Goal: Task Accomplishment & Management: Complete application form

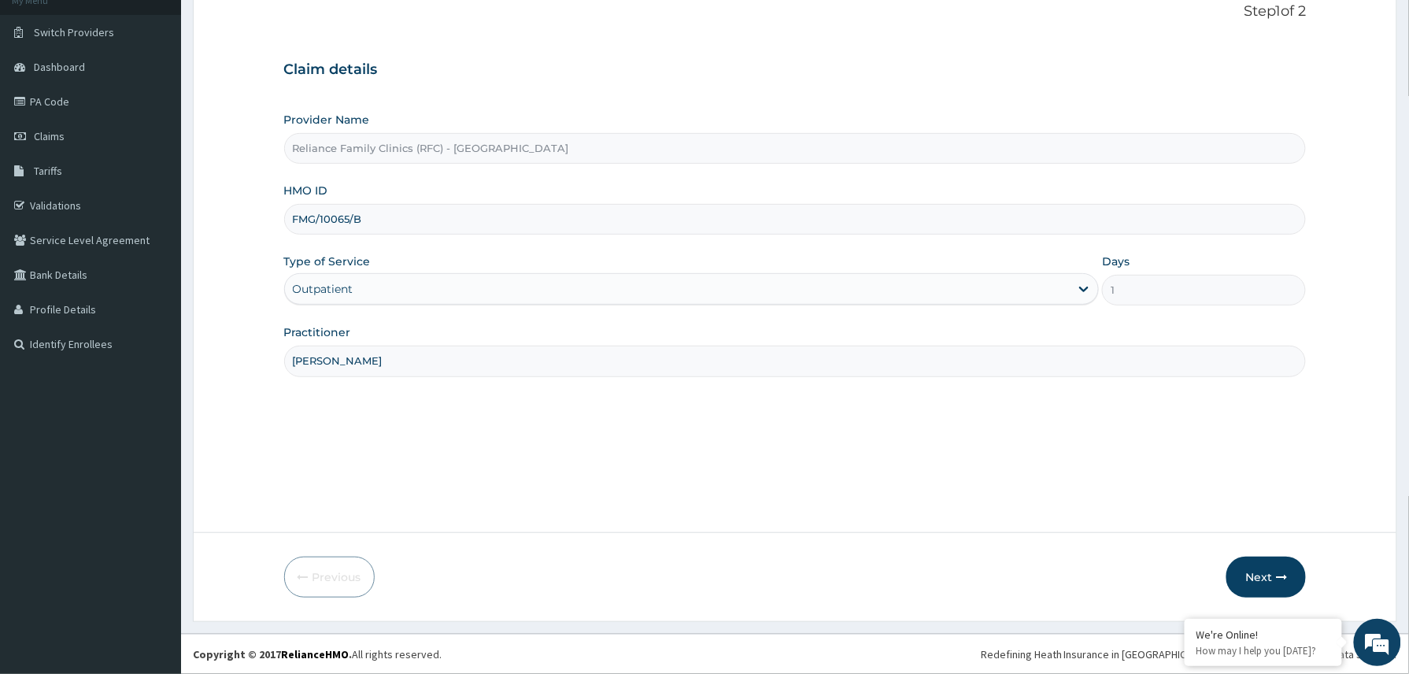
scroll to position [105, 0]
drag, startPoint x: 309, startPoint y: 224, endPoint x: 357, endPoint y: 222, distance: 48.1
click at [312, 224] on input "FMG/10065/B" at bounding box center [795, 219] width 1022 height 31
type input "FMG/10065/B"
click at [1254, 571] on button "Next" at bounding box center [1265, 576] width 79 height 41
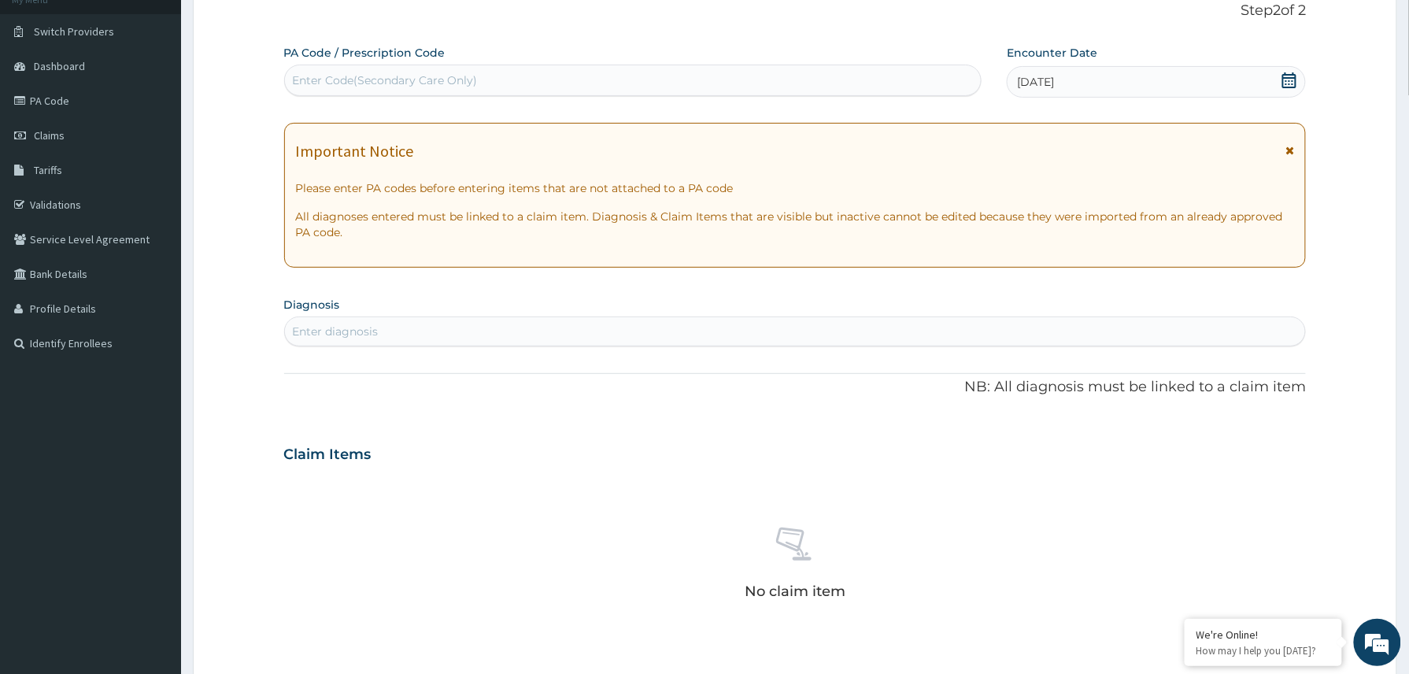
click at [382, 79] on div "Enter Code(Secondary Care Only)" at bounding box center [385, 80] width 185 height 16
paste input "PA/E7150F"
type input "PA/E7150F"
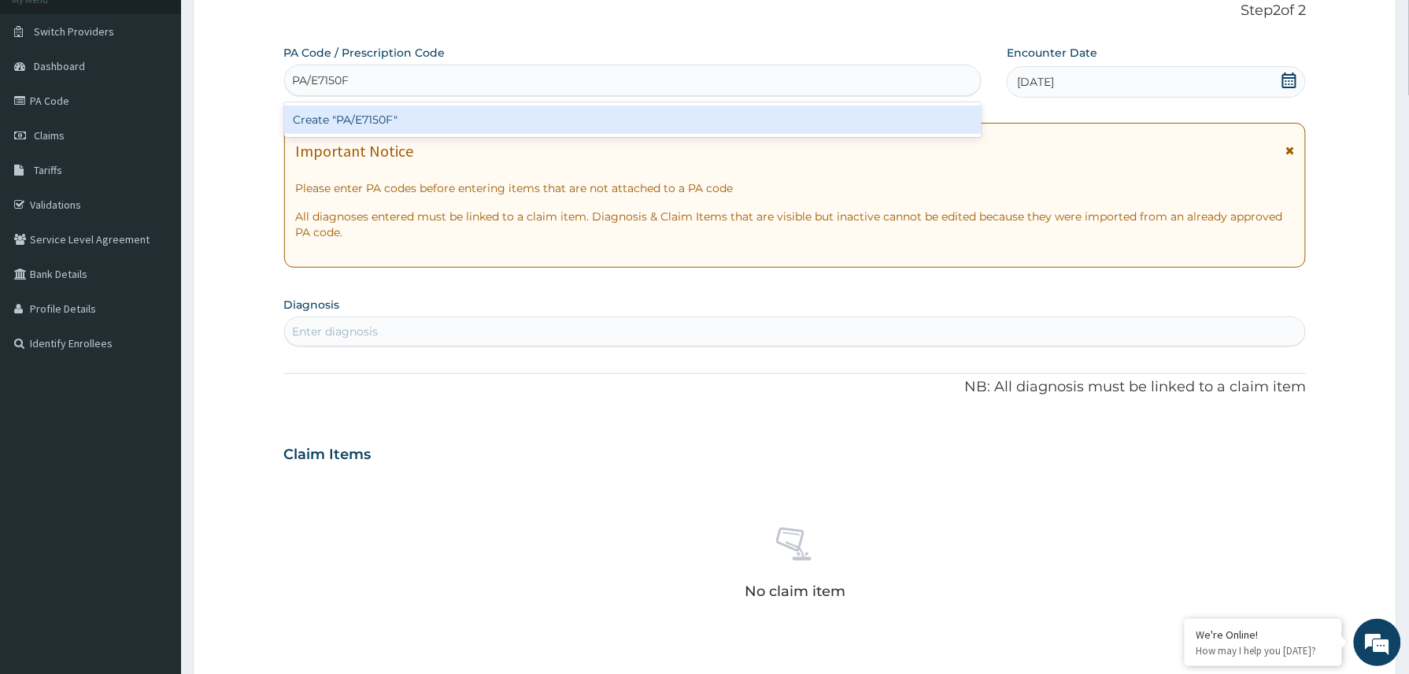
click at [349, 124] on div "Create "PA/E7150F"" at bounding box center [633, 119] width 698 height 28
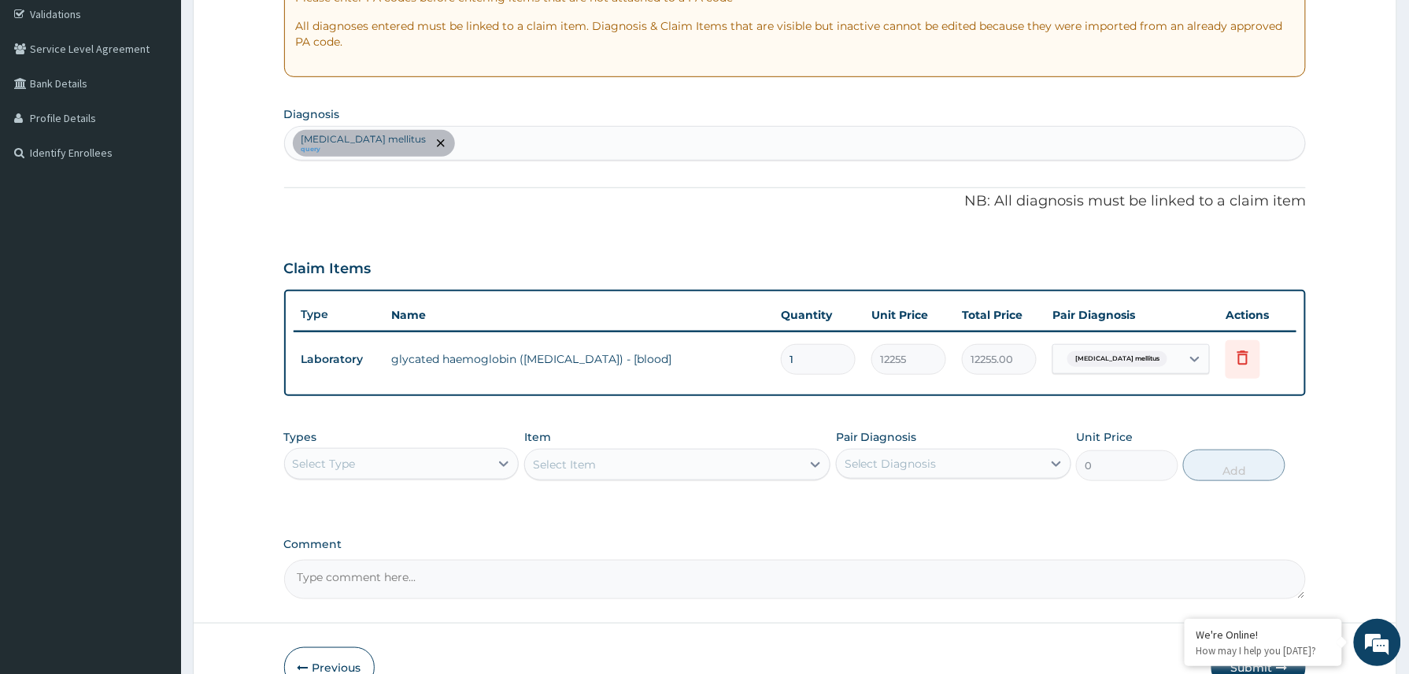
scroll to position [387, 0]
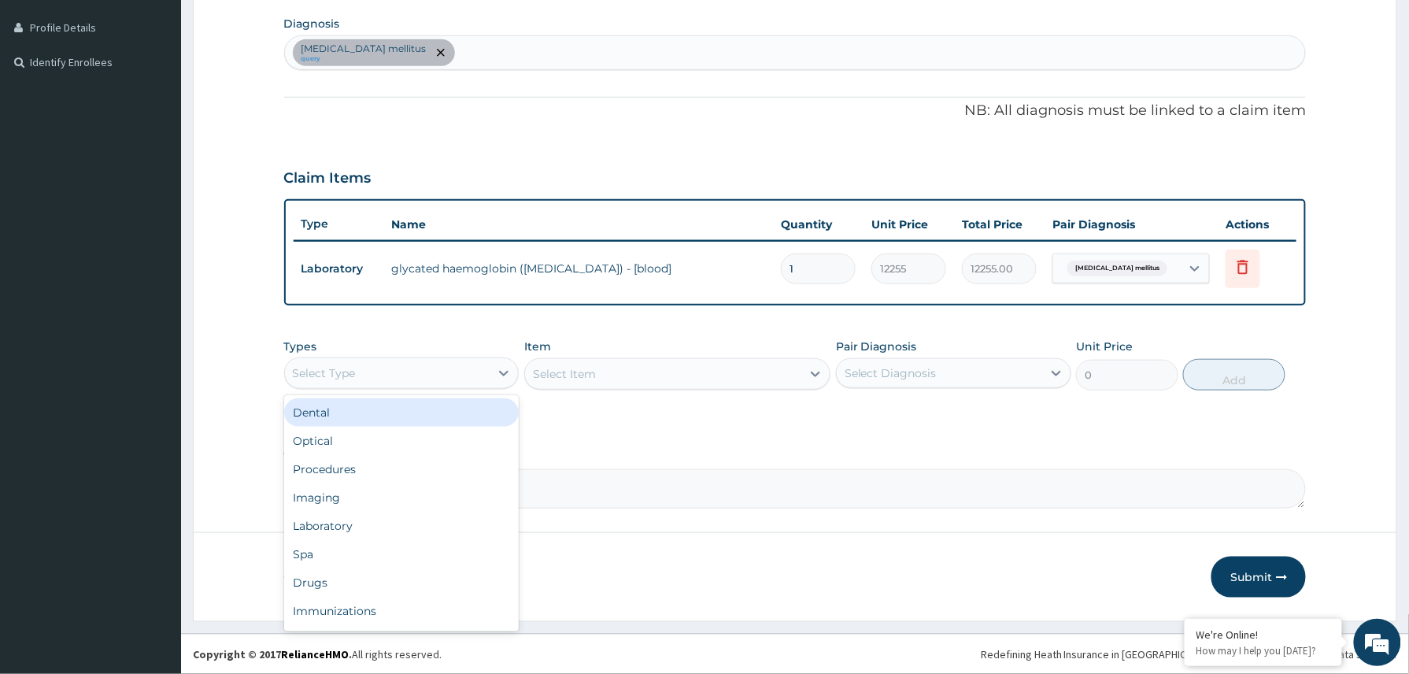
click at [419, 367] on div "Select Type" at bounding box center [387, 372] width 205 height 25
click at [359, 469] on div "Procedures" at bounding box center [401, 469] width 235 height 28
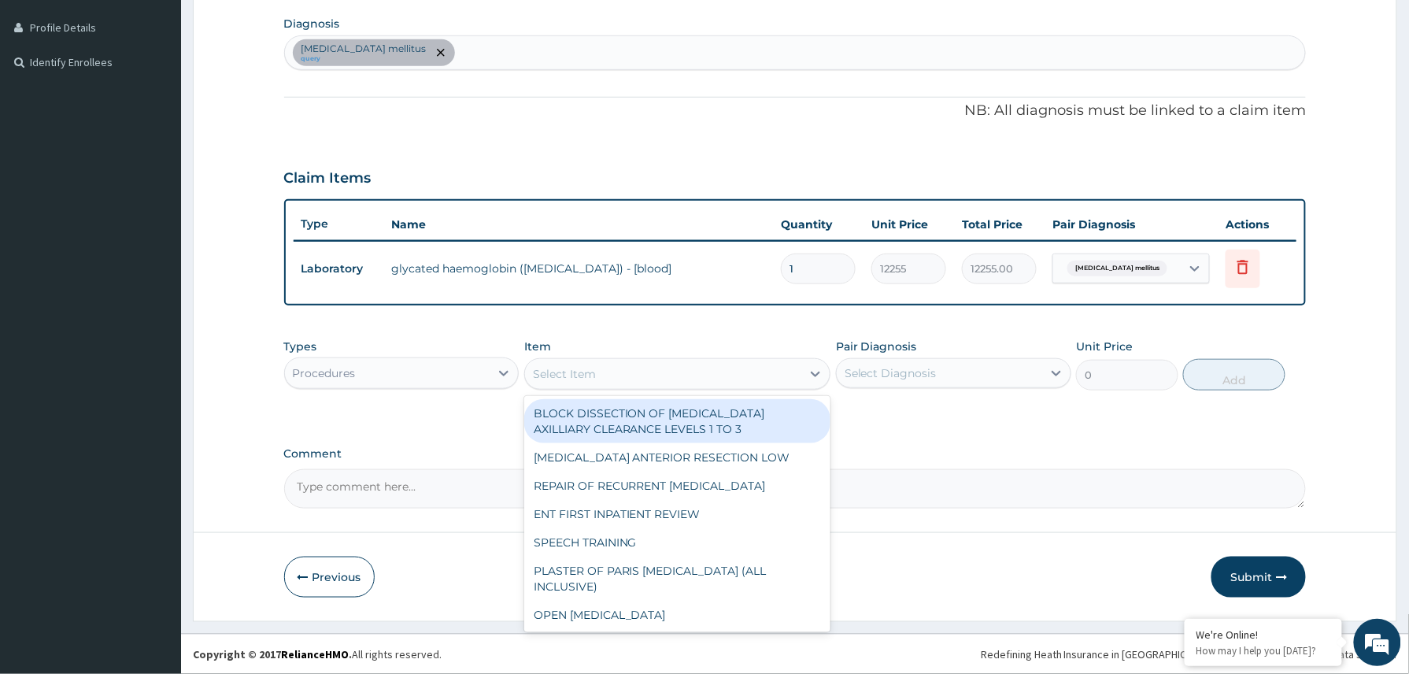
click at [582, 367] on div "Select Item" at bounding box center [564, 374] width 63 height 16
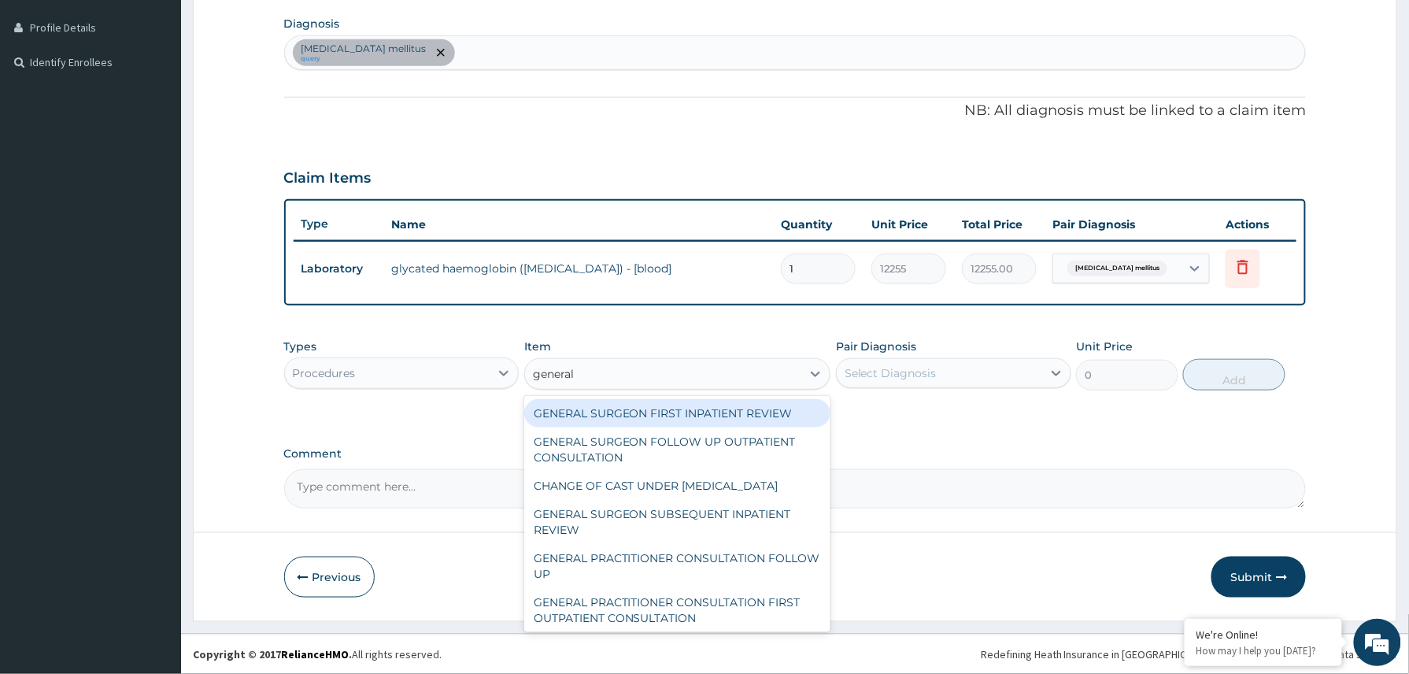
type input "general p"
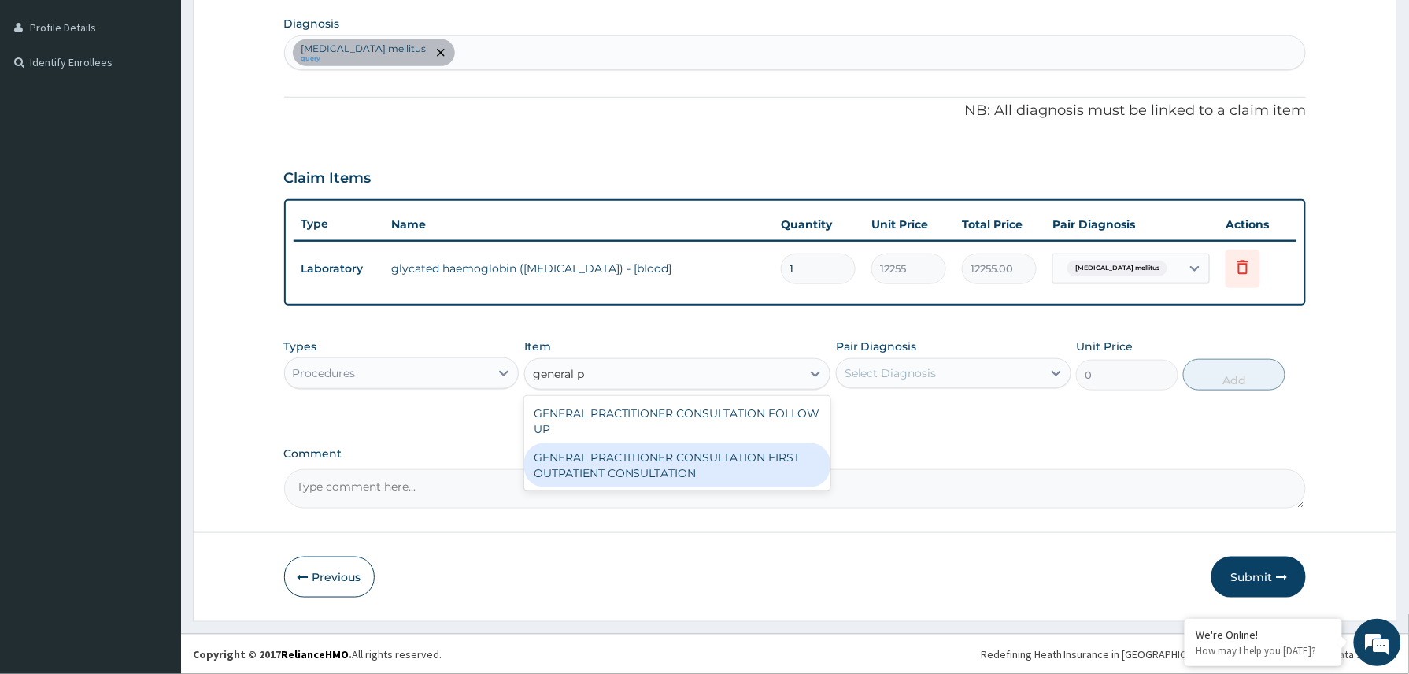
click at [612, 461] on div "GENERAL PRACTITIONER CONSULTATION FIRST OUTPATIENT CONSULTATION" at bounding box center [677, 465] width 307 height 44
type input "3370.125"
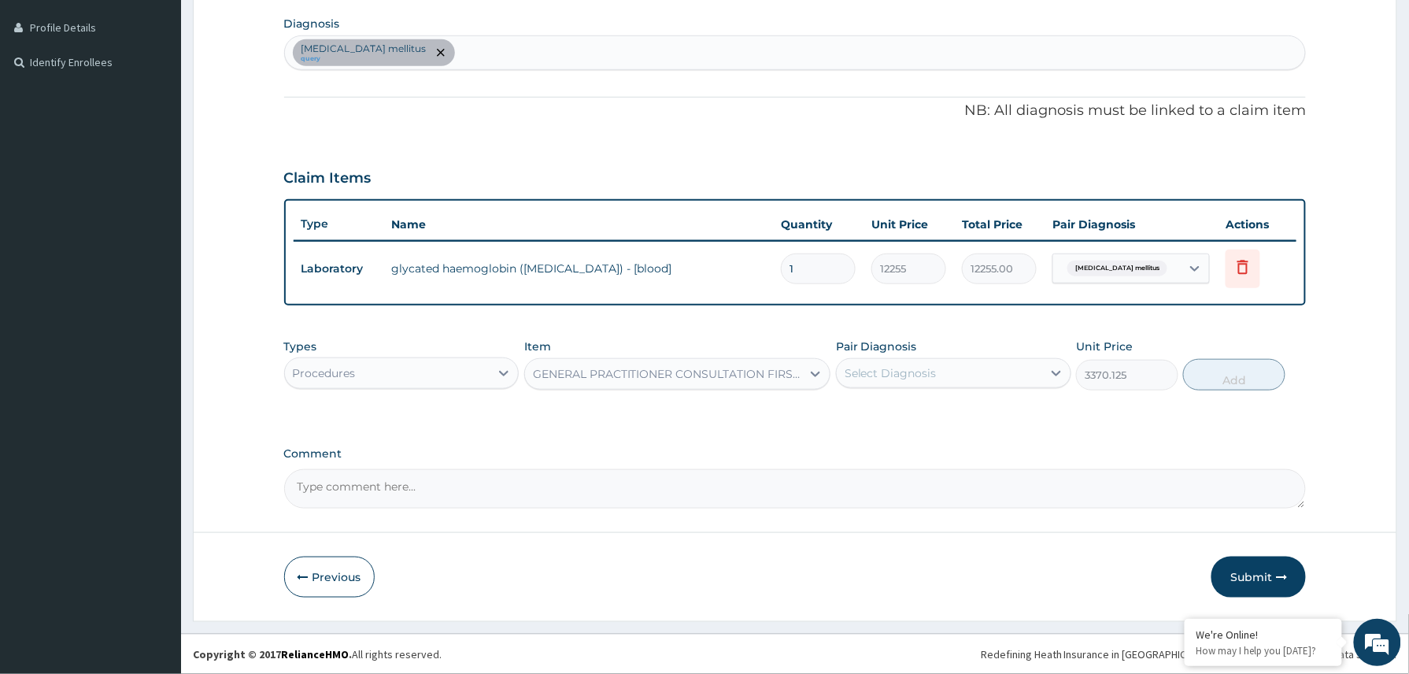
drag, startPoint x: 1015, startPoint y: 369, endPoint x: 1005, endPoint y: 389, distance: 22.2
click at [1012, 369] on div "Select Diagnosis" at bounding box center [939, 372] width 205 height 25
click at [944, 414] on label "Diabetes mellitus" at bounding box center [935, 412] width 146 height 16
checkbox input "true"
click at [1233, 375] on button "Add" at bounding box center [1234, 374] width 102 height 31
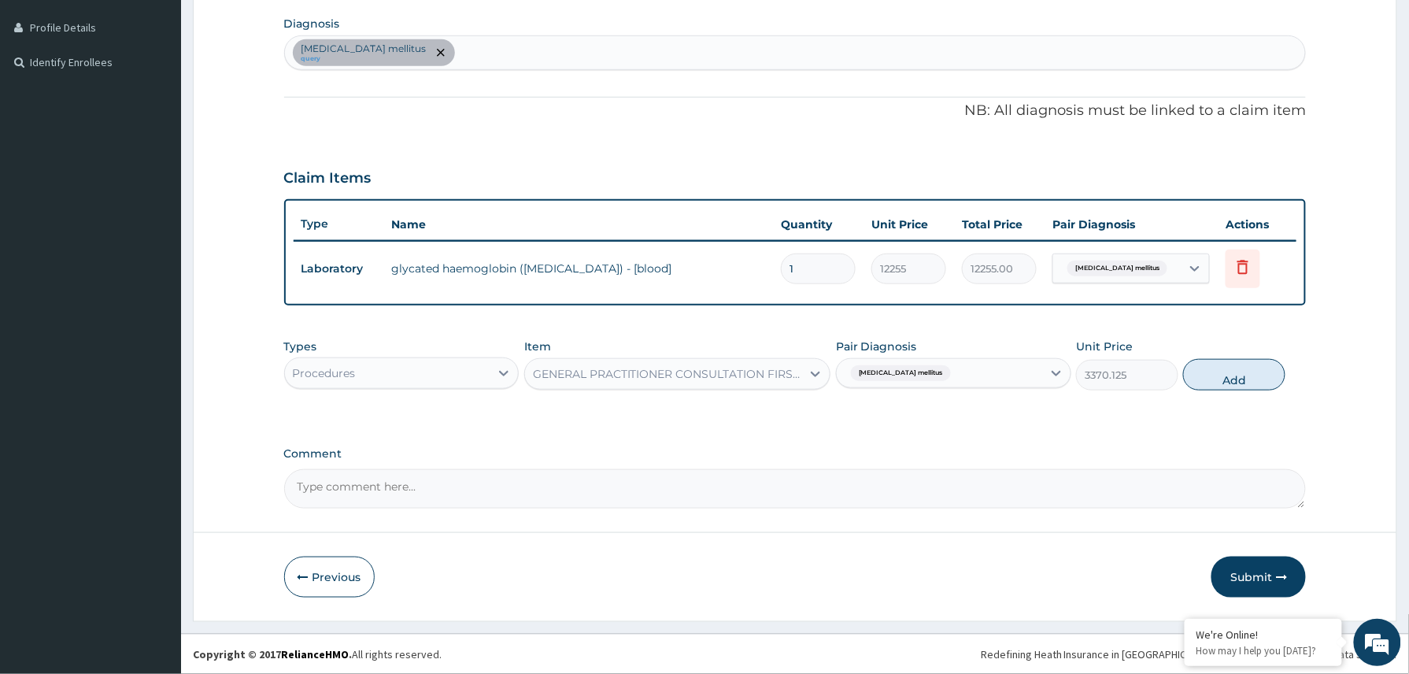
type input "0"
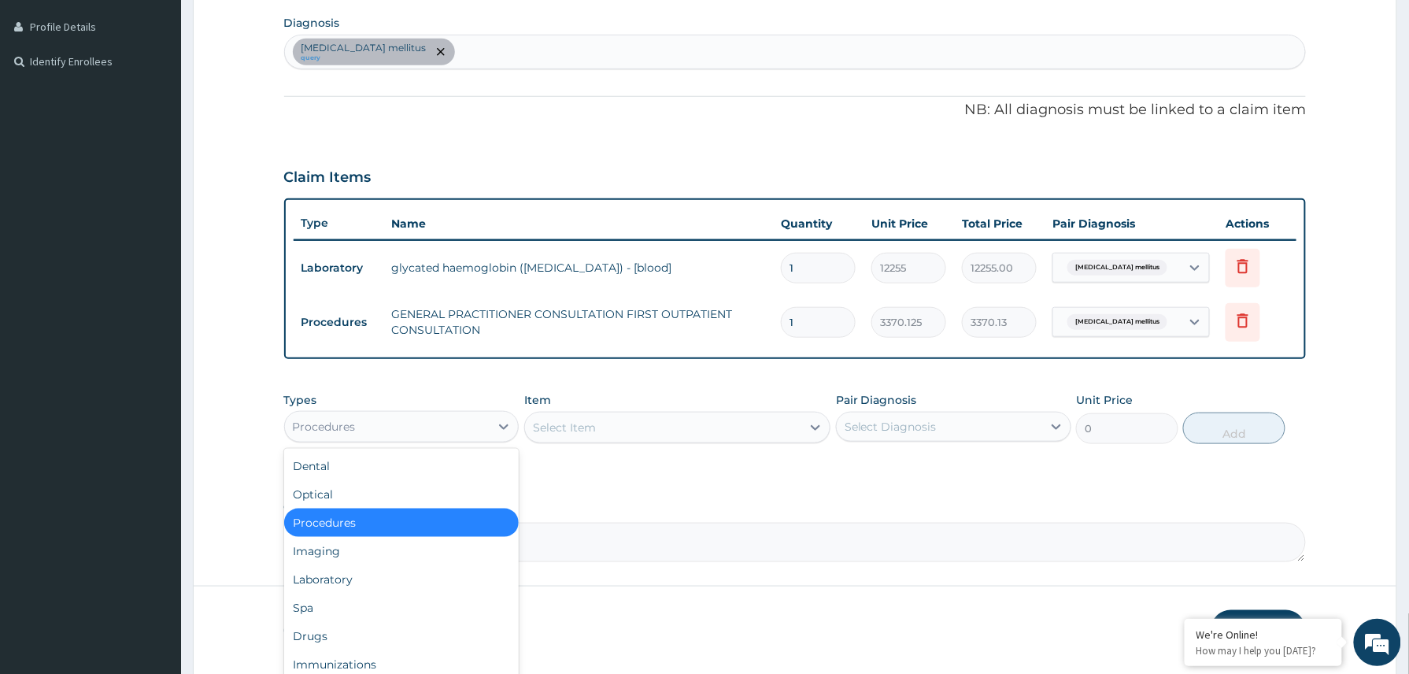
drag, startPoint x: 480, startPoint y: 416, endPoint x: 423, endPoint y: 558, distance: 152.6
click at [480, 417] on div "Procedures" at bounding box center [387, 426] width 205 height 25
click at [366, 573] on div "Laboratory" at bounding box center [401, 579] width 235 height 28
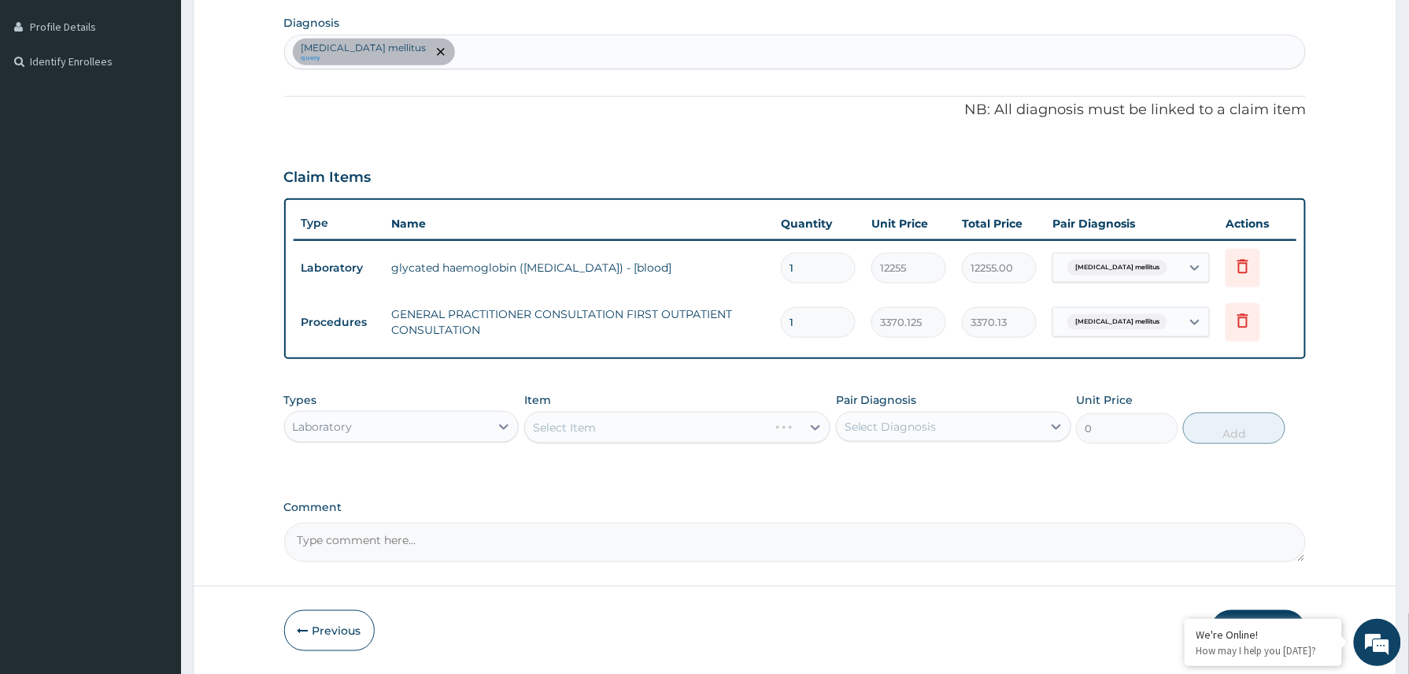
scroll to position [442, 0]
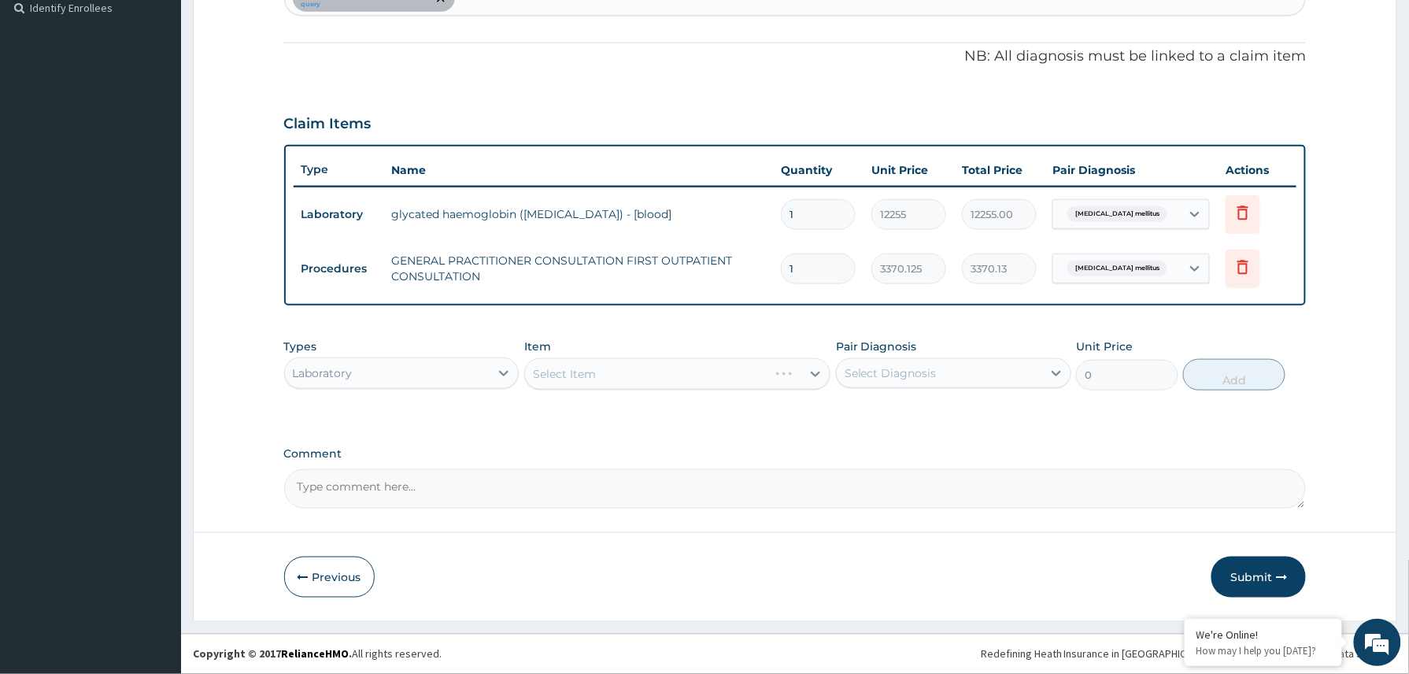
click at [405, 471] on textarea "Comment" at bounding box center [795, 488] width 1022 height 39
paste textarea "RBS, HBA1 Chamomile tea KIV to commence Melatonin"
type textarea "RBS, HBA1 Chamomile tea KIV to commence Melatonin"
click at [605, 365] on div "Select Item" at bounding box center [663, 373] width 277 height 25
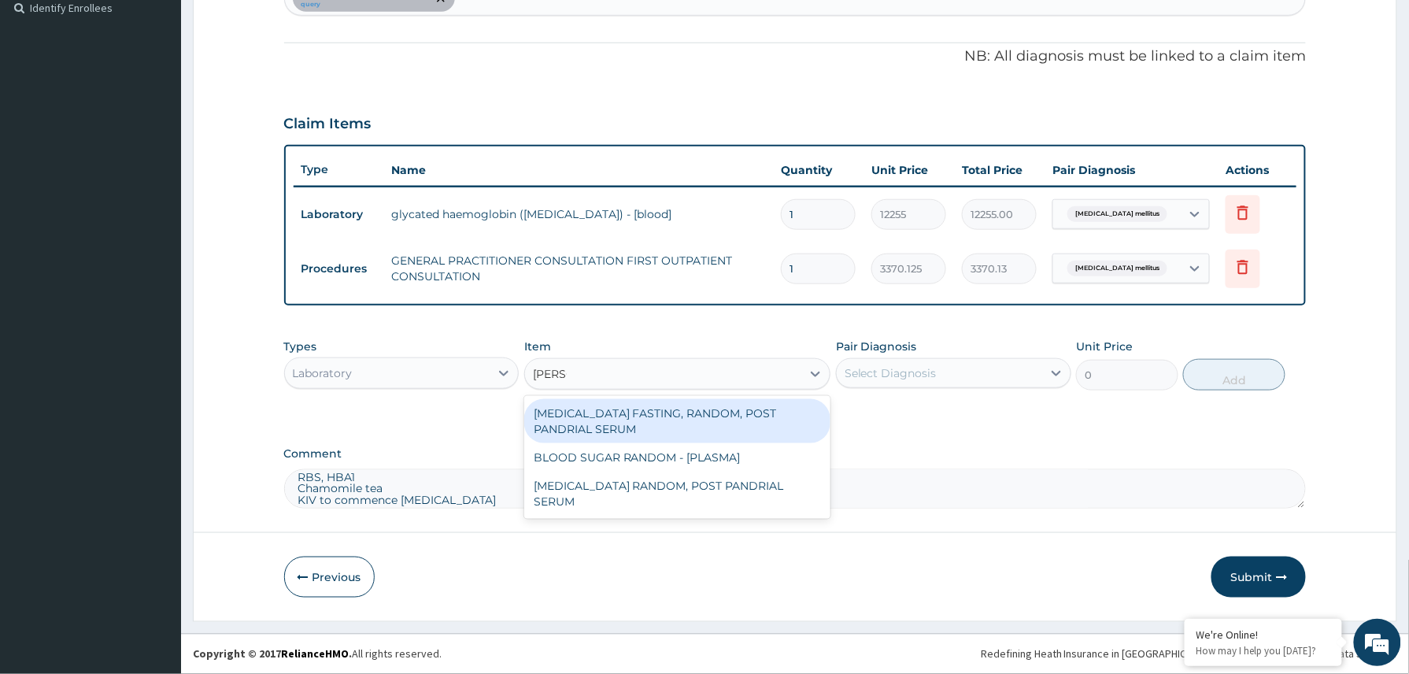
type input "random"
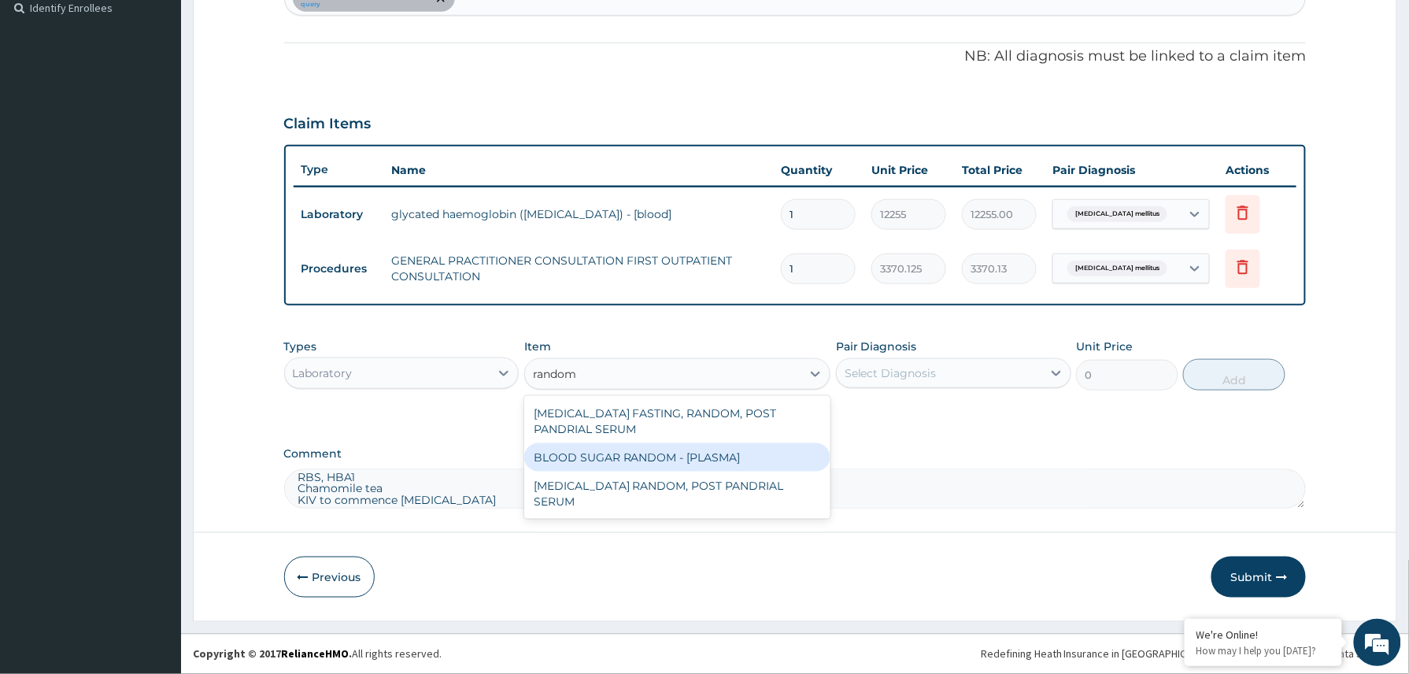
click at [612, 453] on div "BLOOD SUGAR RANDOM - [PLASMA]" at bounding box center [677, 457] width 307 height 28
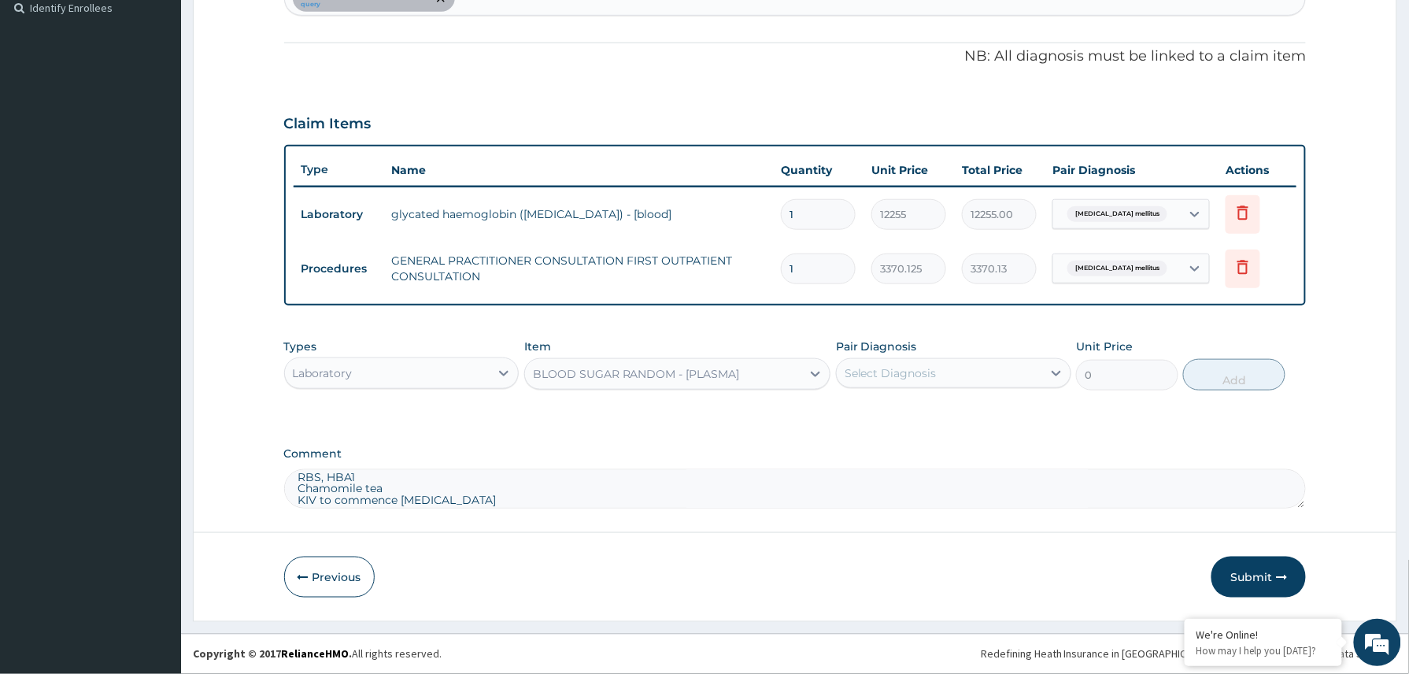
type input "1800"
click at [954, 381] on div "Select Diagnosis" at bounding box center [939, 372] width 205 height 25
click at [911, 410] on label "Diabetes mellitus" at bounding box center [935, 412] width 146 height 16
checkbox input "true"
click at [1215, 372] on button "Add" at bounding box center [1234, 374] width 102 height 31
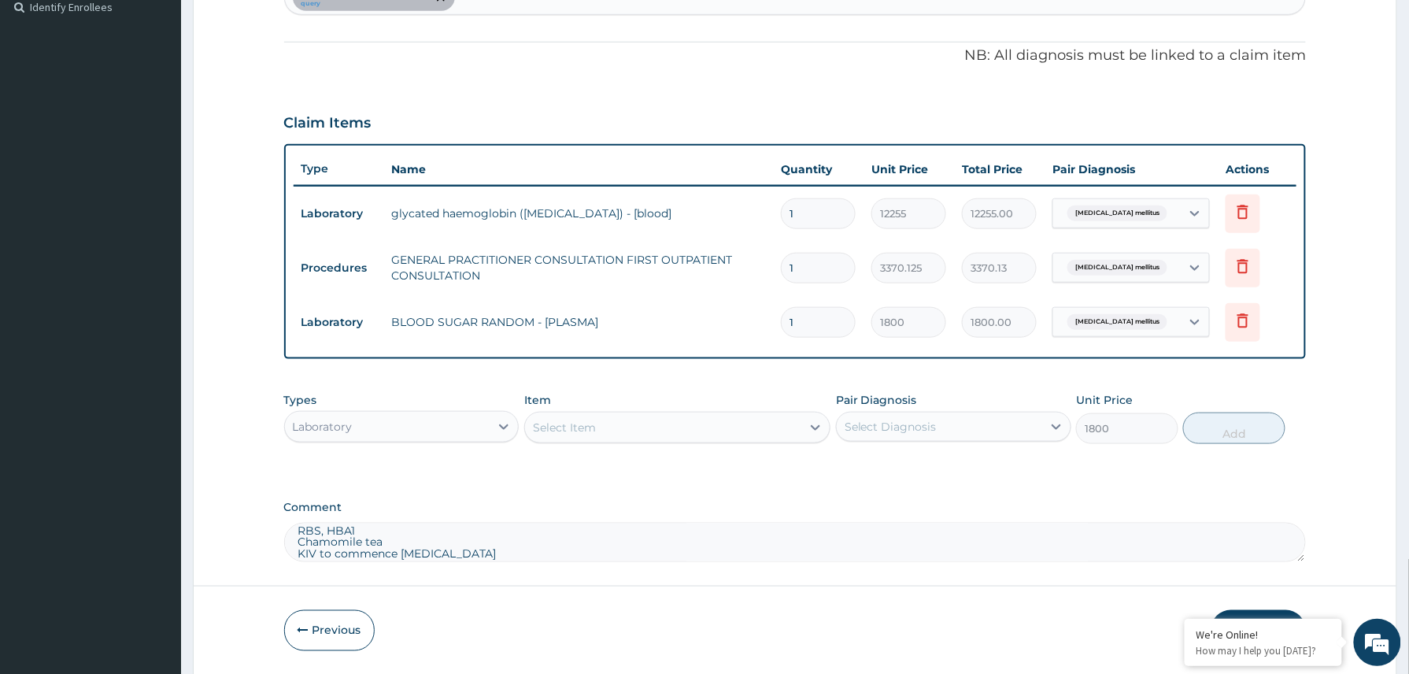
type input "0"
click at [448, 419] on div "Laboratory" at bounding box center [387, 426] width 205 height 25
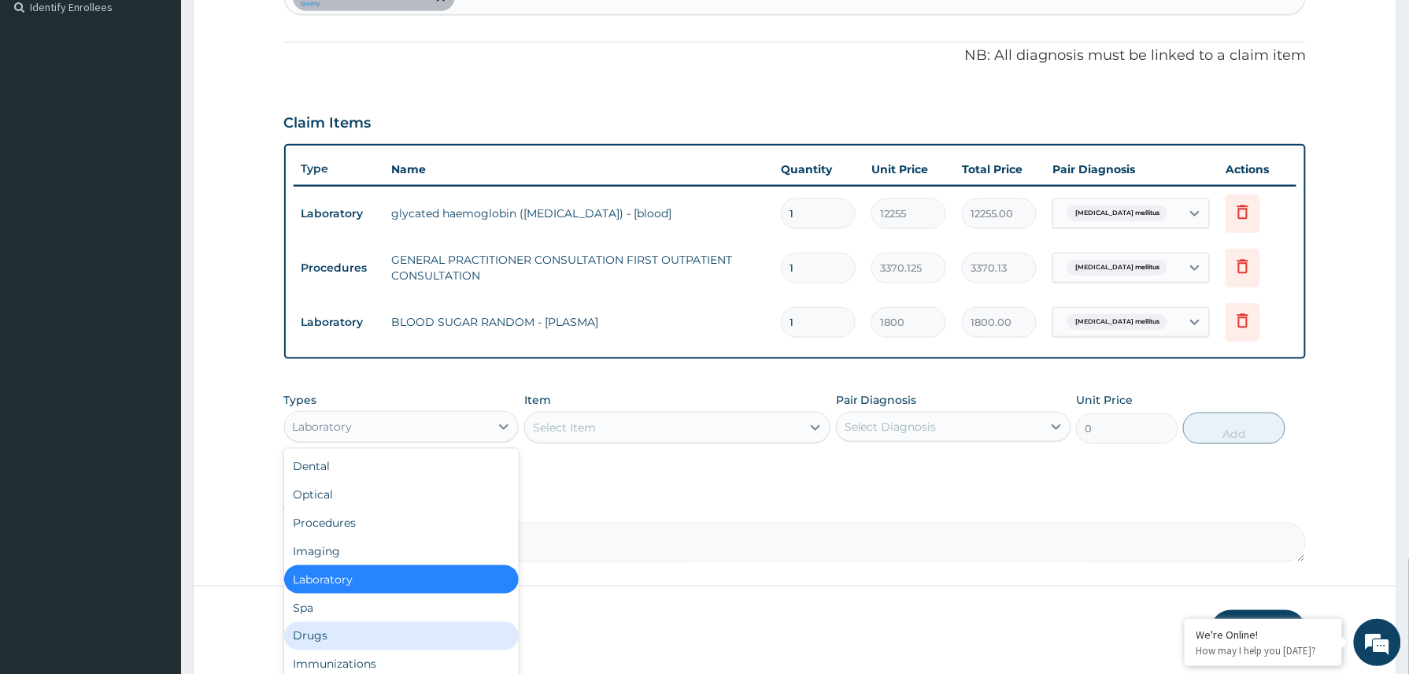
click at [331, 639] on div "Drugs" at bounding box center [401, 636] width 235 height 28
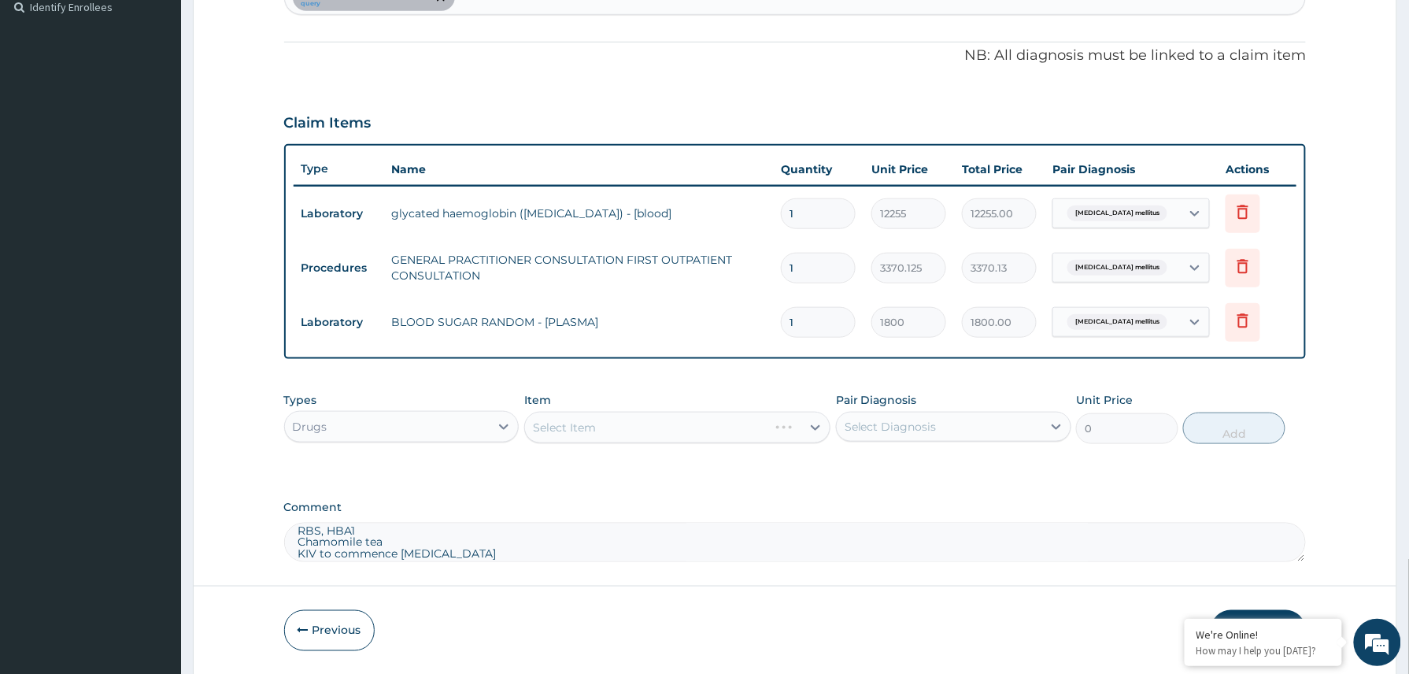
click at [476, 545] on textarea "RBS, HBA1 Chamomile tea KIV to commence Melatonin" at bounding box center [795, 542] width 1022 height 39
click at [491, 557] on textarea "RBS, HBA1 Chamomile tea KIV to commence Melatonin" at bounding box center [795, 542] width 1022 height 39
drag, startPoint x: 491, startPoint y: 557, endPoint x: 300, endPoint y: 523, distance: 194.4
click at [300, 523] on div "Comment RBS, HBA1 Chamomile tea KIV to commence Melatonin" at bounding box center [795, 531] width 1022 height 61
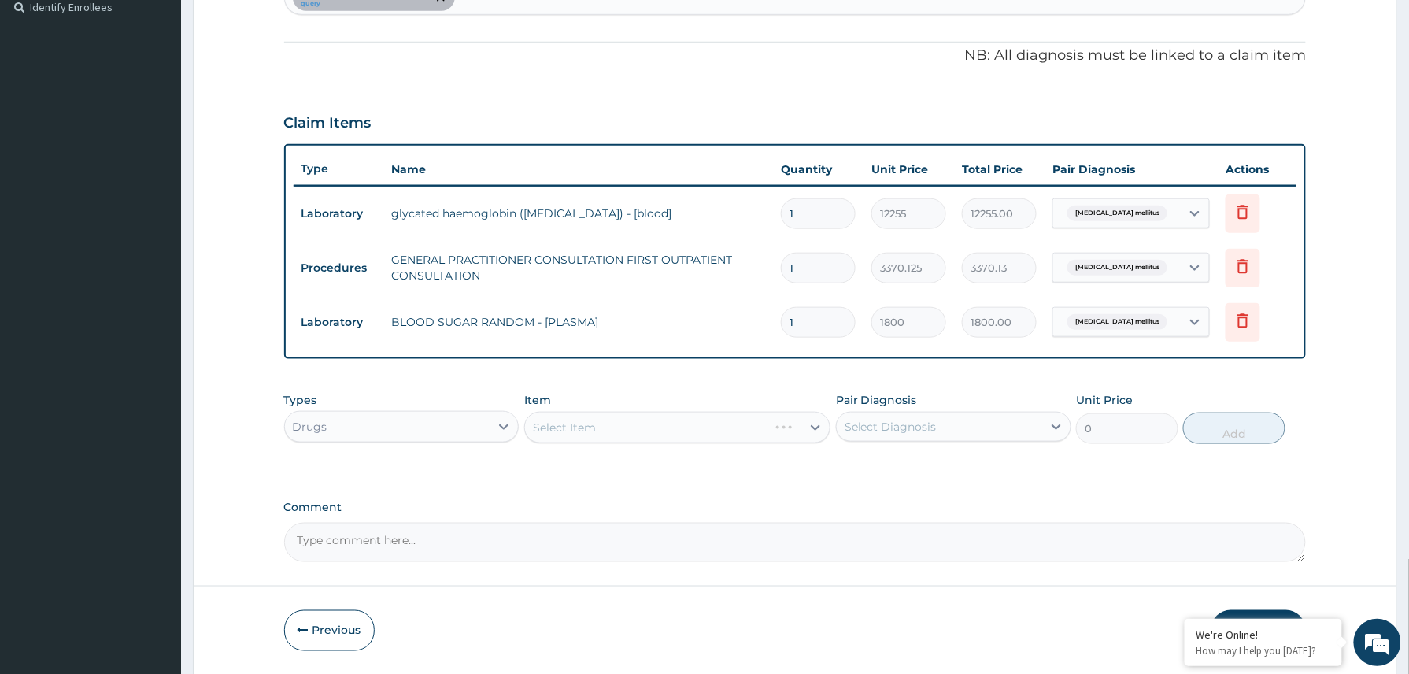
scroll to position [496, 0]
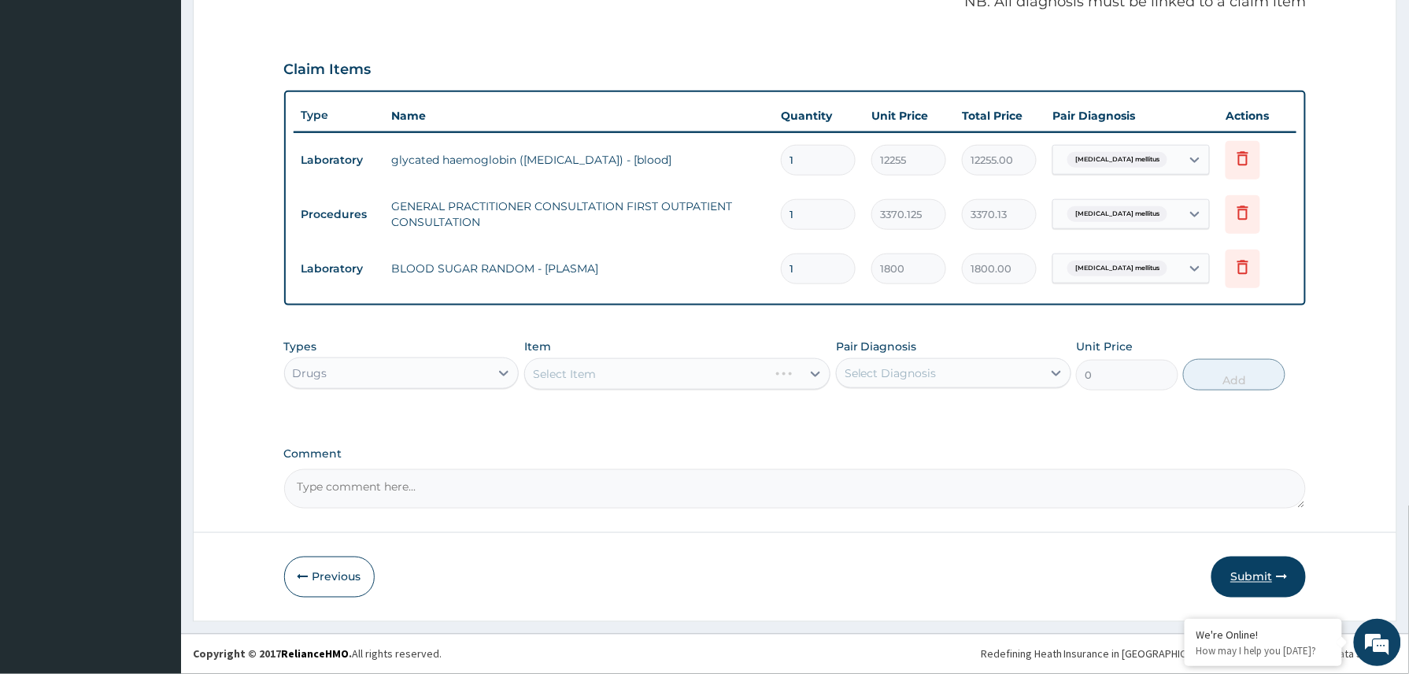
click at [1256, 571] on button "Submit" at bounding box center [1258, 576] width 94 height 41
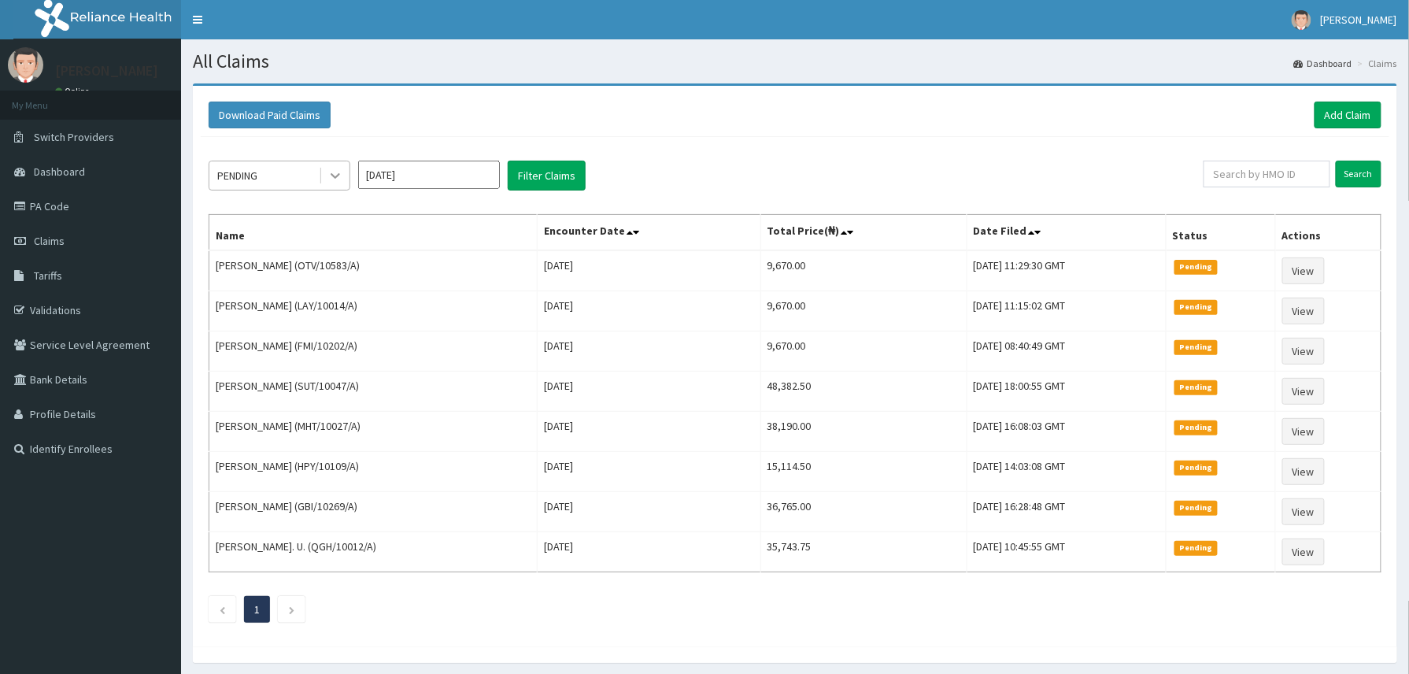
drag, startPoint x: 331, startPoint y: 172, endPoint x: 307, endPoint y: 192, distance: 31.8
click at [331, 173] on icon at bounding box center [335, 176] width 16 height 16
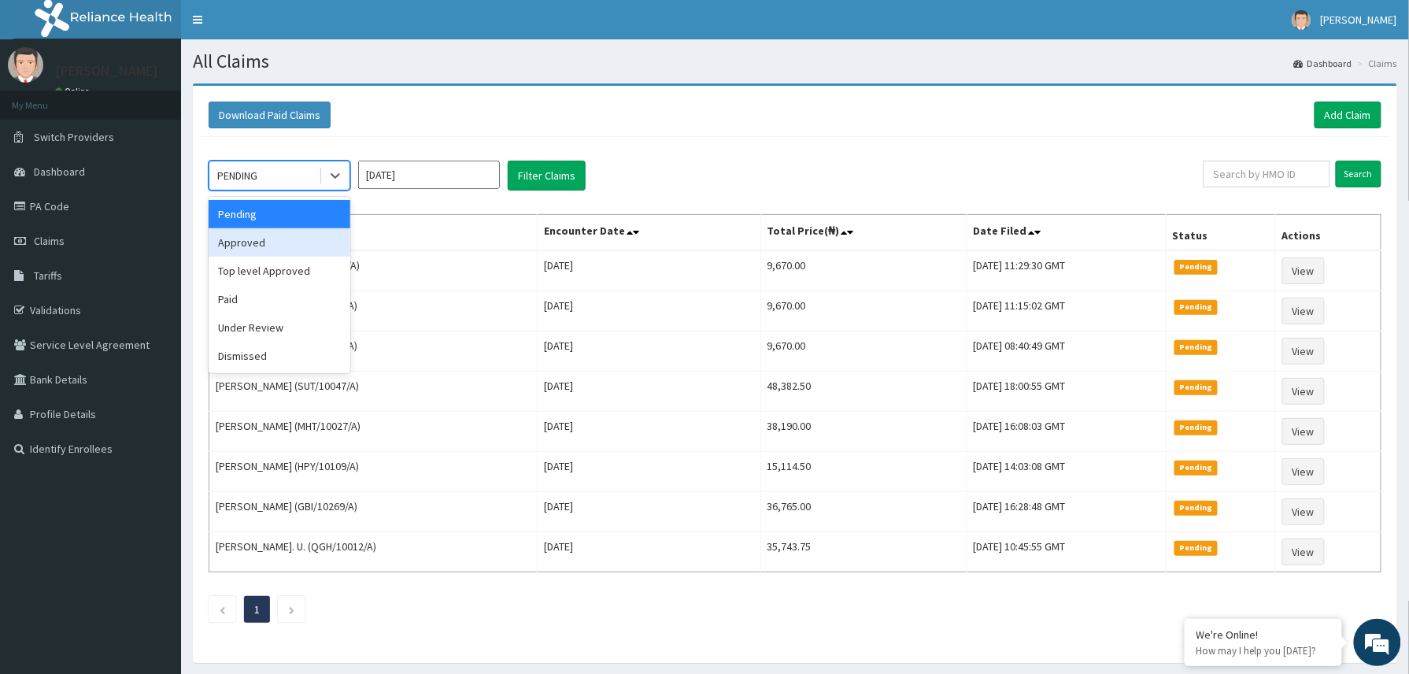
click at [257, 236] on div "Approved" at bounding box center [280, 242] width 142 height 28
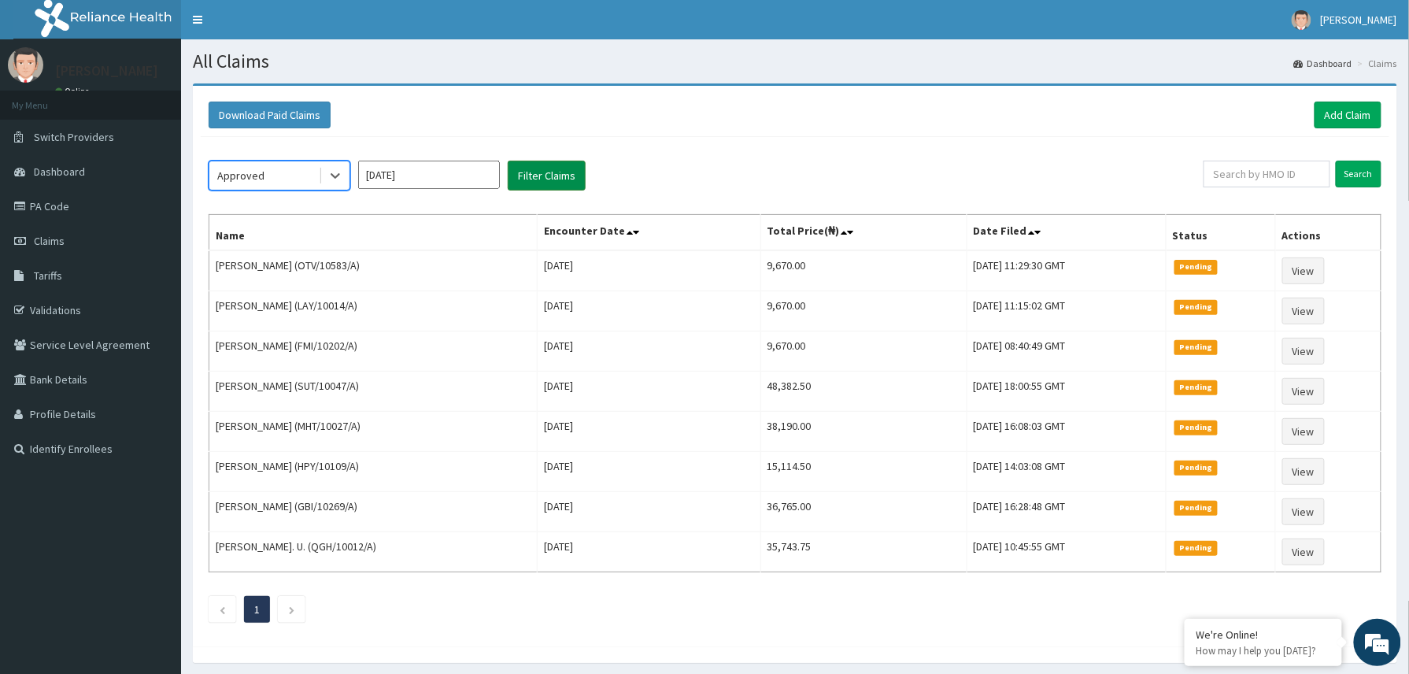
click at [538, 179] on button "Filter Claims" at bounding box center [547, 176] width 78 height 30
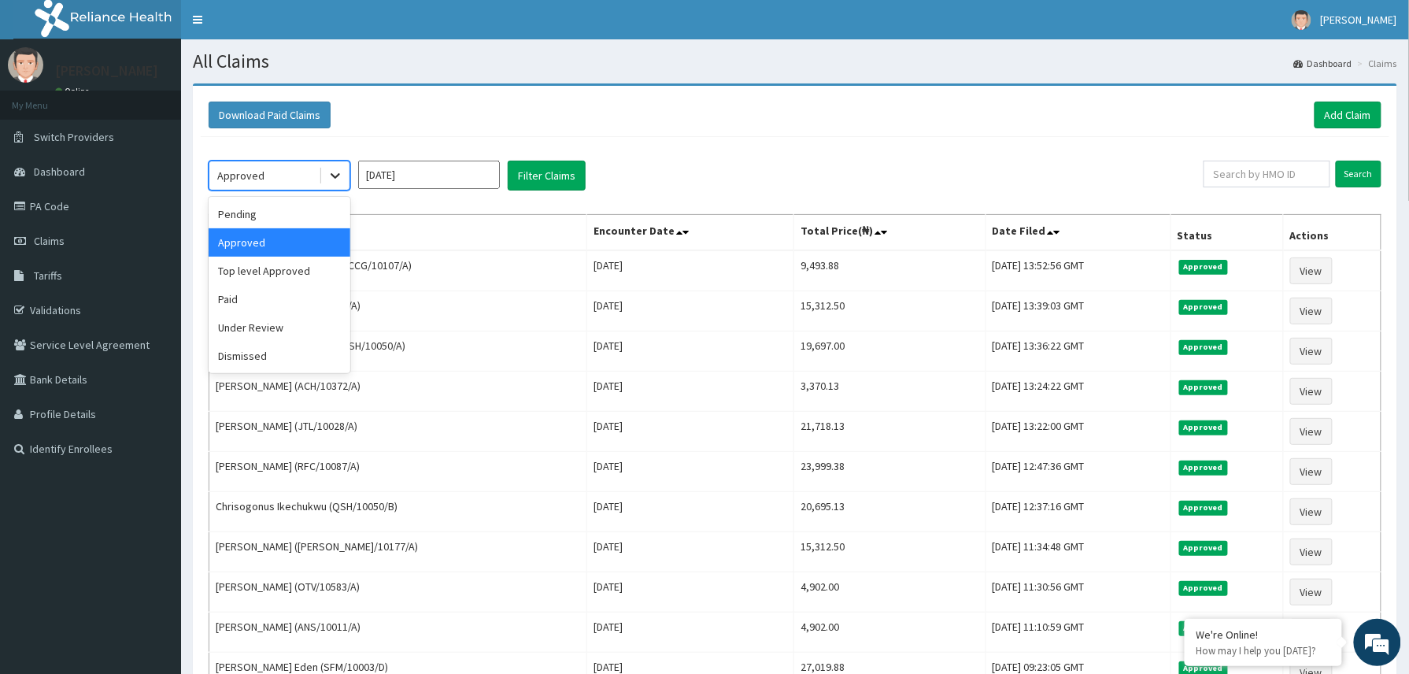
click at [342, 172] on icon at bounding box center [335, 176] width 16 height 16
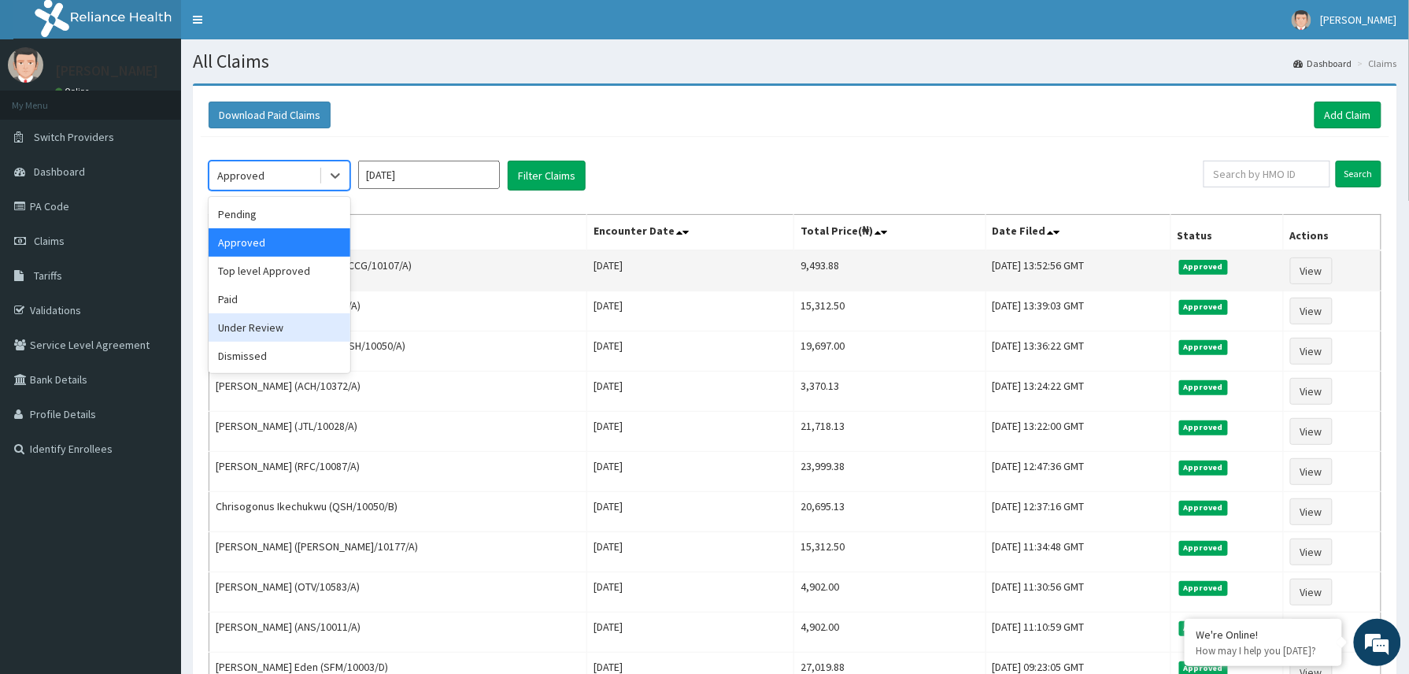
drag, startPoint x: 268, startPoint y: 331, endPoint x: 450, endPoint y: 283, distance: 188.6
click at [287, 329] on div "Under Review" at bounding box center [280, 327] width 142 height 28
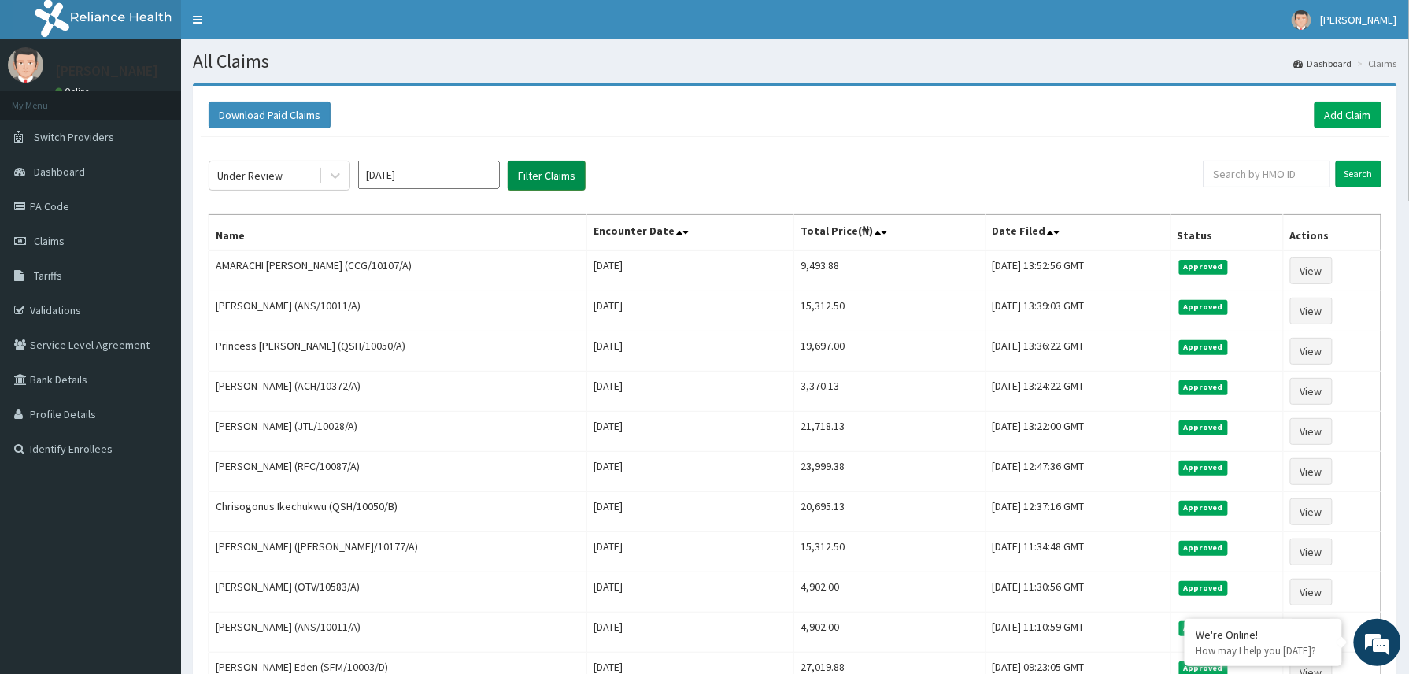
click at [559, 168] on button "Filter Claims" at bounding box center [547, 176] width 78 height 30
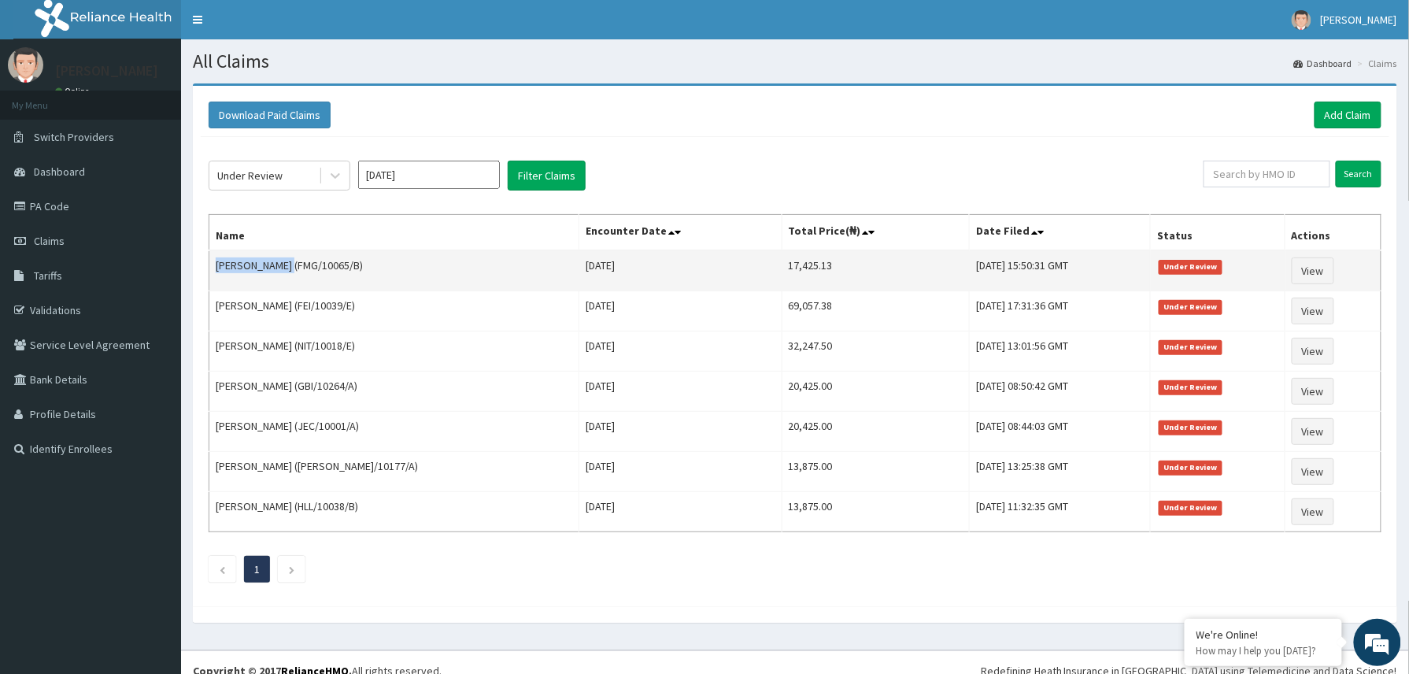
drag, startPoint x: 212, startPoint y: 268, endPoint x: 281, endPoint y: 264, distance: 69.3
click at [281, 264] on td "Juilet Okokon (FMG/10065/B)" at bounding box center [394, 270] width 370 height 41
copy td "Juilet Okokon"
click at [1323, 272] on link "View" at bounding box center [1313, 270] width 43 height 27
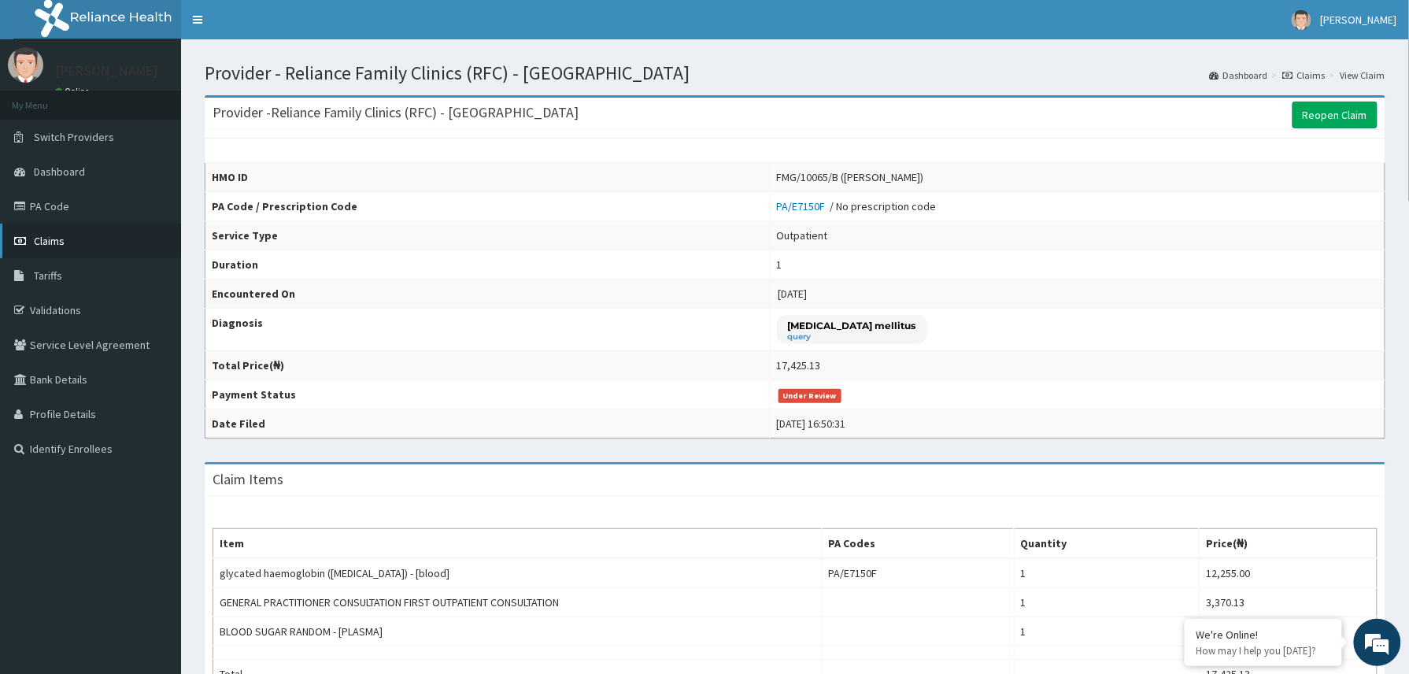
click at [54, 246] on span "Claims" at bounding box center [49, 241] width 31 height 14
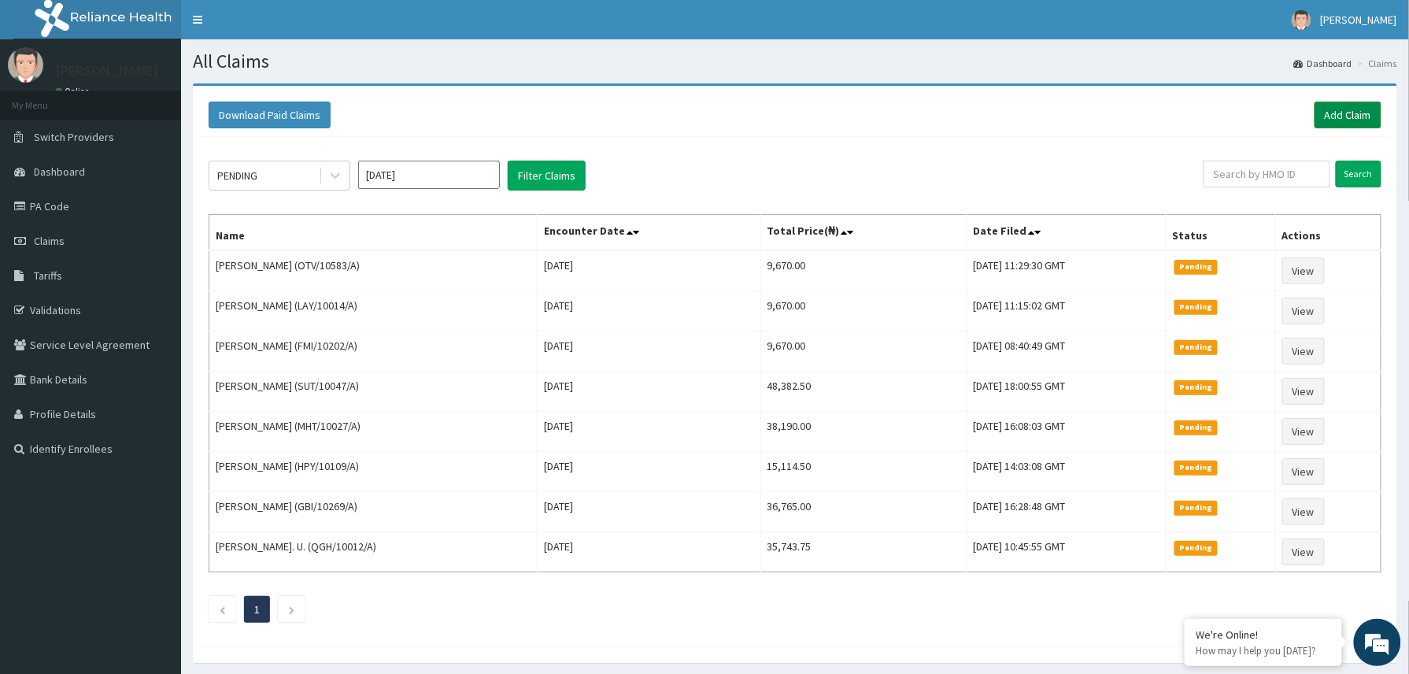
click at [1336, 111] on link "Add Claim" at bounding box center [1347, 115] width 67 height 27
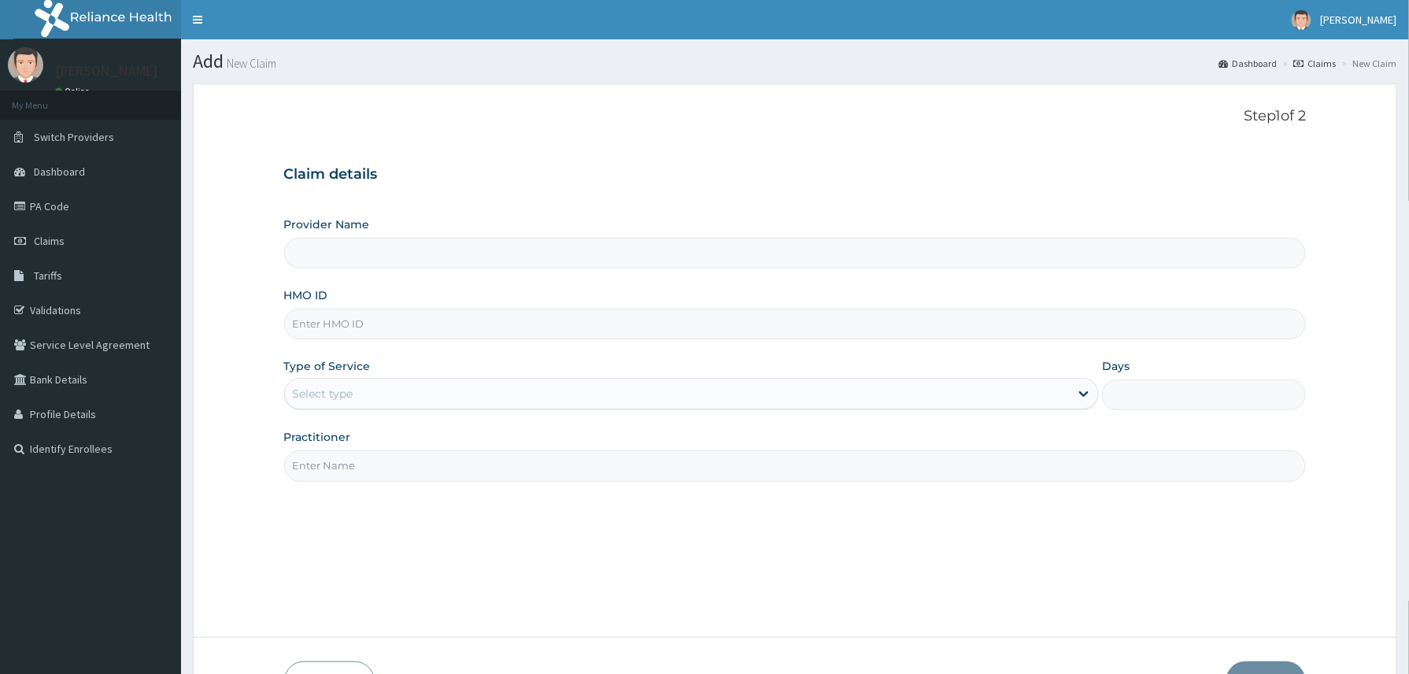
type input "Reliance Family Clinics (RFC) - [GEOGRAPHIC_DATA]"
click at [297, 325] on input "HMO ID" at bounding box center [795, 324] width 1022 height 31
paste input "AMK/10055/A"
drag, startPoint x: 313, startPoint y: 323, endPoint x: 340, endPoint y: 305, distance: 31.9
click at [316, 319] on input "AMK/10055/A" at bounding box center [795, 324] width 1022 height 31
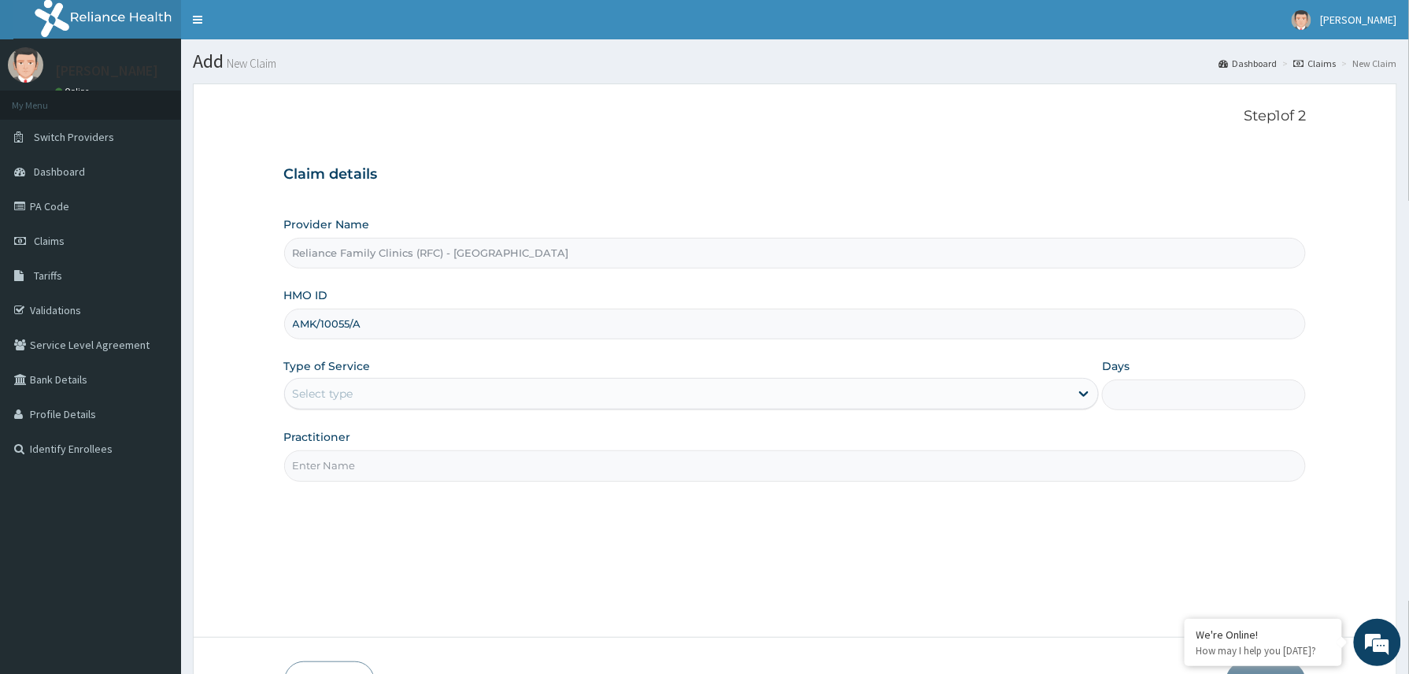
type input "AMK/10055/A"
click at [343, 397] on div "Select type" at bounding box center [323, 394] width 61 height 16
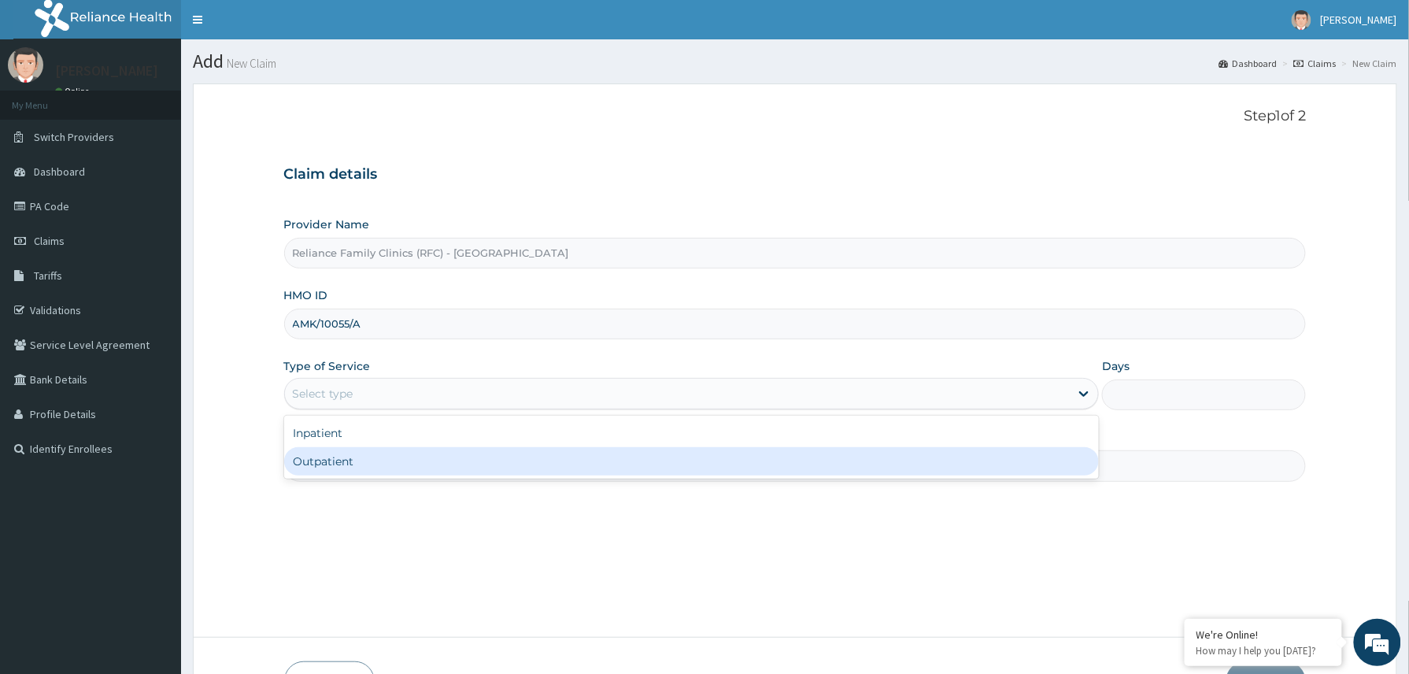
click at [365, 460] on div "Outpatient" at bounding box center [691, 461] width 815 height 28
type input "1"
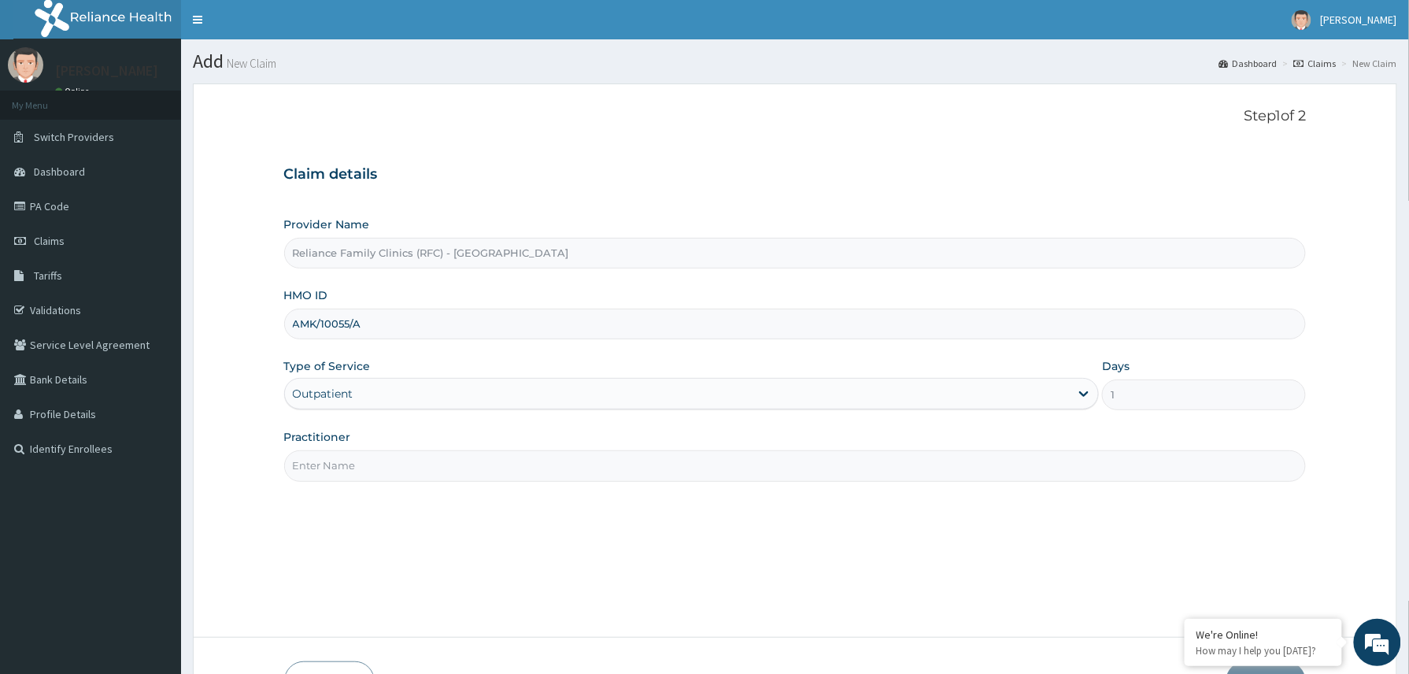
click at [364, 464] on input "Practitioner" at bounding box center [795, 465] width 1022 height 31
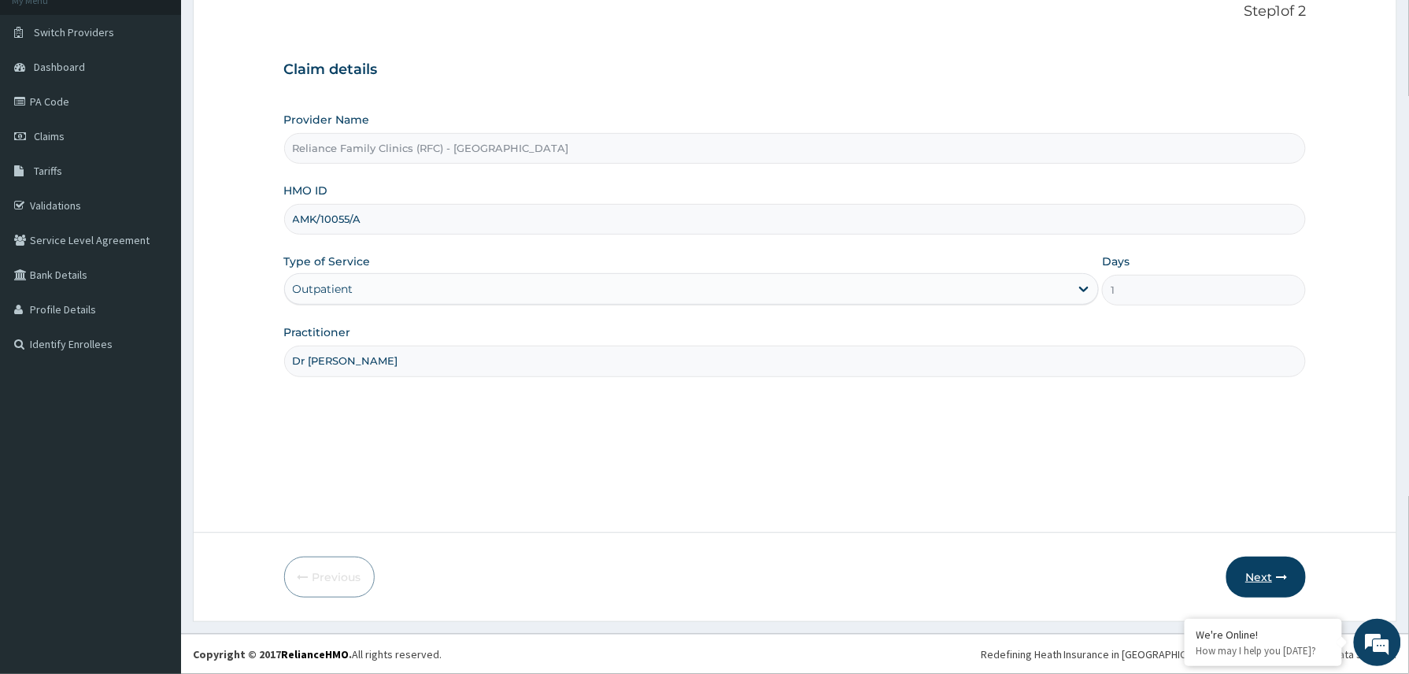
type input "Dr Winifred"
click at [1266, 579] on button "Next" at bounding box center [1265, 576] width 79 height 41
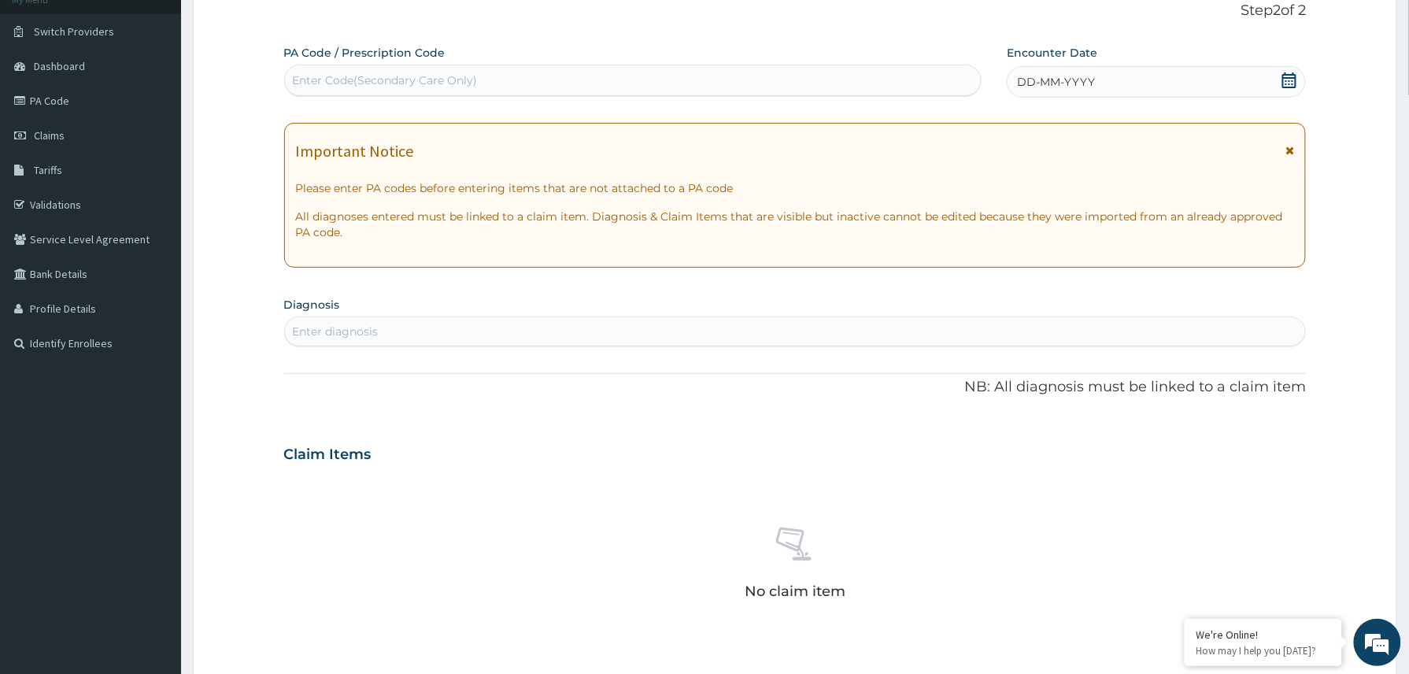
click at [1140, 76] on div "DD-MM-YYYY" at bounding box center [1156, 81] width 299 height 31
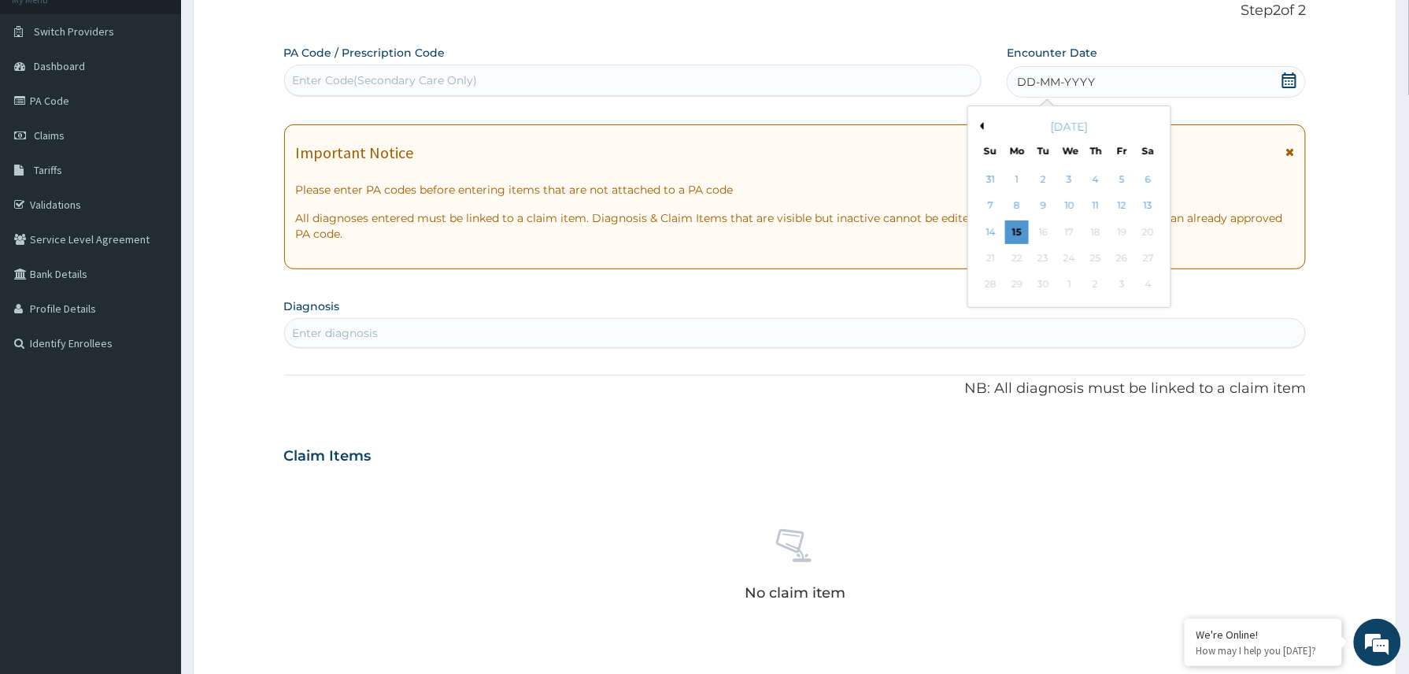
drag, startPoint x: 1011, startPoint y: 234, endPoint x: 1002, endPoint y: 235, distance: 9.5
click at [1008, 234] on div "15" at bounding box center [1017, 232] width 24 height 24
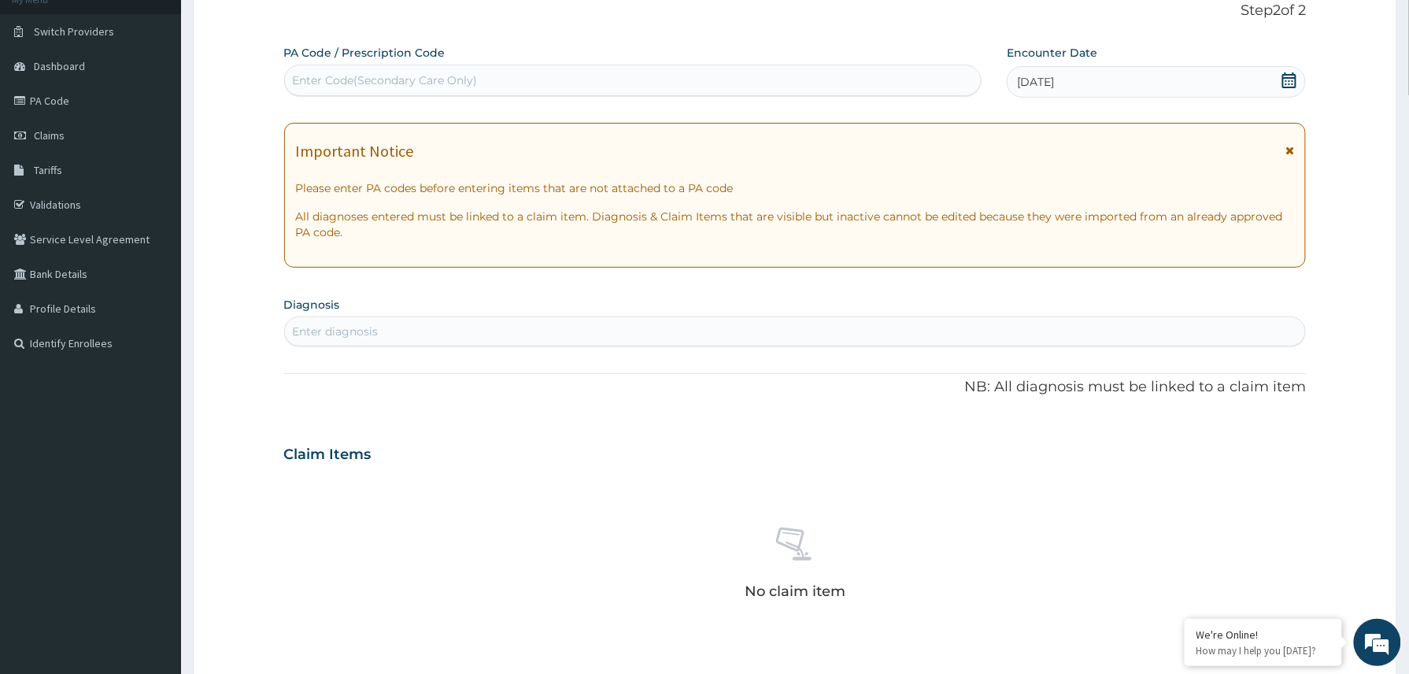
click at [362, 325] on div "Enter diagnosis" at bounding box center [336, 331] width 86 height 16
type input "malaria"
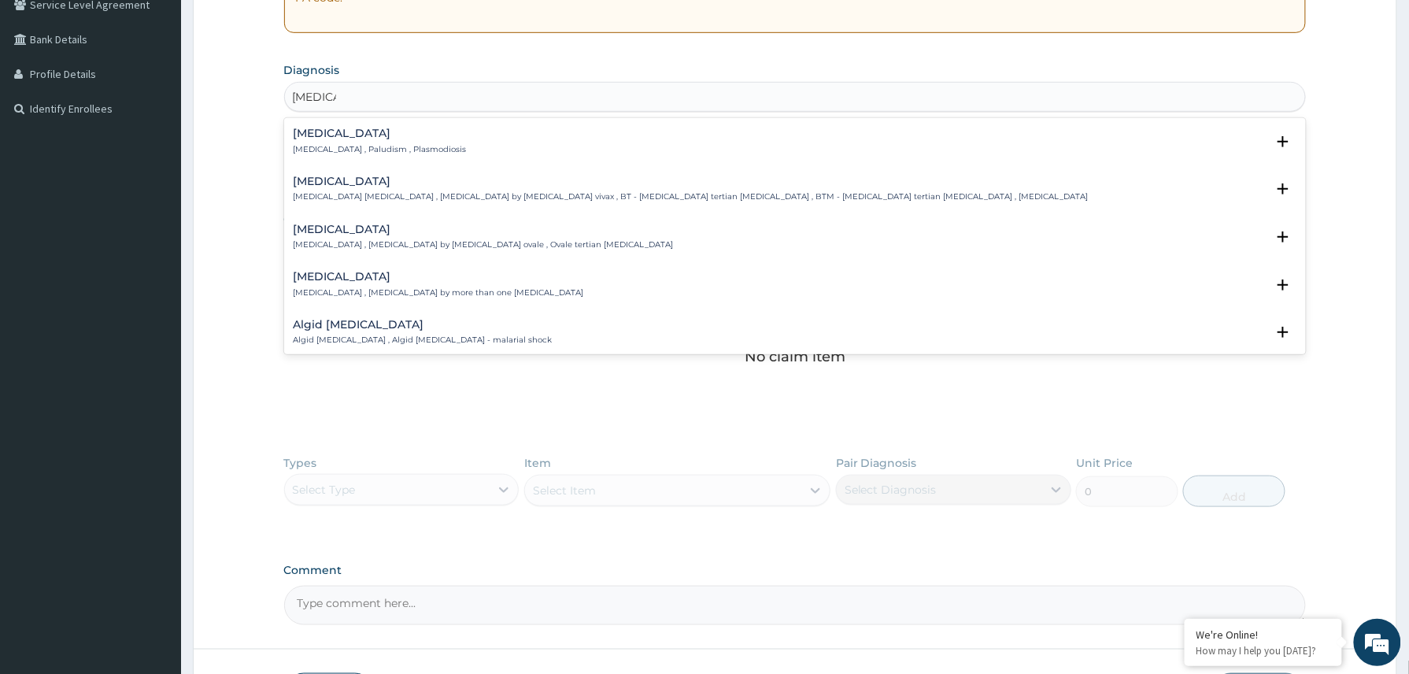
scroll to position [345, 0]
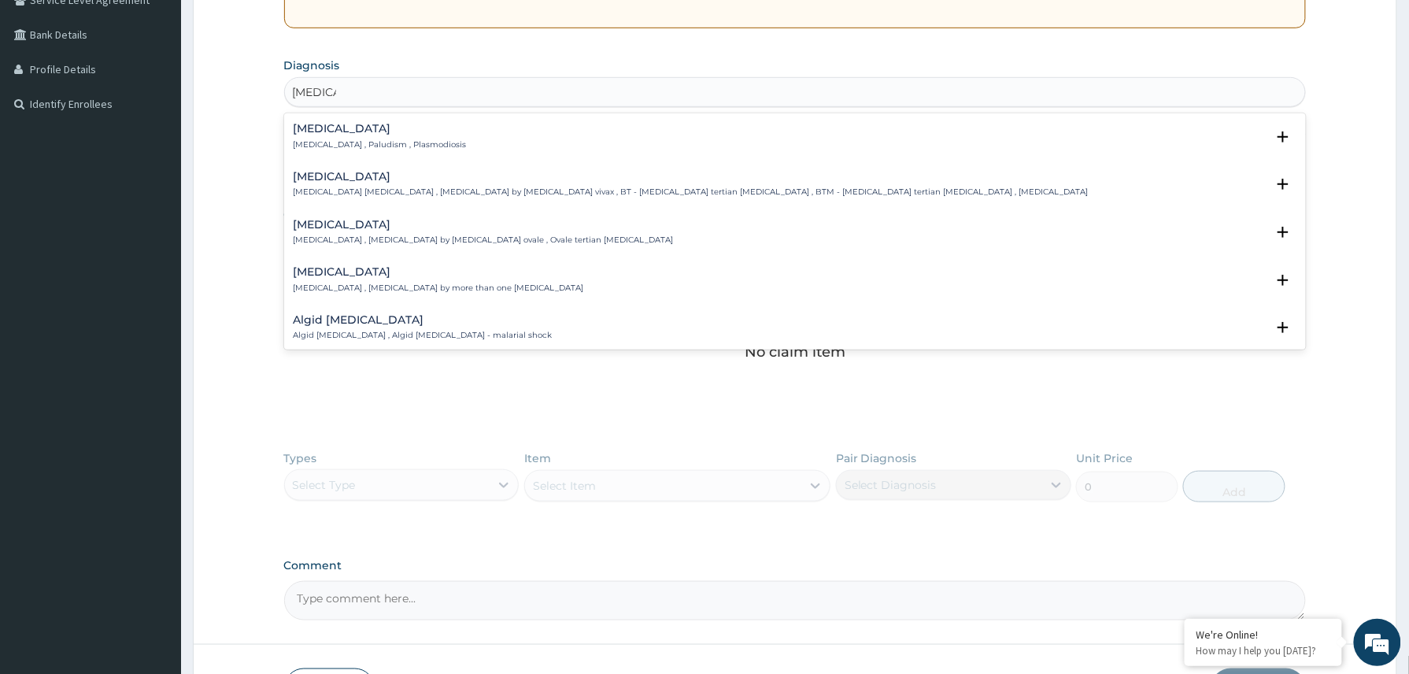
click at [341, 120] on div "Malaria Malaria , Paludism , Plasmodiosis Select Status Query Query covers susp…" at bounding box center [795, 140] width 1022 height 48
click at [338, 134] on h4 "Malaria" at bounding box center [380, 129] width 173 height 12
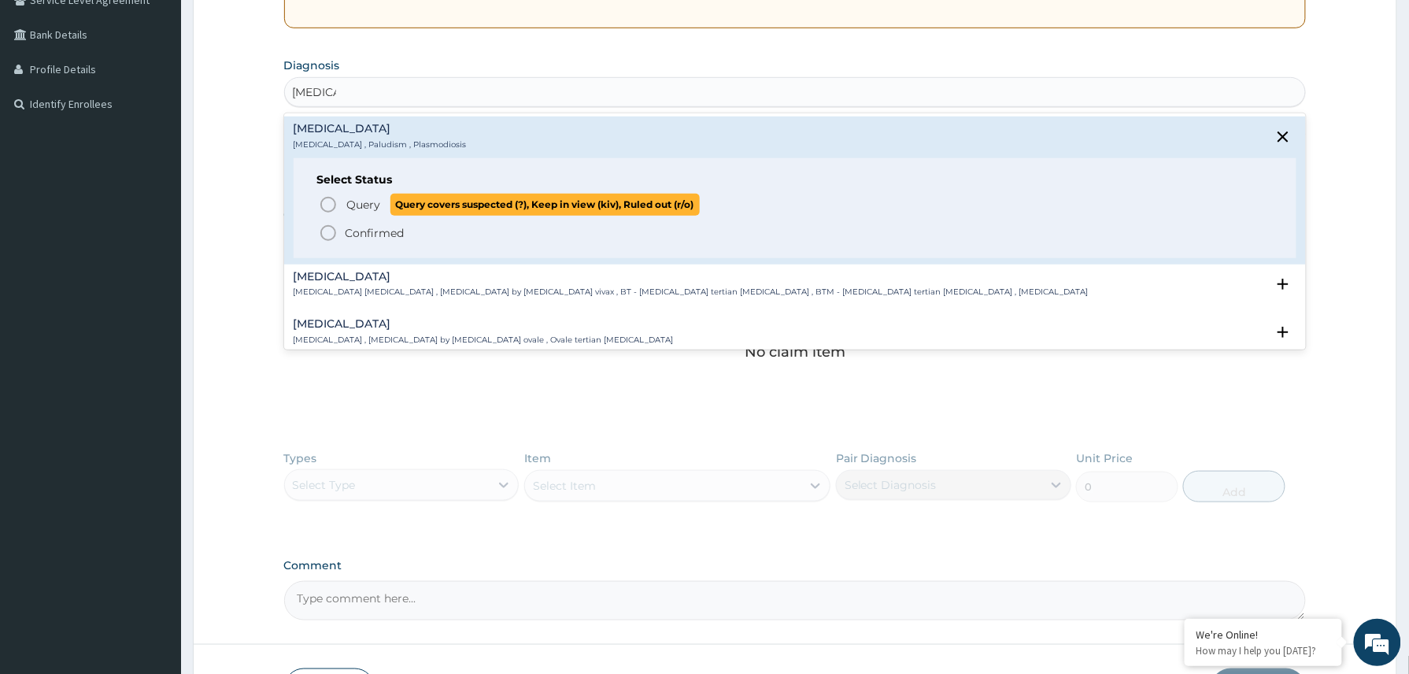
click at [368, 202] on span "Query" at bounding box center [364, 205] width 34 height 16
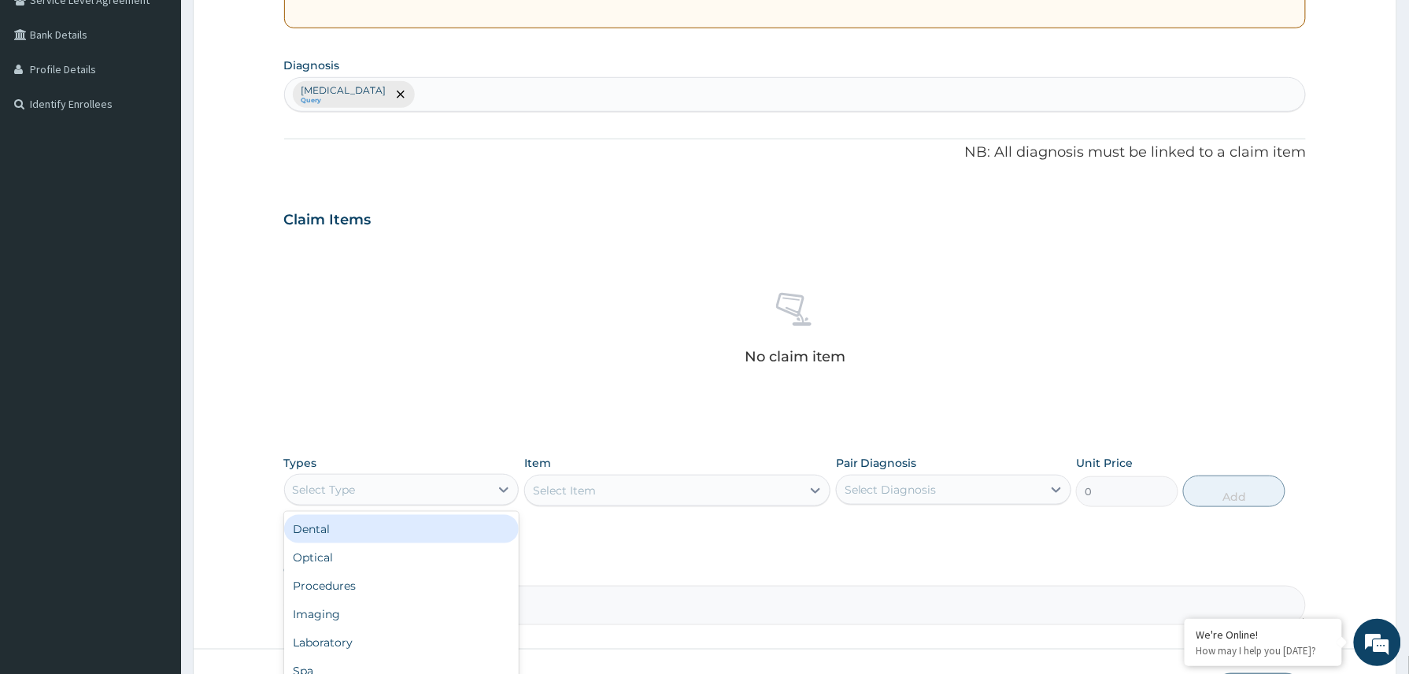
drag, startPoint x: 476, startPoint y: 483, endPoint x: 438, endPoint y: 513, distance: 48.2
click at [476, 485] on div "Select Type" at bounding box center [387, 489] width 205 height 25
click at [381, 592] on div "Procedures" at bounding box center [401, 585] width 235 height 28
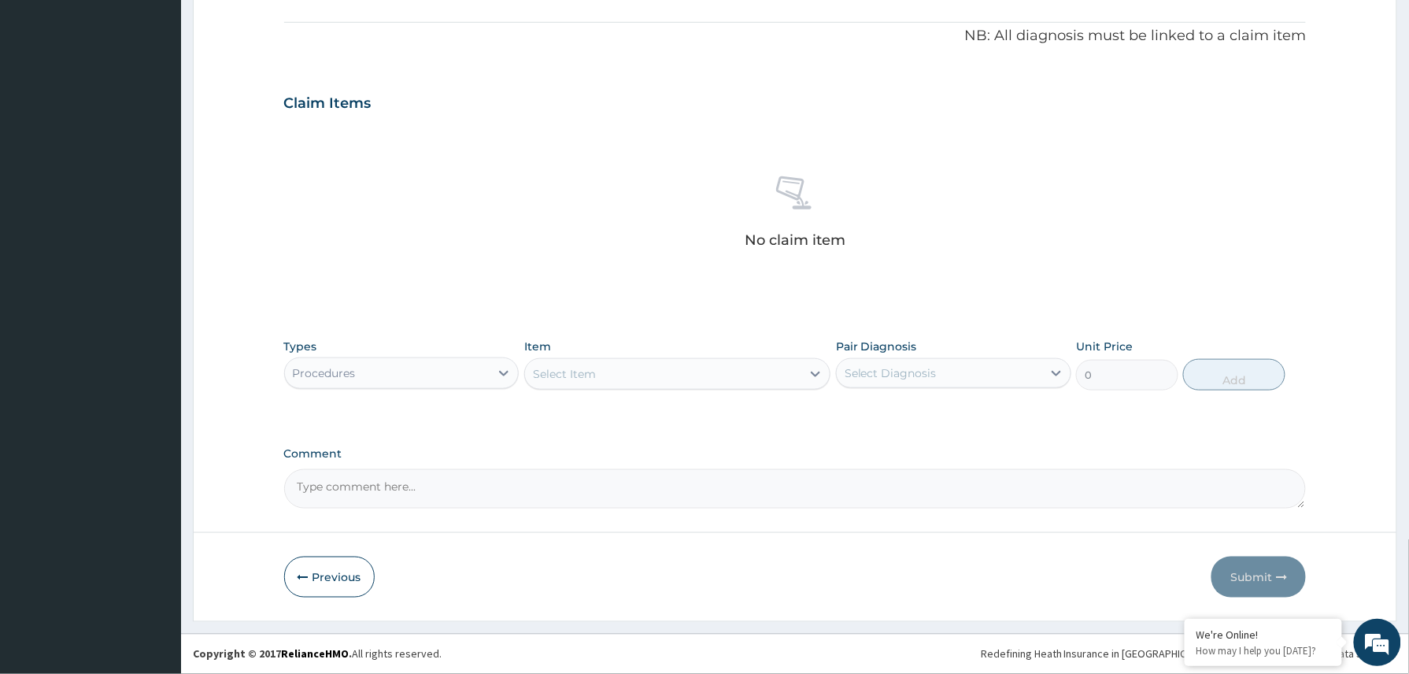
click at [575, 361] on div "Select Item" at bounding box center [663, 373] width 277 height 25
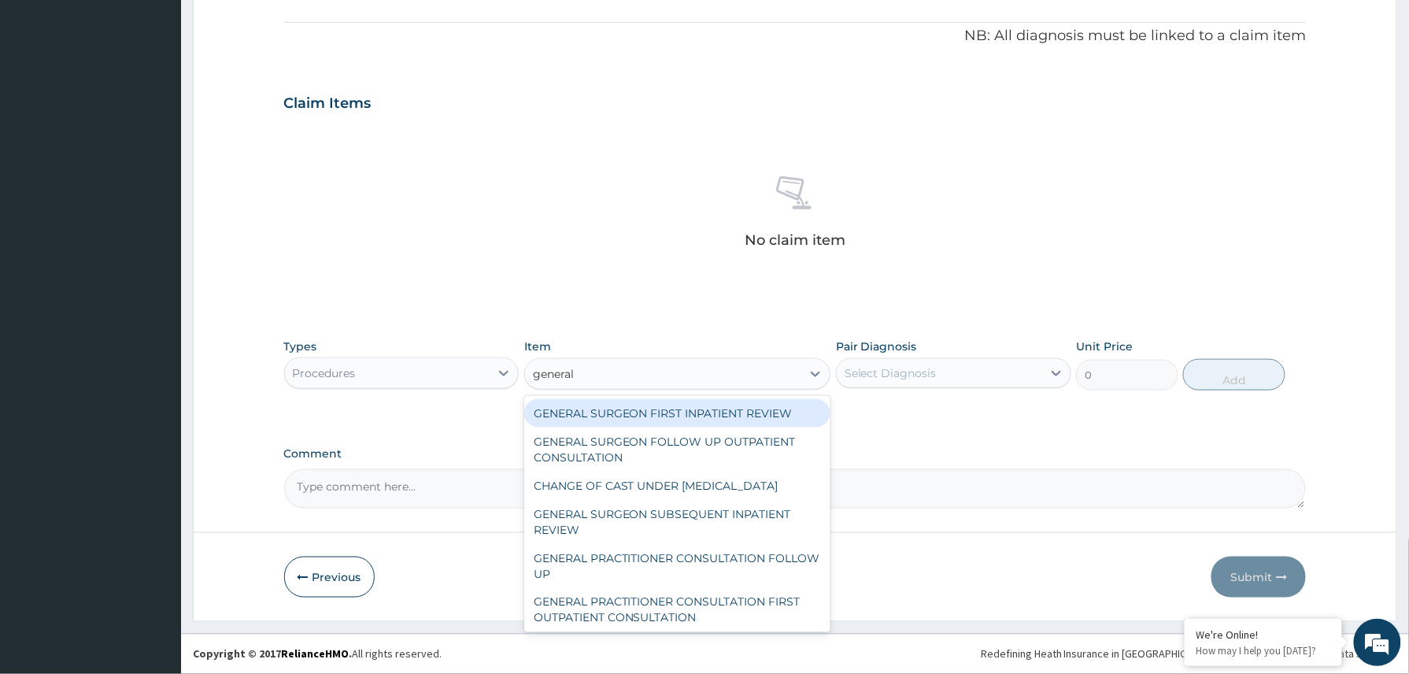
type input "general p"
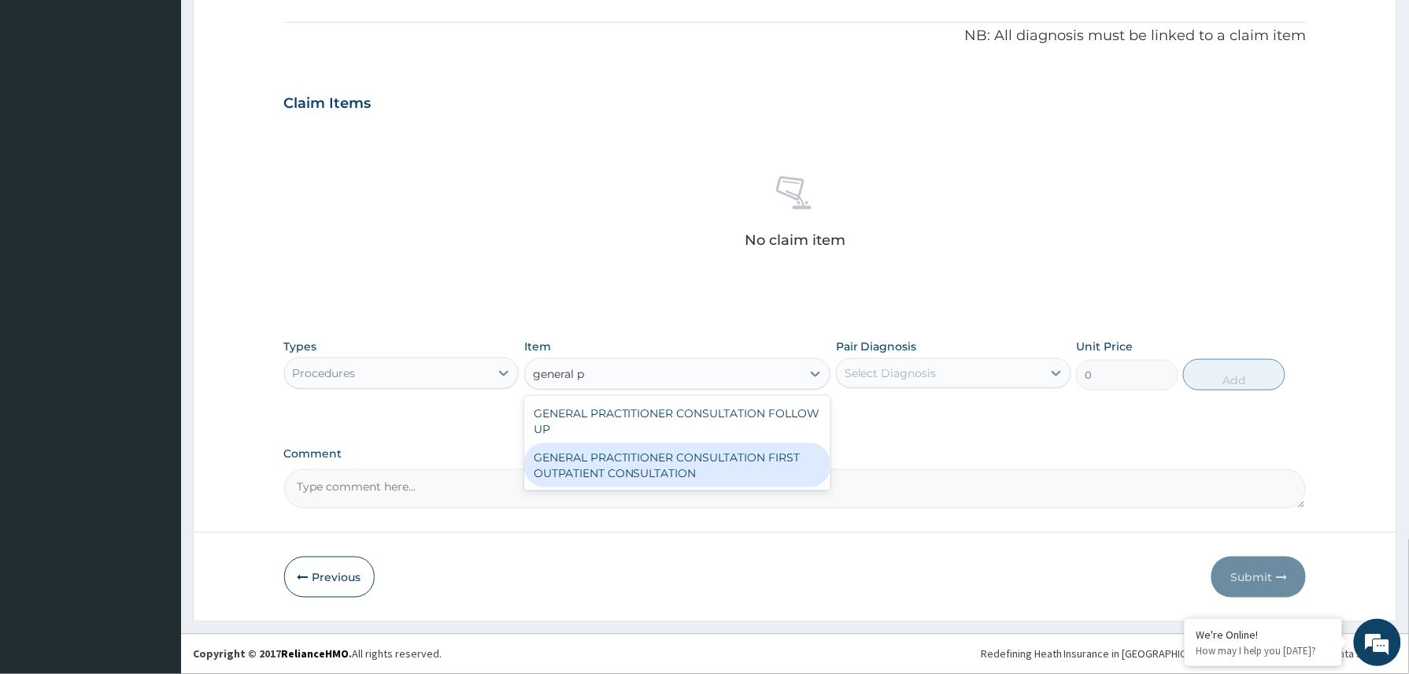
click at [649, 474] on div "GENERAL PRACTITIONER CONSULTATION FIRST OUTPATIENT CONSULTATION" at bounding box center [677, 465] width 307 height 44
type input "3370.125"
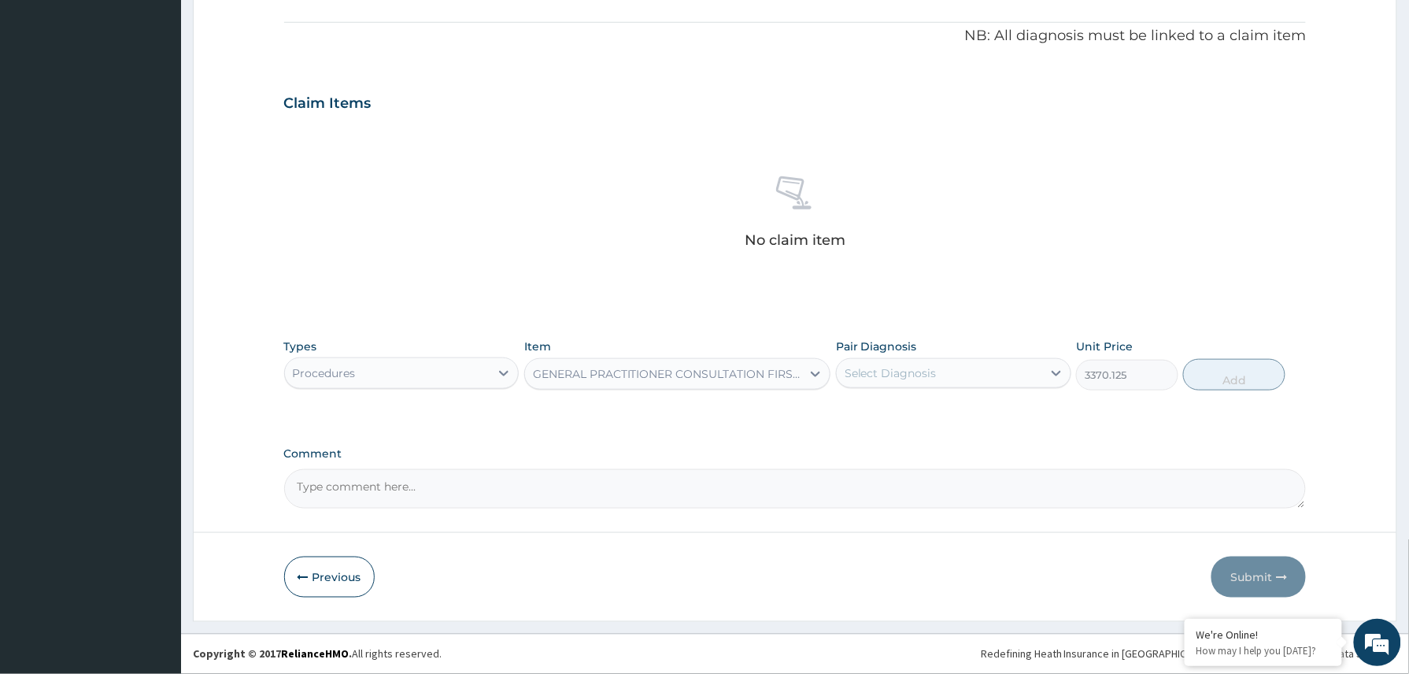
click at [965, 367] on div "Select Diagnosis" at bounding box center [939, 372] width 205 height 25
click at [940, 414] on div "Malaria" at bounding box center [953, 413] width 235 height 32
checkbox input "true"
drag, startPoint x: 1234, startPoint y: 373, endPoint x: 1033, endPoint y: 427, distance: 208.5
click at [1234, 375] on button "Add" at bounding box center [1234, 374] width 102 height 31
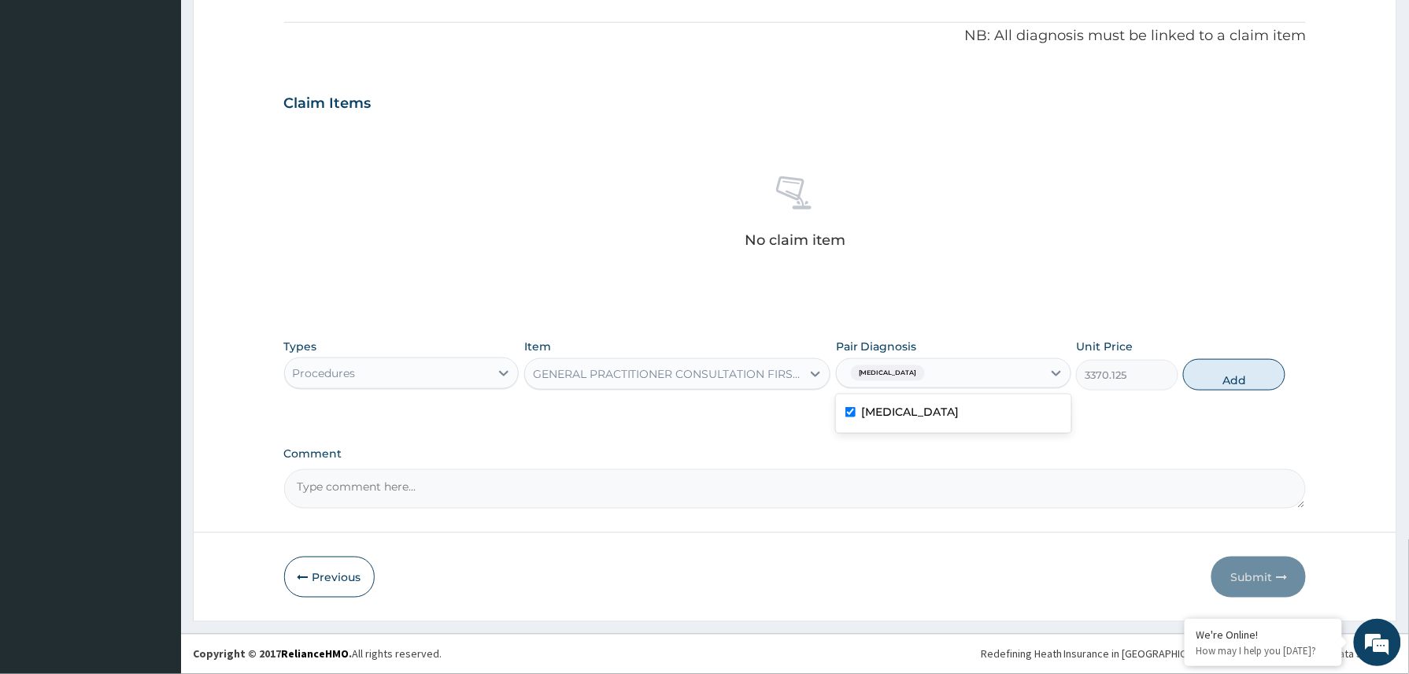
type input "0"
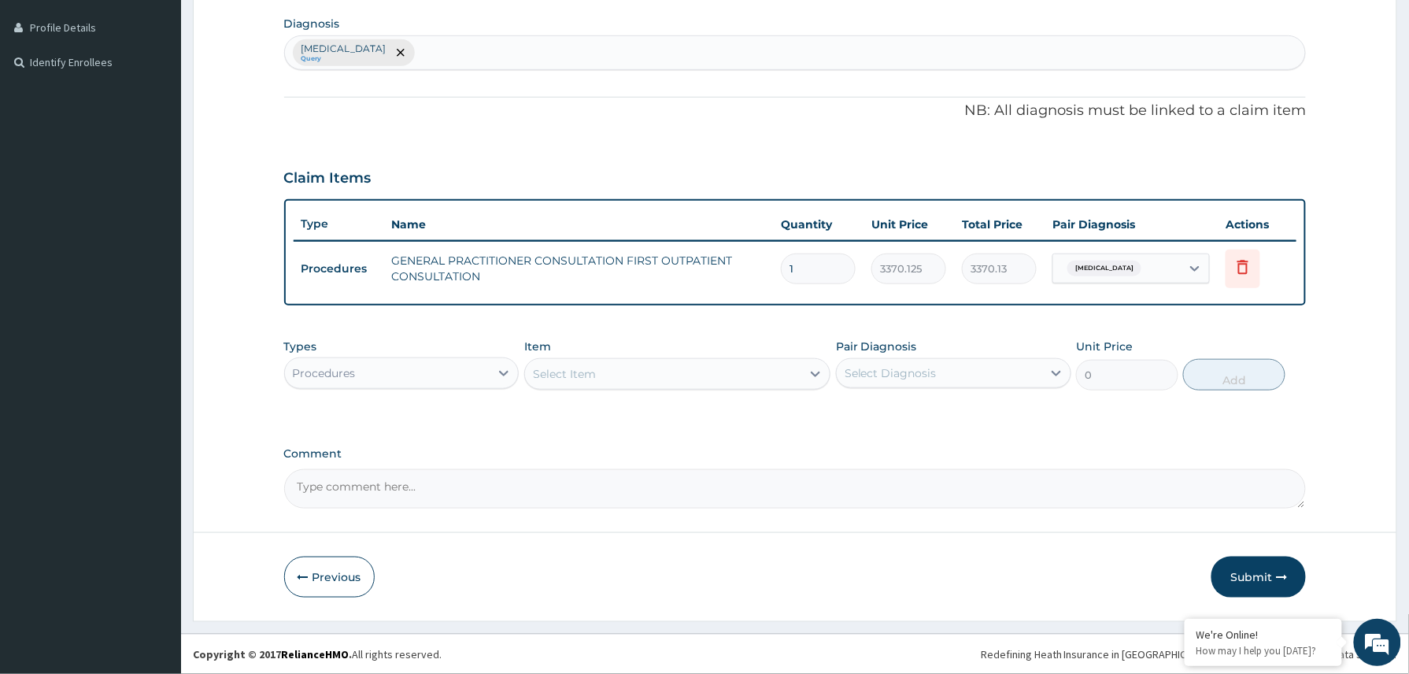
scroll to position [387, 0]
click at [338, 495] on textarea "Comment" at bounding box center [795, 488] width 1022 height 39
paste textarea "Im pcm 600mg stat, Fbc, Mp. Update MP positive Tabs ACT 80/480mg bd x 3/7 Tabs …"
type textarea "Im pcm 600mg stat, Fbc, Mp. Update MP positive Tabs ACT 80/480mg bd x 3/7 Tabs …"
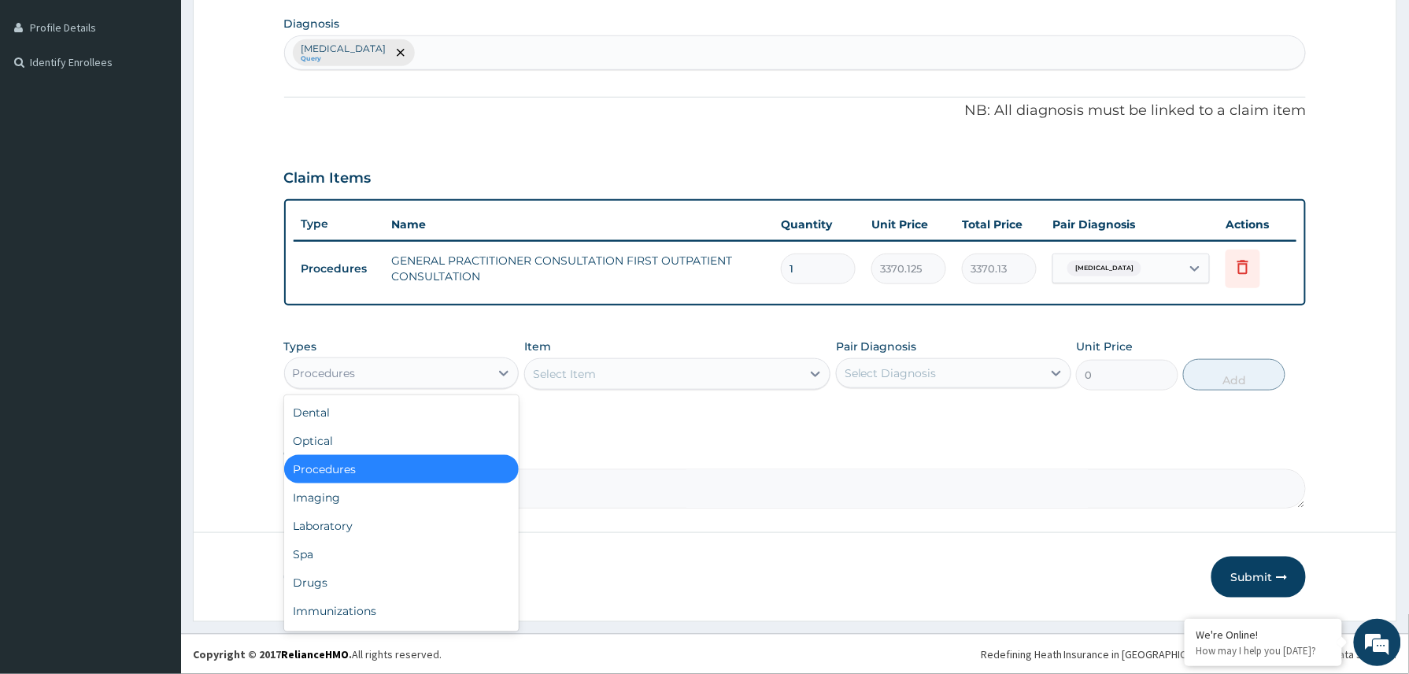
click at [430, 370] on div "Procedures" at bounding box center [387, 372] width 205 height 25
click at [351, 520] on div "Laboratory" at bounding box center [401, 526] width 235 height 28
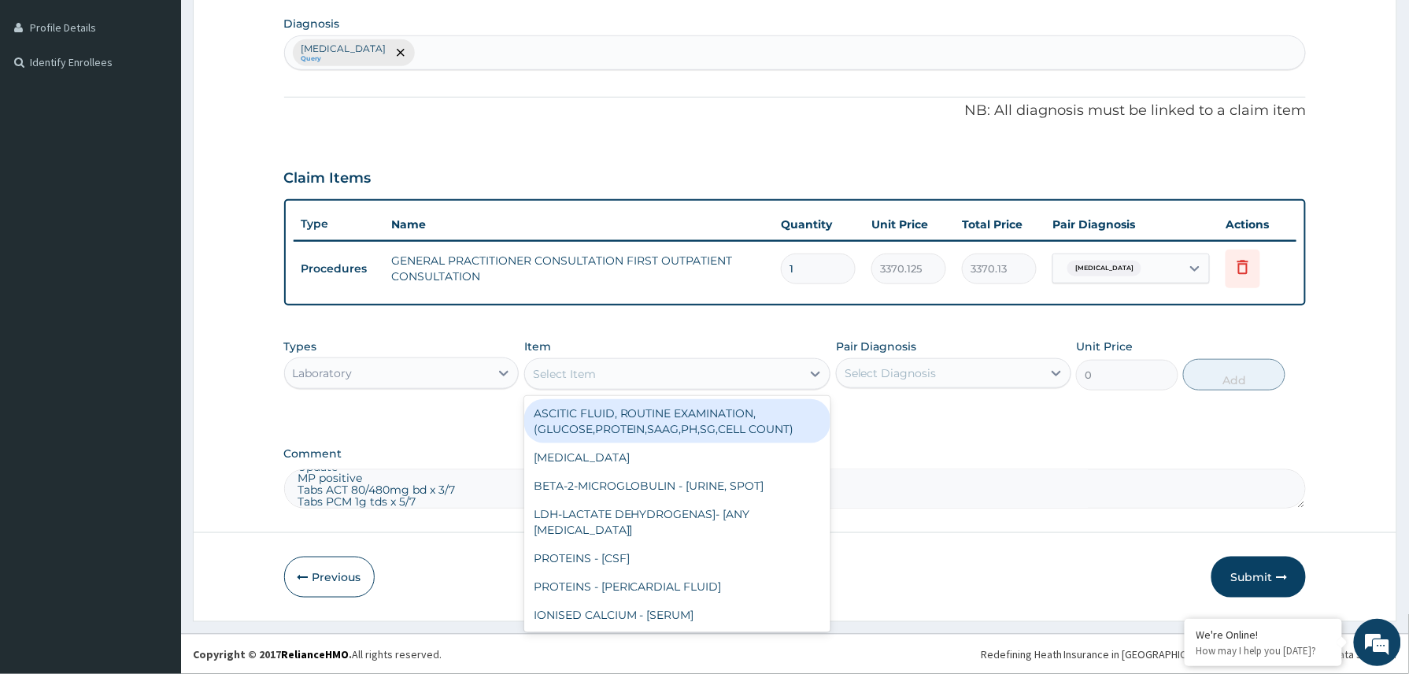
click at [606, 368] on div "Select Item" at bounding box center [663, 373] width 277 height 25
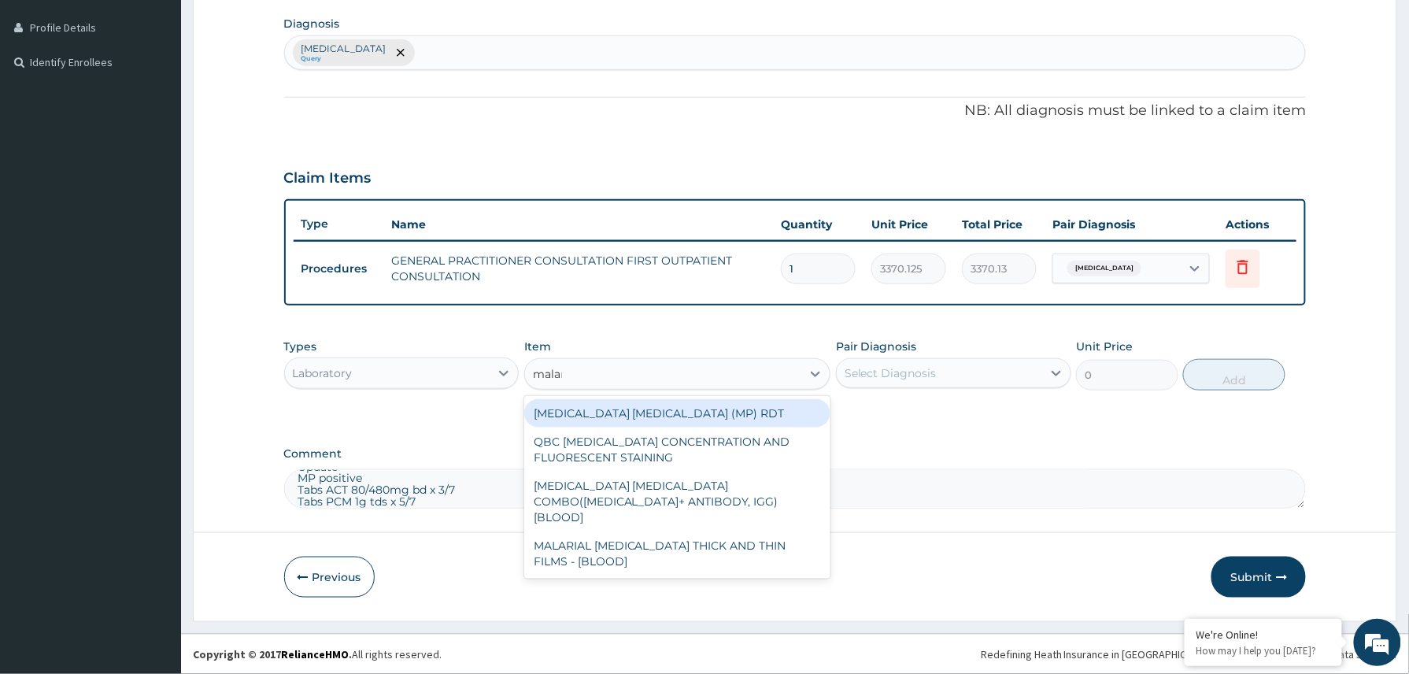
type input "malaria"
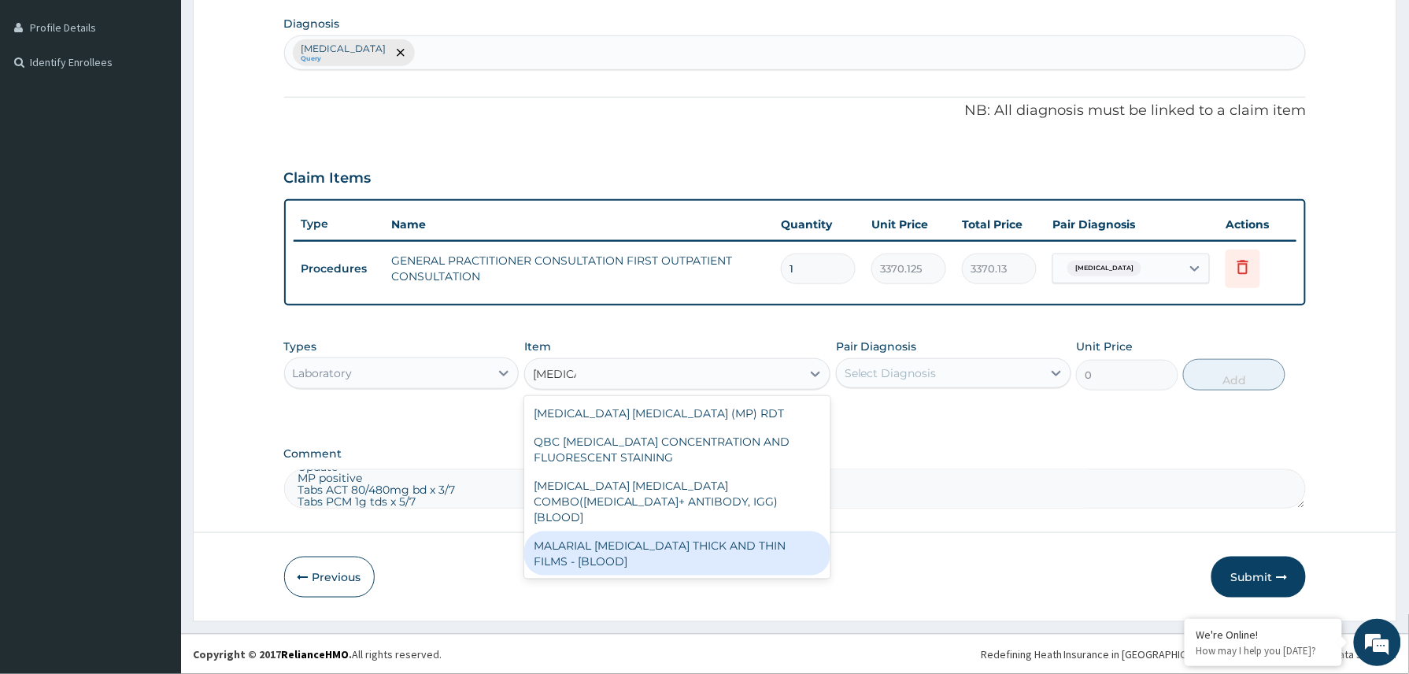
click at [618, 536] on div "MALARIAL PARASITE THICK AND THIN FILMS - [BLOOD]" at bounding box center [677, 553] width 307 height 44
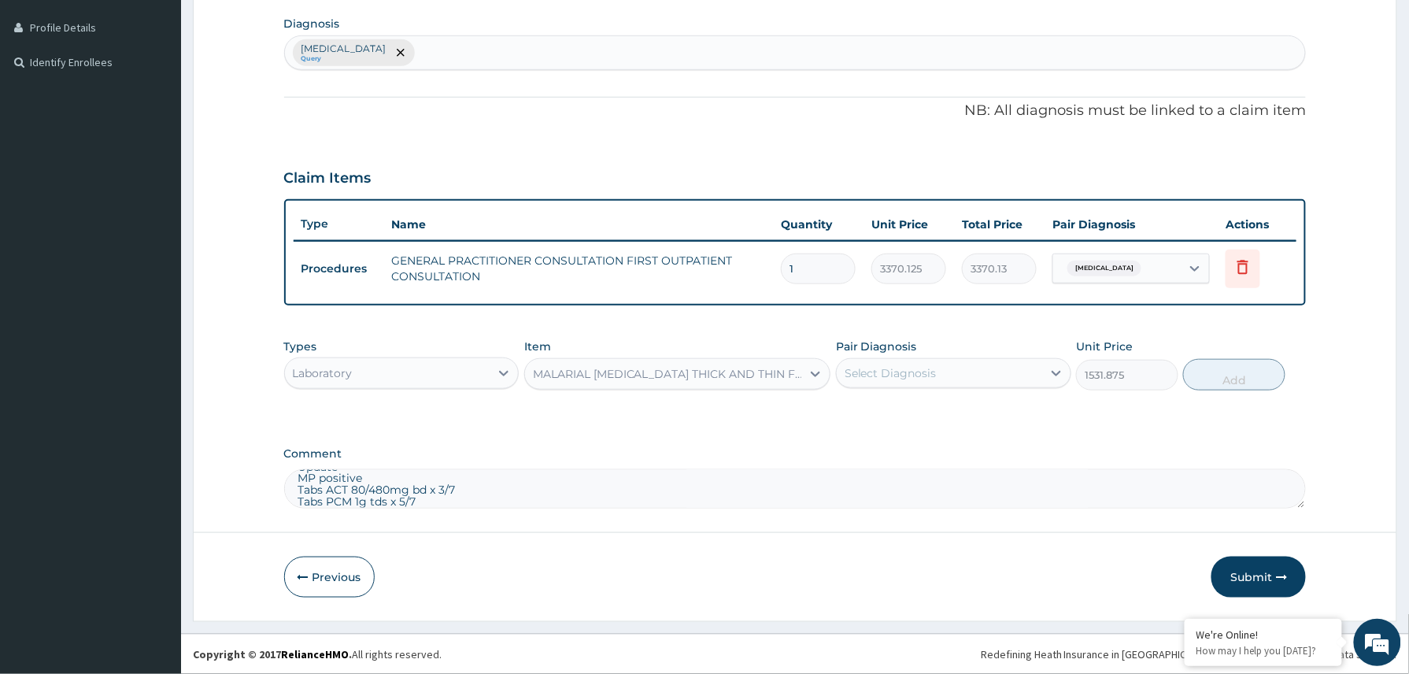
drag, startPoint x: 470, startPoint y: 508, endPoint x: 470, endPoint y: 499, distance: 8.7
click at [470, 499] on textarea "Im pcm 600mg stat, Fbc, Mp. Update MP positive Tabs ACT 80/480mg bd x 3/7 Tabs …" at bounding box center [795, 488] width 1022 height 39
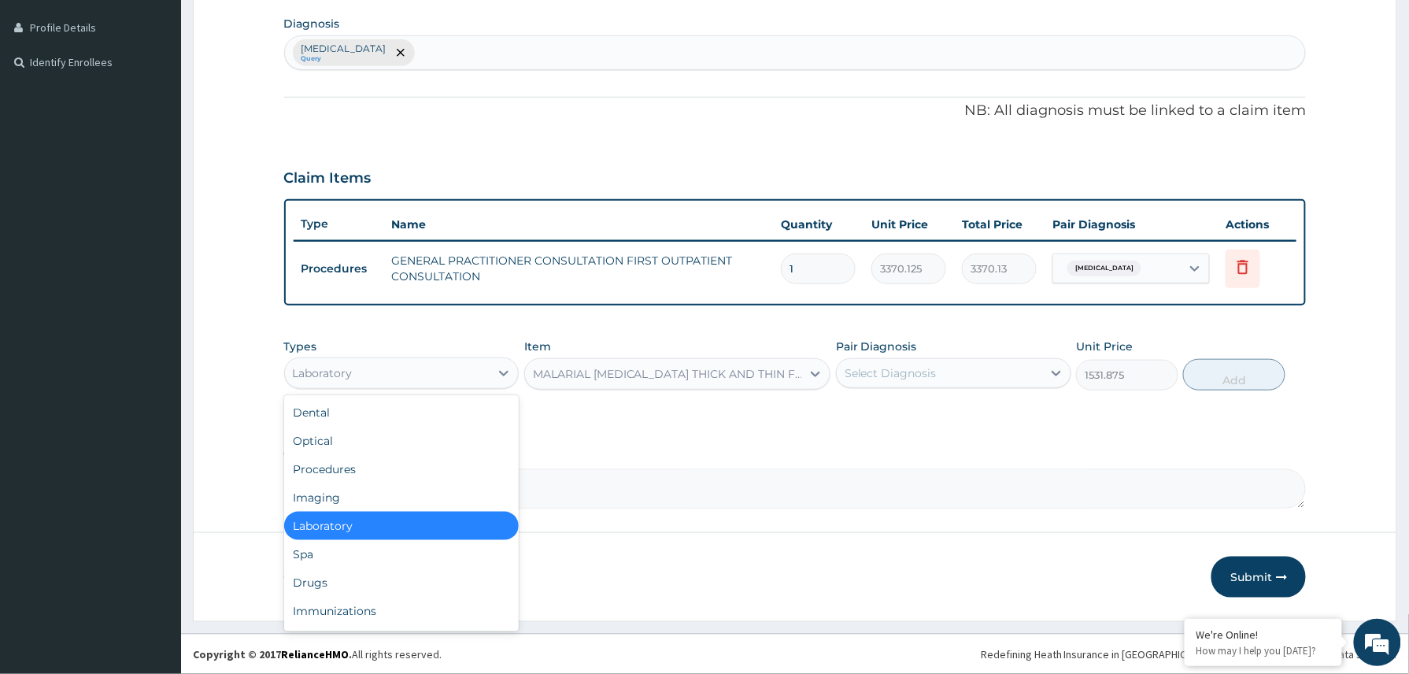
click at [414, 362] on div "Laboratory" at bounding box center [387, 372] width 205 height 25
click at [365, 586] on div "Drugs" at bounding box center [401, 582] width 235 height 28
type input "0"
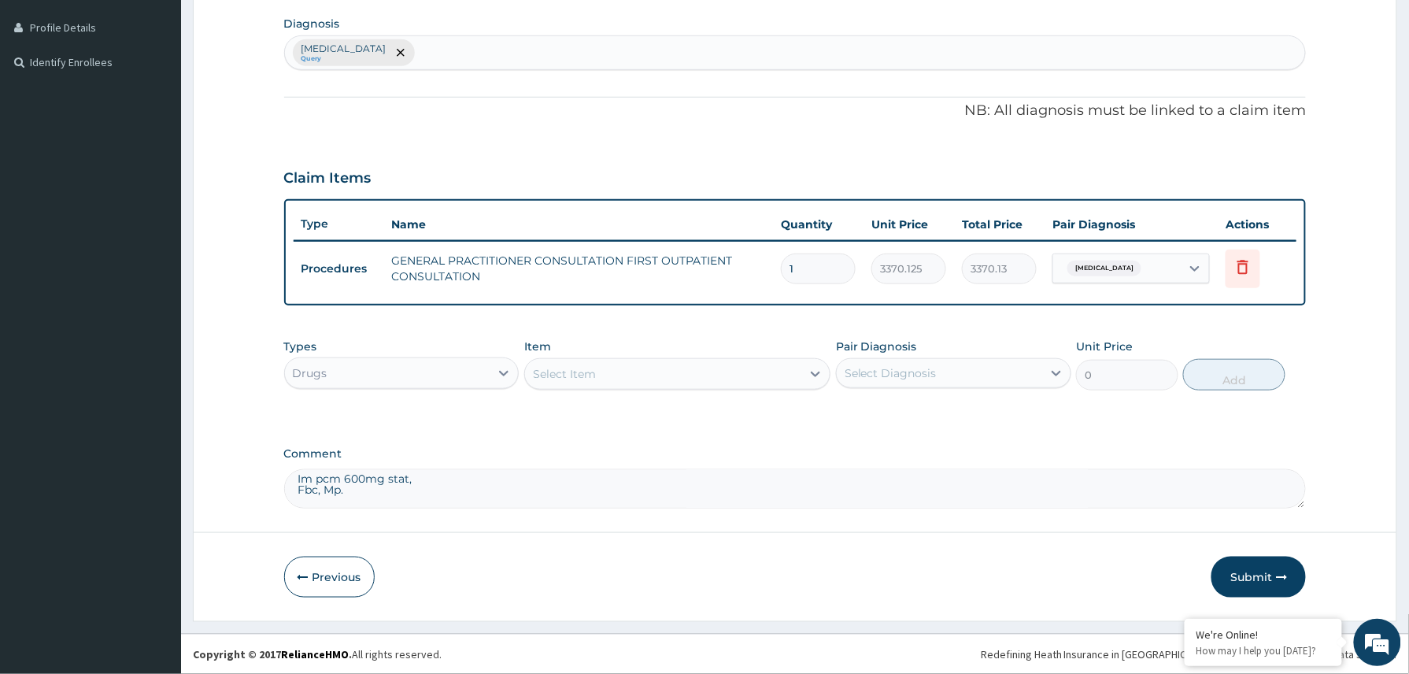
click at [595, 375] on div "Select Item" at bounding box center [564, 374] width 63 height 16
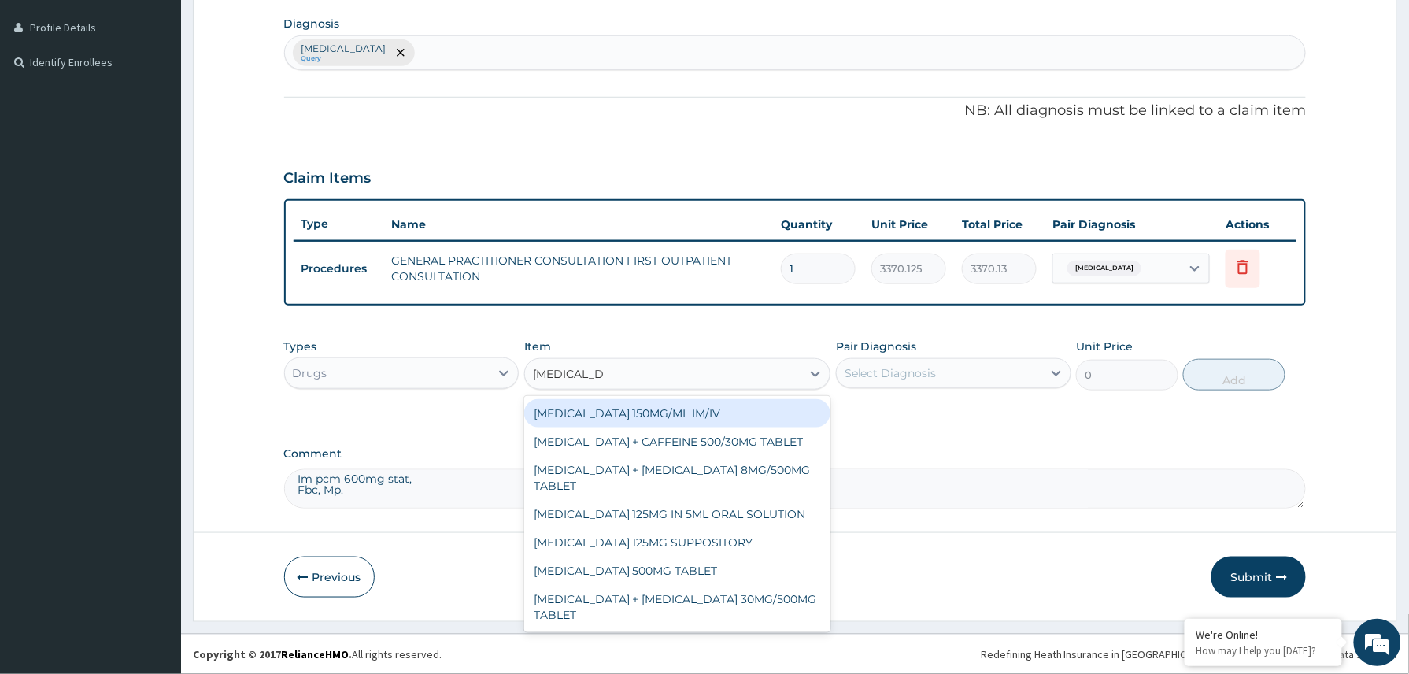
type input "paracetamol"
click at [662, 410] on div "PARACETAMOL 150MG/ML IM/IV" at bounding box center [677, 413] width 307 height 28
type input "300"
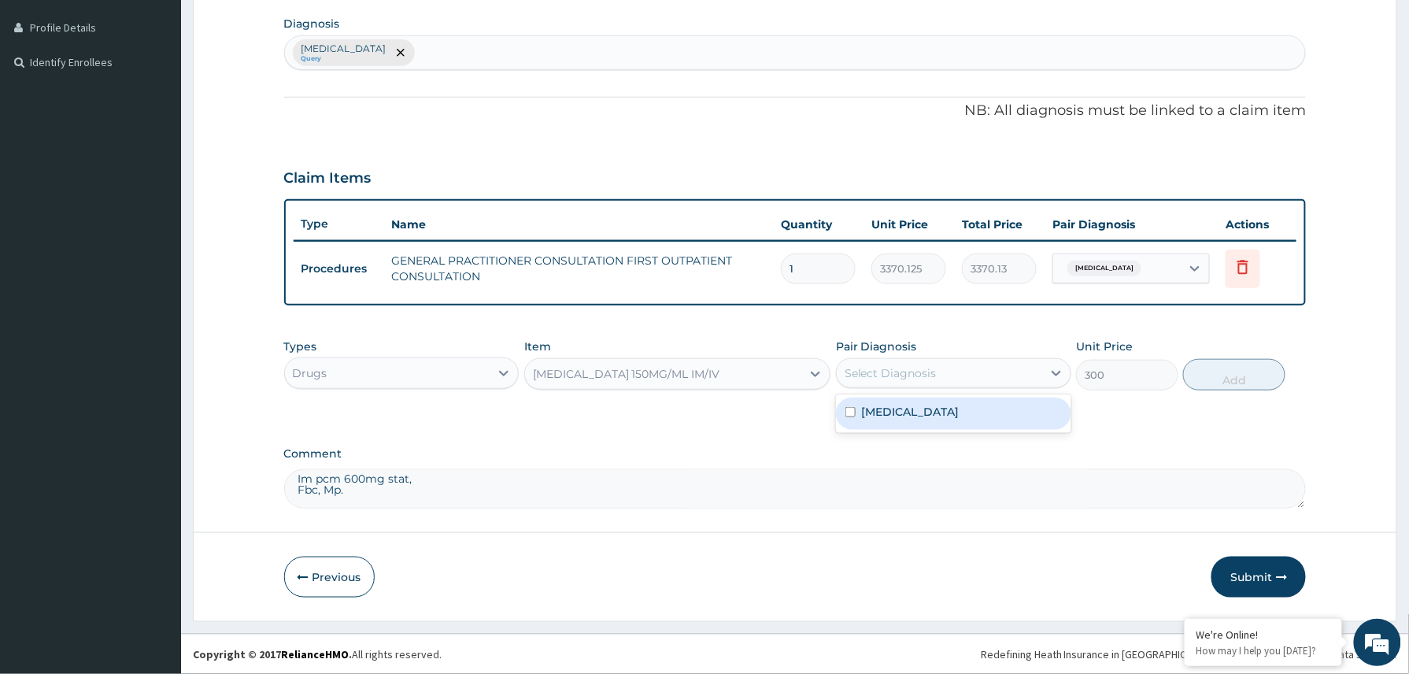
drag, startPoint x: 960, startPoint y: 371, endPoint x: 904, endPoint y: 394, distance: 61.1
click at [960, 370] on div "Select Diagnosis" at bounding box center [939, 372] width 205 height 25
click at [889, 410] on label "Malaria" at bounding box center [911, 412] width 98 height 16
checkbox input "true"
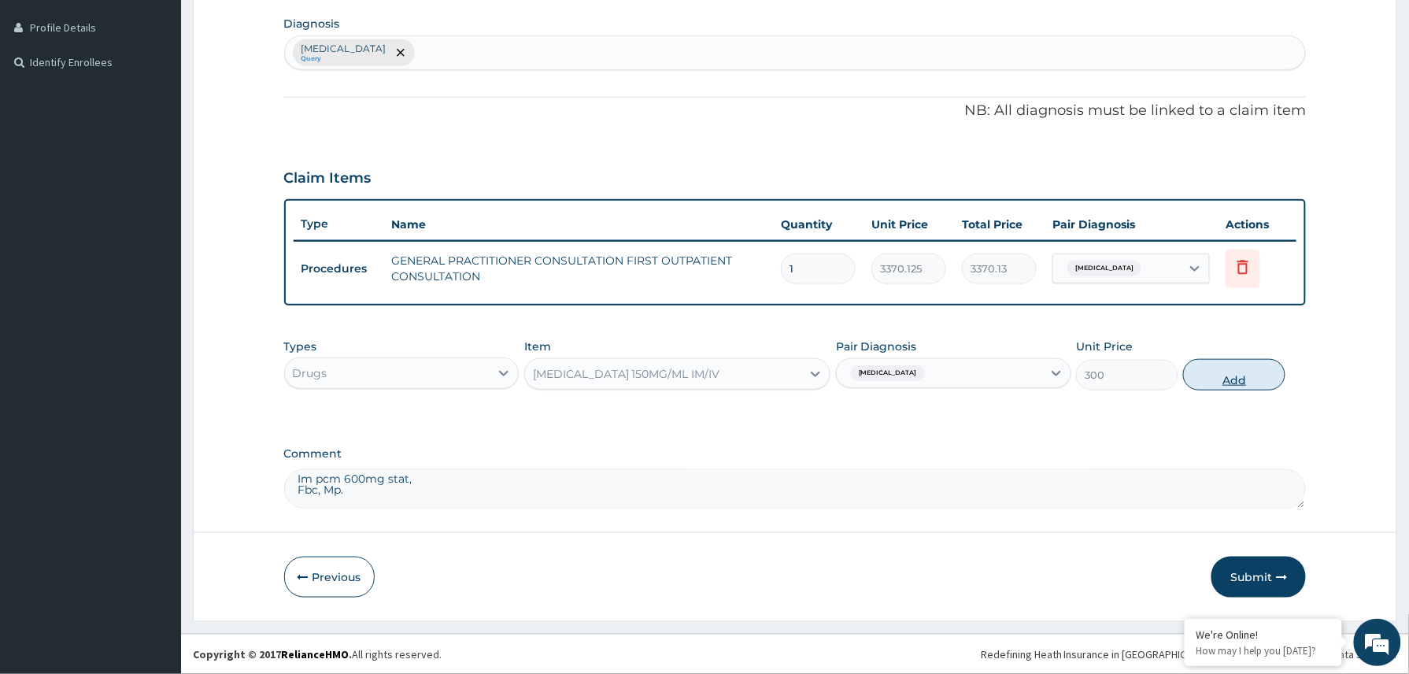
click at [1225, 387] on button "Add" at bounding box center [1234, 374] width 102 height 31
type input "0"
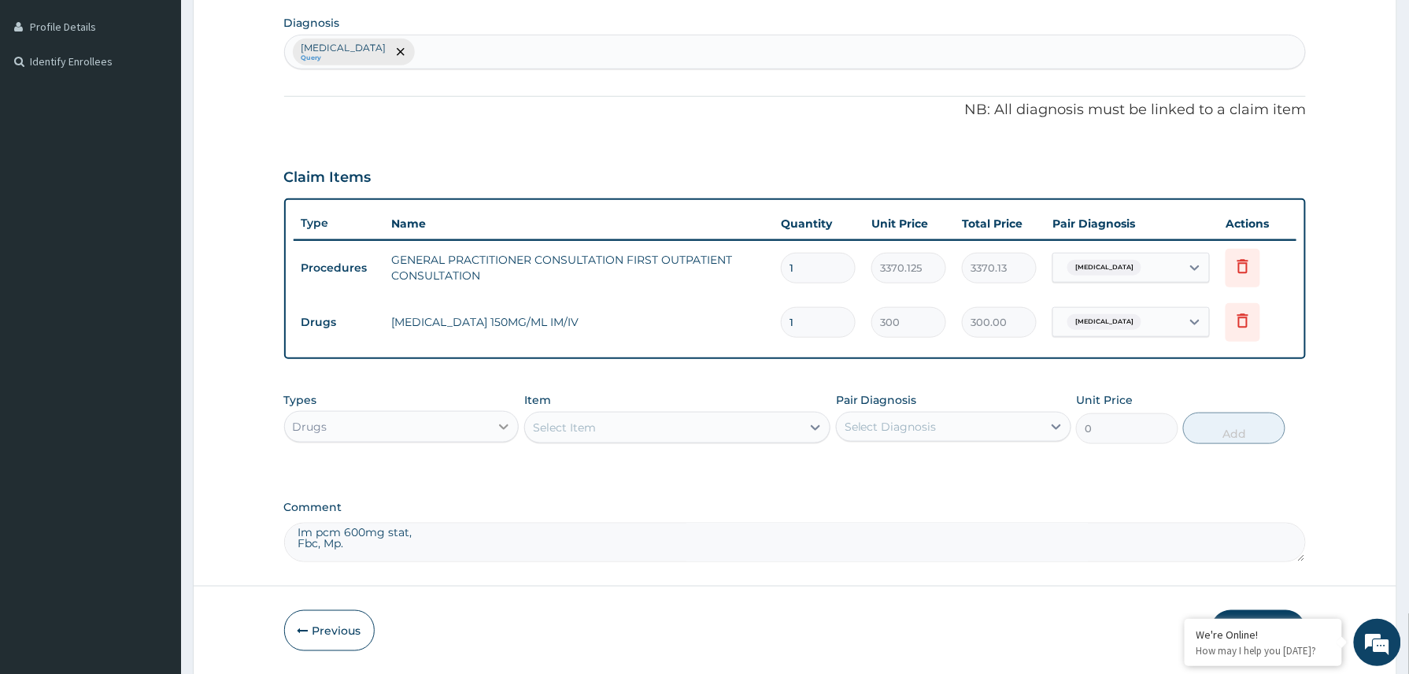
click at [507, 423] on icon at bounding box center [504, 427] width 16 height 16
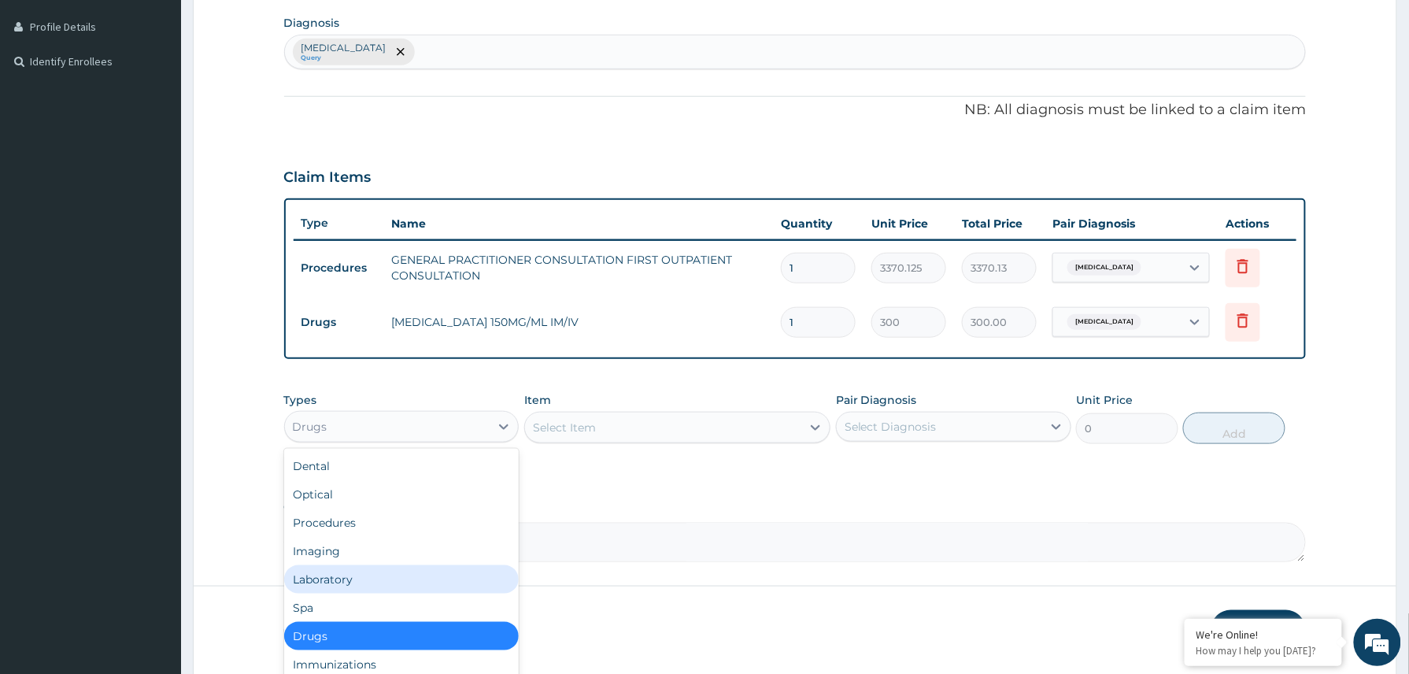
drag, startPoint x: 394, startPoint y: 574, endPoint x: 470, endPoint y: 579, distance: 75.8
click at [392, 574] on div "Laboratory" at bounding box center [401, 579] width 235 height 28
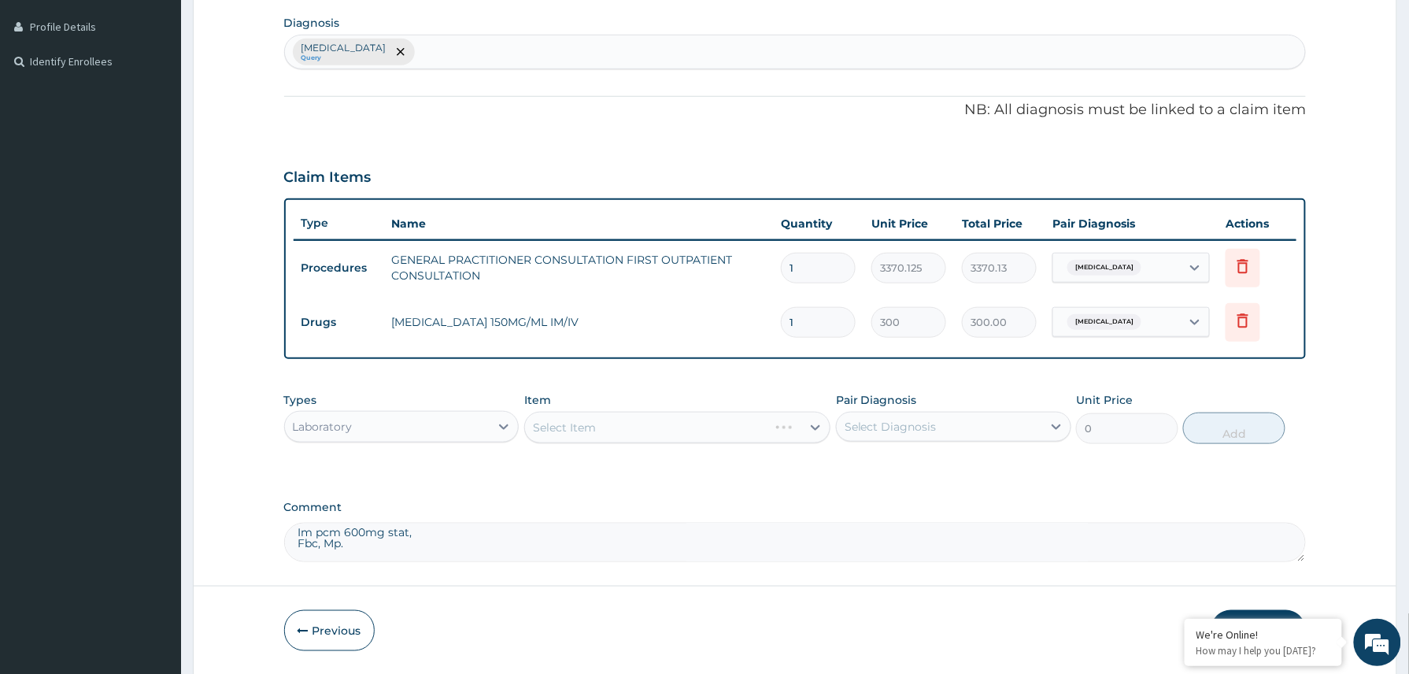
scroll to position [442, 0]
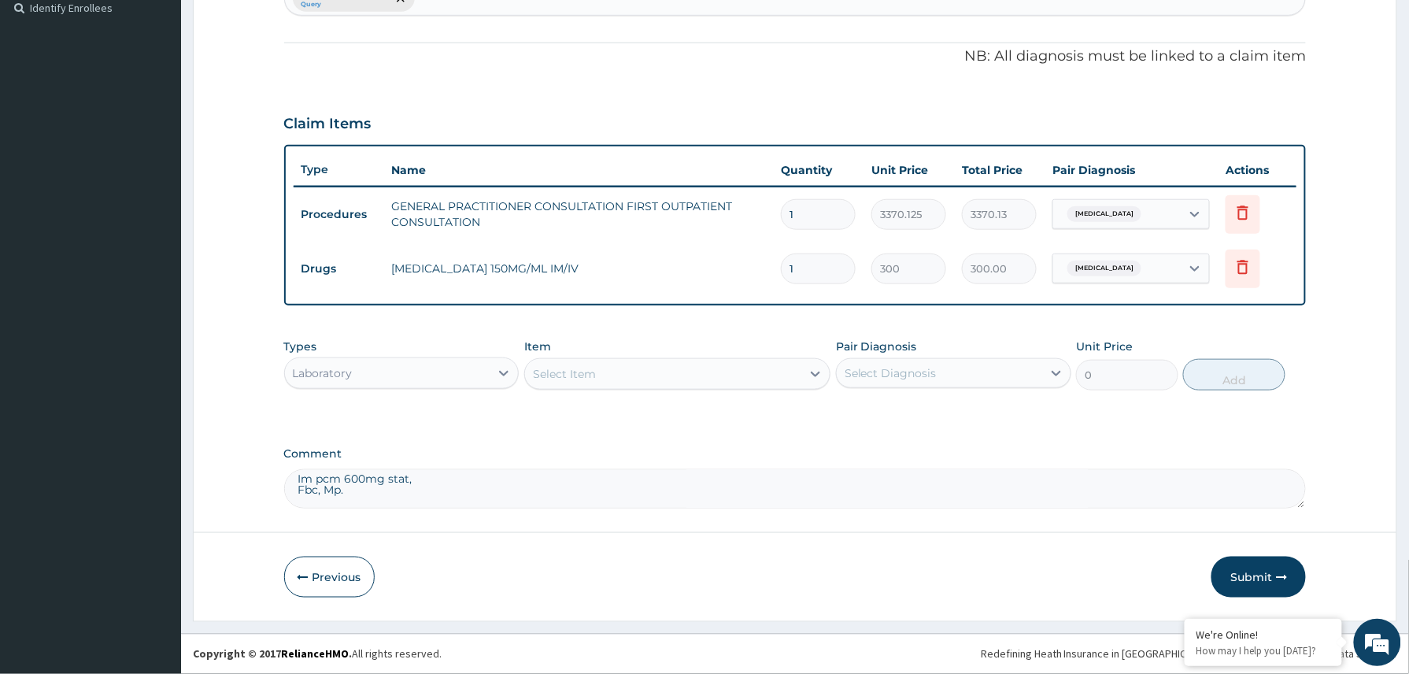
click at [575, 368] on div "Select Item" at bounding box center [564, 374] width 63 height 16
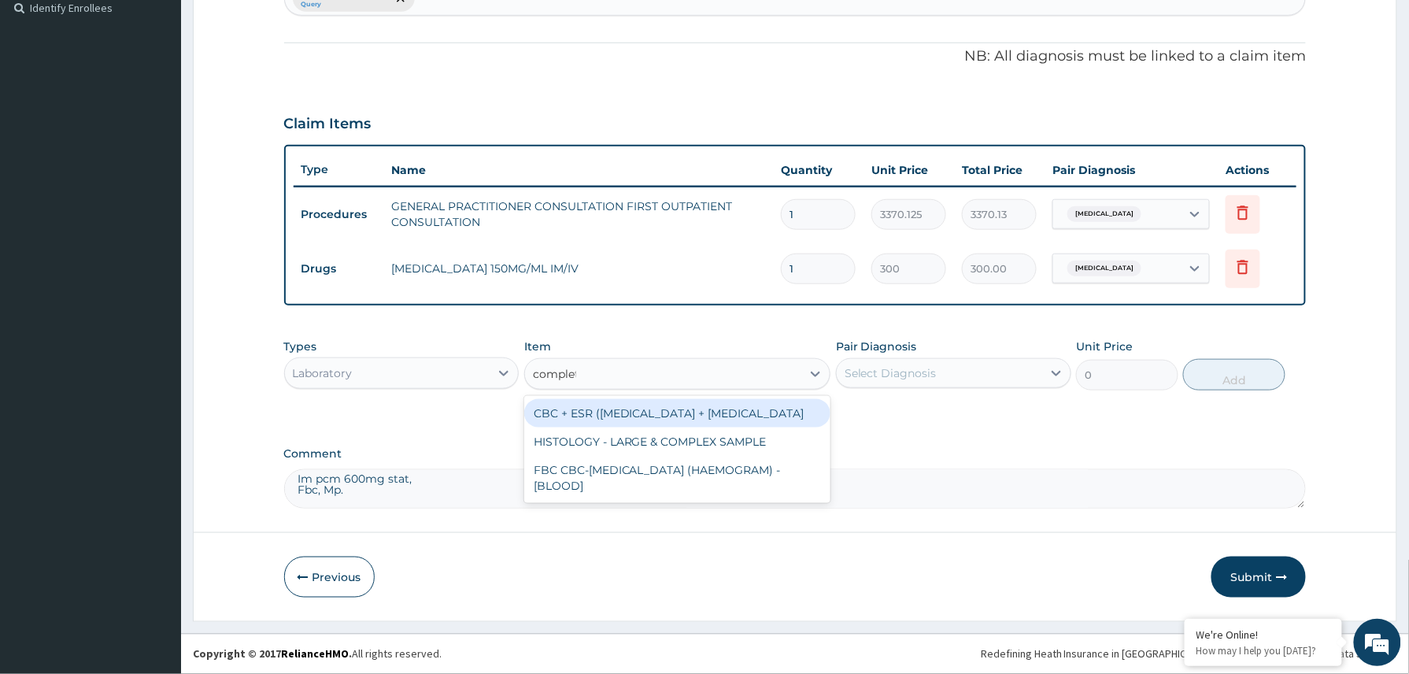
type input "complete"
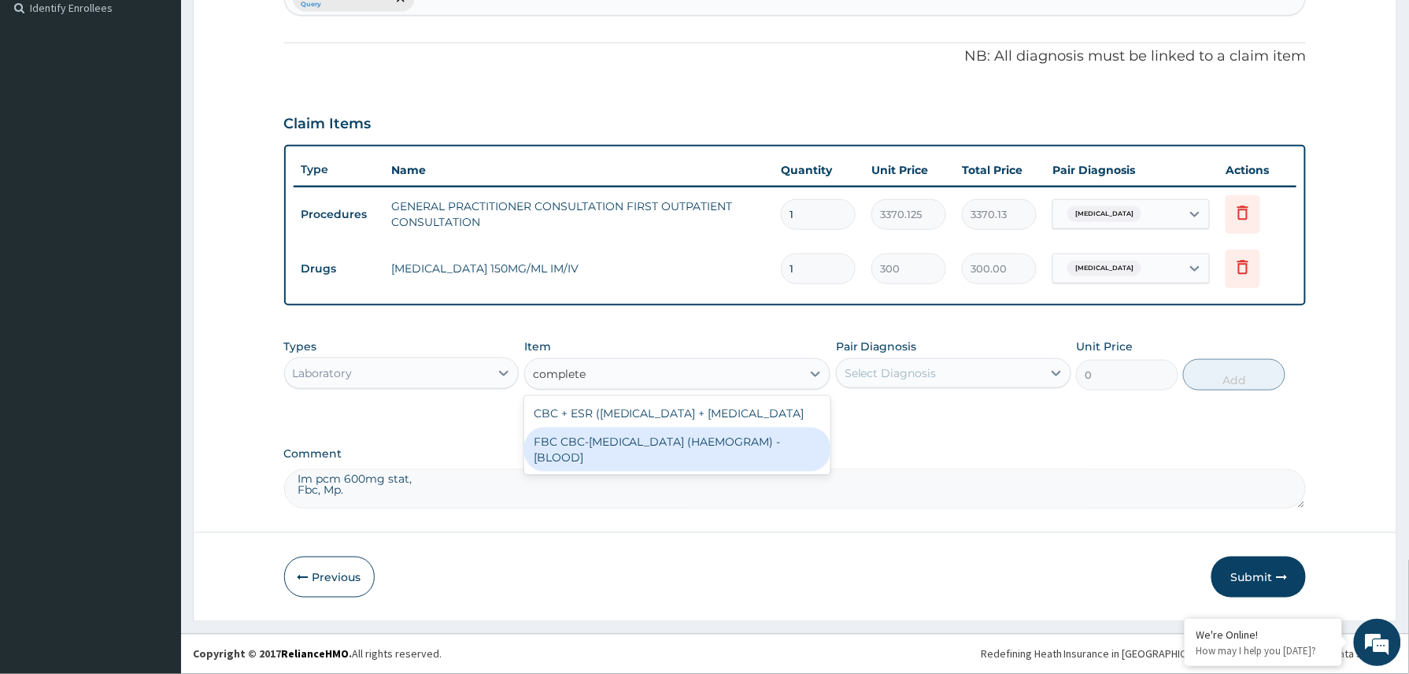
drag, startPoint x: 578, startPoint y: 447, endPoint x: 671, endPoint y: 447, distance: 93.7
click at [579, 448] on div "FBC CBC-COMPLETE BLOOD COUNT (HAEMOGRAM) - [BLOOD]" at bounding box center [677, 449] width 307 height 44
type input "4085"
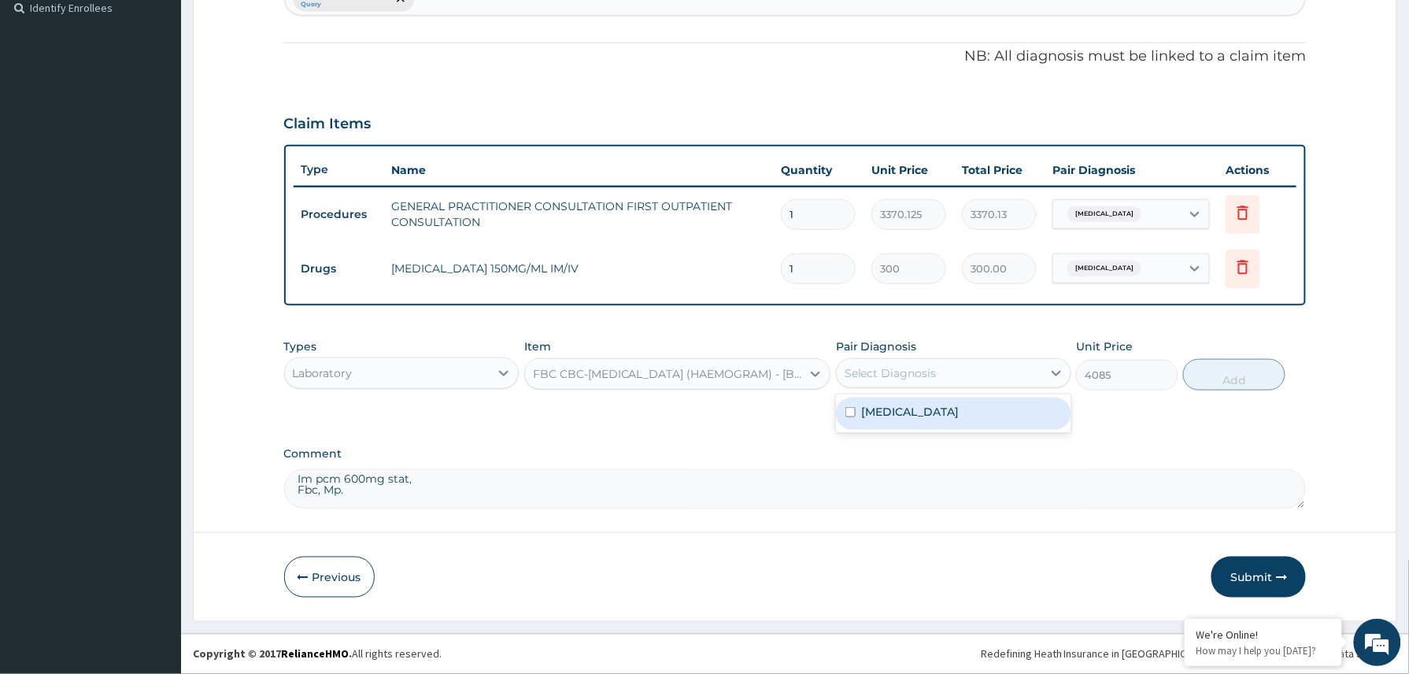
click at [929, 365] on div "Select Diagnosis" at bounding box center [890, 373] width 92 height 16
drag, startPoint x: 911, startPoint y: 416, endPoint x: 1059, endPoint y: 417, distance: 148.8
click at [916, 417] on div "Malaria" at bounding box center [953, 413] width 235 height 32
checkbox input "true"
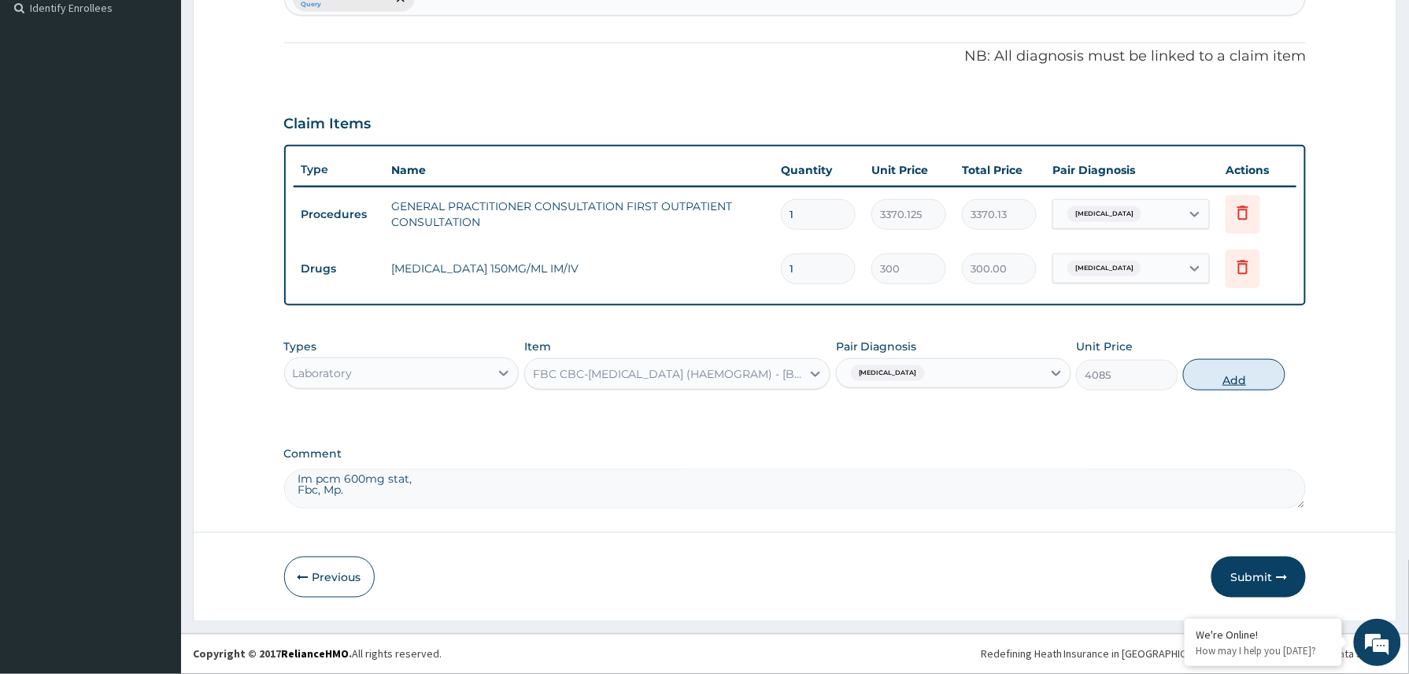
click at [1228, 375] on button "Add" at bounding box center [1234, 374] width 102 height 31
type input "0"
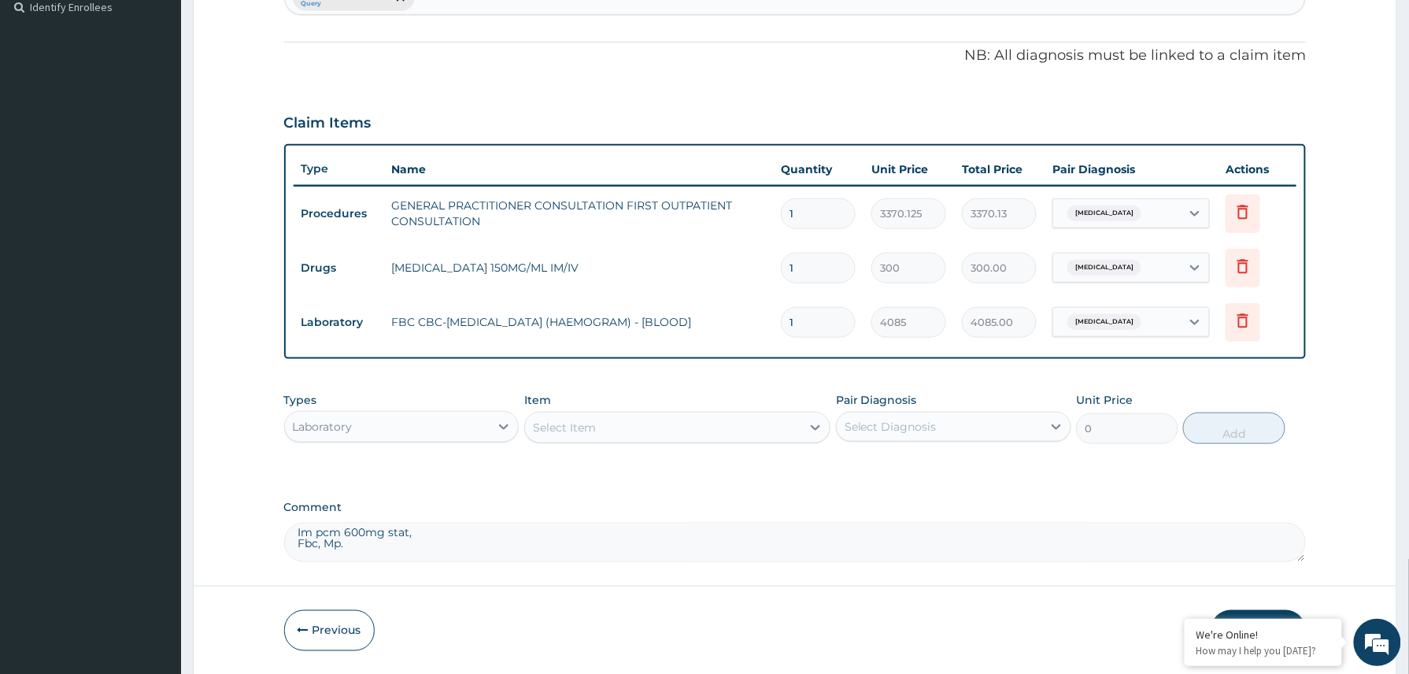
scroll to position [496, 0]
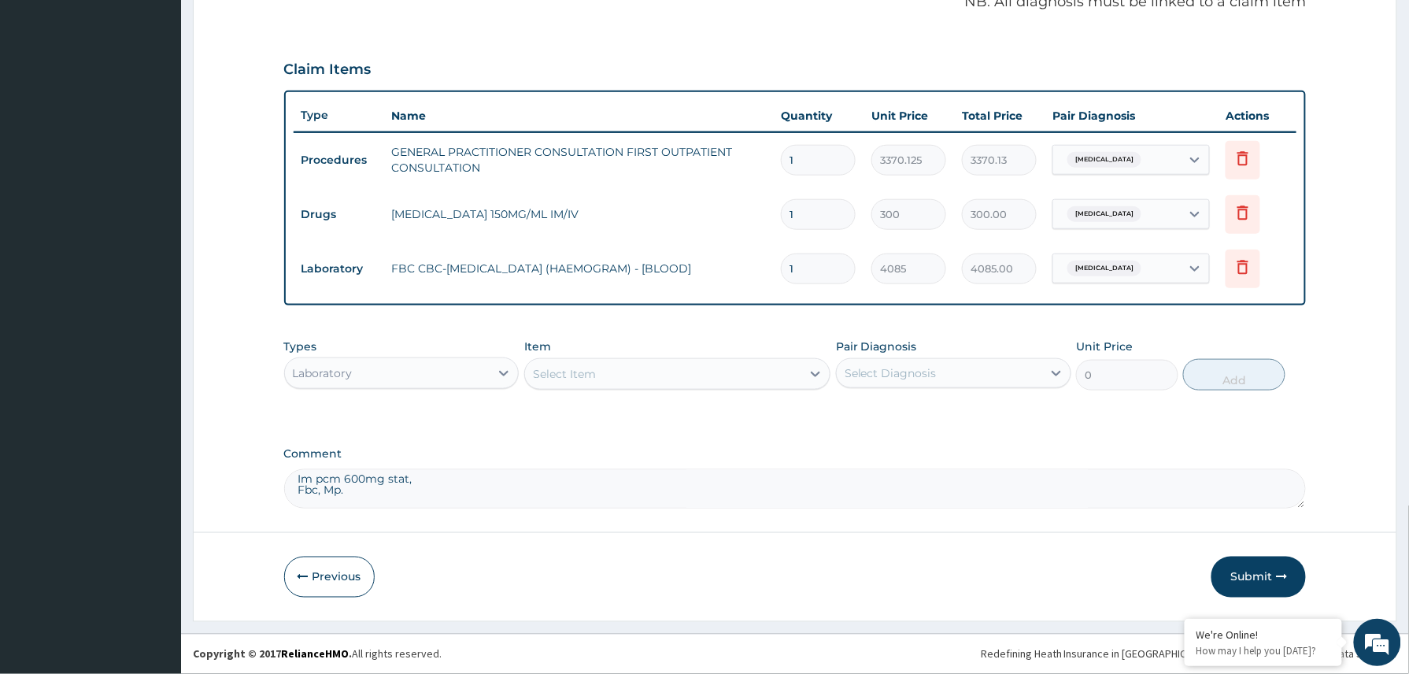
click at [353, 496] on textarea "Im pcm 600mg stat, Fbc, Mp. Update MP positive Tabs ACT 80/480mg bd x 3/7 Tabs …" at bounding box center [795, 488] width 1022 height 39
click at [353, 499] on textarea "Update MP positive Tabs ACT 80/480mg bd x 3/7 Tabs PCM 1g tds x 5/7" at bounding box center [795, 488] width 1022 height 39
click at [433, 371] on div "Laboratory" at bounding box center [387, 372] width 205 height 25
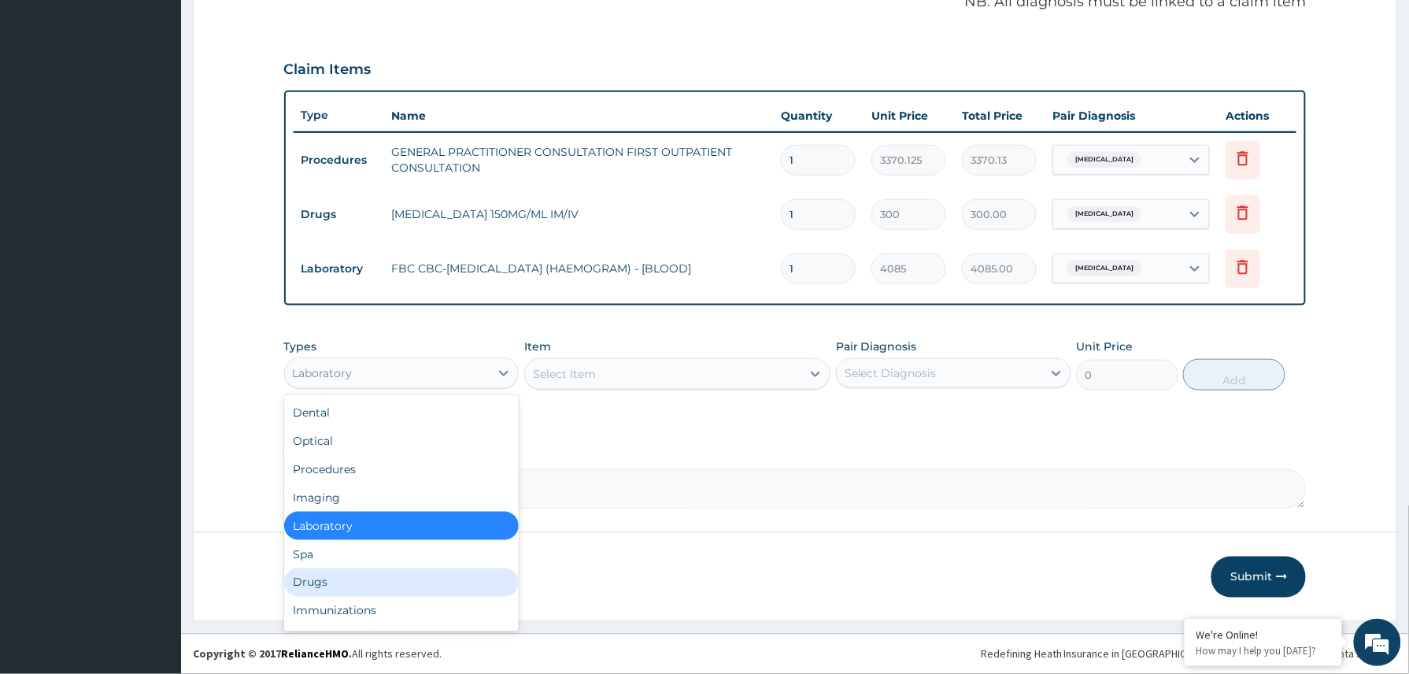
click at [364, 573] on div "Drugs" at bounding box center [401, 582] width 235 height 28
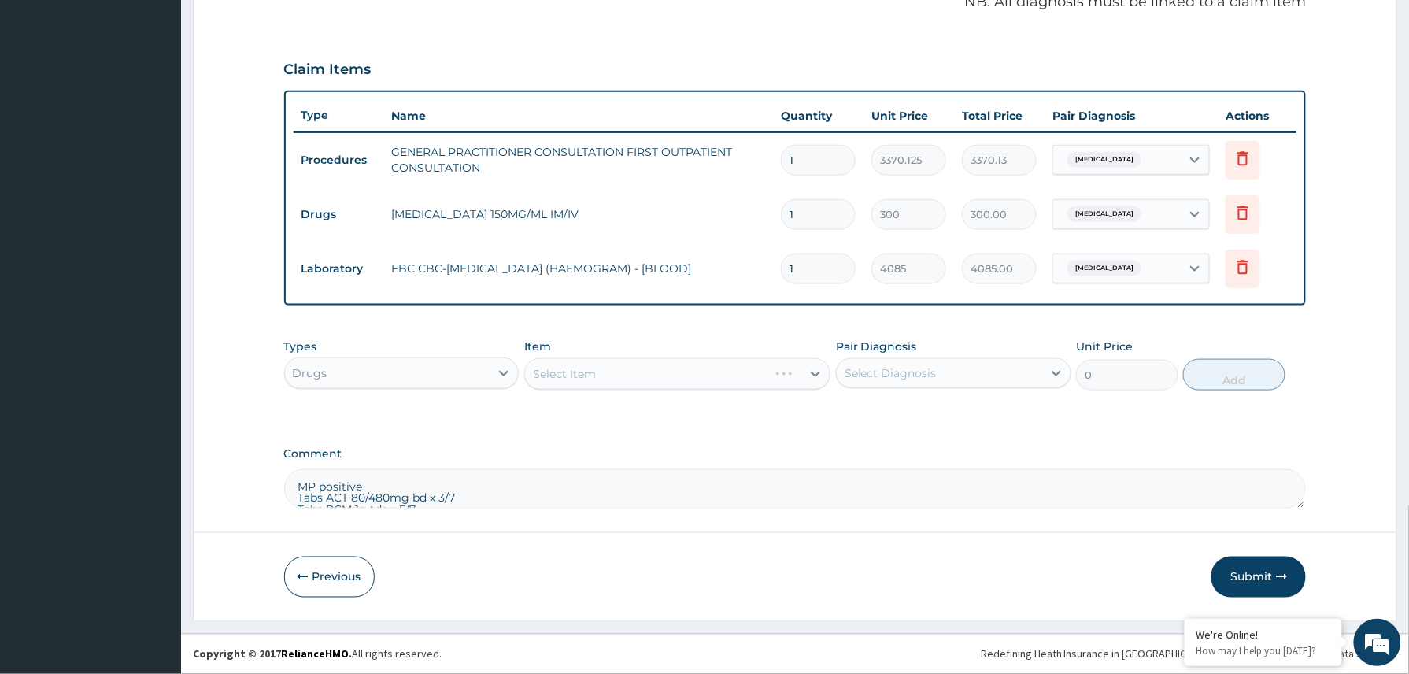
click at [368, 482] on textarea "MP positive Tabs ACT 80/480mg bd x 3/7 Tabs PCM 1g tds x 5/7" at bounding box center [795, 488] width 1022 height 39
type textarea "Tabs ACT 80/480mg bd x 3/7 Tabs PCM 1g tds x 5/7"
click at [600, 366] on div "Select Item" at bounding box center [663, 373] width 277 height 25
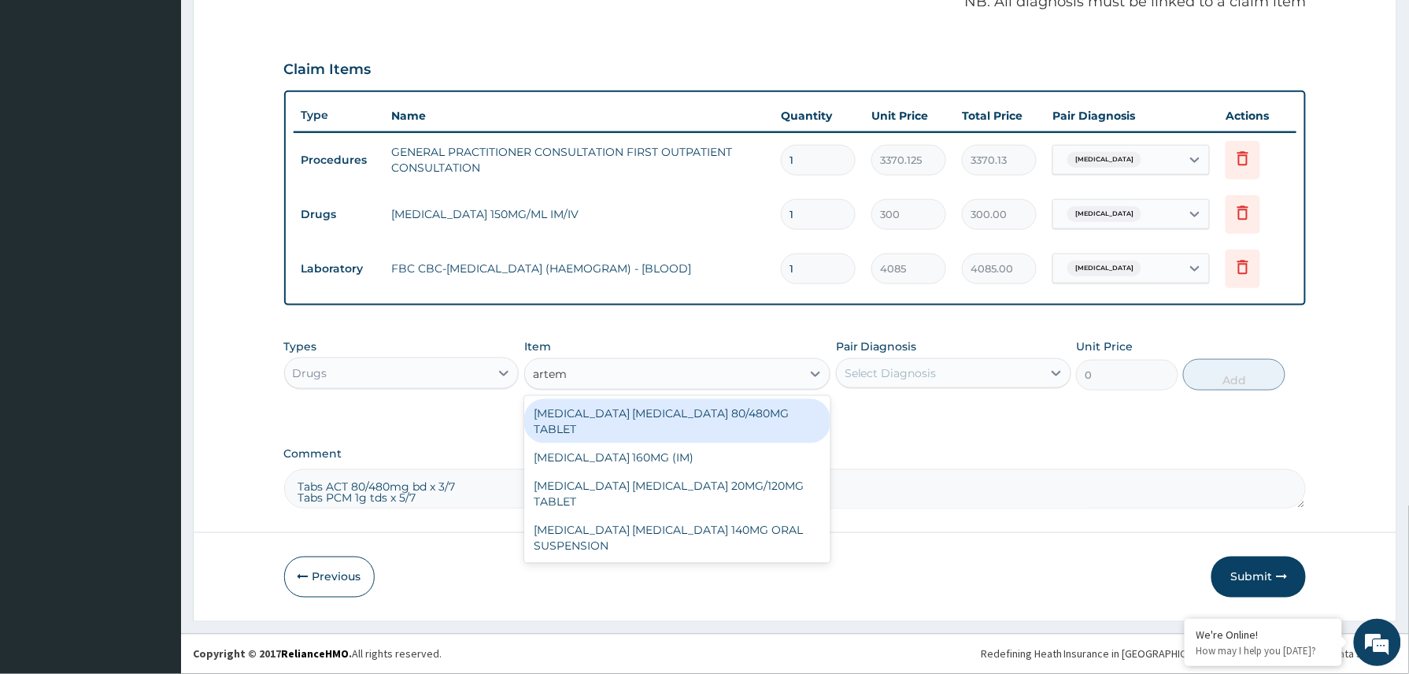
type input "arteme"
click at [763, 400] on div "ARTEMETHER LUMEFANTRINE 80/480MG TABLET" at bounding box center [677, 421] width 307 height 44
type input "450"
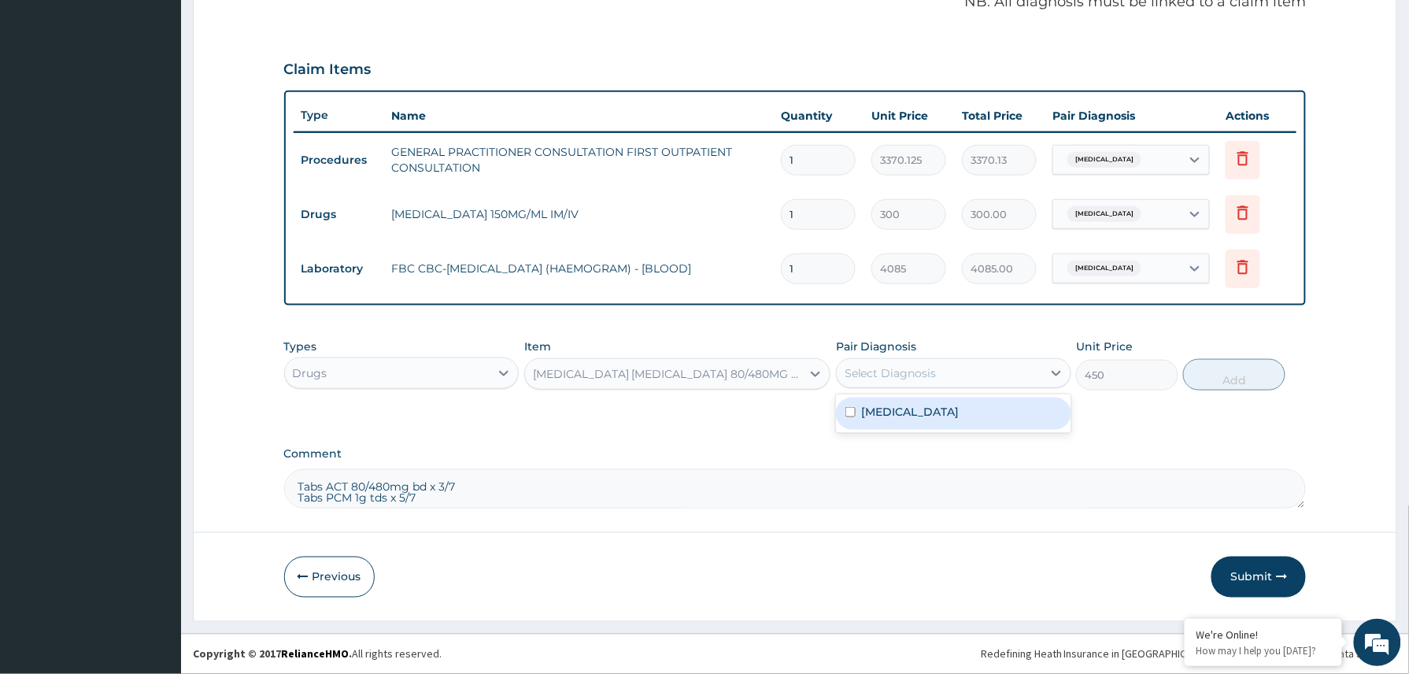
click at [926, 372] on div "Select Diagnosis" at bounding box center [890, 373] width 92 height 16
click at [907, 414] on div "Malaria" at bounding box center [953, 413] width 235 height 32
checkbox input "true"
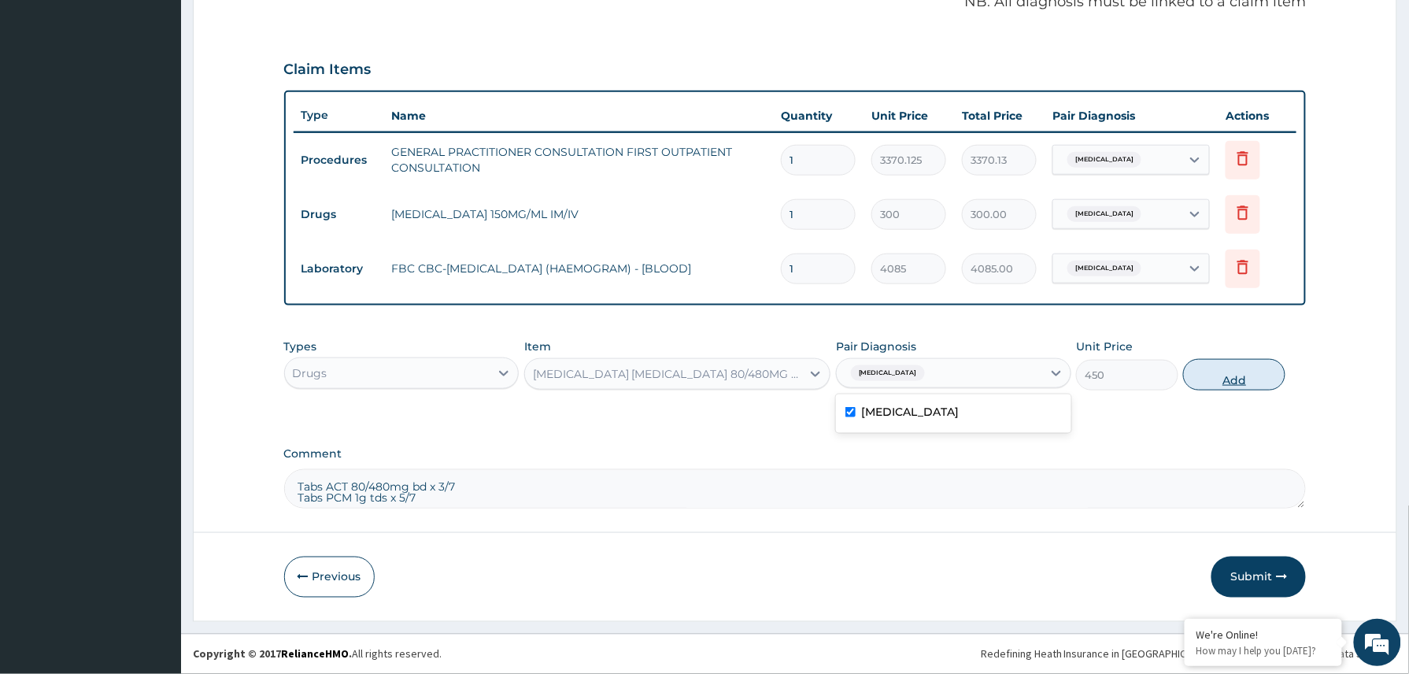
click at [1222, 376] on button "Add" at bounding box center [1234, 374] width 102 height 31
type input "0"
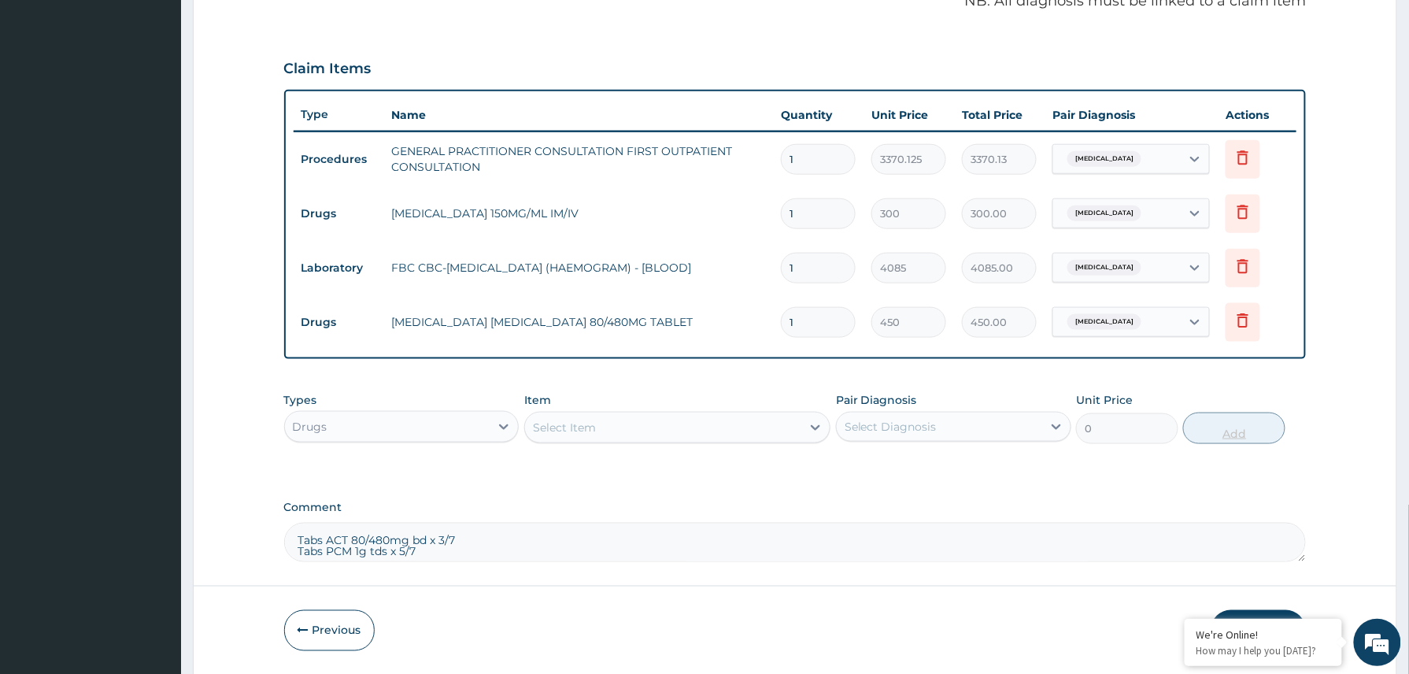
type input "0.00"
type input "6"
type input "2700.00"
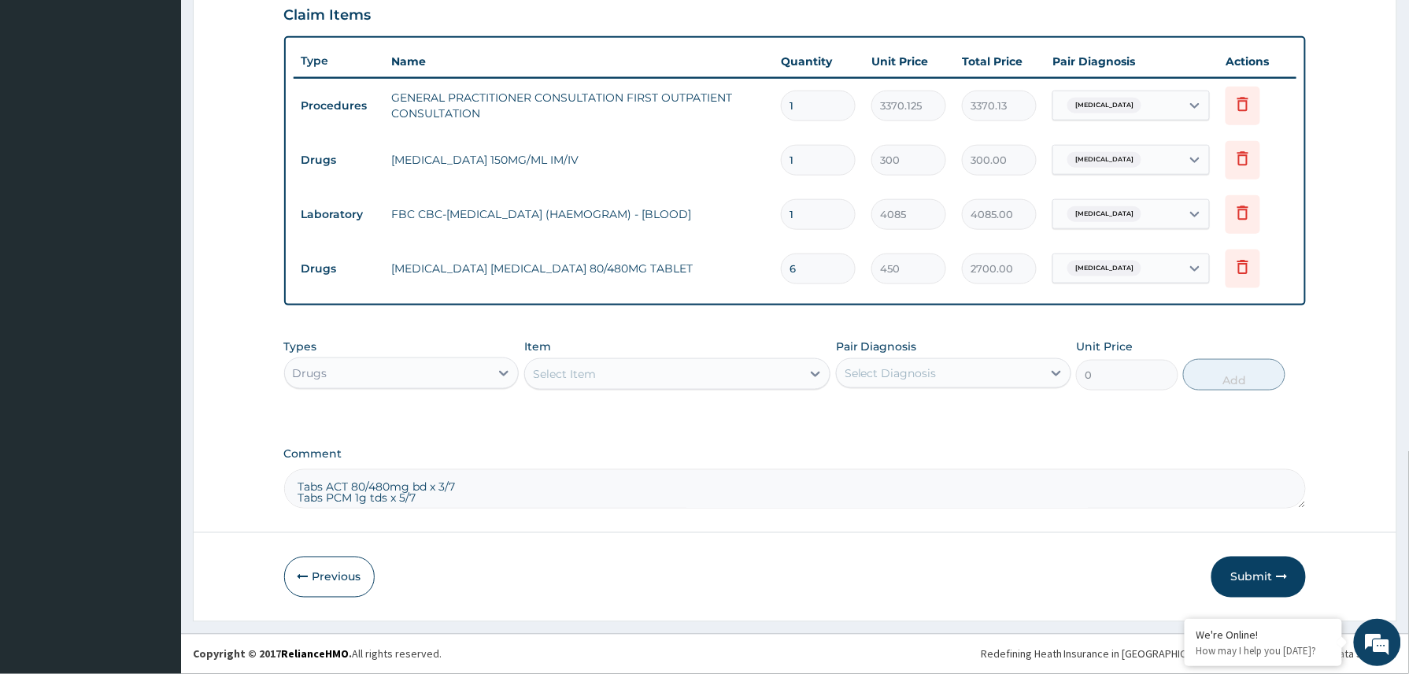
type input "6"
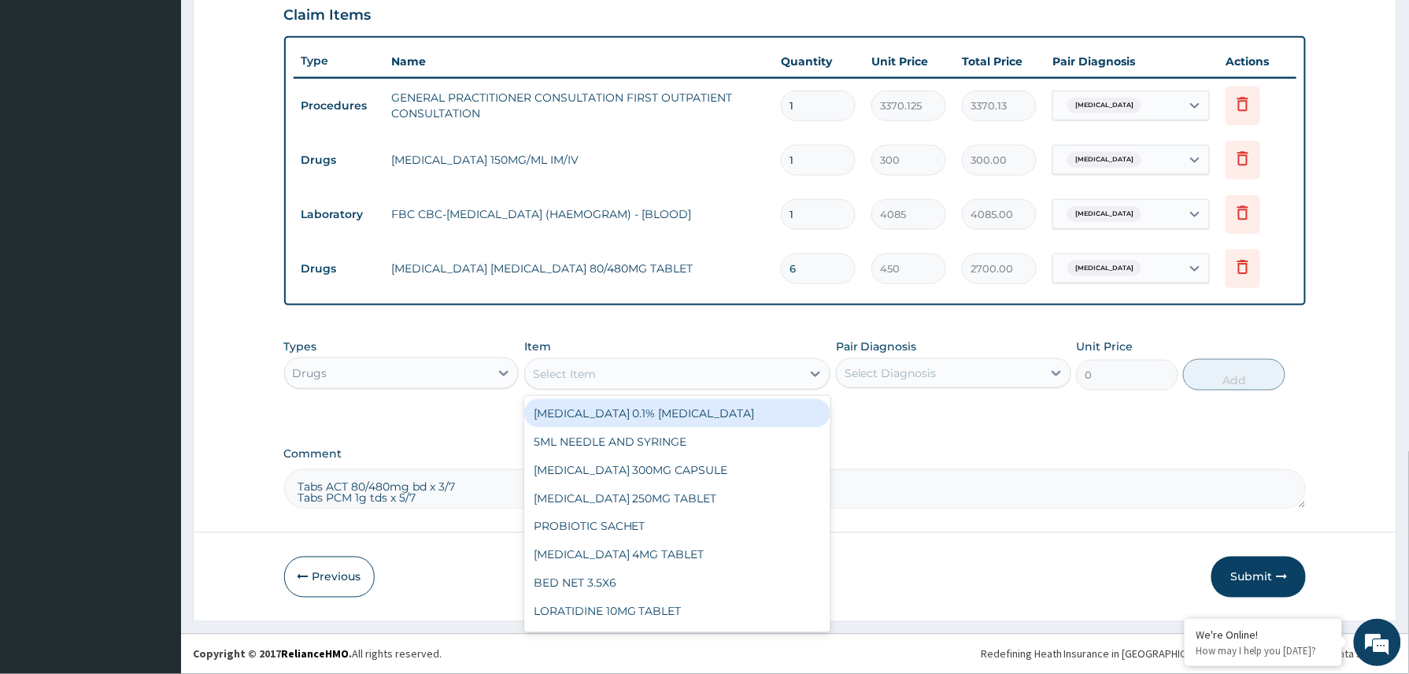
click at [606, 370] on div "Select Item" at bounding box center [663, 373] width 277 height 25
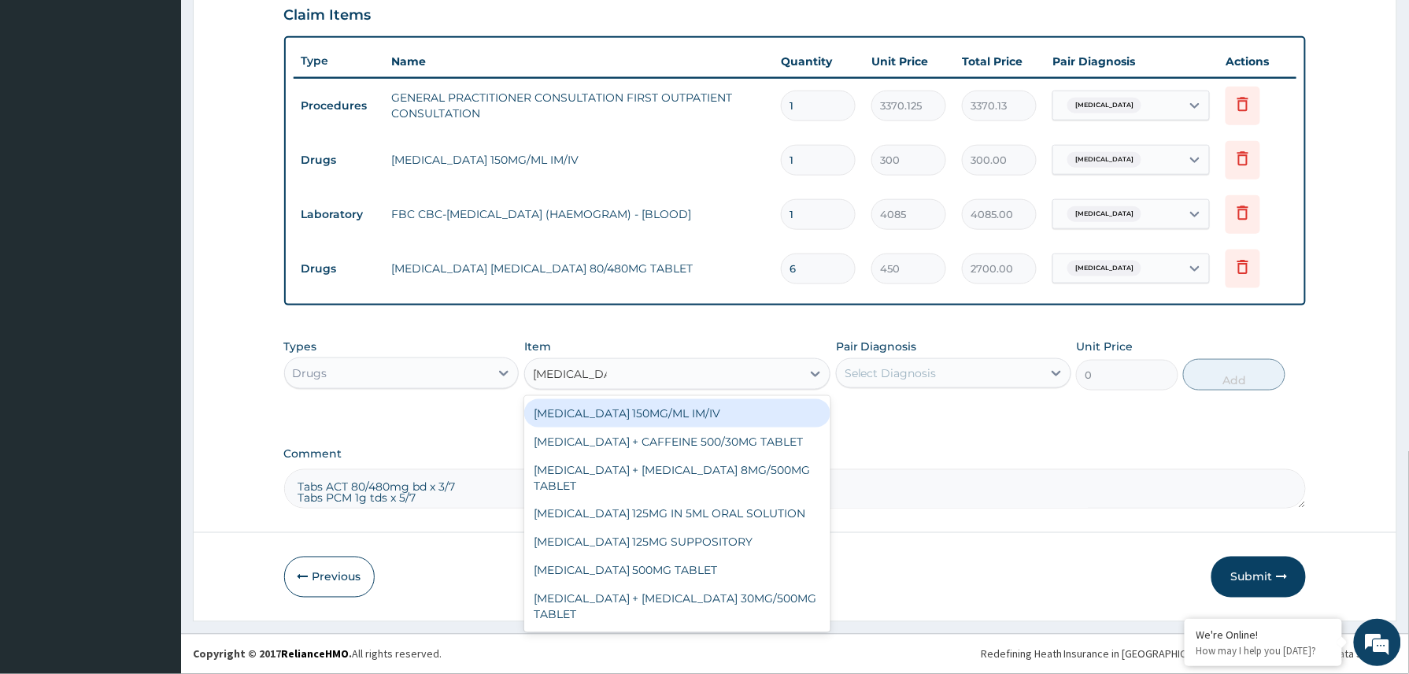
type input "paracetamol 5"
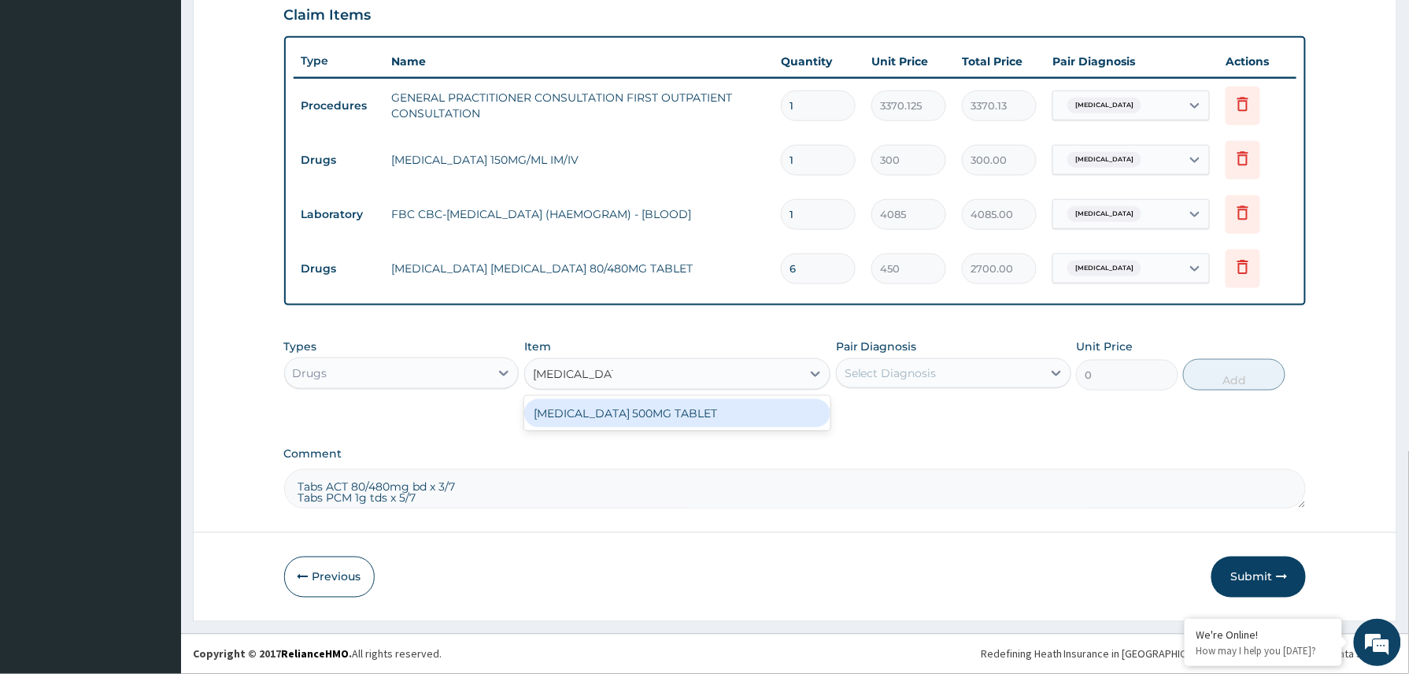
click at [685, 416] on div "PARACETAMOL 500MG TABLET" at bounding box center [677, 413] width 307 height 28
type input "30"
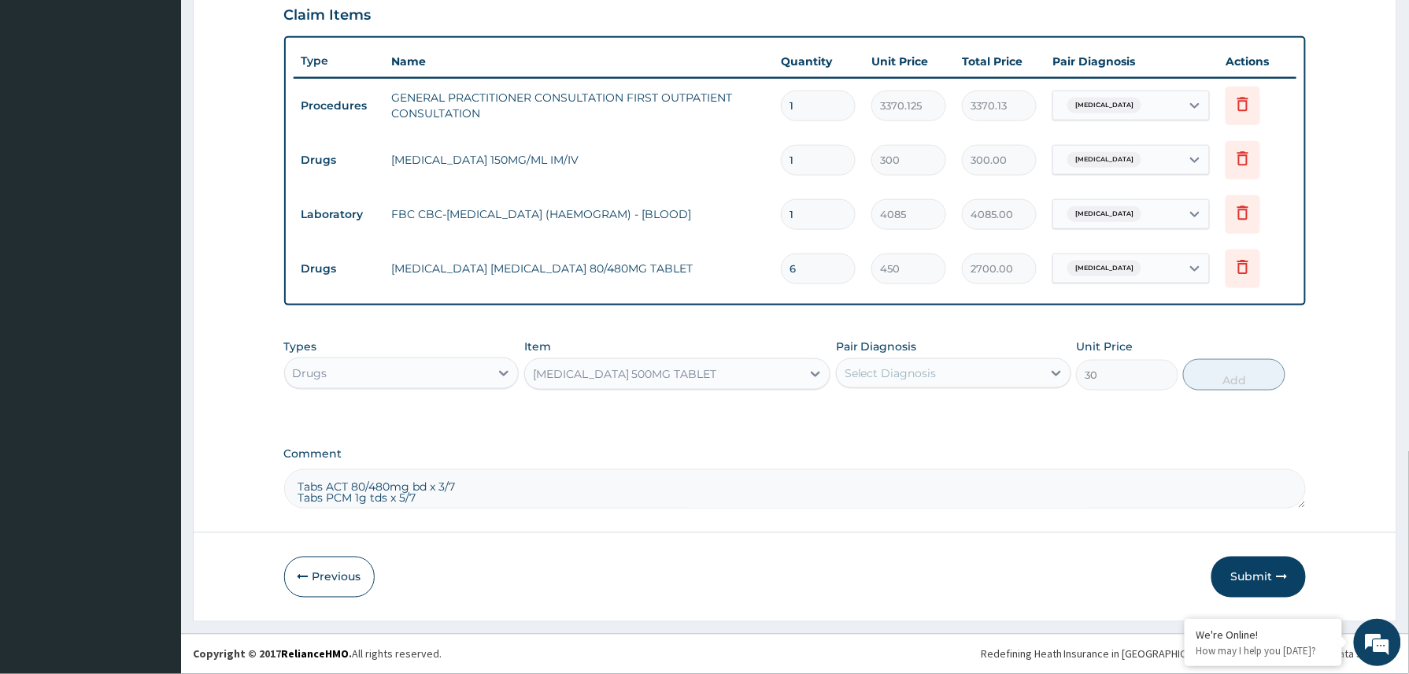
click at [995, 371] on div "Select Diagnosis" at bounding box center [939, 372] width 205 height 25
drag, startPoint x: 935, startPoint y: 423, endPoint x: 993, endPoint y: 407, distance: 60.5
click at [933, 423] on div "Malaria" at bounding box center [953, 413] width 235 height 32
checkbox input "true"
click at [1239, 382] on button "Add" at bounding box center [1234, 374] width 102 height 31
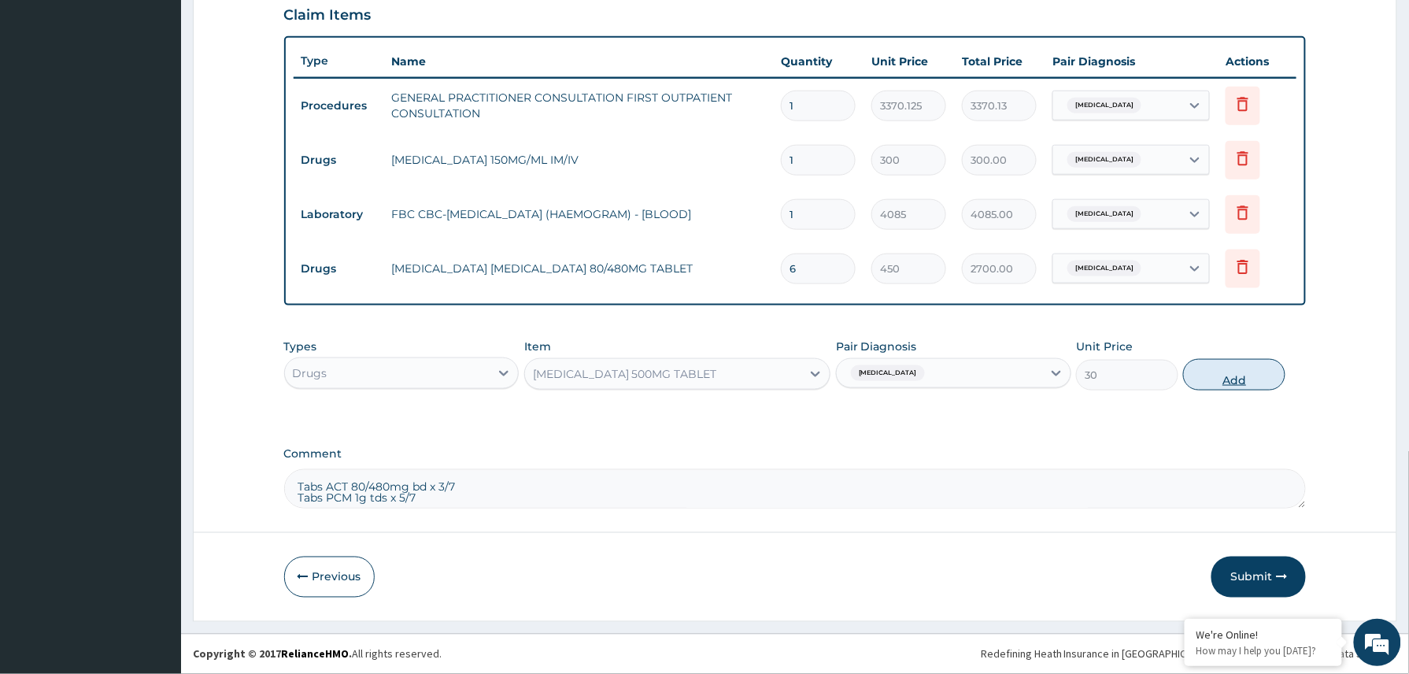
type input "0"
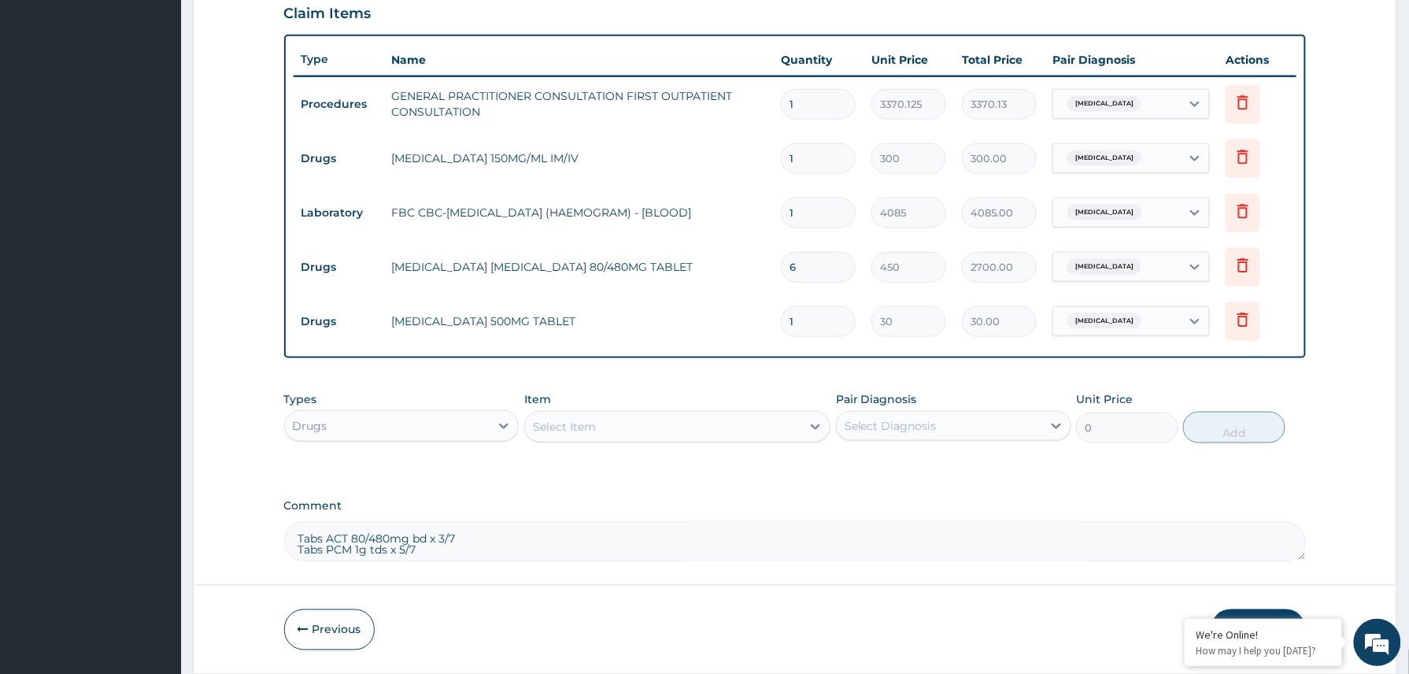
type input "18"
type input "540.00"
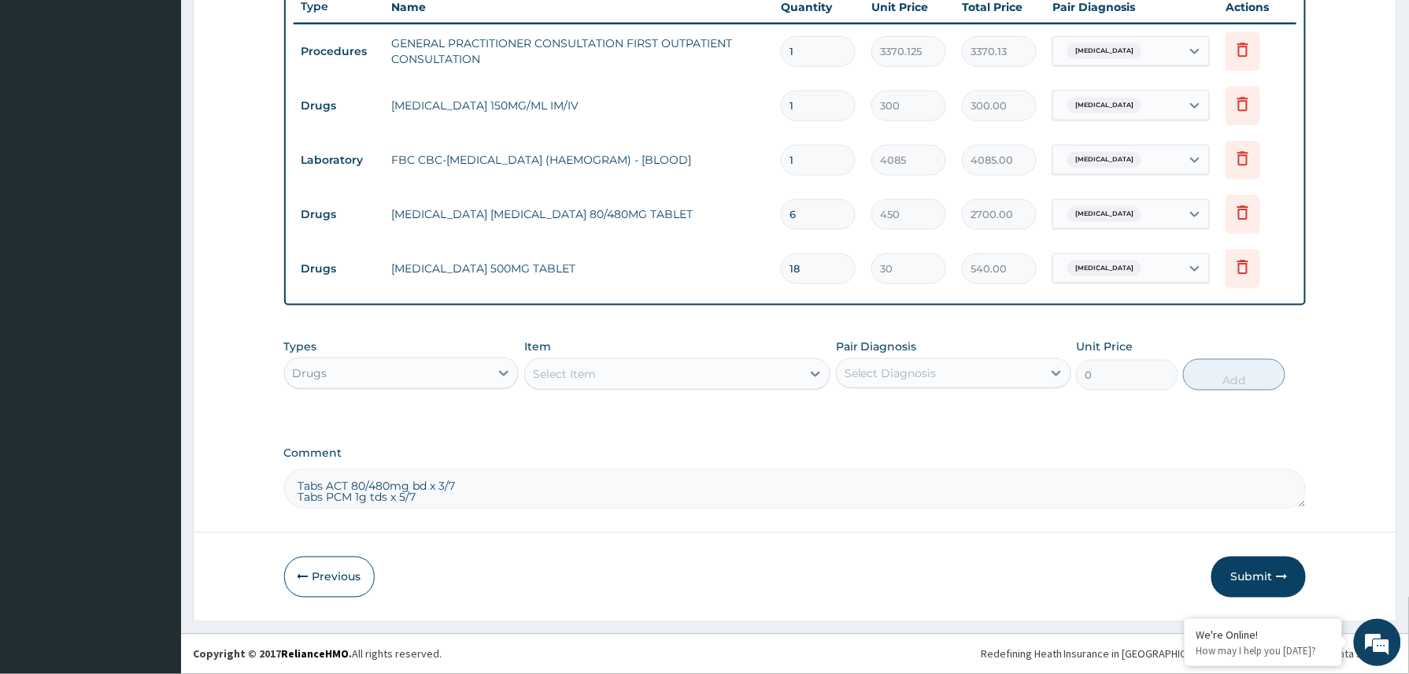
type input "18"
click at [467, 504] on textarea "Tabs ACT 80/480mg bd x 3/7 Tabs PCM 1g tds x 5/7" at bounding box center [795, 488] width 1022 height 39
type textarea "T"
click at [1256, 571] on button "Submit" at bounding box center [1258, 576] width 94 height 41
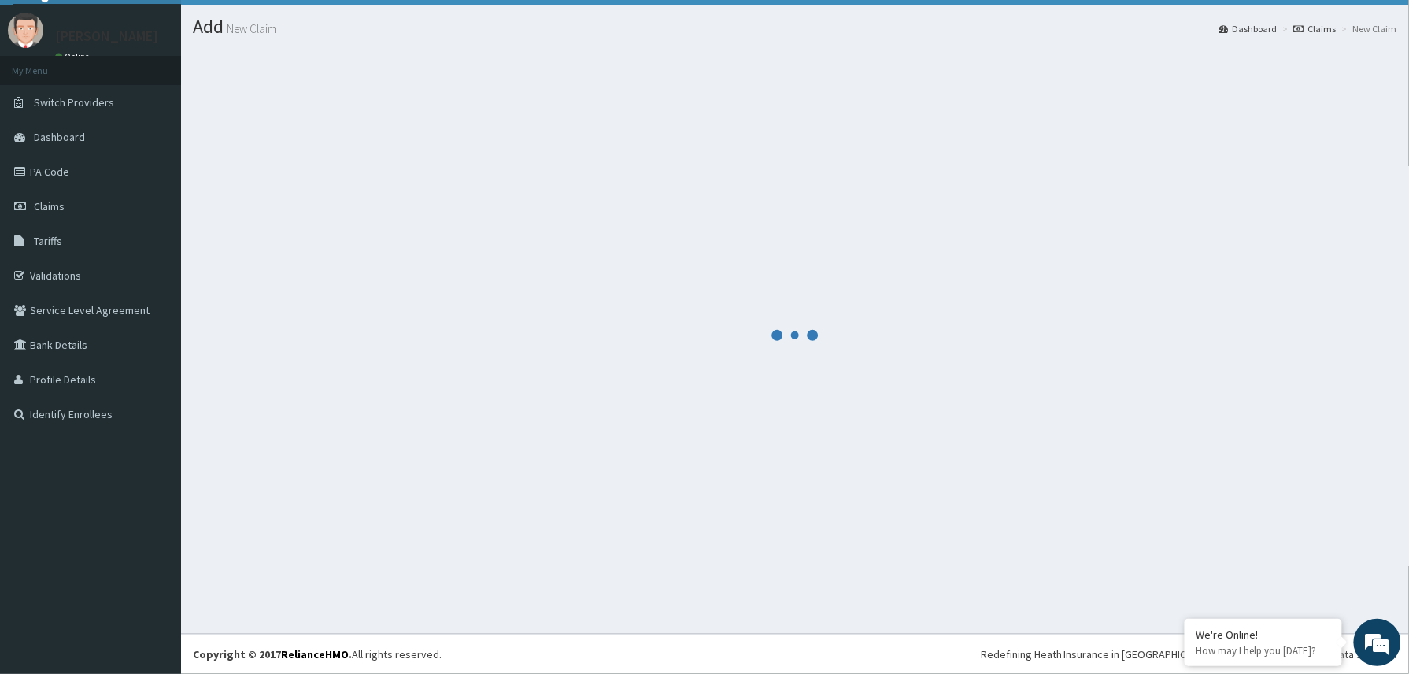
scroll to position [35, 0]
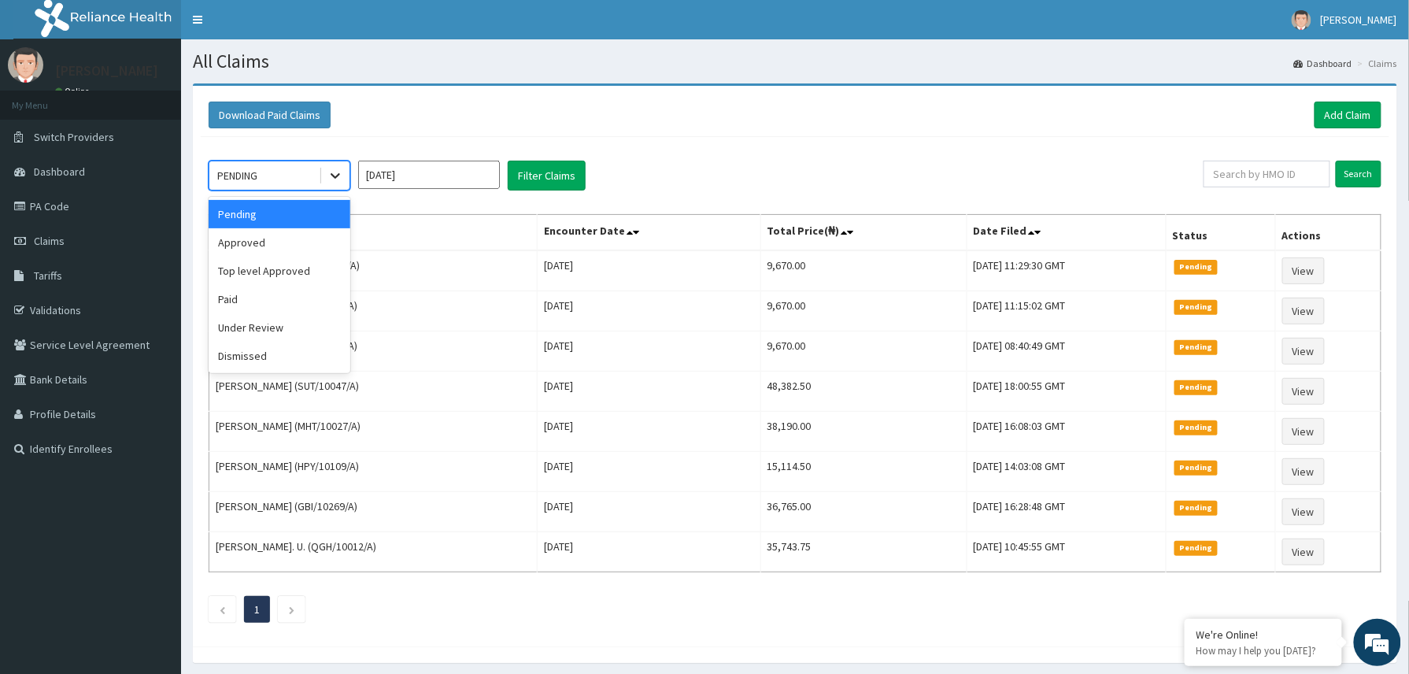
click at [331, 173] on icon at bounding box center [335, 176] width 16 height 16
click at [253, 237] on div "Approved" at bounding box center [280, 242] width 142 height 28
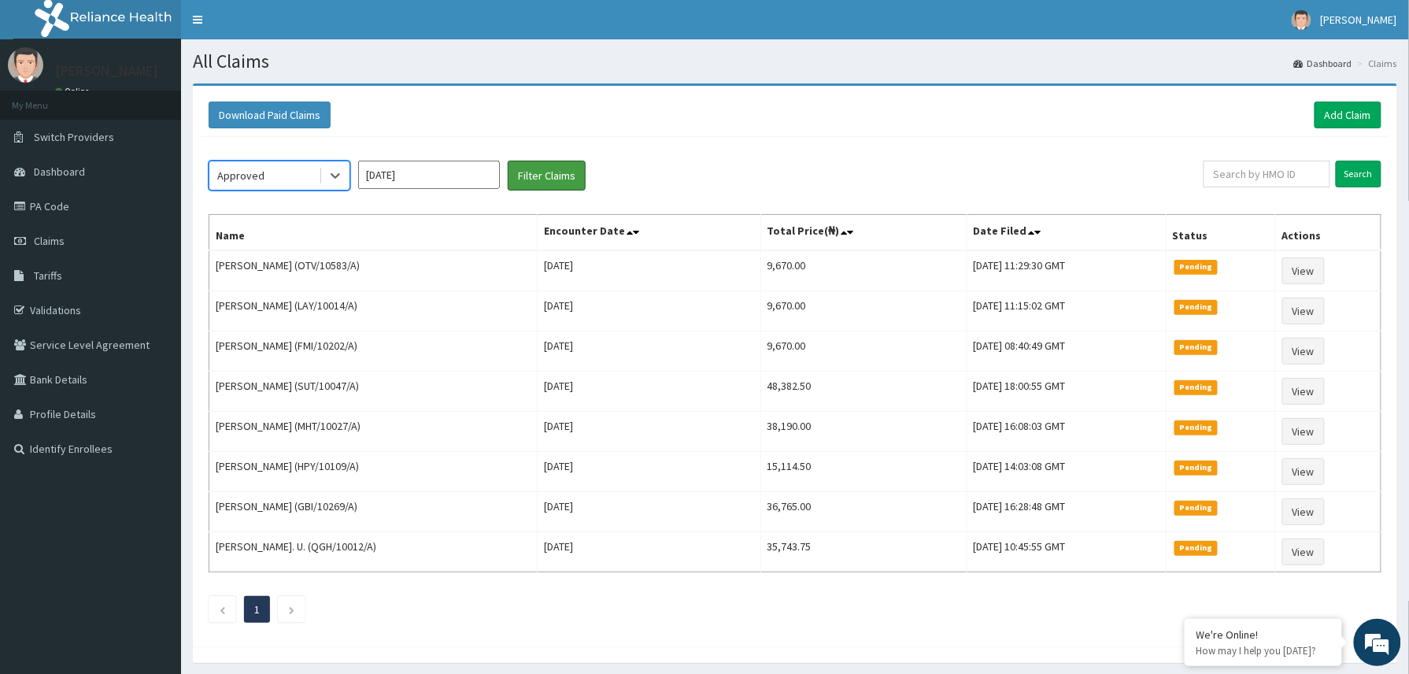
drag, startPoint x: 539, startPoint y: 165, endPoint x: 486, endPoint y: 176, distance: 53.9
click at [538, 165] on button "Filter Claims" at bounding box center [547, 176] width 78 height 30
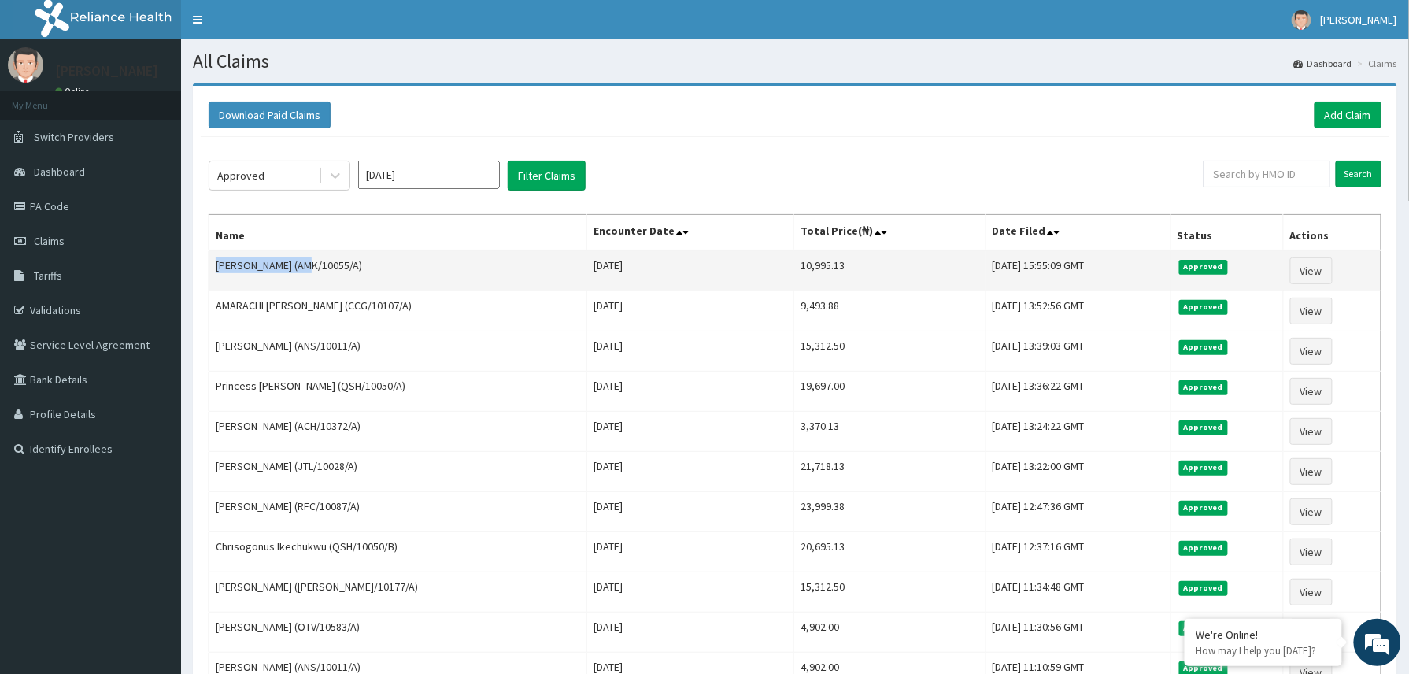
drag, startPoint x: 215, startPoint y: 271, endPoint x: 298, endPoint y: 260, distance: 83.4
click at [298, 260] on td "Veronica Esekwe (AMK/10055/A)" at bounding box center [398, 270] width 378 height 41
drag, startPoint x: 298, startPoint y: 260, endPoint x: 235, endPoint y: 278, distance: 65.5
click at [279, 287] on td "[PERSON_NAME] (AMK/10055/A)" at bounding box center [398, 270] width 378 height 41
click at [216, 272] on td "[PERSON_NAME] (AMK/10055/A)" at bounding box center [398, 270] width 378 height 41
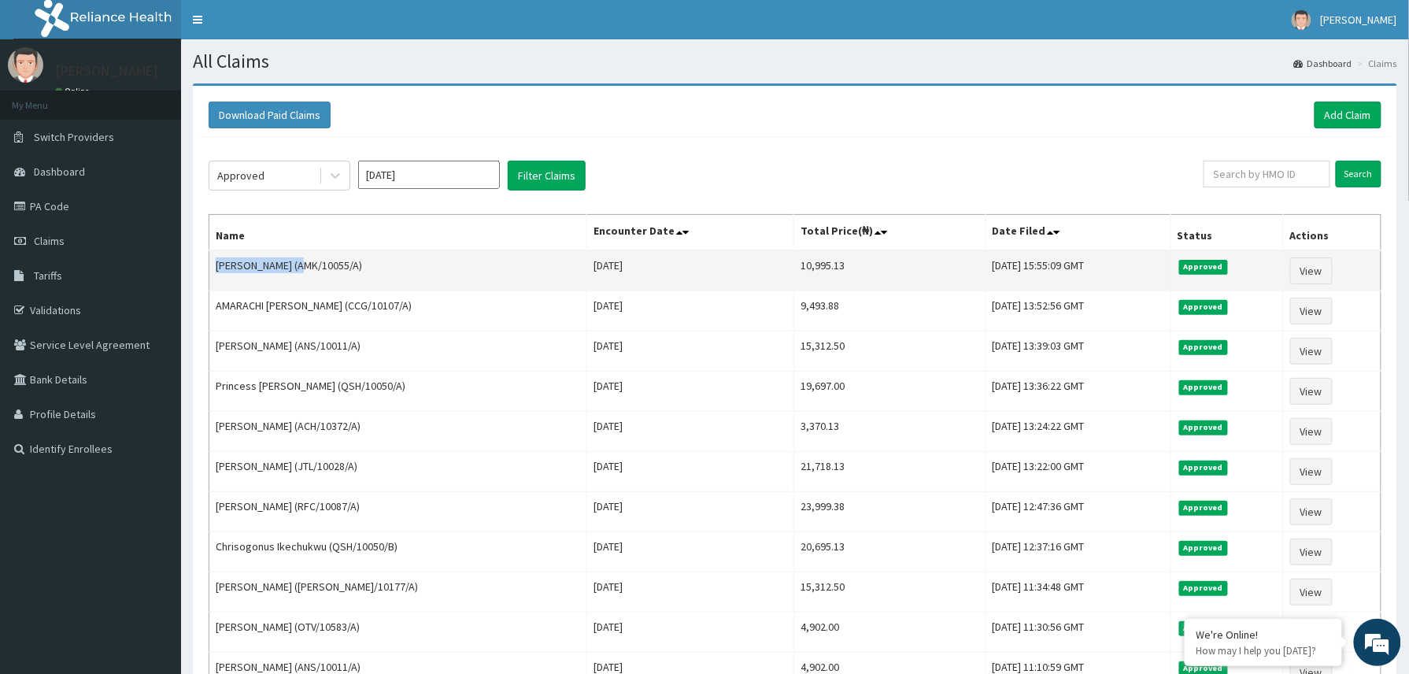
drag, startPoint x: 212, startPoint y: 268, endPoint x: 294, endPoint y: 272, distance: 81.9
click at [294, 272] on td "Veronica Esekwe (AMK/10055/A)" at bounding box center [398, 270] width 378 height 41
copy td "Veronica Esekwe"
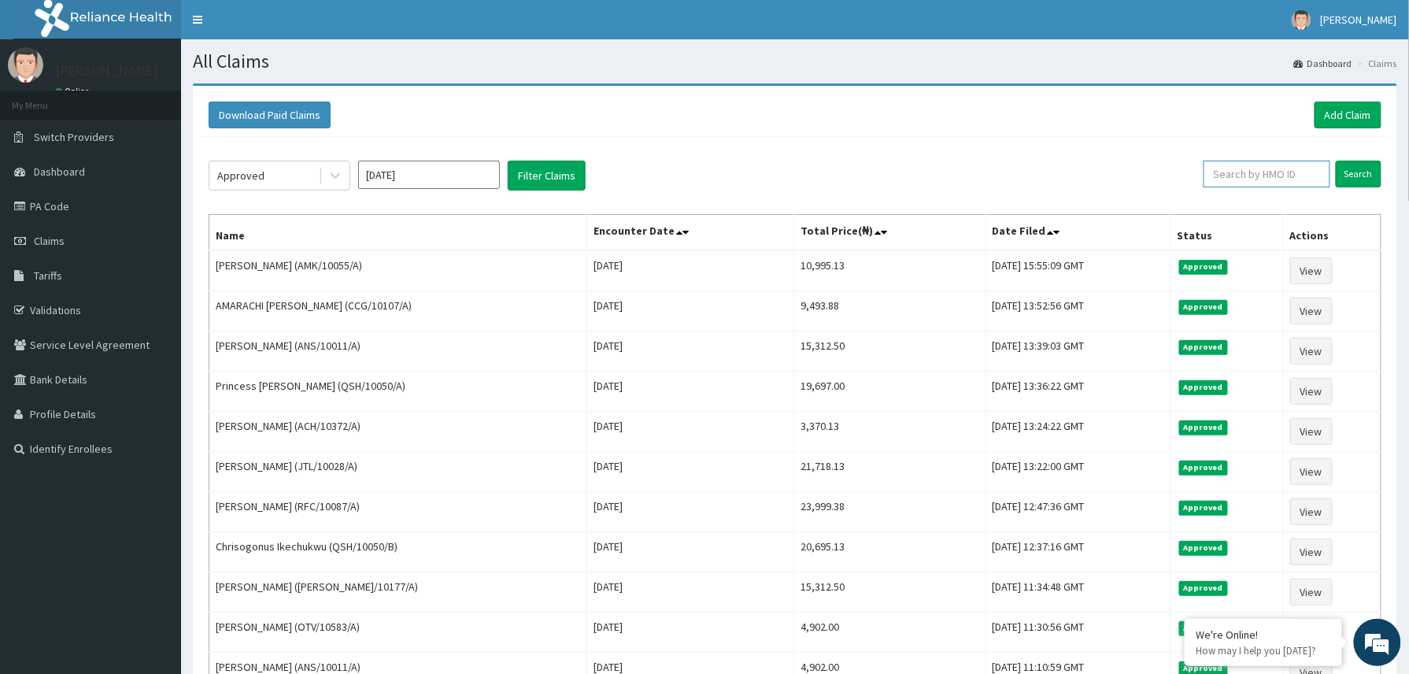
click at [1233, 172] on input "text" at bounding box center [1266, 174] width 127 height 27
paste input "2309841"
type input "2309841"
drag, startPoint x: 1273, startPoint y: 173, endPoint x: 1214, endPoint y: 177, distance: 59.2
click at [1214, 177] on input "2309841" at bounding box center [1240, 174] width 118 height 27
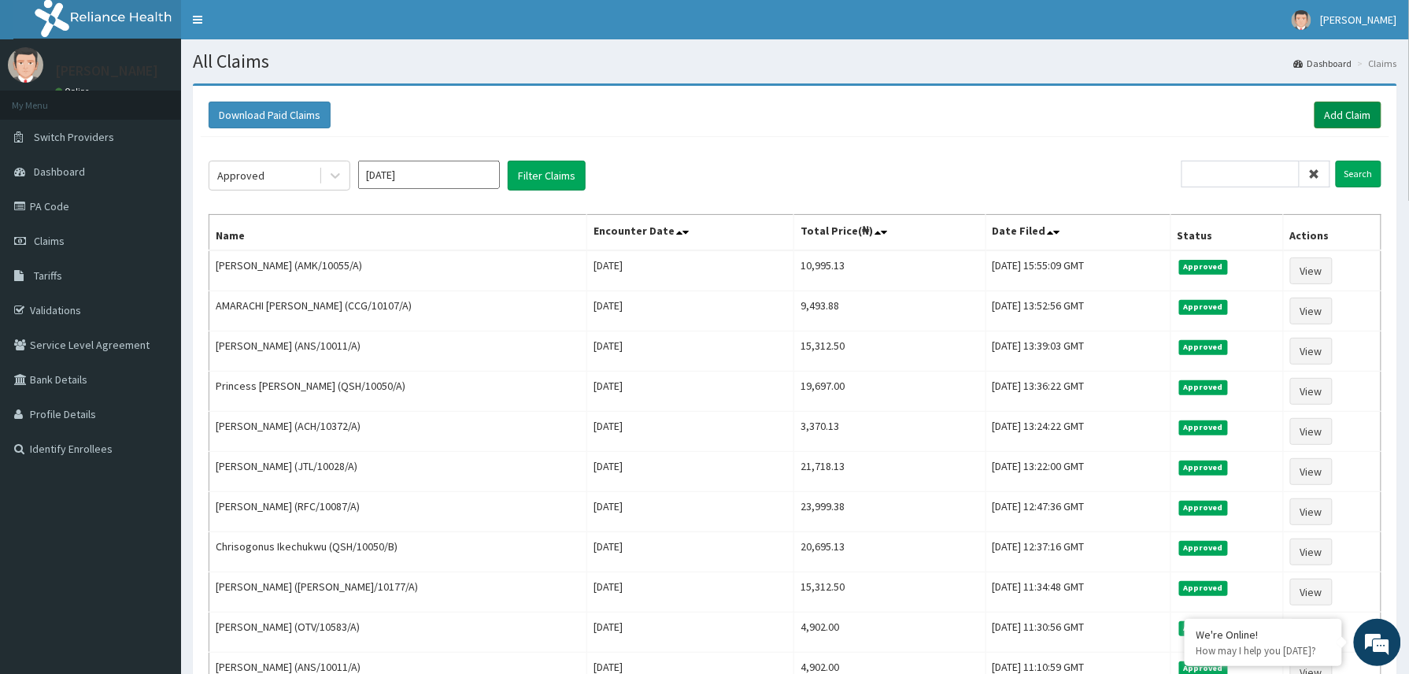
click at [1345, 120] on link "Add Claim" at bounding box center [1347, 115] width 67 height 27
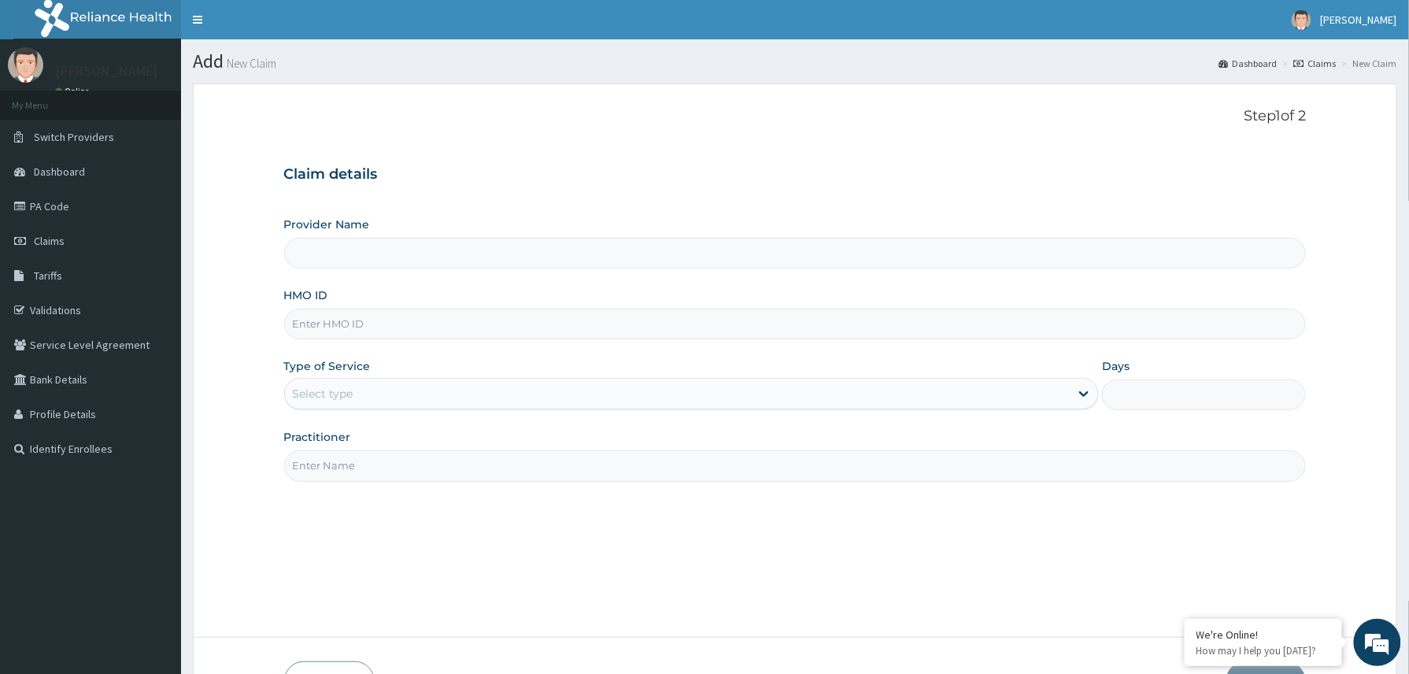
type input "Reliance Family Clinics (RFC) - [GEOGRAPHIC_DATA]"
click at [337, 331] on input "HMO ID" at bounding box center [795, 324] width 1022 height 31
paste input "UBP/10552/A"
type input "UBP/10552/A"
click at [364, 391] on div "Select type" at bounding box center [677, 393] width 785 height 25
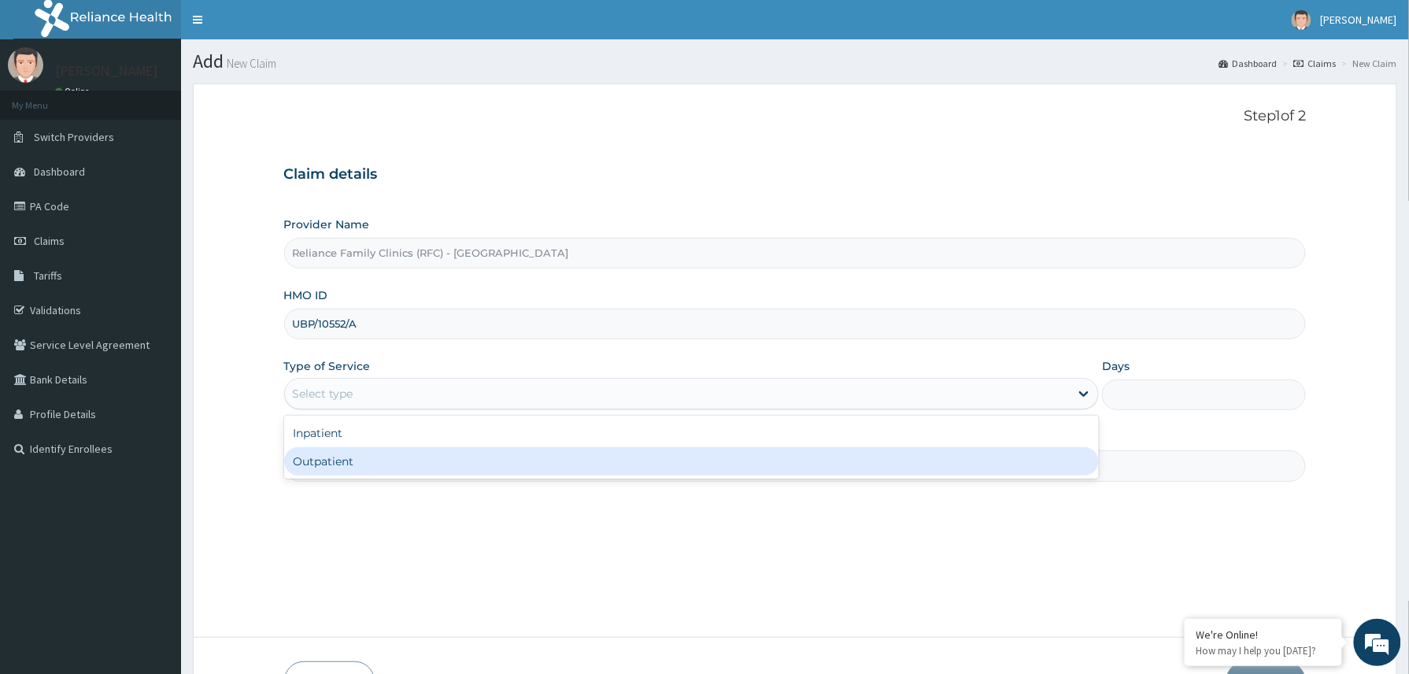
click at [363, 458] on div "Outpatient" at bounding box center [691, 461] width 815 height 28
type input "1"
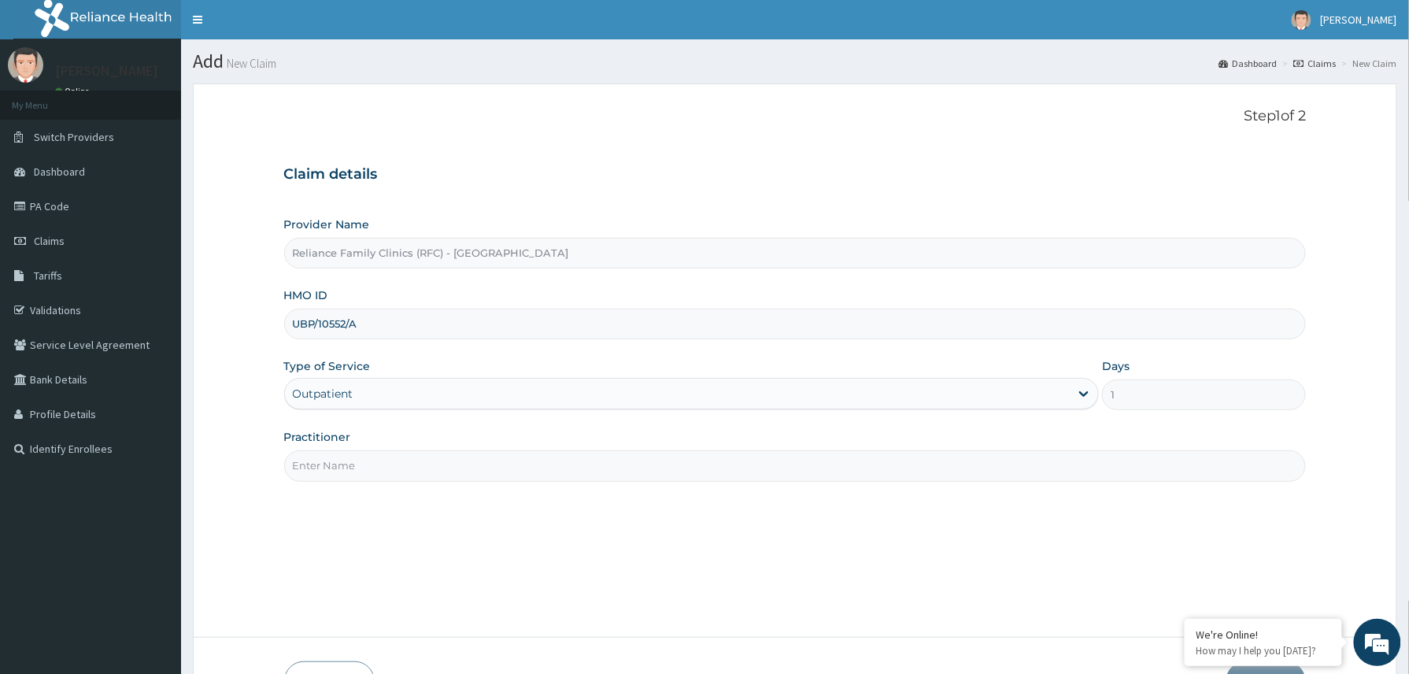
click at [368, 463] on input "Practitioner" at bounding box center [795, 465] width 1022 height 31
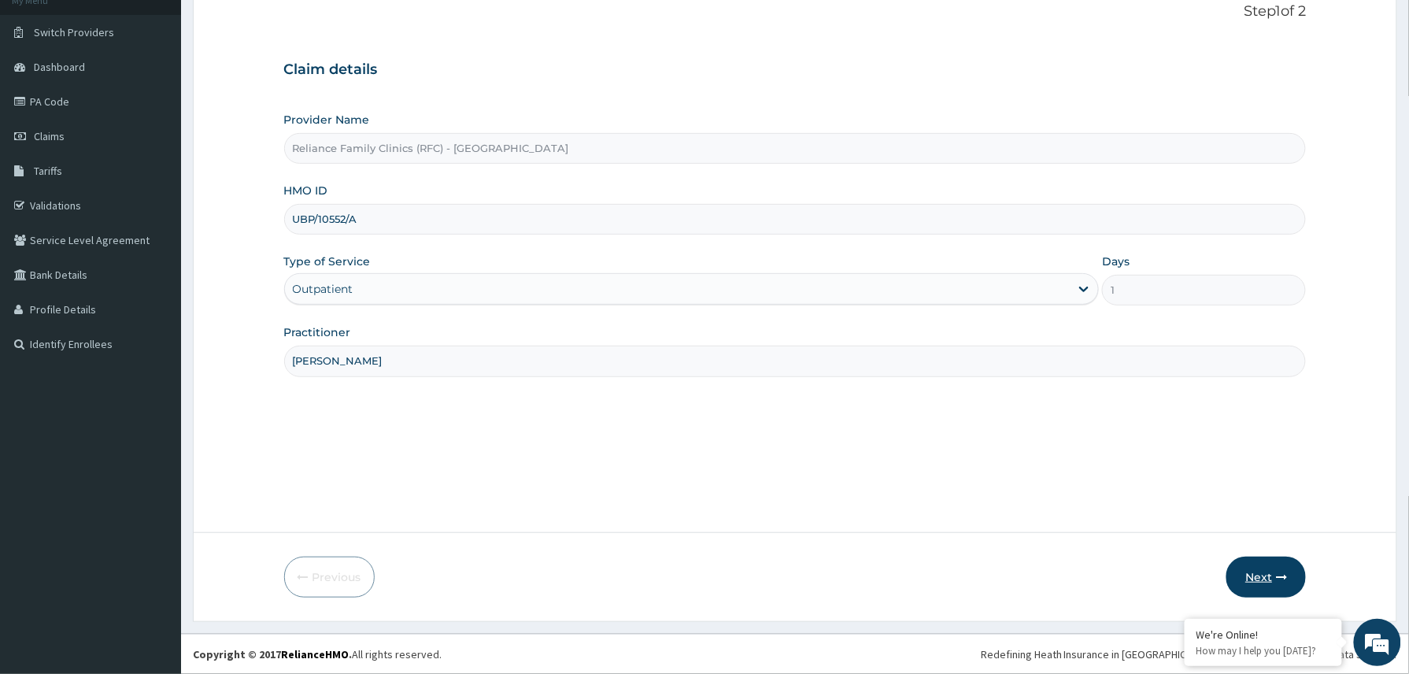
type input "[PERSON_NAME]"
click at [1255, 580] on button "Next" at bounding box center [1265, 576] width 79 height 41
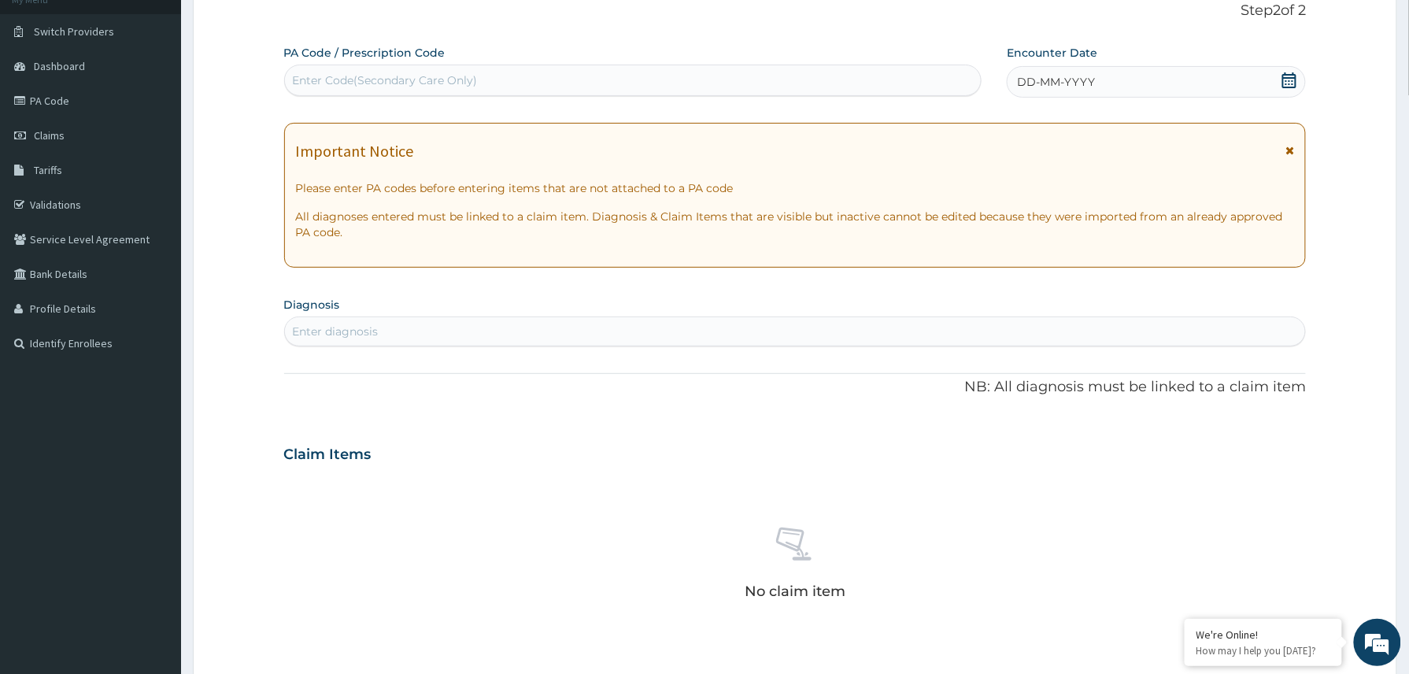
drag, startPoint x: 1119, startPoint y: 68, endPoint x: 1115, endPoint y: 83, distance: 16.2
click at [1118, 69] on div "DD-MM-YYYY" at bounding box center [1156, 81] width 299 height 31
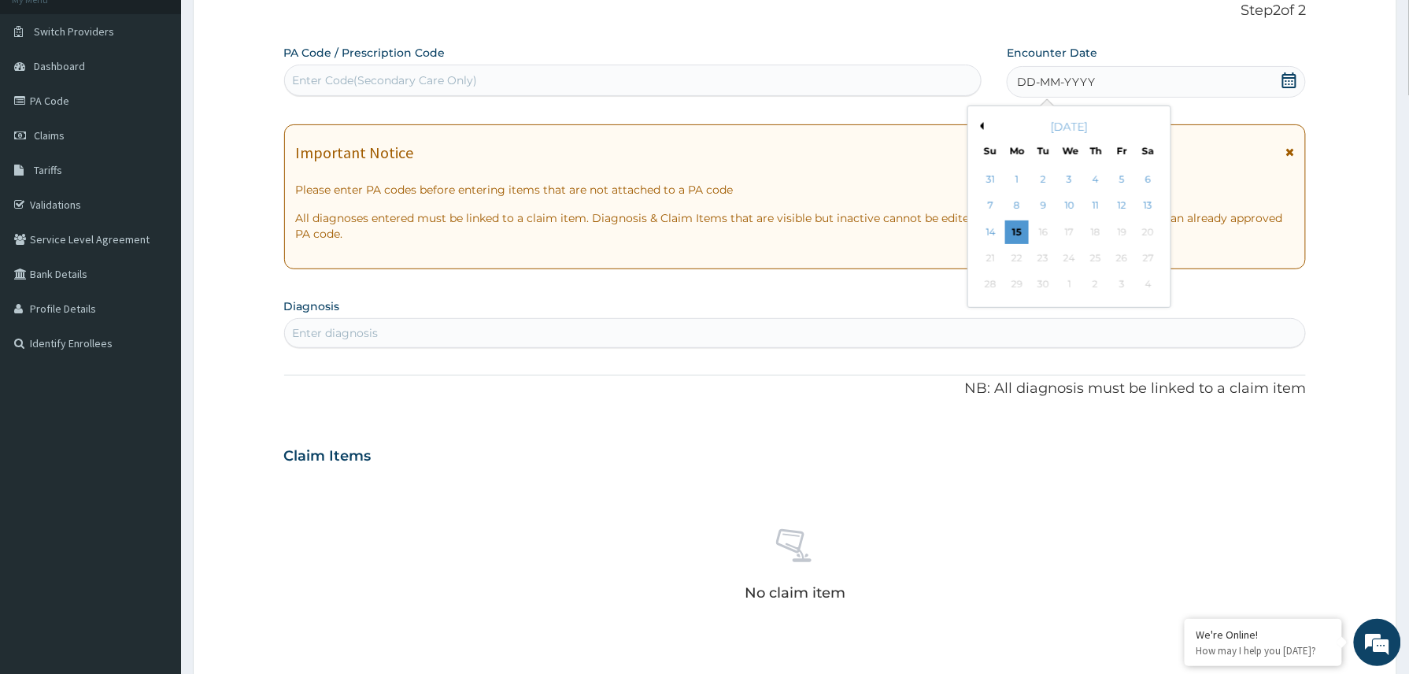
drag, startPoint x: 1011, startPoint y: 234, endPoint x: 1004, endPoint y: 244, distance: 12.4
click at [1008, 242] on div "15" at bounding box center [1017, 232] width 24 height 24
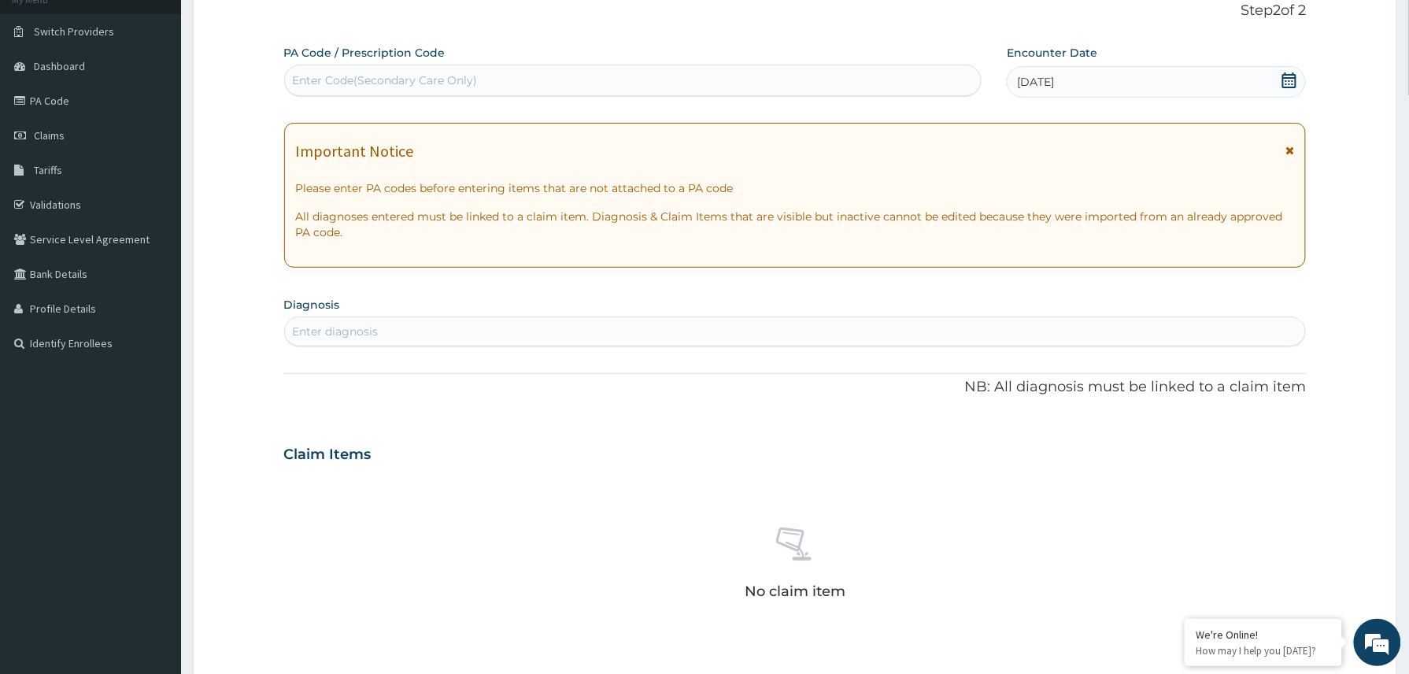
click at [778, 334] on div "Enter diagnosis" at bounding box center [795, 331] width 1021 height 25
type input "[MEDICAL_DATA] c"
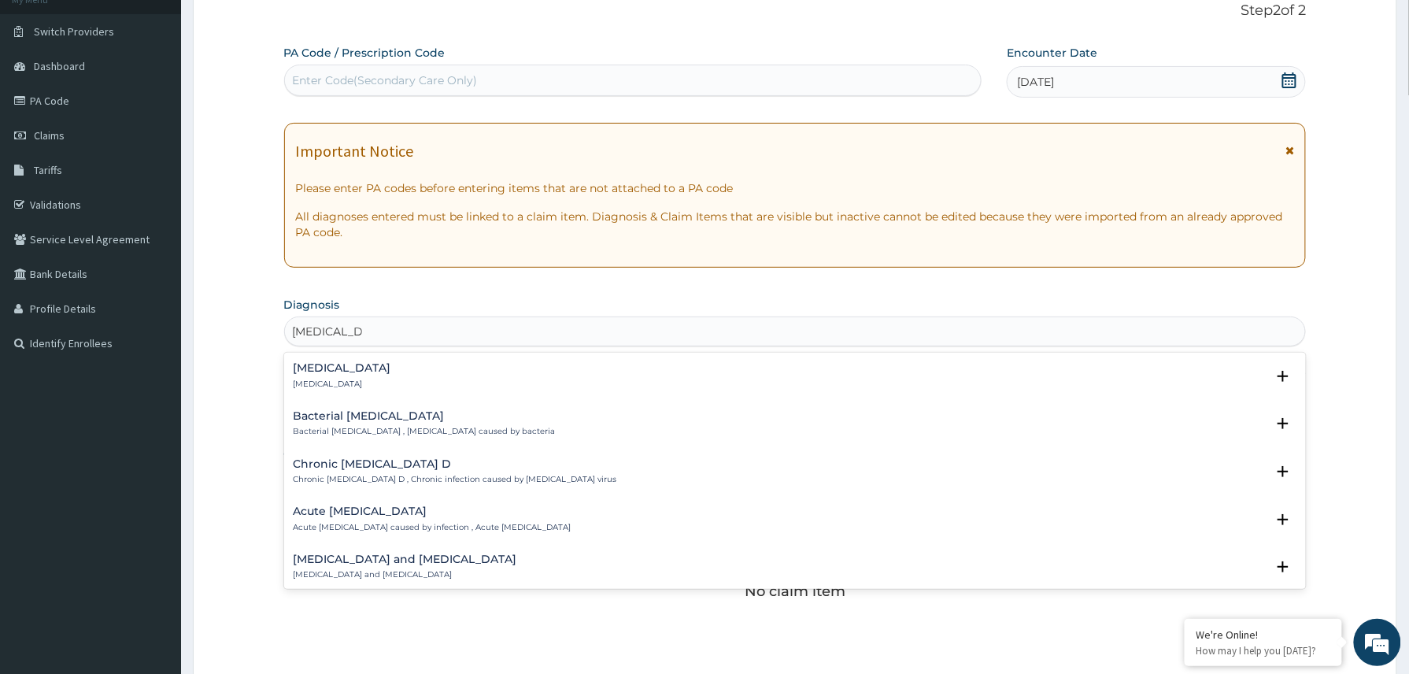
click at [357, 372] on h4 "[MEDICAL_DATA]" at bounding box center [343, 368] width 98 height 12
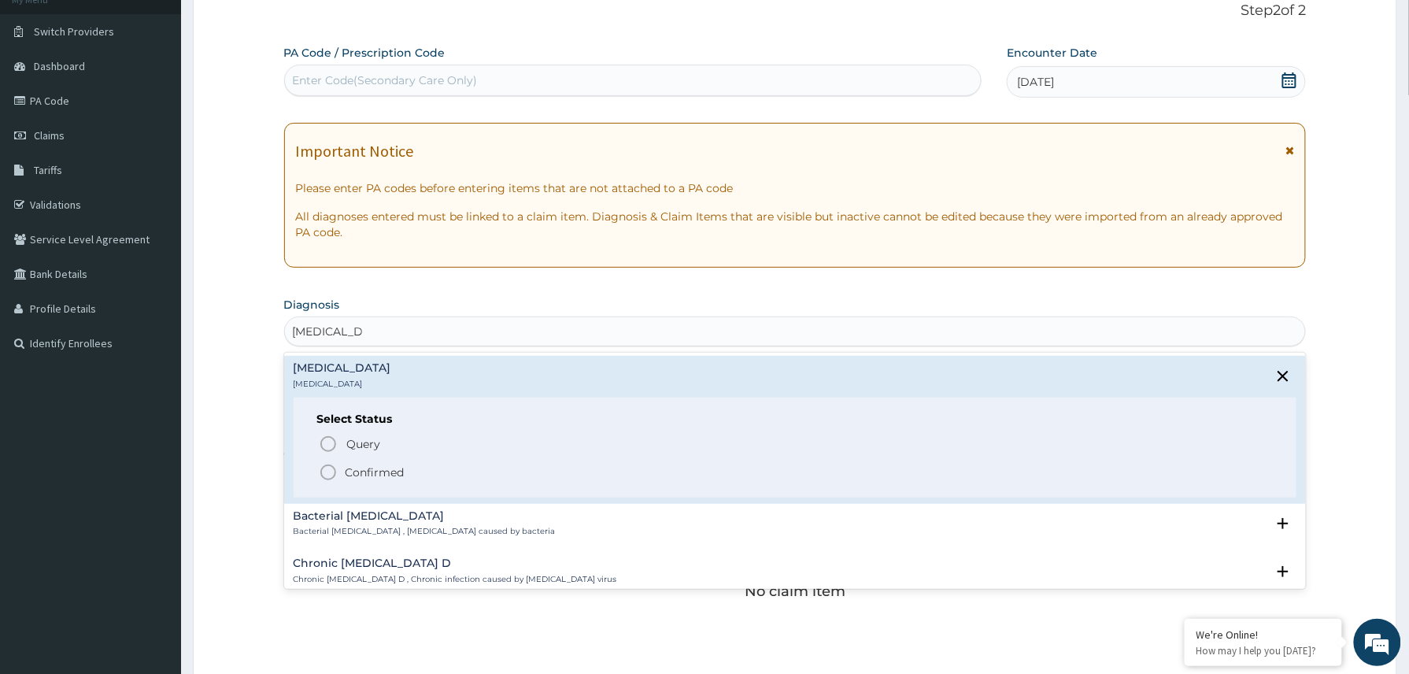
click at [360, 475] on p "Confirmed" at bounding box center [375, 472] width 59 height 16
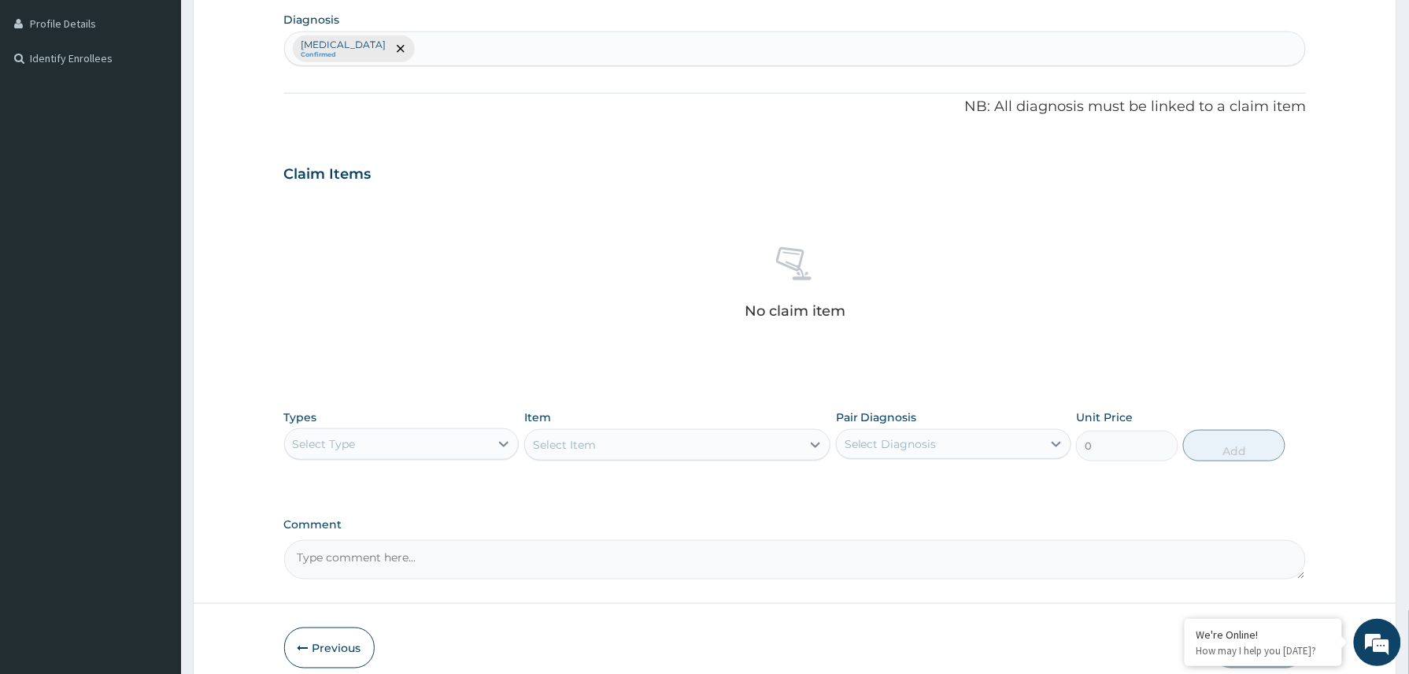
scroll to position [464, 0]
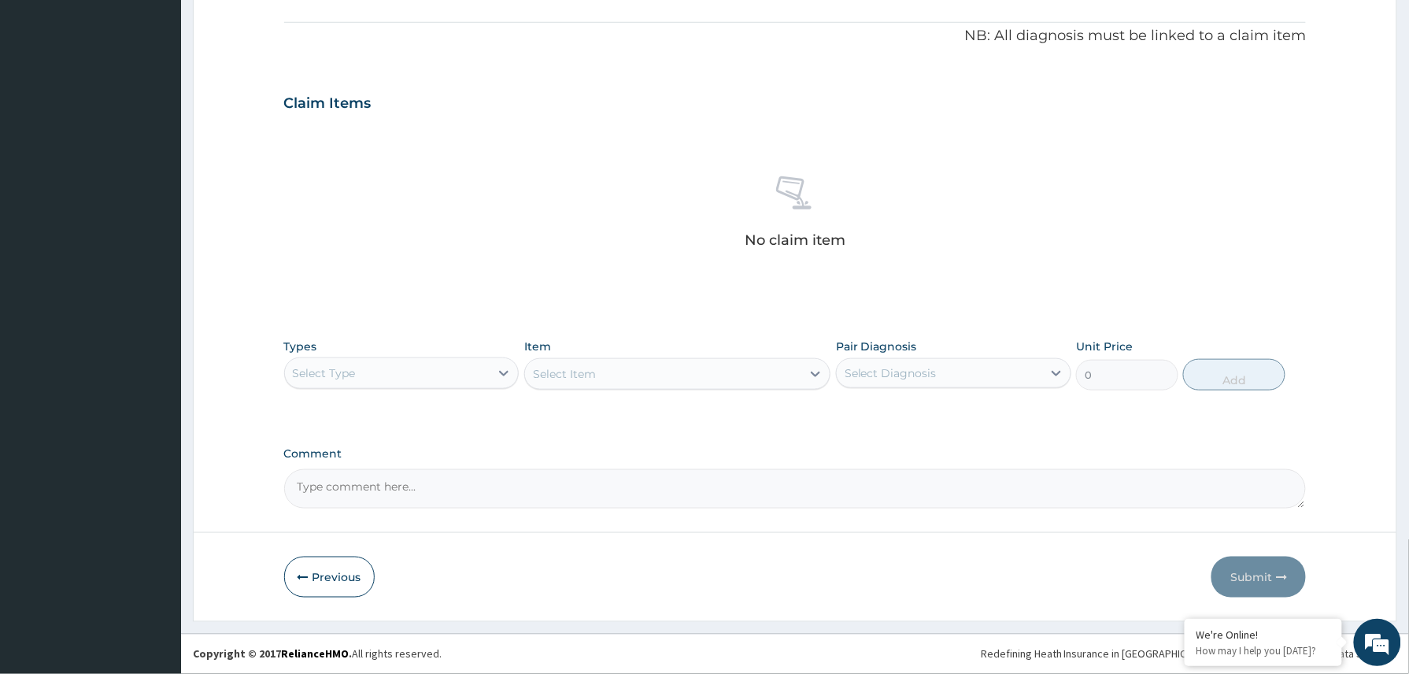
drag, startPoint x: 464, startPoint y: 372, endPoint x: 461, endPoint y: 387, distance: 15.3
click at [463, 381] on div "Select Type" at bounding box center [387, 372] width 205 height 25
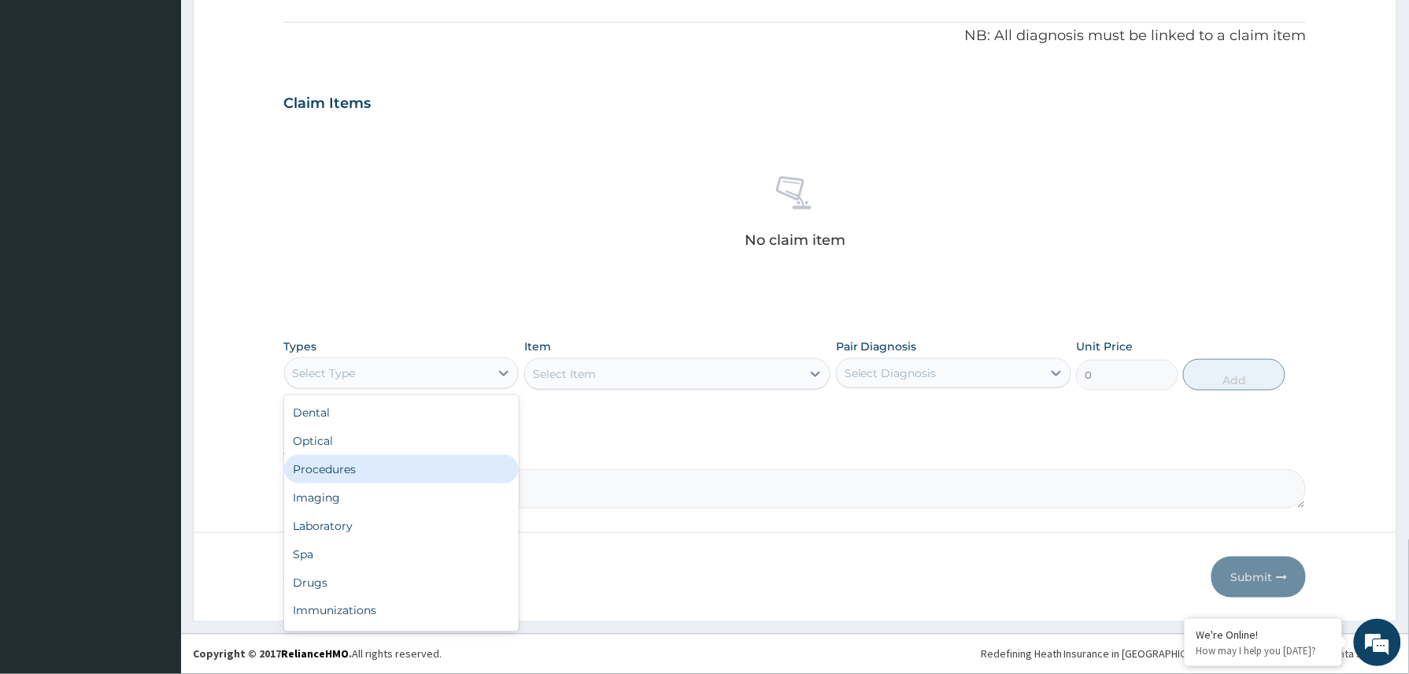
click at [383, 470] on div "Procedures" at bounding box center [401, 469] width 235 height 28
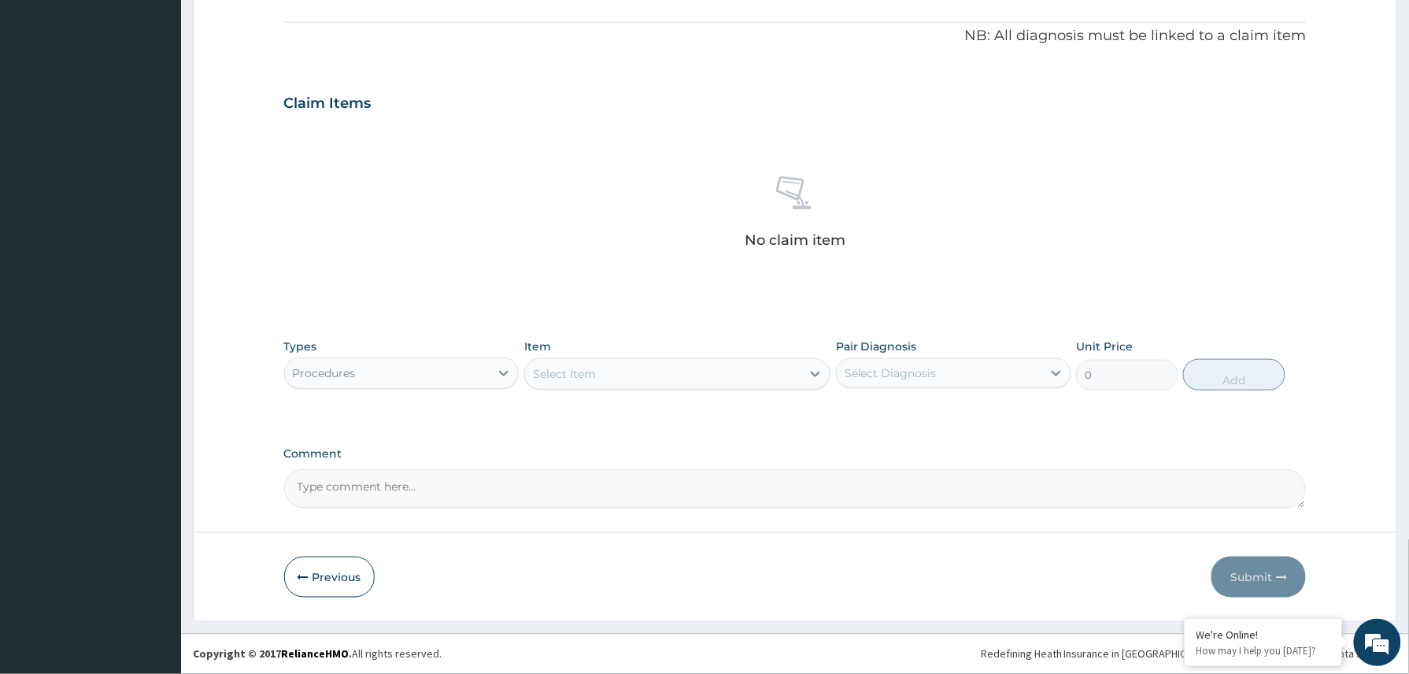
click at [589, 375] on div "Select Item" at bounding box center [564, 374] width 63 height 16
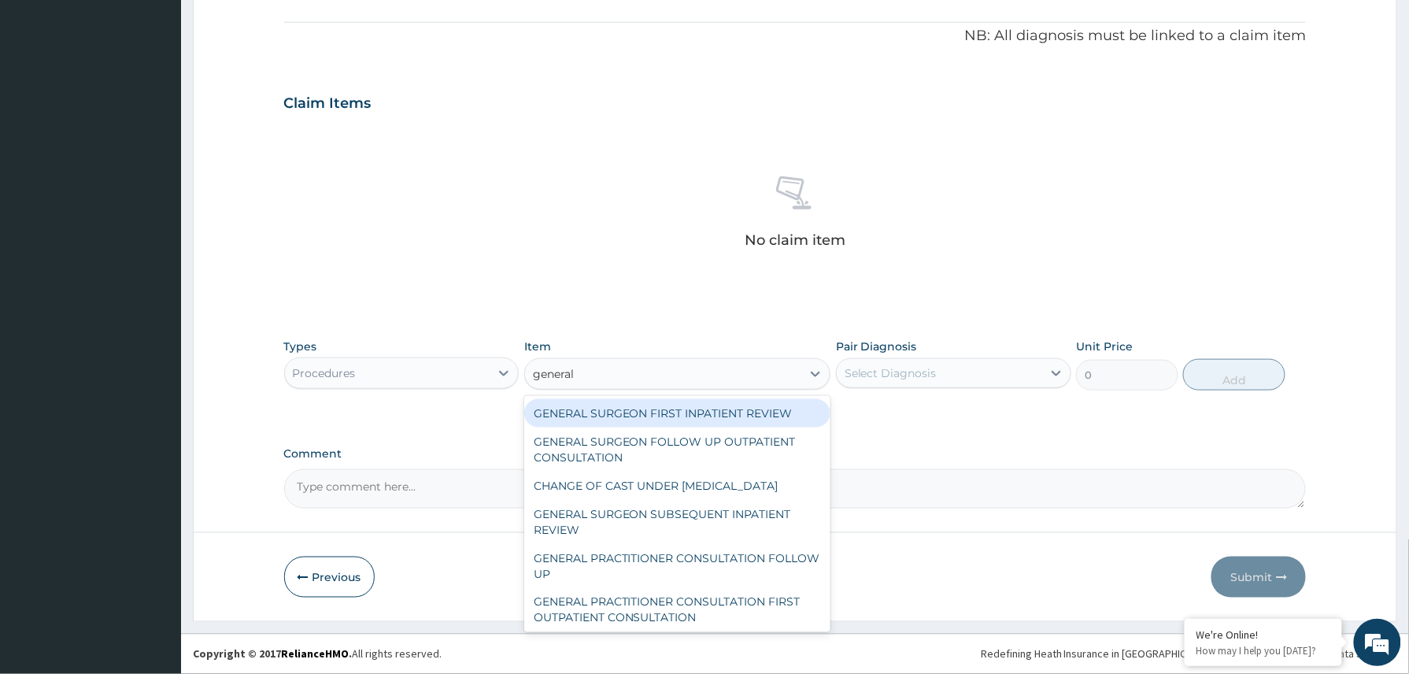
type input "general p"
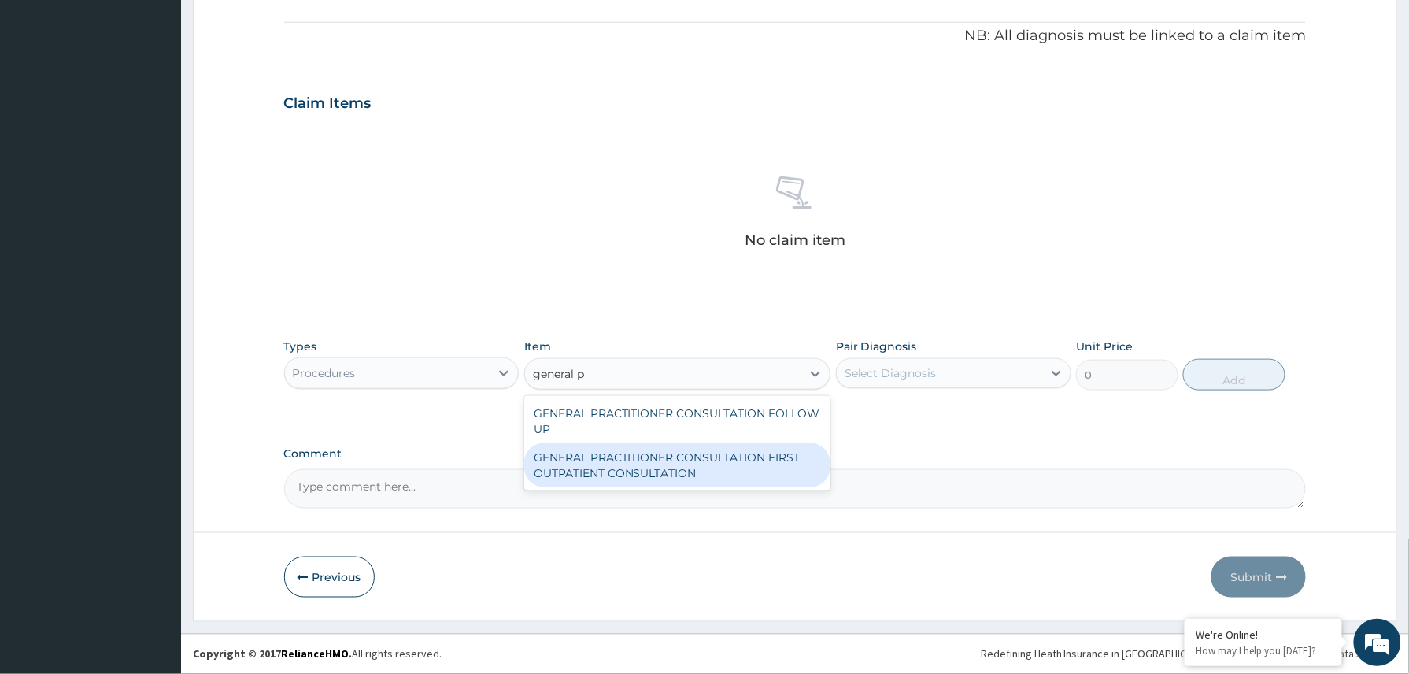
click at [621, 460] on div "GENERAL PRACTITIONER CONSULTATION FIRST OUTPATIENT CONSULTATION" at bounding box center [677, 465] width 307 height 44
type input "3370.125"
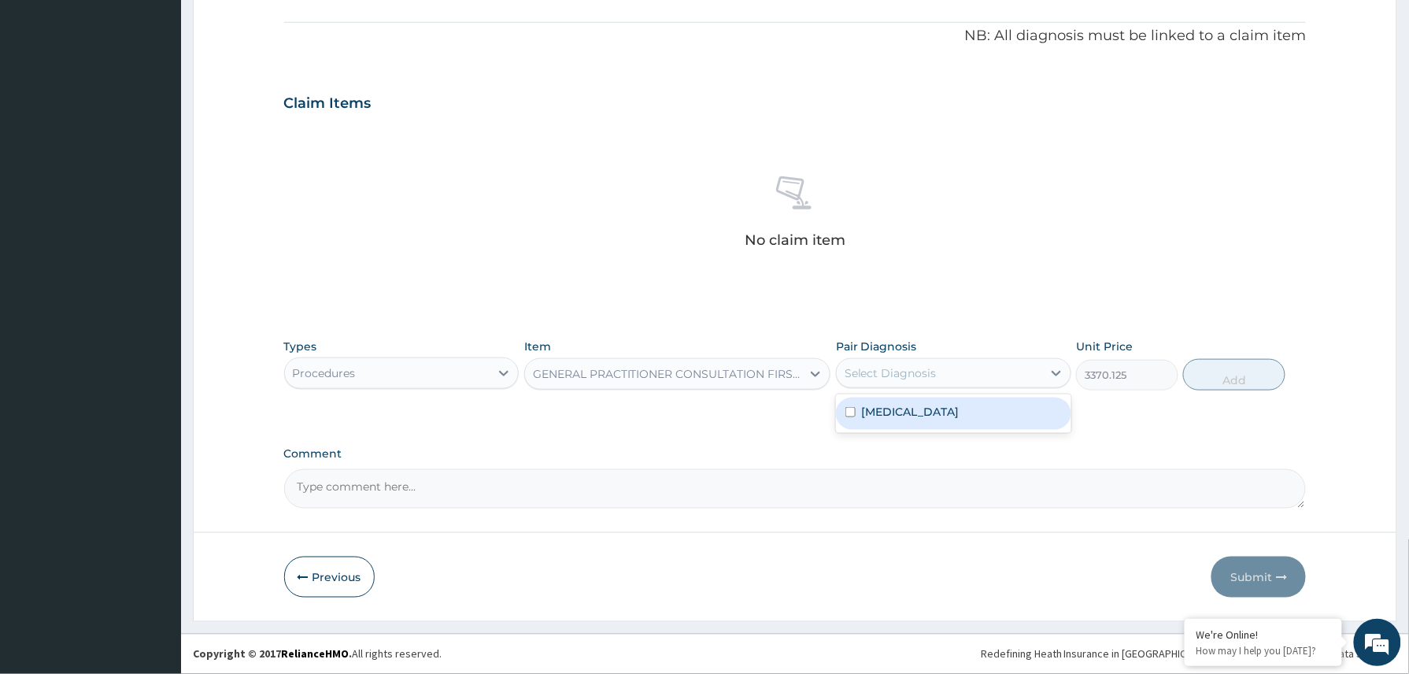
click at [949, 366] on div "Select Diagnosis" at bounding box center [939, 372] width 205 height 25
drag, startPoint x: 895, startPoint y: 413, endPoint x: 1015, endPoint y: 401, distance: 121.1
click at [911, 414] on label "[MEDICAL_DATA]" at bounding box center [911, 412] width 98 height 16
checkbox input "true"
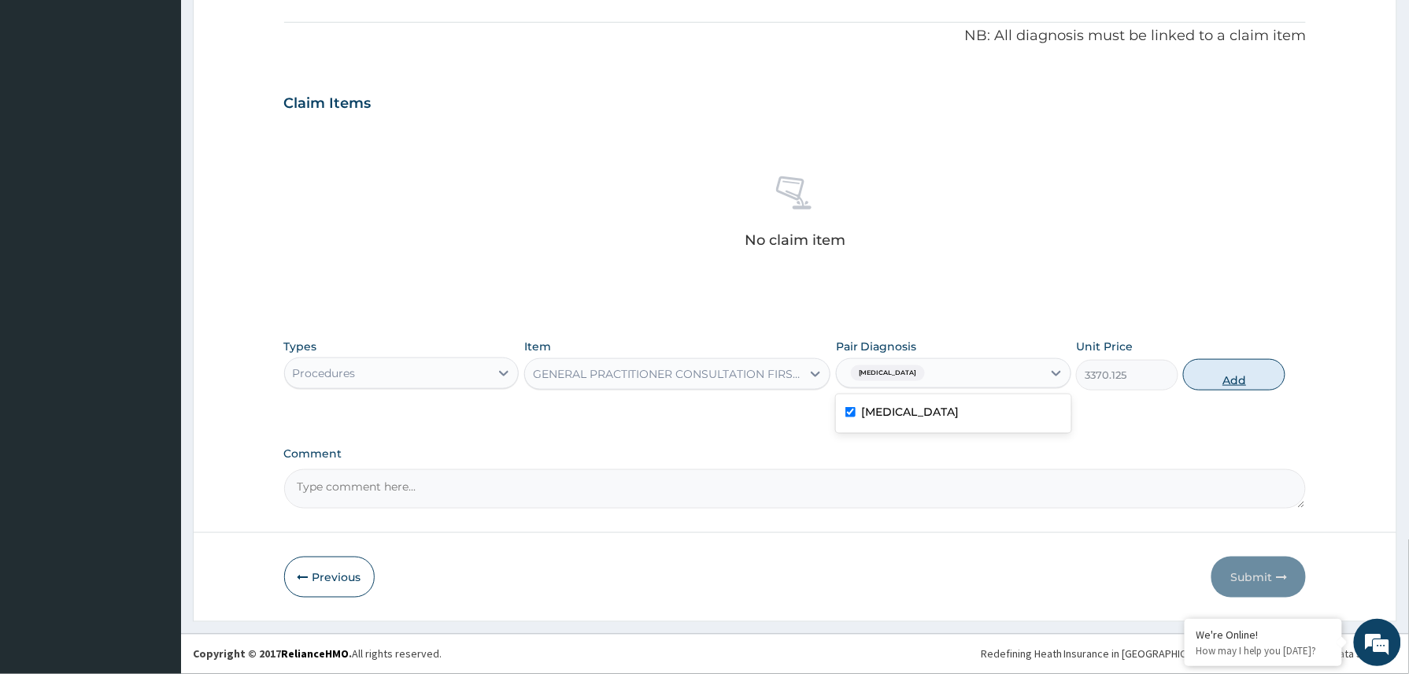
drag, startPoint x: 1204, startPoint y: 375, endPoint x: 1210, endPoint y: 387, distance: 13.7
click at [1207, 378] on button "Add" at bounding box center [1234, 374] width 102 height 31
type input "0"
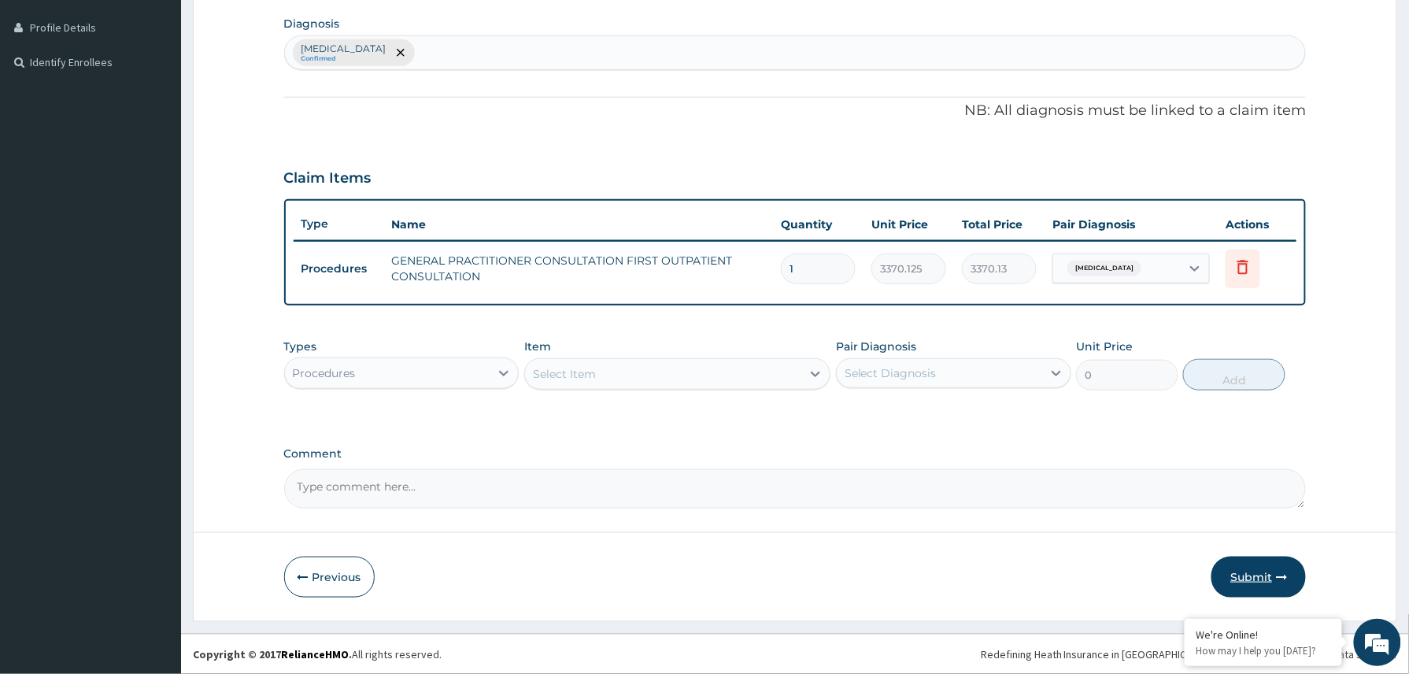
click at [1257, 582] on button "Submit" at bounding box center [1258, 576] width 94 height 41
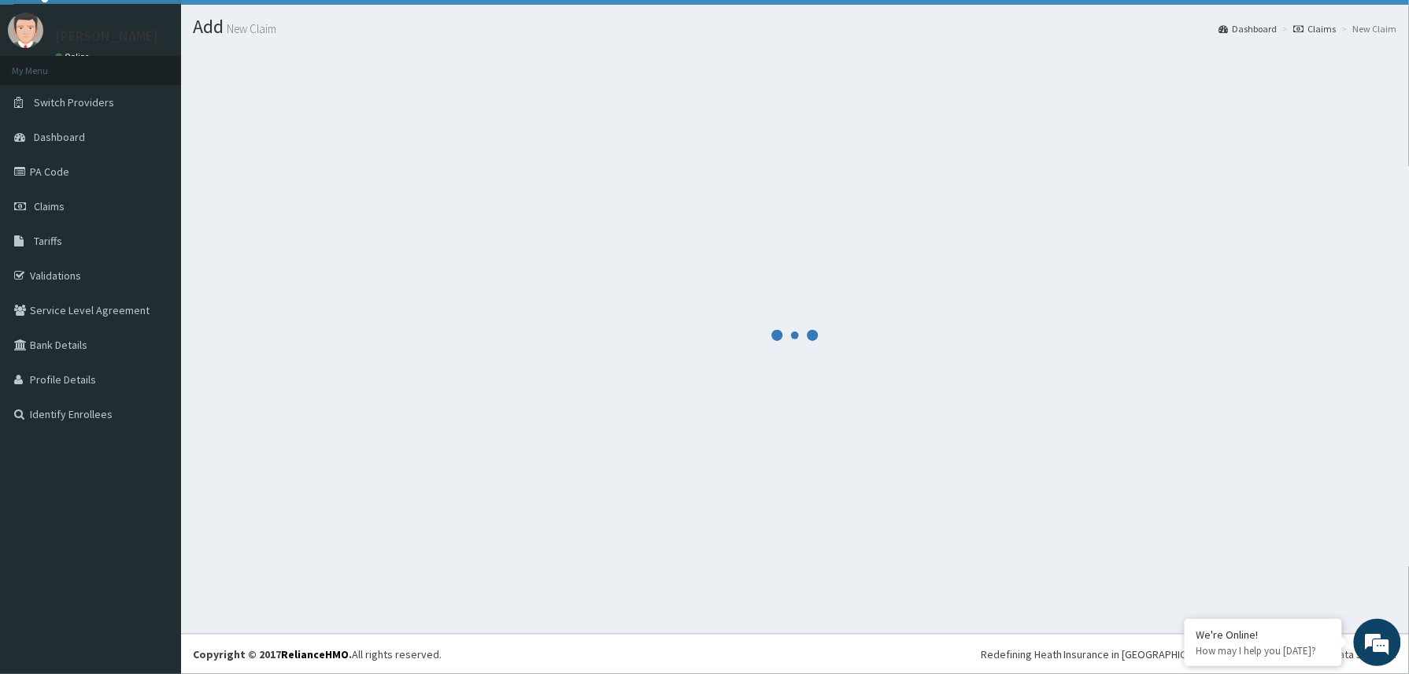
scroll to position [35, 0]
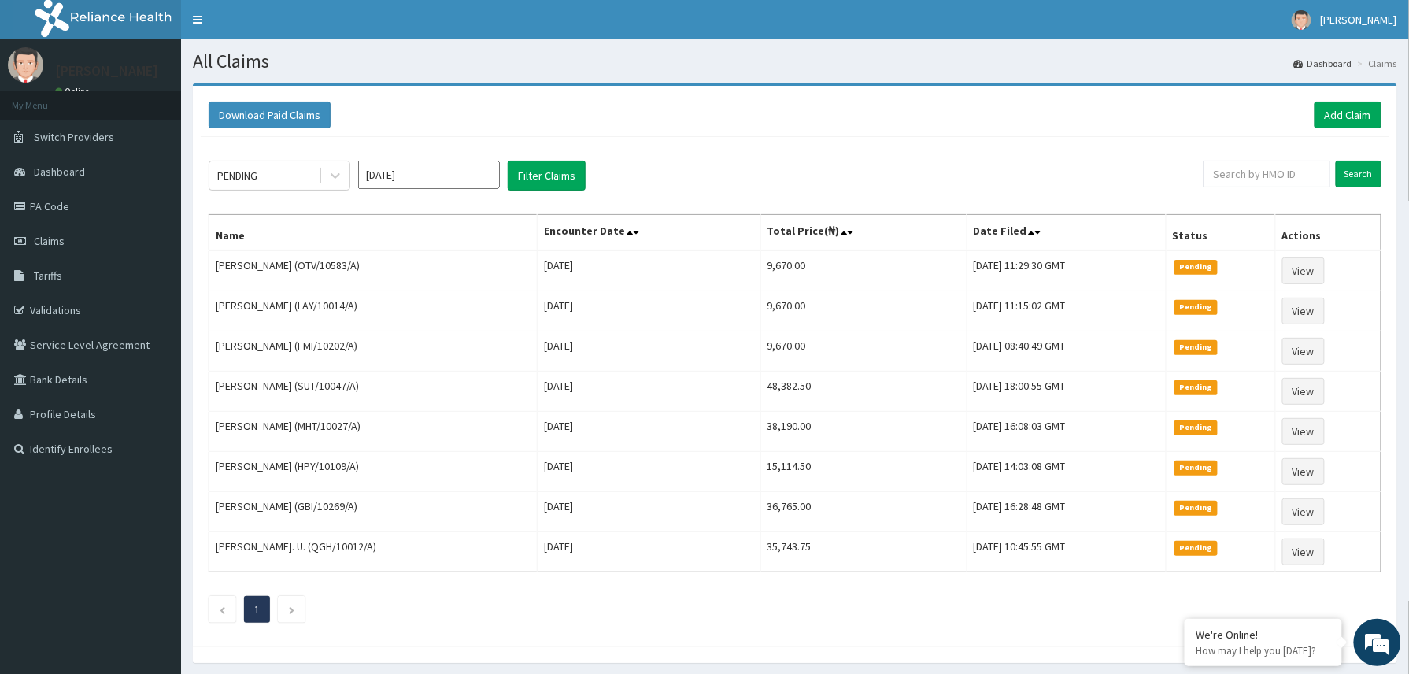
drag, startPoint x: 334, startPoint y: 179, endPoint x: 307, endPoint y: 196, distance: 31.5
click at [327, 178] on icon at bounding box center [335, 176] width 16 height 16
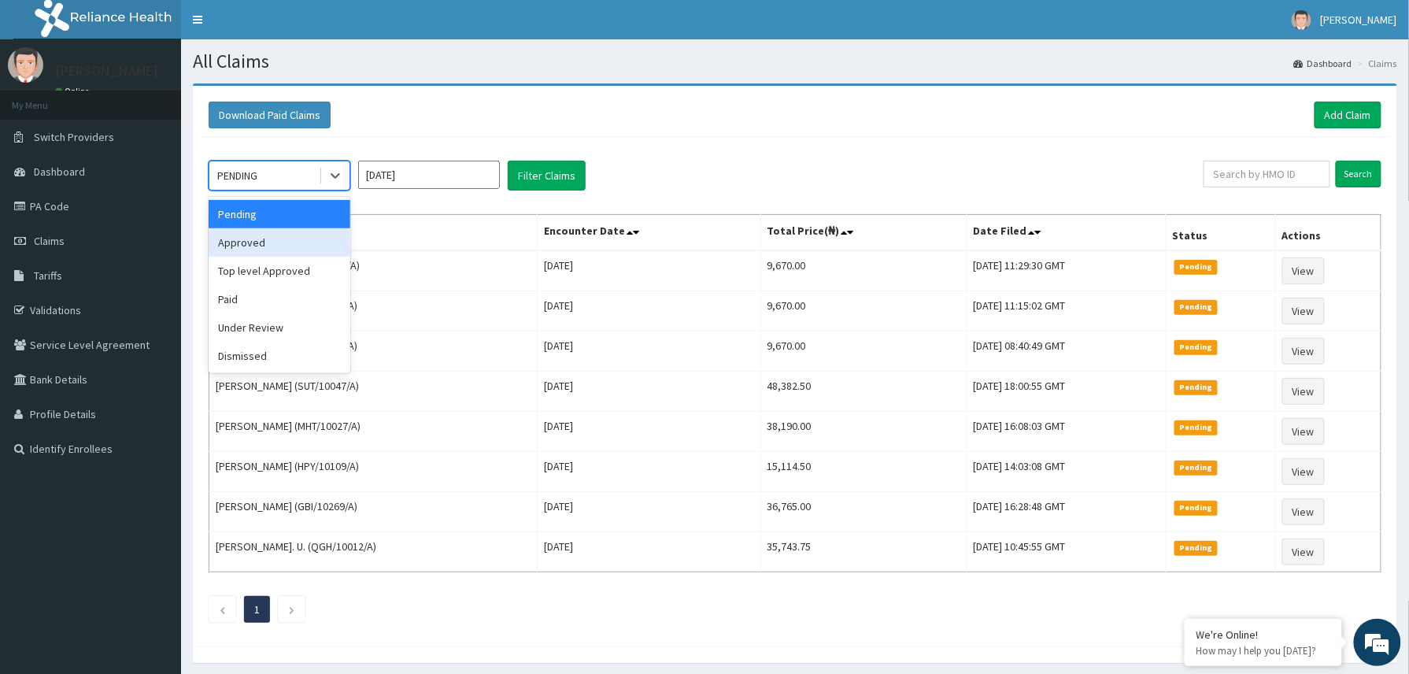
click at [269, 241] on div "Approved" at bounding box center [280, 242] width 142 height 28
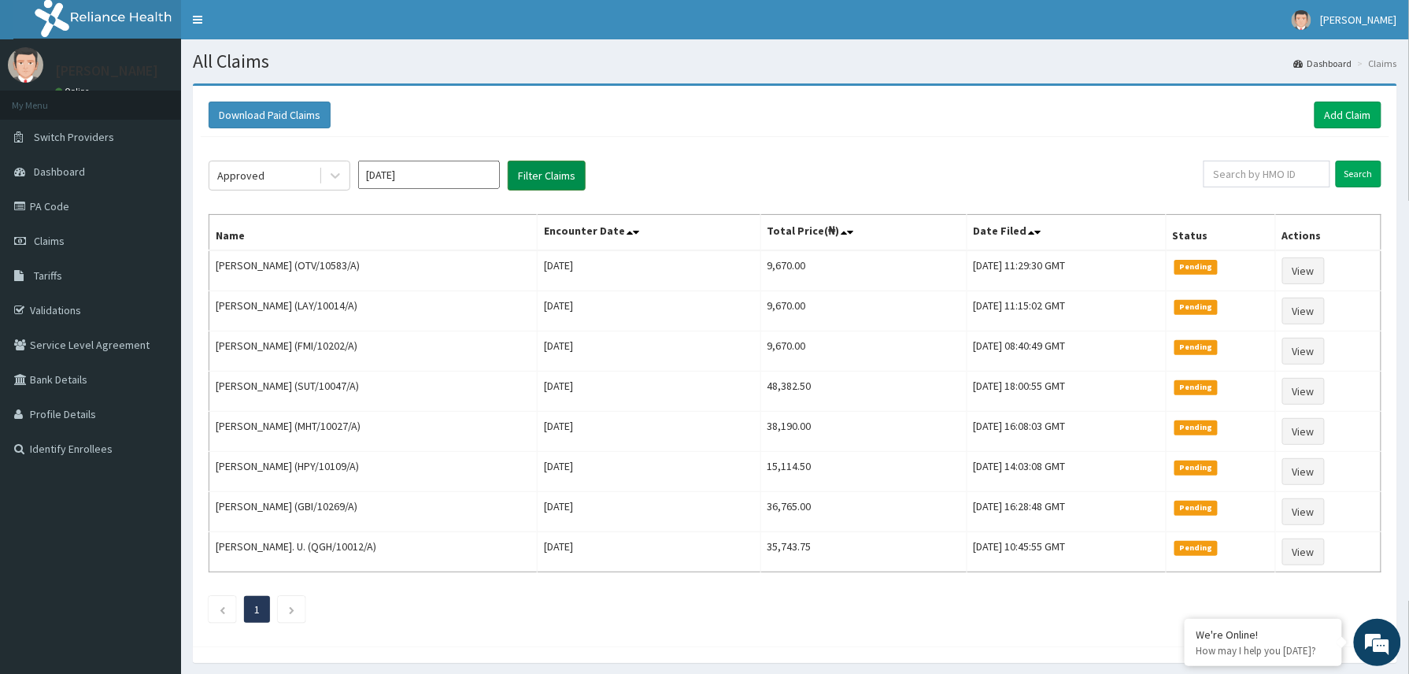
click at [530, 178] on button "Filter Claims" at bounding box center [547, 176] width 78 height 30
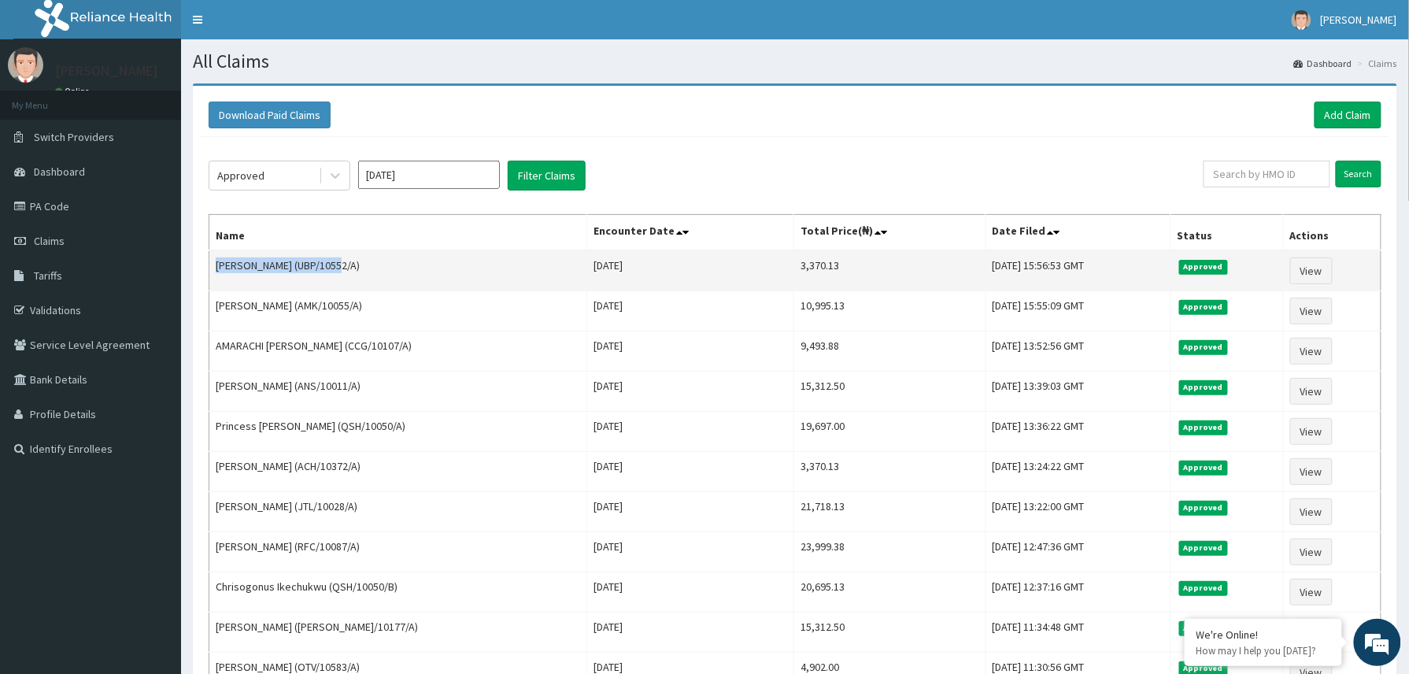
drag, startPoint x: 214, startPoint y: 265, endPoint x: 359, endPoint y: 265, distance: 144.8
click at [359, 265] on td "[PERSON_NAME] (UBP/10552/A)" at bounding box center [398, 270] width 378 height 41
copy td "[PERSON_NAME]"
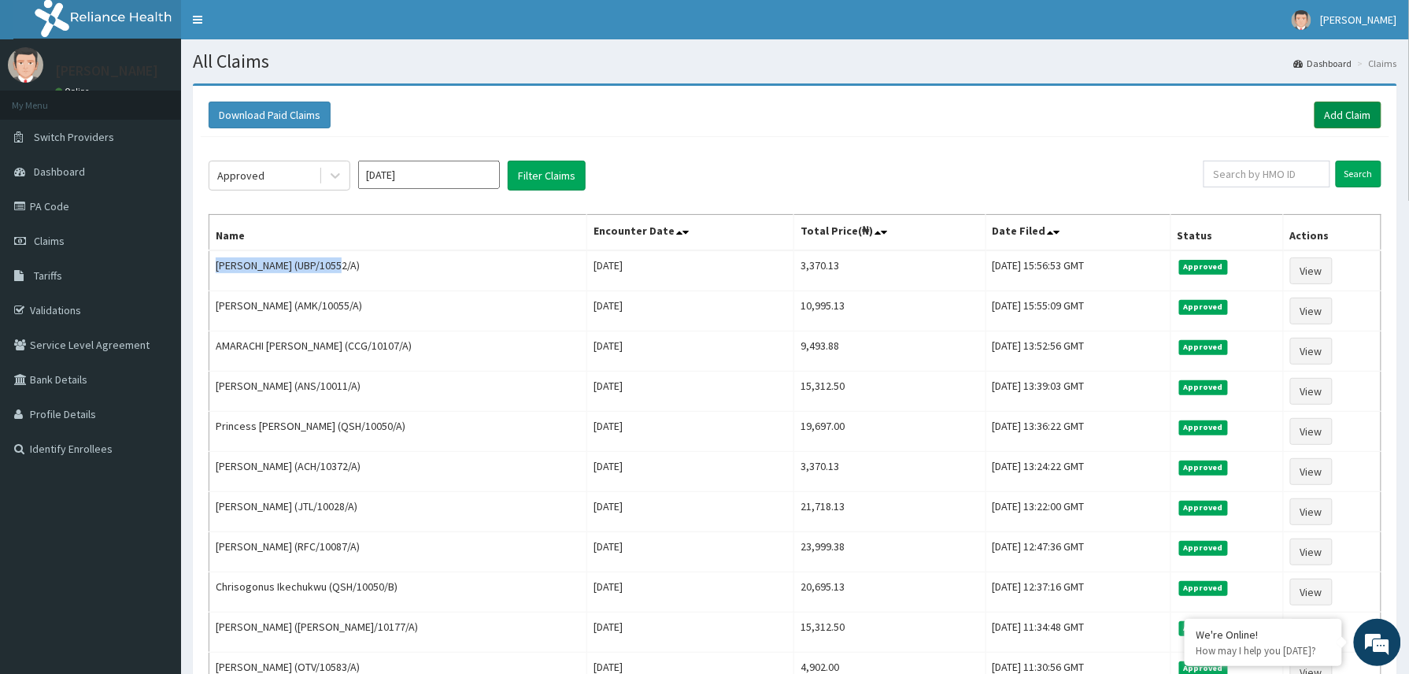
click at [1339, 117] on link "Add Claim" at bounding box center [1347, 115] width 67 height 27
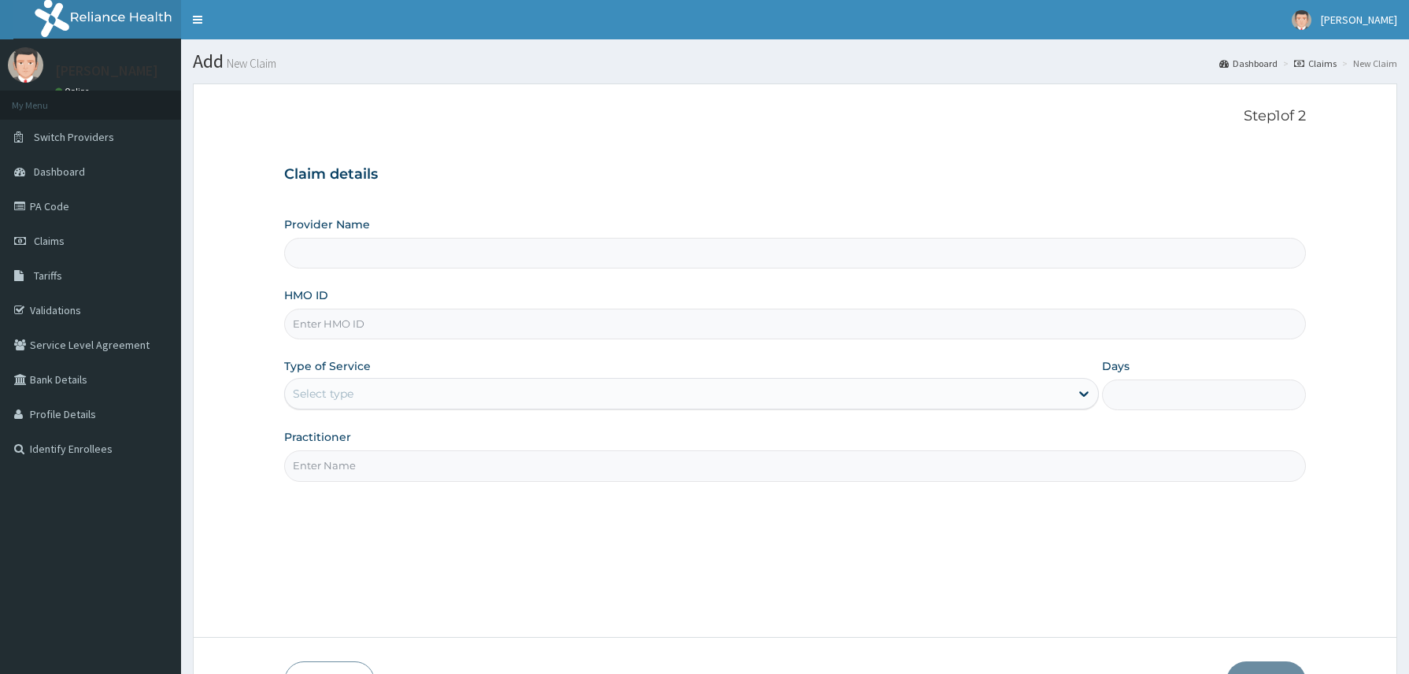
type input "Reliance Family Clinics (RFC) - [GEOGRAPHIC_DATA]"
click at [347, 318] on input "HMO ID" at bounding box center [795, 324] width 1022 height 31
paste input "2307790"
type input "2307790"
drag, startPoint x: 324, startPoint y: 327, endPoint x: 285, endPoint y: 329, distance: 39.4
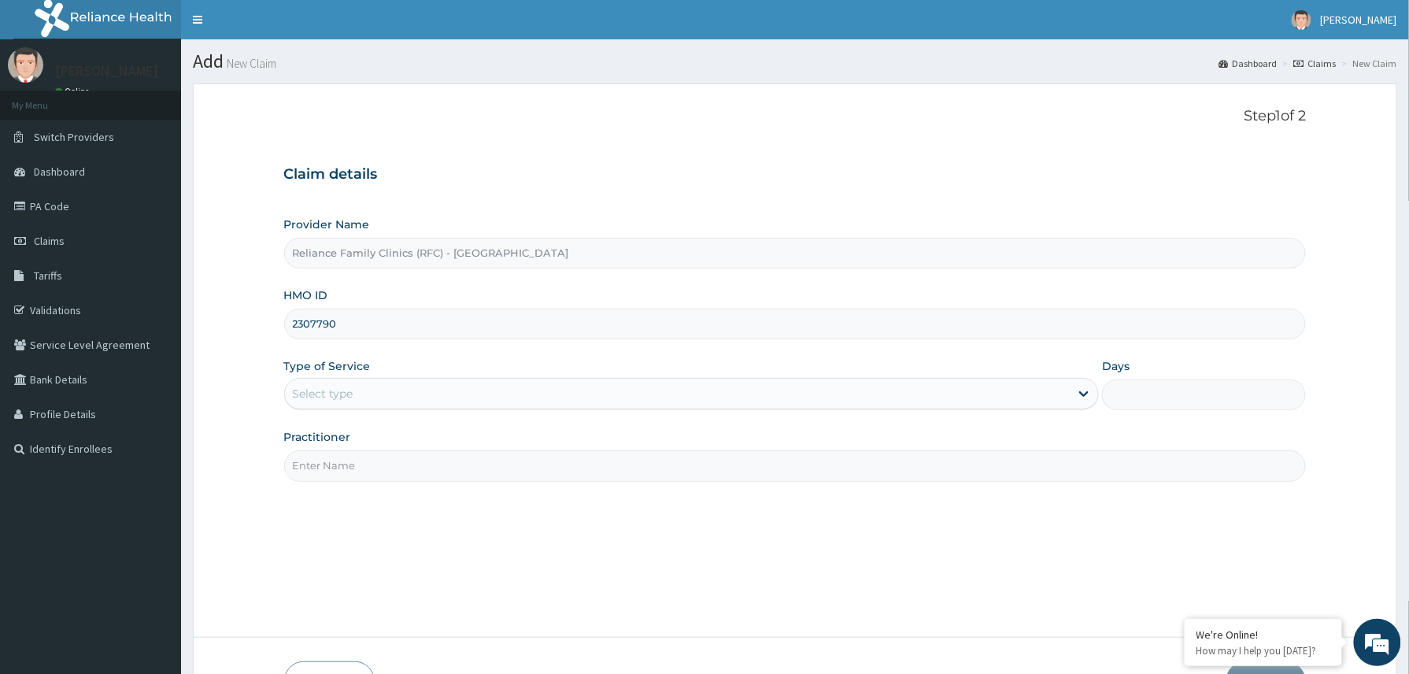
click at [285, 329] on input "2307790" at bounding box center [795, 324] width 1022 height 31
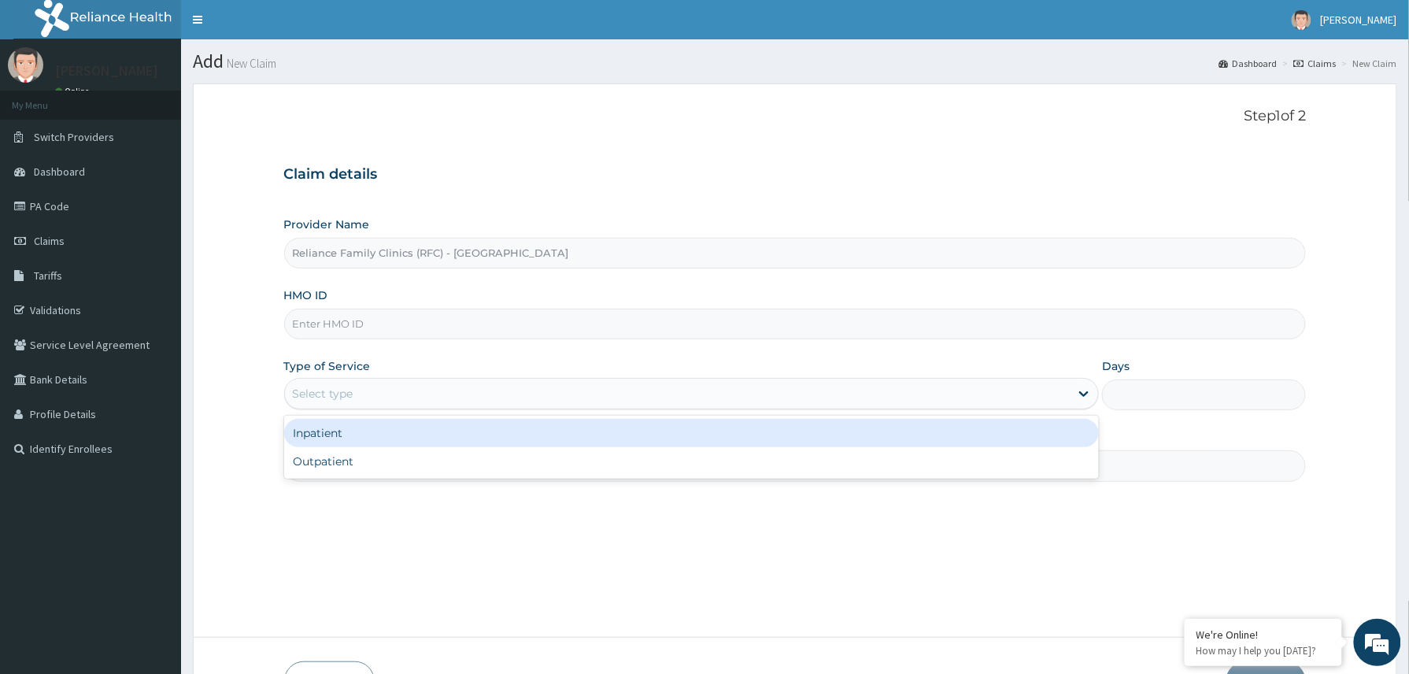
click at [323, 390] on div "Select type" at bounding box center [323, 394] width 61 height 16
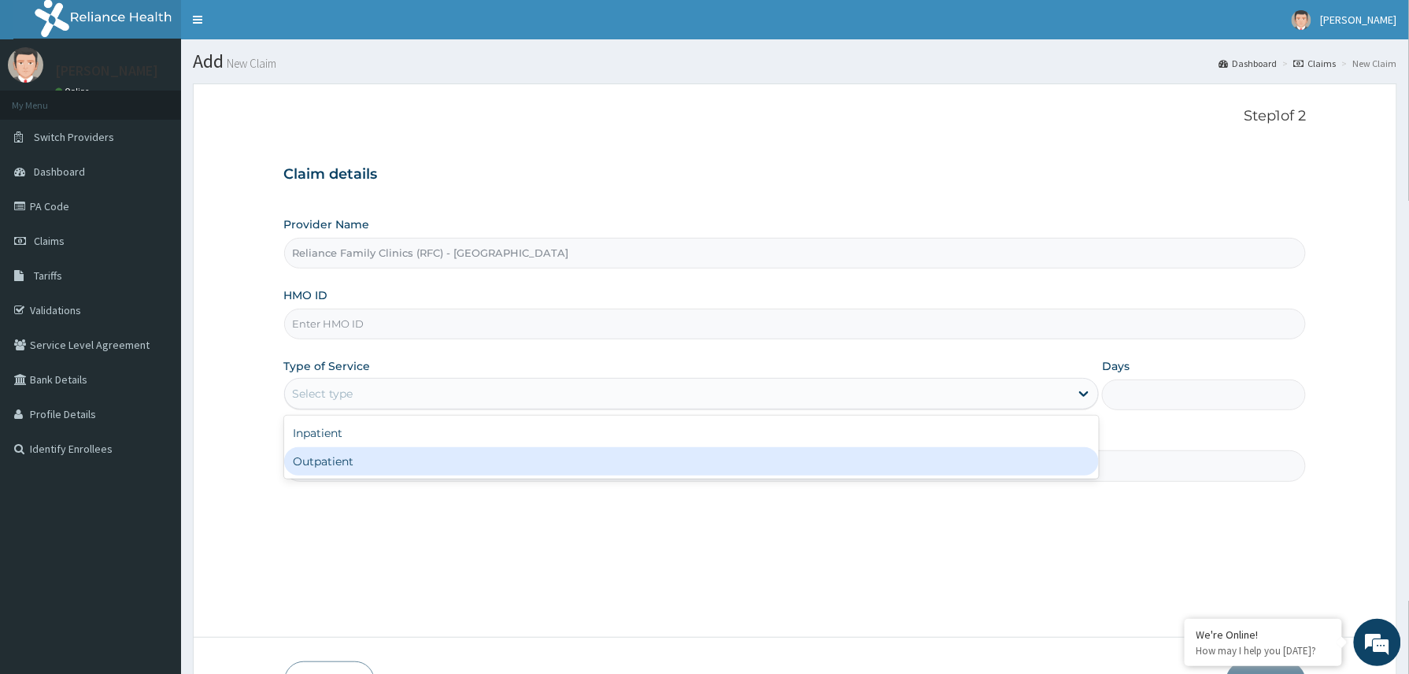
click at [349, 479] on div "Inpatient Outpatient" at bounding box center [691, 447] width 815 height 63
click at [357, 464] on div "Outpatient" at bounding box center [691, 461] width 815 height 28
type input "1"
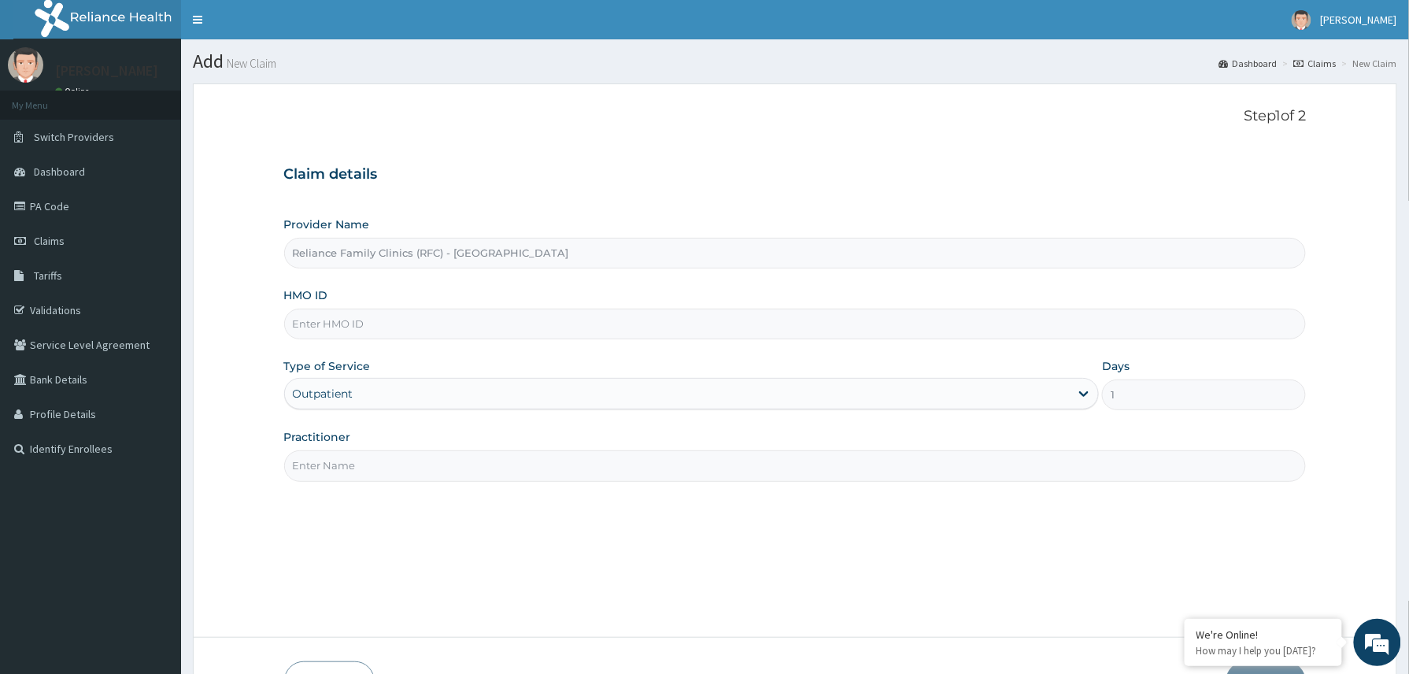
click at [362, 466] on input "Practitioner" at bounding box center [795, 465] width 1022 height 31
type input "[PERSON_NAME]"
click at [302, 318] on input "HMO ID" at bounding box center [795, 324] width 1022 height 31
paste input "SSV/10012/A"
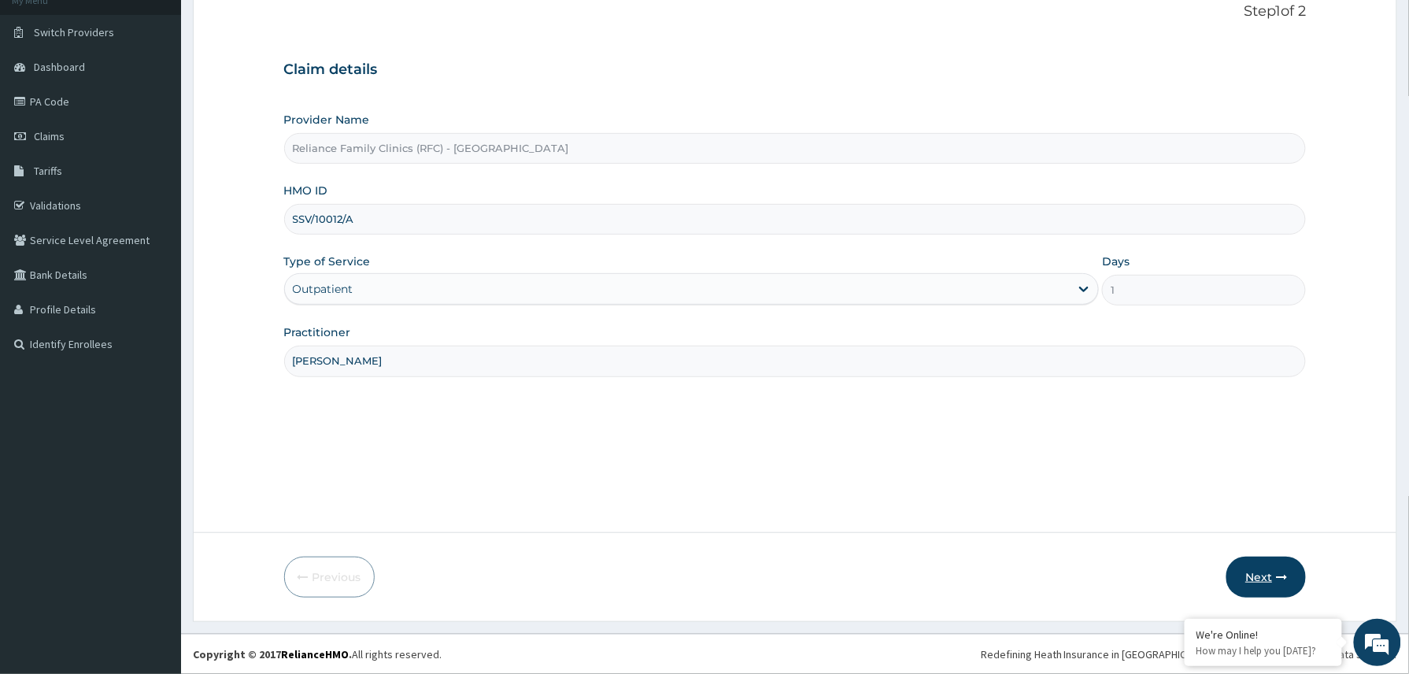
type input "SSV/10012/A"
click at [1266, 571] on button "Next" at bounding box center [1265, 576] width 79 height 41
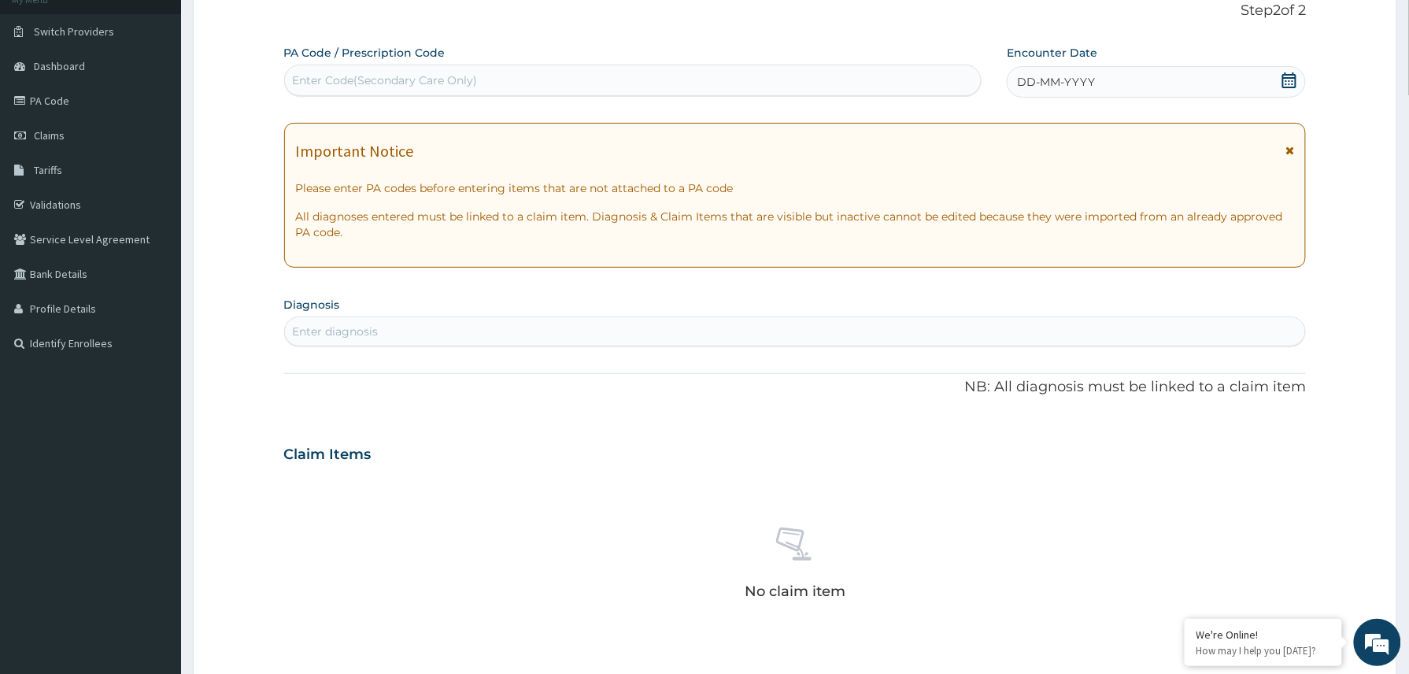
drag, startPoint x: 1184, startPoint y: 61, endPoint x: 1181, endPoint y: 70, distance: 9.2
click at [1184, 64] on div "Encounter Date DD-MM-YYYY" at bounding box center [1156, 71] width 299 height 53
drag, startPoint x: 1177, startPoint y: 73, endPoint x: 1150, endPoint y: 98, distance: 37.3
click at [1175, 76] on div "DD-MM-YYYY" at bounding box center [1156, 81] width 299 height 31
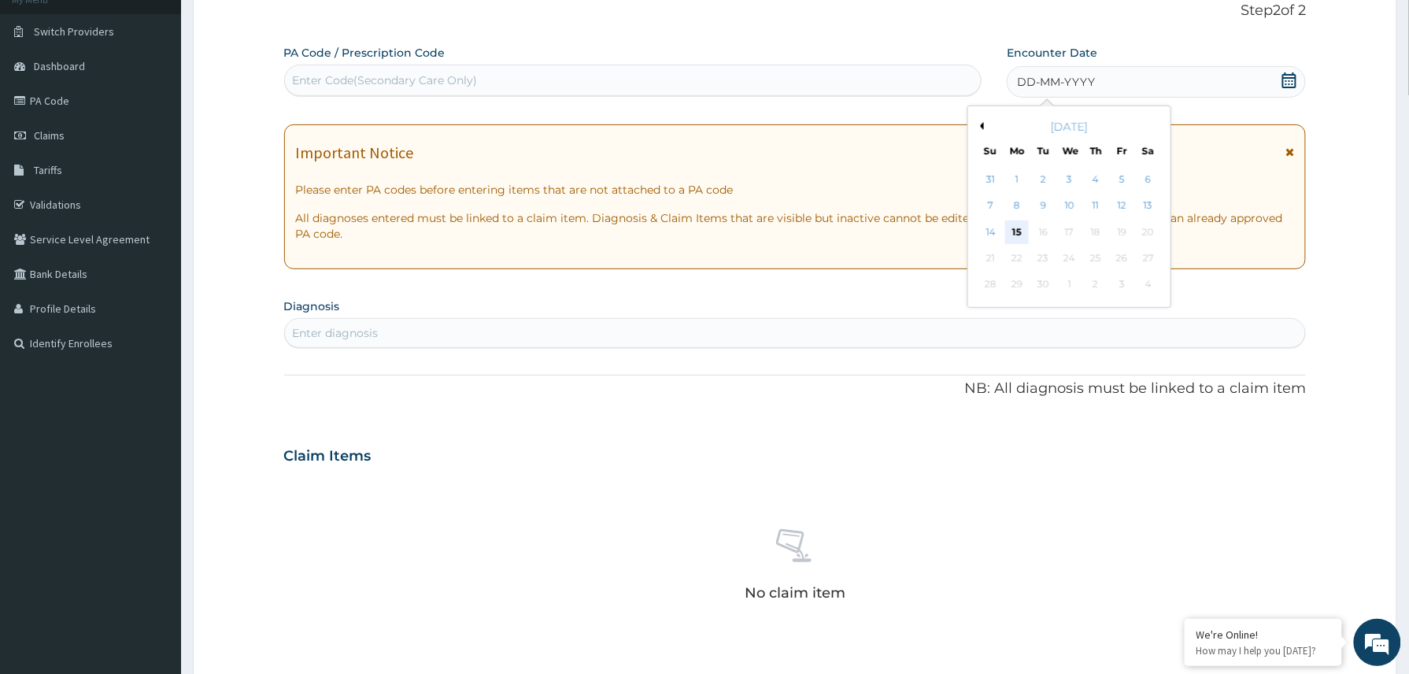
click at [1020, 236] on div "15" at bounding box center [1017, 232] width 24 height 24
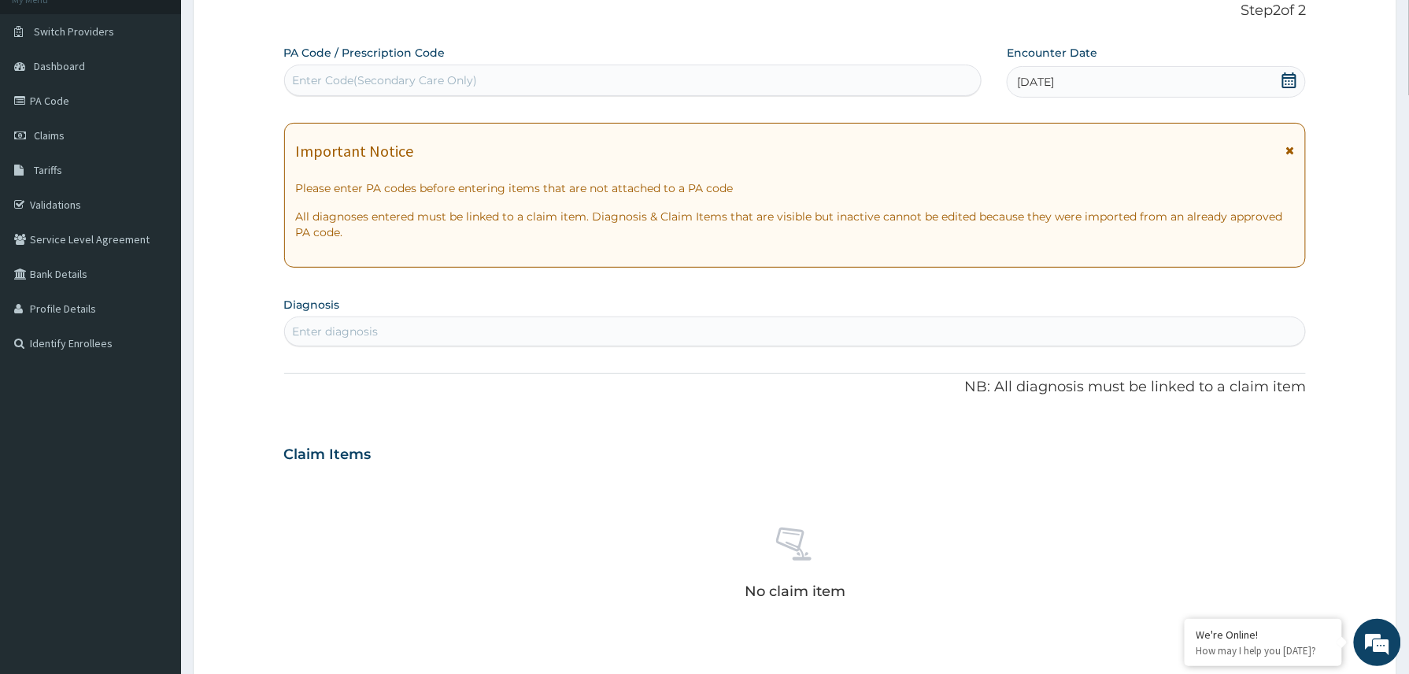
click at [409, 338] on div "Enter diagnosis" at bounding box center [795, 331] width 1021 height 25
type input "[GEOGRAPHIC_DATA]"
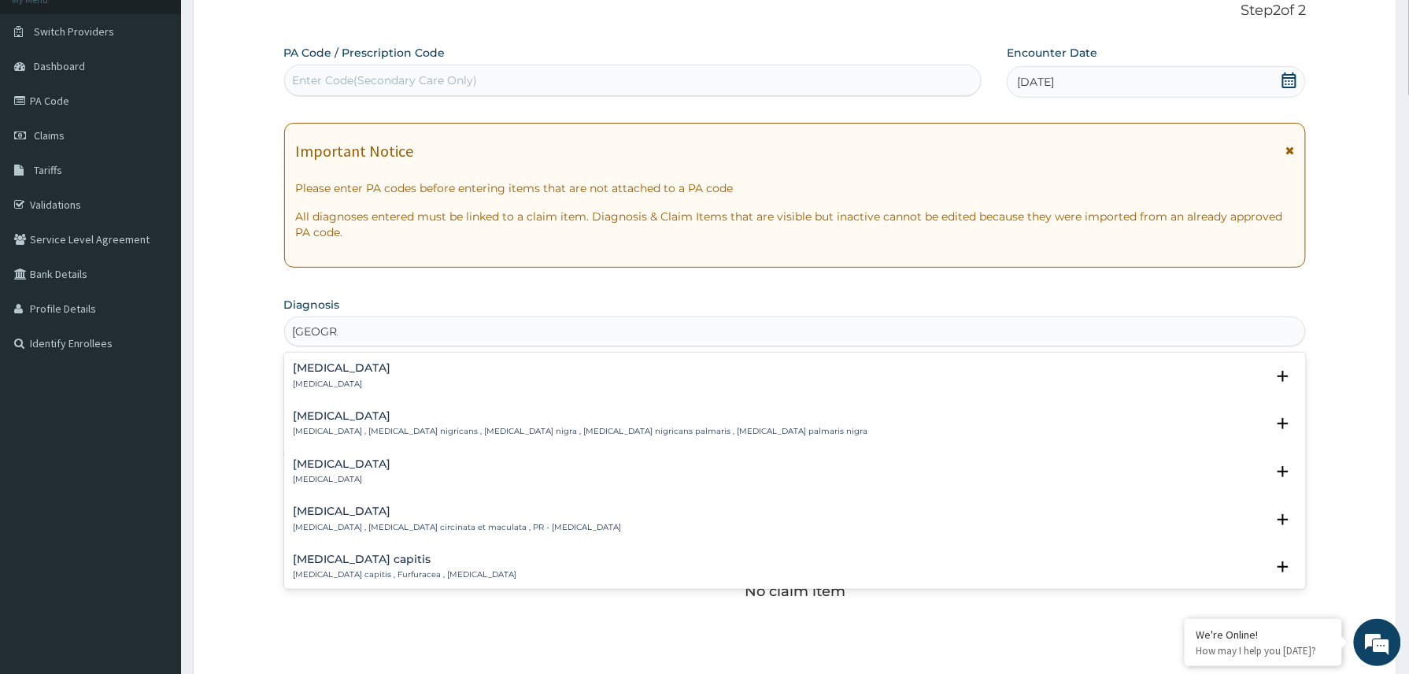
click at [334, 373] on h4 "[MEDICAL_DATA]" at bounding box center [343, 368] width 98 height 12
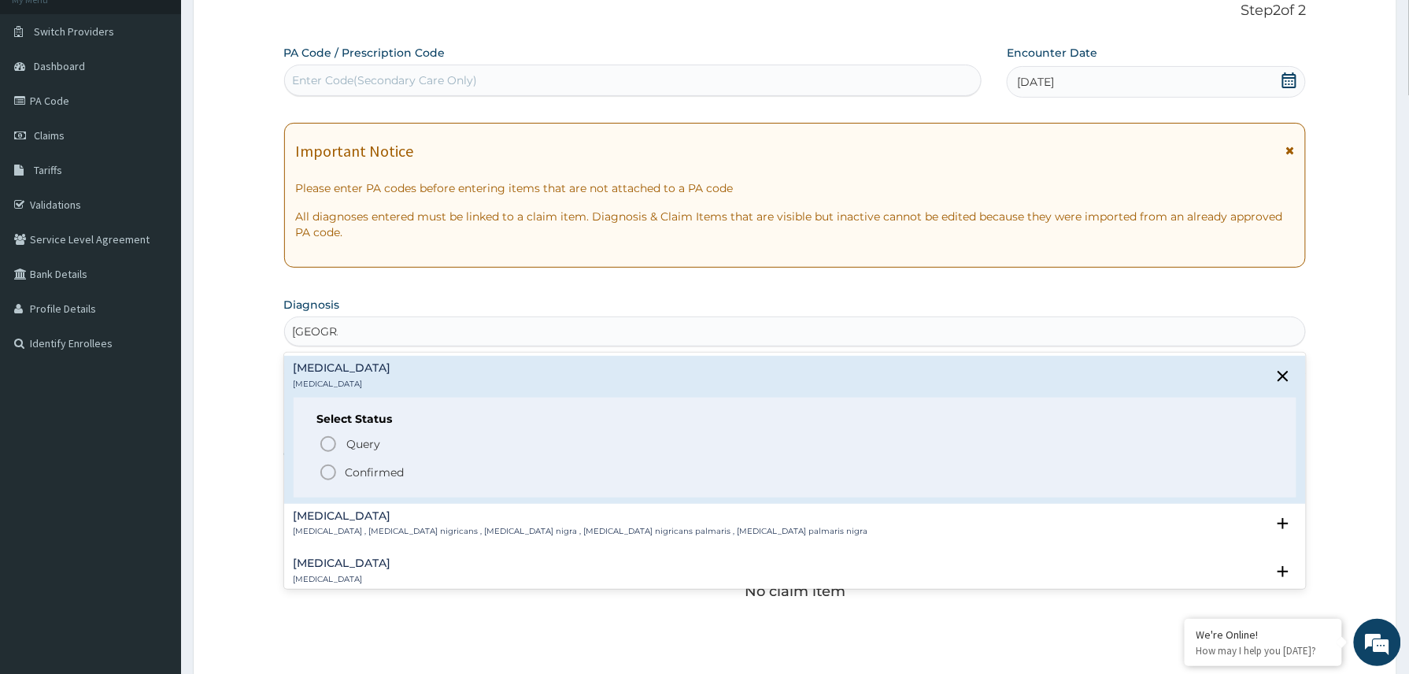
click at [371, 474] on p "Confirmed" at bounding box center [375, 472] width 59 height 16
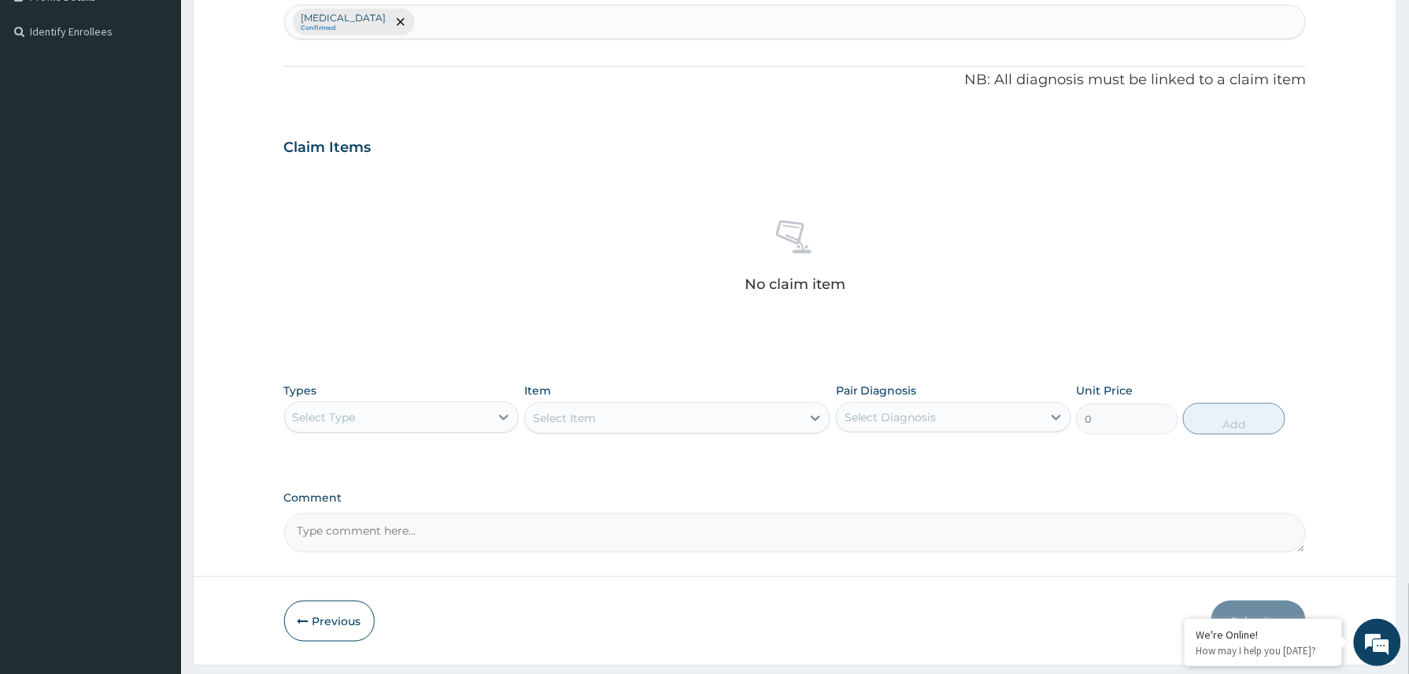
scroll to position [464, 0]
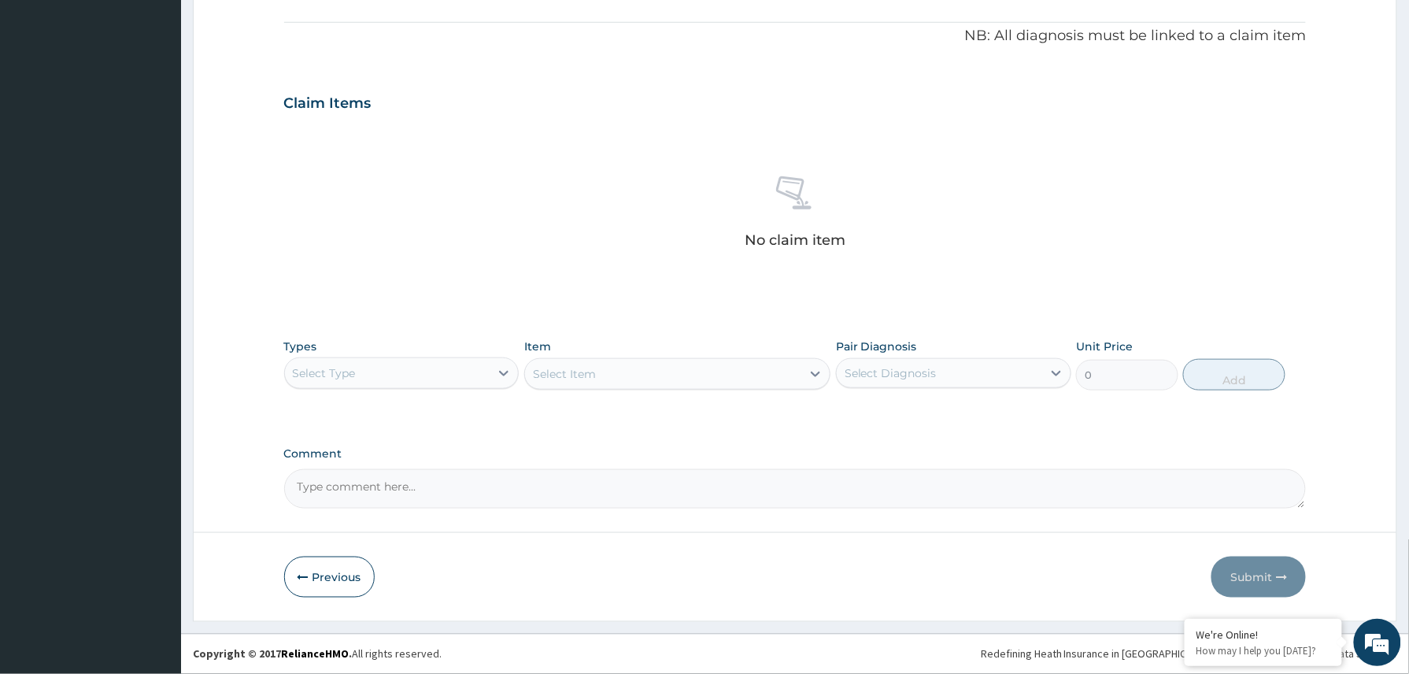
click at [467, 381] on div "Select Type" at bounding box center [387, 372] width 205 height 25
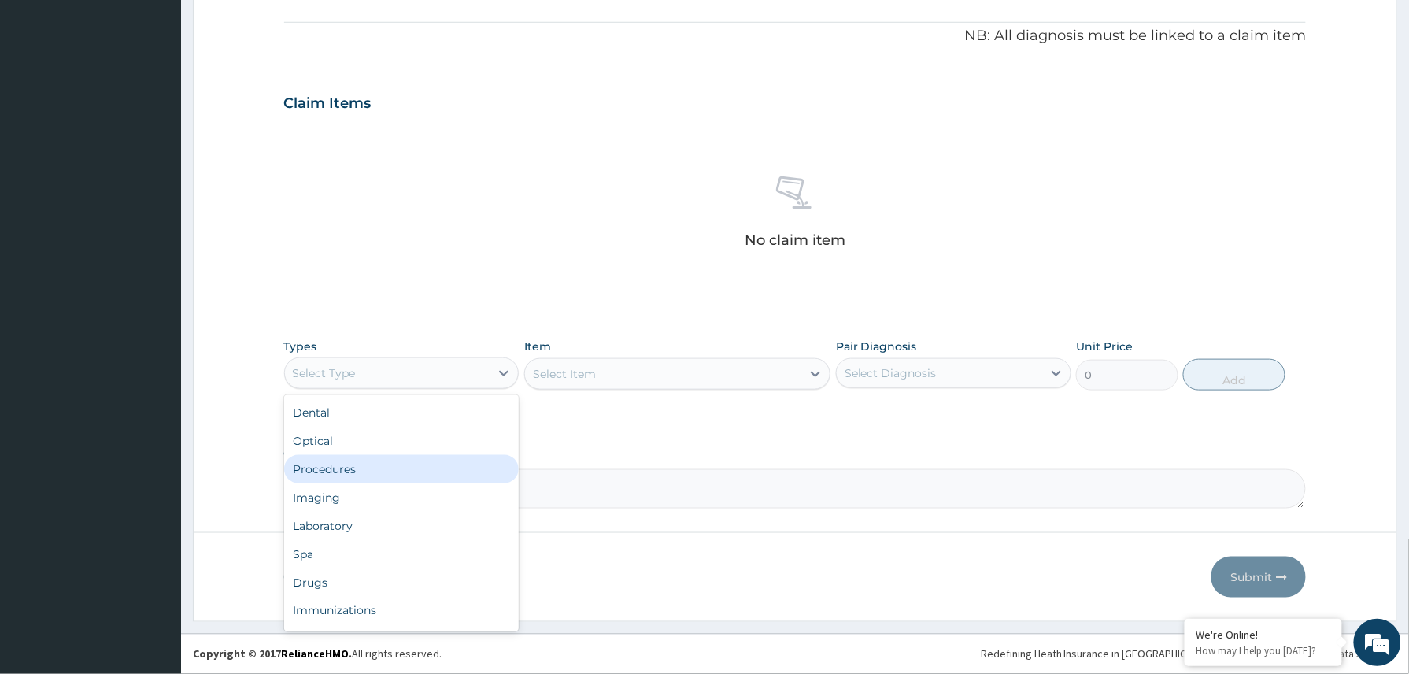
click at [394, 468] on div "Procedures" at bounding box center [401, 469] width 235 height 28
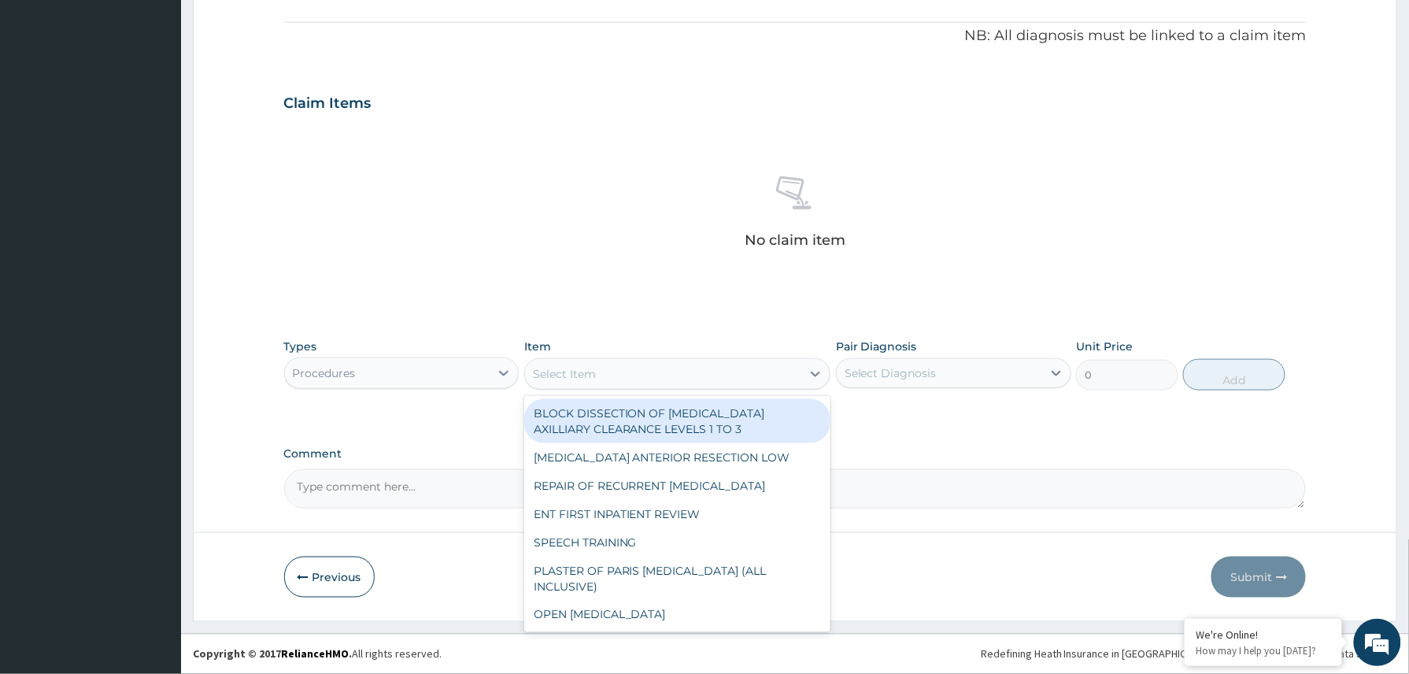
click at [603, 358] on div "Select Item" at bounding box center [677, 373] width 307 height 31
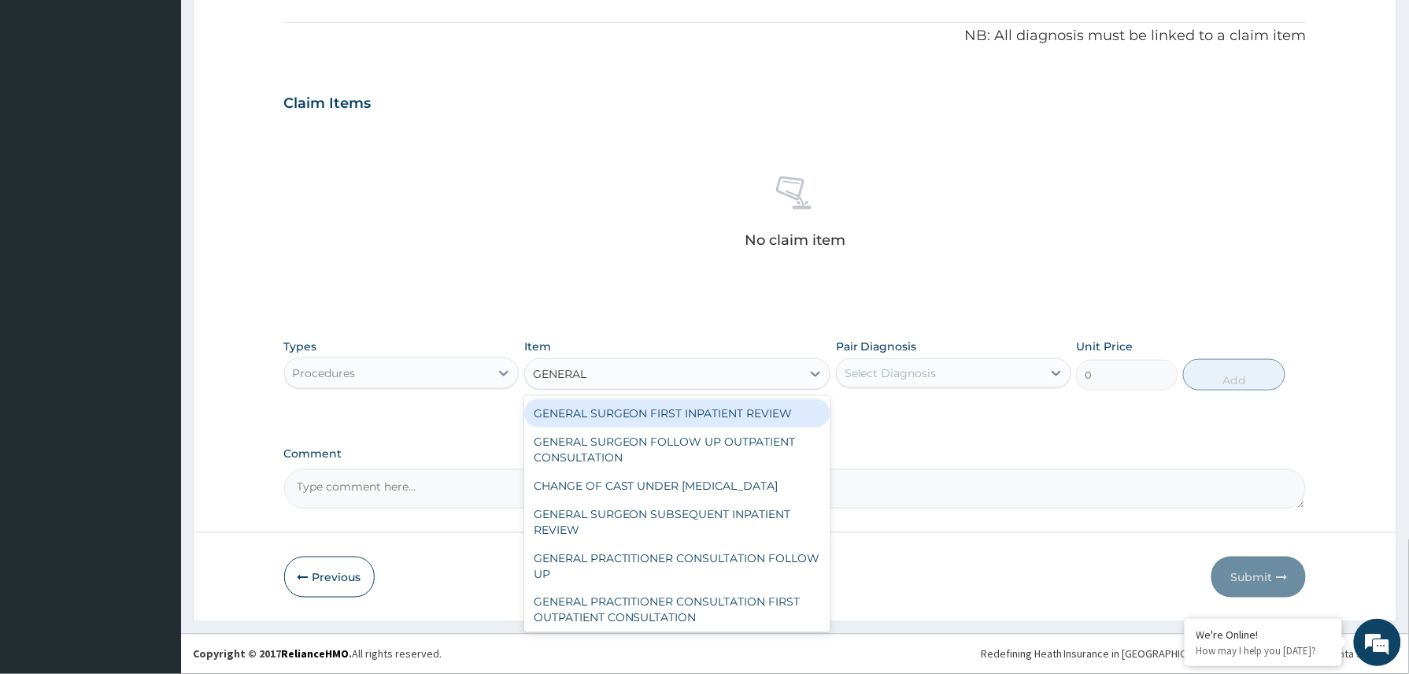
type input "GENERAL P"
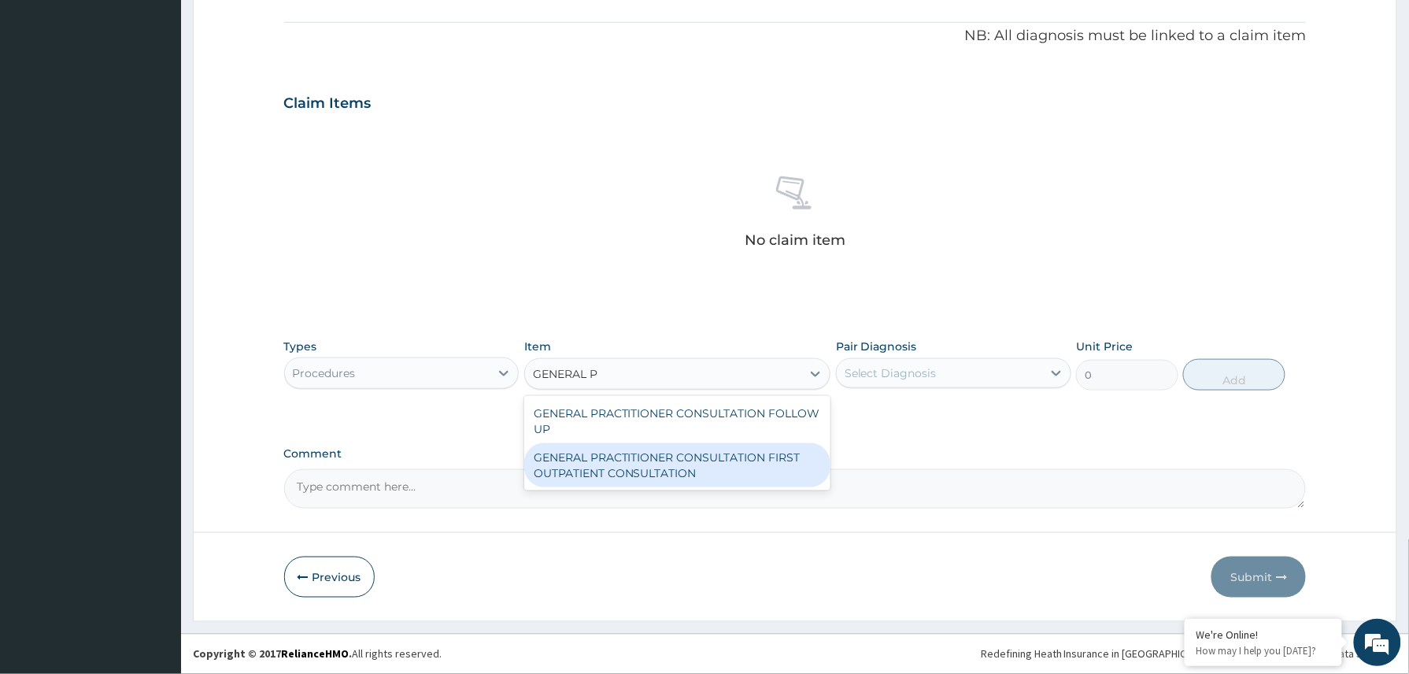
click at [593, 471] on div "GENERAL PRACTITIONER CONSULTATION FIRST OUTPATIENT CONSULTATION" at bounding box center [677, 465] width 307 height 44
type input "3370.125"
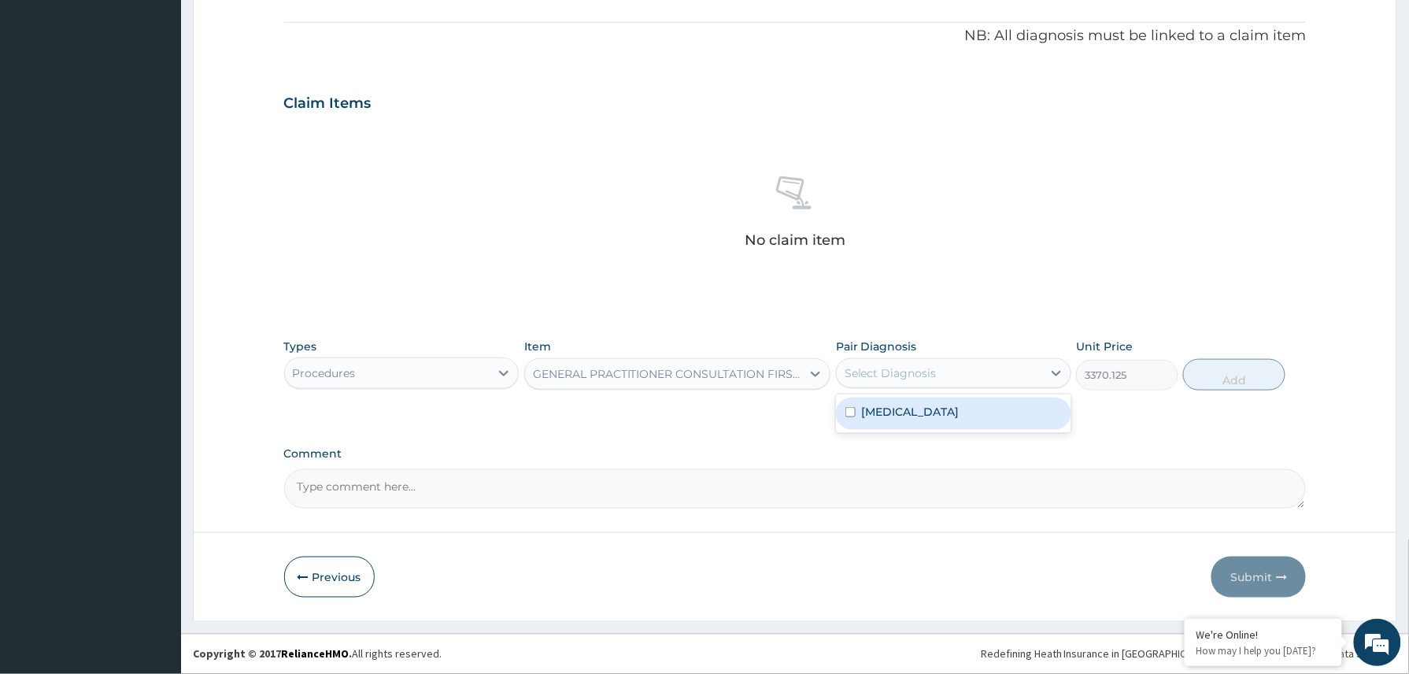
click at [965, 378] on div "Select Diagnosis" at bounding box center [939, 372] width 205 height 25
drag, startPoint x: 949, startPoint y: 403, endPoint x: 996, endPoint y: 405, distance: 46.5
click at [949, 401] on div "[MEDICAL_DATA]" at bounding box center [953, 413] width 235 height 32
checkbox input "true"
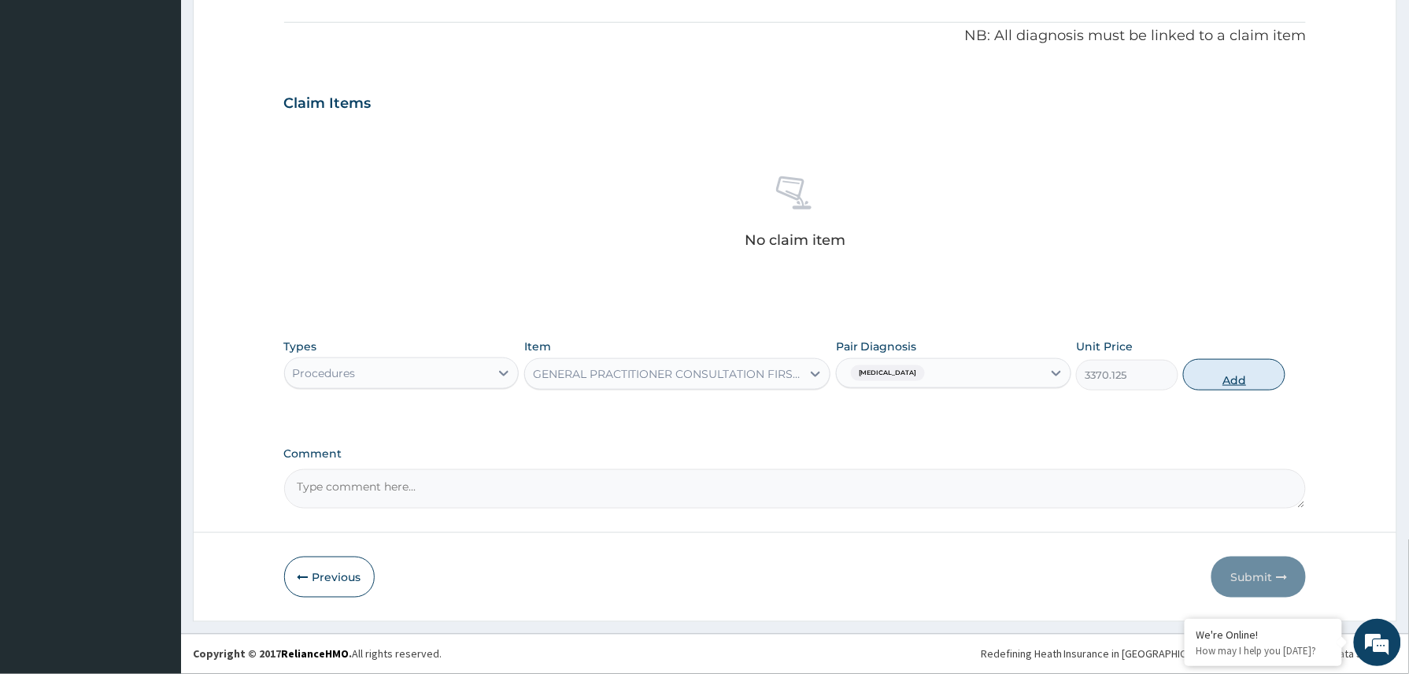
click at [1210, 369] on button "Add" at bounding box center [1234, 374] width 102 height 31
type input "0"
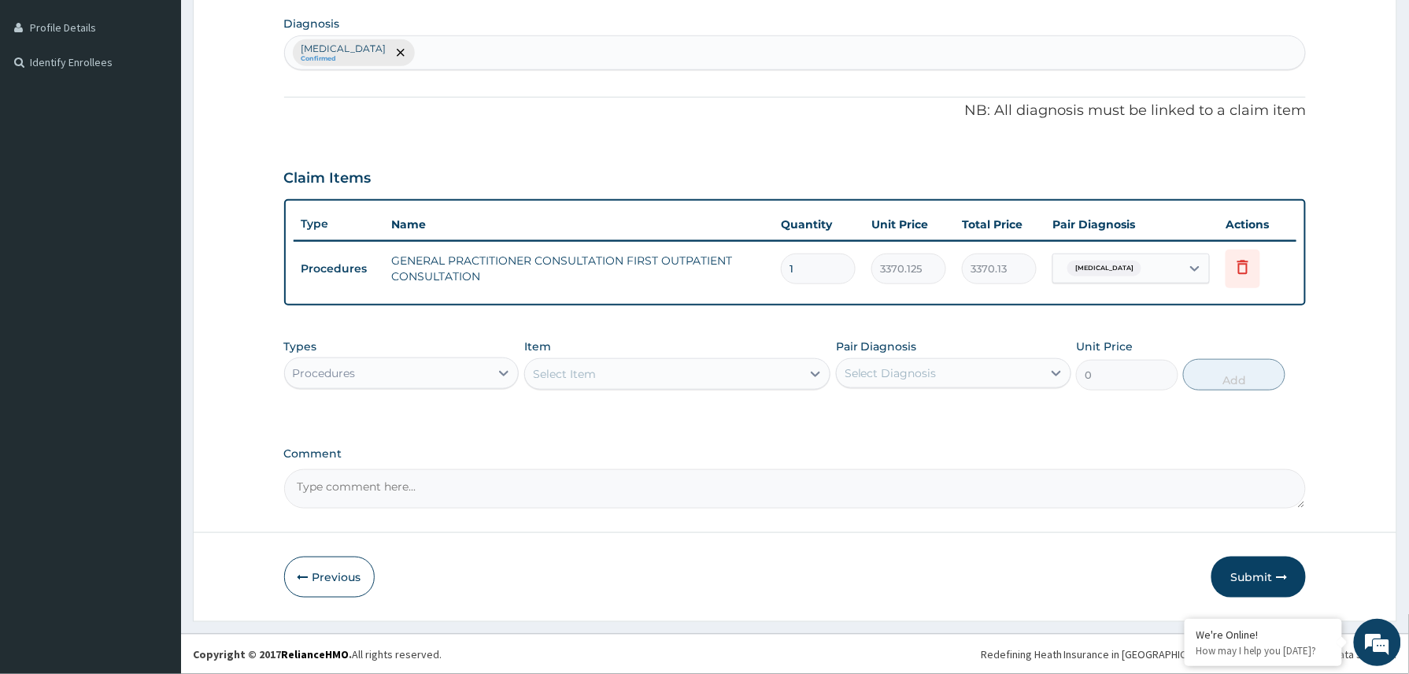
drag, startPoint x: 1261, startPoint y: 575, endPoint x: 1254, endPoint y: 571, distance: 8.1
click at [1258, 575] on button "Submit" at bounding box center [1258, 576] width 94 height 41
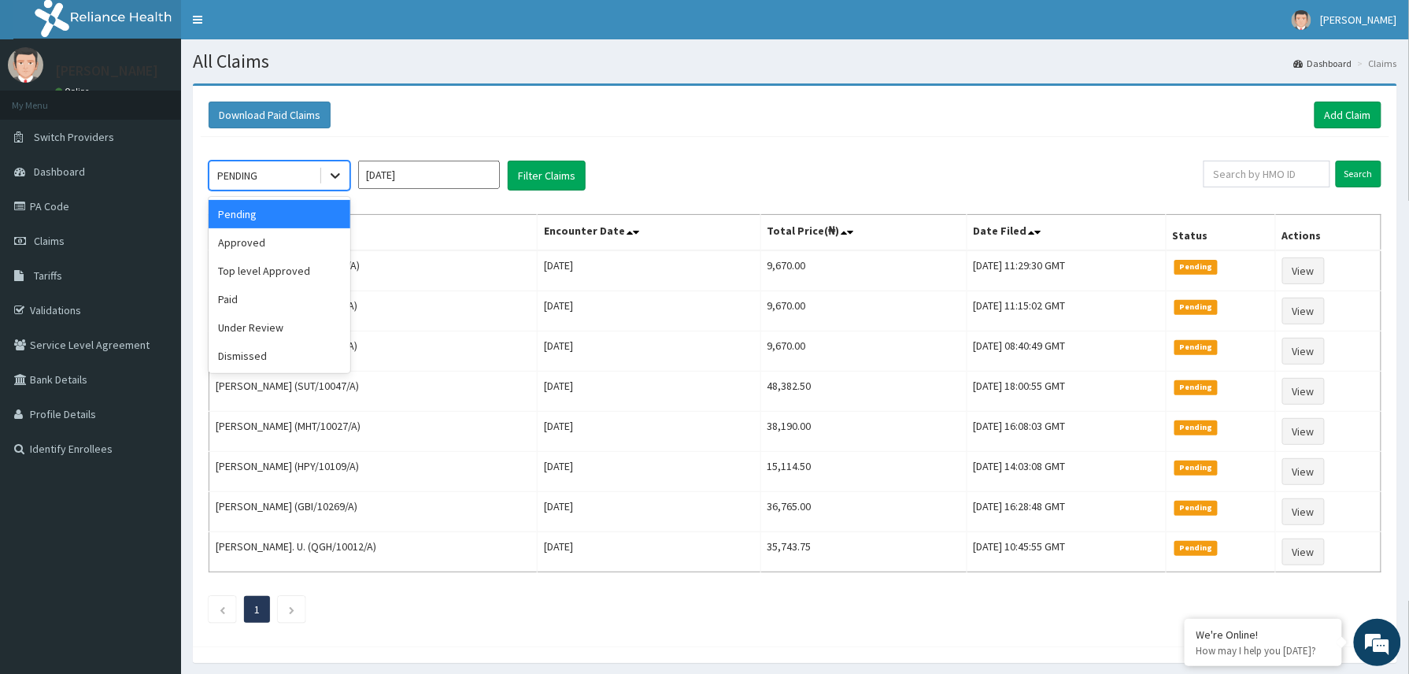
click at [338, 174] on icon at bounding box center [335, 176] width 16 height 16
drag, startPoint x: 290, startPoint y: 241, endPoint x: 367, endPoint y: 241, distance: 76.3
click at [290, 241] on div "Approved" at bounding box center [280, 242] width 142 height 28
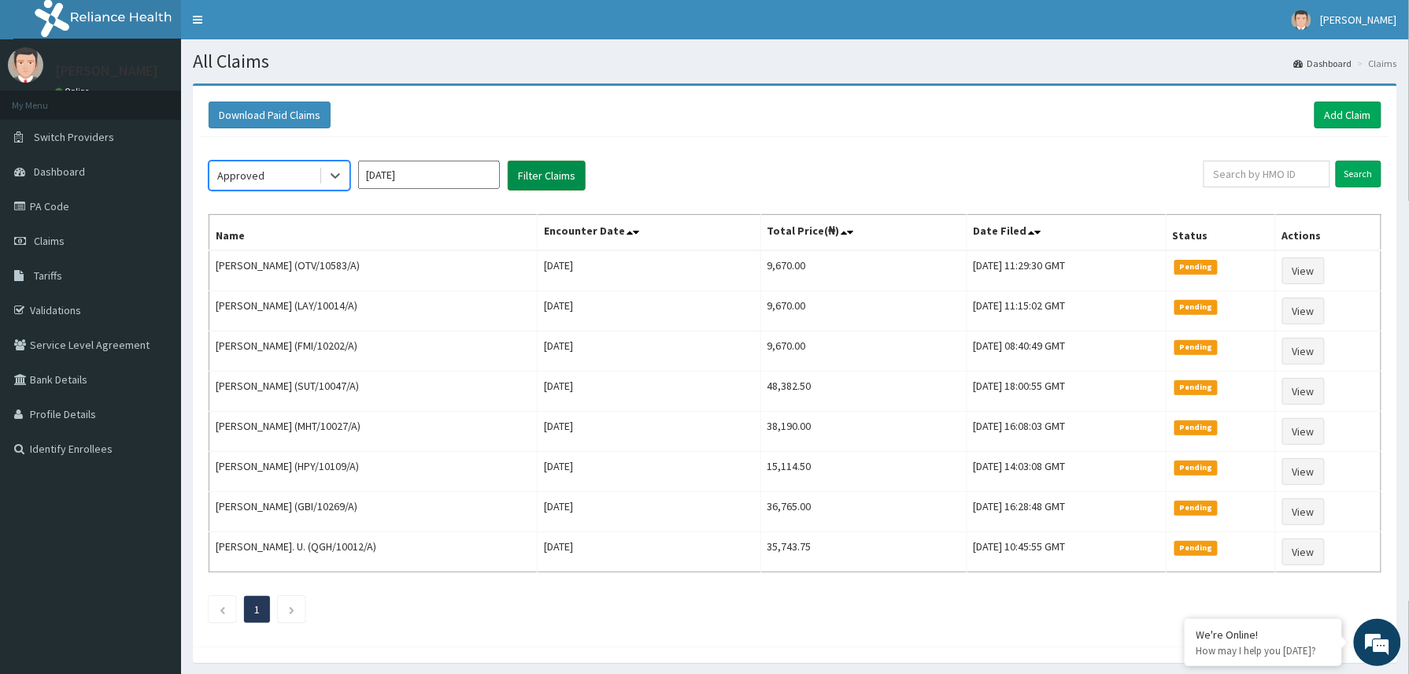
click at [549, 172] on button "Filter Claims" at bounding box center [547, 176] width 78 height 30
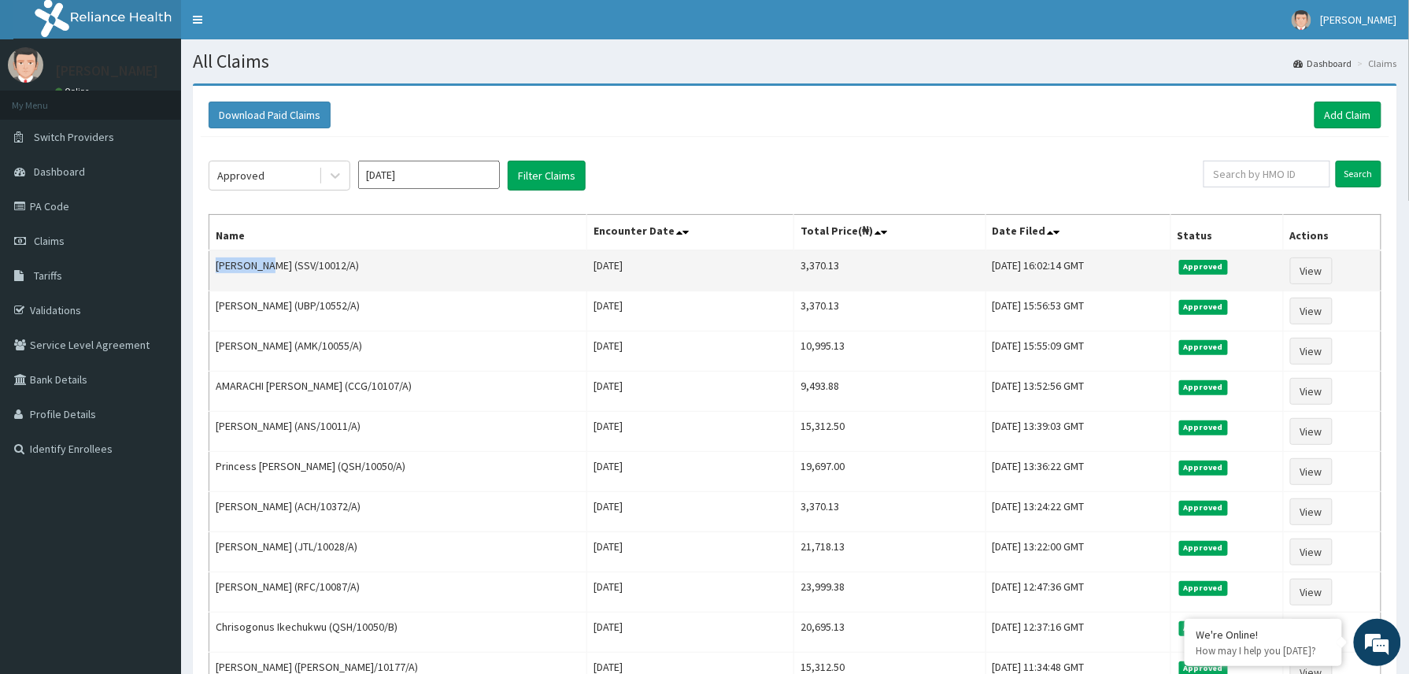
drag, startPoint x: 216, startPoint y: 271, endPoint x: 269, endPoint y: 264, distance: 53.9
click at [269, 264] on td "[PERSON_NAME] (SSV/10012/A)" at bounding box center [398, 270] width 378 height 41
copy td "[PERSON_NAME]"
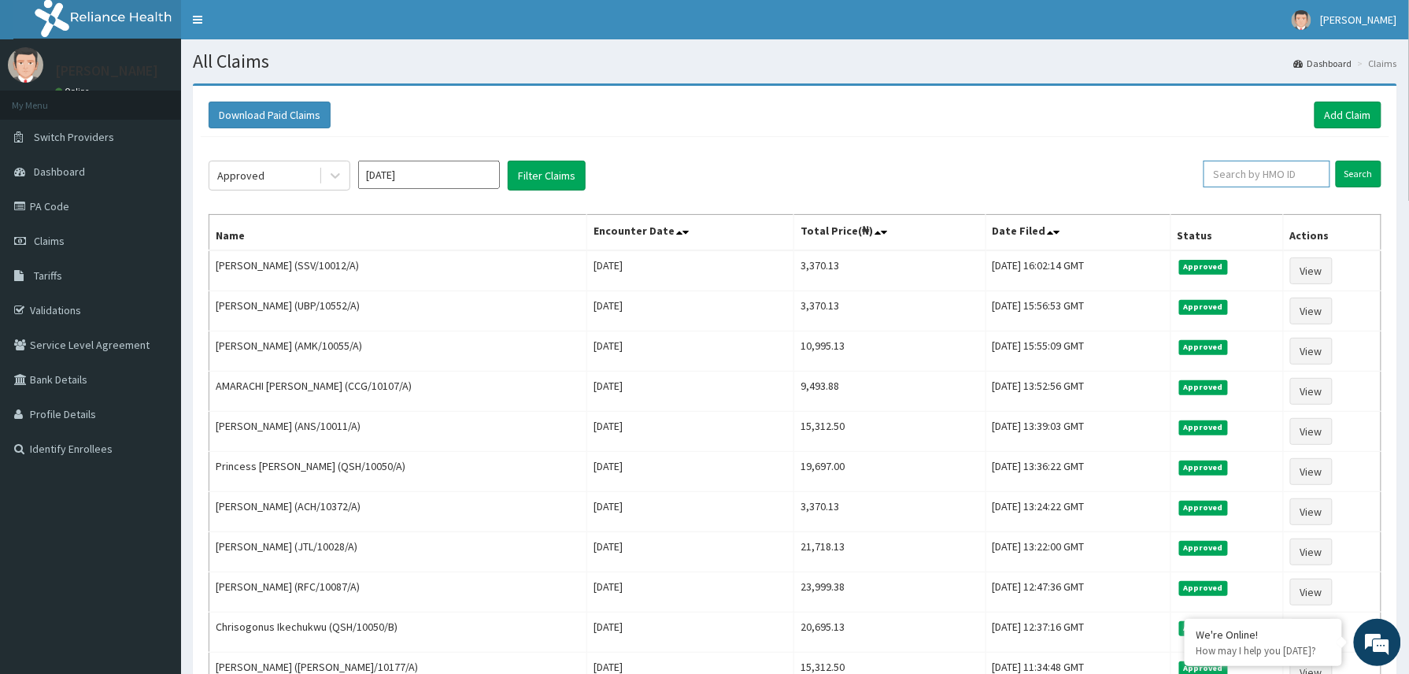
click at [1229, 173] on input "text" at bounding box center [1266, 174] width 127 height 27
paste input "2303757"
type input "2303757"
drag, startPoint x: 1248, startPoint y: 180, endPoint x: 1193, endPoint y: 189, distance: 55.8
click at [1193, 189] on div "2303757 Search" at bounding box center [1281, 176] width 200 height 30
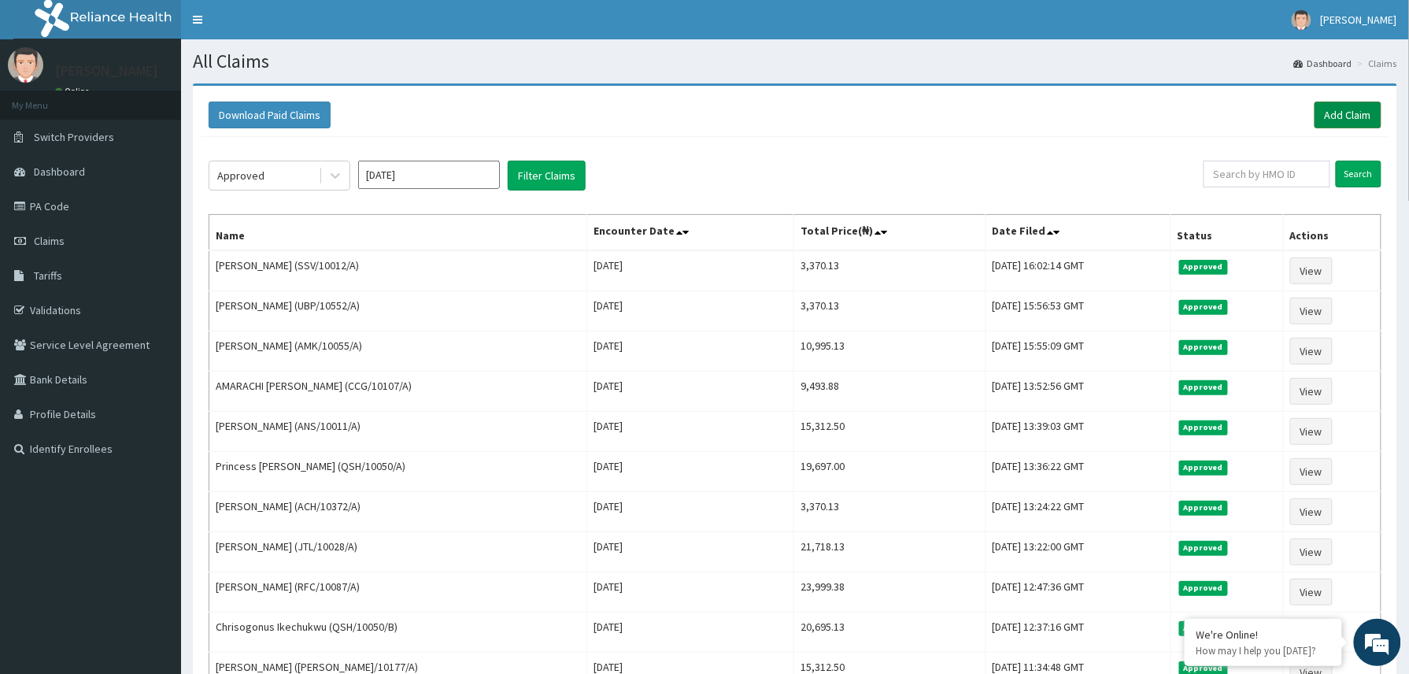
click at [1355, 117] on link "Add Claim" at bounding box center [1347, 115] width 67 height 27
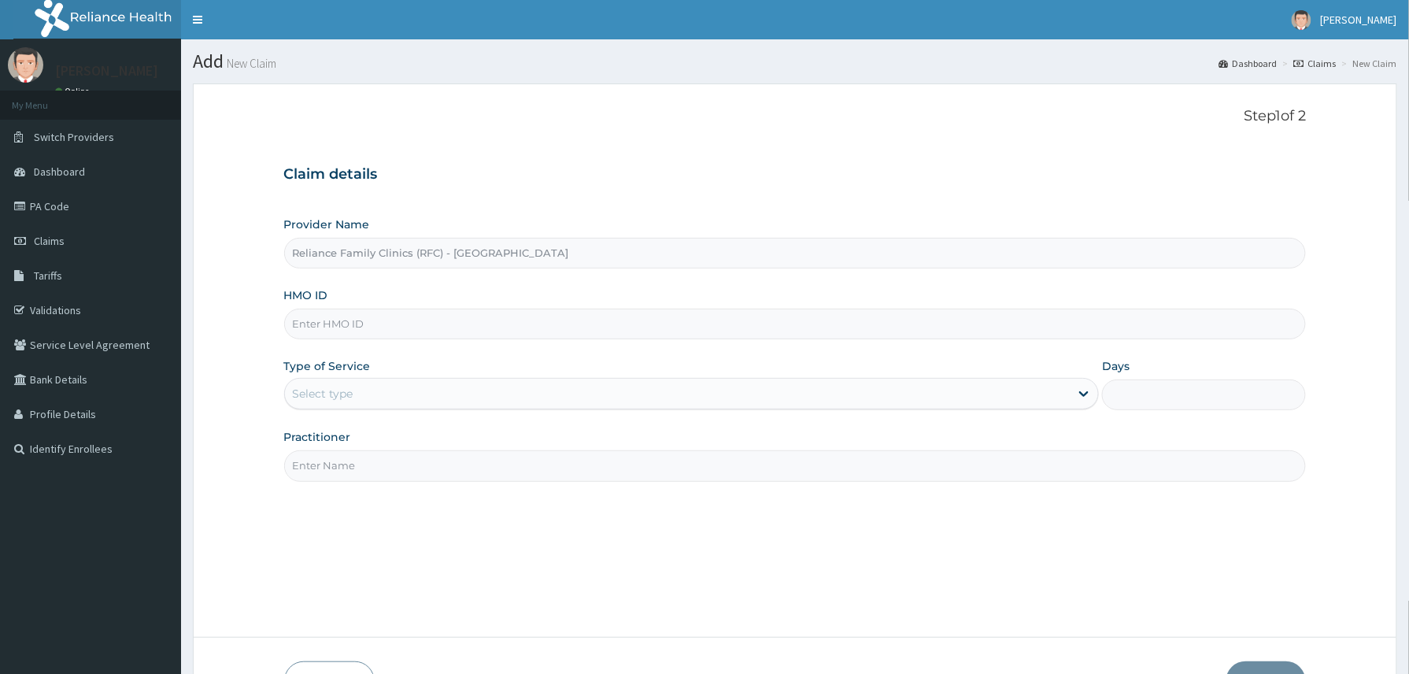
click at [360, 320] on input "HMO ID" at bounding box center [795, 324] width 1022 height 31
paste input "JTL/10028/A"
type input "JTL/10028/A"
drag, startPoint x: 384, startPoint y: 382, endPoint x: 381, endPoint y: 414, distance: 32.4
click at [381, 394] on div "Select type" at bounding box center [677, 393] width 785 height 25
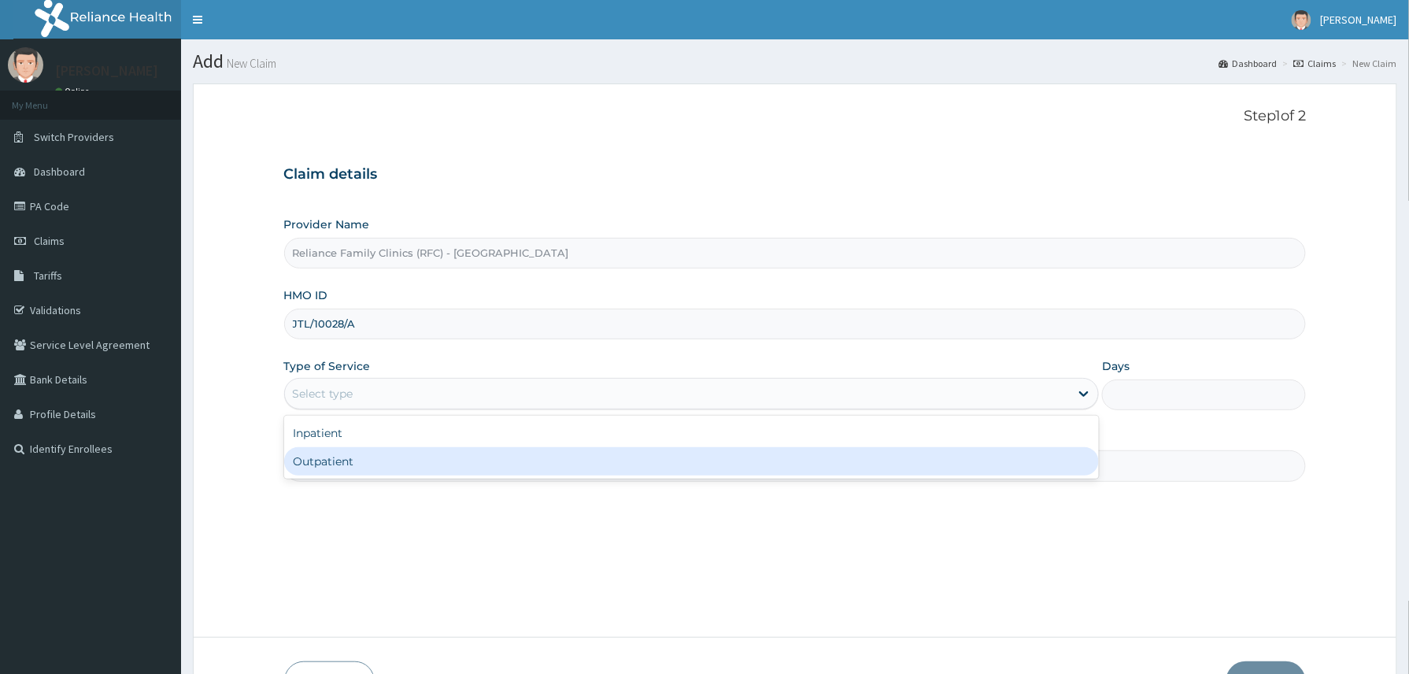
drag, startPoint x: 350, startPoint y: 472, endPoint x: 370, endPoint y: 461, distance: 22.6
click at [351, 472] on div "Outpatient" at bounding box center [691, 461] width 815 height 28
type input "1"
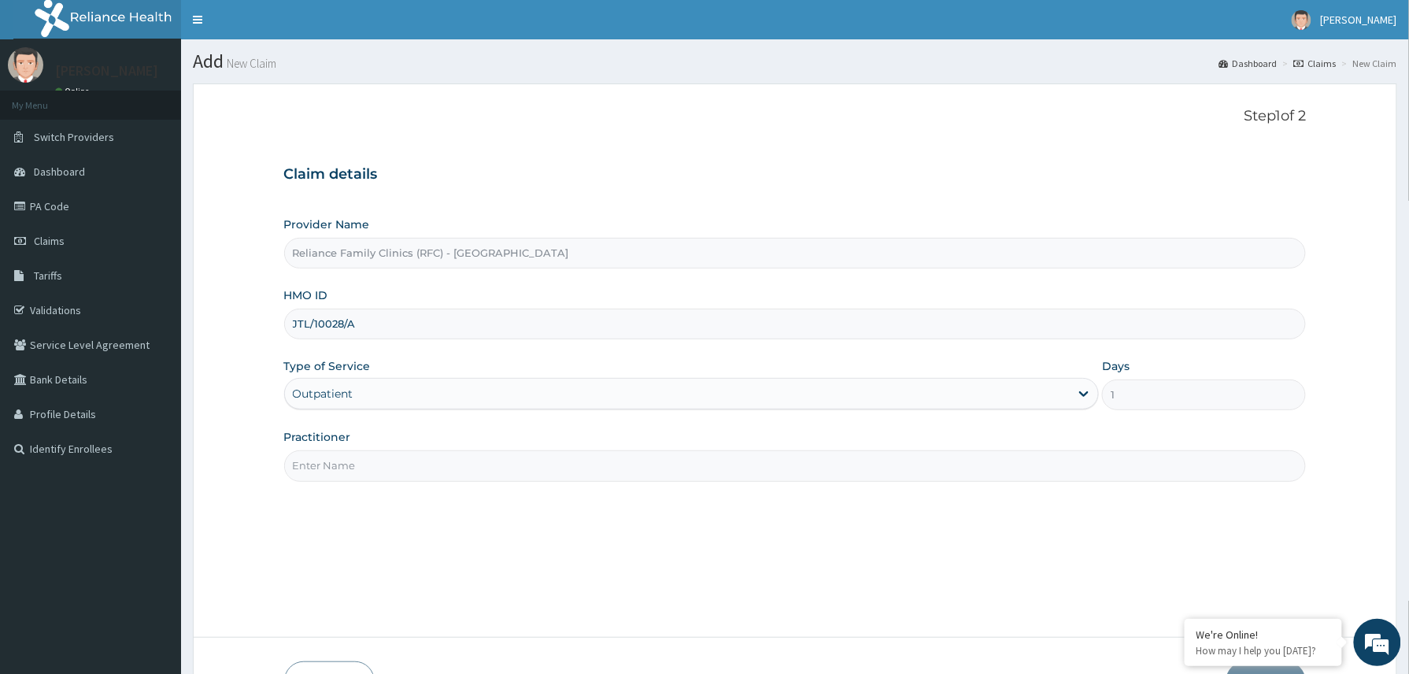
click at [370, 461] on input "Practitioner" at bounding box center [795, 465] width 1022 height 31
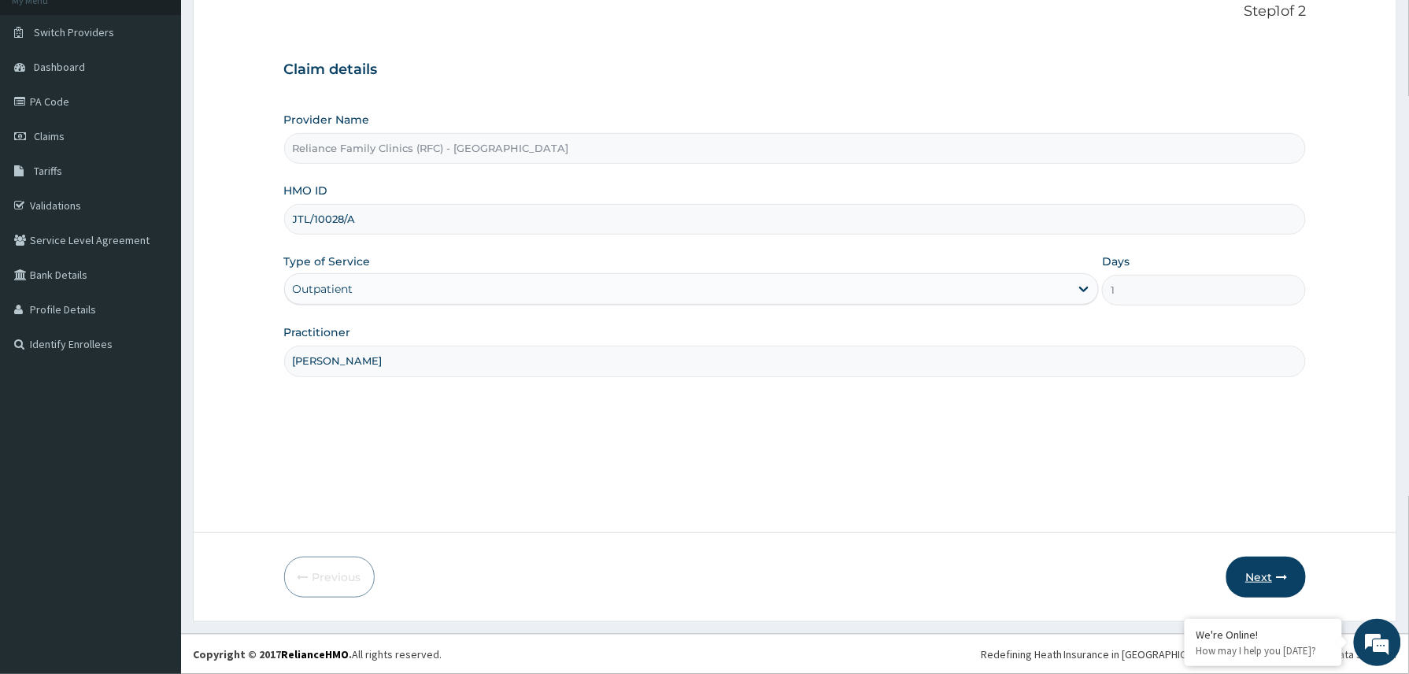
type input "Dr Amara"
click at [1278, 573] on icon "button" at bounding box center [1281, 576] width 11 height 11
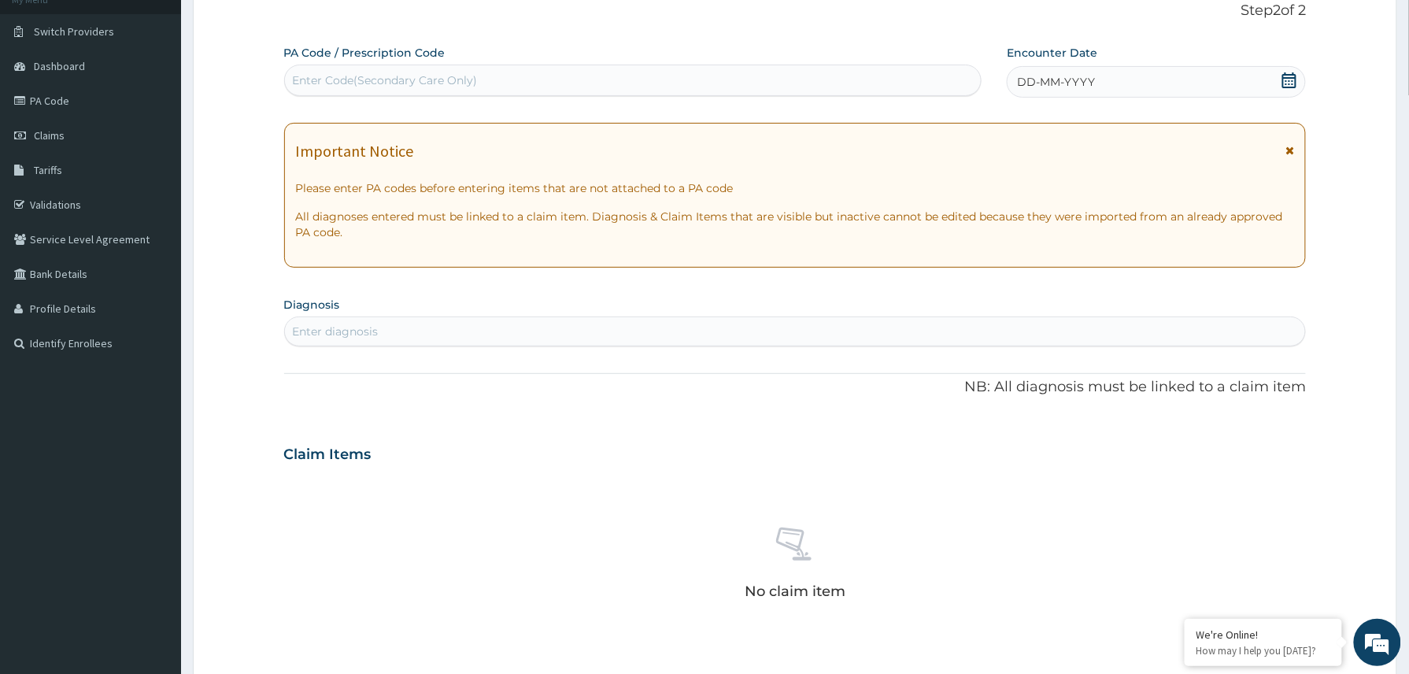
scroll to position [0, 0]
click at [406, 88] on div "Enter Code(Secondary Care Only)" at bounding box center [633, 80] width 697 height 25
paste input "PA/C522E5"
type input "PA/C522E5"
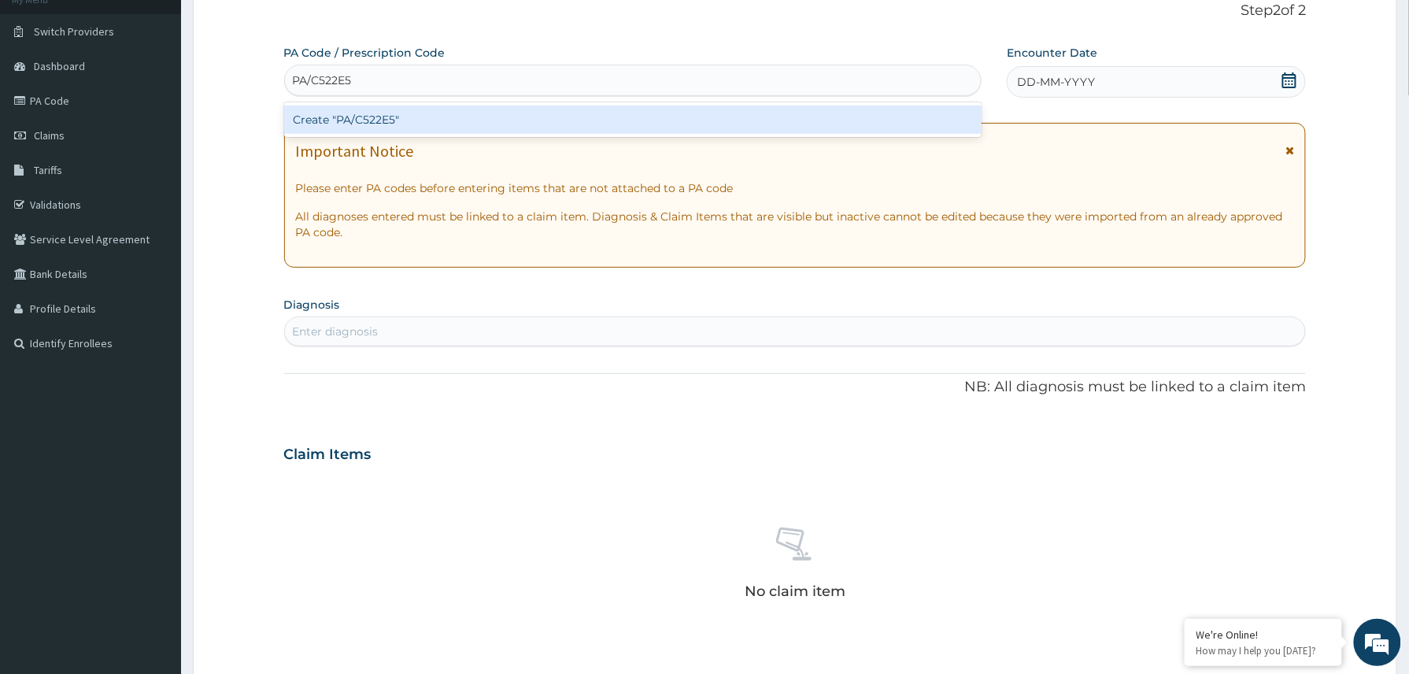
click at [385, 124] on div "Create "PA/C522E5"" at bounding box center [633, 119] width 698 height 28
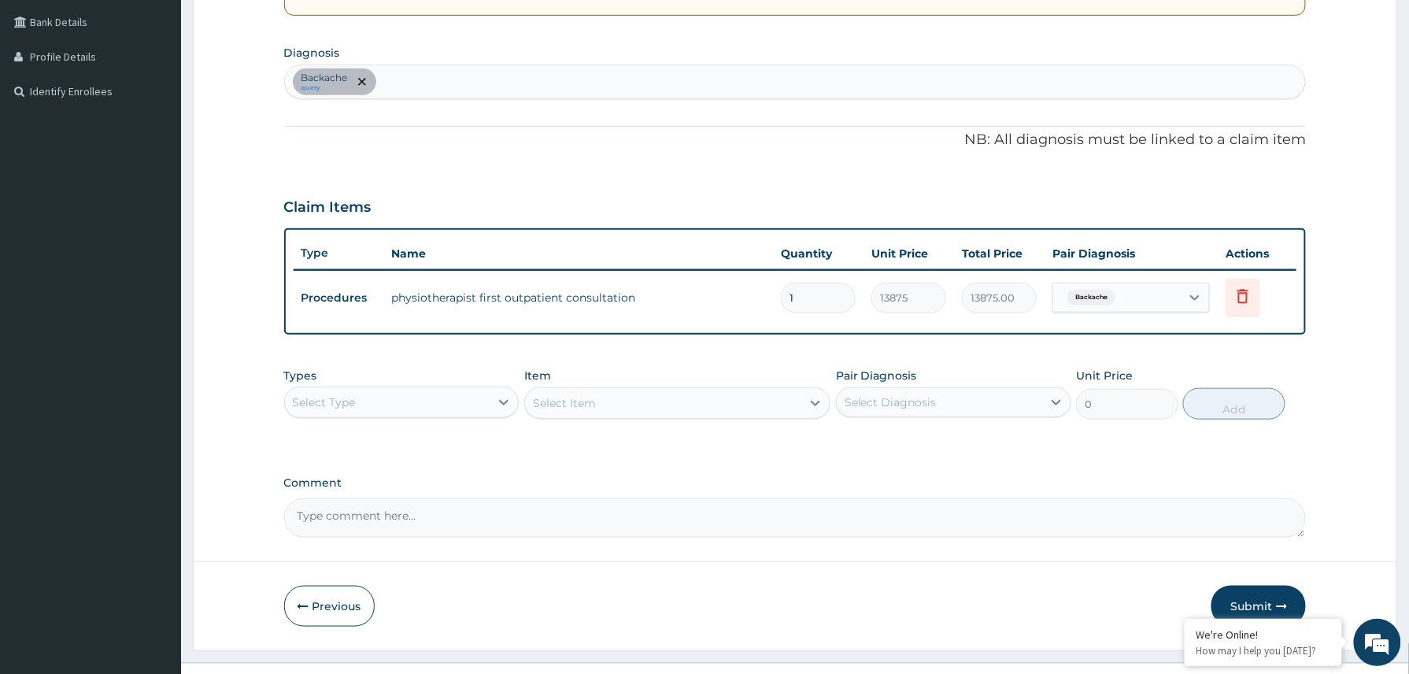
scroll to position [387, 0]
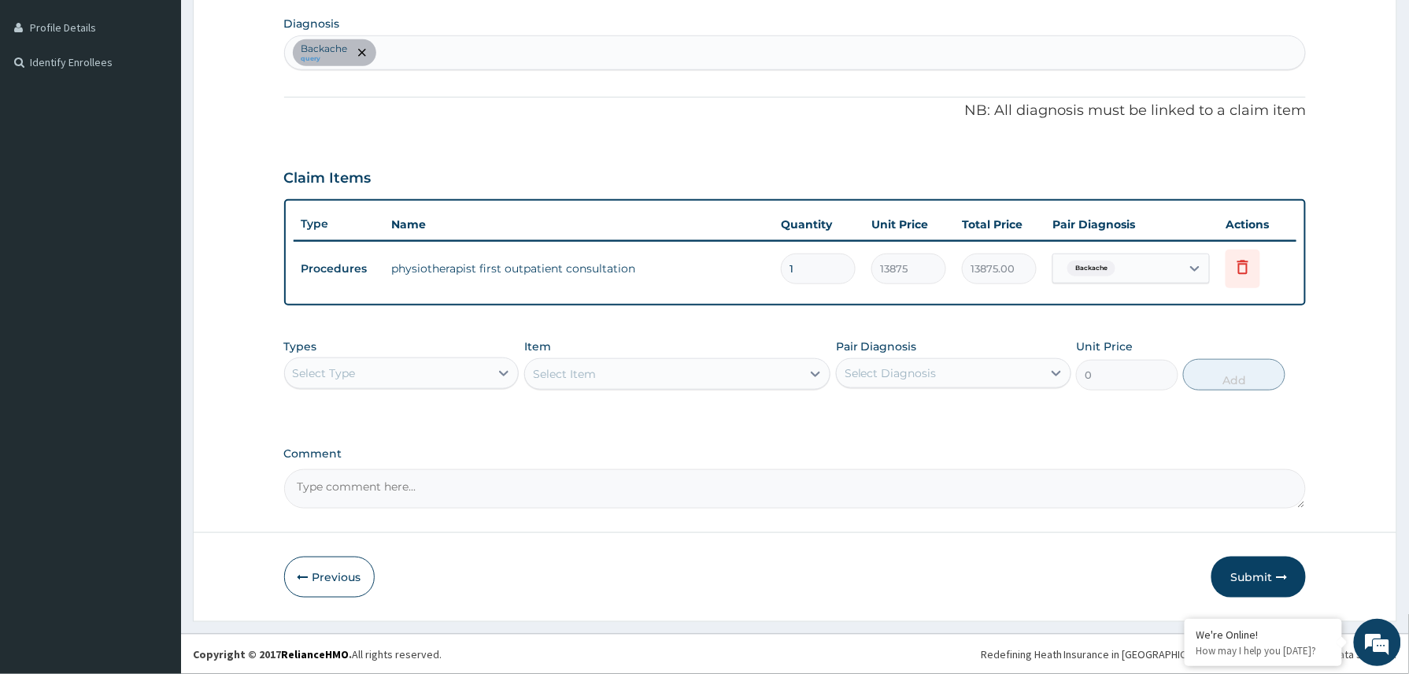
click at [1242, 568] on button "Submit" at bounding box center [1258, 576] width 94 height 41
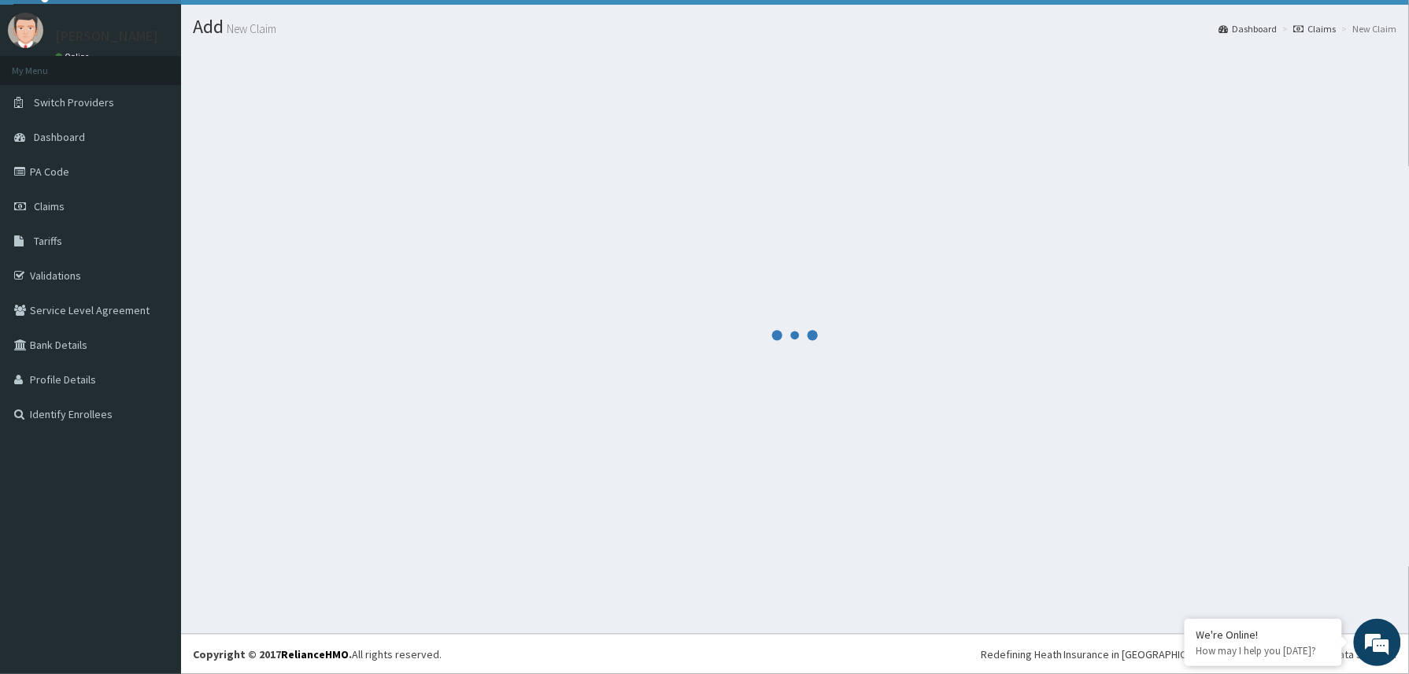
scroll to position [35, 0]
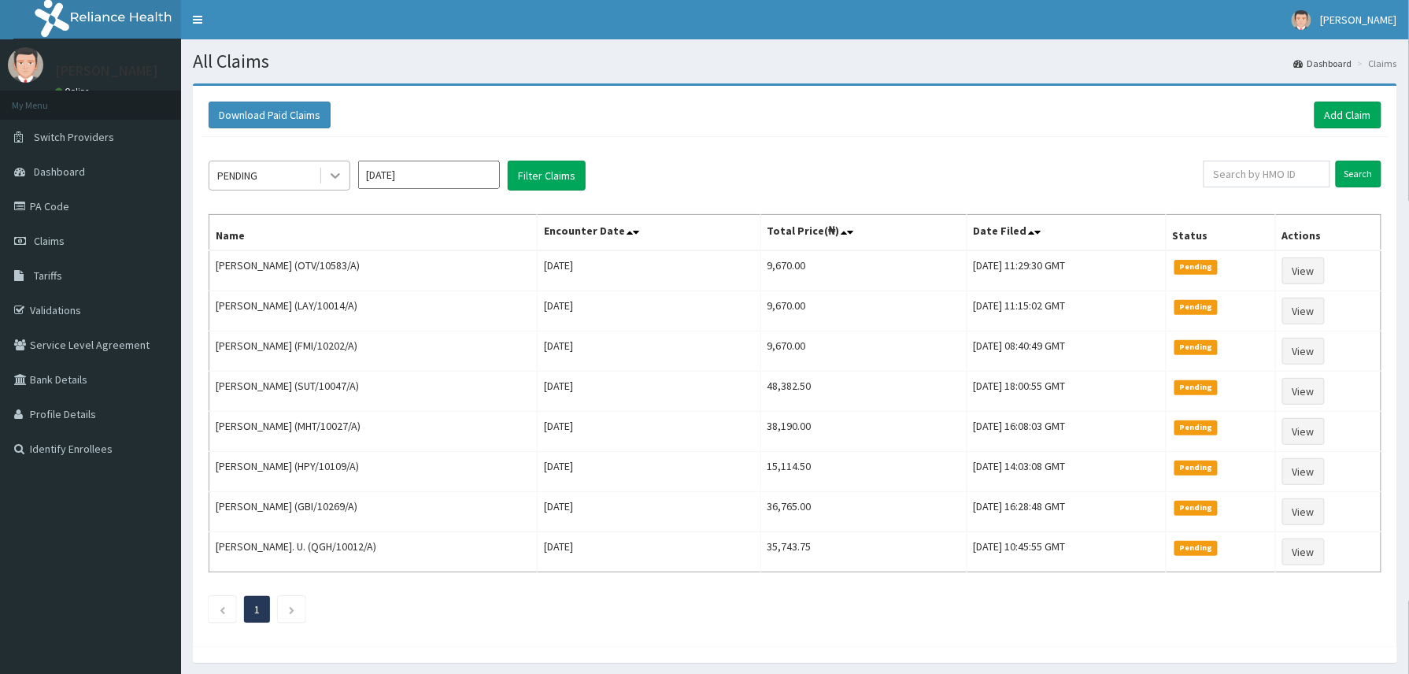
click at [334, 172] on icon at bounding box center [335, 176] width 16 height 16
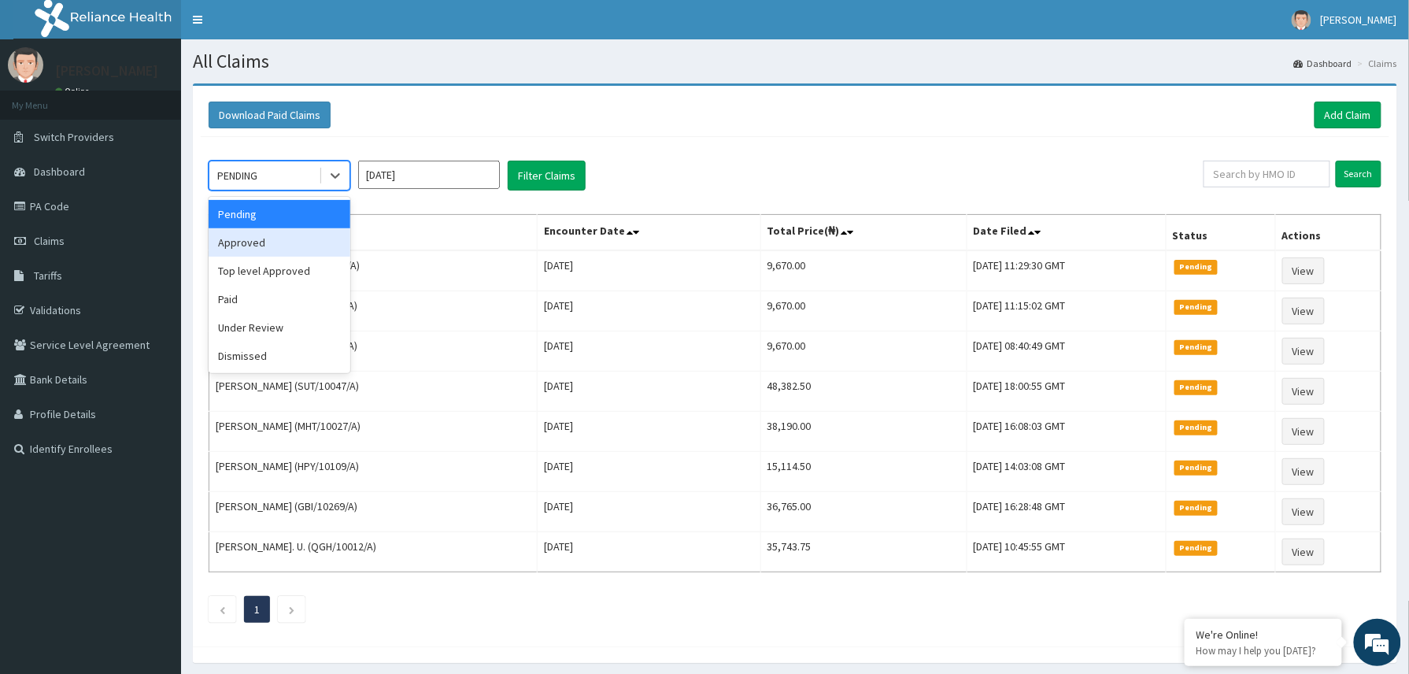
click at [263, 235] on div "Approved" at bounding box center [280, 242] width 142 height 28
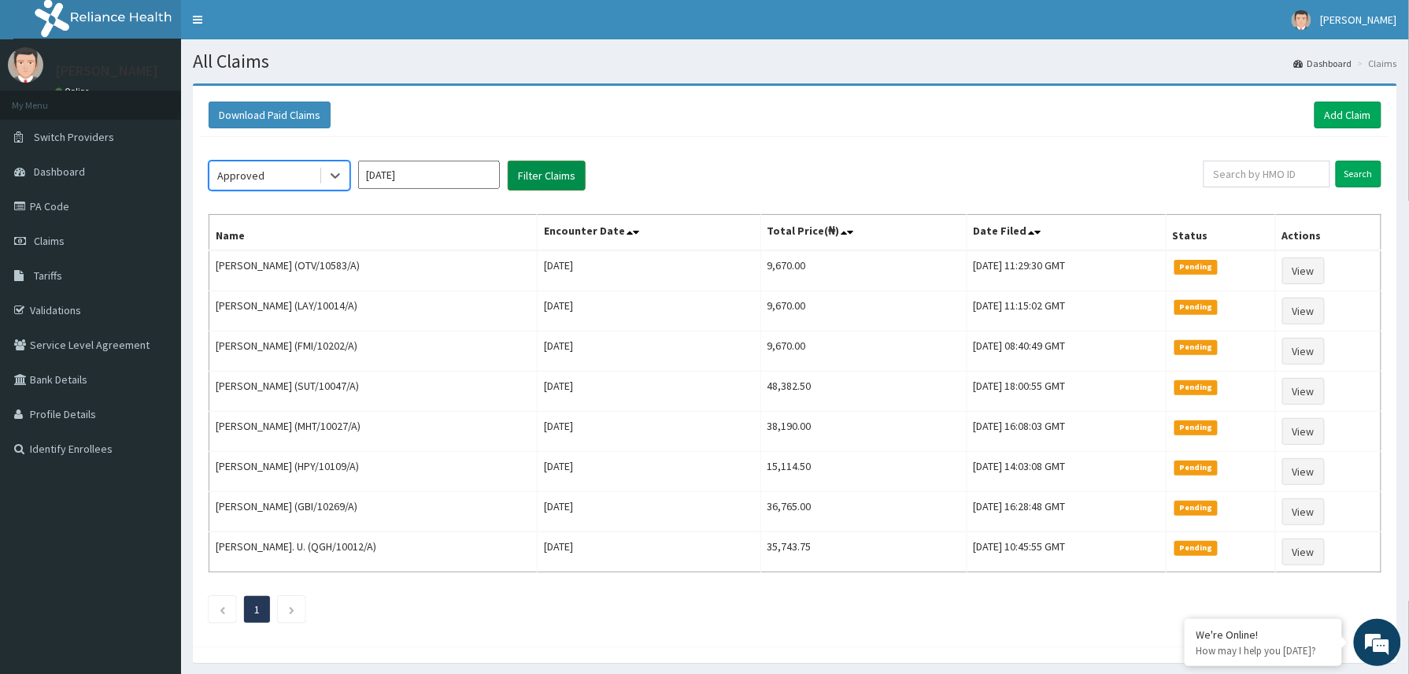
click at [541, 170] on button "Filter Claims" at bounding box center [547, 176] width 78 height 30
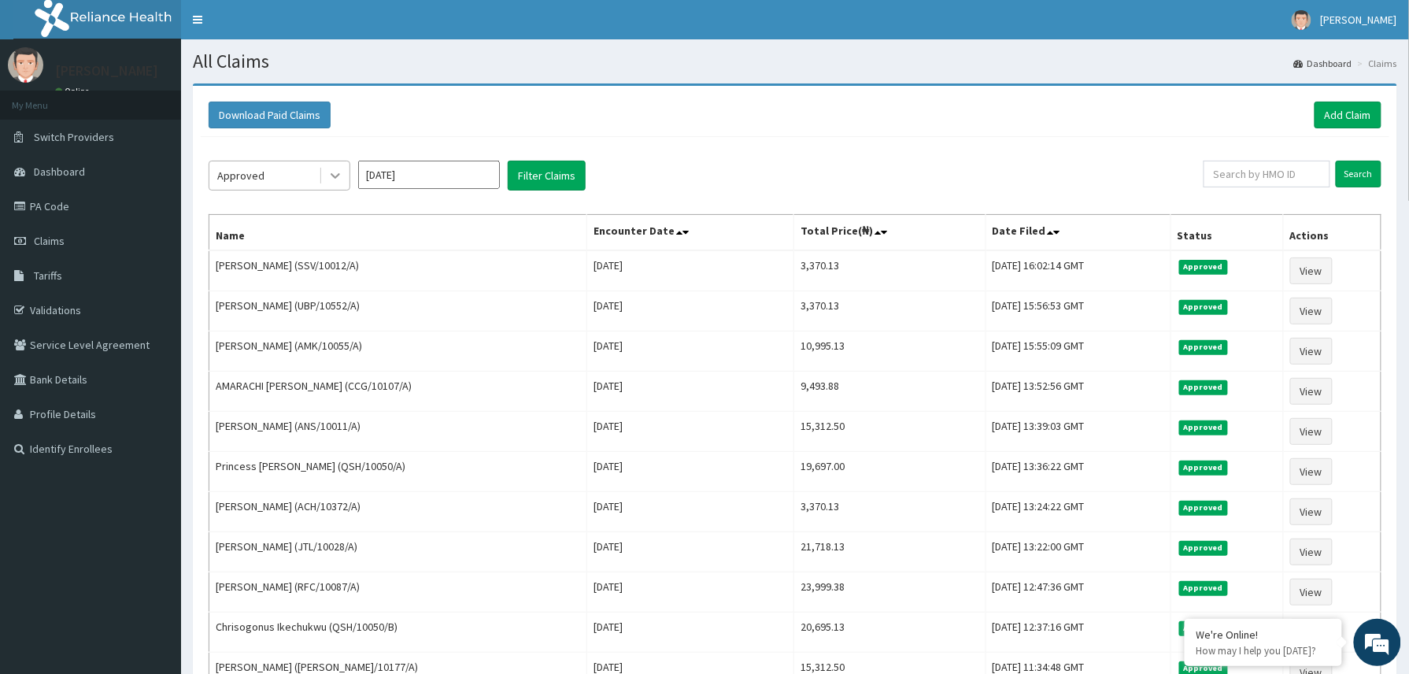
click at [334, 180] on icon at bounding box center [335, 176] width 16 height 16
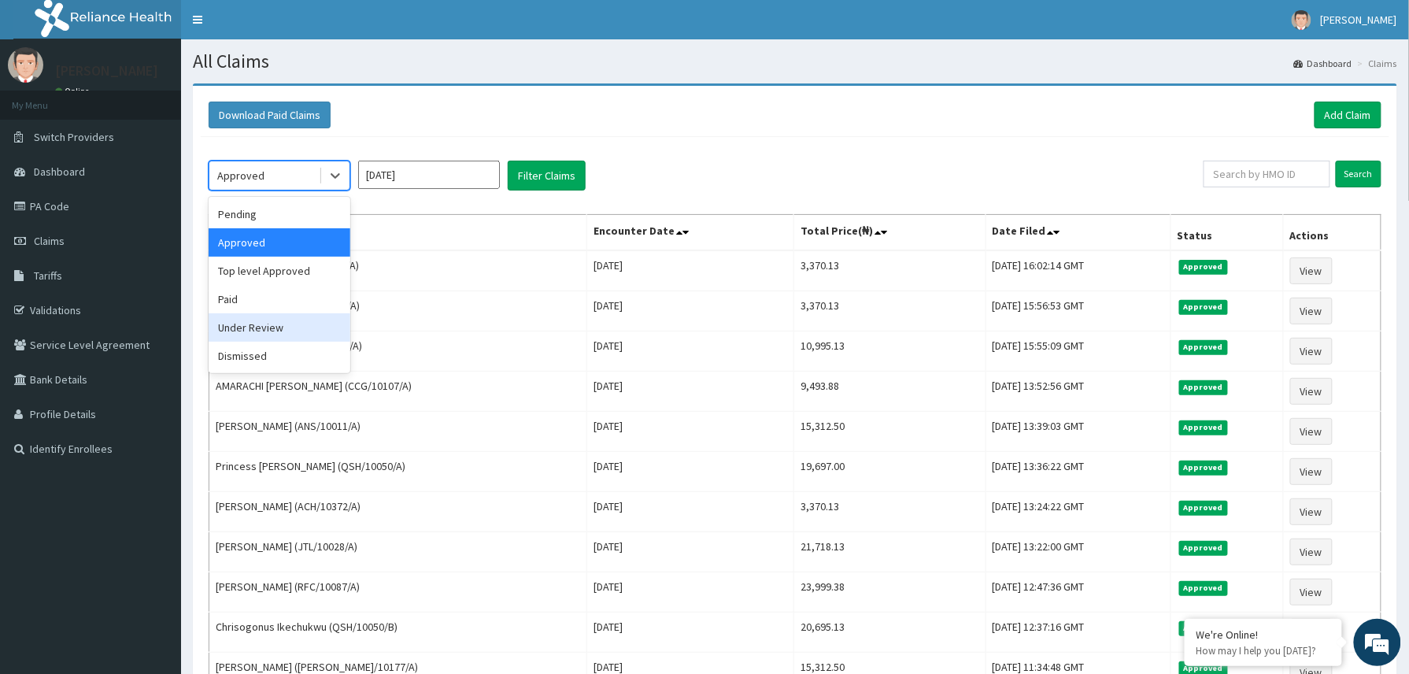
click at [272, 328] on div "Under Review" at bounding box center [280, 327] width 142 height 28
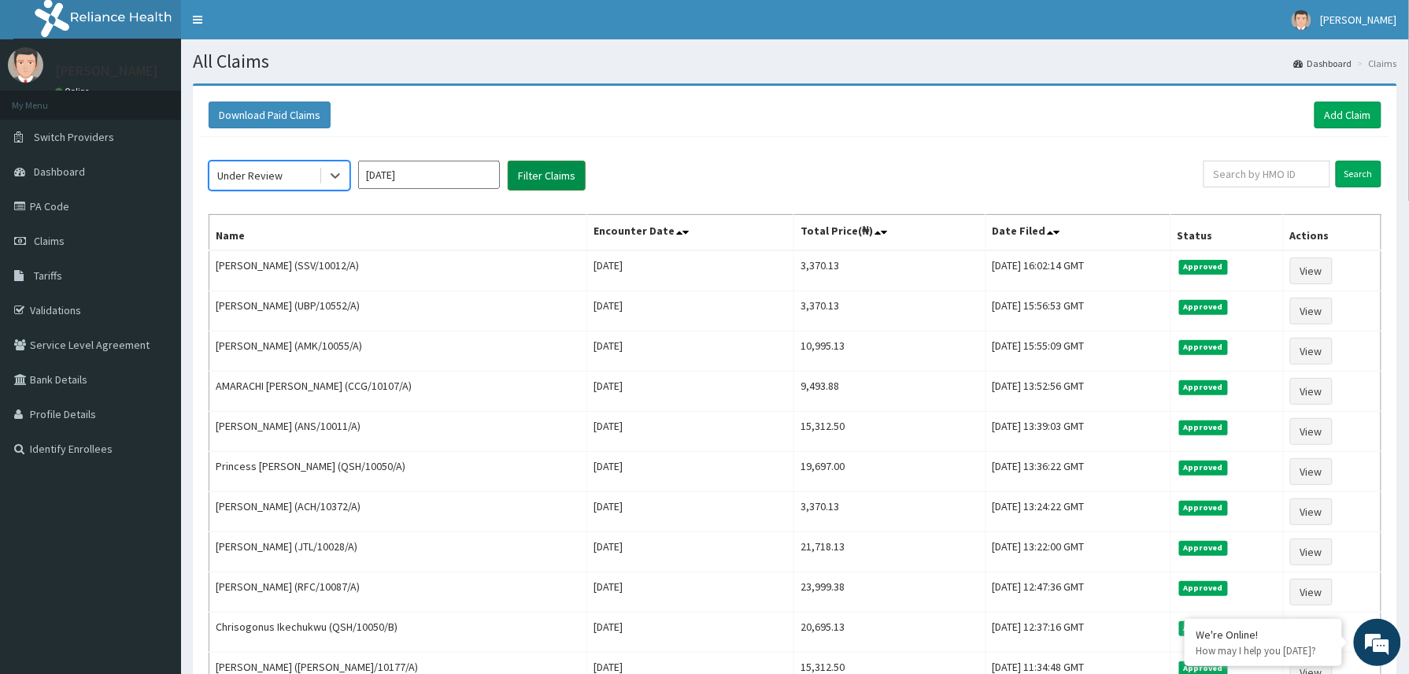
click at [561, 177] on button "Filter Claims" at bounding box center [547, 176] width 78 height 30
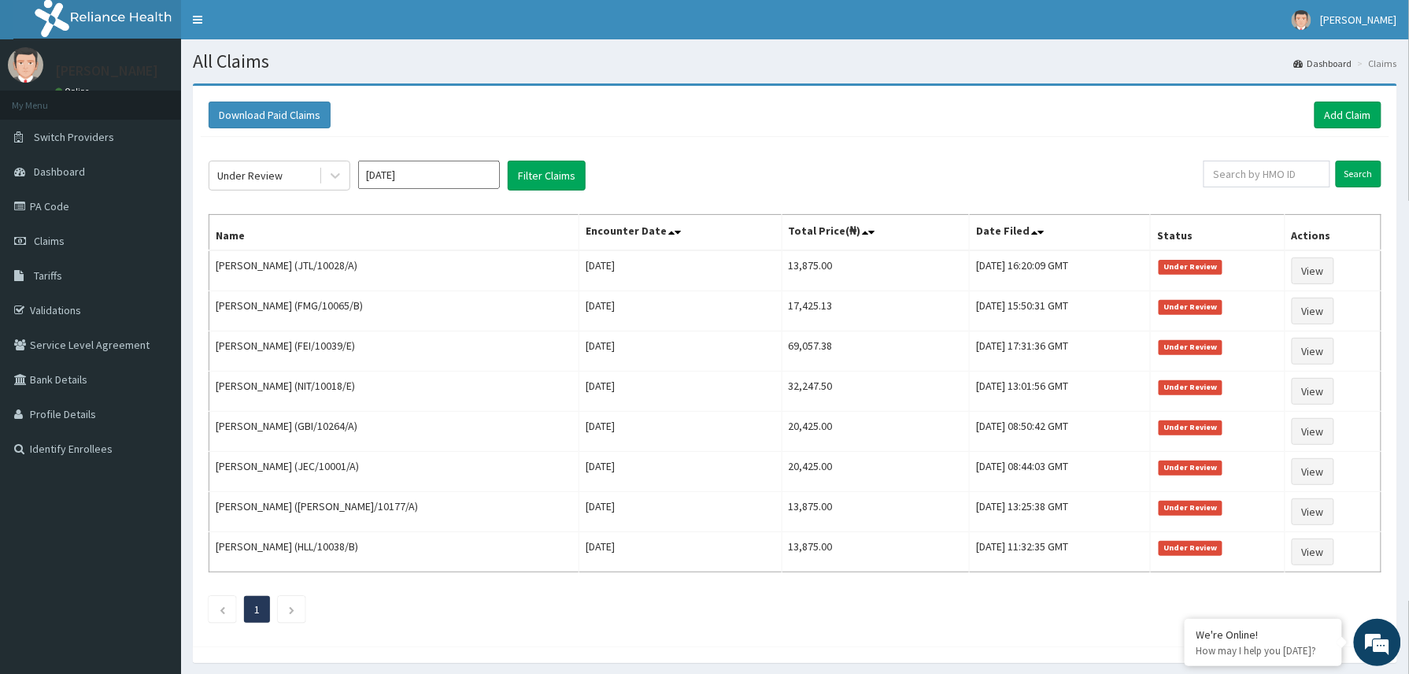
click at [1229, 193] on div "Under Review Sep 2025 Filter Claims Search Name Encounter Date Total Price(₦) D…" at bounding box center [795, 387] width 1188 height 501
click at [1233, 177] on input "text" at bounding box center [1266, 174] width 127 height 27
paste input "2508409"
type input "2508409"
drag, startPoint x: 1259, startPoint y: 174, endPoint x: 1210, endPoint y: 173, distance: 49.6
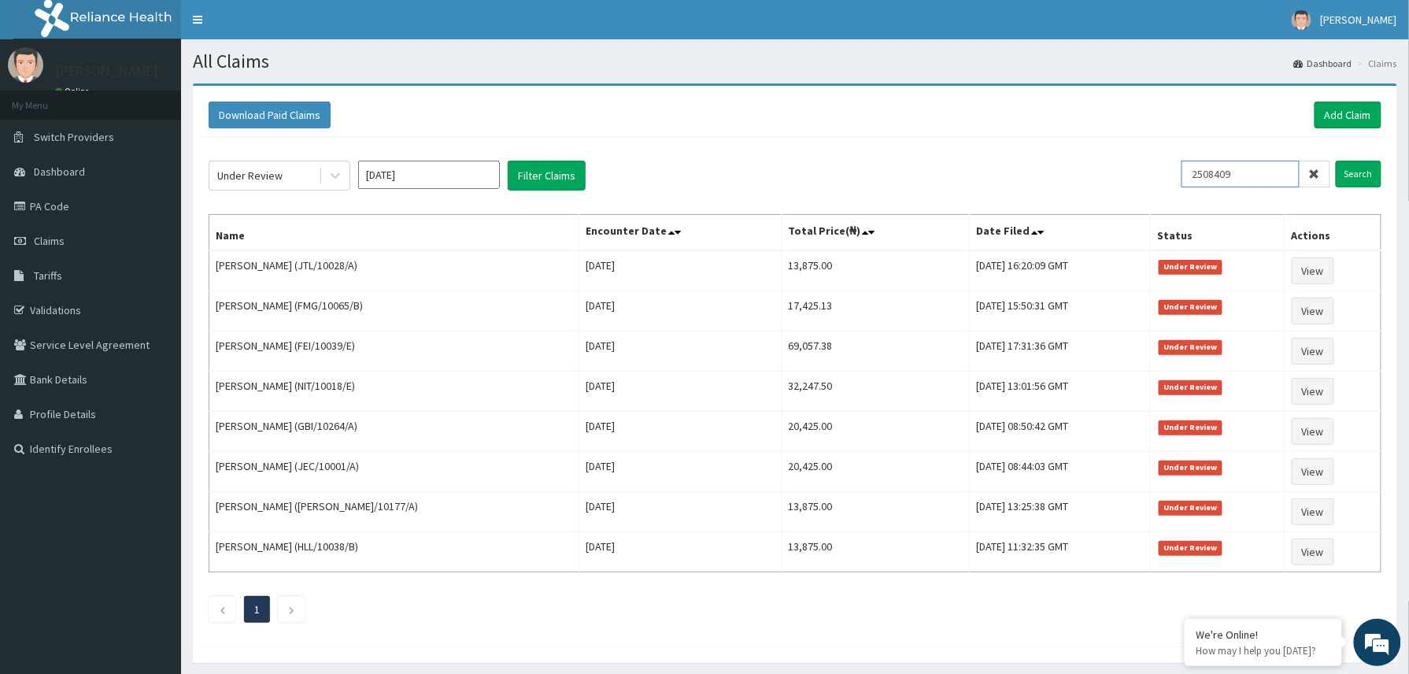
click at [1210, 173] on input "2508409" at bounding box center [1240, 174] width 118 height 27
click at [1361, 112] on link "Add Claim" at bounding box center [1347, 115] width 67 height 27
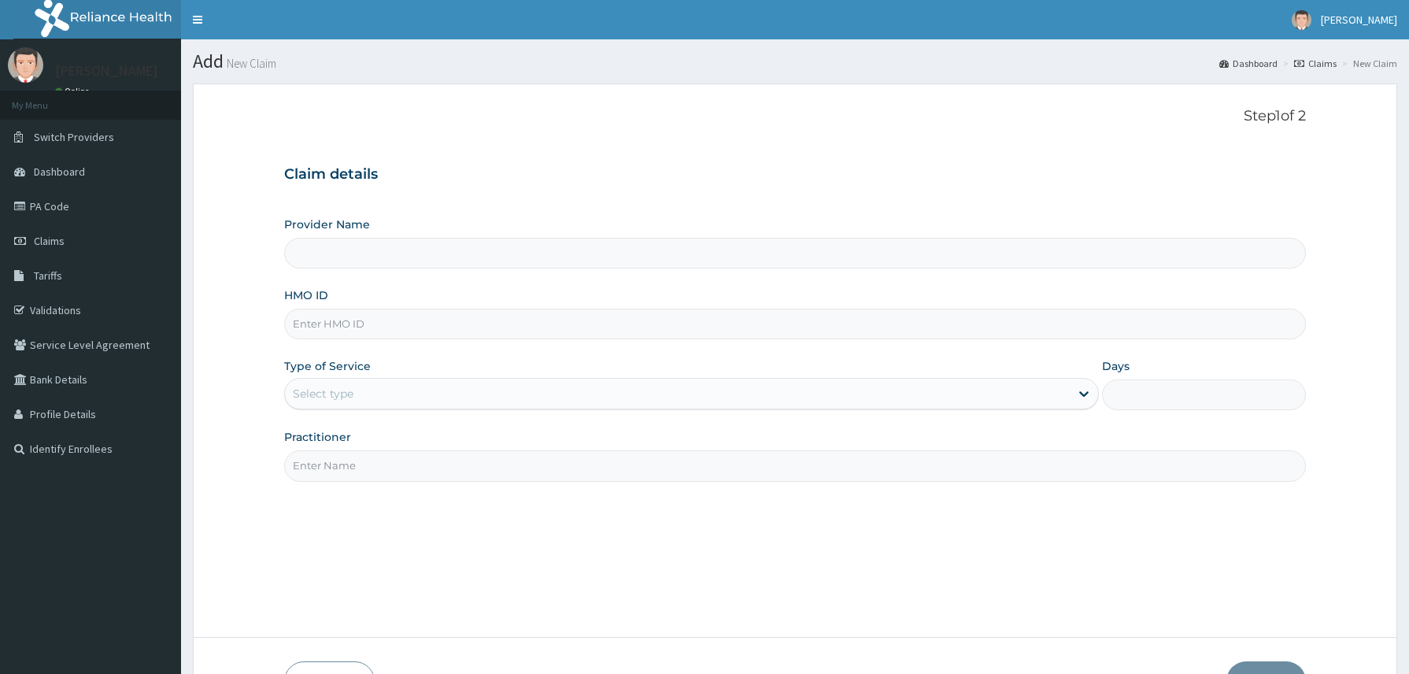
type input "Reliance Family Clinics (RFC) - Abuja"
click at [378, 334] on input "HMO ID" at bounding box center [795, 324] width 1022 height 31
paste input "GBI/10320/A"
type input "GBI/10320/A"
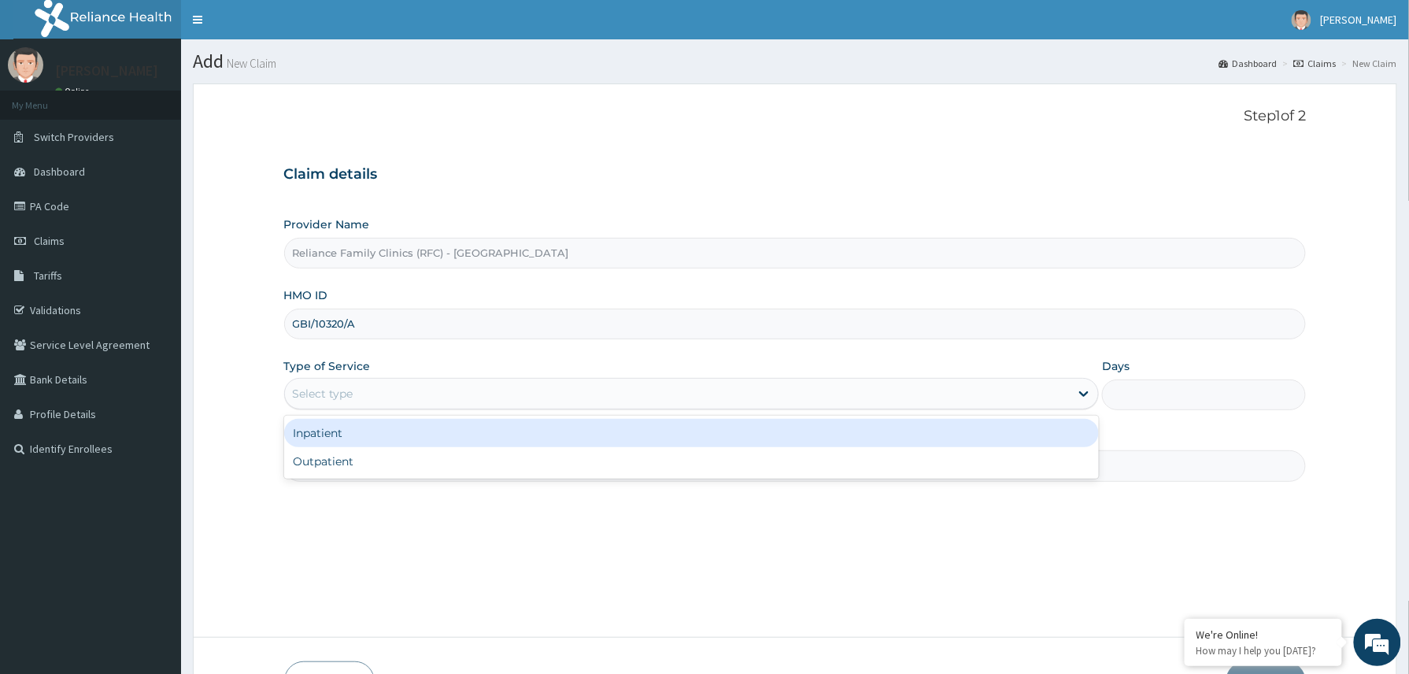
click at [388, 395] on div "Select type" at bounding box center [677, 393] width 785 height 25
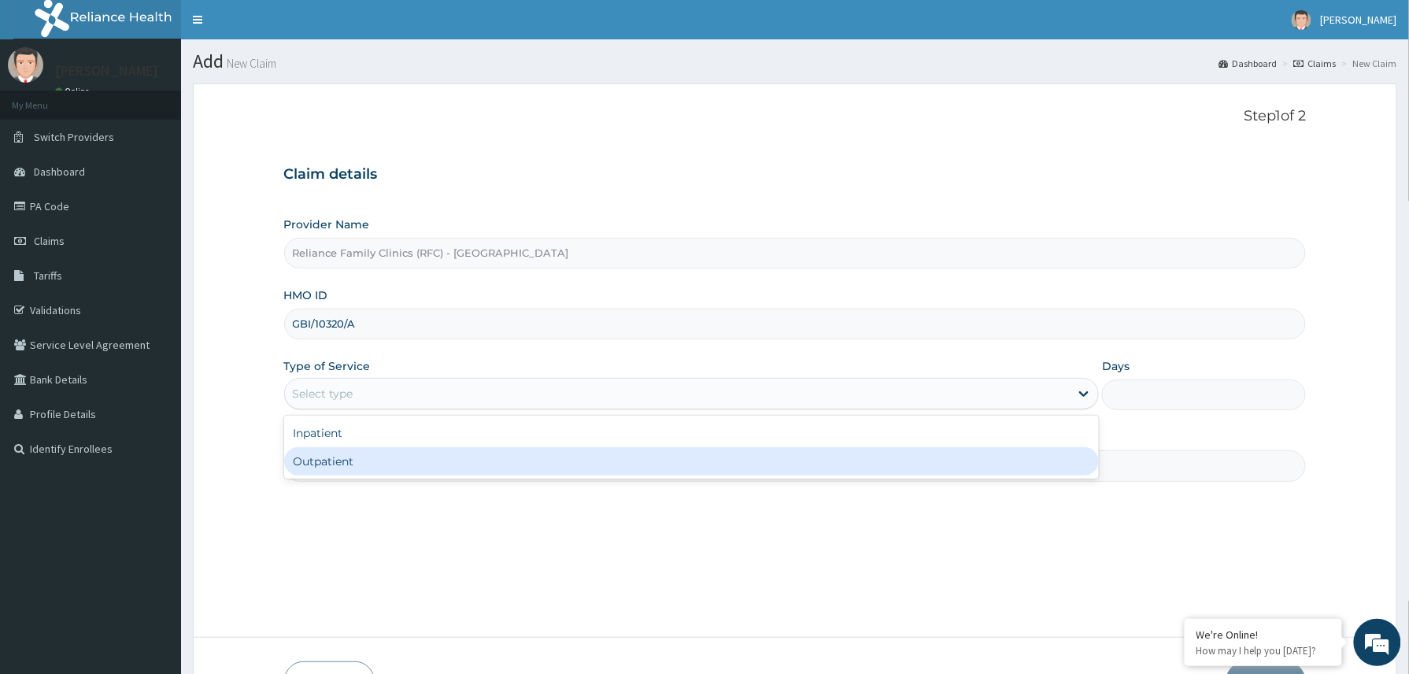
click at [375, 457] on div "Outpatient" at bounding box center [691, 461] width 815 height 28
type input "1"
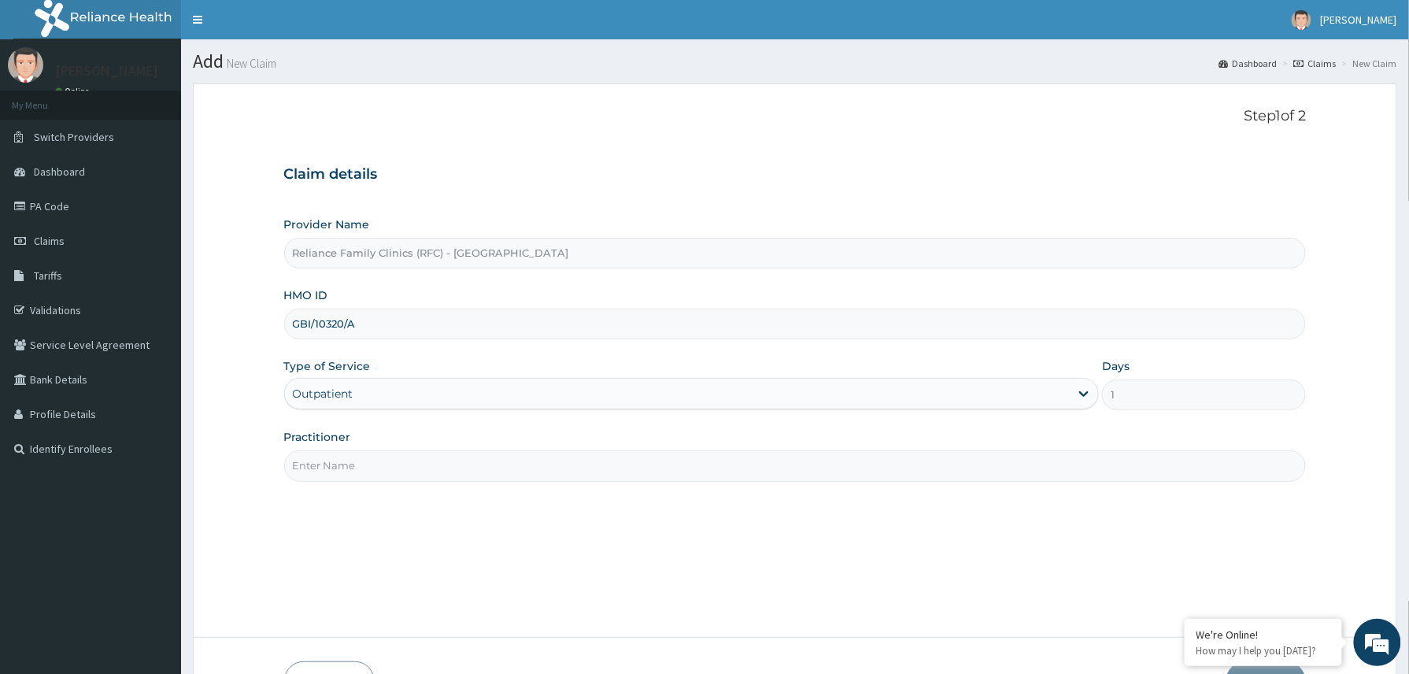
click at [379, 457] on input "Practitioner" at bounding box center [795, 465] width 1022 height 31
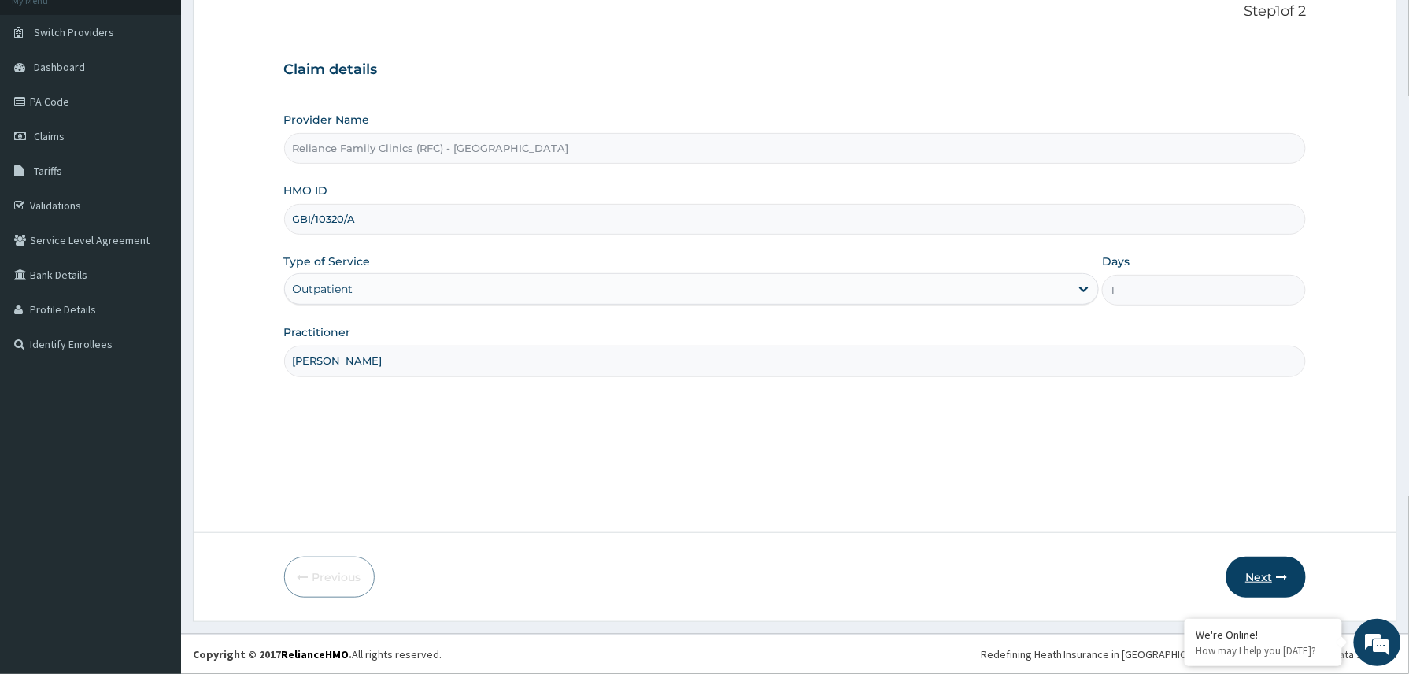
type input "Dr AMARA"
click at [1275, 573] on button "Next" at bounding box center [1265, 576] width 79 height 41
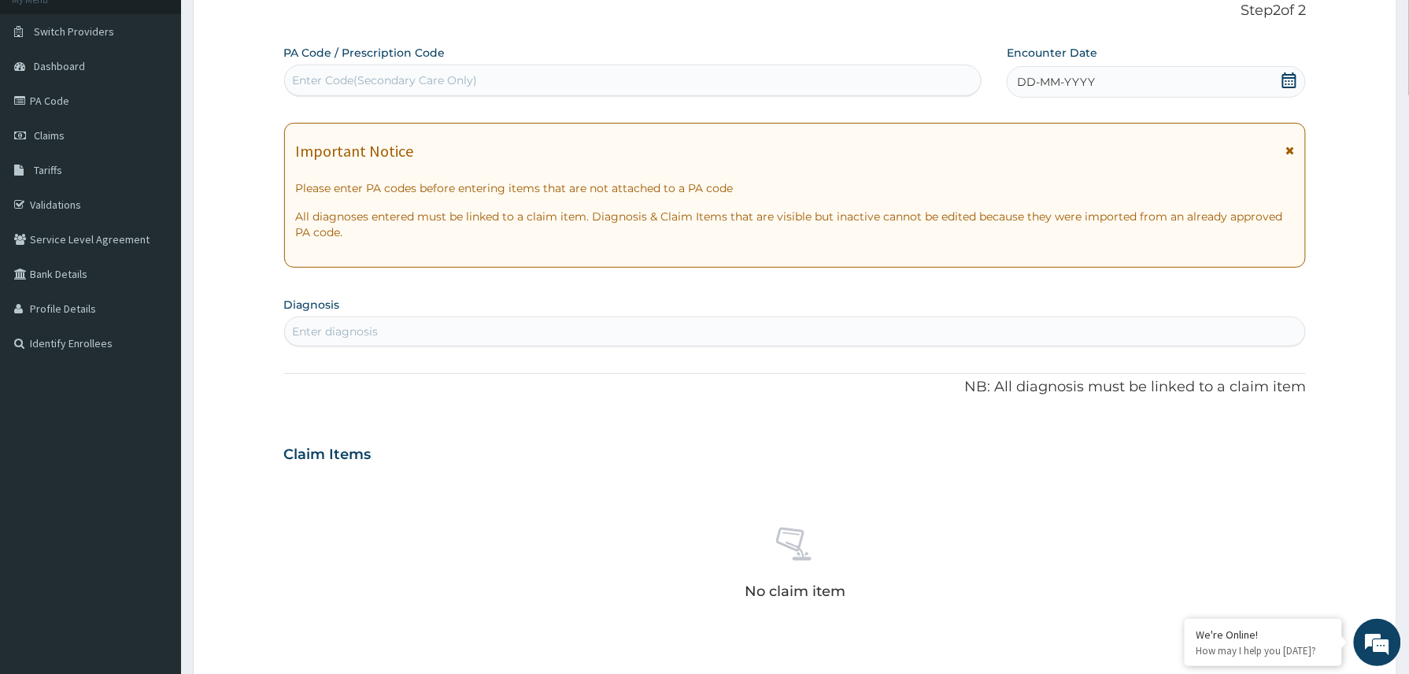
click at [1157, 90] on div "DD-MM-YYYY" at bounding box center [1156, 81] width 299 height 31
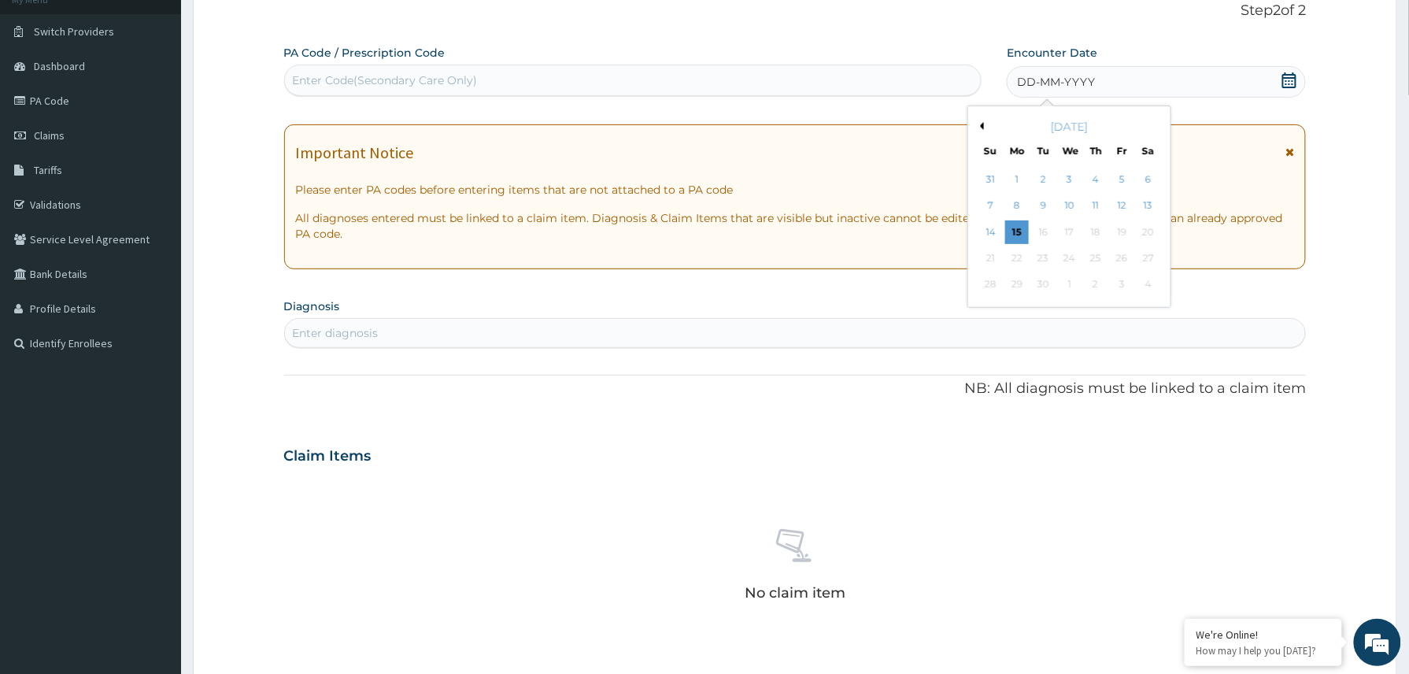
drag, startPoint x: 1015, startPoint y: 235, endPoint x: 1004, endPoint y: 236, distance: 11.1
click at [1012, 235] on div "15" at bounding box center [1017, 232] width 24 height 24
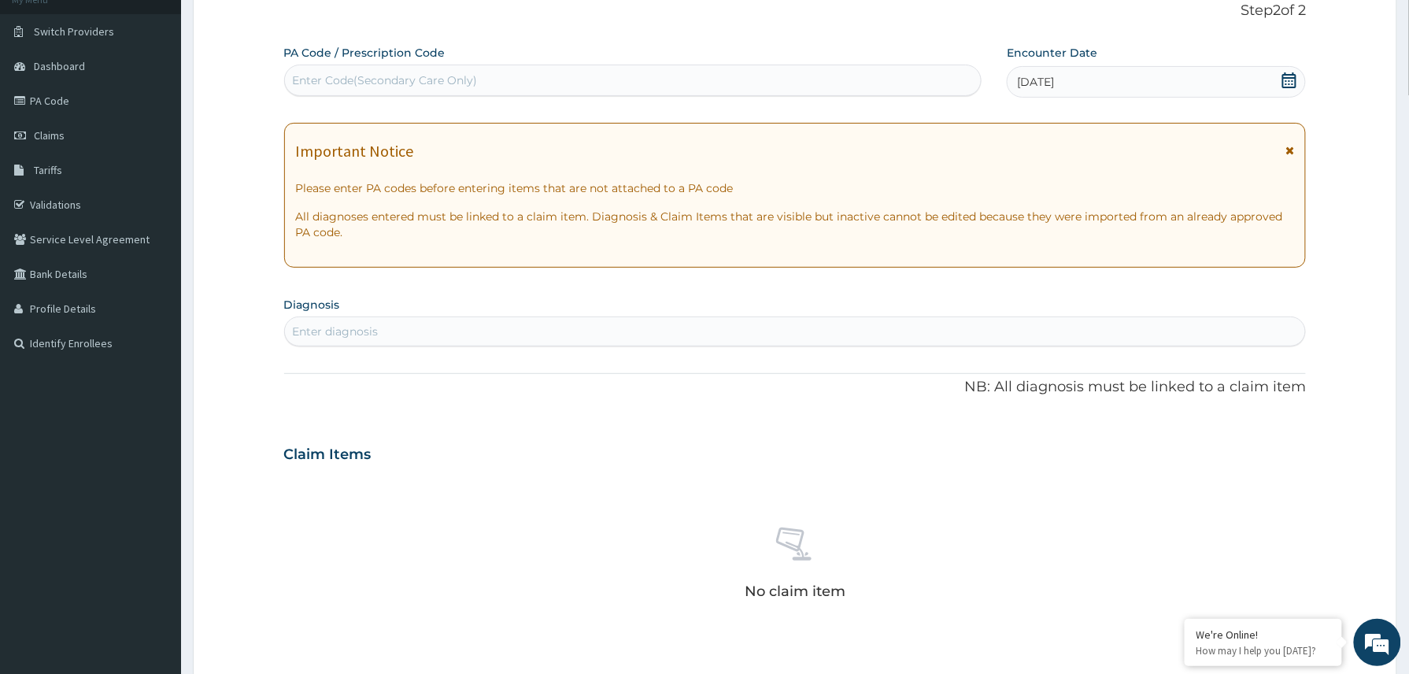
click at [406, 334] on div "Enter diagnosis" at bounding box center [795, 331] width 1021 height 25
type input "elevated blood pre"
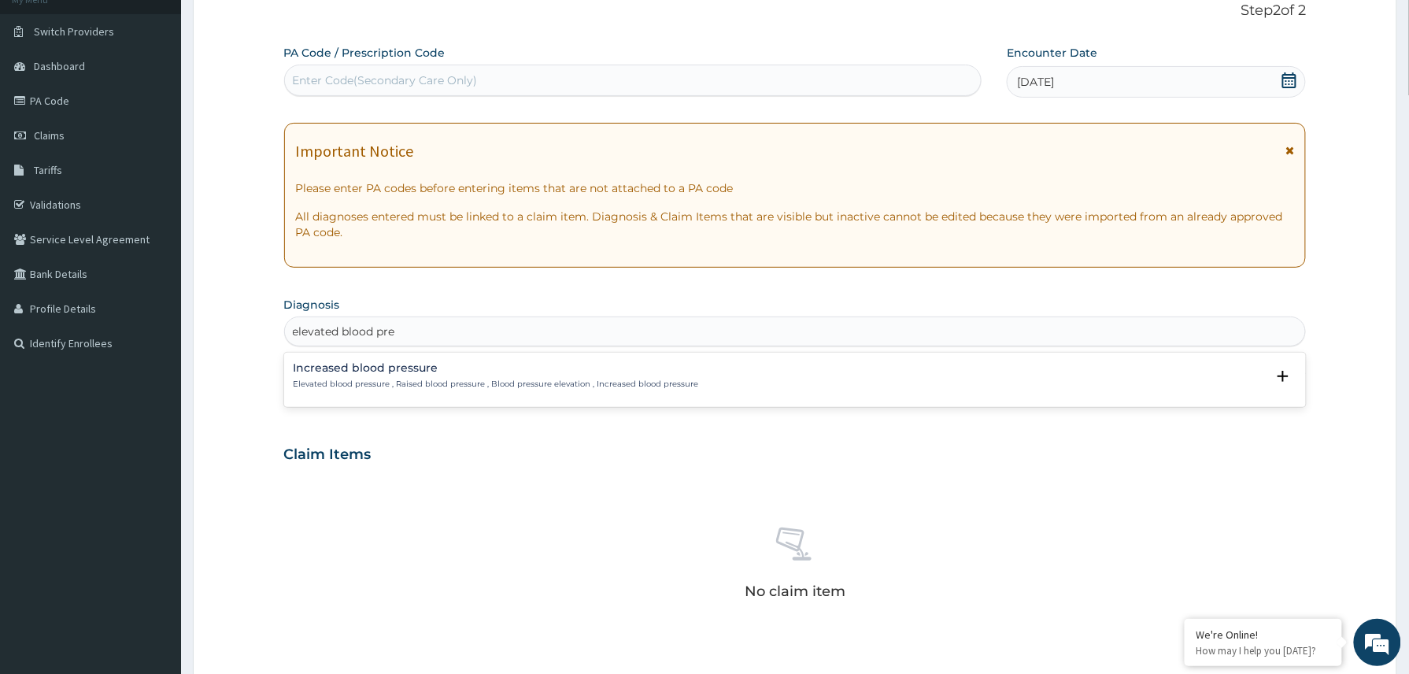
click at [527, 389] on p "Elevated blood pressure , Raised blood pressure , Blood pressure elevation , In…" at bounding box center [496, 384] width 405 height 11
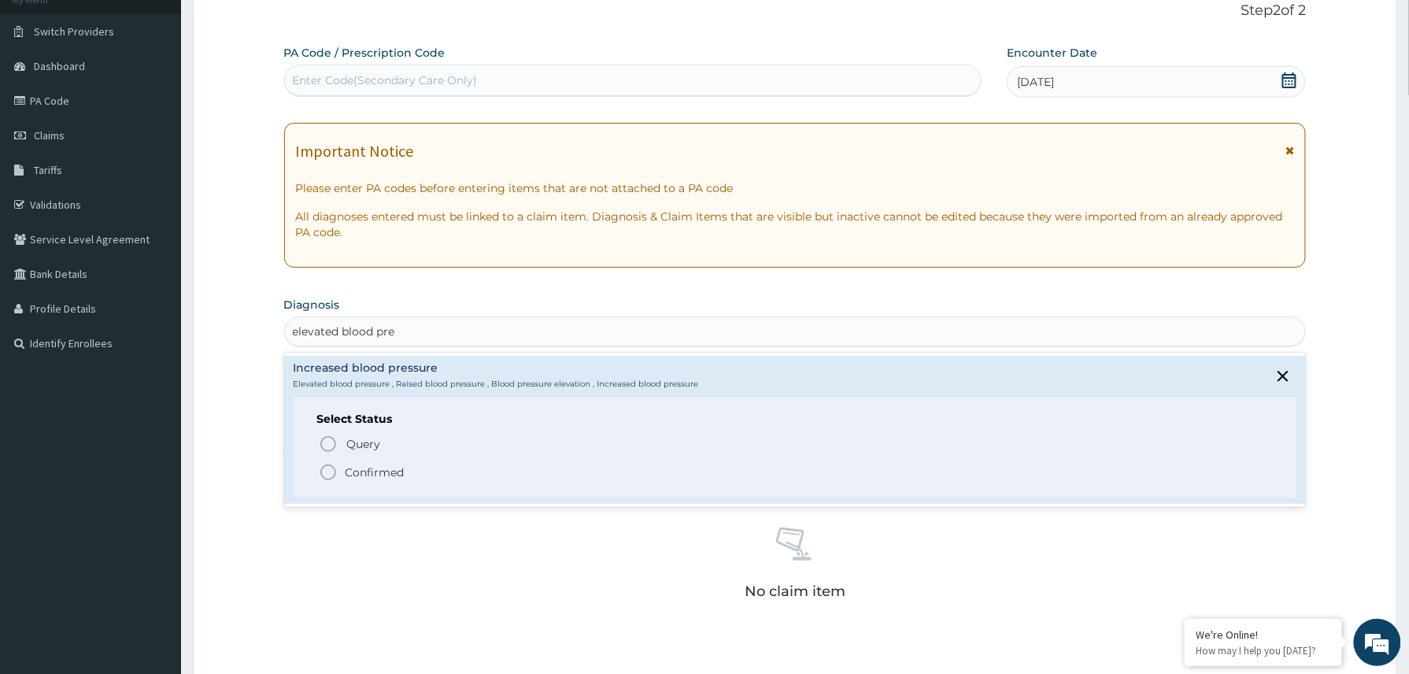
click at [375, 476] on p "Confirmed" at bounding box center [375, 472] width 59 height 16
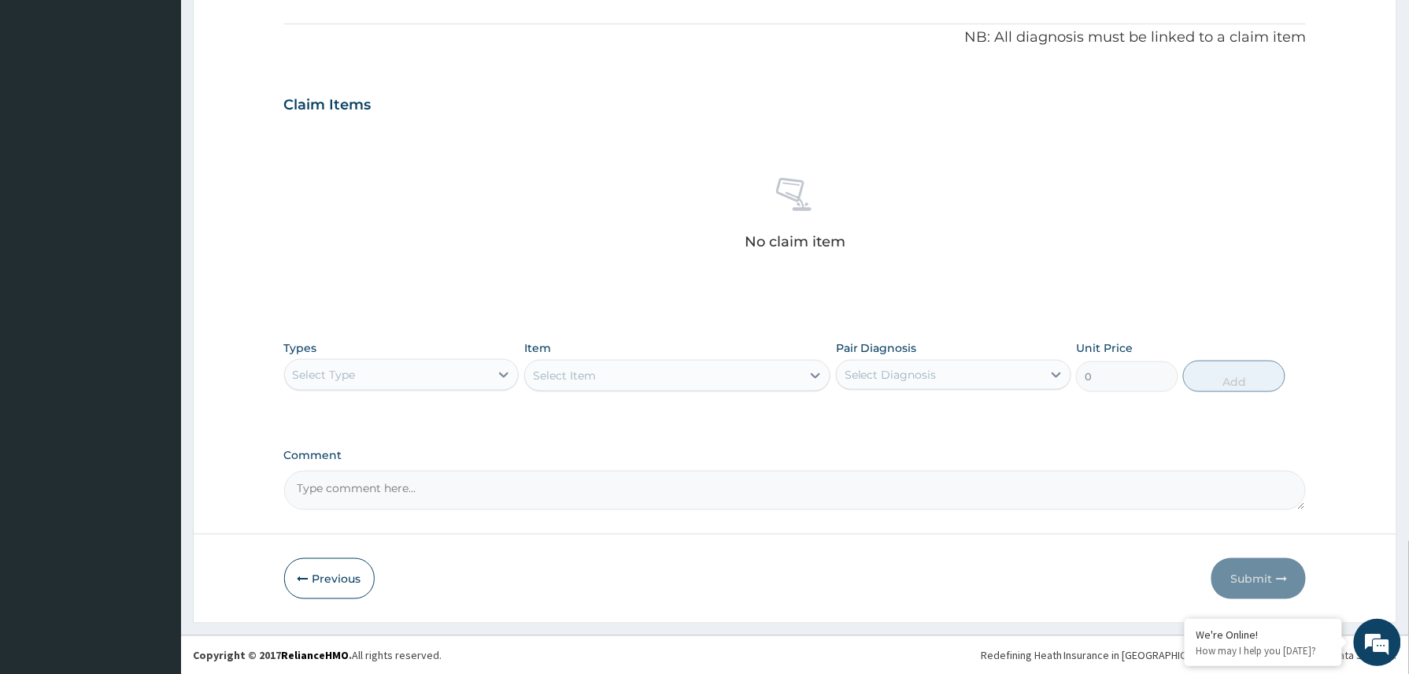
scroll to position [464, 0]
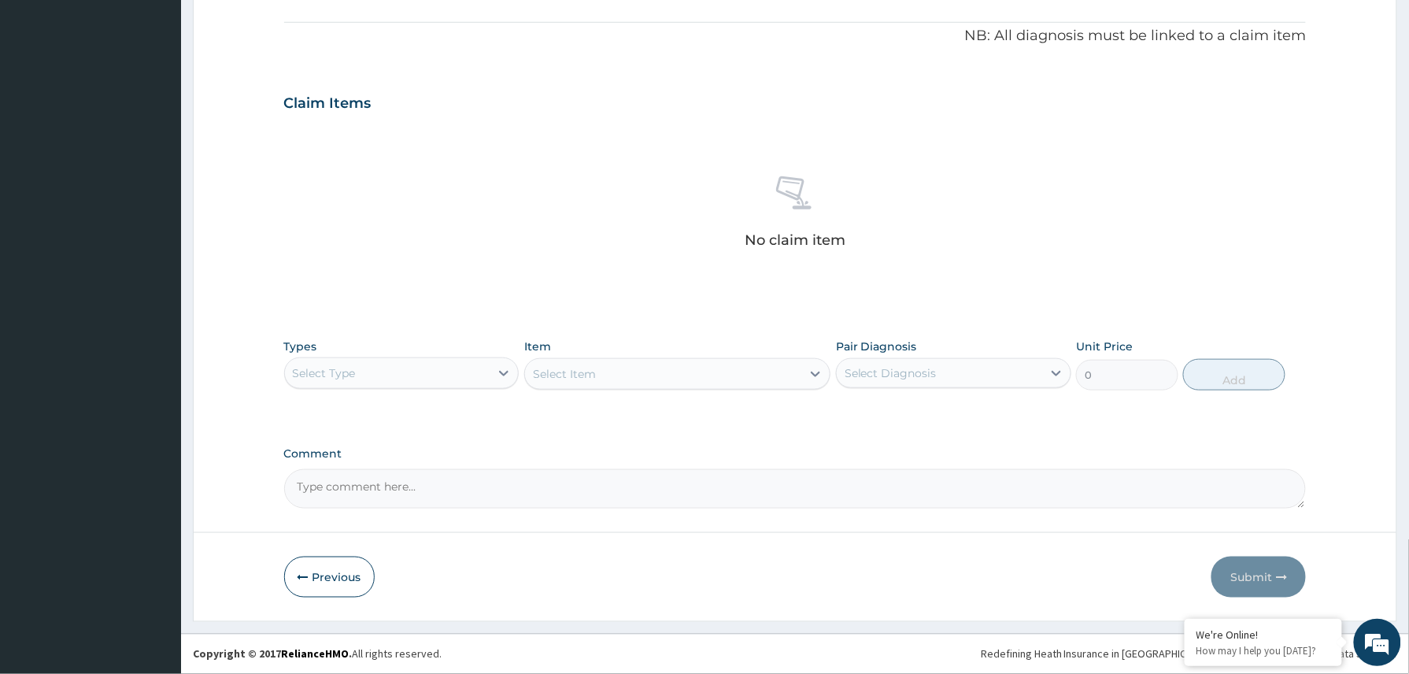
click at [479, 360] on div "Select Type" at bounding box center [387, 372] width 205 height 25
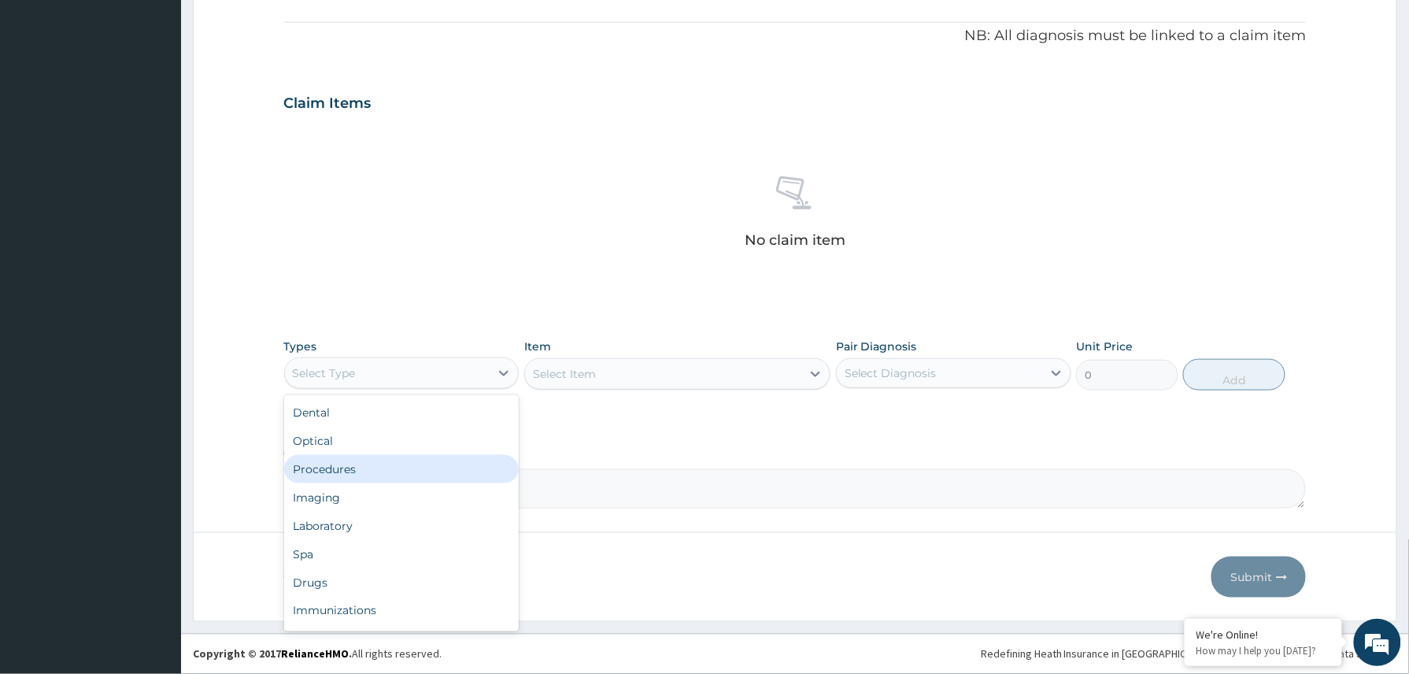
click at [376, 464] on div "Procedures" at bounding box center [401, 469] width 235 height 28
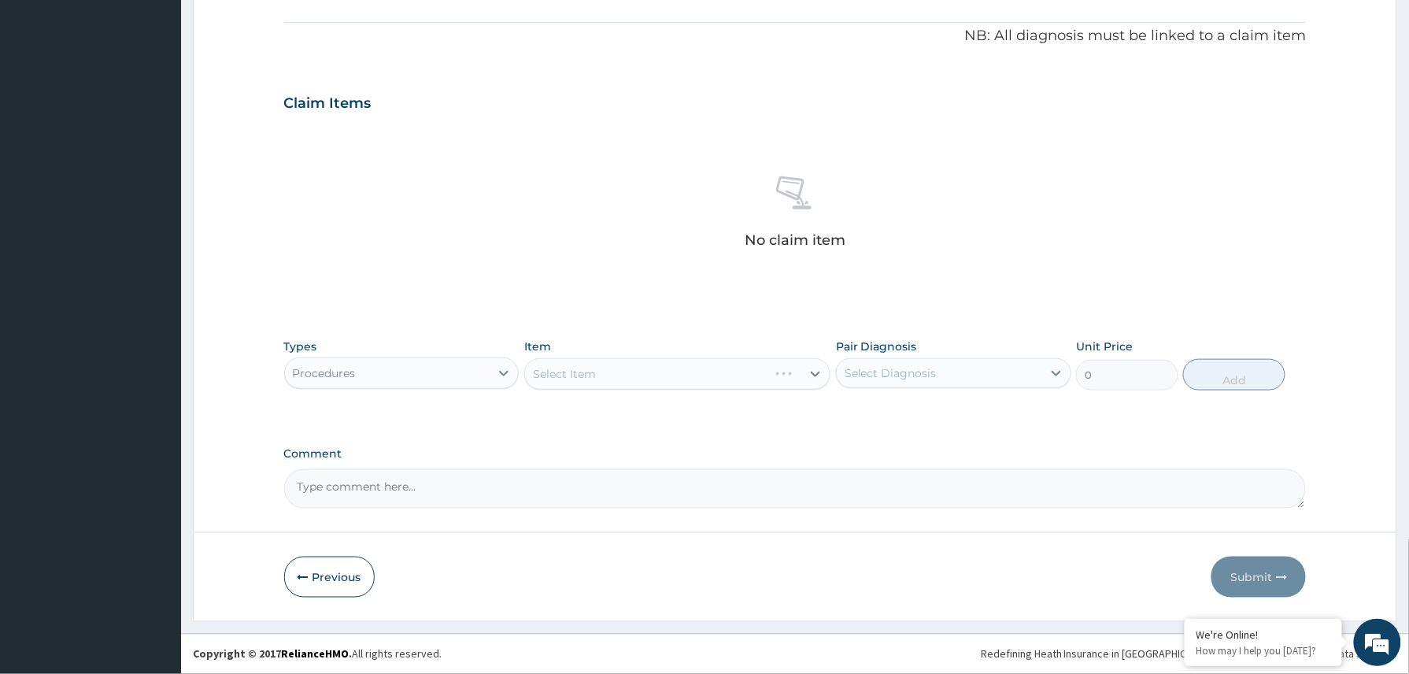
click at [369, 492] on textarea "Comment" at bounding box center [795, 488] width 1022 height 39
paste textarea "2508647"
type textarea "2508647"
drag, startPoint x: 387, startPoint y: 486, endPoint x: 298, endPoint y: 493, distance: 90.0
click at [298, 493] on textarea "2508647" at bounding box center [795, 488] width 1022 height 39
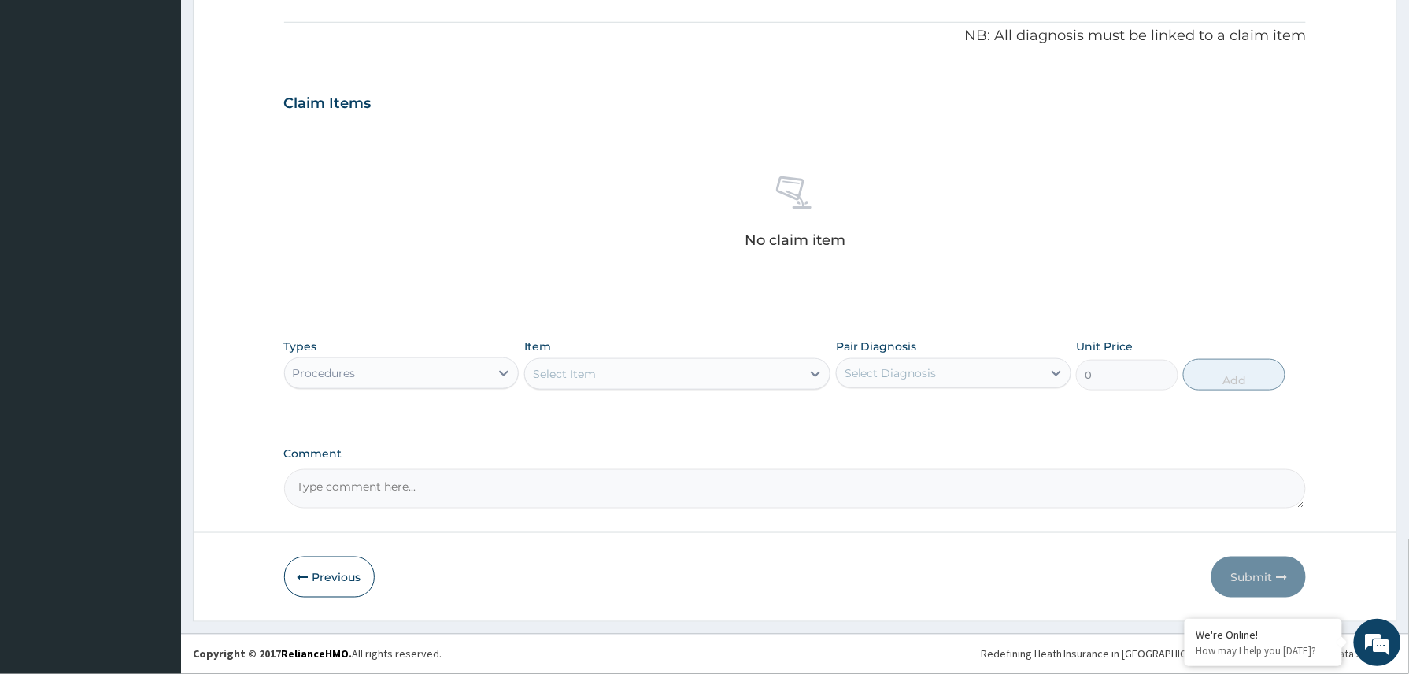
click at [593, 376] on div "Select Item" at bounding box center [564, 374] width 63 height 16
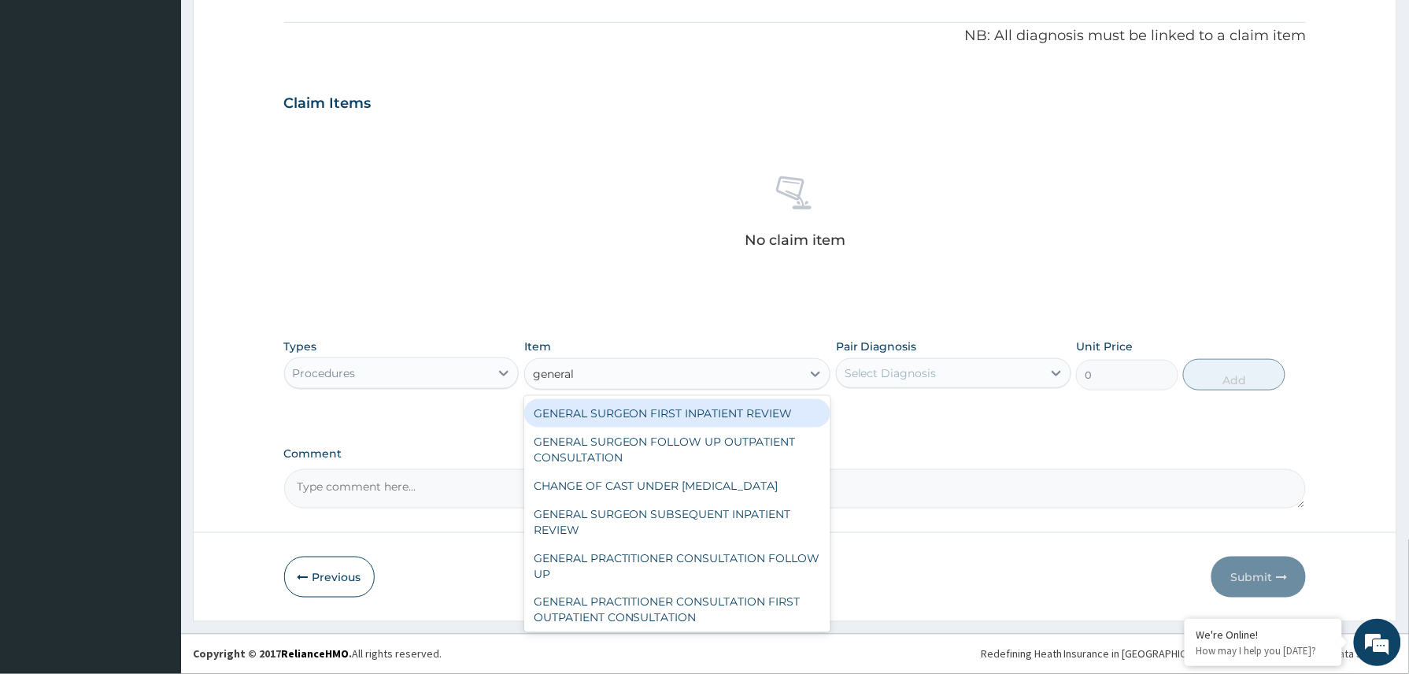
type input "general p"
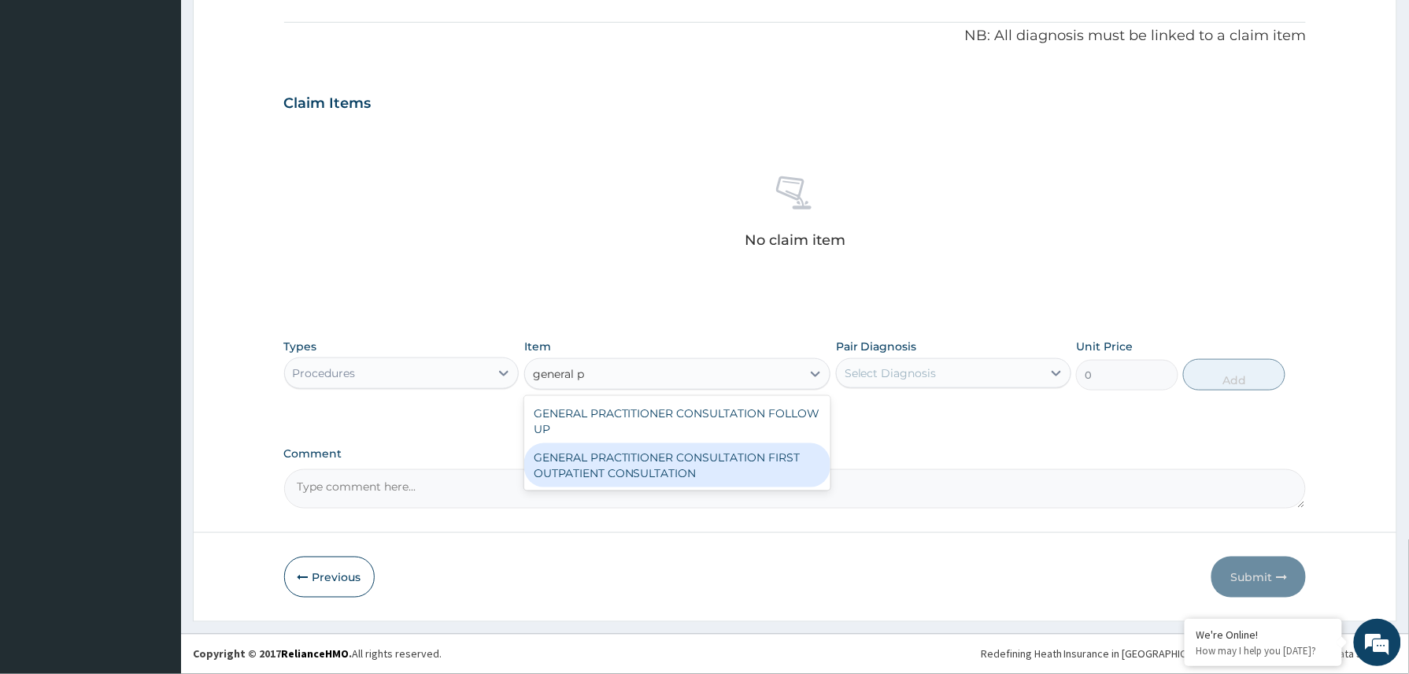
click at [705, 458] on div "GENERAL PRACTITIONER CONSULTATION FIRST OUTPATIENT CONSULTATION" at bounding box center [677, 465] width 307 height 44
type input "3370.125"
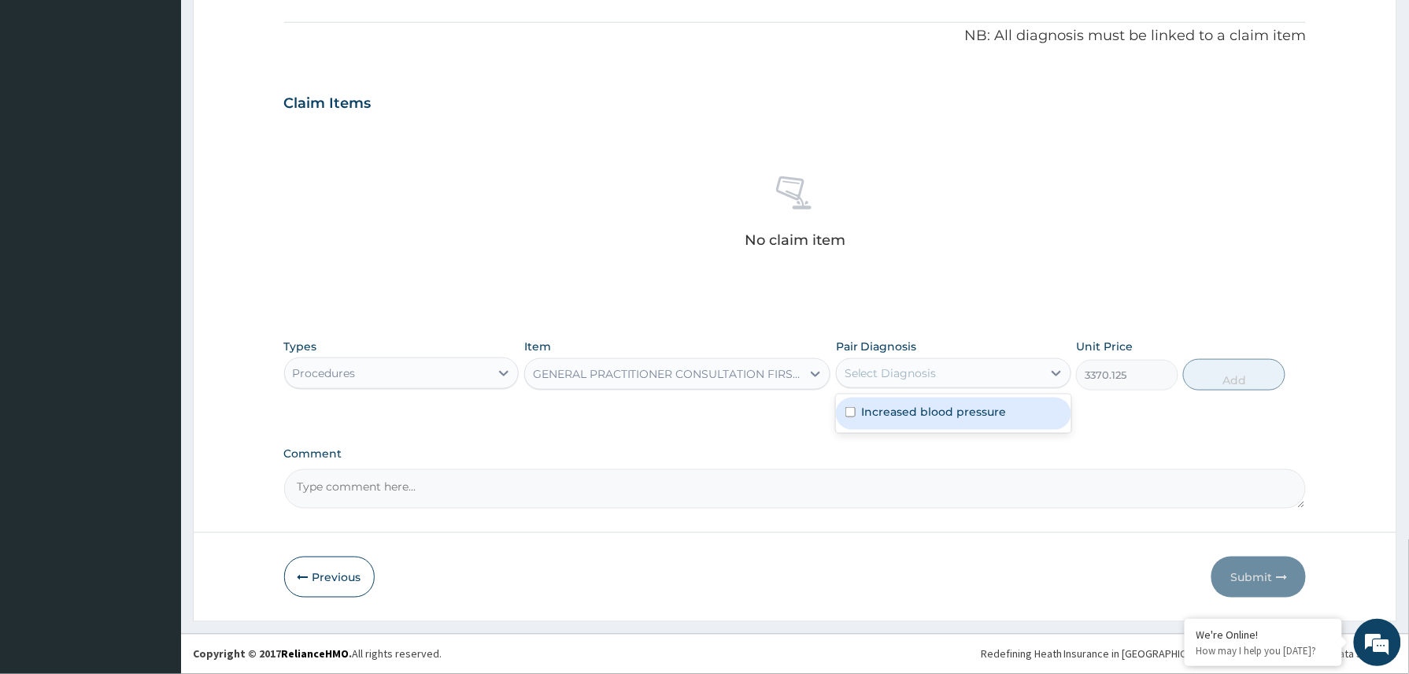
click at [944, 360] on div "Select Diagnosis" at bounding box center [939, 372] width 205 height 25
click at [936, 416] on label "Increased blood pressure" at bounding box center [934, 412] width 145 height 16
checkbox input "true"
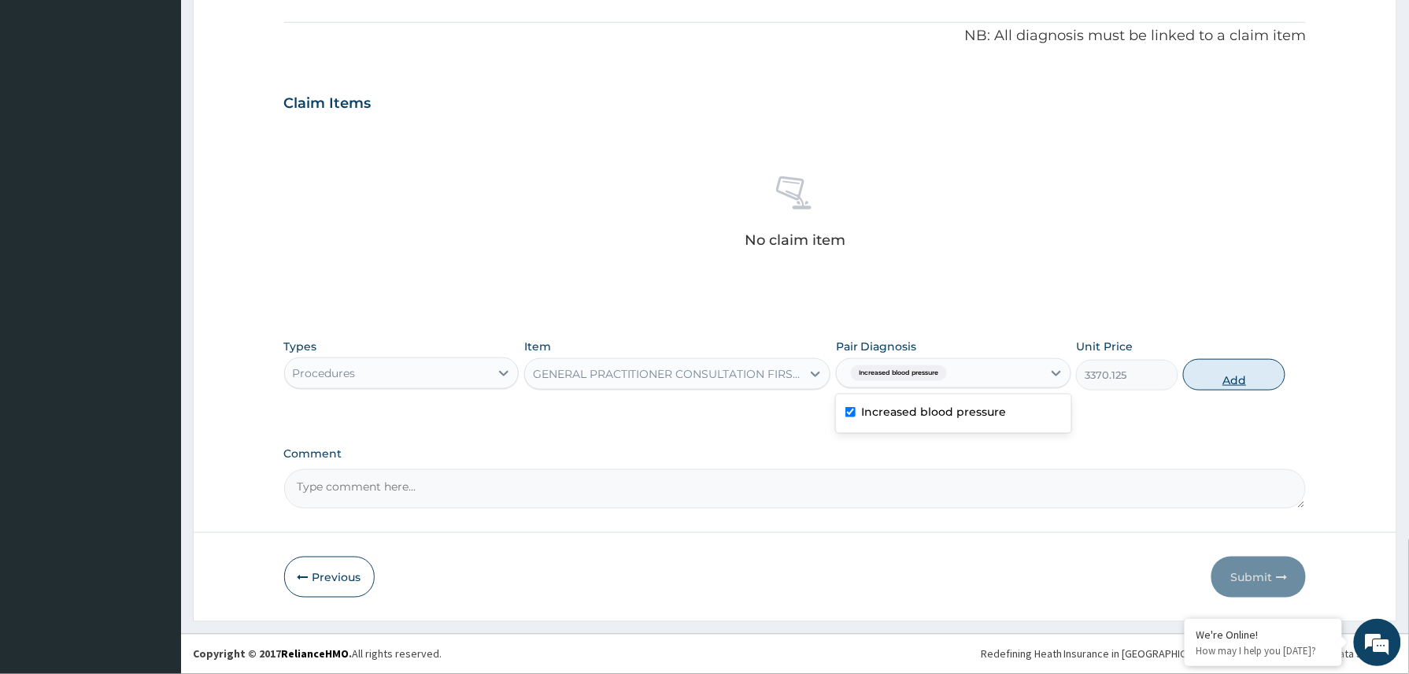
click at [1257, 371] on button "Add" at bounding box center [1234, 374] width 102 height 31
type input "0"
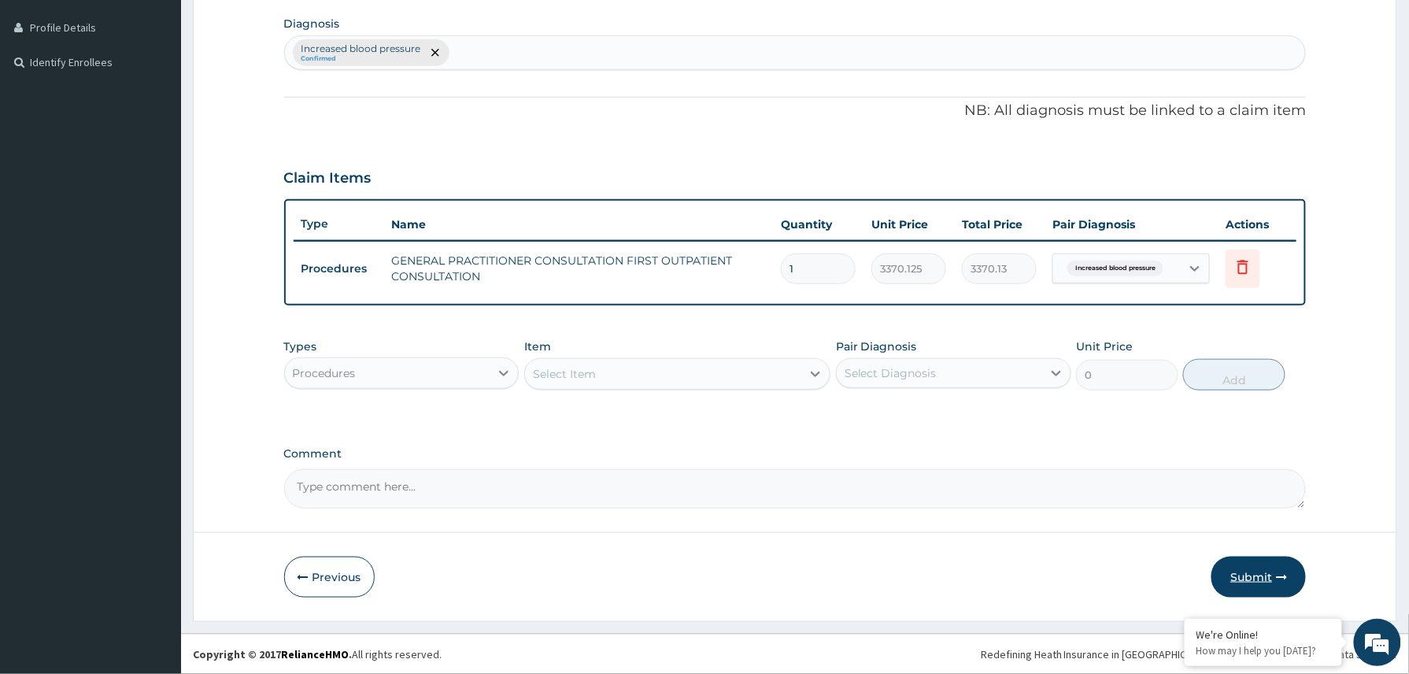
click at [1255, 571] on button "Submit" at bounding box center [1258, 576] width 94 height 41
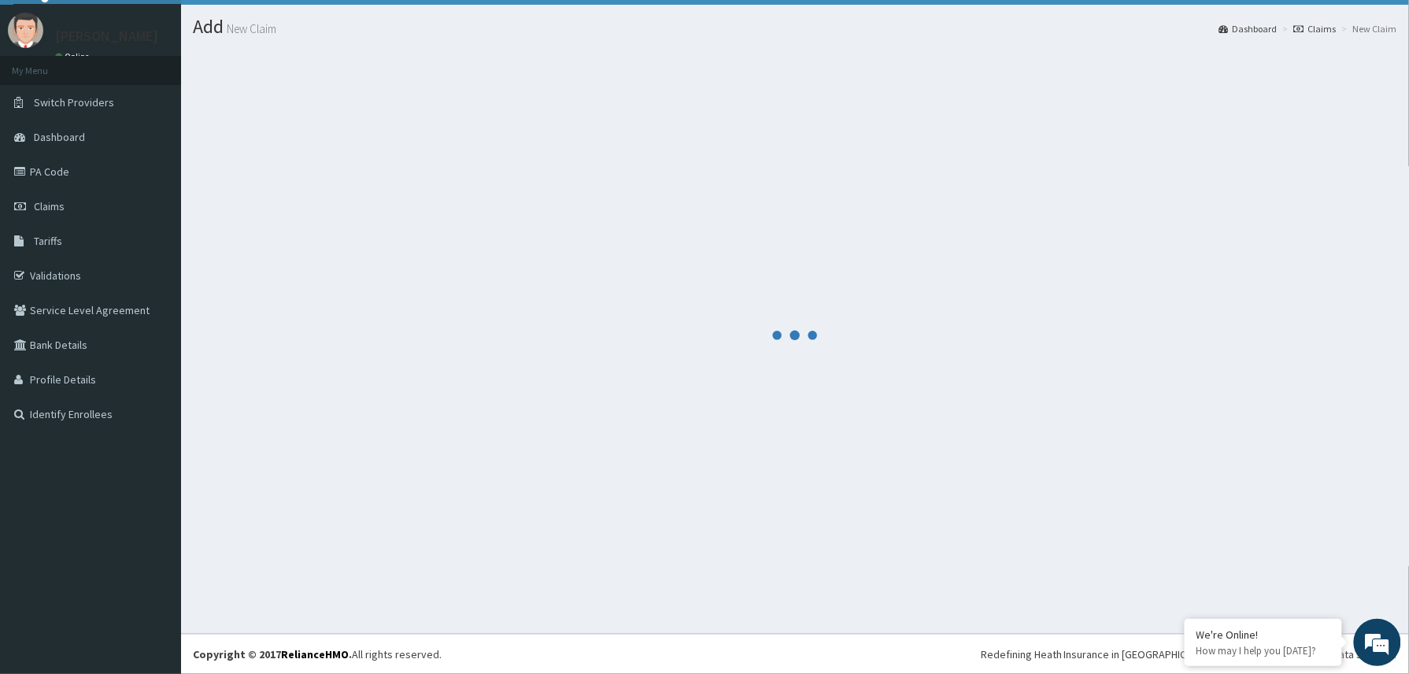
scroll to position [35, 0]
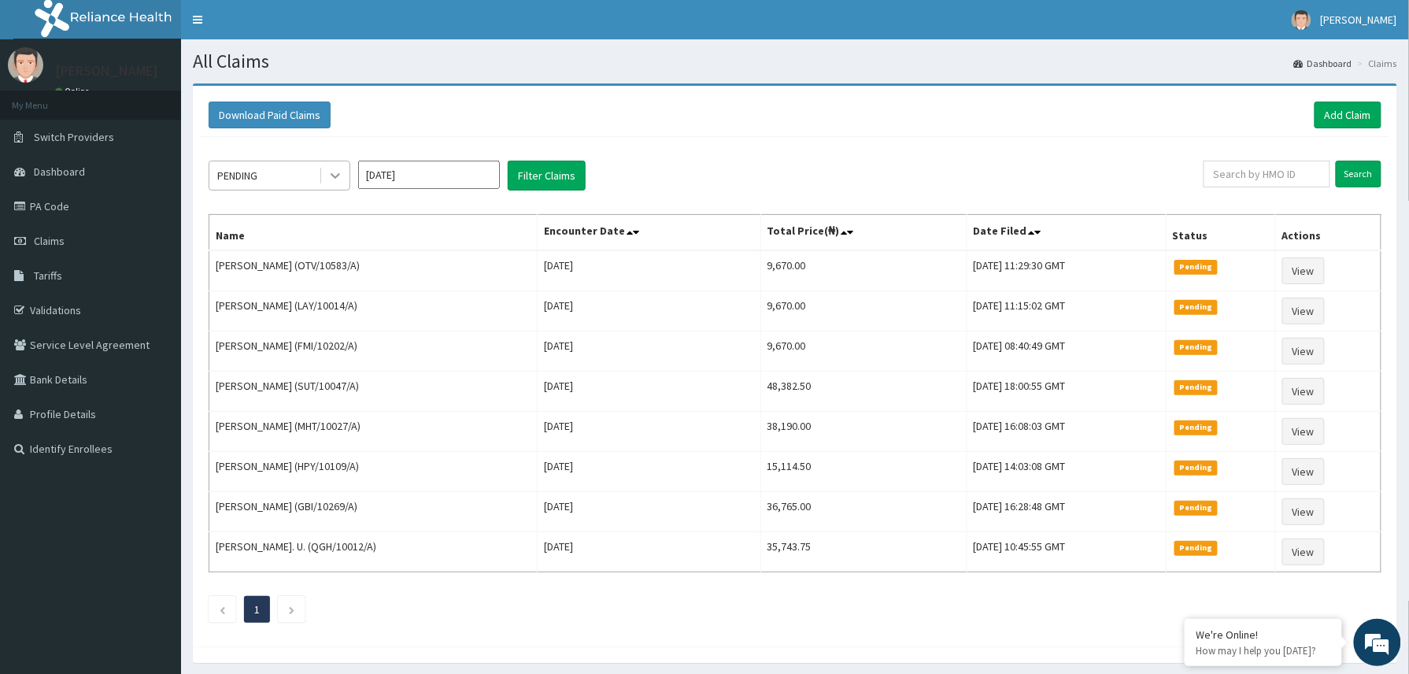
click at [334, 174] on icon at bounding box center [335, 176] width 16 height 16
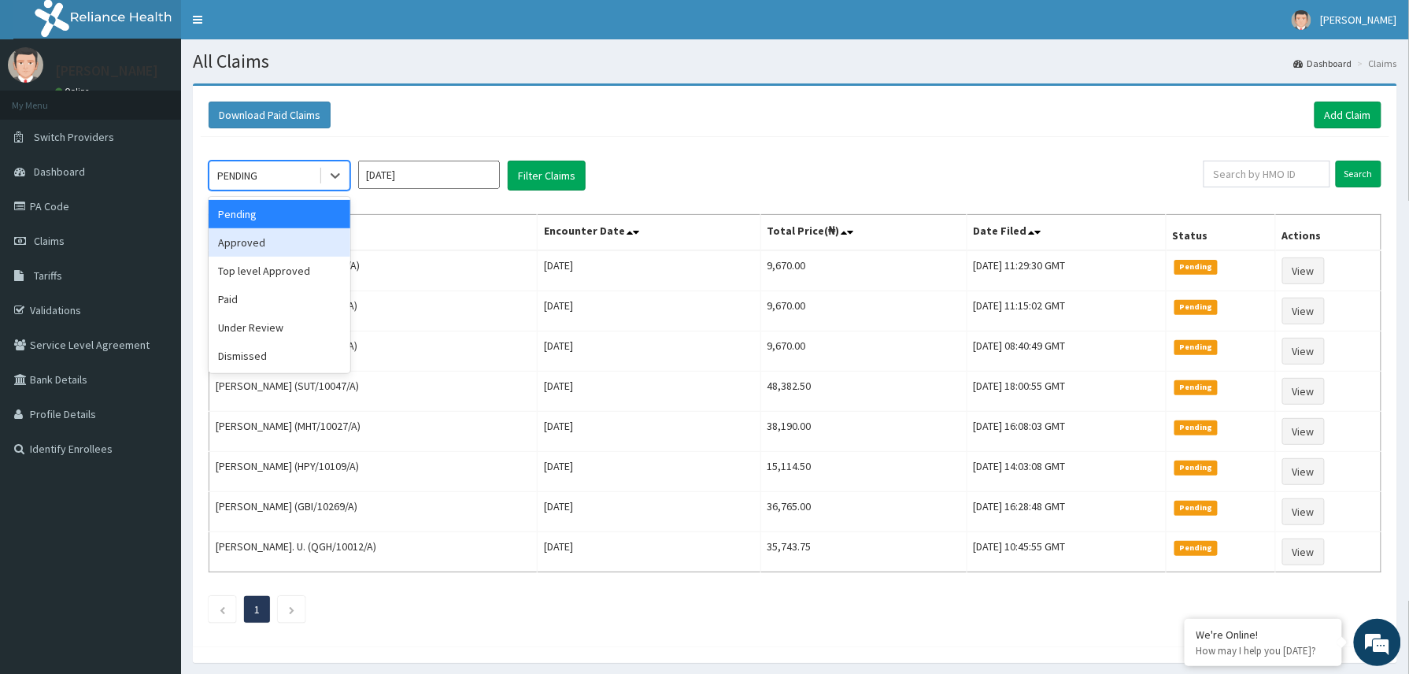
click at [261, 233] on div "Approved" at bounding box center [280, 242] width 142 height 28
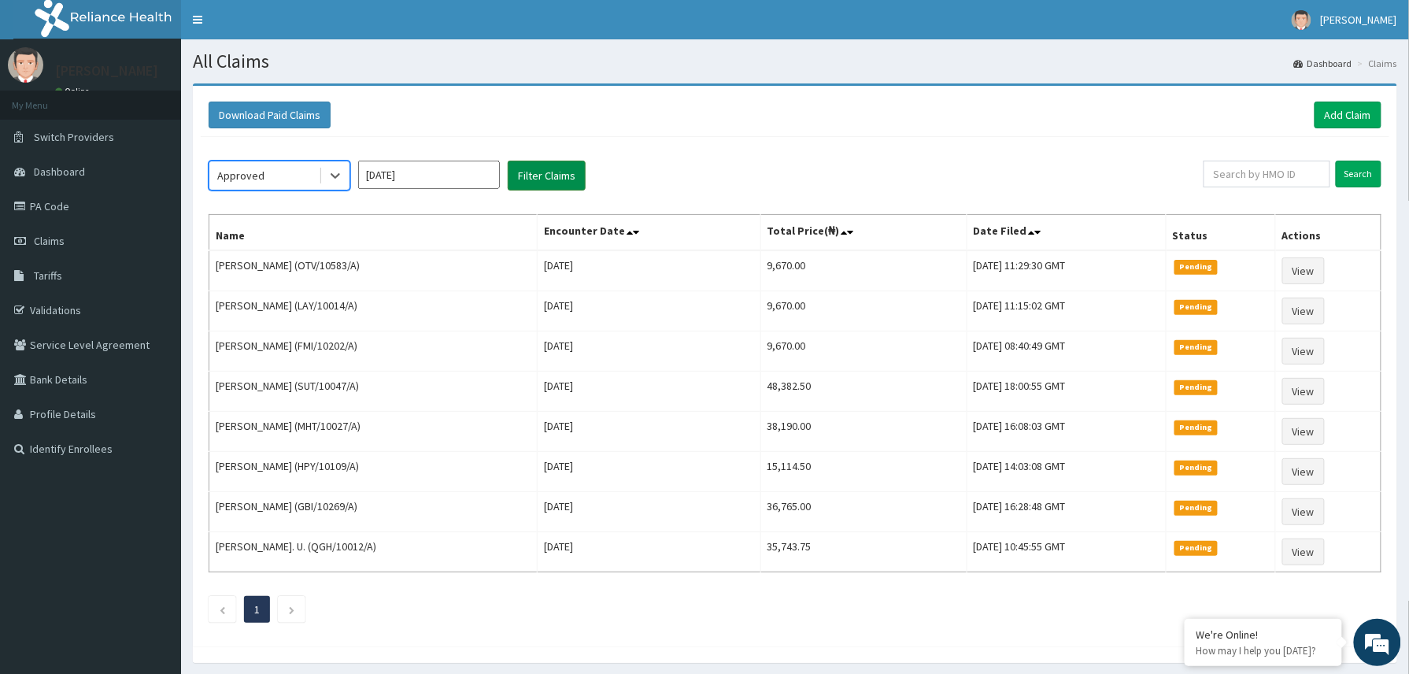
click at [527, 177] on button "Filter Claims" at bounding box center [547, 176] width 78 height 30
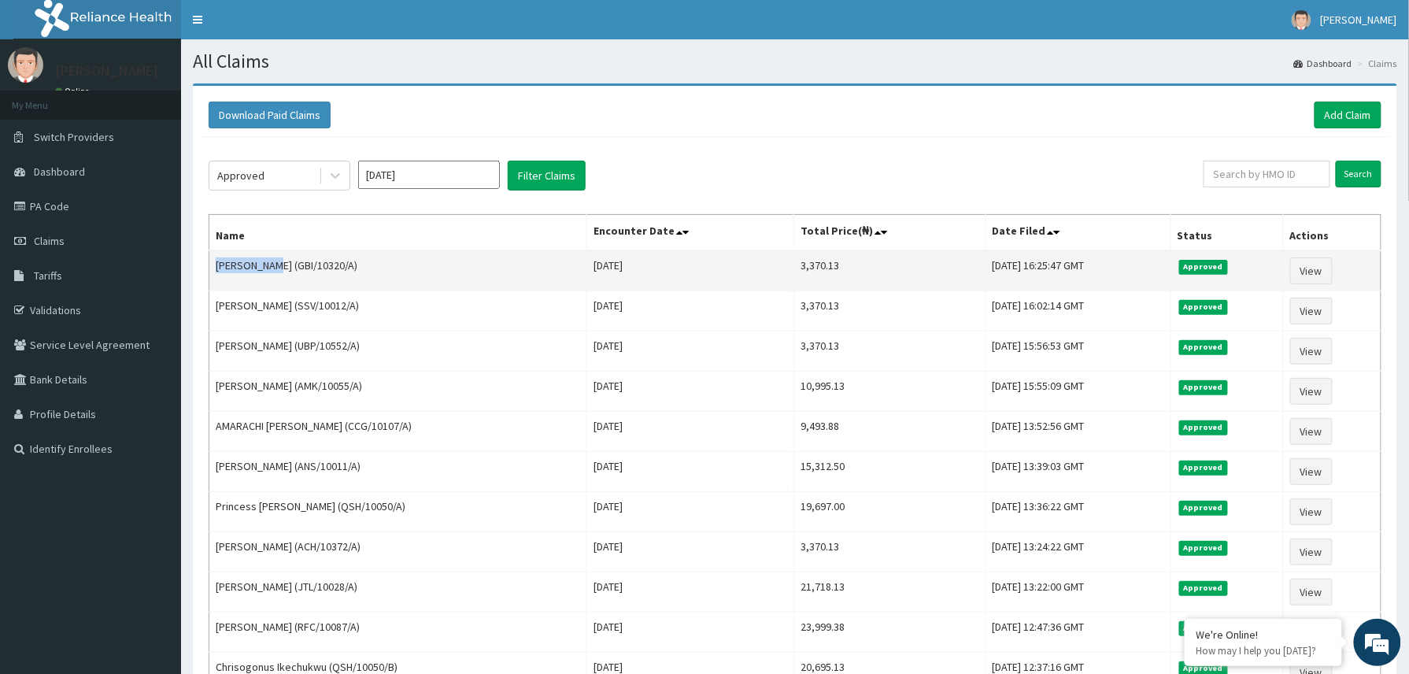
drag, startPoint x: 216, startPoint y: 272, endPoint x: 275, endPoint y: 259, distance: 60.4
click at [275, 259] on td "[PERSON_NAME] (GBI/10320/A)" at bounding box center [398, 270] width 378 height 41
copy td "[PERSON_NAME]"
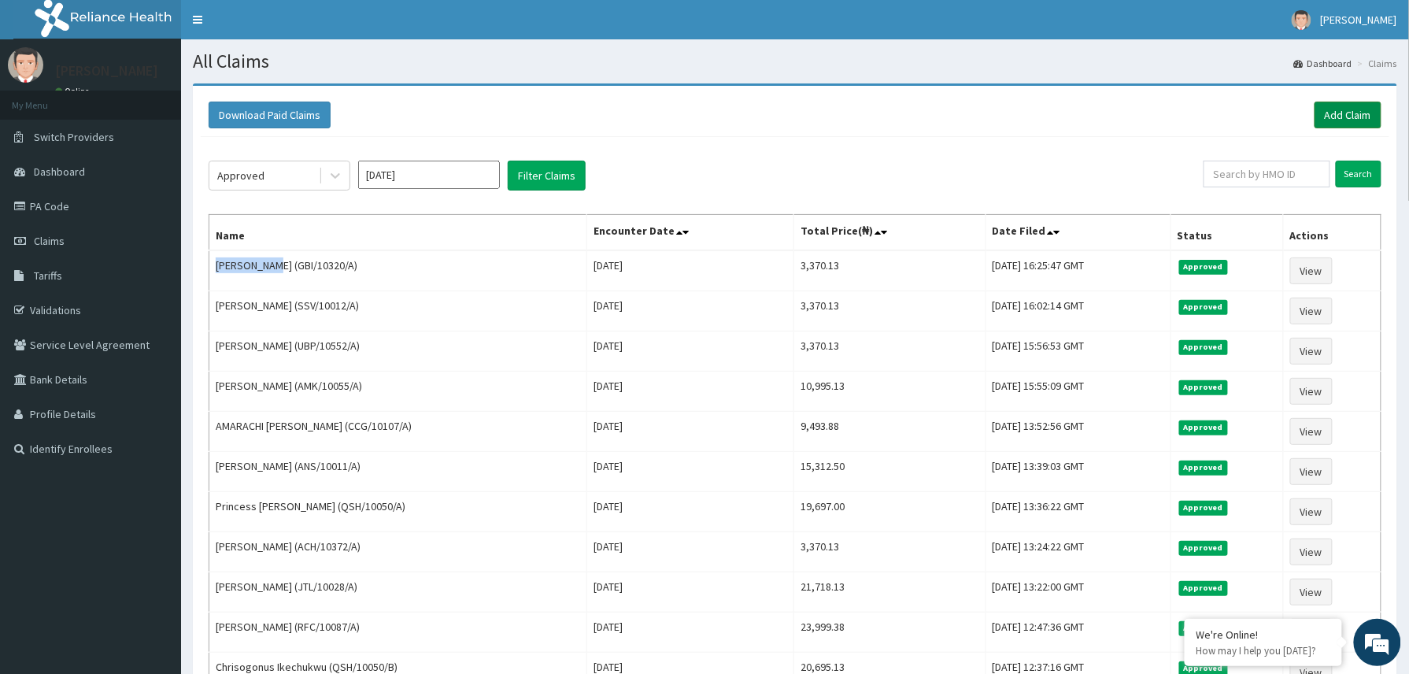
click at [1358, 107] on link "Add Claim" at bounding box center [1347, 115] width 67 height 27
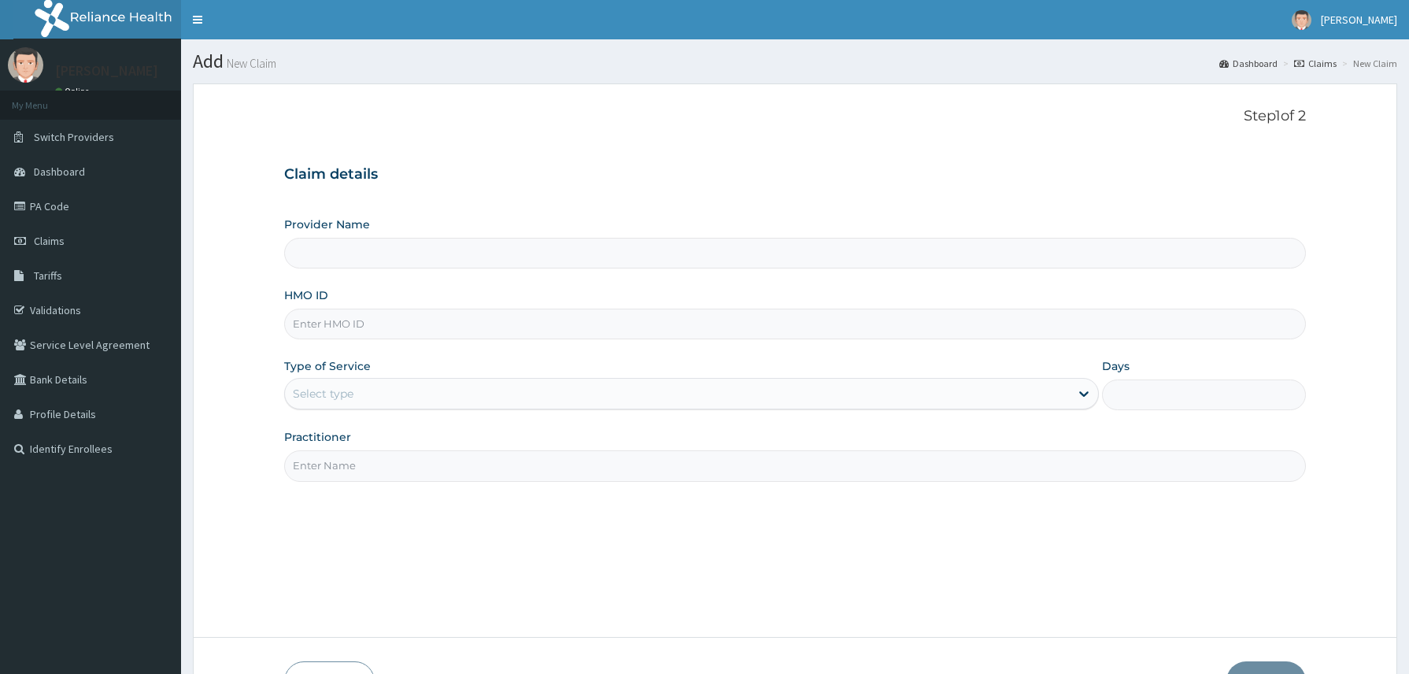
type input "Reliance Family Clinics (RFC) - [GEOGRAPHIC_DATA]"
click at [305, 329] on input "HMO ID" at bounding box center [795, 324] width 1022 height 31
paste input "CRE/10492/A"
type input "CRE/10492/A"
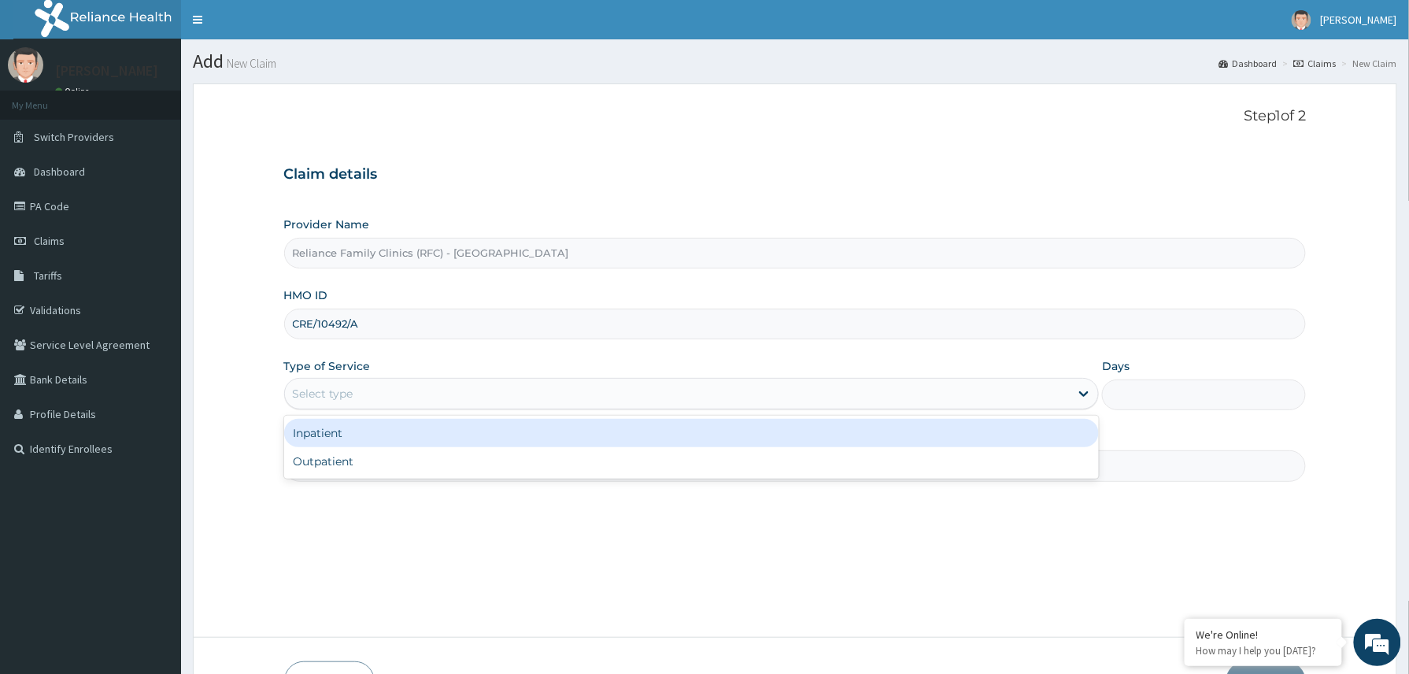
drag, startPoint x: 366, startPoint y: 389, endPoint x: 364, endPoint y: 444, distance: 55.1
click at [366, 395] on div "Select type" at bounding box center [677, 393] width 785 height 25
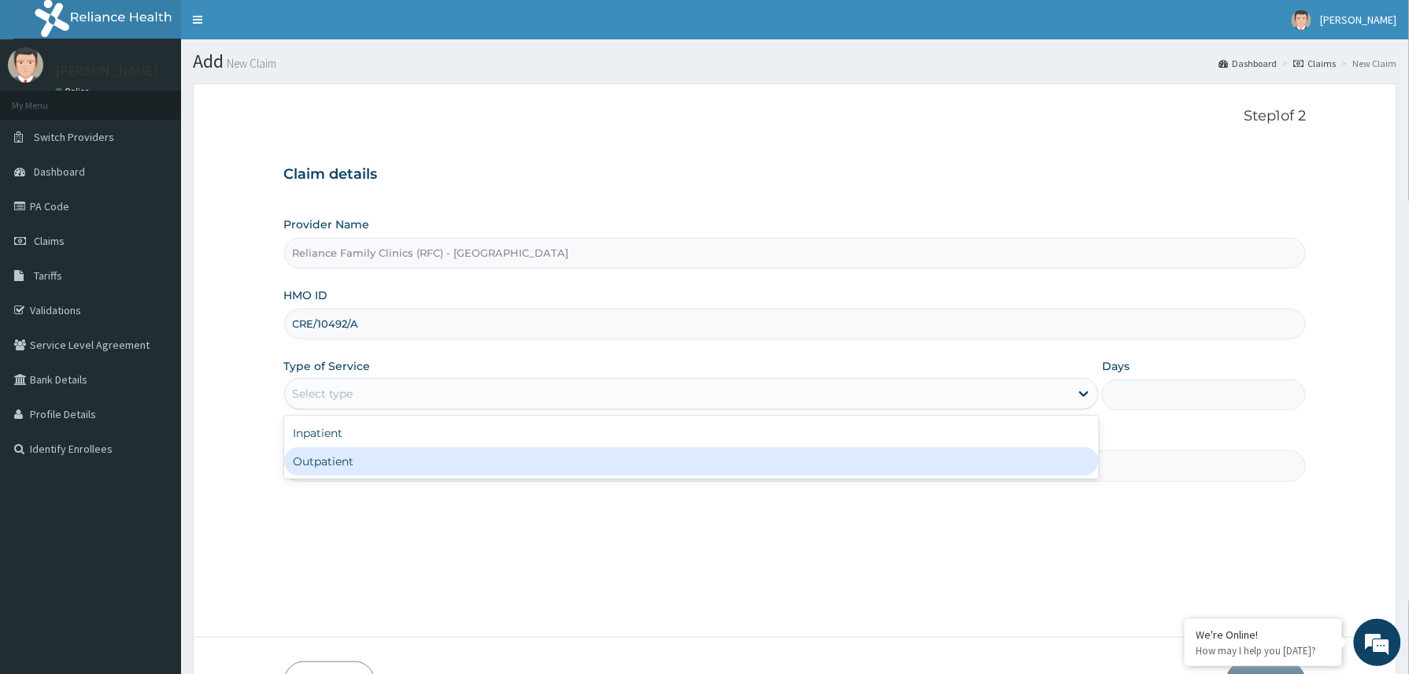
click at [353, 464] on div "Outpatient" at bounding box center [691, 461] width 815 height 28
type input "1"
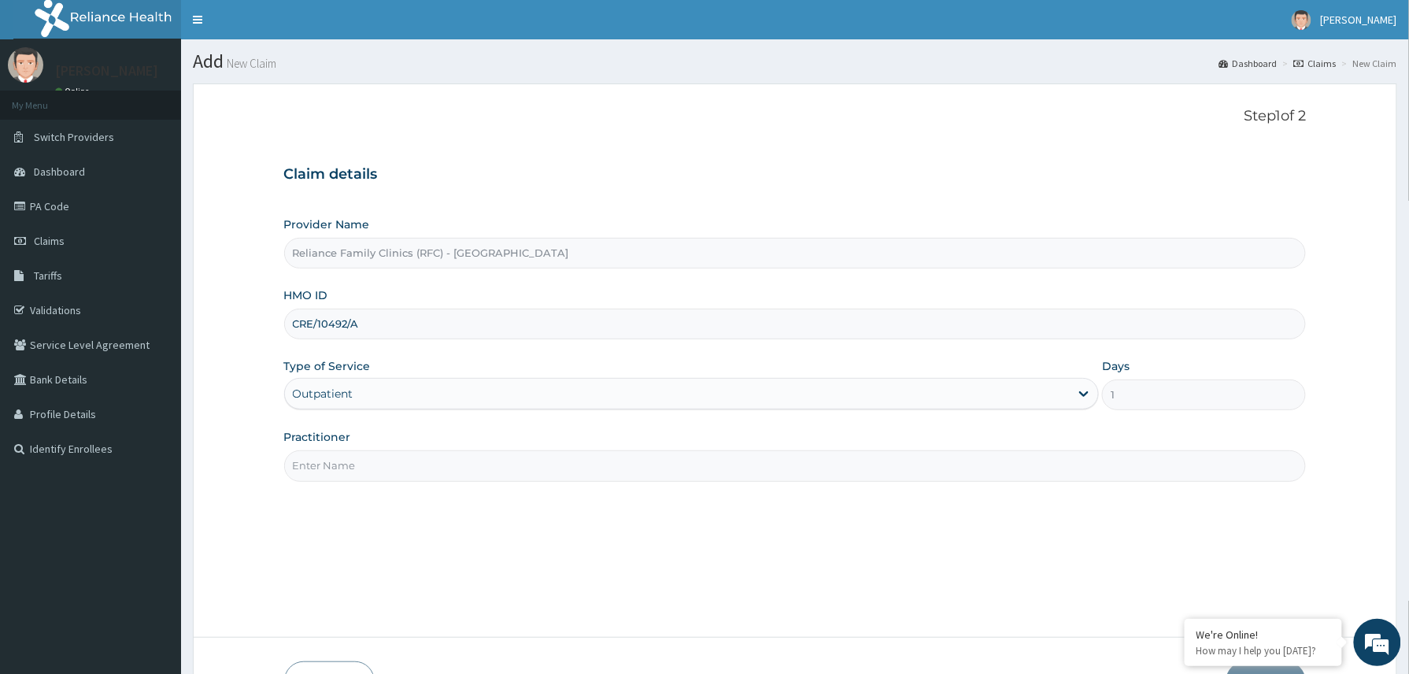
click at [370, 466] on input "Practitioner" at bounding box center [795, 465] width 1022 height 31
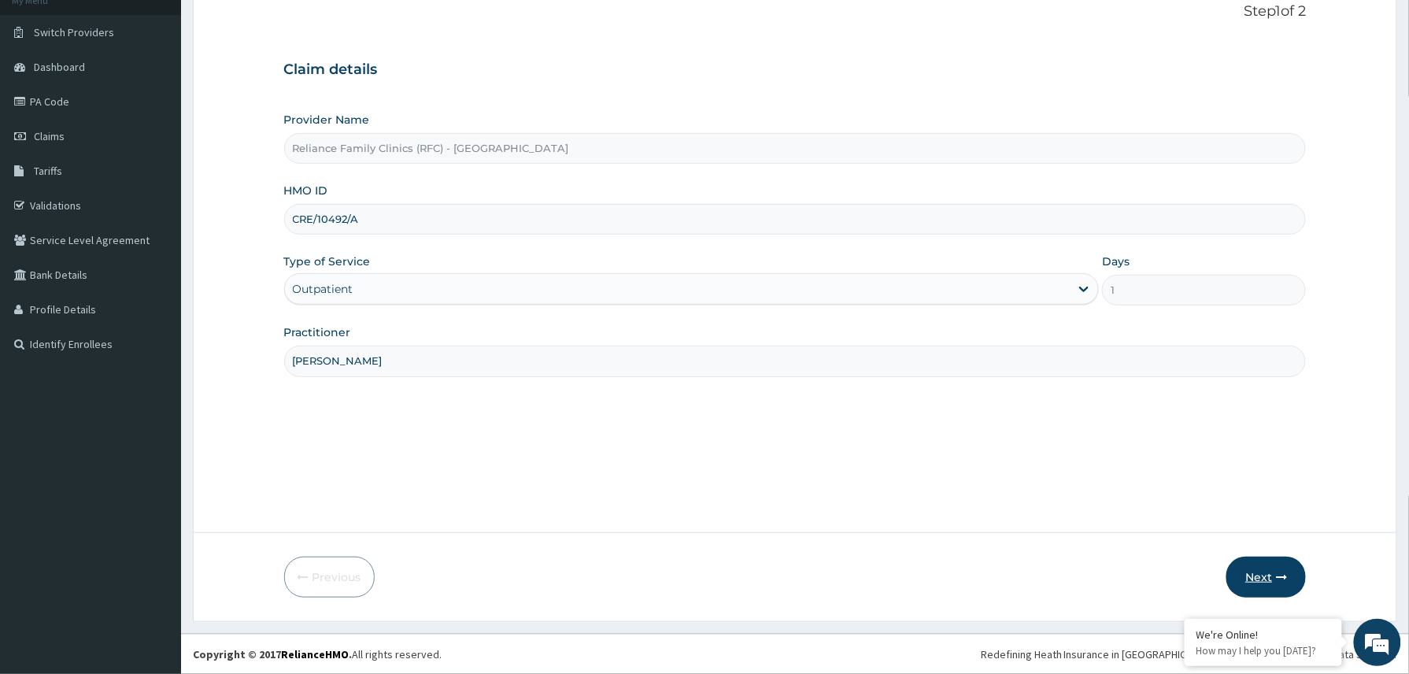
type input "[PERSON_NAME]"
click at [1266, 580] on button "Next" at bounding box center [1265, 576] width 79 height 41
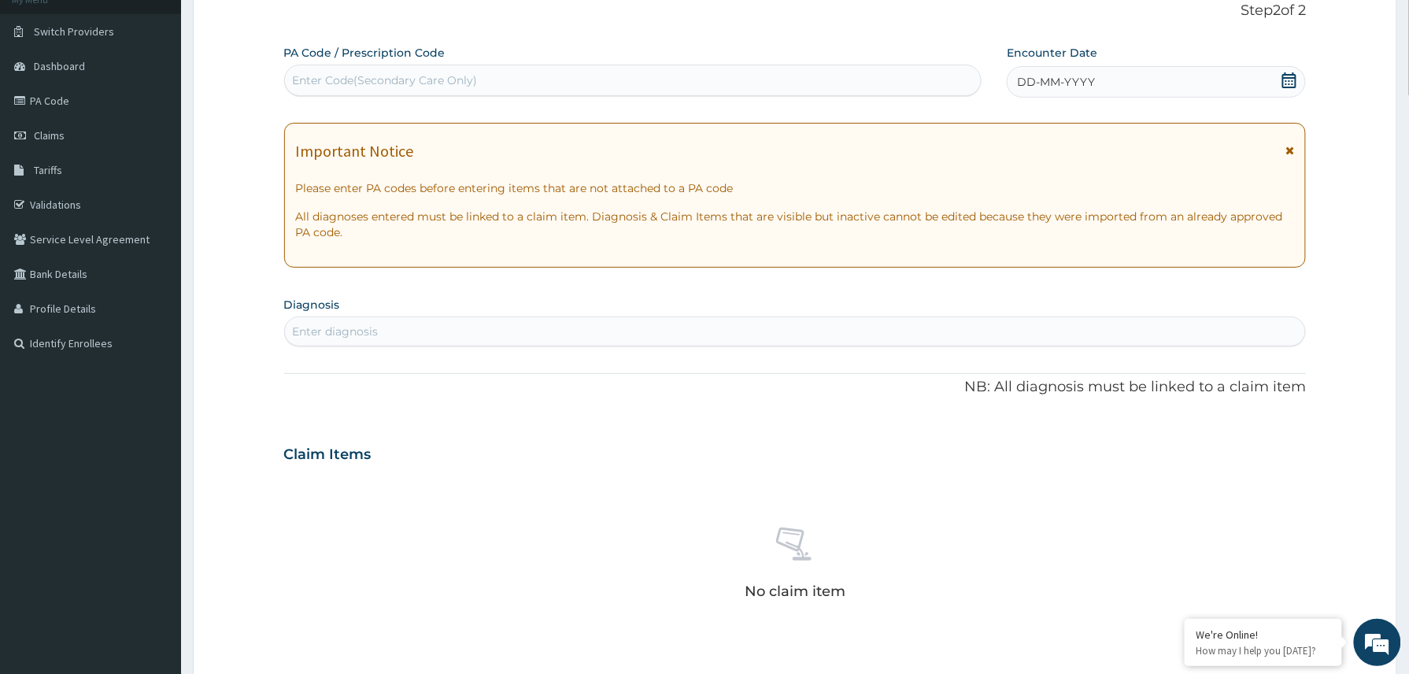
click at [1176, 88] on div "DD-MM-YYYY" at bounding box center [1156, 81] width 299 height 31
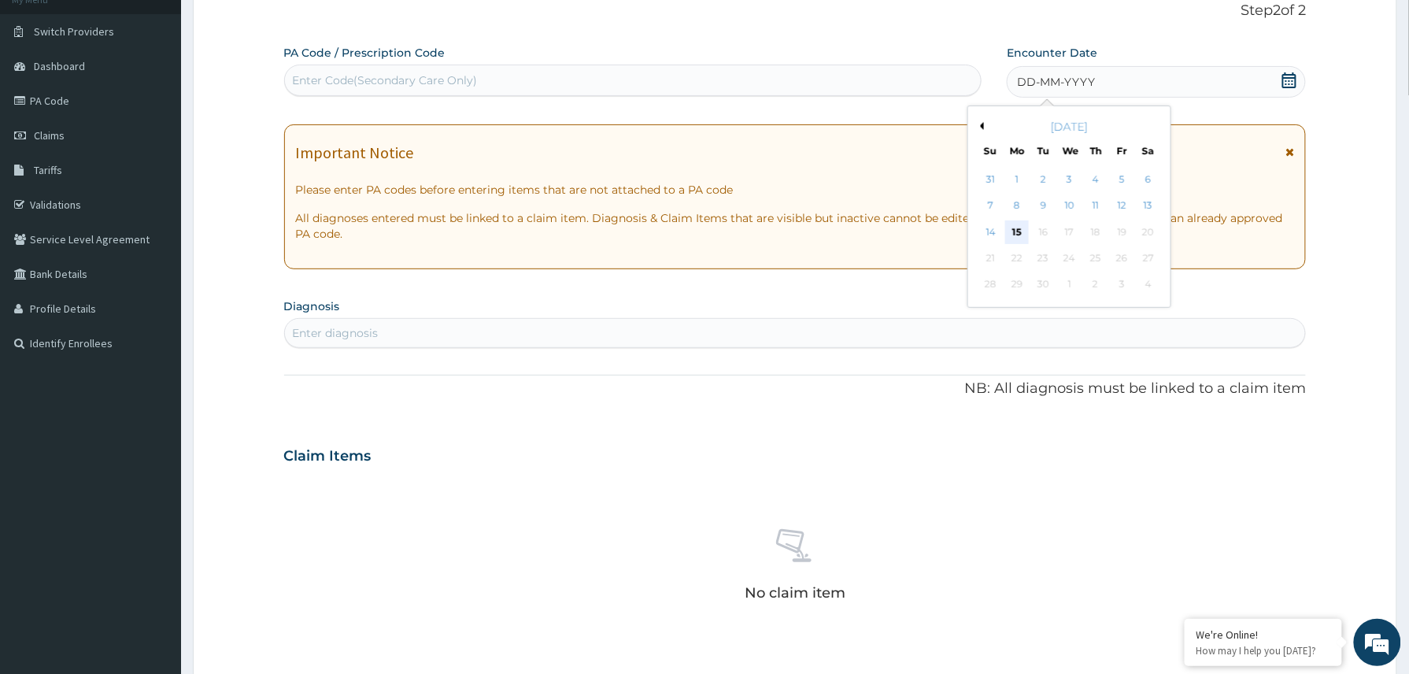
click at [1025, 234] on div "15" at bounding box center [1017, 232] width 24 height 24
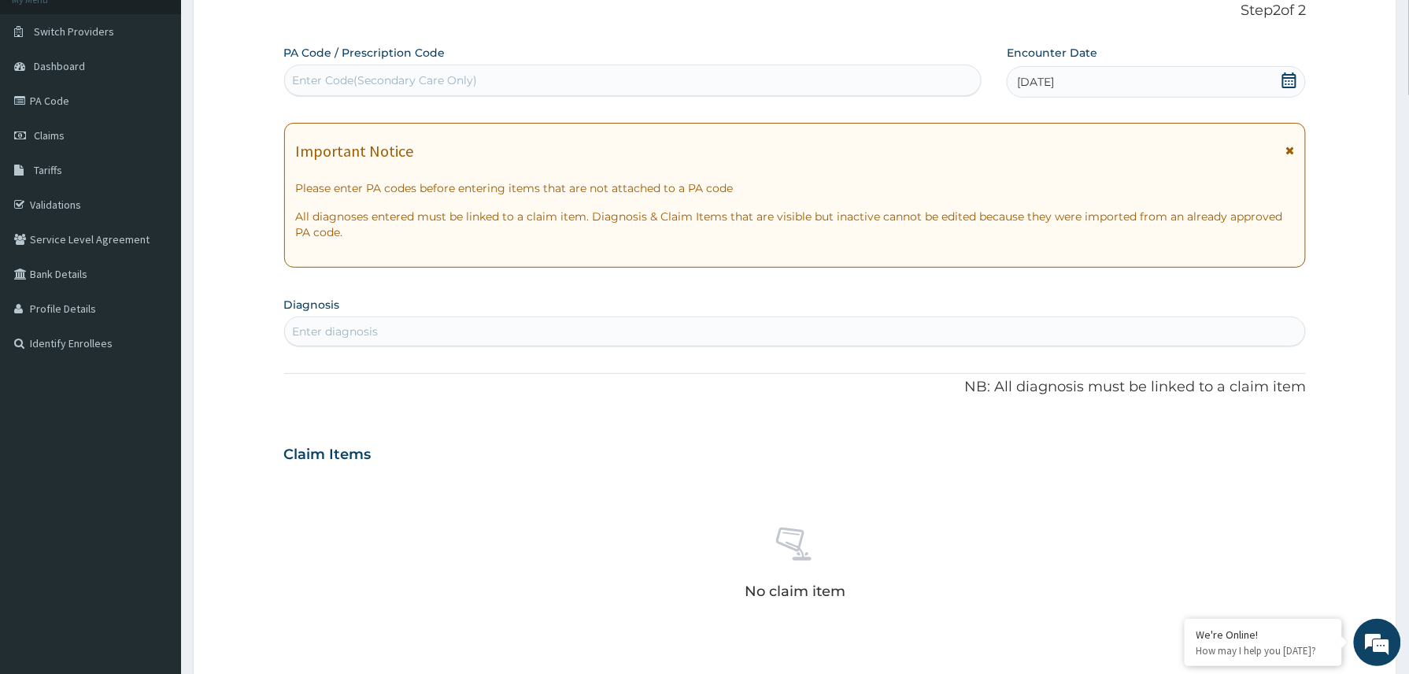
click at [419, 326] on div "Enter diagnosis" at bounding box center [795, 331] width 1021 height 25
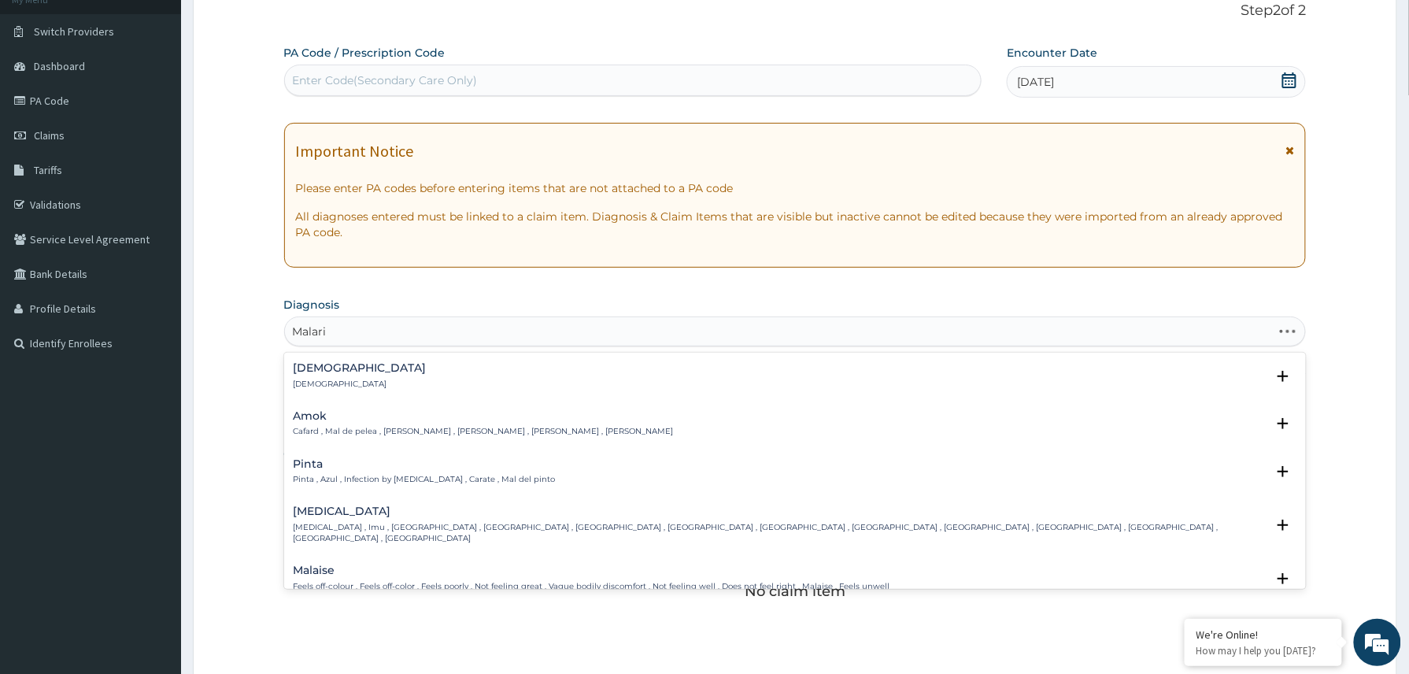
type input "Malaria"
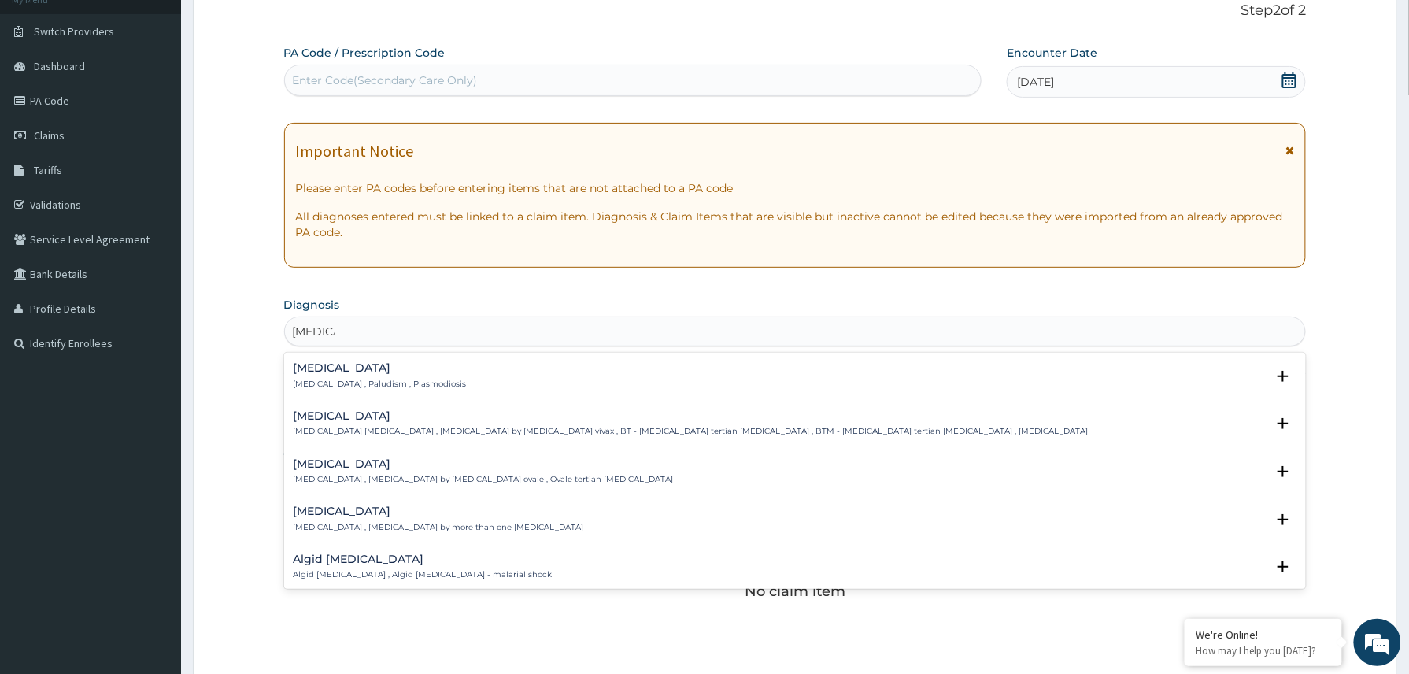
click at [368, 371] on h4 "Malaria" at bounding box center [380, 368] width 173 height 12
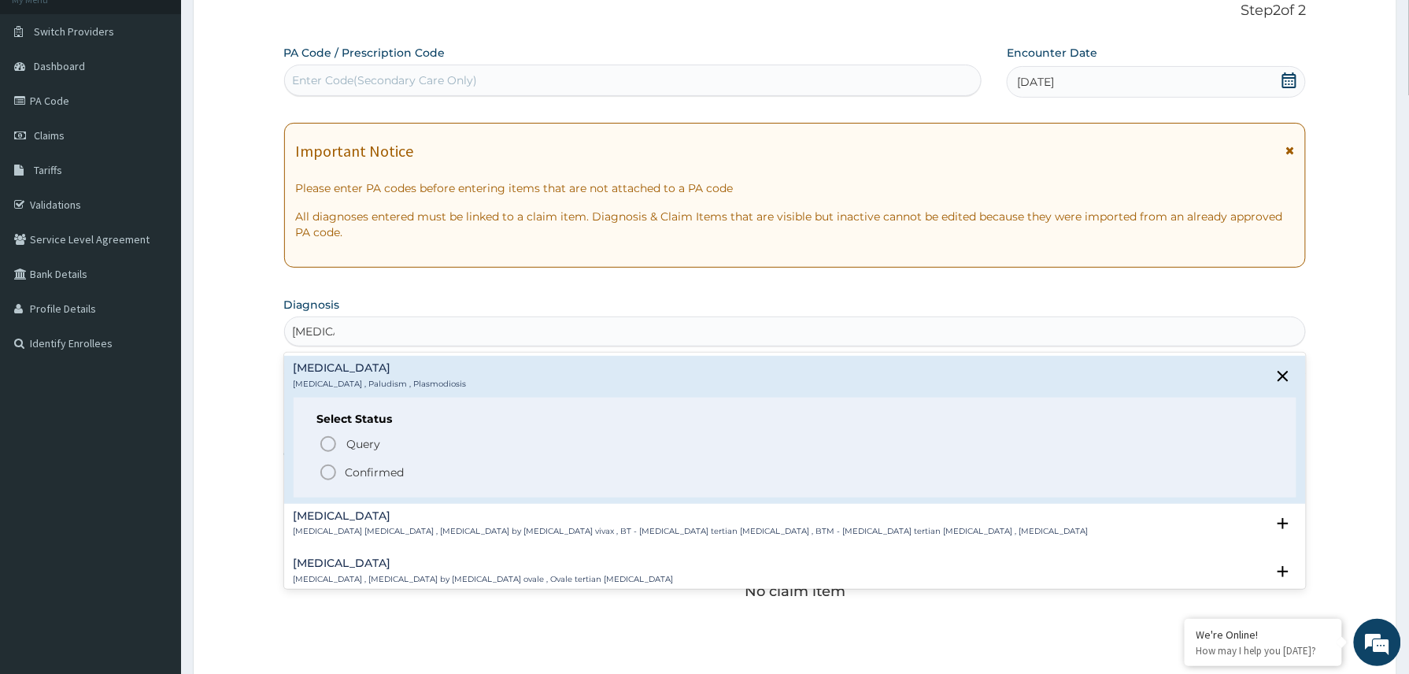
click at [368, 471] on p "Confirmed" at bounding box center [375, 472] width 59 height 16
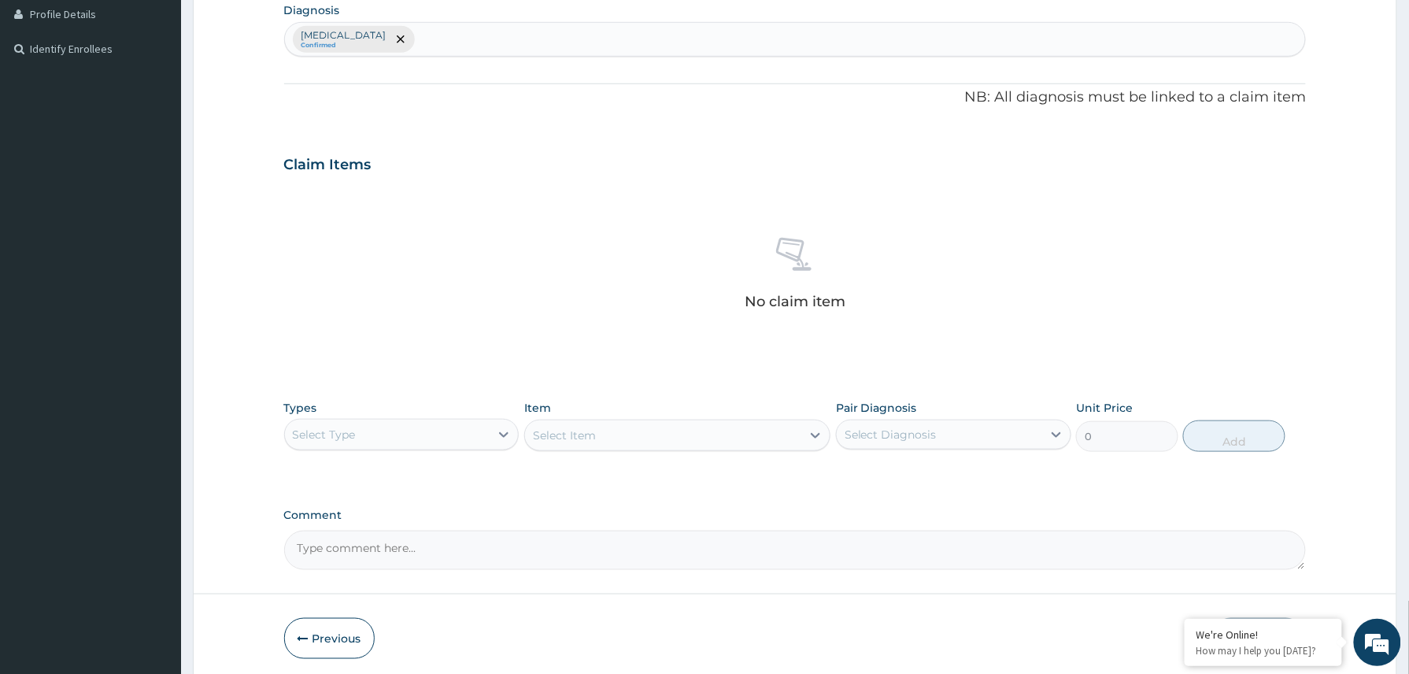
scroll to position [464, 0]
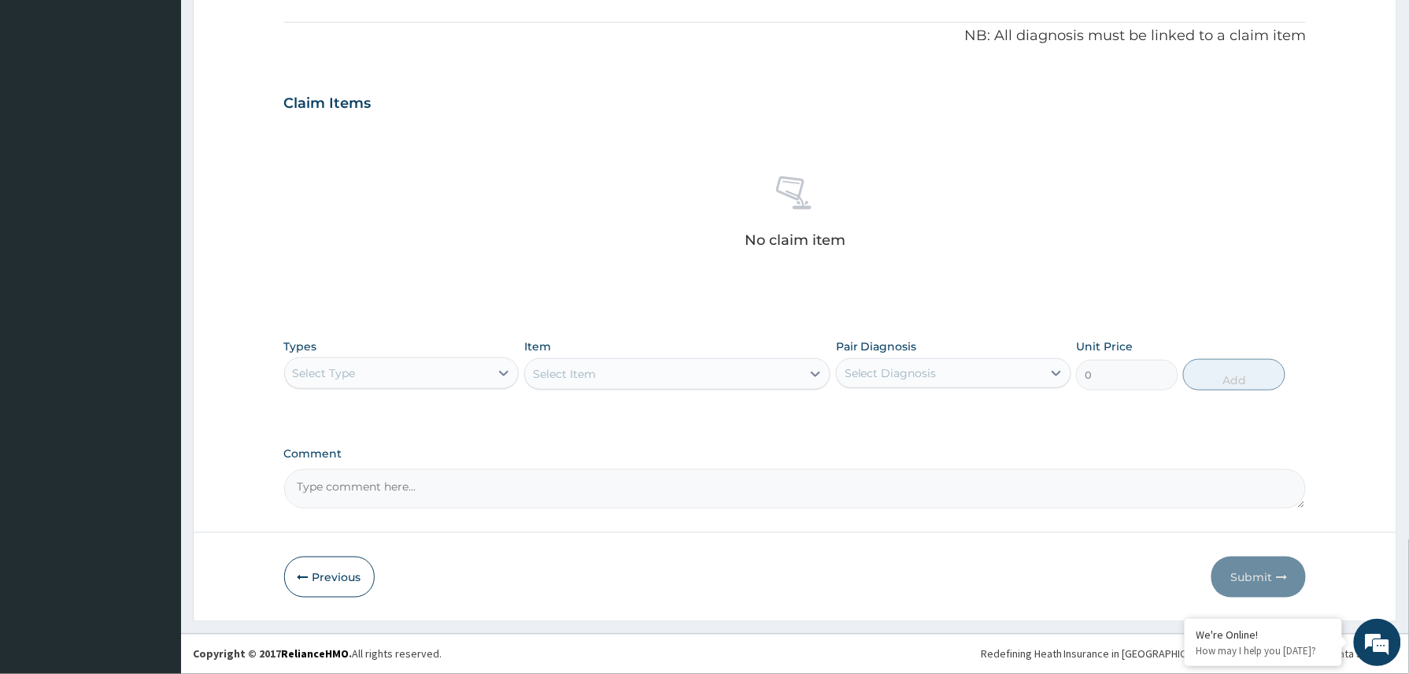
click at [482, 375] on div "Select Type" at bounding box center [387, 372] width 205 height 25
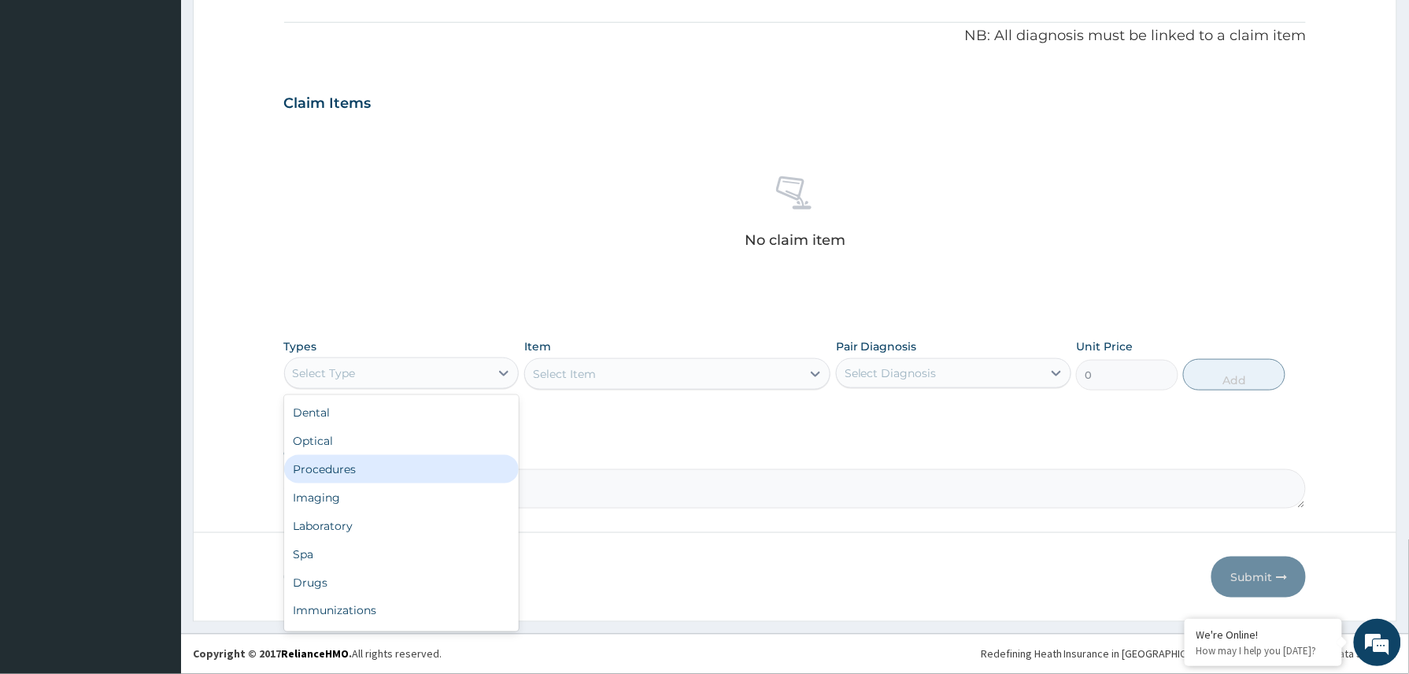
click at [369, 468] on div "Procedures" at bounding box center [401, 469] width 235 height 28
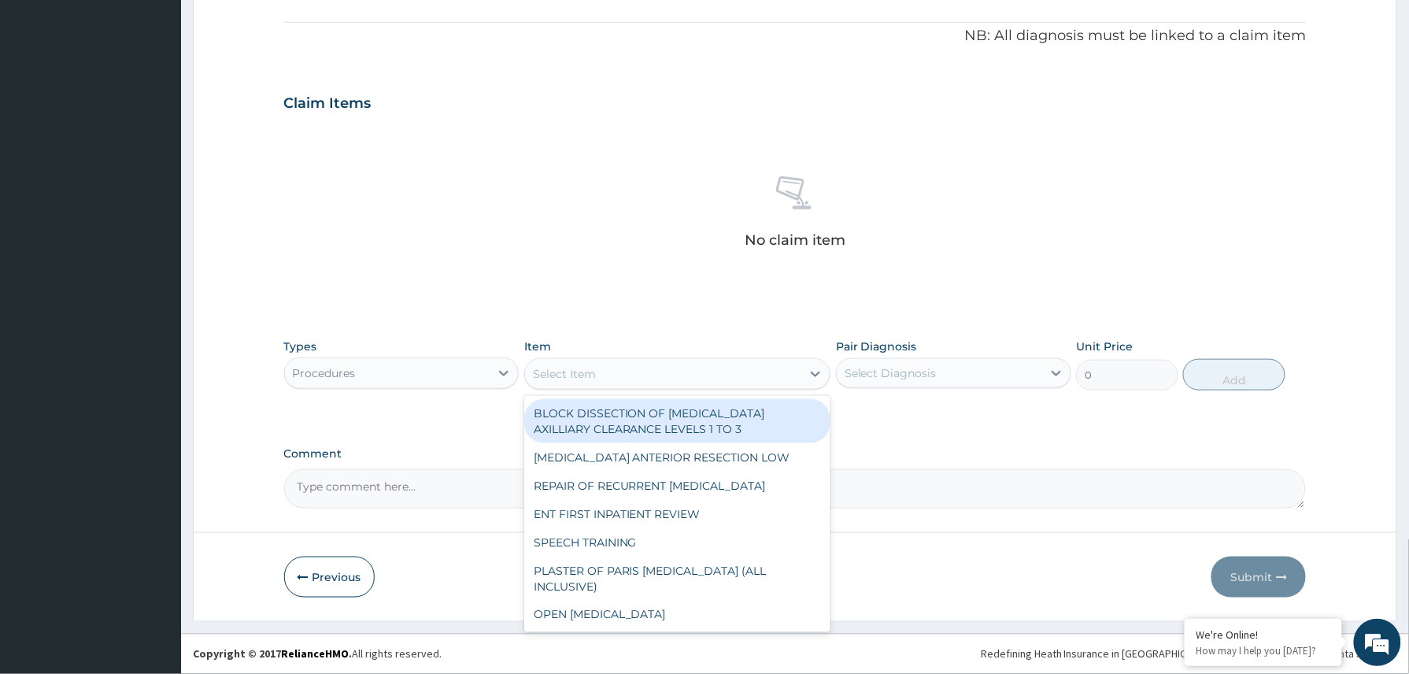
click at [625, 375] on div "Select Item" at bounding box center [663, 373] width 277 height 25
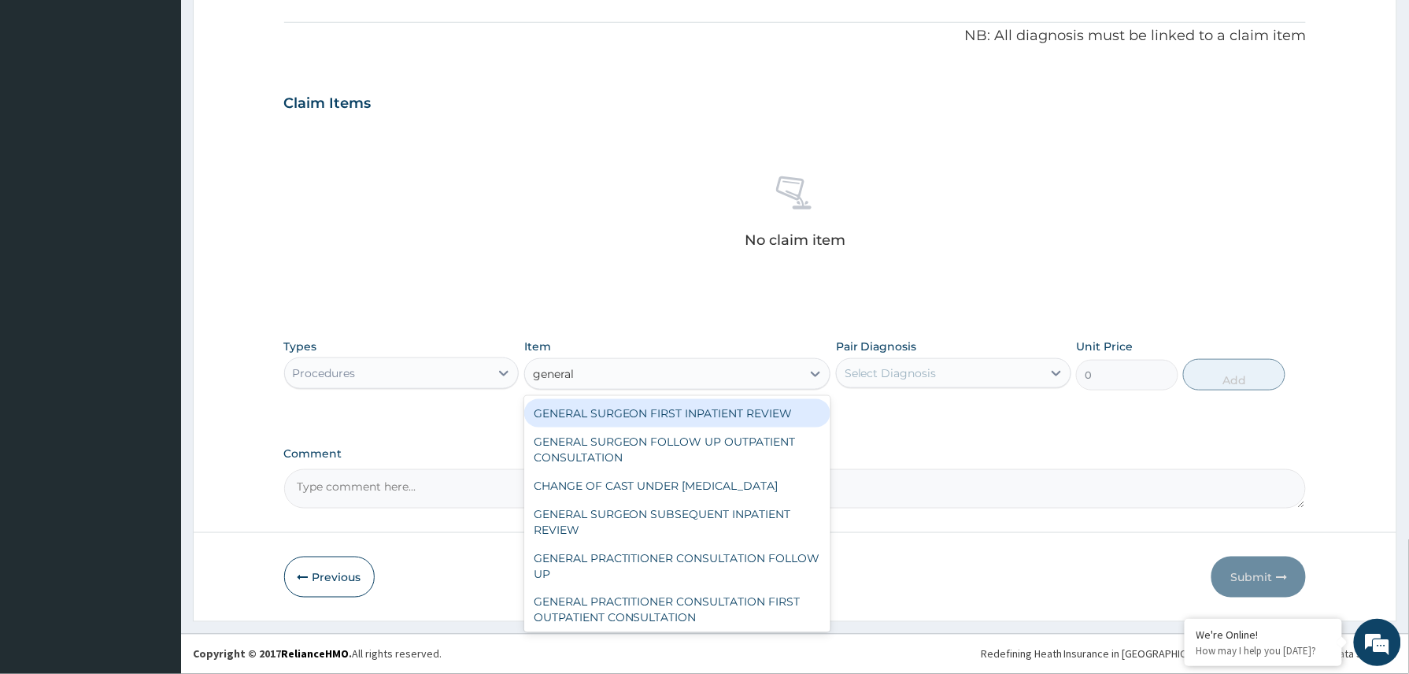
type input "general p"
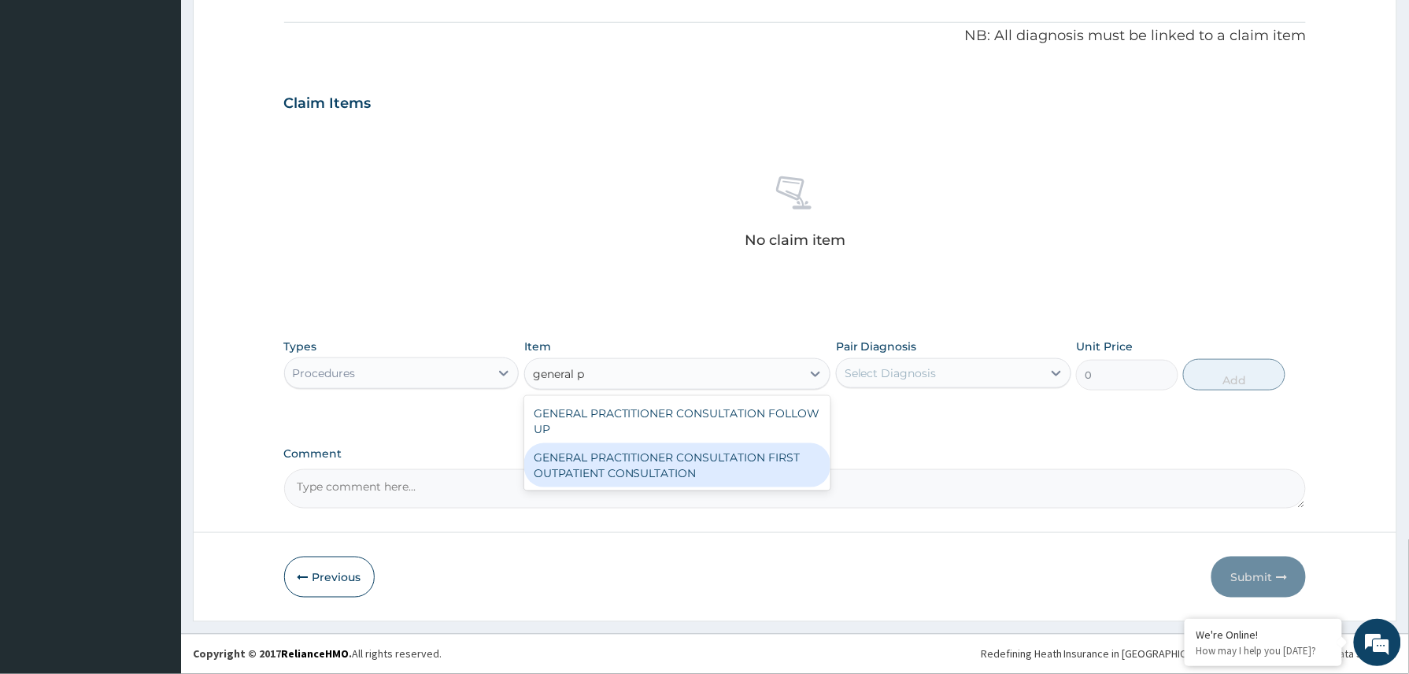
click at [645, 470] on div "GENERAL PRACTITIONER CONSULTATION FIRST OUTPATIENT CONSULTATION" at bounding box center [677, 465] width 307 height 44
type input "3370.125"
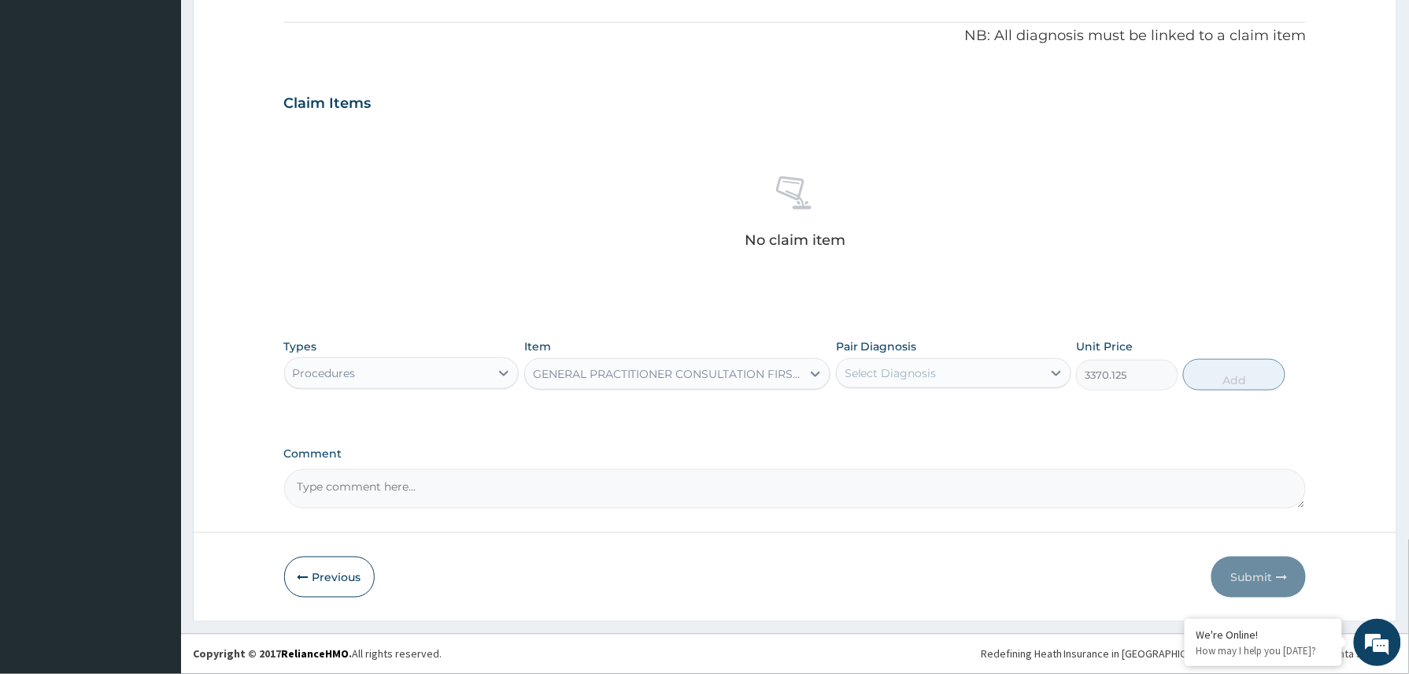
click at [902, 372] on div "Select Diagnosis" at bounding box center [890, 373] width 92 height 16
click at [886, 420] on div "Malaria" at bounding box center [953, 413] width 235 height 32
checkbox input "true"
drag, startPoint x: 1229, startPoint y: 375, endPoint x: 1192, endPoint y: 386, distance: 38.6
click at [1228, 376] on button "Add" at bounding box center [1234, 374] width 102 height 31
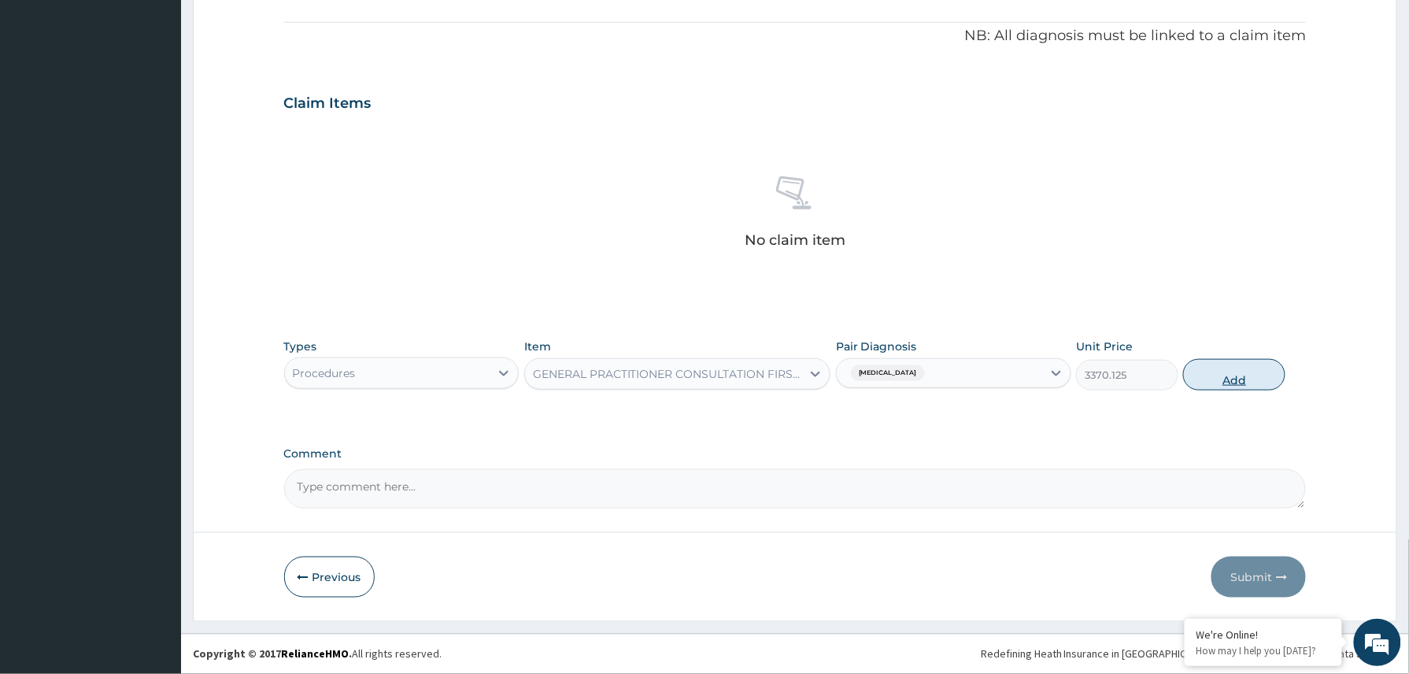
type input "0"
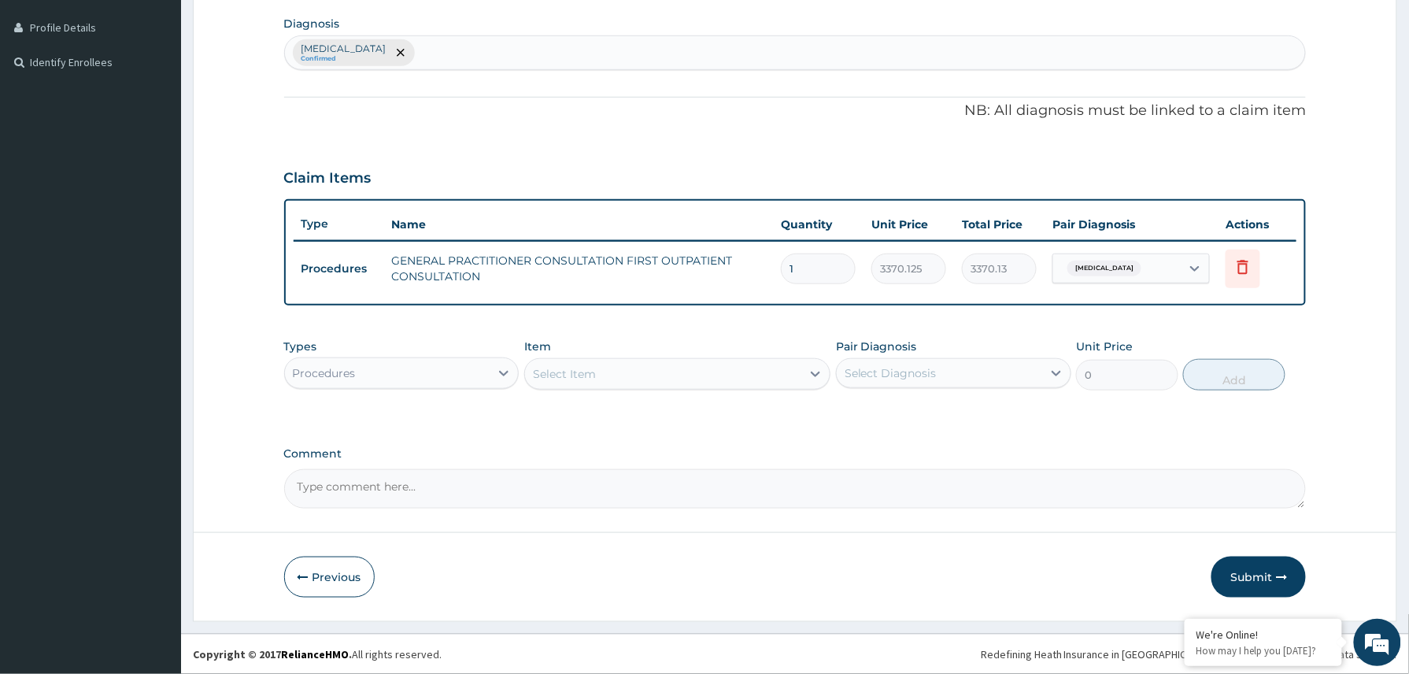
click at [456, 366] on div "Procedures" at bounding box center [387, 372] width 205 height 25
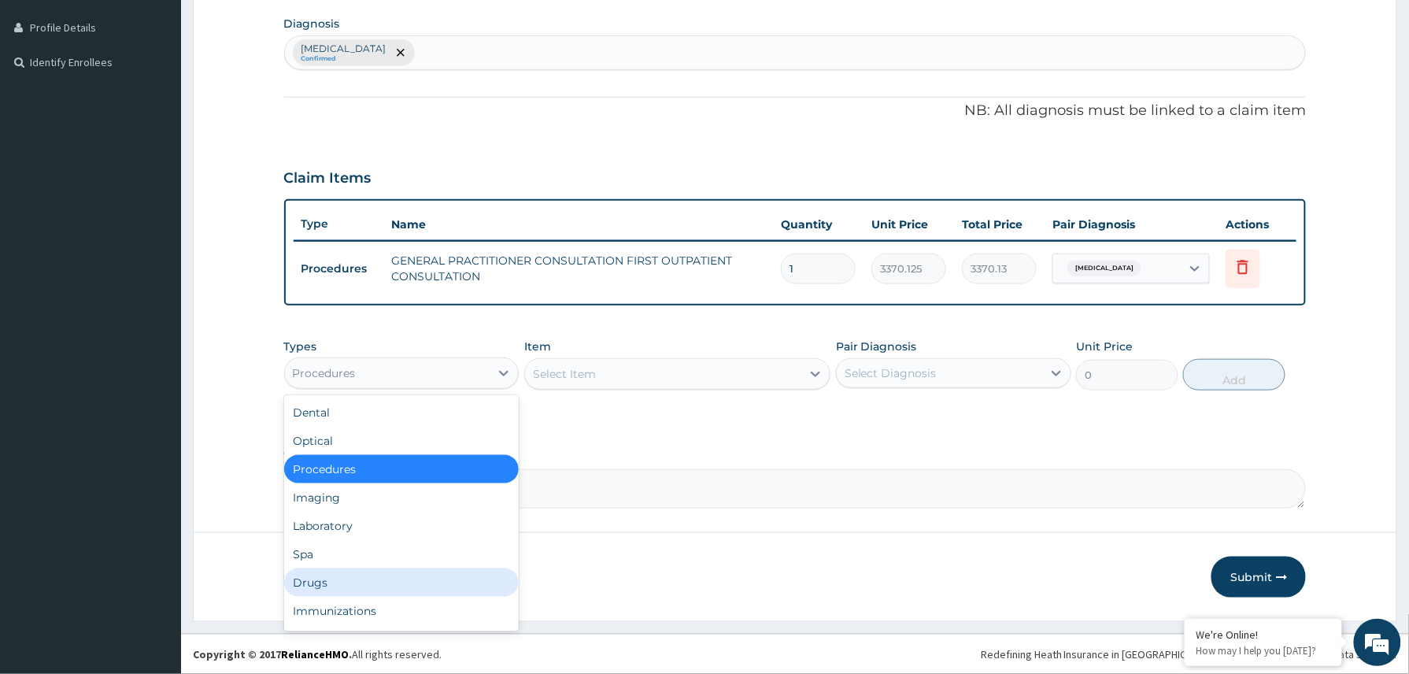
click at [332, 575] on div "Drugs" at bounding box center [401, 582] width 235 height 28
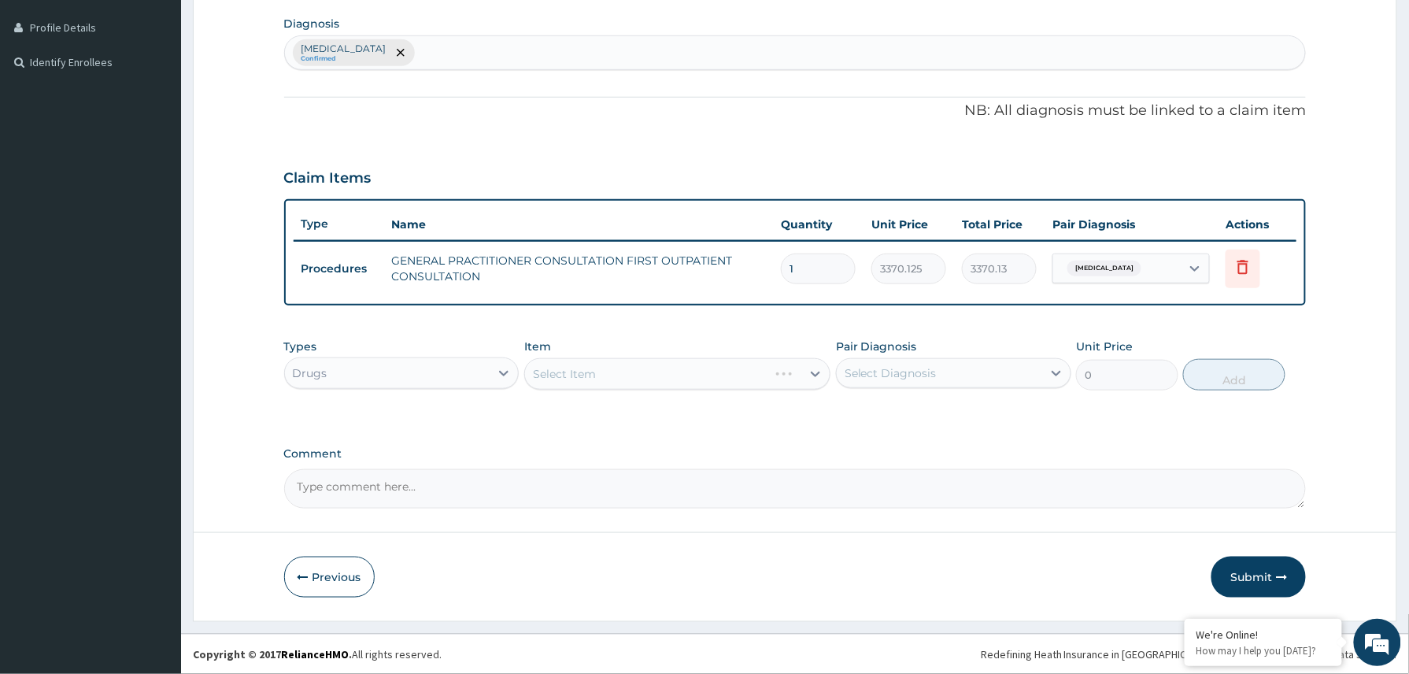
click at [373, 488] on textarea "Comment" at bounding box center [795, 488] width 1022 height 39
paste textarea "Tabs Loratidine 10mg dly x 1/52 Nasal Xylometazoline nocte x NOT MORE THAN 5/7"
type textarea "Tabs Loratidine 10mg dly x 1/52 Nasal Xylometazoline nocte x NOT MORE THAN 5/7"
click at [467, 35] on div "Malaria Confirmed" at bounding box center [795, 52] width 1022 height 35
type input "i"
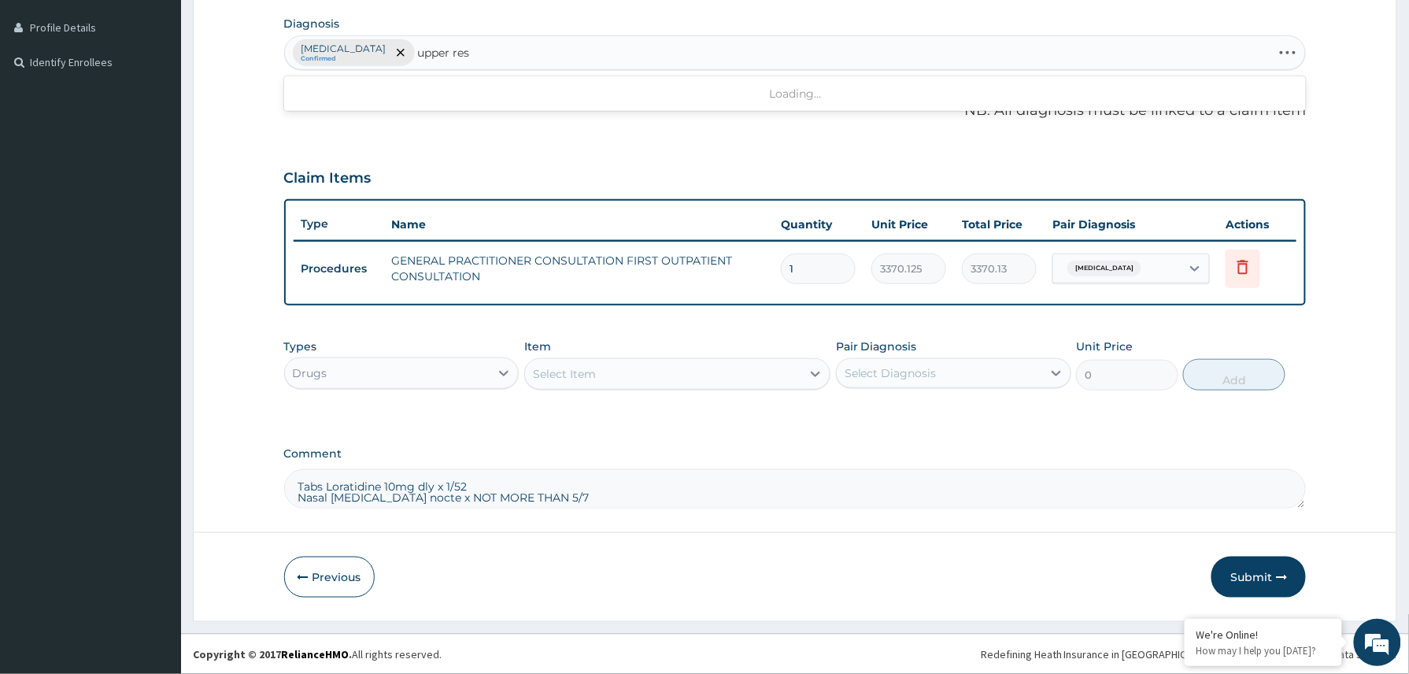
type input "upper resp"
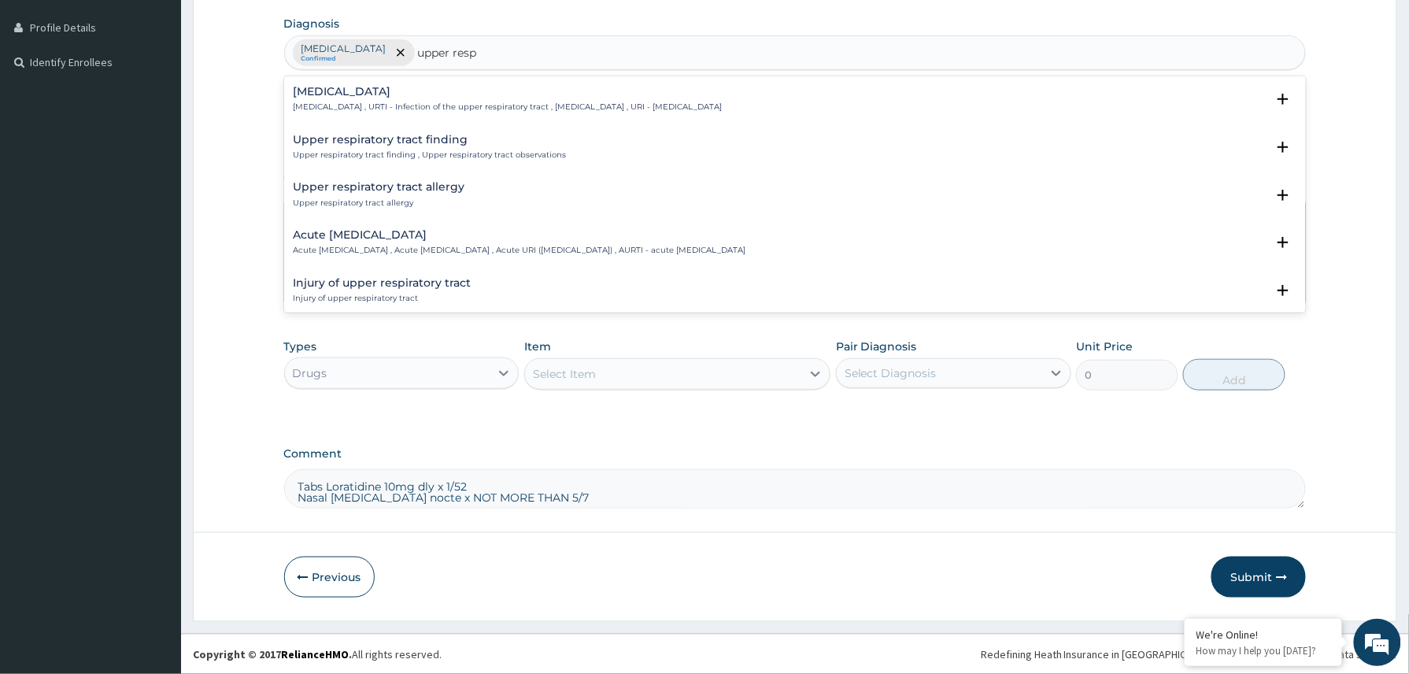
click at [425, 101] on div "Upper respiratory infection Upper respiratory infection , URTI - Infection of t…" at bounding box center [508, 100] width 429 height 28
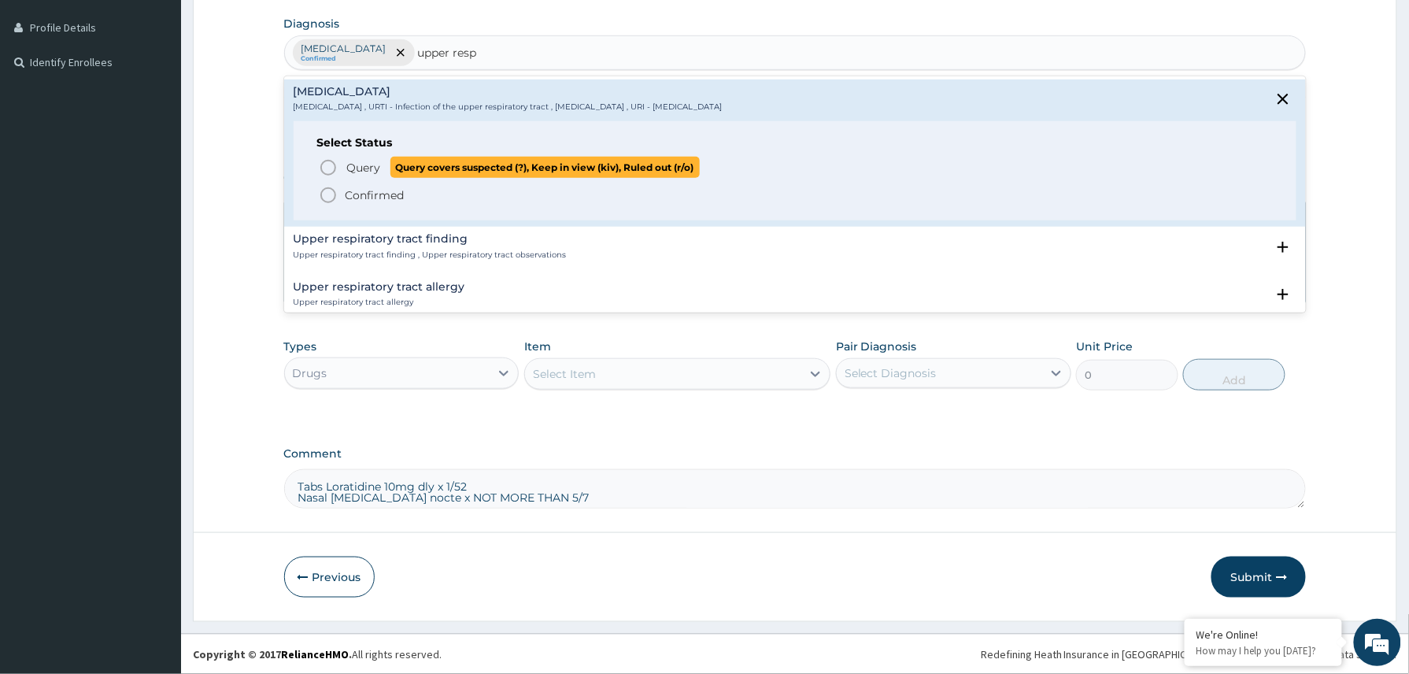
click at [372, 168] on span "Query" at bounding box center [364, 168] width 34 height 16
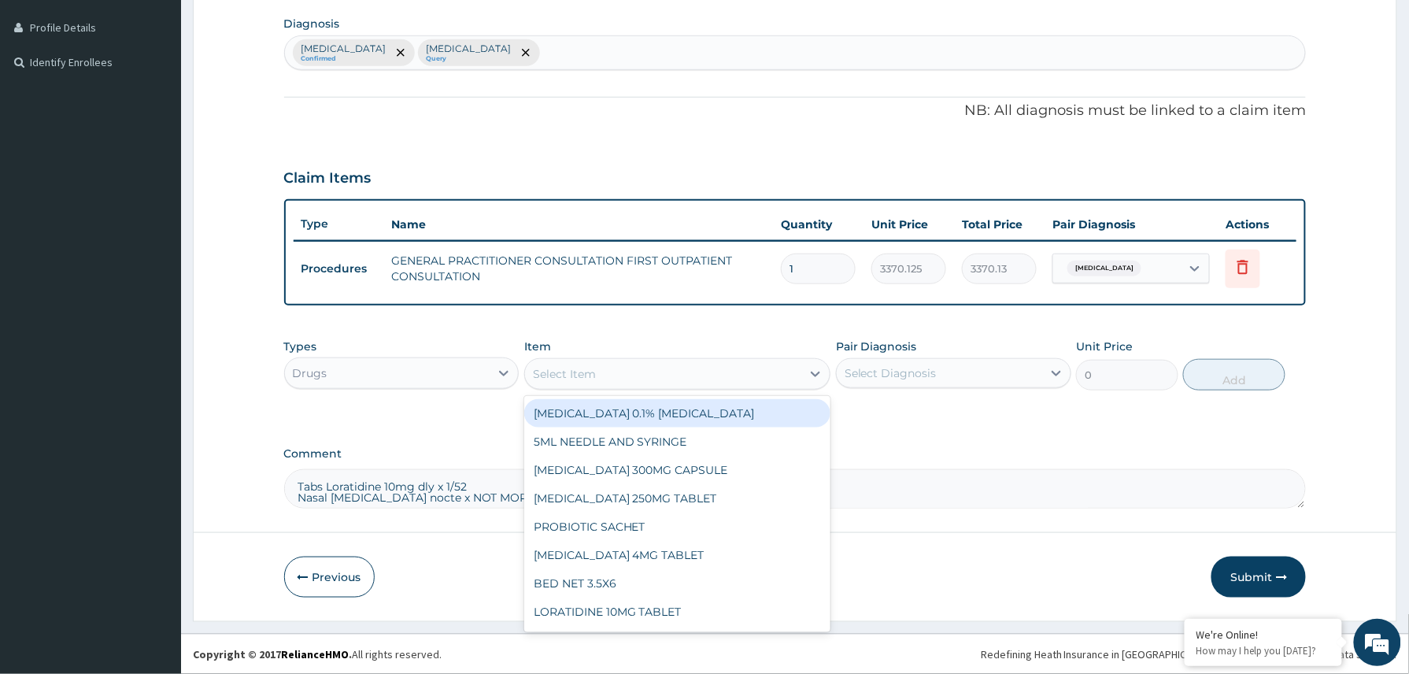
click at [608, 366] on div "Select Item" at bounding box center [663, 373] width 277 height 25
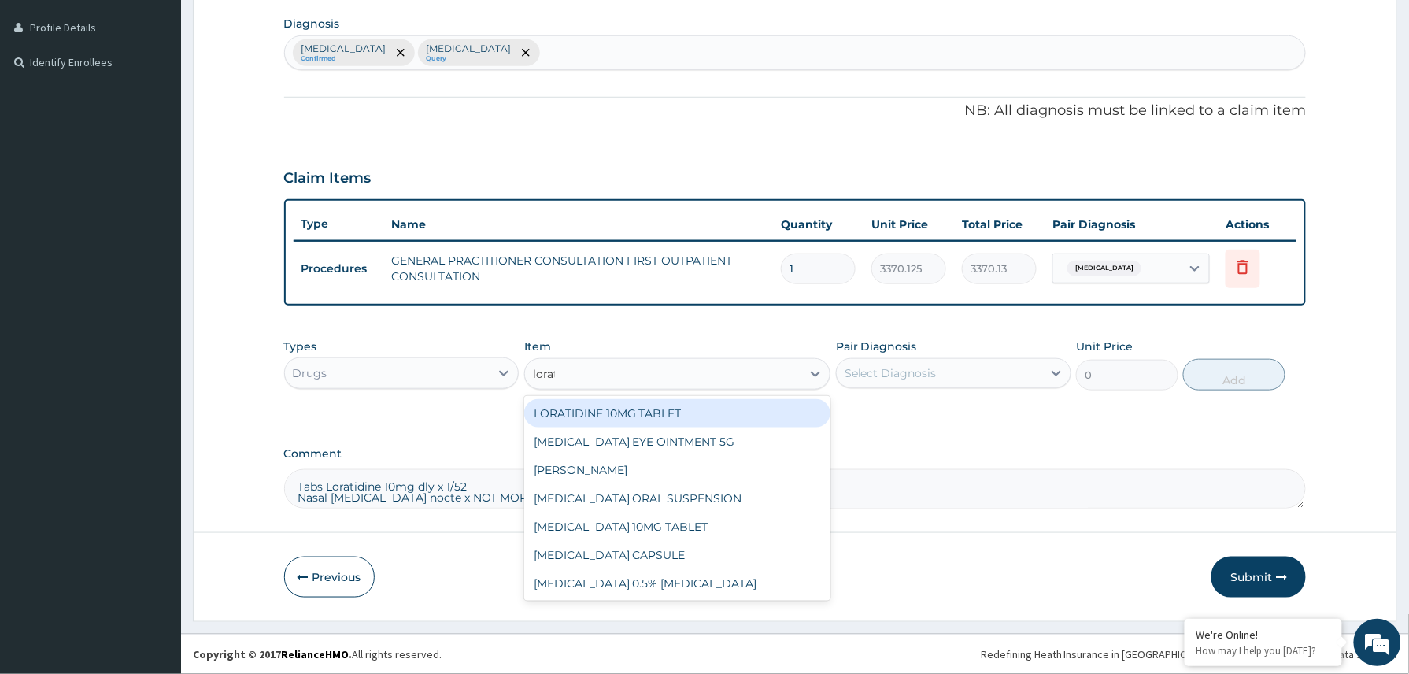
type input "lorata"
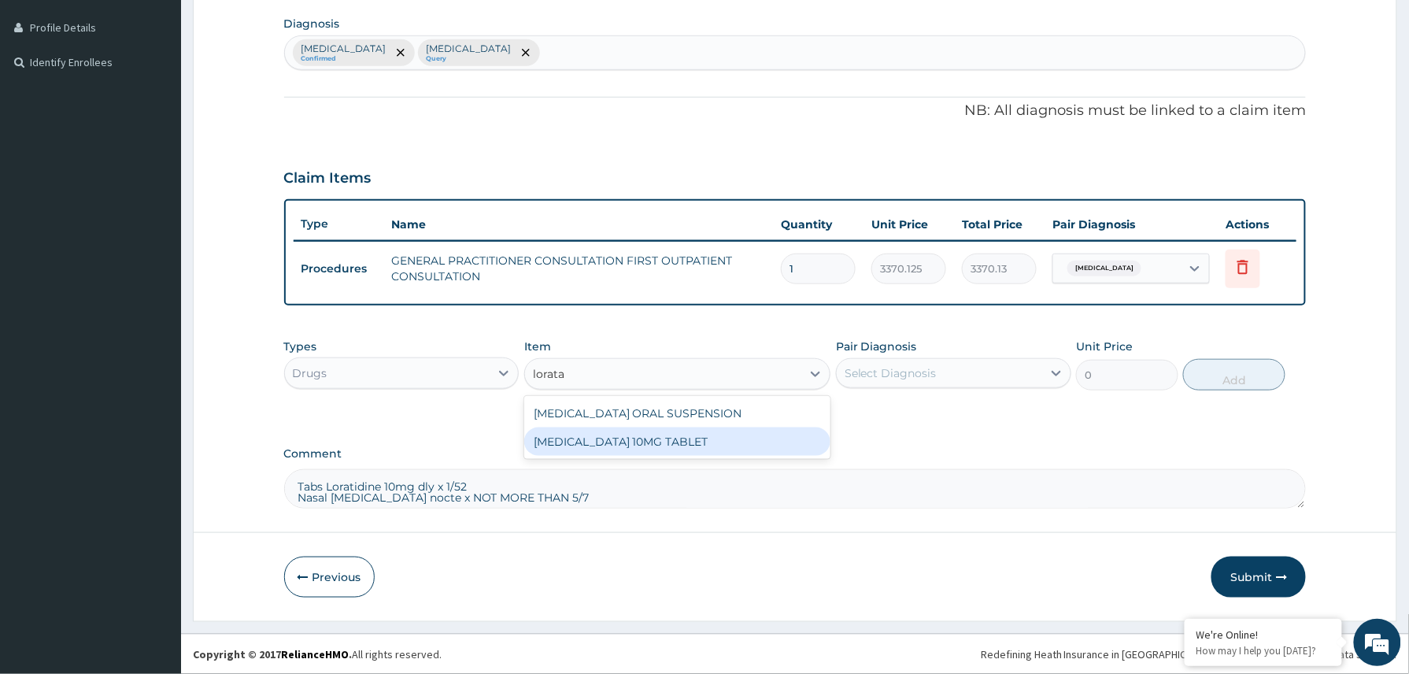
click at [622, 442] on div "[MEDICAL_DATA] 10MG TABLET" at bounding box center [677, 441] width 307 height 28
type input "86.25"
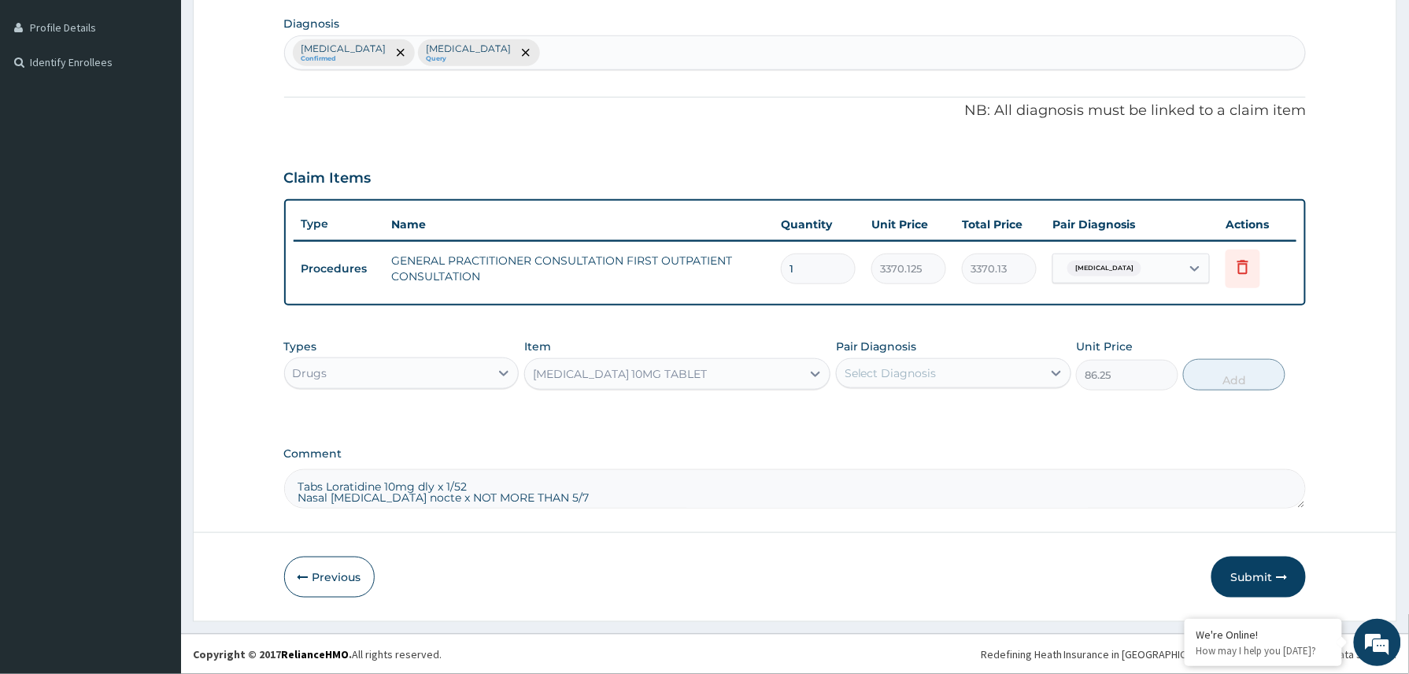
click at [933, 375] on div "Select Diagnosis" at bounding box center [890, 373] width 92 height 16
click at [863, 413] on label "[MEDICAL_DATA]" at bounding box center [911, 412] width 98 height 16
checkbox input "true"
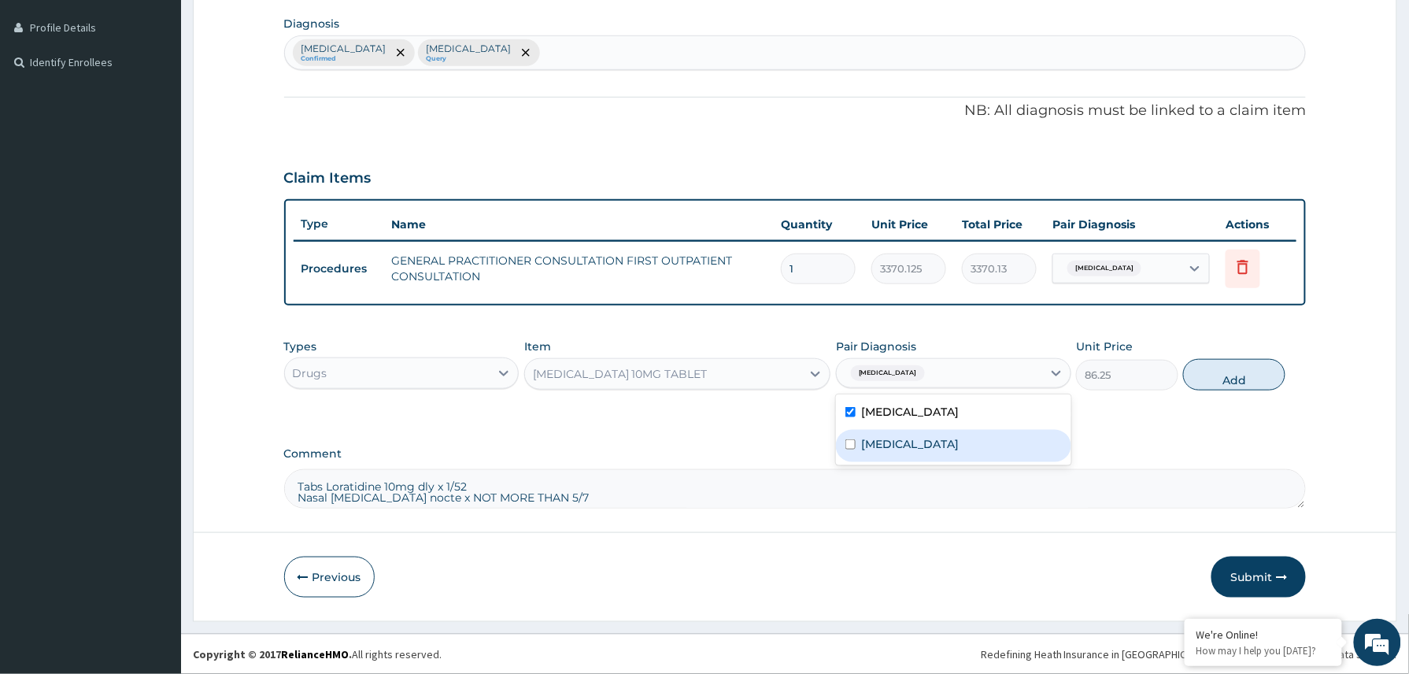
click at [876, 438] on label "Upper respiratory infection" at bounding box center [911, 444] width 98 height 16
checkbox input "true"
click at [1237, 373] on button "Add" at bounding box center [1234, 374] width 102 height 31
type input "0"
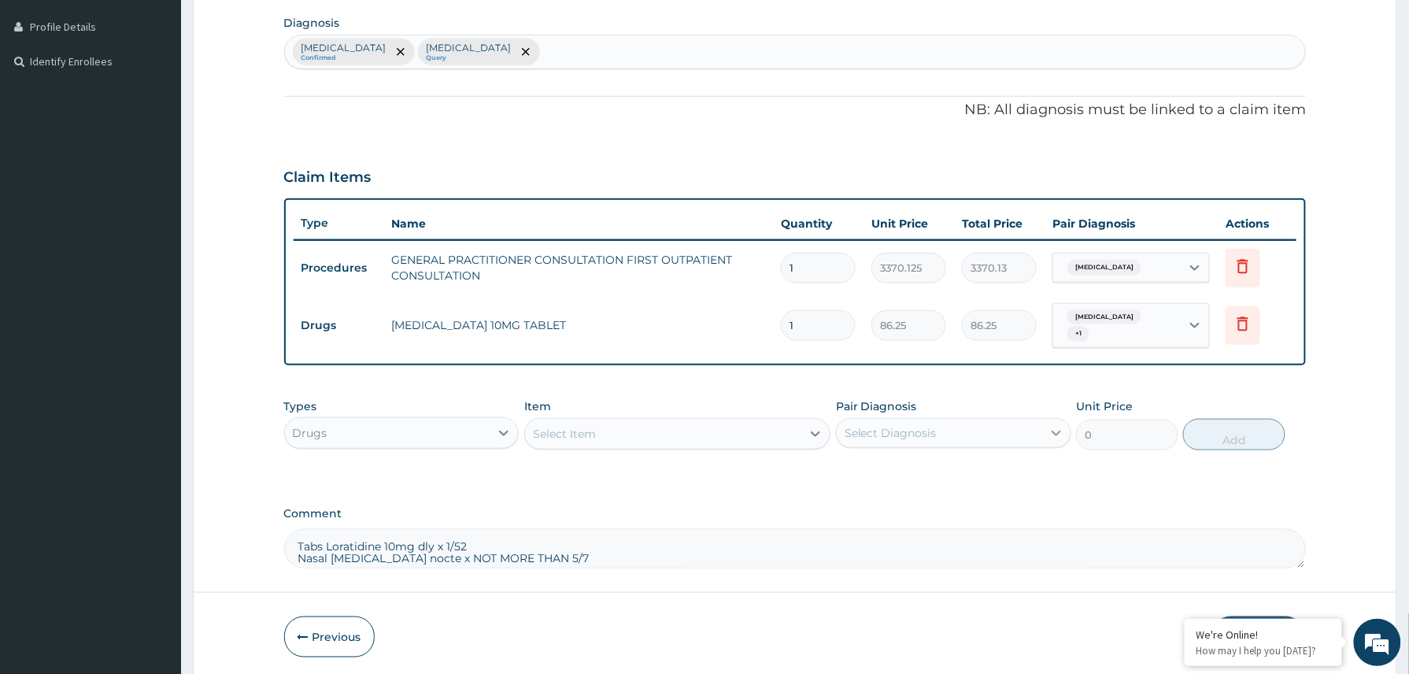
type input "0.00"
type input "5"
type input "431.25"
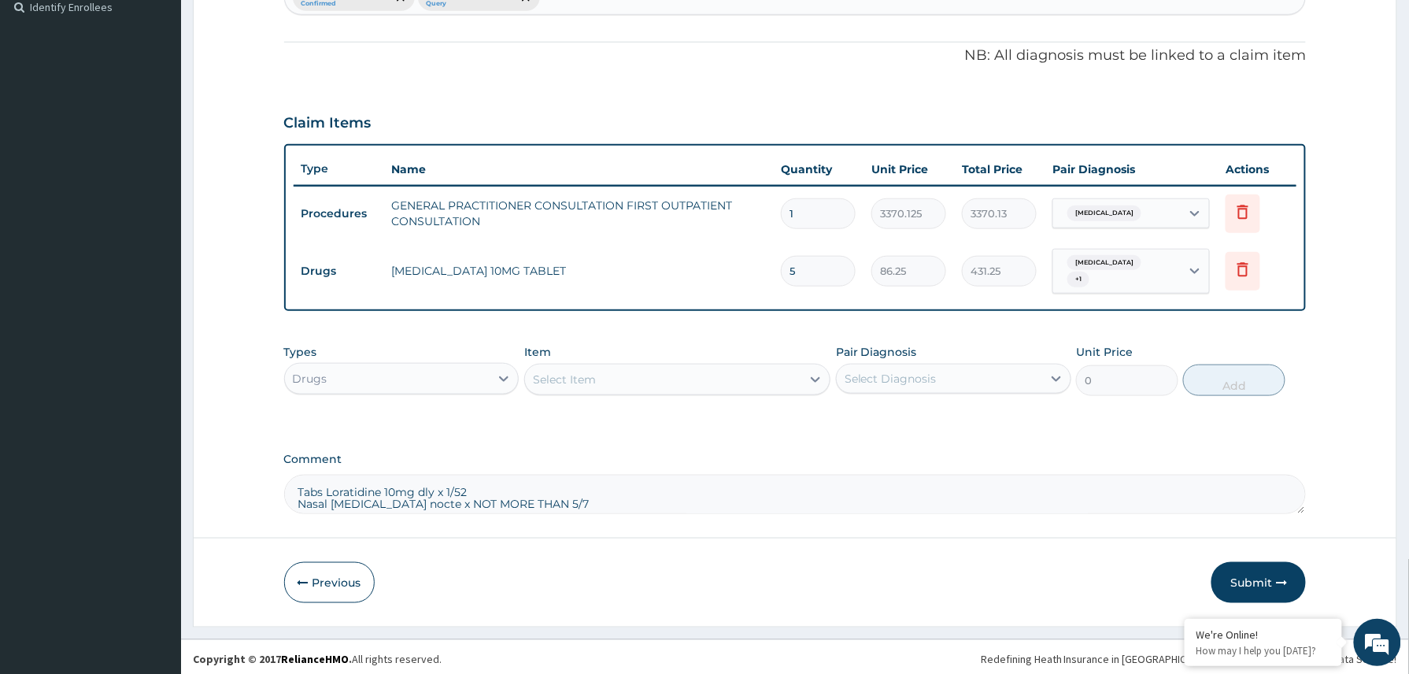
type input "5"
click at [600, 372] on div "Select Item" at bounding box center [663, 379] width 277 height 25
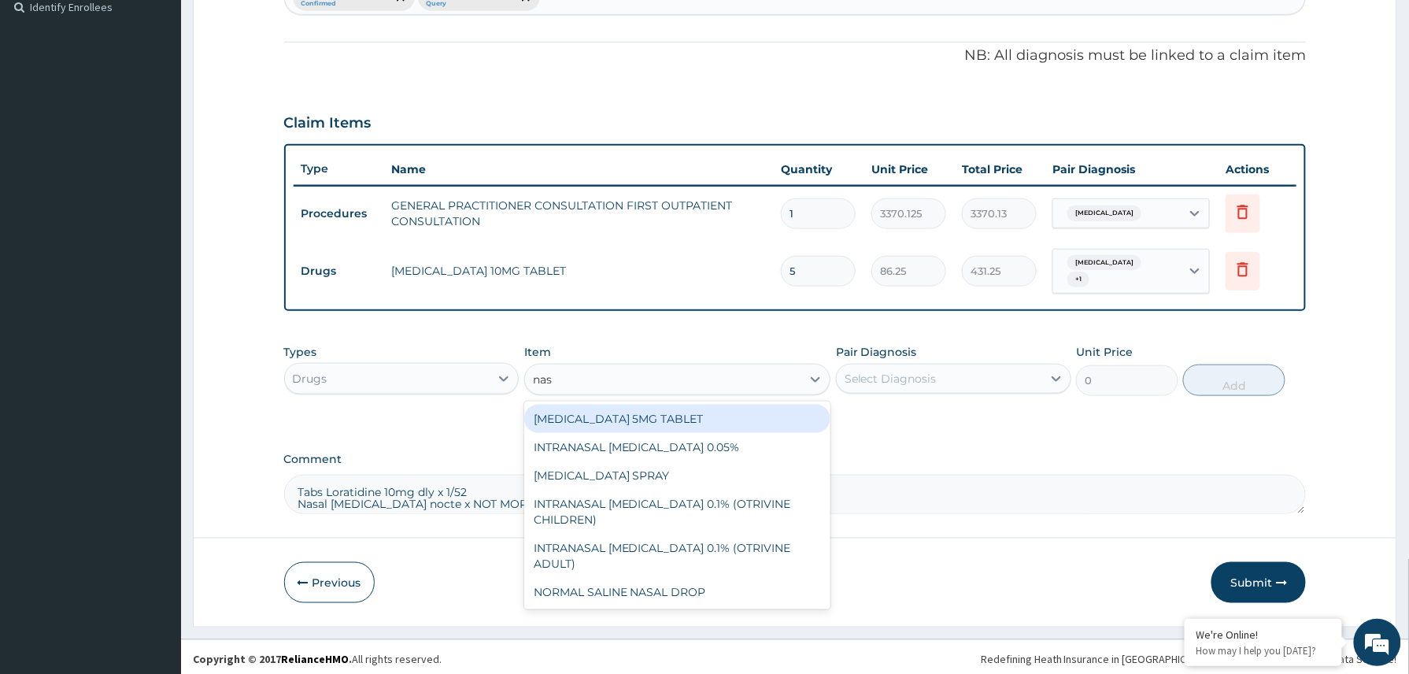
type input "nasa"
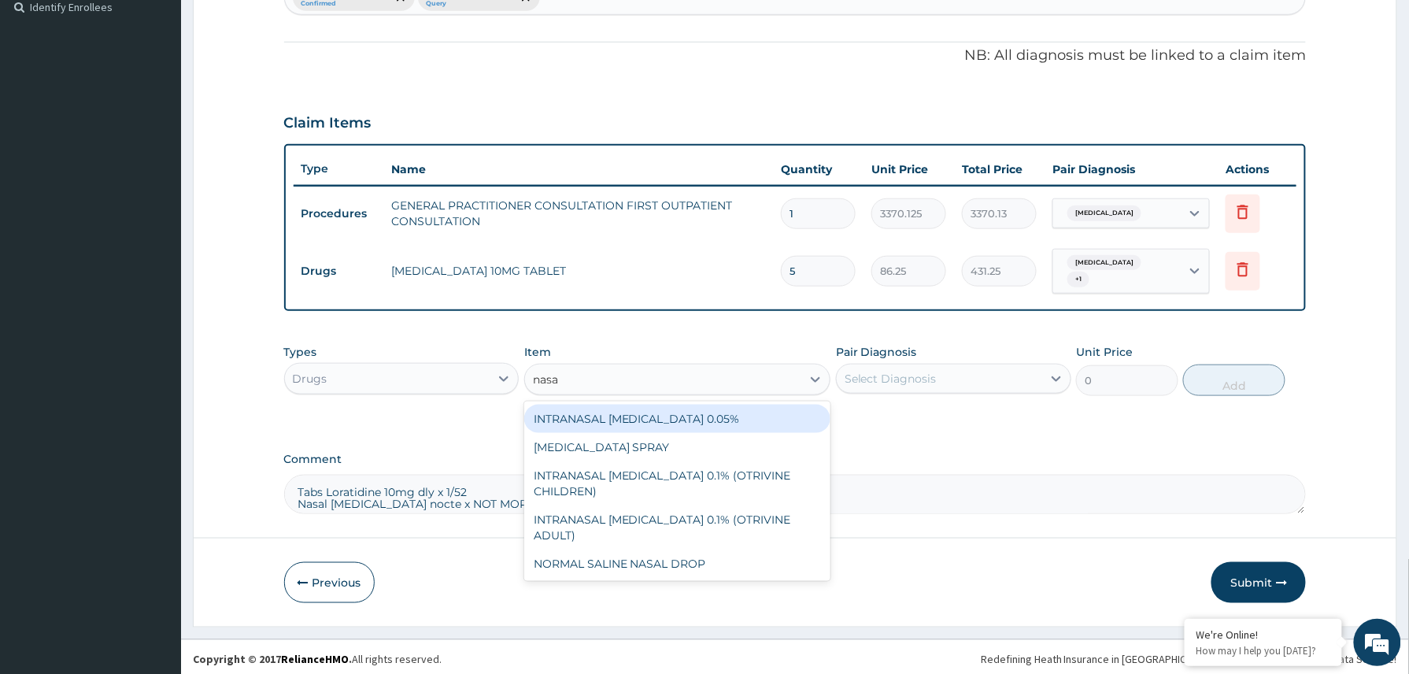
click at [664, 408] on div "INTRANASAL [MEDICAL_DATA] 0.05%" at bounding box center [677, 419] width 307 height 28
type input "5520"
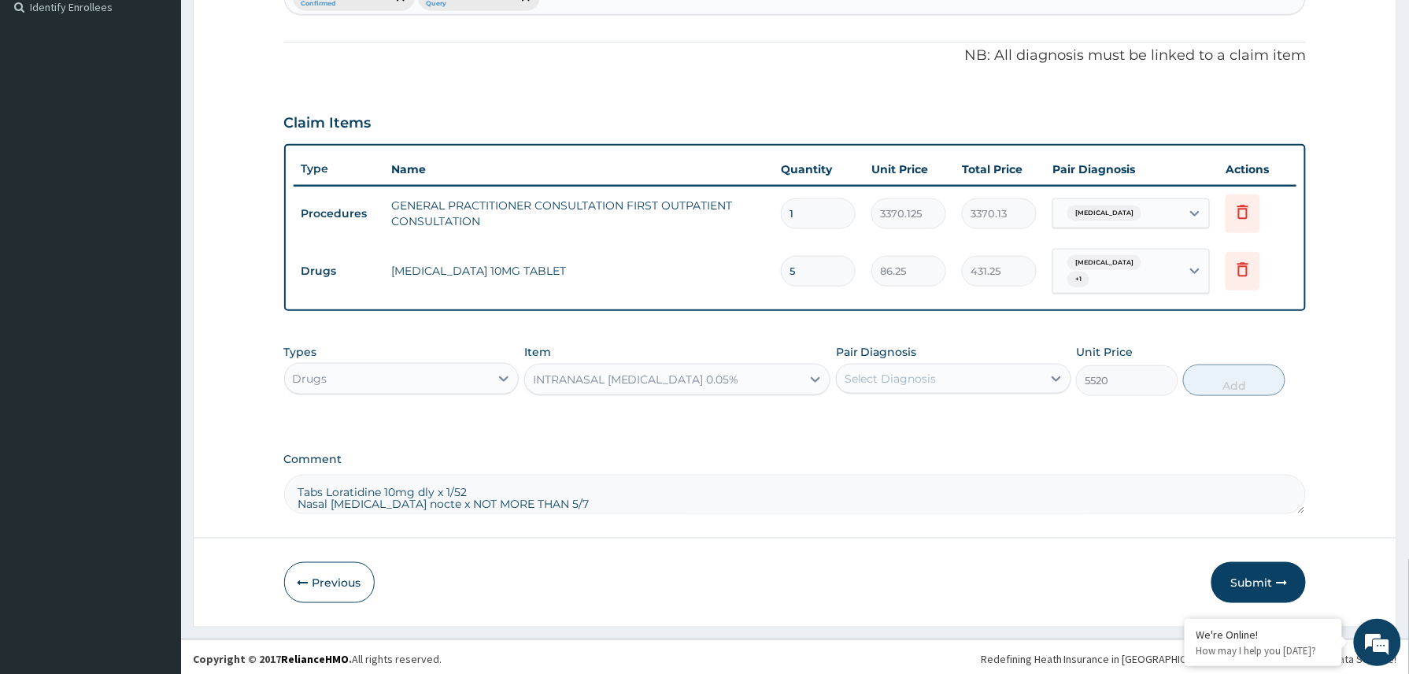
click at [957, 366] on div "Select Diagnosis" at bounding box center [939, 378] width 205 height 25
click at [927, 413] on div "Malaria" at bounding box center [953, 419] width 235 height 32
checkbox input "true"
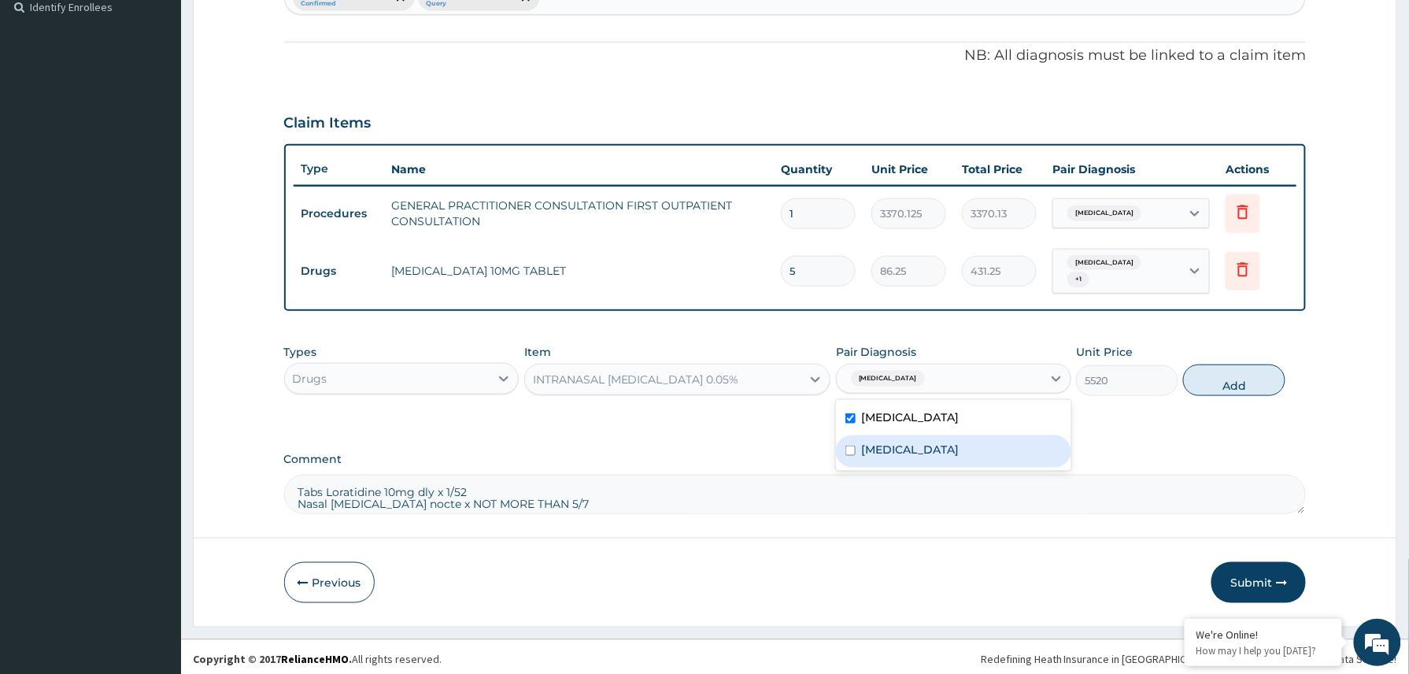
click at [919, 442] on label "Upper respiratory infection" at bounding box center [911, 450] width 98 height 16
checkbox input "true"
drag, startPoint x: 1235, startPoint y: 384, endPoint x: 811, endPoint y: 571, distance: 463.4
click at [1236, 384] on button "Add" at bounding box center [1234, 379] width 102 height 31
type input "0"
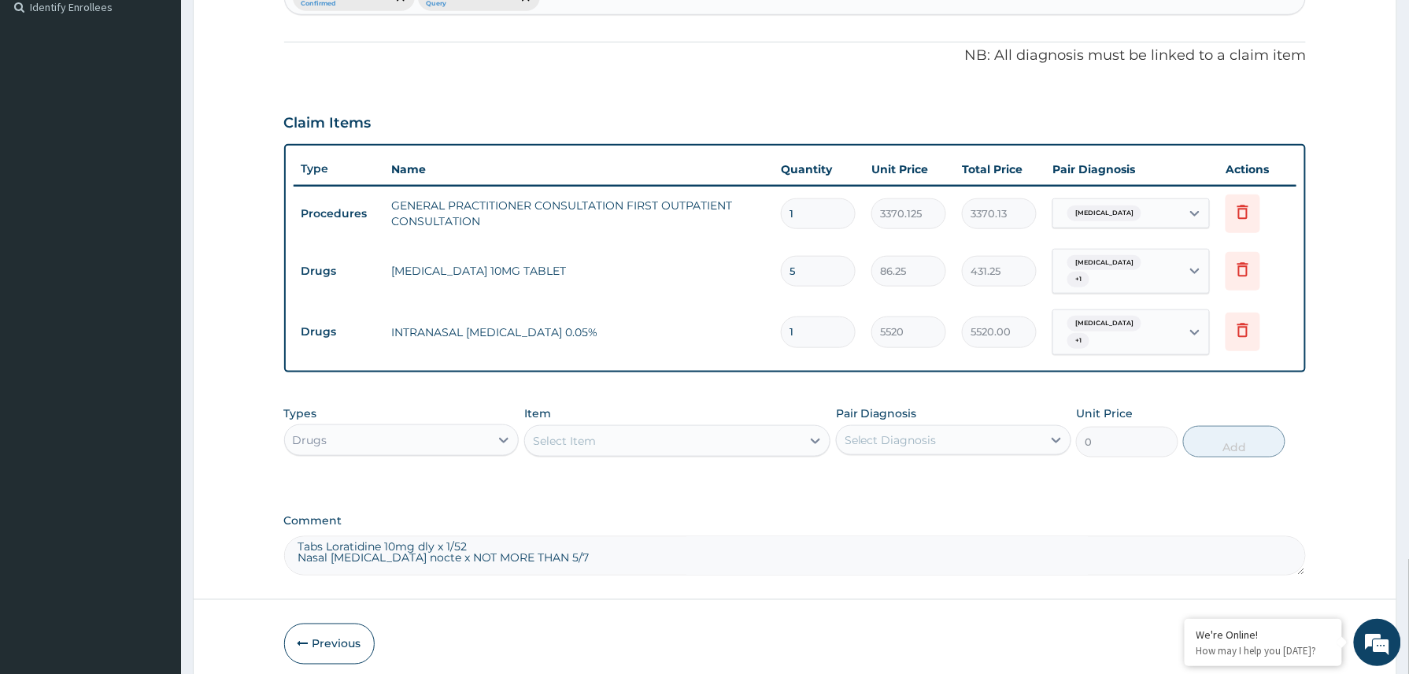
scroll to position [0, 0]
drag, startPoint x: 612, startPoint y: 551, endPoint x: 269, endPoint y: 515, distance: 345.1
click at [269, 515] on form "Step 2 of 2 PA Code / Prescription Code Enter Code(Secondary Care Only) Encount…" at bounding box center [795, 165] width 1204 height 1046
click at [1247, 623] on button "Submit" at bounding box center [1258, 643] width 94 height 41
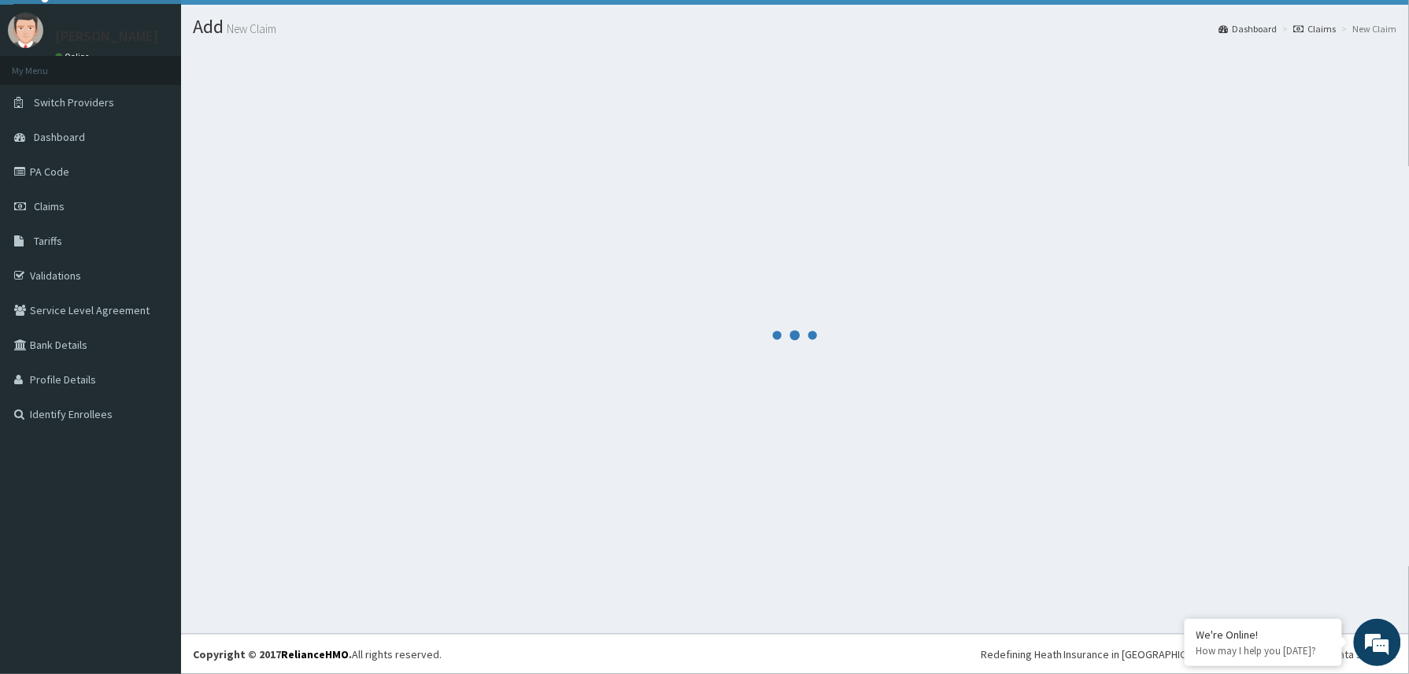
scroll to position [35, 0]
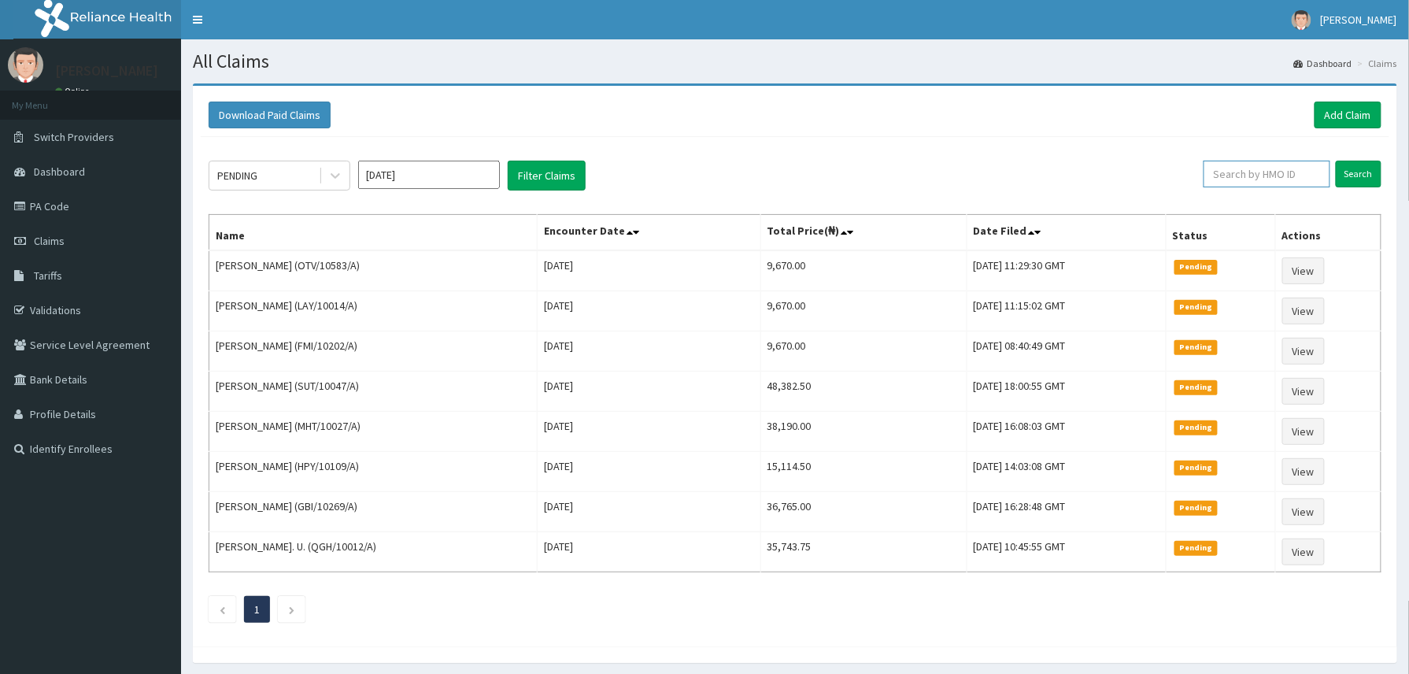
click at [1245, 172] on input "text" at bounding box center [1266, 174] width 127 height 27
paste input "2207731"
type input "2207731"
drag, startPoint x: 1257, startPoint y: 170, endPoint x: 1217, endPoint y: 183, distance: 42.1
click at [1217, 183] on input "2207731" at bounding box center [1240, 174] width 118 height 27
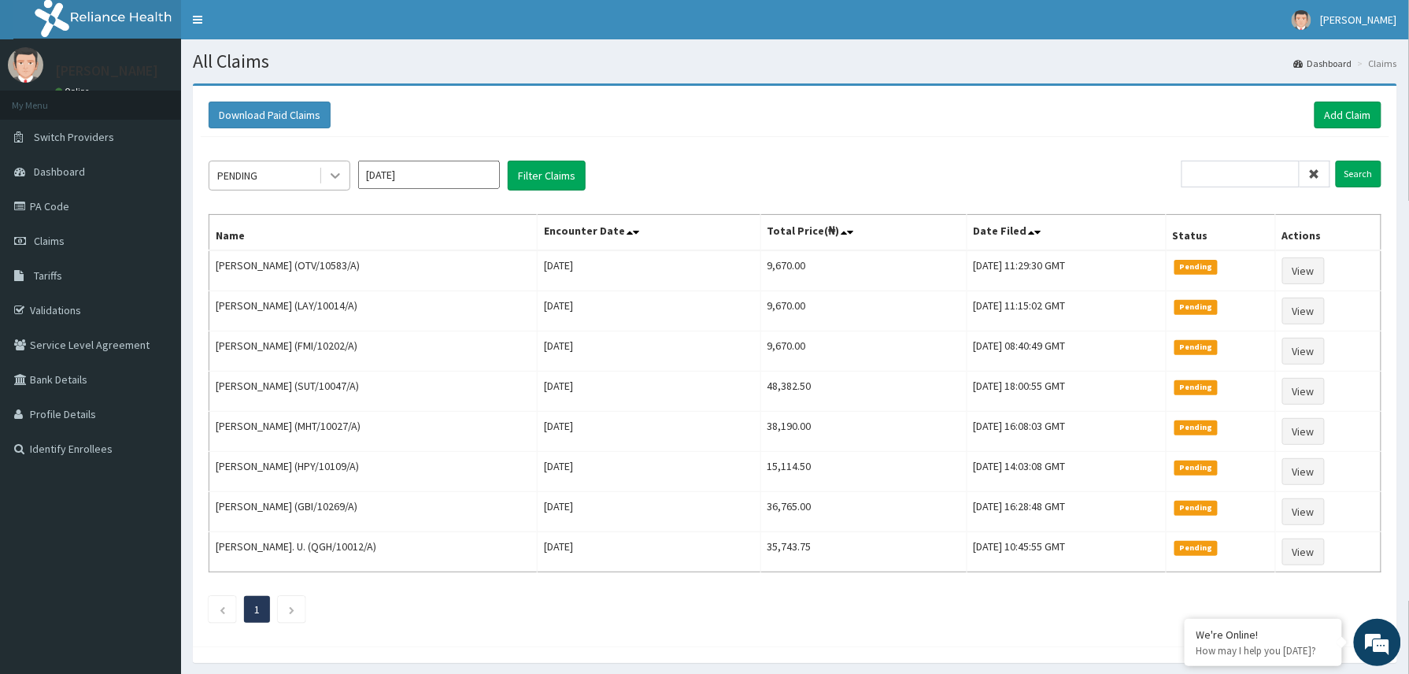
click at [337, 183] on icon at bounding box center [335, 176] width 16 height 16
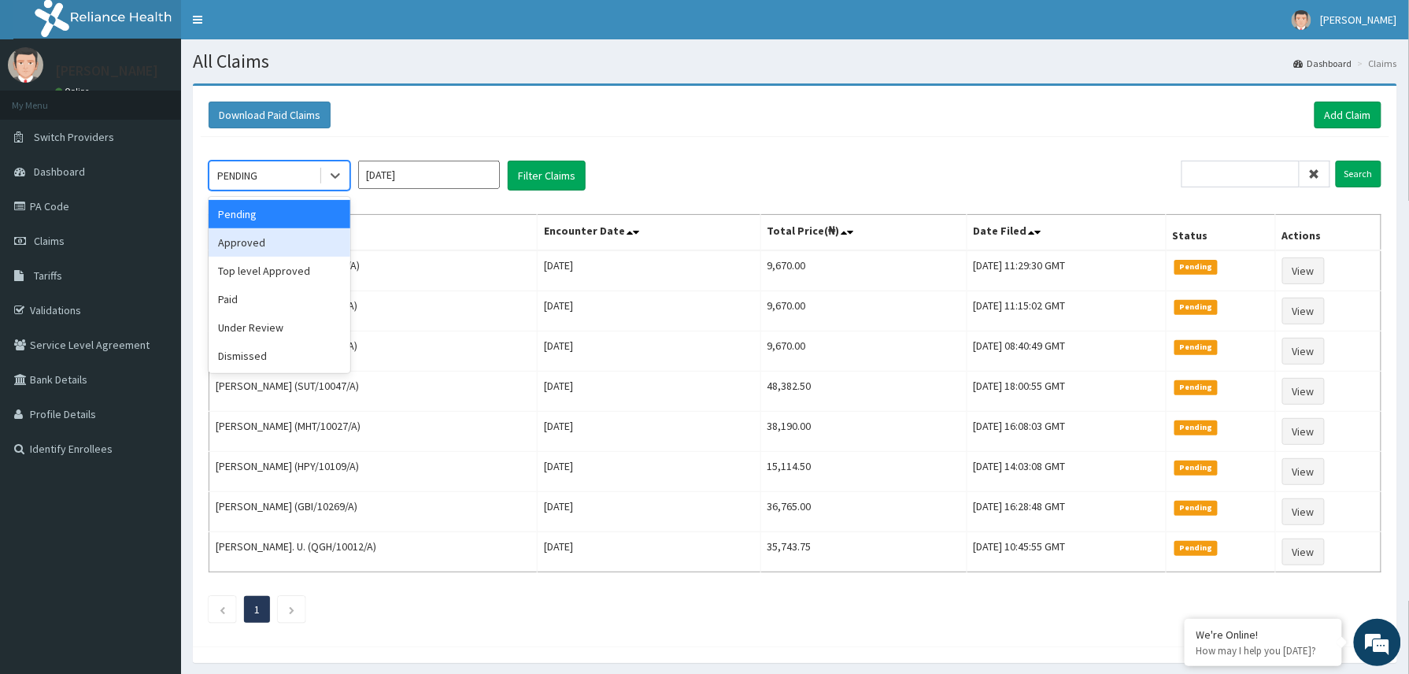
click at [256, 244] on div "Approved" at bounding box center [280, 242] width 142 height 28
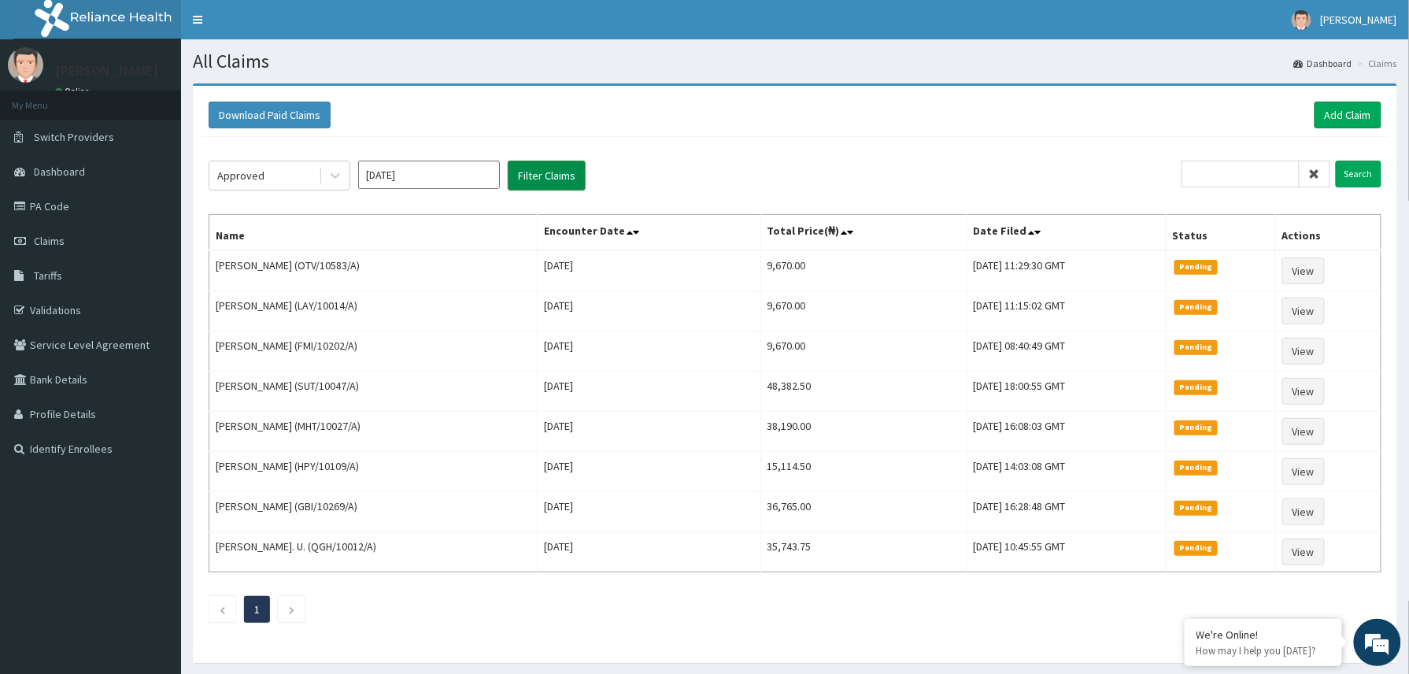
click at [557, 183] on button "Filter Claims" at bounding box center [547, 176] width 78 height 30
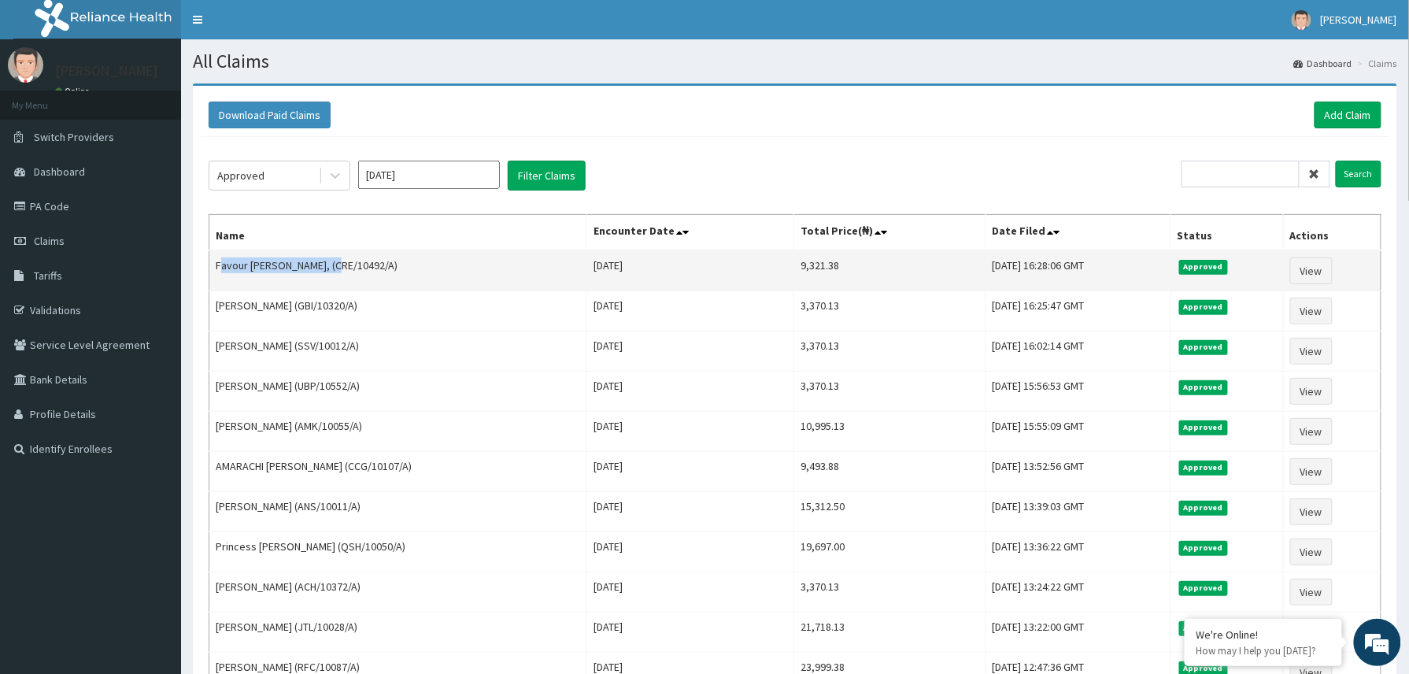
drag, startPoint x: 215, startPoint y: 271, endPoint x: 334, endPoint y: 260, distance: 120.1
click at [334, 260] on td "Favour Eleojo Omagbogu, (CRE/10492/A)" at bounding box center [398, 270] width 378 height 41
copy td "Favour Eleojo Omagbogu,"
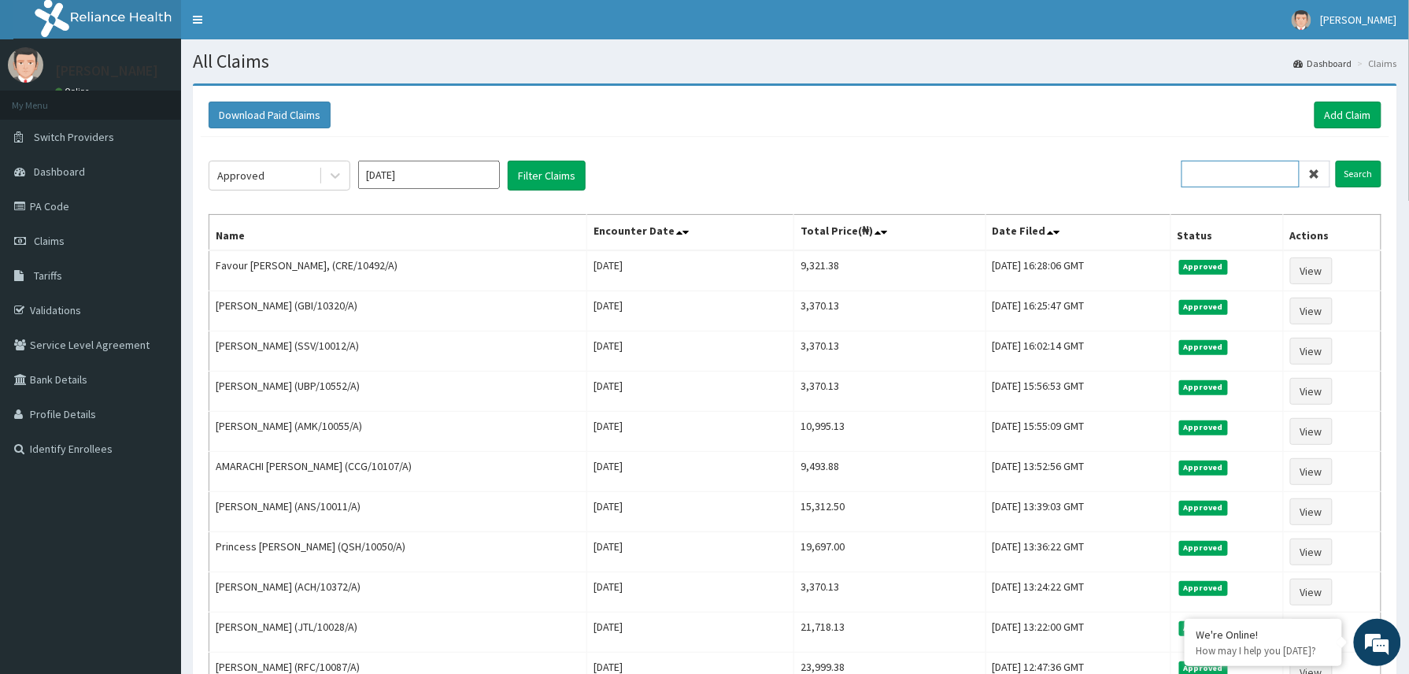
click at [1215, 174] on input "text" at bounding box center [1240, 174] width 118 height 27
paste input "Emmanuel Oyekwe"
type input "Emmanuel Oyekwe"
paste input "2508646"
type input "2508646"
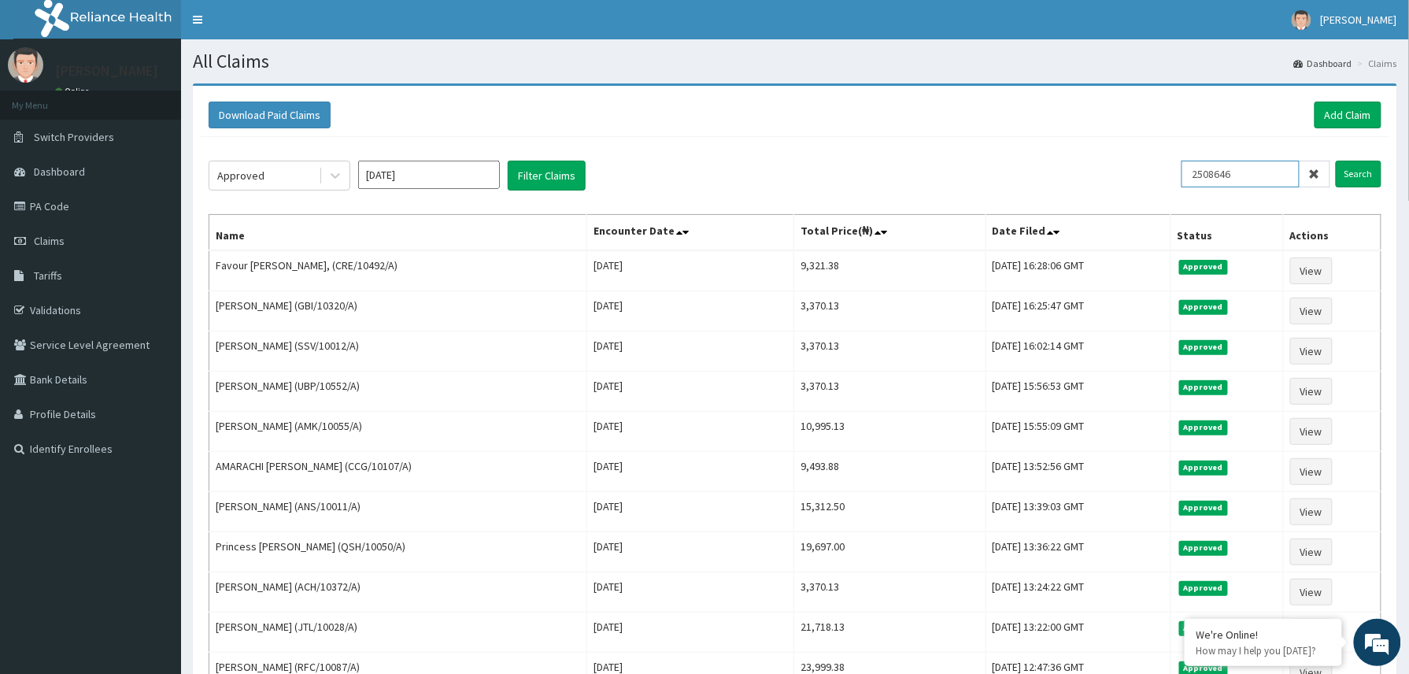
drag, startPoint x: 1241, startPoint y: 171, endPoint x: 1170, endPoint y: 183, distance: 72.7
click at [1170, 183] on div "Approved Sep 2025 Filter Claims 2508646 Search" at bounding box center [795, 176] width 1173 height 30
paste input "Blessing Israel"
type input "Blessing Israel"
drag, startPoint x: 327, startPoint y: 174, endPoint x: 318, endPoint y: 181, distance: 11.8
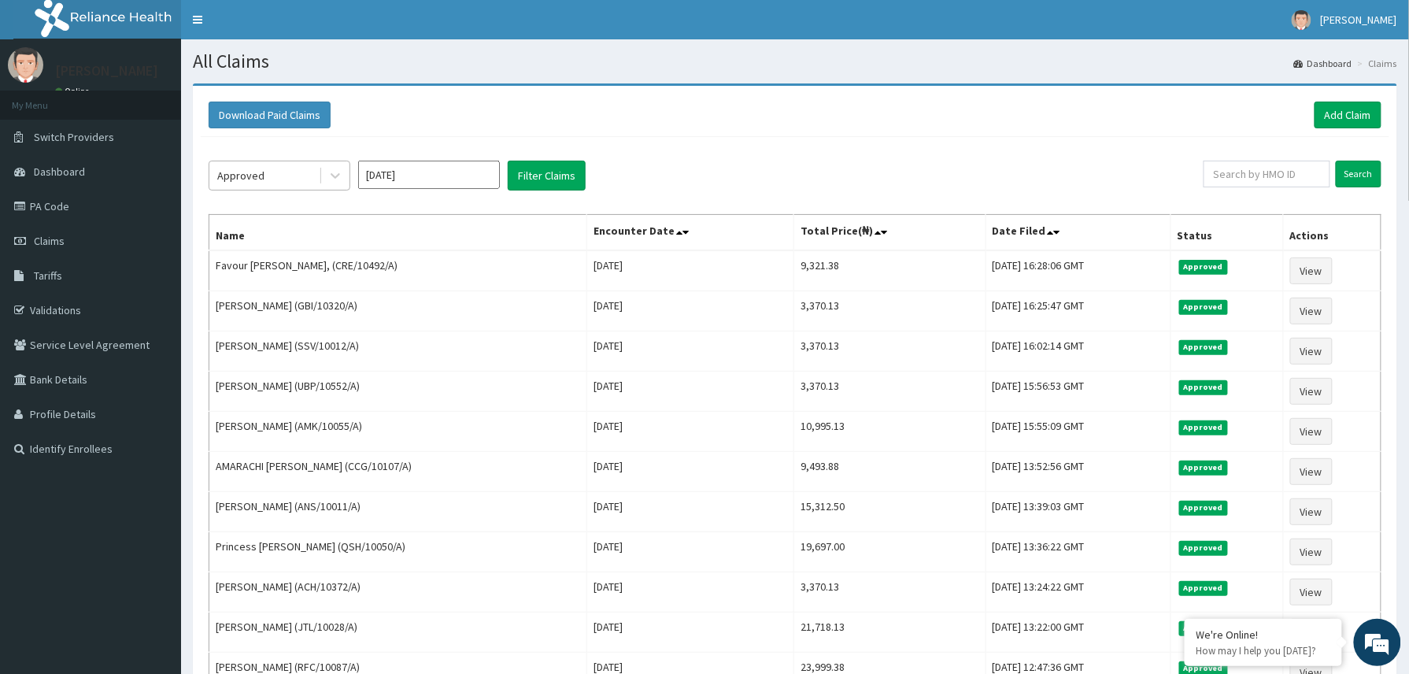
click at [325, 174] on div at bounding box center [335, 175] width 28 height 28
click at [1217, 180] on input "text" at bounding box center [1266, 174] width 127 height 27
paste input "2309841"
type input "2309841"
drag, startPoint x: 1245, startPoint y: 172, endPoint x: 1165, endPoint y: 176, distance: 80.4
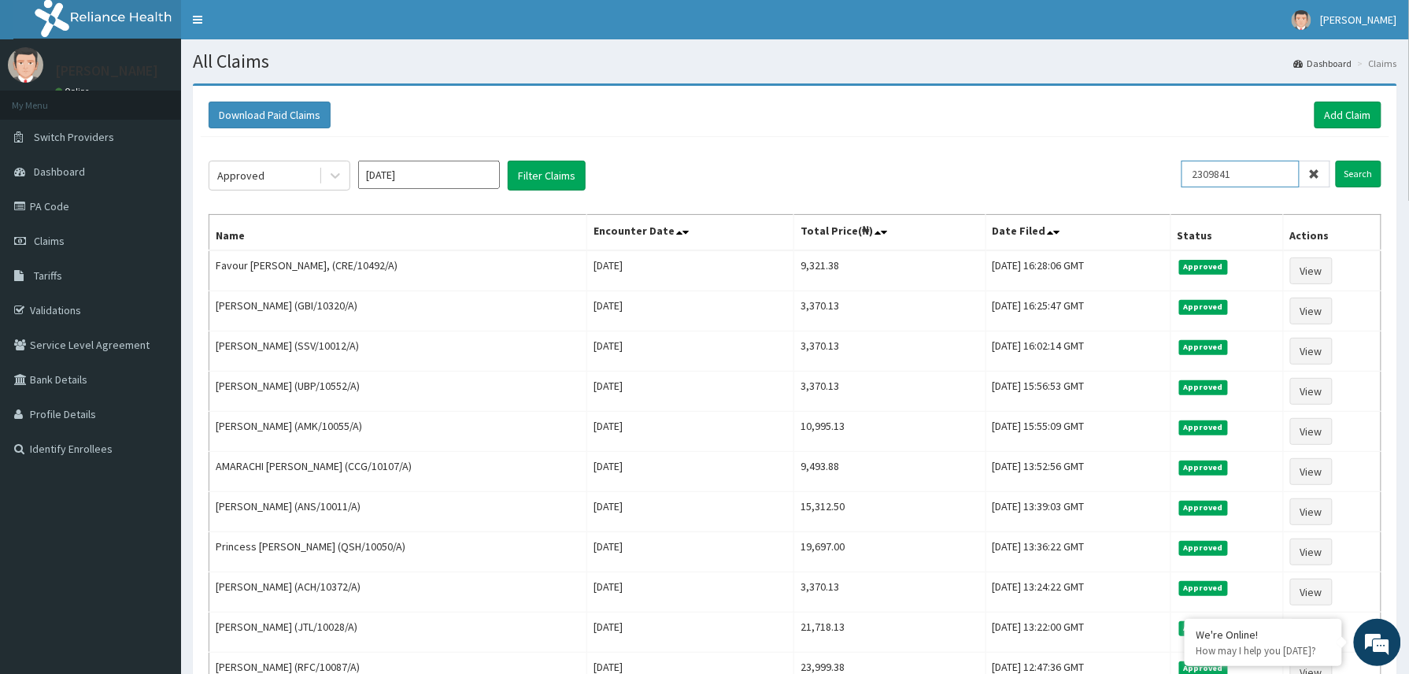
click at [1165, 176] on div "Approved Sep 2025 Filter Claims 2309841 Search" at bounding box center [795, 176] width 1173 height 30
click at [1341, 117] on link "Add Claim" at bounding box center [1347, 115] width 67 height 27
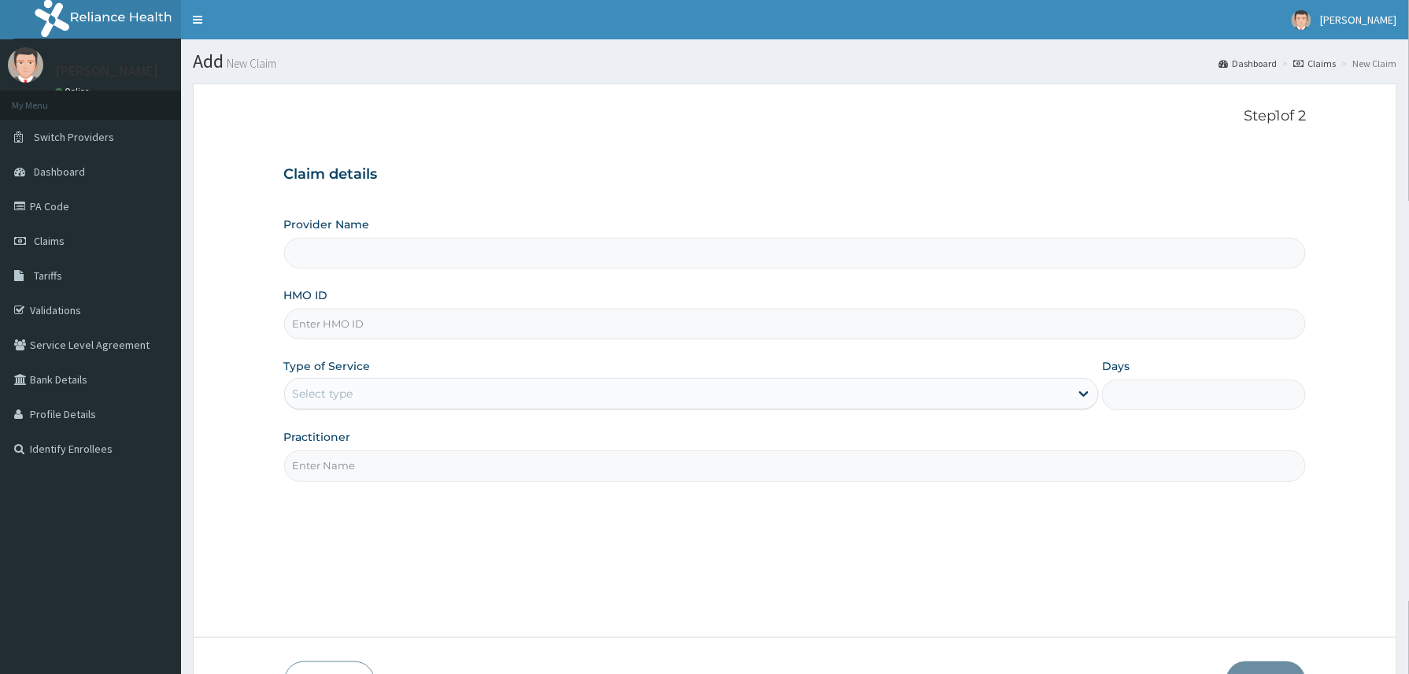
click at [315, 325] on input "HMO ID" at bounding box center [795, 324] width 1022 height 31
paste input "UBP/10552/A"
type input "UBP/10552/A"
drag, startPoint x: 343, startPoint y: 388, endPoint x: 351, endPoint y: 413, distance: 26.4
click at [344, 389] on div "Select type" at bounding box center [323, 394] width 61 height 16
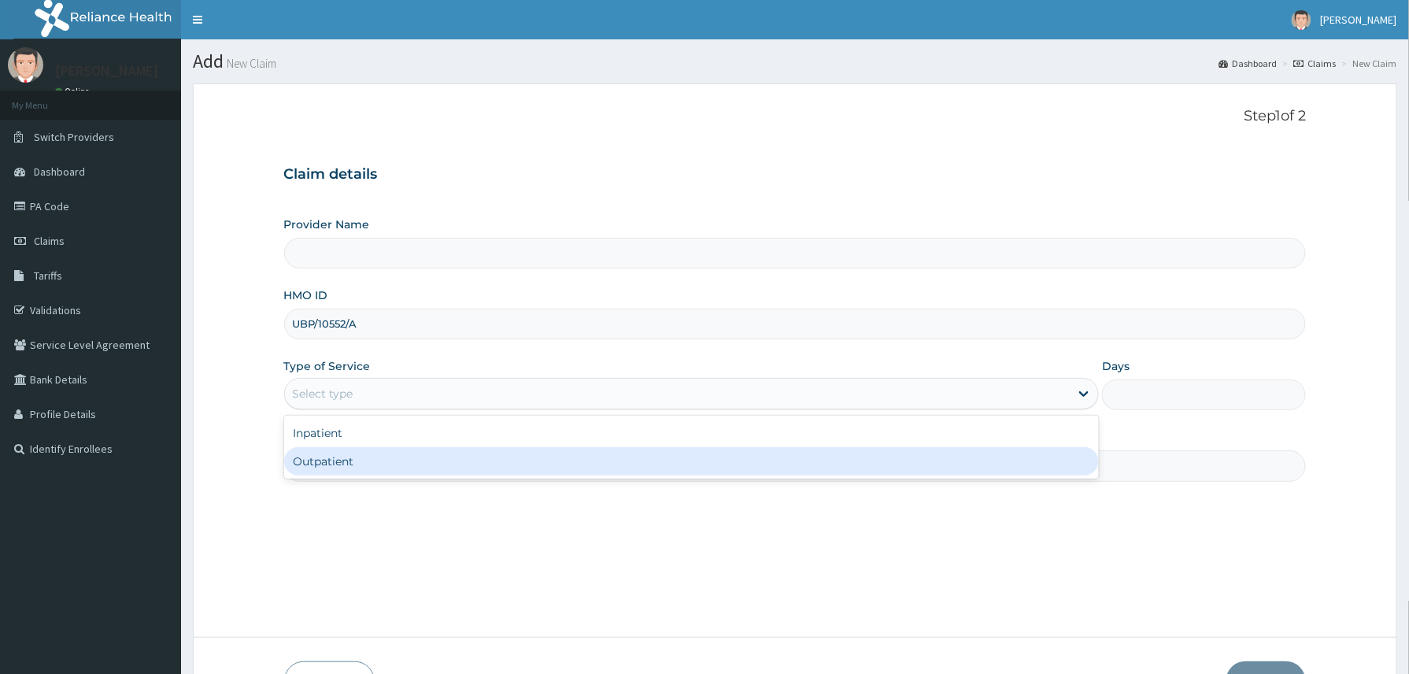
click at [366, 453] on div "Outpatient" at bounding box center [691, 461] width 815 height 28
type input "1"
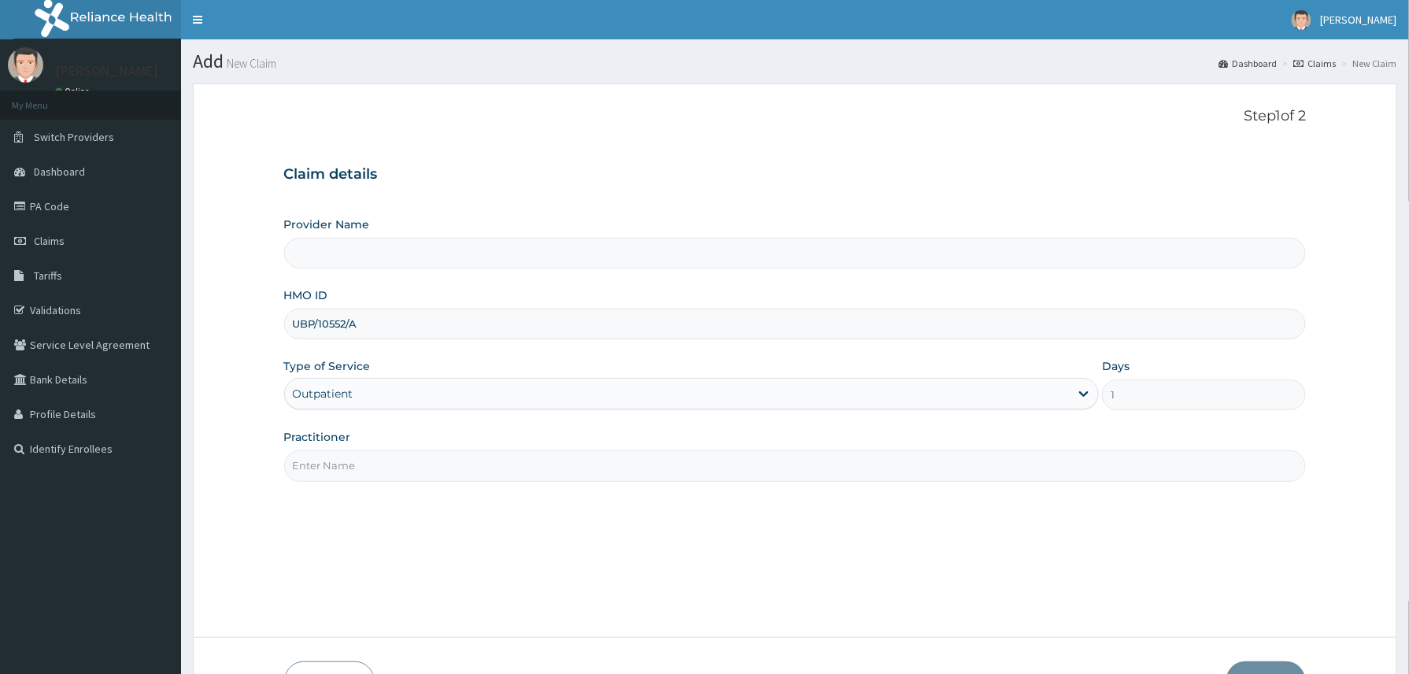
click at [360, 460] on input "Practitioner" at bounding box center [795, 465] width 1022 height 31
type input "Dr [PERSON_NAME]"
type input "Reliance Family Clinics (RFC) - [GEOGRAPHIC_DATA]"
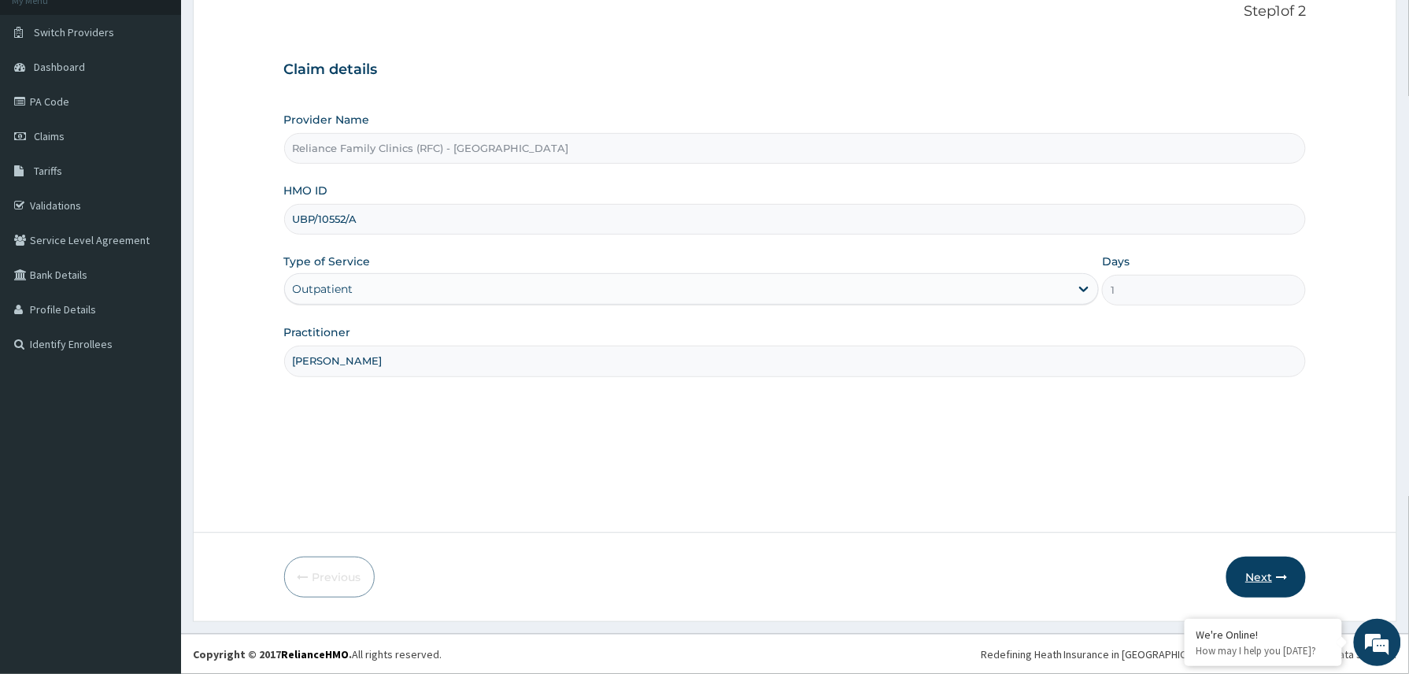
type input "[PERSON_NAME]"
click at [1276, 575] on icon "button" at bounding box center [1281, 576] width 11 height 11
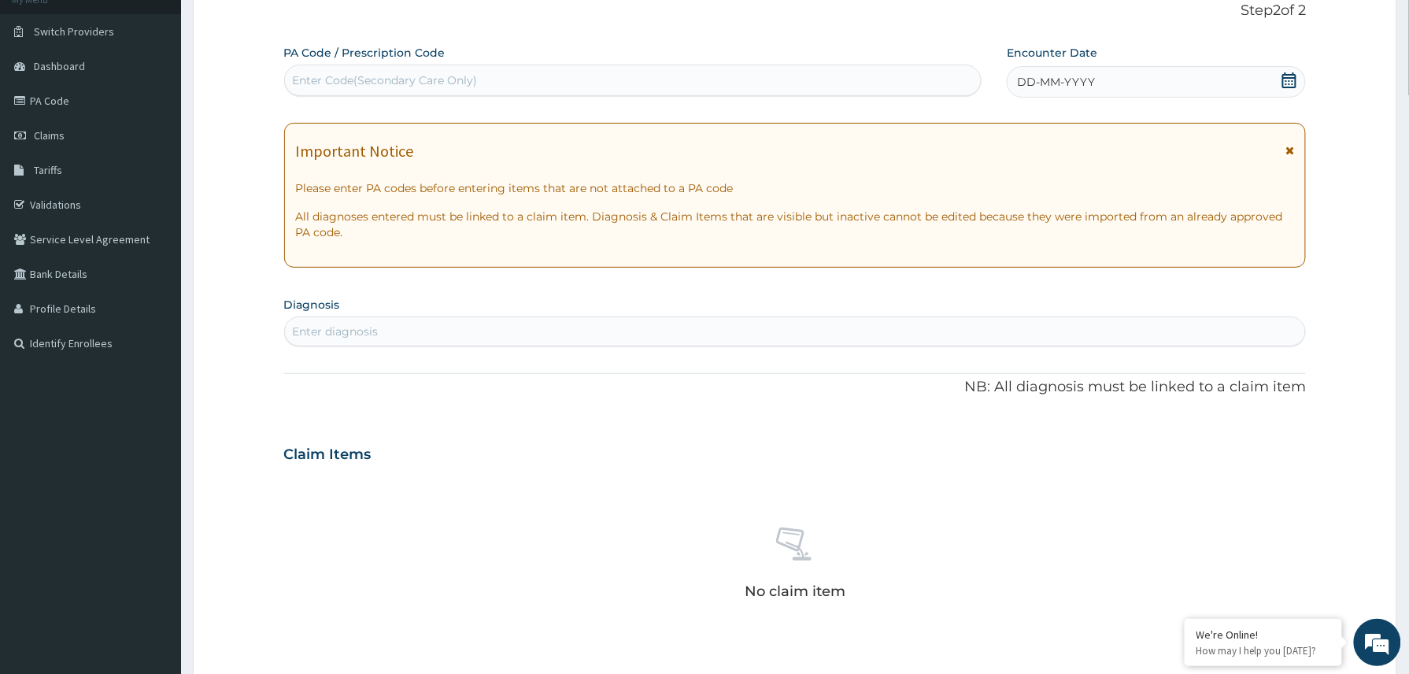
scroll to position [0, 0]
click at [1172, 85] on div "DD-MM-YYYY" at bounding box center [1156, 81] width 299 height 31
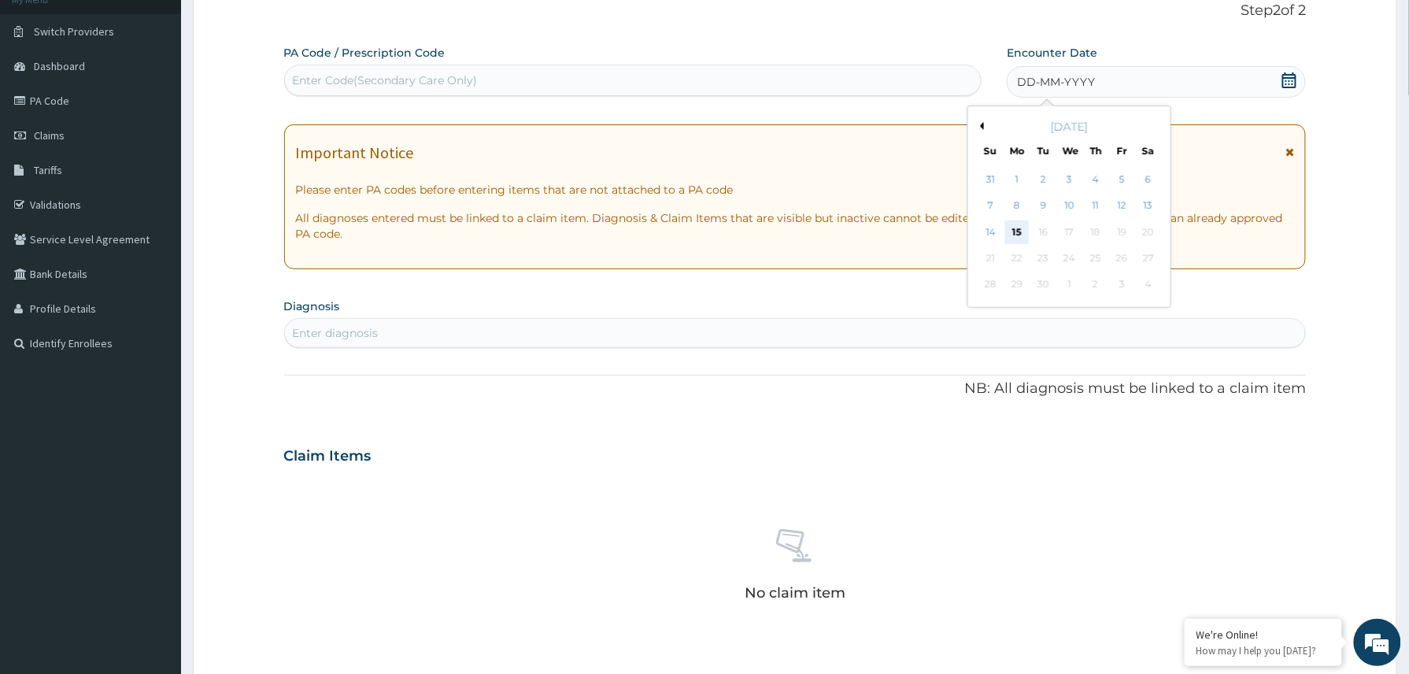
click at [1006, 230] on div "15" at bounding box center [1017, 232] width 24 height 24
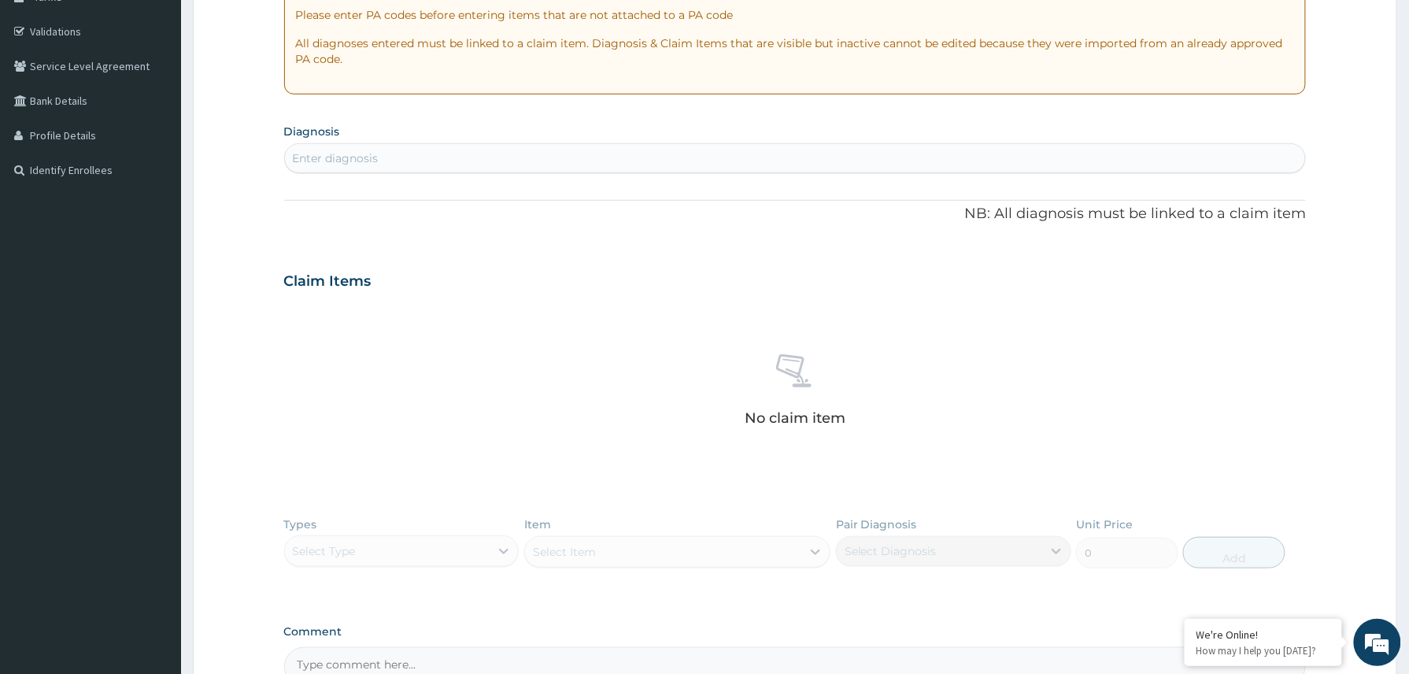
scroll to position [313, 0]
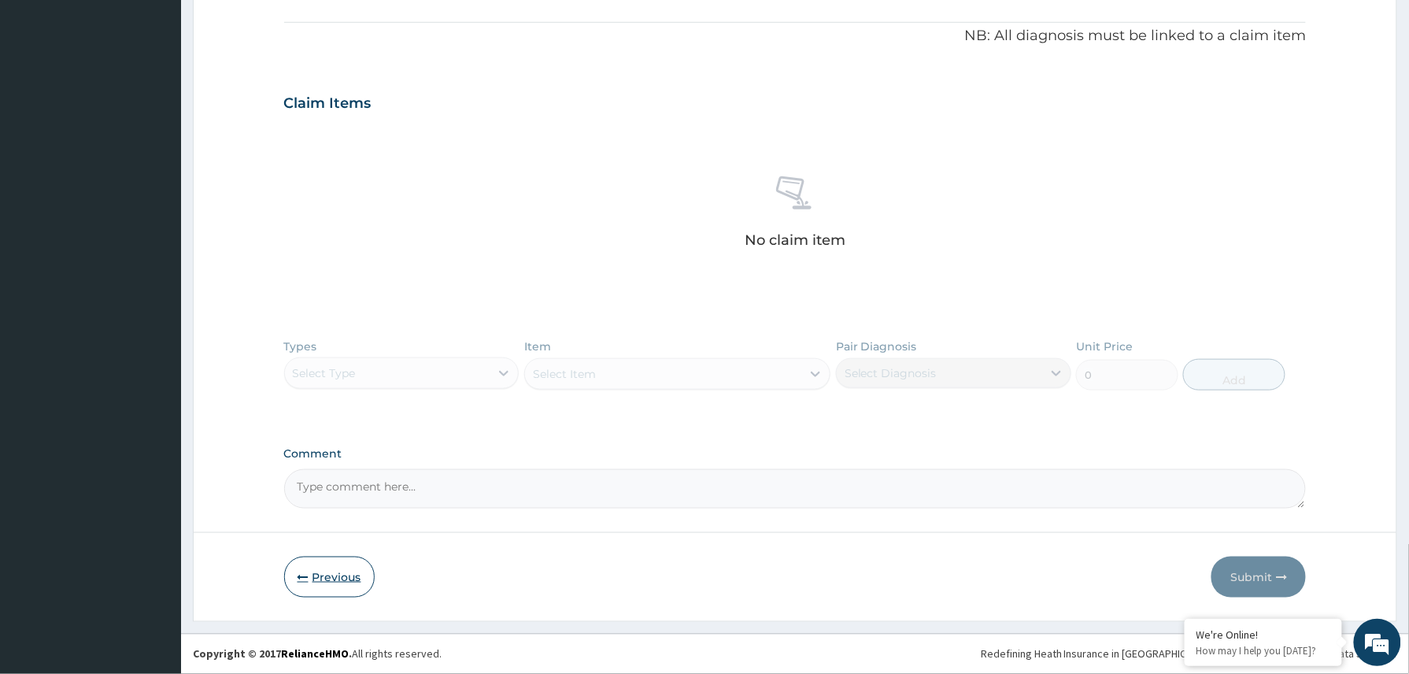
click at [340, 568] on button "Previous" at bounding box center [329, 576] width 91 height 41
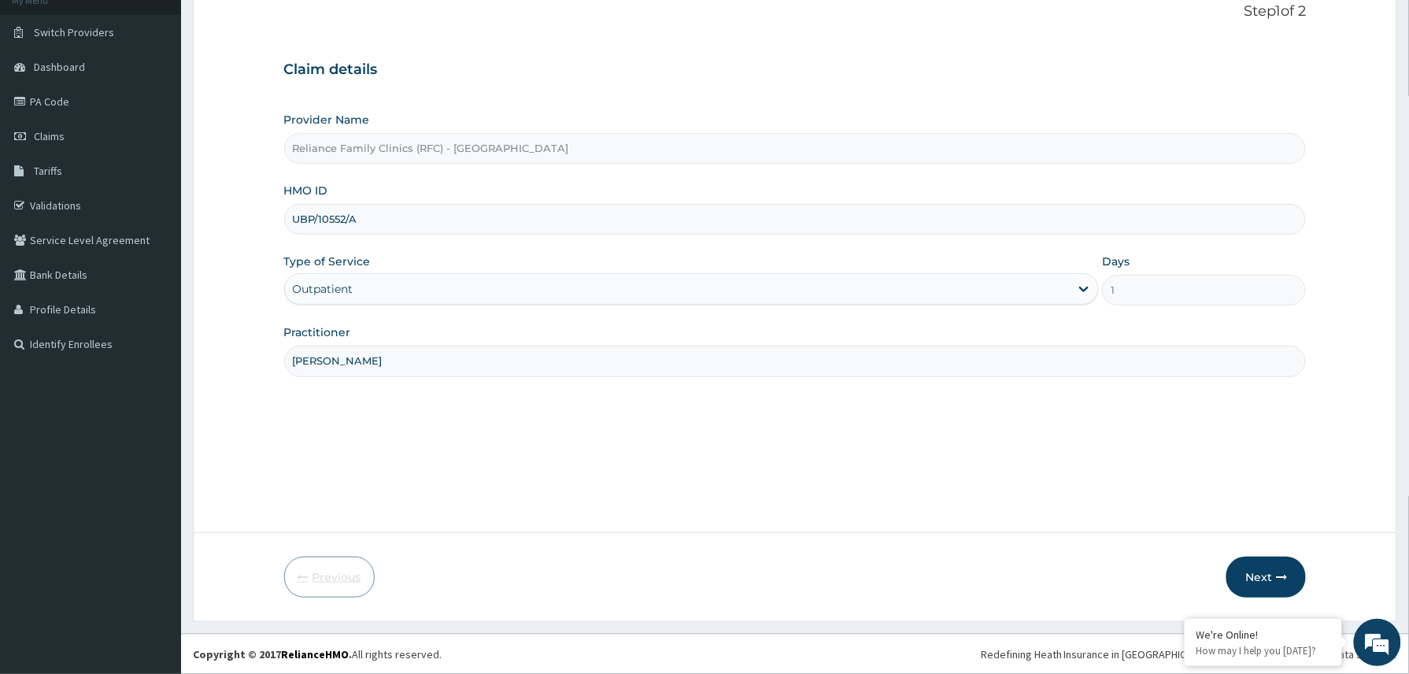
scroll to position [105, 0]
click at [1276, 576] on icon "button" at bounding box center [1281, 576] width 11 height 11
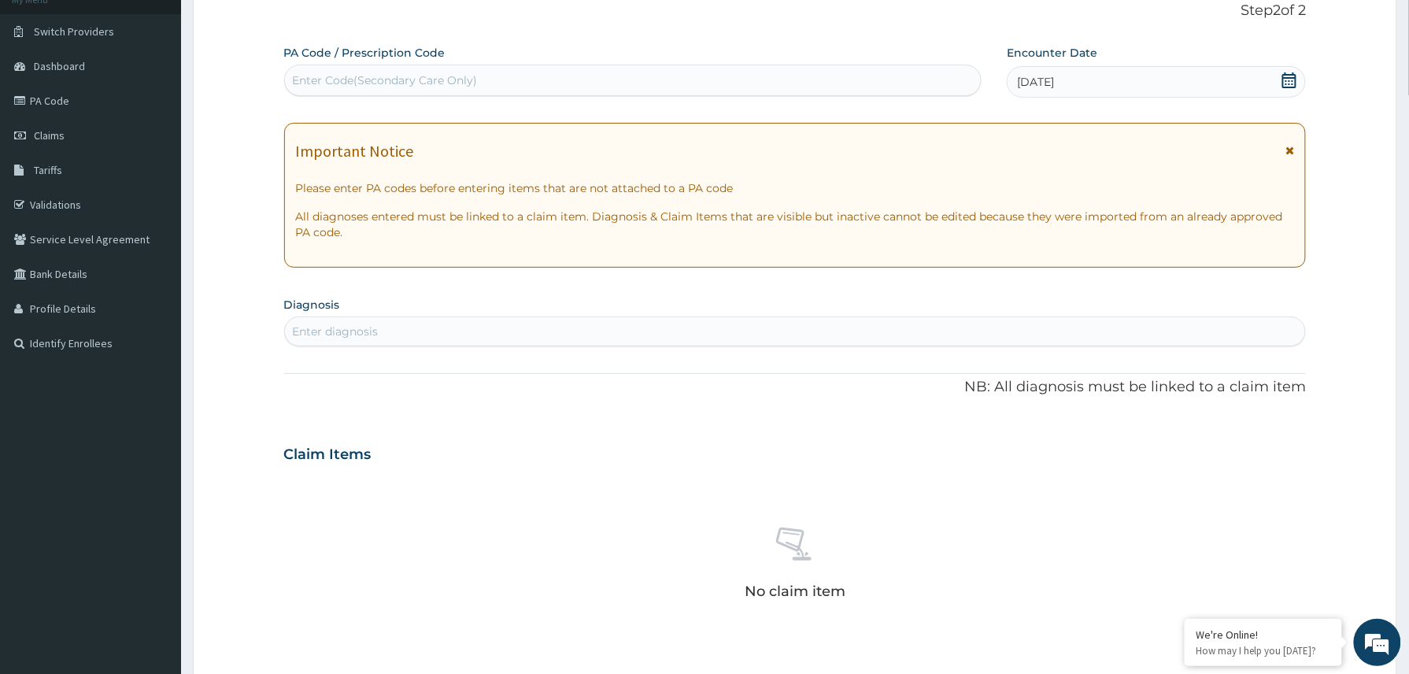
click at [494, 94] on div "Enter Code(Secondary Care Only)" at bounding box center [633, 80] width 698 height 31
paste input "PA/A68F94"
type input "PA/A68F94"
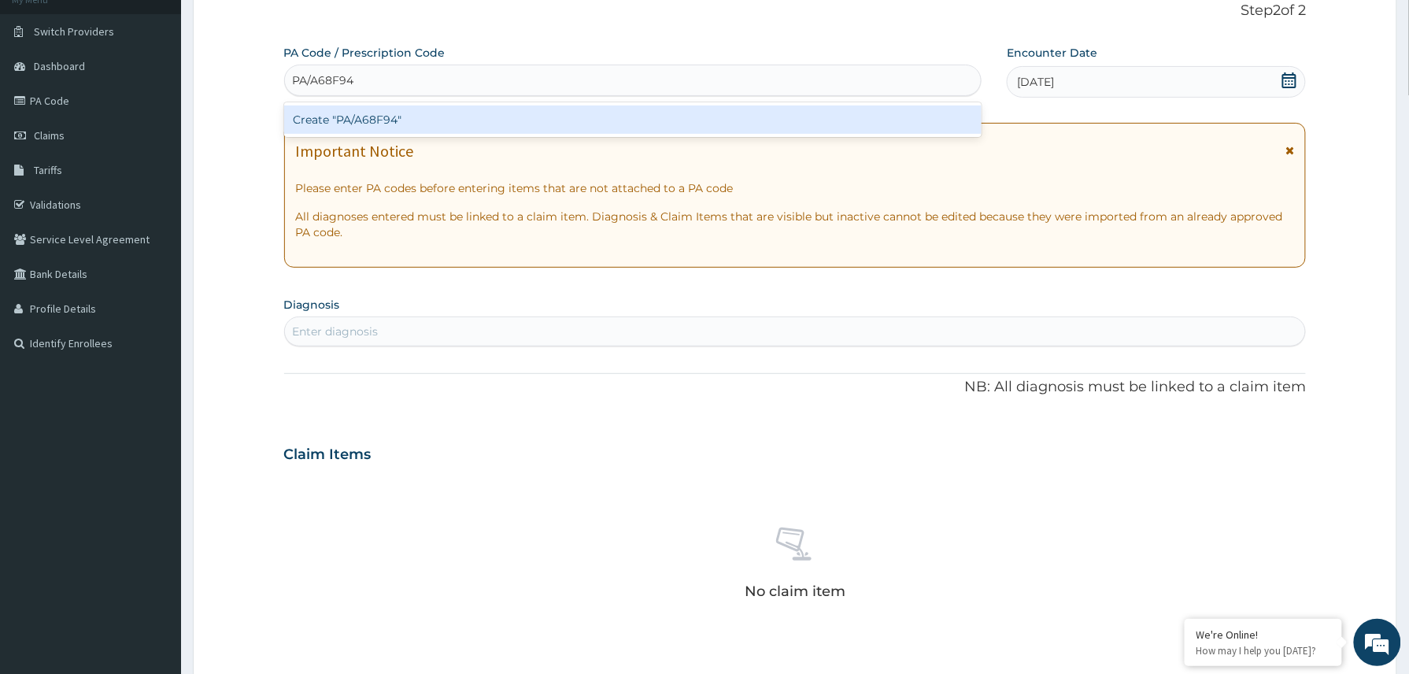
click at [398, 120] on div "Create "PA/A68F94"" at bounding box center [633, 119] width 698 height 28
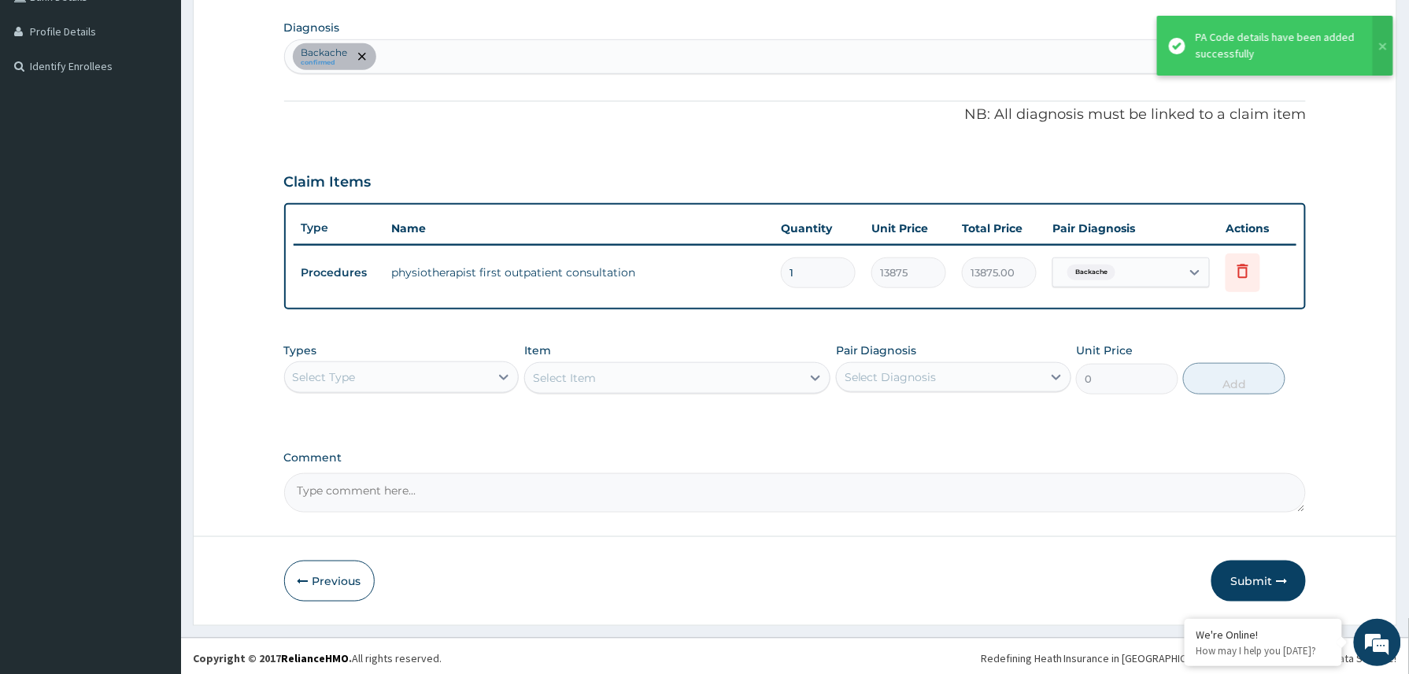
scroll to position [387, 0]
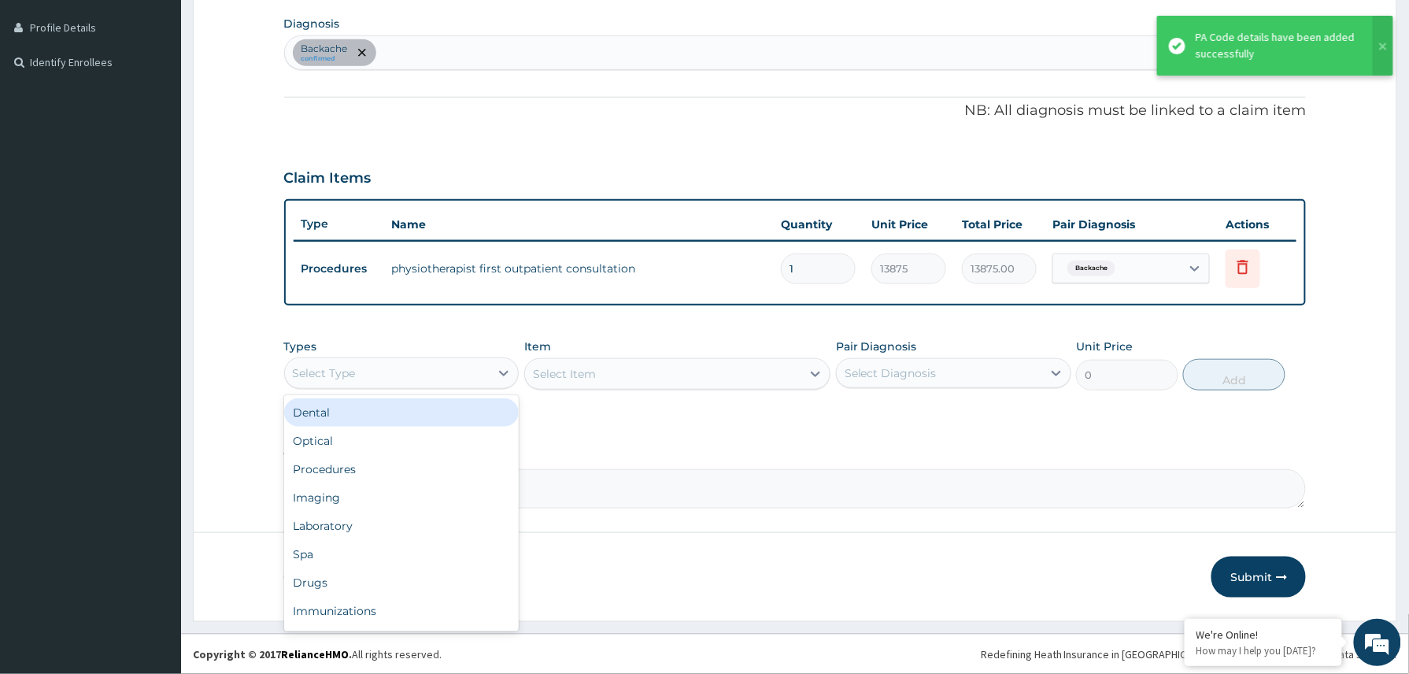
click at [485, 372] on div "Select Type" at bounding box center [387, 372] width 205 height 25
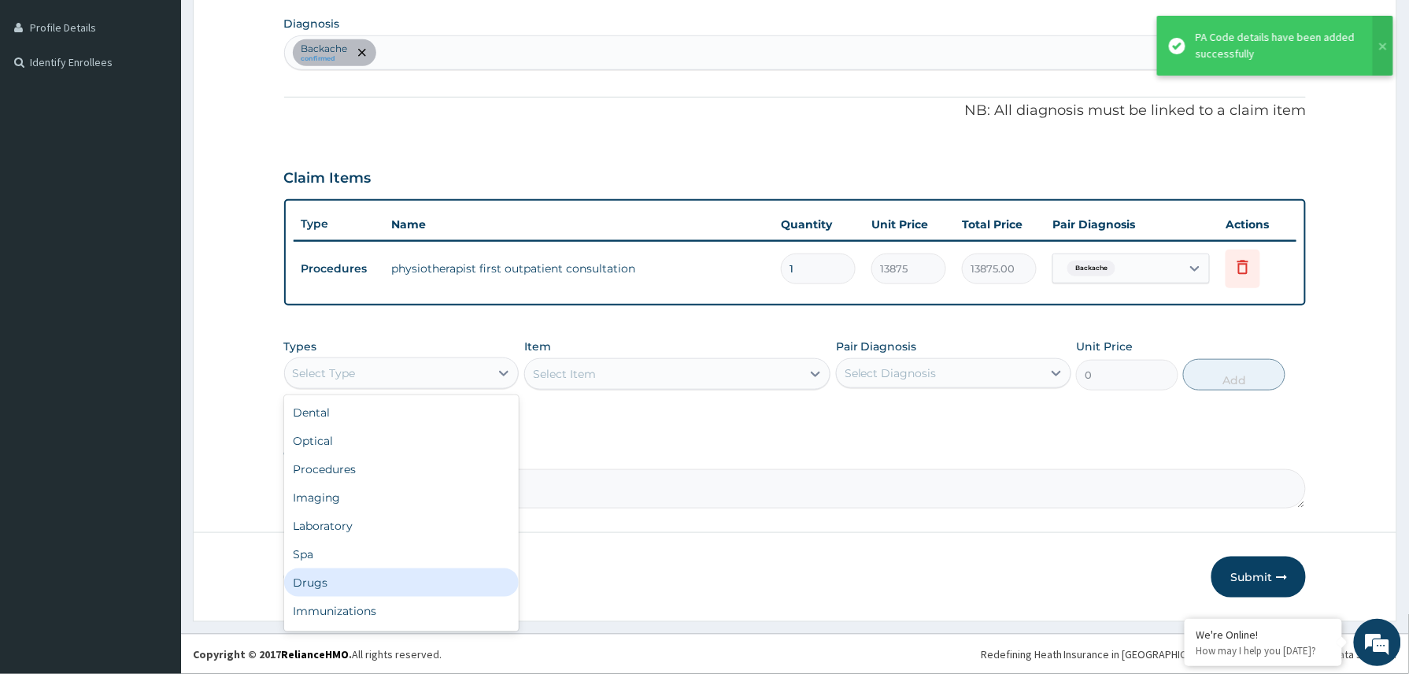
drag, startPoint x: 379, startPoint y: 574, endPoint x: 389, endPoint y: 553, distance: 23.3
click at [378, 574] on div "Drugs" at bounding box center [401, 582] width 235 height 28
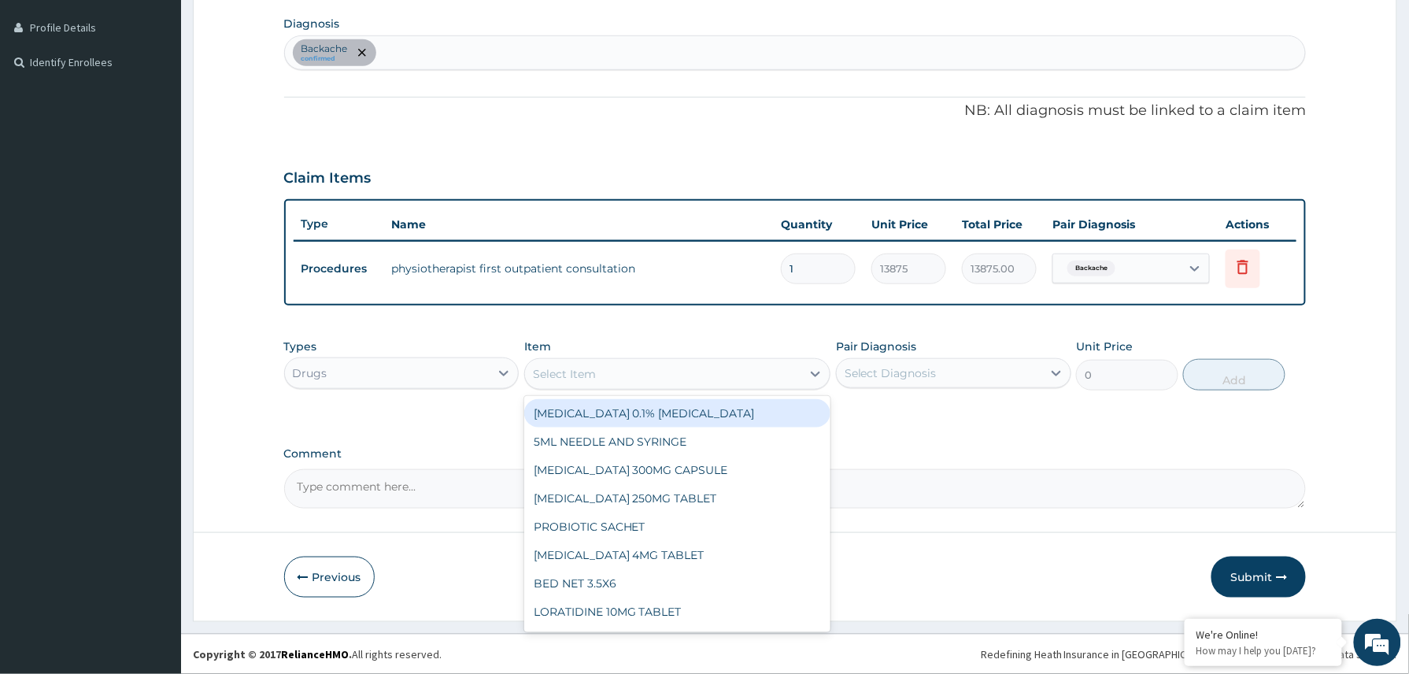
click at [630, 369] on div "Select Item" at bounding box center [663, 373] width 277 height 25
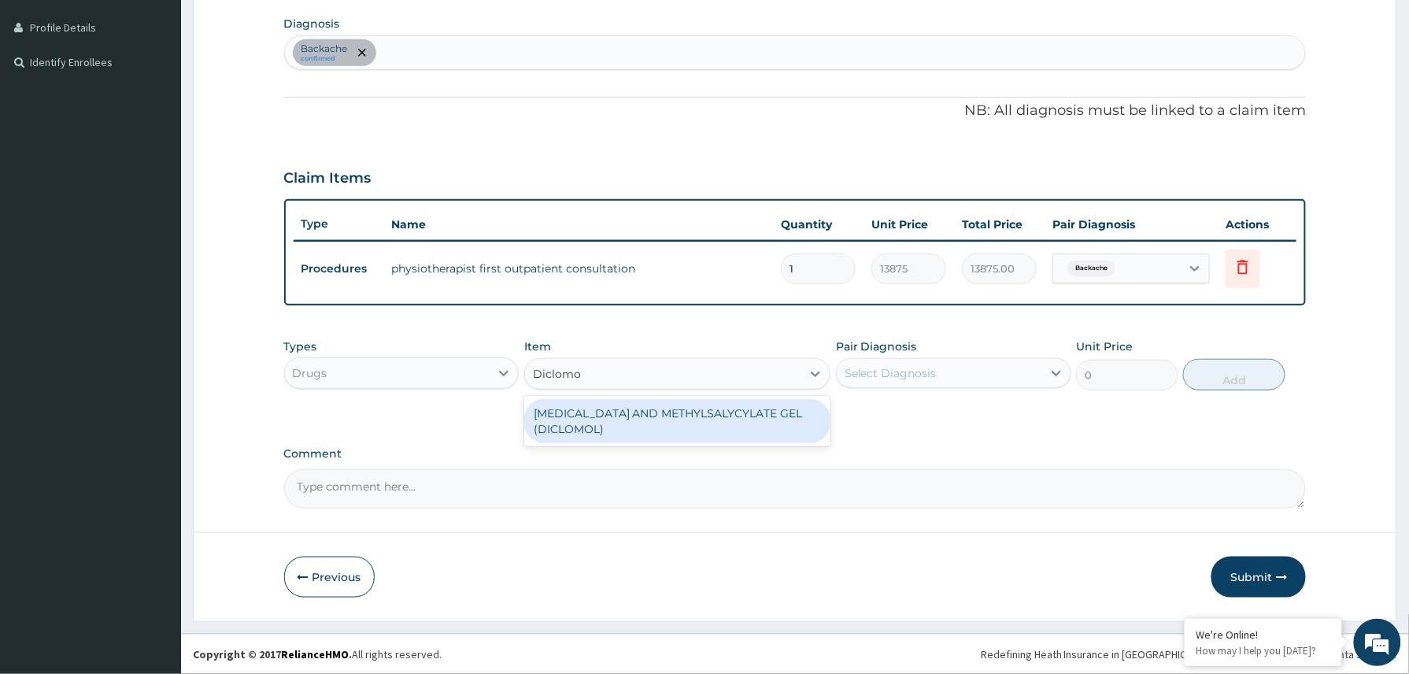
type input "Diclomol"
type input "1437.5"
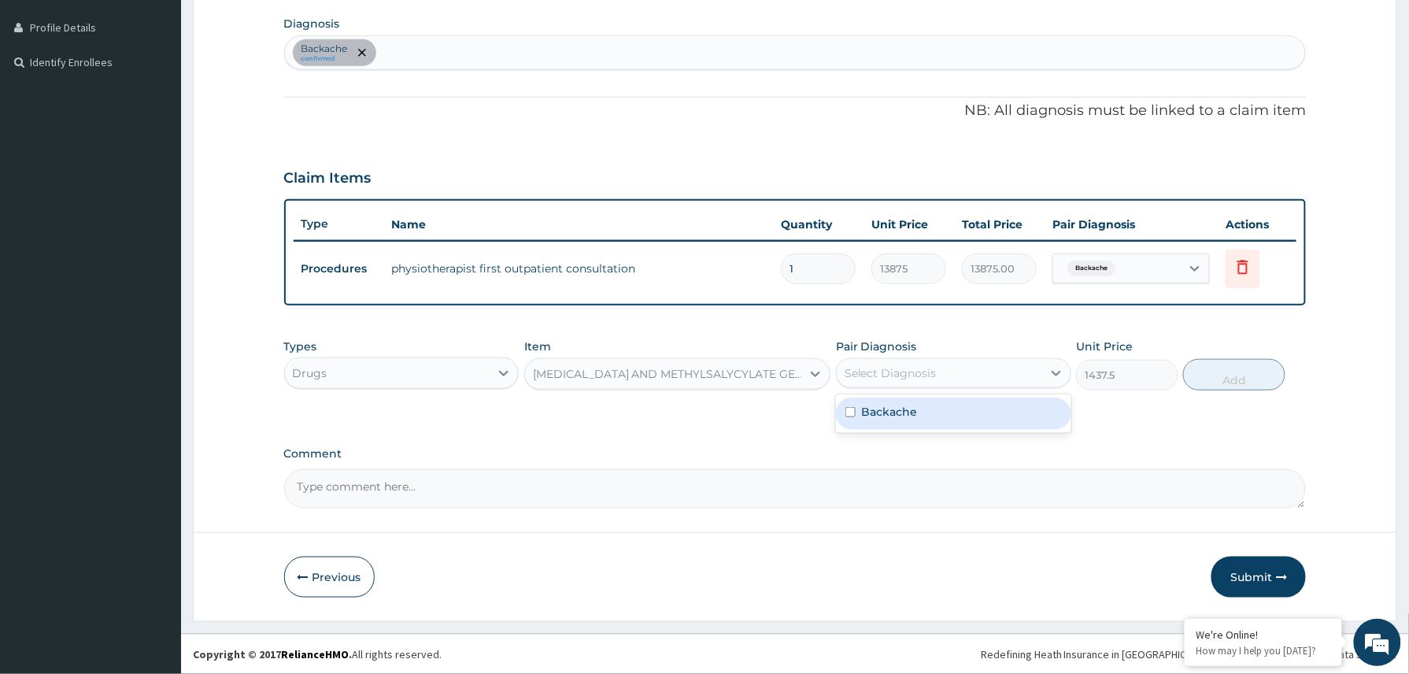
click at [916, 376] on div "Select Diagnosis" at bounding box center [890, 373] width 92 height 16
click at [901, 422] on div "Backache" at bounding box center [953, 413] width 235 height 32
checkbox input "true"
click at [1235, 381] on button "Add" at bounding box center [1234, 374] width 102 height 31
type input "0"
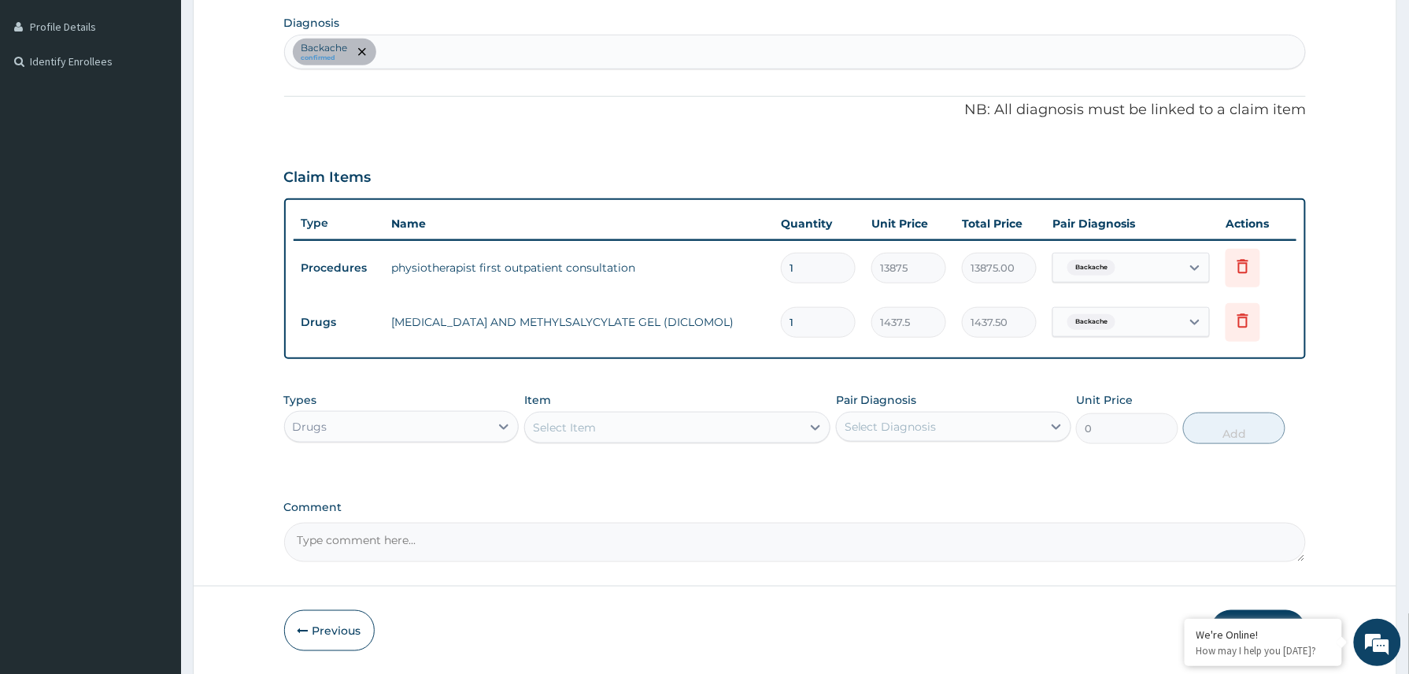
scroll to position [442, 0]
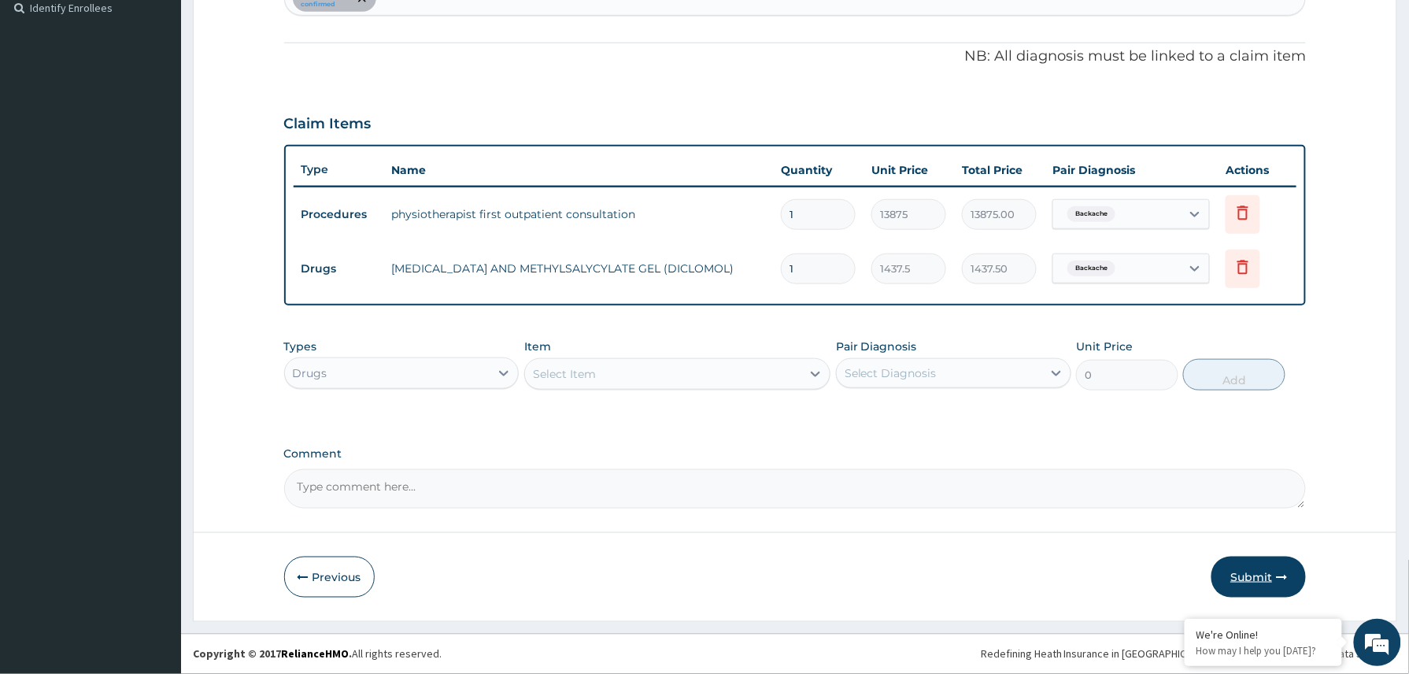
click at [1245, 571] on button "Submit" at bounding box center [1258, 576] width 94 height 41
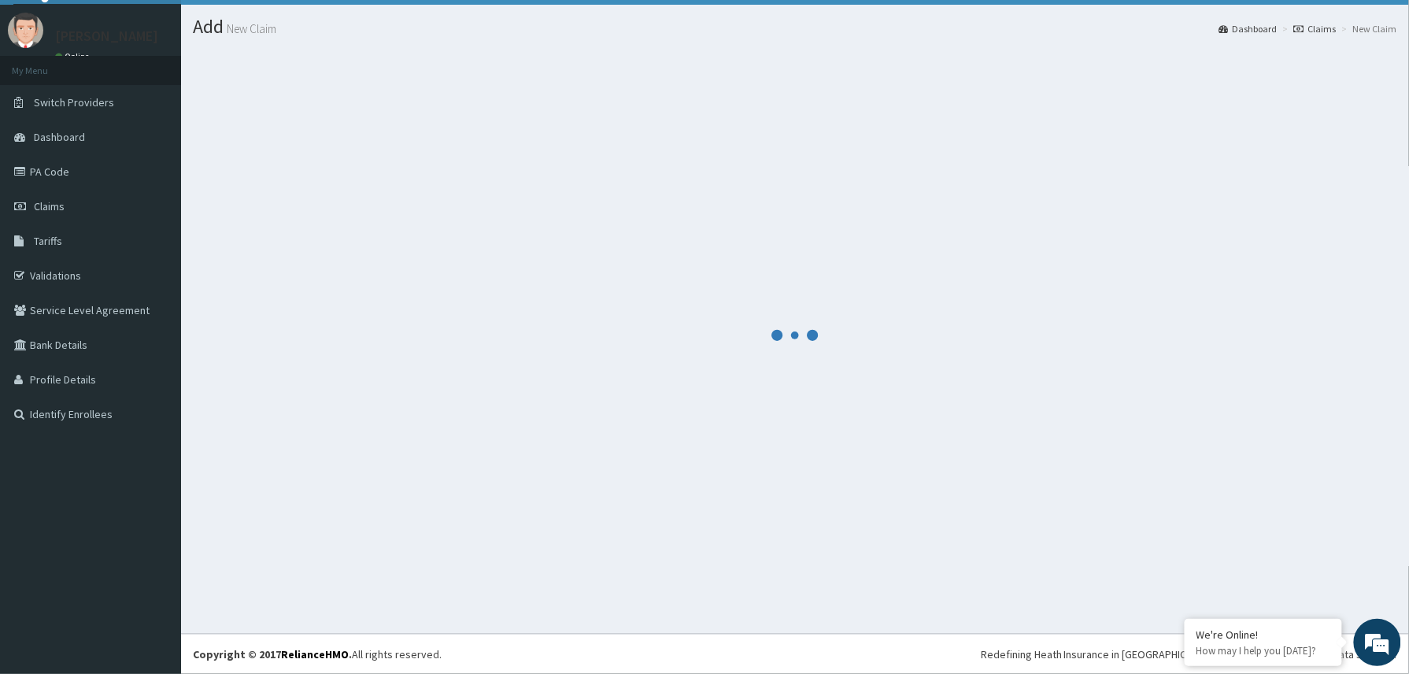
scroll to position [35, 0]
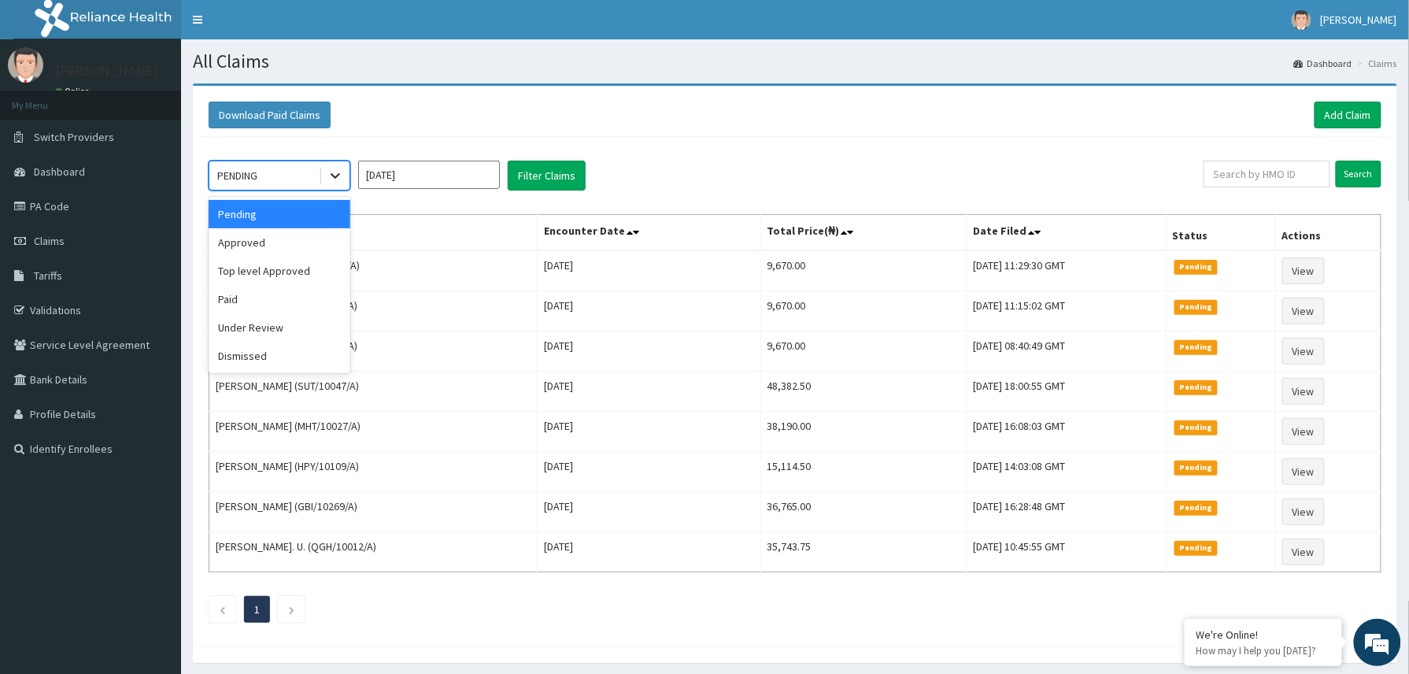
click at [338, 178] on icon at bounding box center [335, 176] width 16 height 16
drag, startPoint x: 268, startPoint y: 240, endPoint x: 468, endPoint y: 203, distance: 203.3
click at [268, 240] on div "Approved" at bounding box center [280, 242] width 142 height 28
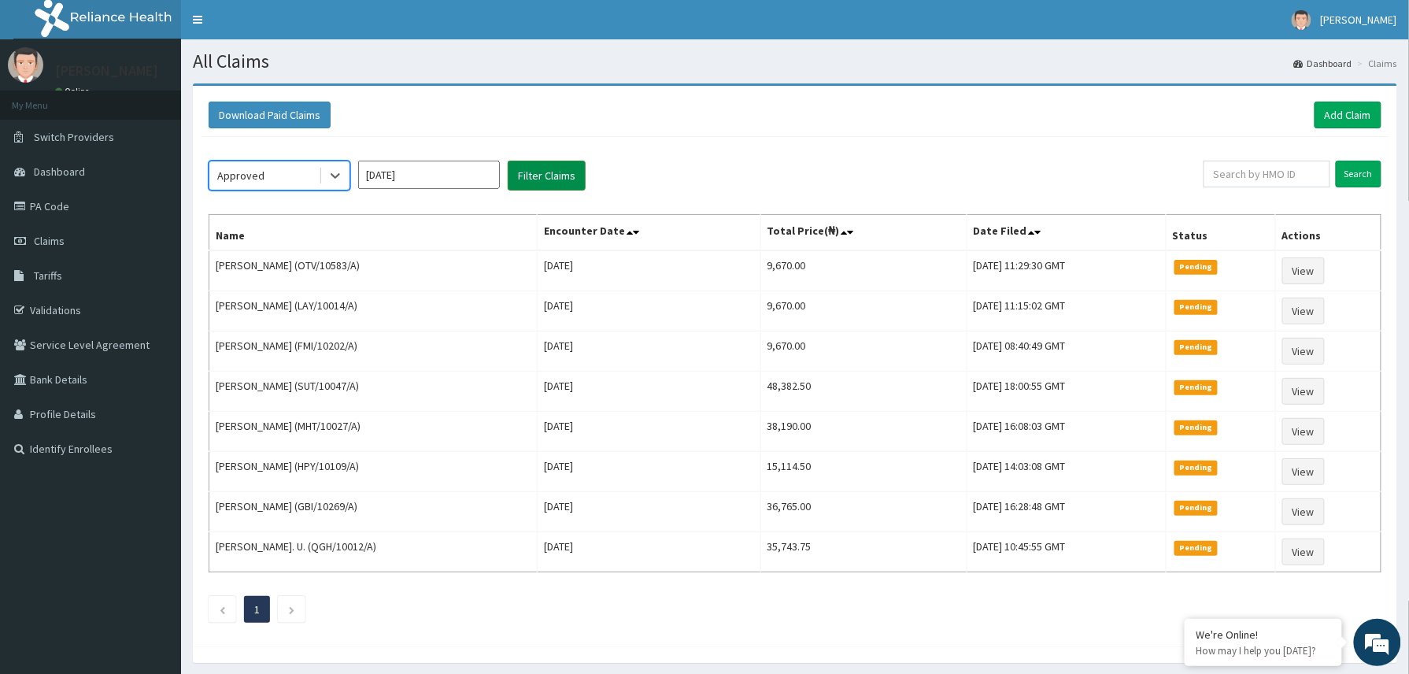
click at [559, 170] on button "Filter Claims" at bounding box center [547, 176] width 78 height 30
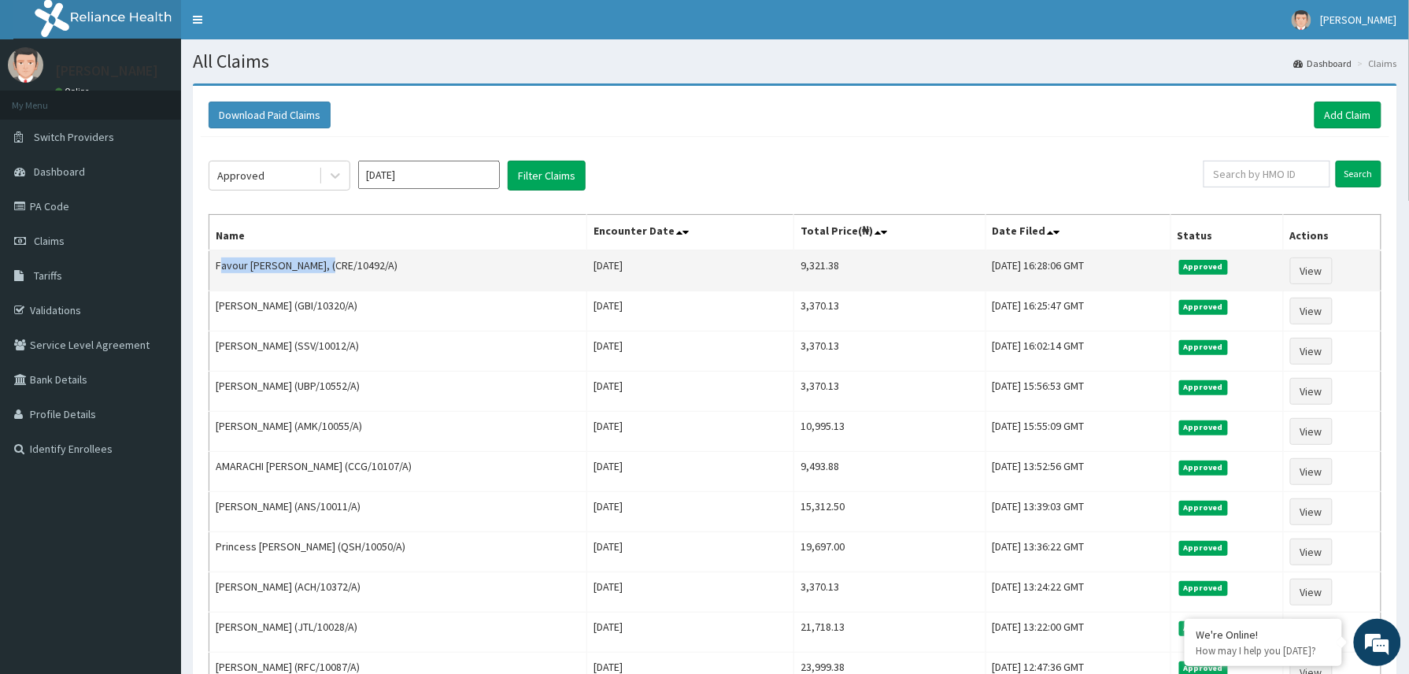
drag, startPoint x: 215, startPoint y: 272, endPoint x: 332, endPoint y: 262, distance: 117.7
click at [332, 262] on td "Favour Eleojo Omagbogu, (CRE/10492/A)" at bounding box center [398, 270] width 378 height 41
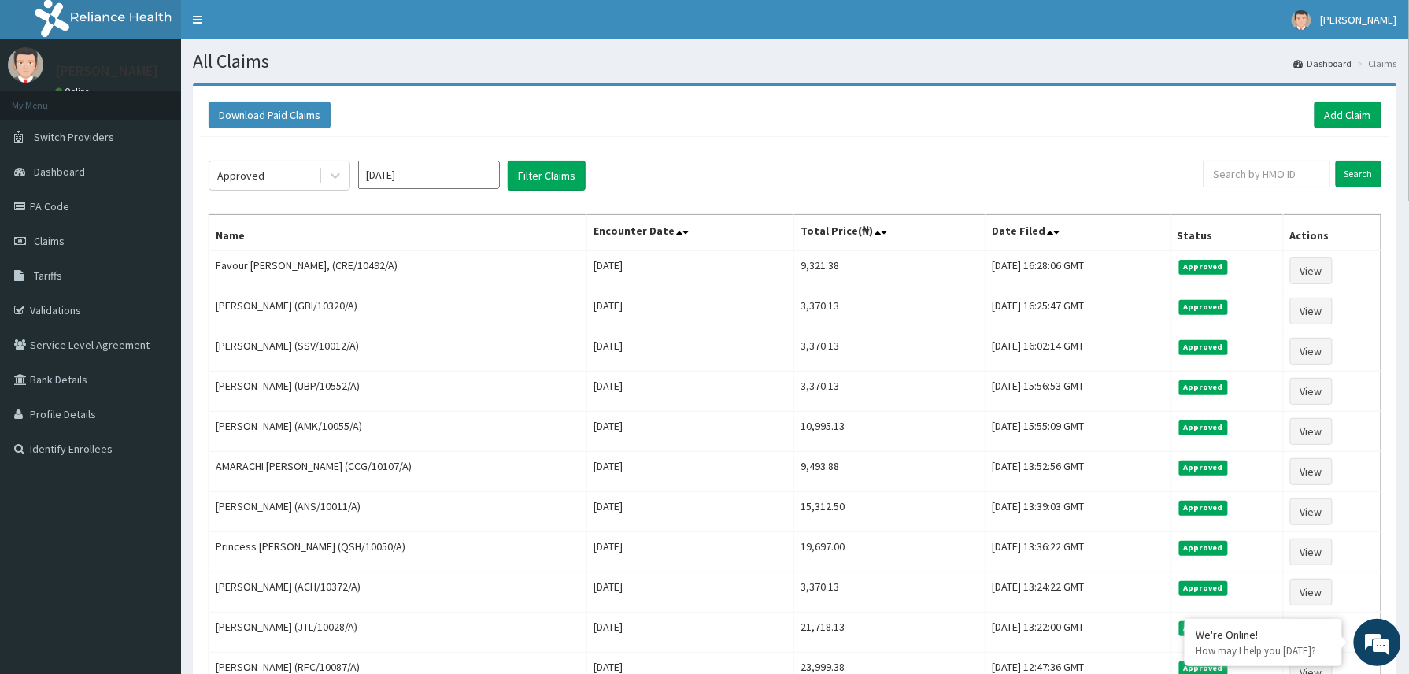
drag, startPoint x: 332, startPoint y: 262, endPoint x: 501, endPoint y: 79, distance: 249.0
click at [501, 79] on section "Download Paid Claims Add Claim × Note you can only download claims within a max…" at bounding box center [795, 602] width 1228 height 1060
click at [332, 181] on icon at bounding box center [335, 176] width 16 height 16
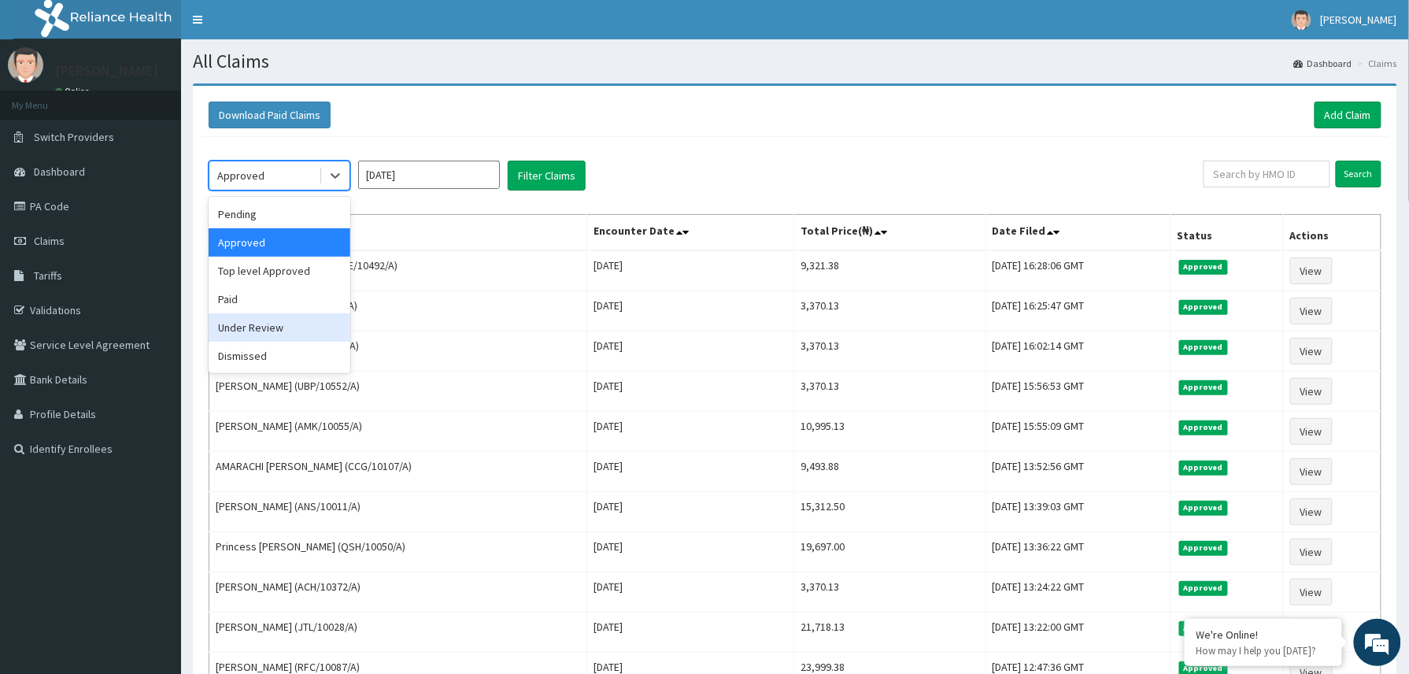
click at [288, 328] on div "Under Review" at bounding box center [280, 327] width 142 height 28
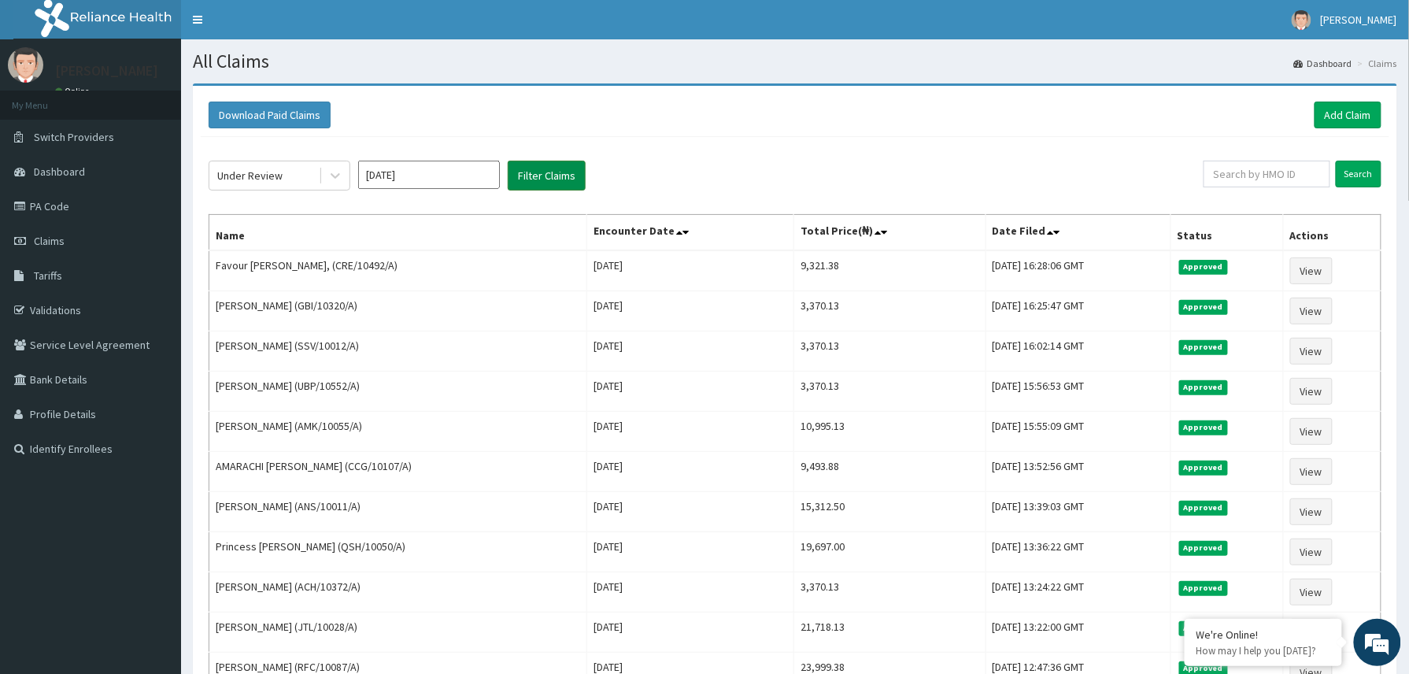
click at [548, 183] on button "Filter Claims" at bounding box center [547, 176] width 78 height 30
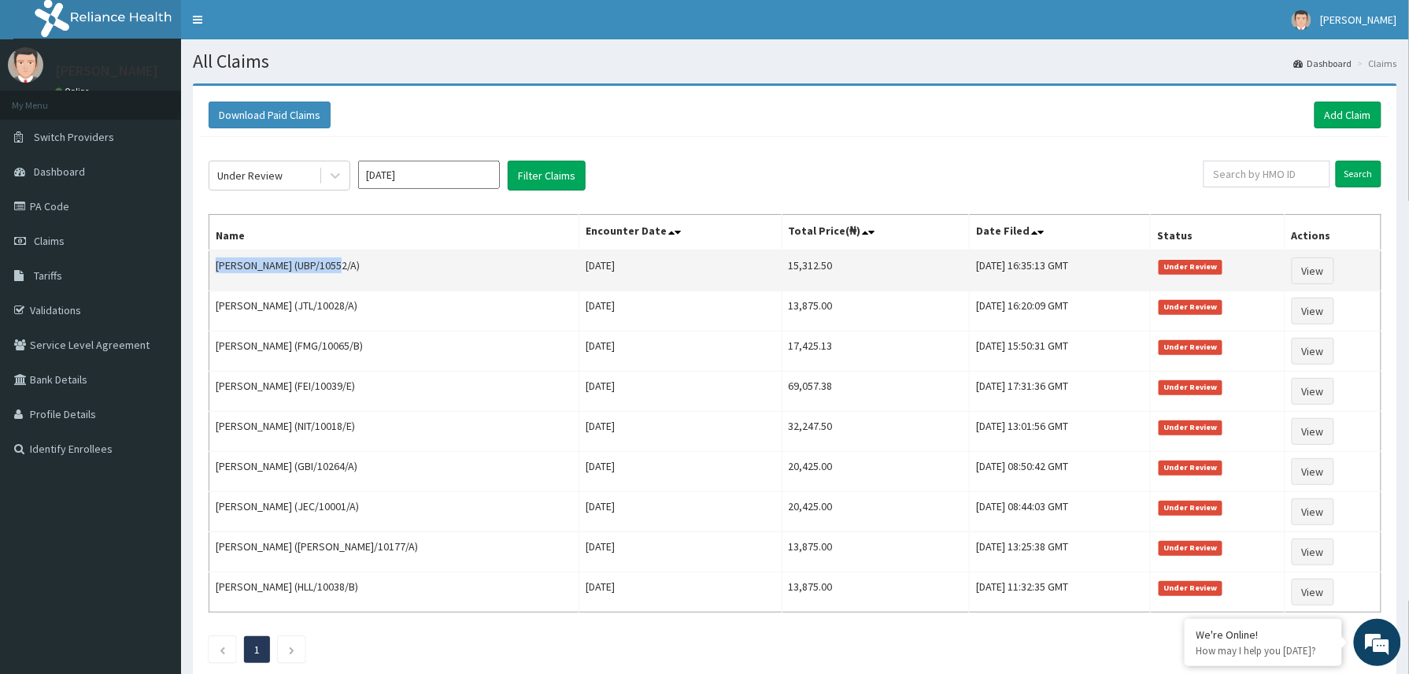
drag, startPoint x: 216, startPoint y: 265, endPoint x: 362, endPoint y: 260, distance: 146.5
click at [362, 260] on td "[PERSON_NAME] (UBP/10552/A)" at bounding box center [394, 270] width 370 height 41
copy td "Muhammed Aminu Muhammad"
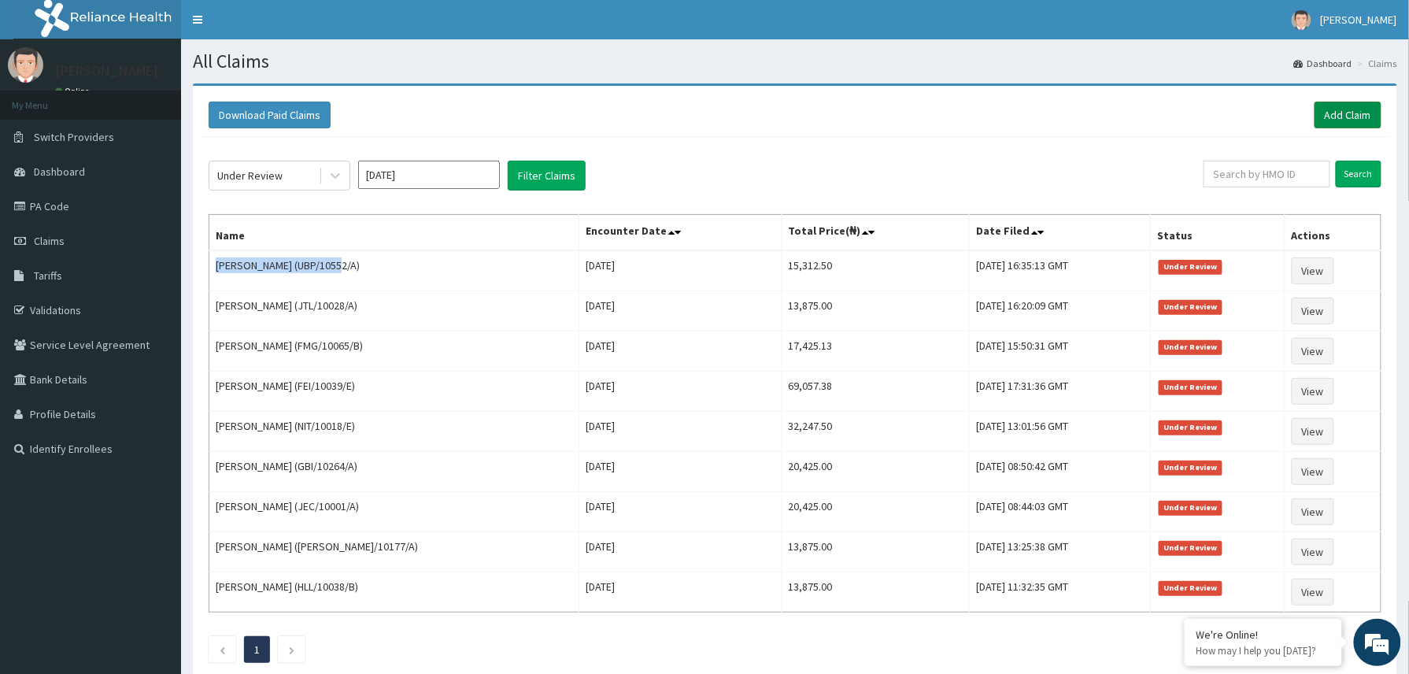
click at [1347, 109] on link "Add Claim" at bounding box center [1347, 115] width 67 height 27
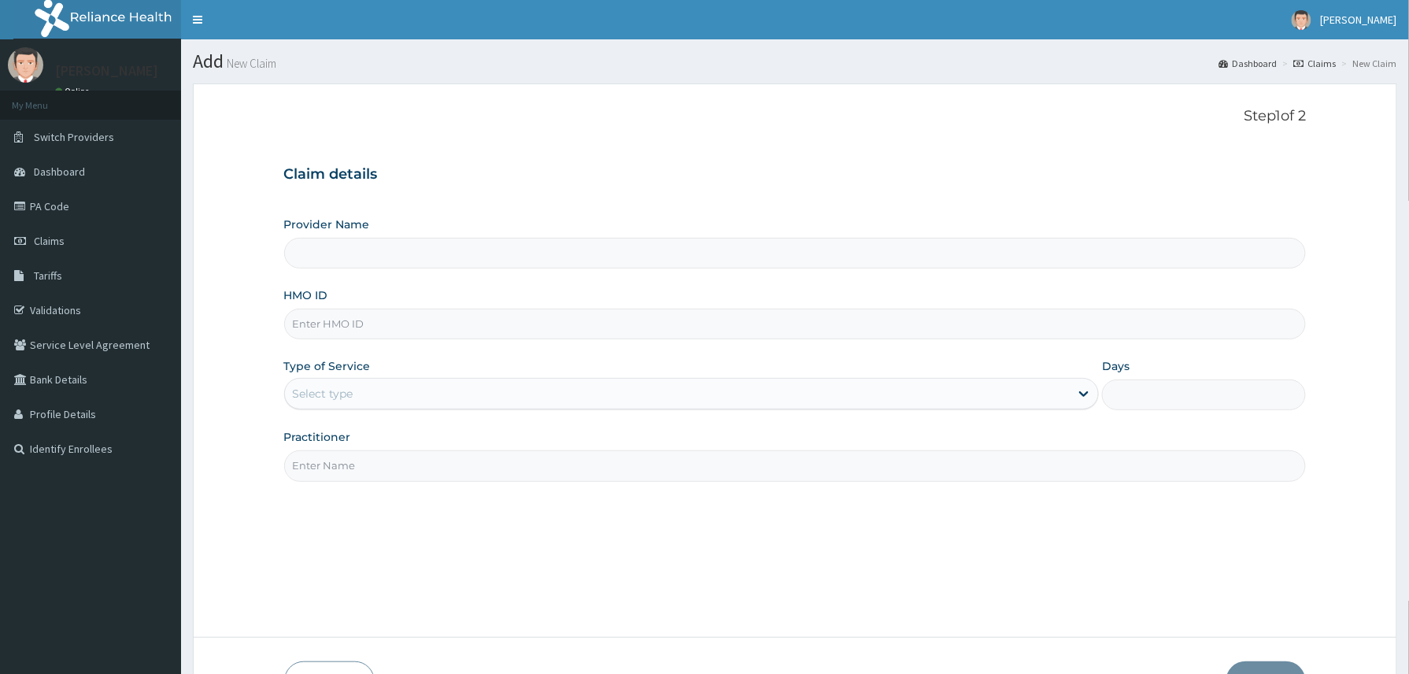
click at [360, 331] on input "HMO ID" at bounding box center [795, 324] width 1022 height 31
paste input "TKM/10037/A"
type input "TKM/10037/A"
drag, startPoint x: 365, startPoint y: 389, endPoint x: 360, endPoint y: 467, distance: 78.1
click at [363, 405] on div "Select type" at bounding box center [677, 393] width 785 height 25
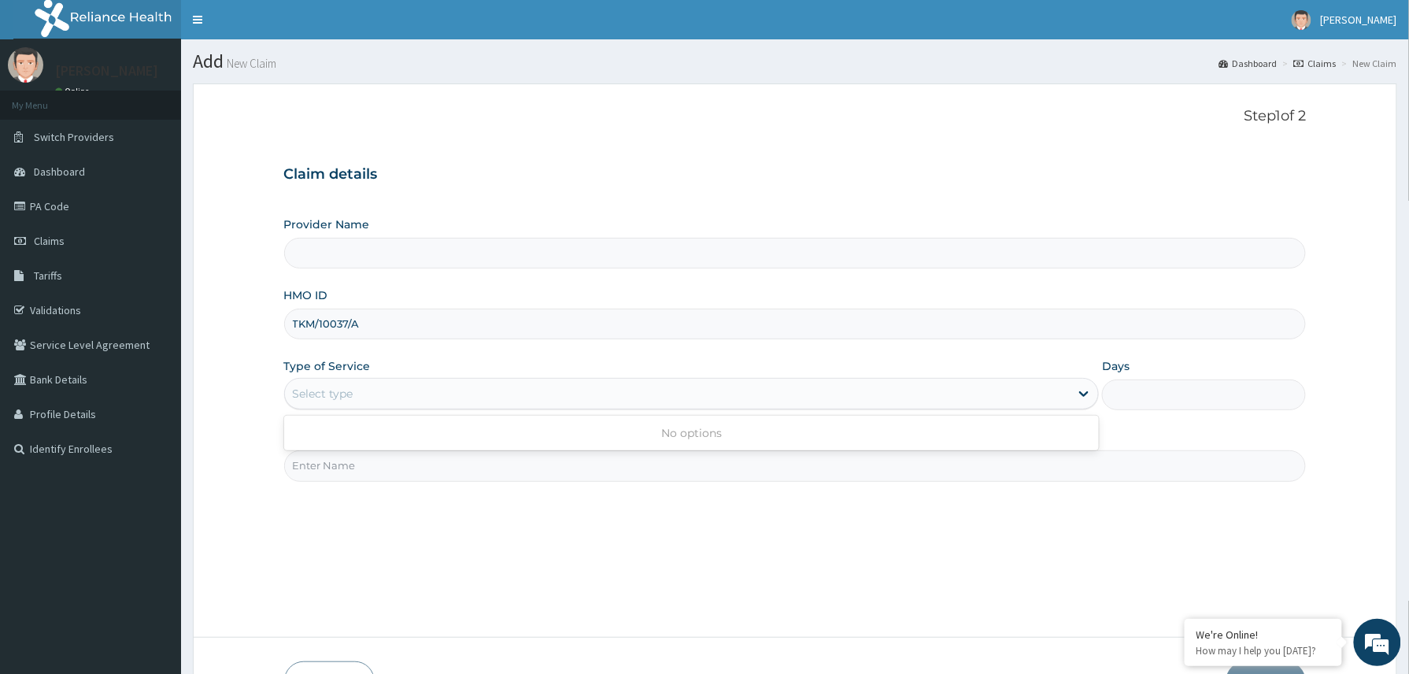
type input "Reliance Family Clinics (RFC) - [GEOGRAPHIC_DATA]"
click at [391, 470] on input "Practitioner" at bounding box center [795, 465] width 1022 height 31
type input "[PERSON_NAME]"
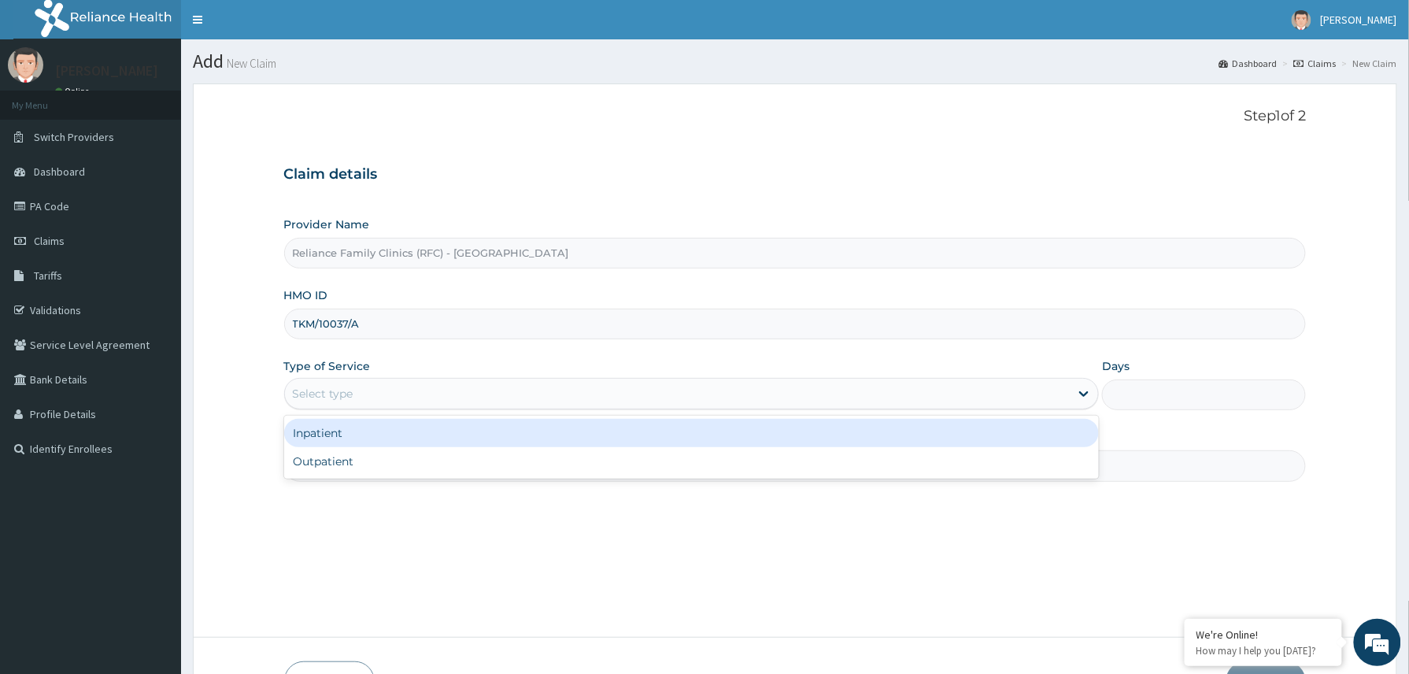
drag, startPoint x: 447, startPoint y: 389, endPoint x: 408, endPoint y: 450, distance: 72.9
click at [445, 394] on div "Select type" at bounding box center [677, 393] width 785 height 25
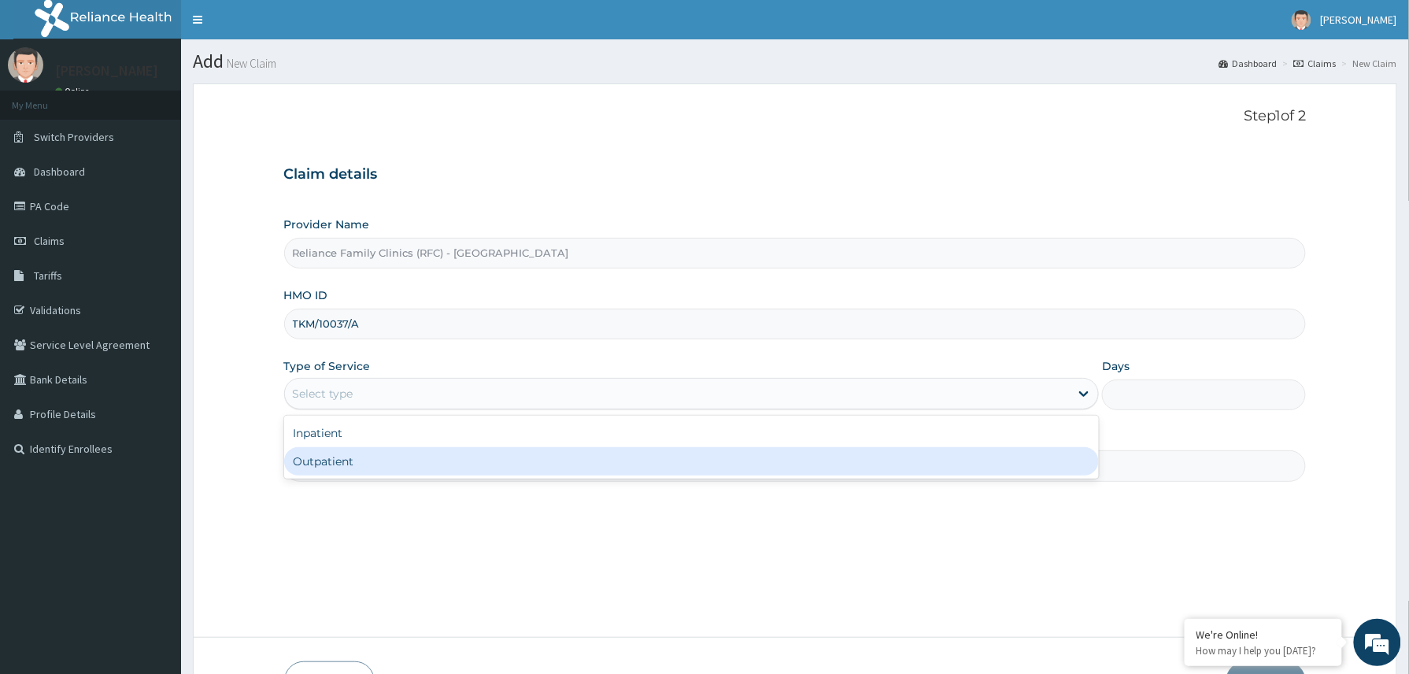
drag, startPoint x: 397, startPoint y: 453, endPoint x: 762, endPoint y: 442, distance: 365.4
click at [397, 458] on div "Outpatient" at bounding box center [691, 461] width 815 height 28
type input "1"
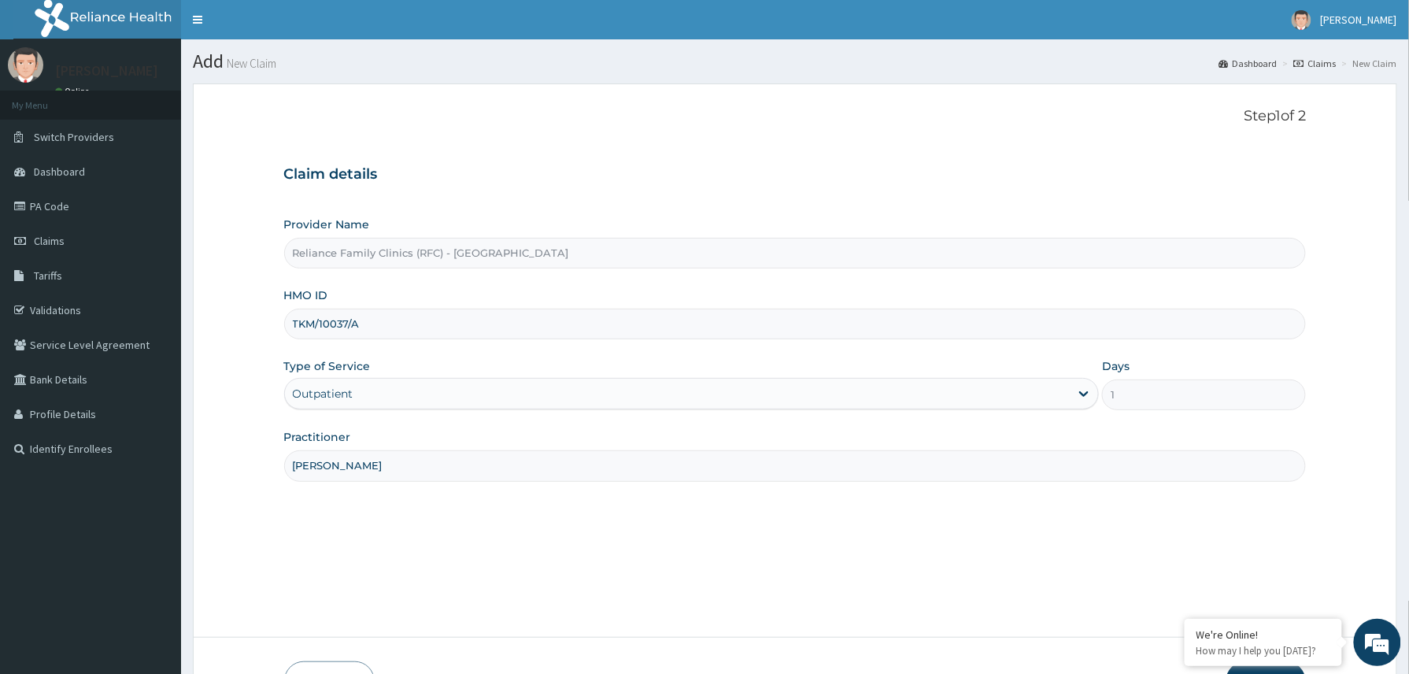
scroll to position [105, 0]
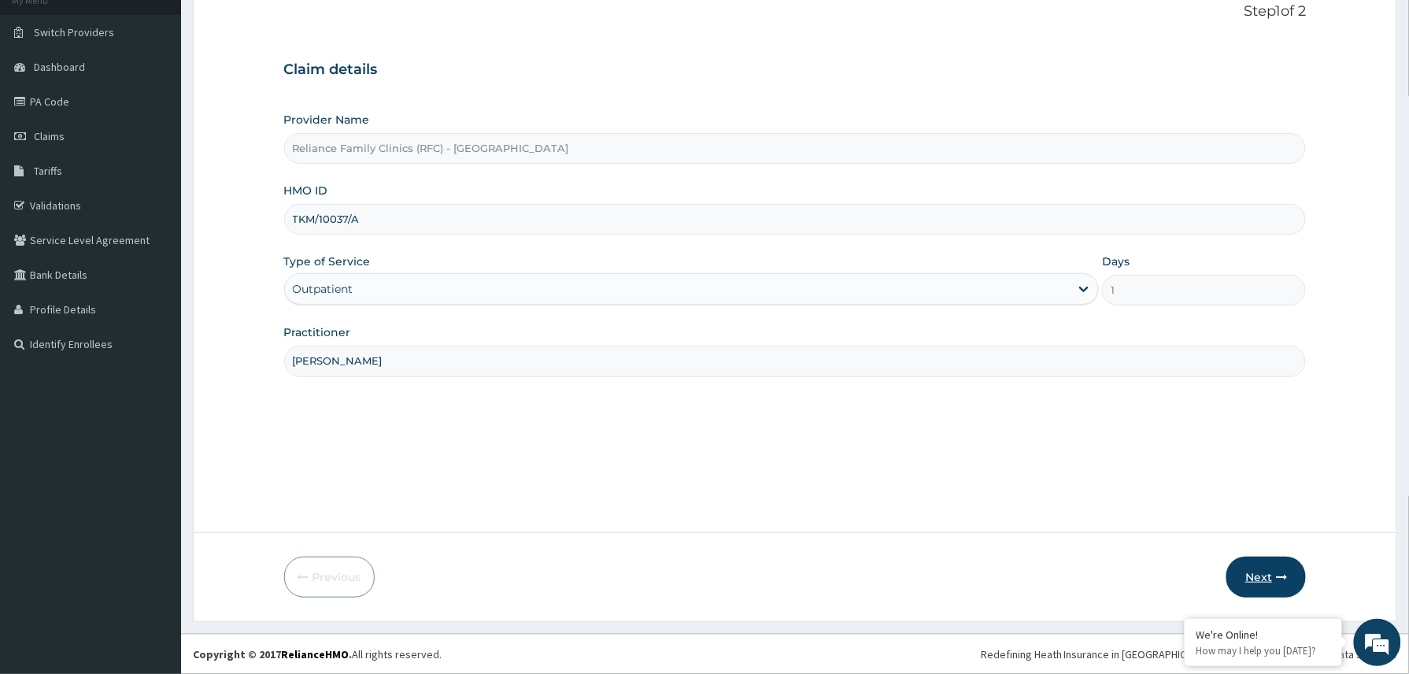
click at [1267, 576] on button "Next" at bounding box center [1265, 576] width 79 height 41
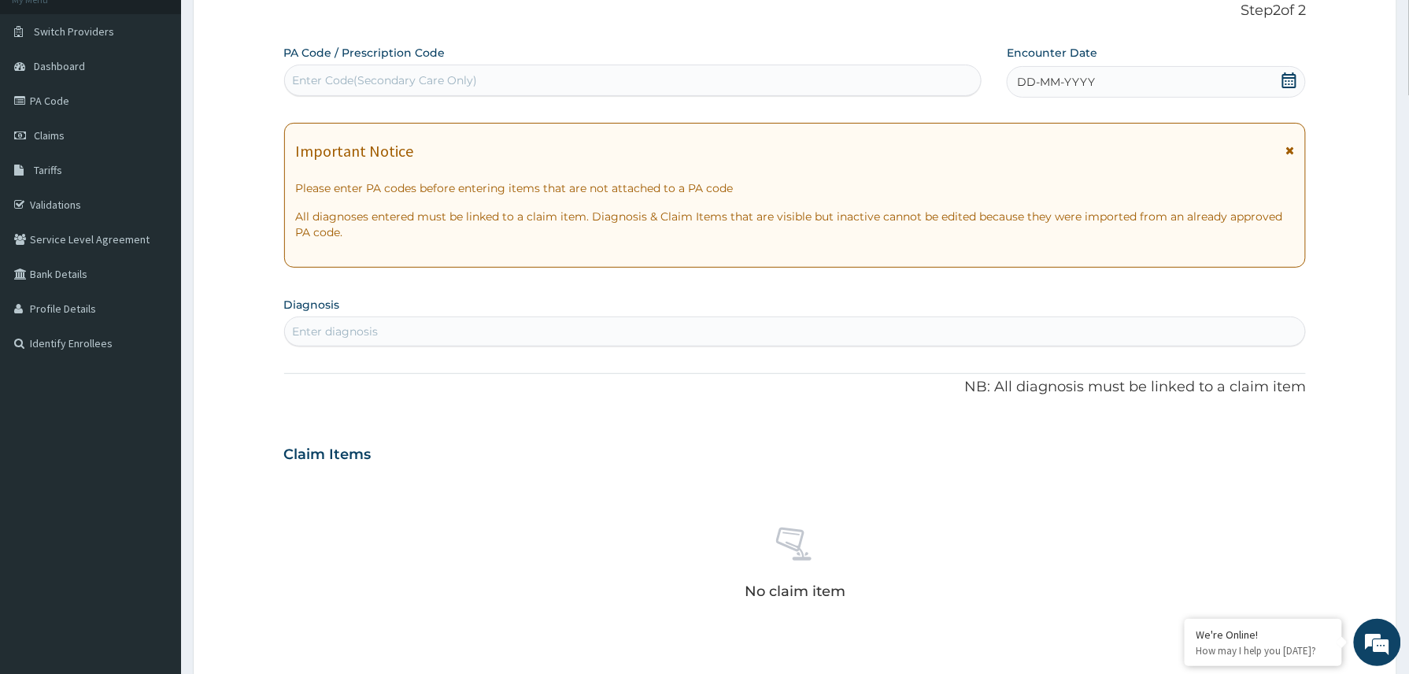
scroll to position [0, 0]
click at [390, 83] on div "Enter Code(Secondary Care Only)" at bounding box center [385, 80] width 185 height 16
paste input "PA/C89287"
type input "PA/C89287"
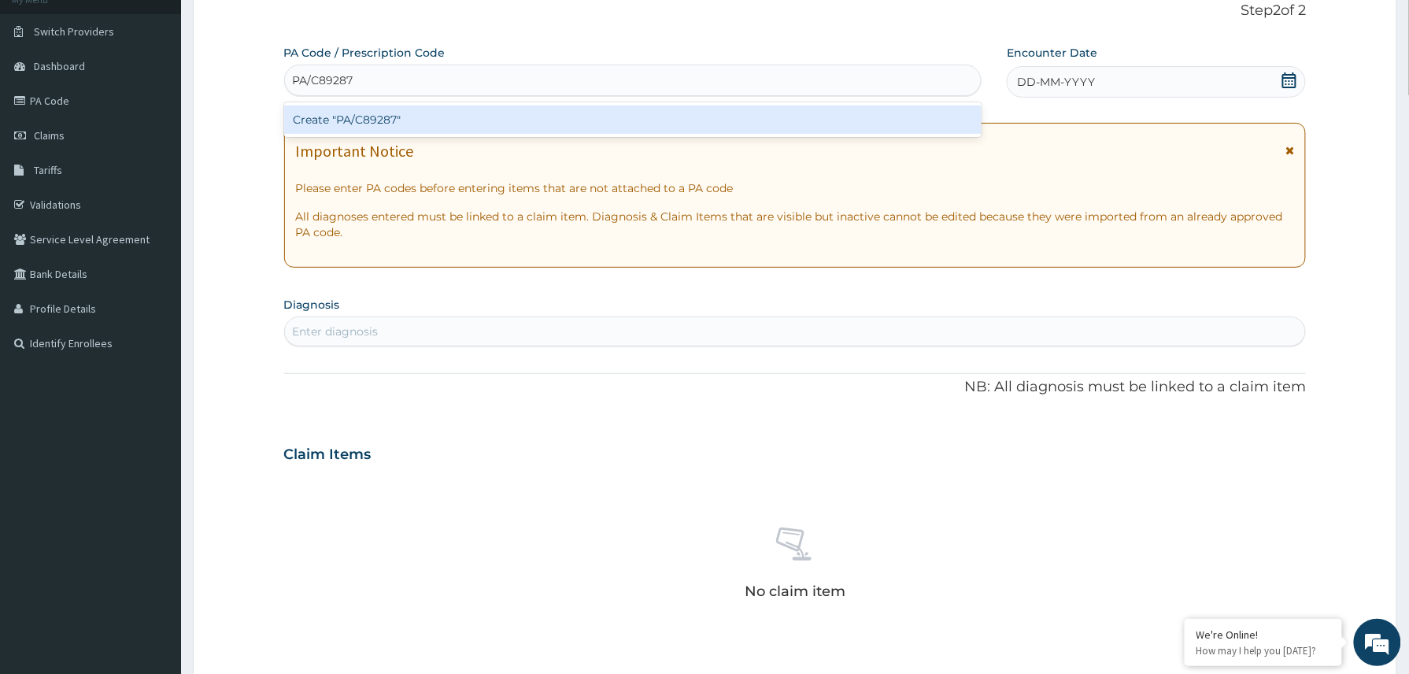
drag, startPoint x: 390, startPoint y: 87, endPoint x: 369, endPoint y: 124, distance: 43.3
click at [369, 124] on div "Create "PA/C89287"" at bounding box center [633, 119] width 698 height 28
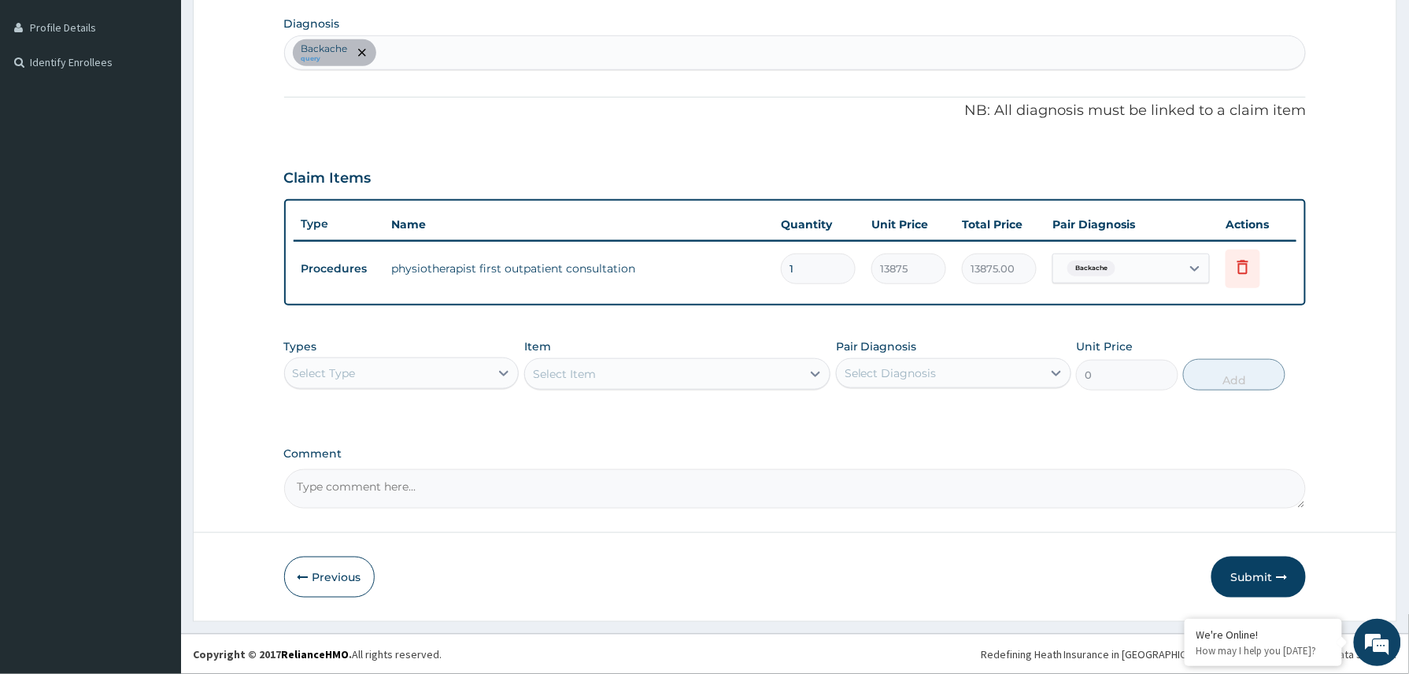
drag, startPoint x: 1270, startPoint y: 577, endPoint x: 1237, endPoint y: 565, distance: 34.4
click at [1264, 577] on button "Submit" at bounding box center [1258, 576] width 94 height 41
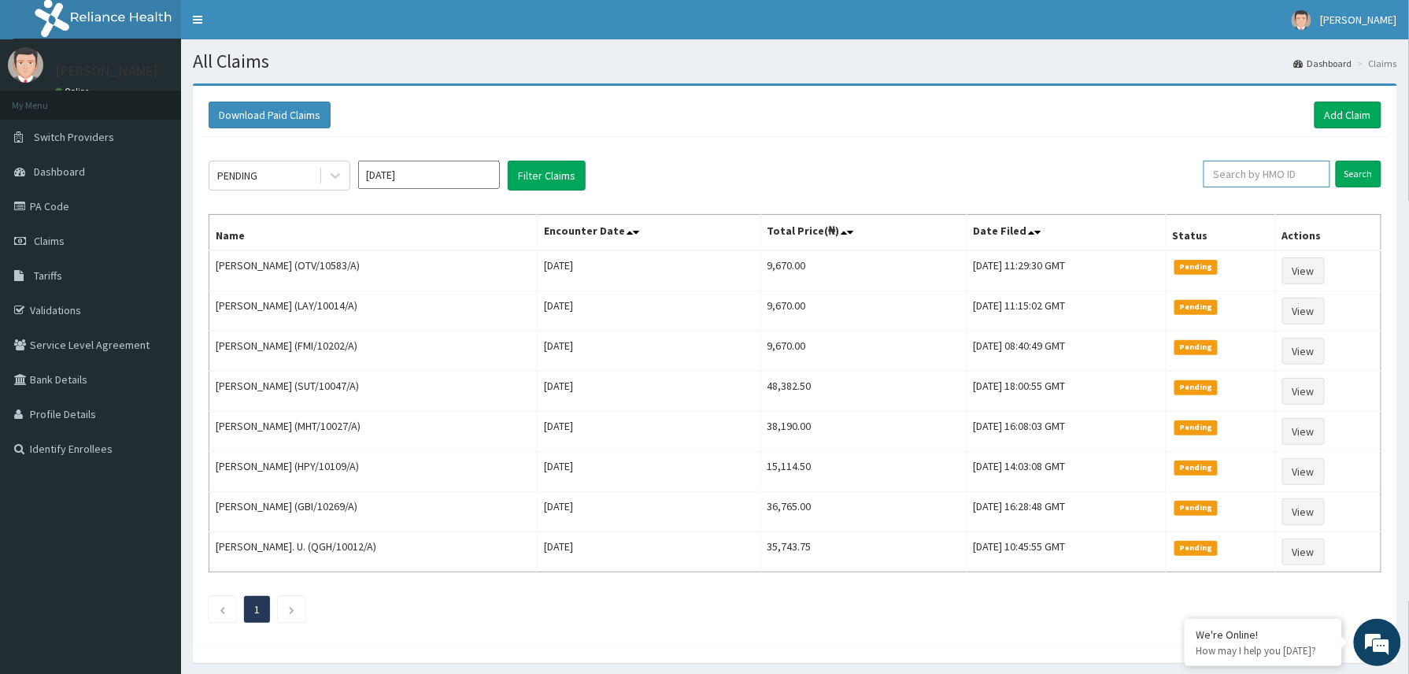
click at [1247, 180] on input "text" at bounding box center [1266, 174] width 127 height 27
paste input "2410432"
type input "2410432"
drag, startPoint x: 1259, startPoint y: 170, endPoint x: 1213, endPoint y: 173, distance: 46.5
click at [1213, 173] on input "2410432" at bounding box center [1240, 174] width 118 height 27
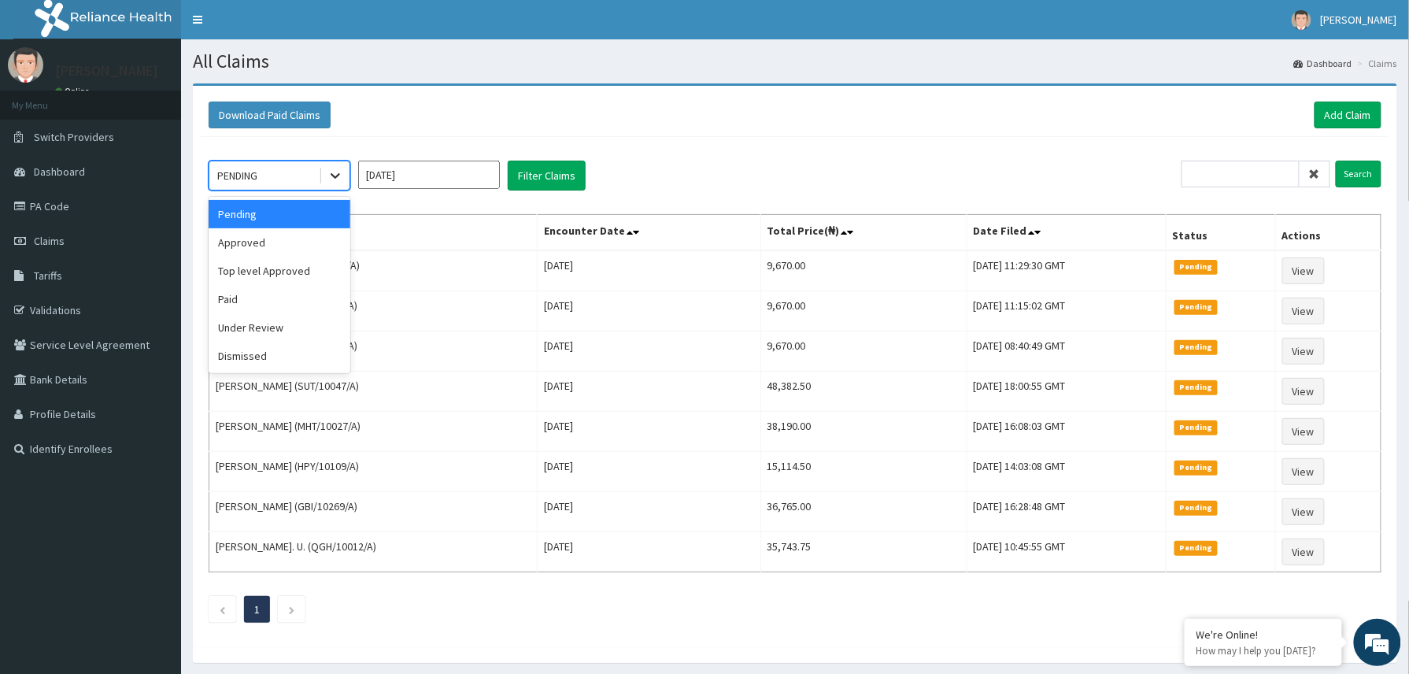
click at [346, 180] on div at bounding box center [335, 175] width 28 height 28
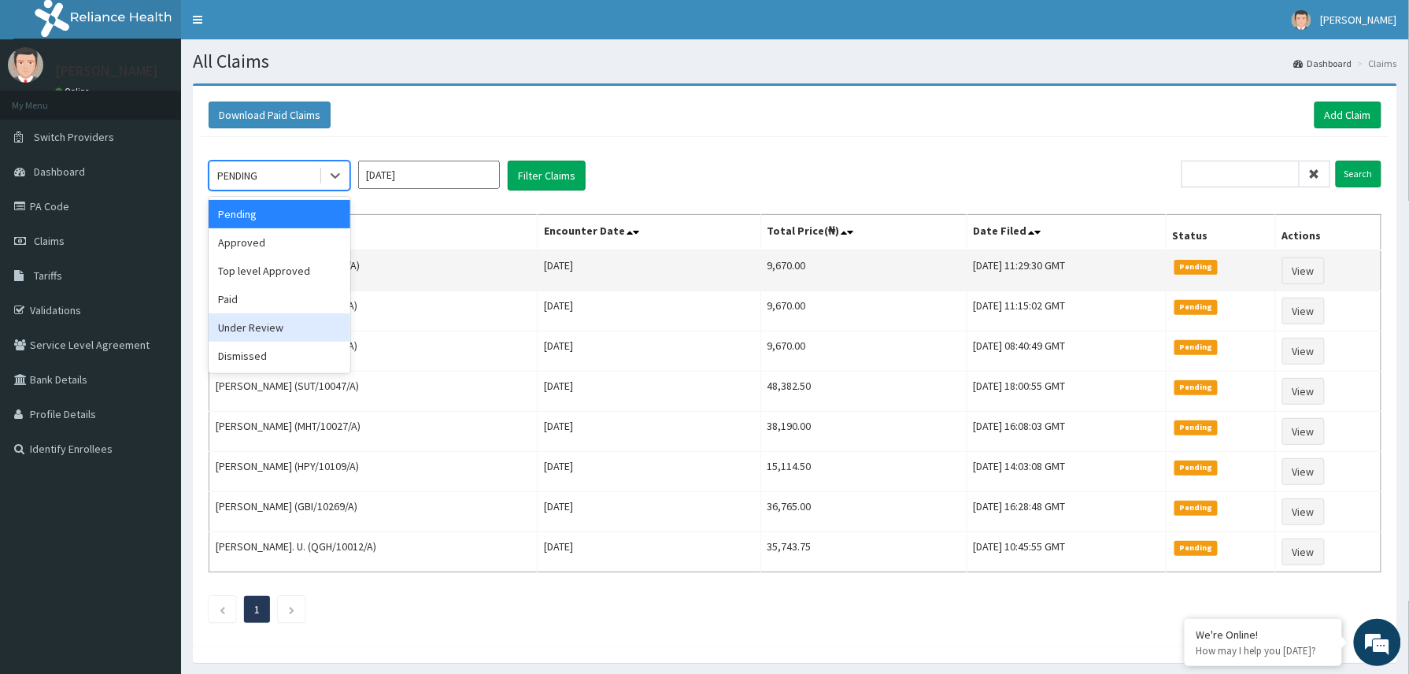
drag, startPoint x: 269, startPoint y: 325, endPoint x: 416, endPoint y: 260, distance: 161.0
click at [269, 326] on div "Under Review" at bounding box center [280, 327] width 142 height 28
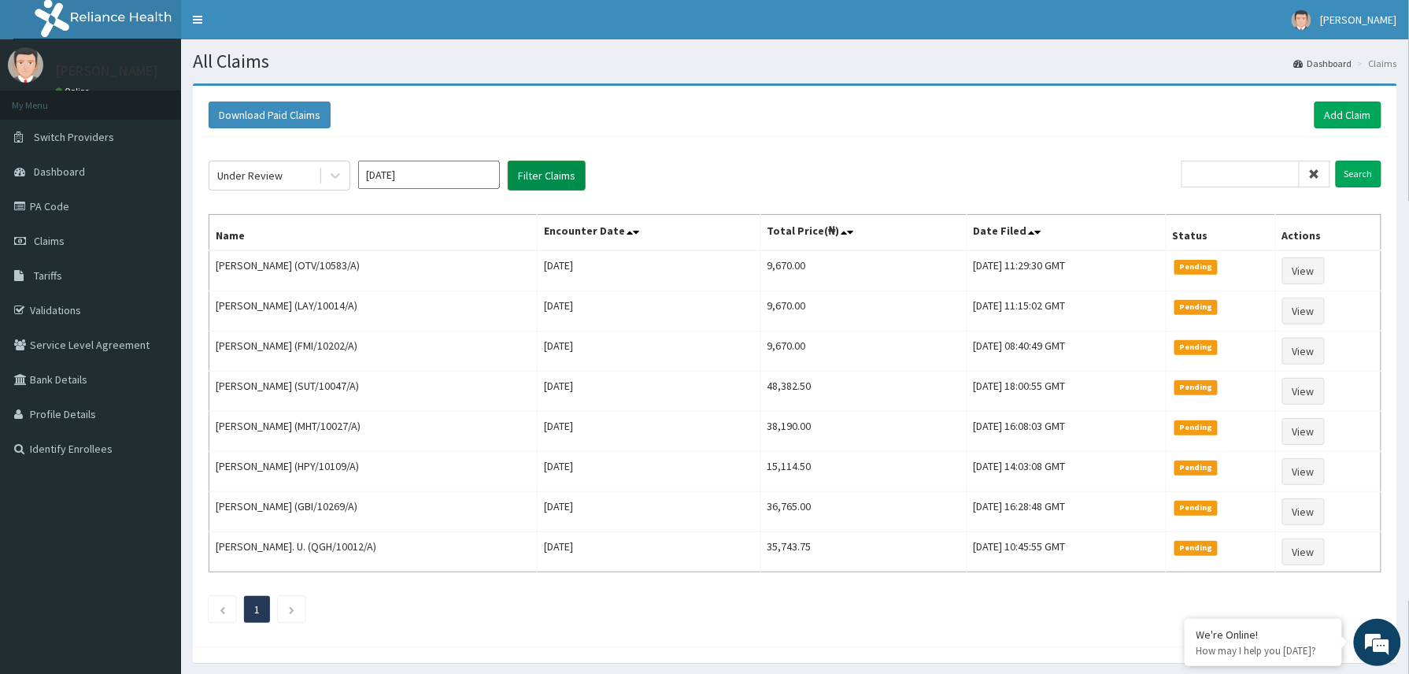
click at [556, 177] on button "Filter Claims" at bounding box center [547, 176] width 78 height 30
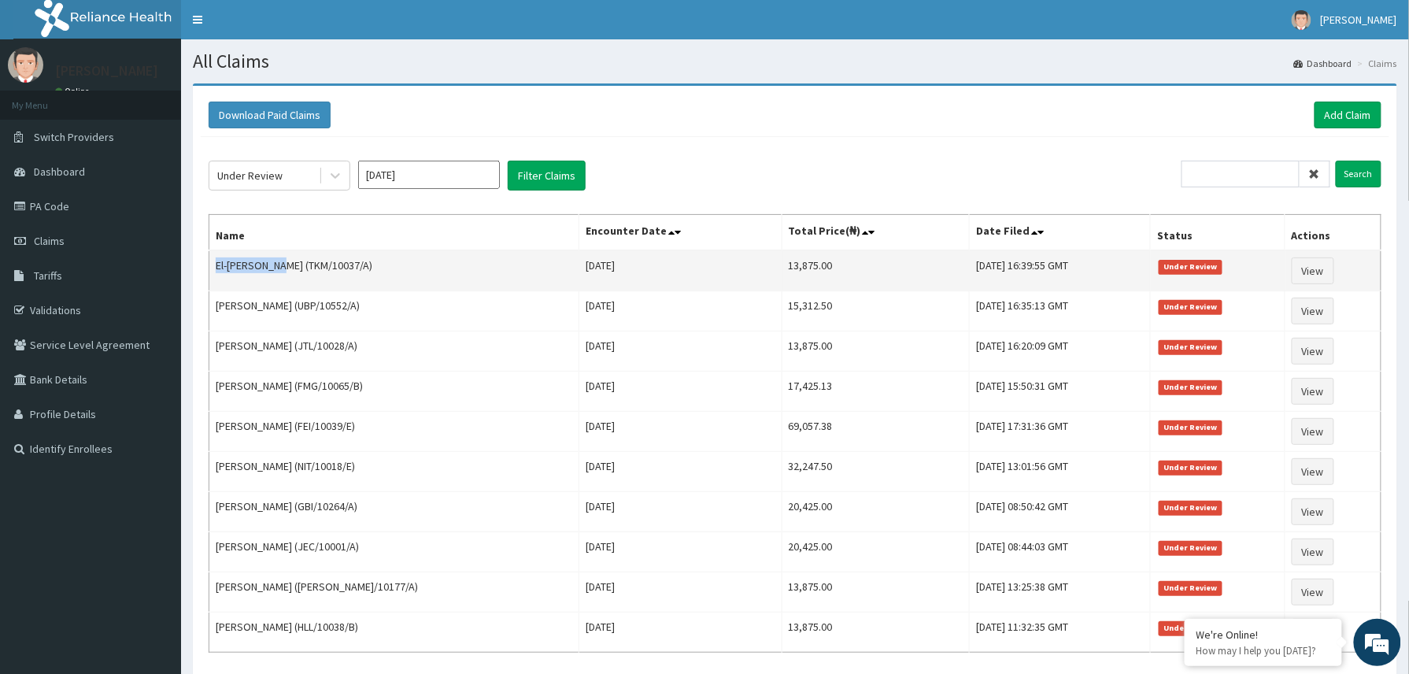
drag, startPoint x: 209, startPoint y: 266, endPoint x: 281, endPoint y: 260, distance: 71.9
click at [281, 260] on td "El-Roy Wisdom (TKM/10037/A)" at bounding box center [394, 270] width 370 height 41
copy td "El-Roy Wisdom"
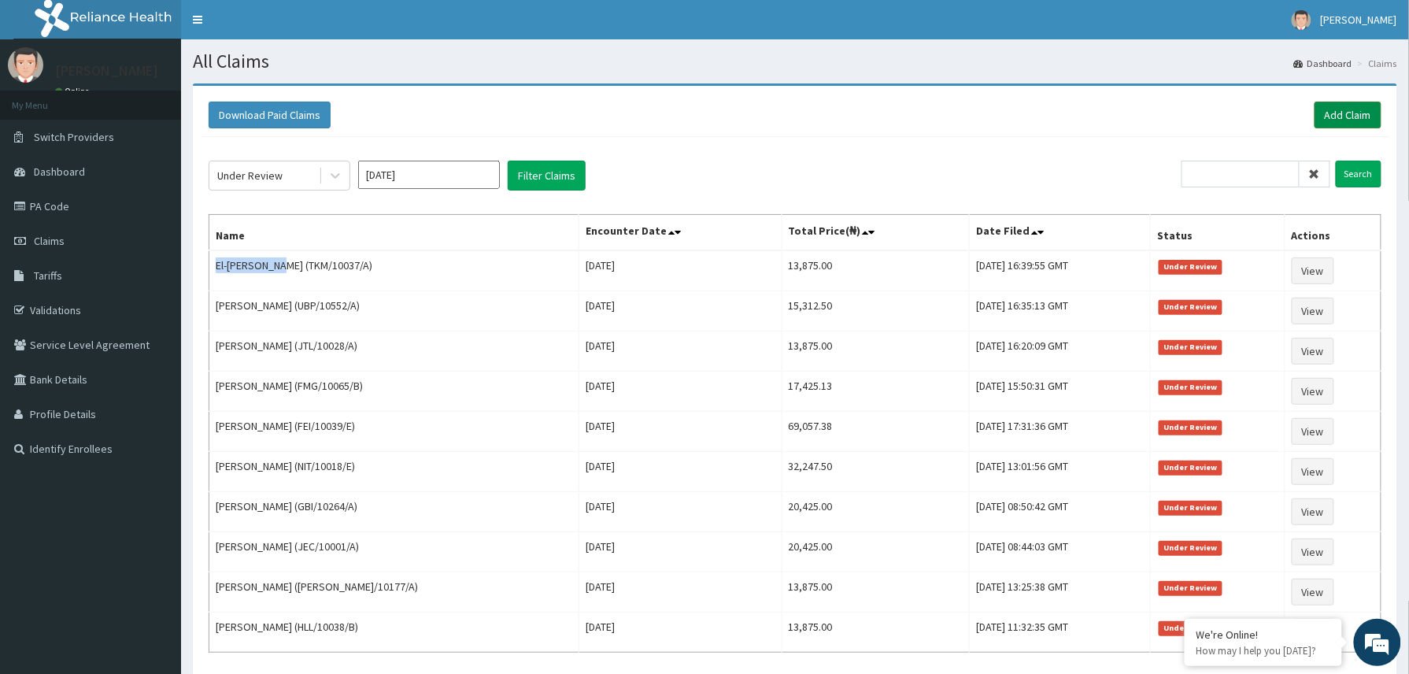
click at [1346, 109] on link "Add Claim" at bounding box center [1347, 115] width 67 height 27
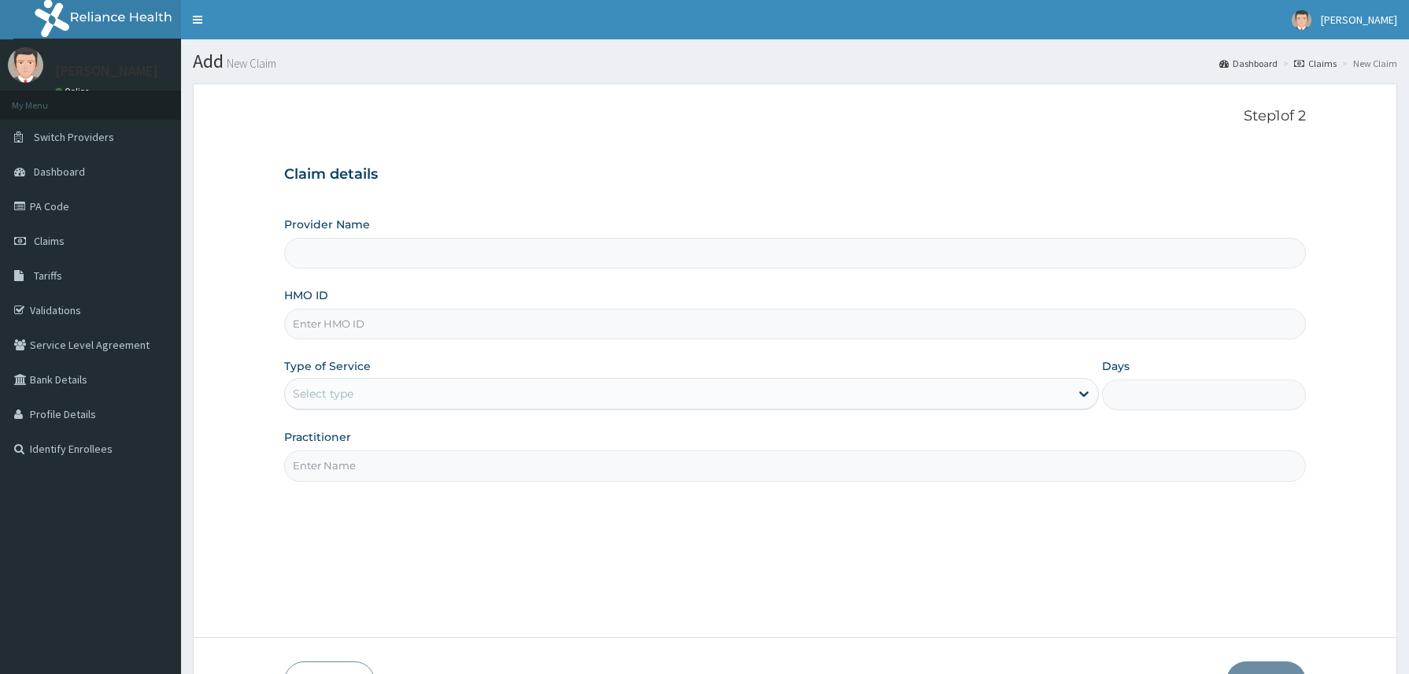
type input "Reliance Family Clinics (RFC) - [GEOGRAPHIC_DATA]"
click at [298, 331] on input "HMO ID" at bounding box center [795, 324] width 1022 height 31
paste input "SBG/10706/A"
type input "SBG/10706/A"
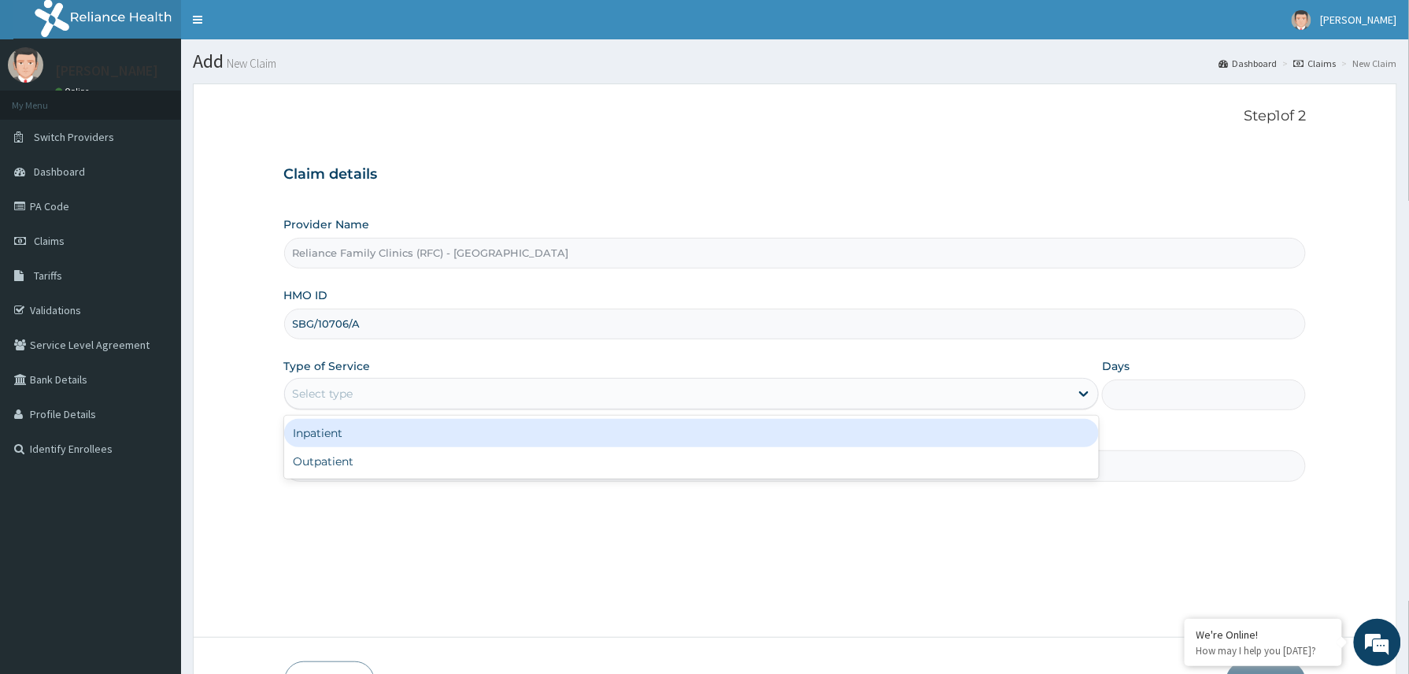
drag, startPoint x: 344, startPoint y: 400, endPoint x: 350, endPoint y: 457, distance: 57.8
click at [344, 401] on div "Select type" at bounding box center [323, 394] width 61 height 16
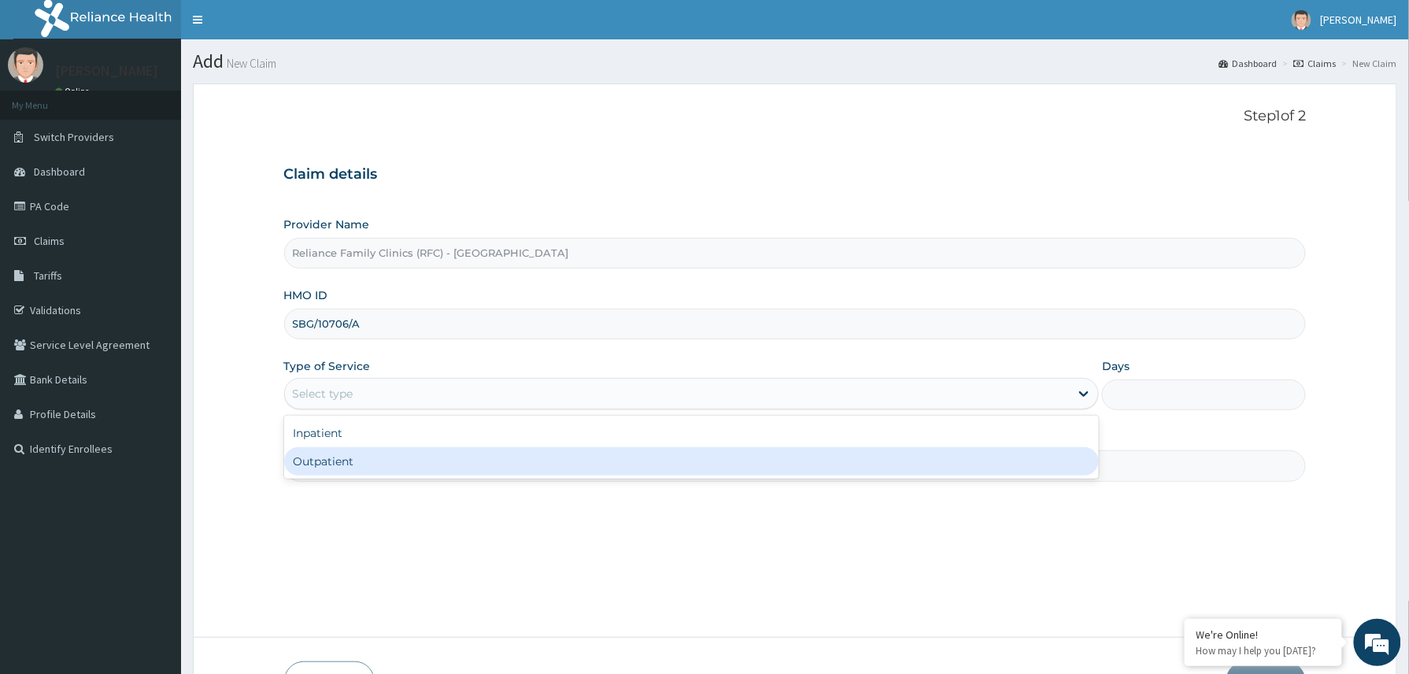
click at [346, 466] on div "Outpatient" at bounding box center [691, 461] width 815 height 28
type input "1"
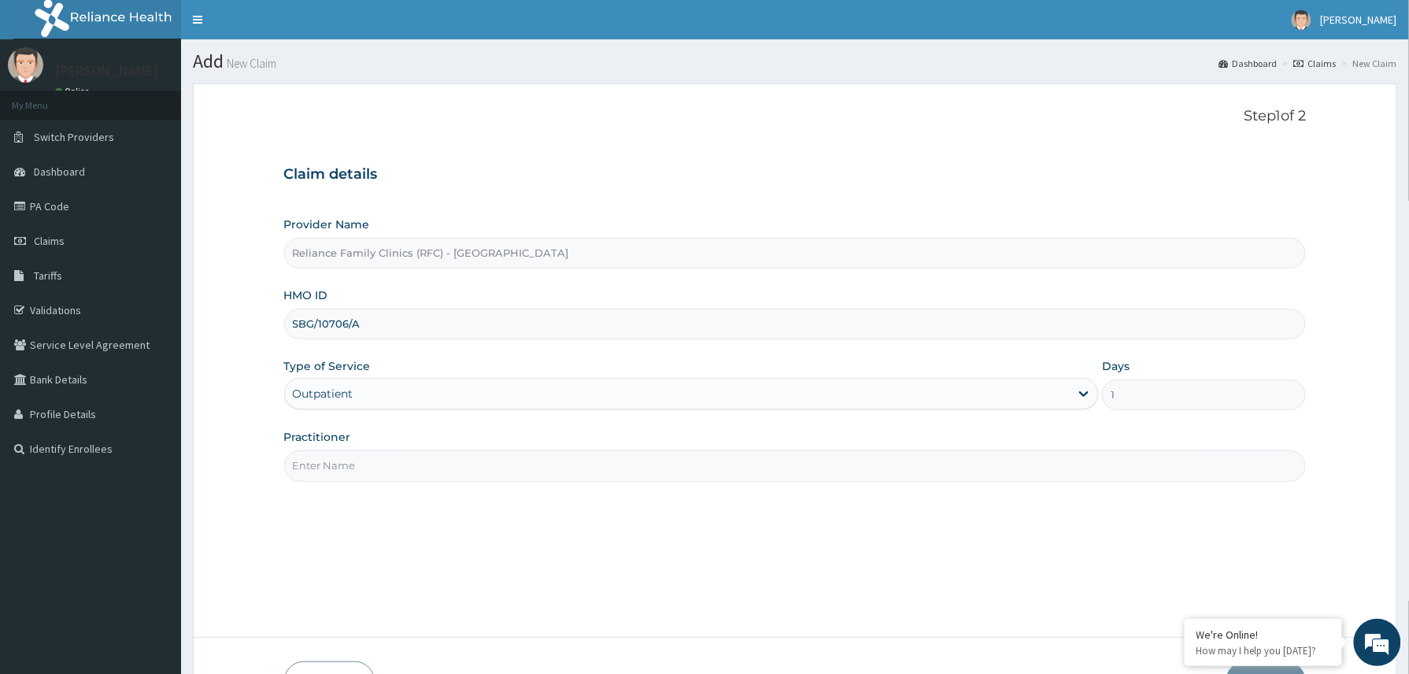
click at [362, 466] on input "Practitioner" at bounding box center [795, 465] width 1022 height 31
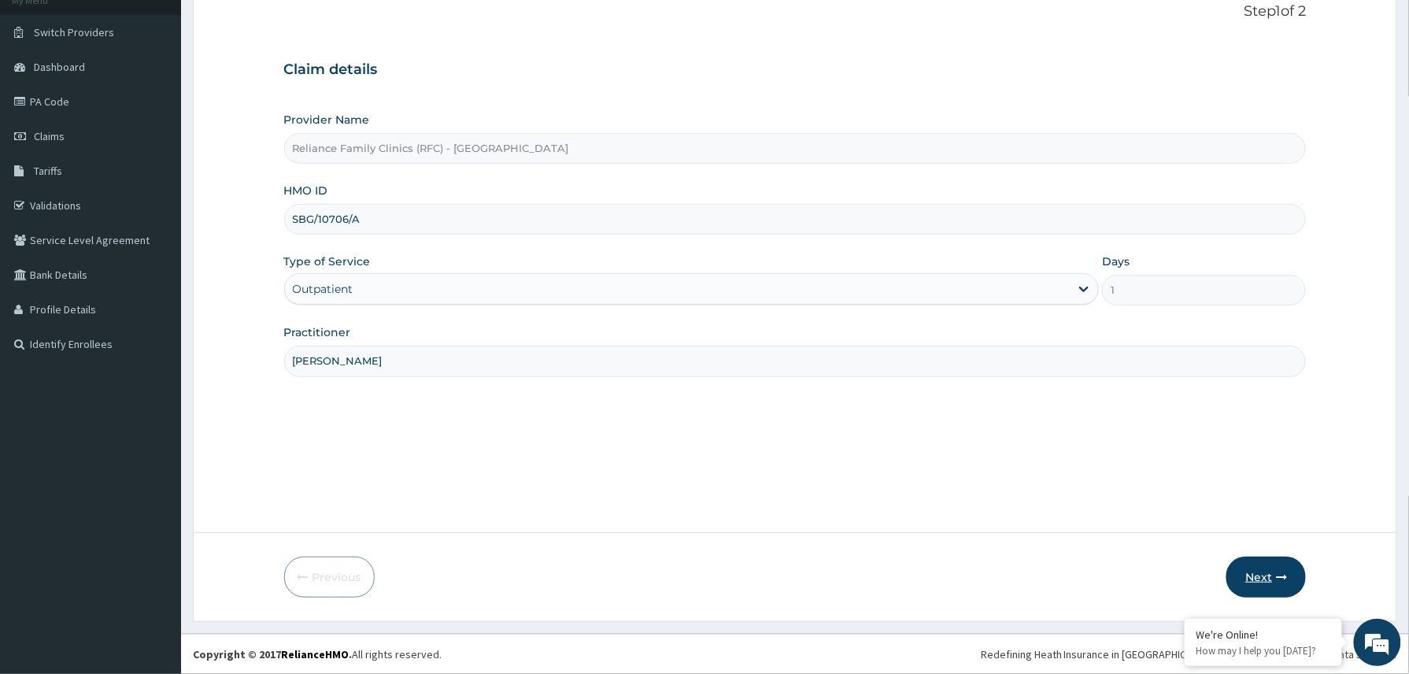
type input "[PERSON_NAME]"
click at [1264, 556] on button "Next" at bounding box center [1265, 576] width 79 height 41
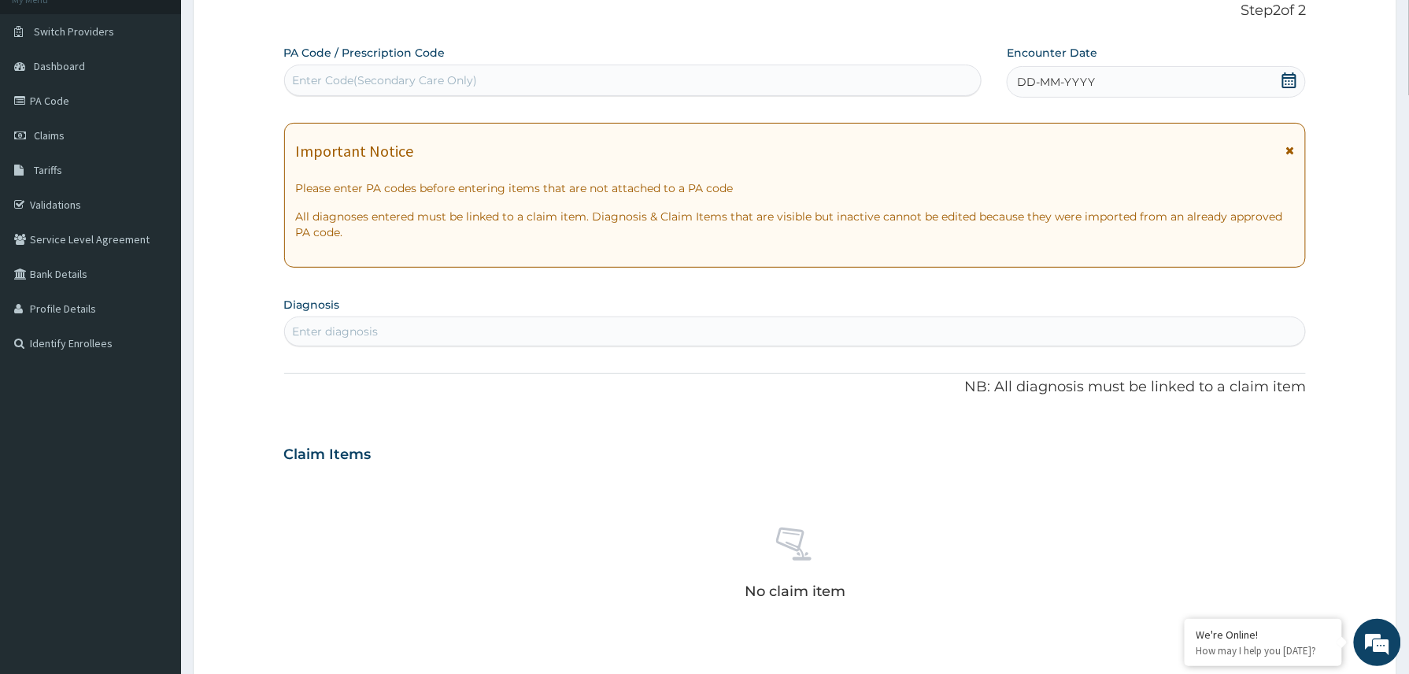
click at [1160, 71] on div "DD-MM-YYYY" at bounding box center [1156, 81] width 299 height 31
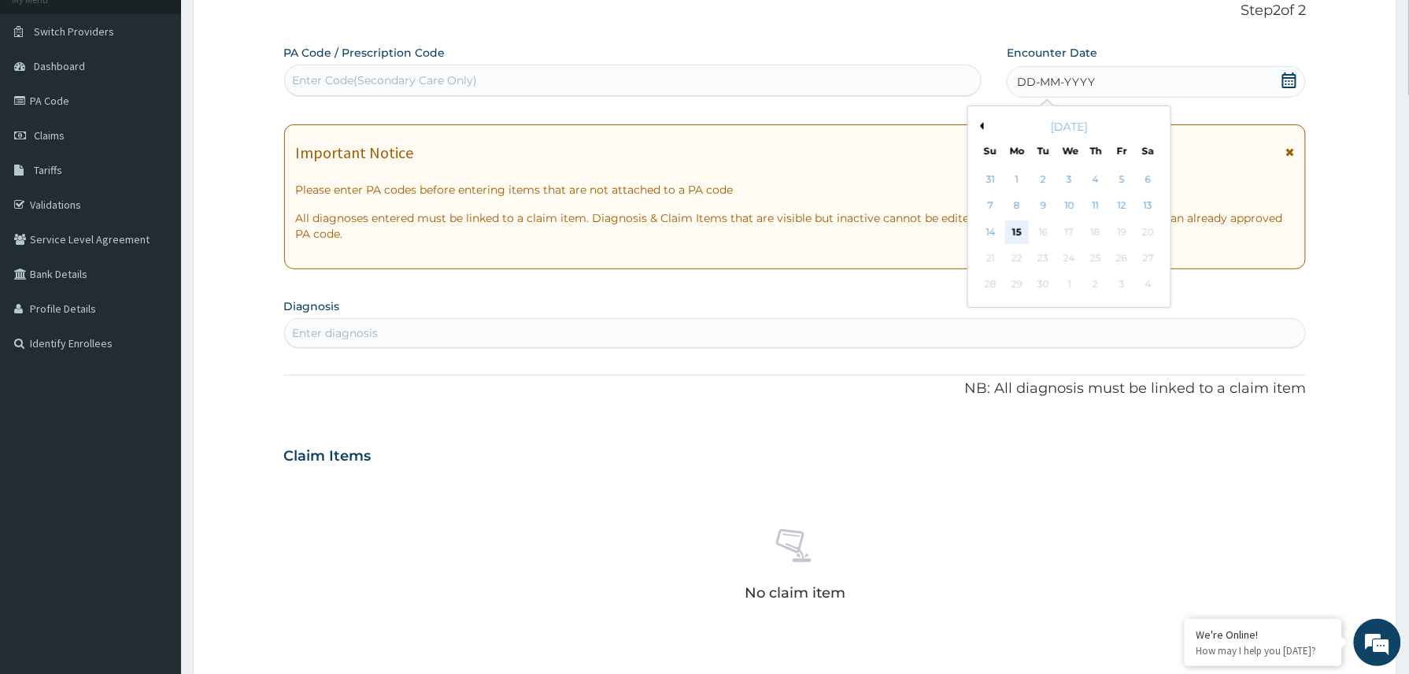
click at [1015, 234] on div "15" at bounding box center [1017, 232] width 24 height 24
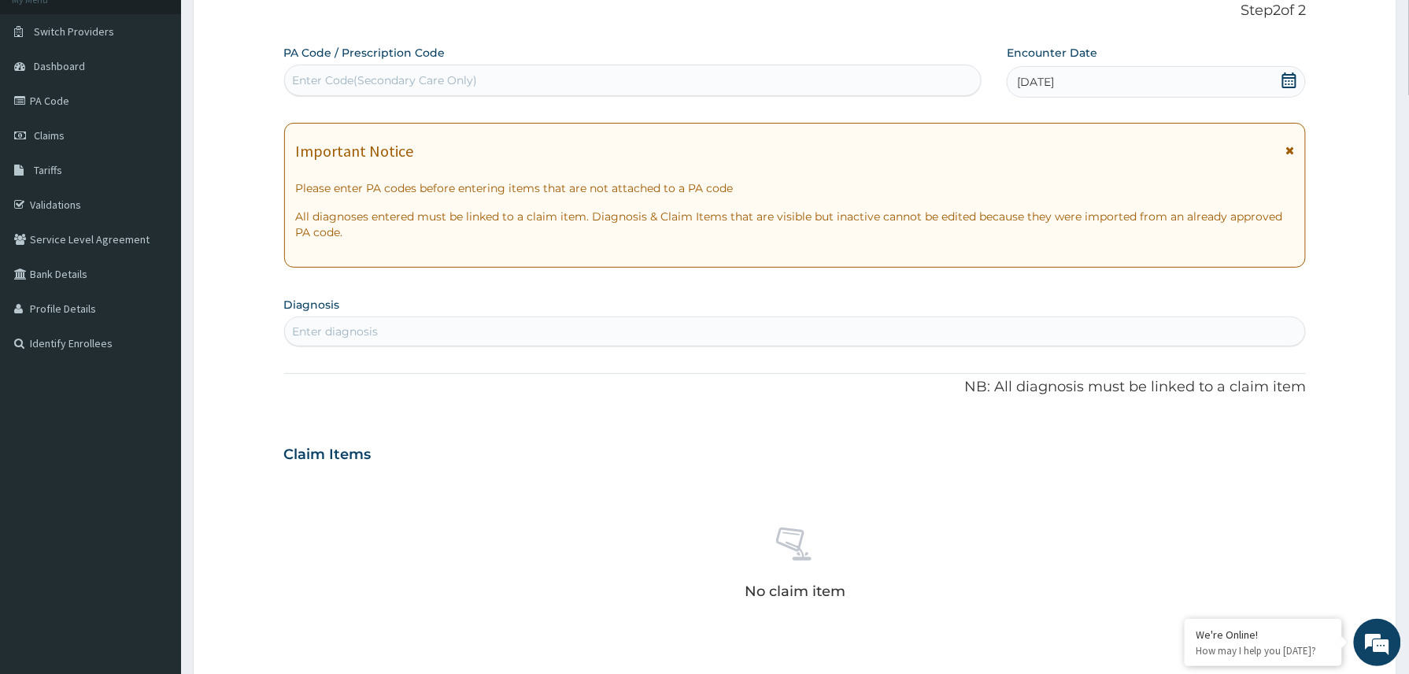
scroll to position [458, 0]
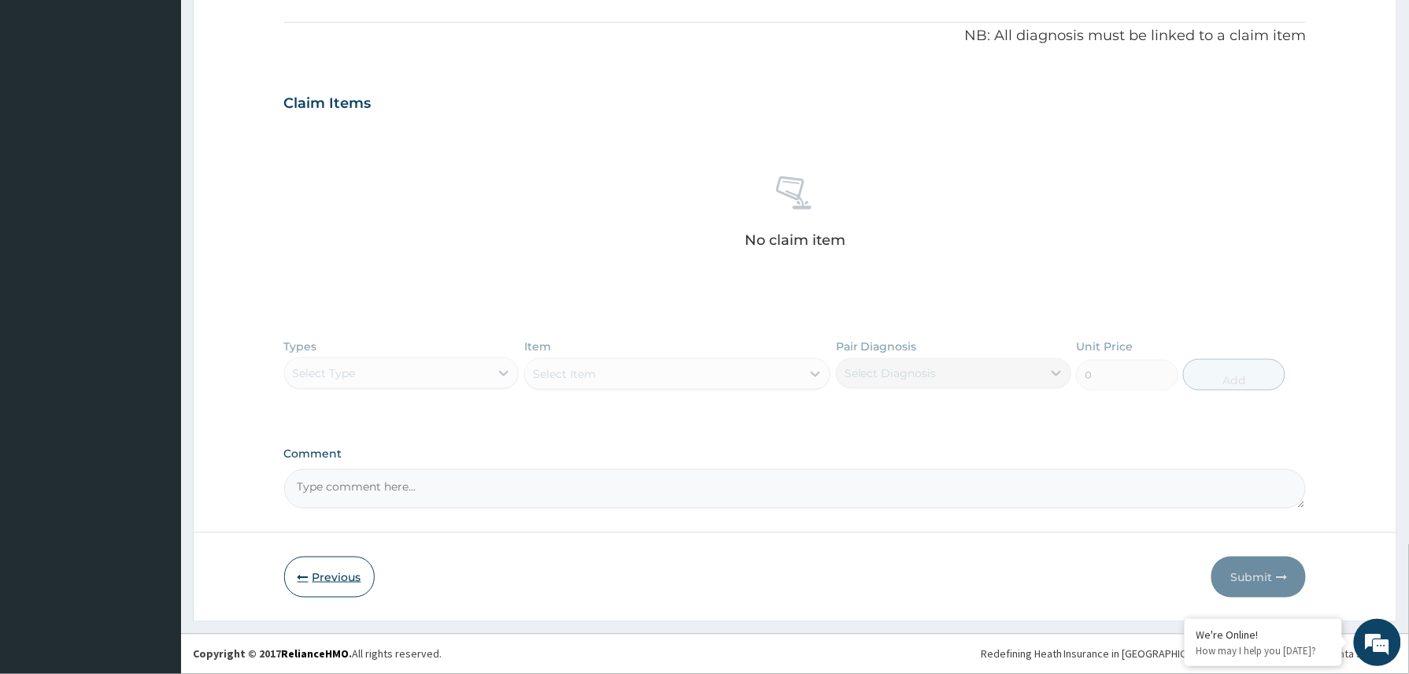
drag, startPoint x: 323, startPoint y: 576, endPoint x: 332, endPoint y: 568, distance: 12.3
click at [324, 576] on button "Previous" at bounding box center [329, 576] width 91 height 41
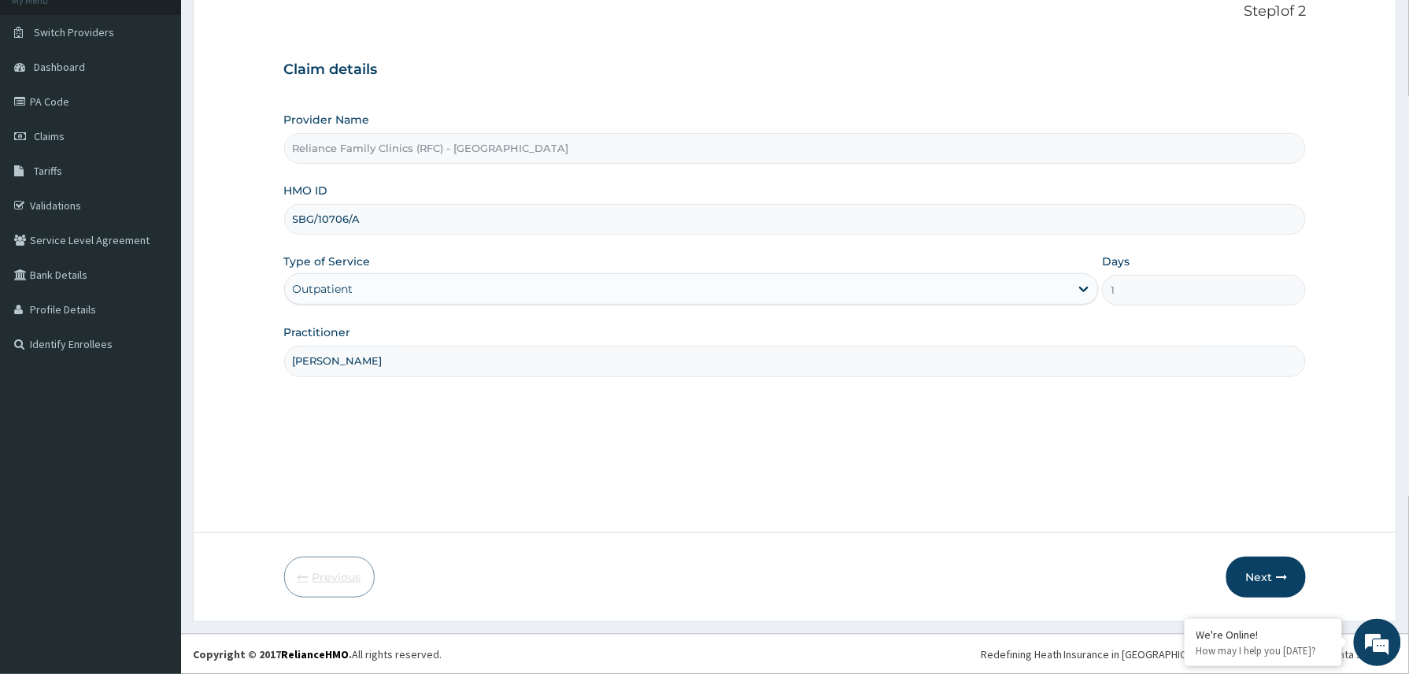
scroll to position [105, 0]
click at [318, 215] on input "SBG/10706/A" at bounding box center [795, 219] width 1022 height 31
type input "SBG/10706/A"
click at [1260, 577] on button "Next" at bounding box center [1265, 576] width 79 height 41
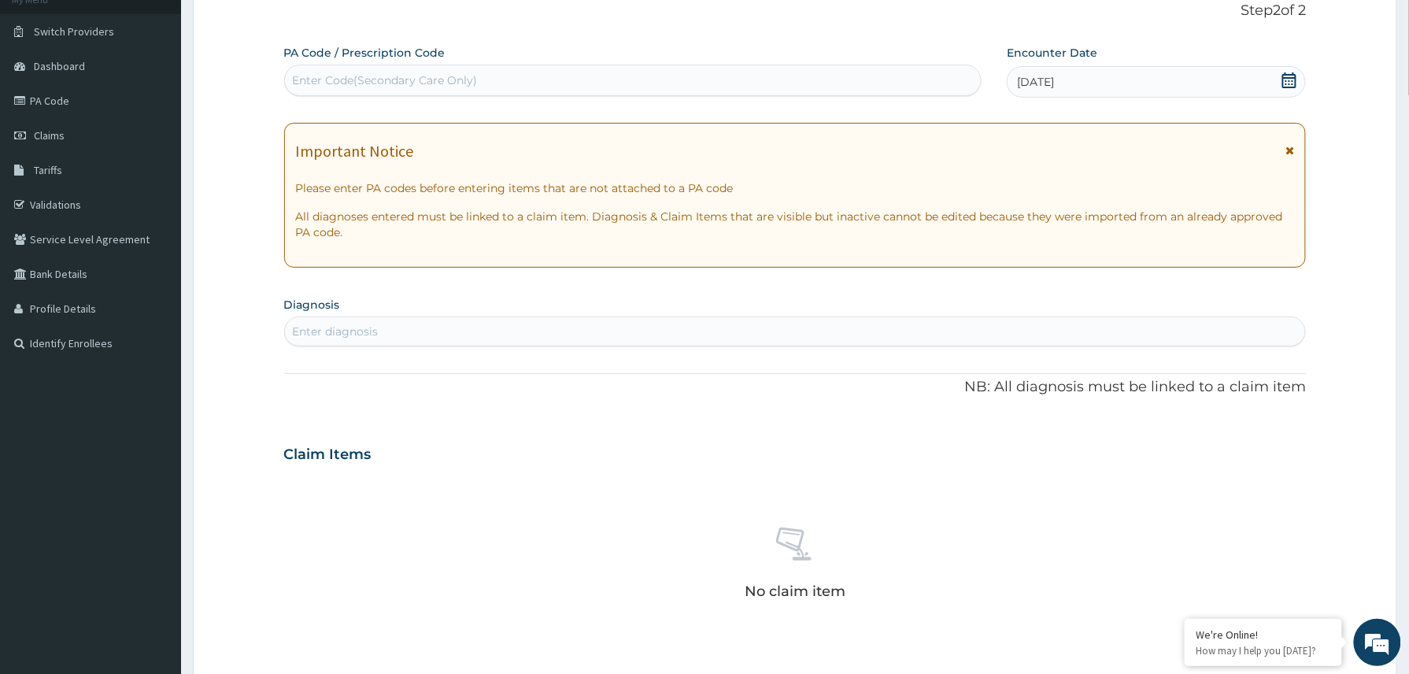
click at [429, 324] on div "Enter diagnosis" at bounding box center [795, 331] width 1021 height 25
type input "malaria"
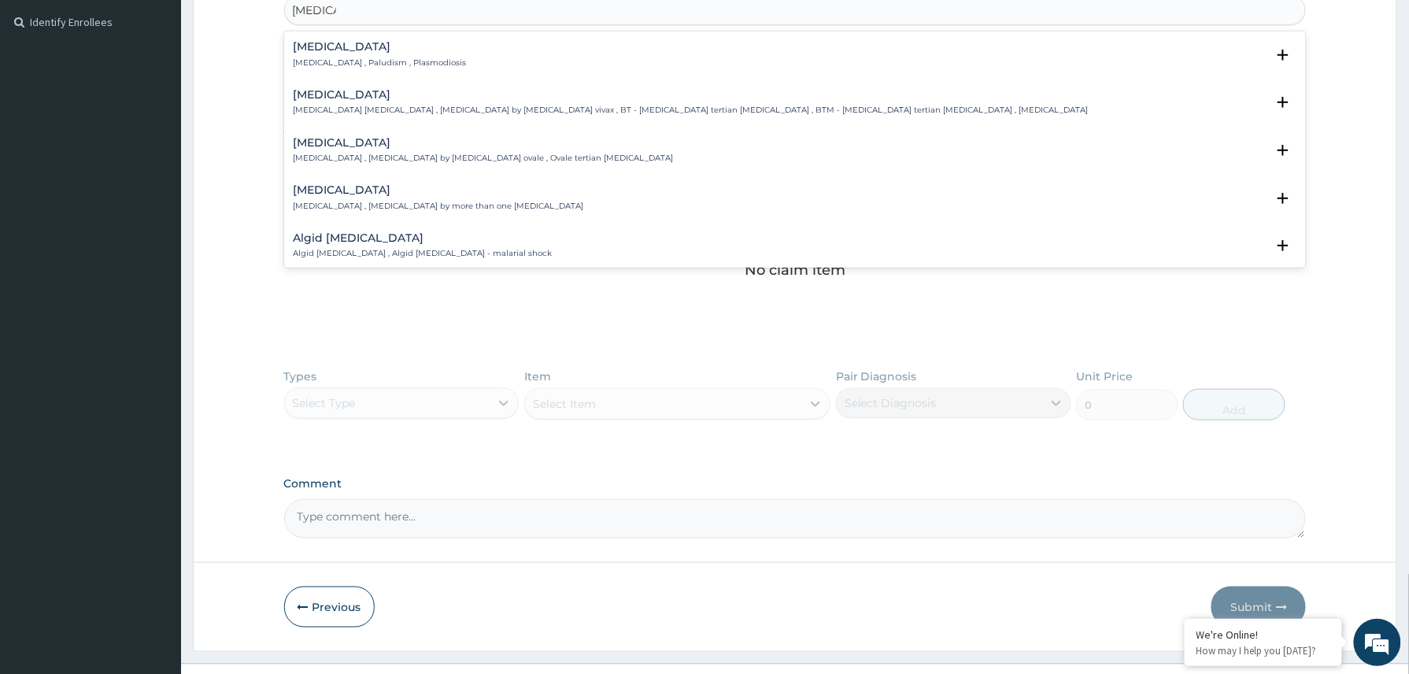
scroll to position [435, 0]
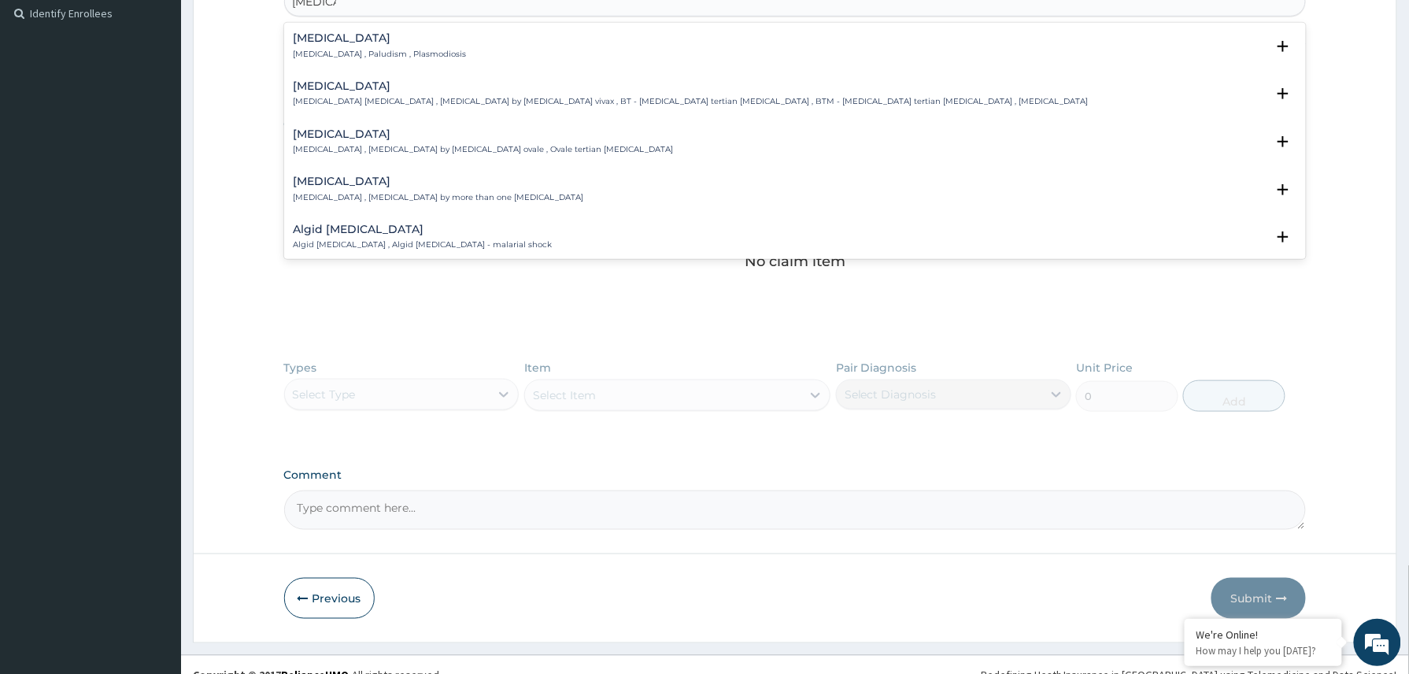
click at [341, 43] on h4 "Malaria" at bounding box center [380, 38] width 173 height 12
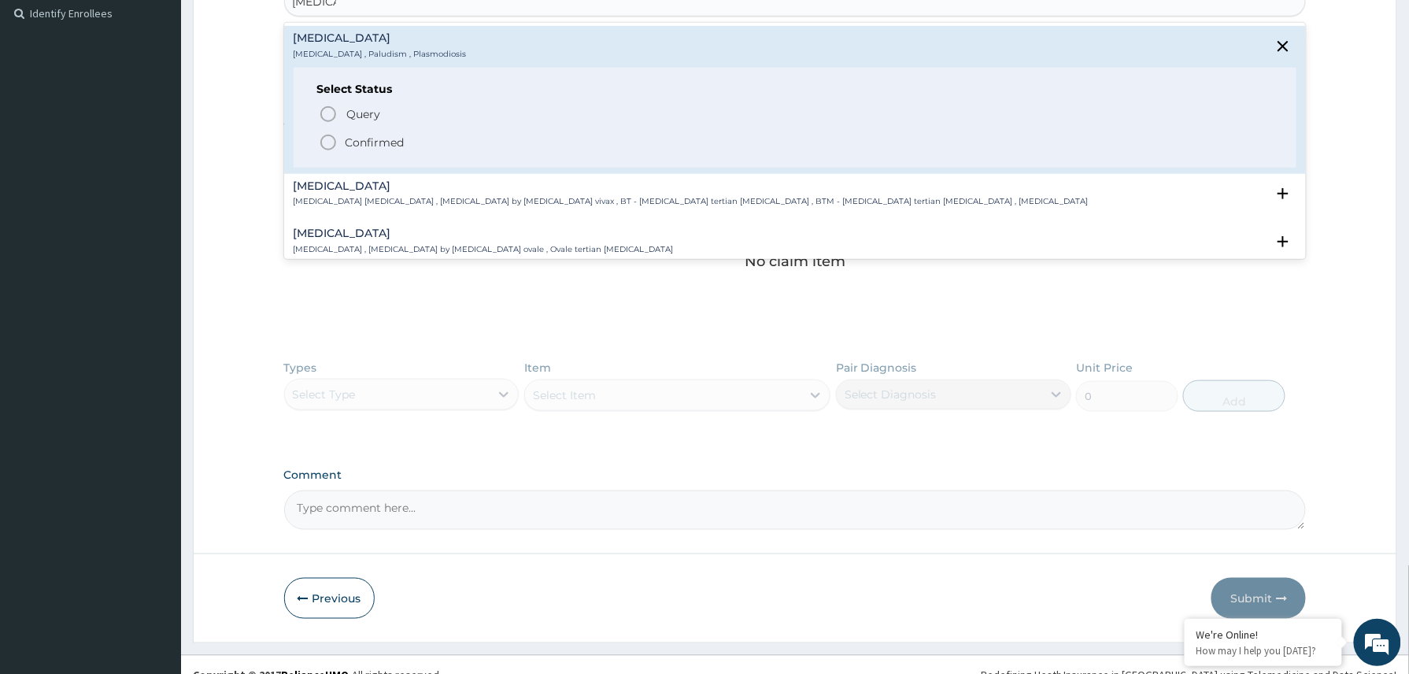
click at [364, 142] on p "Confirmed" at bounding box center [375, 143] width 59 height 16
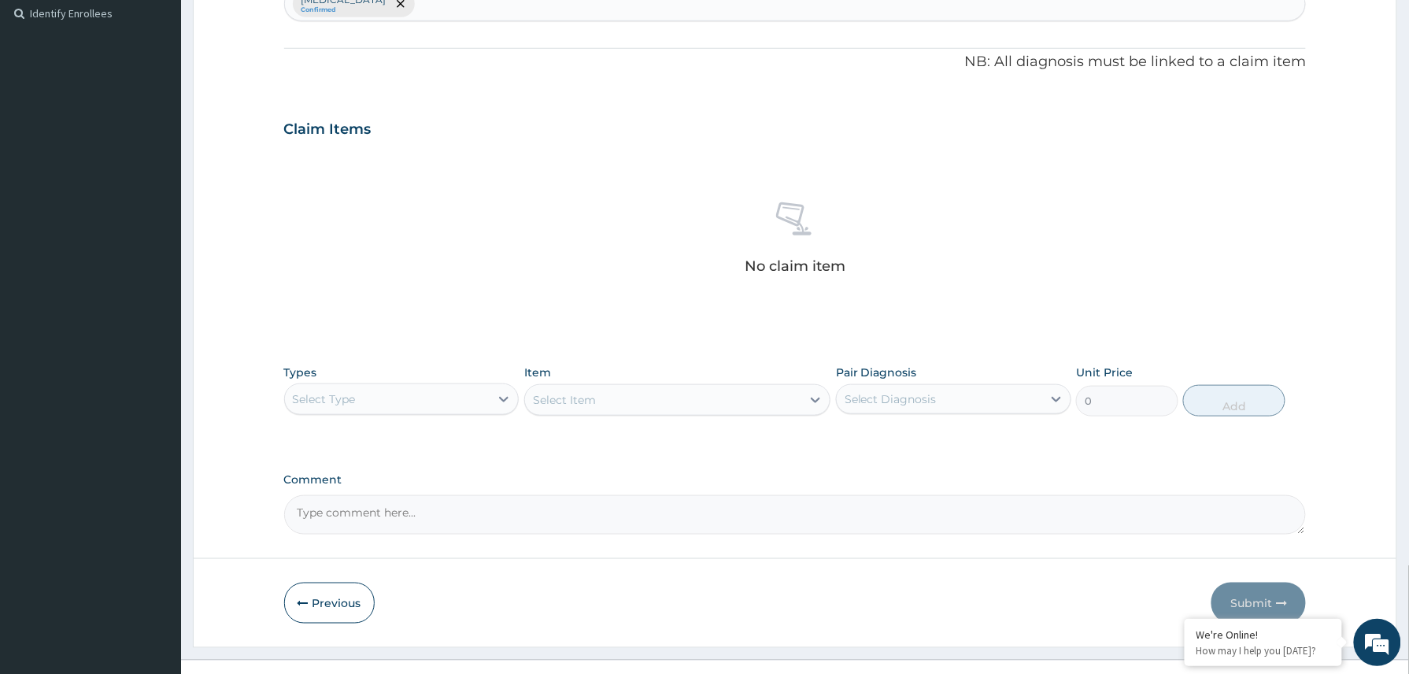
drag, startPoint x: 426, startPoint y: 416, endPoint x: 401, endPoint y: 455, distance: 45.6
click at [427, 416] on div "Types Select Type" at bounding box center [401, 390] width 235 height 52
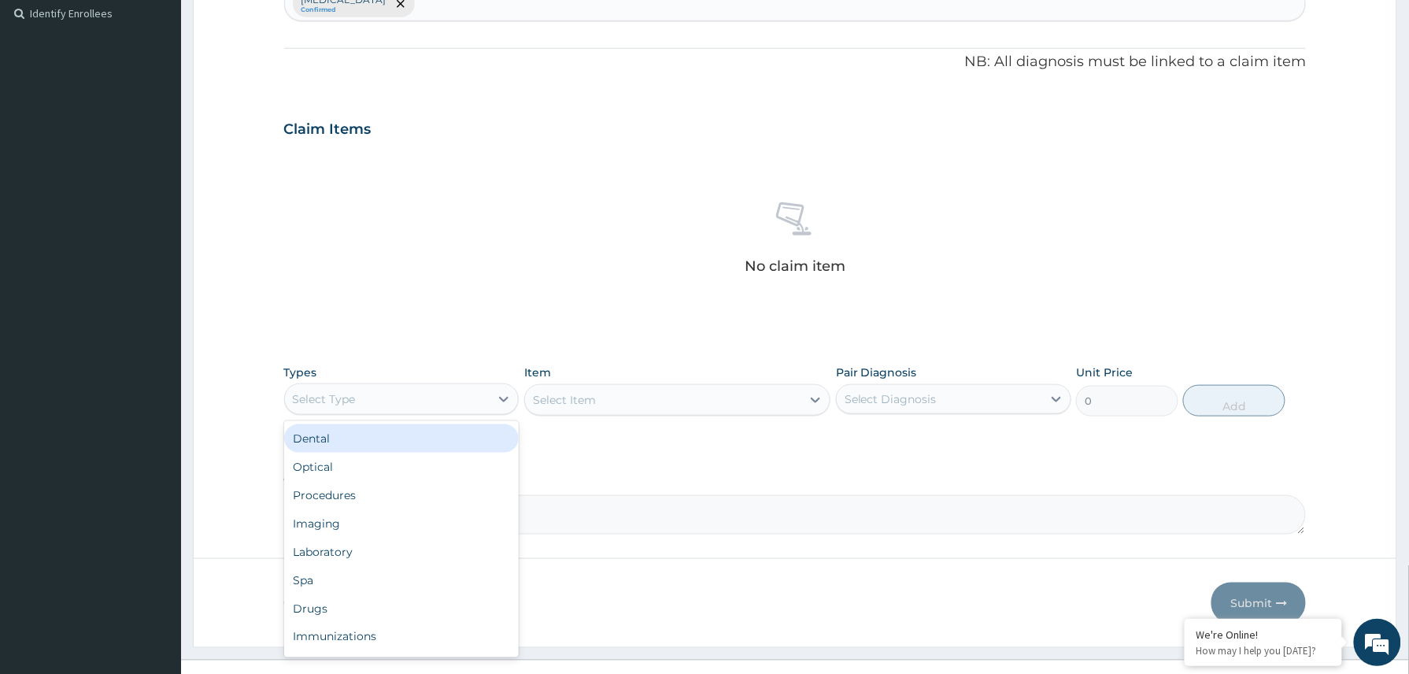
drag, startPoint x: 441, startPoint y: 389, endPoint x: 397, endPoint y: 449, distance: 74.3
click at [441, 391] on div "Select Type" at bounding box center [387, 398] width 205 height 25
click at [348, 489] on div "Procedures" at bounding box center [401, 495] width 235 height 28
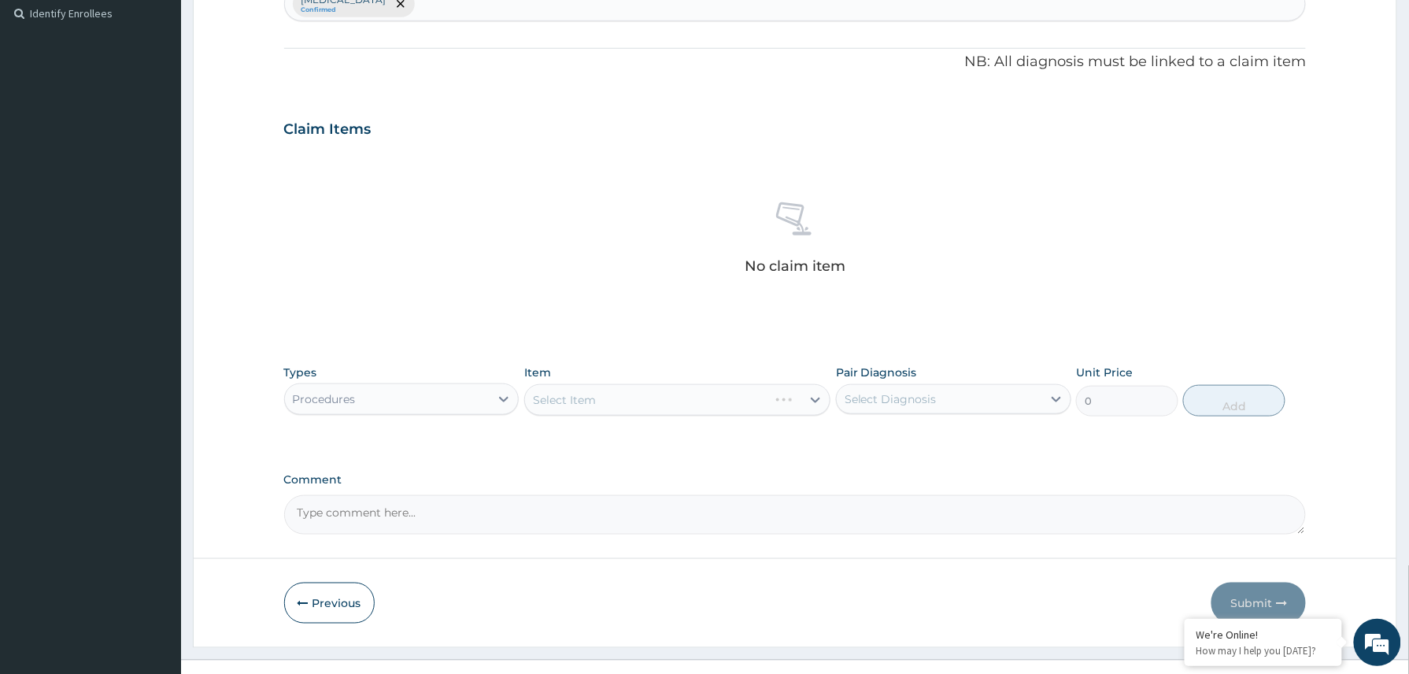
scroll to position [464, 0]
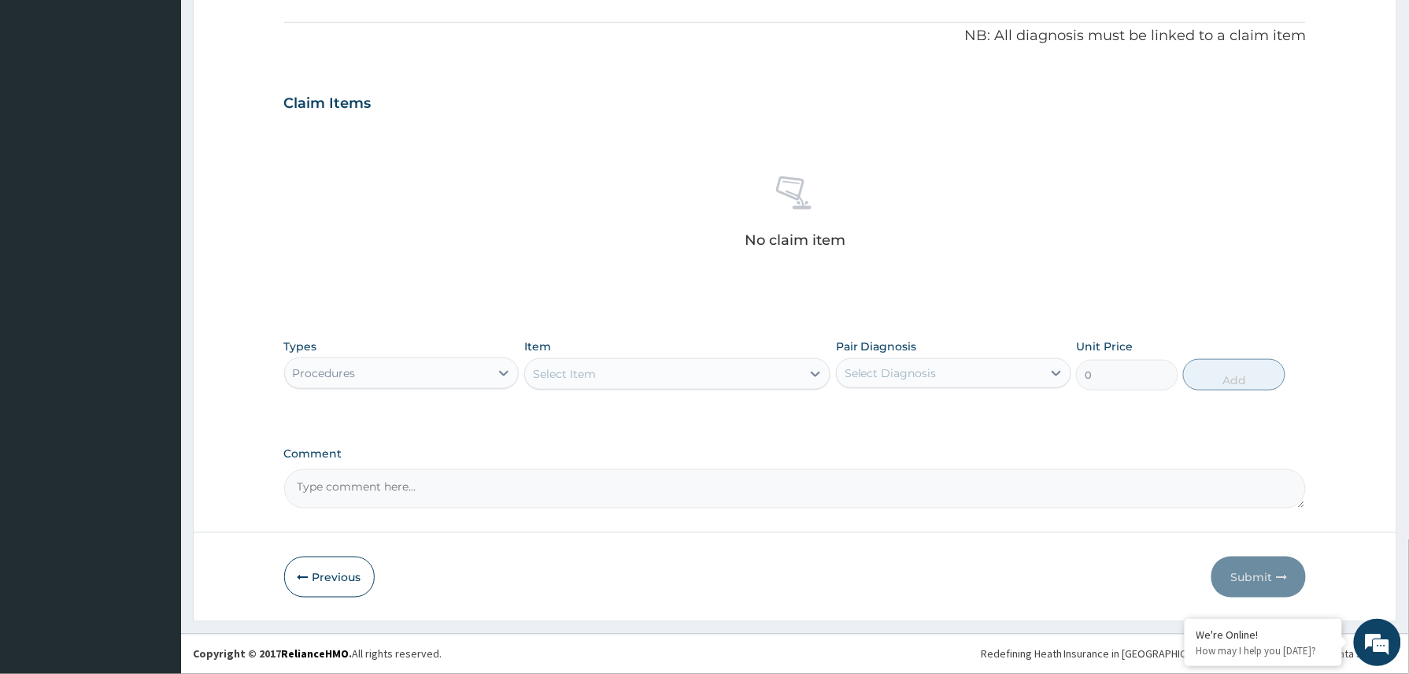
click at [558, 381] on div "Select Item" at bounding box center [663, 373] width 277 height 25
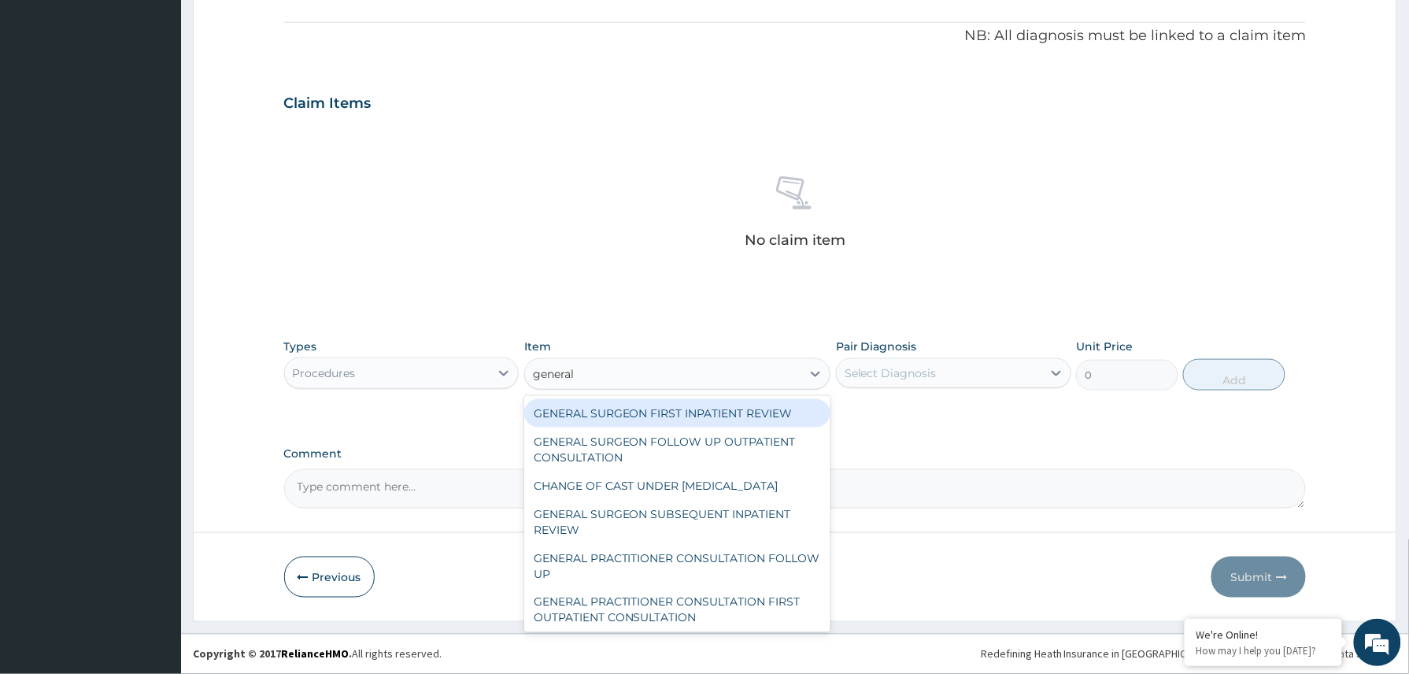
type input "general p"
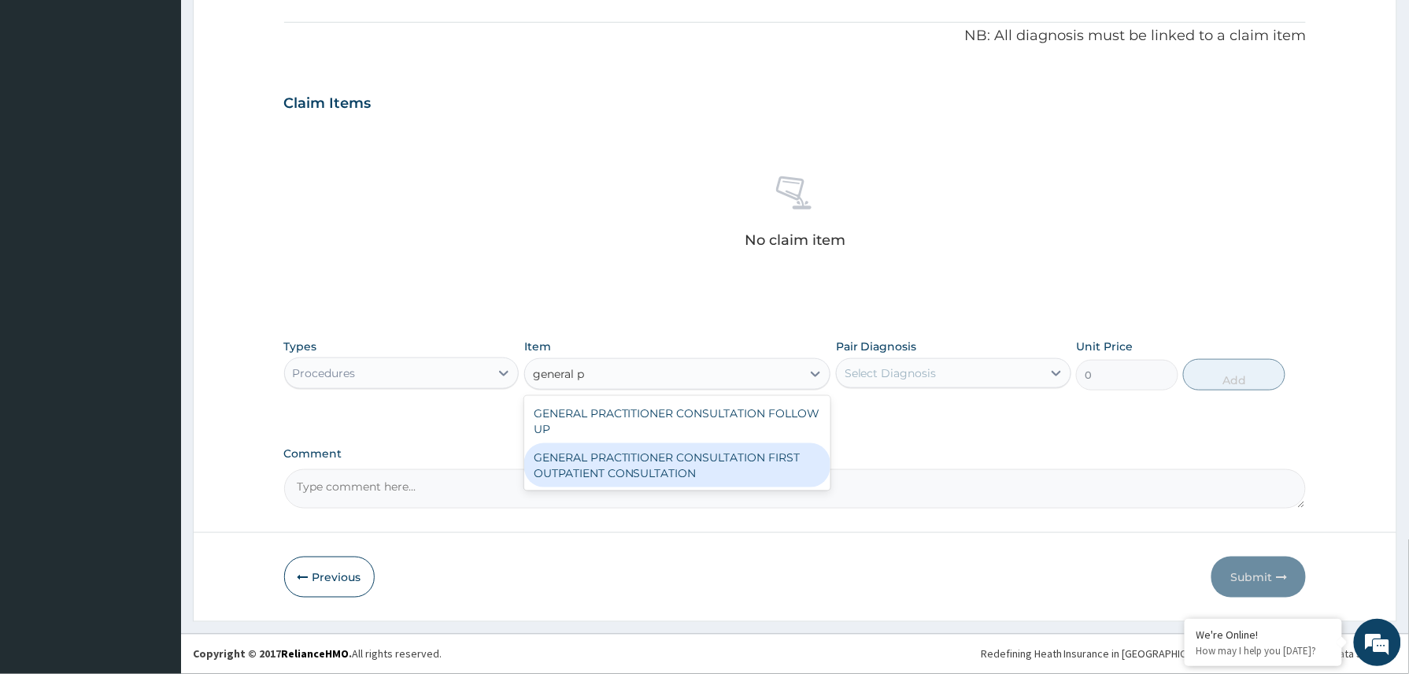
click at [620, 460] on div "GENERAL PRACTITIONER CONSULTATION FIRST OUTPATIENT CONSULTATION" at bounding box center [677, 465] width 307 height 44
type input "3370.125"
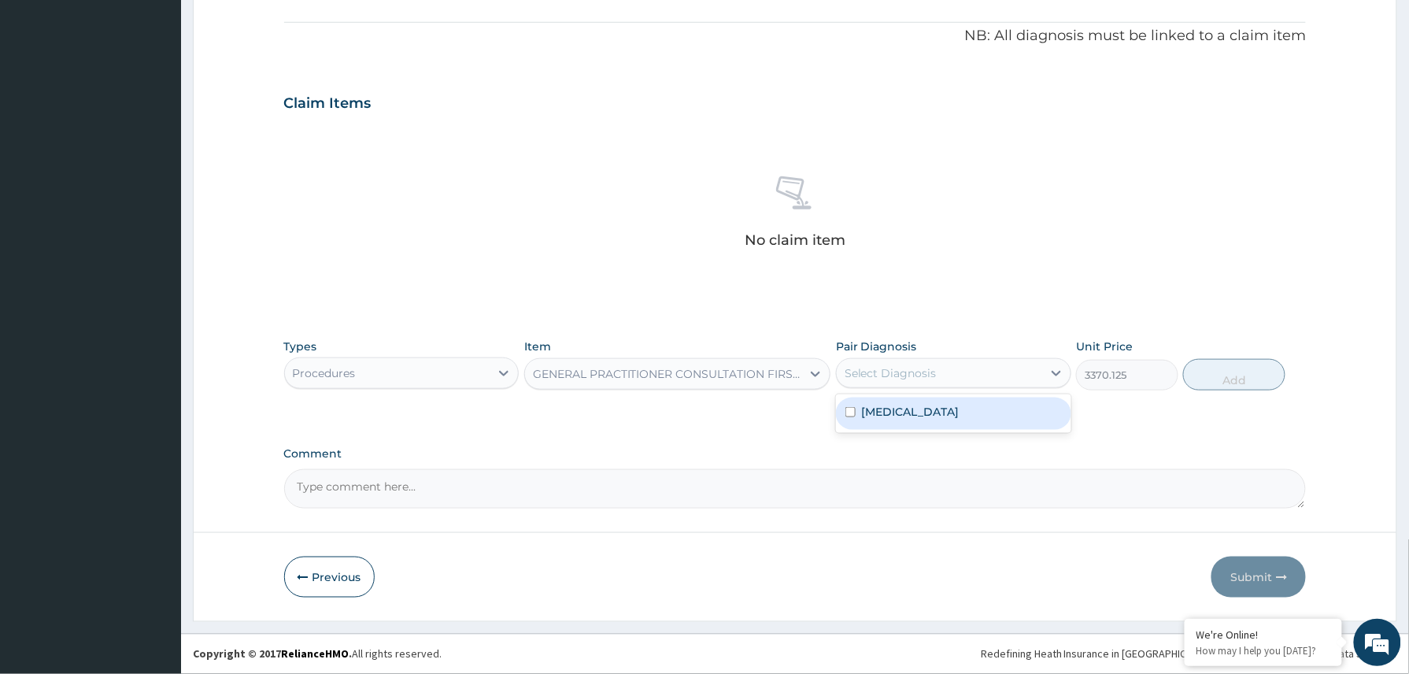
click at [940, 370] on div "Select Diagnosis" at bounding box center [939, 372] width 205 height 25
drag, startPoint x: 911, startPoint y: 416, endPoint x: 957, endPoint y: 416, distance: 46.4
click at [914, 416] on div "Malaria" at bounding box center [953, 413] width 235 height 32
checkbox input "true"
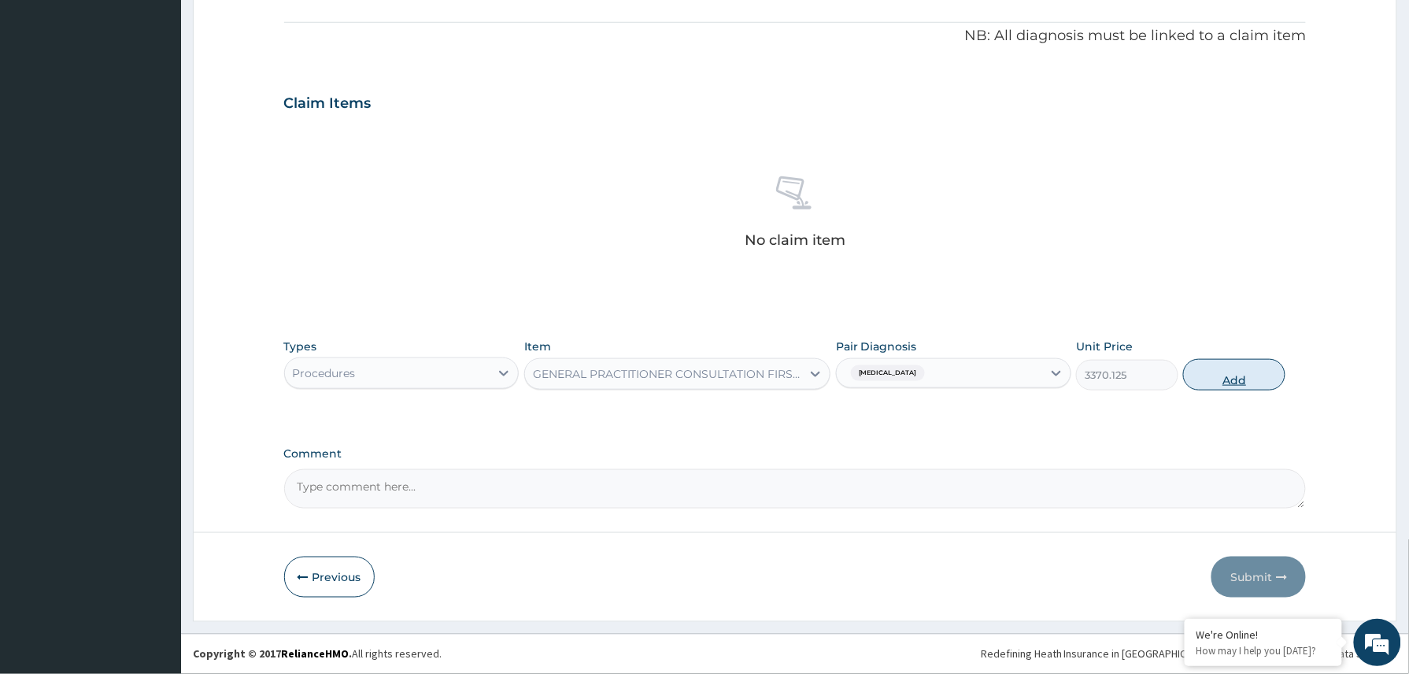
click at [1226, 375] on button "Add" at bounding box center [1234, 374] width 102 height 31
type input "0"
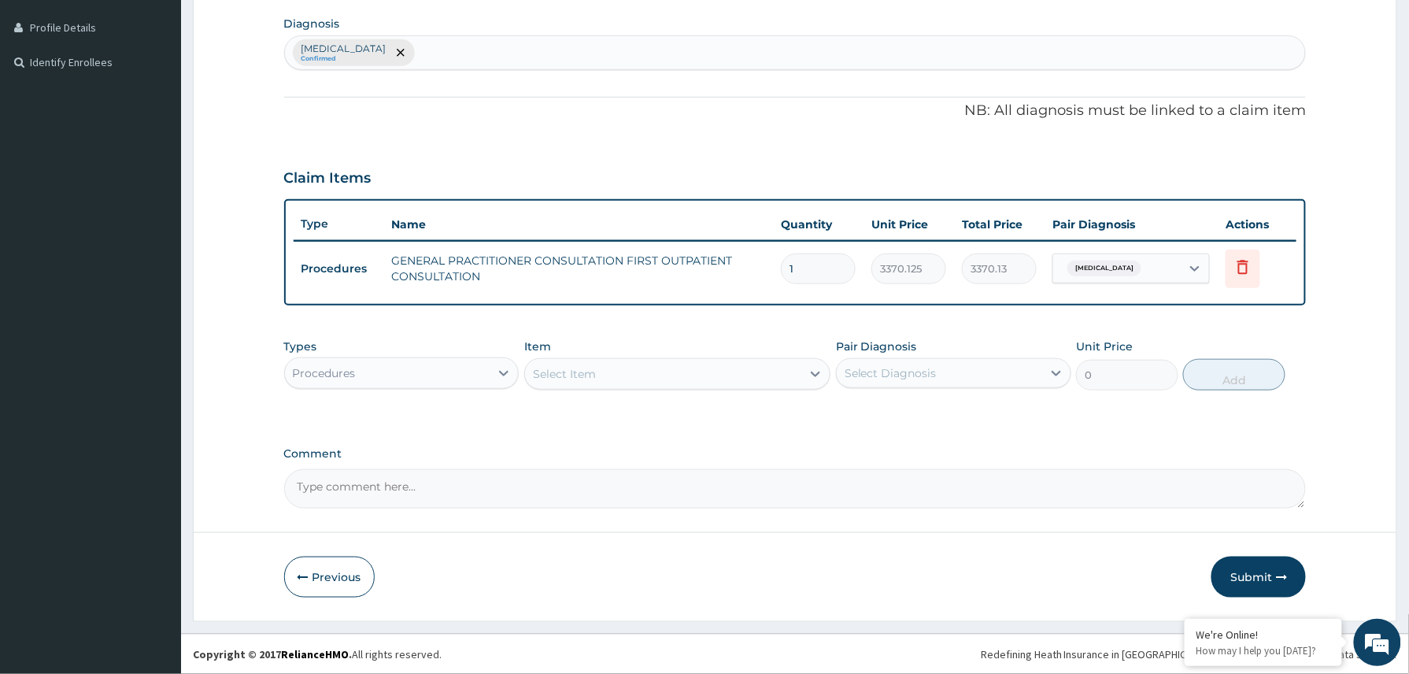
drag, startPoint x: 460, startPoint y: 375, endPoint x: 460, endPoint y: 391, distance: 15.7
click at [460, 391] on div "Types Procedures Item Select Item Pair Diagnosis Select Diagnosis Unit Price 0 …" at bounding box center [795, 365] width 1022 height 68
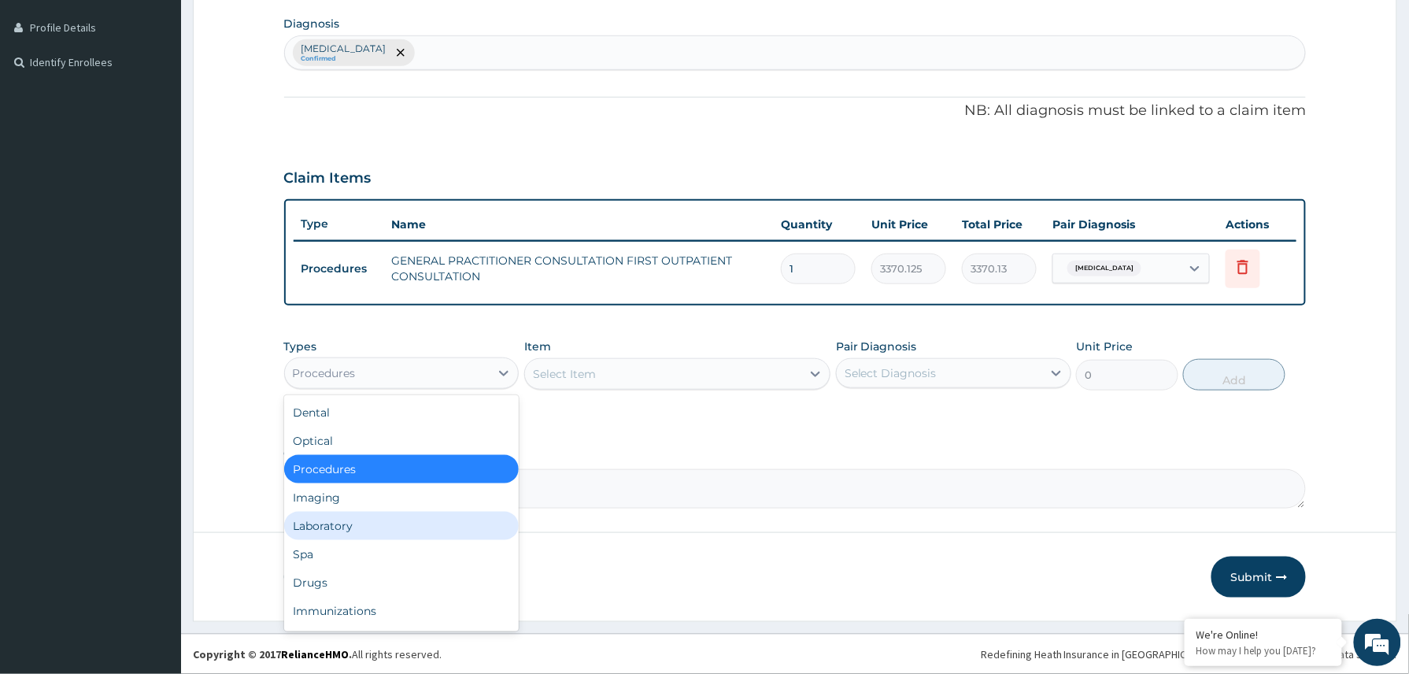
drag, startPoint x: 386, startPoint y: 529, endPoint x: 379, endPoint y: 505, distance: 24.7
click at [383, 529] on div "Laboratory" at bounding box center [401, 526] width 235 height 28
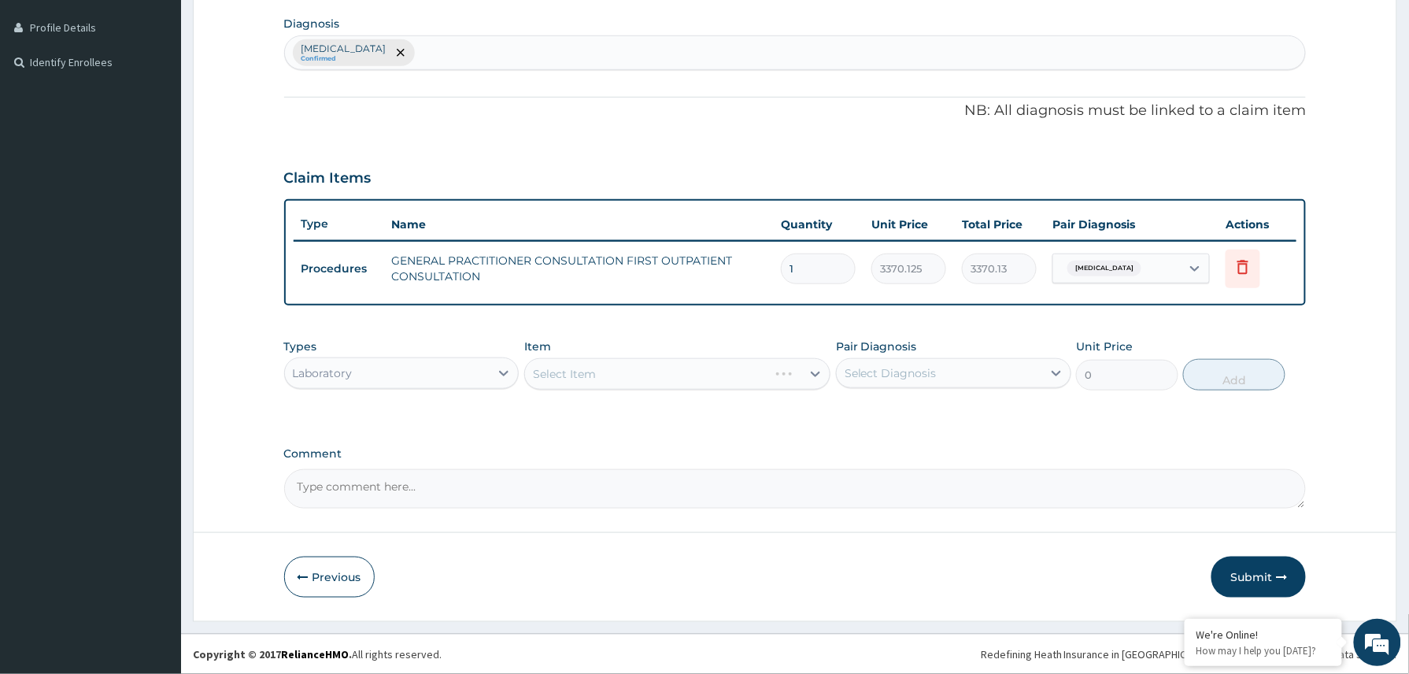
click at [378, 497] on textarea "Comment" at bounding box center [795, 488] width 1022 height 39
paste textarea "Counsel on need to start exercising and need to sleep more at night Encourage t…"
type textarea "Counsel on need to start exercising and need to sleep more at night Encourage t…"
click at [603, 360] on div "Select Item" at bounding box center [677, 373] width 307 height 31
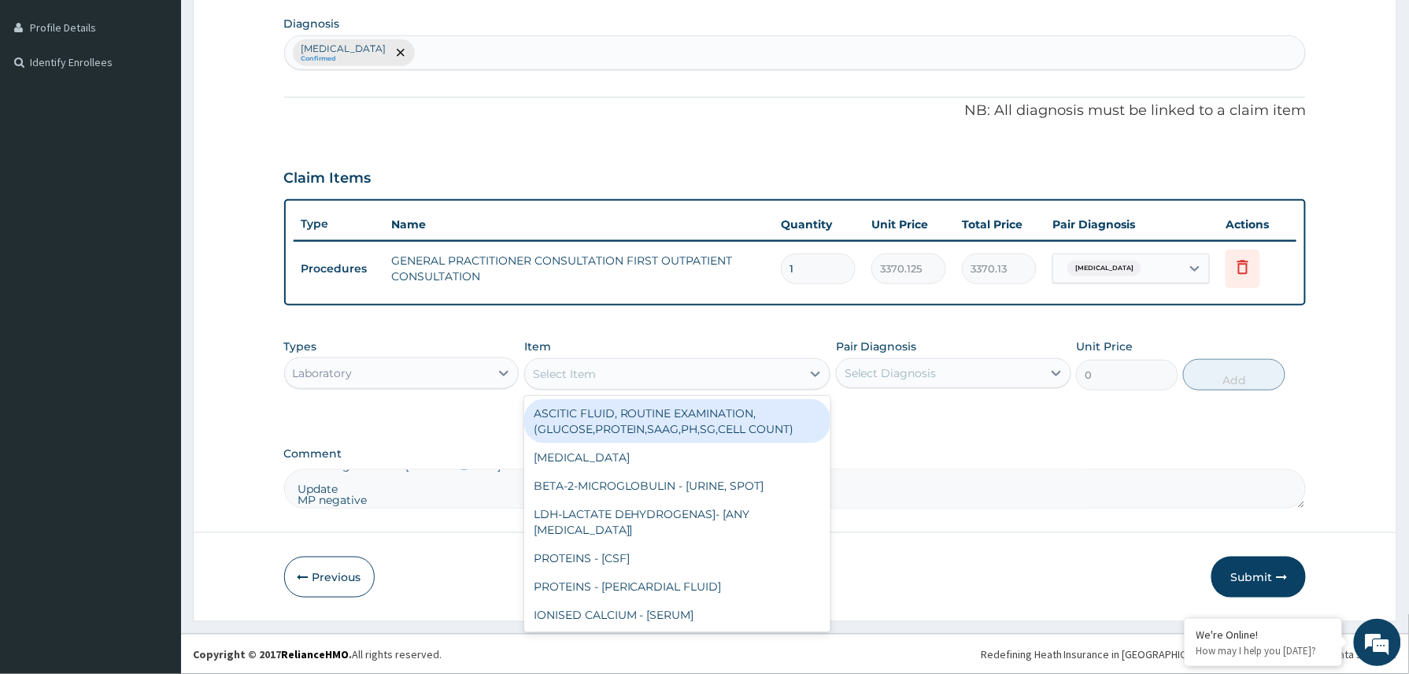
click at [658, 371] on div "Select Item" at bounding box center [663, 373] width 277 height 25
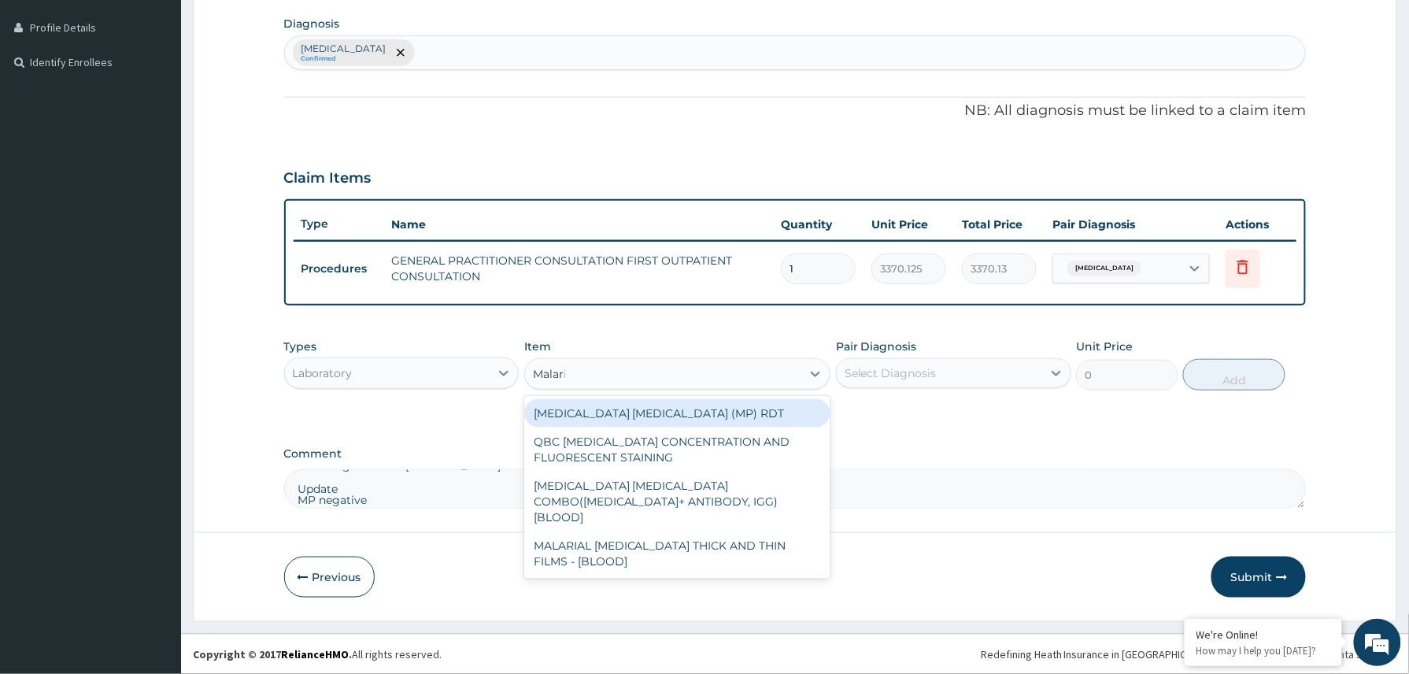
type input "Malaria"
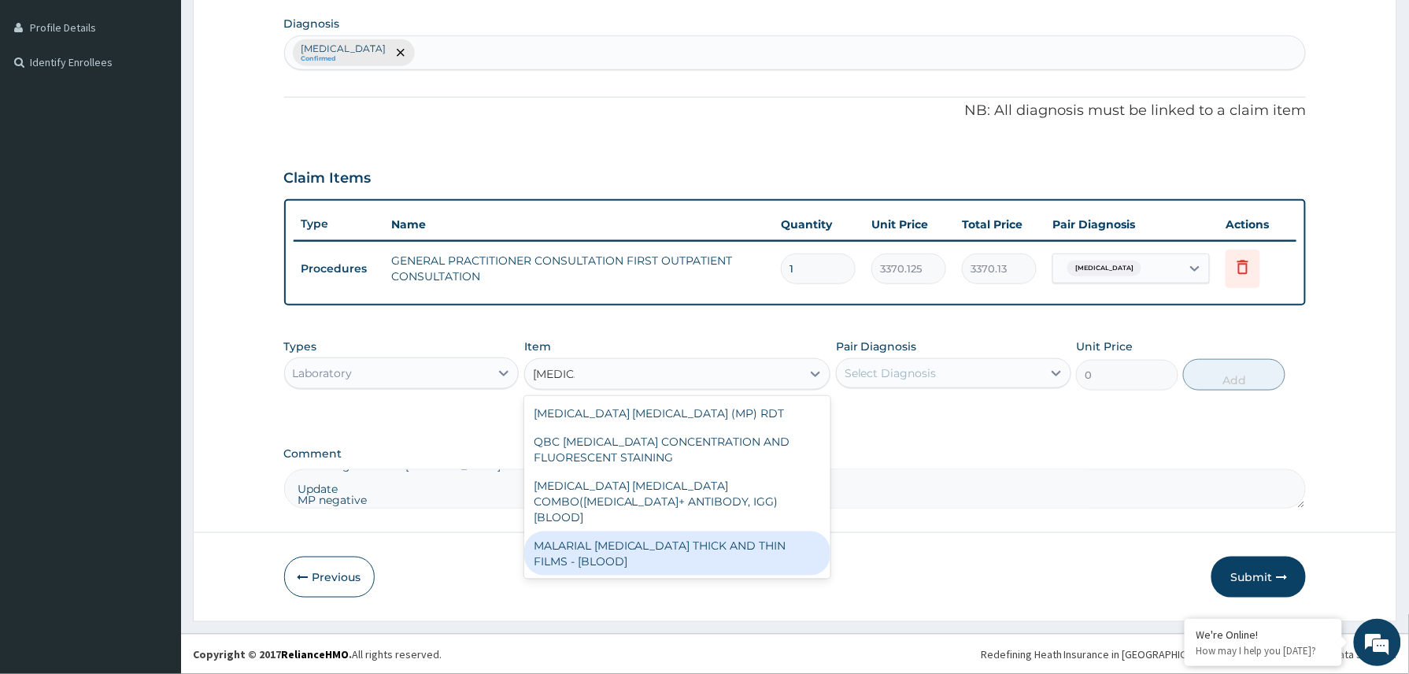
click at [639, 549] on div "MALARIAL PARASITE THICK AND THIN FILMS - [BLOOD]" at bounding box center [677, 553] width 307 height 44
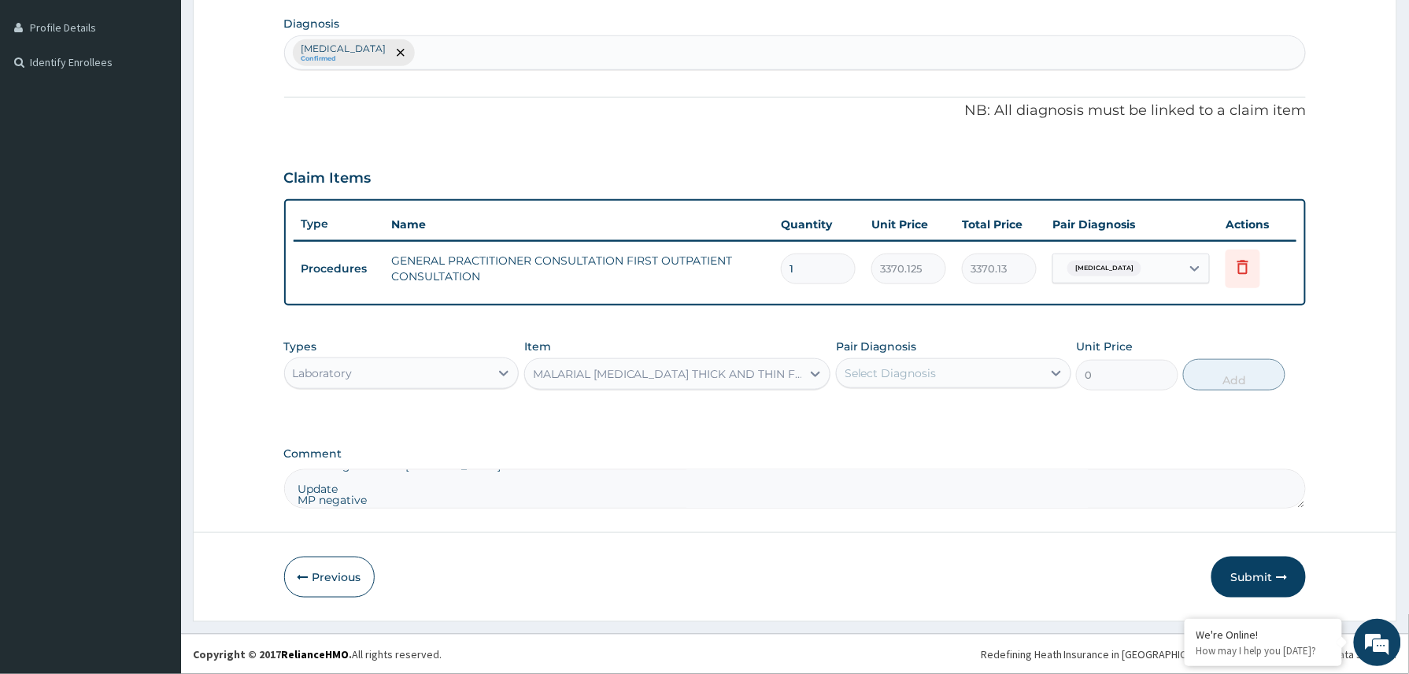
type input "1531.875"
click at [923, 366] on div "Select Diagnosis" at bounding box center [890, 373] width 92 height 16
click at [902, 414] on label "Malaria" at bounding box center [911, 412] width 98 height 16
checkbox input "true"
click at [1241, 373] on button "Add" at bounding box center [1234, 374] width 102 height 31
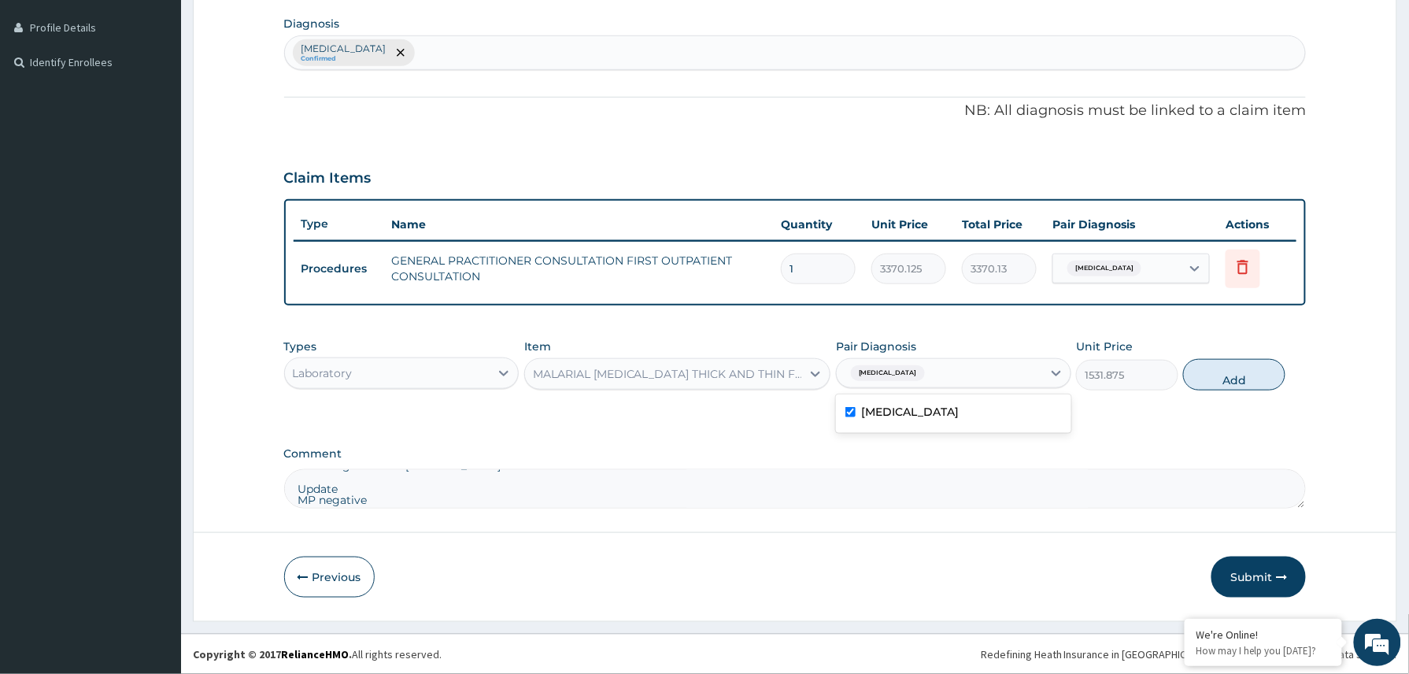
type input "0"
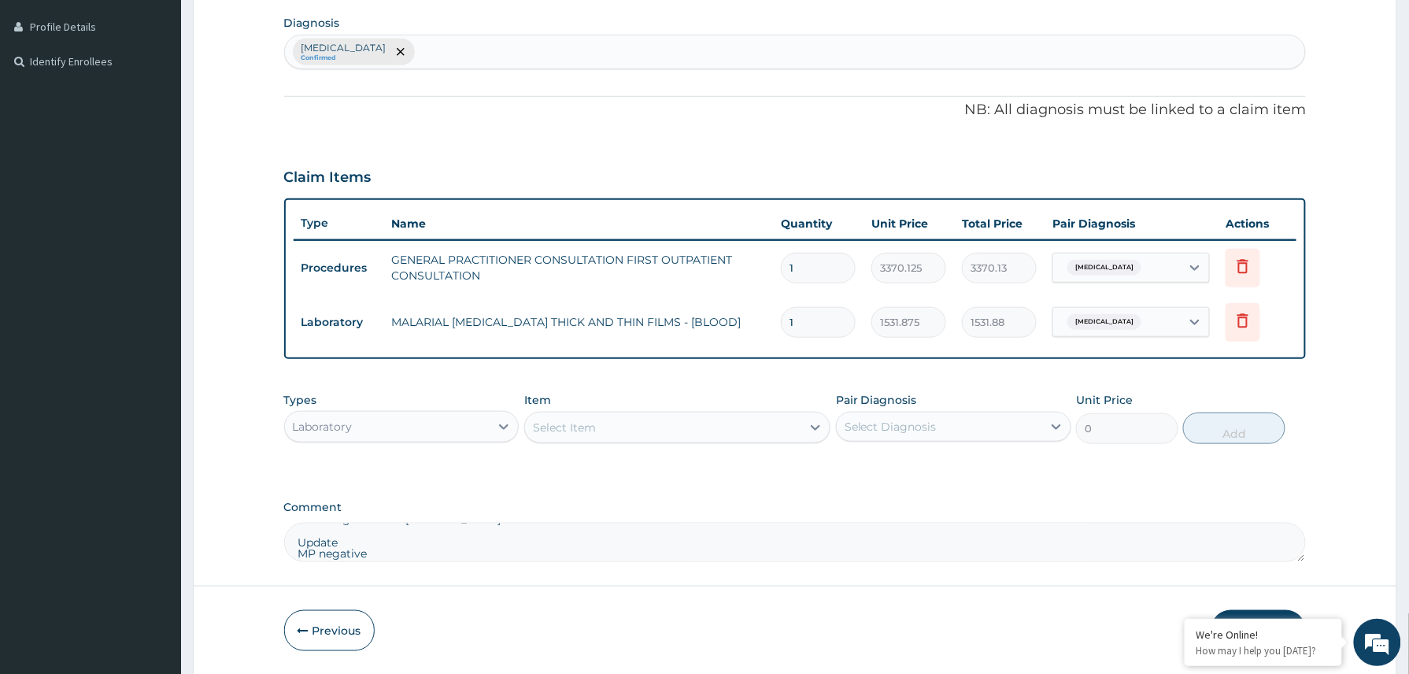
click at [637, 420] on div "Select Item" at bounding box center [663, 427] width 277 height 25
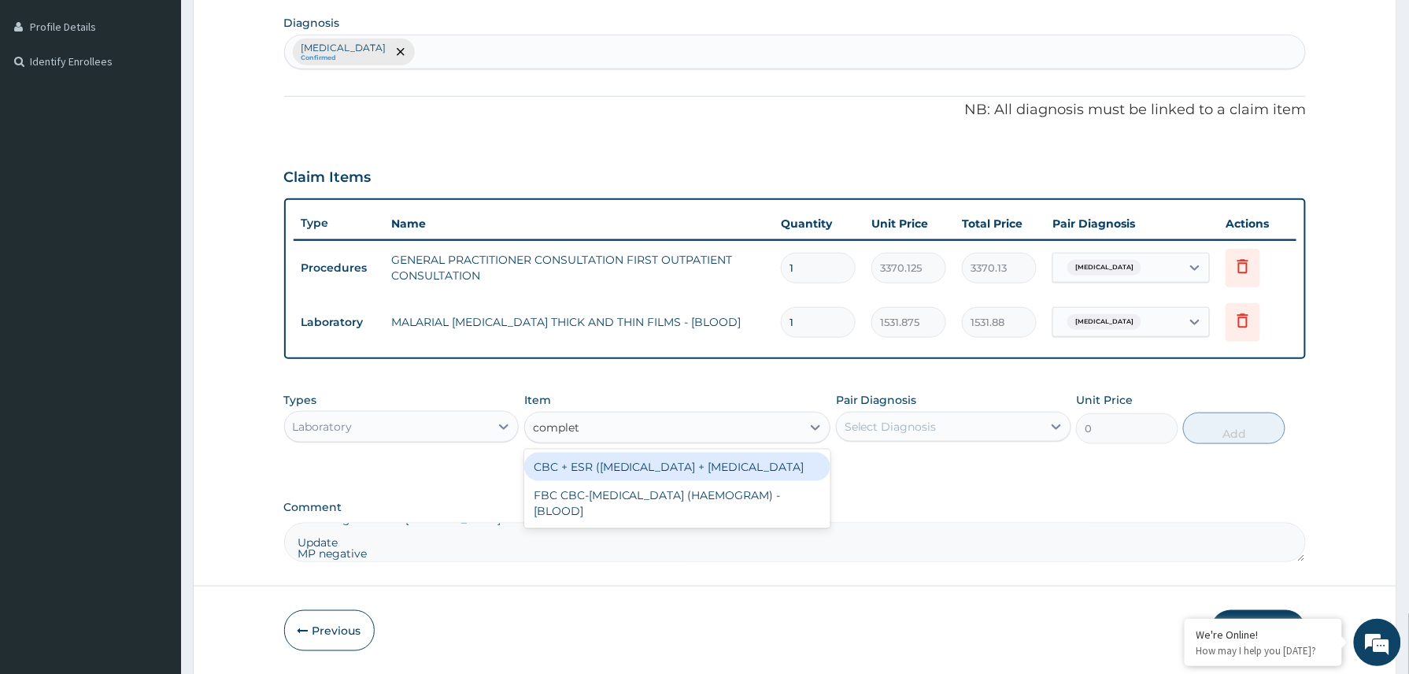
type input "complete"
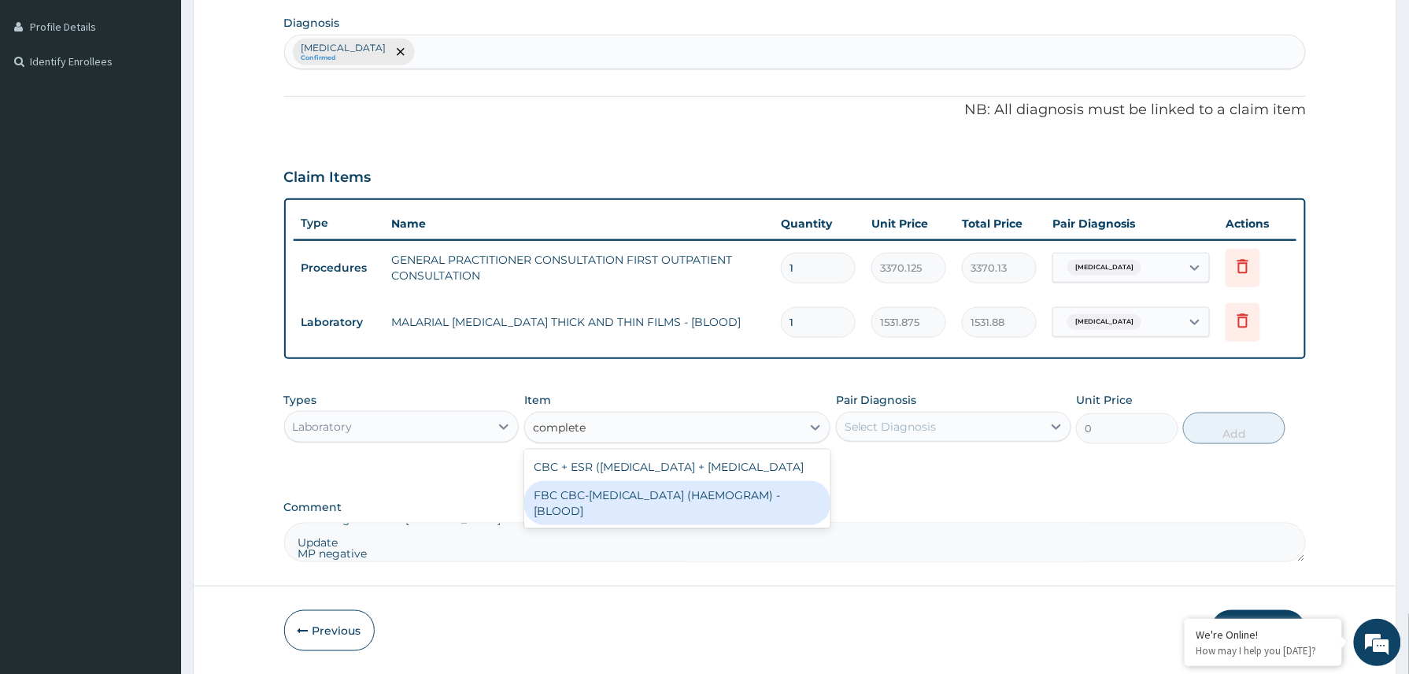
click at [683, 523] on div "FBC CBC-COMPLETE BLOOD COUNT (HAEMOGRAM) - [BLOOD]" at bounding box center [677, 503] width 307 height 44
type input "4085"
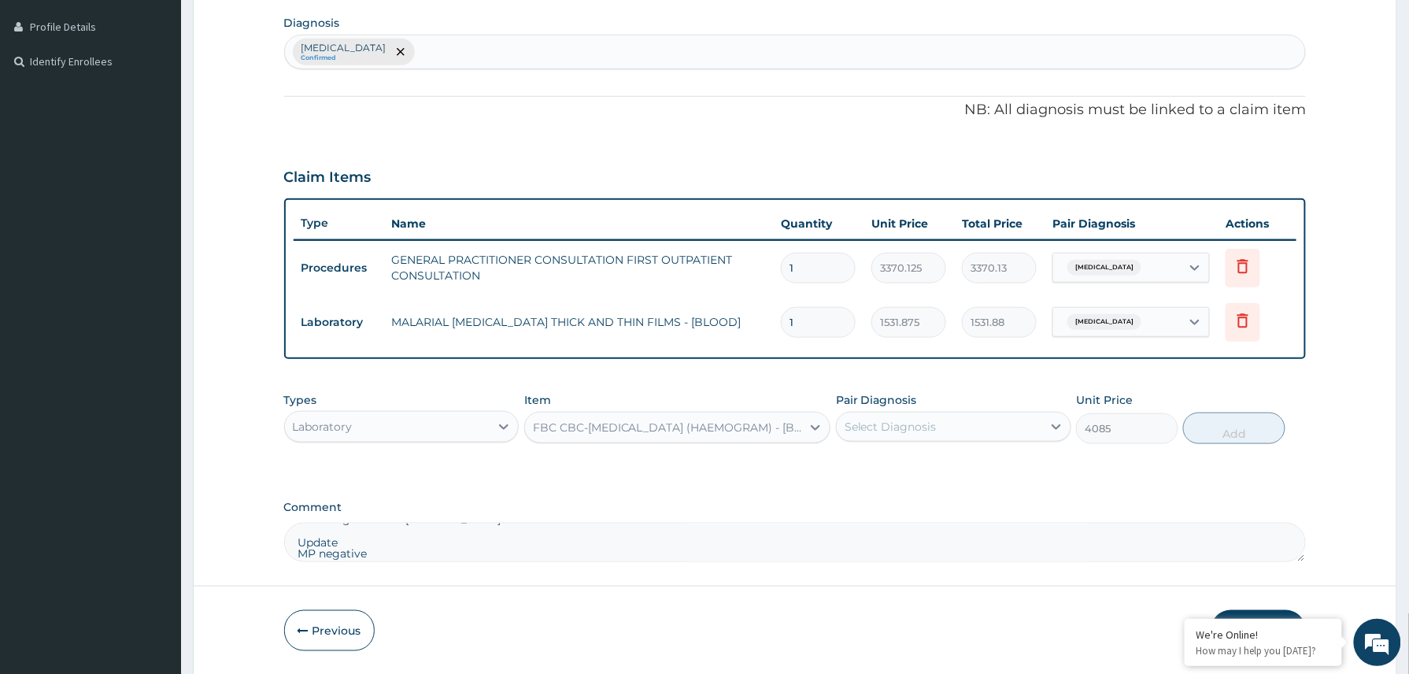
click at [937, 427] on div "Select Diagnosis" at bounding box center [939, 426] width 205 height 25
drag, startPoint x: 918, startPoint y: 473, endPoint x: 1181, endPoint y: 474, distance: 263.7
click at [939, 474] on div "Malaria" at bounding box center [953, 467] width 235 height 32
checkbox input "true"
drag, startPoint x: 1235, startPoint y: 435, endPoint x: 1386, endPoint y: 442, distance: 151.3
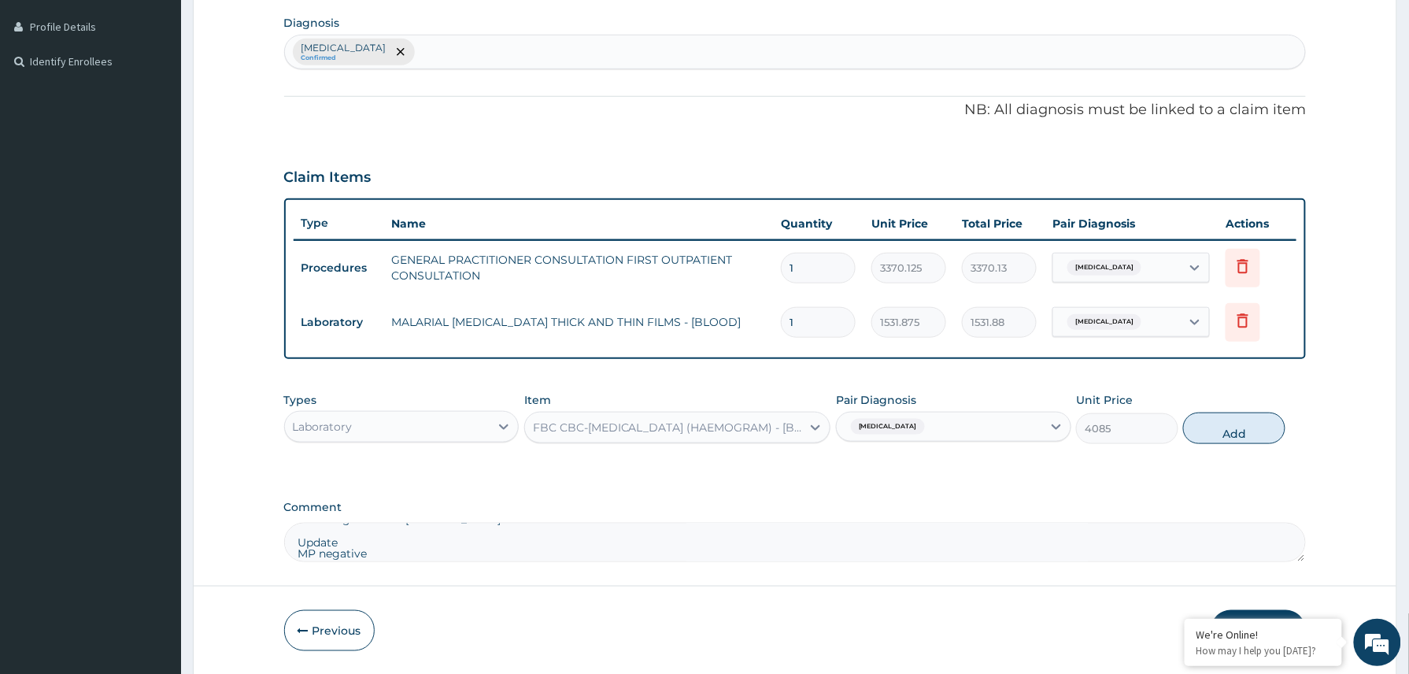
click at [1238, 435] on button "Add" at bounding box center [1234, 427] width 102 height 31
type input "0"
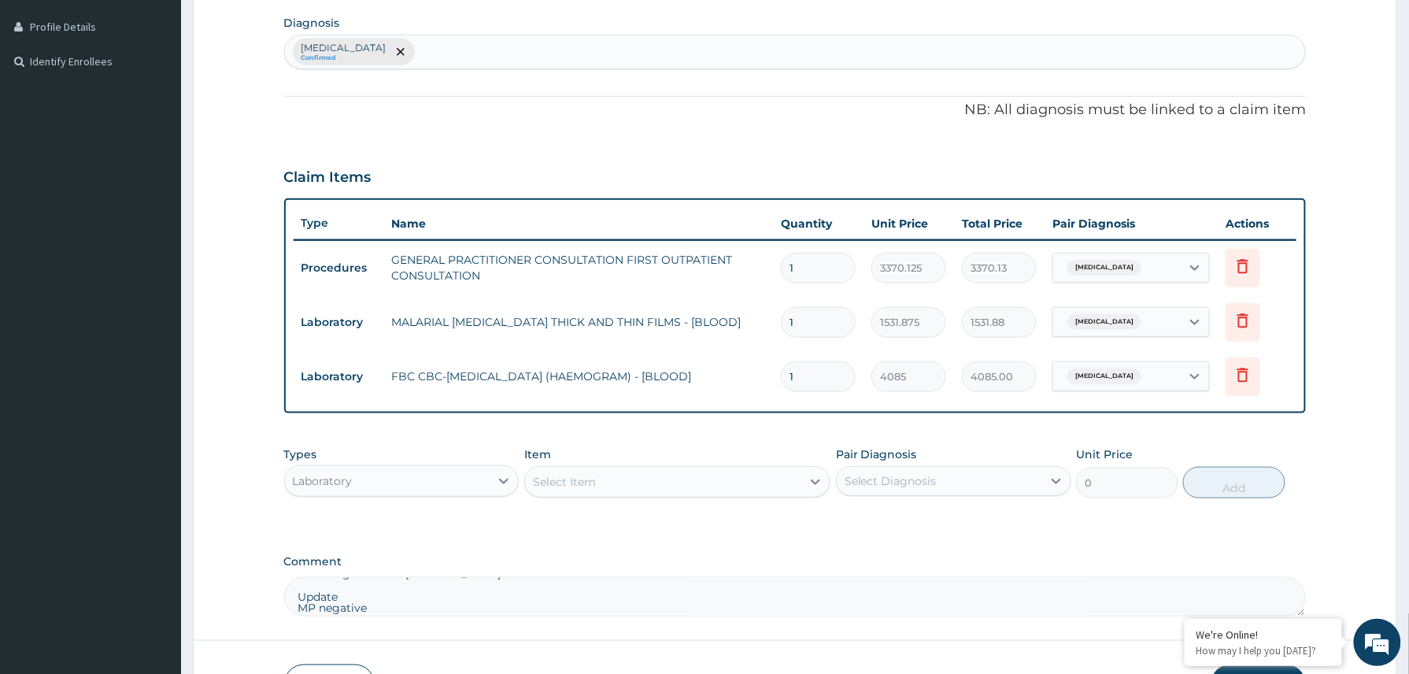
scroll to position [496, 0]
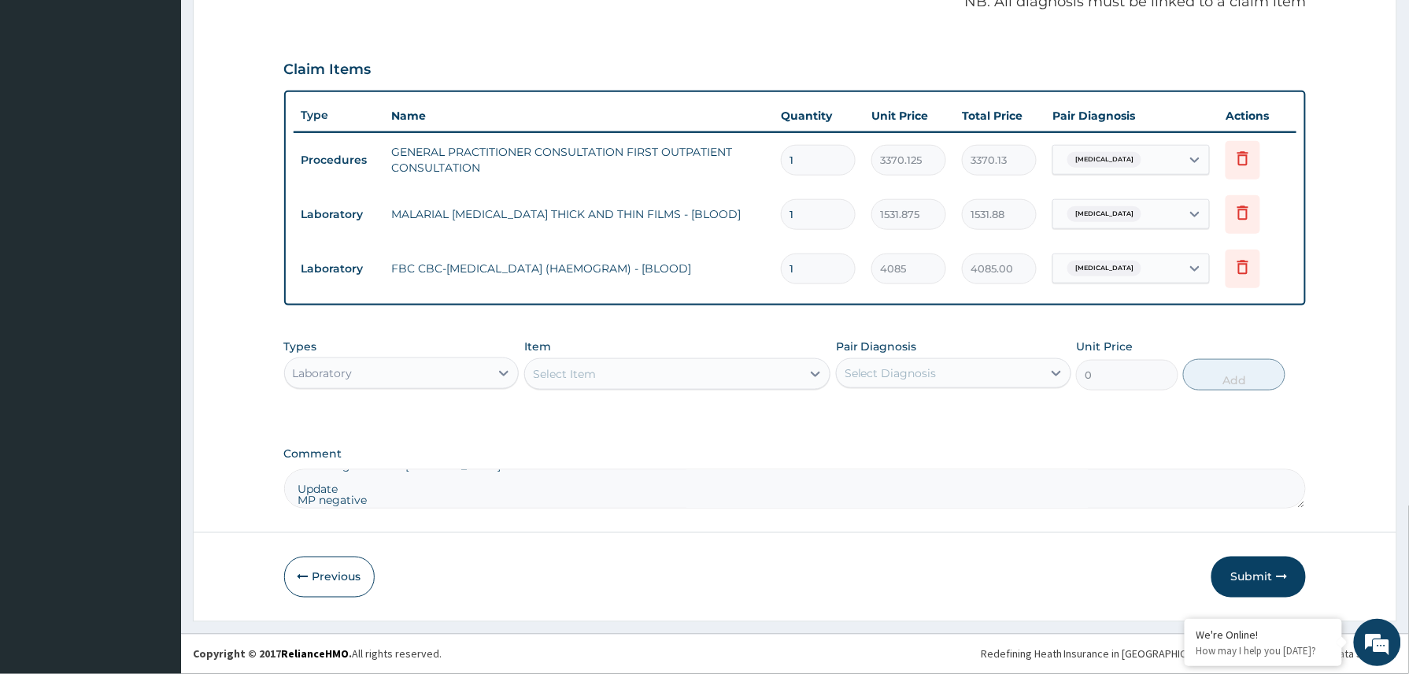
click at [401, 489] on textarea "Counsel on need to start exercising and need to sleep more at night Encourage t…" at bounding box center [795, 488] width 1022 height 39
type textarea "Counsel on need to start exercising and need to sleep more at night Encourage t…"
drag, startPoint x: 539, startPoint y: 494, endPoint x: 291, endPoint y: 471, distance: 249.0
click at [274, 472] on form "Step 2 of 2 PA Code / Prescription Code Enter Code(Secondary Care Only) Encount…" at bounding box center [795, 104] width 1204 height 1033
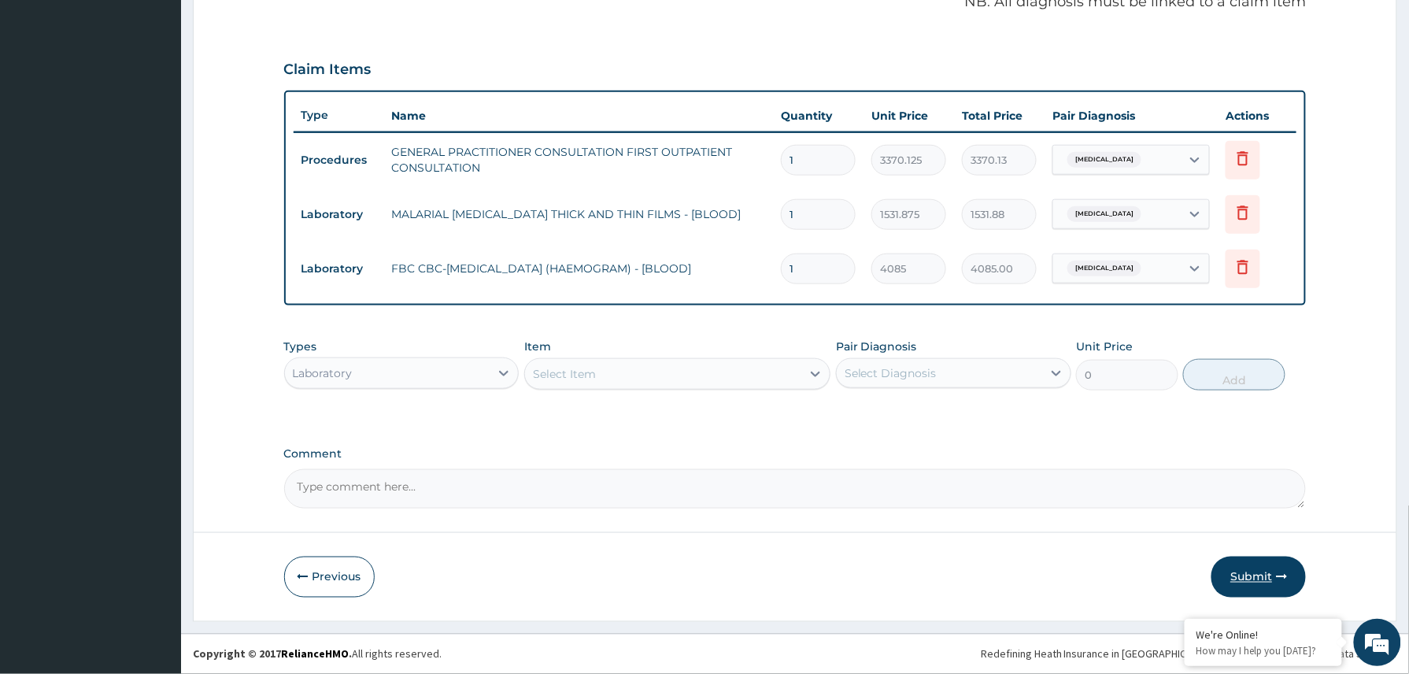
click at [1253, 573] on button "Submit" at bounding box center [1258, 576] width 94 height 41
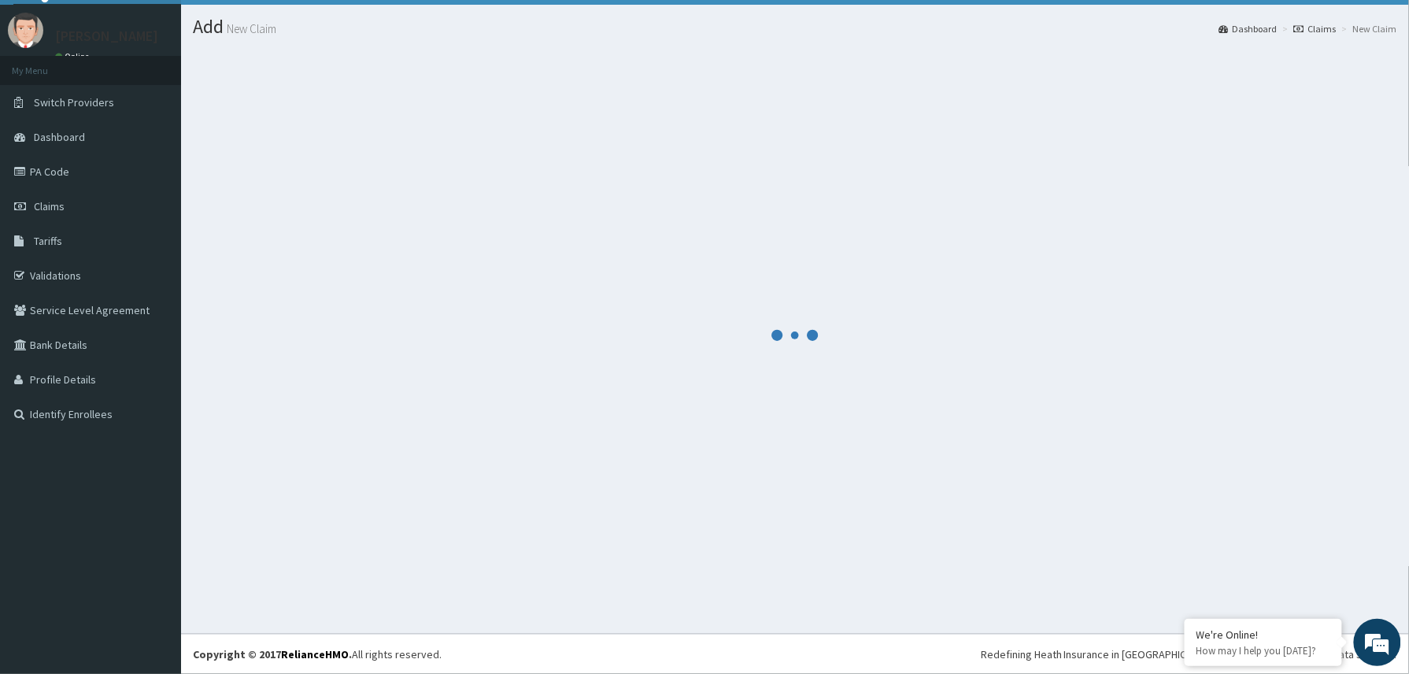
scroll to position [35, 0]
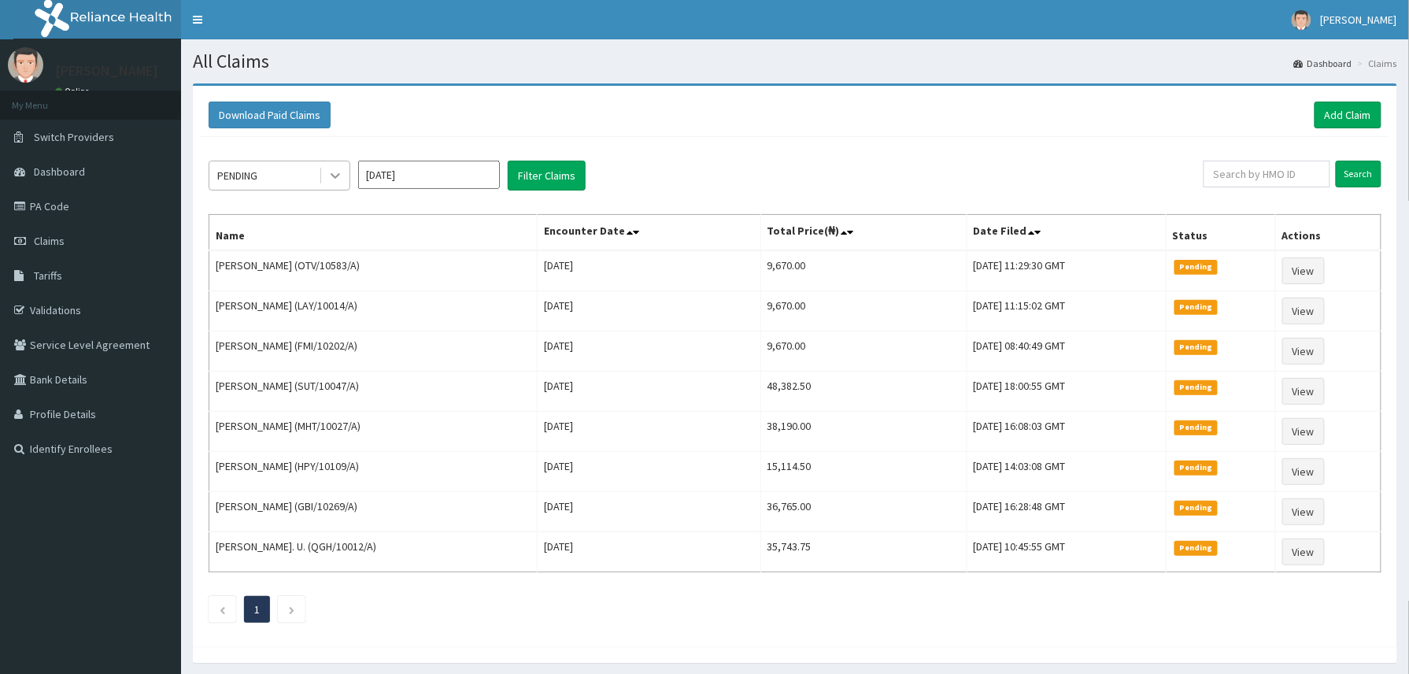
drag, startPoint x: 328, startPoint y: 175, endPoint x: 319, endPoint y: 183, distance: 12.8
click at [328, 174] on icon at bounding box center [335, 176] width 16 height 16
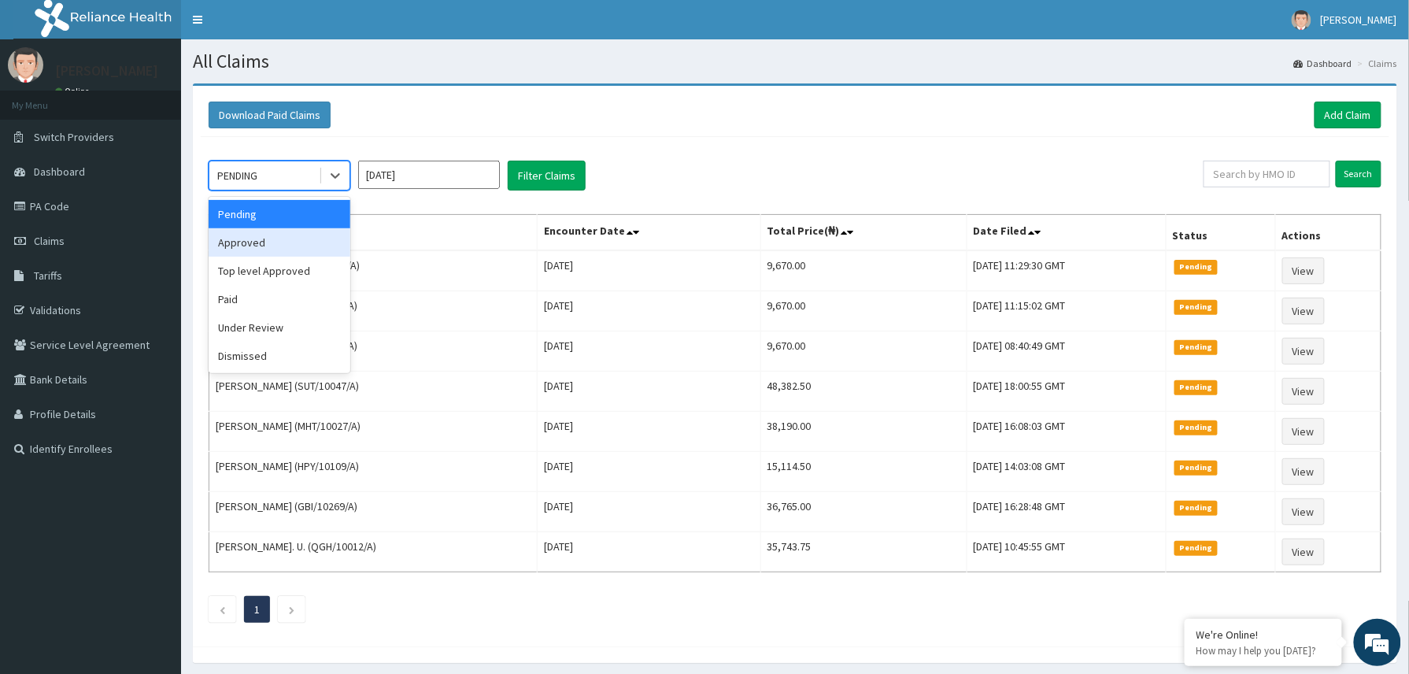
drag, startPoint x: 252, startPoint y: 242, endPoint x: 442, endPoint y: 200, distance: 194.4
click at [258, 242] on div "Approved" at bounding box center [280, 242] width 142 height 28
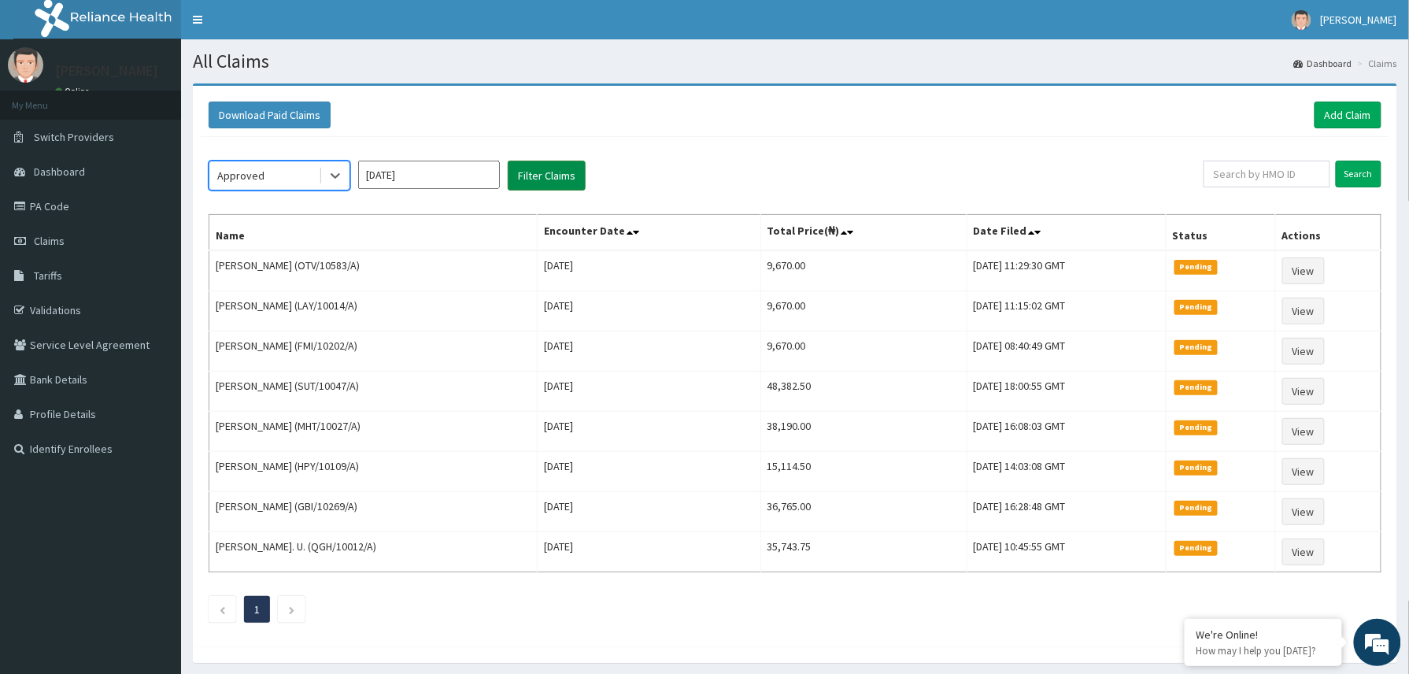
drag, startPoint x: 523, startPoint y: 175, endPoint x: 507, endPoint y: 183, distance: 18.7
click at [524, 175] on button "Filter Claims" at bounding box center [547, 176] width 78 height 30
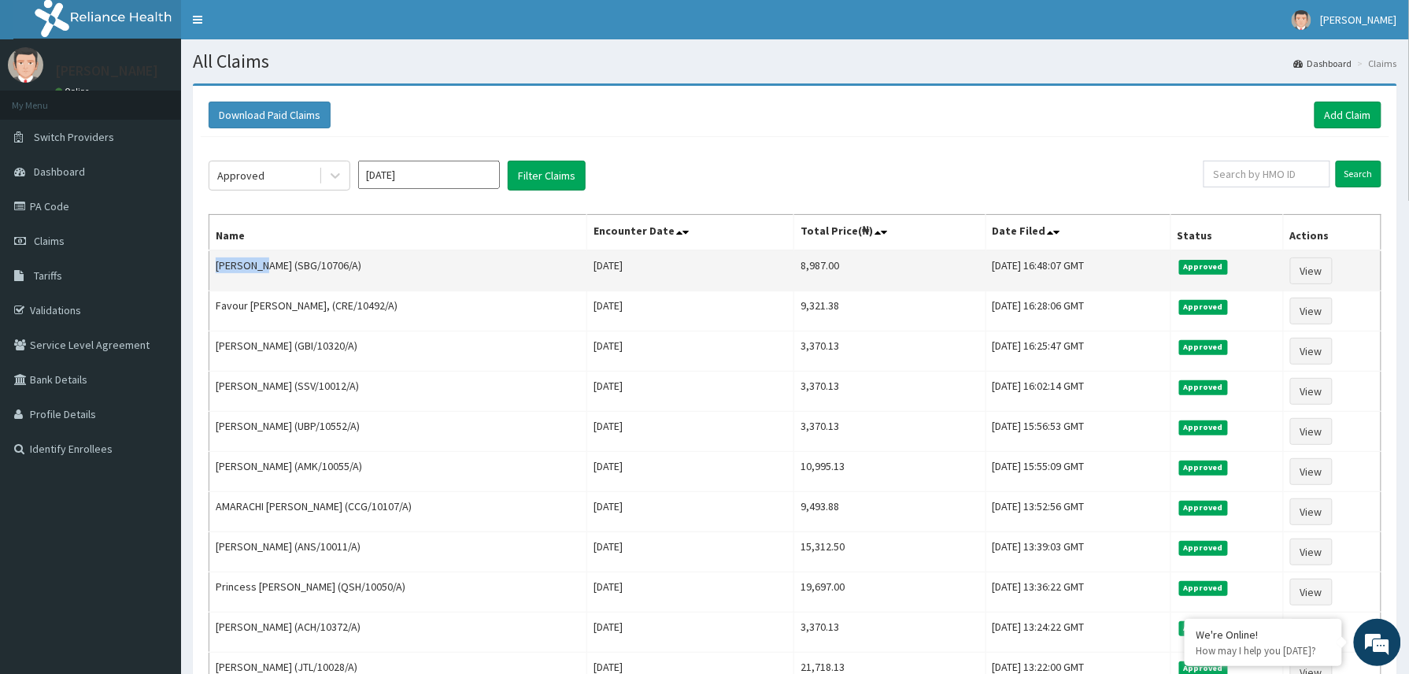
drag, startPoint x: 218, startPoint y: 269, endPoint x: 259, endPoint y: 268, distance: 41.0
click at [259, 268] on td "Jude Iwu (SBG/10706/A)" at bounding box center [398, 270] width 378 height 41
copy td "Jude Iwu"
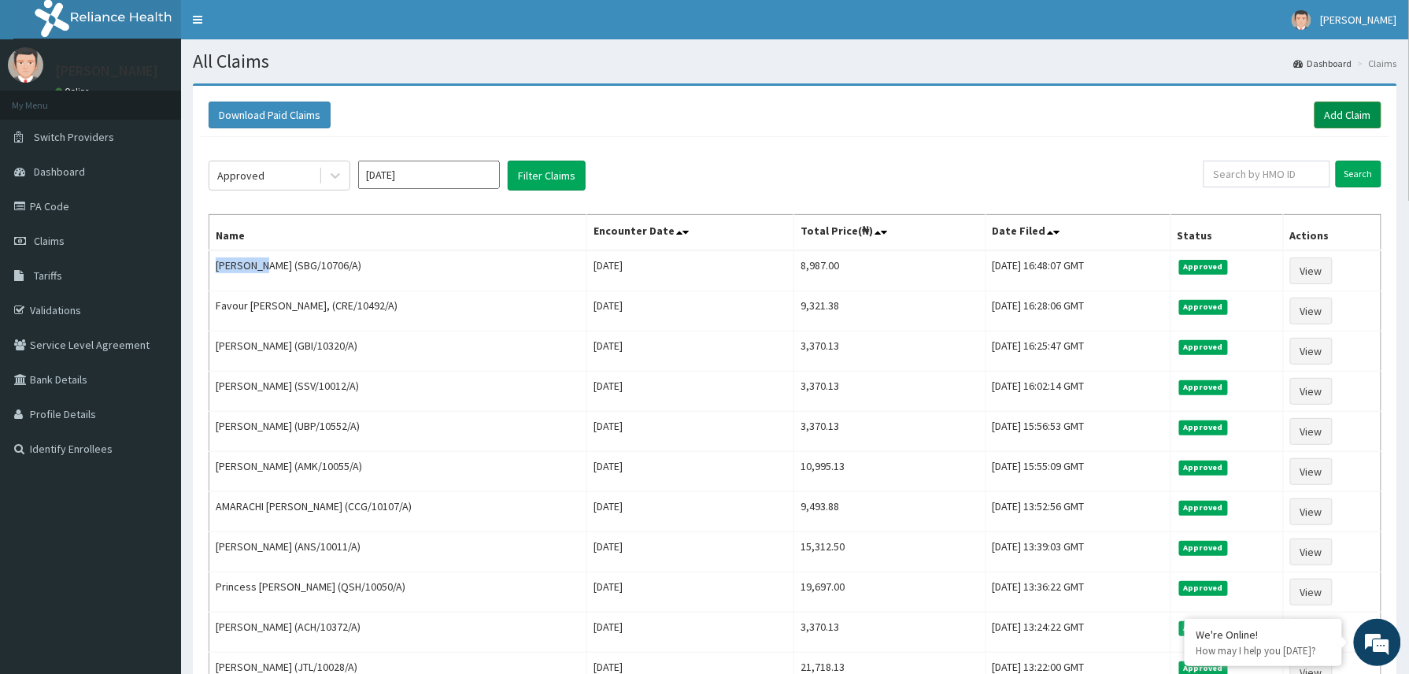
click at [1338, 114] on link "Add Claim" at bounding box center [1347, 115] width 67 height 27
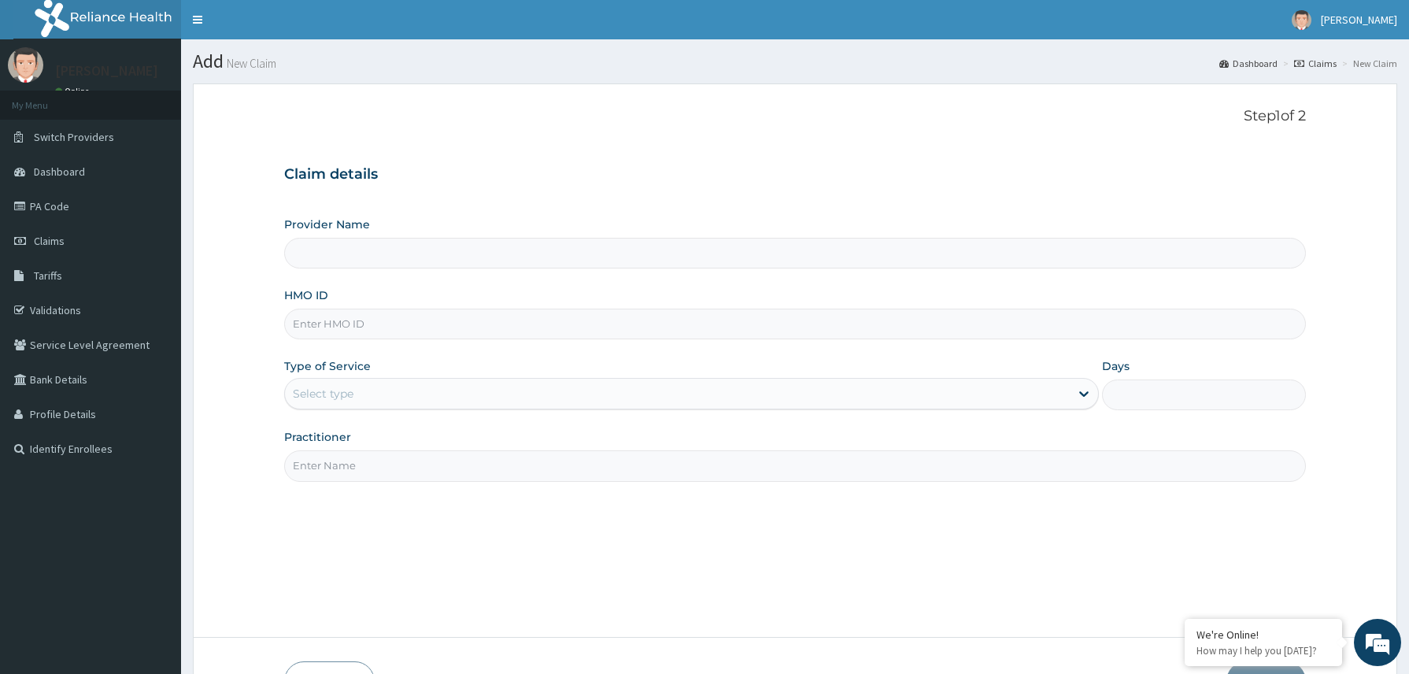
type input "Reliance Family Clinics (RFC) - [GEOGRAPHIC_DATA]"
drag, startPoint x: 372, startPoint y: 321, endPoint x: 387, endPoint y: 321, distance: 15.0
click at [370, 321] on input "HMO ID" at bounding box center [795, 324] width 1022 height 31
paste input "2300824"
type input "2300824"
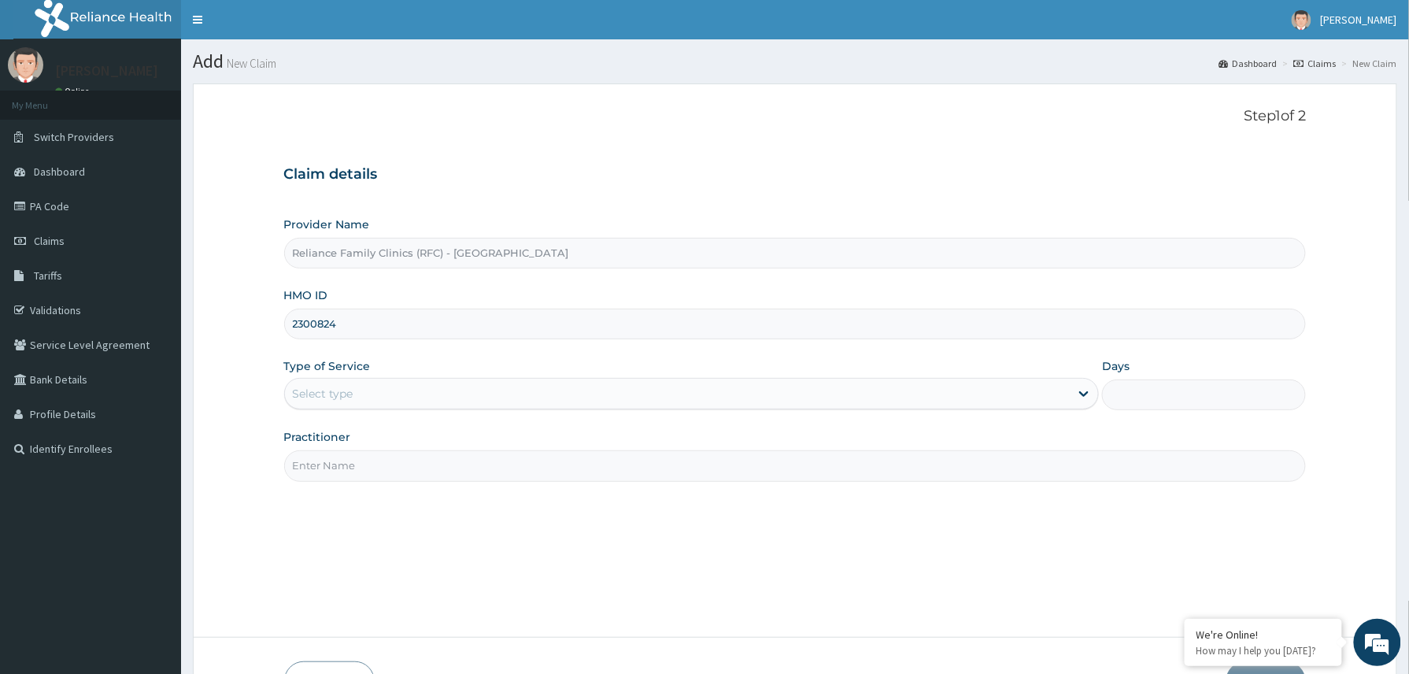
drag, startPoint x: 324, startPoint y: 323, endPoint x: 304, endPoint y: 321, distance: 20.5
click at [304, 321] on input "2300824" at bounding box center [795, 324] width 1022 height 31
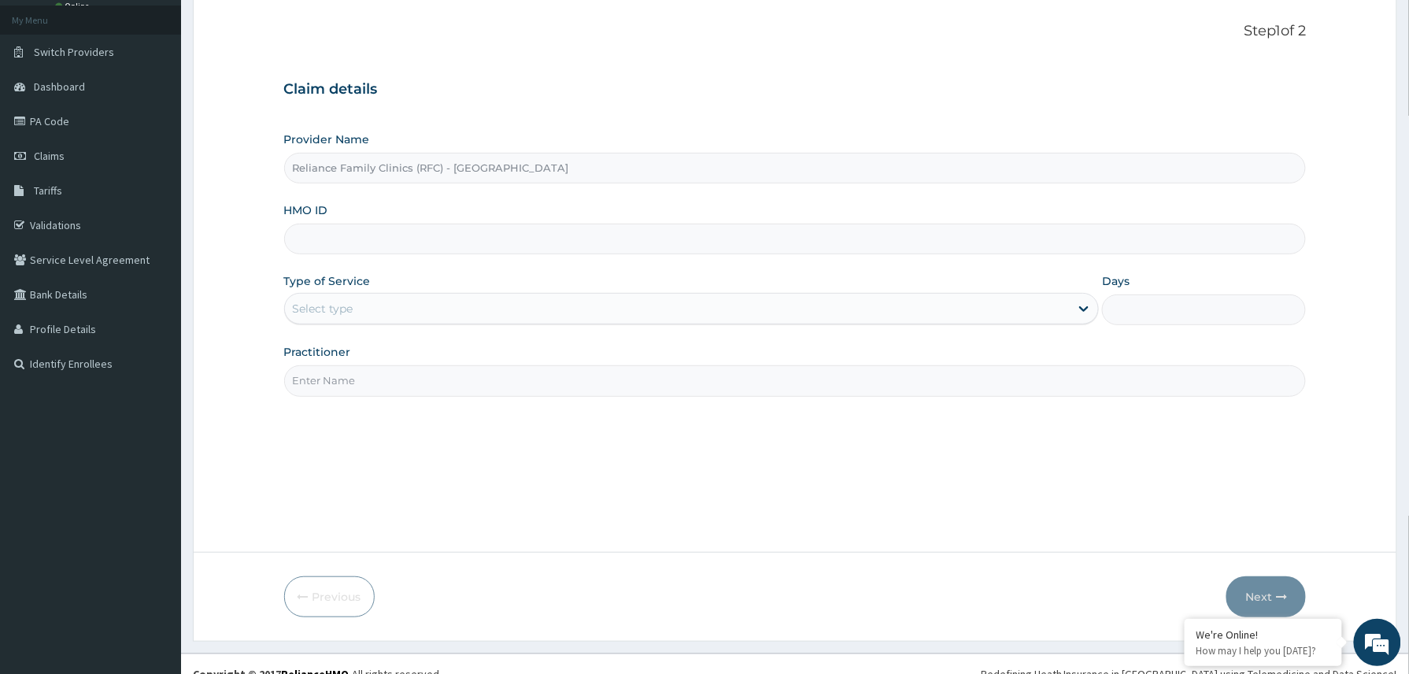
scroll to position [95, 0]
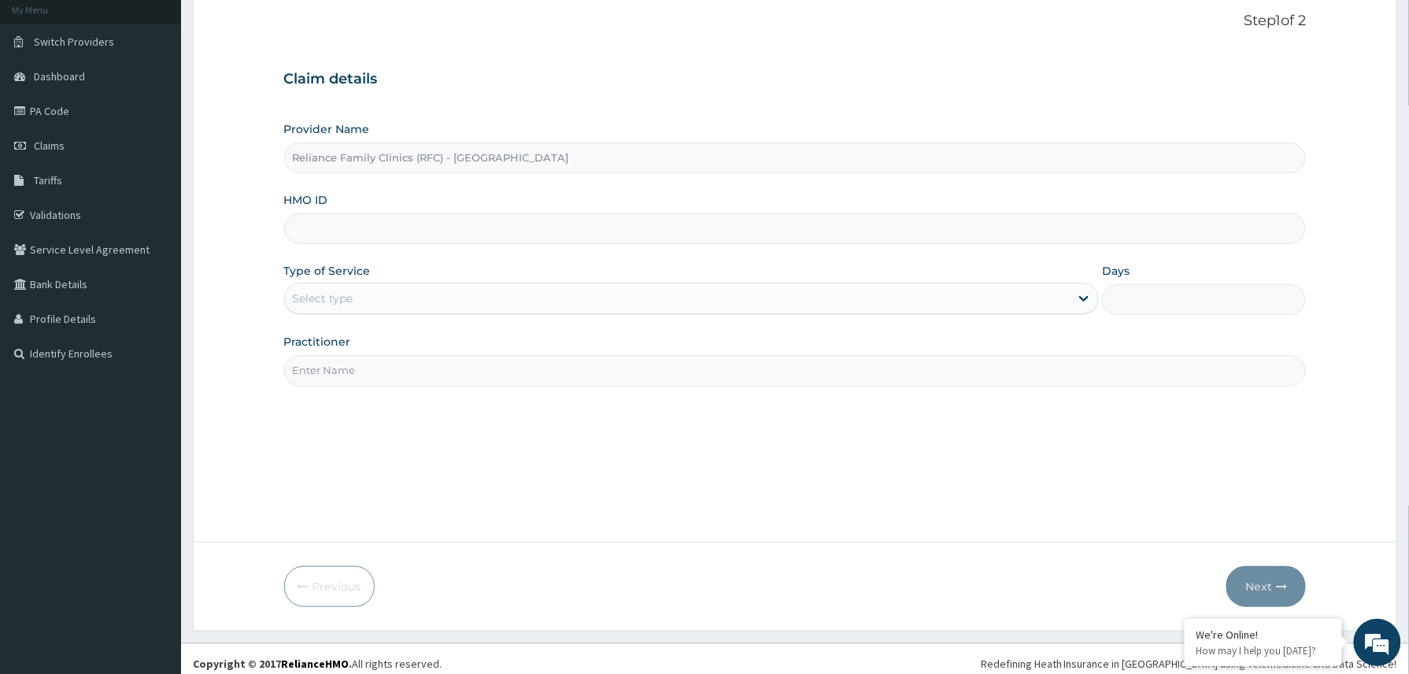
paste input "RET/28756/A"
type input "RET/28756/A"
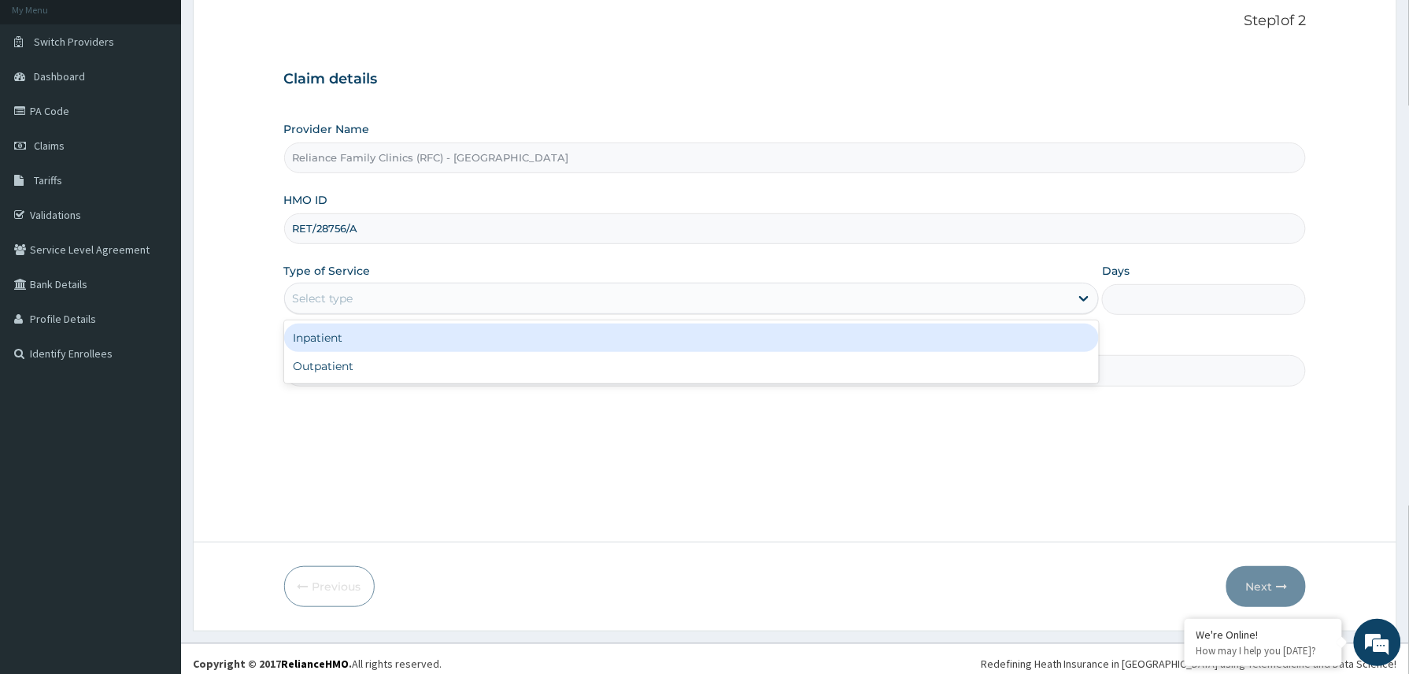
drag, startPoint x: 356, startPoint y: 294, endPoint x: 369, endPoint y: 367, distance: 73.6
click at [356, 297] on div "Select type" at bounding box center [677, 298] width 785 height 25
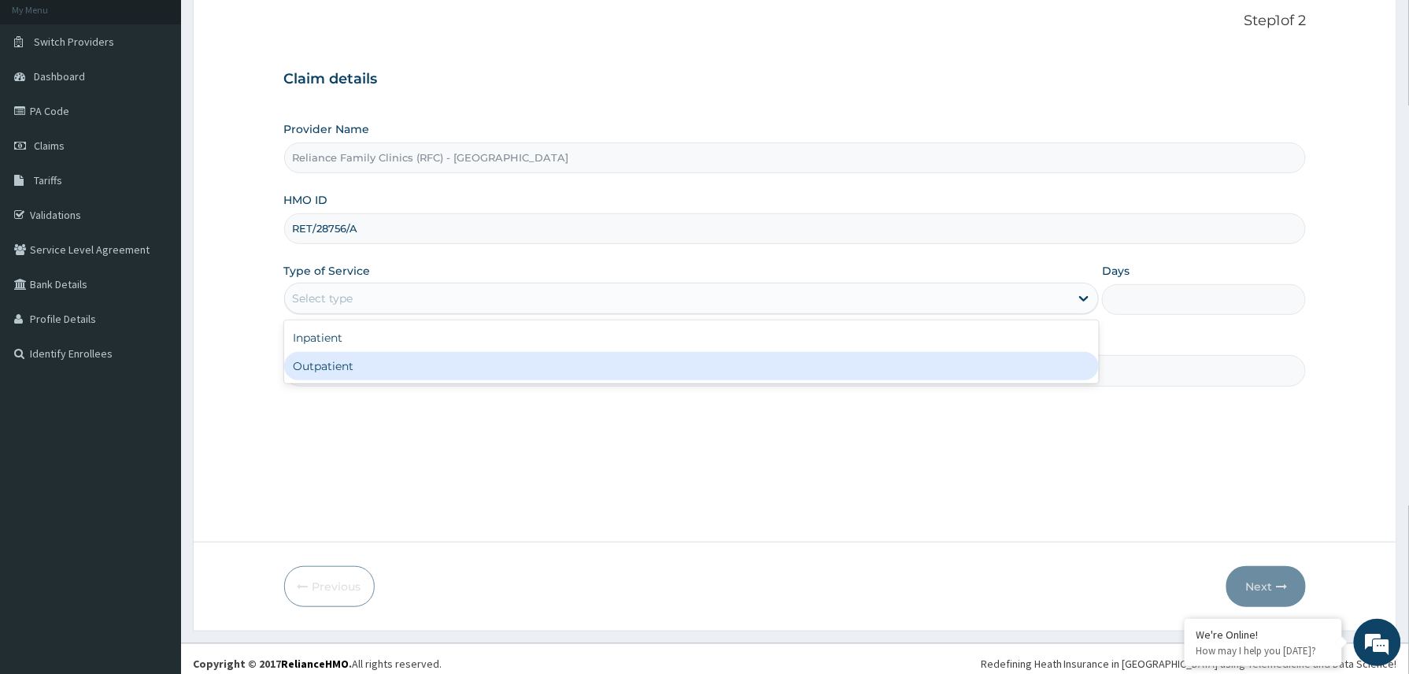
click at [367, 375] on div "Outpatient" at bounding box center [691, 366] width 815 height 28
type input "1"
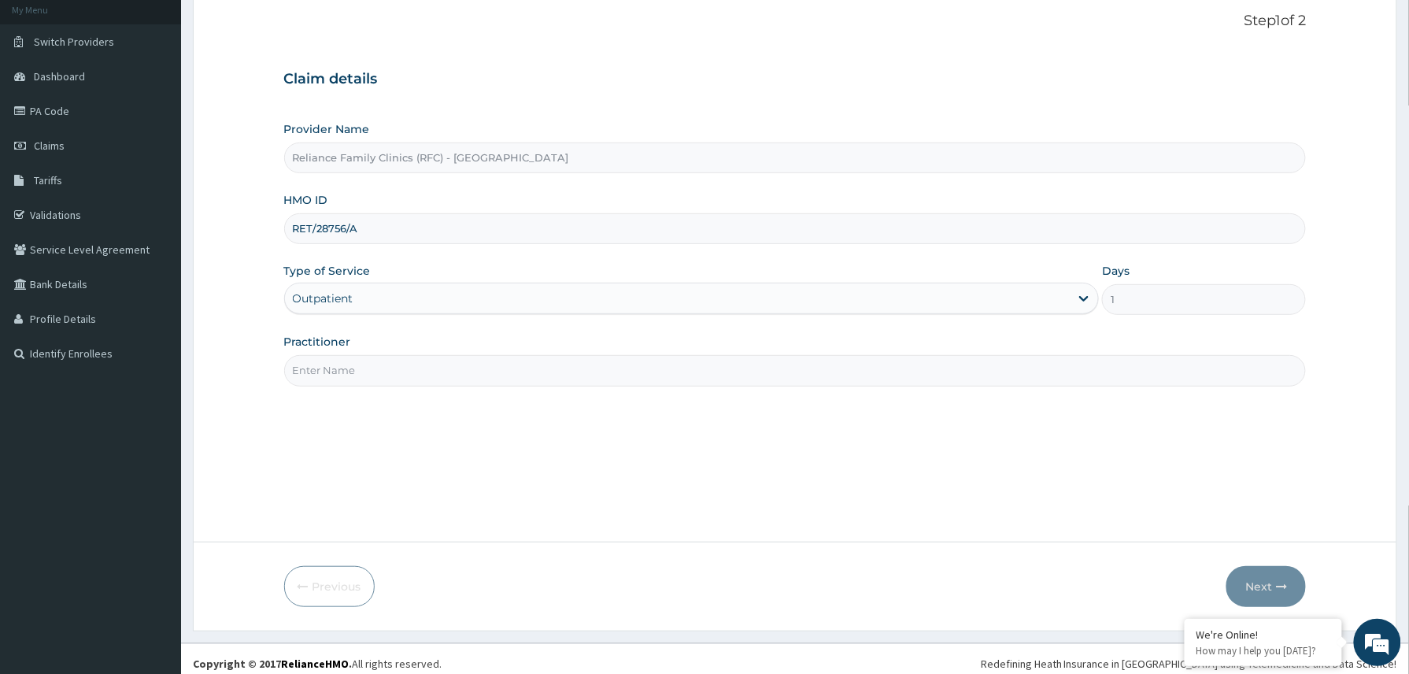
click at [381, 375] on input "Practitioner" at bounding box center [795, 370] width 1022 height 31
type input "Dr AMara"
click at [1253, 578] on button "Next" at bounding box center [1265, 586] width 79 height 41
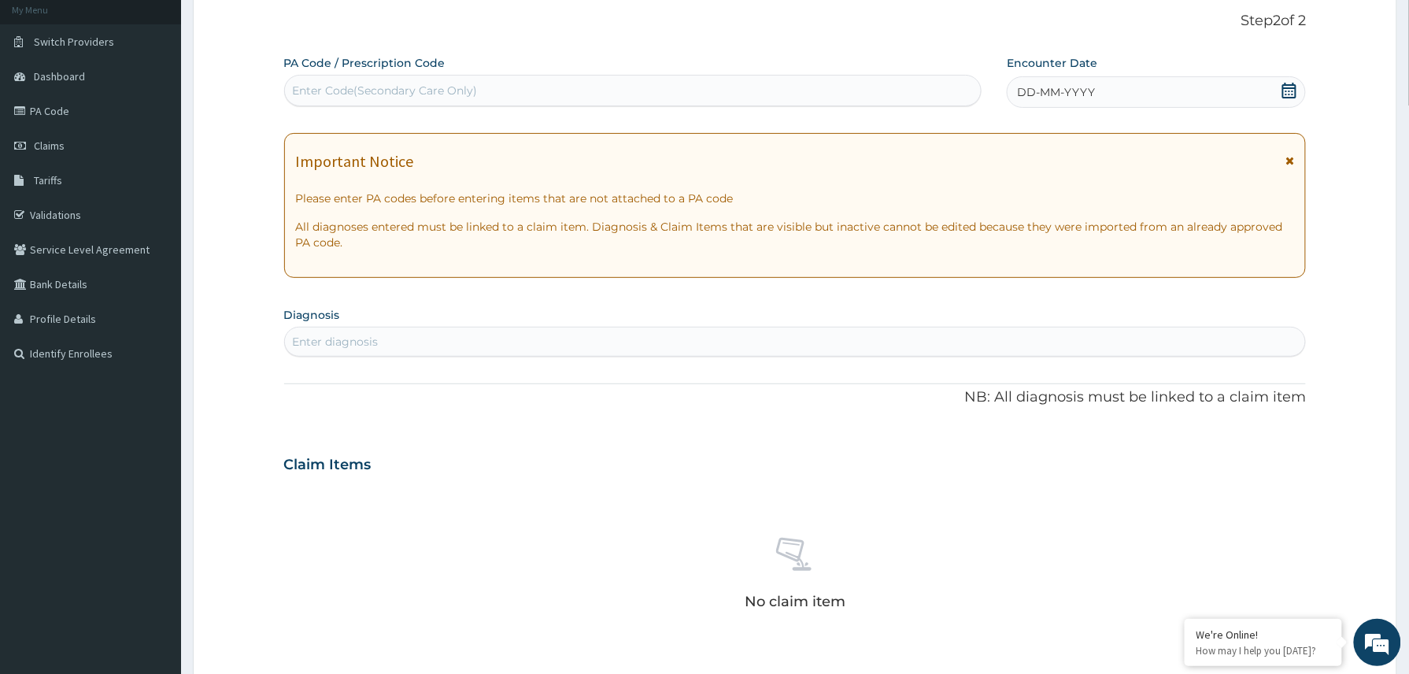
click at [1157, 96] on div "DD-MM-YYYY" at bounding box center [1156, 91] width 299 height 31
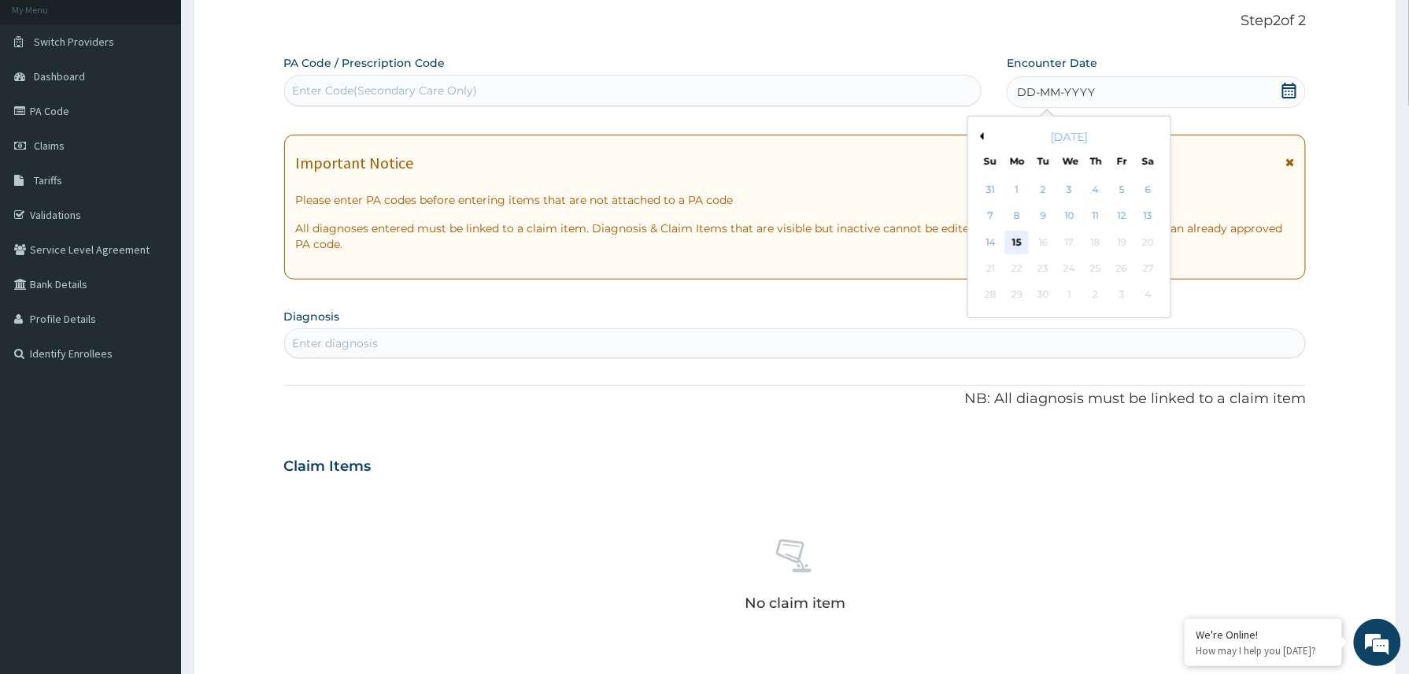
drag, startPoint x: 1018, startPoint y: 247, endPoint x: 1030, endPoint y: 253, distance: 14.1
click at [1017, 247] on div "15" at bounding box center [1017, 243] width 24 height 24
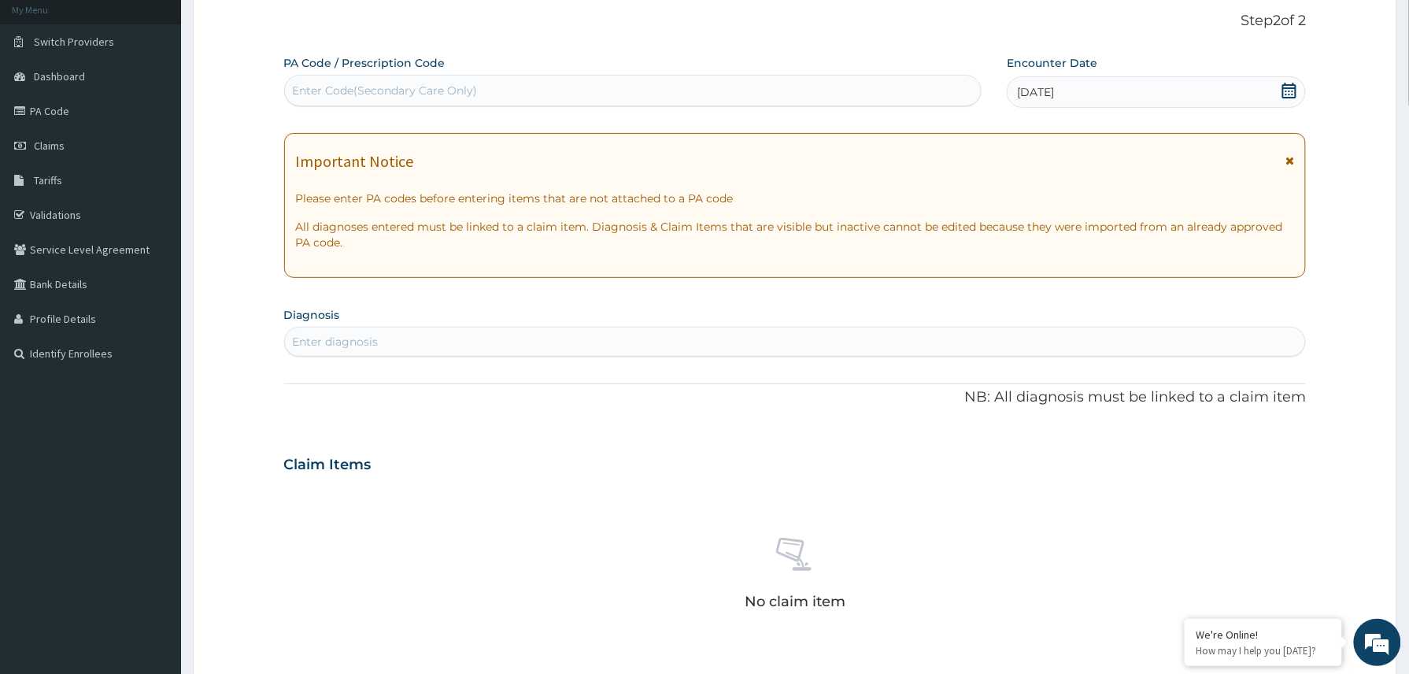
click at [428, 341] on div "Enter diagnosis" at bounding box center [795, 341] width 1021 height 25
type input "vomit"
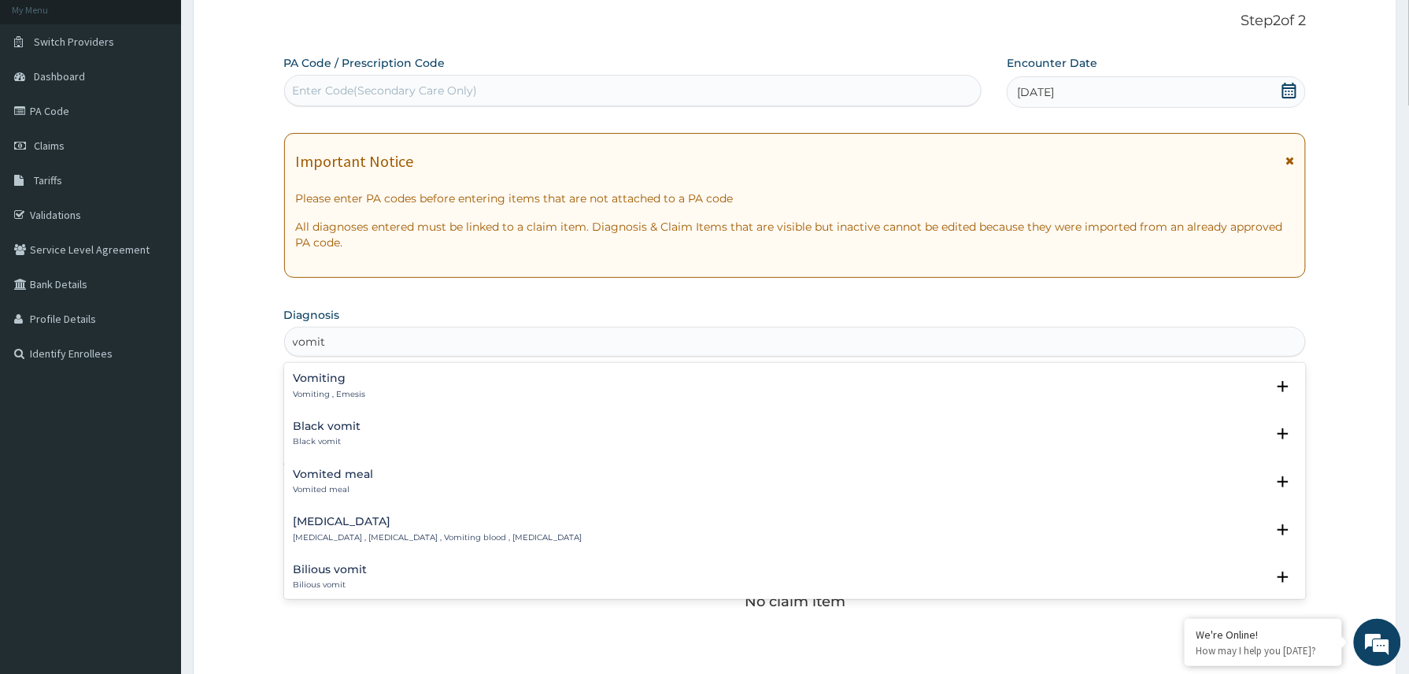
click at [356, 389] on p "Vomiting , Emesis" at bounding box center [330, 394] width 72 height 11
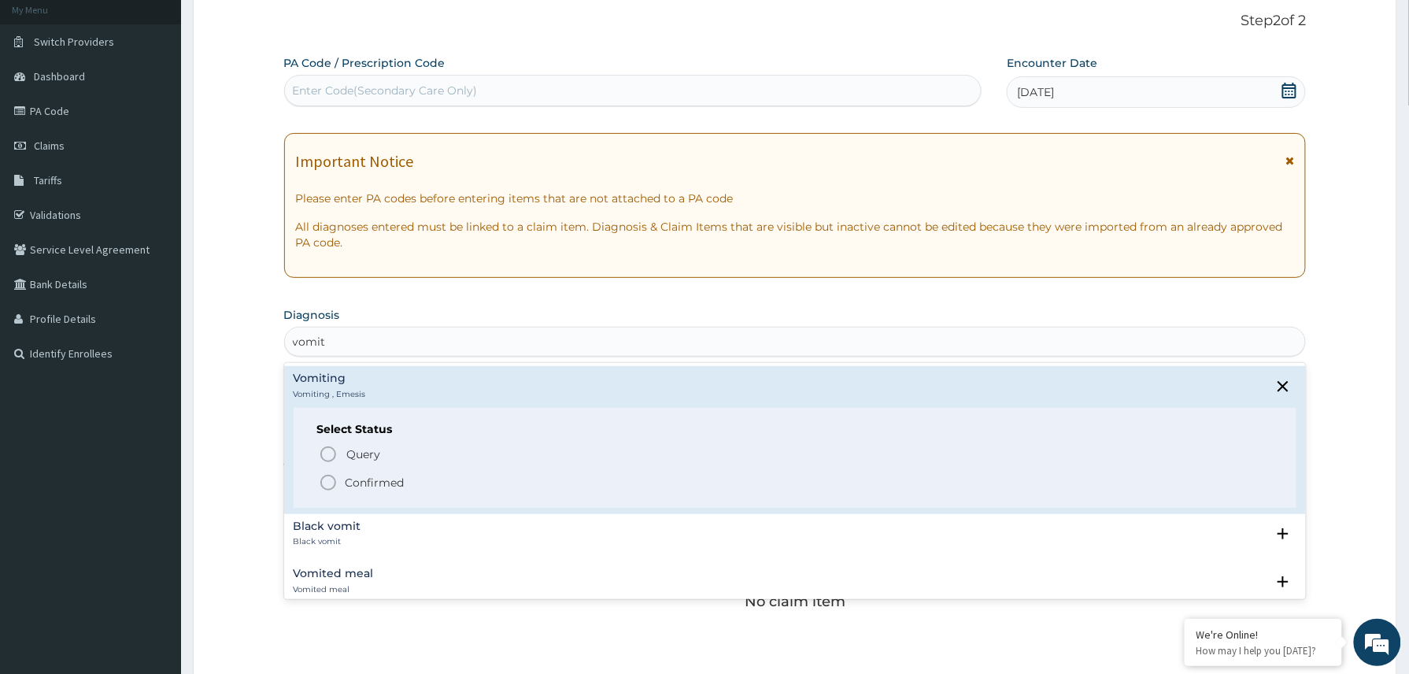
click at [379, 475] on p "Confirmed" at bounding box center [375, 483] width 59 height 16
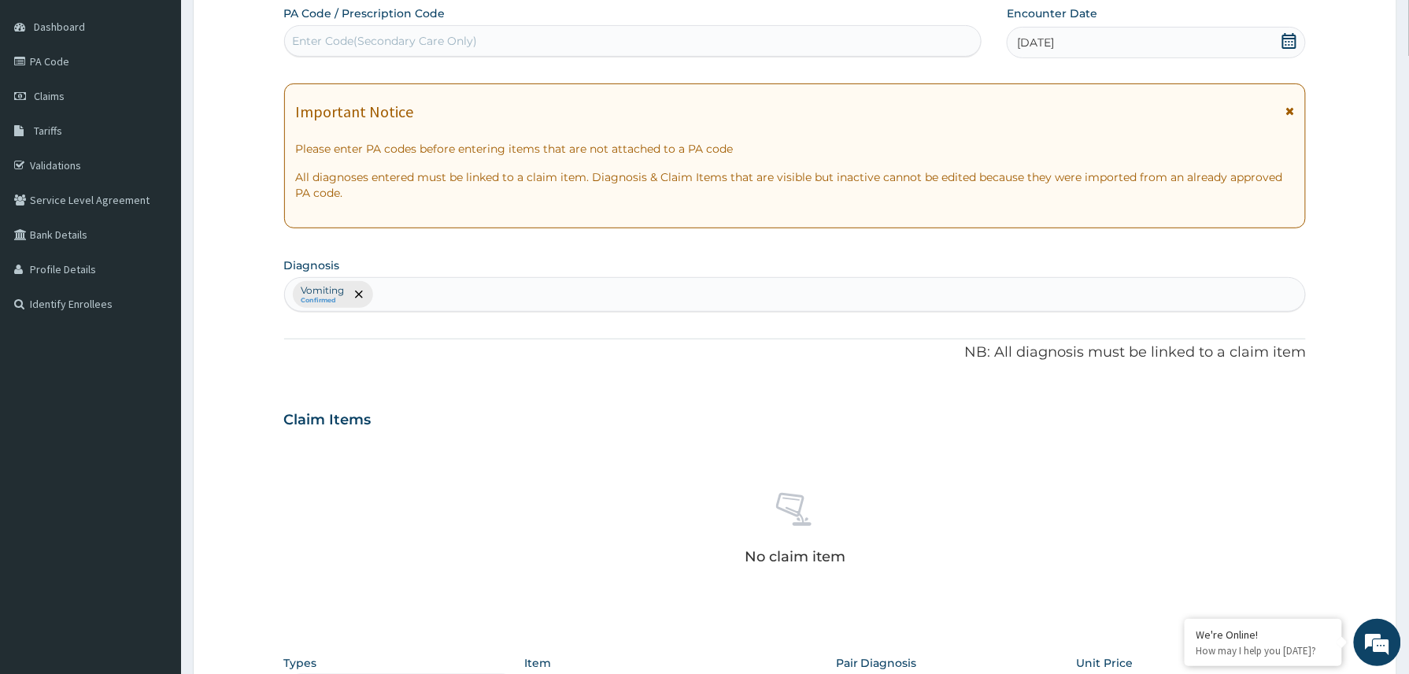
scroll to position [464, 0]
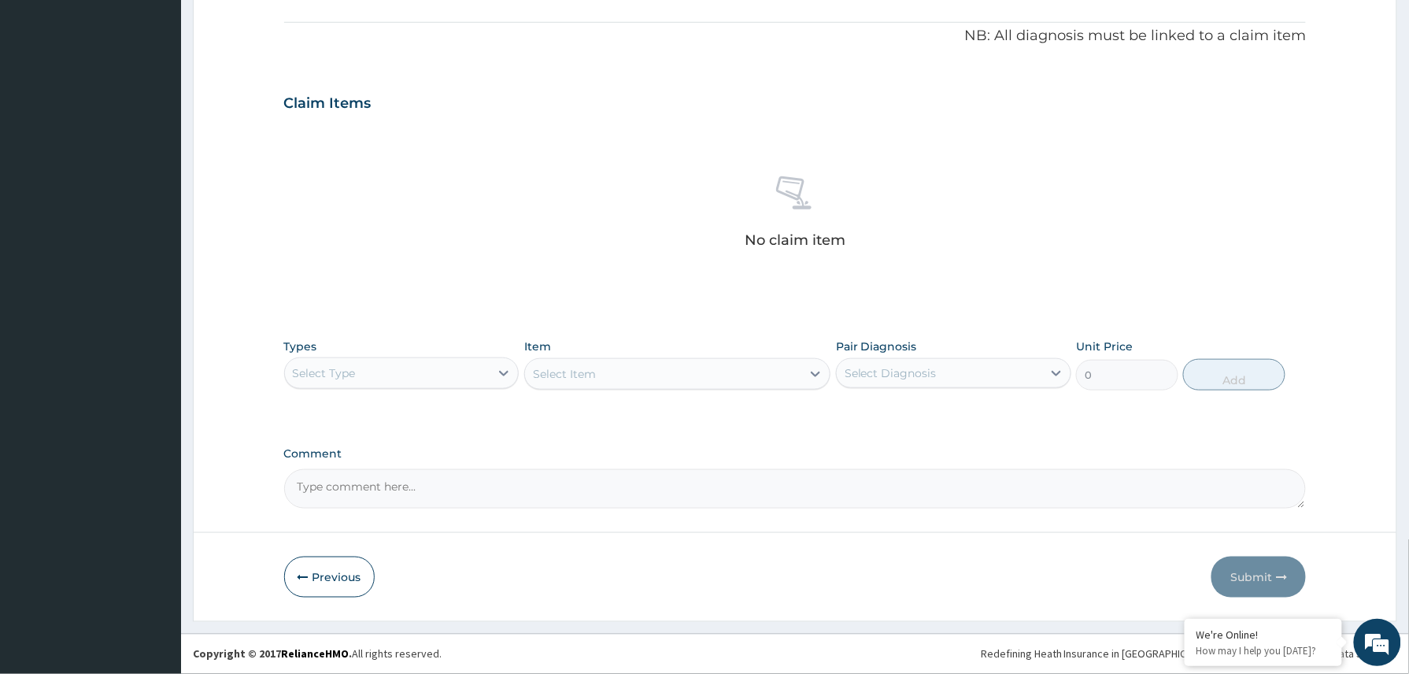
click at [444, 375] on div "Select Type" at bounding box center [387, 372] width 205 height 25
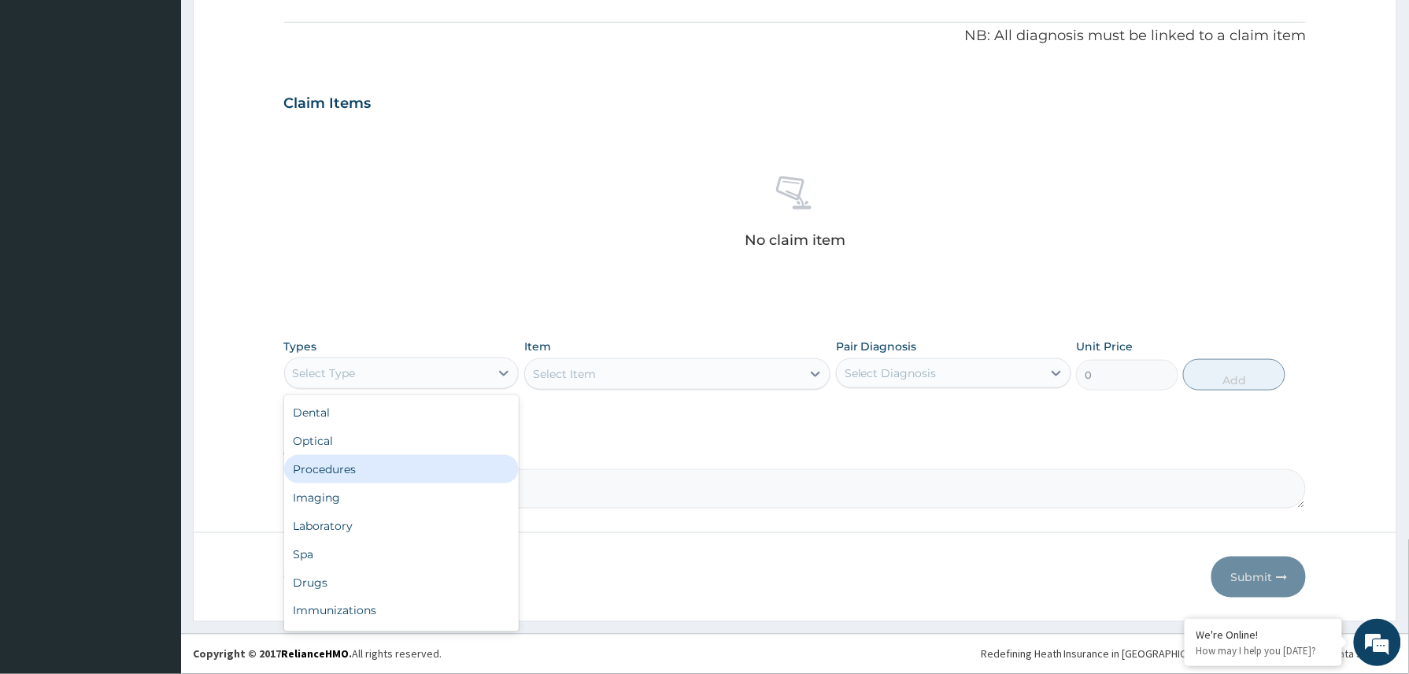
click at [349, 466] on div "Procedures" at bounding box center [401, 469] width 235 height 28
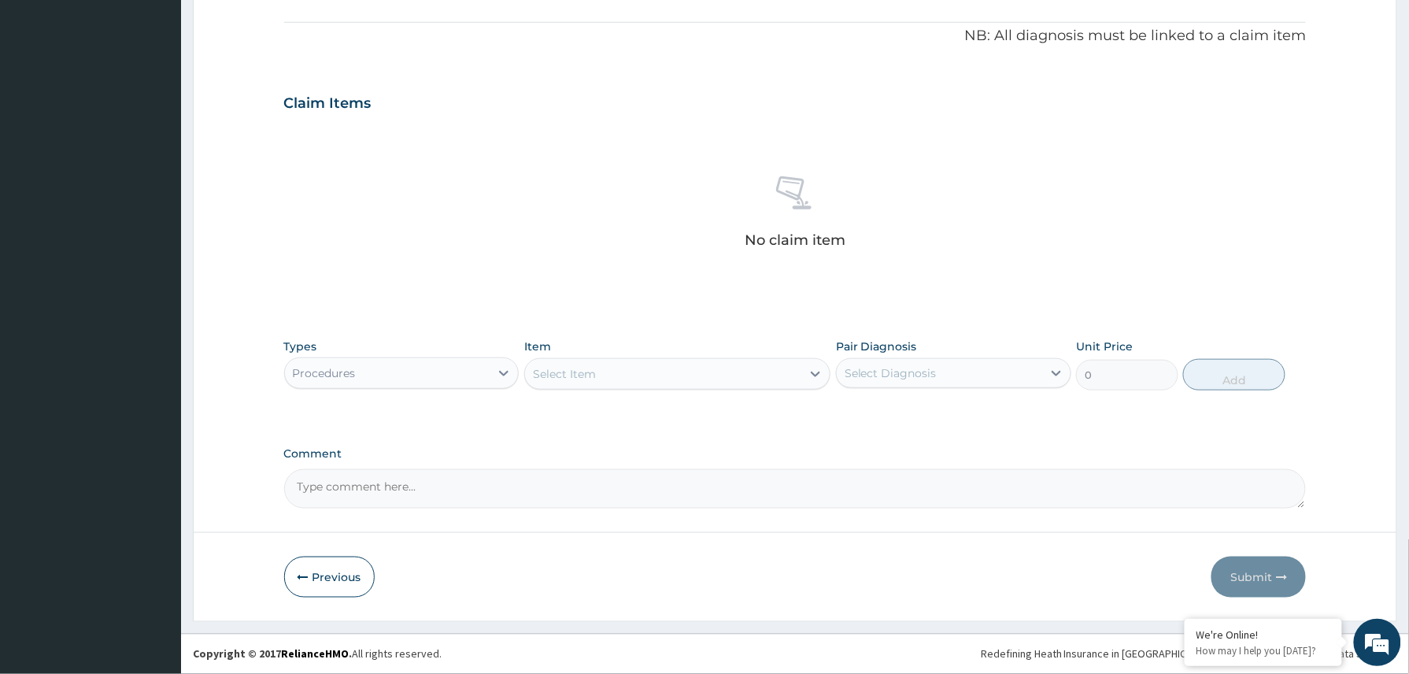
click at [659, 381] on div "Select Item" at bounding box center [663, 373] width 277 height 25
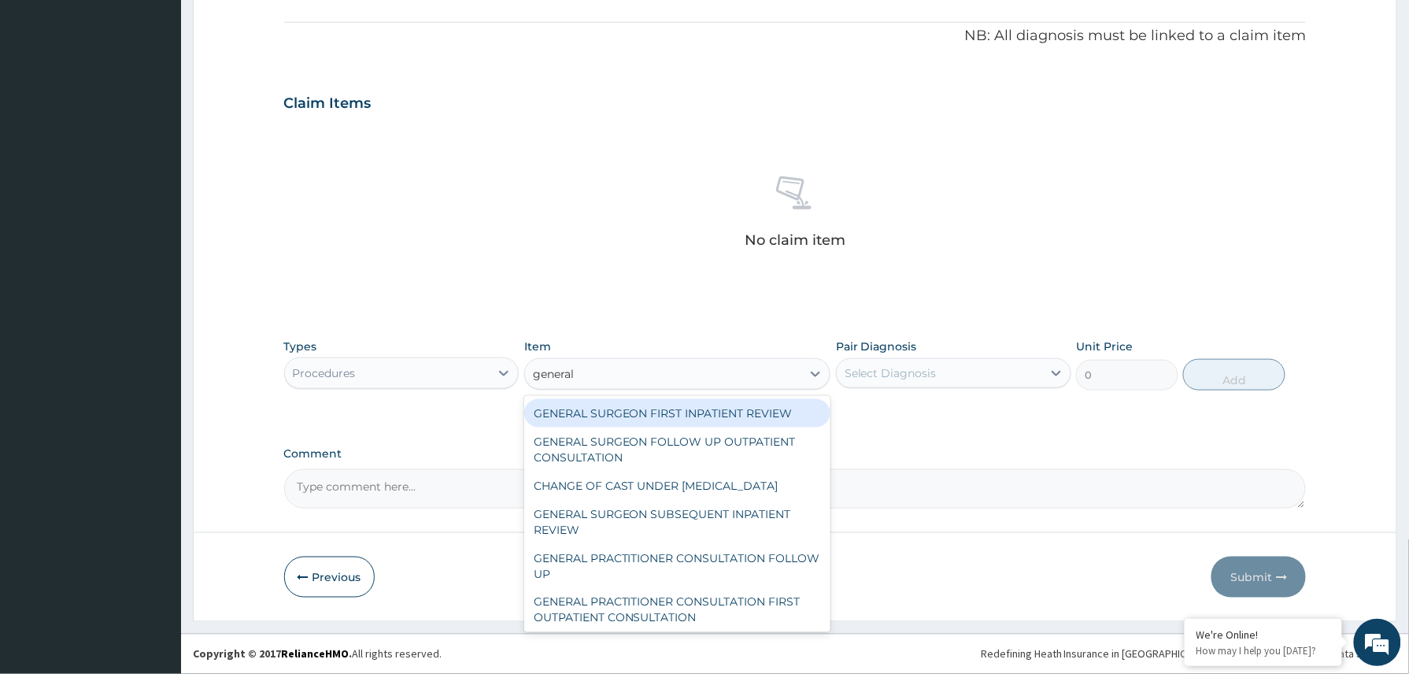
type input "general p"
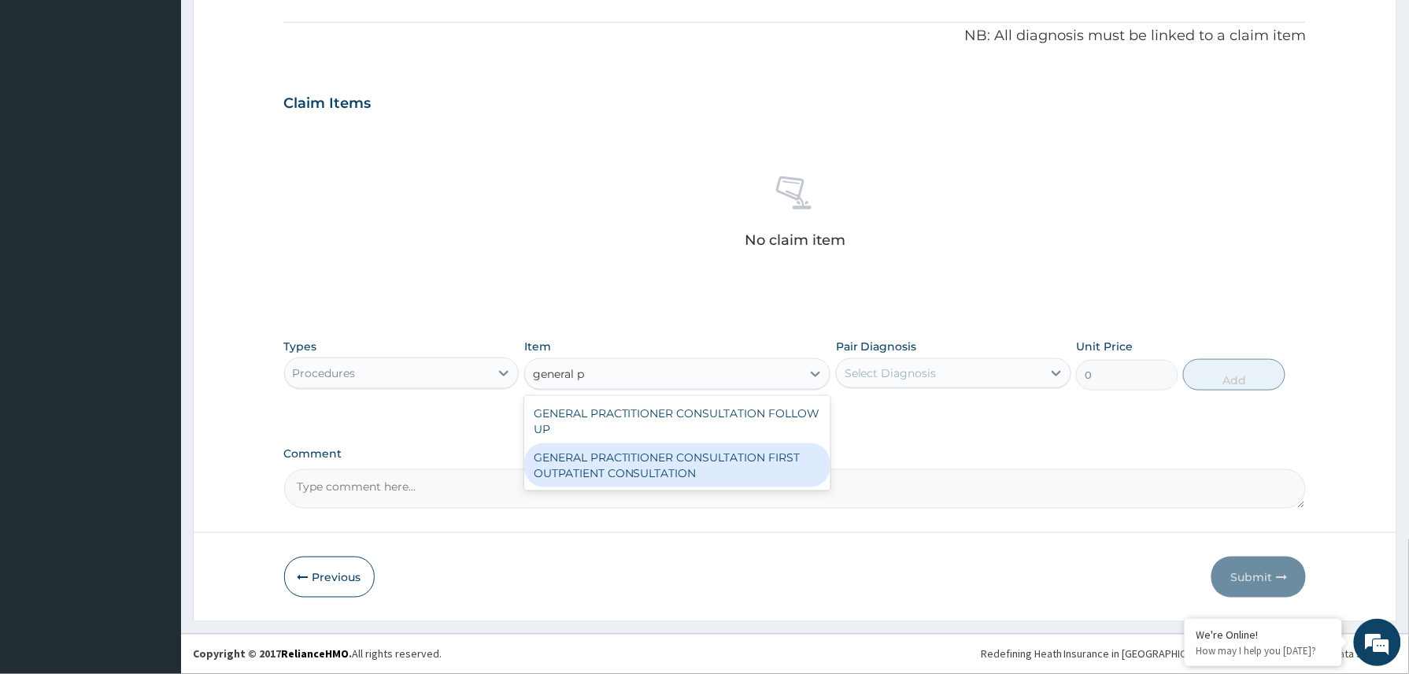
drag, startPoint x: 694, startPoint y: 460, endPoint x: 842, endPoint y: 394, distance: 162.1
click at [694, 460] on div "GENERAL PRACTITIONER CONSULTATION FIRST OUTPATIENT CONSULTATION" at bounding box center [677, 465] width 307 height 44
type input "3370.125"
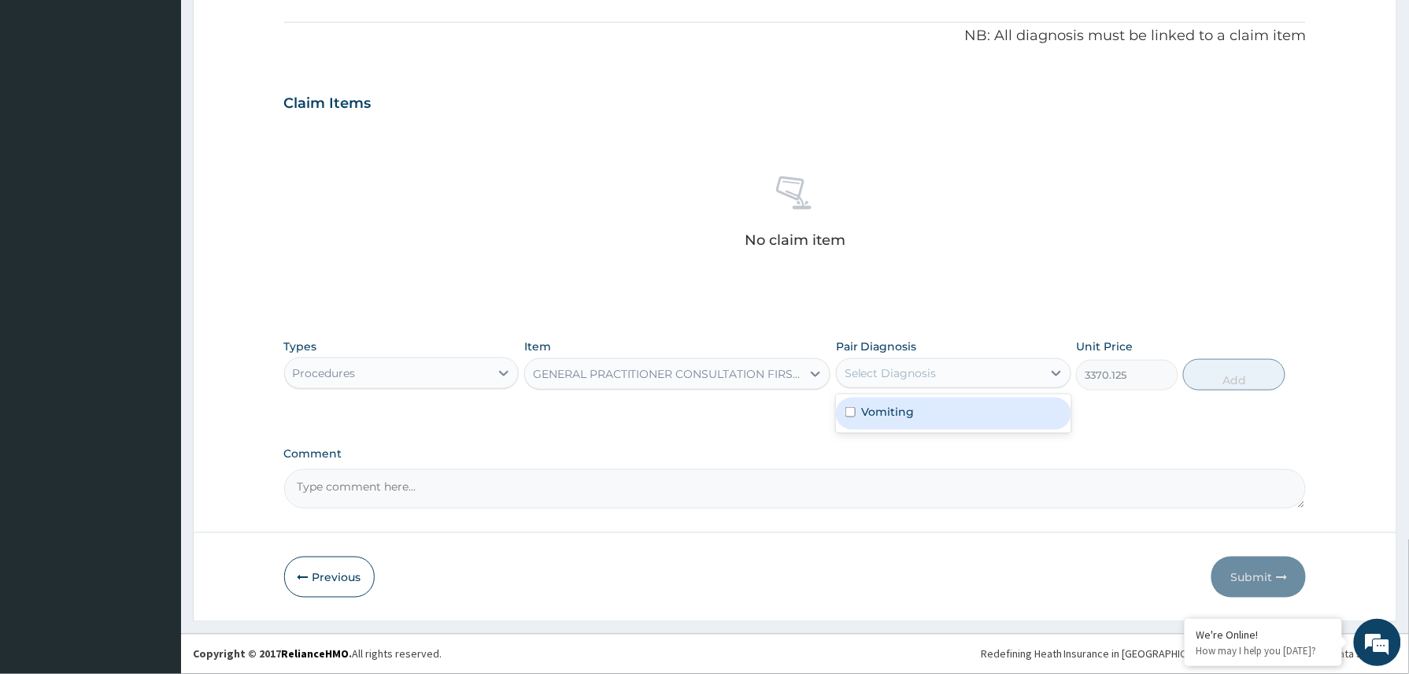
click at [939, 371] on div "Select Diagnosis" at bounding box center [939, 372] width 205 height 25
drag, startPoint x: 929, startPoint y: 416, endPoint x: 1034, endPoint y: 416, distance: 104.7
click at [932, 416] on div "Vomiting" at bounding box center [953, 413] width 235 height 32
checkbox input "true"
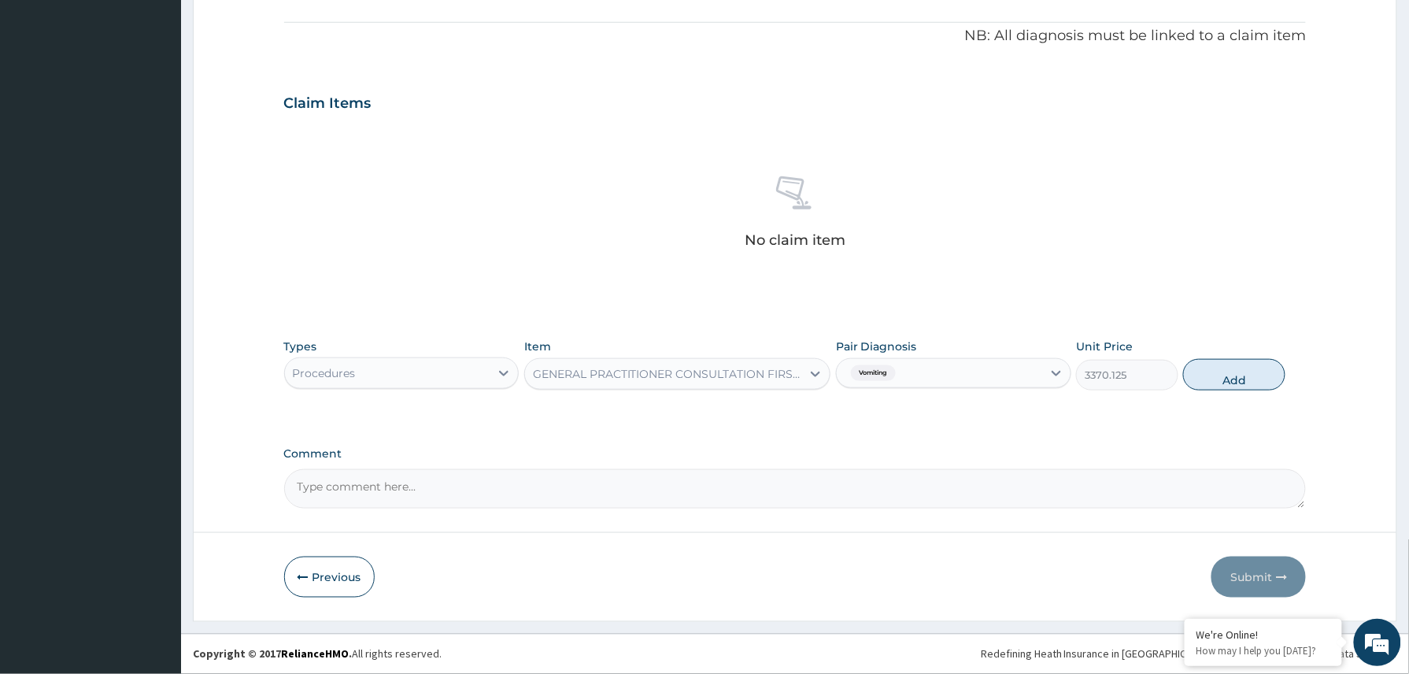
drag, startPoint x: 1221, startPoint y: 368, endPoint x: 1255, endPoint y: 493, distance: 128.7
click at [1229, 375] on button "Add" at bounding box center [1234, 374] width 102 height 31
type input "0"
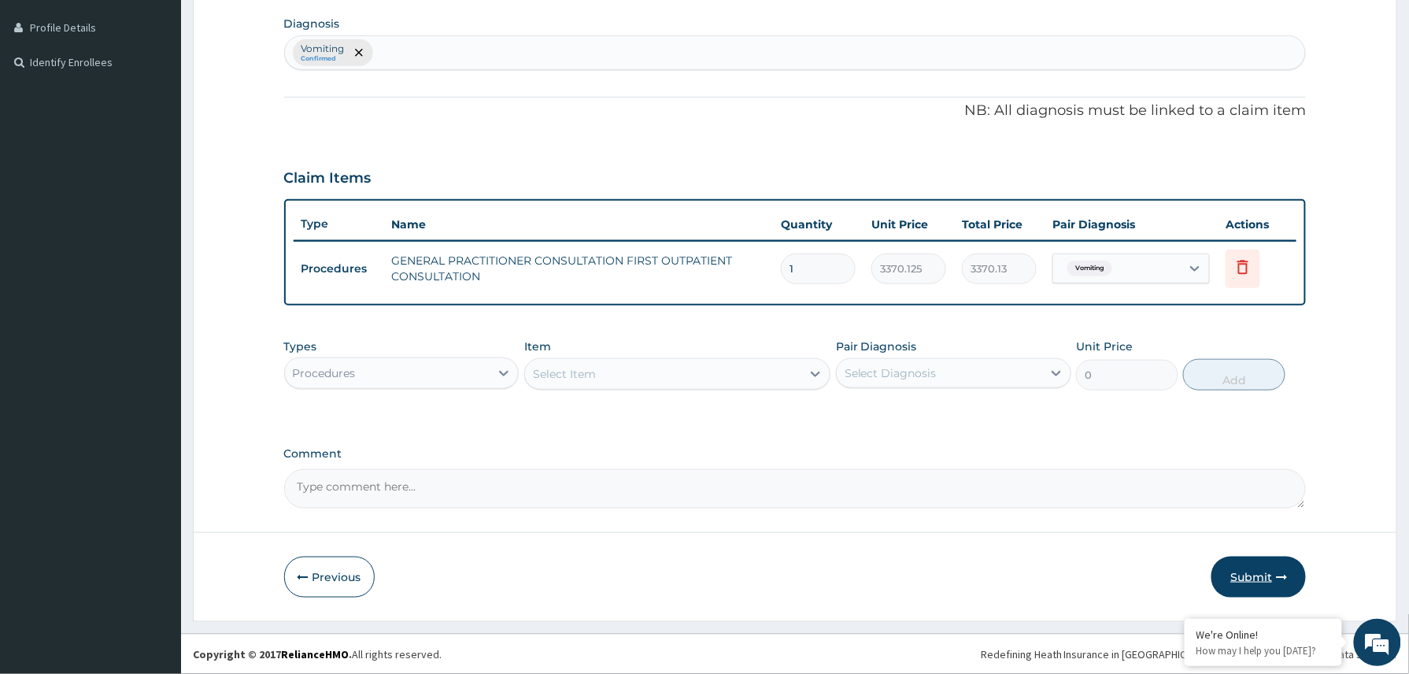
click at [1239, 558] on button "Submit" at bounding box center [1258, 576] width 94 height 41
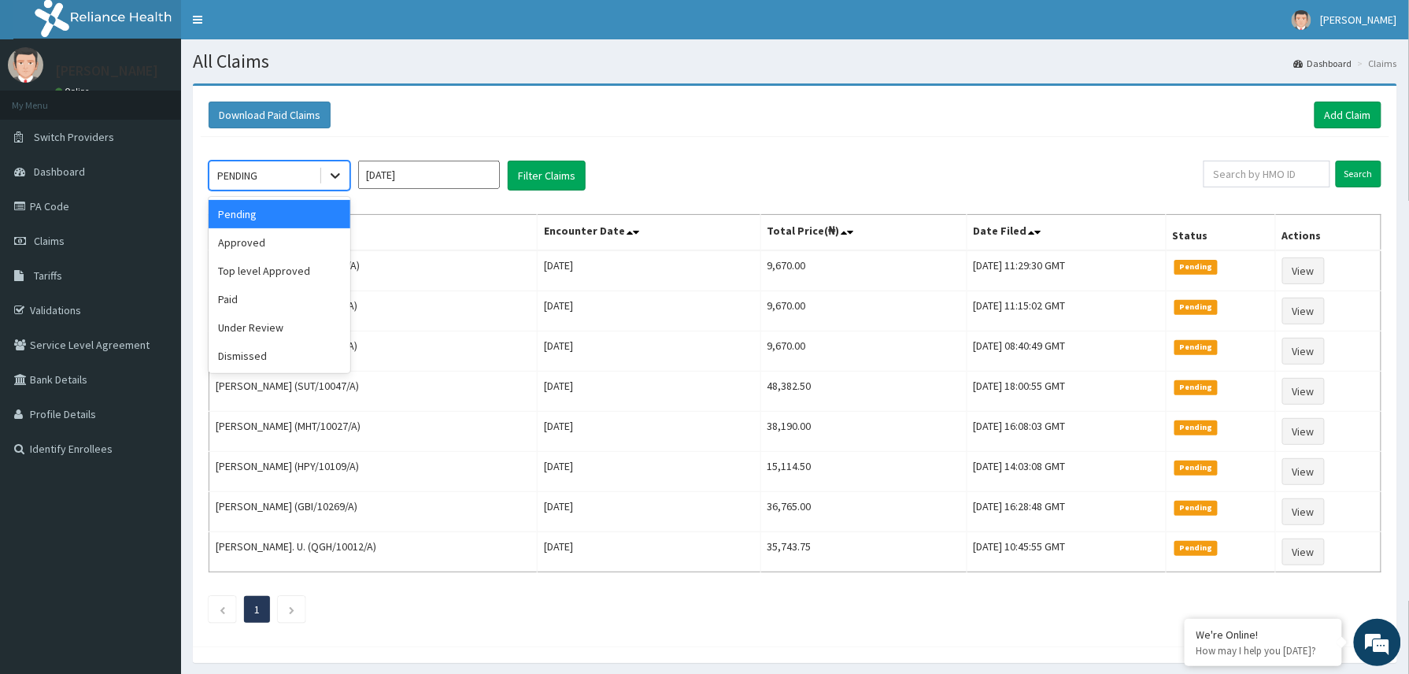
click at [329, 181] on icon at bounding box center [335, 176] width 16 height 16
click at [246, 249] on div "Approved" at bounding box center [280, 242] width 142 height 28
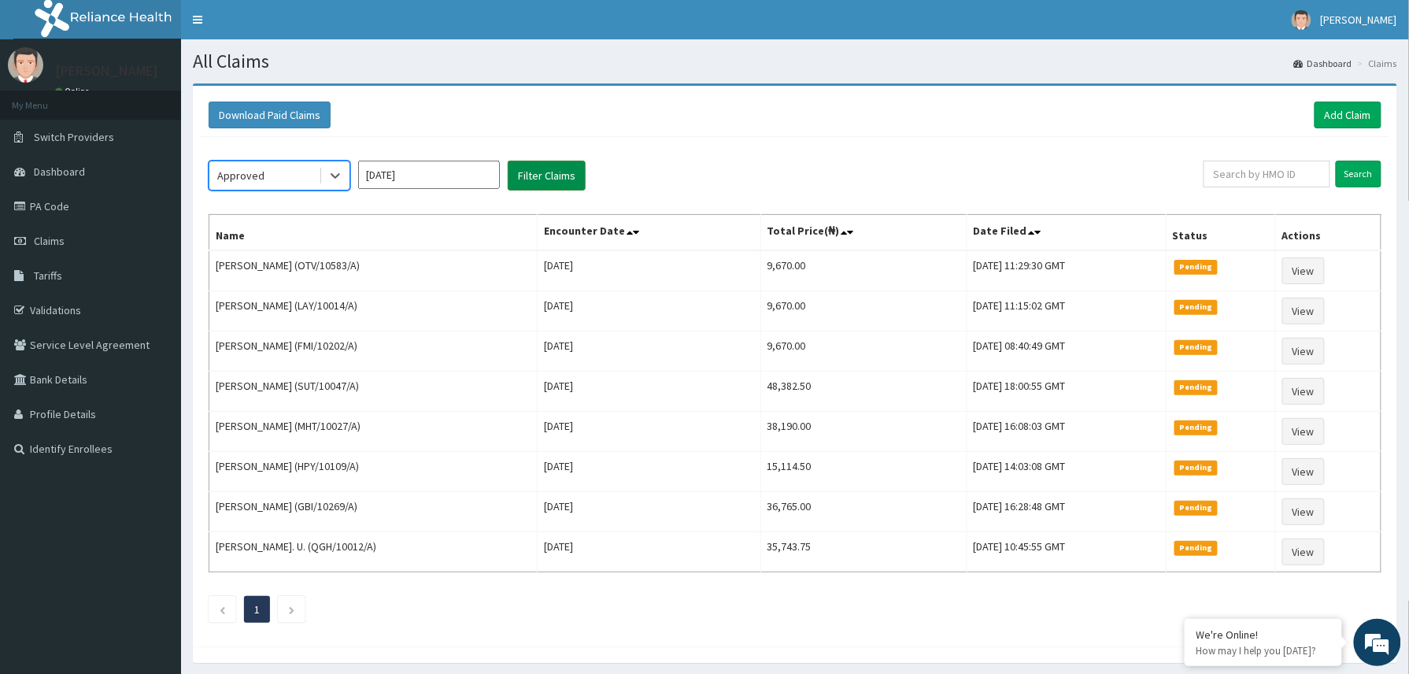
click at [534, 183] on button "Filter Claims" at bounding box center [547, 176] width 78 height 30
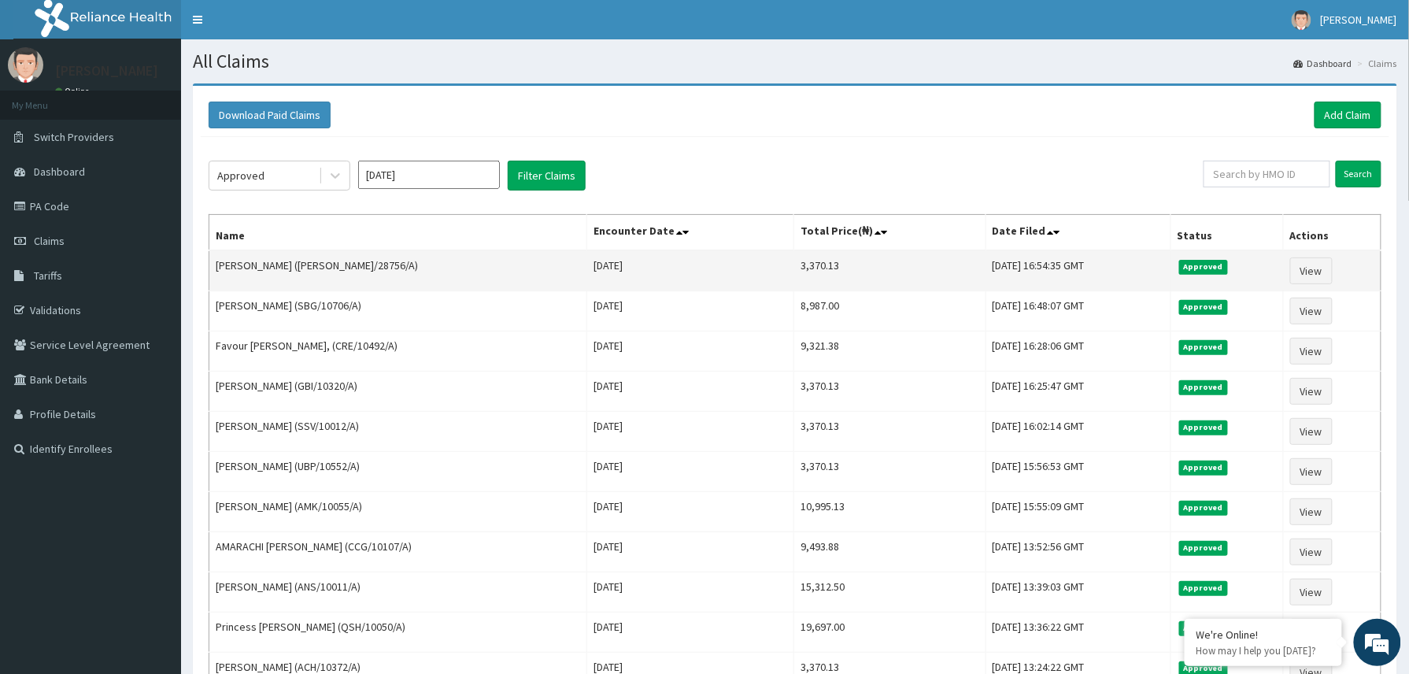
click at [211, 268] on td "[PERSON_NAME] ([PERSON_NAME]/28756/A)" at bounding box center [398, 270] width 378 height 41
drag, startPoint x: 213, startPoint y: 268, endPoint x: 283, endPoint y: 269, distance: 70.9
click at [283, 269] on td "[PERSON_NAME] ([PERSON_NAME]/28756/A)" at bounding box center [398, 270] width 378 height 41
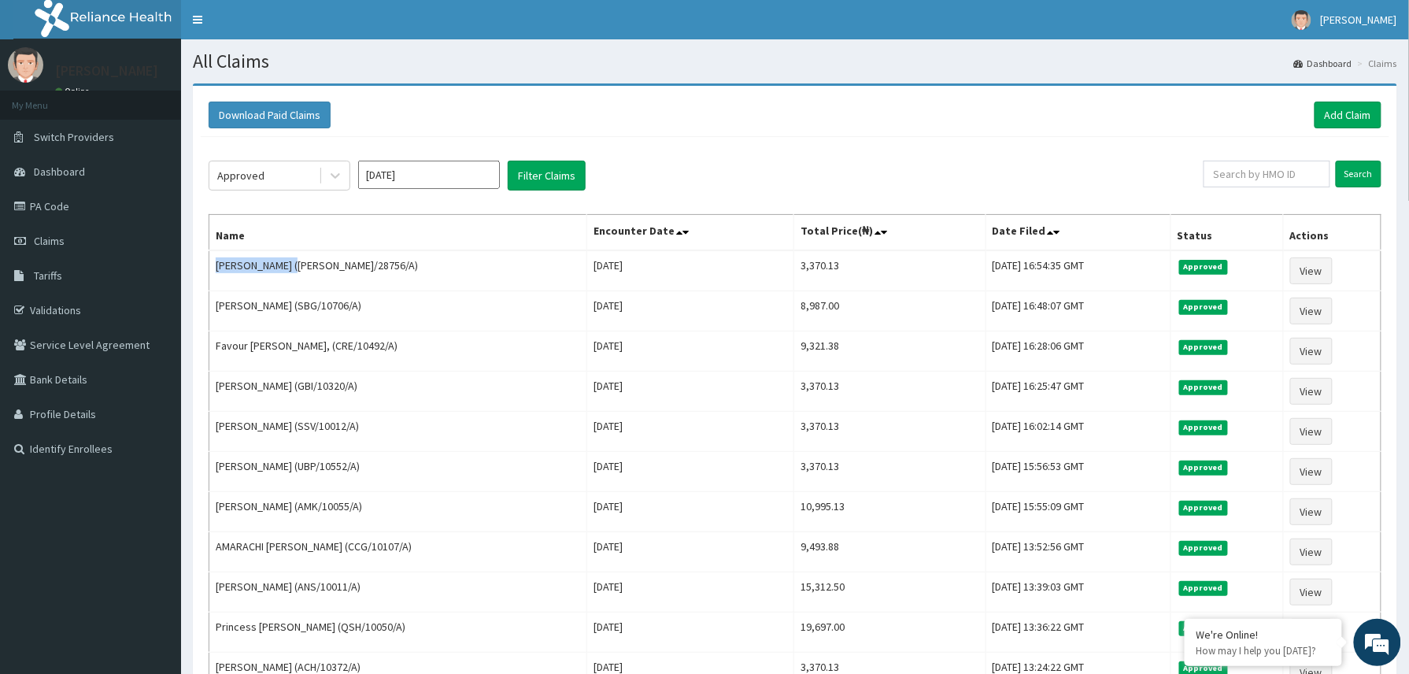
copy td "[PERSON_NAME]"
click at [1238, 173] on input "text" at bounding box center [1266, 174] width 127 height 27
paste input "2406539"
type input "2406539"
drag, startPoint x: 1258, startPoint y: 178, endPoint x: 1216, endPoint y: 190, distance: 43.6
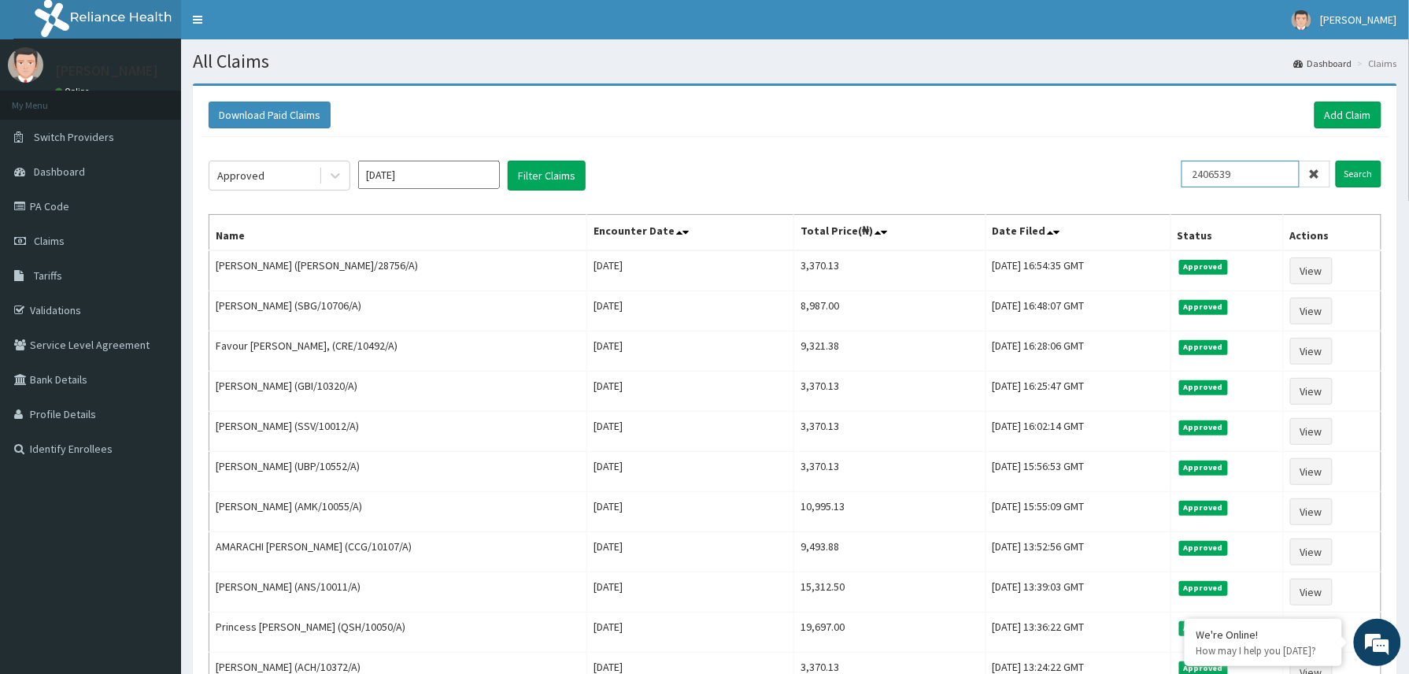
click at [1216, 190] on div "2406539 Search" at bounding box center [1281, 176] width 200 height 30
click at [1351, 113] on link "Add Claim" at bounding box center [1347, 115] width 67 height 27
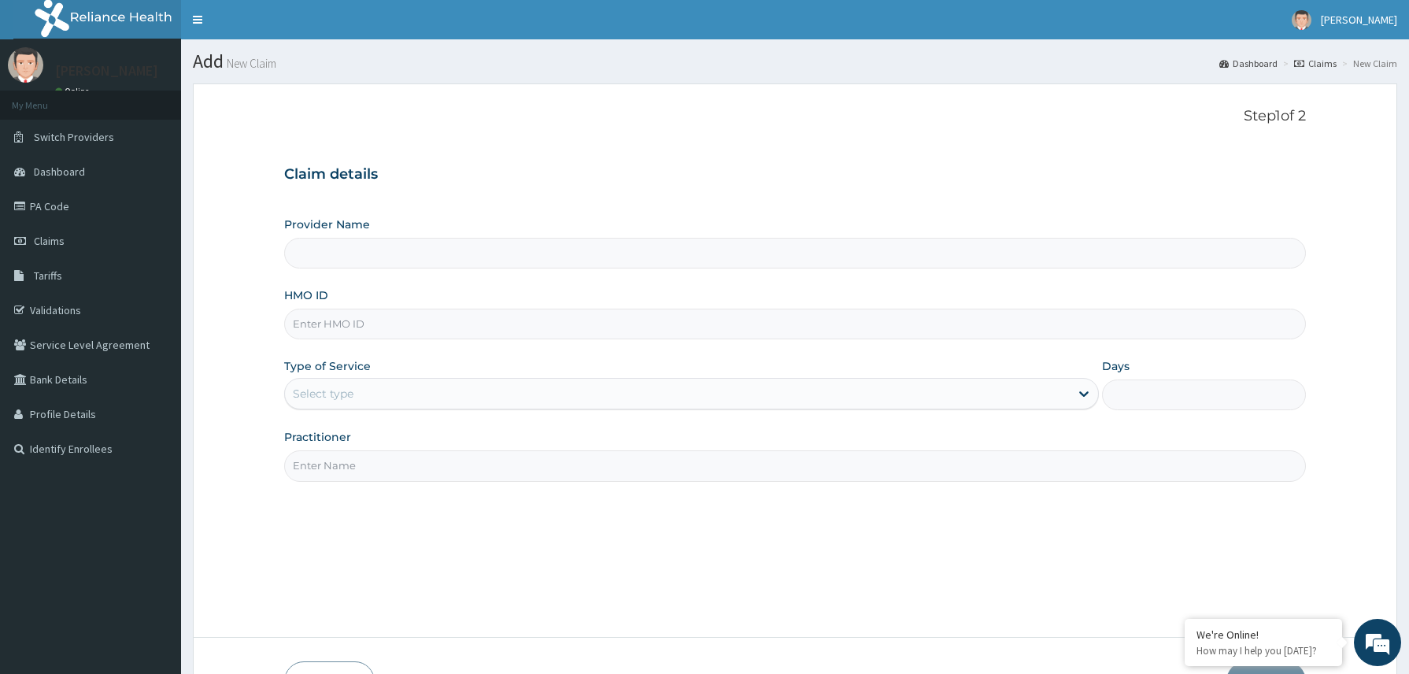
type input "Reliance Family Clinics (RFC) - [GEOGRAPHIC_DATA]"
click at [351, 331] on input "HMO ID" at bounding box center [795, 324] width 1022 height 31
paste input "2406539"
type input "2406539"
drag, startPoint x: 351, startPoint y: 325, endPoint x: 309, endPoint y: 334, distance: 42.6
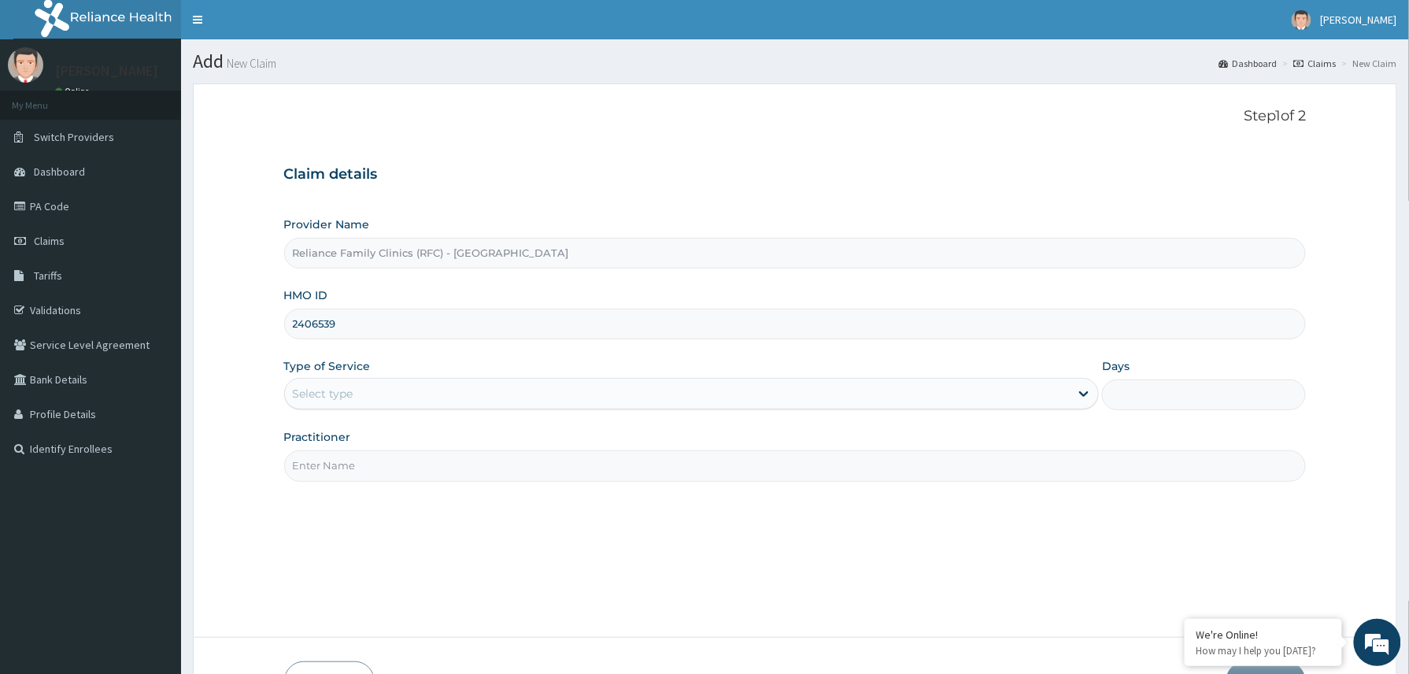
click at [309, 334] on input "2406539" at bounding box center [795, 324] width 1022 height 31
paste input "2406539"
type input "2406539"
drag, startPoint x: 403, startPoint y: 323, endPoint x: 326, endPoint y: 328, distance: 77.3
click at [326, 328] on input "2406539" at bounding box center [795, 324] width 1022 height 31
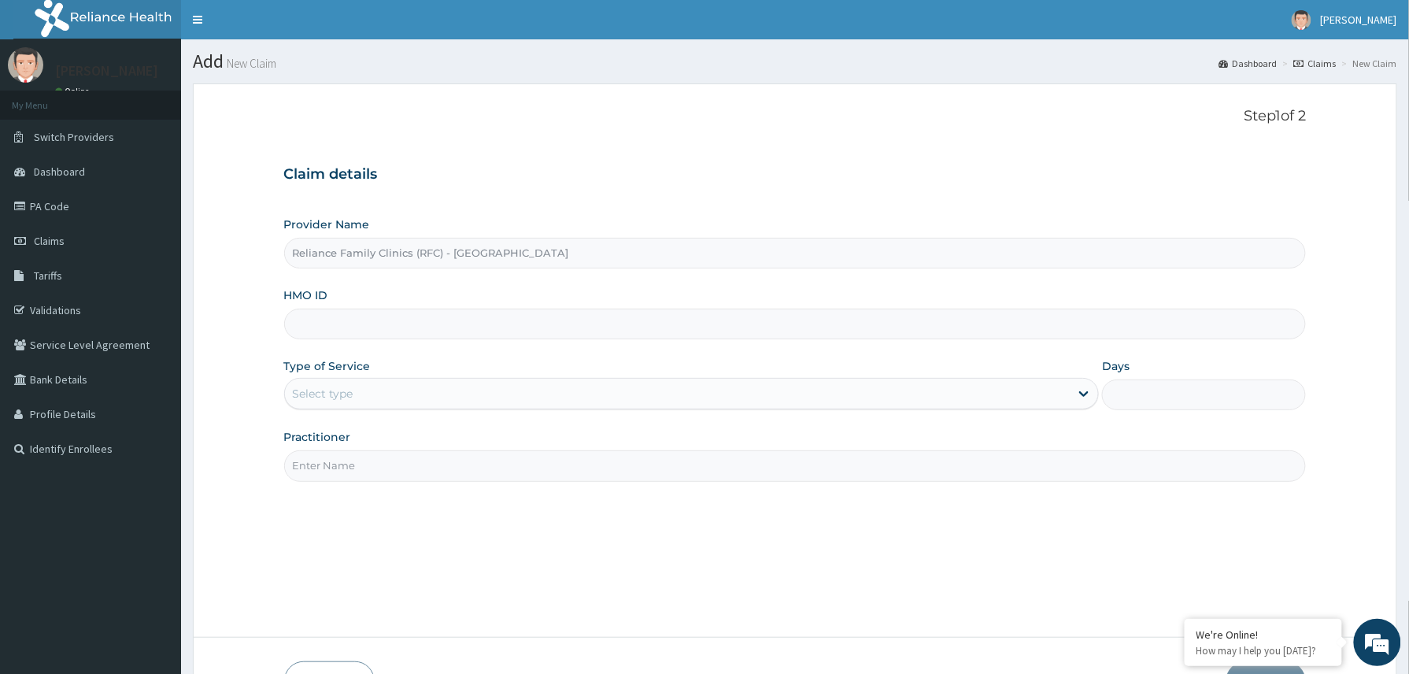
click at [315, 324] on input "HMO ID" at bounding box center [795, 324] width 1022 height 31
paste input "WEP/10007/A"
type input "WEP/10007/A"
click at [417, 394] on div "Select type" at bounding box center [677, 393] width 785 height 25
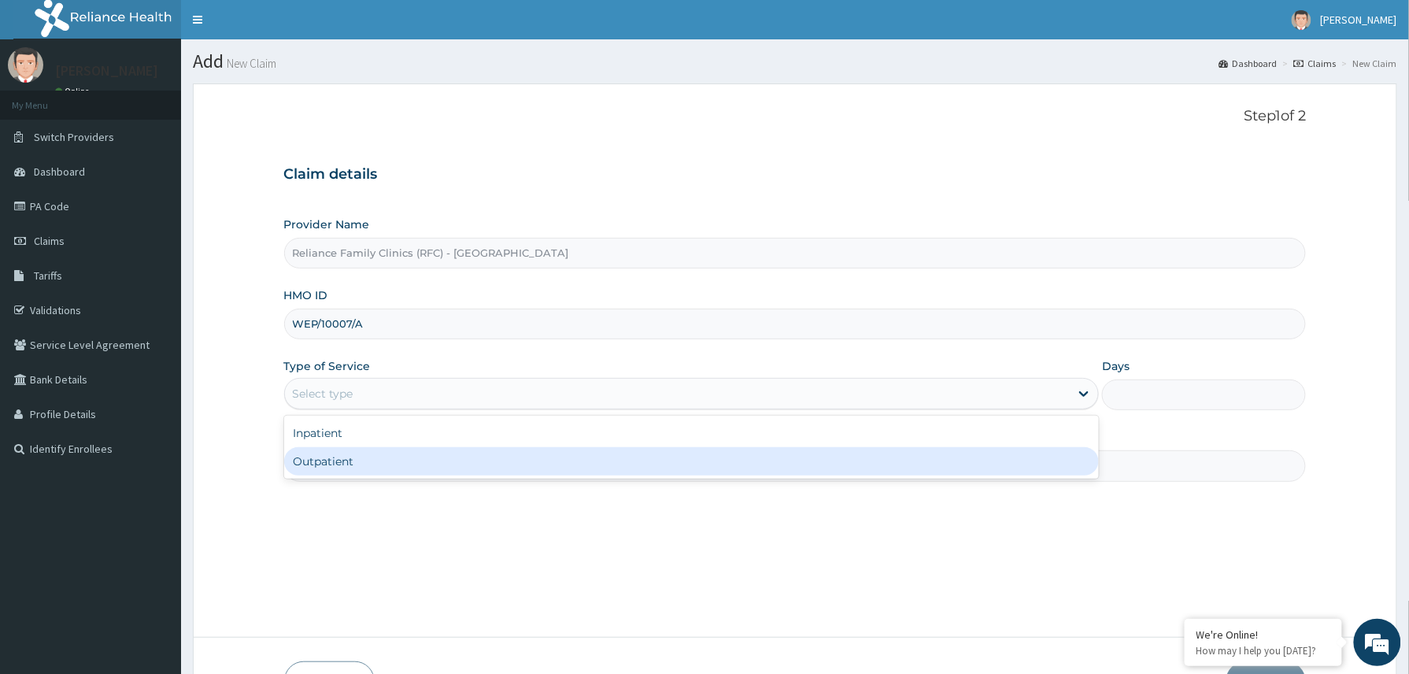
click at [395, 470] on div "Outpatient" at bounding box center [691, 461] width 815 height 28
type input "1"
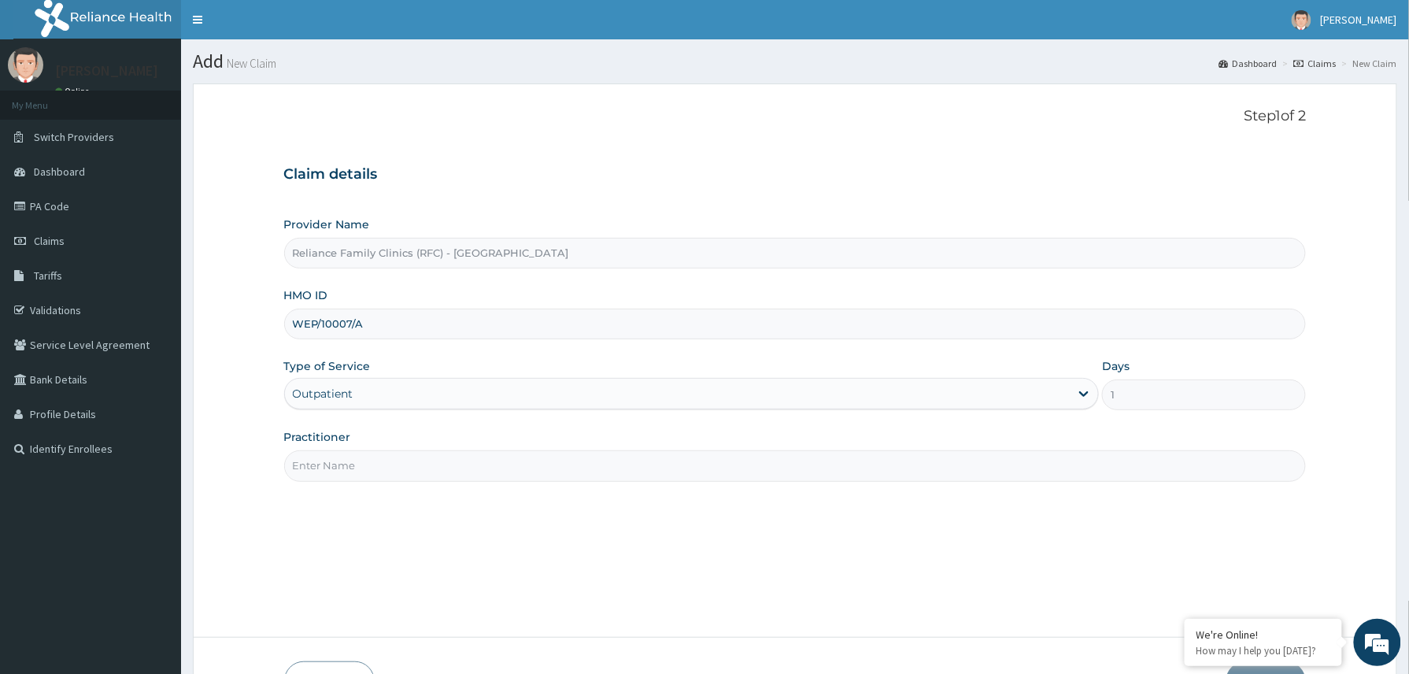
click at [395, 470] on input "Practitioner" at bounding box center [795, 465] width 1022 height 31
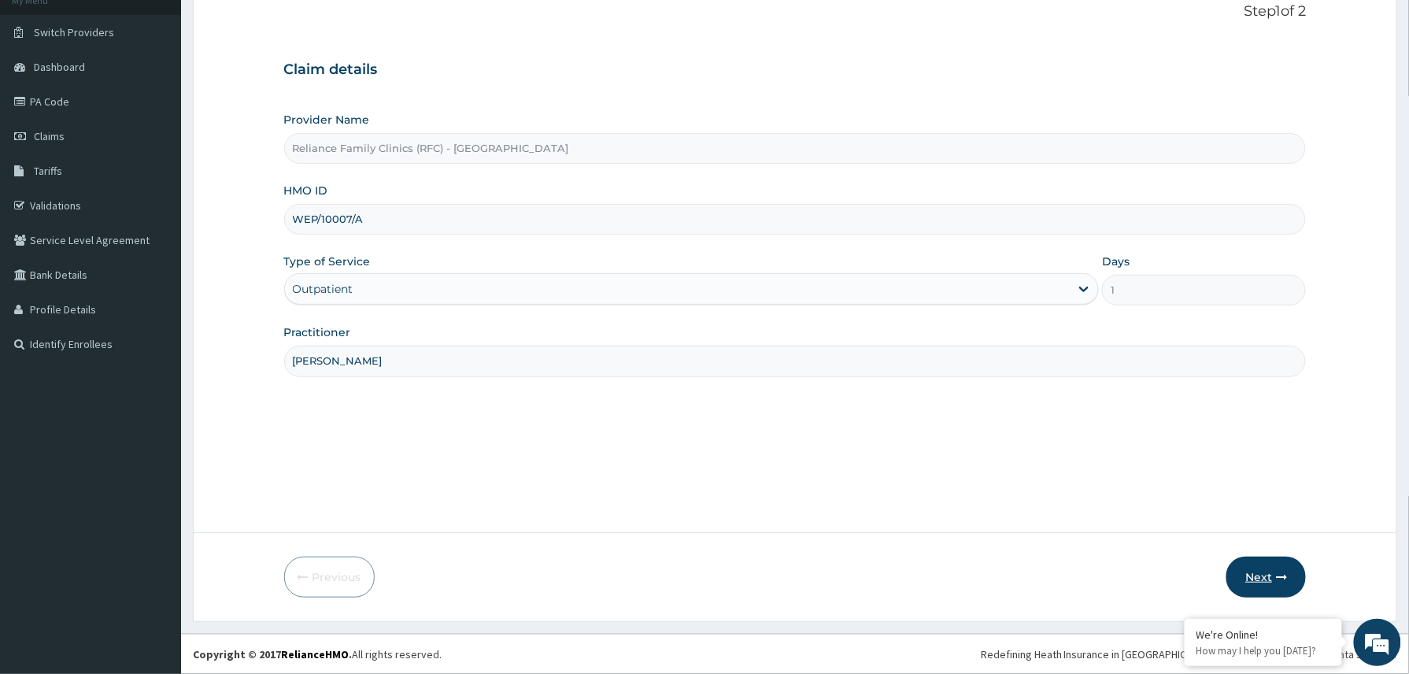
type input "[PERSON_NAME]"
click at [1257, 576] on button "Next" at bounding box center [1265, 576] width 79 height 41
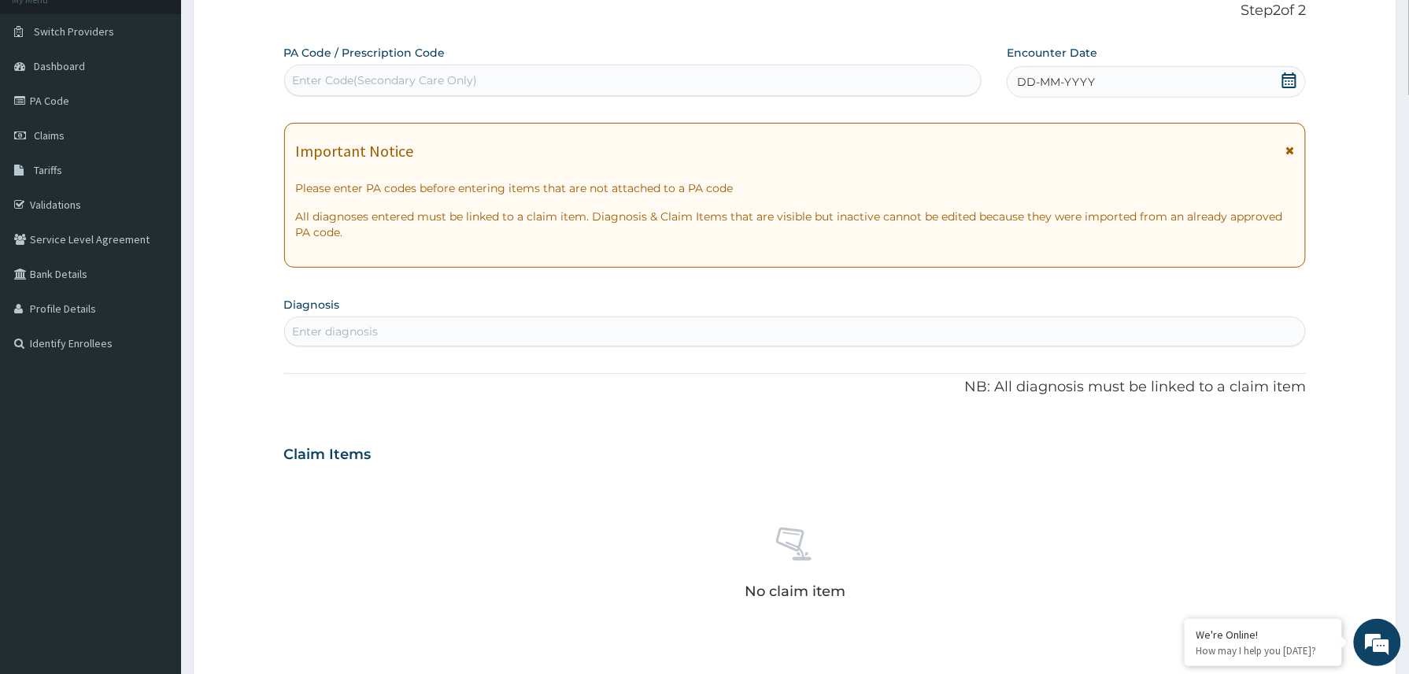
drag, startPoint x: 1125, startPoint y: 82, endPoint x: 1125, endPoint y: 98, distance: 15.7
click at [1125, 80] on div "DD-MM-YYYY" at bounding box center [1156, 81] width 299 height 31
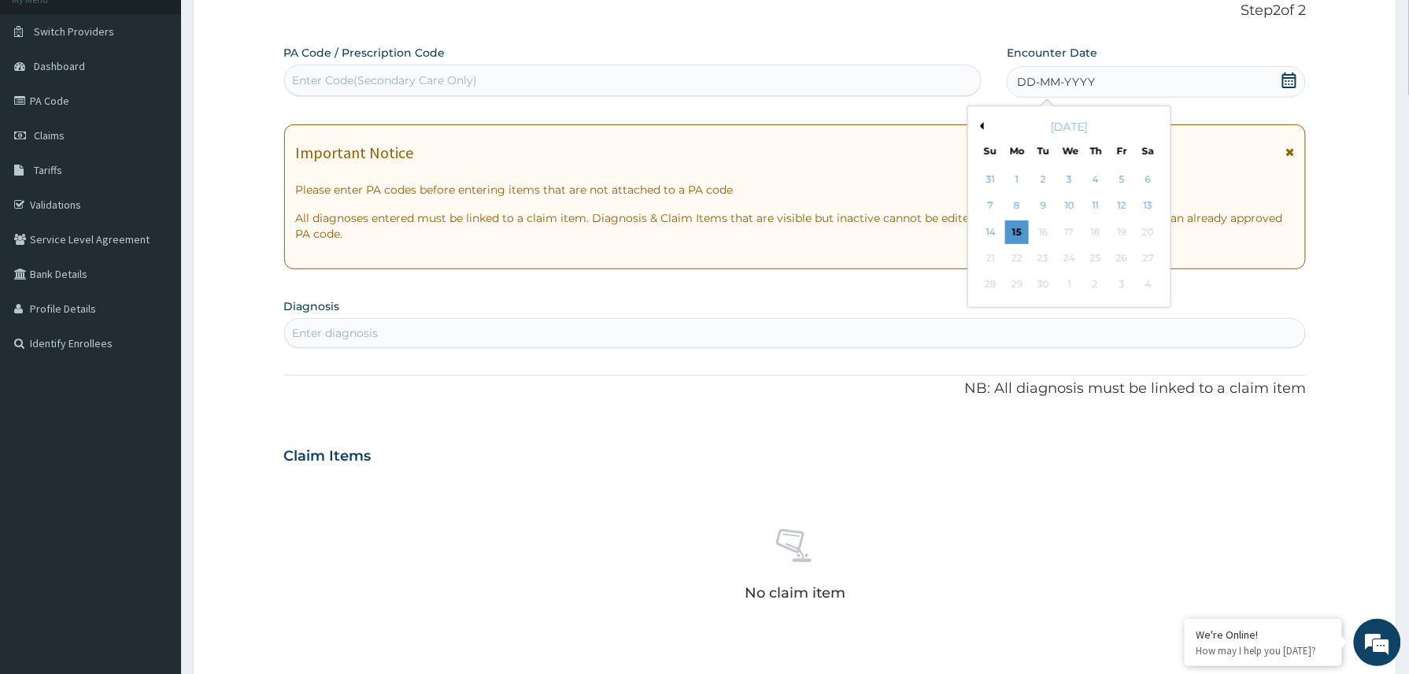
drag, startPoint x: 1020, startPoint y: 236, endPoint x: 1028, endPoint y: 238, distance: 8.0
click at [1020, 237] on div "15" at bounding box center [1017, 232] width 24 height 24
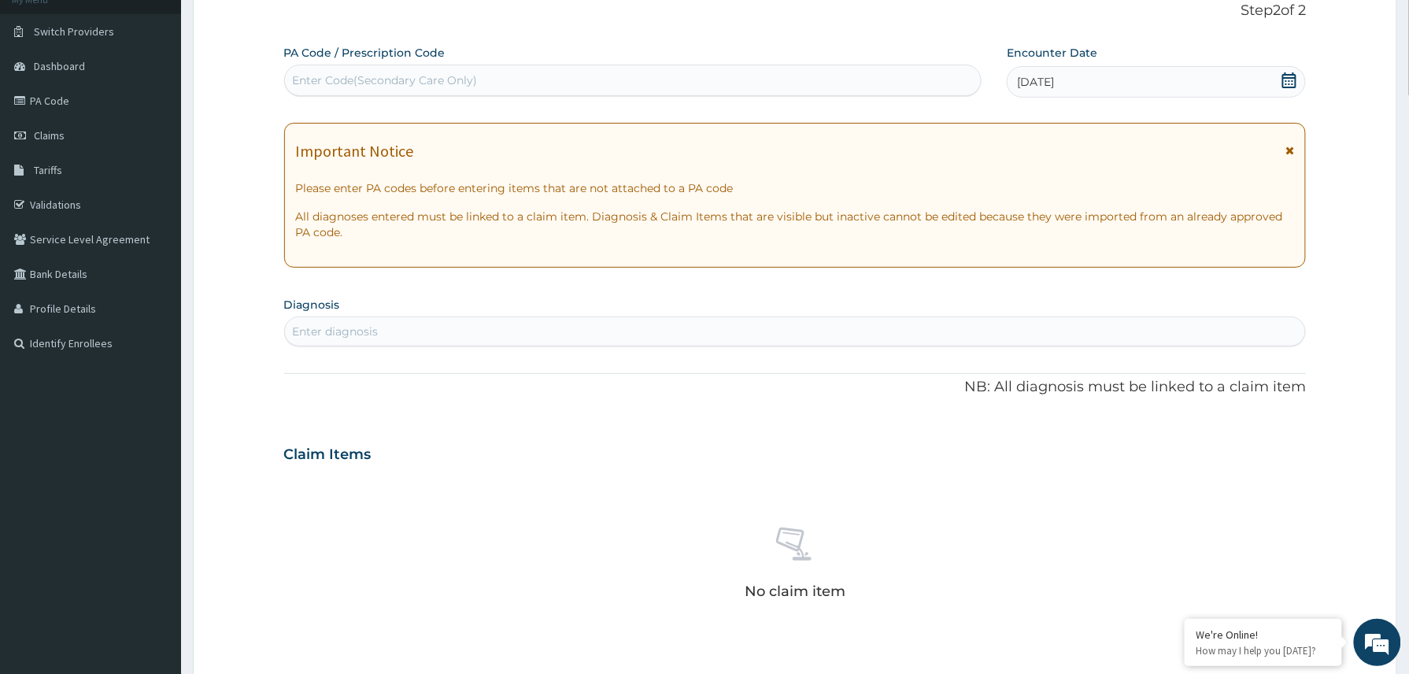
click at [397, 344] on div "Enter diagnosis" at bounding box center [795, 331] width 1022 height 30
type input "upper resp"
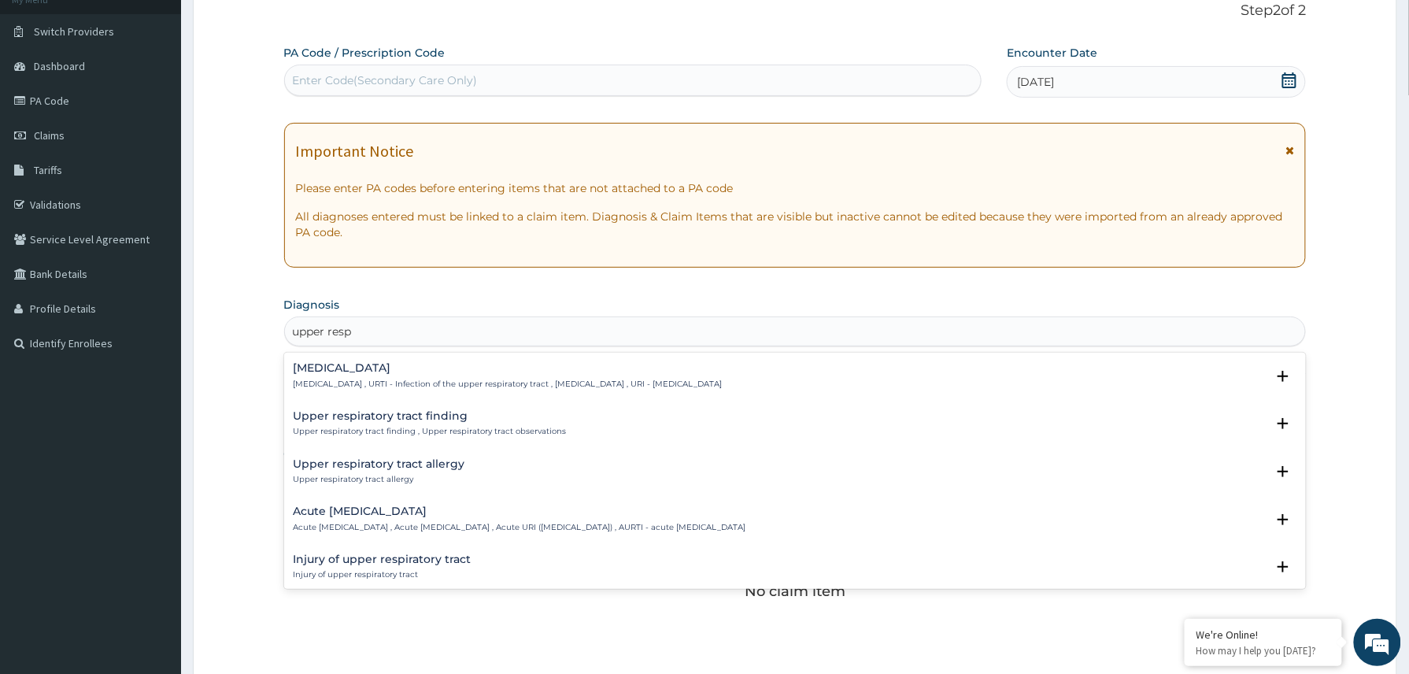
click at [338, 366] on h4 "[MEDICAL_DATA]" at bounding box center [508, 368] width 429 height 12
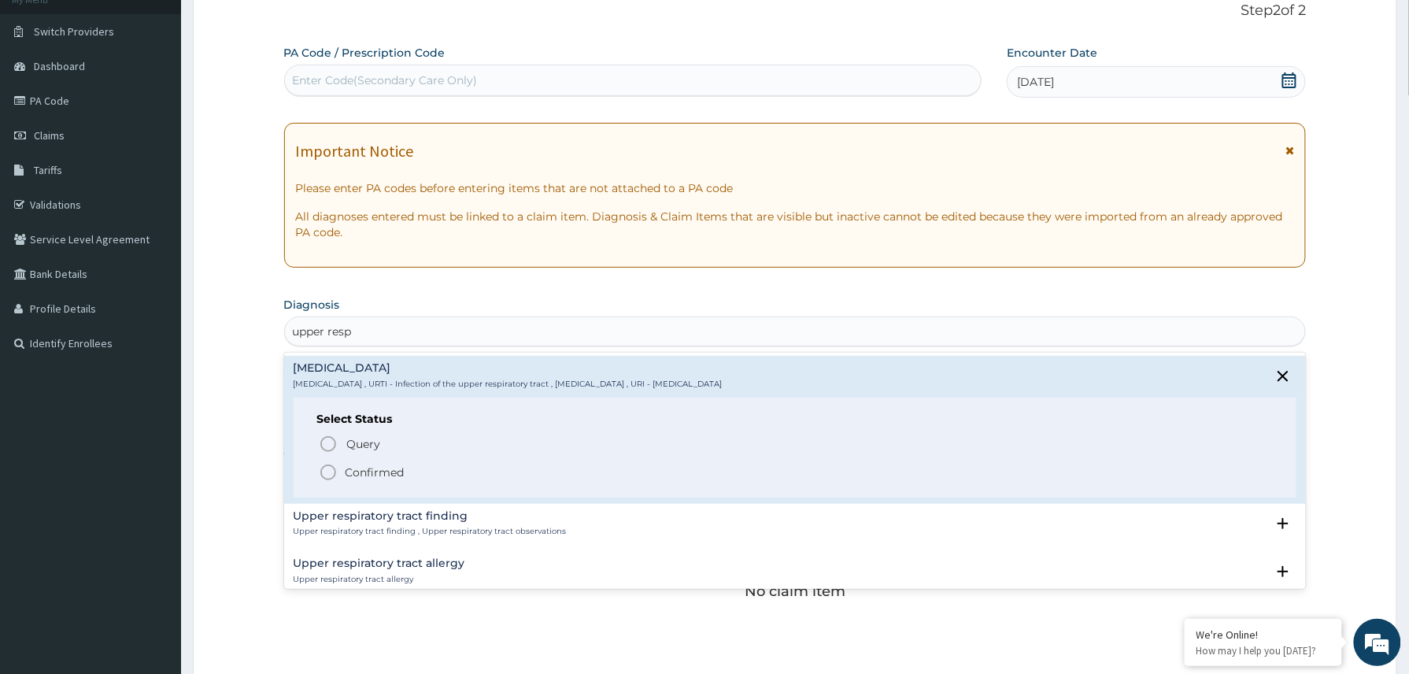
click at [364, 471] on p "Confirmed" at bounding box center [375, 472] width 59 height 16
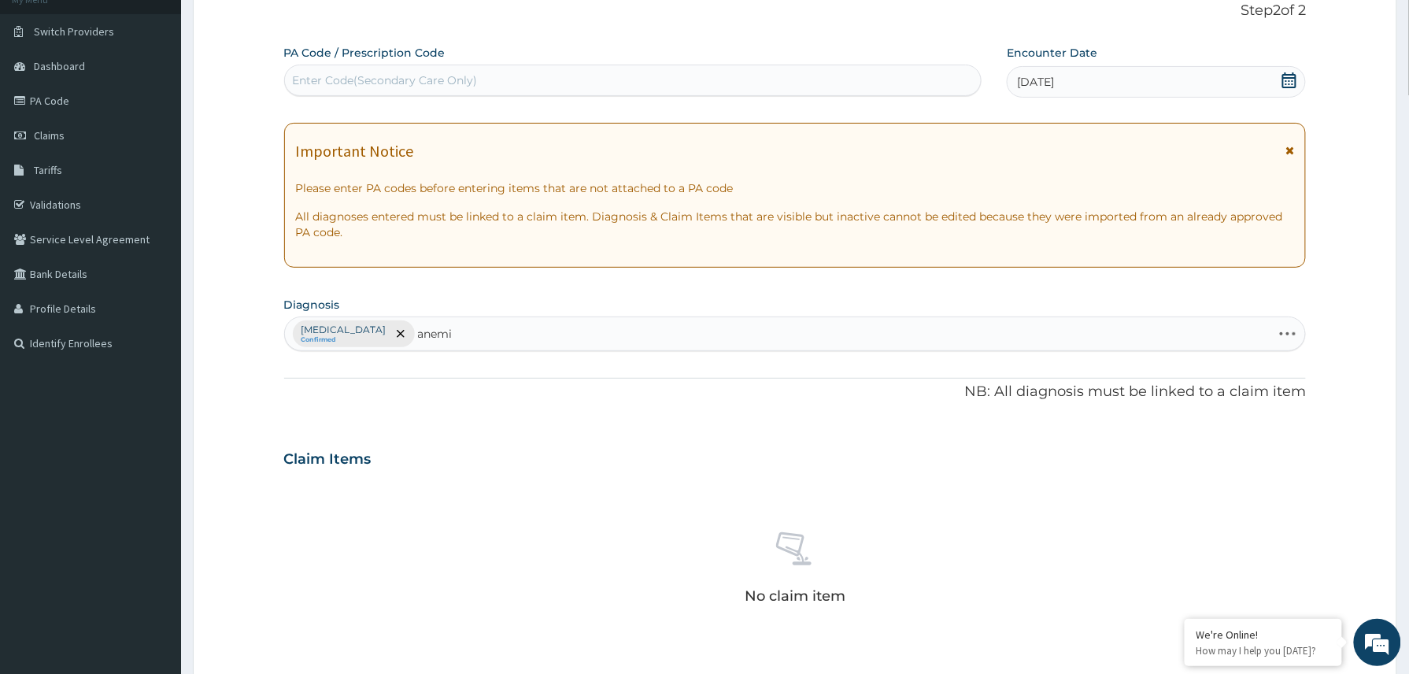
type input "[MEDICAL_DATA]"
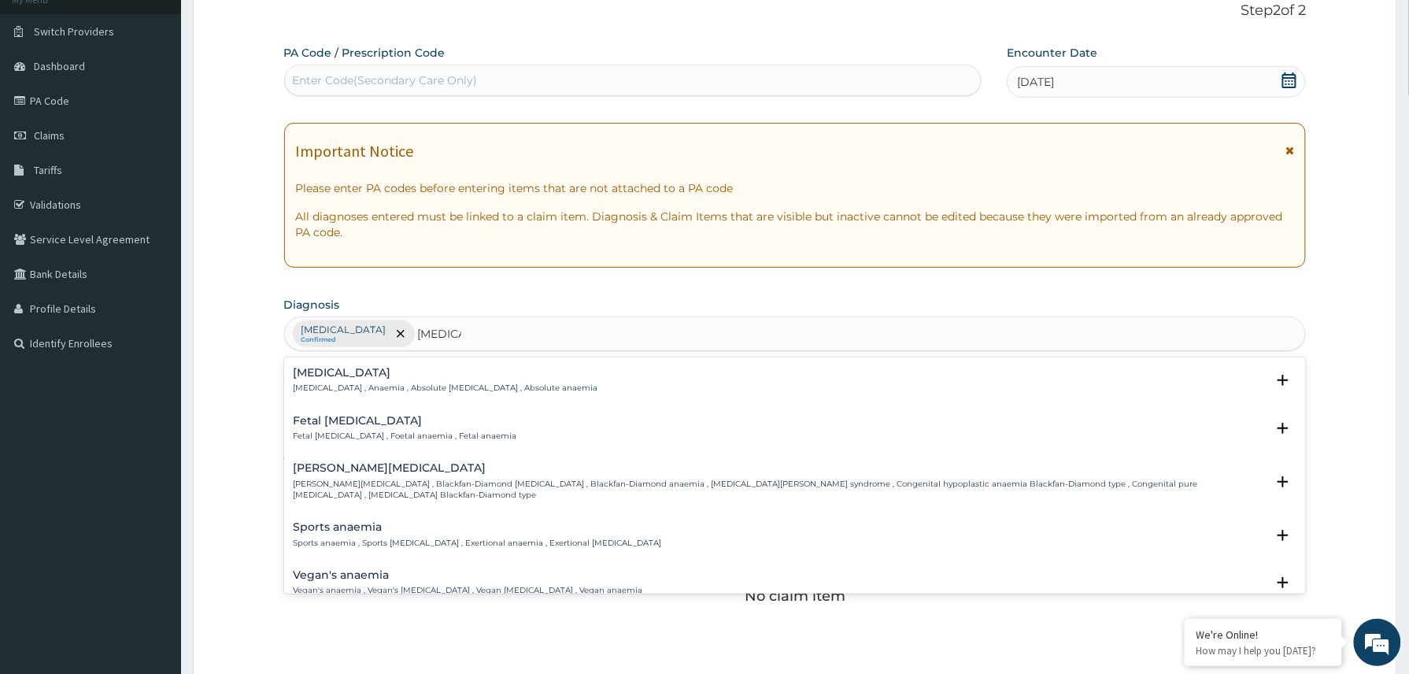
drag, startPoint x: 325, startPoint y: 375, endPoint x: 334, endPoint y: 383, distance: 11.7
click at [334, 383] on div "[MEDICAL_DATA][DEMOGRAPHIC_DATA][MEDICAL_DATA] , Anaemia , Absolute [MEDICAL_DA…" at bounding box center [446, 381] width 305 height 28
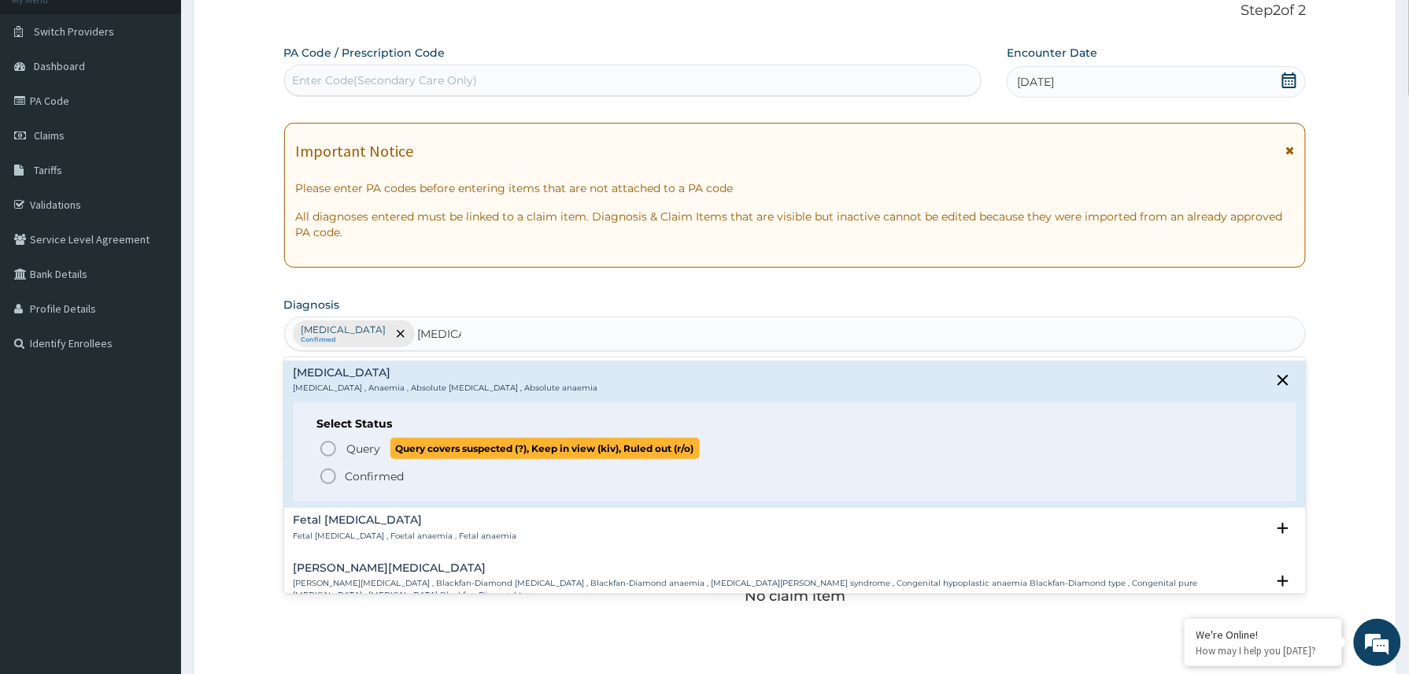
click at [357, 450] on span "Query" at bounding box center [364, 449] width 34 height 16
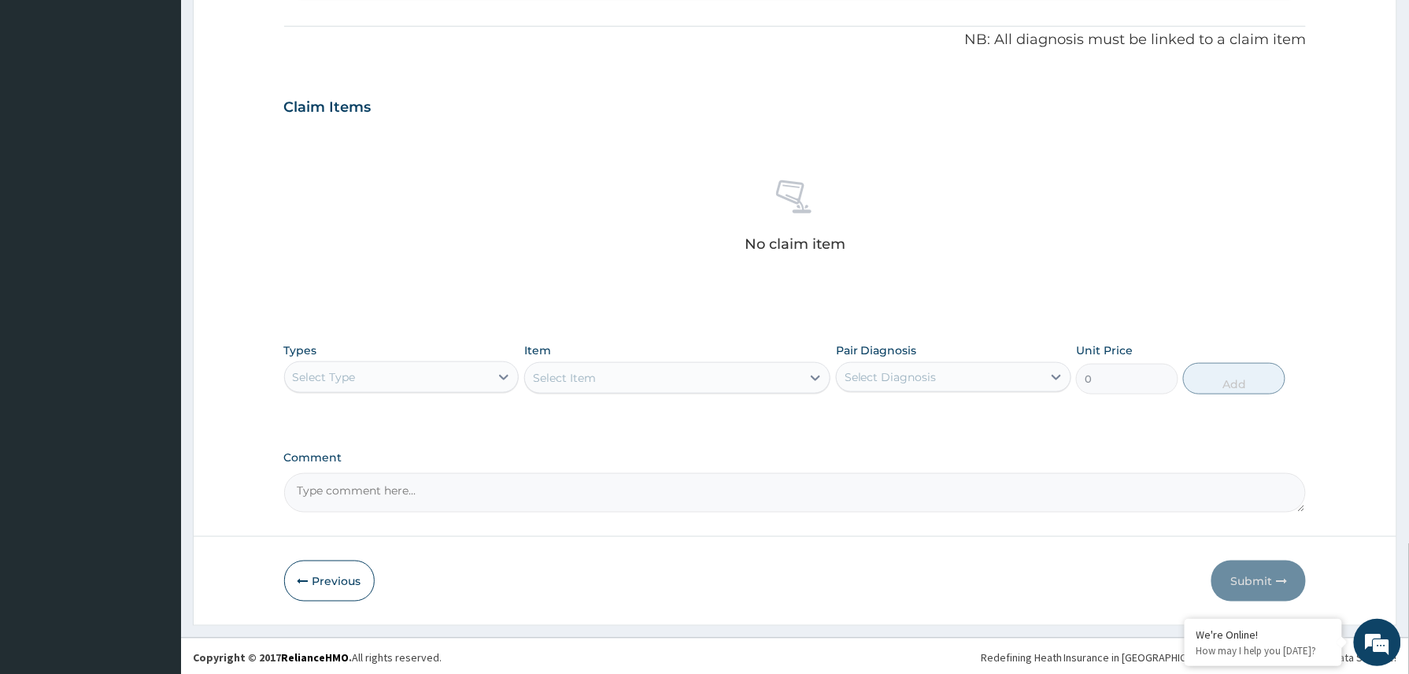
scroll to position [464, 0]
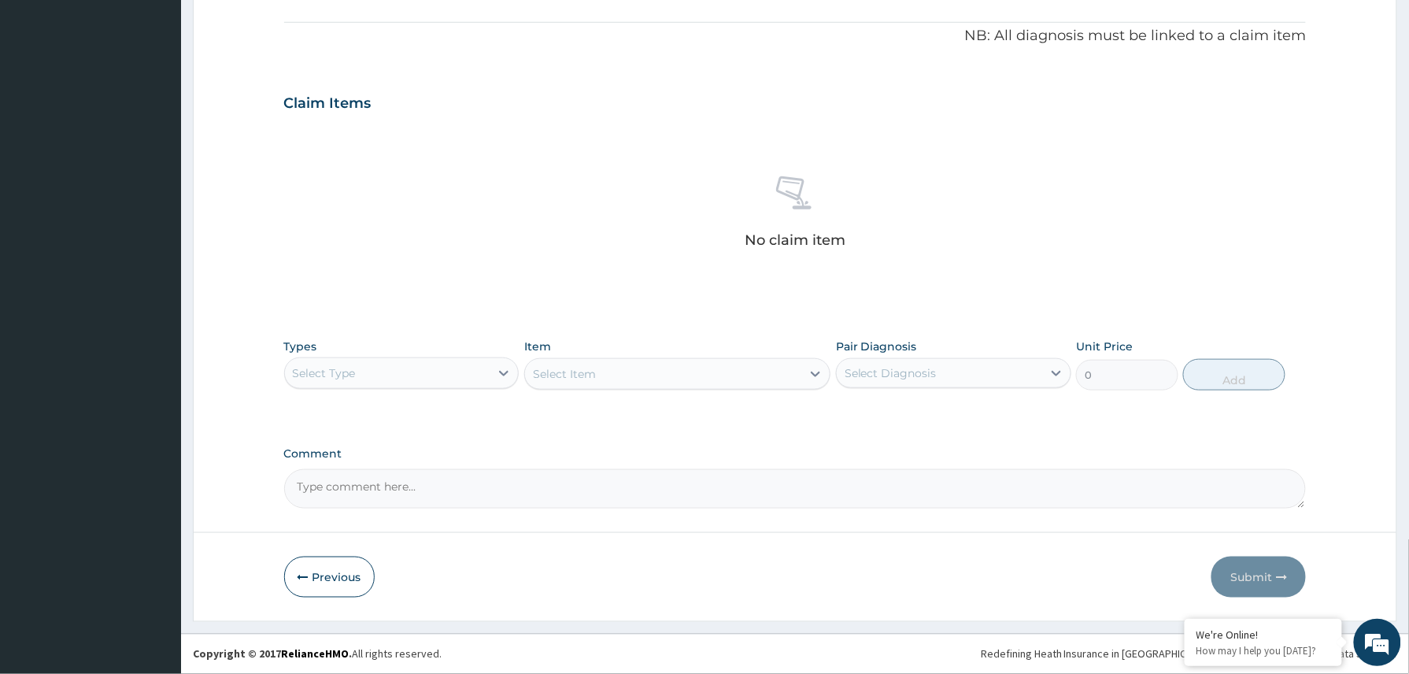
drag, startPoint x: 451, startPoint y: 364, endPoint x: 451, endPoint y: 385, distance: 21.3
click at [451, 372] on div "Select Type" at bounding box center [387, 372] width 205 height 25
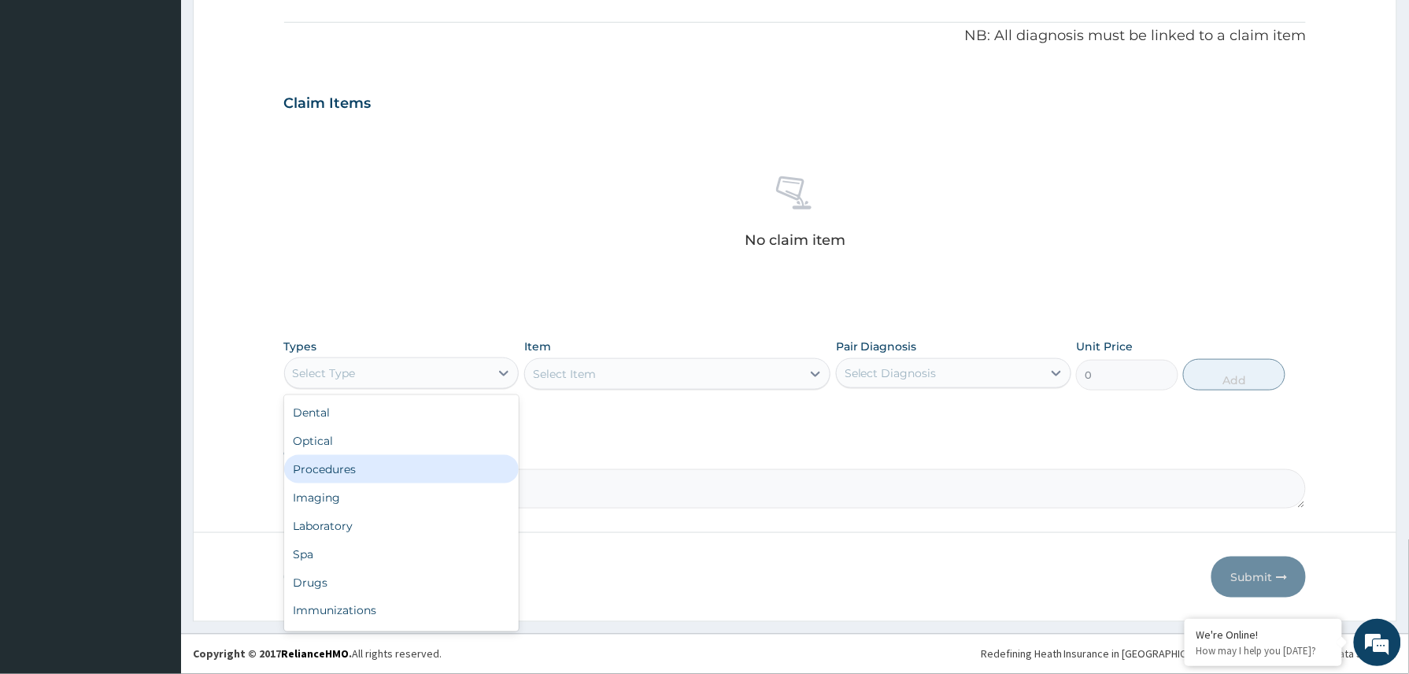
click at [364, 470] on div "Procedures" at bounding box center [401, 469] width 235 height 28
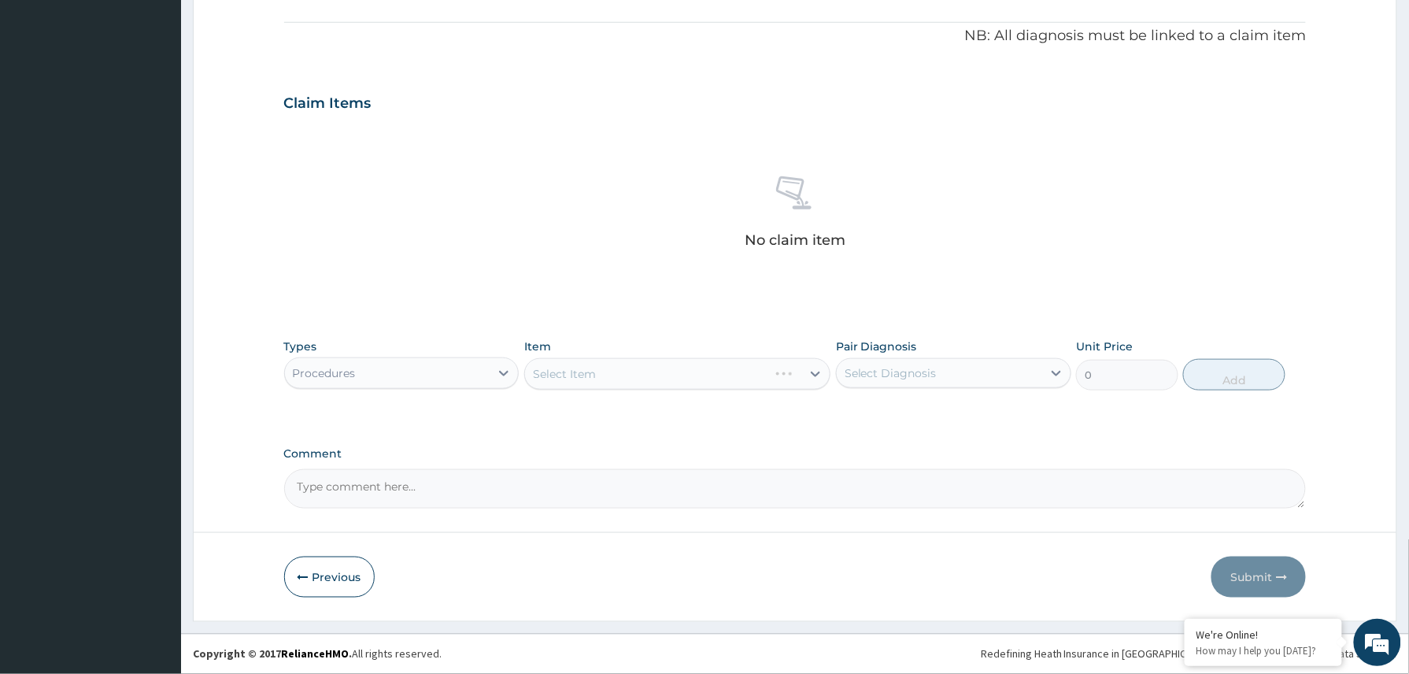
click at [338, 476] on textarea "Comment" at bounding box center [795, 488] width 1022 height 39
paste textarea "Encourage to take high dose vitamins , fruits, vegetables and rest Tabs Loratid…"
drag, startPoint x: 678, startPoint y: 473, endPoint x: 266, endPoint y: 479, distance: 412.4
click at [266, 479] on form "Step 2 of 2 PA Code / Prescription Code Enter Code(Secondary Care Only) Encount…" at bounding box center [795, 121] width 1204 height 999
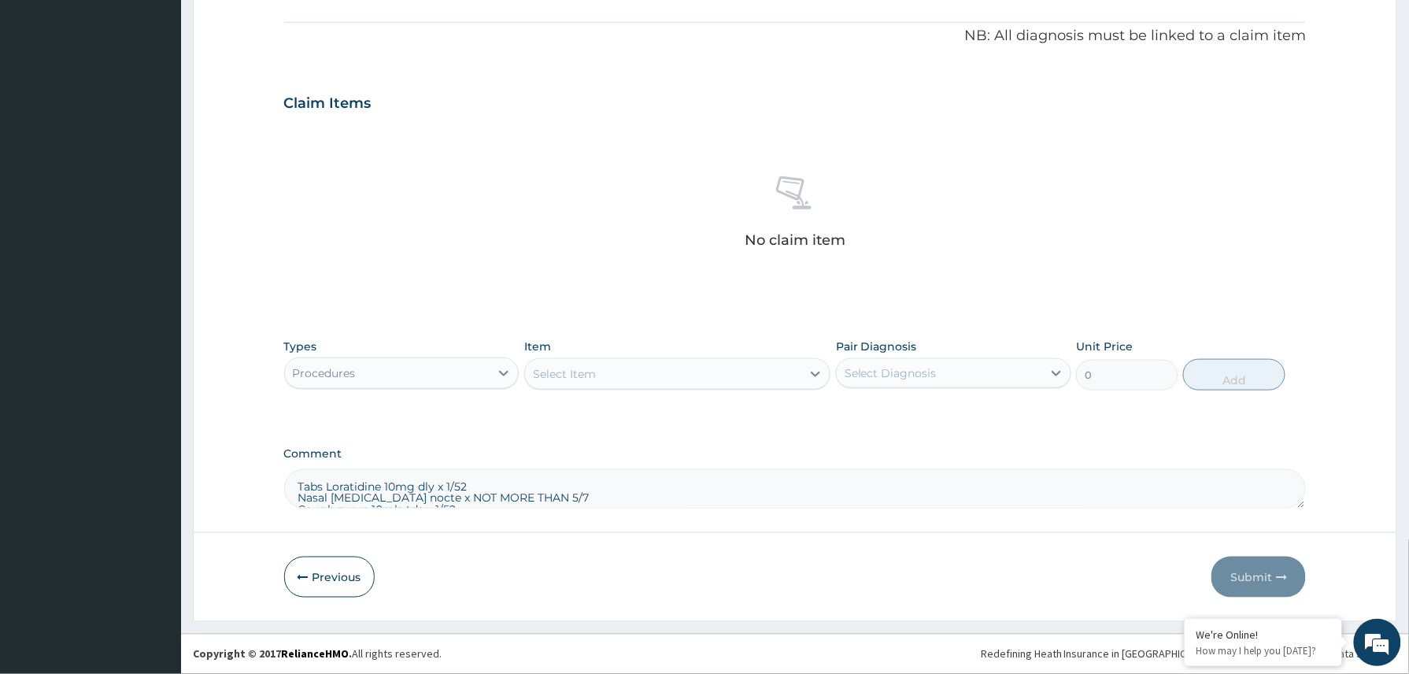
type textarea "Tabs Loratidine 10mg dly x 1/52 Nasal Xylometazoline nocte x NOT MORE THAN 5/7 …"
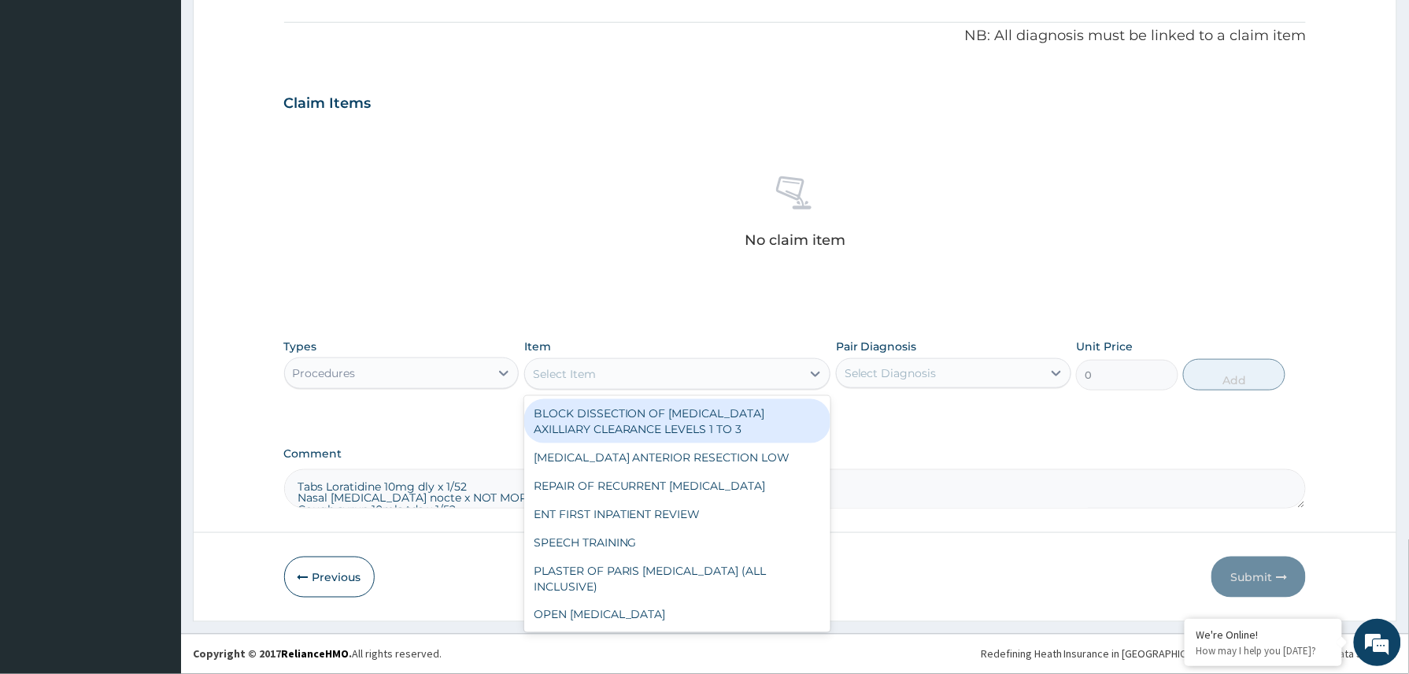
click at [639, 369] on div "Select Item" at bounding box center [663, 373] width 277 height 25
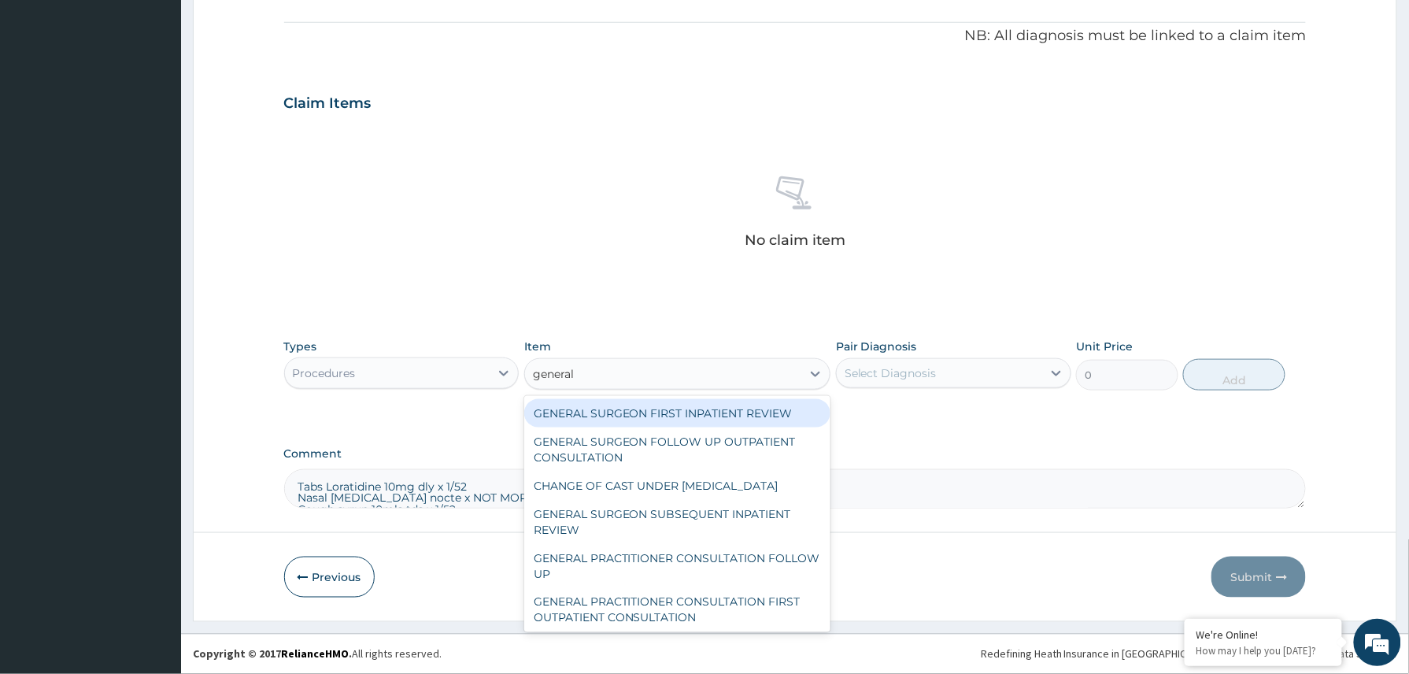
type input "general p"
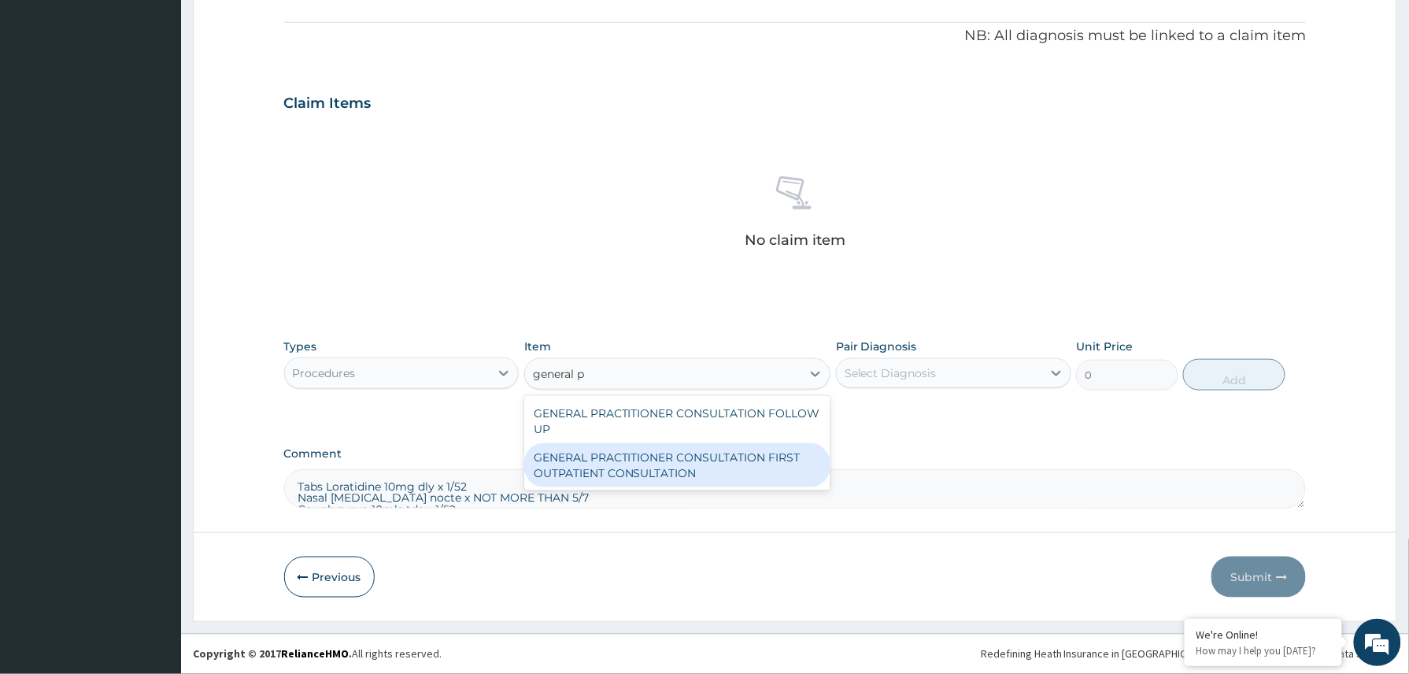
drag, startPoint x: 672, startPoint y: 471, endPoint x: 705, endPoint y: 464, distance: 33.8
click at [678, 471] on div "GENERAL PRACTITIONER CONSULTATION FIRST OUTPATIENT CONSULTATION" at bounding box center [677, 465] width 307 height 44
type input "3370.125"
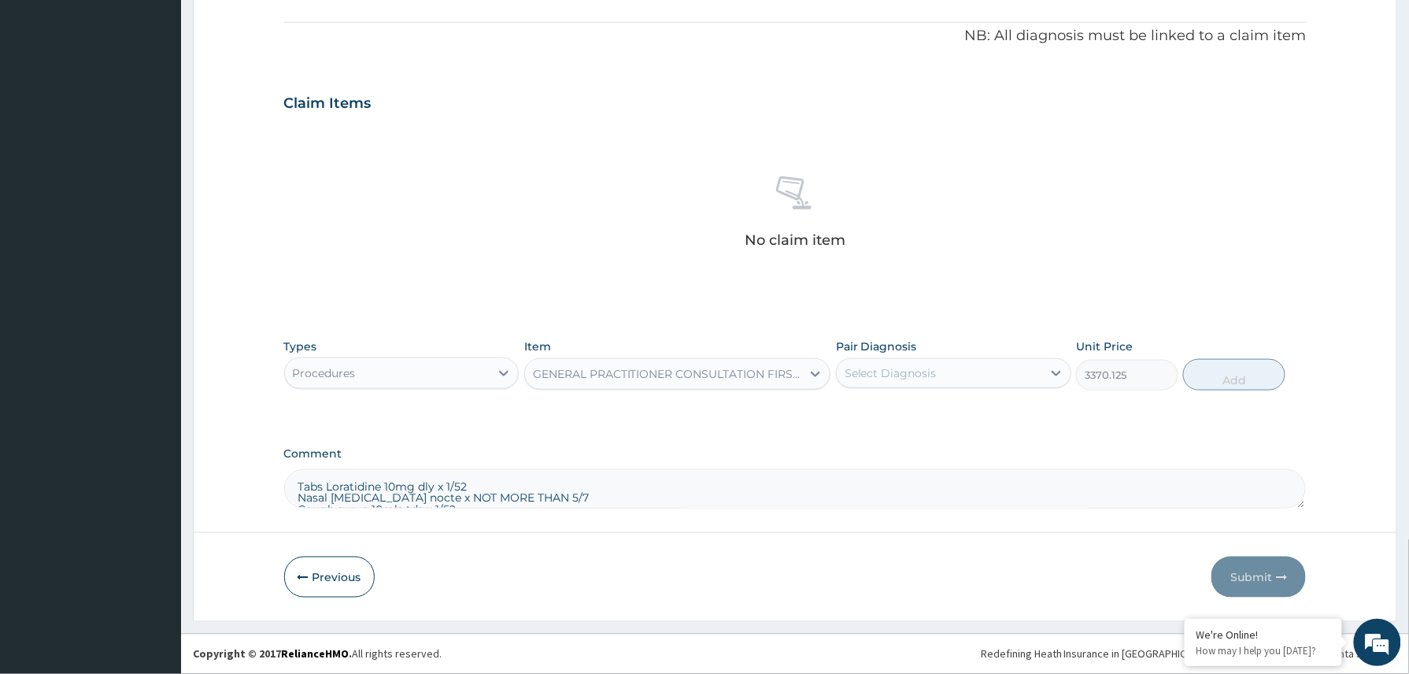
click at [962, 379] on div "Select Diagnosis" at bounding box center [939, 372] width 205 height 25
click at [918, 426] on div "Upper respiratory infection" at bounding box center [953, 413] width 235 height 32
checkbox input "true"
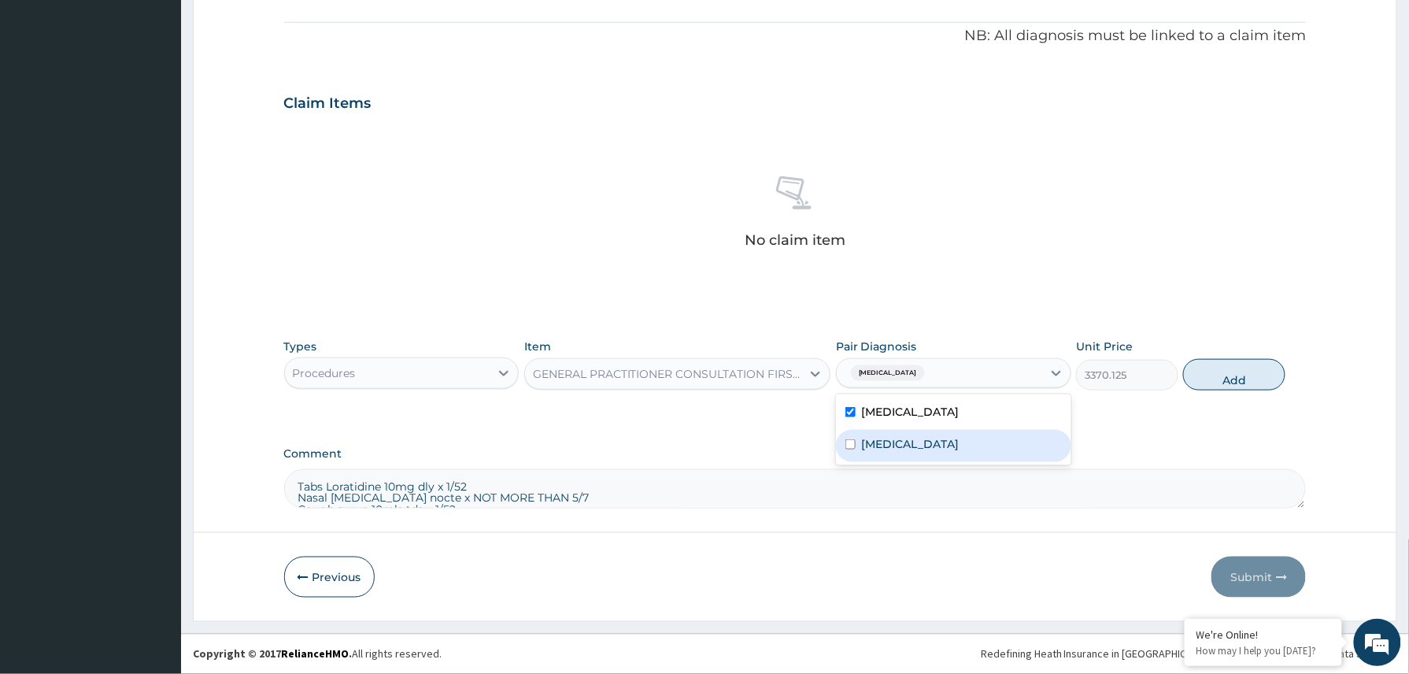
drag, startPoint x: 910, startPoint y: 453, endPoint x: 1021, endPoint y: 427, distance: 114.2
click at [911, 453] on div "Anemia" at bounding box center [953, 446] width 235 height 32
checkbox input "true"
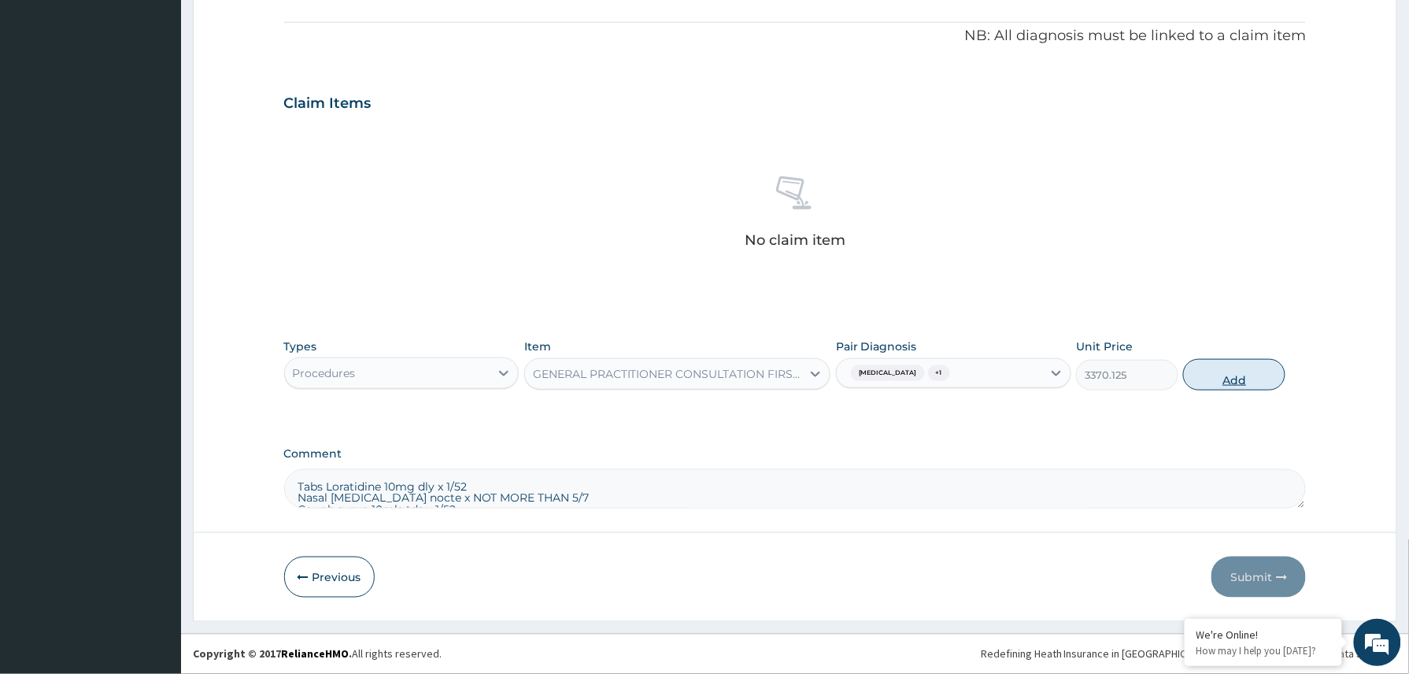
click at [1233, 379] on button "Add" at bounding box center [1234, 374] width 102 height 31
type input "0"
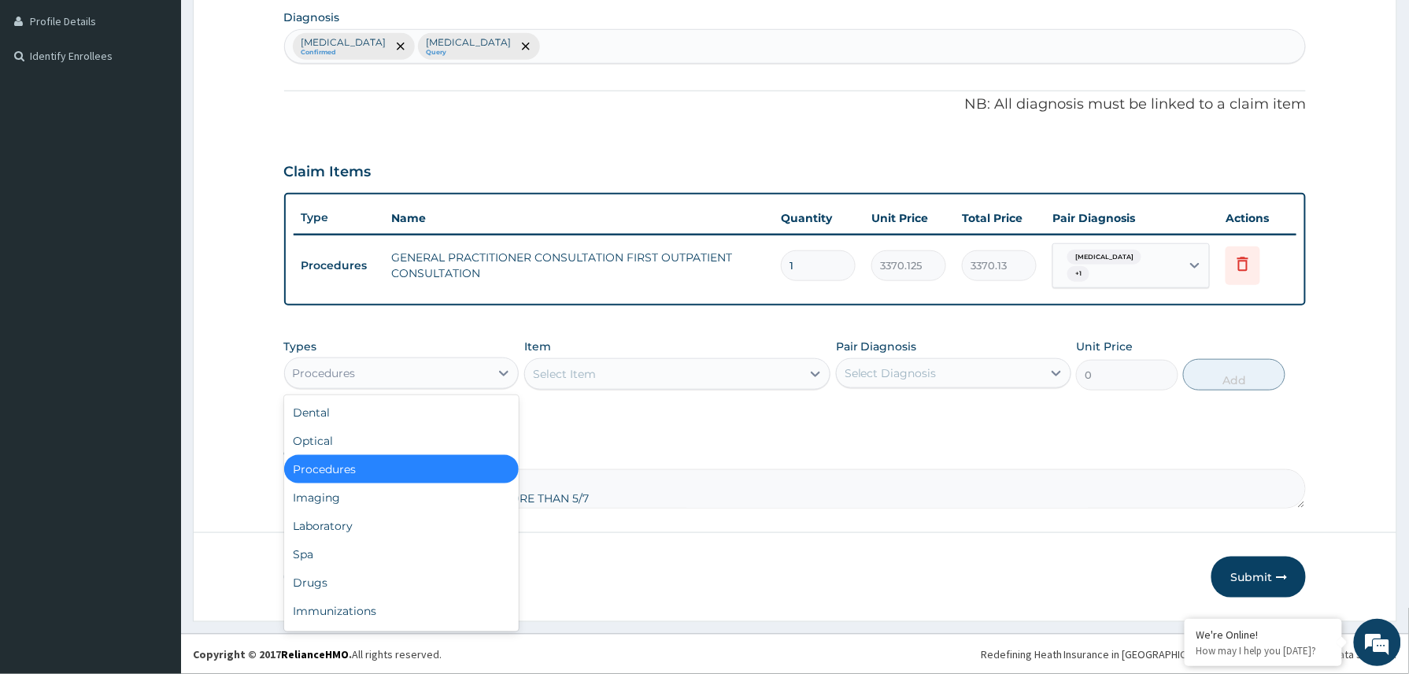
click at [468, 368] on div "Procedures" at bounding box center [387, 372] width 205 height 25
drag, startPoint x: 362, startPoint y: 527, endPoint x: 388, endPoint y: 514, distance: 29.2
click at [360, 527] on div "Laboratory" at bounding box center [401, 526] width 235 height 28
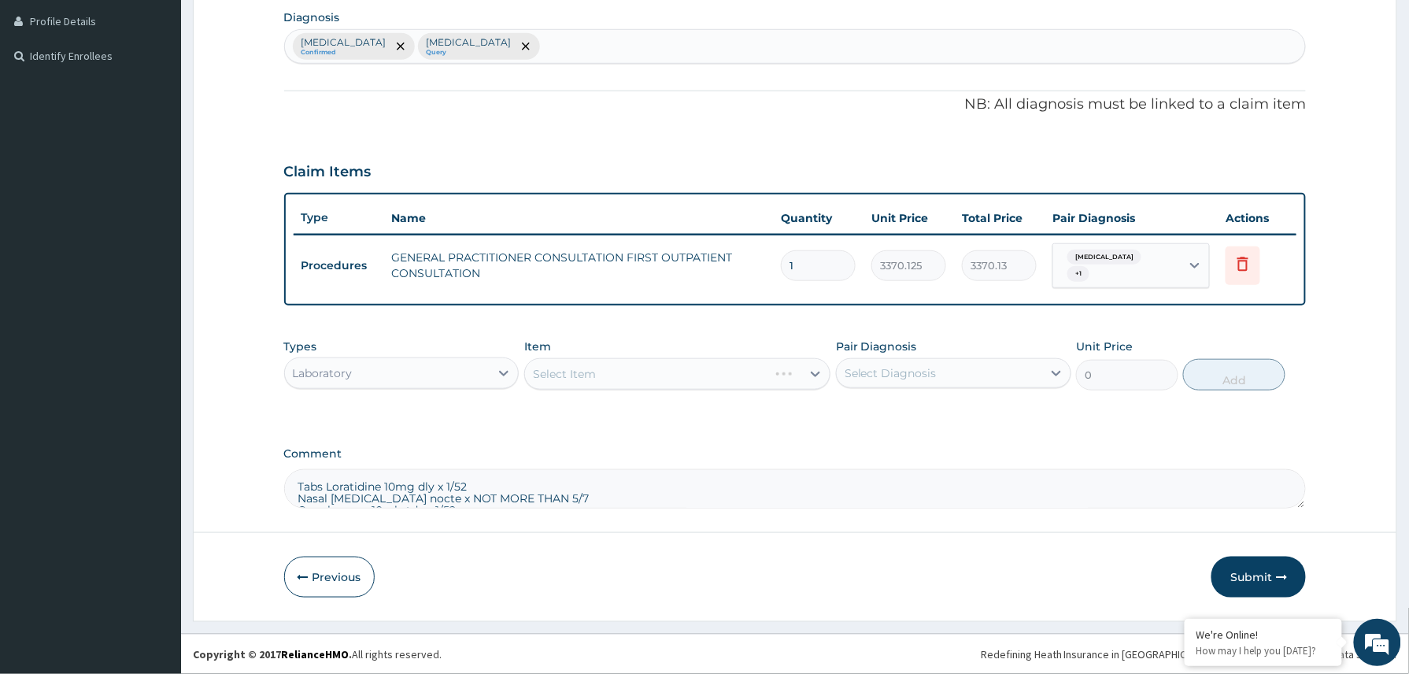
click at [467, 371] on div "Laboratory" at bounding box center [387, 372] width 205 height 25
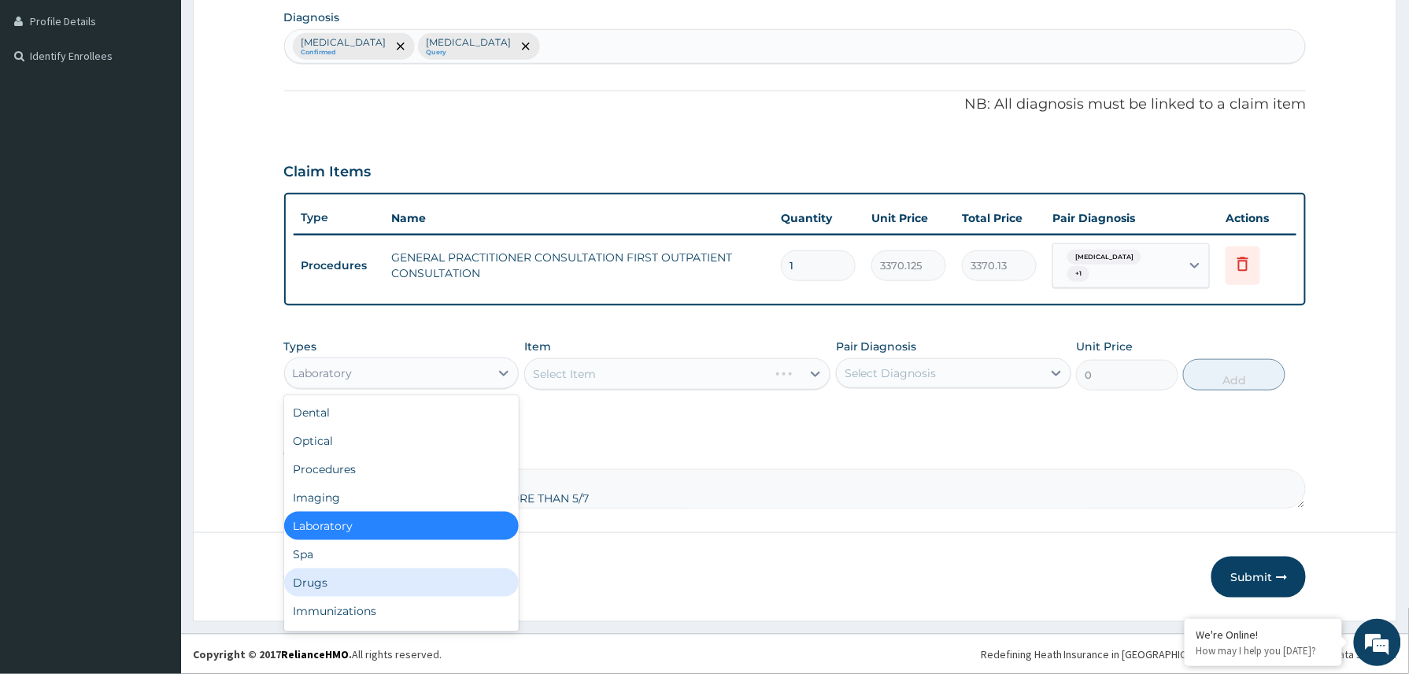
click at [365, 579] on div "Drugs" at bounding box center [401, 582] width 235 height 28
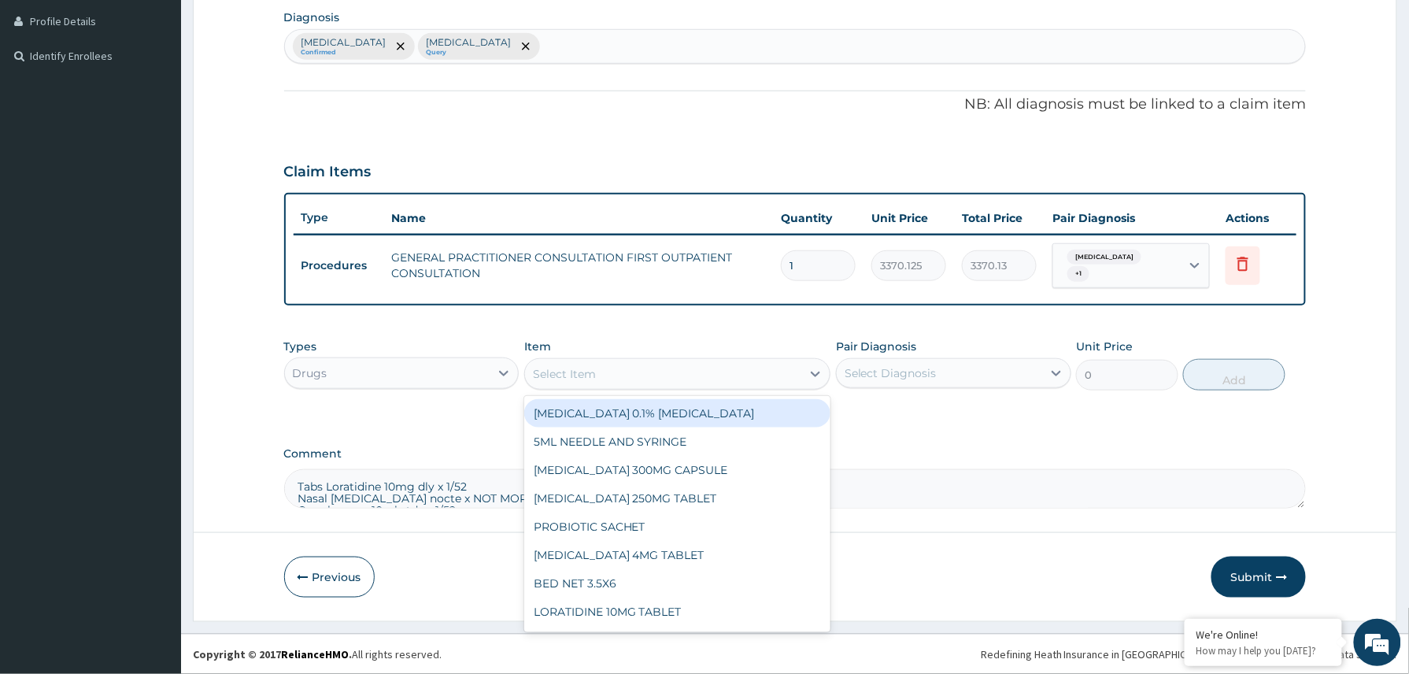
click at [571, 366] on div "Select Item" at bounding box center [564, 374] width 63 height 16
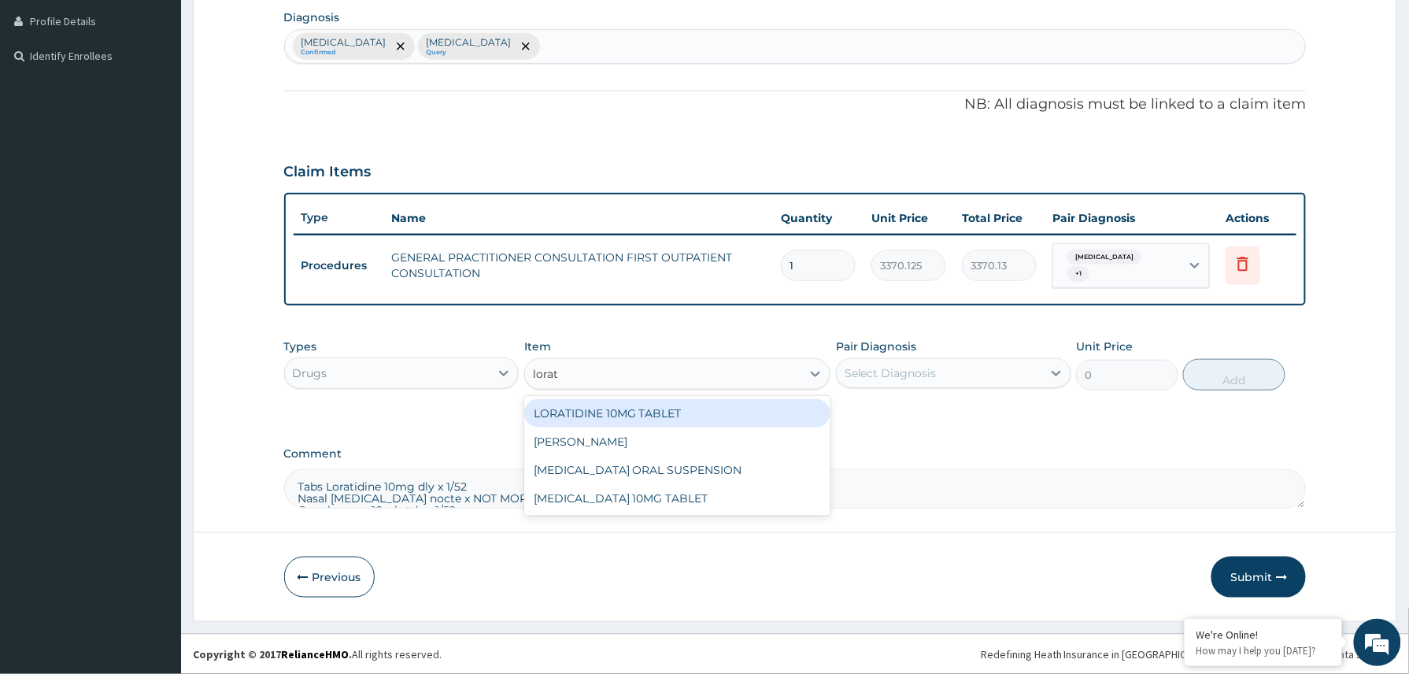
type input "lorata"
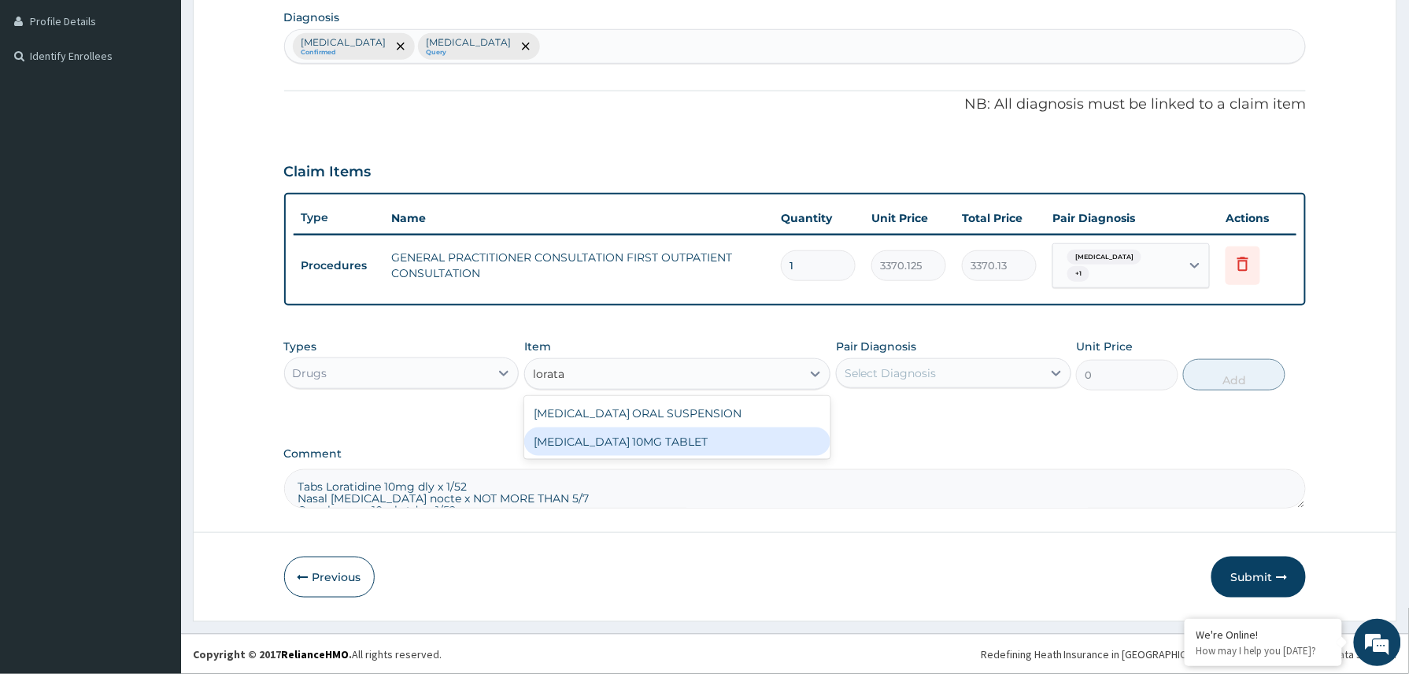
click at [672, 438] on div "LORATADINE 10MG TABLET" at bounding box center [677, 441] width 307 height 28
type input "86.25"
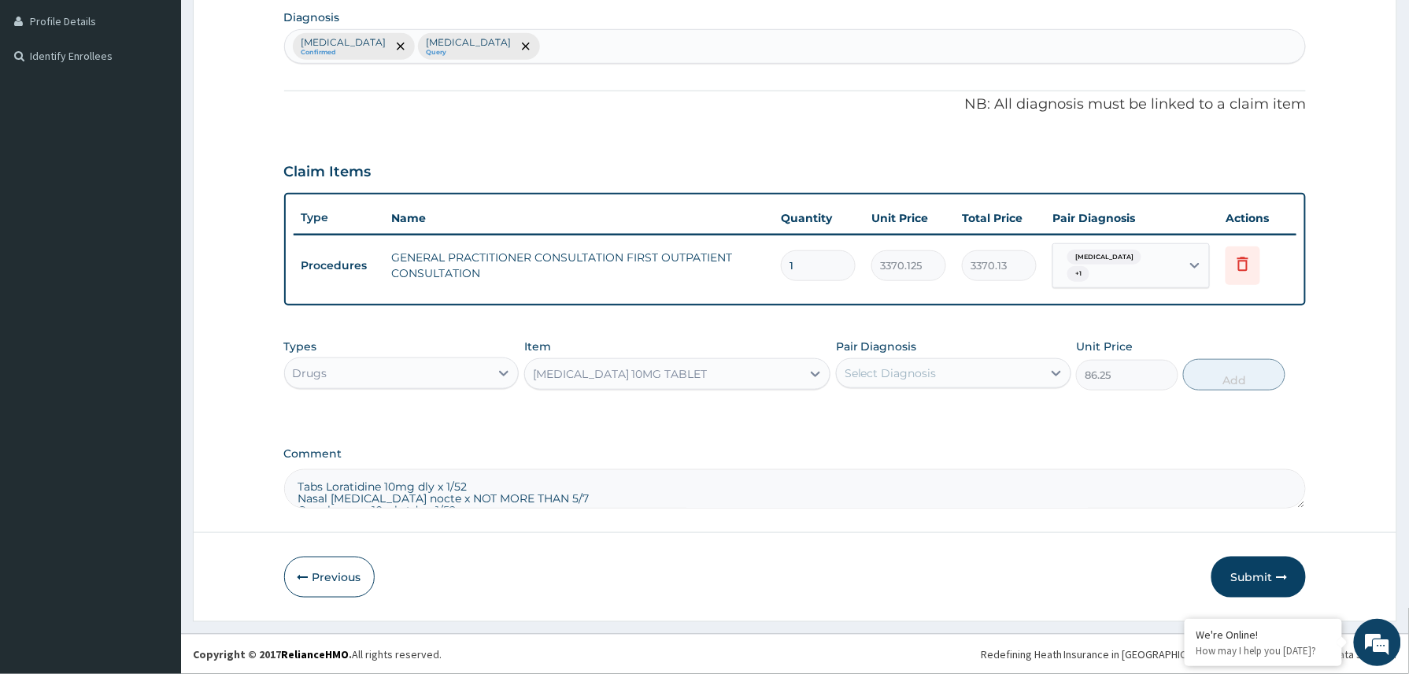
click at [921, 360] on div "Select Diagnosis" at bounding box center [939, 372] width 205 height 25
click at [901, 410] on label "Upper respiratory infection" at bounding box center [911, 412] width 98 height 16
checkbox input "true"
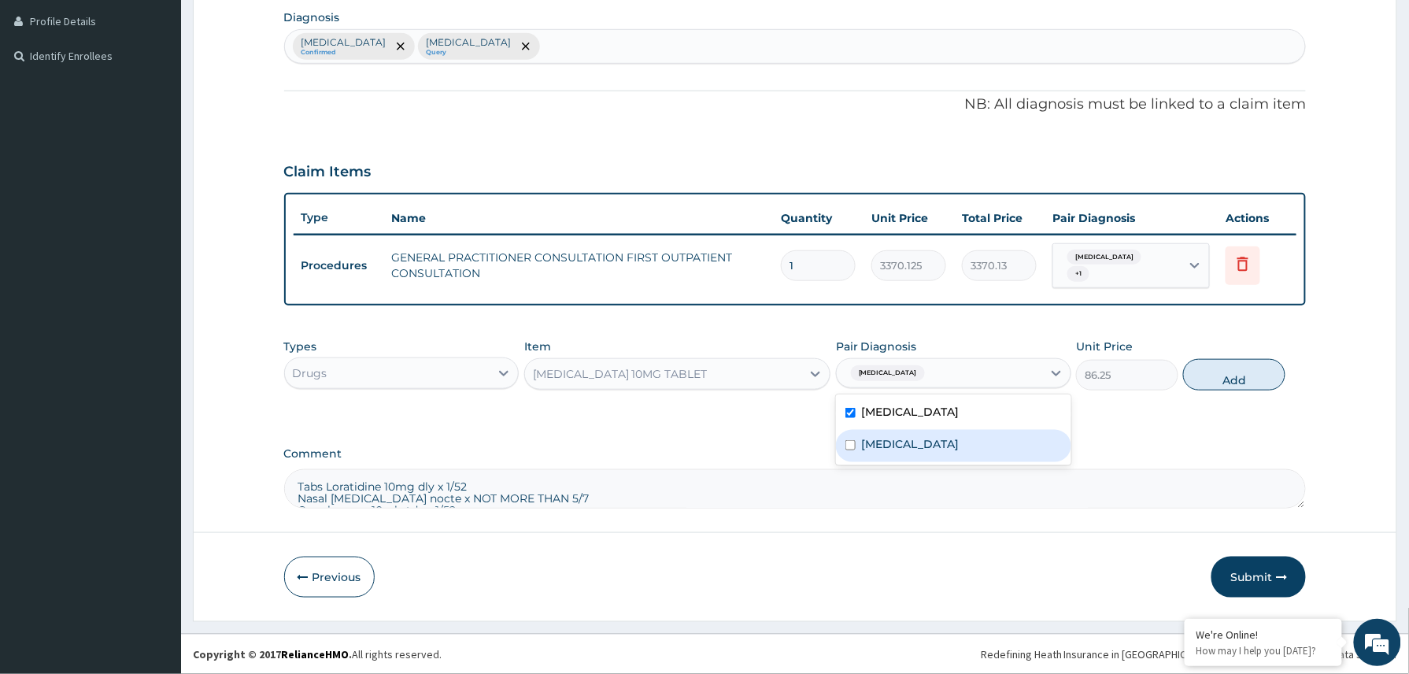
click at [893, 436] on label "Anemia" at bounding box center [911, 444] width 98 height 16
checkbox input "true"
click at [1232, 375] on button "Add" at bounding box center [1234, 374] width 102 height 31
type input "0"
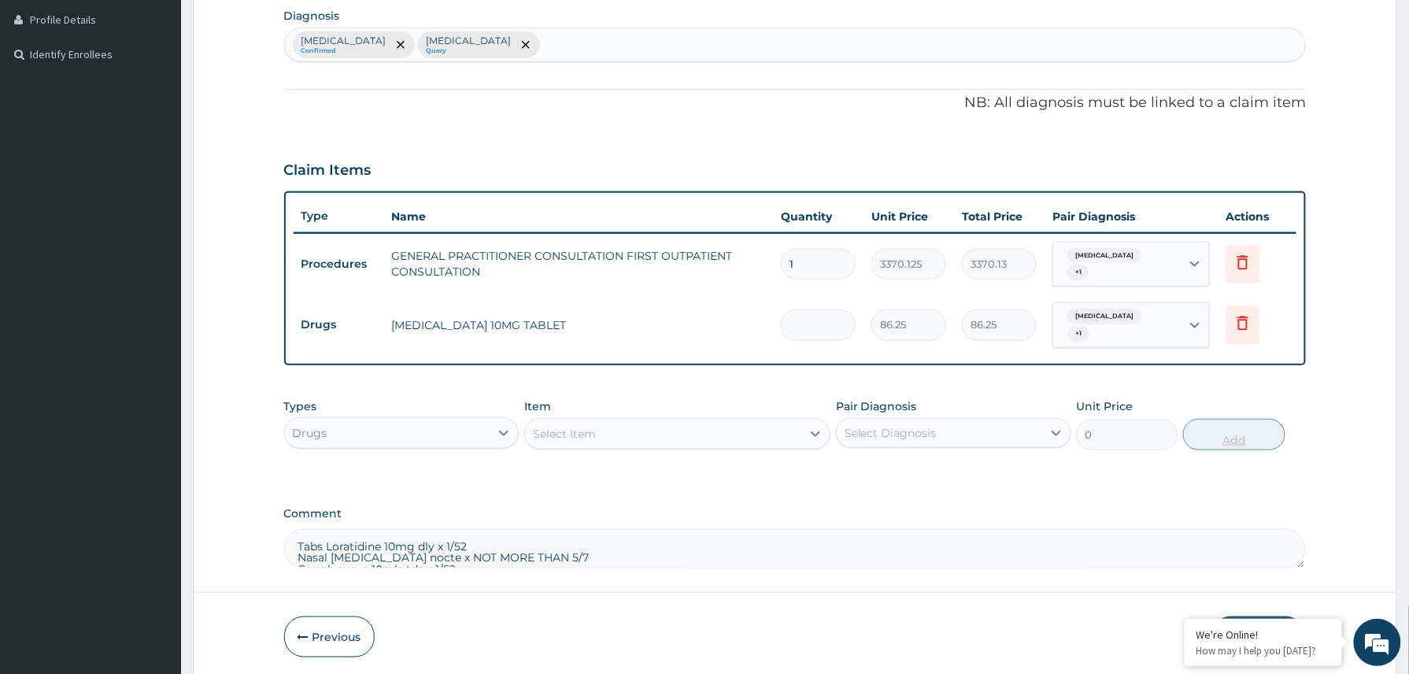
type input "0.00"
type input "5"
type input "431.25"
type input "5"
click at [488, 540] on textarea "Tabs Loratidine 10mg dly x 1/52 Nasal Xylometazoline nocte x NOT MORE THAN 5/7 …" at bounding box center [795, 548] width 1022 height 39
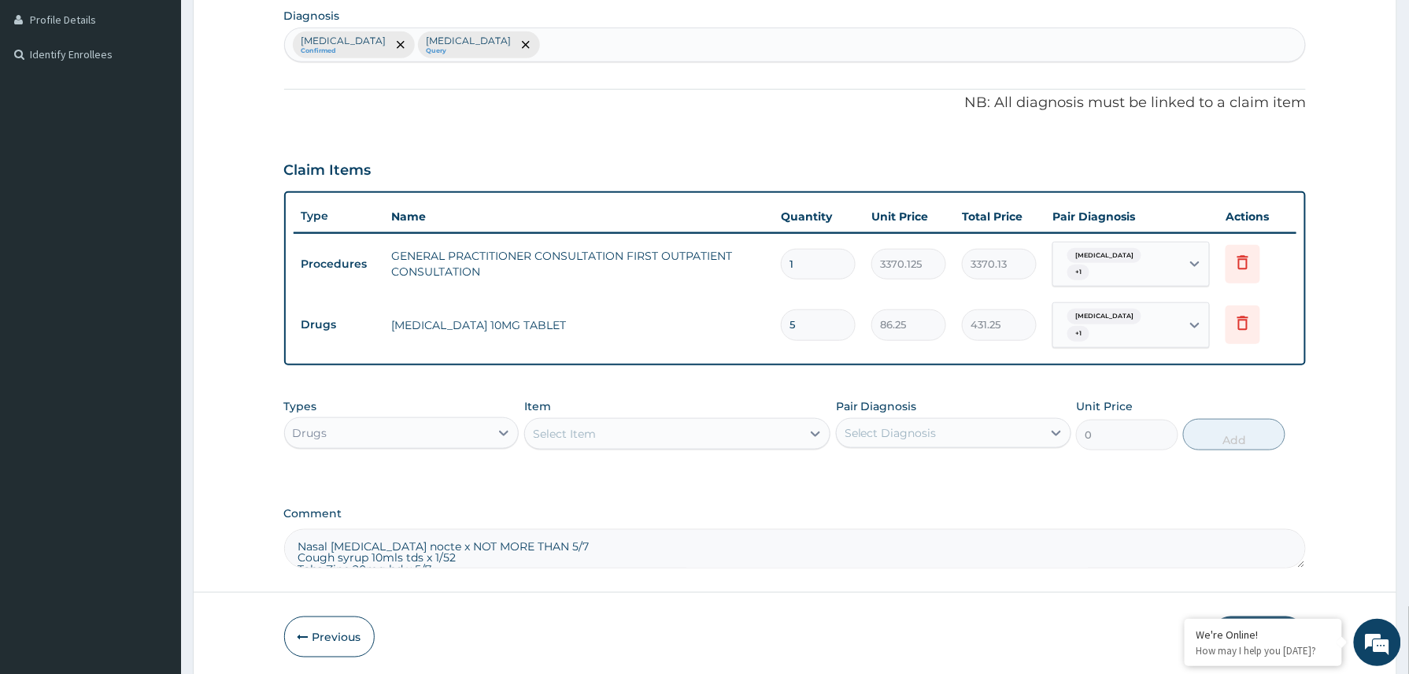
type textarea "Nasal Xylometazoline nocte x NOT MORE THAN 5/7 Cough syrup 10mls tds x 1/52 Tab…"
click at [652, 425] on div "Select Item" at bounding box center [663, 433] width 277 height 25
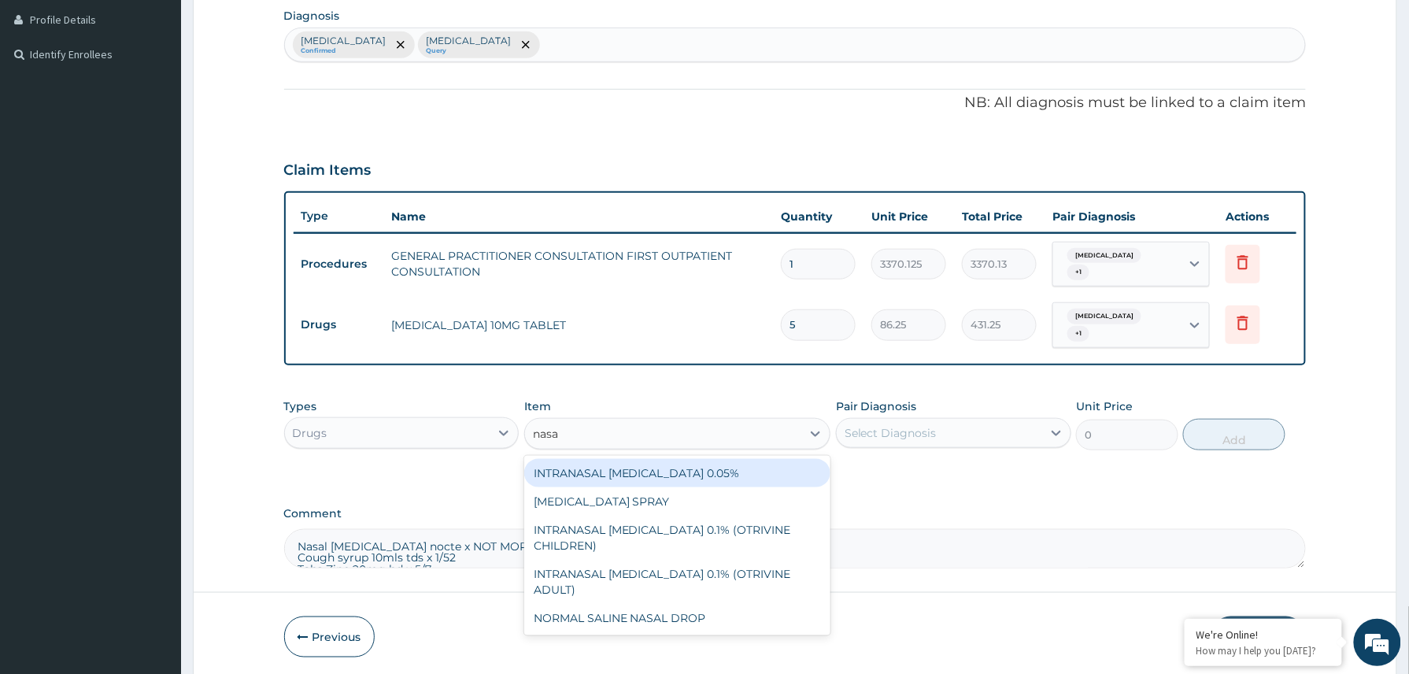
type input "nasal"
drag, startPoint x: 756, startPoint y: 477, endPoint x: 853, endPoint y: 480, distance: 96.9
click at [757, 476] on div "INTRANASAL XYLOMETAZOLINE 0.05%" at bounding box center [677, 473] width 307 height 28
type input "5520"
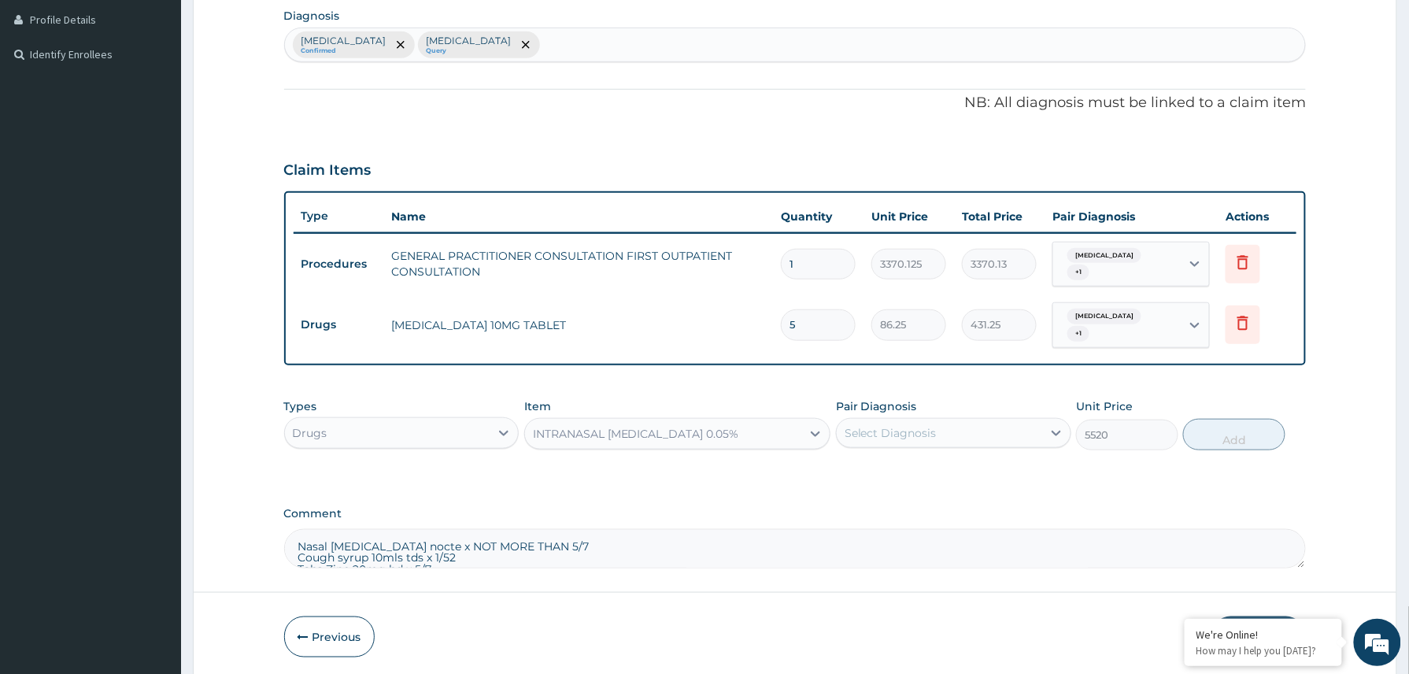
click at [949, 423] on div "Select Diagnosis" at bounding box center [939, 432] width 205 height 25
click at [918, 479] on label "Upper respiratory infection" at bounding box center [911, 472] width 98 height 16
checkbox input "true"
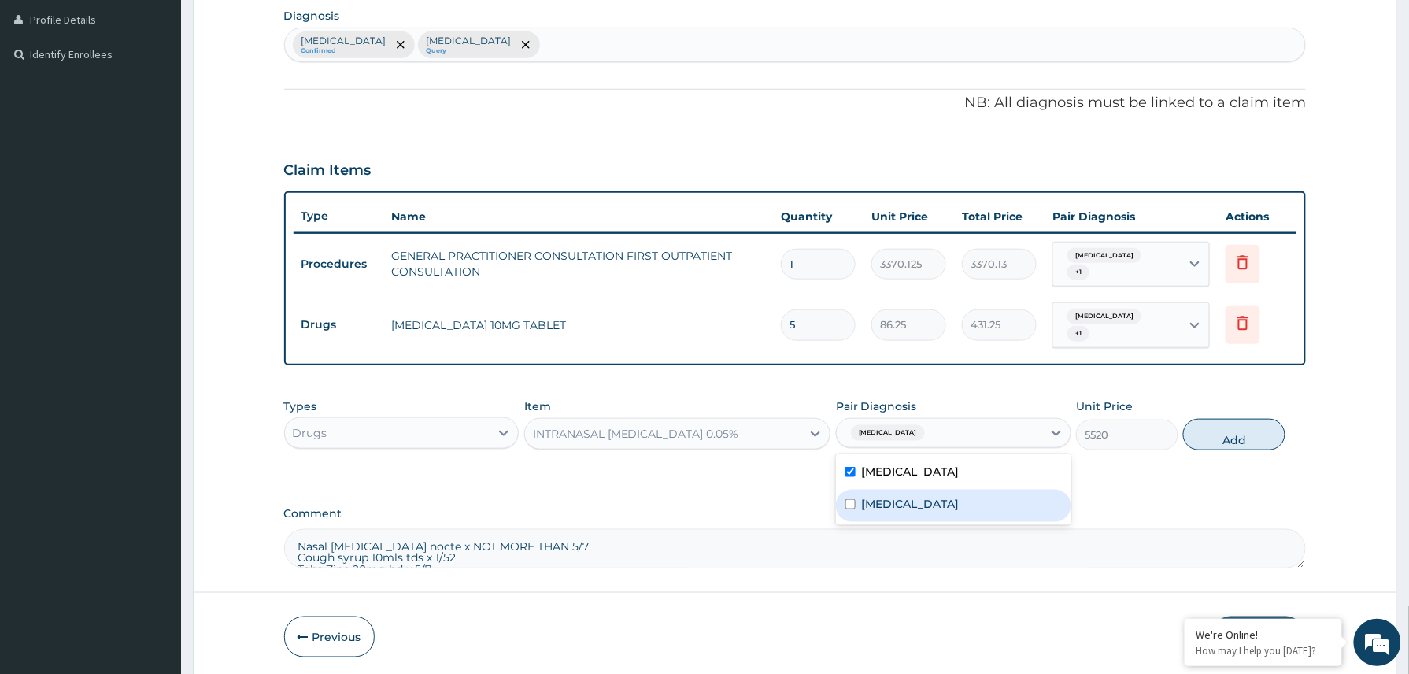
drag, startPoint x: 911, startPoint y: 504, endPoint x: 922, endPoint y: 504, distance: 11.0
click at [917, 504] on div "Anemia" at bounding box center [953, 506] width 235 height 32
checkbox input "true"
click at [1217, 438] on button "Add" at bounding box center [1234, 434] width 102 height 31
type input "0"
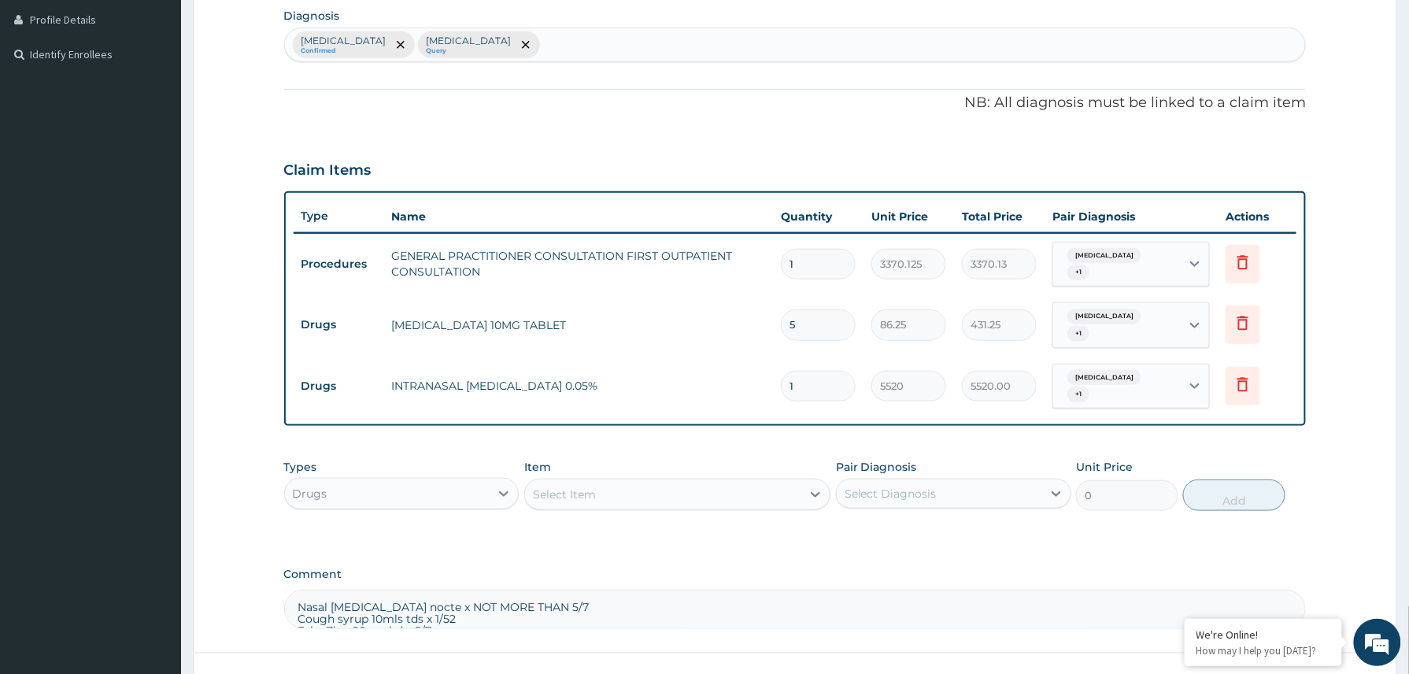
scroll to position [517, 0]
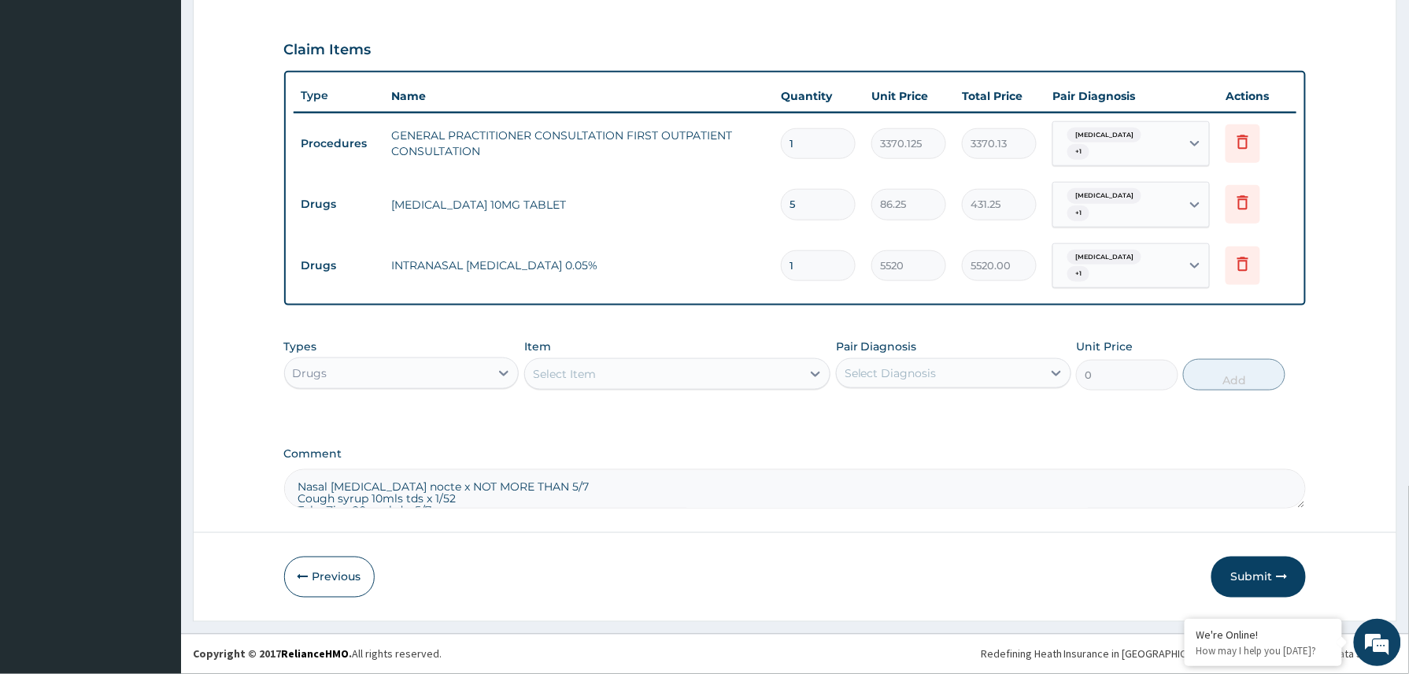
click at [590, 483] on textarea "Nasal Xylometazoline nocte x NOT MORE THAN 5/7 Cough syrup 10mls tds x 1/52 Tab…" at bounding box center [795, 488] width 1022 height 39
type textarea "Cough syrup 10mls tds x 1/52 Tabs Zinc 20mg bd x 5/7"
click at [656, 368] on div "Select Item" at bounding box center [663, 373] width 277 height 25
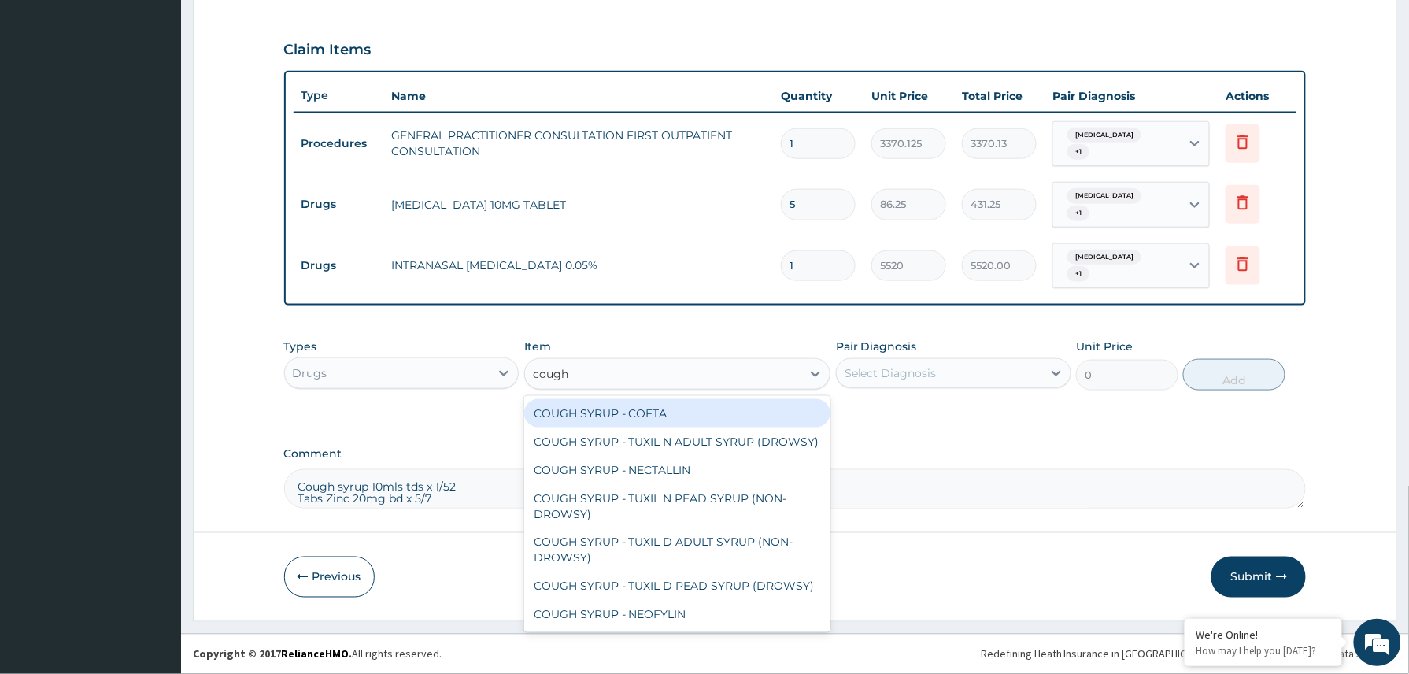
type input "cough s"
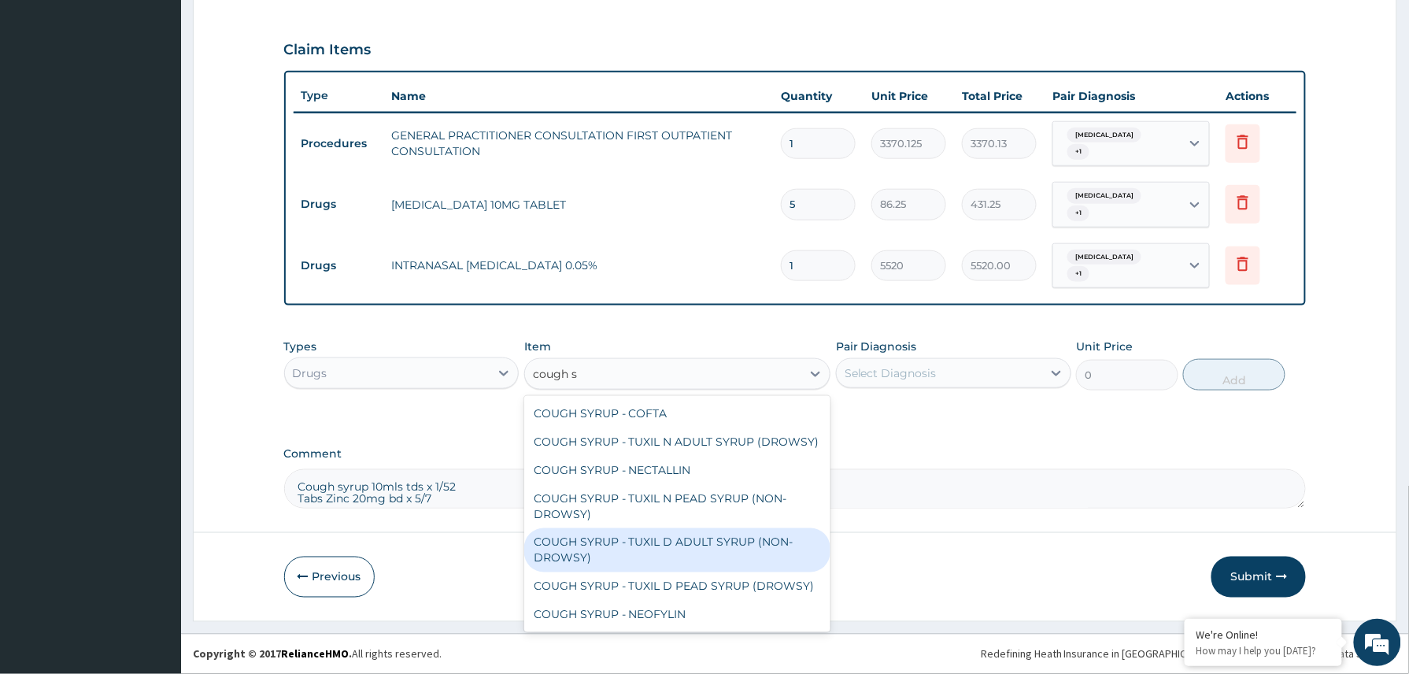
click at [672, 567] on div "COUGH SYRUP - TUXIL D ADULT SYRUP (NON-DROWSY)" at bounding box center [677, 550] width 307 height 44
type input "2000"
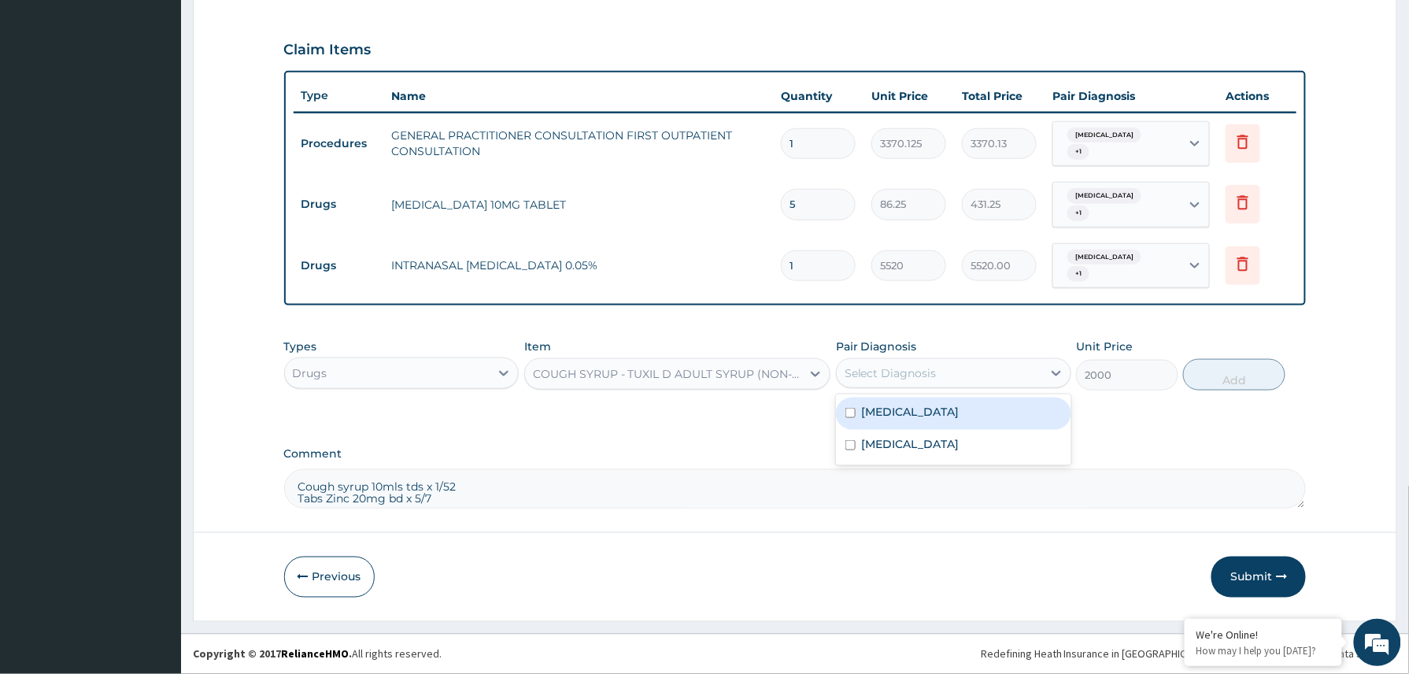
drag, startPoint x: 916, startPoint y: 370, endPoint x: 904, endPoint y: 408, distance: 39.6
click at [917, 372] on div "Select Diagnosis" at bounding box center [890, 373] width 92 height 16
drag, startPoint x: 901, startPoint y: 420, endPoint x: 897, endPoint y: 438, distance: 18.5
click at [901, 423] on div "Upper respiratory infection" at bounding box center [953, 413] width 235 height 32
checkbox input "true"
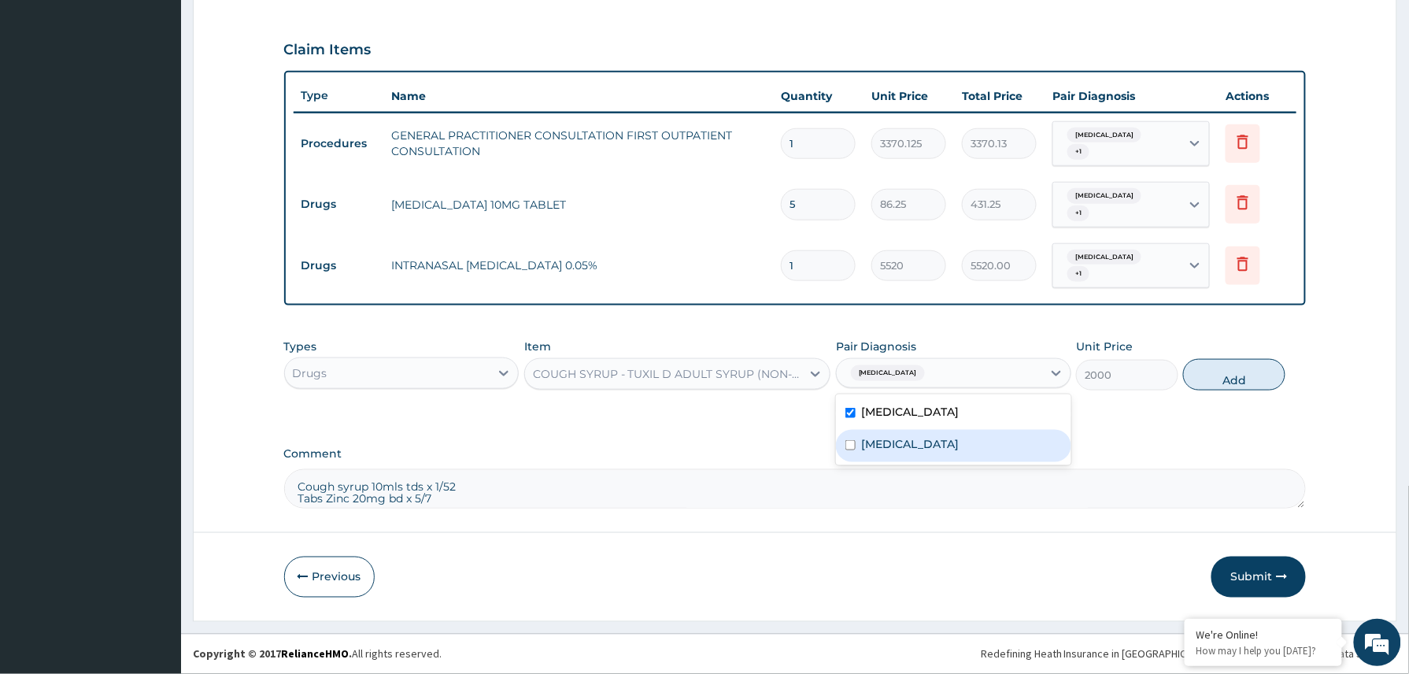
click at [897, 442] on label "Anemia" at bounding box center [911, 444] width 98 height 16
checkbox input "true"
click at [1222, 381] on button "Add" at bounding box center [1234, 374] width 102 height 31
type input "0"
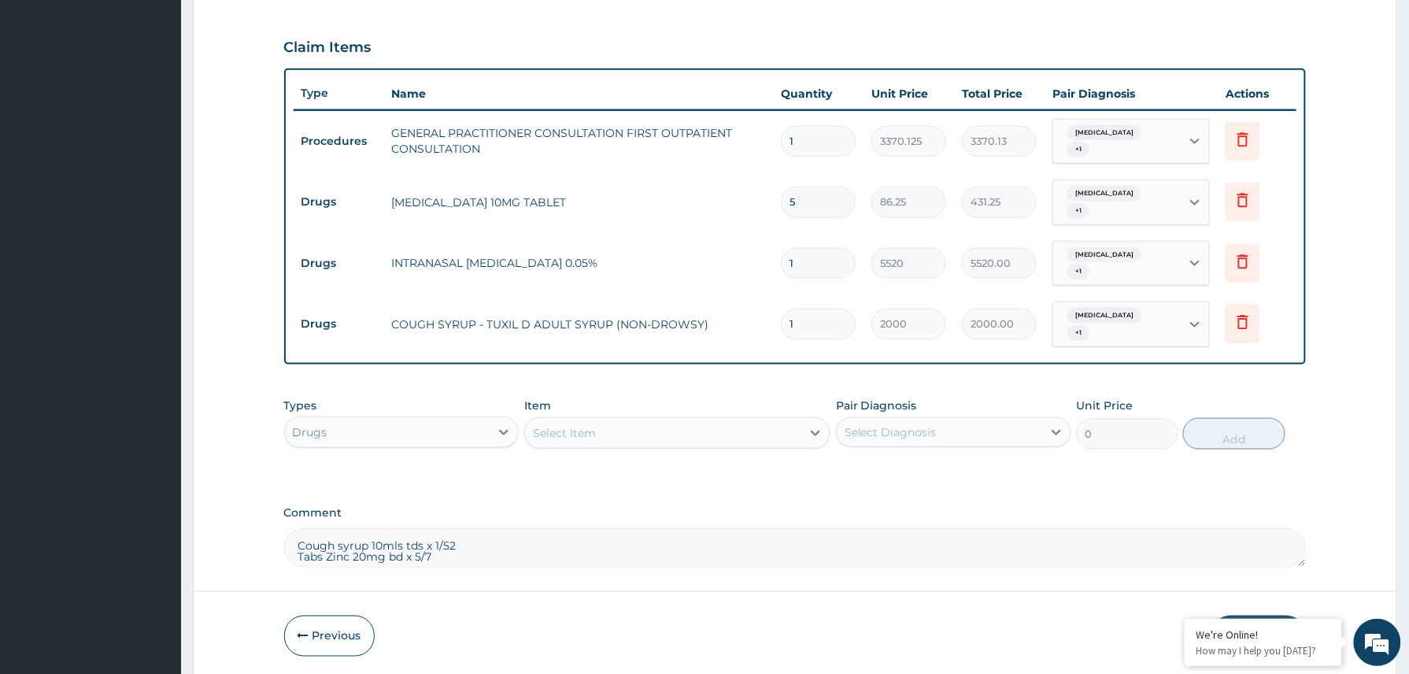
scroll to position [579, 0]
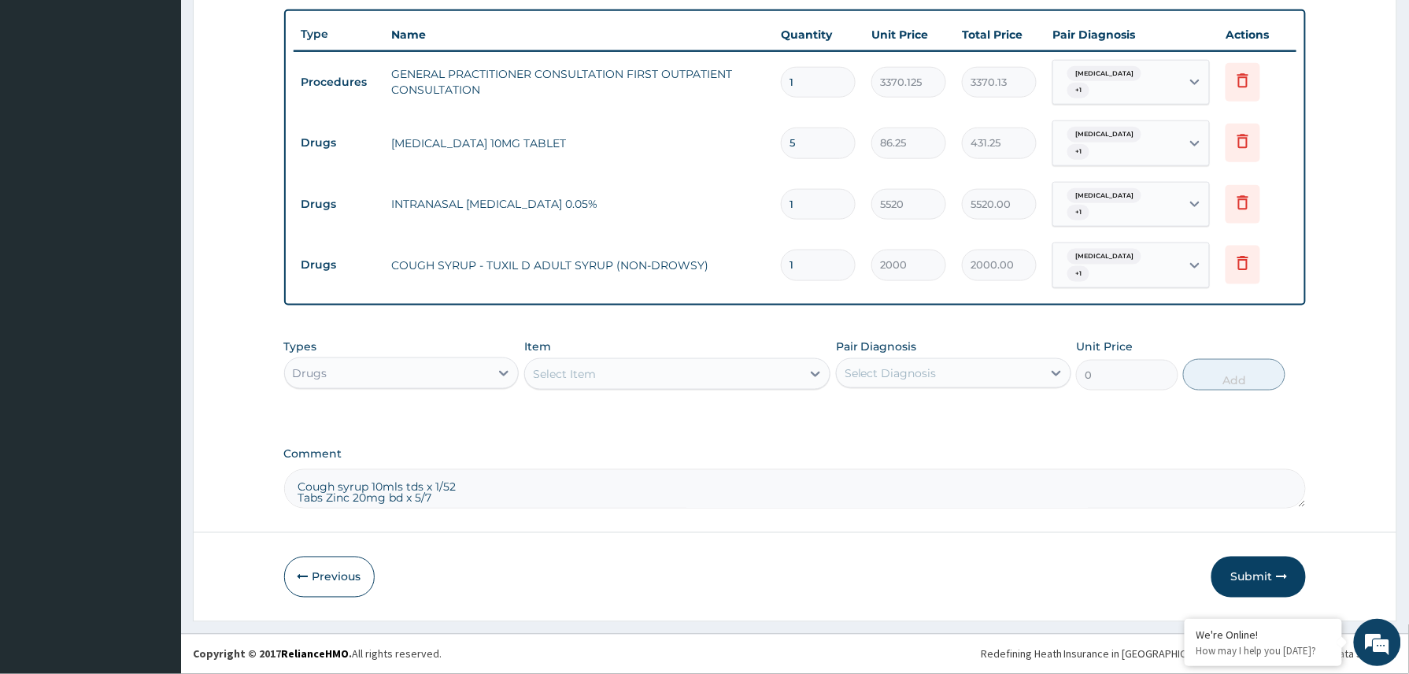
click at [464, 492] on textarea "Cough syrup 10mls tds x 1/52 Tabs Zinc 20mg bd x 5/7" at bounding box center [795, 488] width 1022 height 39
type textarea "Tabs Zinc 20mg bd x 5/7"
click at [658, 367] on div "Select Item" at bounding box center [663, 373] width 277 height 25
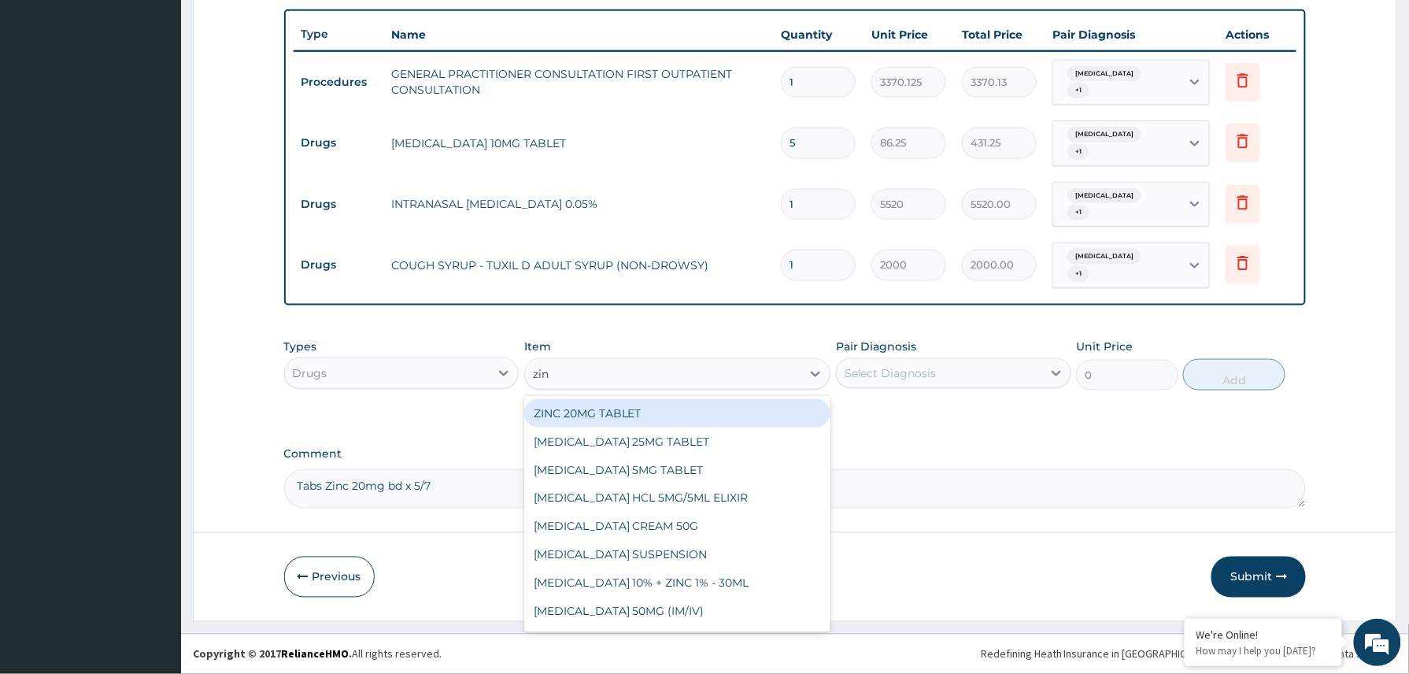
type input "zinc"
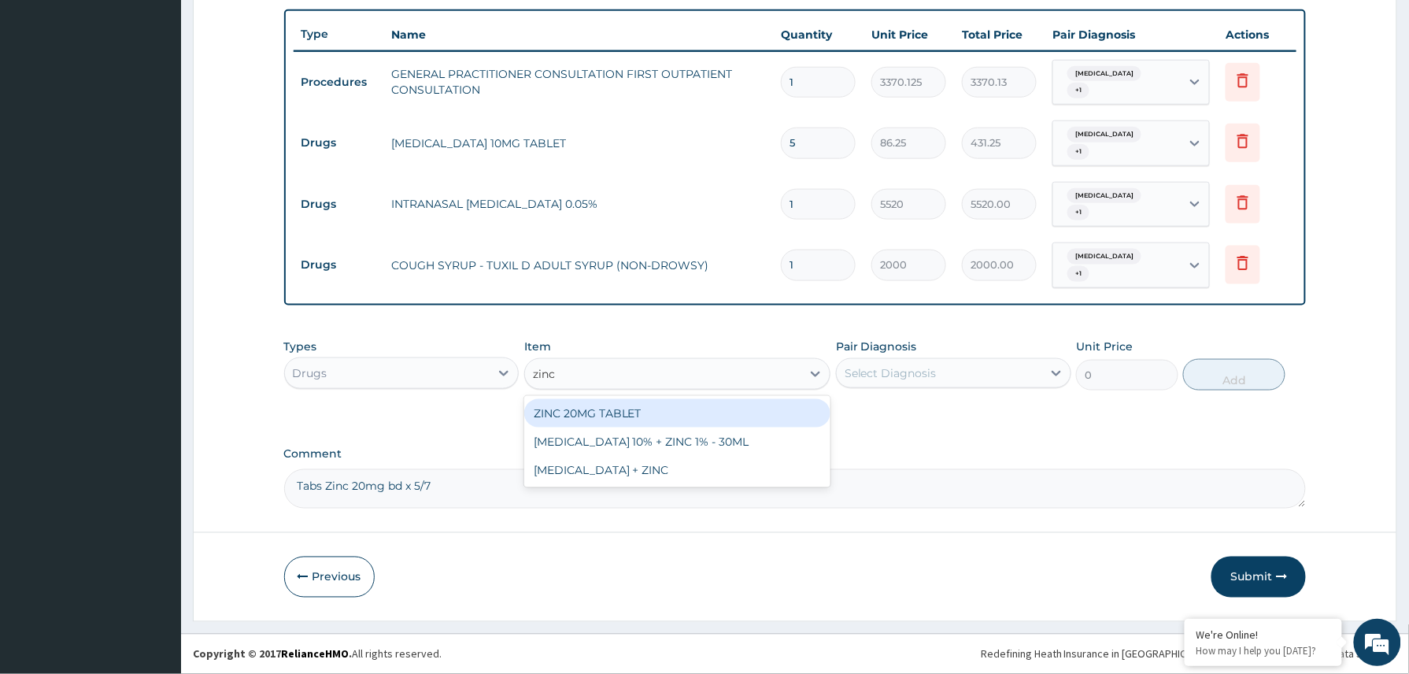
click at [658, 407] on div "ZINC 20MG TABLET" at bounding box center [677, 413] width 307 height 28
type input "50"
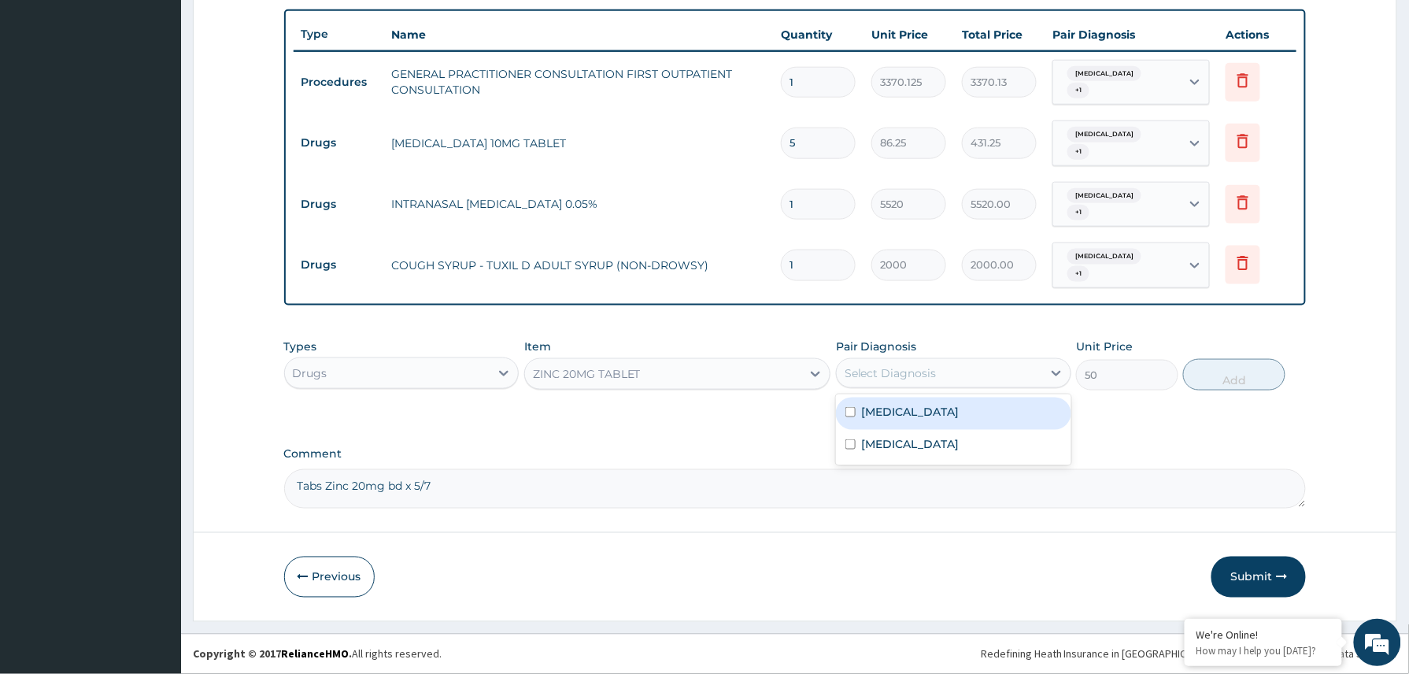
drag, startPoint x: 955, startPoint y: 359, endPoint x: 948, endPoint y: 371, distance: 14.4
click at [957, 362] on div "Select Diagnosis" at bounding box center [939, 372] width 205 height 25
drag, startPoint x: 907, startPoint y: 413, endPoint x: 900, endPoint y: 439, distance: 26.9
click at [907, 423] on div "Upper respiratory infection" at bounding box center [953, 413] width 235 height 32
checkbox input "true"
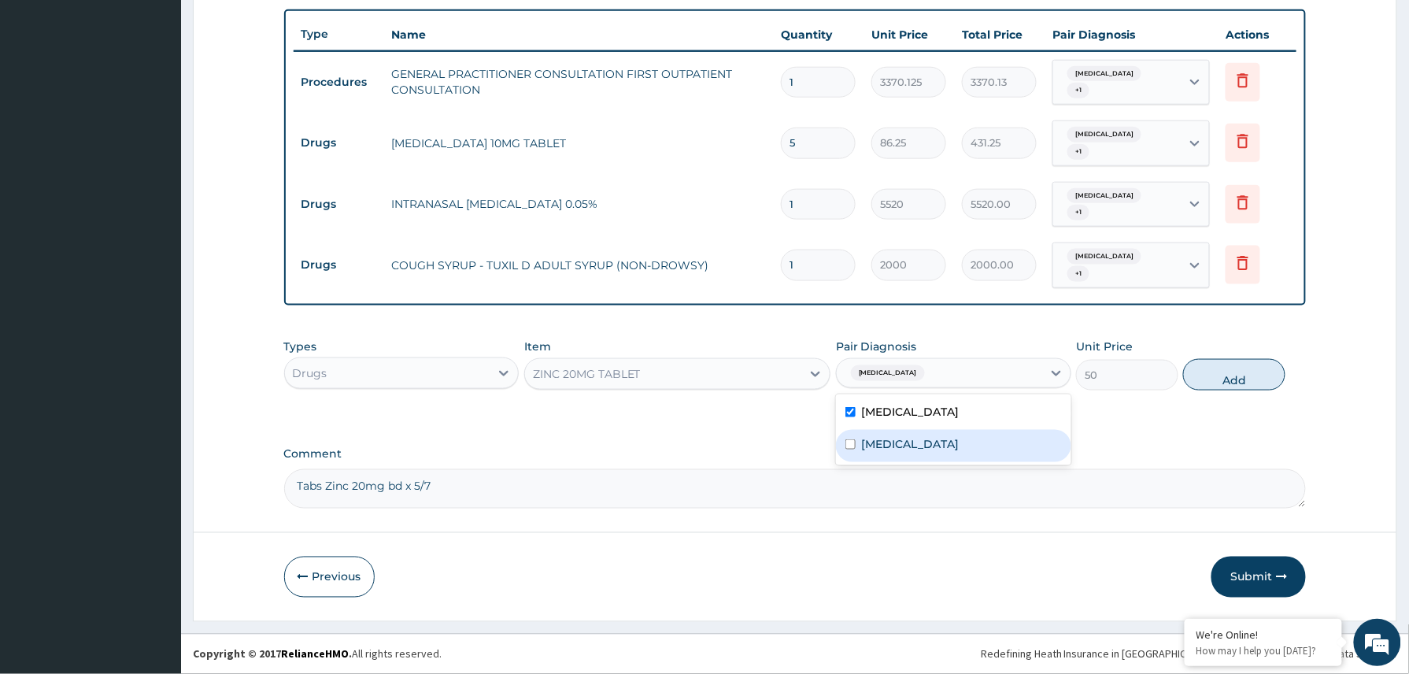
drag, startPoint x: 900, startPoint y: 439, endPoint x: 1100, endPoint y: 416, distance: 200.5
click at [901, 439] on label "Anemia" at bounding box center [911, 444] width 98 height 16
checkbox input "true"
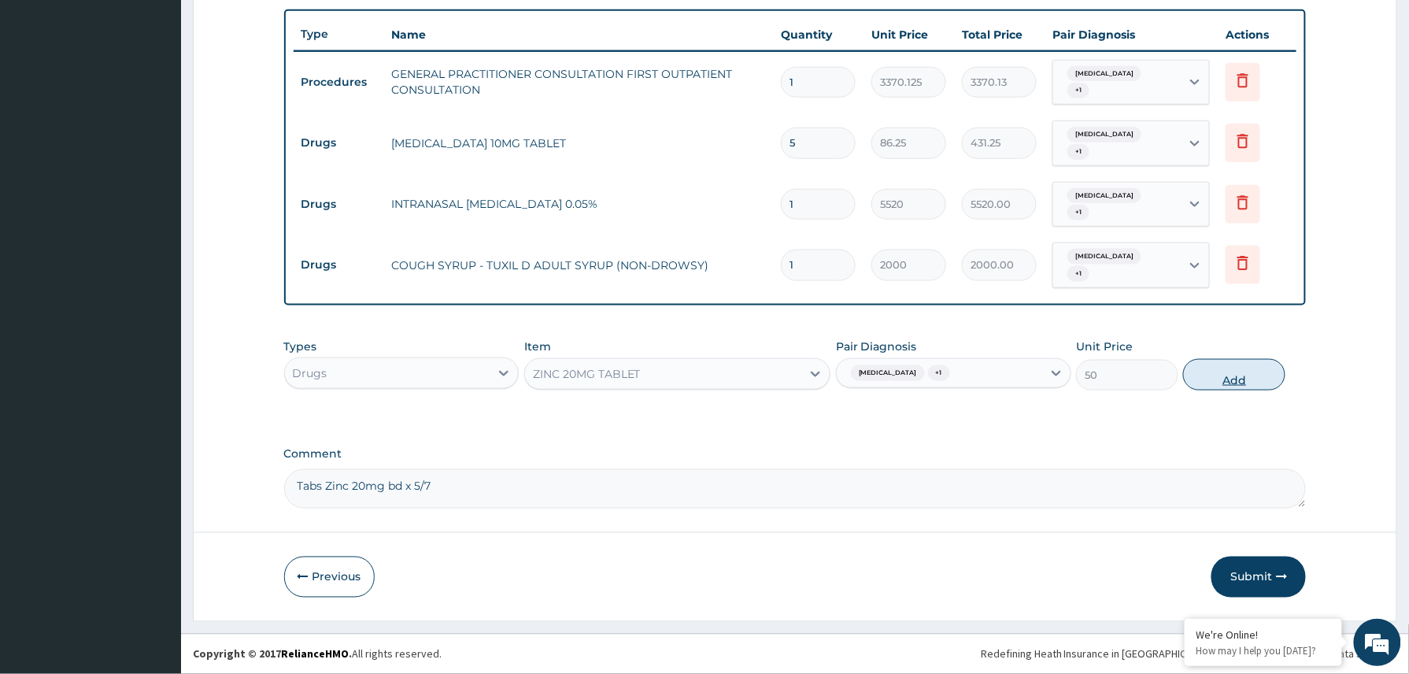
click at [1235, 369] on button "Add" at bounding box center [1234, 374] width 102 height 31
type input "0"
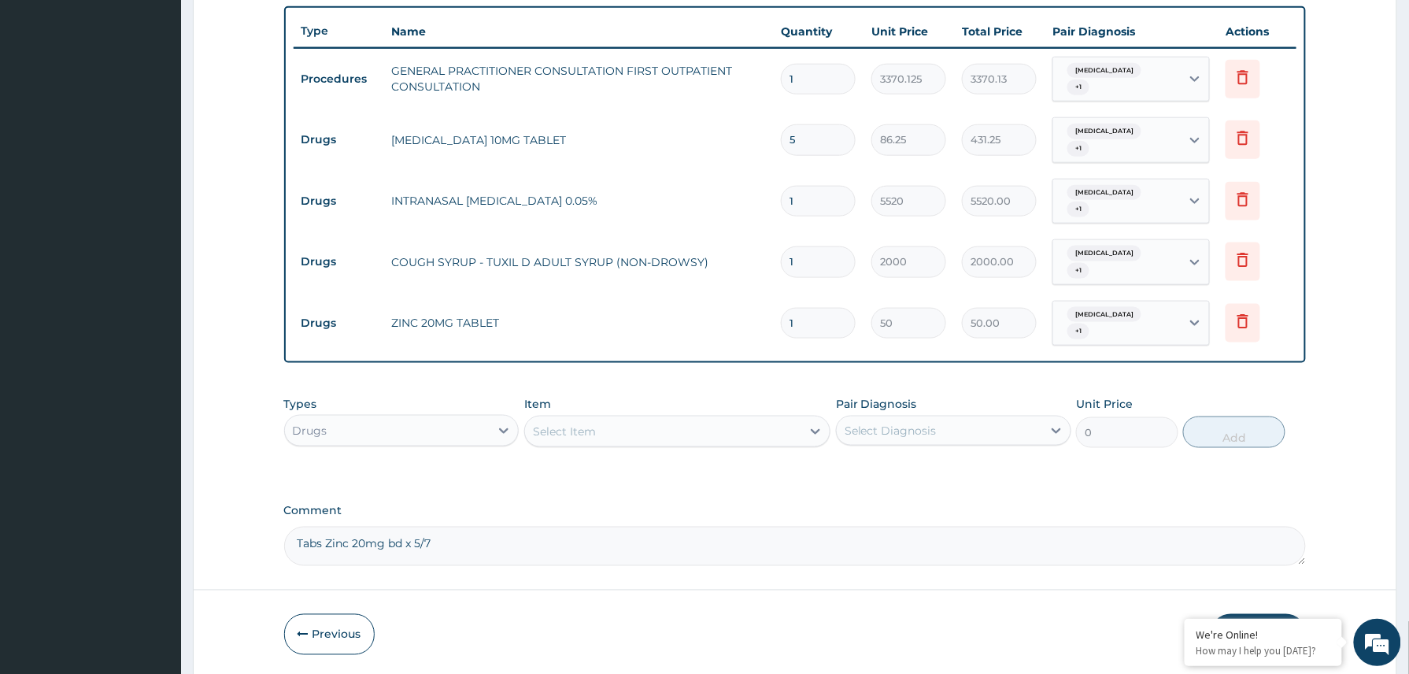
type input "10"
type input "500.00"
type input "10"
click at [453, 554] on textarea "Tabs Zinc 20mg bd x 5/7" at bounding box center [795, 546] width 1022 height 39
type textarea "T"
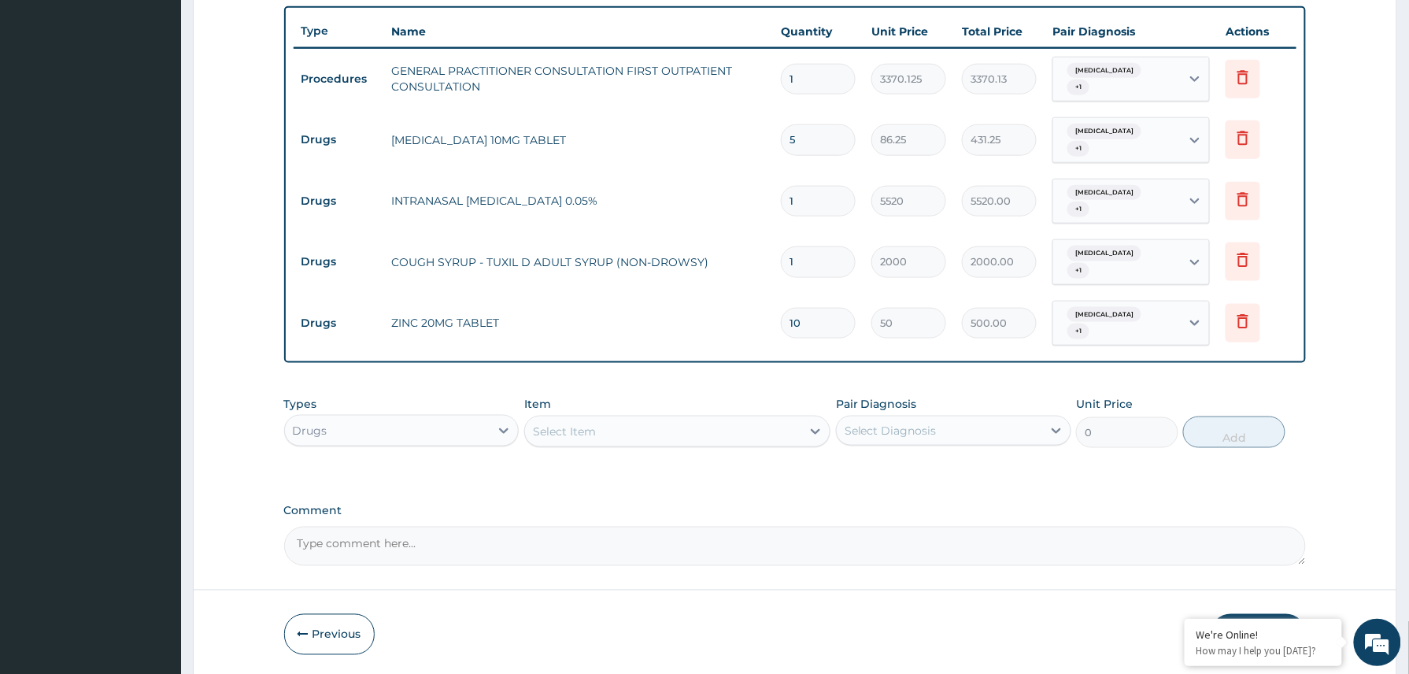
scroll to position [640, 0]
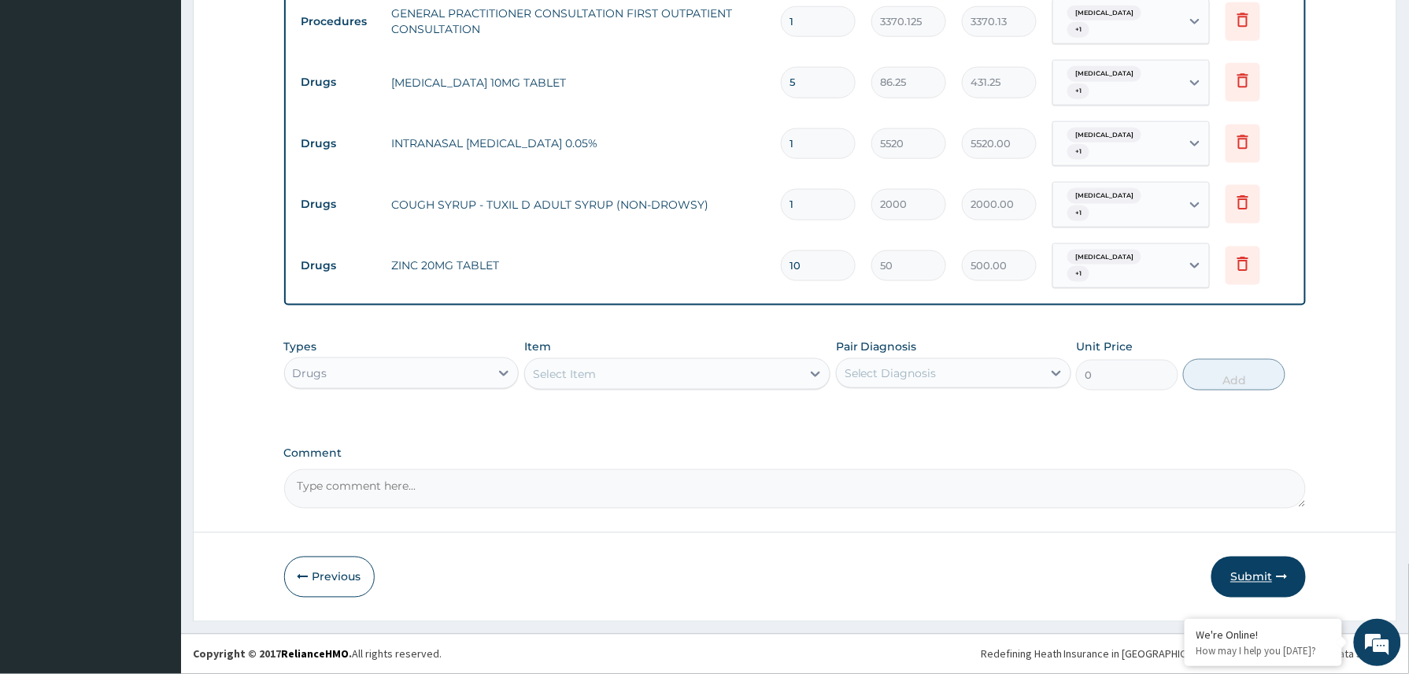
click at [1251, 576] on button "Submit" at bounding box center [1258, 576] width 94 height 41
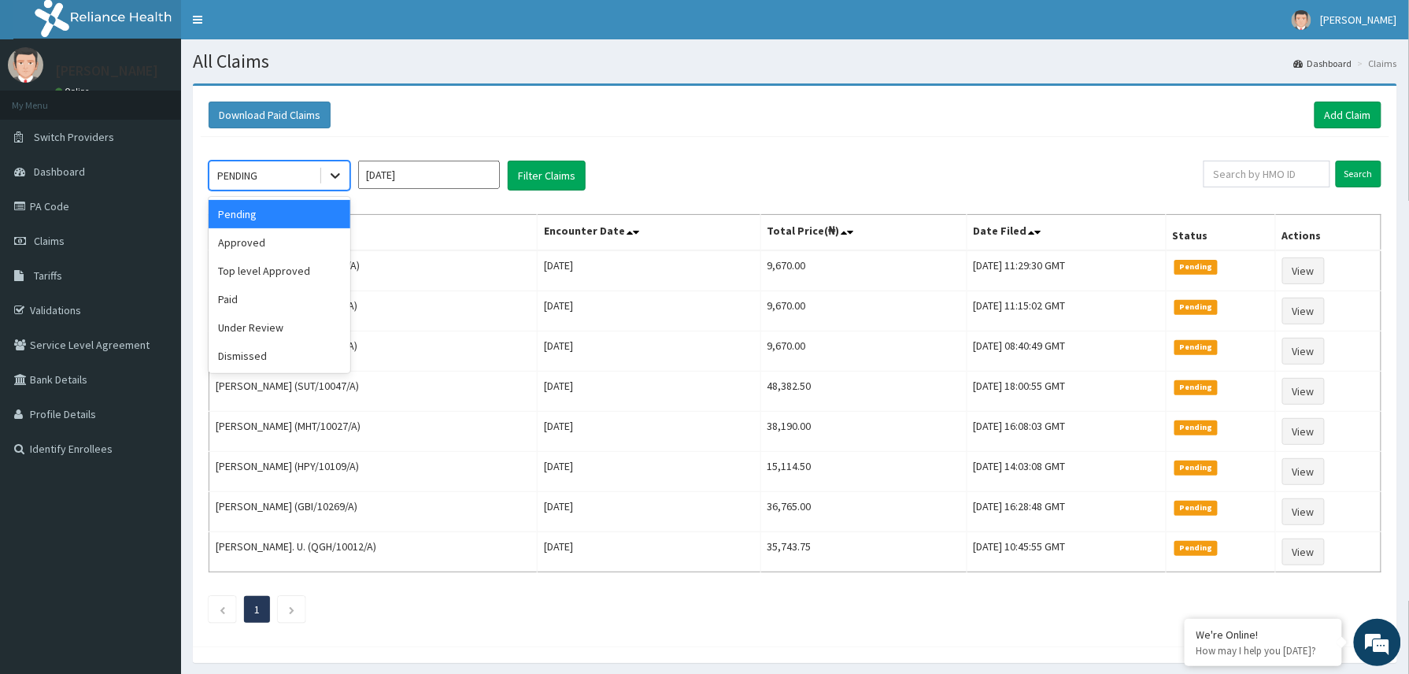
click at [329, 179] on icon at bounding box center [335, 176] width 16 height 16
click at [263, 247] on div "Approved" at bounding box center [280, 242] width 142 height 28
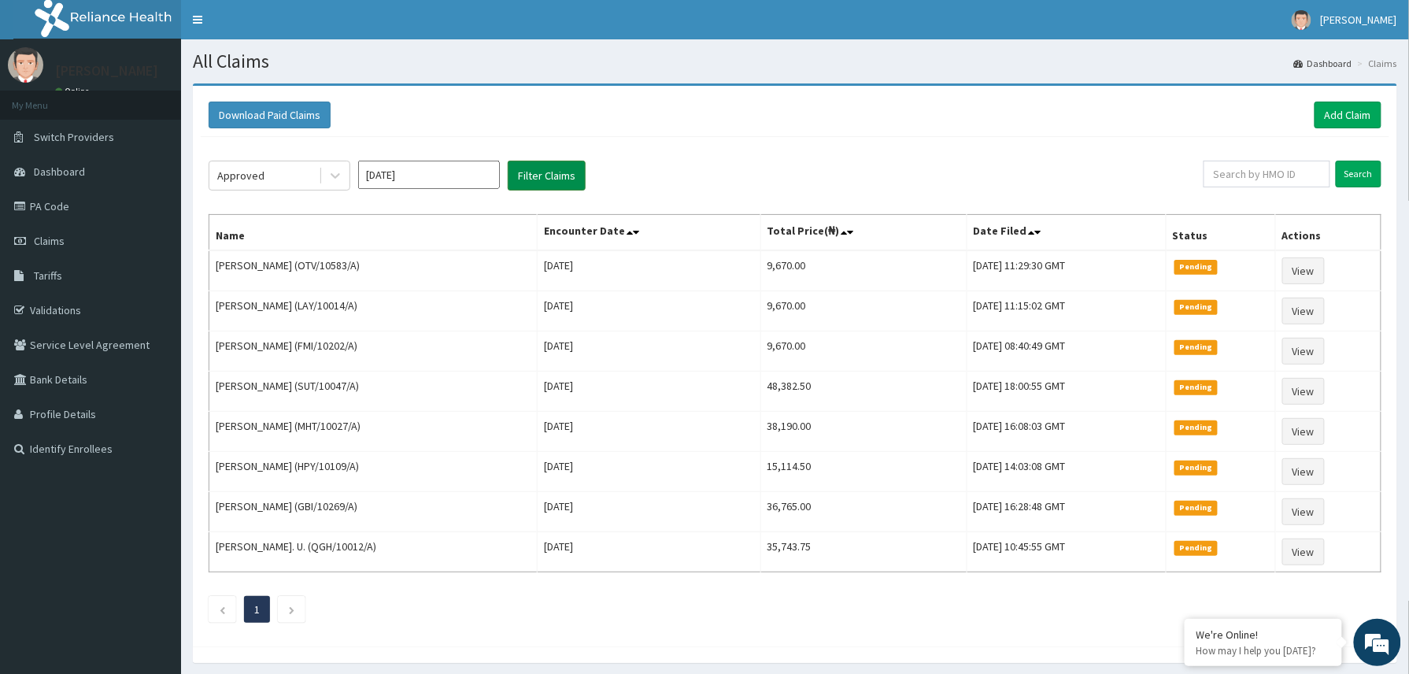
click at [558, 176] on button "Filter Claims" at bounding box center [547, 176] width 78 height 30
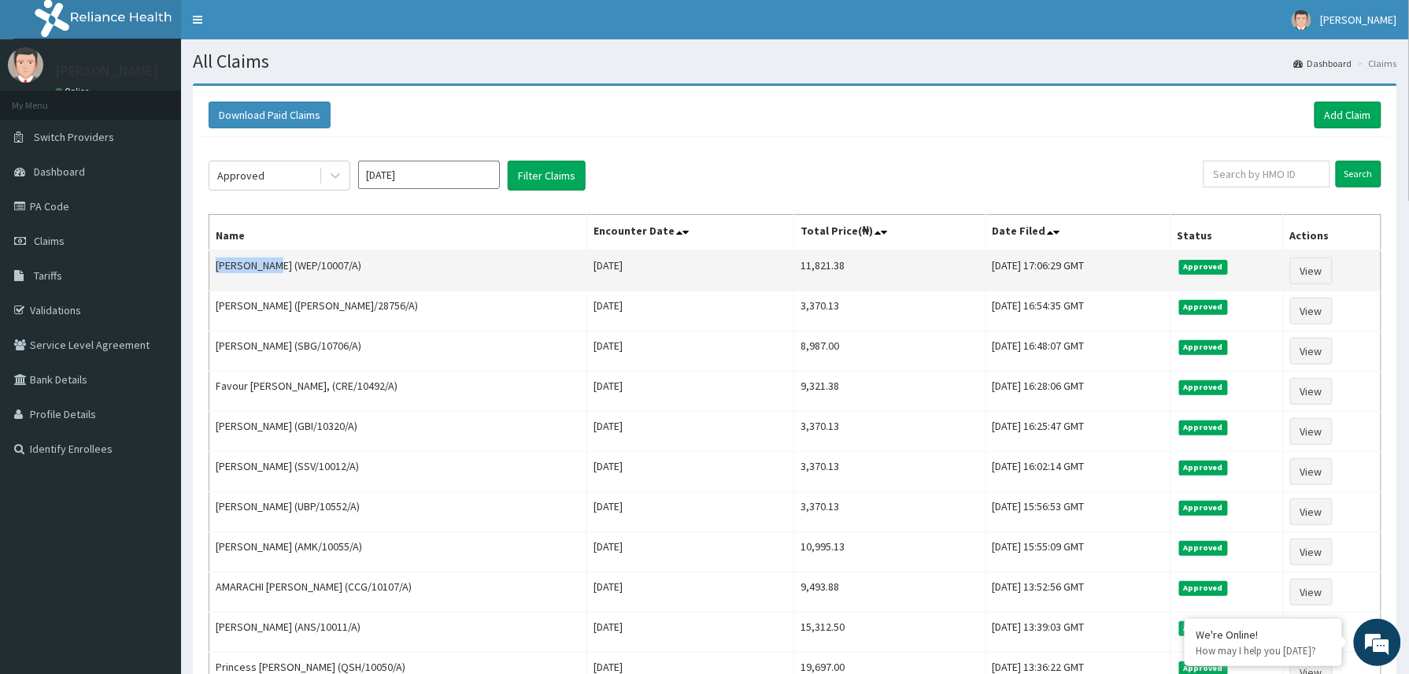
drag, startPoint x: 213, startPoint y: 271, endPoint x: 277, endPoint y: 266, distance: 64.7
click at [277, 266] on td "Ufedo Umaru (WEP/10007/A)" at bounding box center [398, 270] width 378 height 41
copy td "Ufedo Umaru"
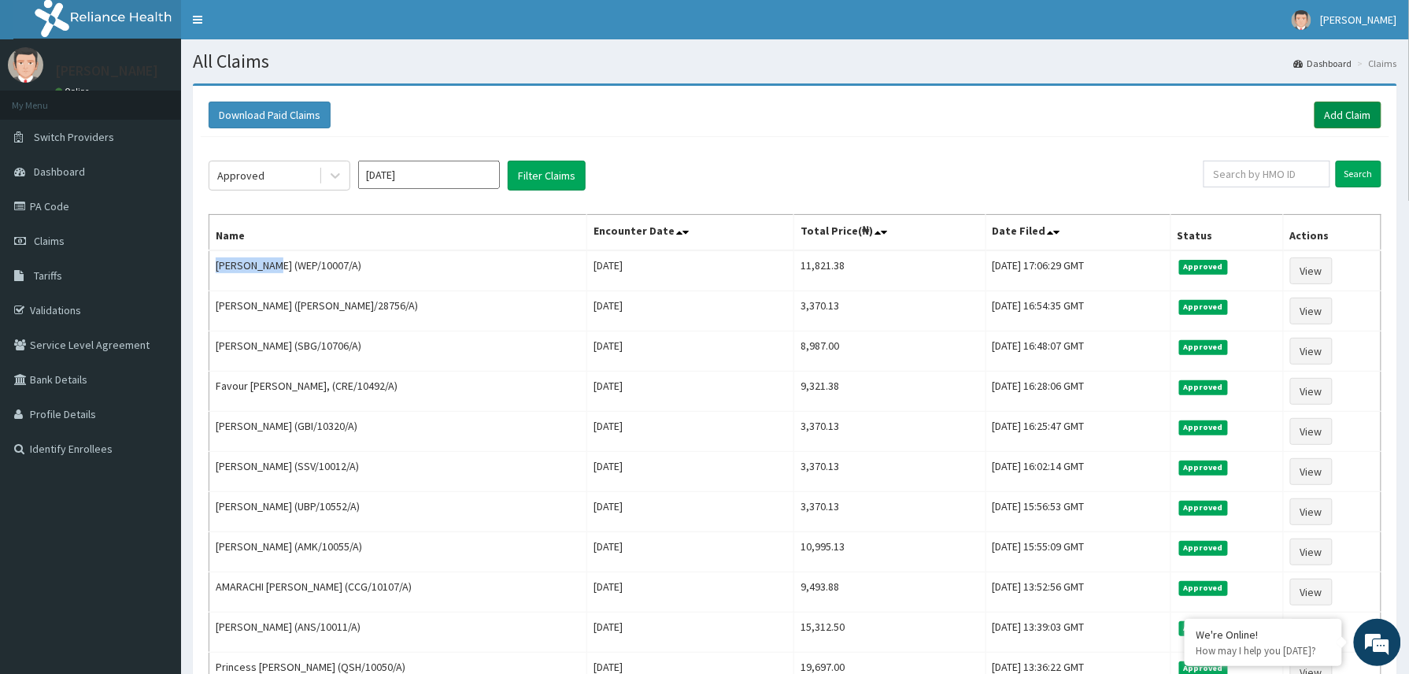
click at [1335, 118] on link "Add Claim" at bounding box center [1347, 115] width 67 height 27
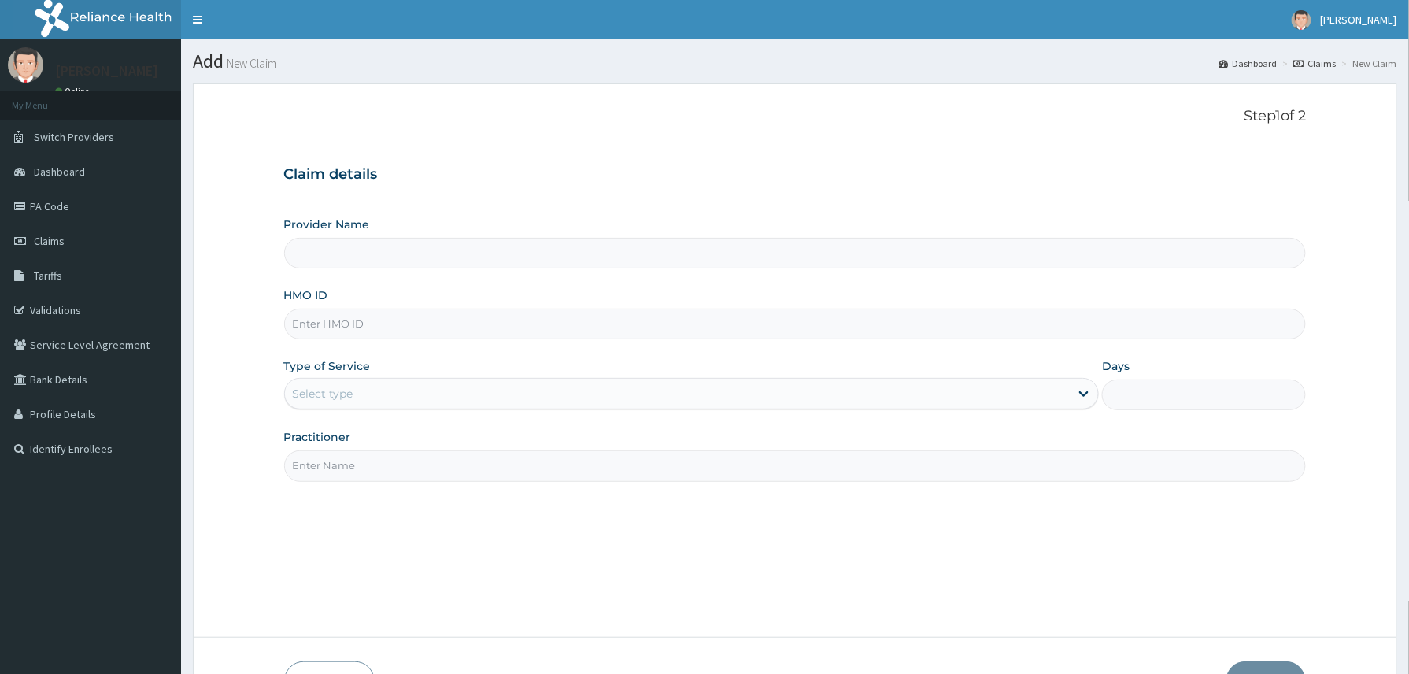
click at [326, 326] on input "HMO ID" at bounding box center [795, 324] width 1022 height 31
paste input "TNO/10106/A"
type input "TNO/10106/A"
drag, startPoint x: 357, startPoint y: 391, endPoint x: 364, endPoint y: 453, distance: 62.5
click at [359, 401] on div "Select type" at bounding box center [677, 393] width 785 height 25
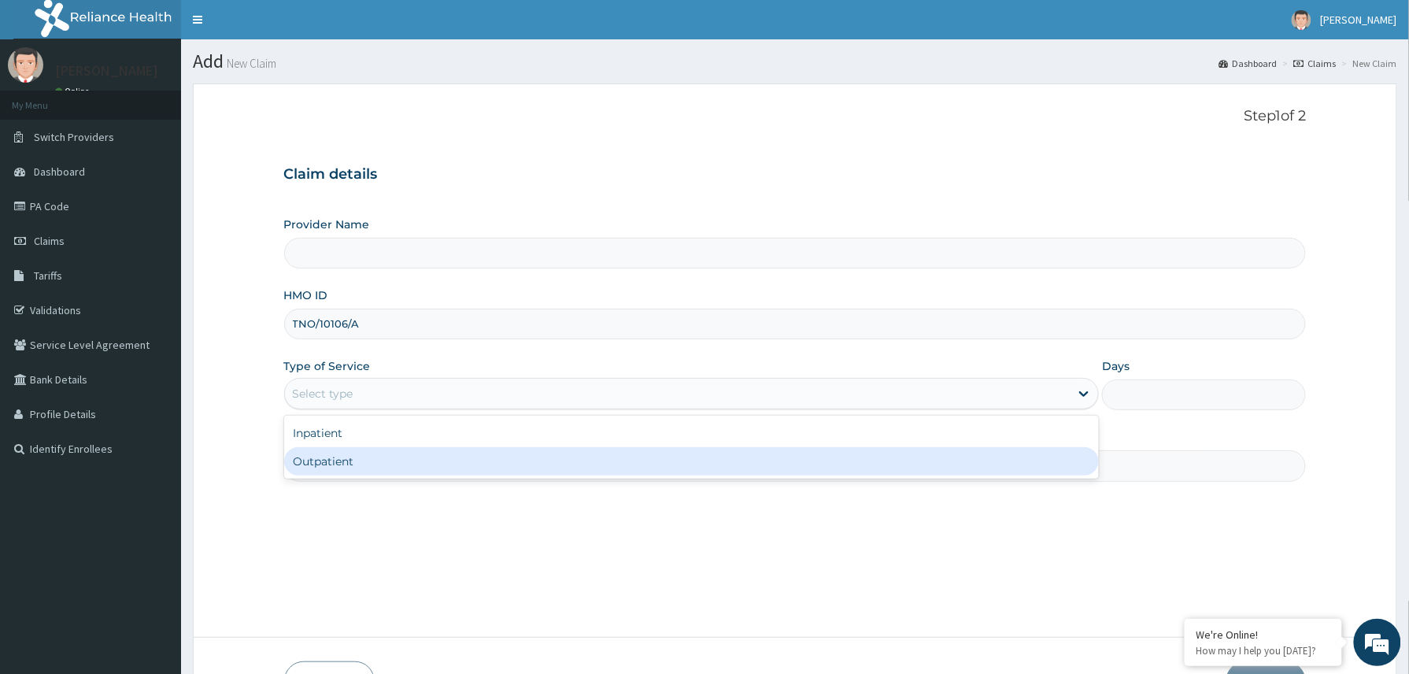
click at [387, 454] on div "Outpatient" at bounding box center [691, 461] width 815 height 28
type input "1"
type input "Reliance Family Clinics (RFC) - [GEOGRAPHIC_DATA]"
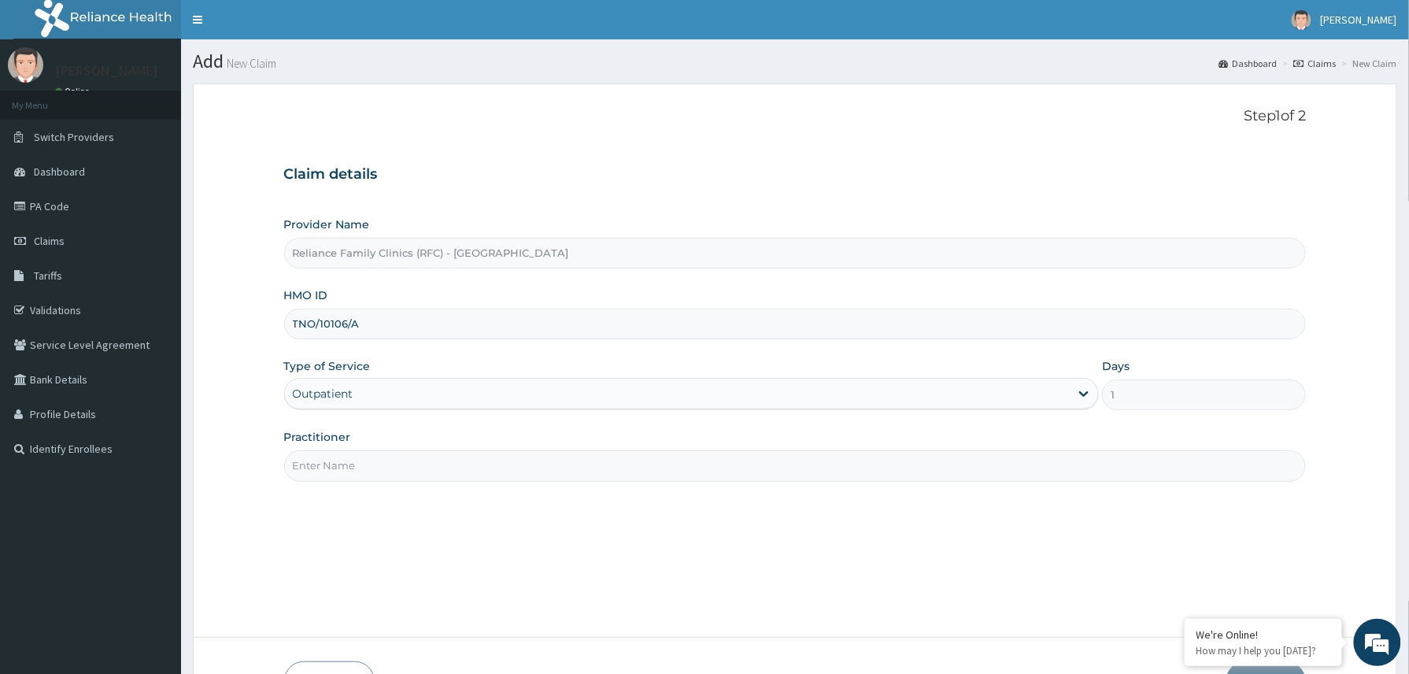
click at [387, 454] on input "Practitioner" at bounding box center [795, 465] width 1022 height 31
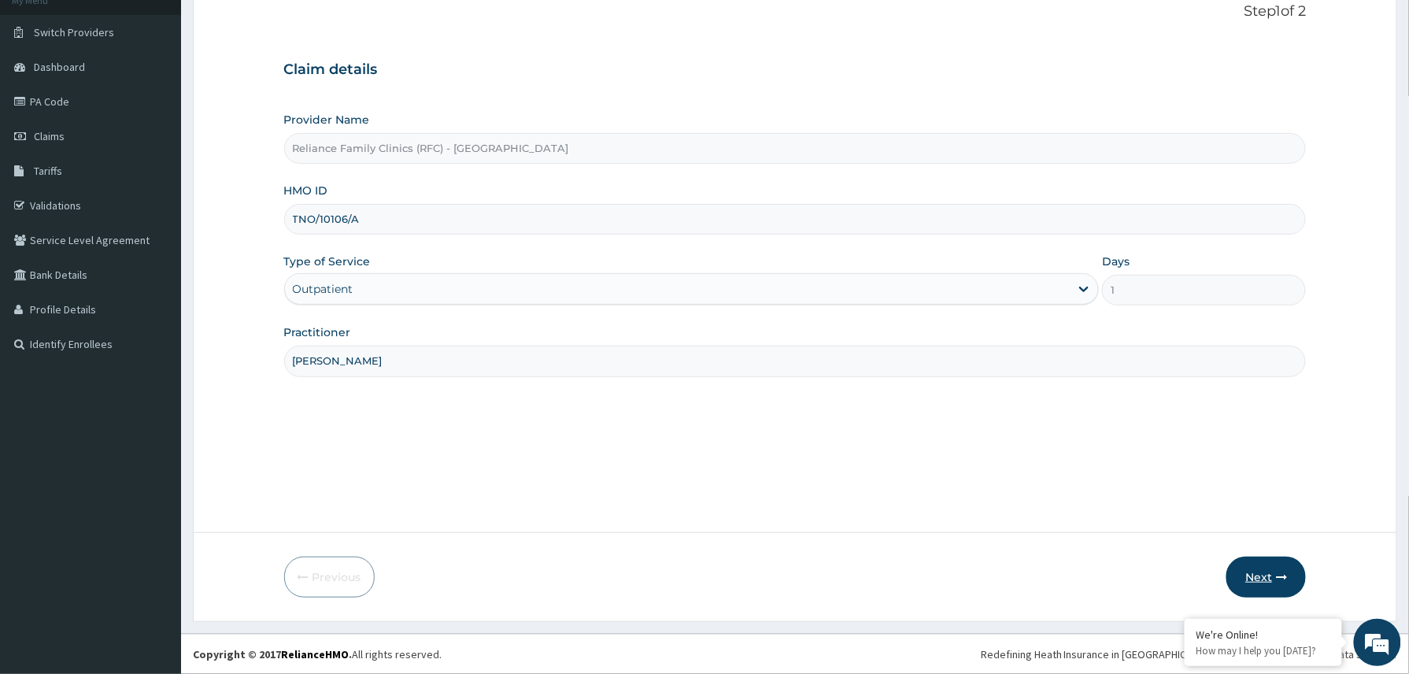
type input "[PERSON_NAME]"
click at [1262, 576] on button "Next" at bounding box center [1265, 576] width 79 height 41
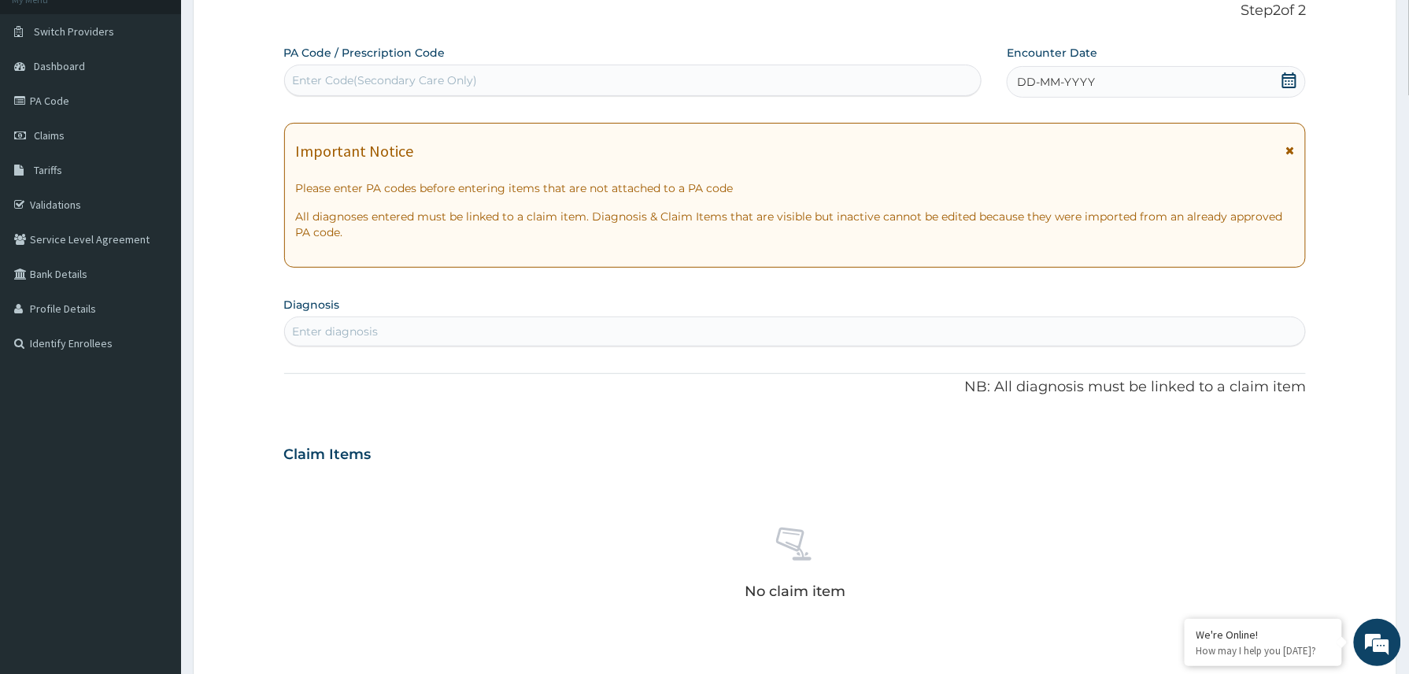
click at [360, 71] on div "Enter Code(Secondary Care Only)" at bounding box center [633, 80] width 697 height 25
paste input "PA/D7C0F9"
type input "PA/D7C0F9"
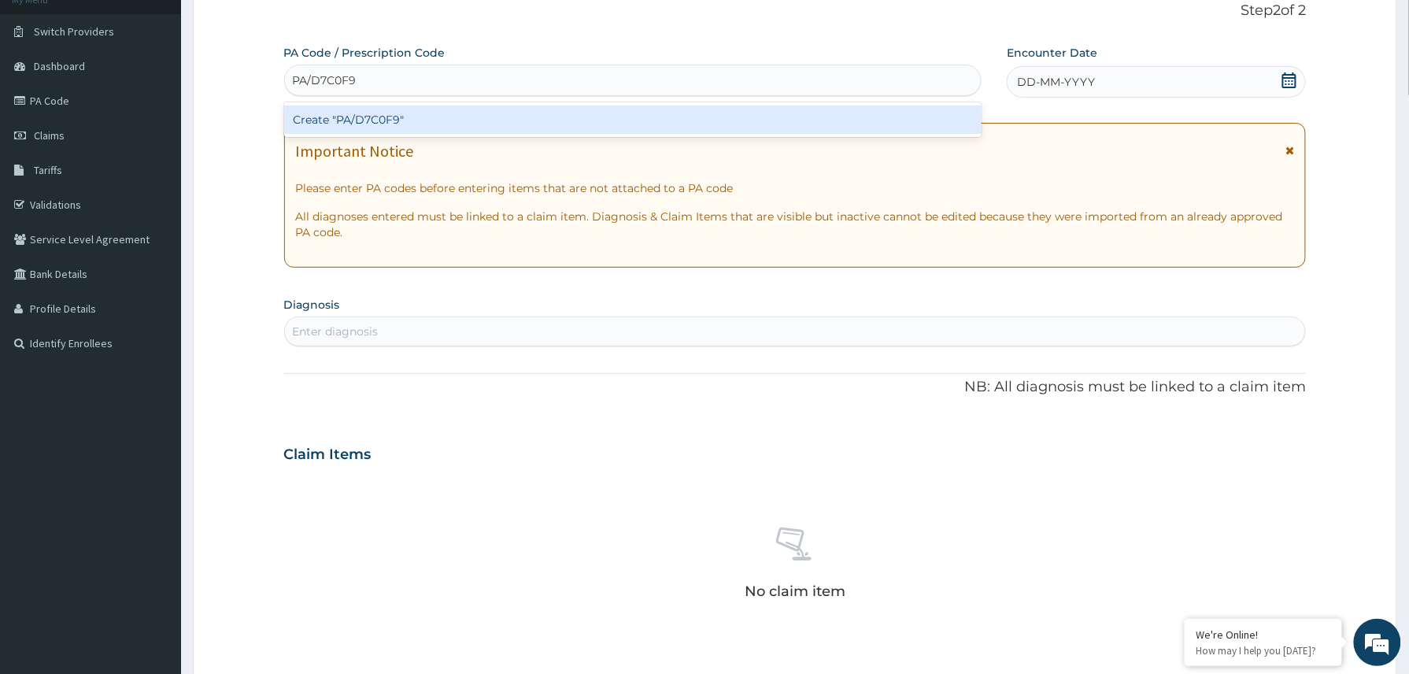
click at [356, 123] on div "Create "PA/D7C0F9"" at bounding box center [633, 119] width 698 height 28
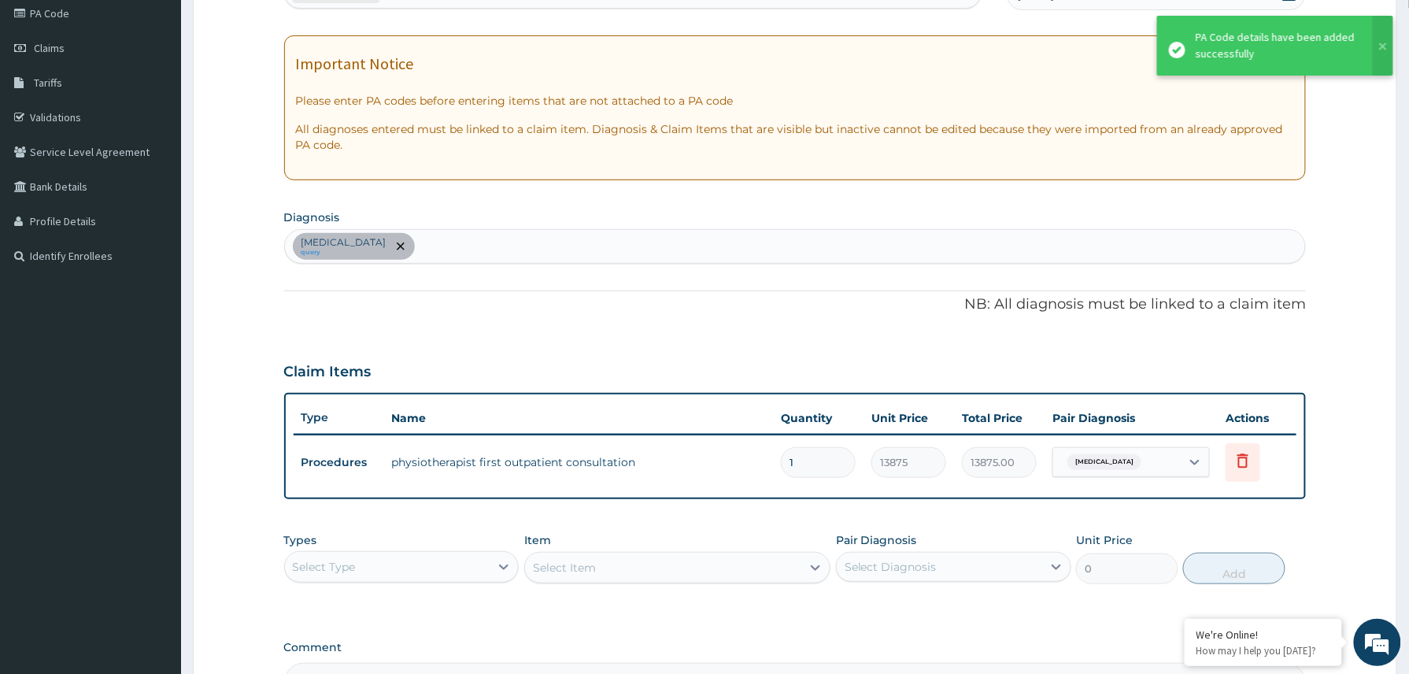
scroll to position [387, 0]
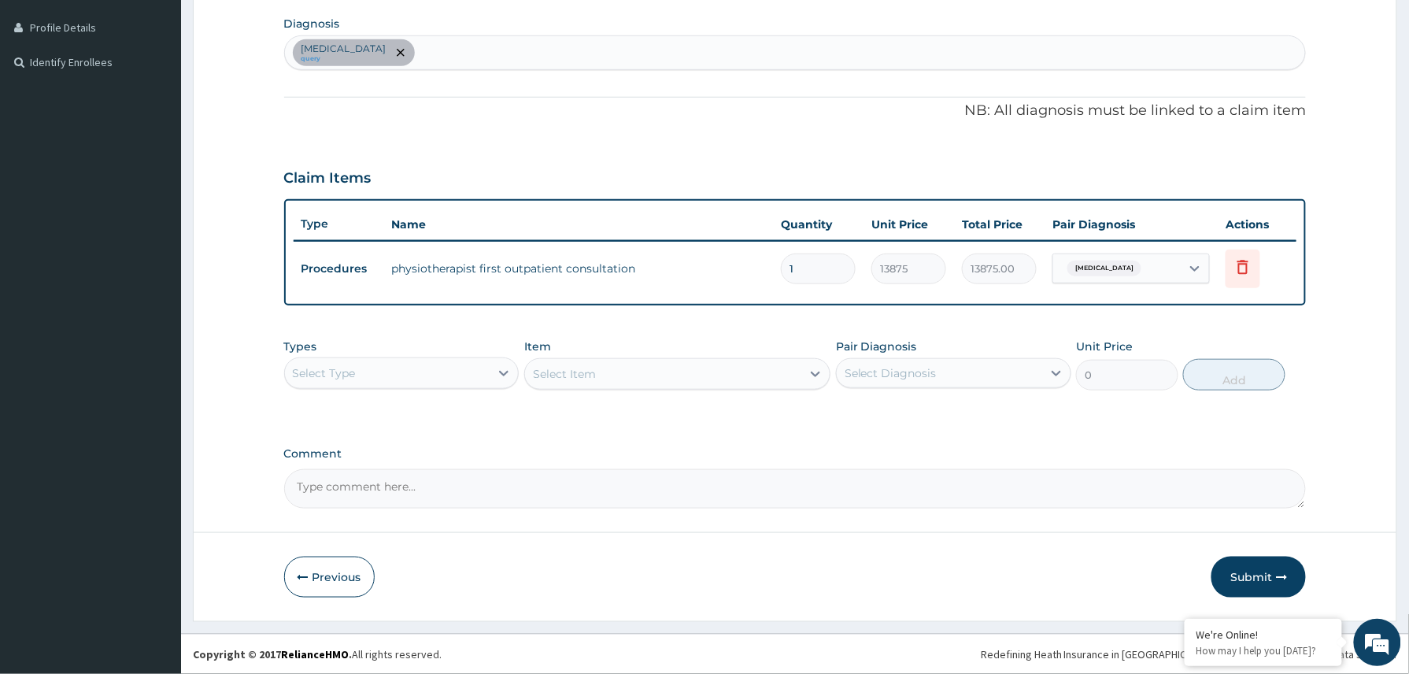
drag, startPoint x: 1264, startPoint y: 574, endPoint x: 1248, endPoint y: 565, distance: 18.0
click at [1261, 574] on button "Submit" at bounding box center [1258, 576] width 94 height 41
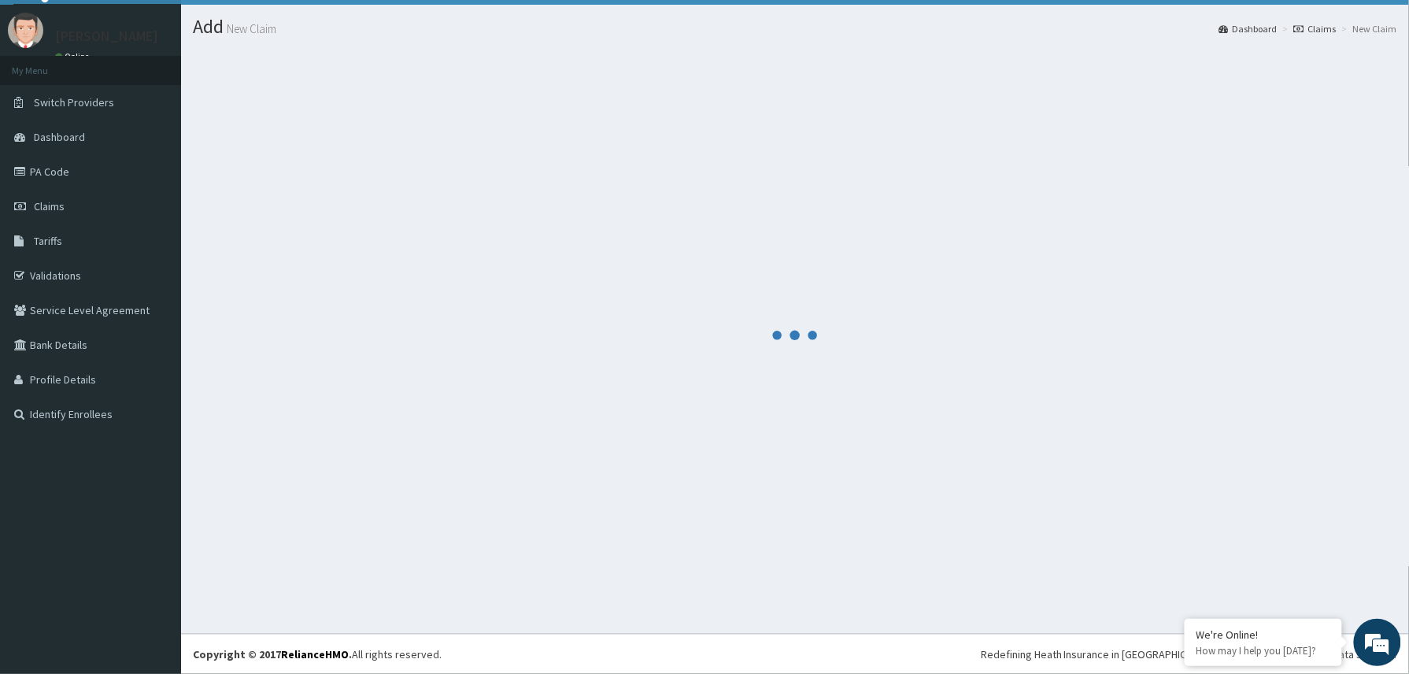
scroll to position [35, 0]
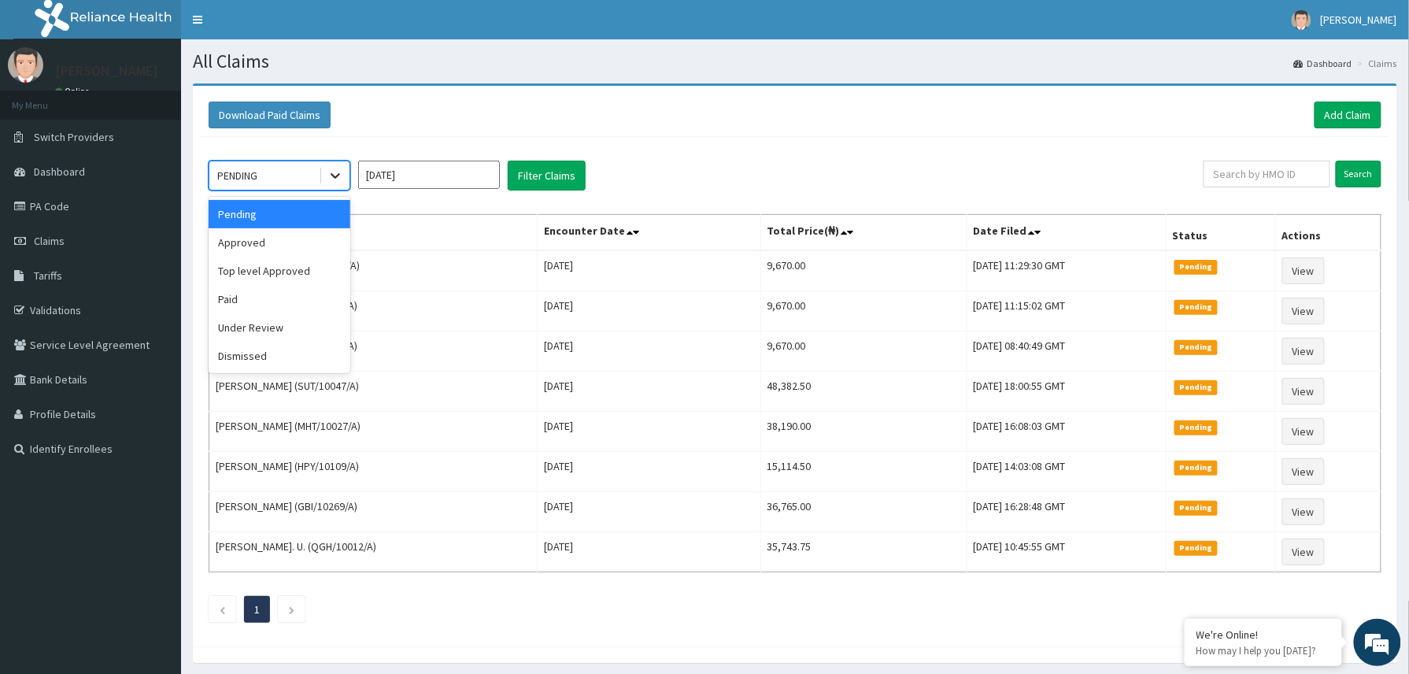
click at [331, 178] on icon at bounding box center [335, 176] width 16 height 16
click at [281, 244] on div "Approved" at bounding box center [280, 242] width 142 height 28
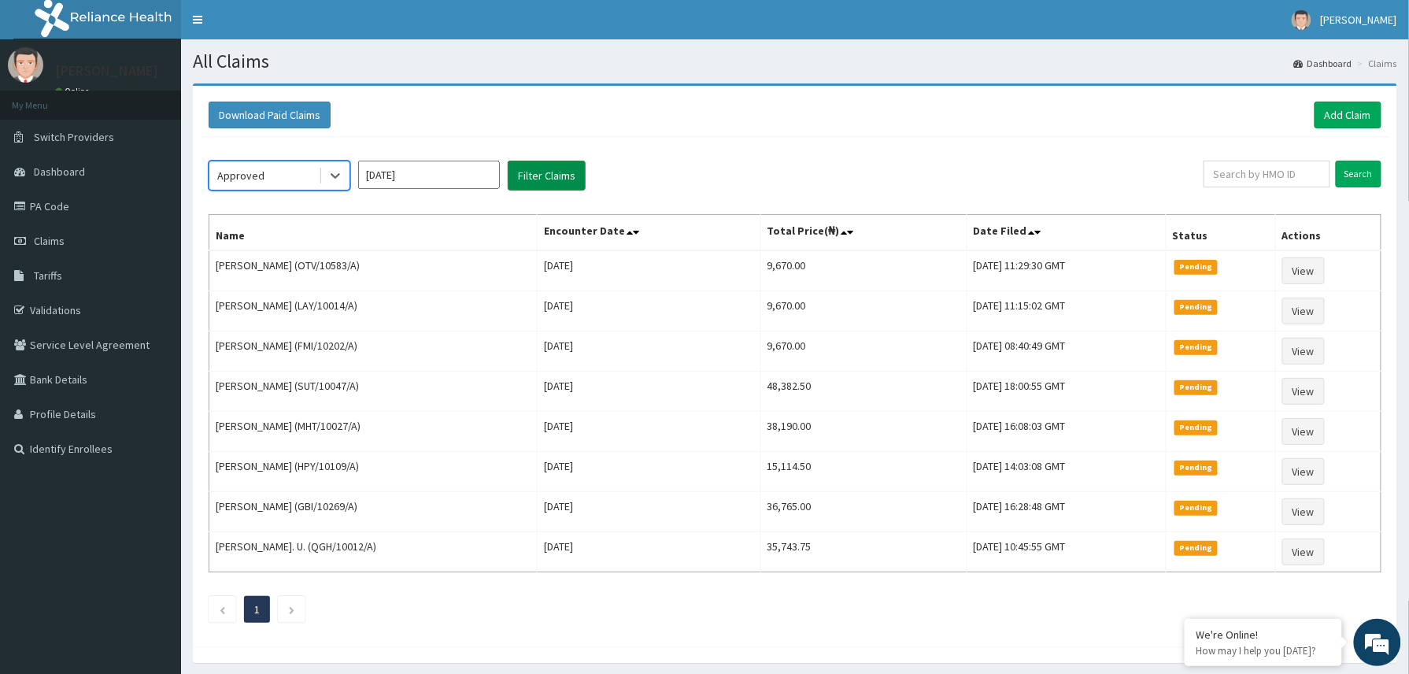
click at [526, 176] on button "Filter Claims" at bounding box center [547, 176] width 78 height 30
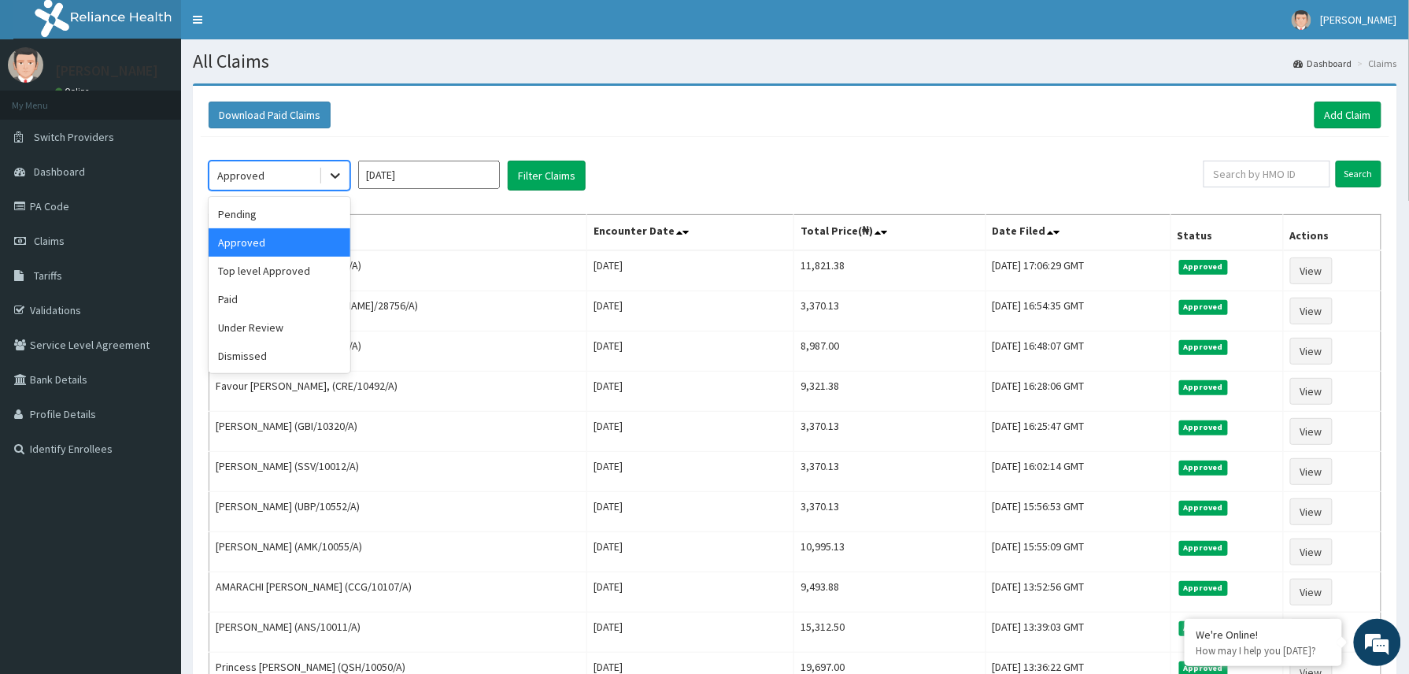
click at [338, 171] on icon at bounding box center [335, 176] width 16 height 16
drag, startPoint x: 243, startPoint y: 332, endPoint x: 497, endPoint y: 190, distance: 291.0
click at [252, 332] on div "Under Review" at bounding box center [280, 327] width 142 height 28
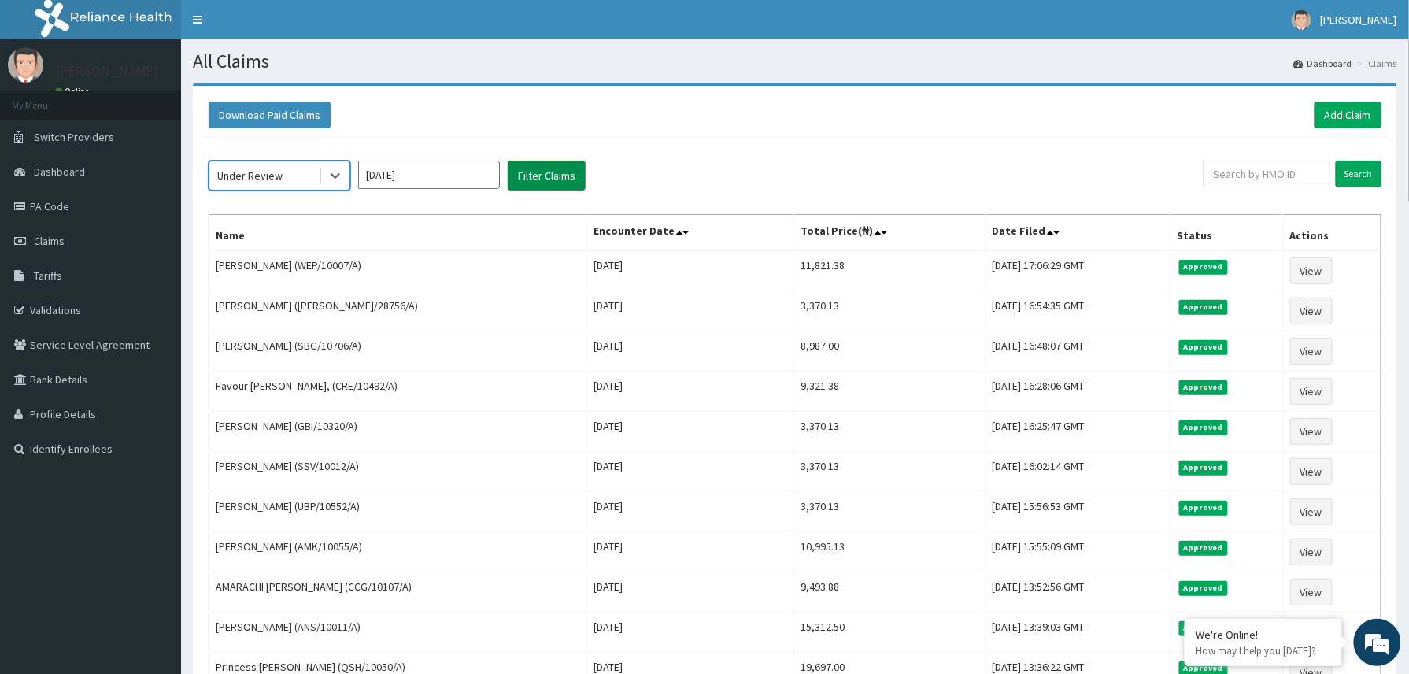
click at [543, 162] on button "Filter Claims" at bounding box center [547, 176] width 78 height 30
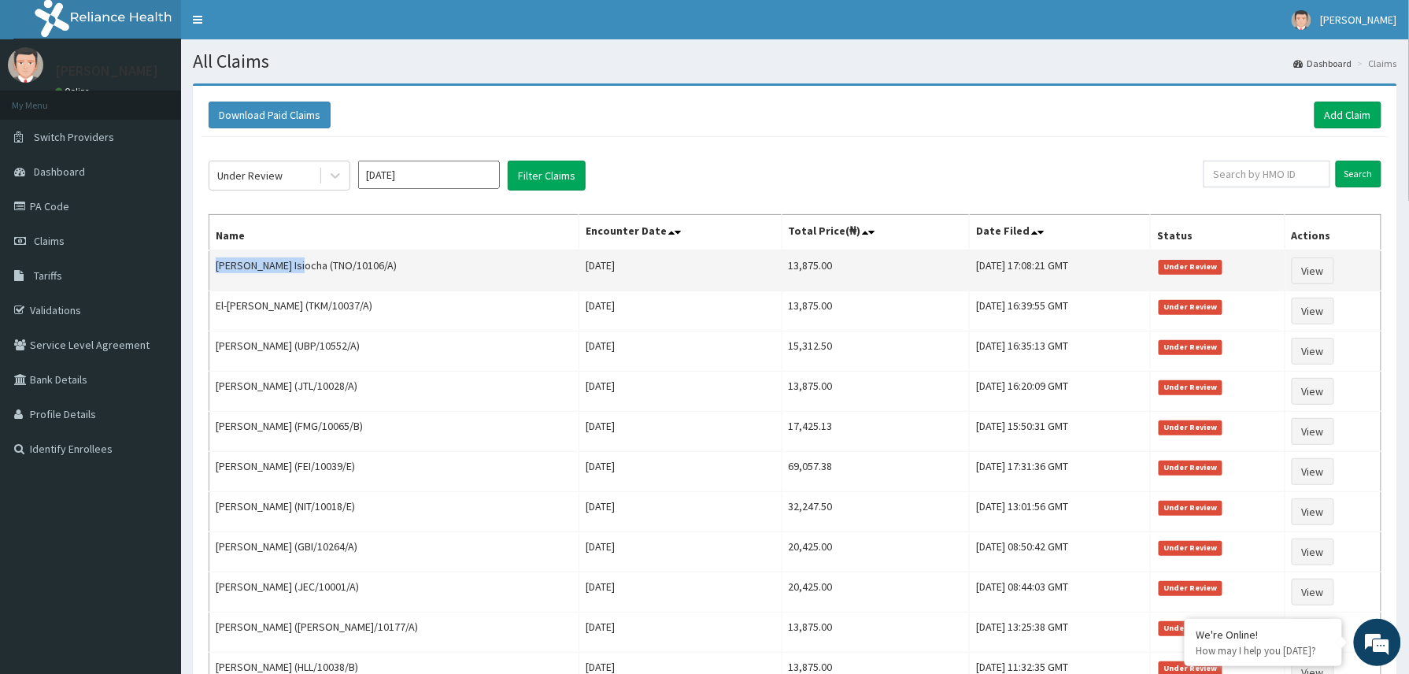
drag, startPoint x: 217, startPoint y: 272, endPoint x: 293, endPoint y: 290, distance: 77.5
click at [293, 290] on td "Daniel U. Isiocha (TNO/10106/A)" at bounding box center [394, 270] width 370 height 41
copy td "Daniel U. Isiocha"
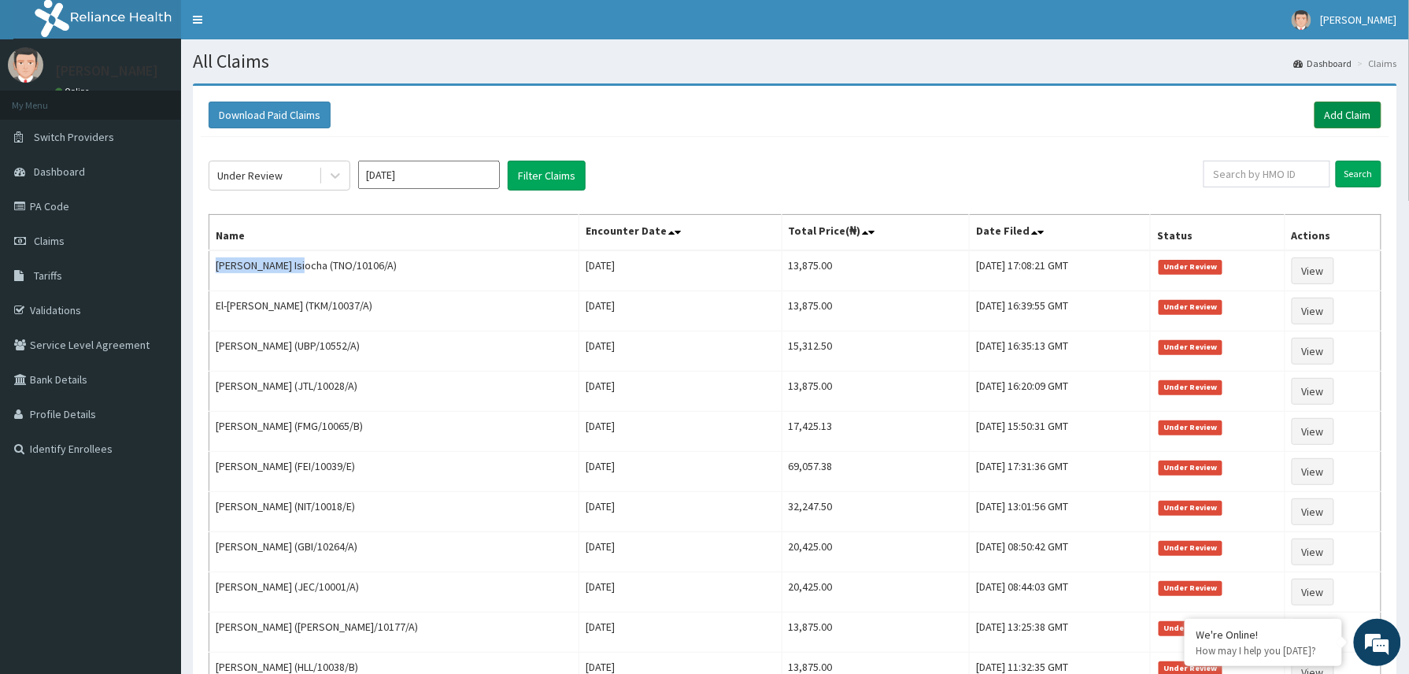
click at [1335, 117] on link "Add Claim" at bounding box center [1347, 115] width 67 height 27
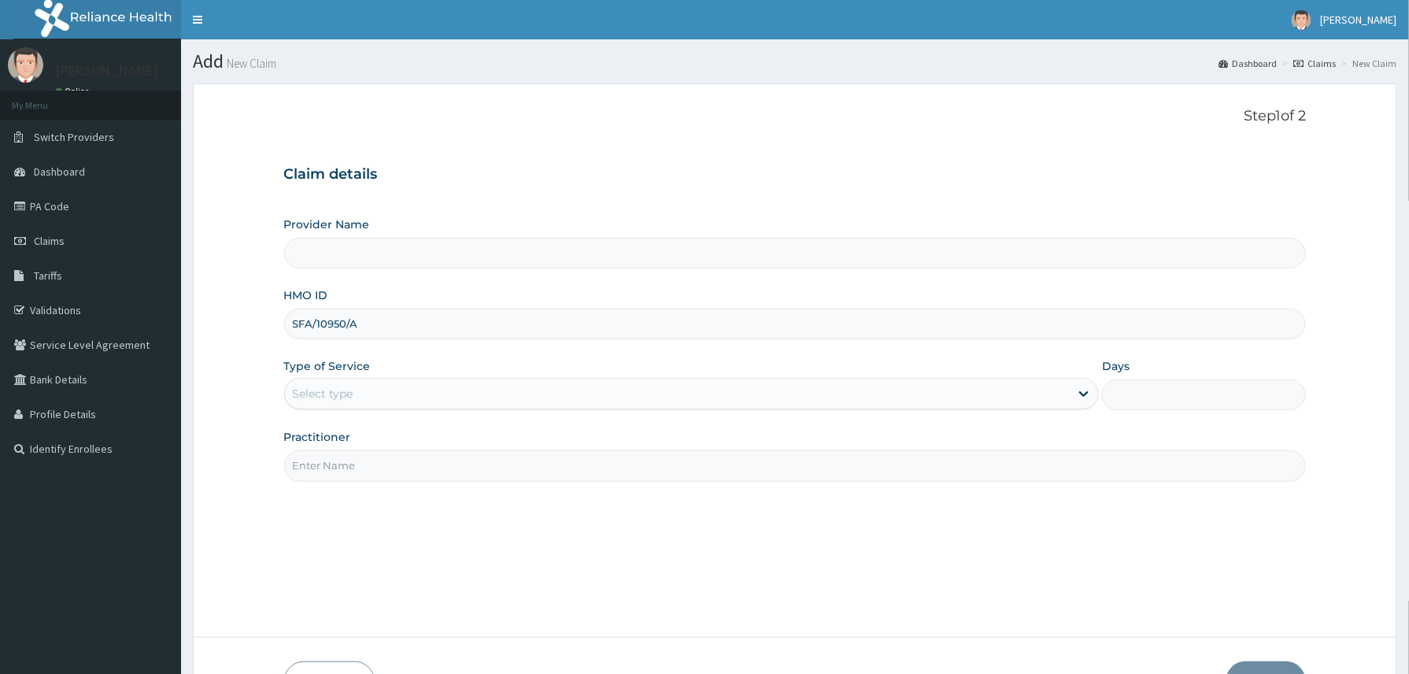
type input "SFA/10950/A"
drag, startPoint x: 356, startPoint y: 392, endPoint x: 356, endPoint y: 401, distance: 9.4
click at [354, 394] on div "Select type" at bounding box center [677, 393] width 785 height 25
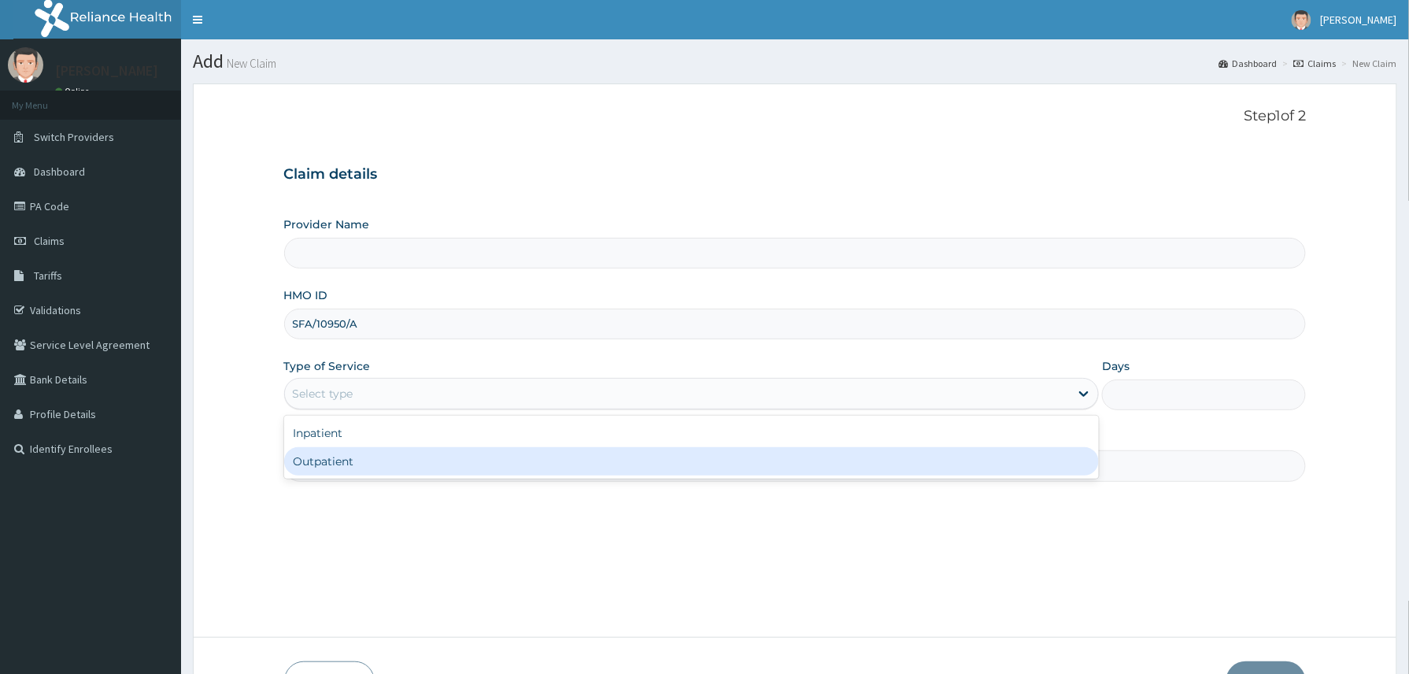
drag, startPoint x: 354, startPoint y: 464, endPoint x: 375, endPoint y: 471, distance: 22.2
click at [353, 464] on div "Outpatient" at bounding box center [691, 461] width 815 height 28
type input "1"
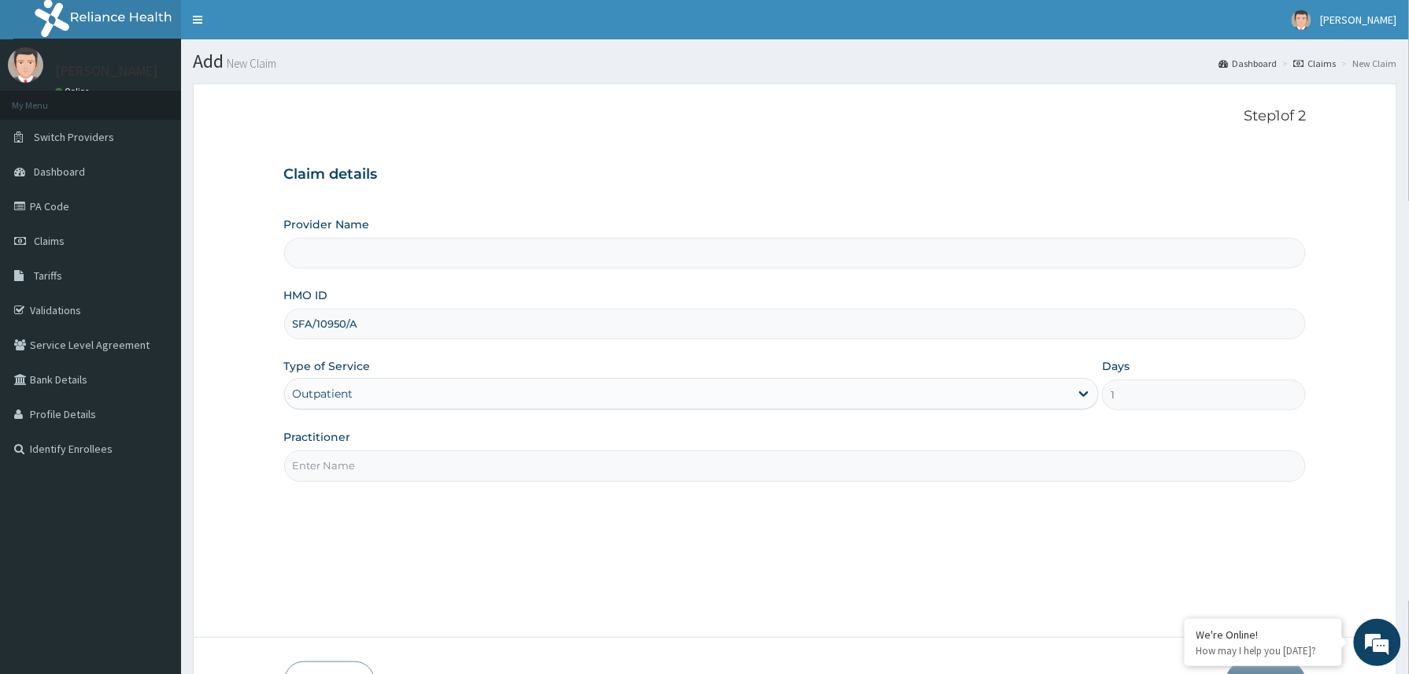
drag, startPoint x: 375, startPoint y: 471, endPoint x: 395, endPoint y: 471, distance: 19.7
click at [376, 471] on input "Practitioner" at bounding box center [795, 465] width 1022 height 31
type input "Reliance Family Clinics (RFC) - Abuja"
type input "M"
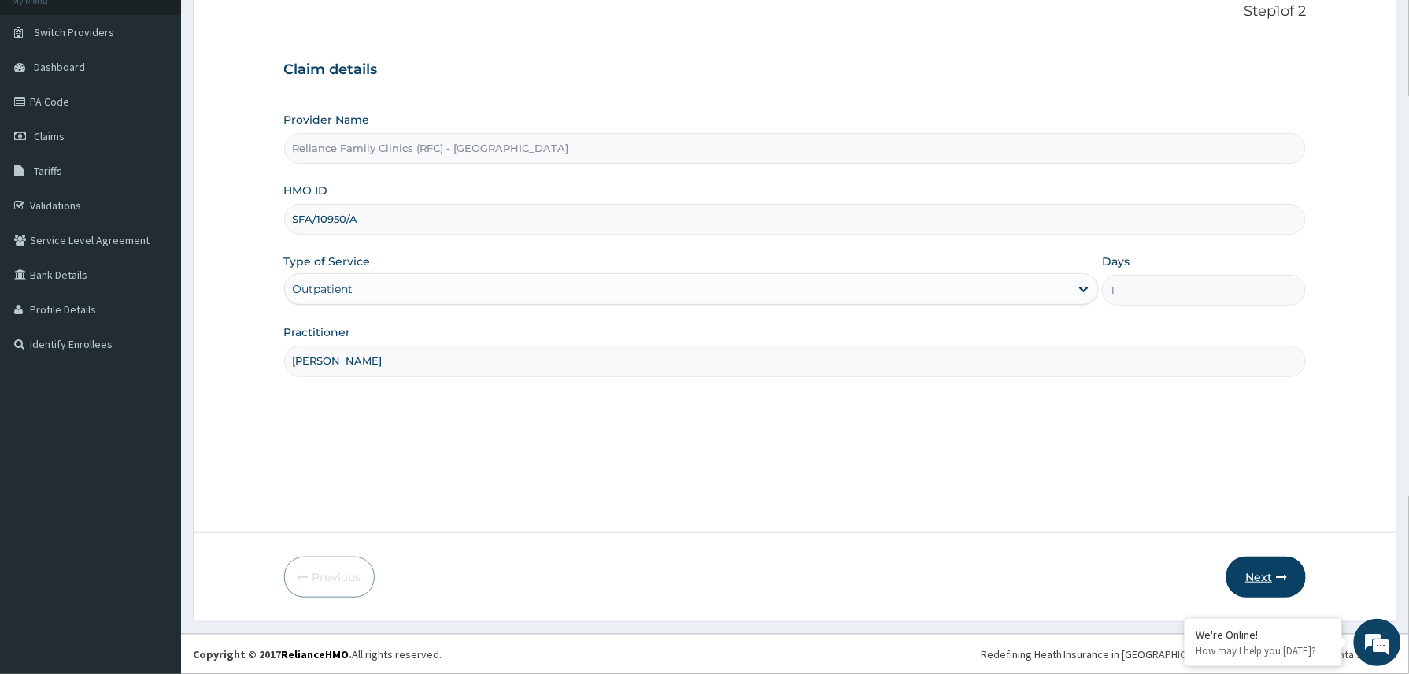
type input "Dr Amara"
click at [1257, 571] on button "Next" at bounding box center [1265, 576] width 79 height 41
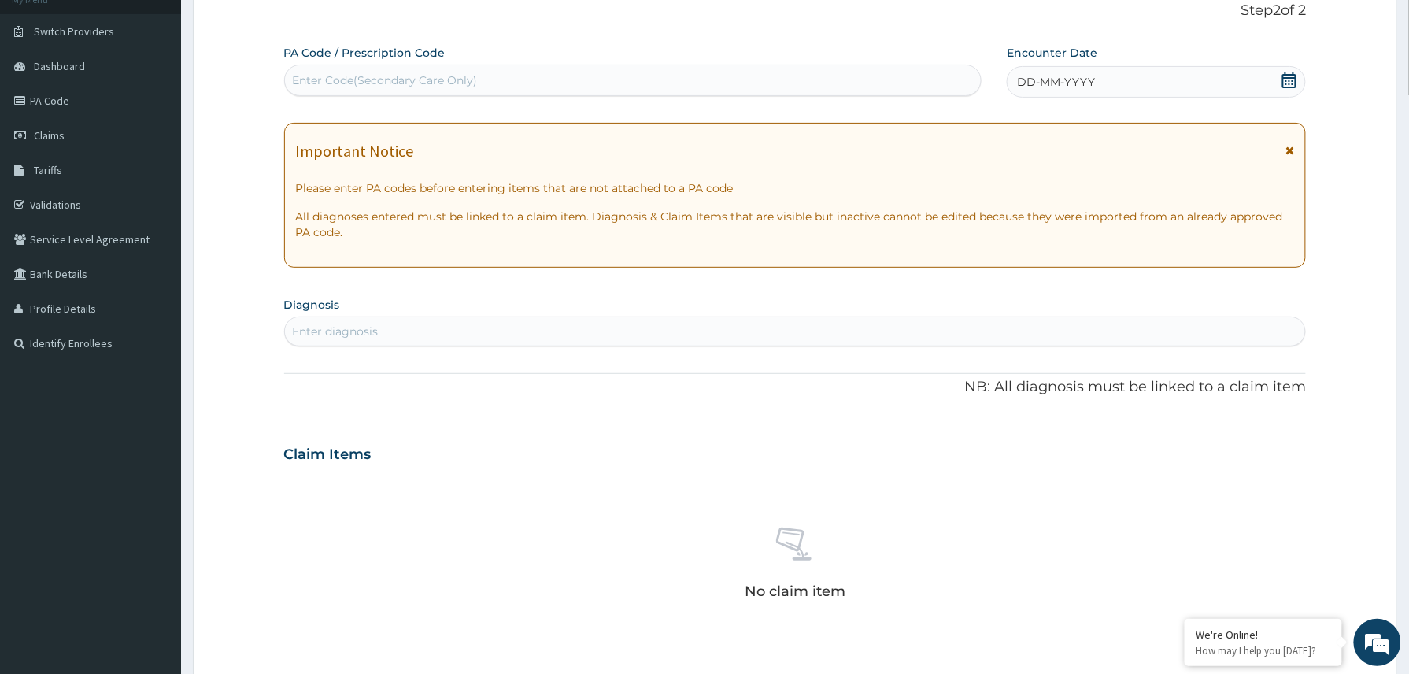
click at [1155, 83] on div "DD-MM-YYYY" at bounding box center [1156, 81] width 299 height 31
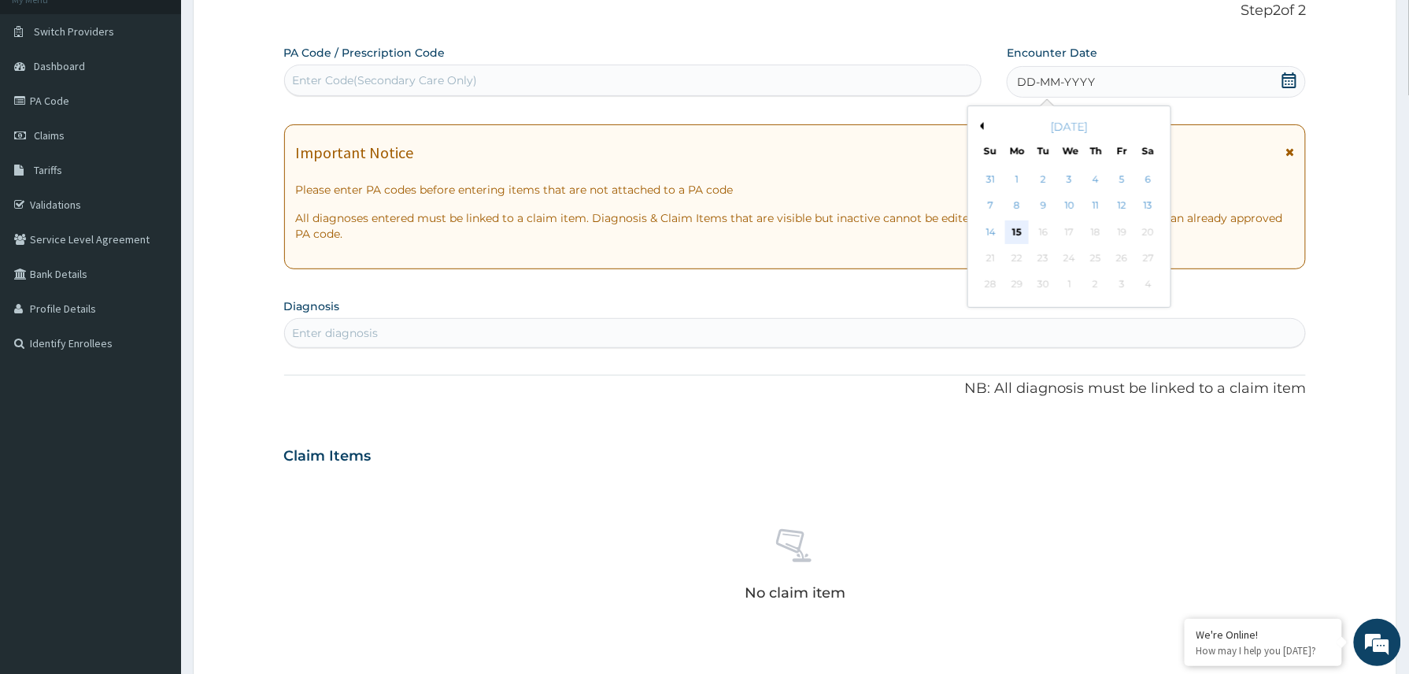
click at [1021, 237] on div "15" at bounding box center [1017, 232] width 24 height 24
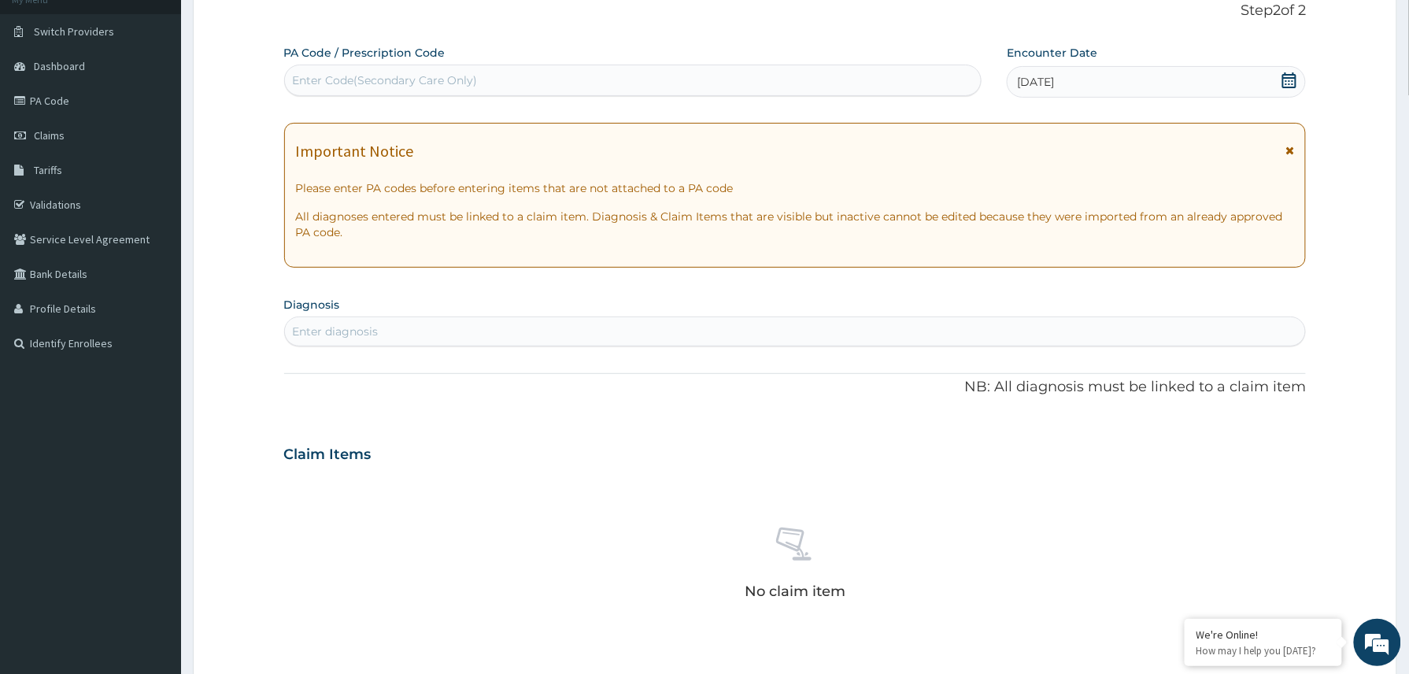
scroll to position [0, 0]
click at [388, 77] on div "Enter Code(Secondary Care Only)" at bounding box center [385, 80] width 185 height 16
paste input "PA/9AB9FE"
type input "PA/9AB9FE"
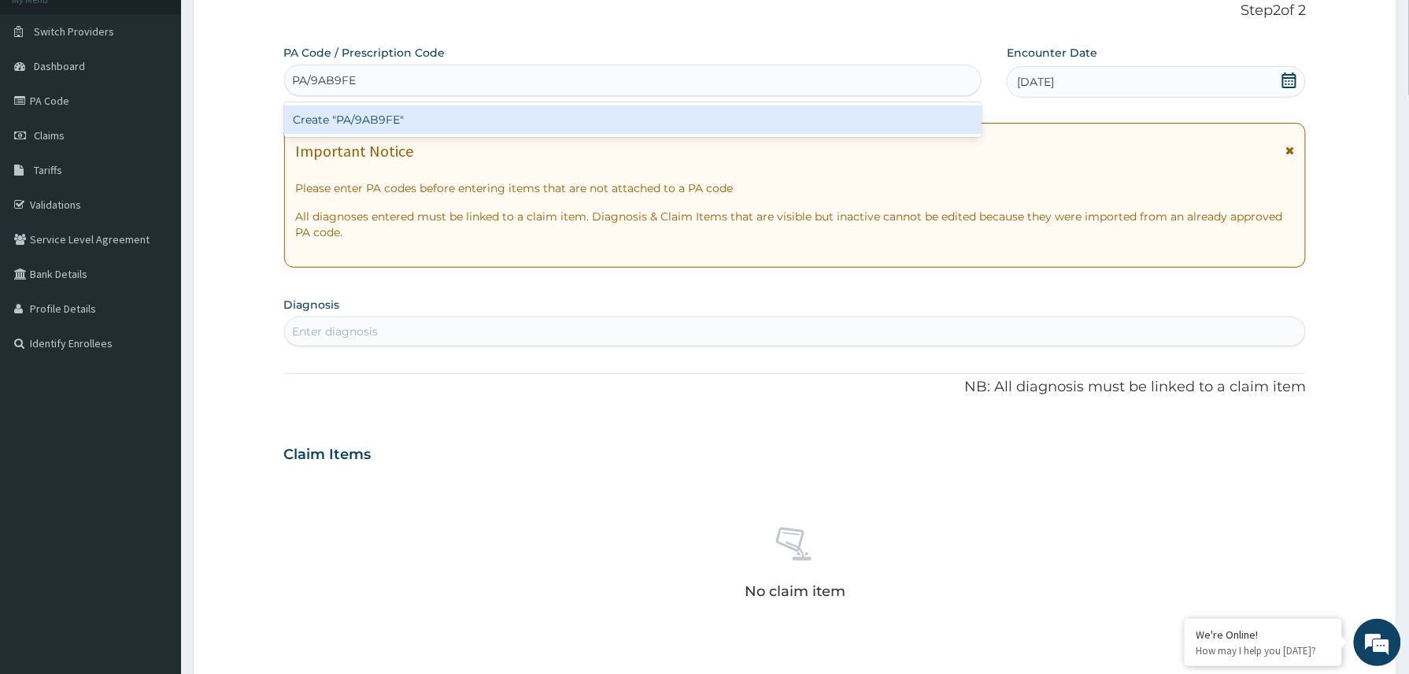
click at [379, 128] on div "Create "PA/9AB9FE"" at bounding box center [633, 119] width 698 height 28
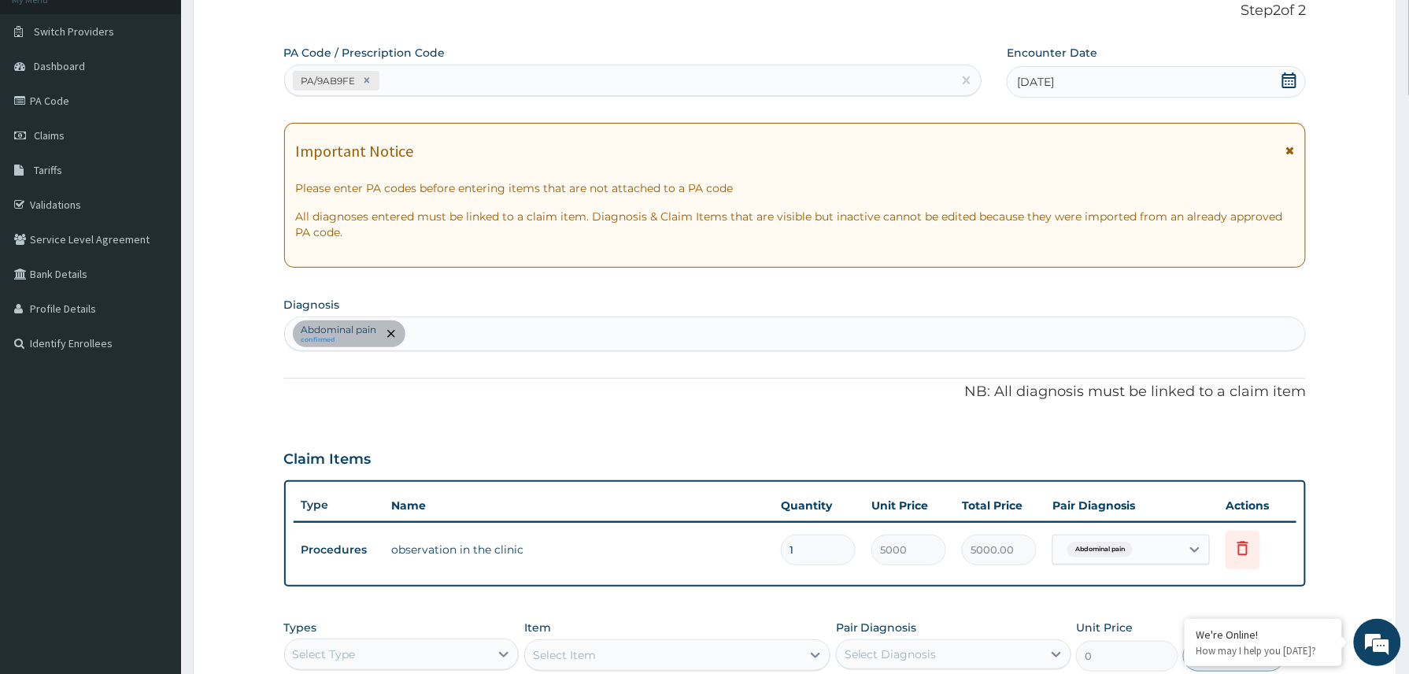
scroll to position [387, 0]
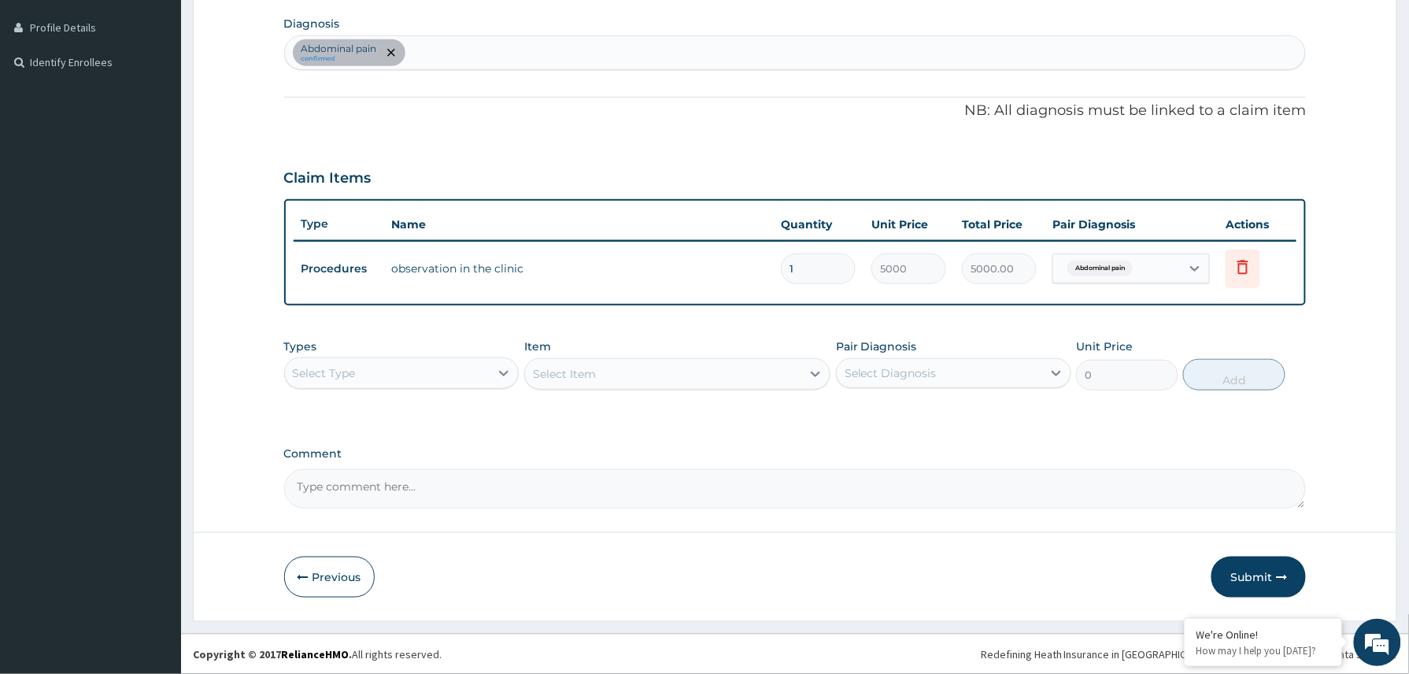
click at [453, 385] on div "Select Type" at bounding box center [387, 372] width 205 height 25
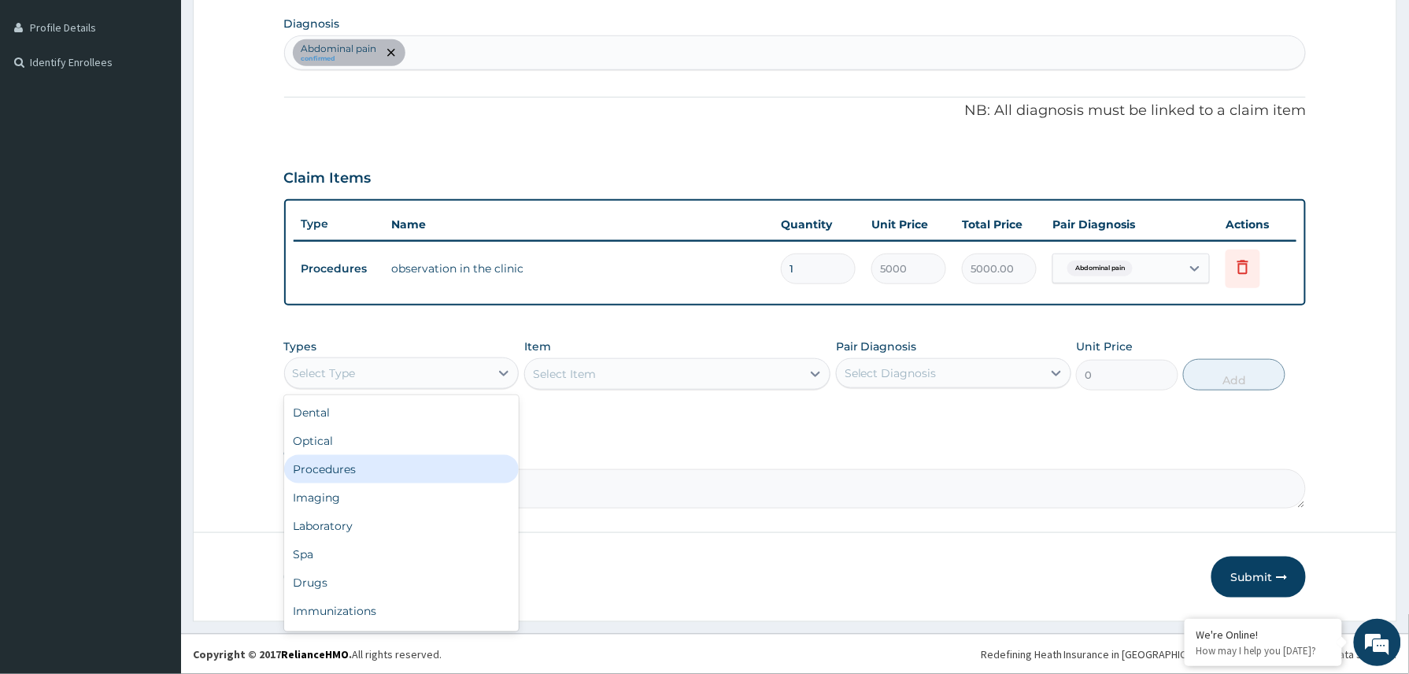
drag, startPoint x: 404, startPoint y: 475, endPoint x: 395, endPoint y: 464, distance: 14.0
click at [403, 475] on div "Procedures" at bounding box center [401, 469] width 235 height 28
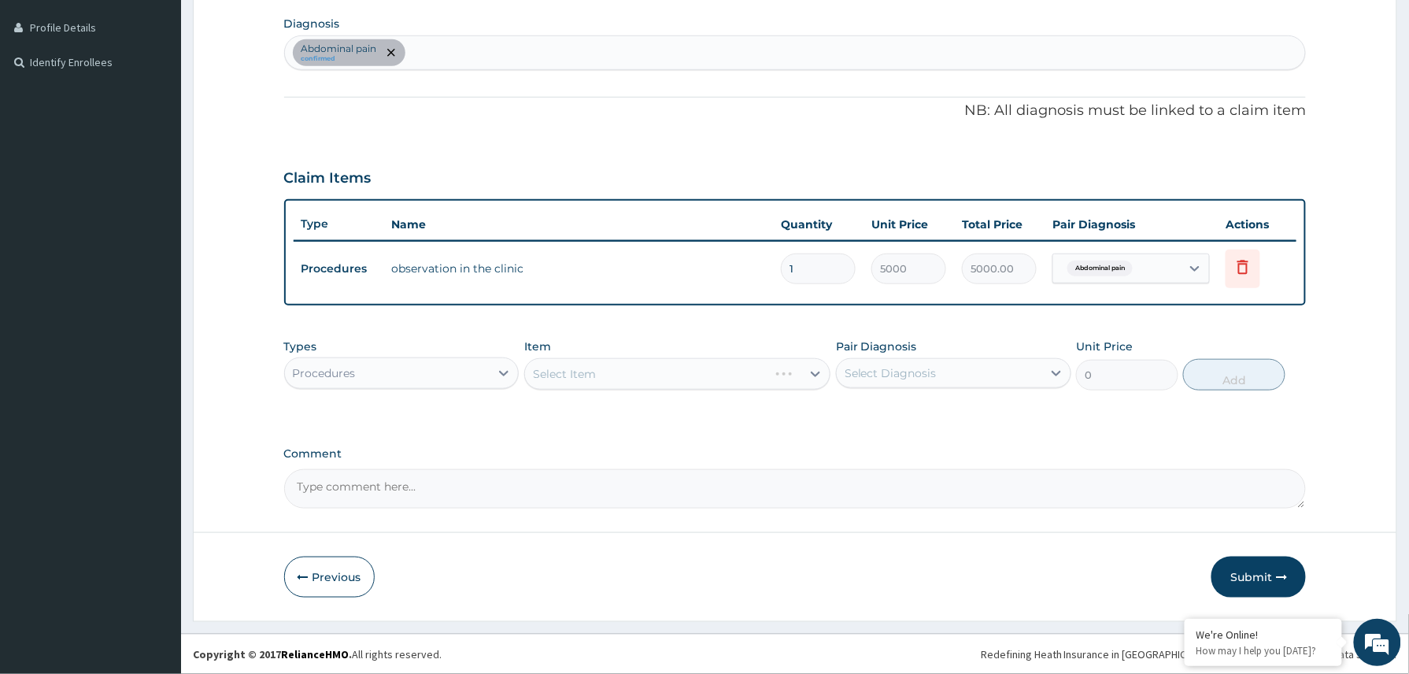
click at [351, 490] on textarea "Comment" at bounding box center [795, 488] width 1022 height 39
paste textarea "M Ceftriaxone 1g stat Tabs Doxycyline 100mg bd x 14/7"
type textarea "M Ceftriaxone 1g stat Tabs Doxycyline 100mg bd x 14/7"
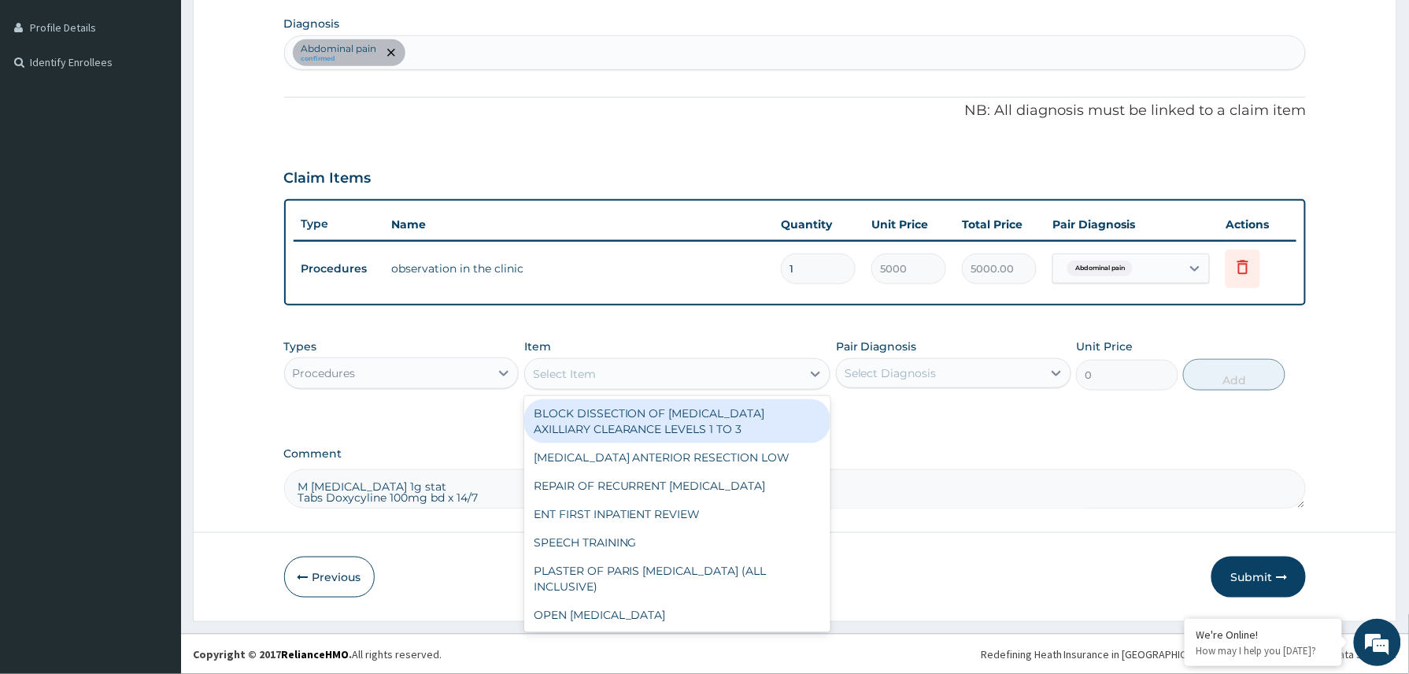
click at [615, 370] on div "Select Item" at bounding box center [663, 373] width 277 height 25
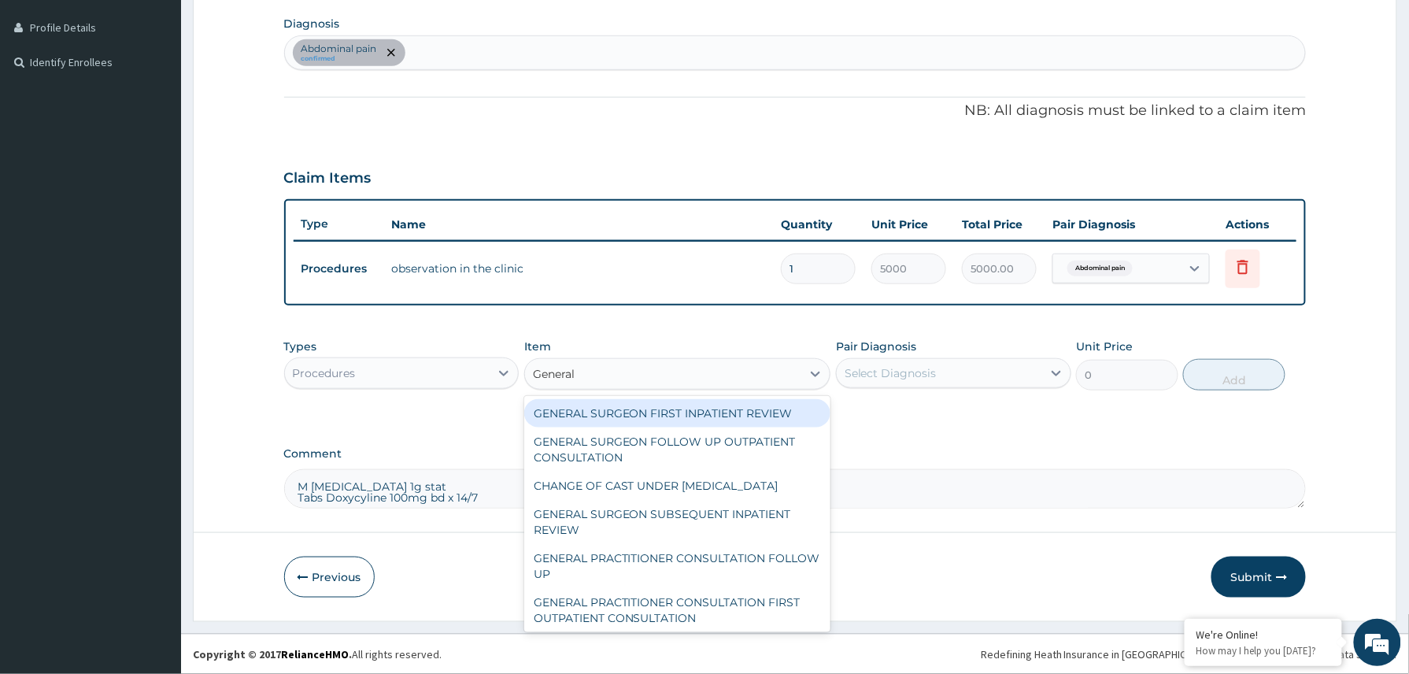
type input "General p"
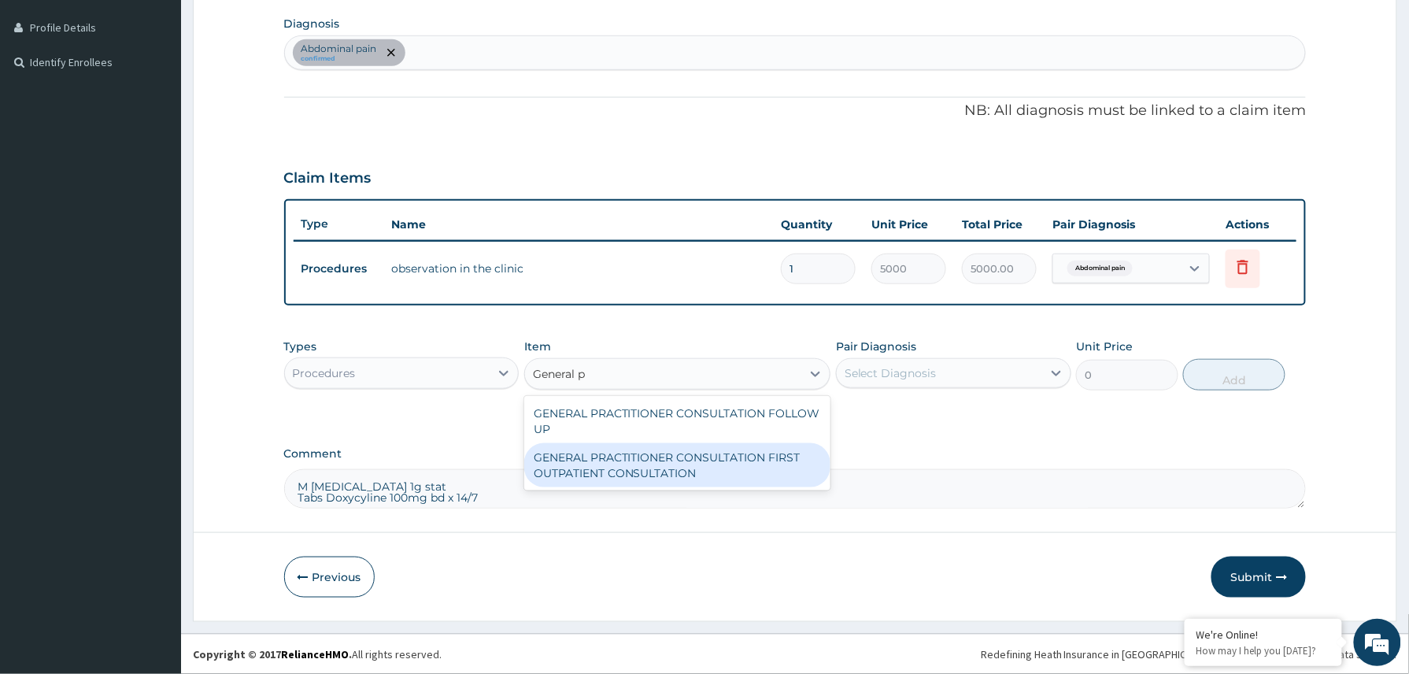
click at [712, 470] on div "GENERAL PRACTITIONER CONSULTATION FIRST OUTPATIENT CONSULTATION" at bounding box center [677, 465] width 307 height 44
type input "3370.125"
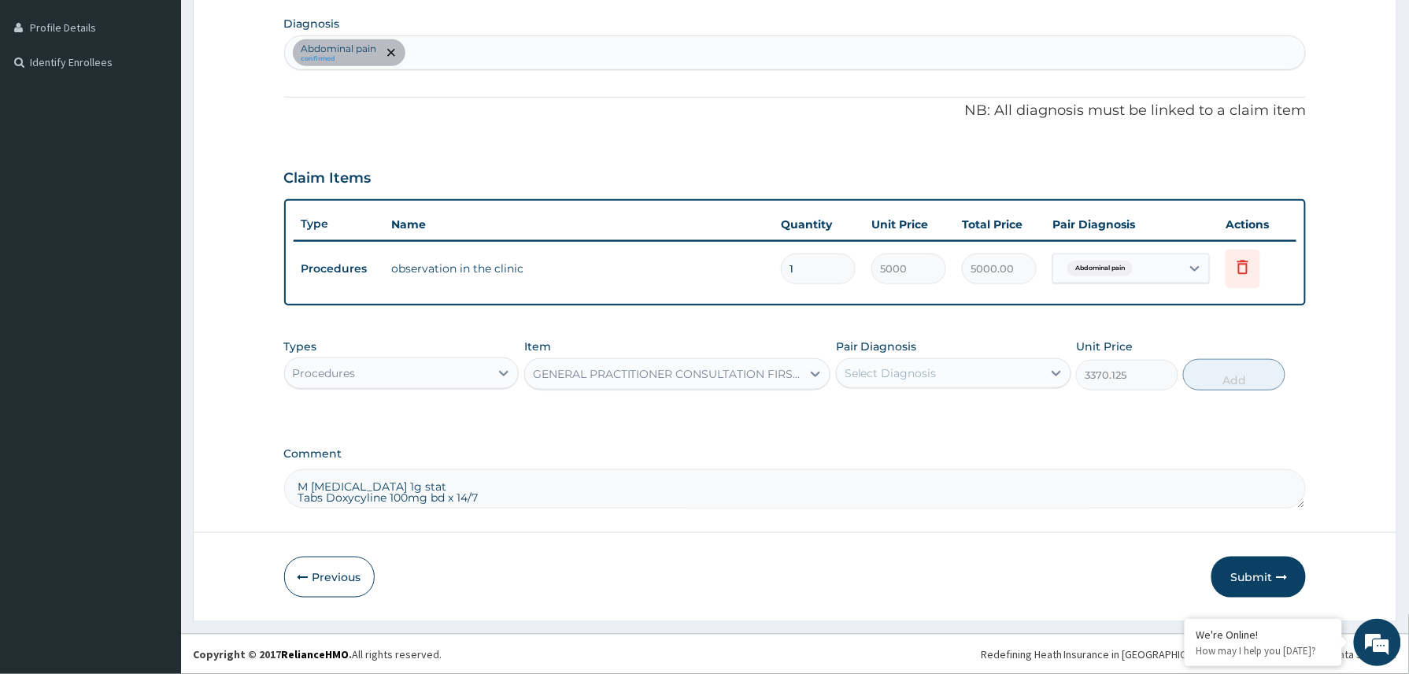
drag, startPoint x: 973, startPoint y: 351, endPoint x: 963, endPoint y: 370, distance: 21.1
click at [967, 363] on div "Pair Diagnosis Select Diagnosis" at bounding box center [953, 364] width 235 height 52
drag, startPoint x: 963, startPoint y: 370, endPoint x: 960, endPoint y: 383, distance: 13.0
click at [960, 383] on div "Select Diagnosis" at bounding box center [939, 372] width 205 height 25
drag, startPoint x: 936, startPoint y: 419, endPoint x: 1058, endPoint y: 412, distance: 122.2
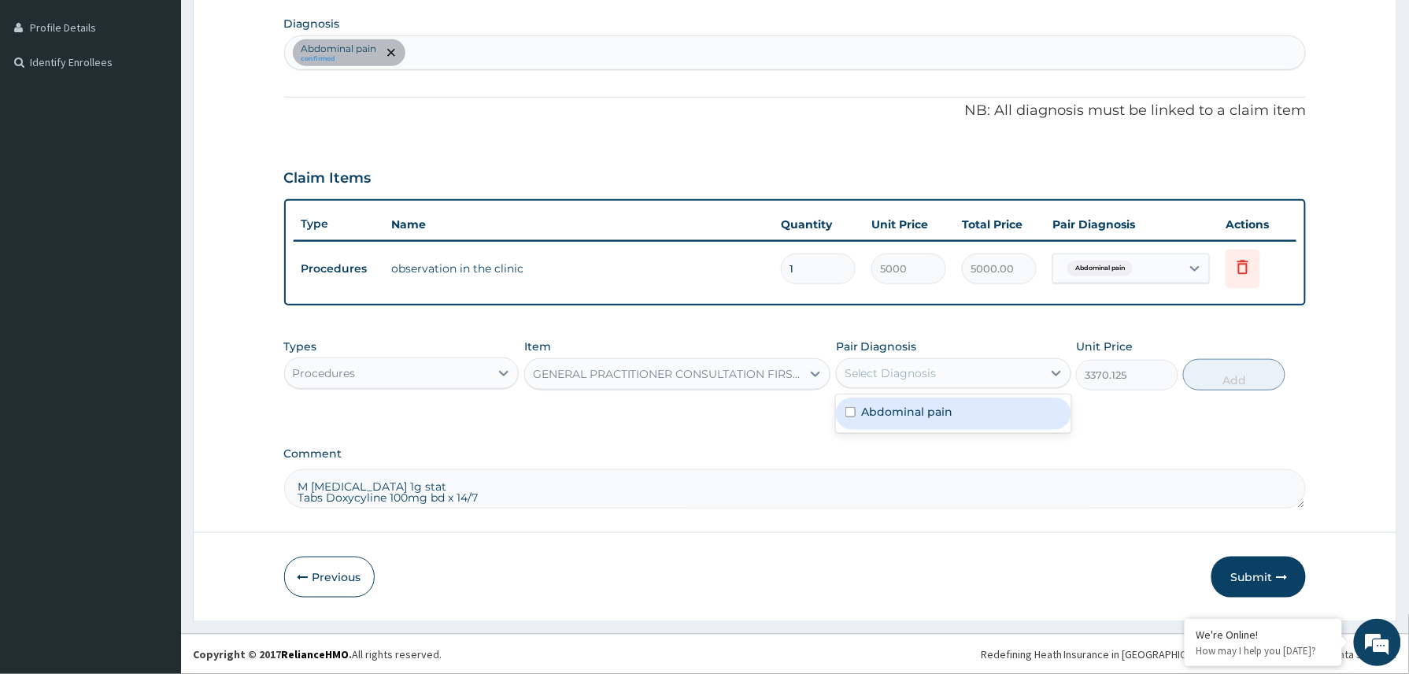
click at [940, 422] on div "Abdominal pain" at bounding box center [953, 413] width 235 height 32
checkbox input "true"
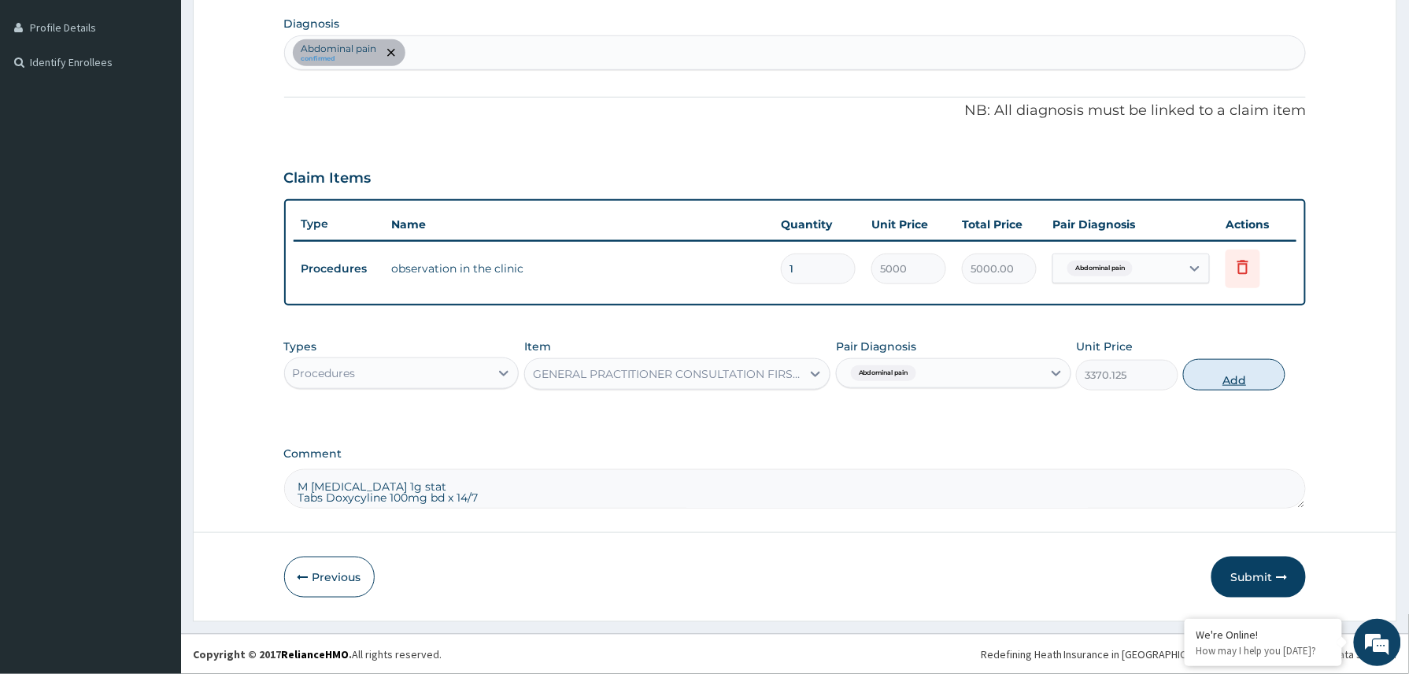
click at [1234, 379] on button "Add" at bounding box center [1234, 374] width 102 height 31
type input "0"
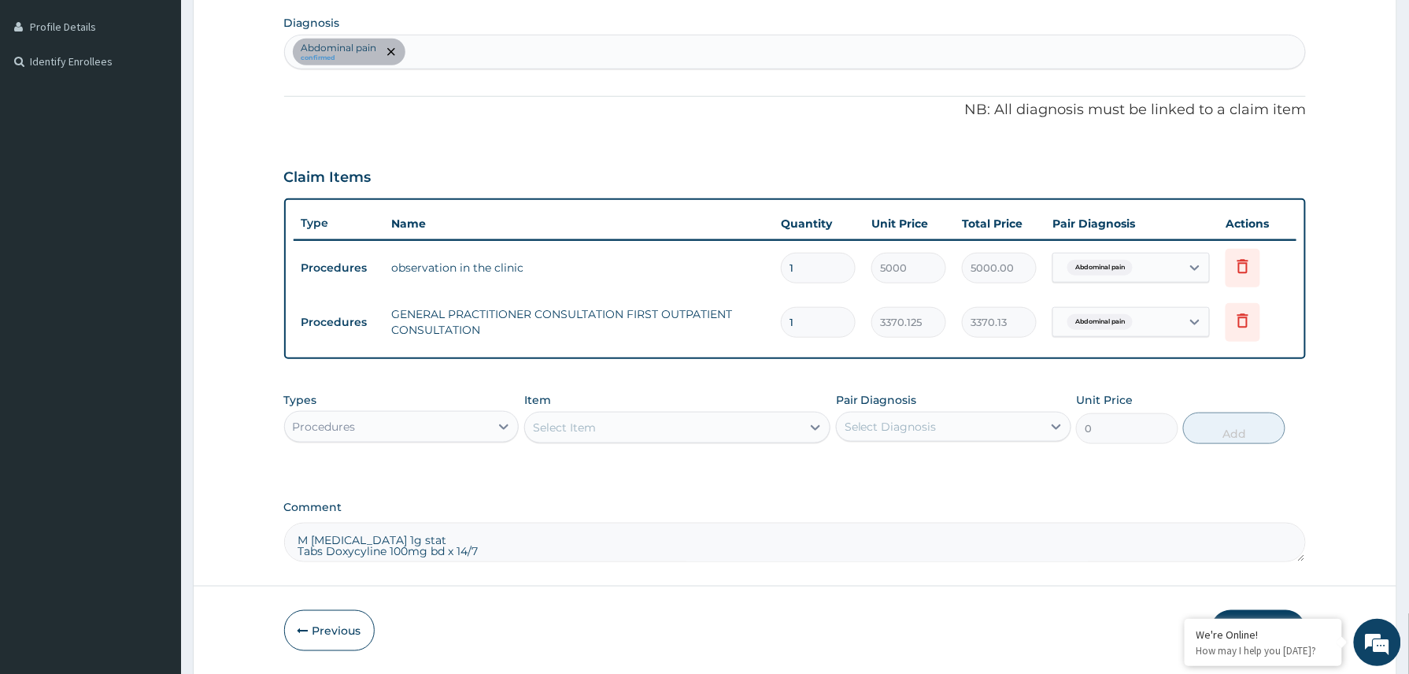
click at [401, 427] on div "Procedures" at bounding box center [387, 426] width 205 height 25
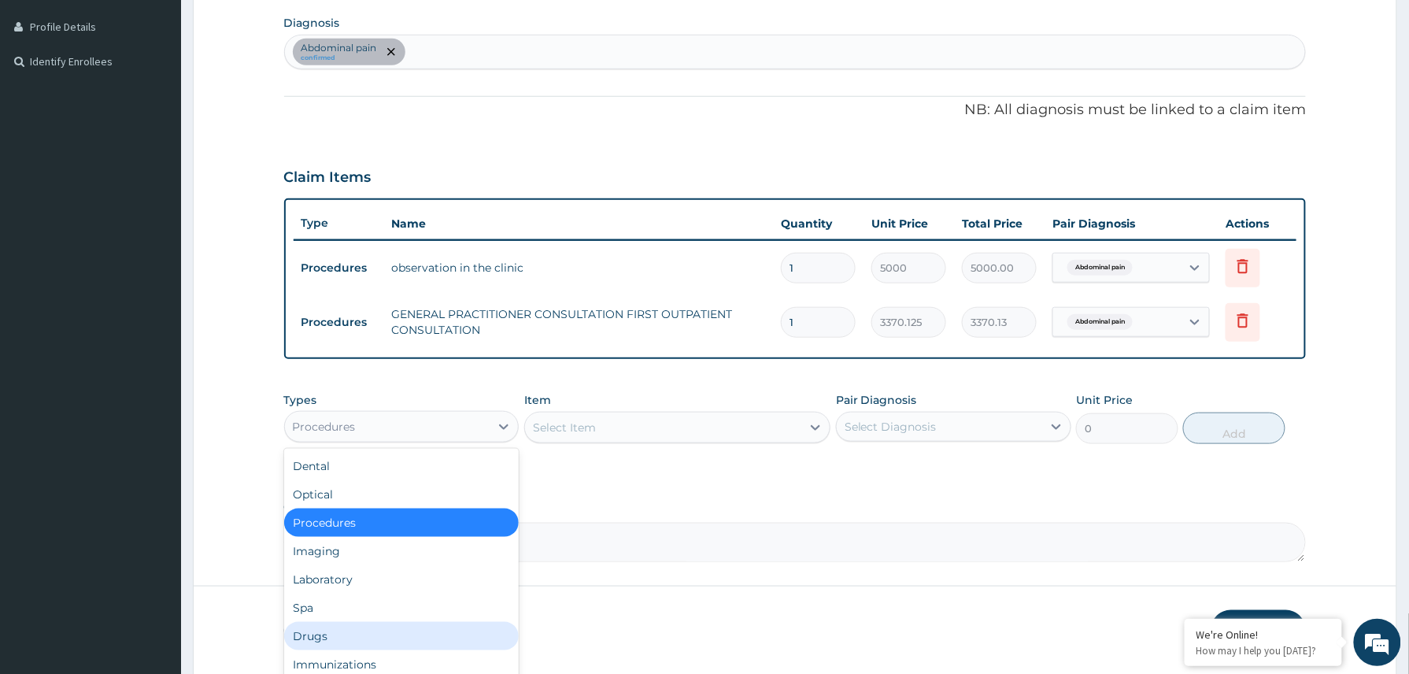
click at [401, 640] on div "Drugs" at bounding box center [401, 636] width 235 height 28
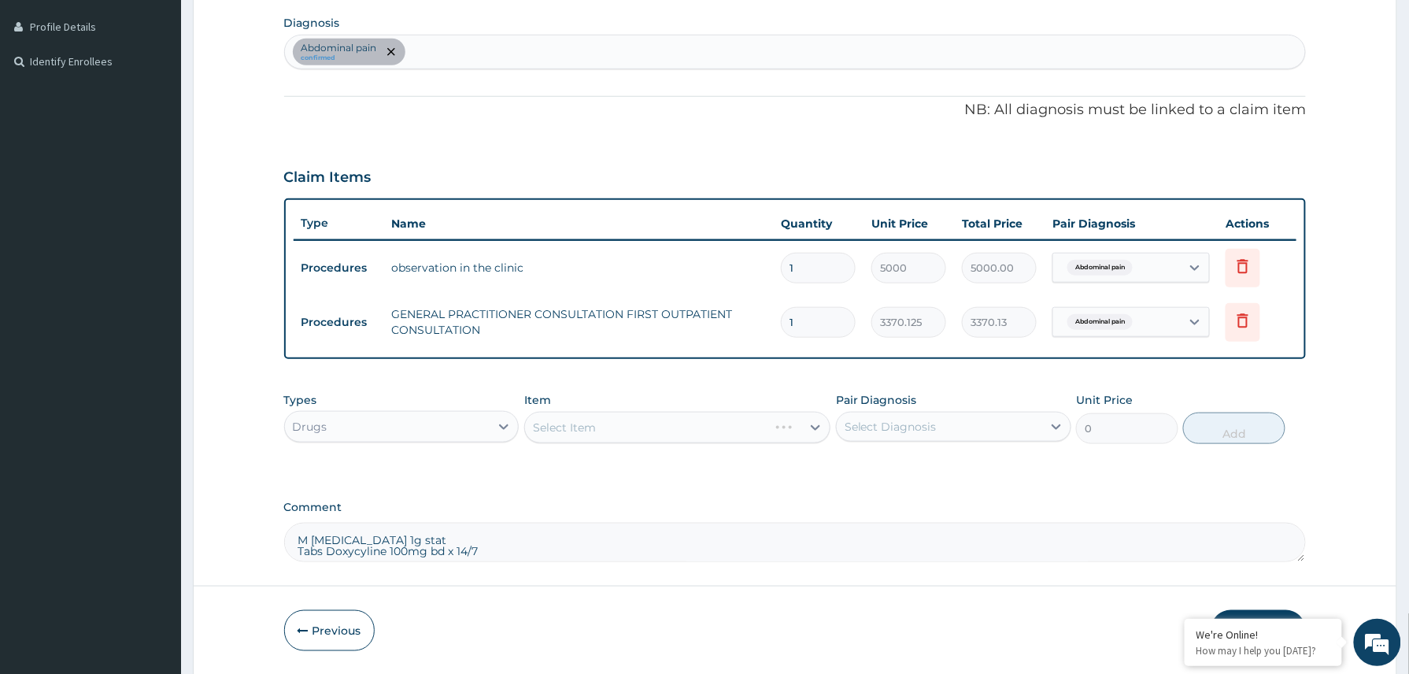
scroll to position [442, 0]
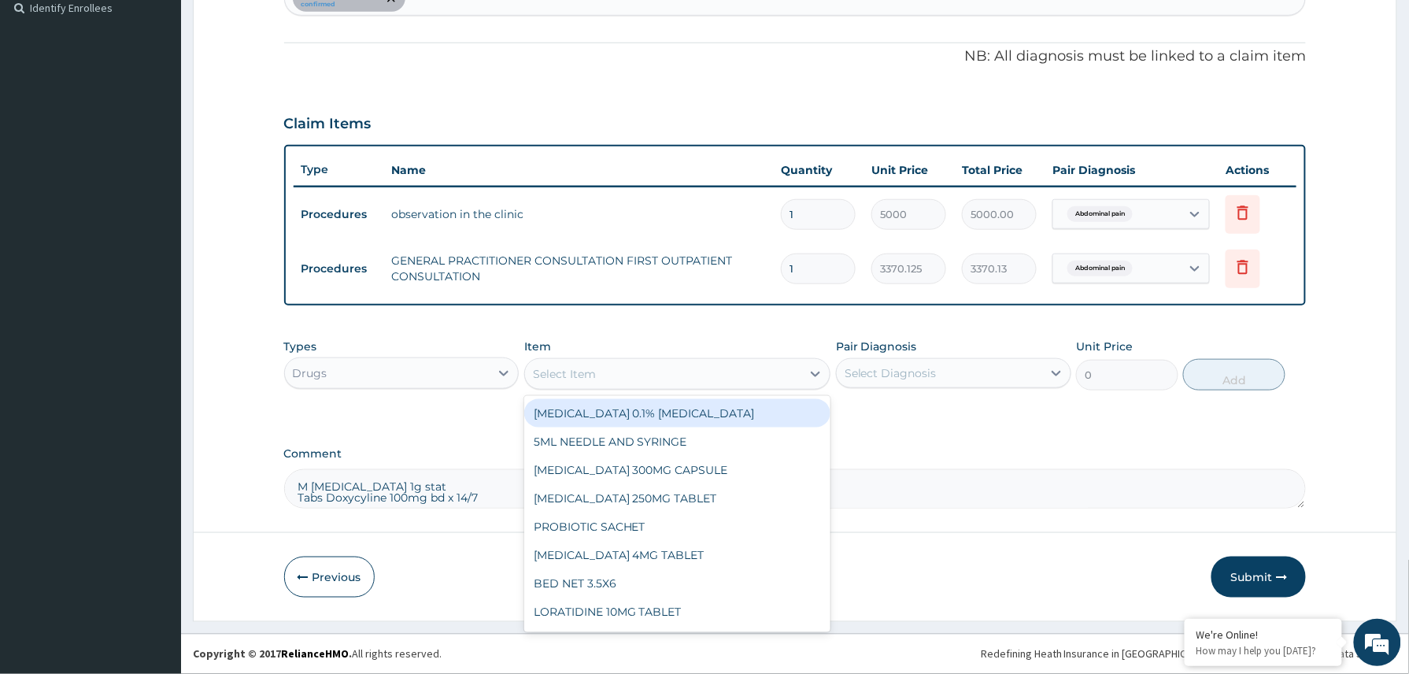
click at [571, 371] on div "Select Item" at bounding box center [564, 374] width 63 height 16
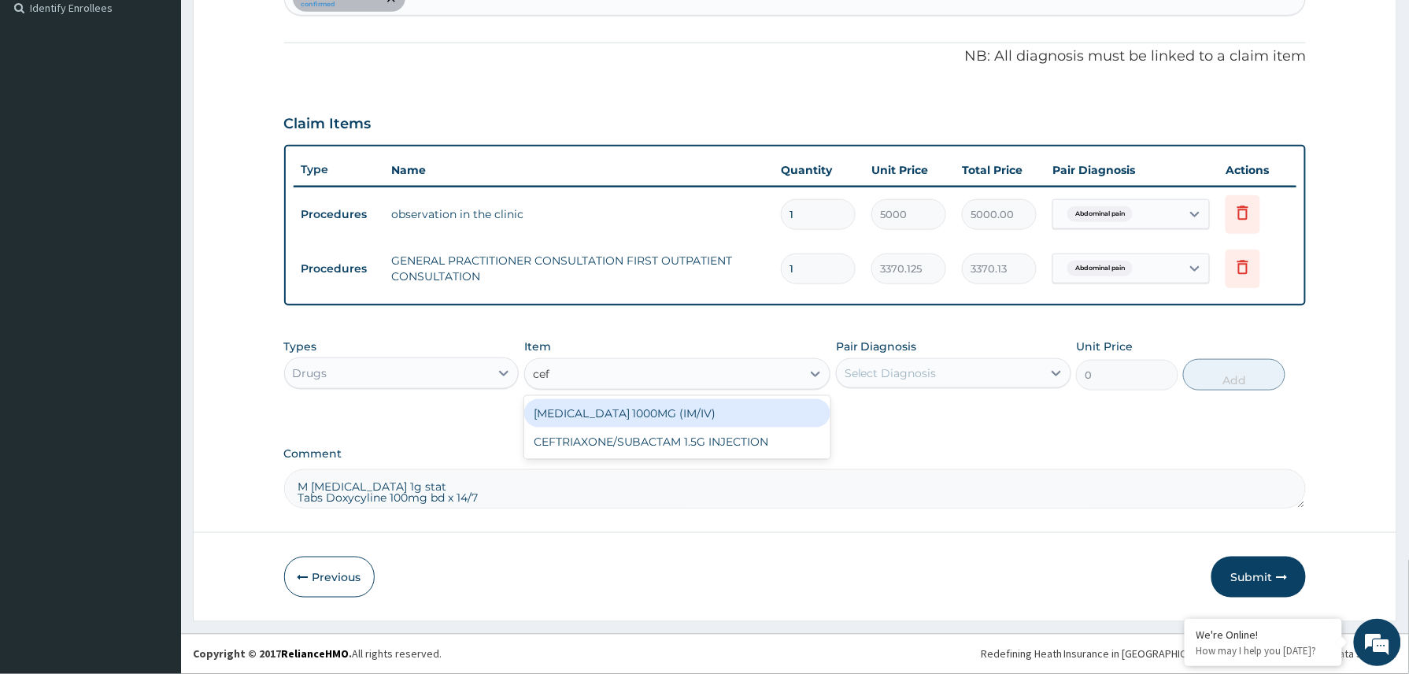
type input "ceft"
drag, startPoint x: 680, startPoint y: 409, endPoint x: 863, endPoint y: 372, distance: 187.1
click at [680, 412] on div "CEFTRIAXONE 1000MG (IM/IV)" at bounding box center [677, 413] width 307 height 28
type input "2415"
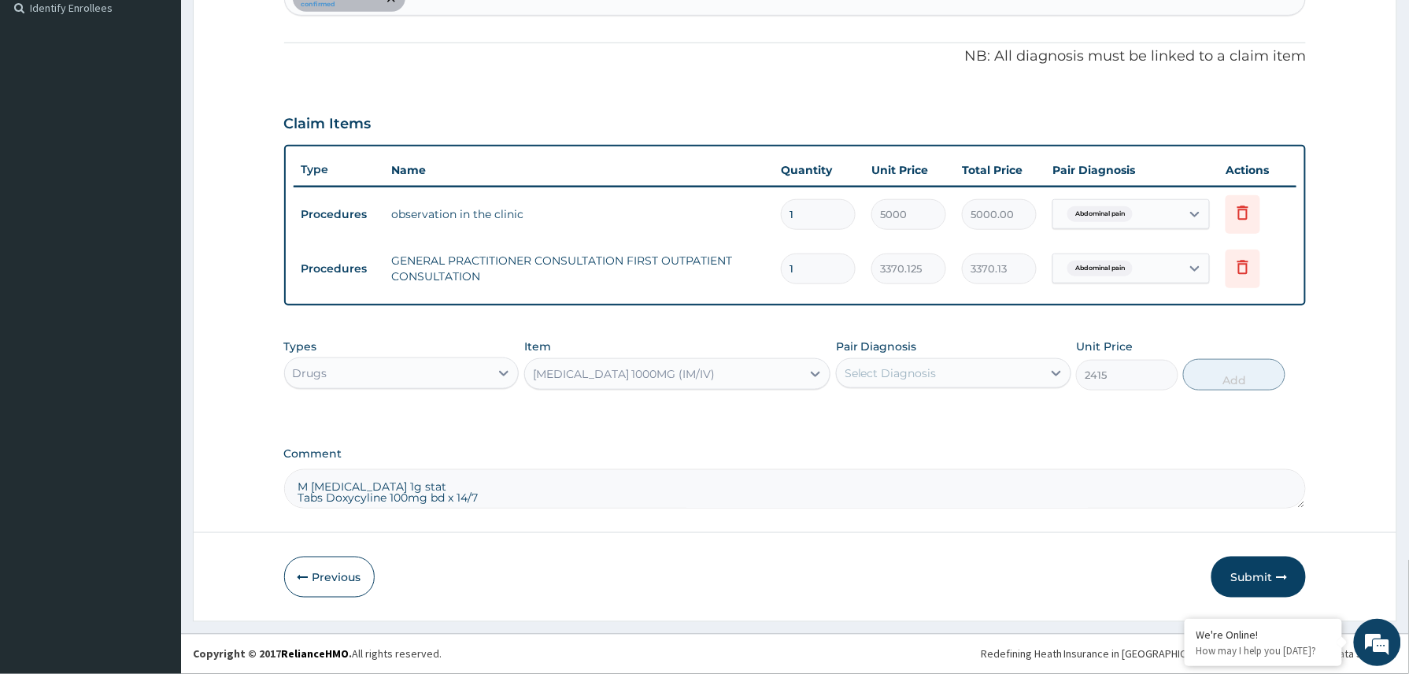
drag, startPoint x: 946, startPoint y: 372, endPoint x: 945, endPoint y: 381, distance: 8.7
click at [946, 373] on div "Select Diagnosis" at bounding box center [939, 372] width 205 height 25
click at [916, 413] on label "Abdominal pain" at bounding box center [907, 412] width 91 height 16
checkbox input "true"
click at [1235, 373] on button "Add" at bounding box center [1234, 374] width 102 height 31
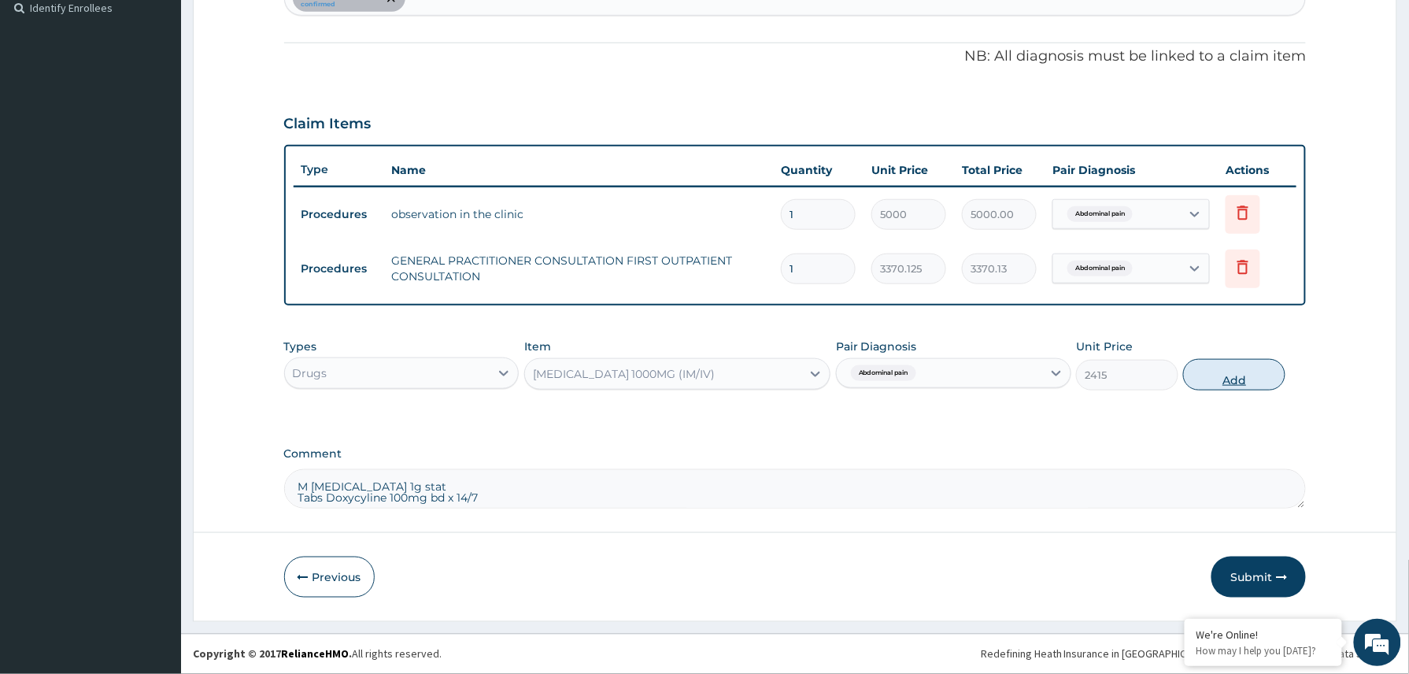
type input "0"
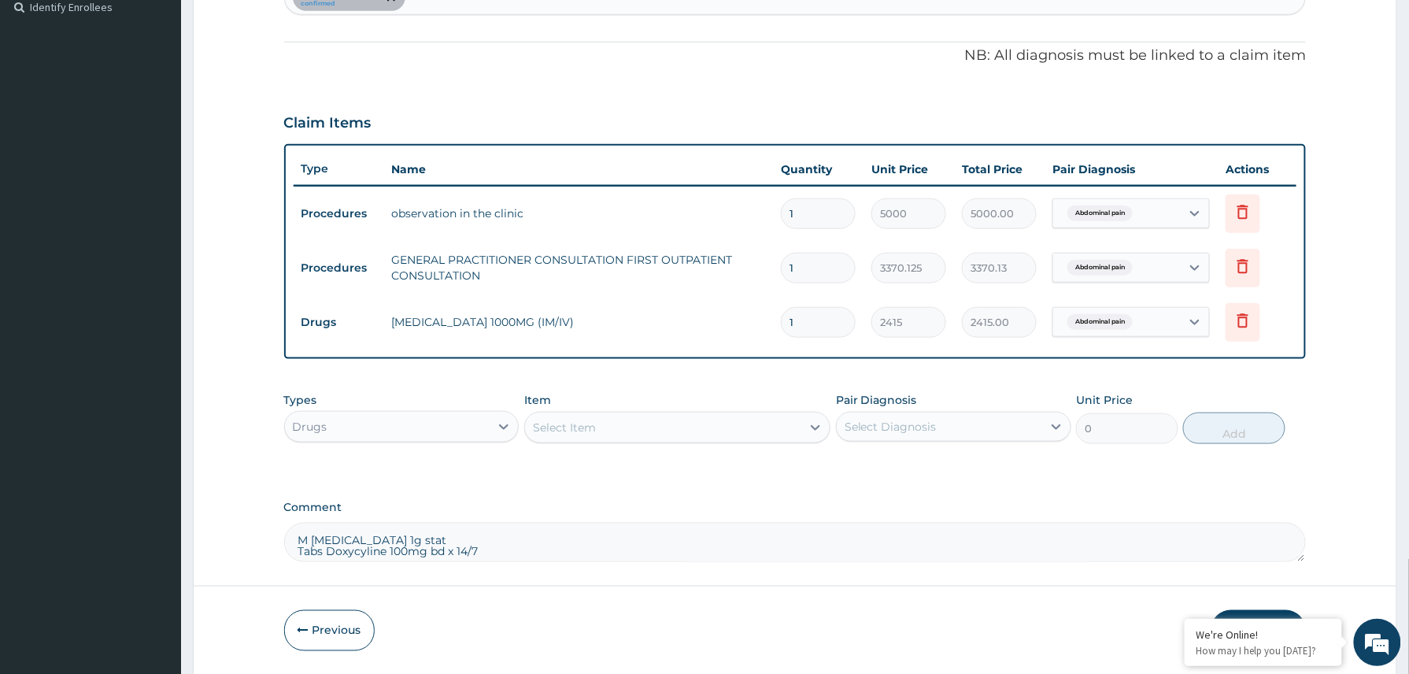
click at [652, 419] on div "Select Item" at bounding box center [663, 427] width 277 height 25
type input "dox"
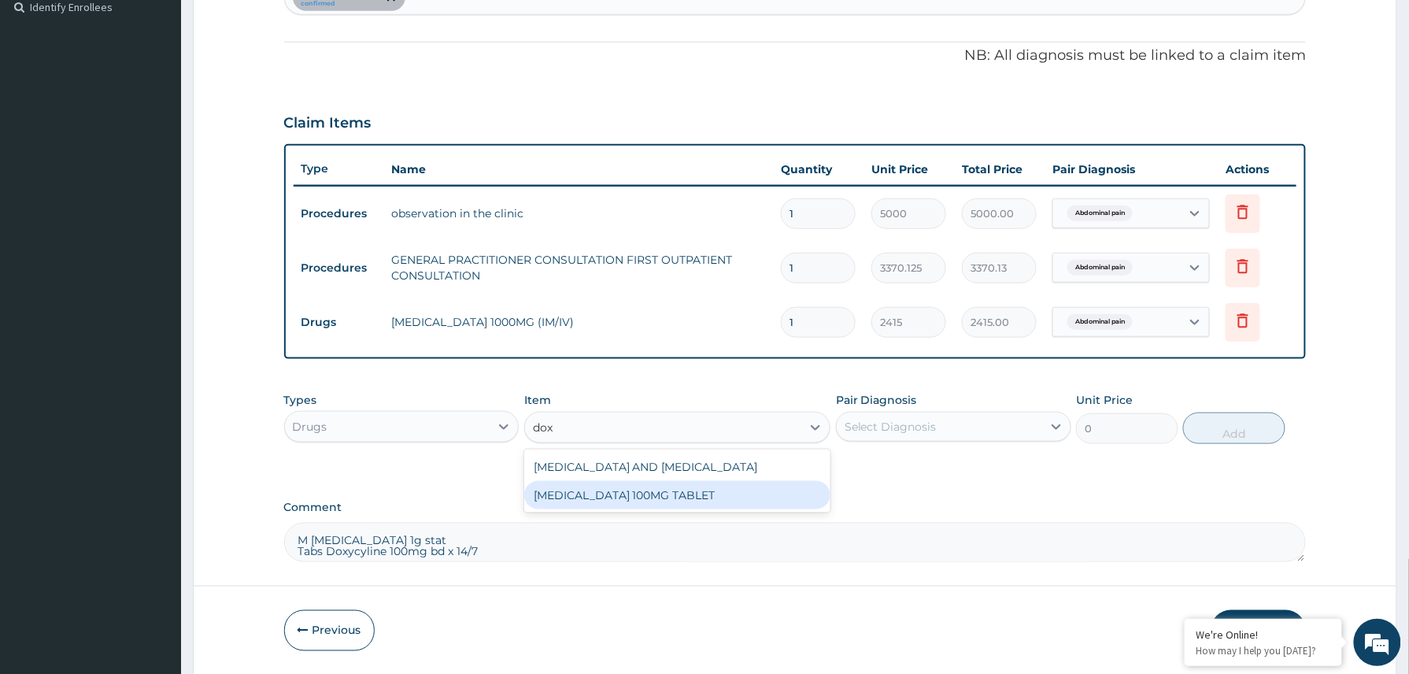
click at [644, 496] on div "DOXYCYCLINE 100MG TABLET" at bounding box center [677, 495] width 307 height 28
type input "109.25"
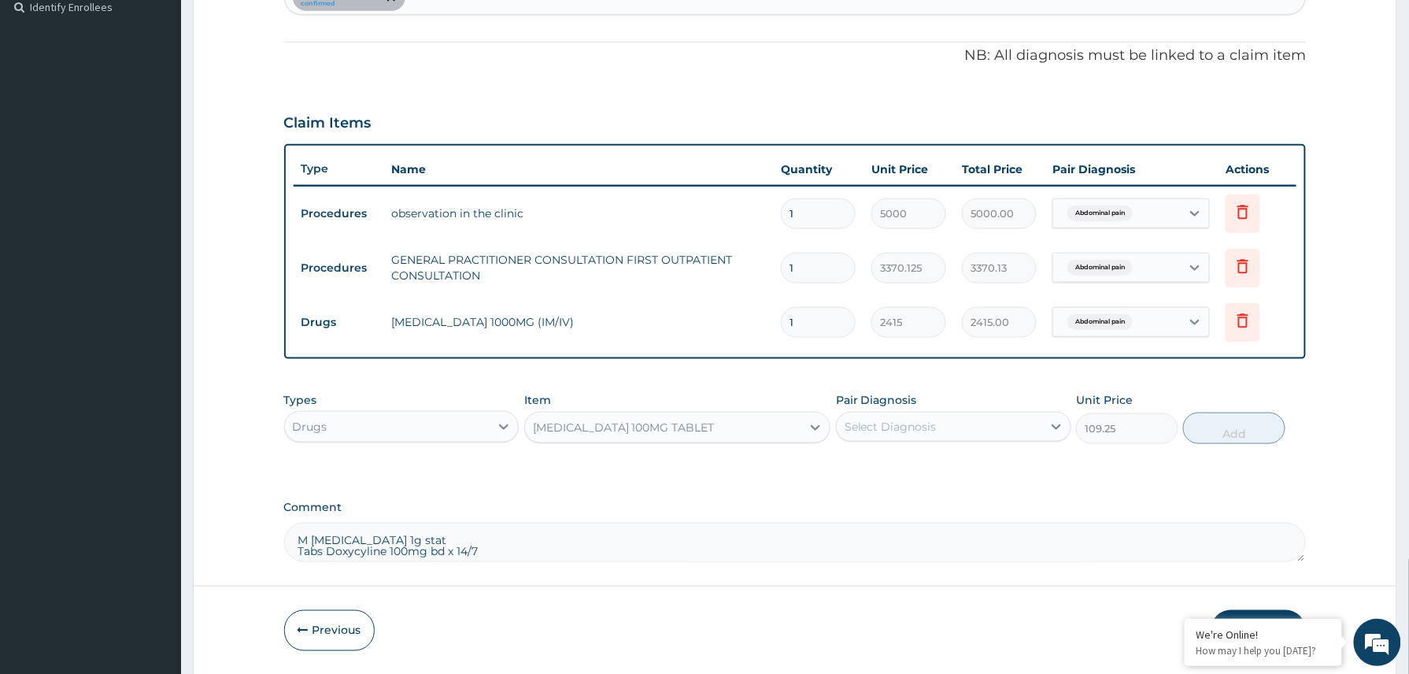
click at [1033, 428] on div "Select Diagnosis" at bounding box center [939, 426] width 205 height 25
drag, startPoint x: 935, startPoint y: 461, endPoint x: 1125, endPoint y: 468, distance: 190.6
click at [936, 461] on label "Abdominal pain" at bounding box center [907, 465] width 91 height 16
checkbox input "true"
drag, startPoint x: 1216, startPoint y: 434, endPoint x: 1262, endPoint y: 452, distance: 49.6
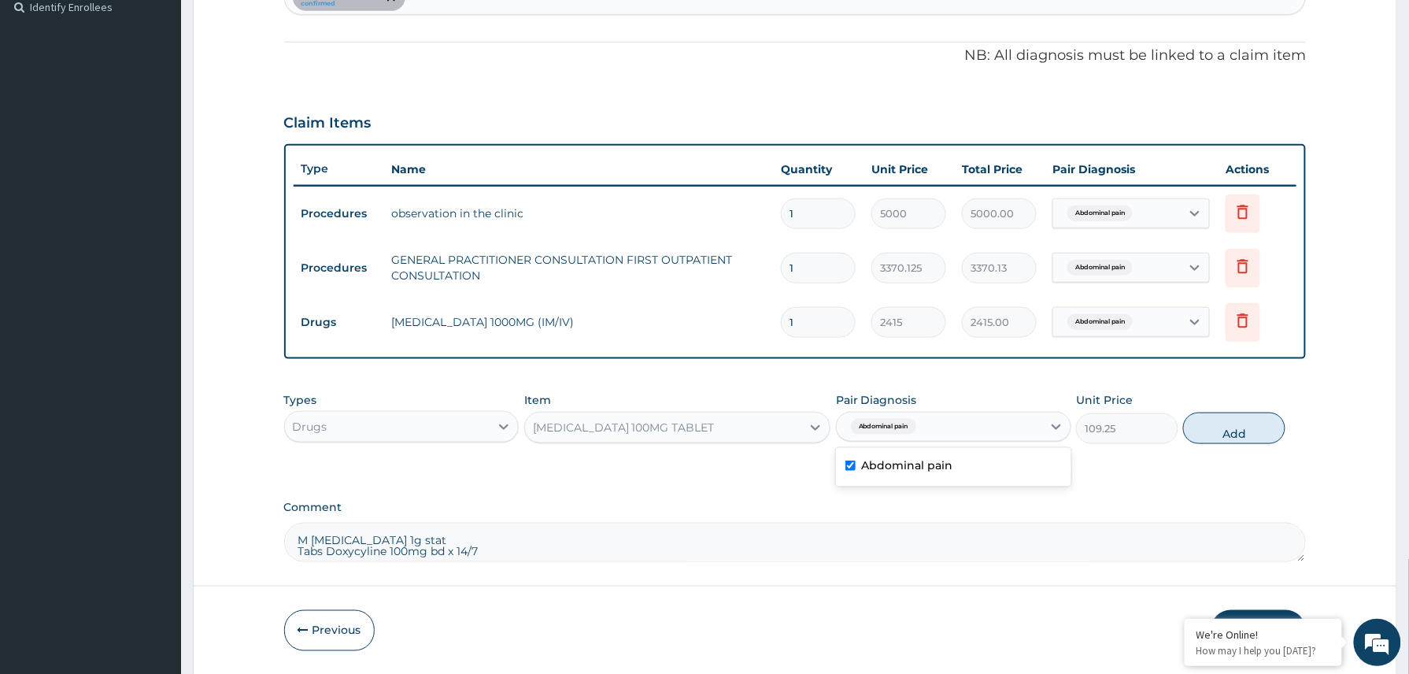
click at [1218, 434] on button "Add" at bounding box center [1234, 427] width 102 height 31
type input "0"
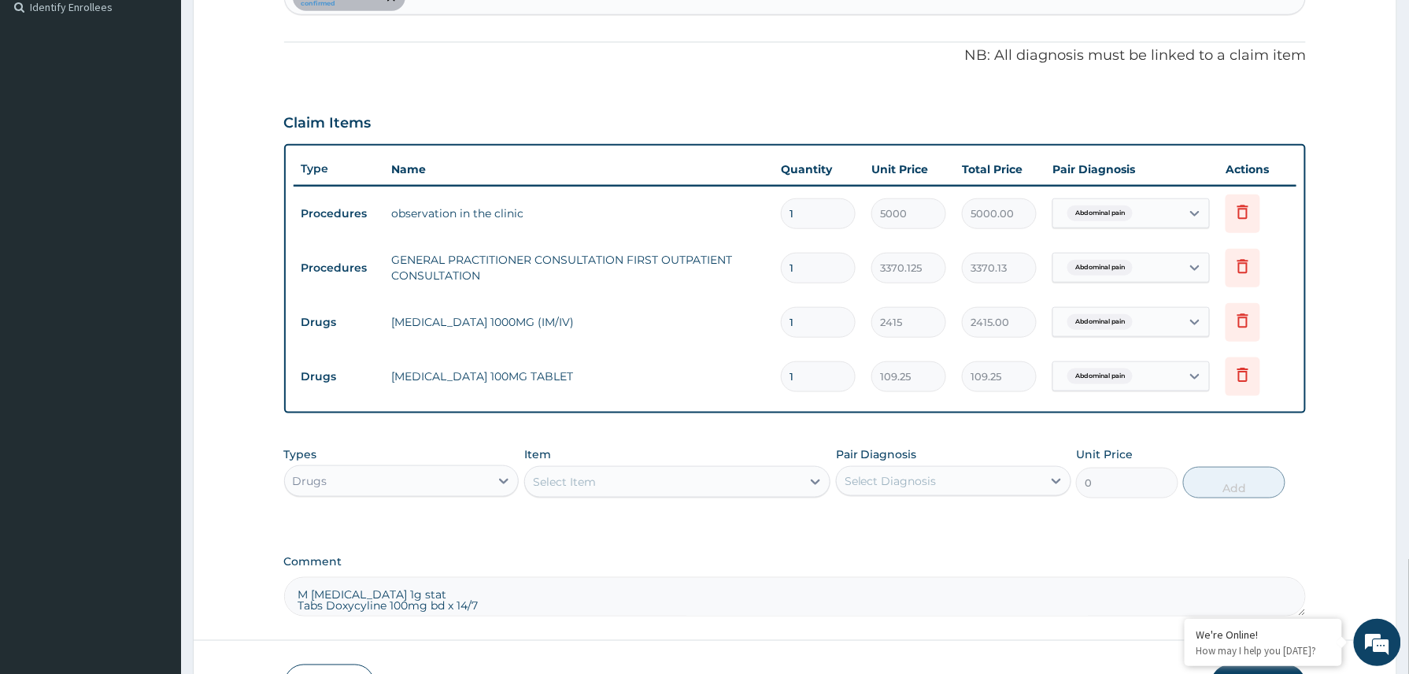
scroll to position [551, 0]
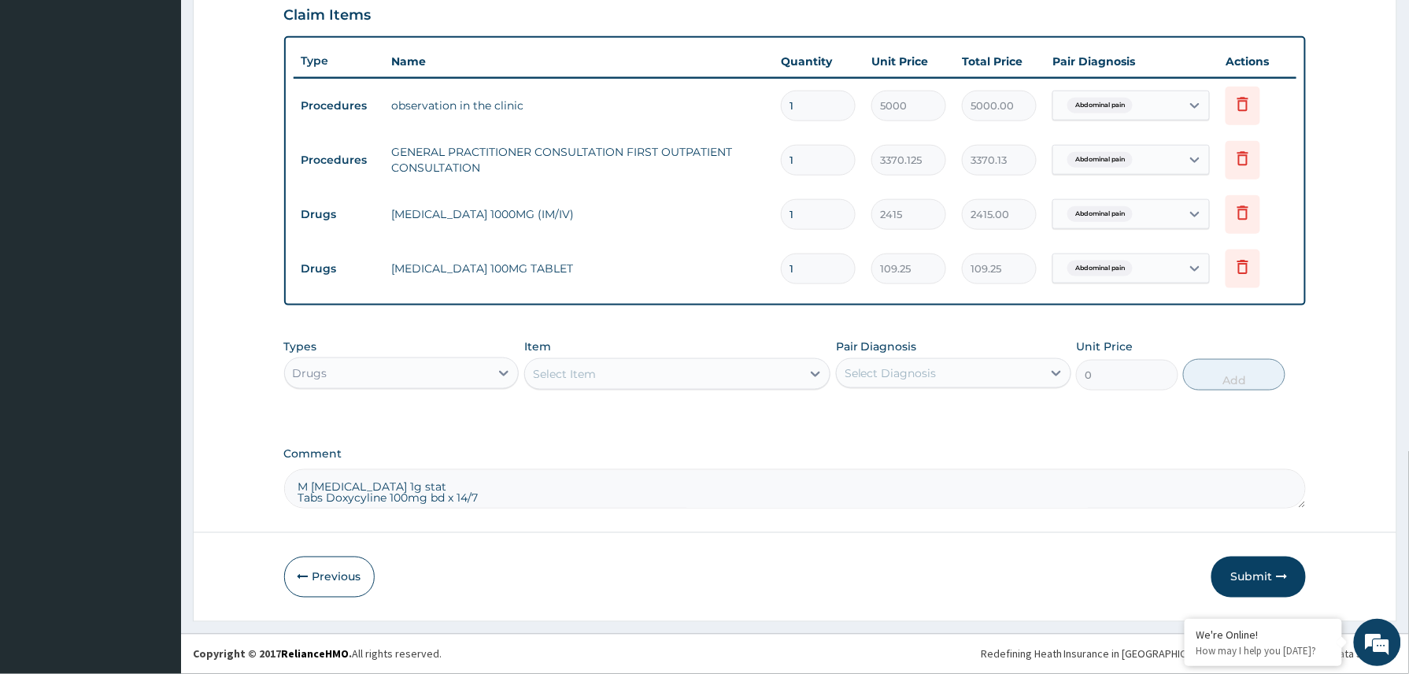
type input "14"
type input "1529.50"
type input "14"
drag, startPoint x: 505, startPoint y: 497, endPoint x: 297, endPoint y: 466, distance: 210.9
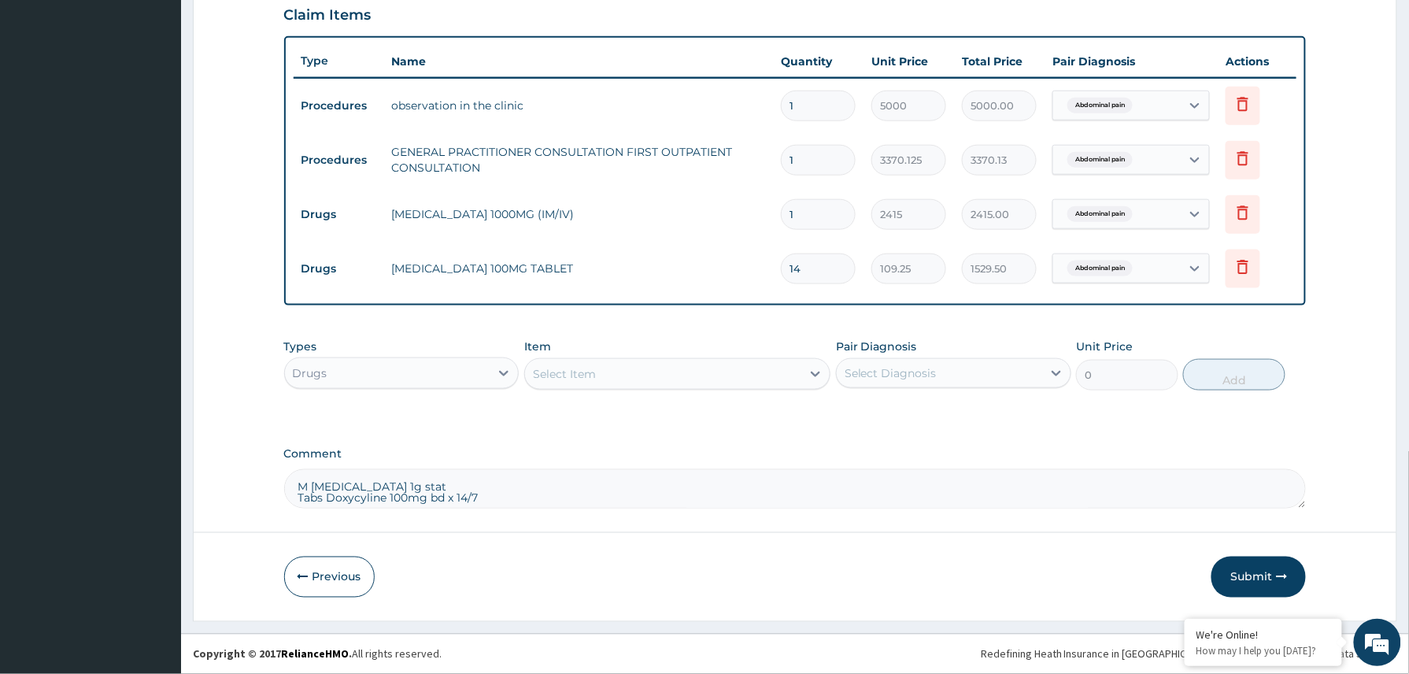
click at [297, 466] on div "Comment M Ceftriaxone 1g stat Tabs Doxycyline 100mg bd x 14/7" at bounding box center [795, 477] width 1022 height 61
click at [1255, 576] on button "Submit" at bounding box center [1258, 576] width 94 height 41
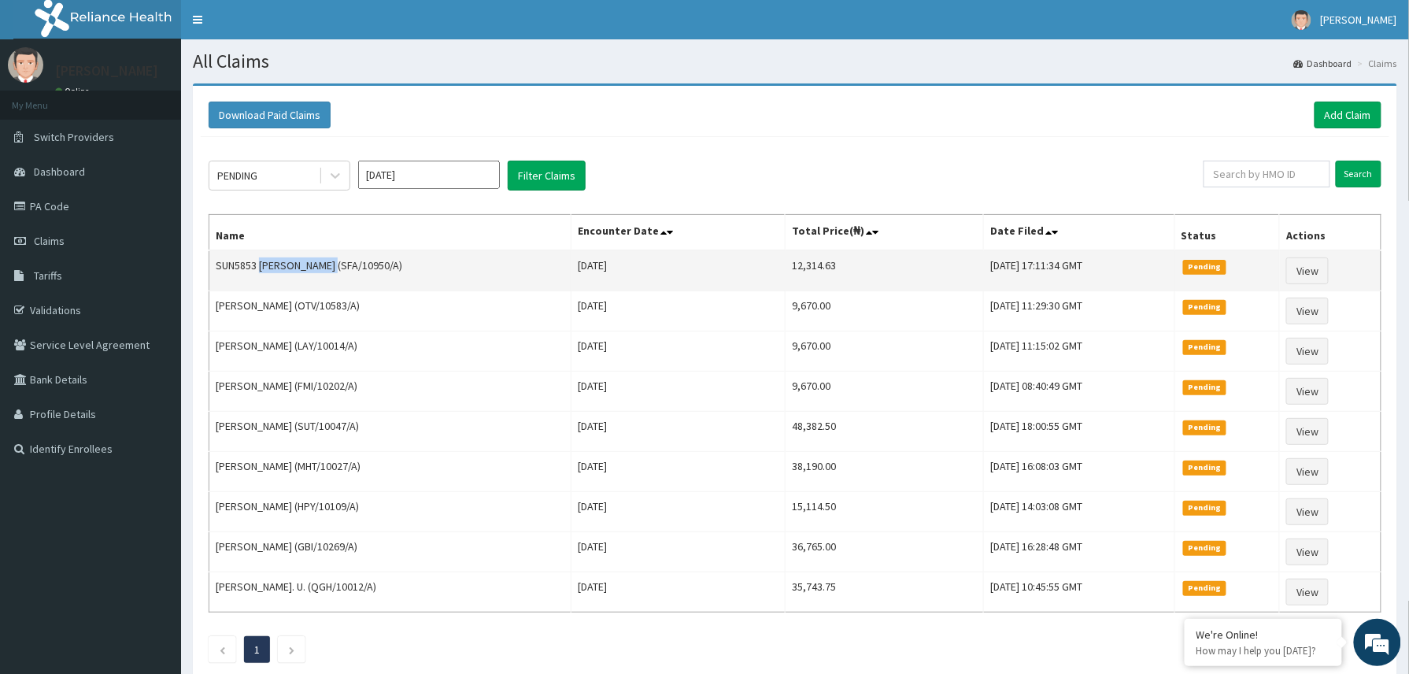
drag, startPoint x: 260, startPoint y: 268, endPoint x: 338, endPoint y: 272, distance: 78.8
click at [338, 272] on td "SUN5853 [PERSON_NAME] (SFA/10950/A)" at bounding box center [390, 270] width 362 height 41
copy td "[PERSON_NAME]"
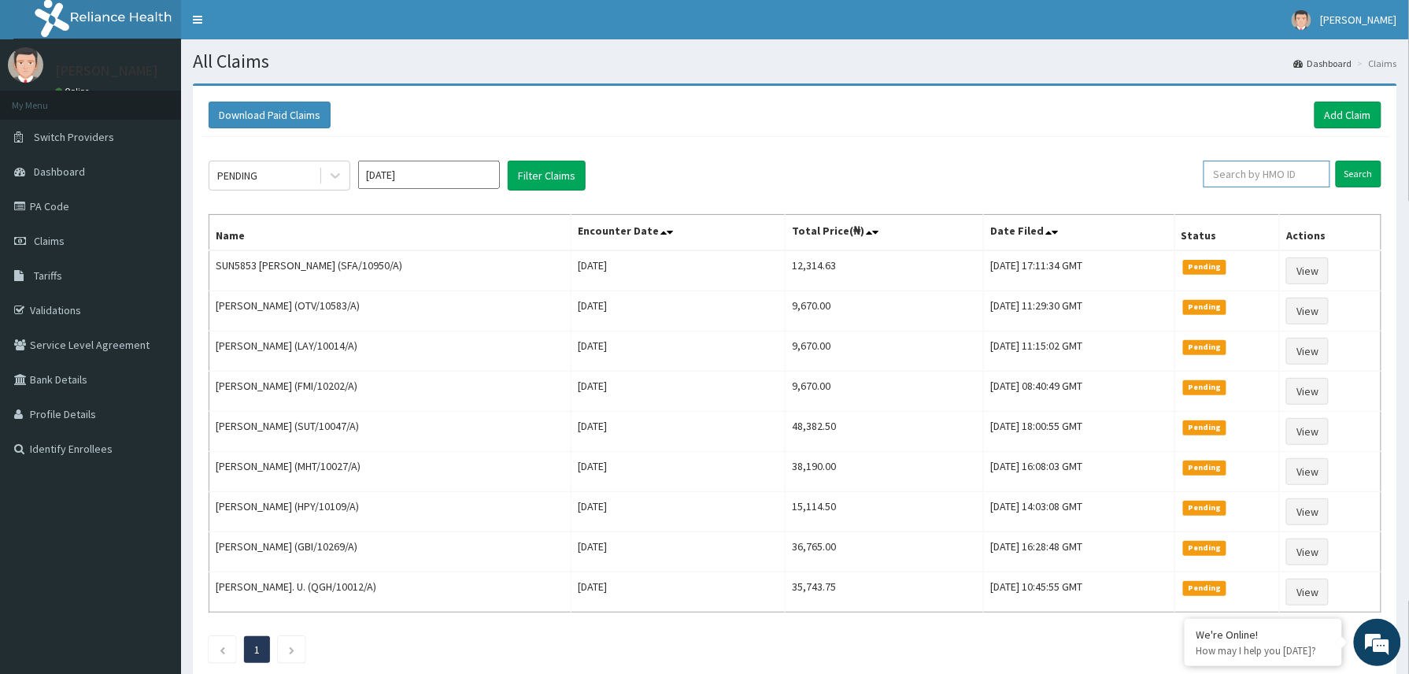
click at [1212, 178] on input "text" at bounding box center [1266, 174] width 127 height 27
paste input "2501309"
type input "2501309"
drag, startPoint x: 1263, startPoint y: 173, endPoint x: 1209, endPoint y: 190, distance: 56.8
click at [1209, 190] on div "2501309 Search" at bounding box center [1281, 176] width 200 height 30
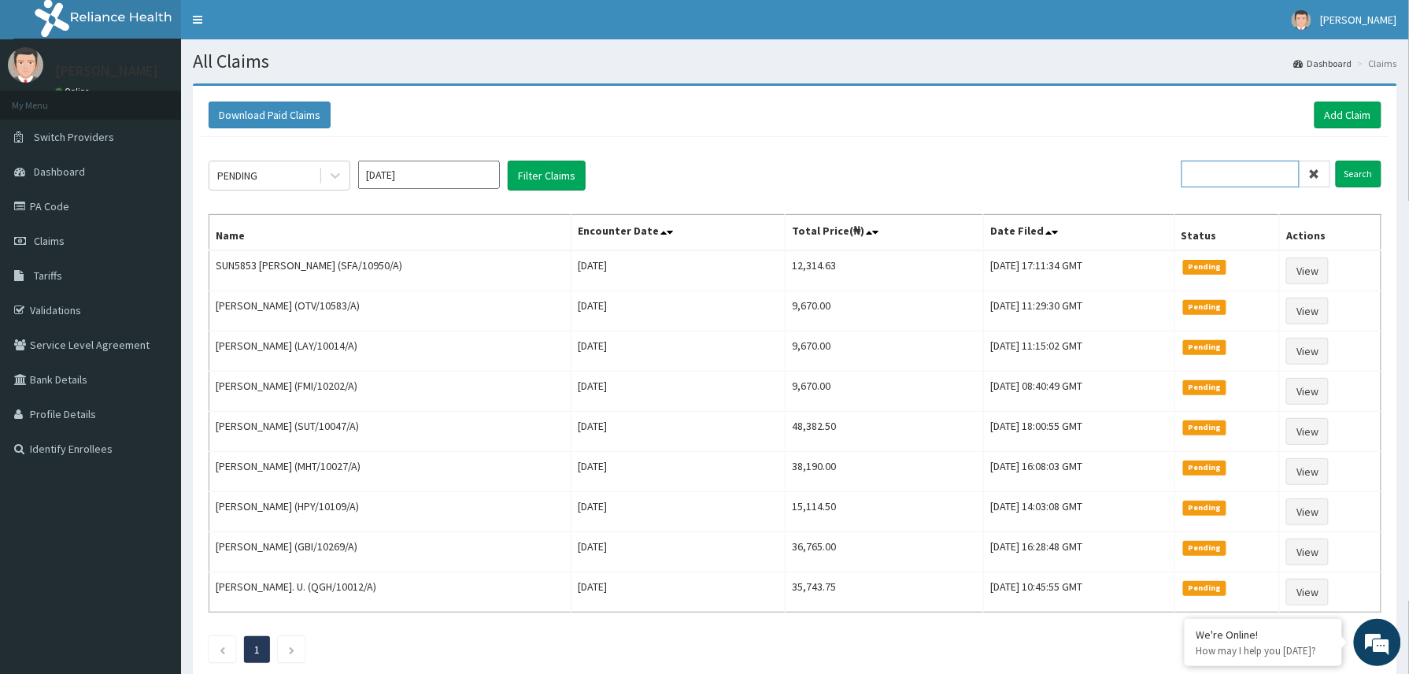
paste input "2410834"
type input "2410834"
drag, startPoint x: 1269, startPoint y: 179, endPoint x: 1213, endPoint y: 190, distance: 57.0
click at [1213, 190] on div "2410834 Search" at bounding box center [1281, 176] width 200 height 30
click at [1325, 121] on link "Add Claim" at bounding box center [1347, 115] width 67 height 27
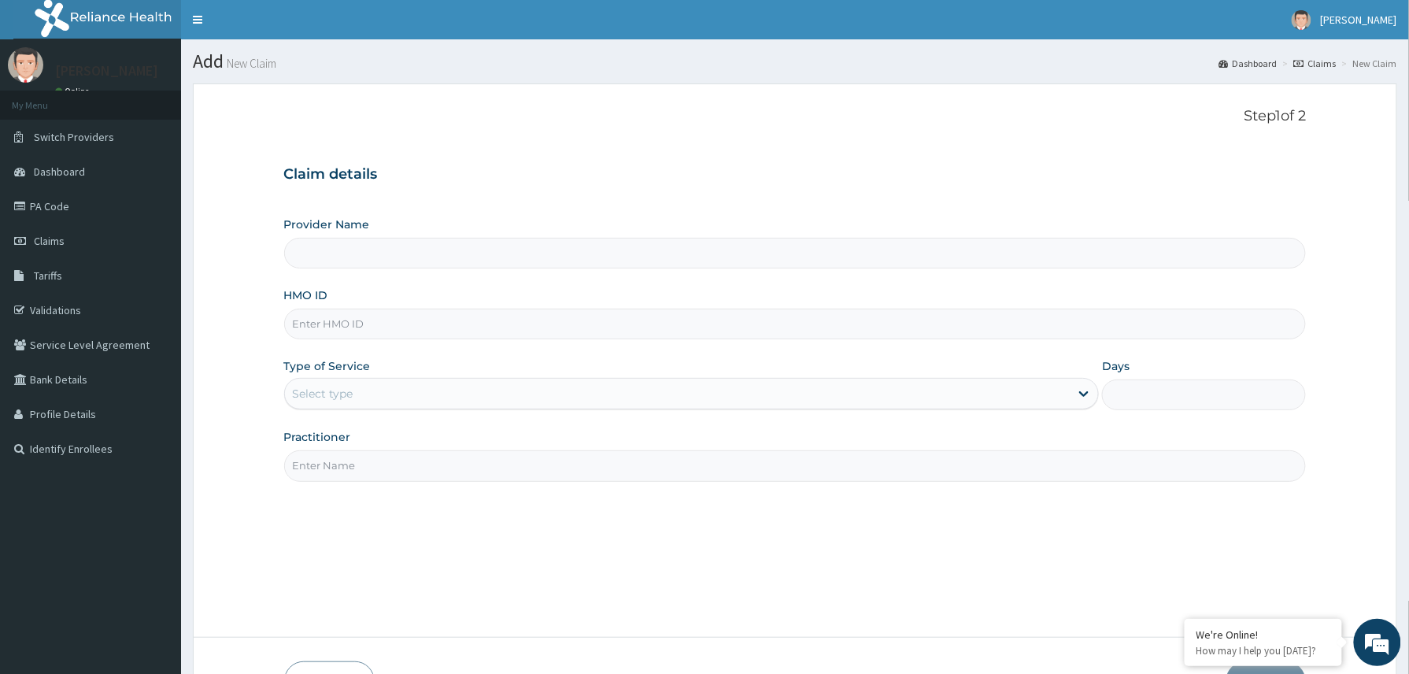
type input "Reliance Family Clinics (RFC) - [GEOGRAPHIC_DATA]"
click at [345, 328] on input "HMO ID" at bounding box center [795, 324] width 1022 height 31
paste input "CDI/10012/A"
type input "CDI/10012/A"
click at [375, 406] on div "Select type" at bounding box center [677, 393] width 785 height 25
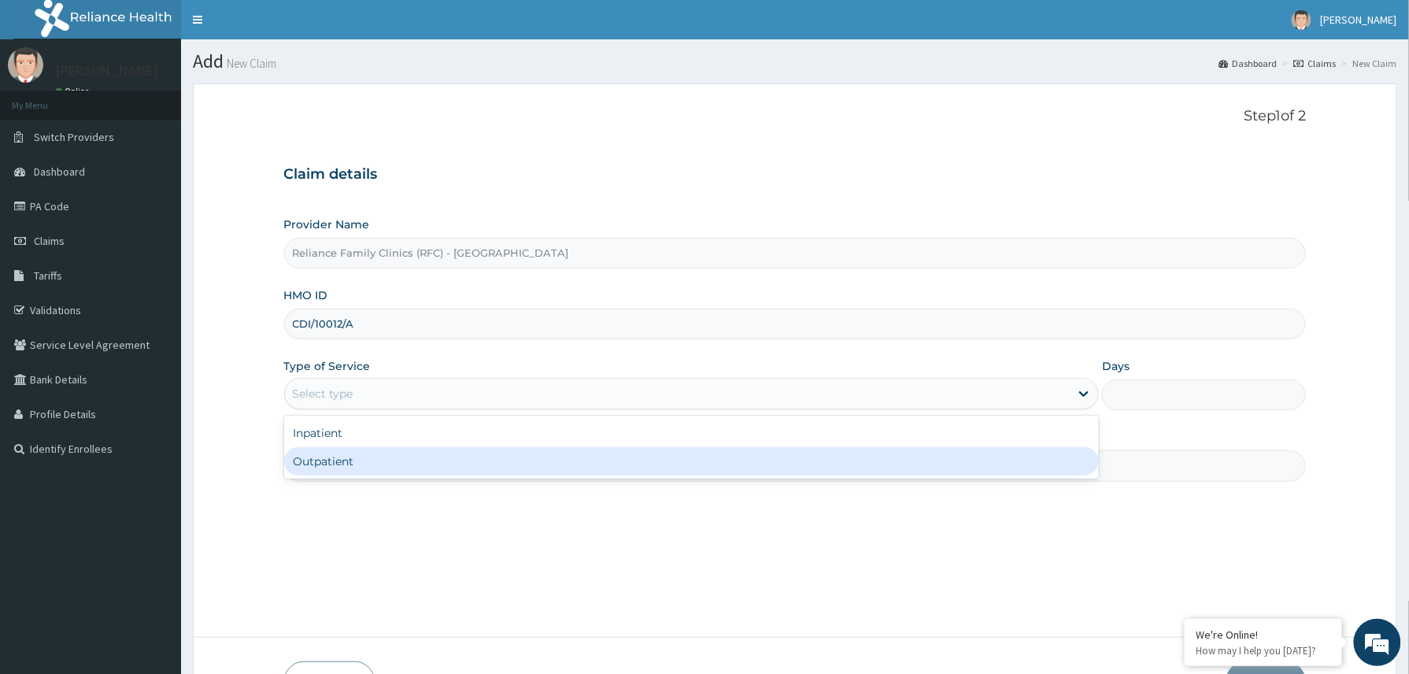
click at [366, 464] on div "Outpatient" at bounding box center [691, 461] width 815 height 28
type input "1"
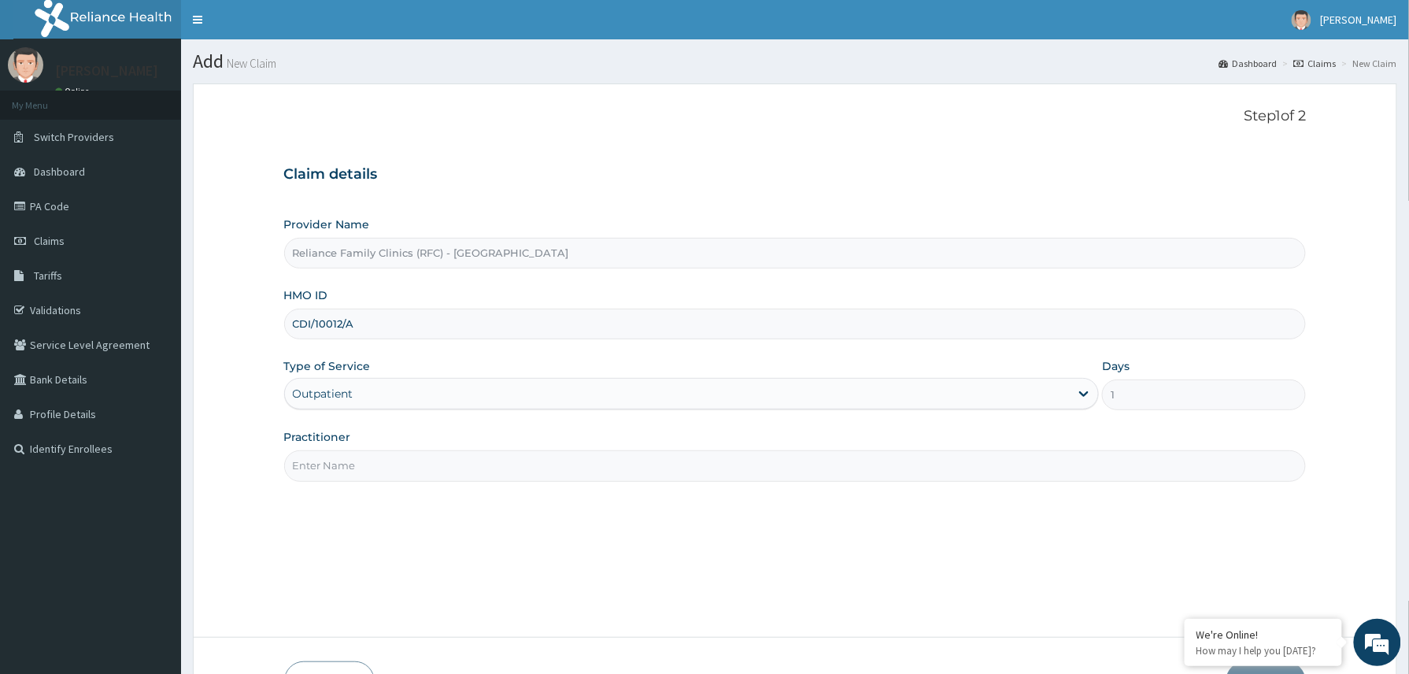
click at [373, 464] on input "Practitioner" at bounding box center [795, 465] width 1022 height 31
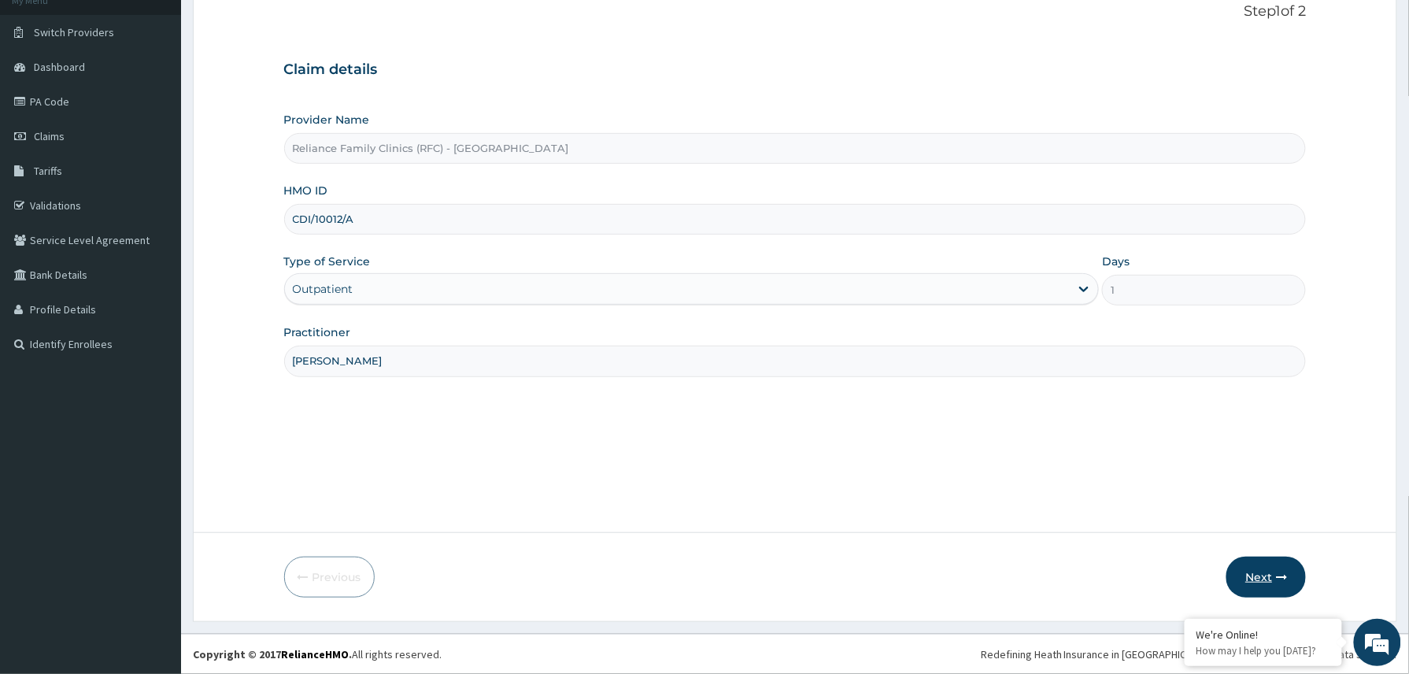
type input "[PERSON_NAME]"
click at [1260, 580] on button "Next" at bounding box center [1265, 576] width 79 height 41
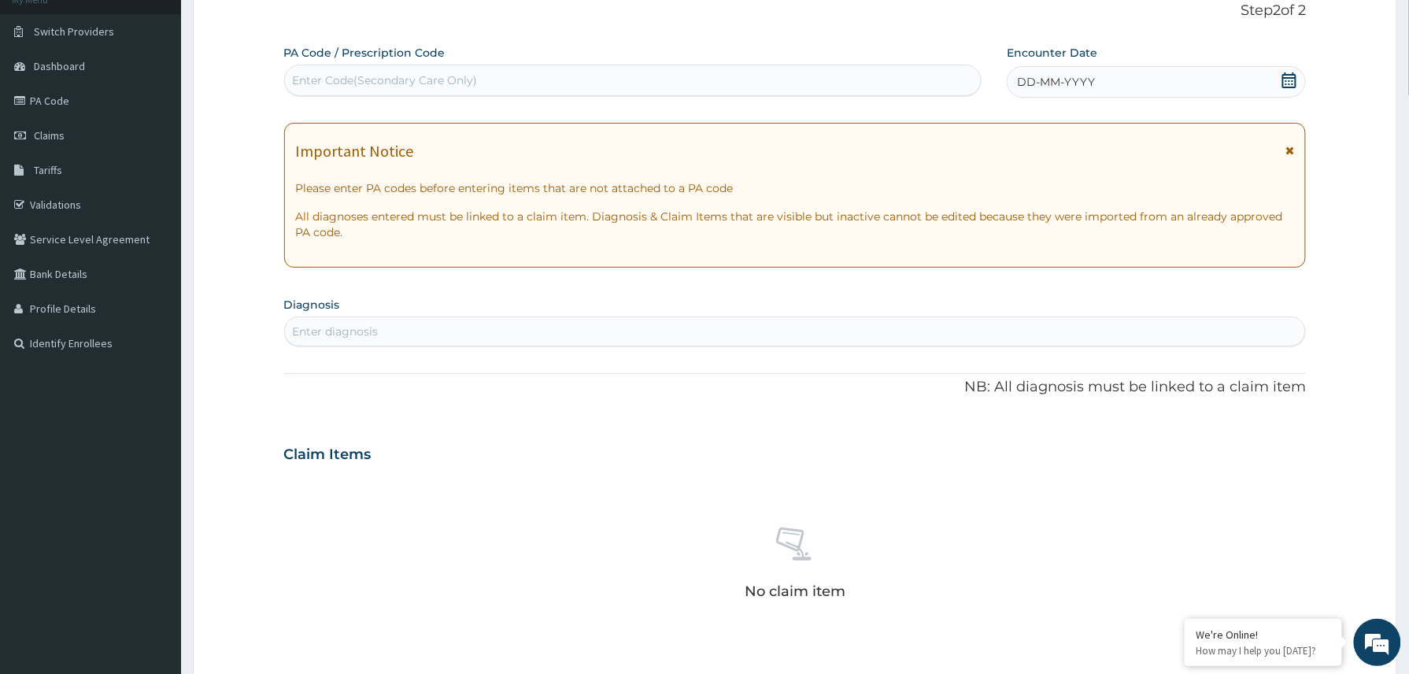
click at [1201, 72] on div "DD-MM-YYYY" at bounding box center [1156, 81] width 299 height 31
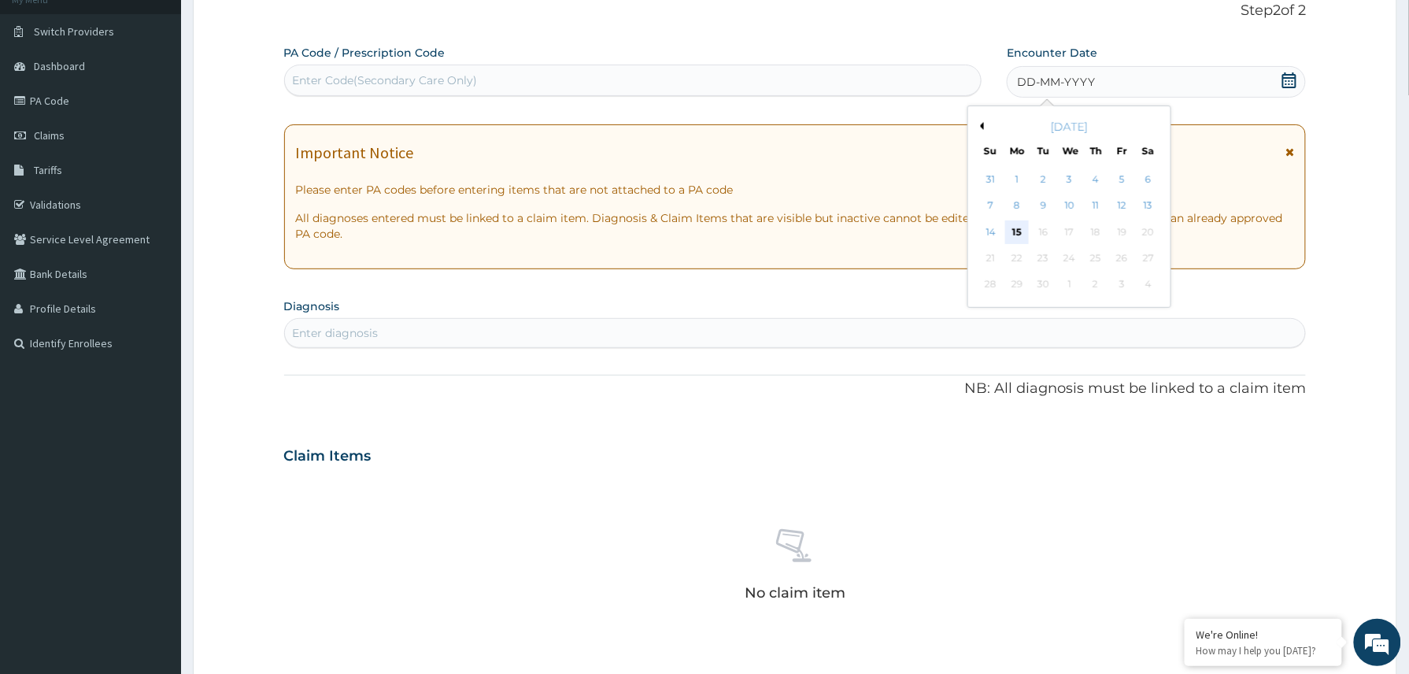
click at [1014, 225] on div "15" at bounding box center [1017, 232] width 24 height 24
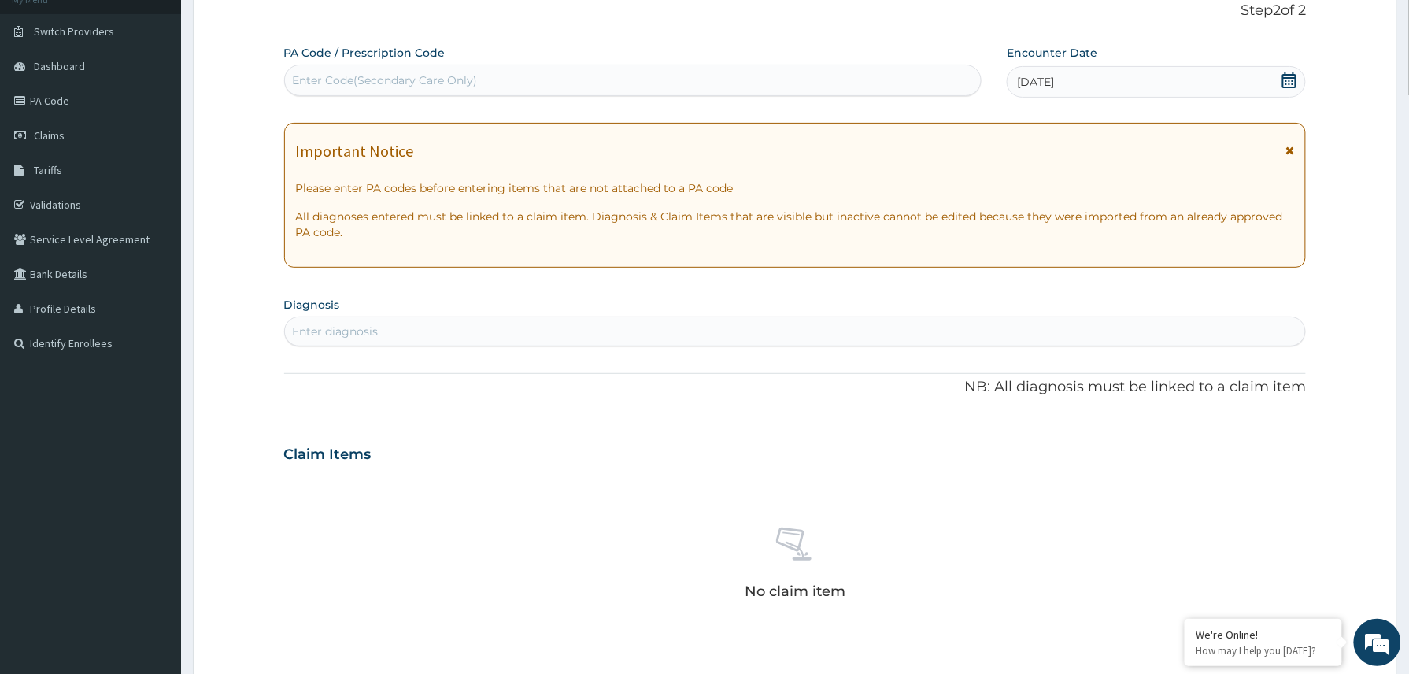
click at [390, 322] on div "Enter diagnosis" at bounding box center [795, 331] width 1021 height 25
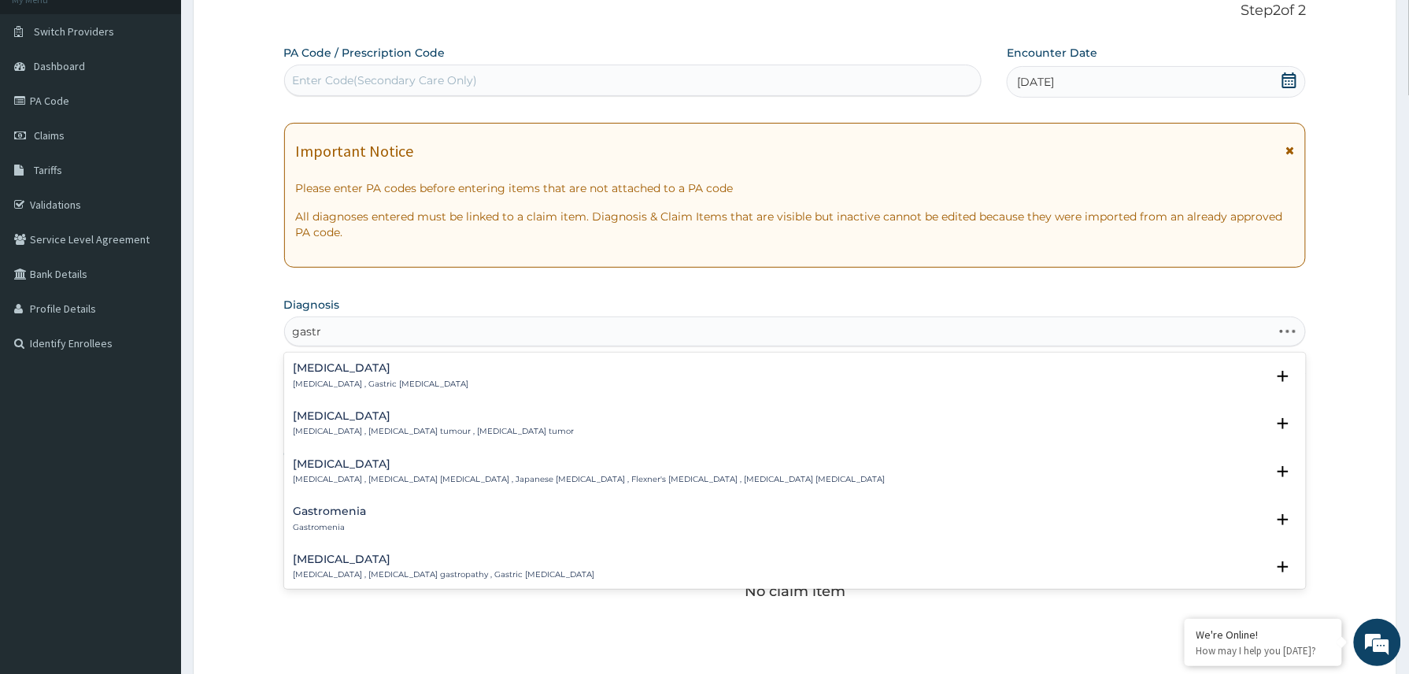
type input "[MEDICAL_DATA]"
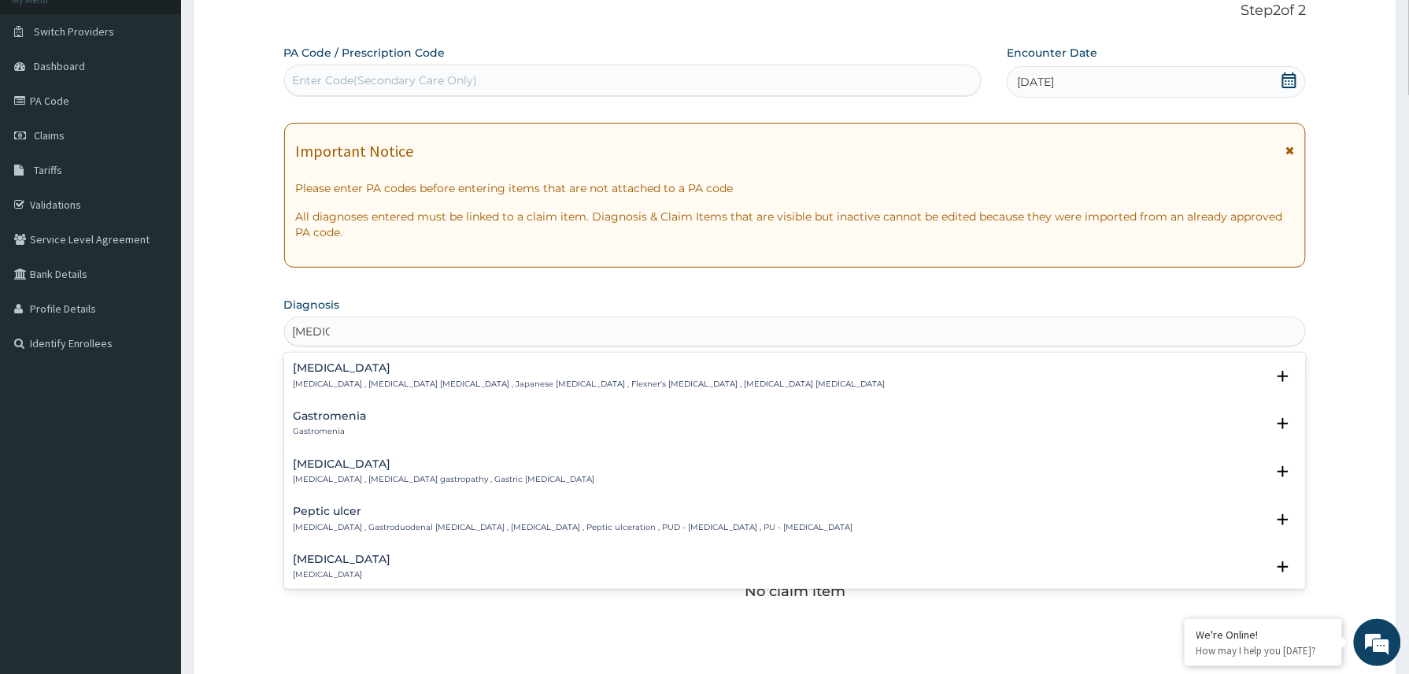
click at [340, 416] on h4 "Gastromenia" at bounding box center [330, 416] width 73 height 12
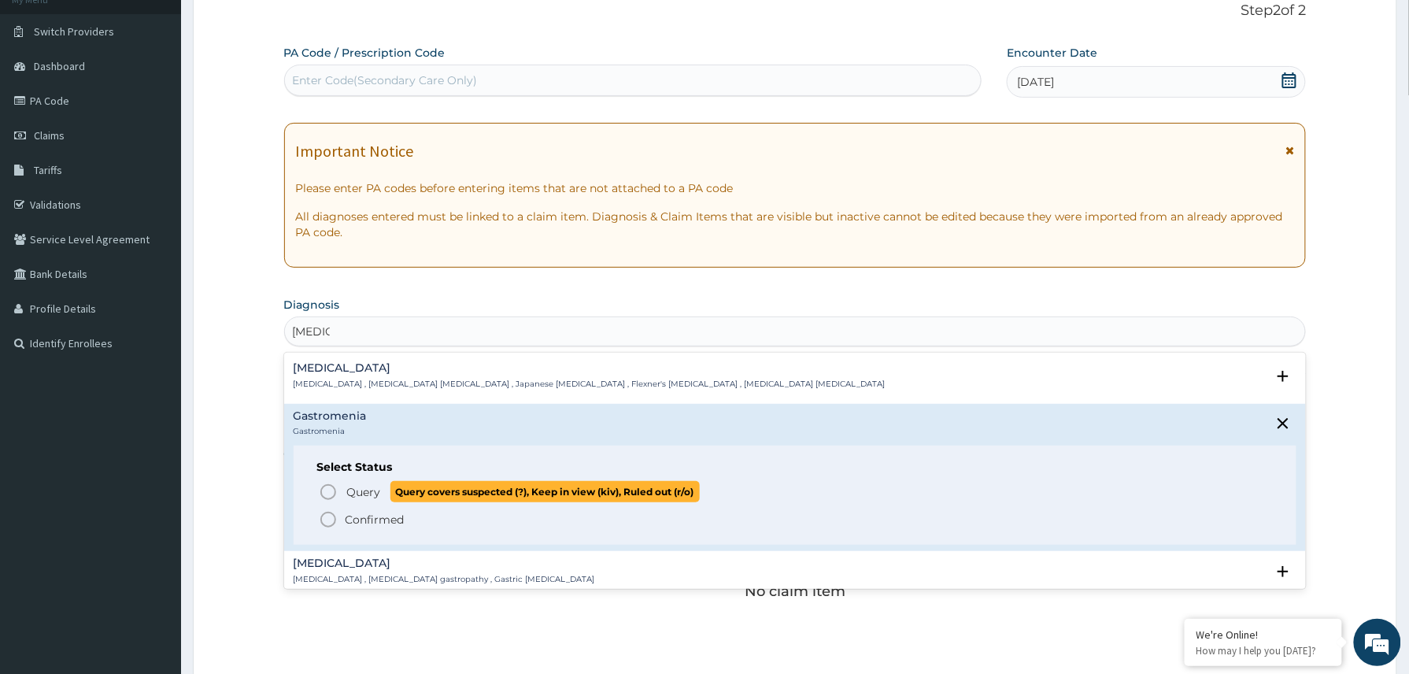
click at [372, 494] on span "Query" at bounding box center [364, 492] width 34 height 16
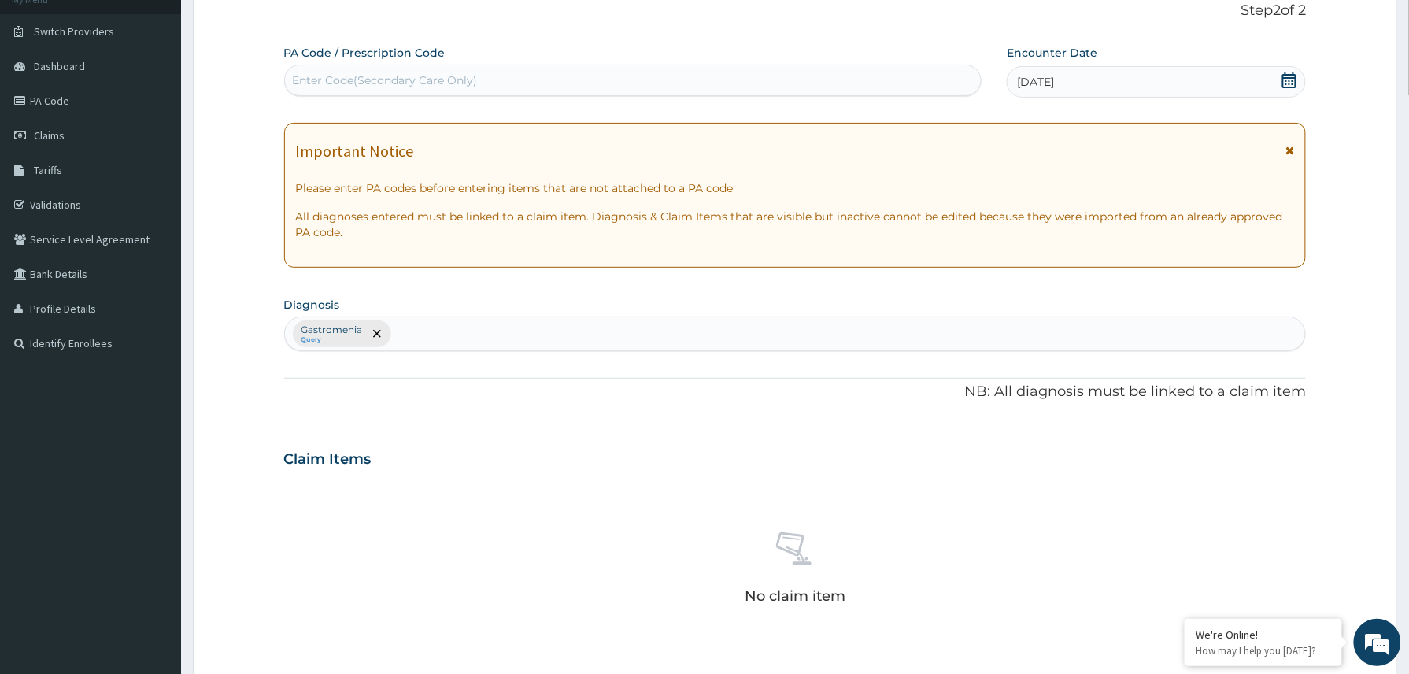
scroll to position [464, 0]
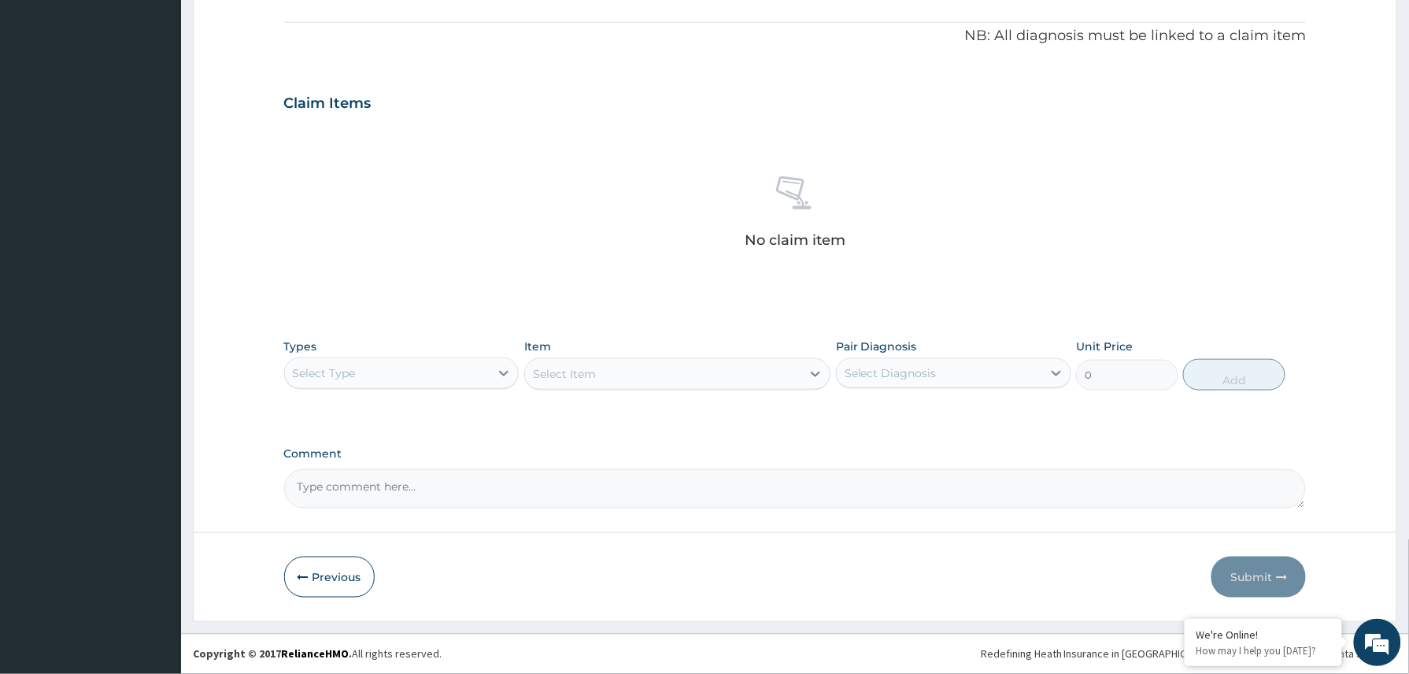
click at [476, 378] on div "Select Type" at bounding box center [387, 372] width 205 height 25
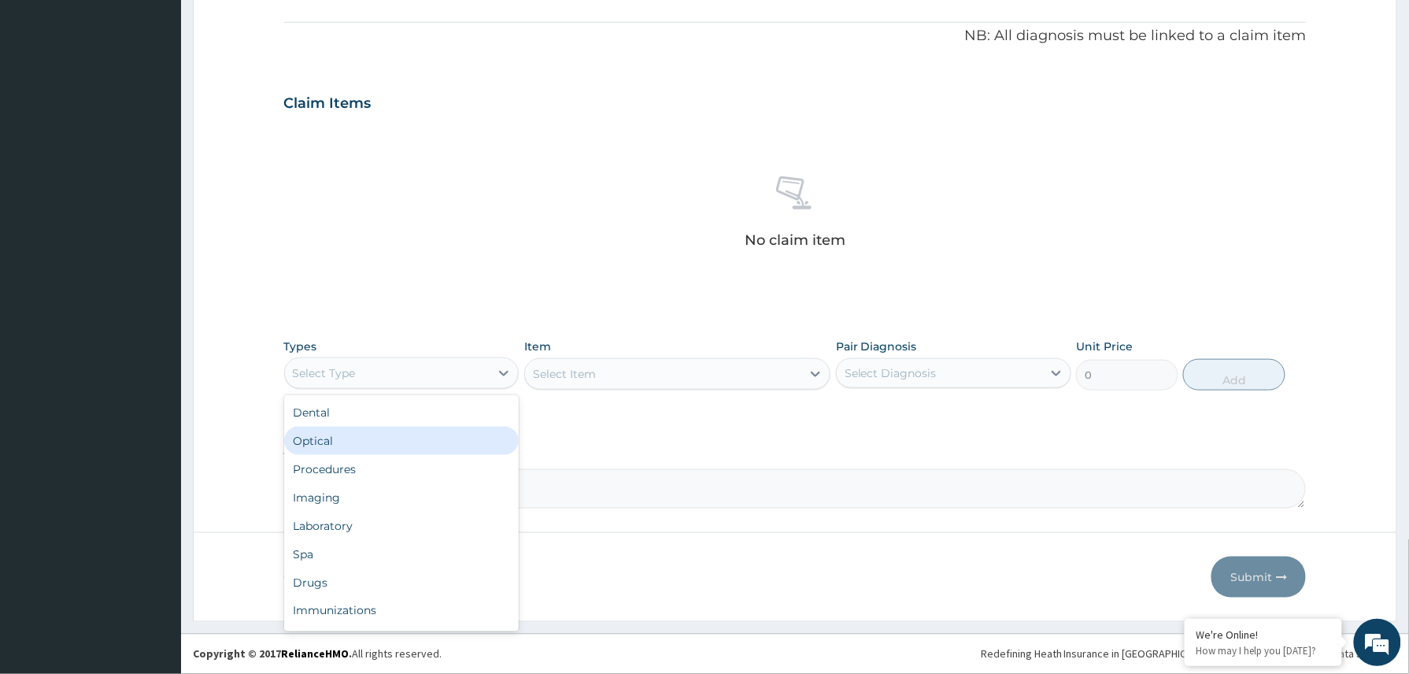
click at [349, 464] on div "Procedures" at bounding box center [401, 469] width 235 height 28
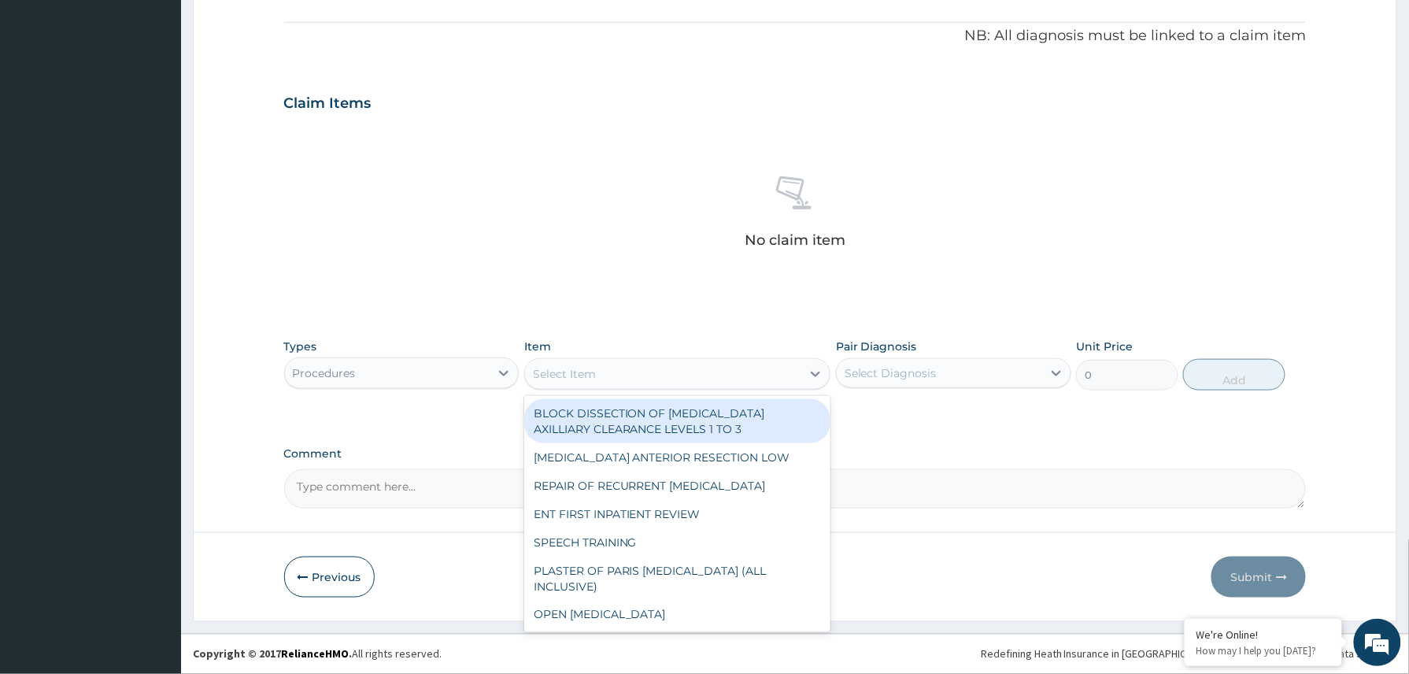
click at [546, 367] on div "Select Item" at bounding box center [564, 374] width 63 height 16
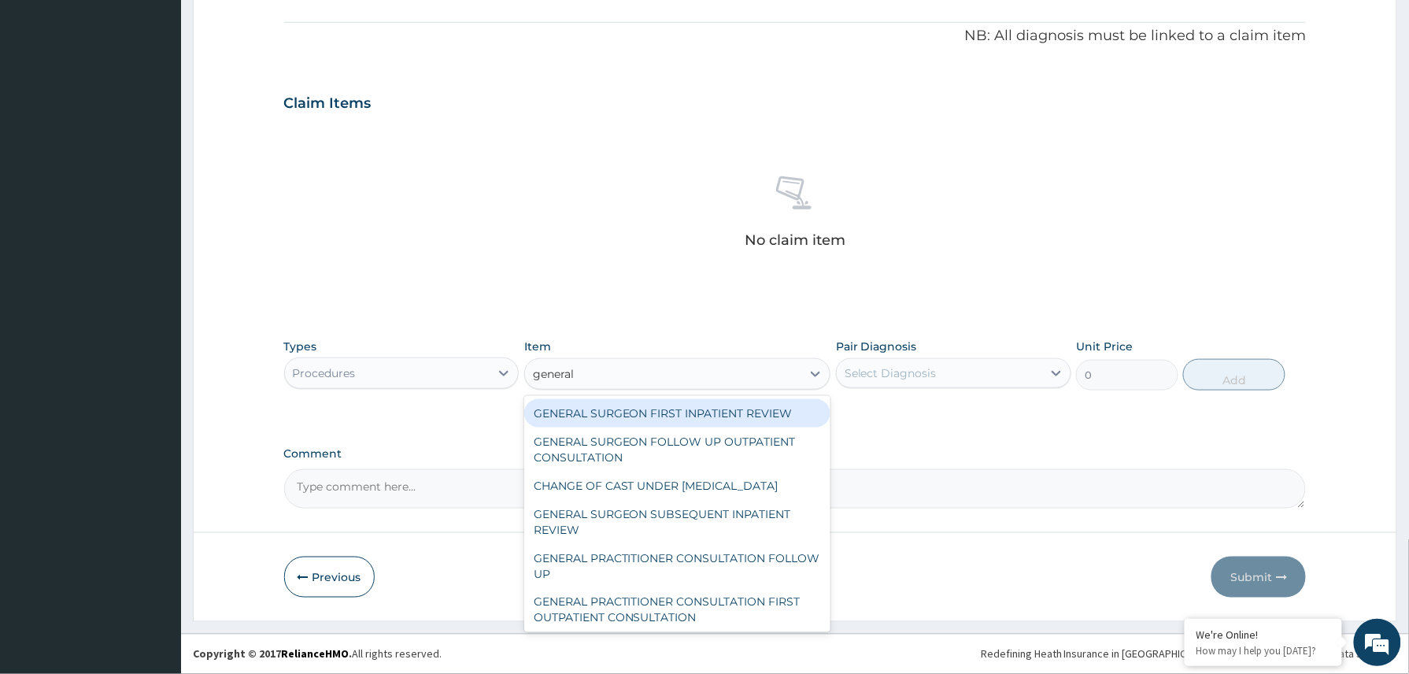
type input "general p"
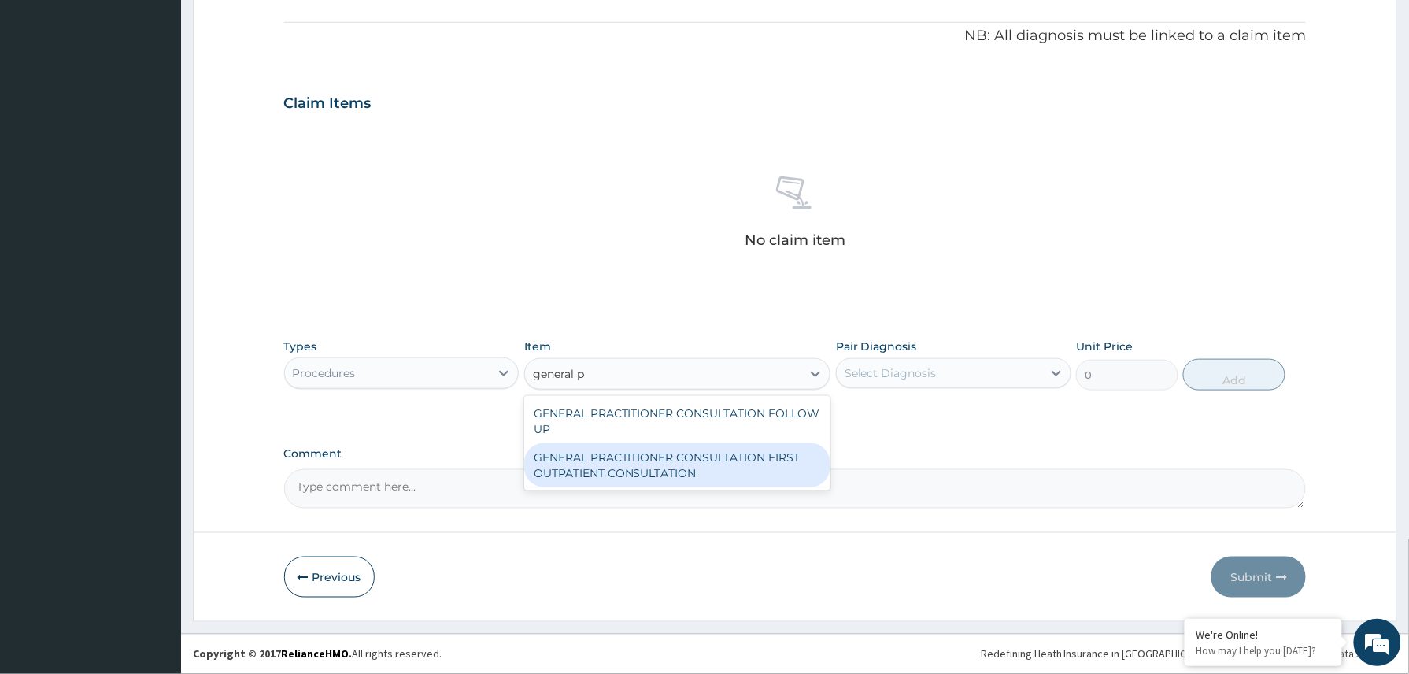
drag, startPoint x: 719, startPoint y: 466, endPoint x: 847, endPoint y: 416, distance: 136.8
click at [719, 464] on div "GENERAL PRACTITIONER CONSULTATION FIRST OUTPATIENT CONSULTATION" at bounding box center [677, 465] width 307 height 44
type input "3370.125"
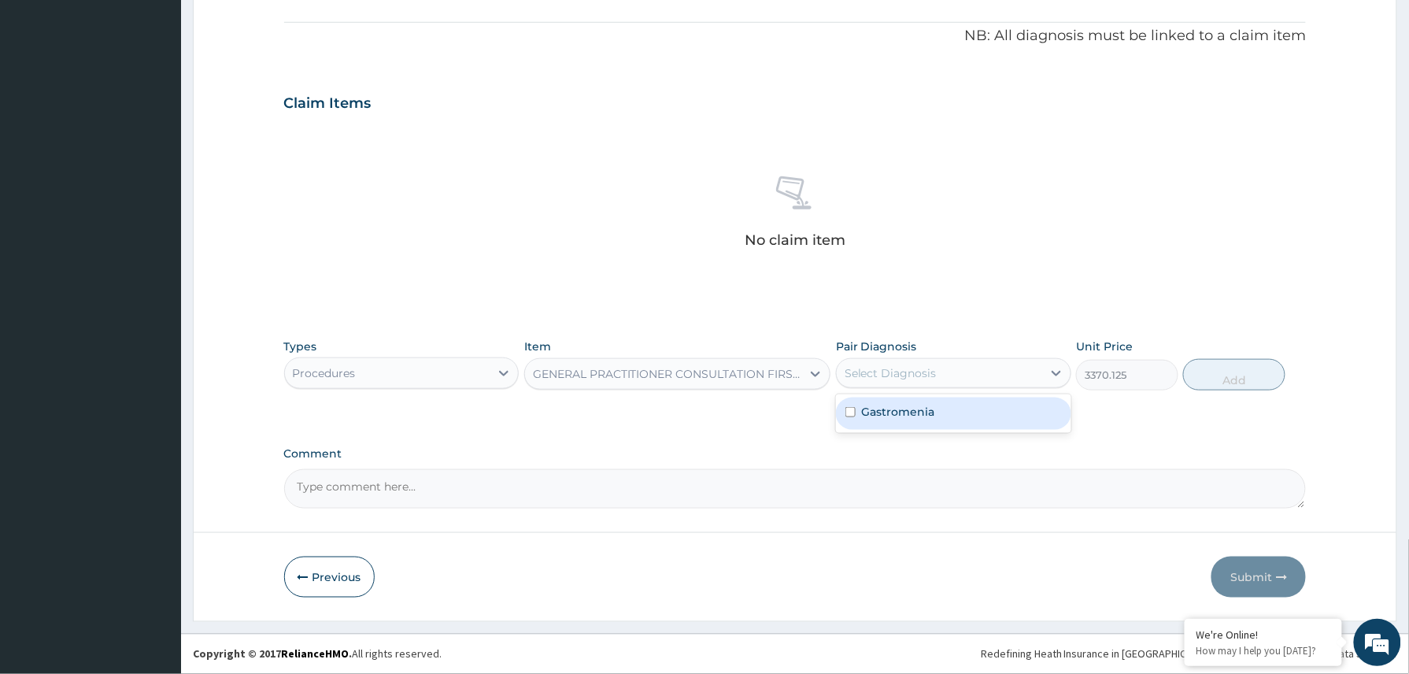
drag, startPoint x: 949, startPoint y: 364, endPoint x: 923, endPoint y: 397, distance: 42.0
click at [949, 365] on div "Select Diagnosis" at bounding box center [939, 372] width 205 height 25
drag, startPoint x: 911, startPoint y: 412, endPoint x: 992, endPoint y: 410, distance: 81.9
click at [911, 414] on label "Gastromenia" at bounding box center [898, 412] width 73 height 16
checkbox input "true"
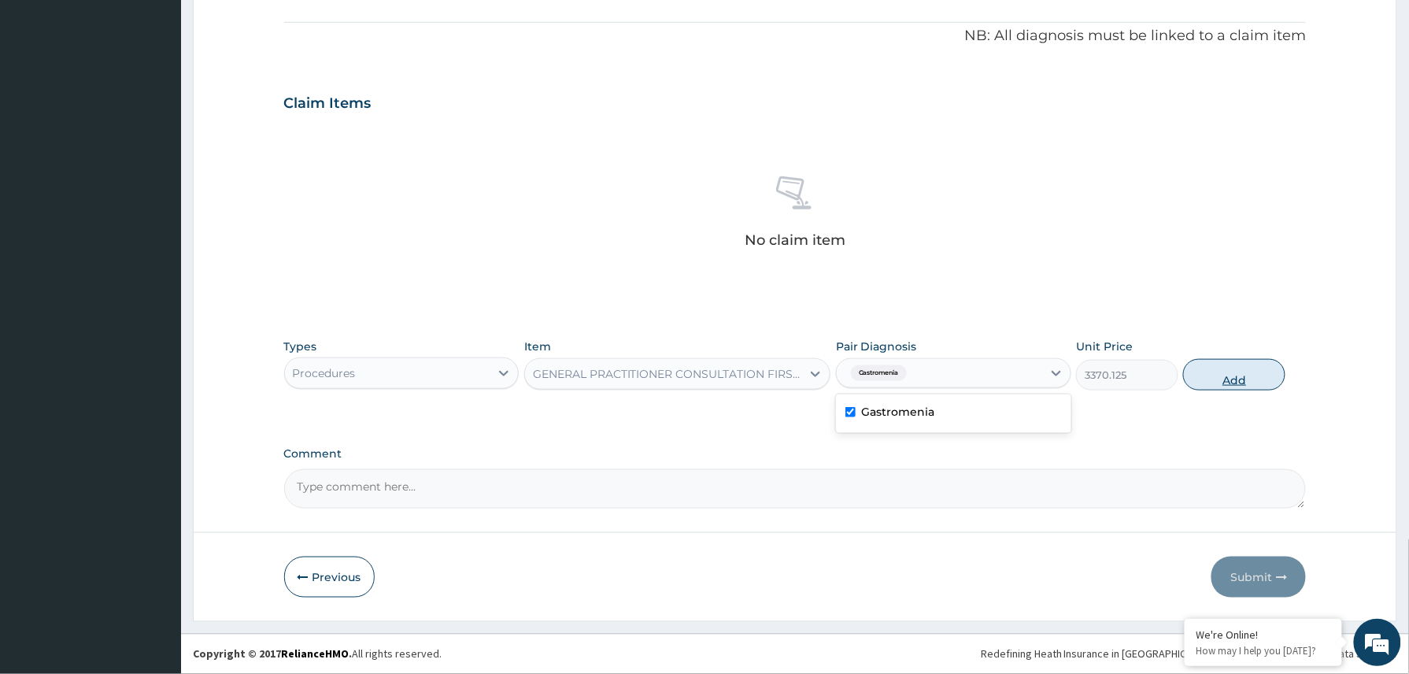
click at [1214, 384] on button "Add" at bounding box center [1234, 374] width 102 height 31
type input "0"
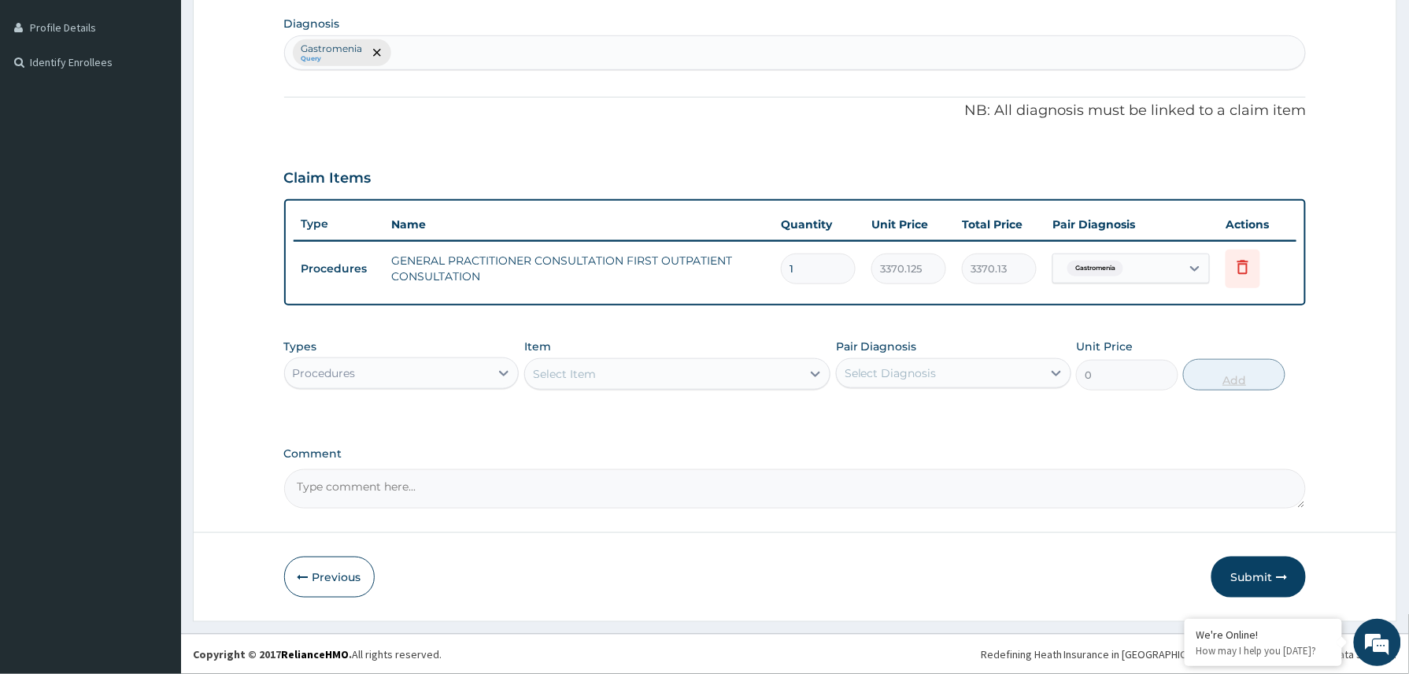
scroll to position [387, 0]
click at [1257, 571] on button "Submit" at bounding box center [1258, 576] width 94 height 41
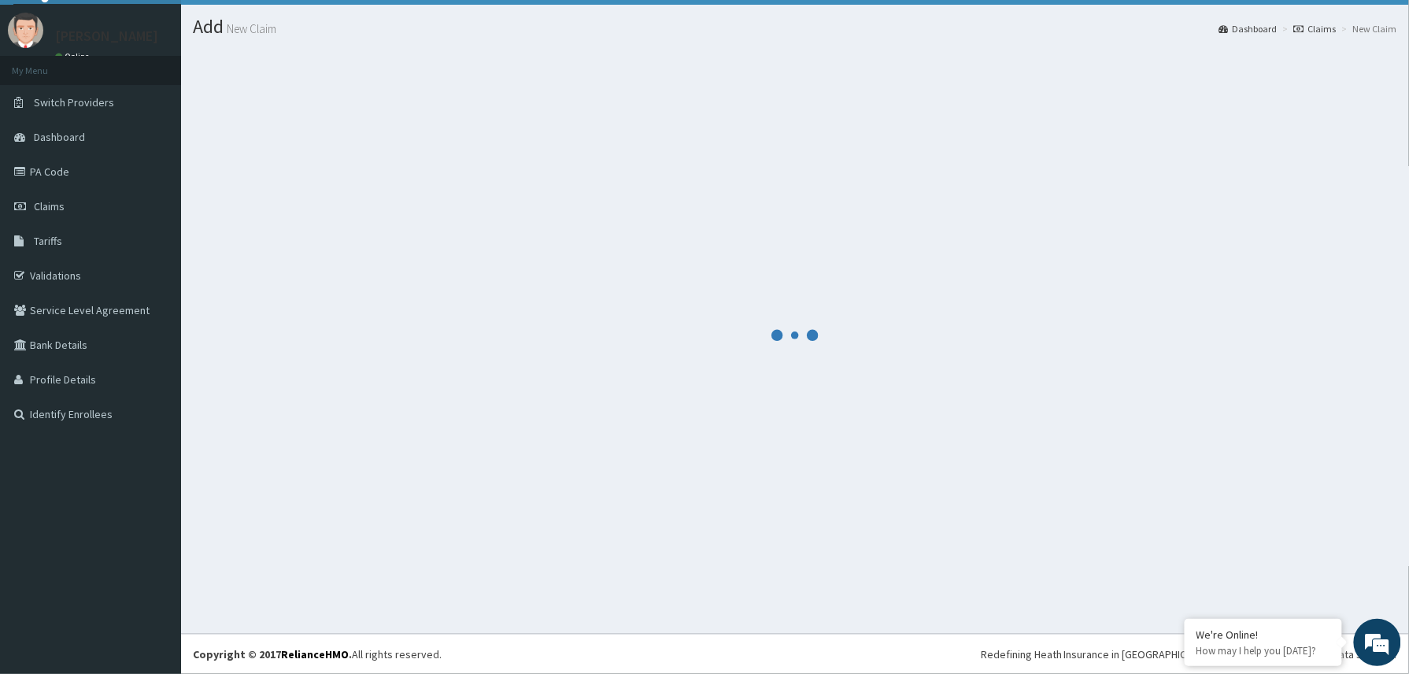
scroll to position [35, 0]
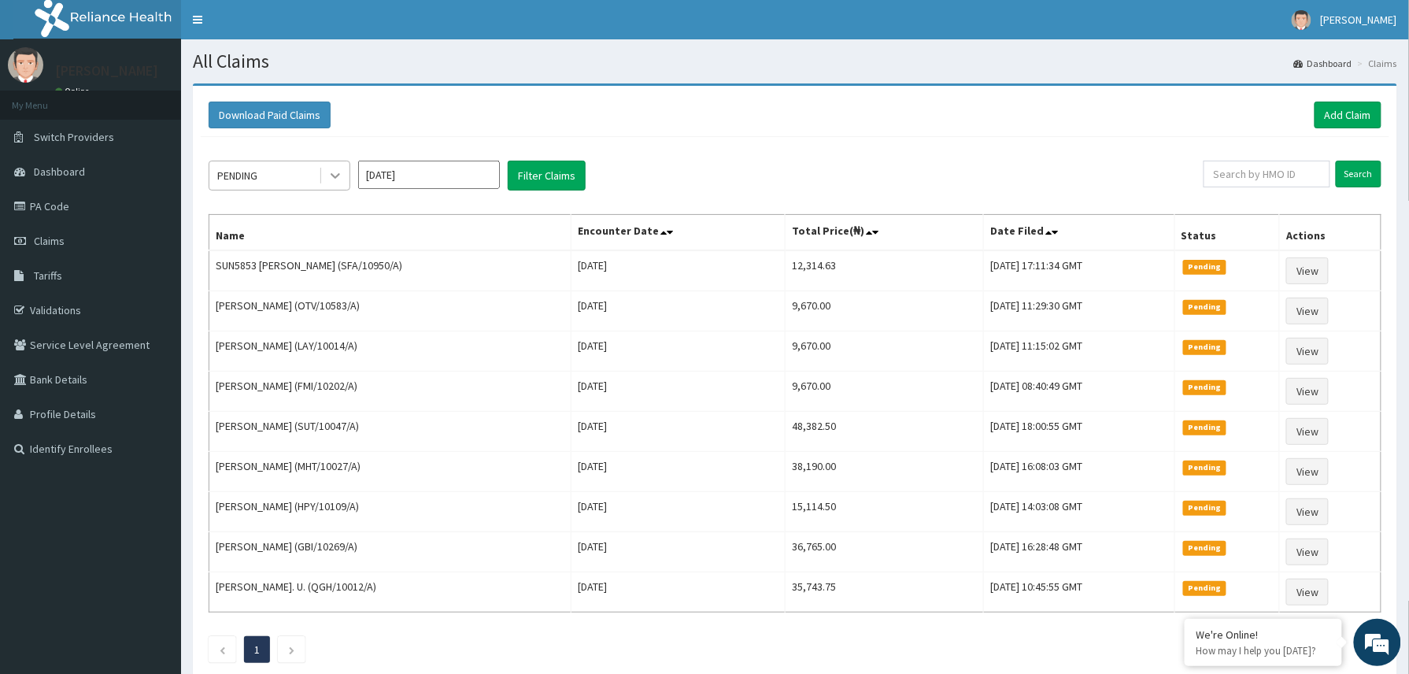
click at [325, 168] on div at bounding box center [335, 175] width 28 height 28
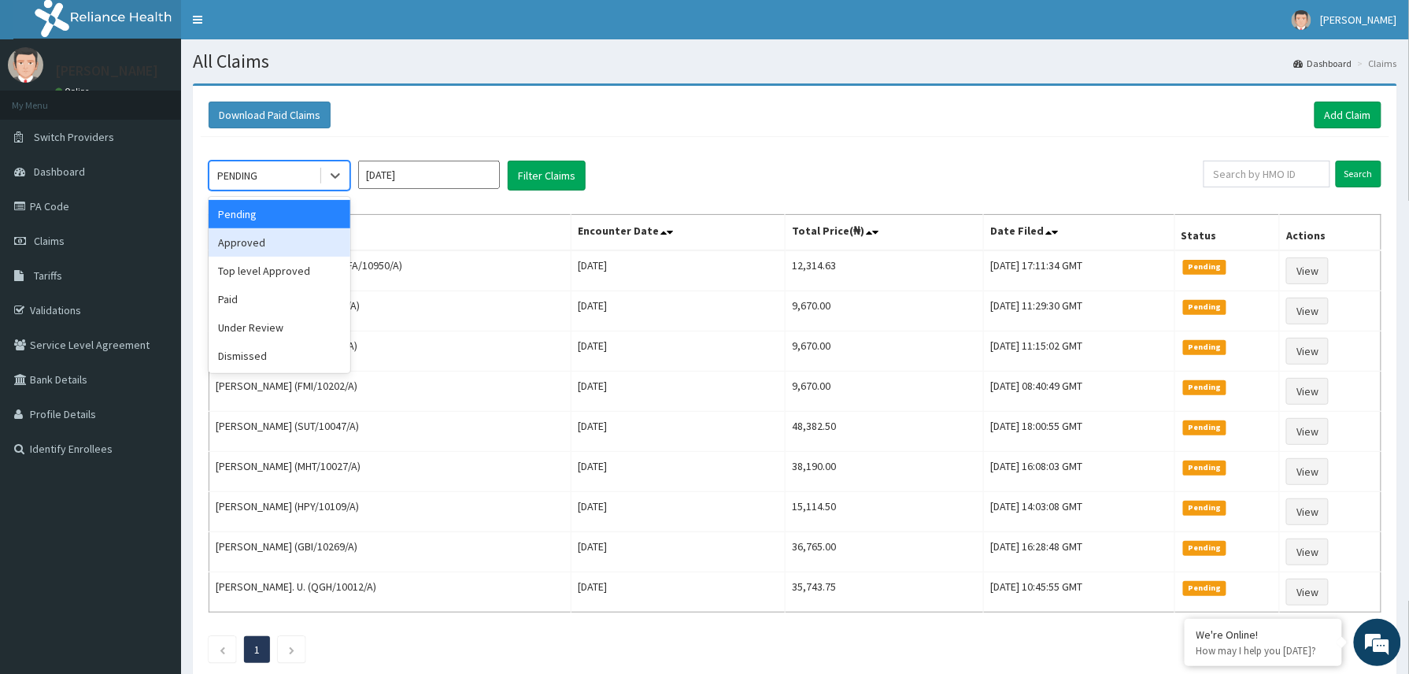
drag, startPoint x: 257, startPoint y: 246, endPoint x: 302, endPoint y: 246, distance: 45.7
click at [266, 246] on div "Approved" at bounding box center [280, 242] width 142 height 28
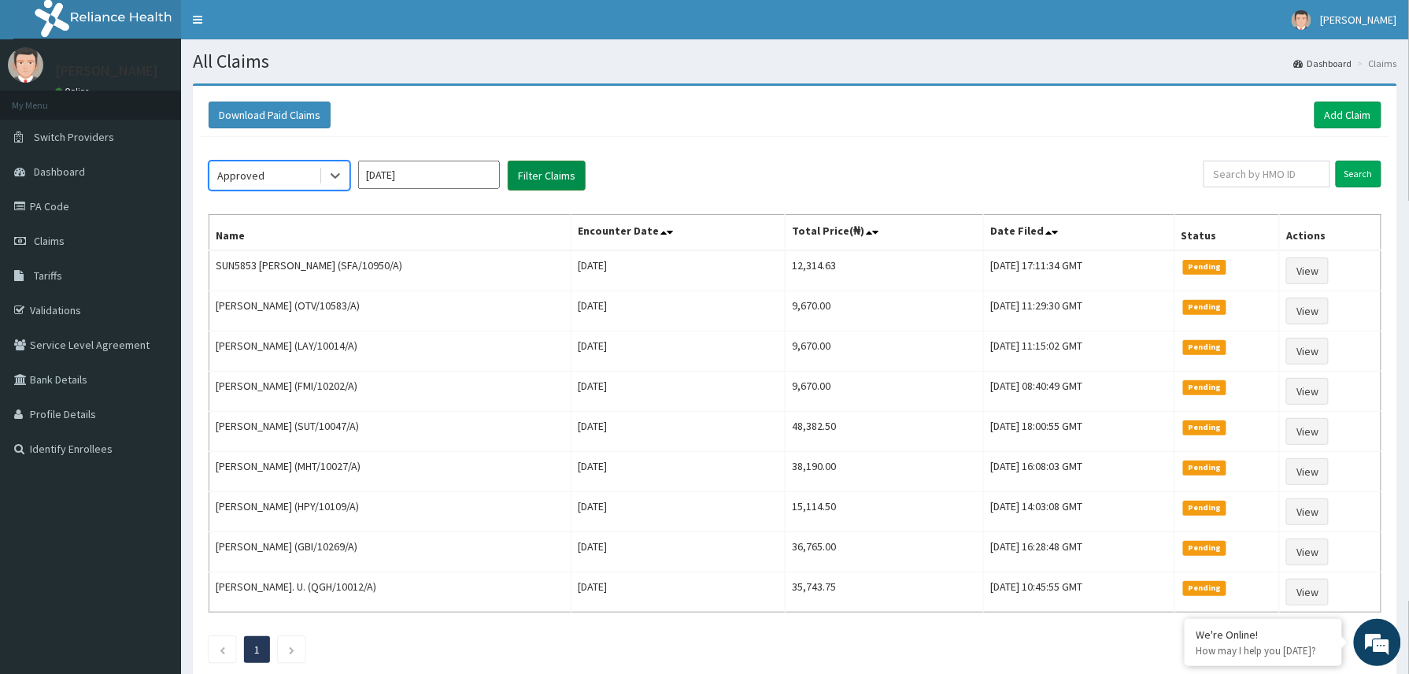
click at [538, 165] on button "Filter Claims" at bounding box center [547, 176] width 78 height 30
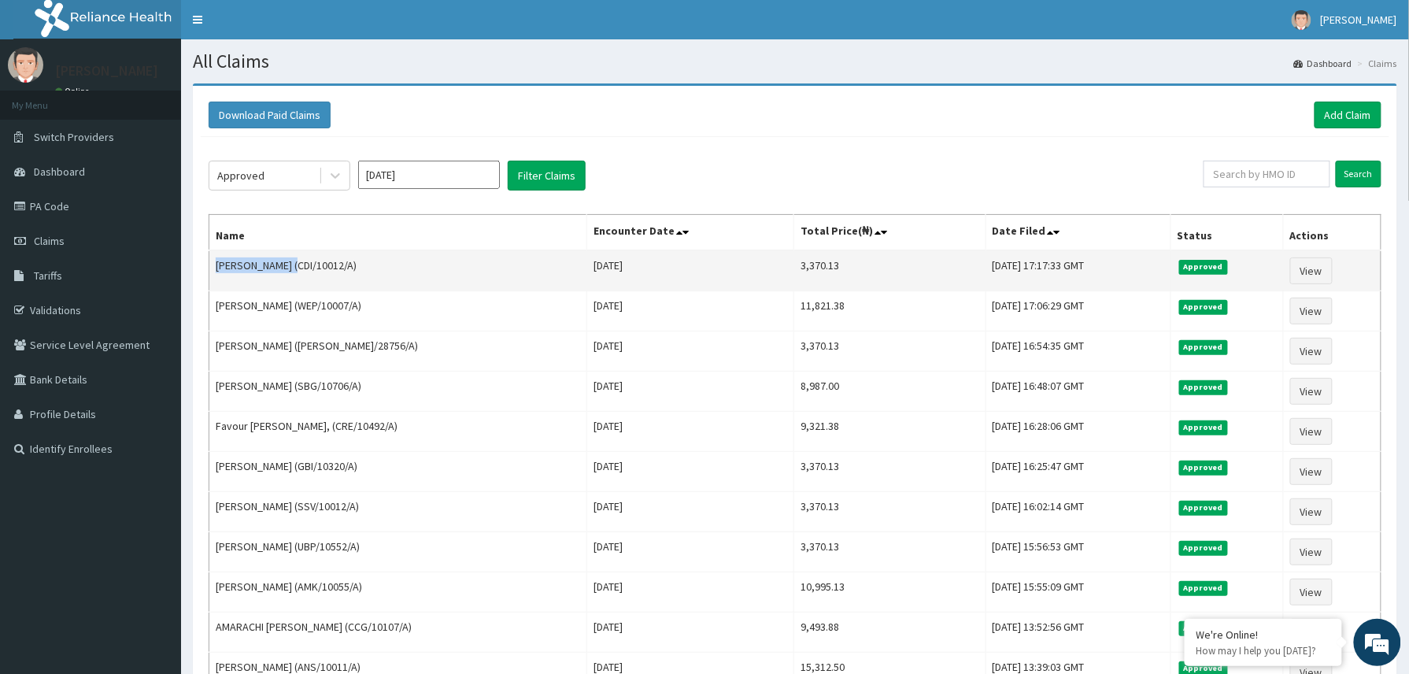
drag, startPoint x: 217, startPoint y: 266, endPoint x: 290, endPoint y: 277, distance: 73.2
click at [290, 277] on td "[PERSON_NAME] (CDI/10012/A)" at bounding box center [398, 270] width 378 height 41
copy td "[PERSON_NAME]"
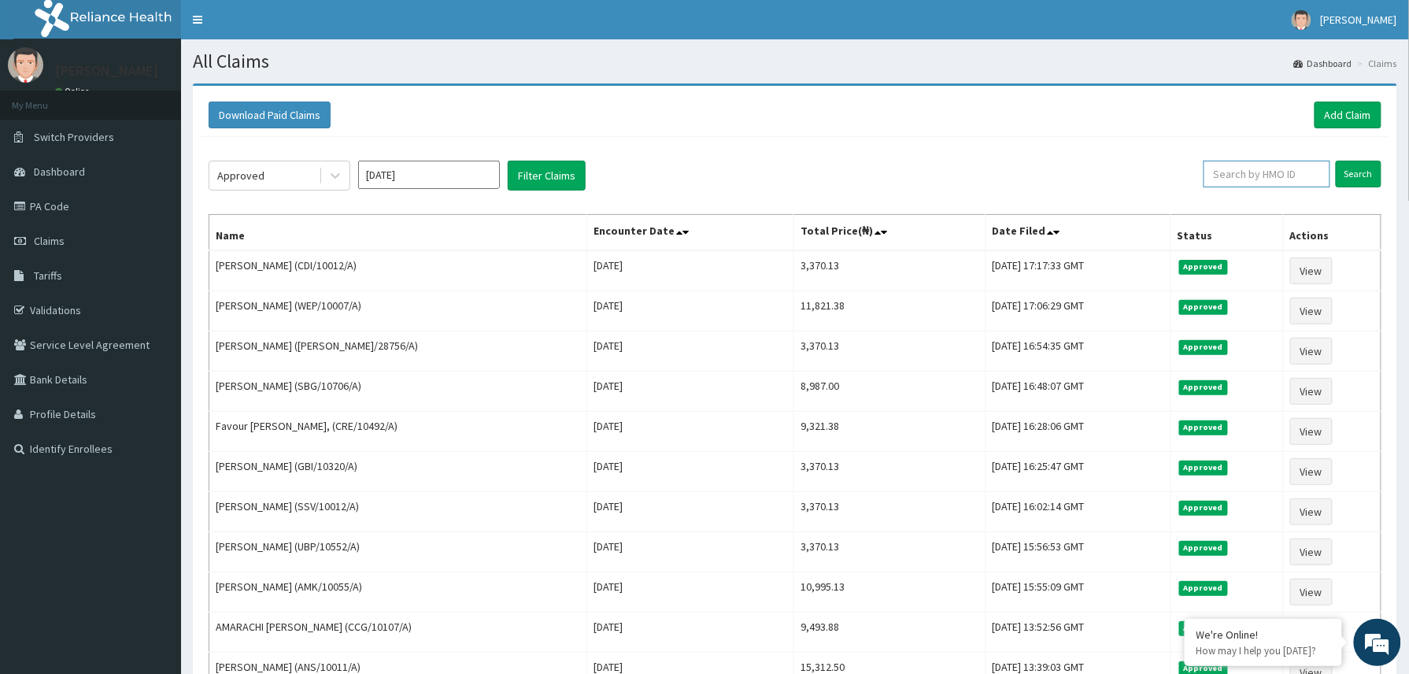
click at [1238, 170] on input "text" at bounding box center [1266, 174] width 127 height 27
paste input "2411097"
type input "2411097"
drag, startPoint x: 1225, startPoint y: 173, endPoint x: 1199, endPoint y: 177, distance: 26.3
click at [1199, 177] on input "2411097" at bounding box center [1240, 174] width 118 height 27
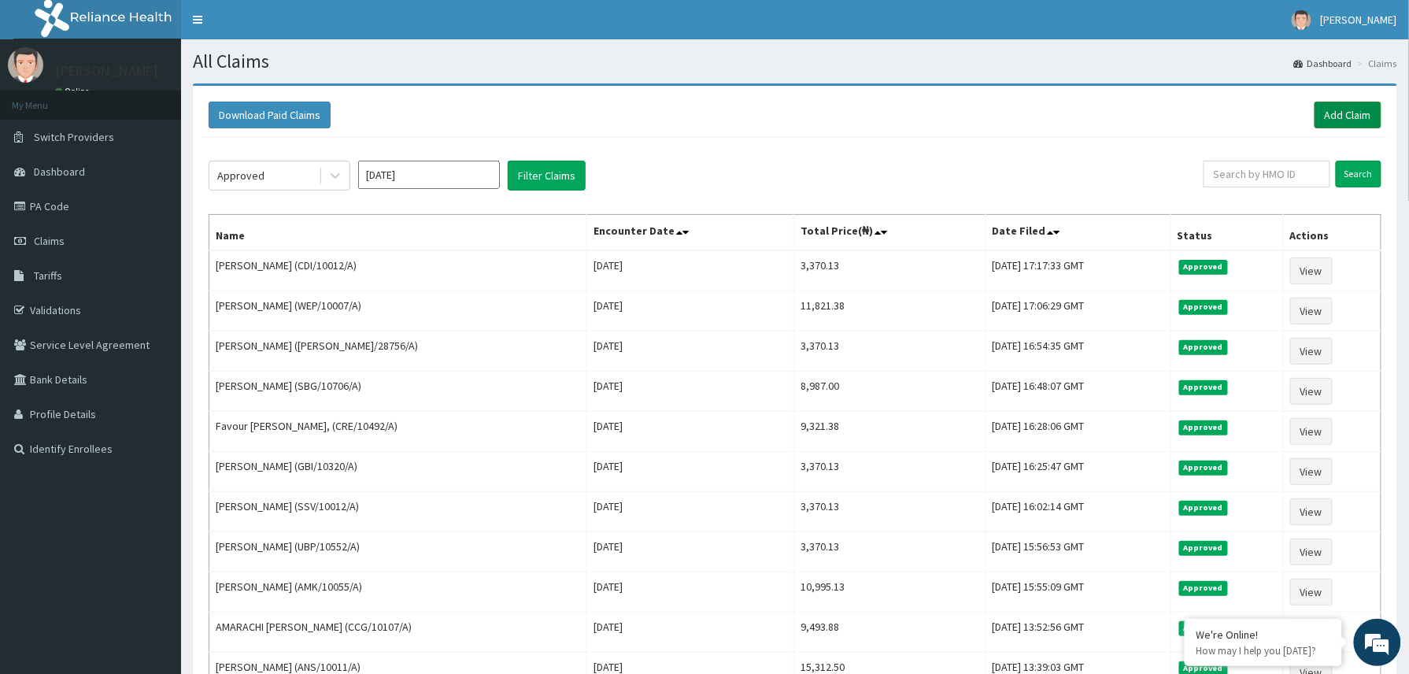
click at [1335, 121] on link "Add Claim" at bounding box center [1347, 115] width 67 height 27
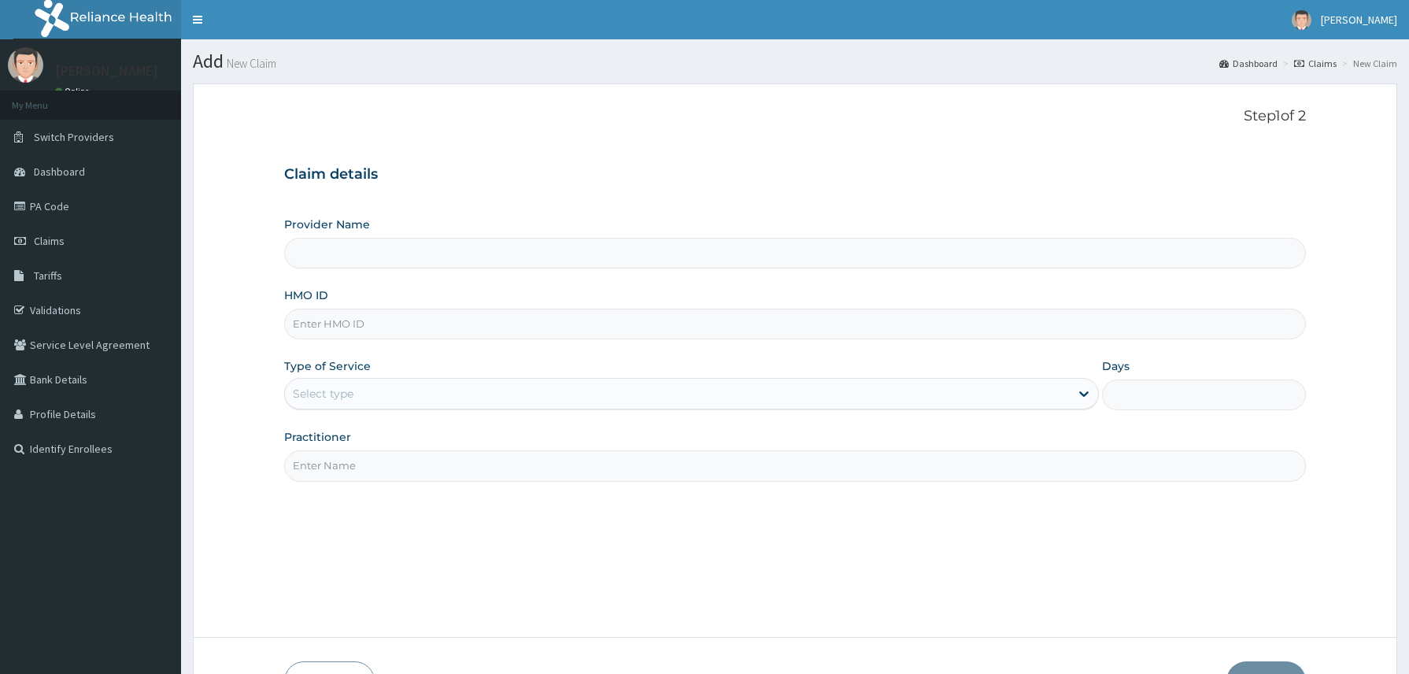
click at [343, 319] on input "HMO ID" at bounding box center [795, 324] width 1022 height 31
type input "v"
type input "Reliance Family Clinics (RFC) - Abuja"
type input "GBI/10290/A"
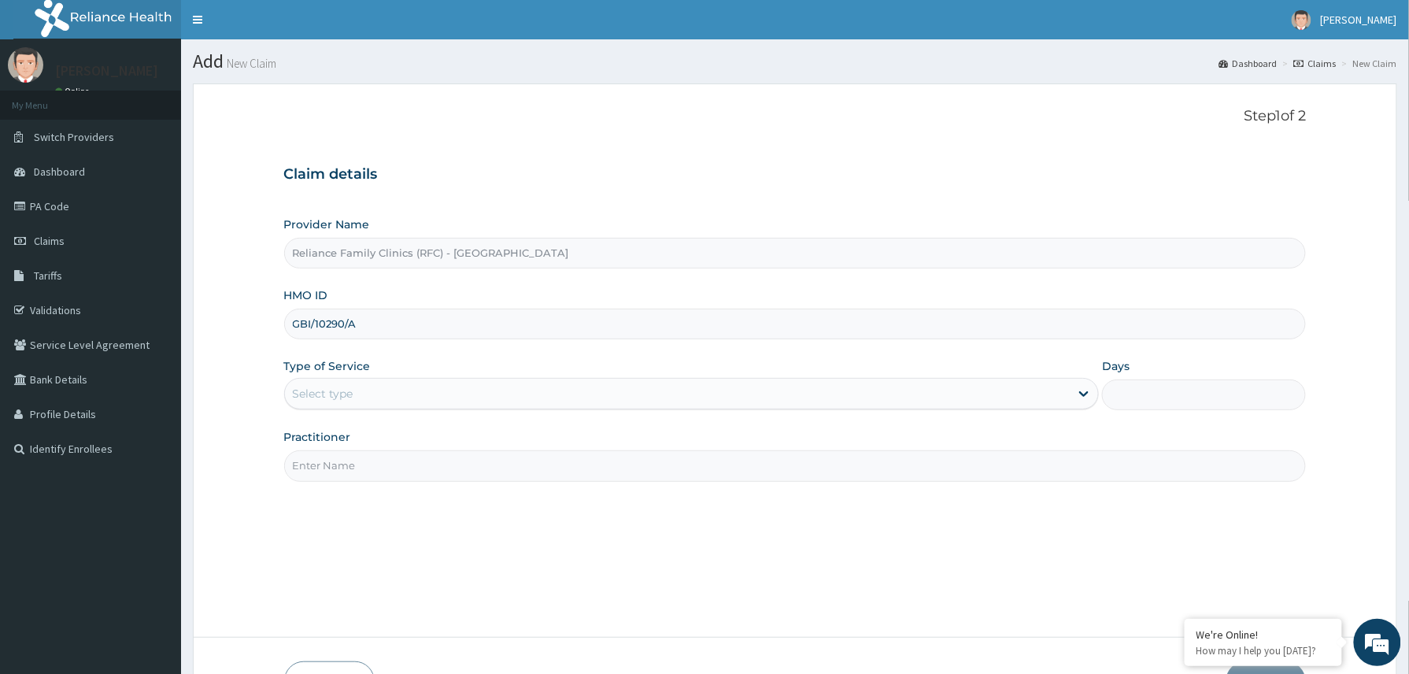
drag, startPoint x: 346, startPoint y: 390, endPoint x: 357, endPoint y: 414, distance: 26.1
click at [346, 394] on div "Select type" at bounding box center [323, 394] width 61 height 16
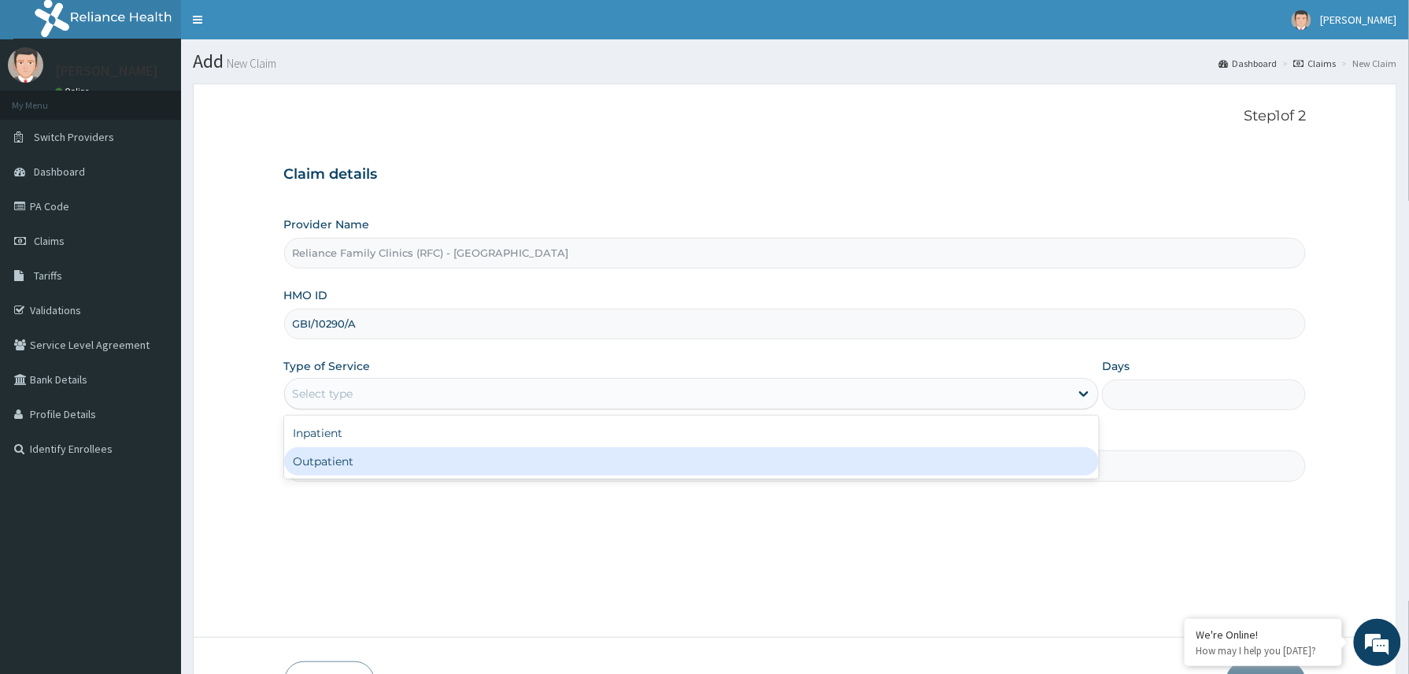
click at [378, 470] on div "Outpatient" at bounding box center [691, 461] width 815 height 28
type input "1"
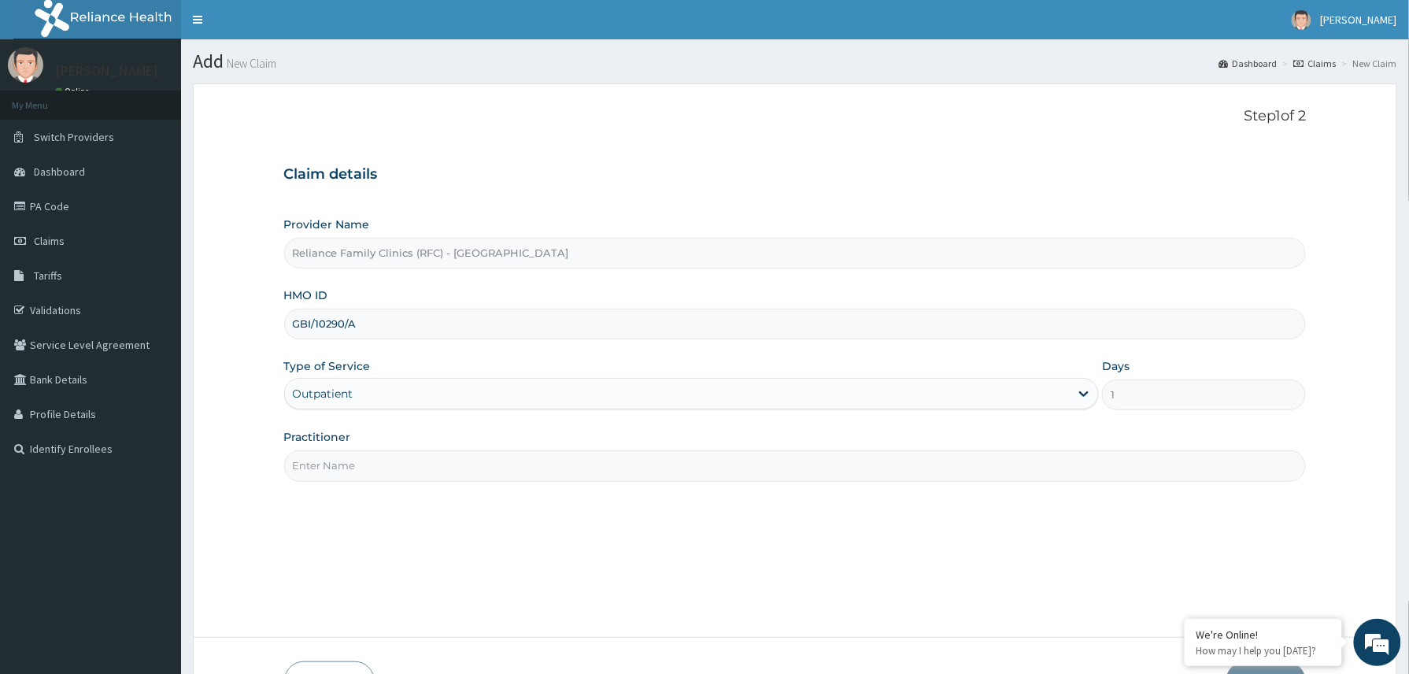
click at [379, 474] on input "Practitioner" at bounding box center [795, 465] width 1022 height 31
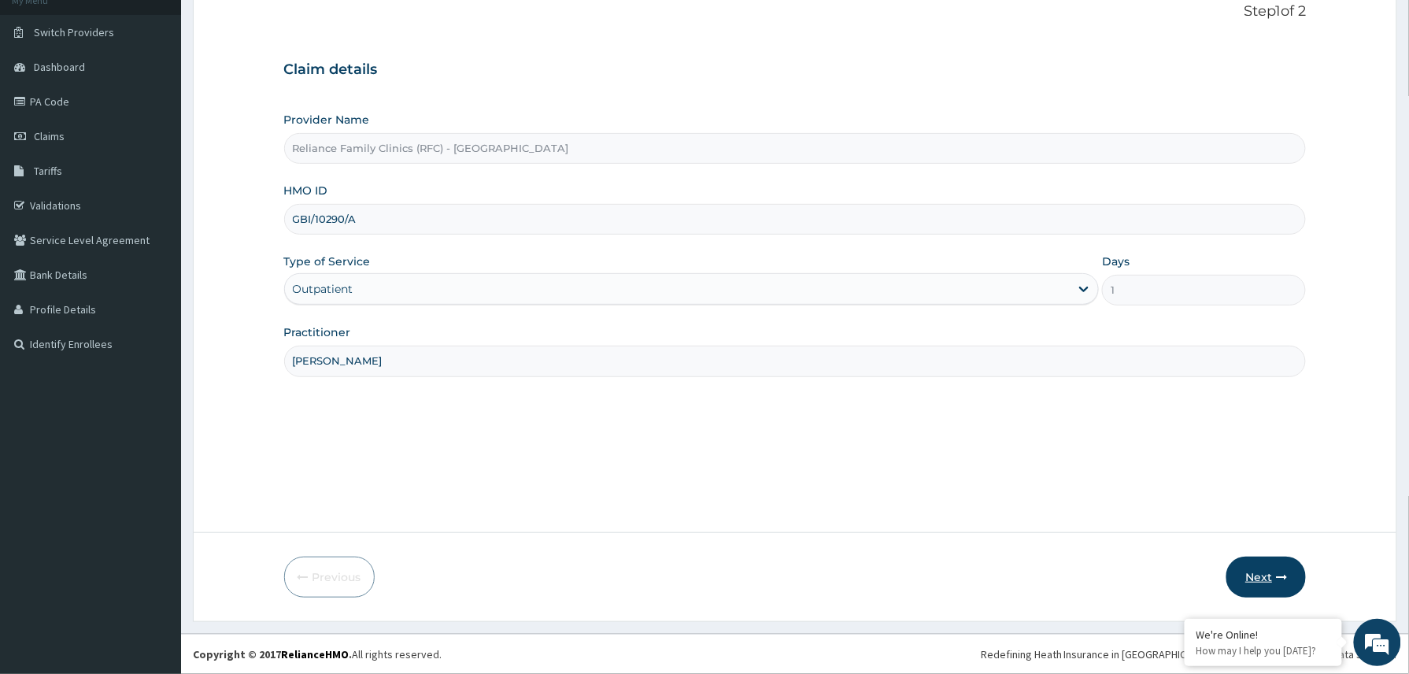
type input "Dr Amara"
drag, startPoint x: 1273, startPoint y: 580, endPoint x: 1259, endPoint y: 580, distance: 13.4
click at [1259, 580] on button "Next" at bounding box center [1265, 576] width 79 height 41
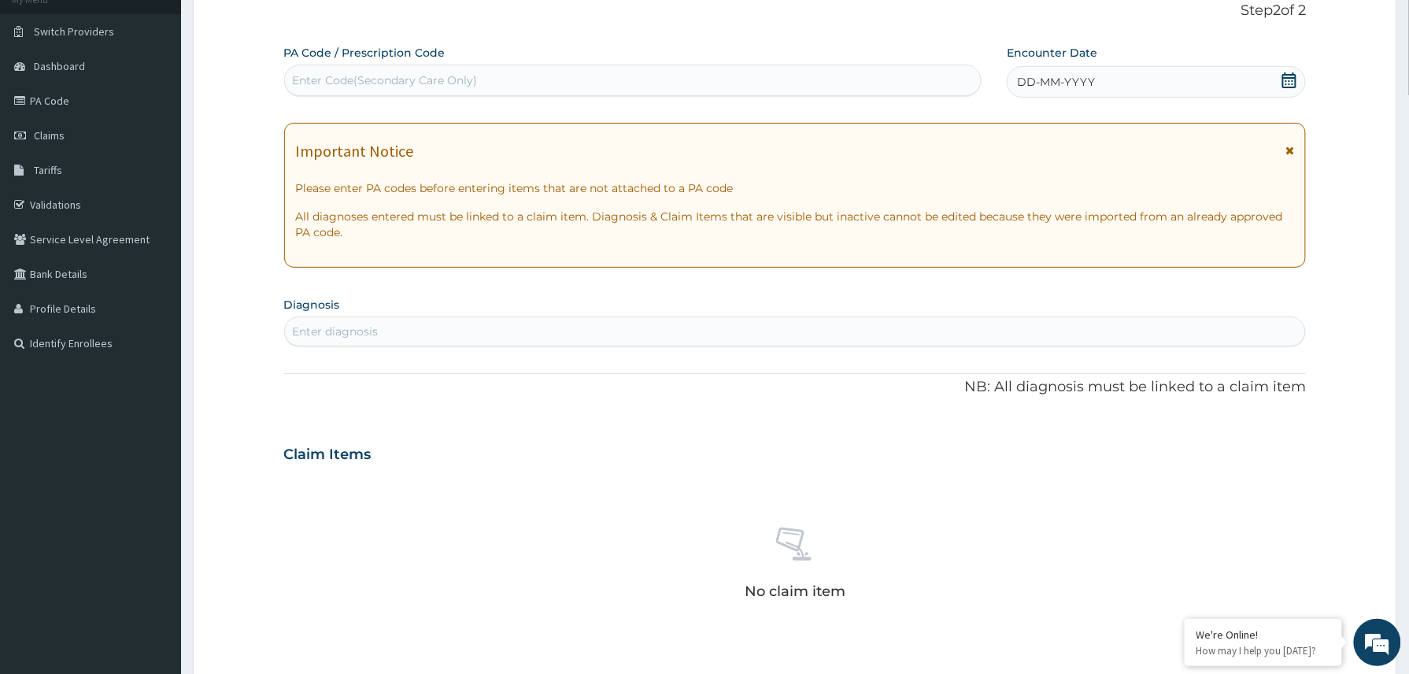
scroll to position [0, 0]
drag, startPoint x: 1191, startPoint y: 76, endPoint x: 1191, endPoint y: 87, distance: 11.0
click at [1191, 87] on div "DD-MM-YYYY" at bounding box center [1156, 81] width 299 height 31
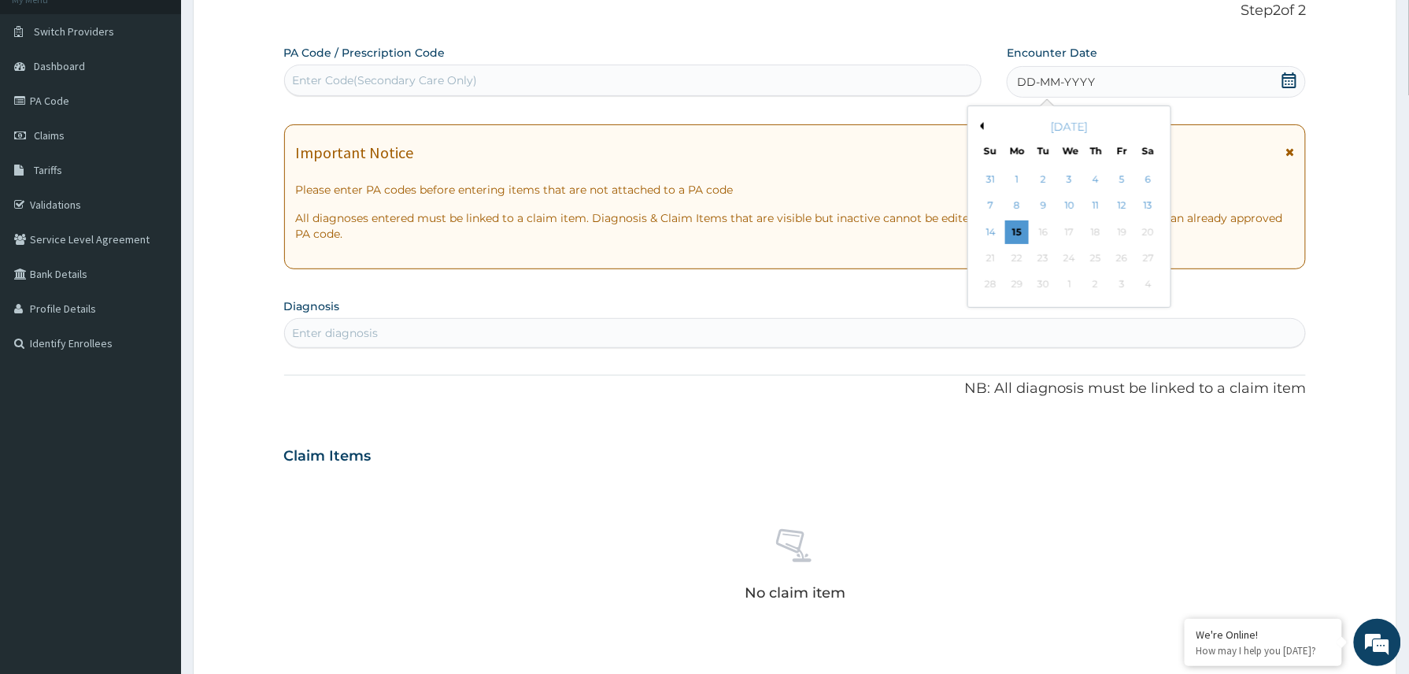
click at [1004, 231] on div "14 15 16 17 18 19 20" at bounding box center [1069, 232] width 183 height 26
click at [1012, 228] on div "15" at bounding box center [1017, 232] width 24 height 24
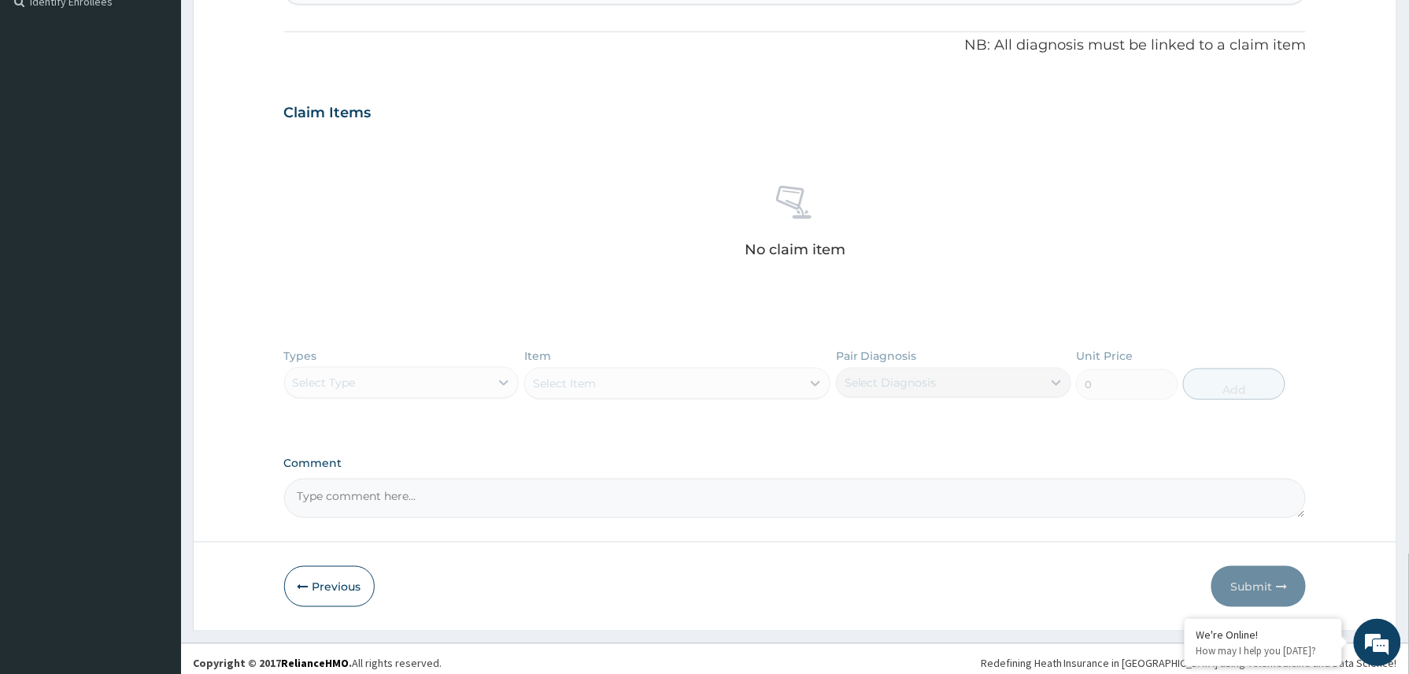
scroll to position [458, 0]
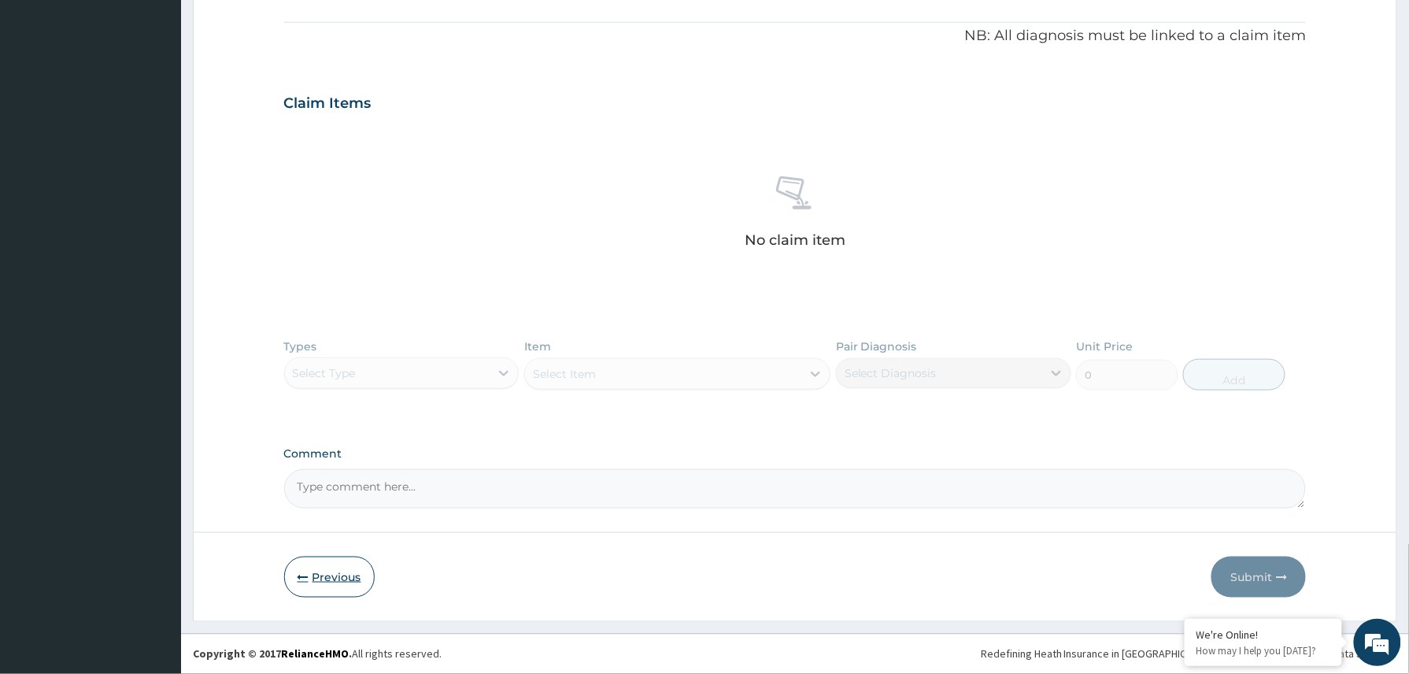
click at [315, 571] on button "Previous" at bounding box center [329, 576] width 91 height 41
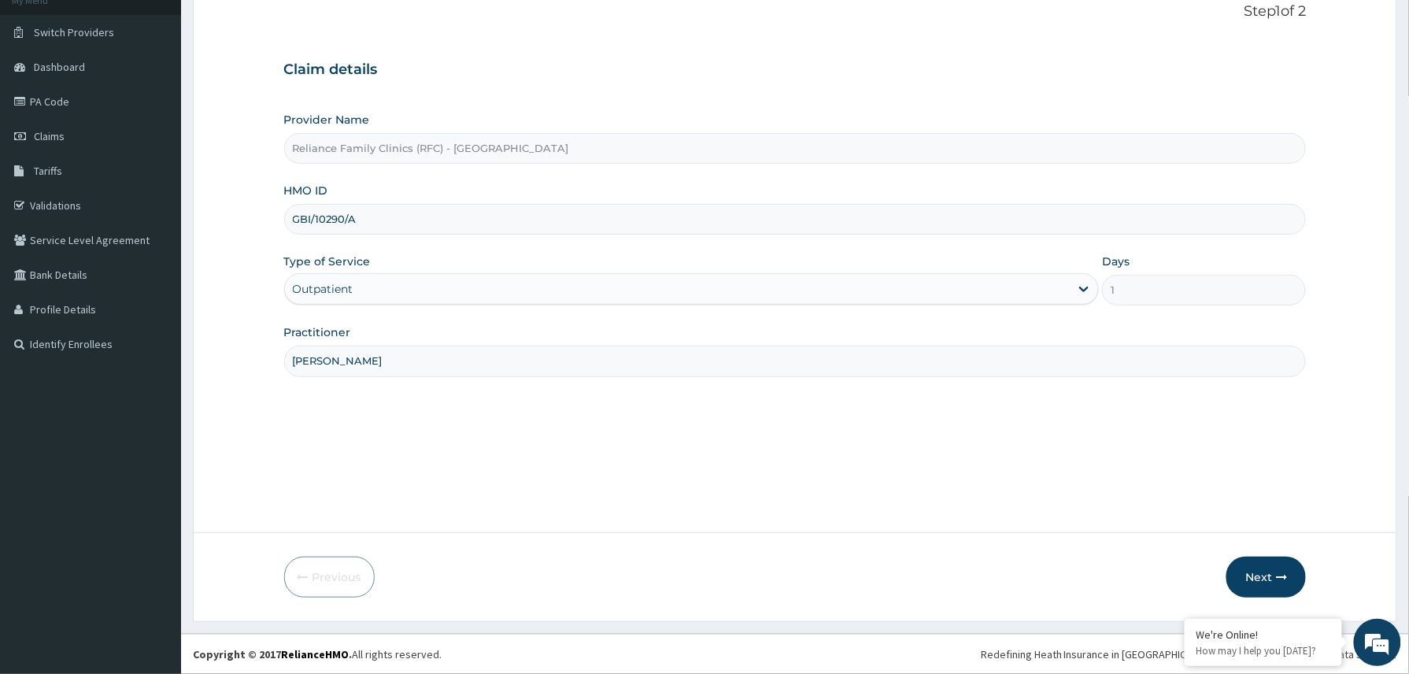
click at [313, 224] on input "GBI/10290/A" at bounding box center [795, 219] width 1022 height 31
type input "GBI/10290/A"
click at [1258, 573] on button "Next" at bounding box center [1265, 576] width 79 height 41
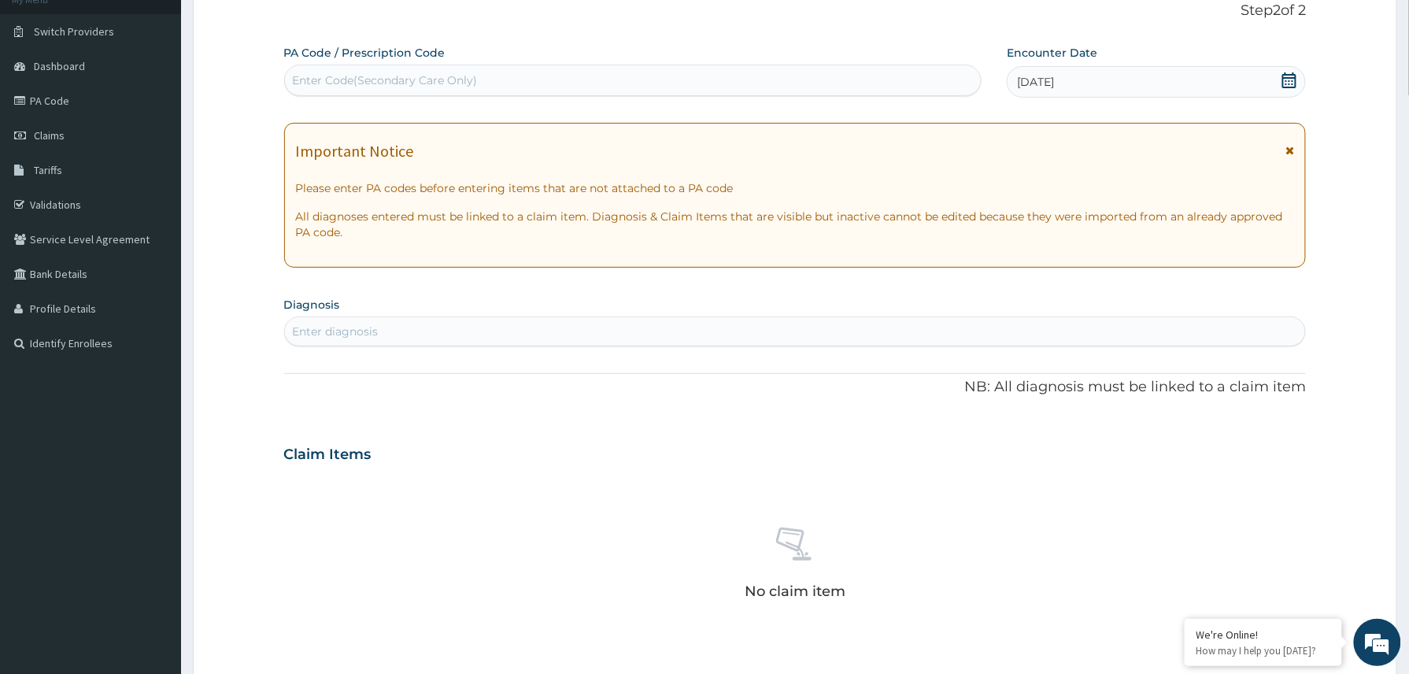
click at [395, 316] on div "Enter diagnosis" at bounding box center [795, 331] width 1022 height 30
type input "[MEDICAL_DATA]"
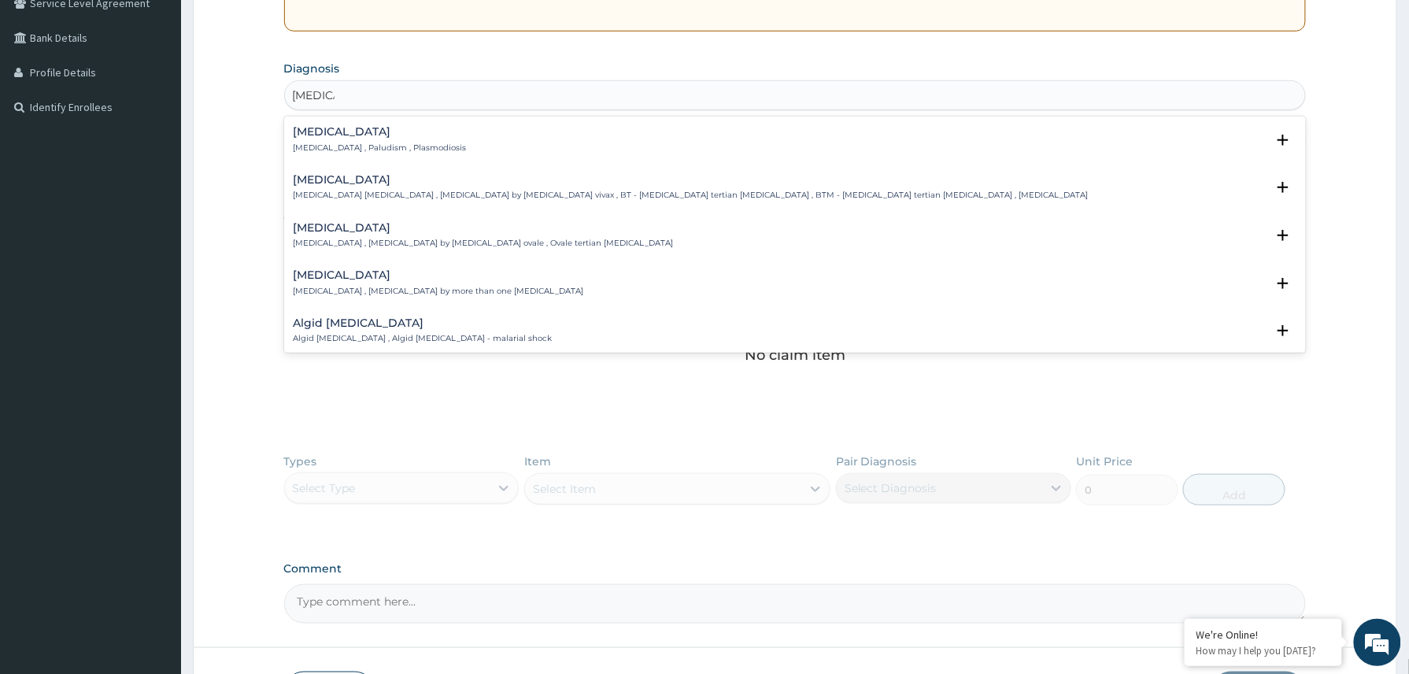
scroll to position [366, 0]
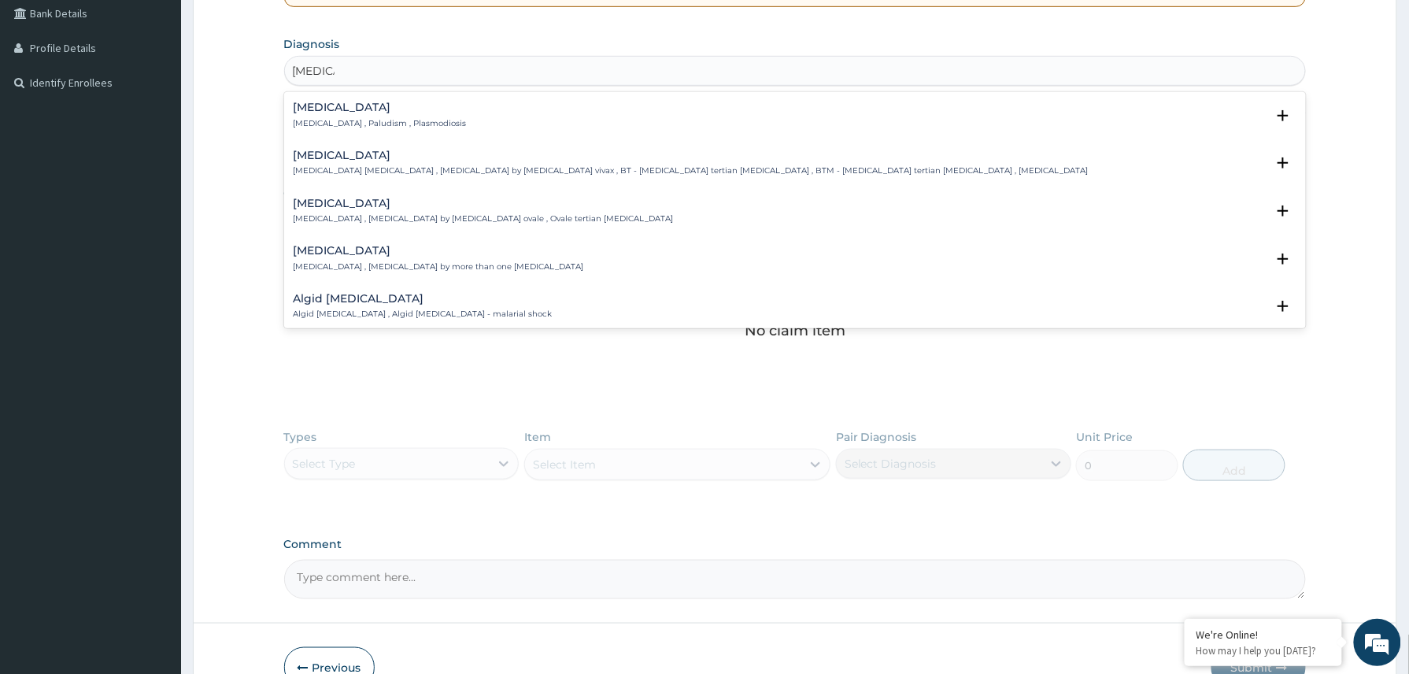
click at [334, 109] on h4 "[MEDICAL_DATA]" at bounding box center [380, 108] width 173 height 12
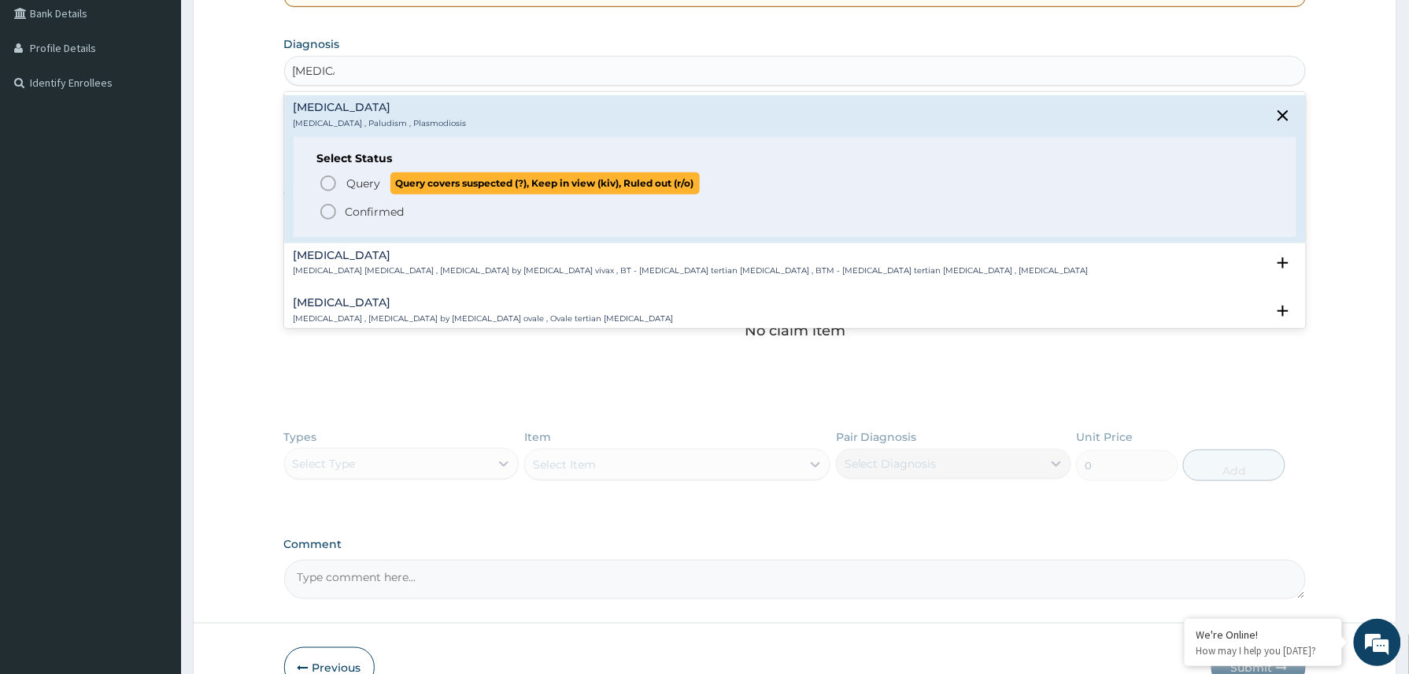
click at [379, 184] on span "Query" at bounding box center [364, 184] width 34 height 16
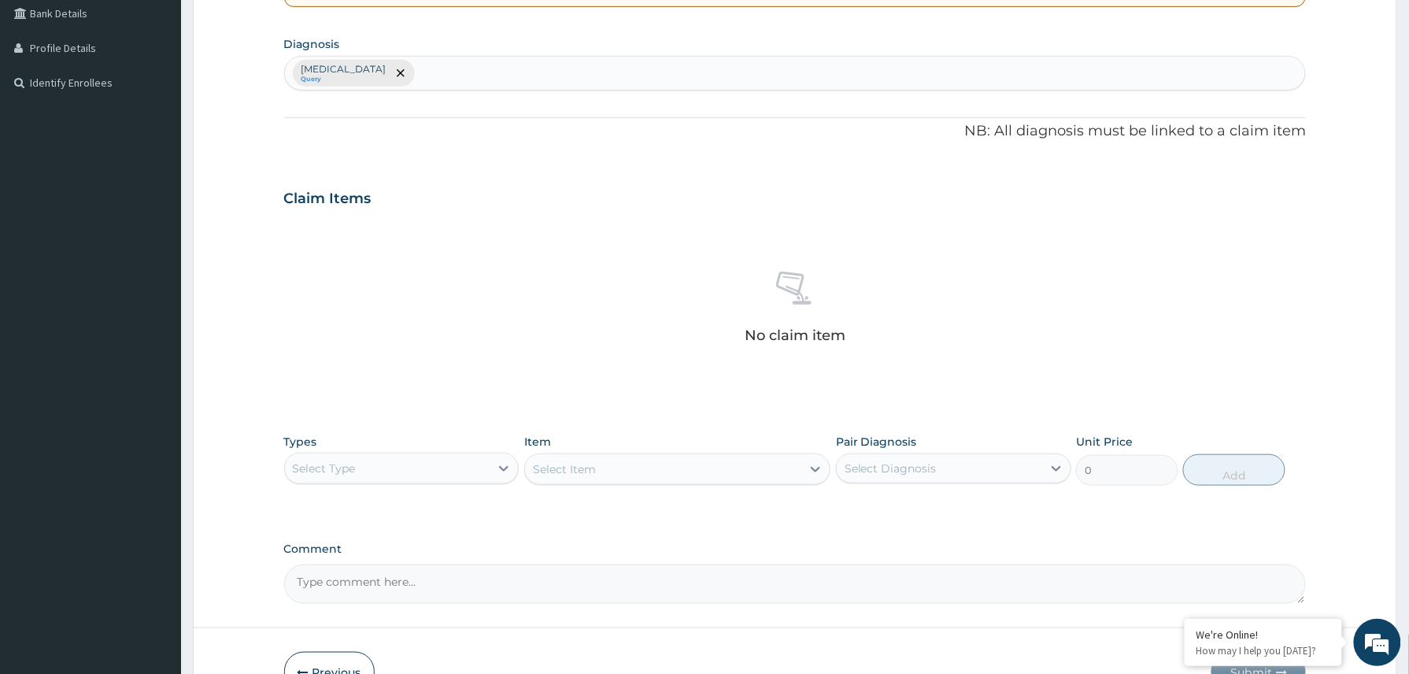
type input "d"
type input "stress"
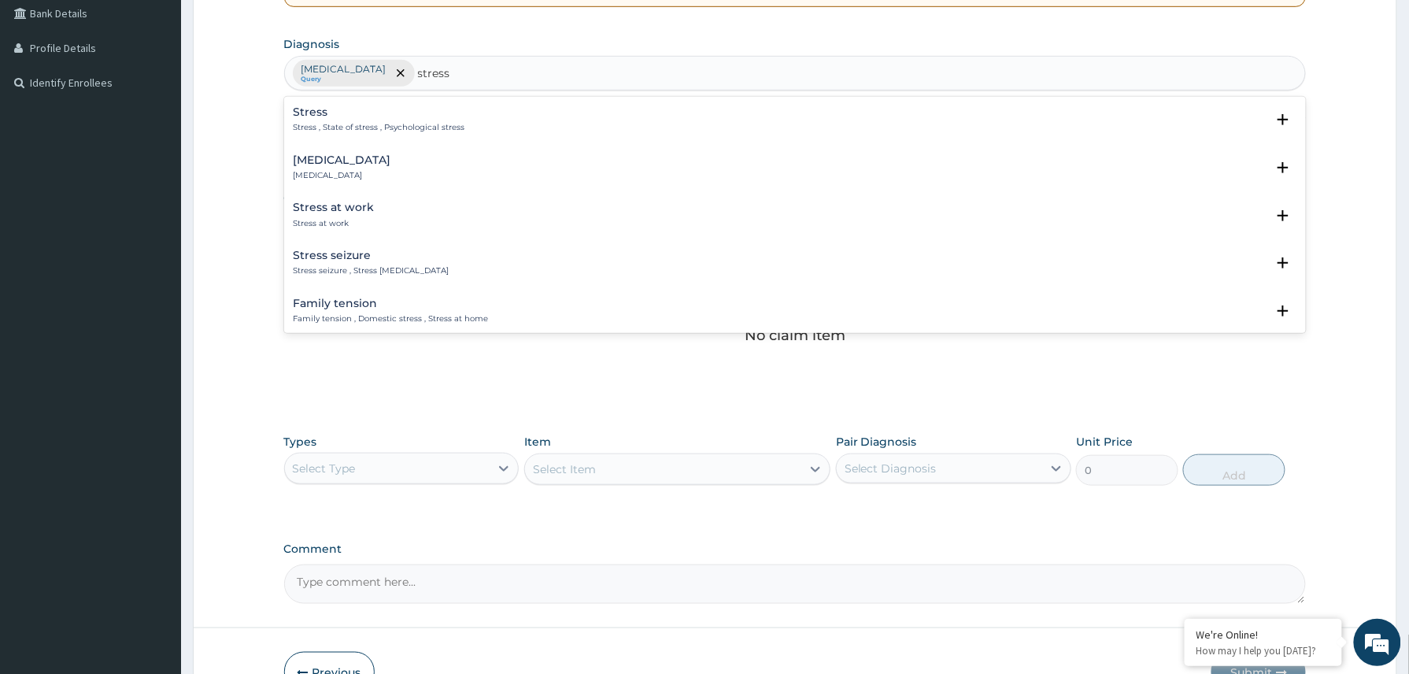
click at [342, 120] on div "Stress Stress , State of stress , Psychological stress" at bounding box center [380, 120] width 172 height 28
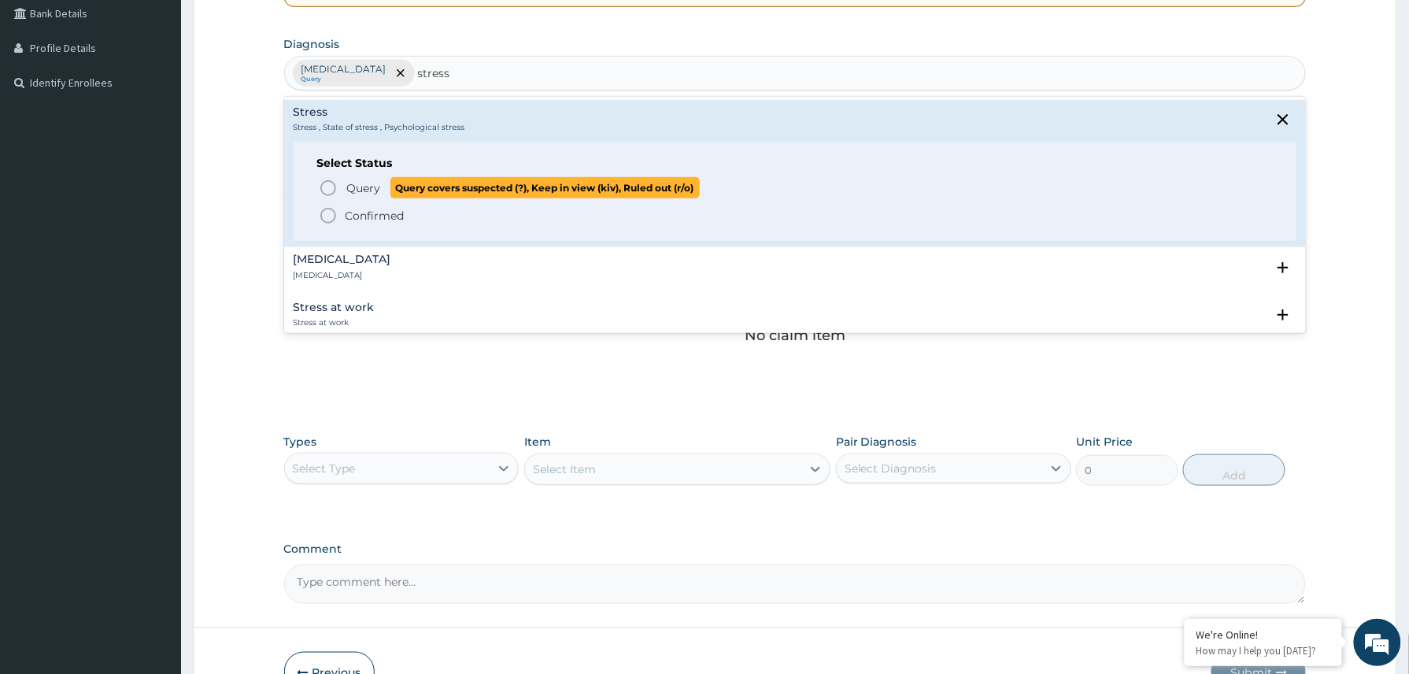
click at [363, 186] on span "Query" at bounding box center [364, 188] width 34 height 16
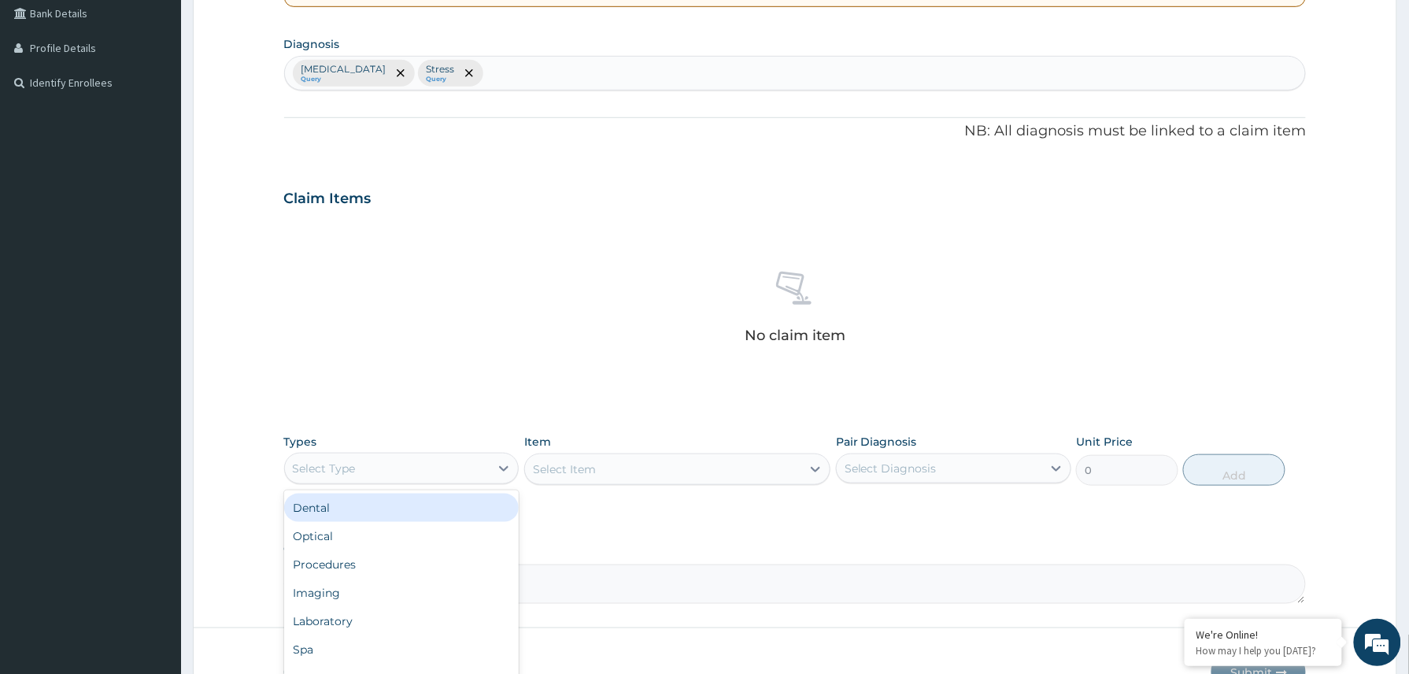
click at [442, 476] on div "Select Type" at bounding box center [387, 468] width 205 height 25
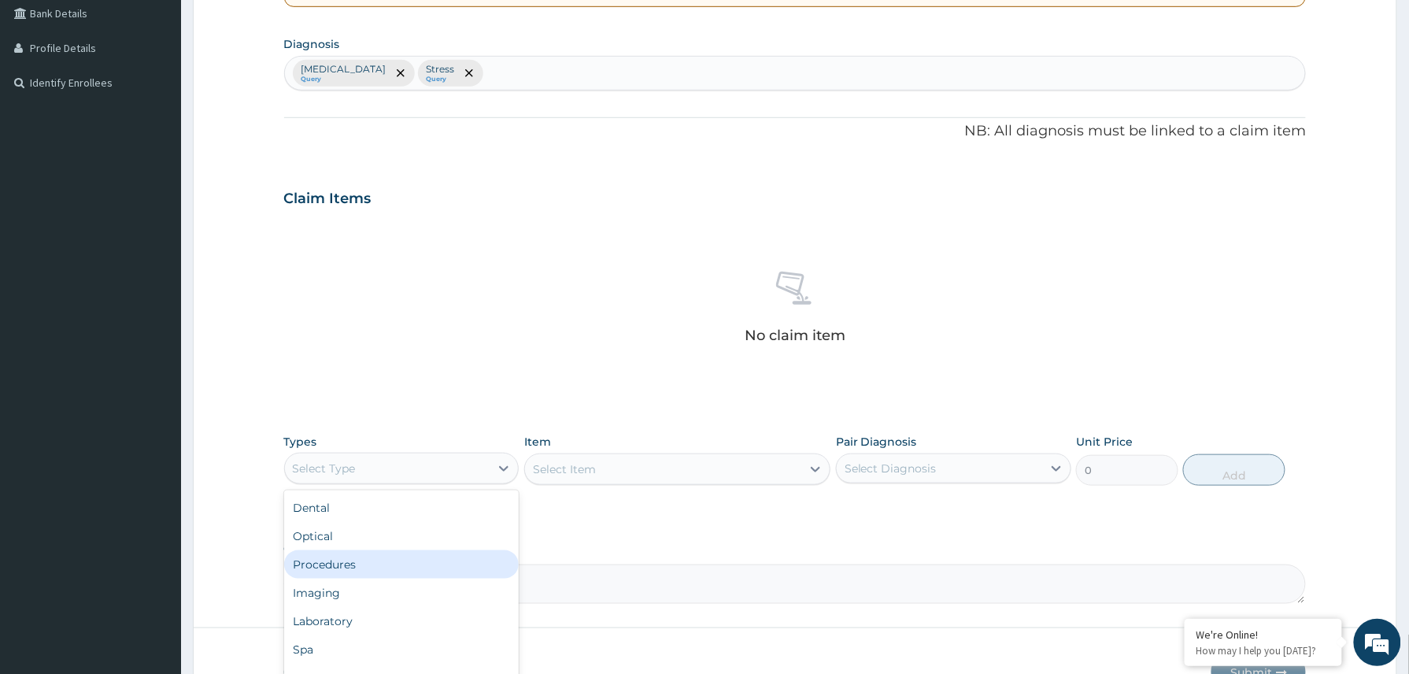
click at [373, 558] on div "Procedures" at bounding box center [401, 564] width 235 height 28
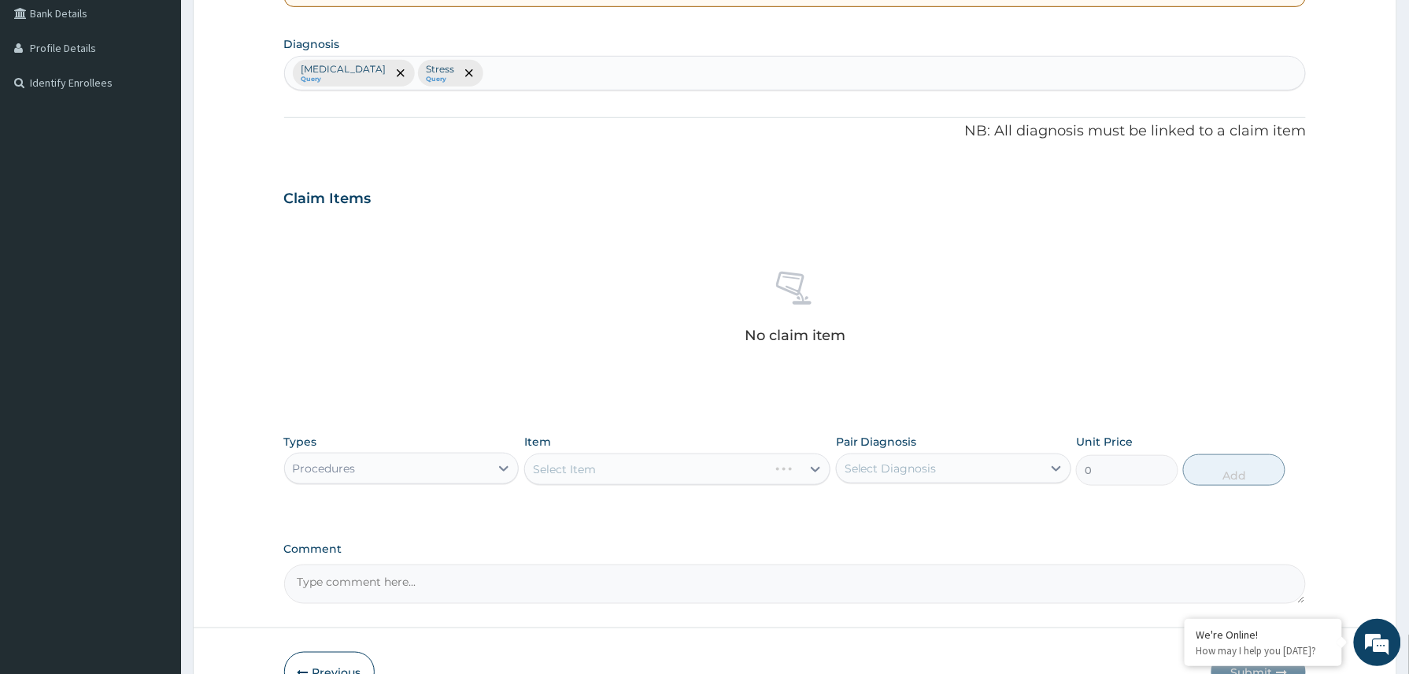
scroll to position [464, 0]
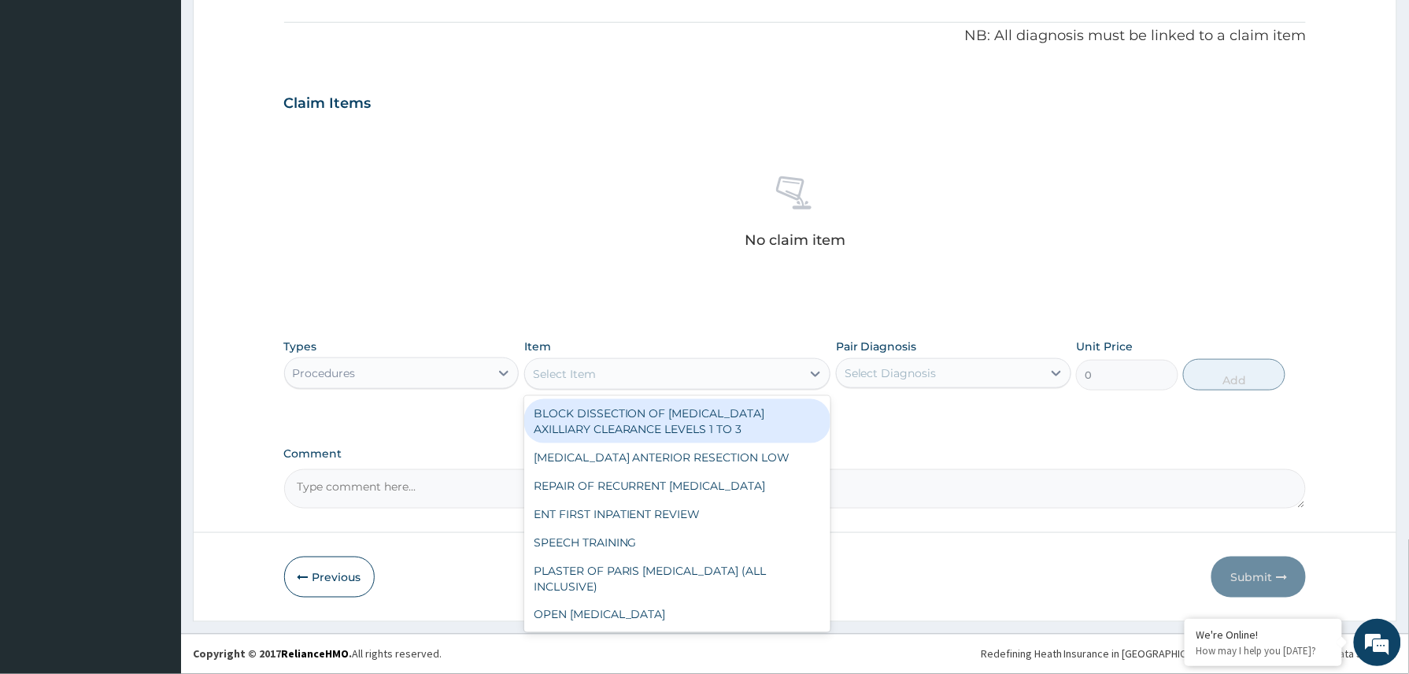
click at [639, 379] on div "Select Item" at bounding box center [663, 373] width 277 height 25
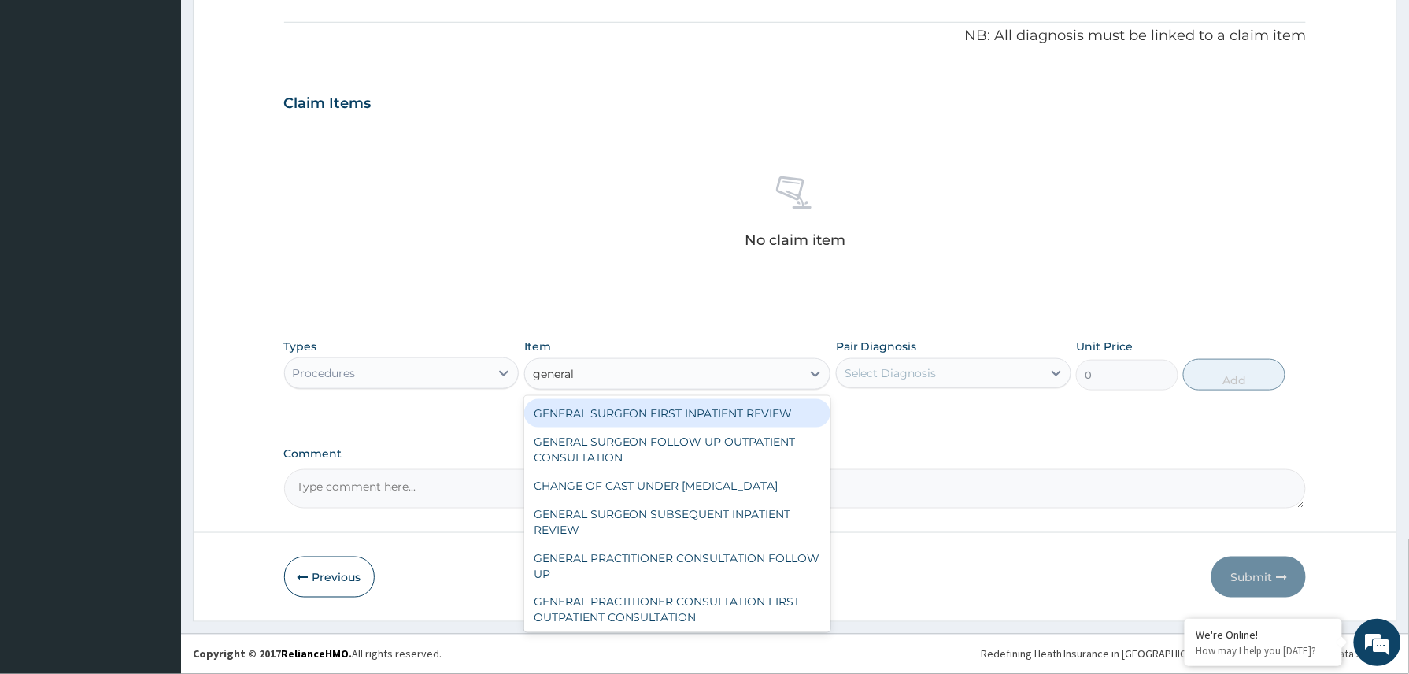
type input "general p"
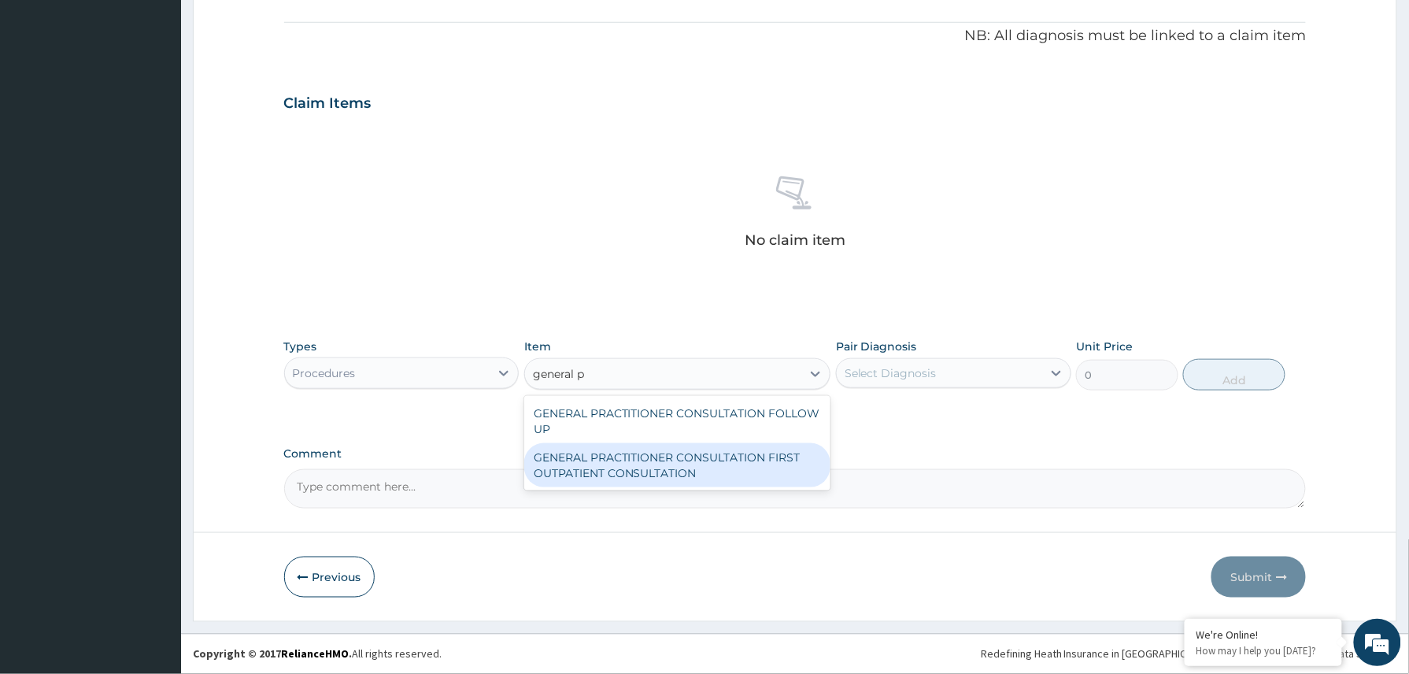
drag, startPoint x: 655, startPoint y: 467, endPoint x: 674, endPoint y: 468, distance: 19.7
click at [659, 468] on div "GENERAL PRACTITIONER CONSULTATION FIRST OUTPATIENT CONSULTATION" at bounding box center [677, 465] width 307 height 44
type input "3370.125"
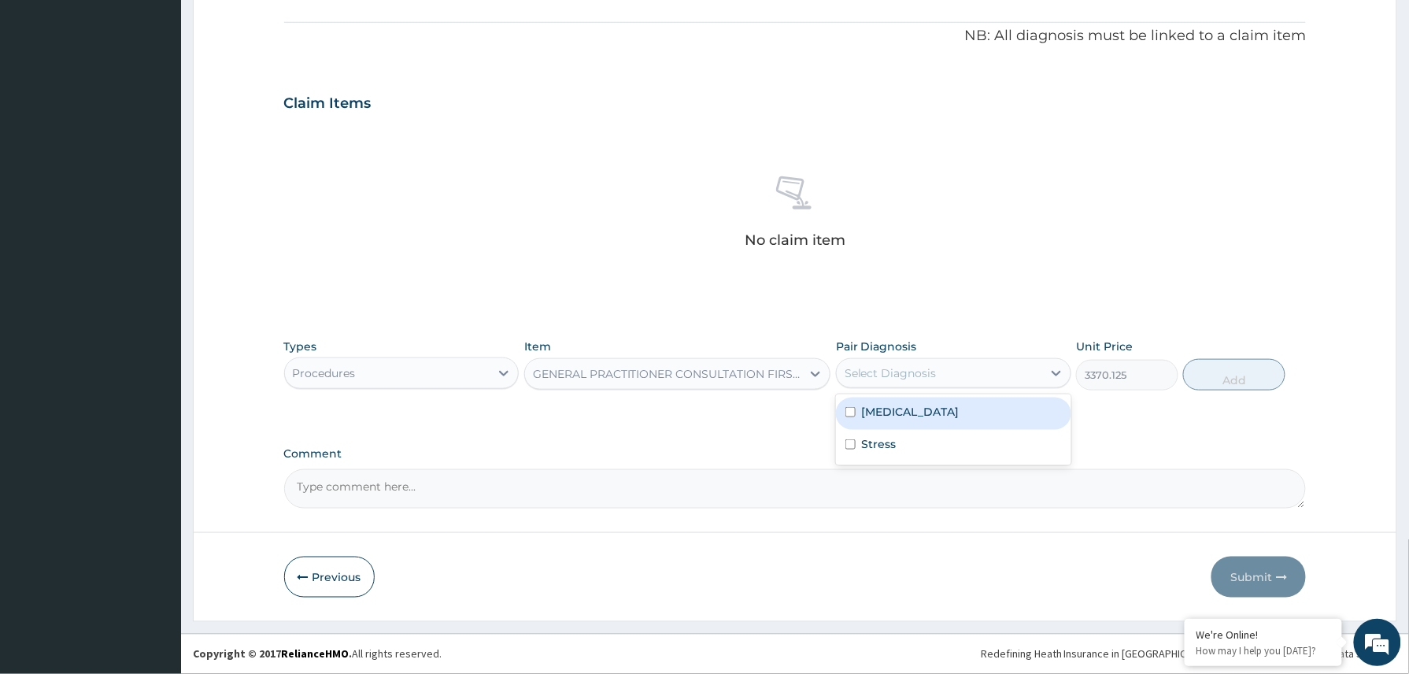
click at [986, 375] on div "Select Diagnosis" at bounding box center [939, 372] width 205 height 25
drag, startPoint x: 914, startPoint y: 419, endPoint x: 900, endPoint y: 438, distance: 22.5
click at [911, 423] on div "Malaria" at bounding box center [953, 413] width 235 height 32
checkbox input "true"
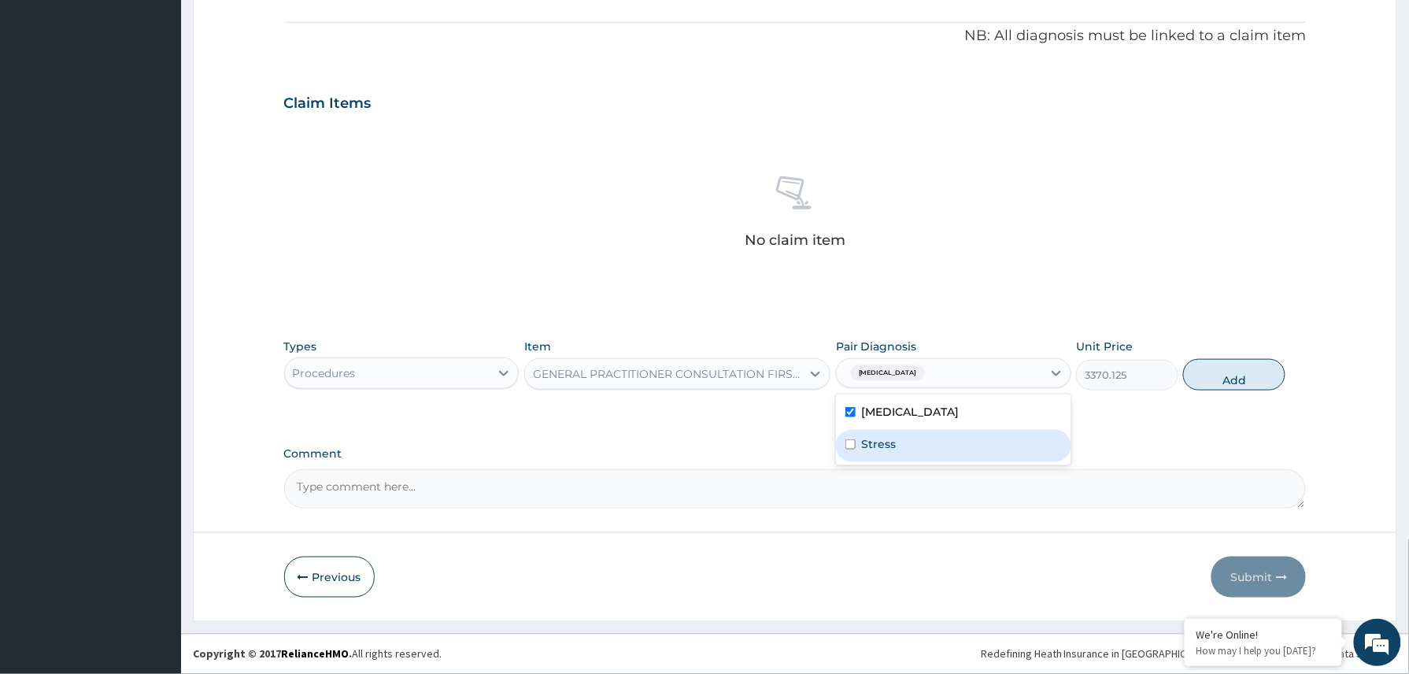
click at [900, 438] on div "Stress" at bounding box center [953, 446] width 235 height 32
checkbox input "true"
drag, startPoint x: 1219, startPoint y: 373, endPoint x: 957, endPoint y: 373, distance: 262.1
click at [1192, 373] on button "Add" at bounding box center [1234, 374] width 102 height 31
type input "0"
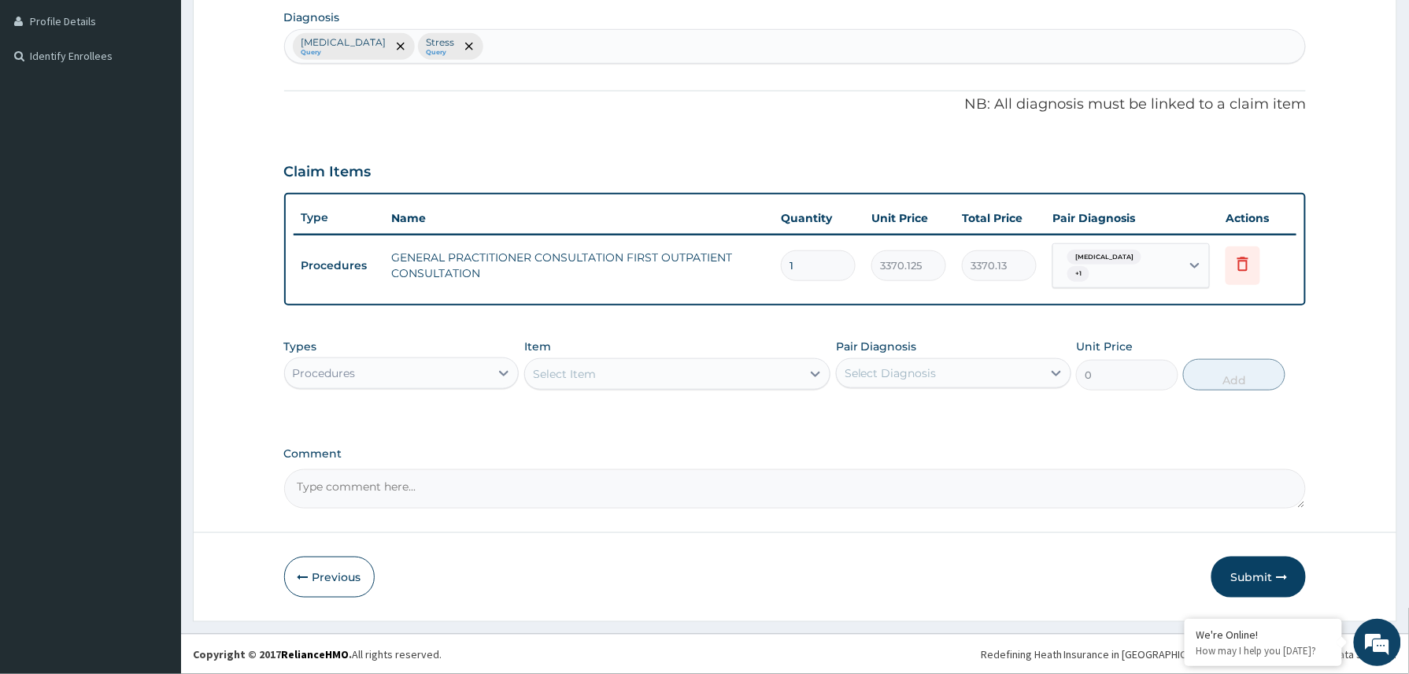
scroll to position [387, 0]
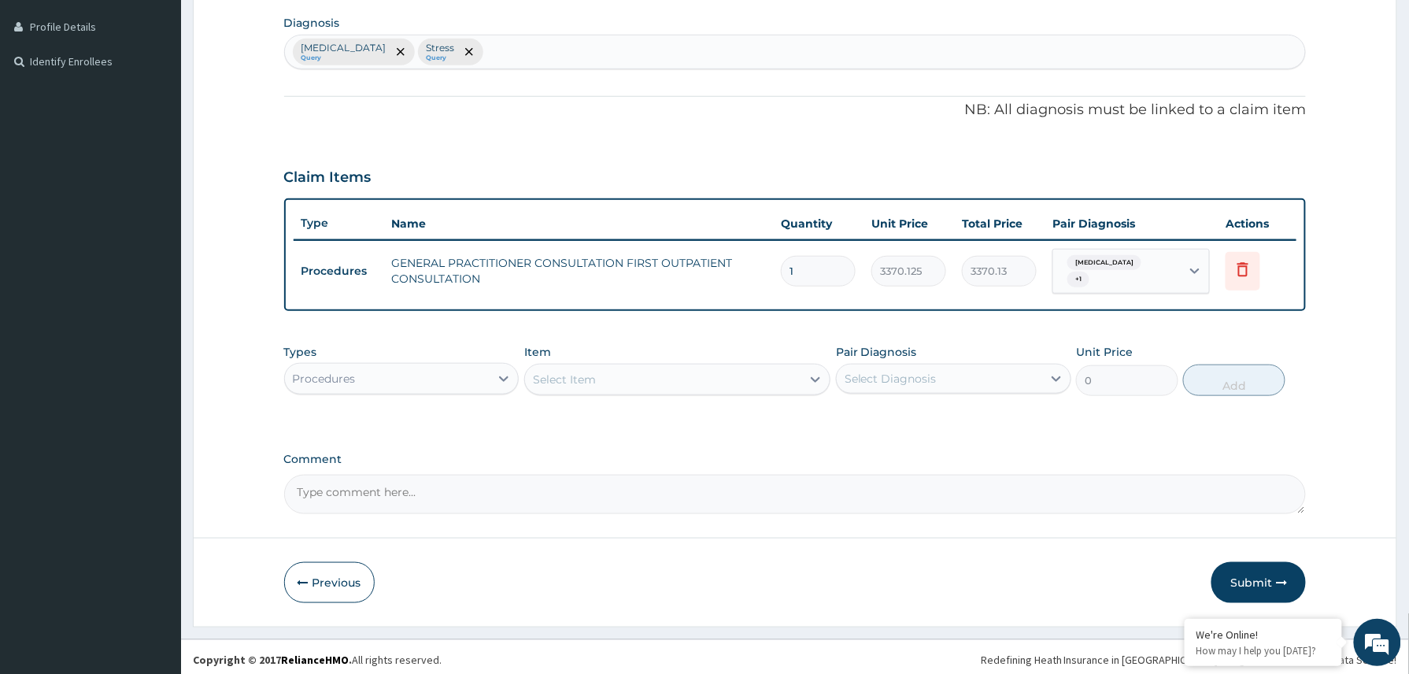
drag, startPoint x: 460, startPoint y: 363, endPoint x: 460, endPoint y: 388, distance: 25.2
click at [460, 382] on div "Procedures" at bounding box center [387, 378] width 205 height 25
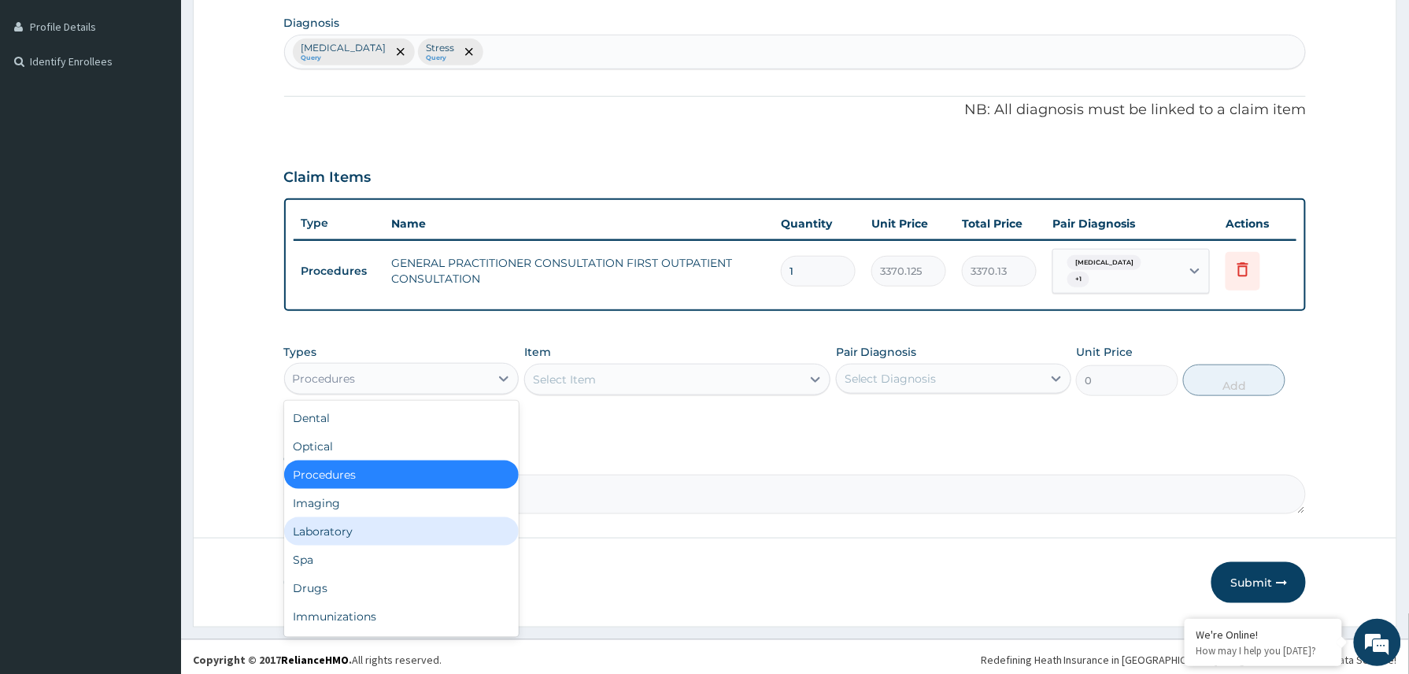
click at [376, 530] on div "Laboratory" at bounding box center [401, 531] width 235 height 28
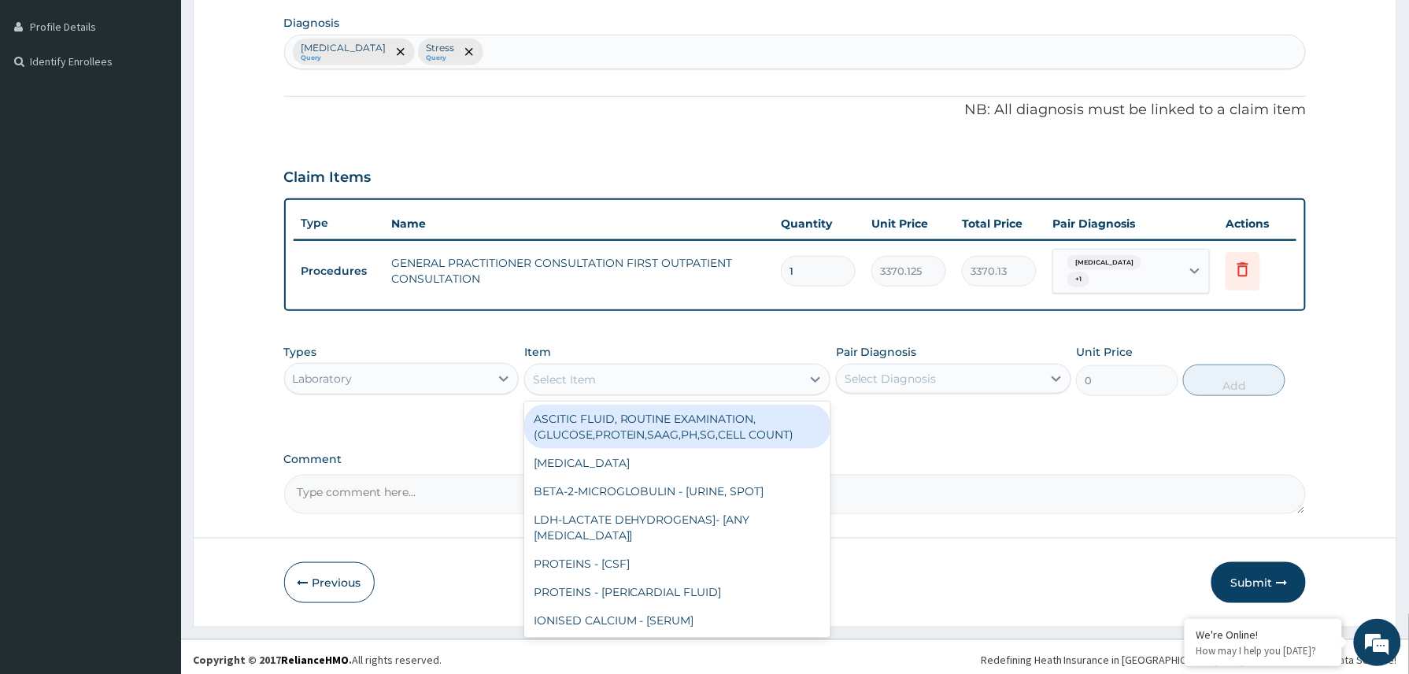
click at [649, 375] on div "Select Item" at bounding box center [663, 379] width 277 height 25
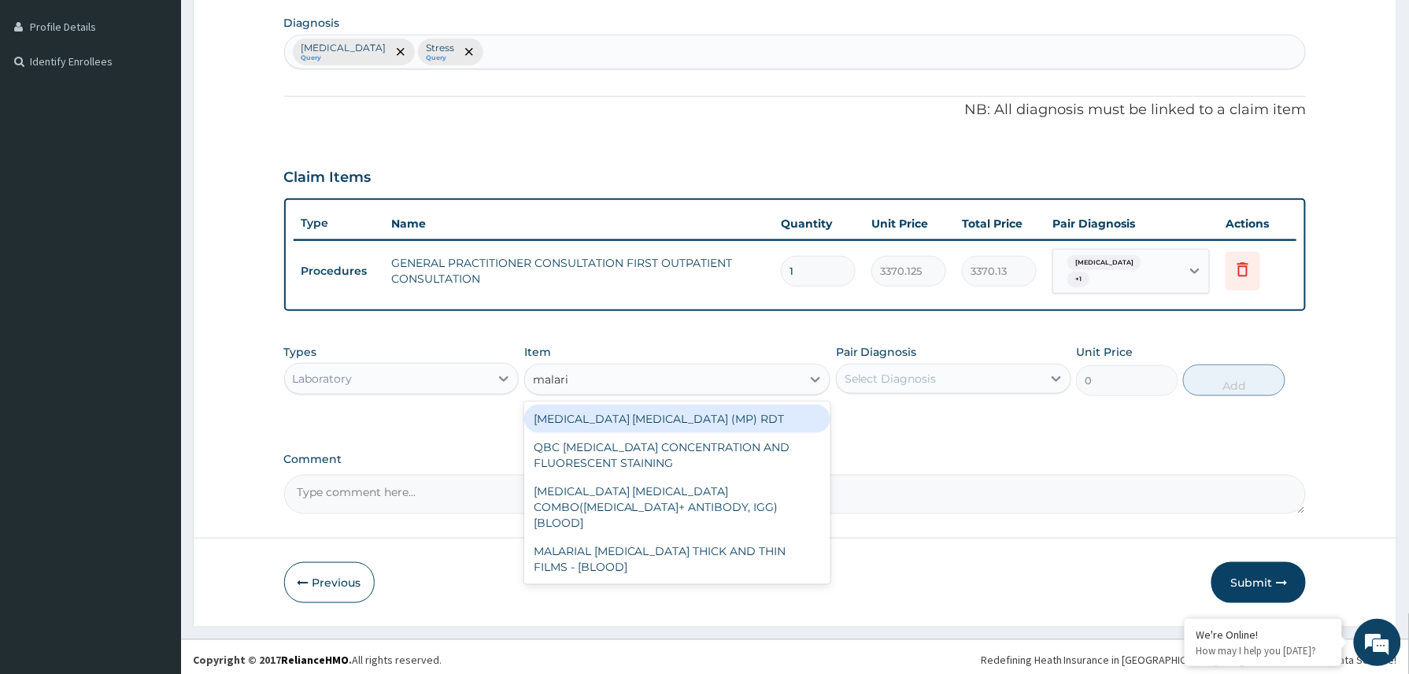
type input "malaria"
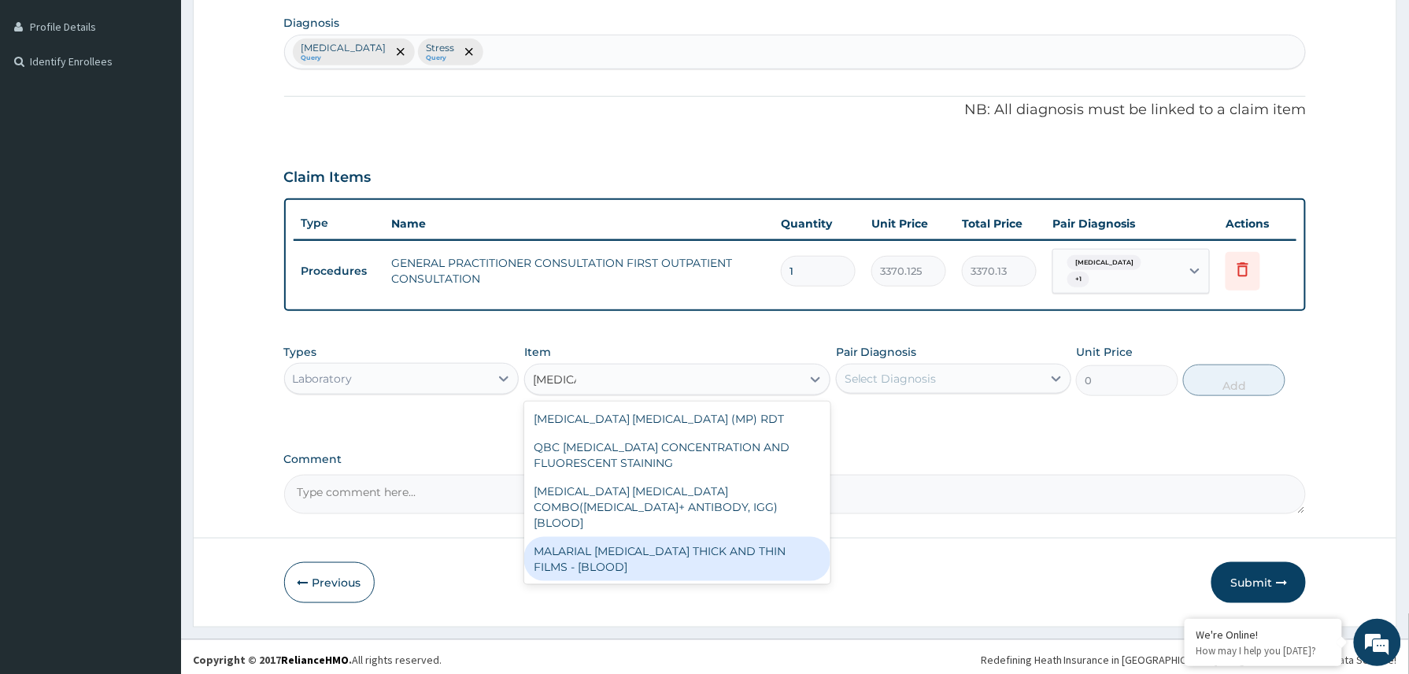
click at [671, 538] on div "MALARIAL PARASITE THICK AND THIN FILMS - [BLOOD]" at bounding box center [677, 559] width 307 height 44
type input "1531.875"
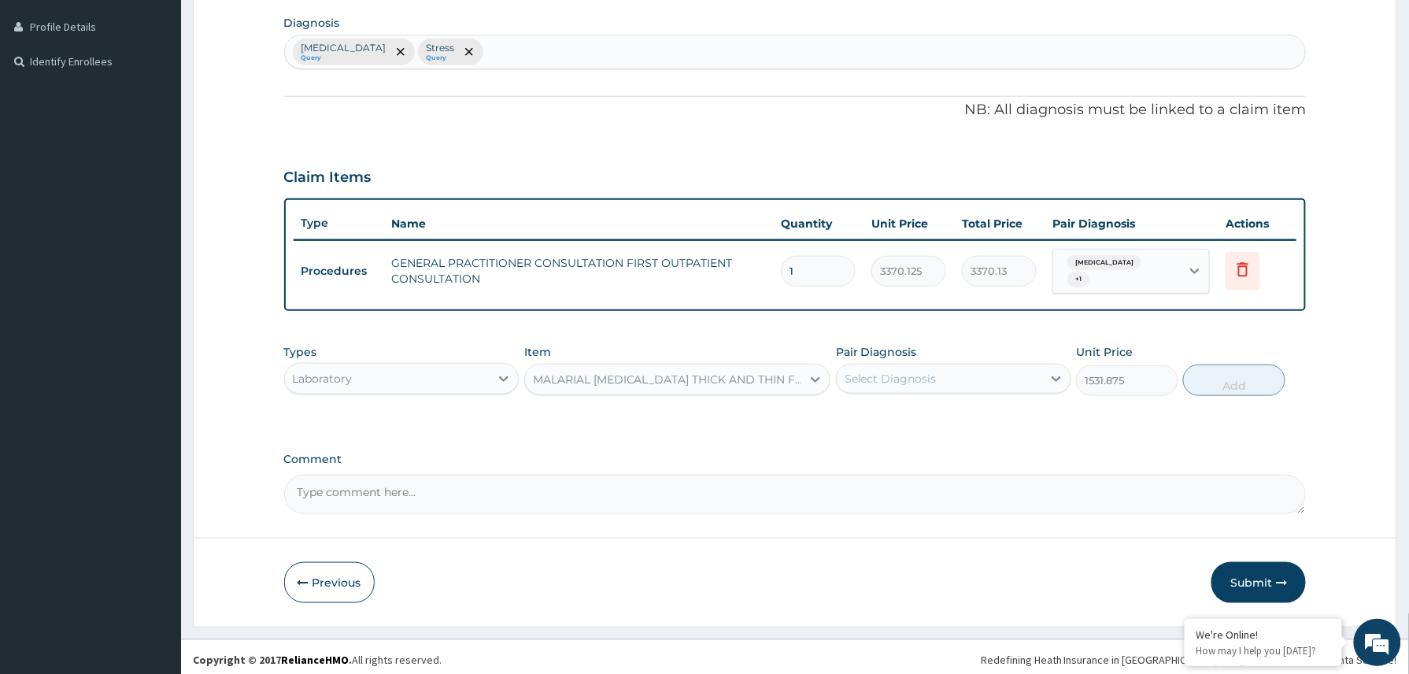
click at [932, 372] on div "Select Diagnosis" at bounding box center [890, 379] width 92 height 16
drag, startPoint x: 905, startPoint y: 419, endPoint x: 899, endPoint y: 436, distance: 17.7
click at [905, 420] on div "Malaria" at bounding box center [953, 419] width 235 height 32
checkbox input "true"
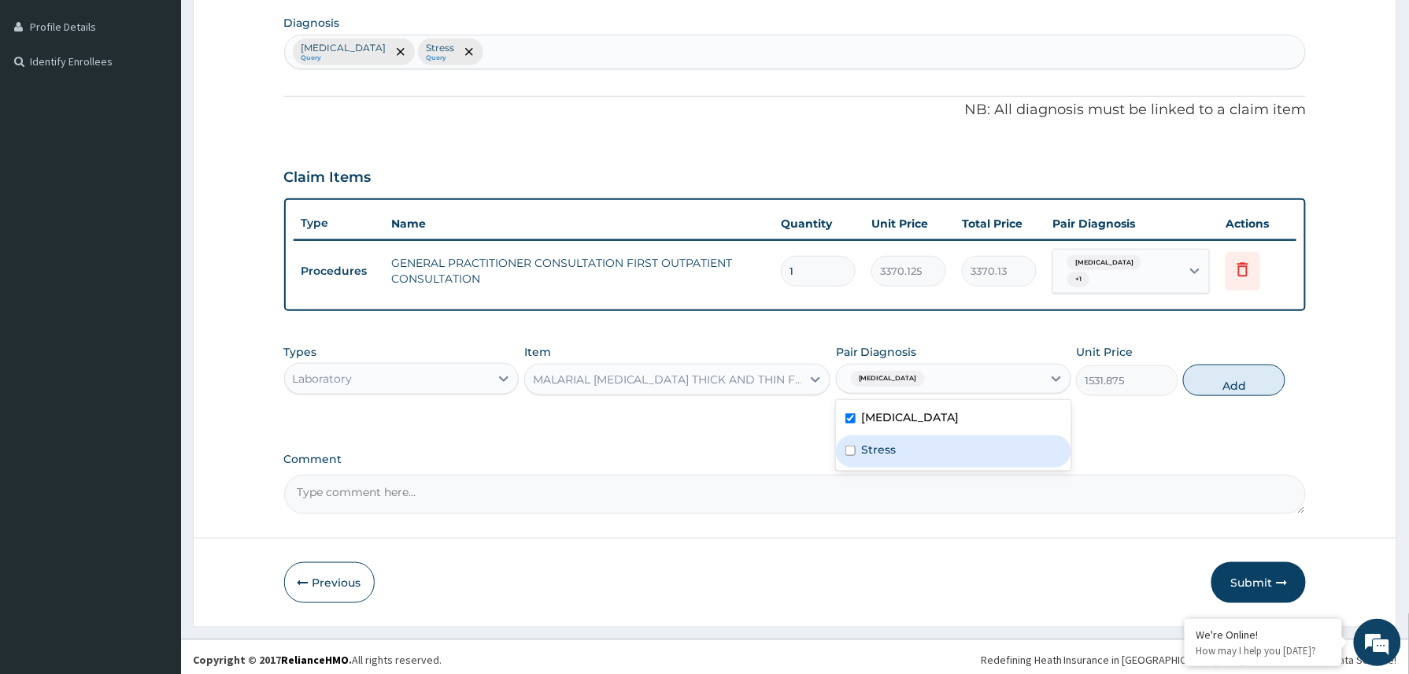
drag, startPoint x: 898, startPoint y: 436, endPoint x: 951, endPoint y: 438, distance: 52.8
click at [904, 438] on div "Stress" at bounding box center [953, 451] width 235 height 32
checkbox input "true"
drag, startPoint x: 1226, startPoint y: 369, endPoint x: 1259, endPoint y: 505, distance: 140.1
click at [1228, 369] on button "Add" at bounding box center [1234, 379] width 102 height 31
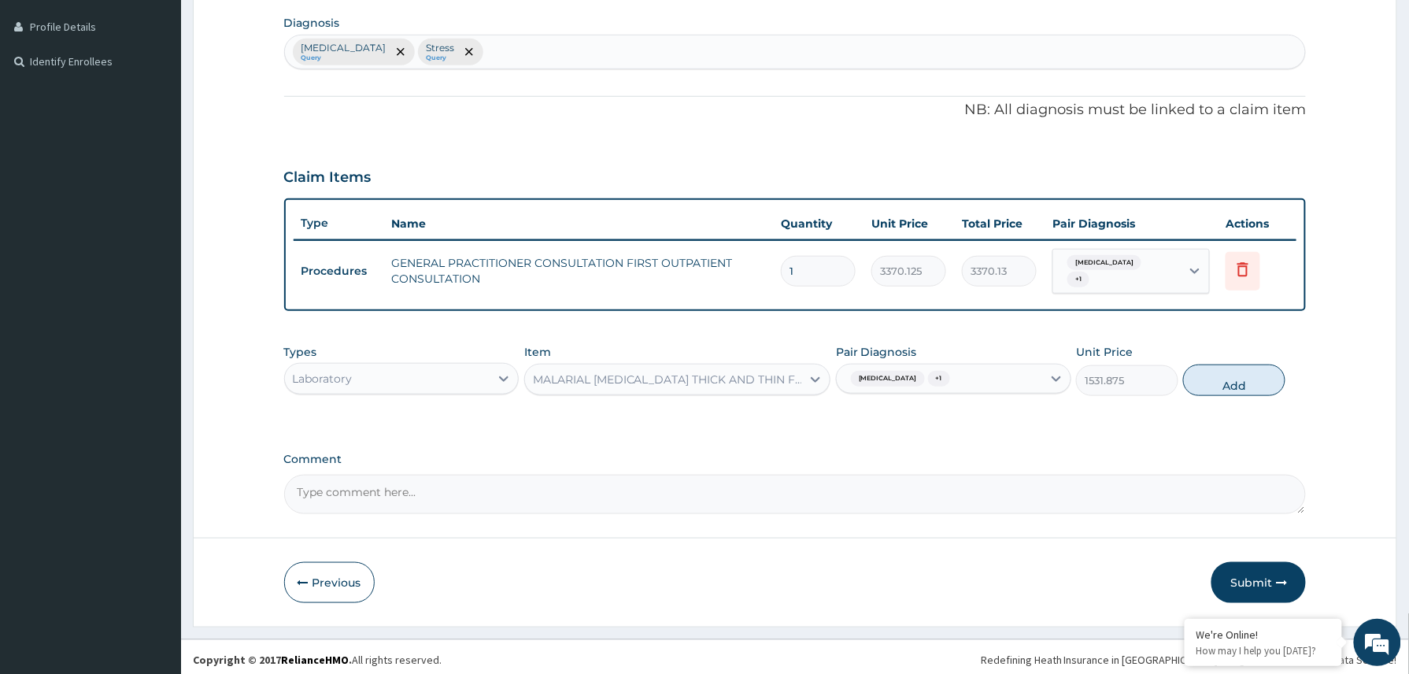
type input "0"
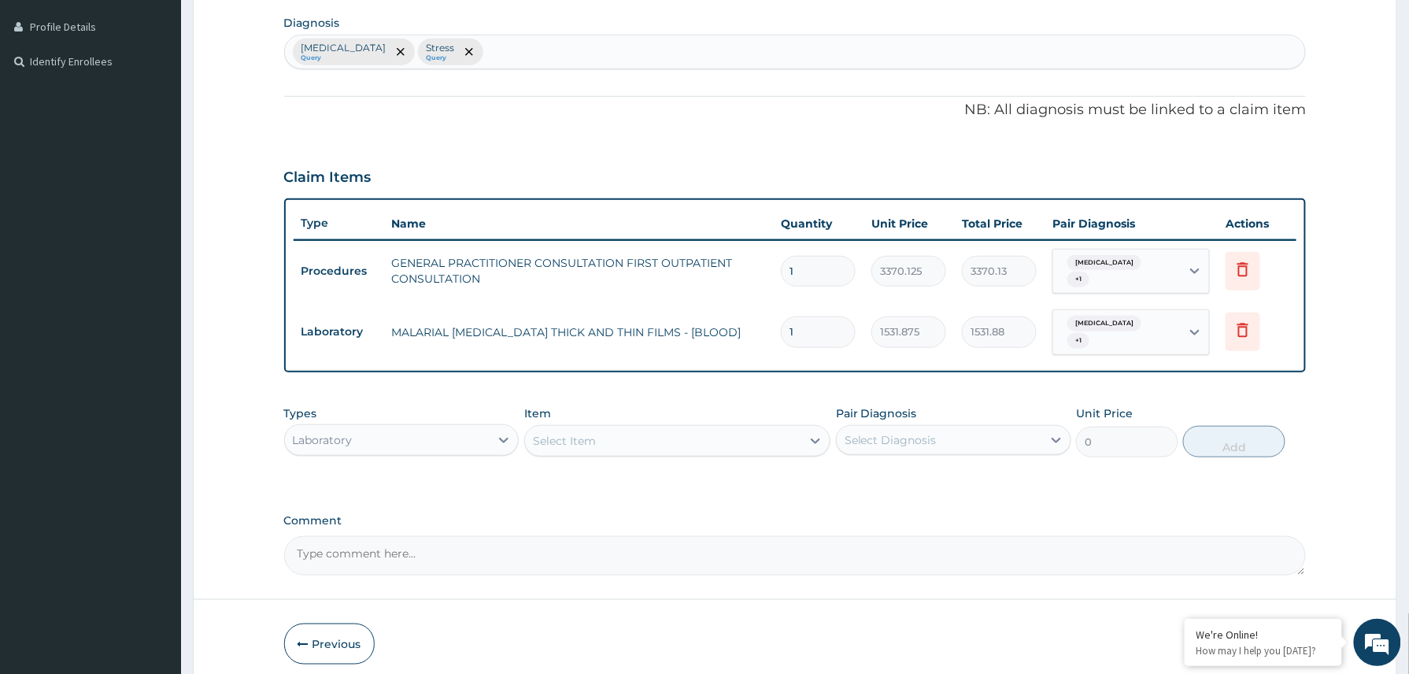
click at [1251, 623] on button "Submit" at bounding box center [1258, 643] width 94 height 41
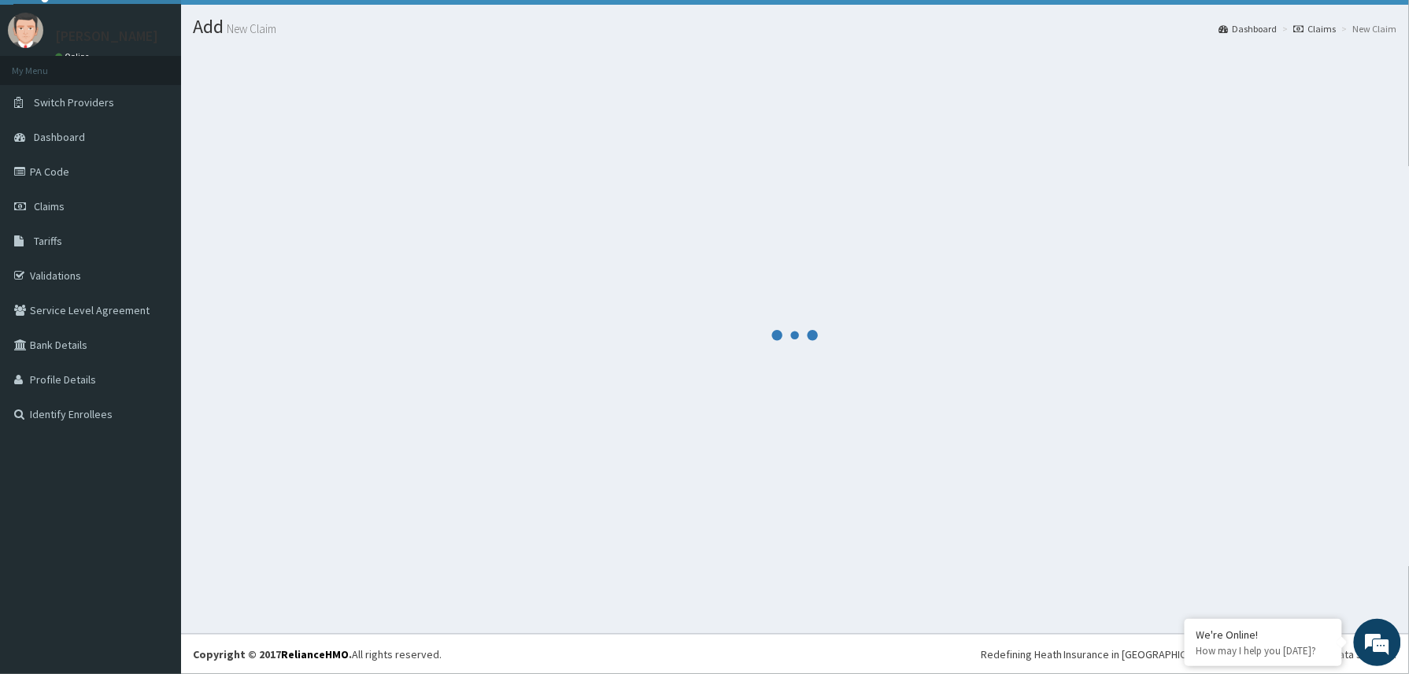
scroll to position [35, 0]
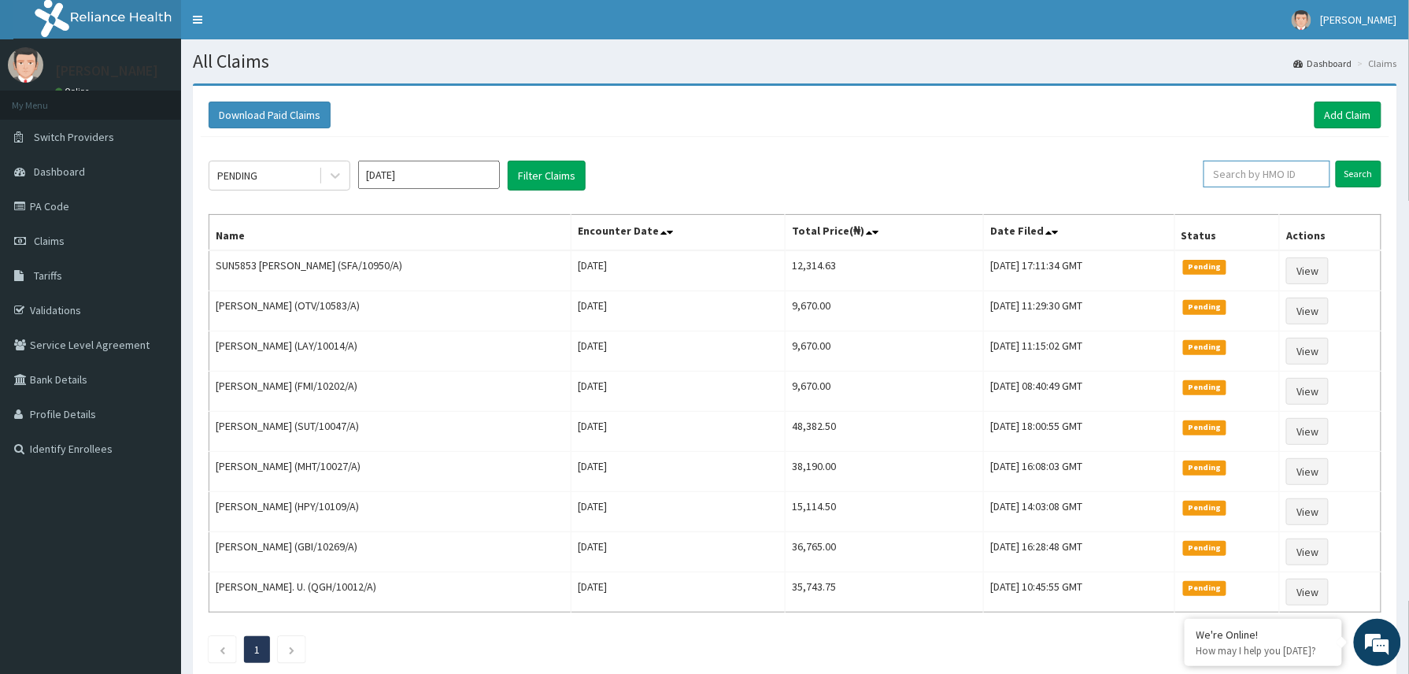
click at [1233, 168] on input "text" at bounding box center [1266, 174] width 127 height 27
paste input "2508659"
type input "2508659"
drag, startPoint x: 1220, startPoint y: 174, endPoint x: 1226, endPoint y: 181, distance: 9.5
click at [1207, 178] on input "2508659" at bounding box center [1240, 174] width 118 height 27
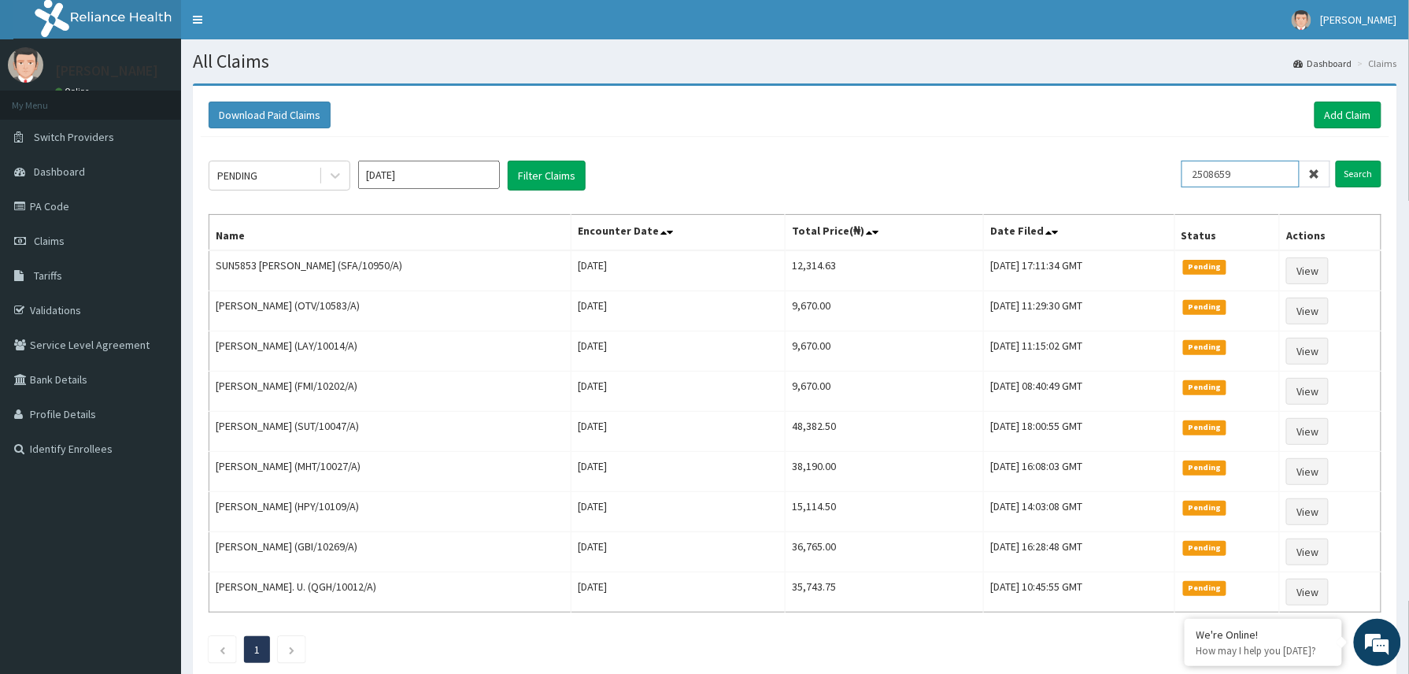
click at [1244, 178] on input "2508659" at bounding box center [1240, 174] width 118 height 27
drag, startPoint x: 1245, startPoint y: 177, endPoint x: 1206, endPoint y: 187, distance: 40.5
click at [1206, 187] on input "2508659" at bounding box center [1240, 174] width 118 height 27
click at [331, 170] on icon at bounding box center [335, 176] width 16 height 16
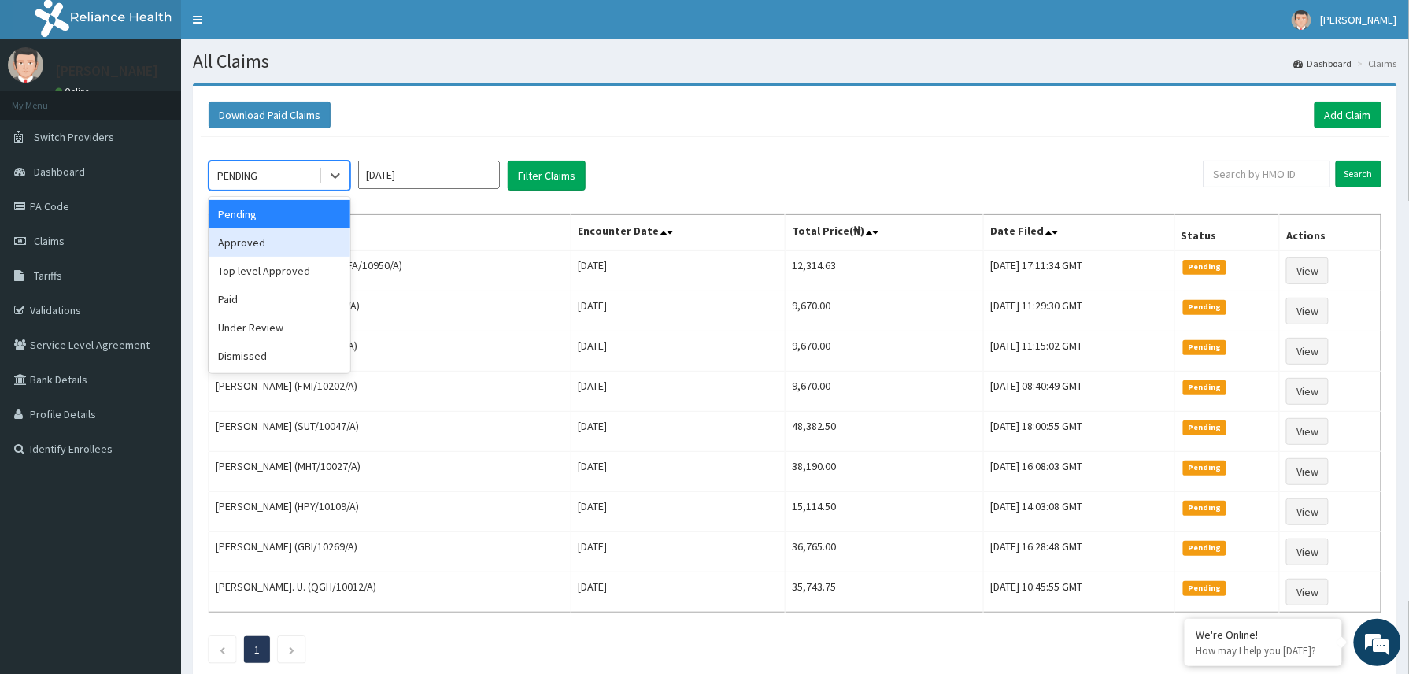
drag, startPoint x: 275, startPoint y: 238, endPoint x: 288, endPoint y: 238, distance: 12.6
click at [275, 238] on div "Approved" at bounding box center [280, 242] width 142 height 28
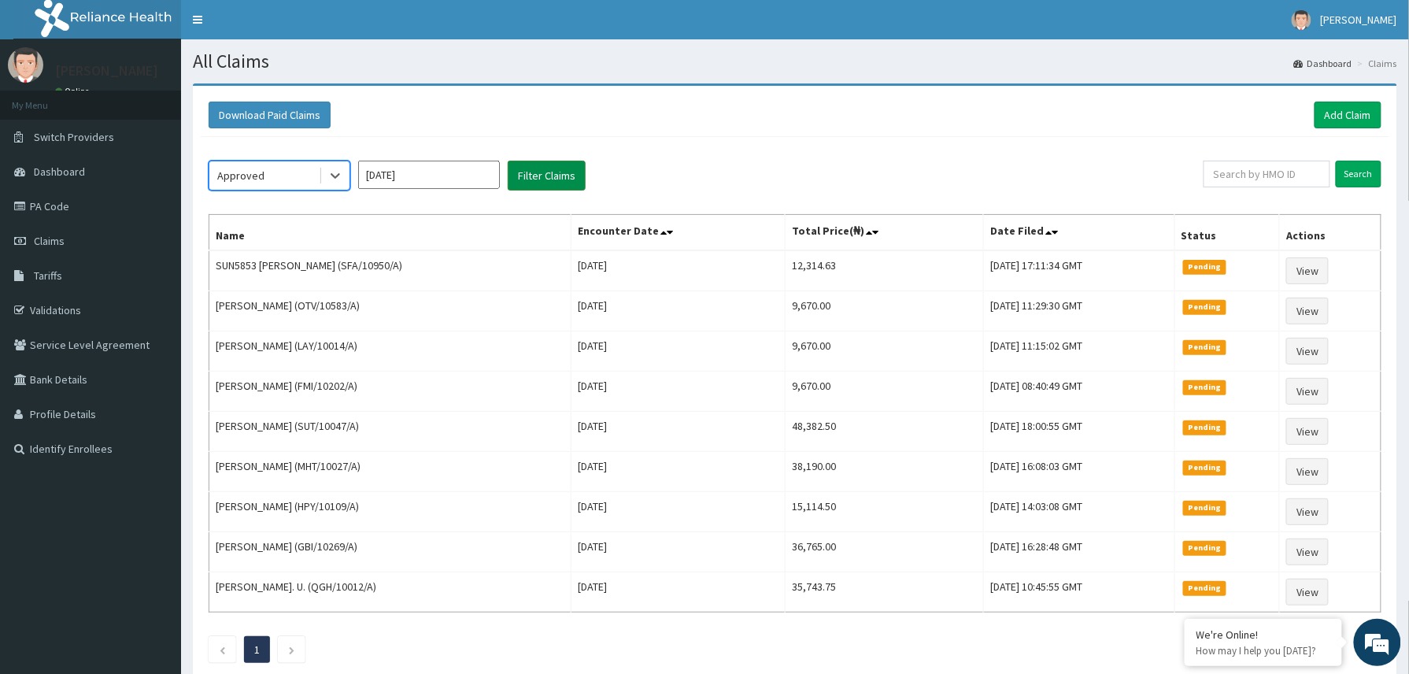
click at [527, 176] on button "Filter Claims" at bounding box center [547, 176] width 78 height 30
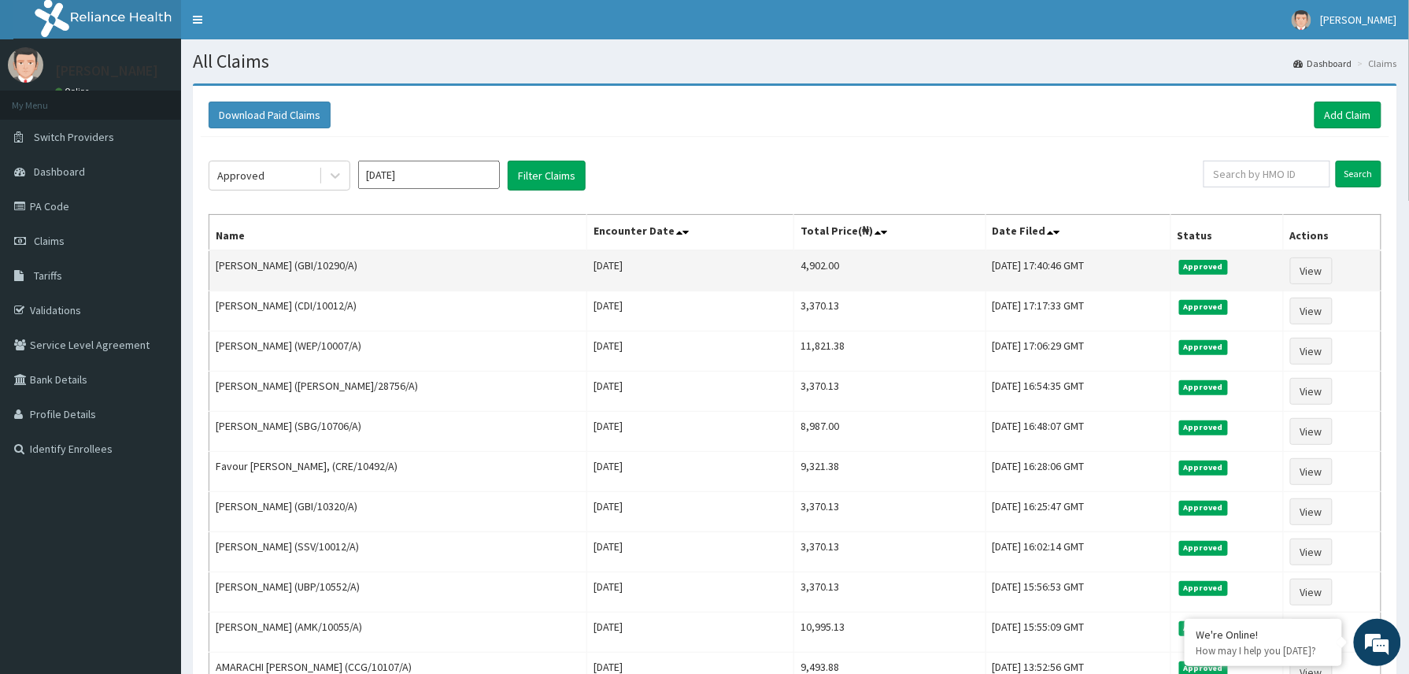
drag, startPoint x: 216, startPoint y: 271, endPoint x: 353, endPoint y: 272, distance: 137.7
click at [353, 272] on td "[PERSON_NAME] (GBI/10290/A)" at bounding box center [398, 270] width 378 height 41
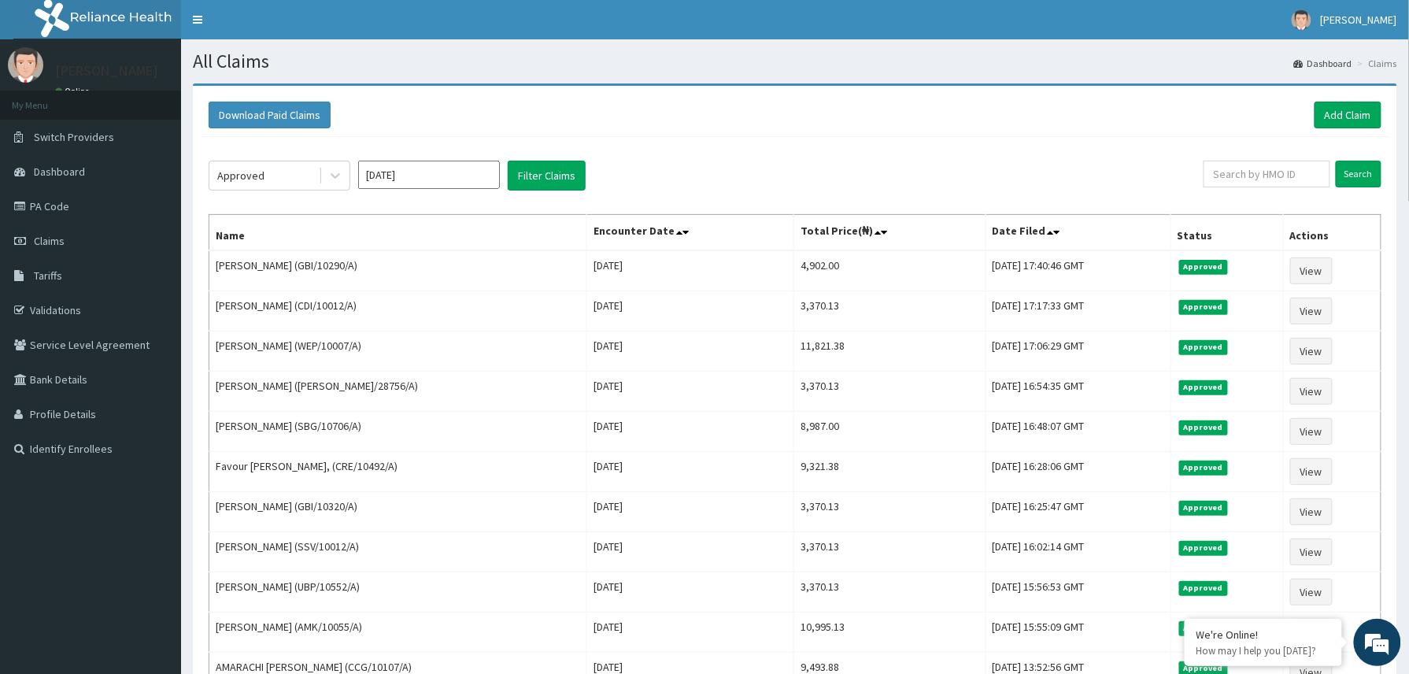
copy td "[PERSON_NAME]"
click at [1346, 123] on link "Add Claim" at bounding box center [1347, 115] width 67 height 27
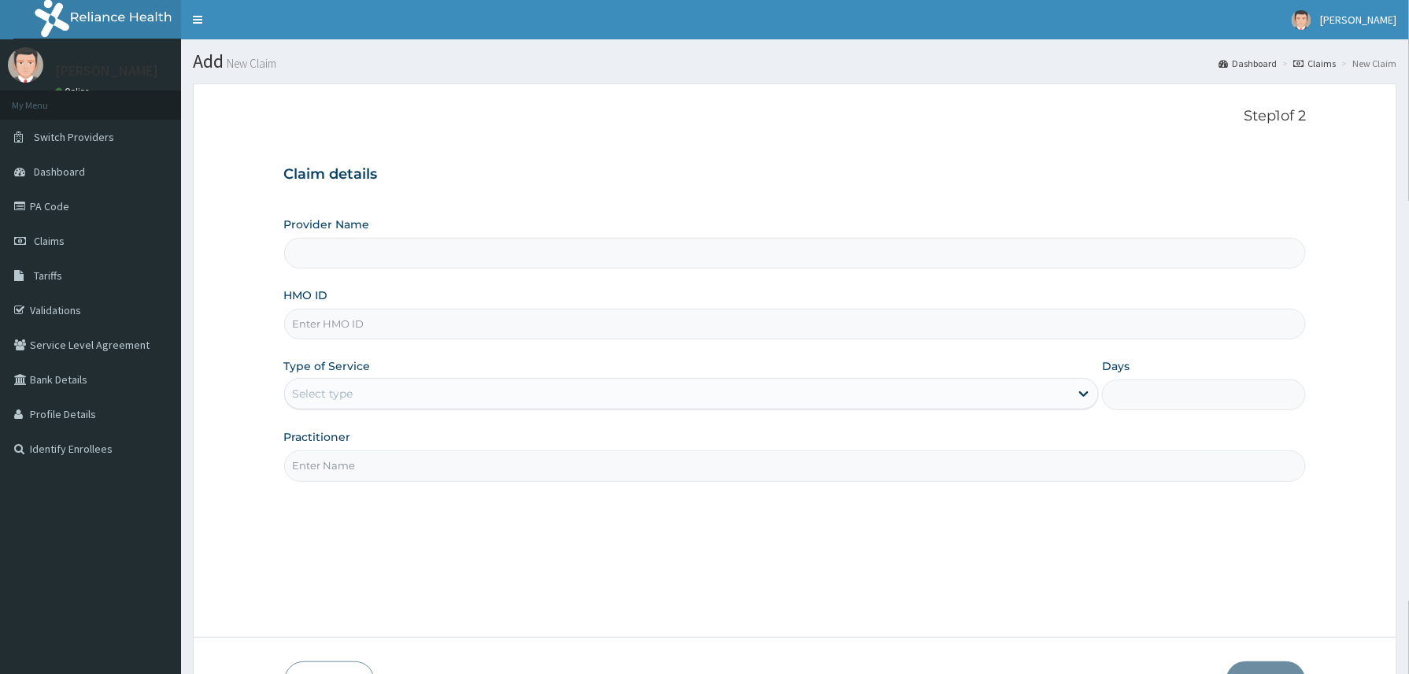
click at [326, 335] on input "HMO ID" at bounding box center [795, 324] width 1022 height 31
type input "GBI/10290/B"
drag, startPoint x: 370, startPoint y: 398, endPoint x: 369, endPoint y: 413, distance: 15.0
click at [369, 401] on div "Select type" at bounding box center [677, 393] width 785 height 25
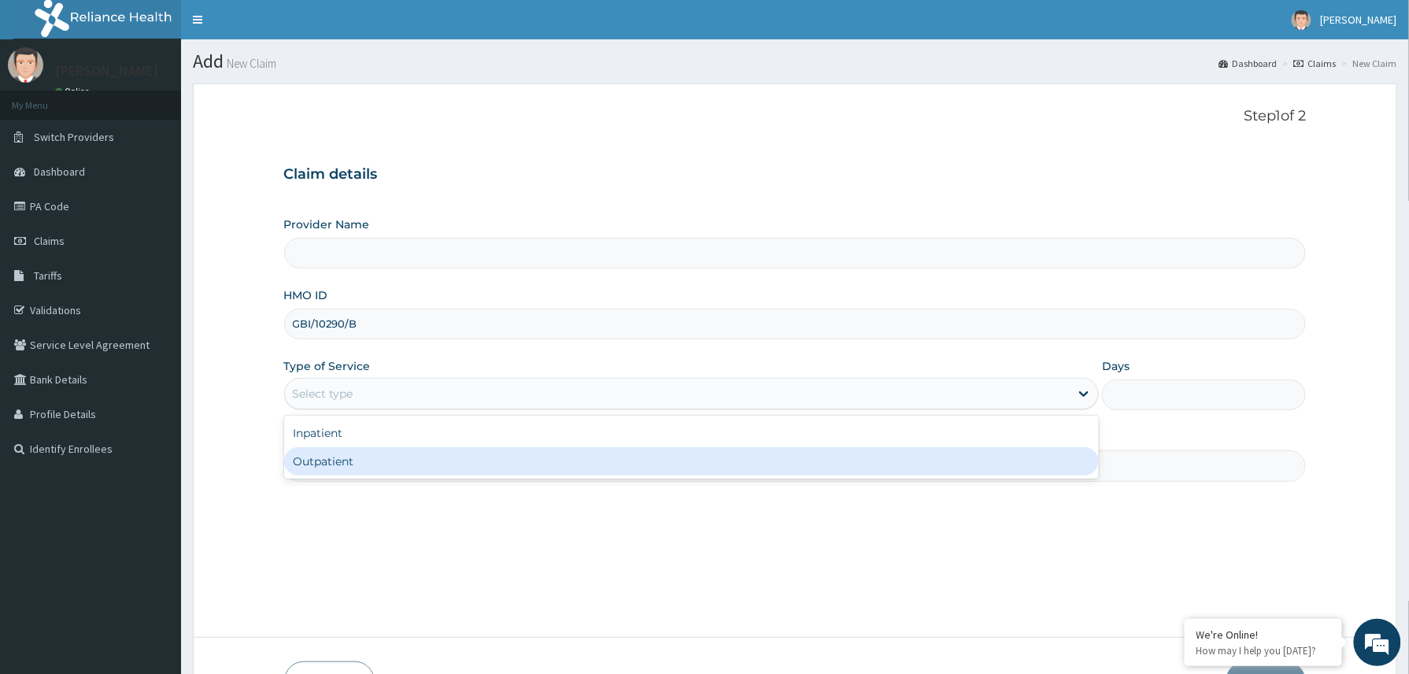
click at [350, 461] on div "Outpatient" at bounding box center [691, 461] width 815 height 28
type input "1"
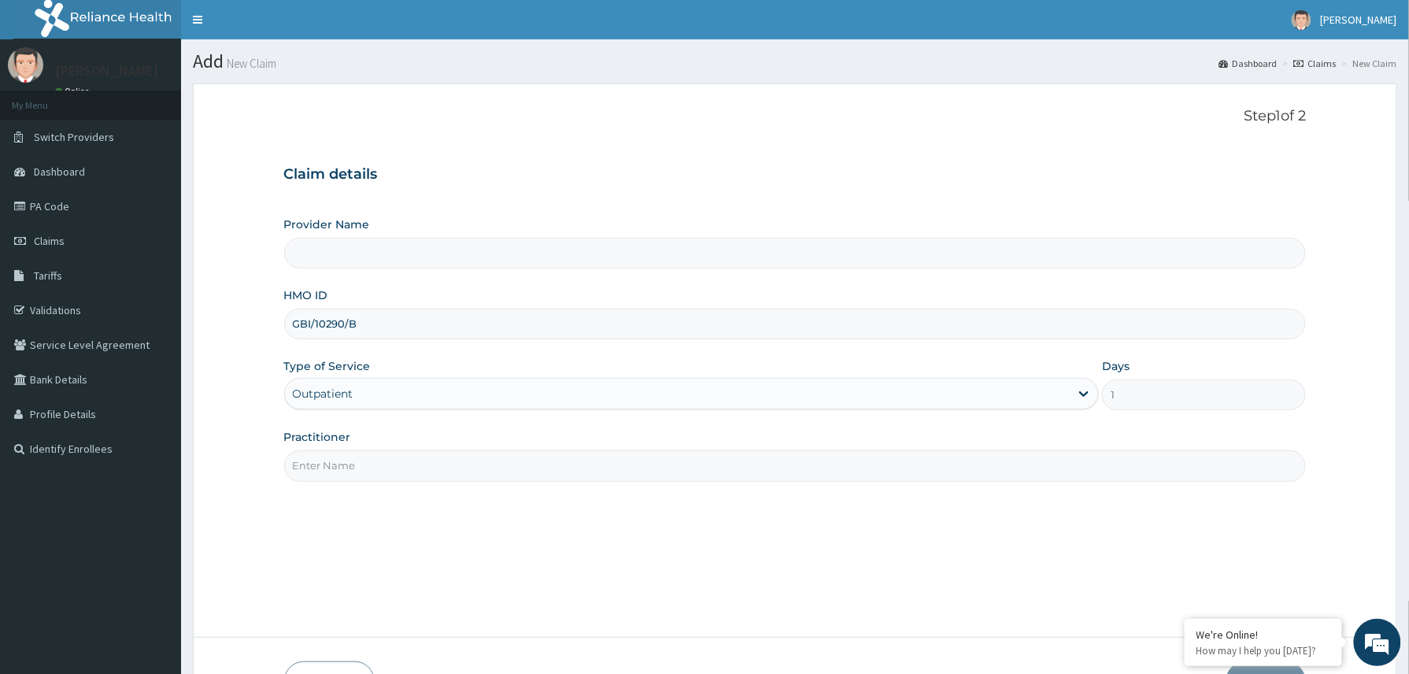
click at [354, 461] on input "Practitioner" at bounding box center [795, 465] width 1022 height 31
type input "Reliance Family Clinics (RFC) - [GEOGRAPHIC_DATA]"
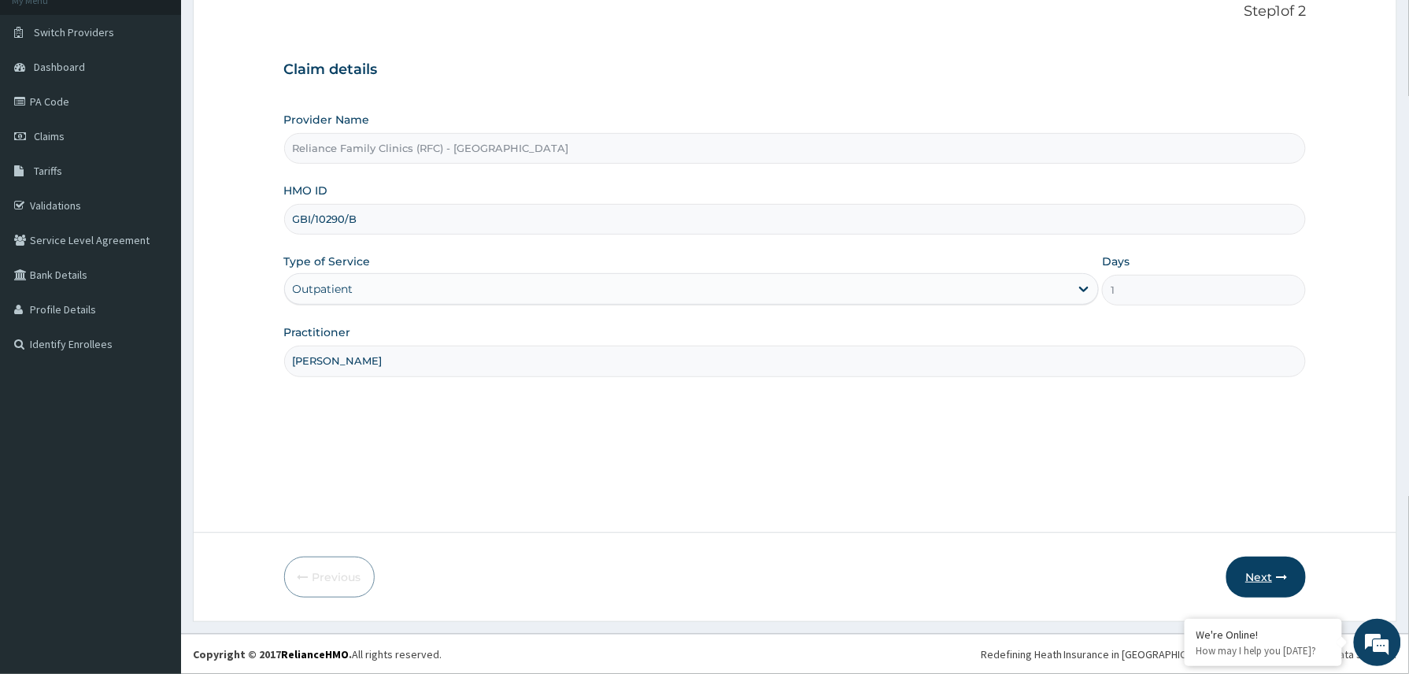
type input "[PERSON_NAME]"
click at [1272, 576] on button "Next" at bounding box center [1265, 576] width 79 height 41
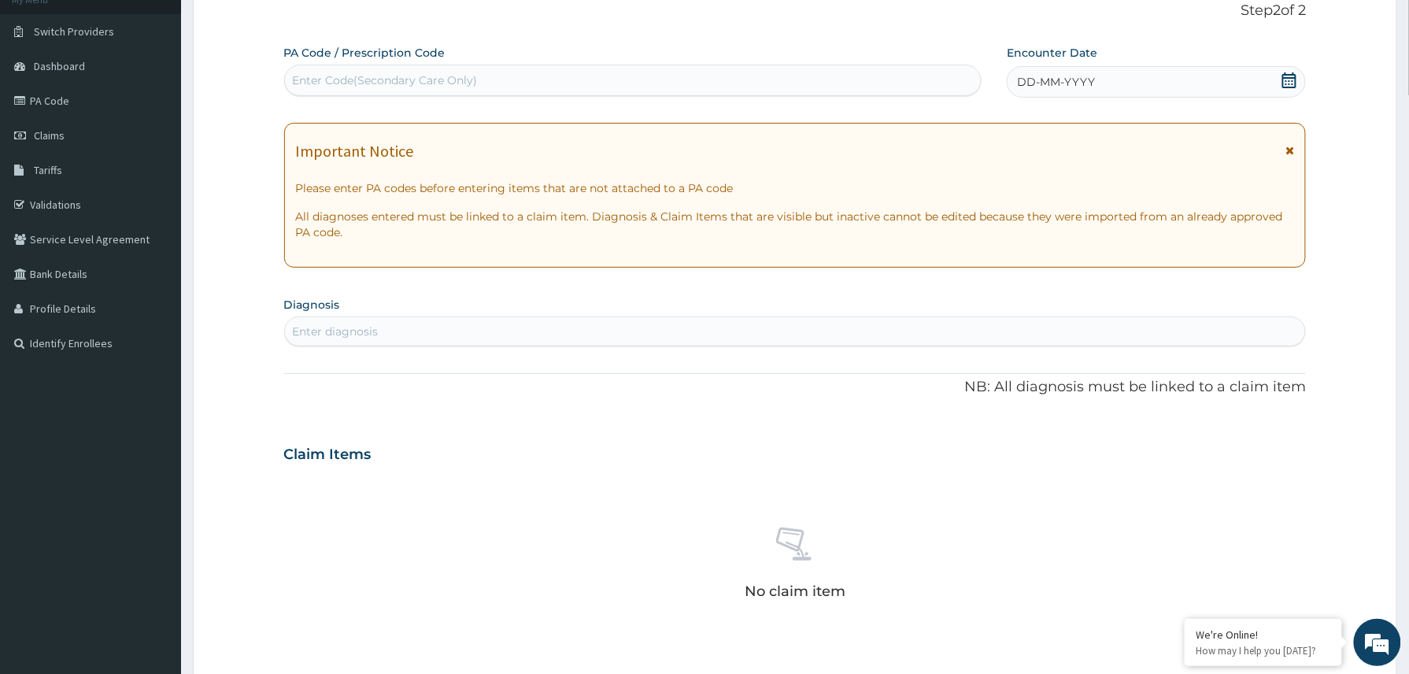
click at [1155, 79] on div "DD-MM-YYYY" at bounding box center [1156, 81] width 299 height 31
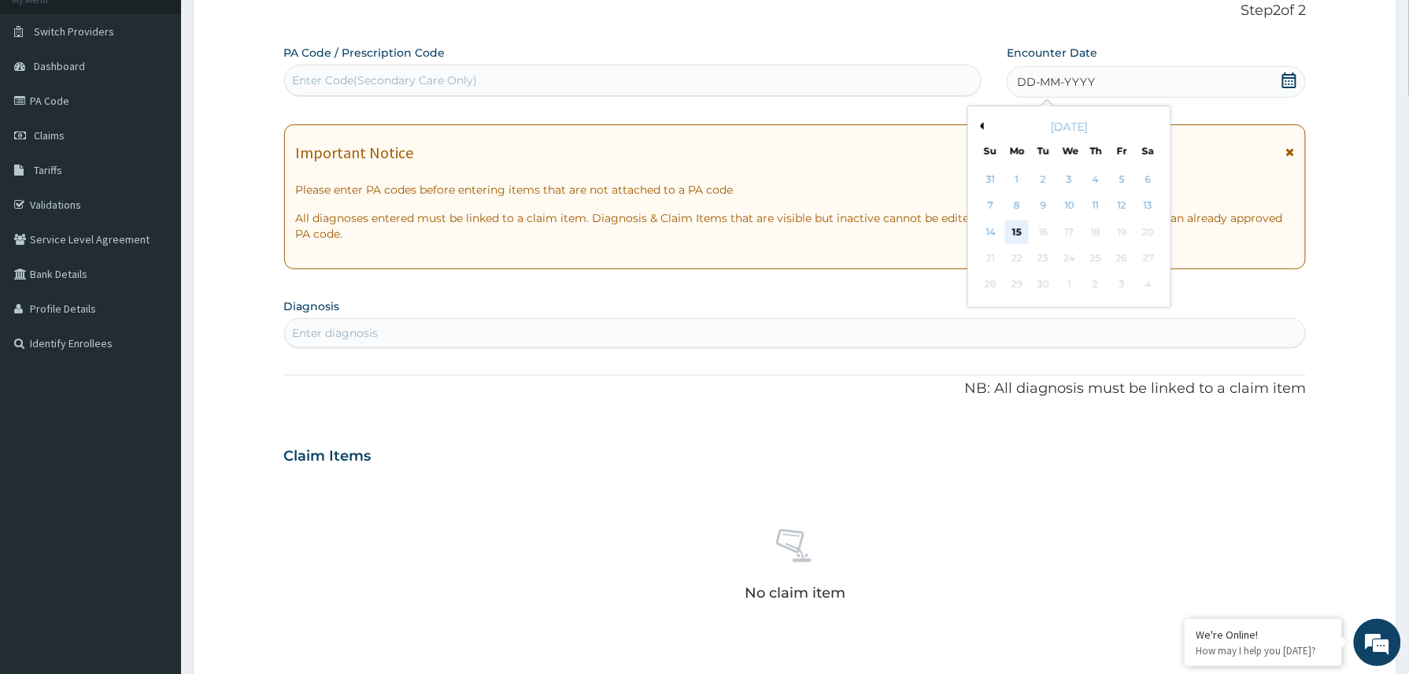
scroll to position [0, 0]
drag, startPoint x: 1015, startPoint y: 233, endPoint x: 1008, endPoint y: 237, distance: 8.1
click at [1012, 234] on div "15" at bounding box center [1017, 232] width 24 height 24
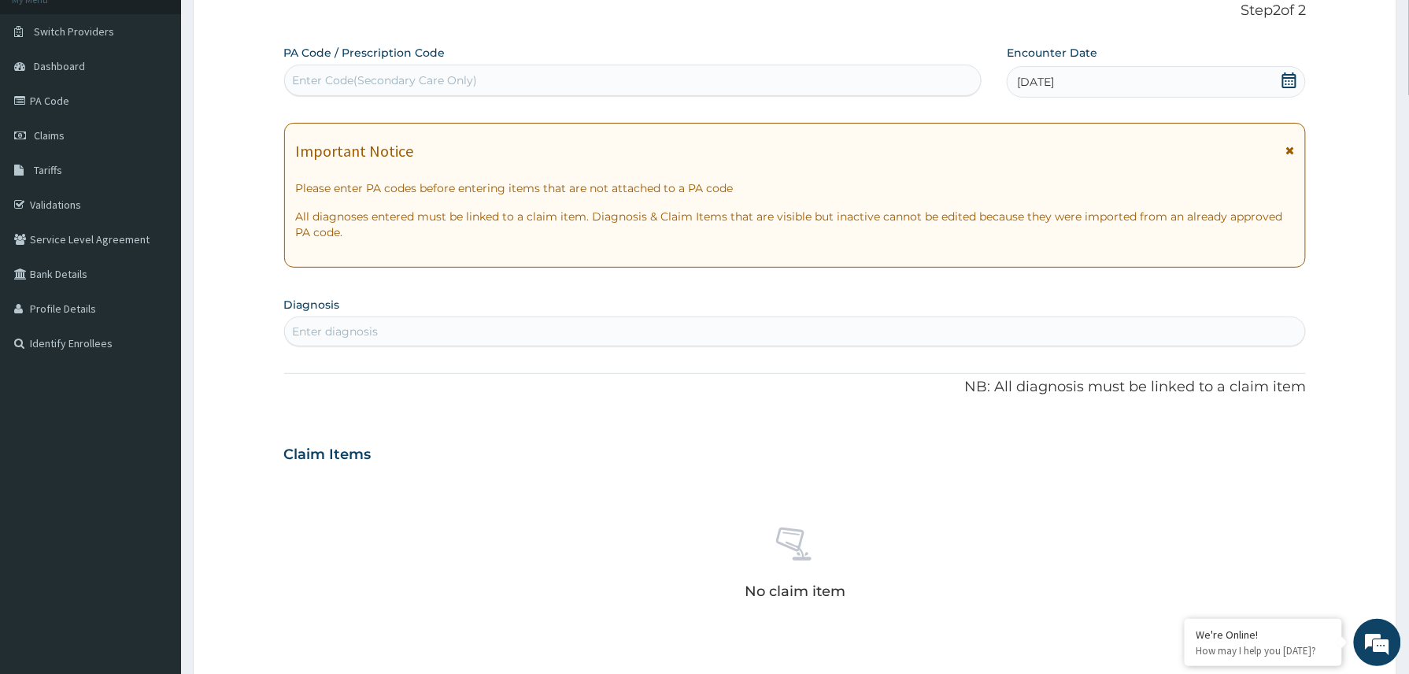
click at [401, 328] on div "Enter diagnosis" at bounding box center [795, 331] width 1021 height 25
type input "[MEDICAL_DATA]"
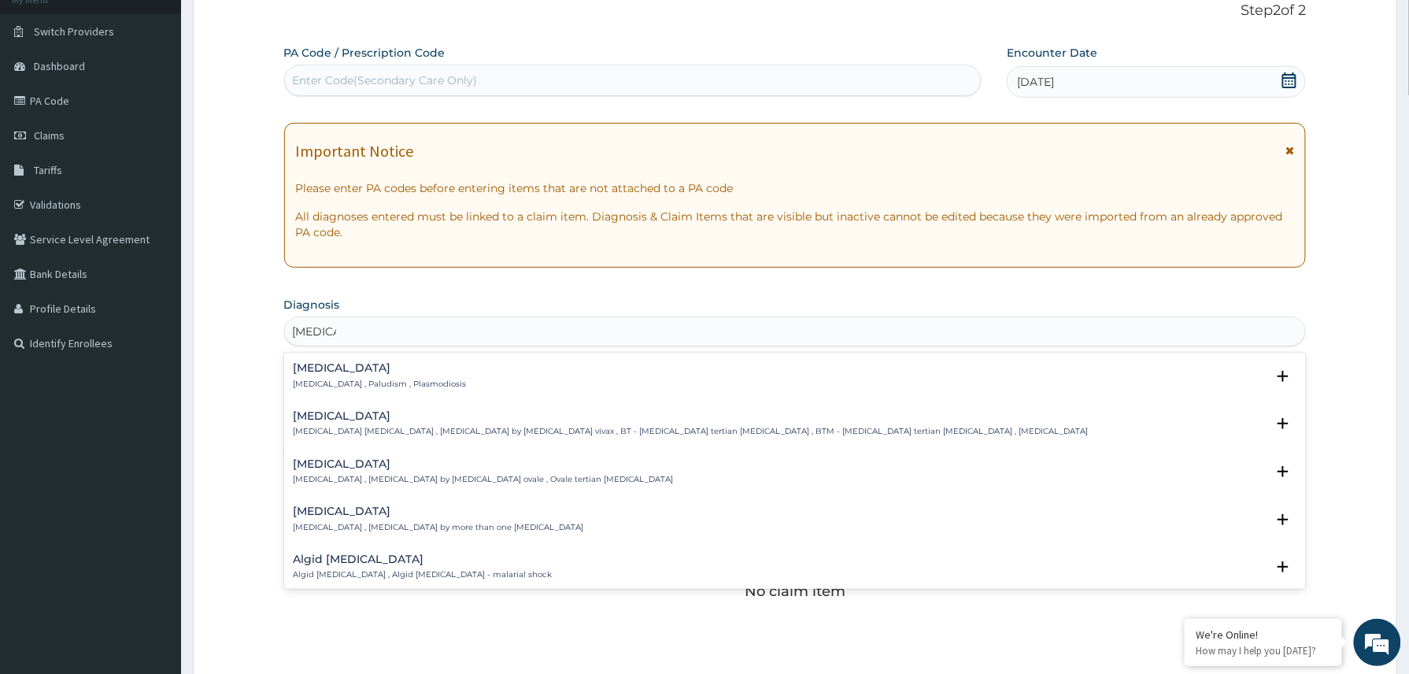
click at [347, 367] on h4 "[MEDICAL_DATA]" at bounding box center [380, 368] width 173 height 12
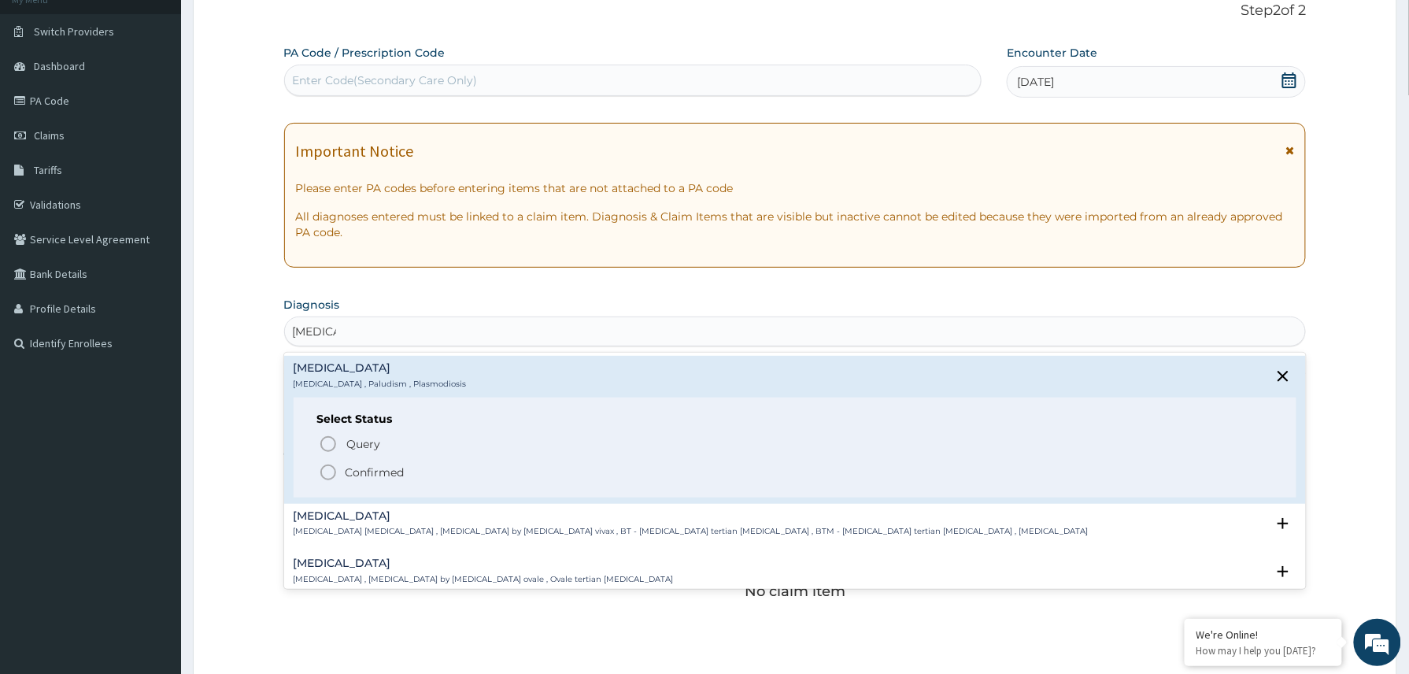
click at [379, 464] on p "Confirmed" at bounding box center [375, 472] width 59 height 16
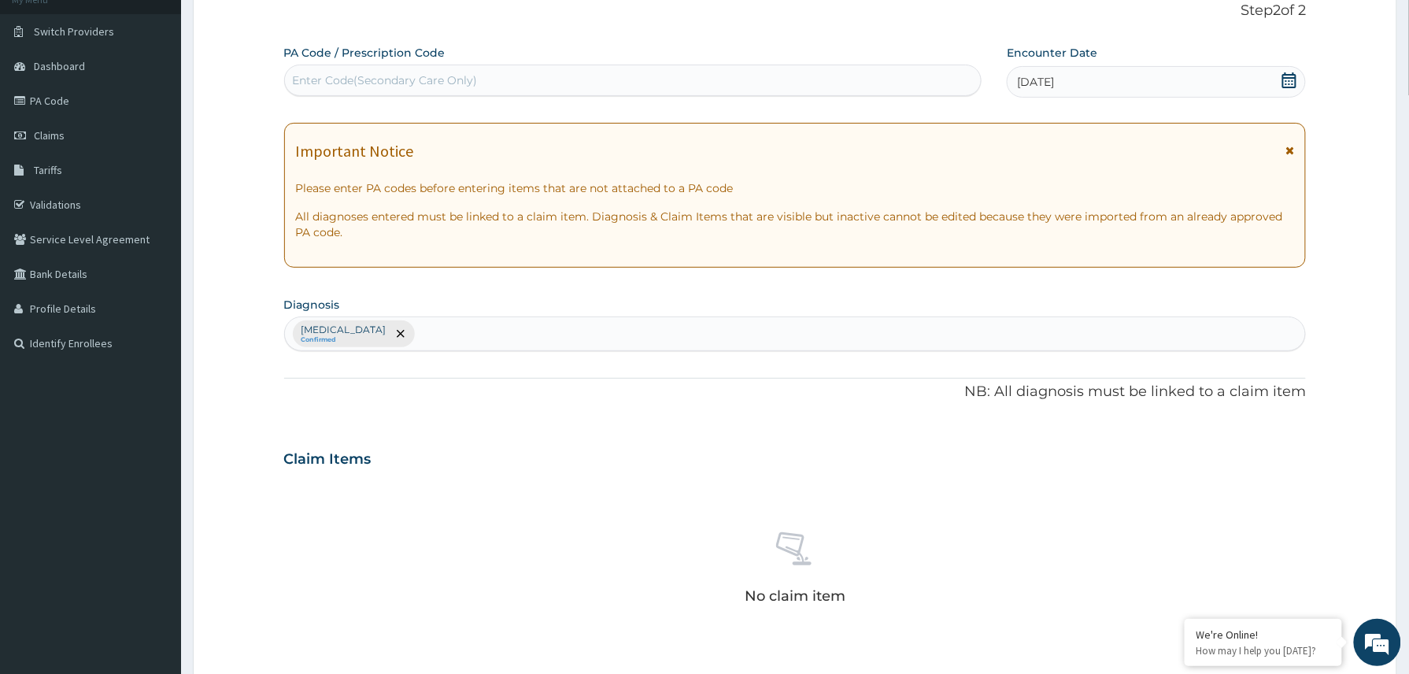
scroll to position [464, 0]
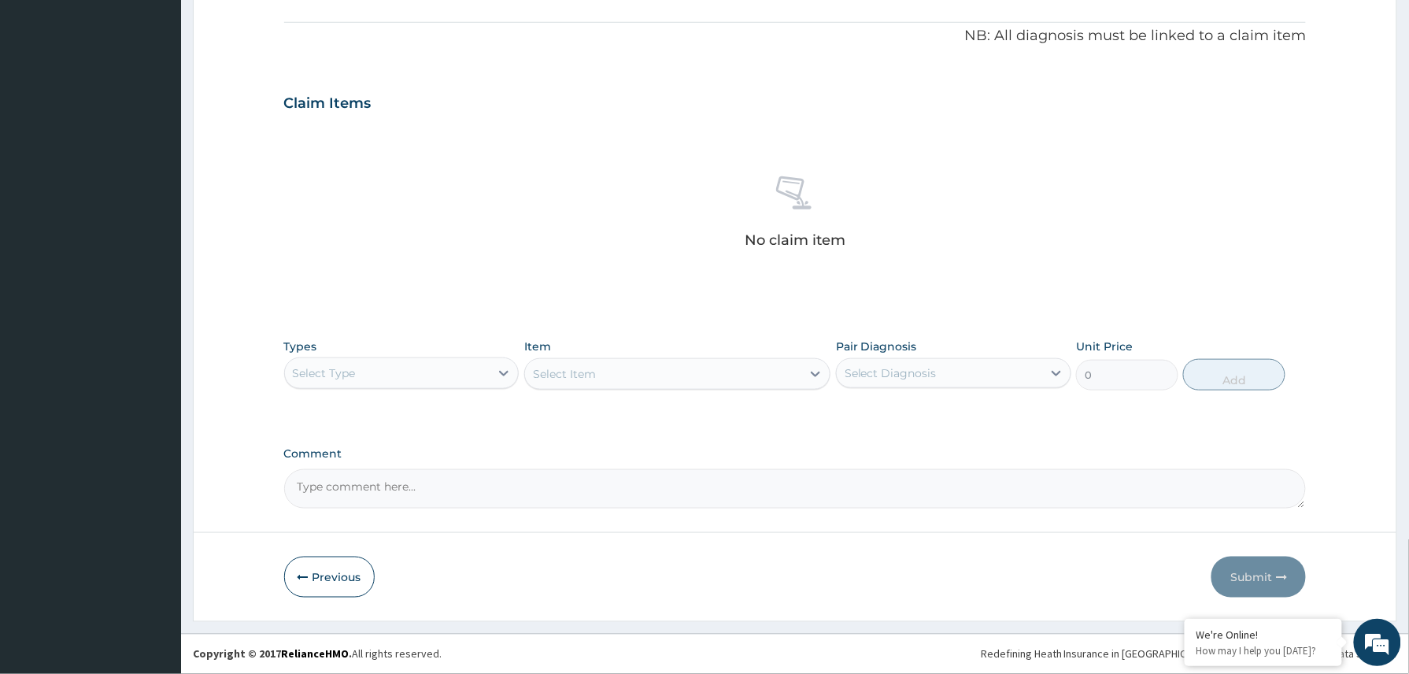
click at [464, 391] on div "Types Select Type Item Select Item Pair Diagnosis Select Diagnosis Unit Price 0…" at bounding box center [795, 365] width 1022 height 68
click at [456, 368] on div "Select Type" at bounding box center [387, 372] width 205 height 25
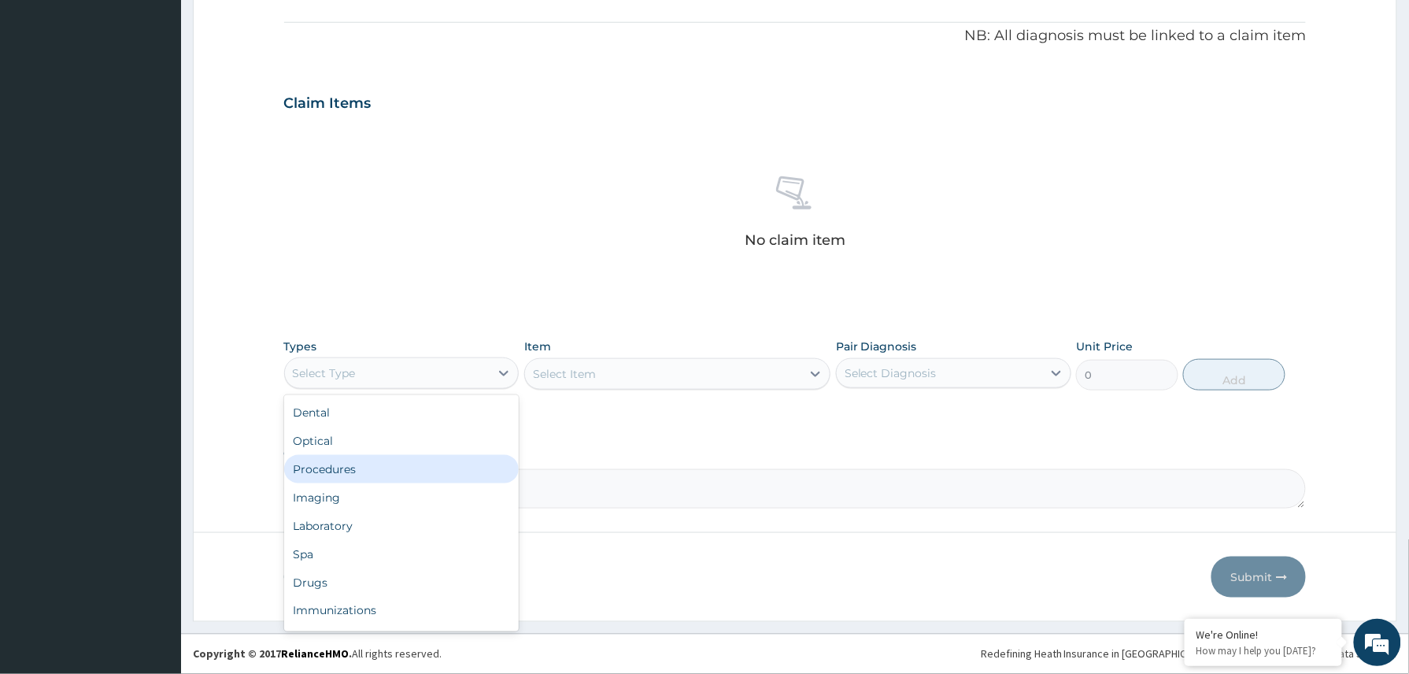
click at [379, 466] on div "Procedures" at bounding box center [401, 469] width 235 height 28
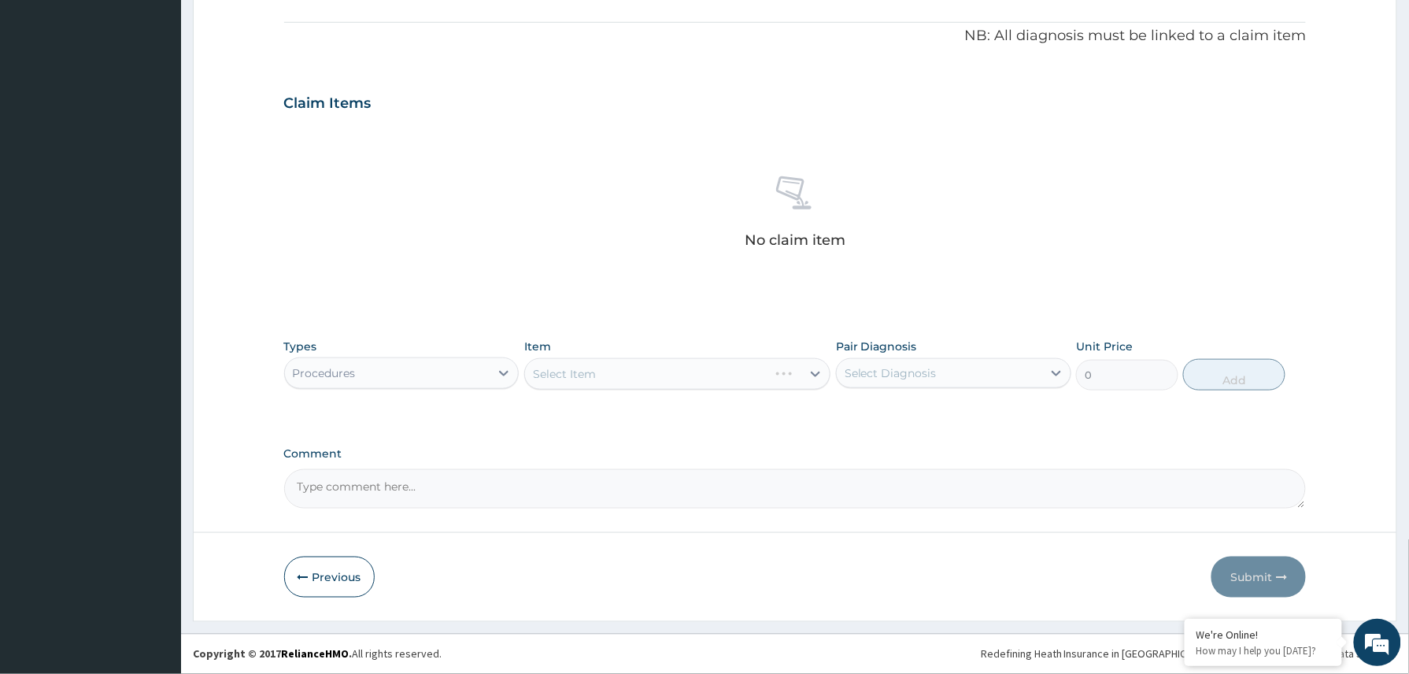
click at [370, 491] on textarea "Comment" at bounding box center [795, 488] width 1022 height 39
paste textarea "Tabs pcm 1g tds x 5/7"
type textarea "Tabs pcm 1g tds x 5/7"
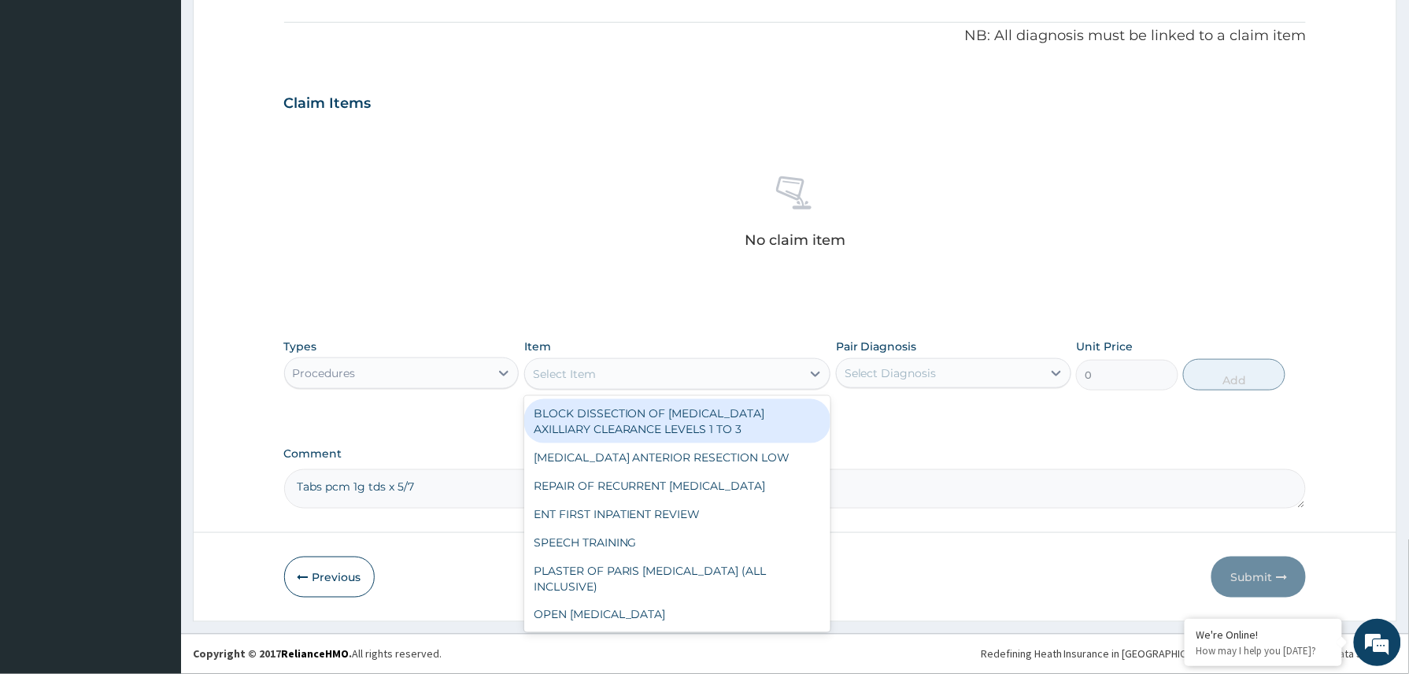
click at [611, 375] on div "Select Item" at bounding box center [663, 373] width 277 height 25
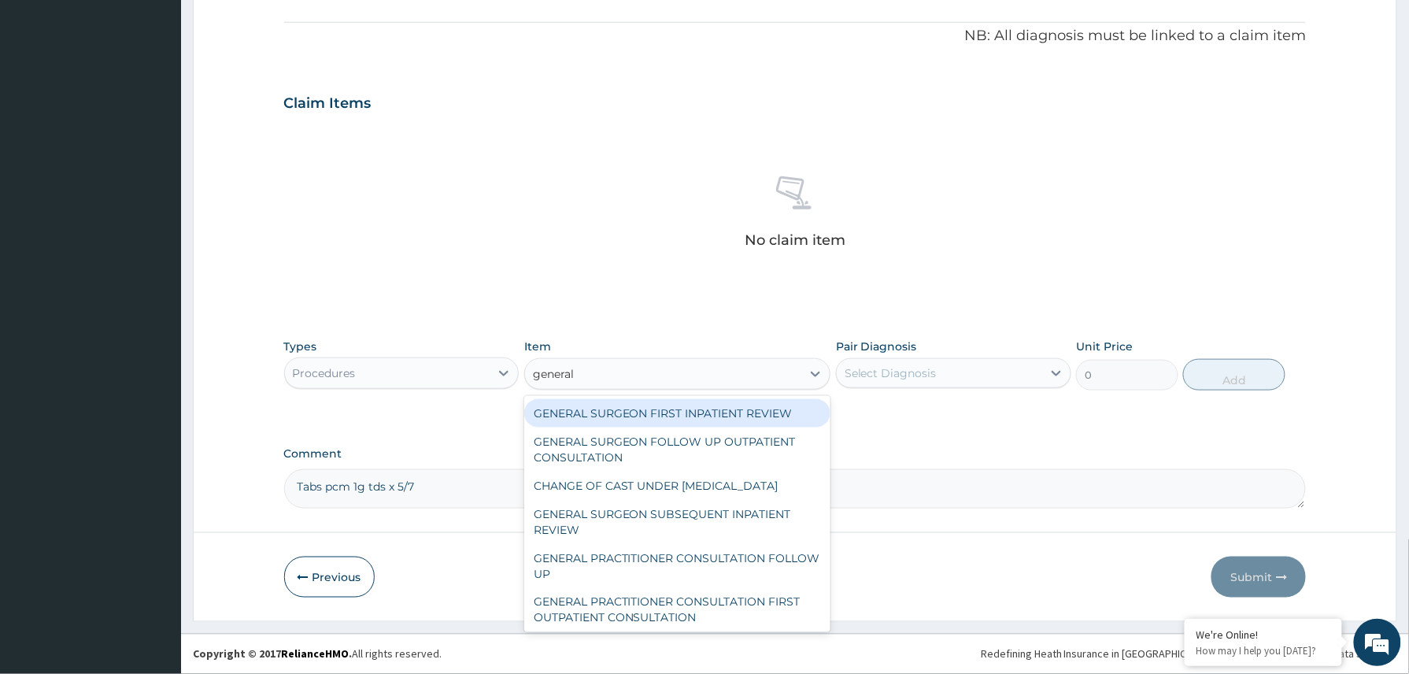
type input "general p"
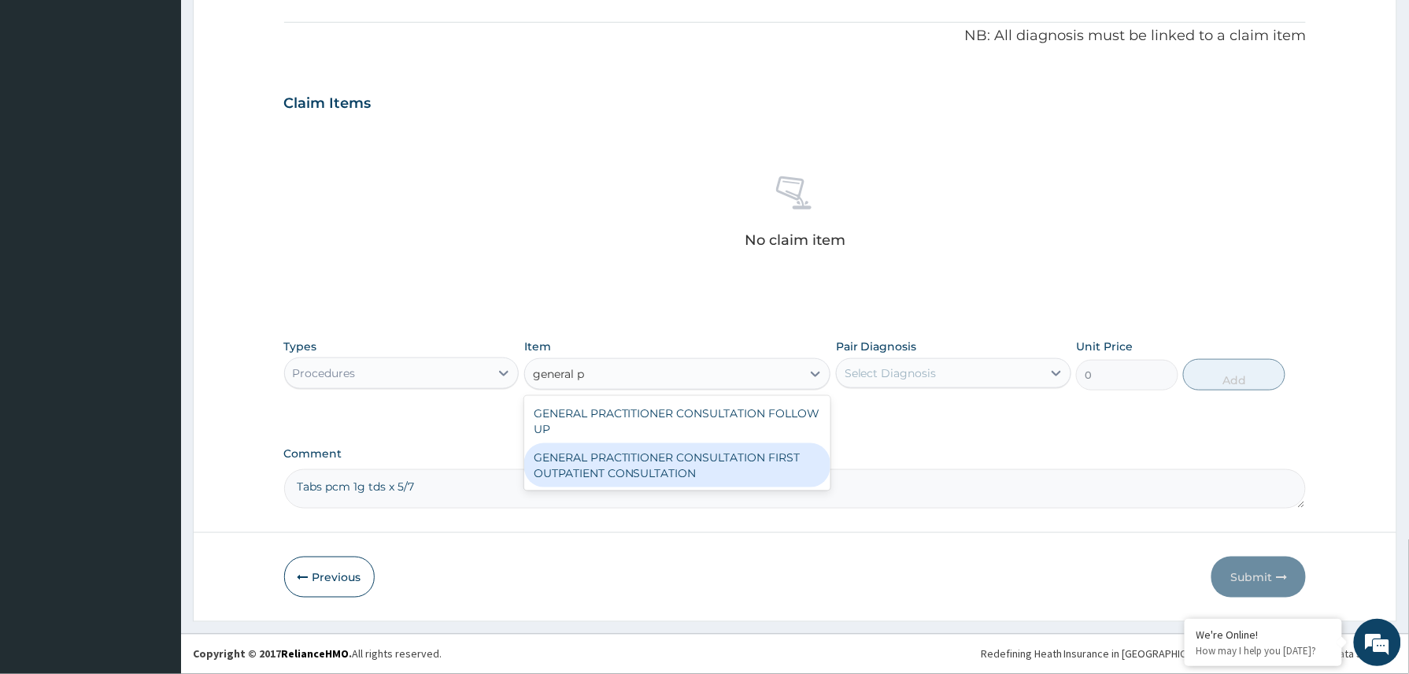
click at [677, 486] on div "GENERAL PRACTITIONER CONSULTATION FOLLOW UP GENERAL PRACTITIONER CONSULTATION F…" at bounding box center [677, 443] width 307 height 94
click at [767, 452] on div "GENERAL PRACTITIONER CONSULTATION FIRST OUTPATIENT CONSULTATION" at bounding box center [677, 465] width 307 height 44
type input "3370.125"
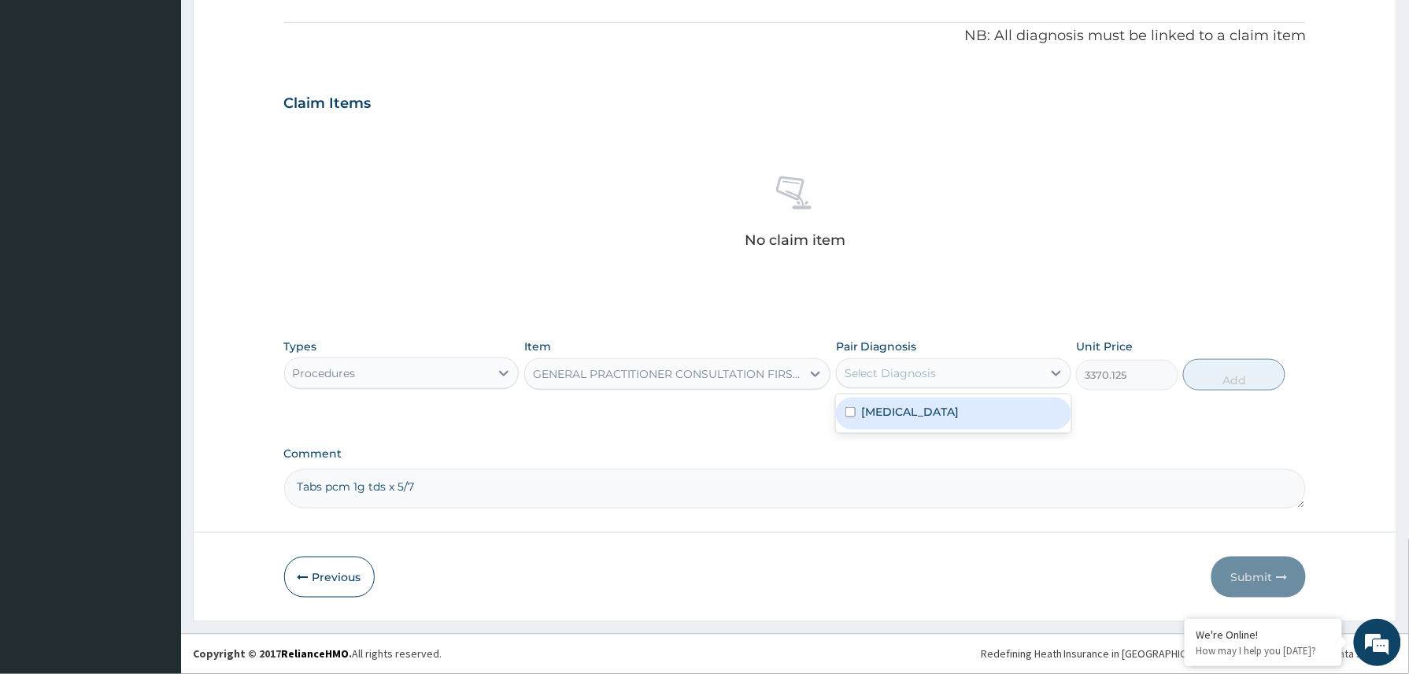
click at [927, 365] on div "Select Diagnosis" at bounding box center [890, 373] width 92 height 16
drag, startPoint x: 886, startPoint y: 408, endPoint x: 955, endPoint y: 403, distance: 68.6
click at [888, 408] on label "[MEDICAL_DATA]" at bounding box center [911, 412] width 98 height 16
checkbox input "true"
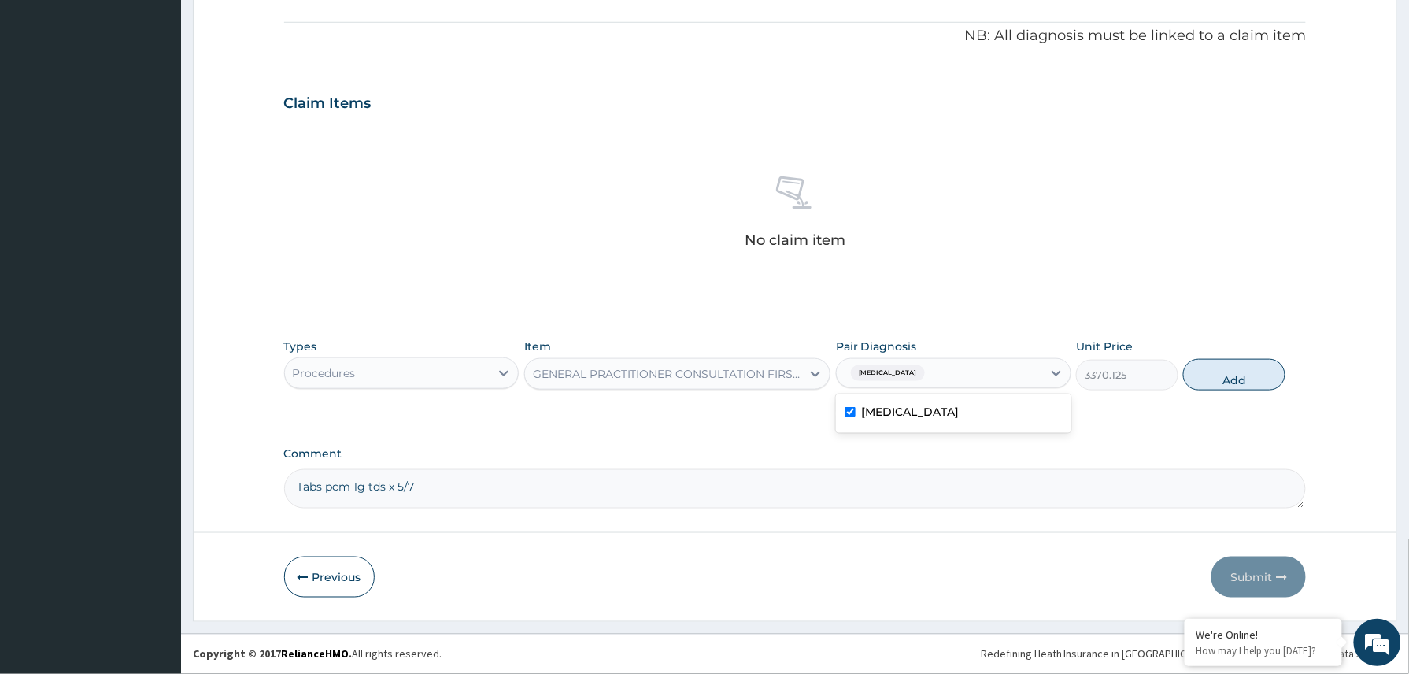
drag, startPoint x: 1209, startPoint y: 372, endPoint x: 1050, endPoint y: 401, distance: 161.6
click at [1197, 375] on button "Add" at bounding box center [1234, 374] width 102 height 31
type input "0"
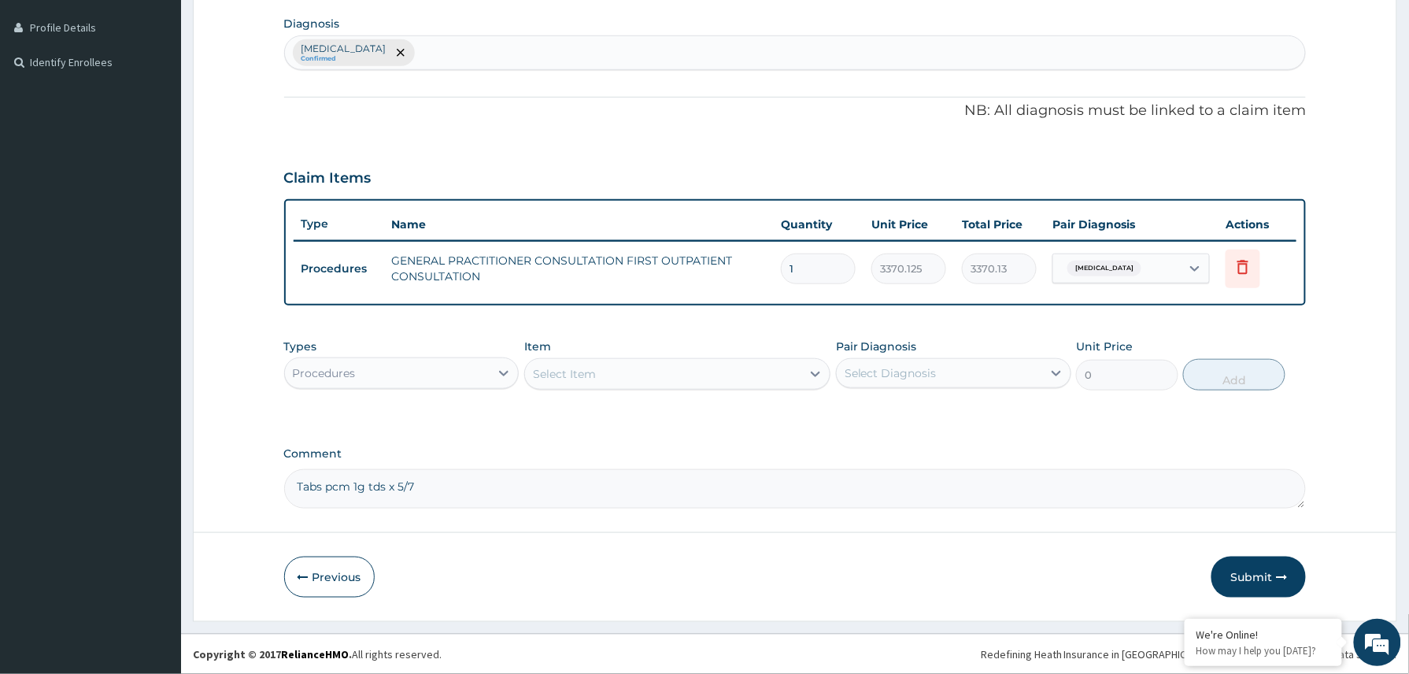
scroll to position [387, 0]
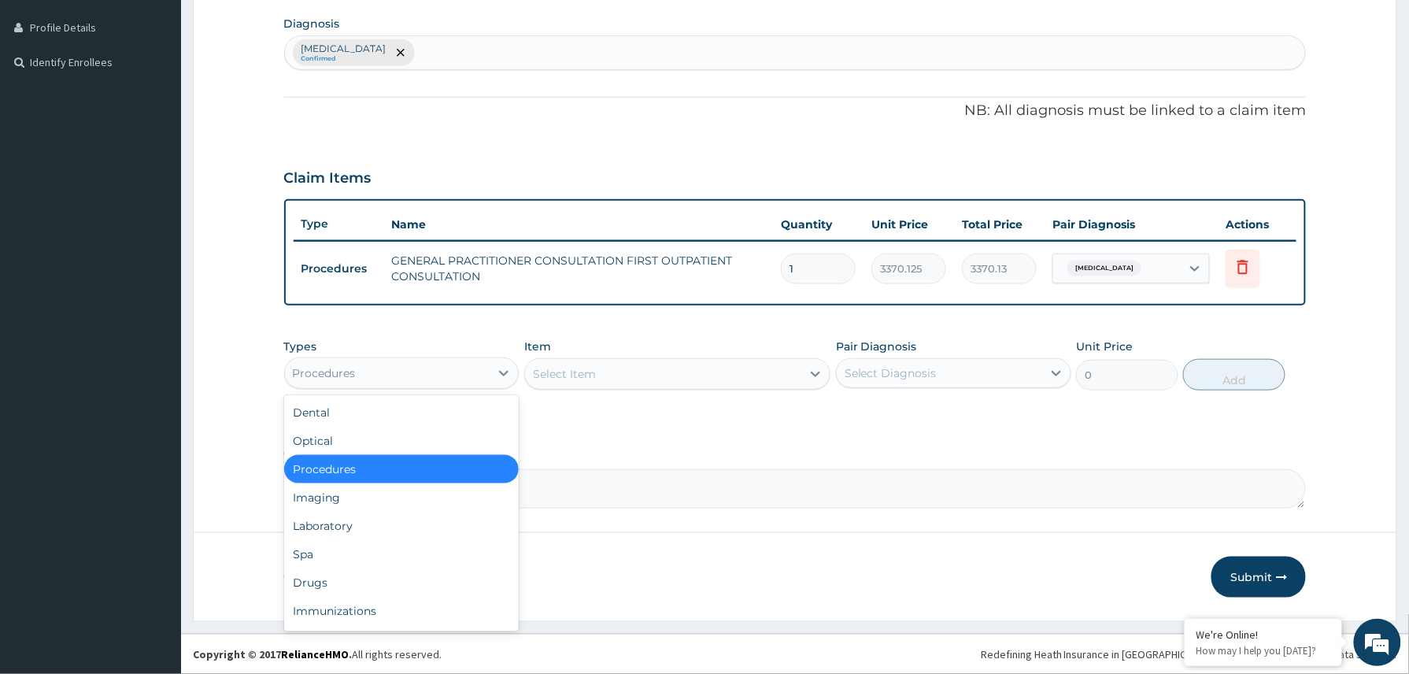
drag, startPoint x: 457, startPoint y: 371, endPoint x: 401, endPoint y: 479, distance: 121.8
click at [453, 379] on div "Procedures" at bounding box center [387, 372] width 205 height 25
click at [329, 582] on div "Drugs" at bounding box center [401, 582] width 235 height 28
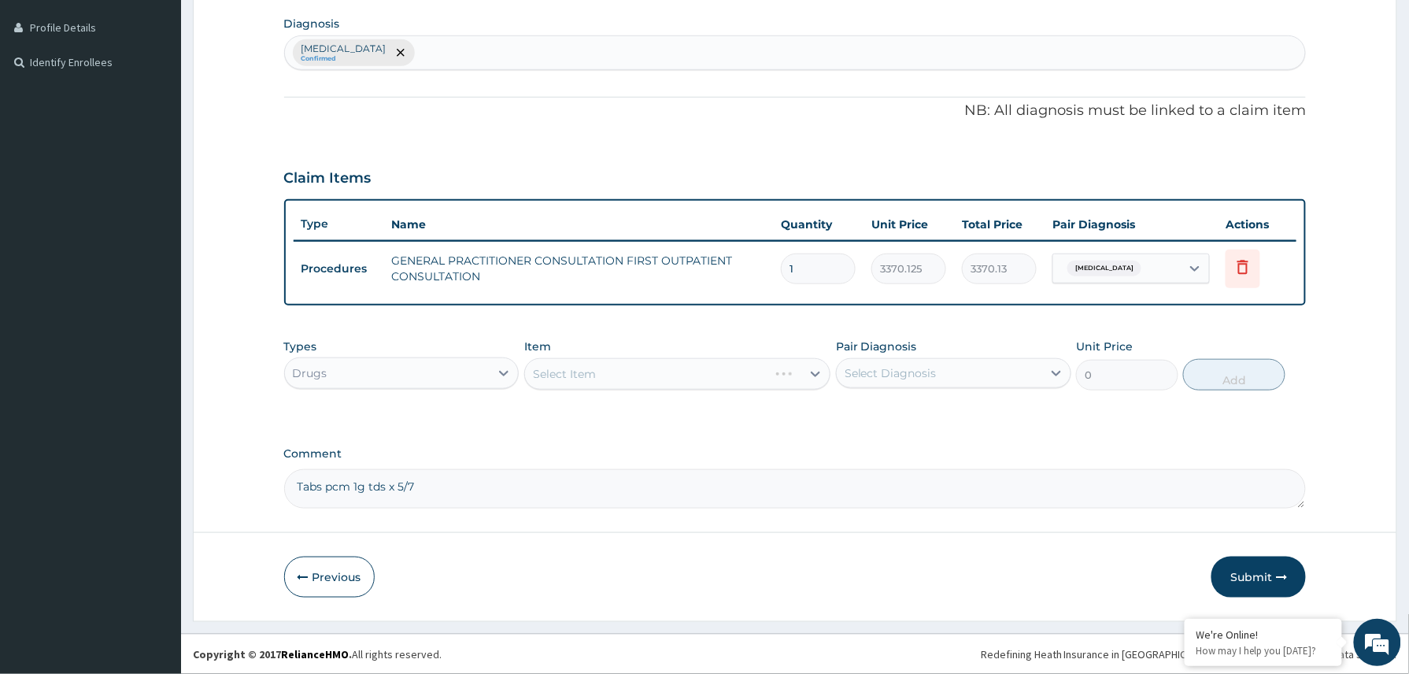
drag, startPoint x: 436, startPoint y: 486, endPoint x: 230, endPoint y: 486, distance: 206.2
click at [230, 486] on form "Step 2 of 2 PA Code / Prescription Code Enter Code(Secondary Care Only) Encount…" at bounding box center [795, 159] width 1204 height 924
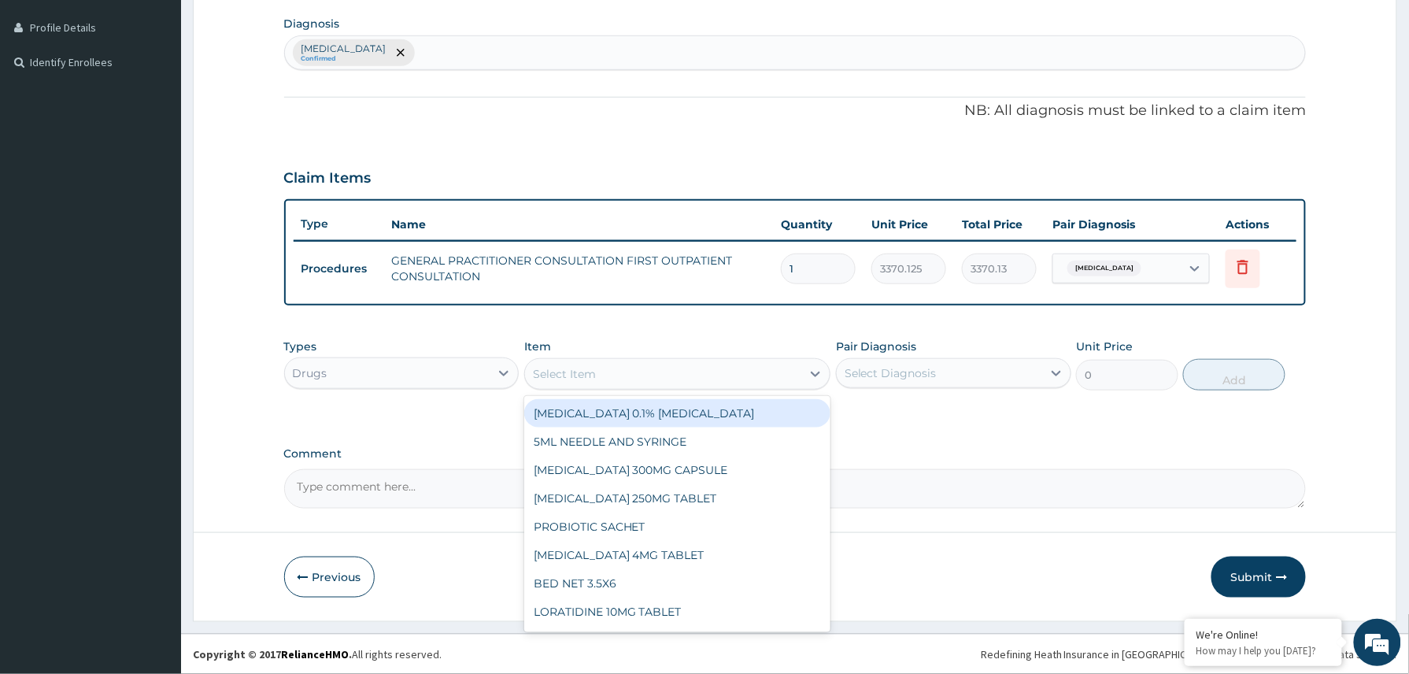
click at [668, 366] on div "Select Item" at bounding box center [663, 373] width 277 height 25
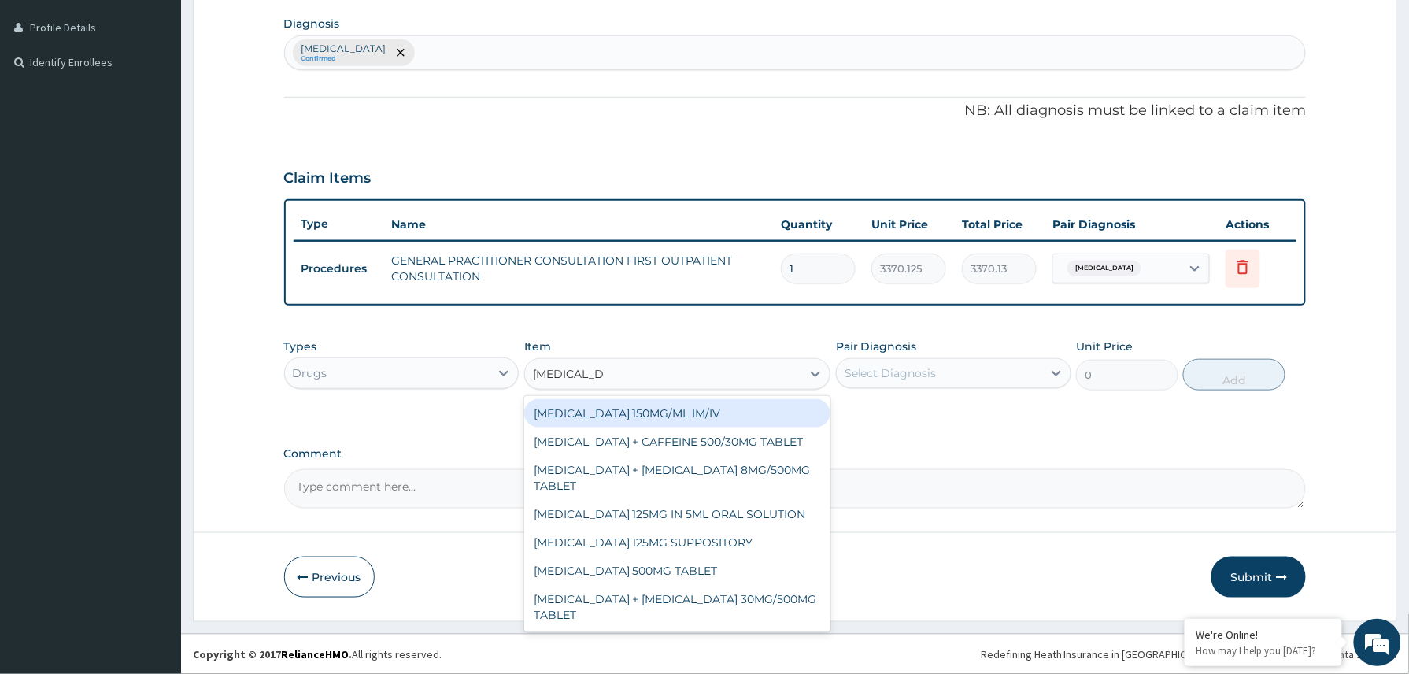
type input "[MEDICAL_DATA] 5"
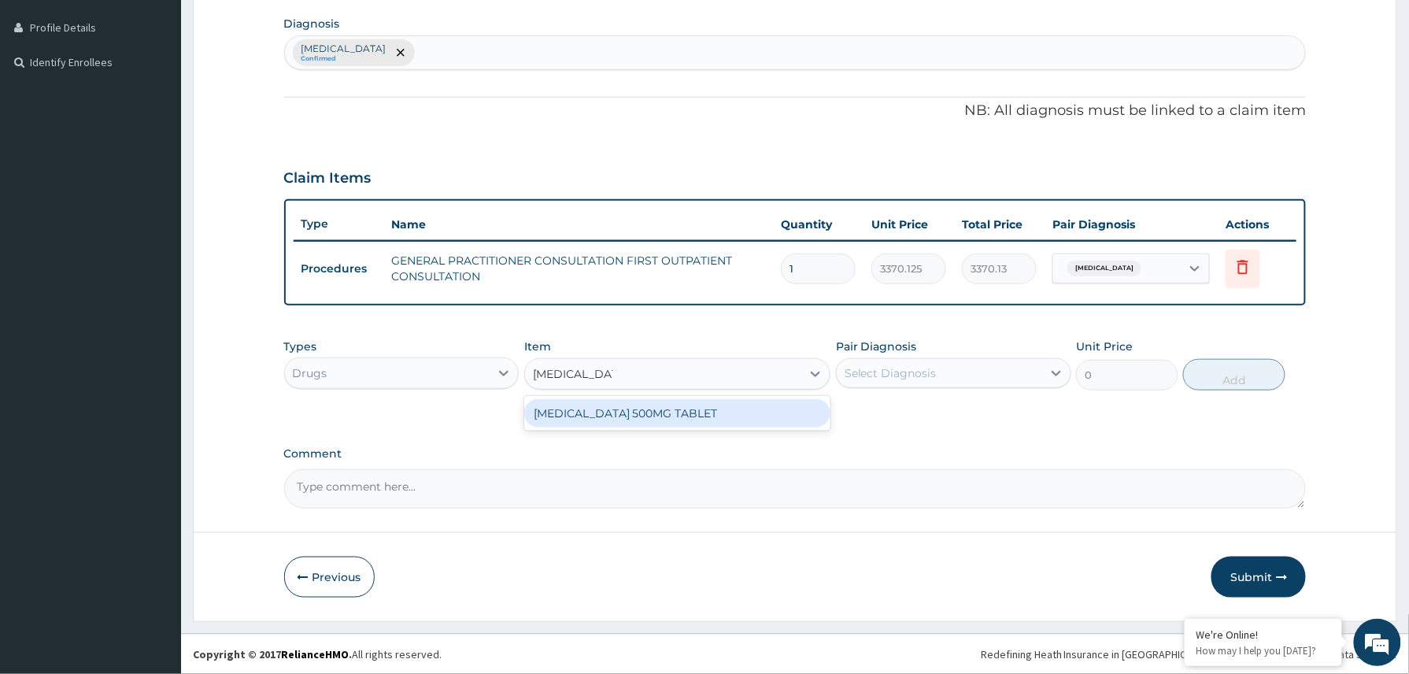
click at [747, 417] on div "[MEDICAL_DATA] 500MG TABLET" at bounding box center [677, 413] width 307 height 28
type input "30"
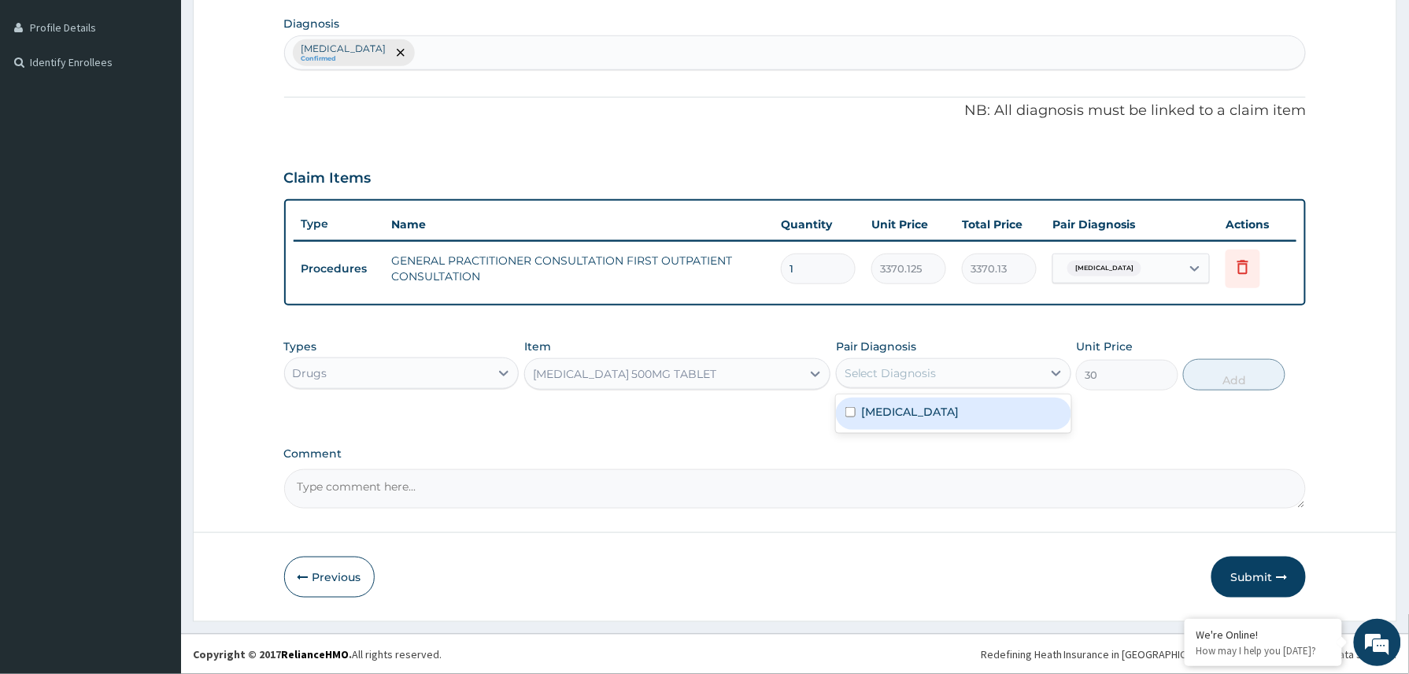
click at [951, 375] on div "Select Diagnosis" at bounding box center [939, 372] width 205 height 25
click at [897, 417] on label "[MEDICAL_DATA]" at bounding box center [911, 412] width 98 height 16
checkbox input "true"
click at [1219, 379] on button "Add" at bounding box center [1234, 374] width 102 height 31
type input "0"
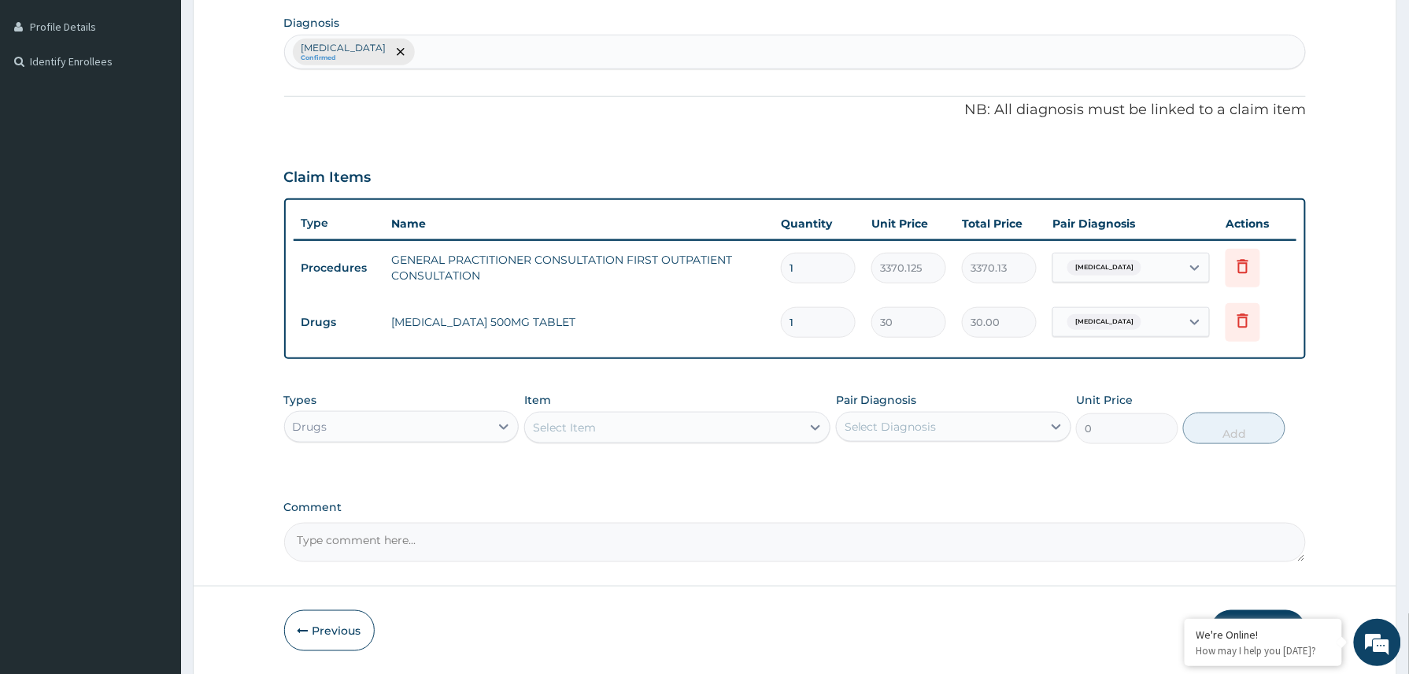
click at [1253, 615] on button "Submit" at bounding box center [1258, 630] width 94 height 41
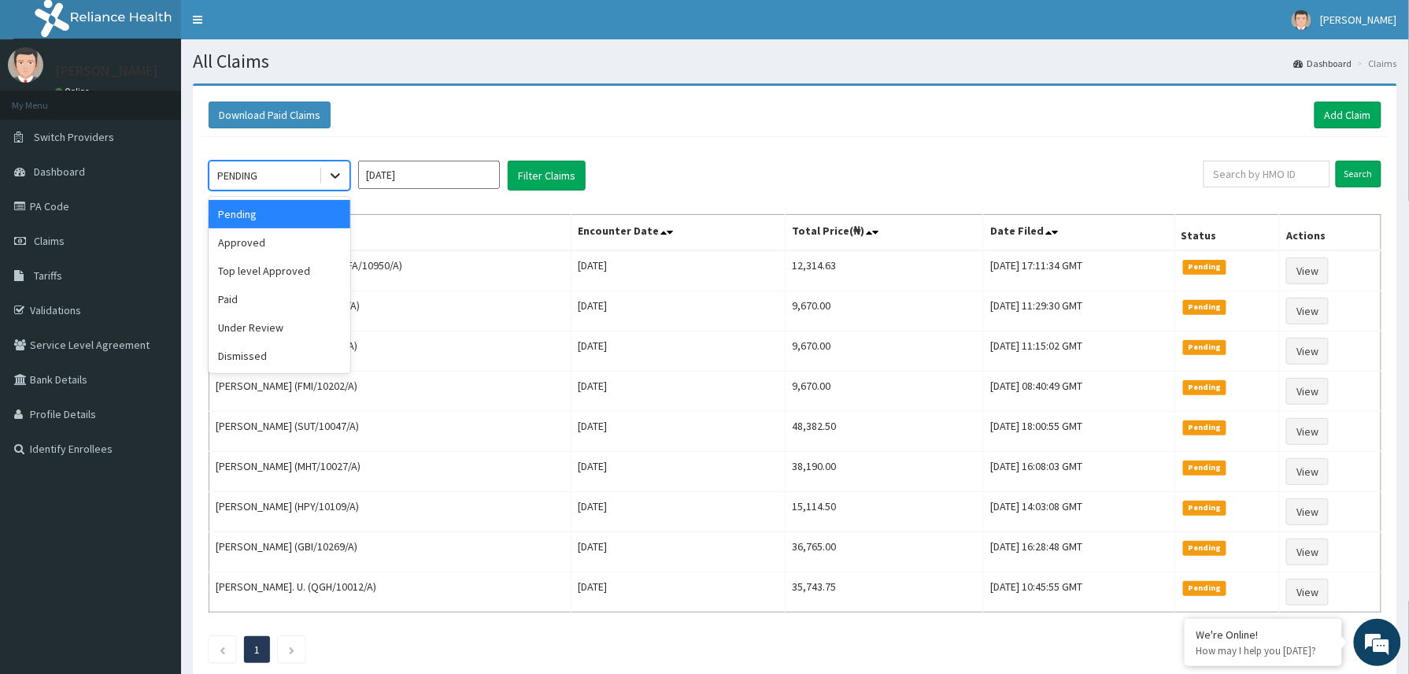
click at [338, 177] on icon at bounding box center [335, 176] width 16 height 16
click at [266, 236] on div "Approved" at bounding box center [280, 242] width 142 height 28
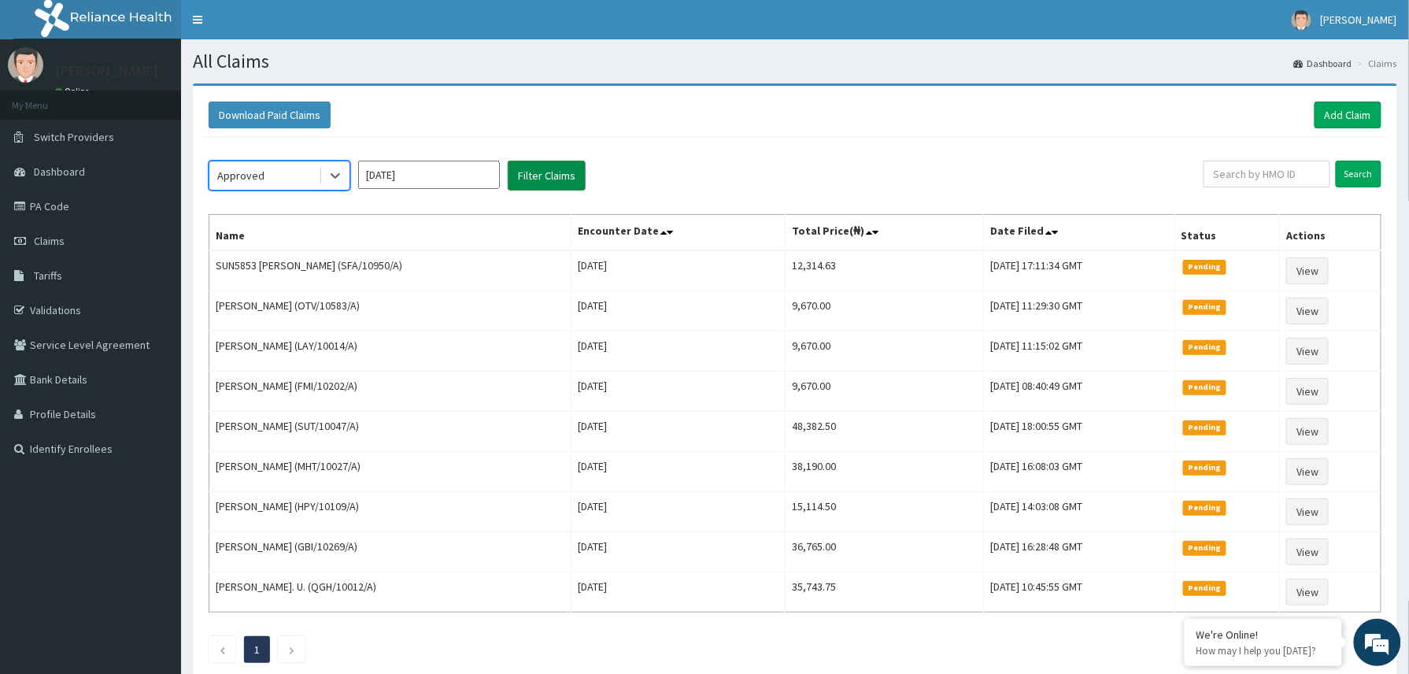
click at [565, 177] on button "Filter Claims" at bounding box center [547, 176] width 78 height 30
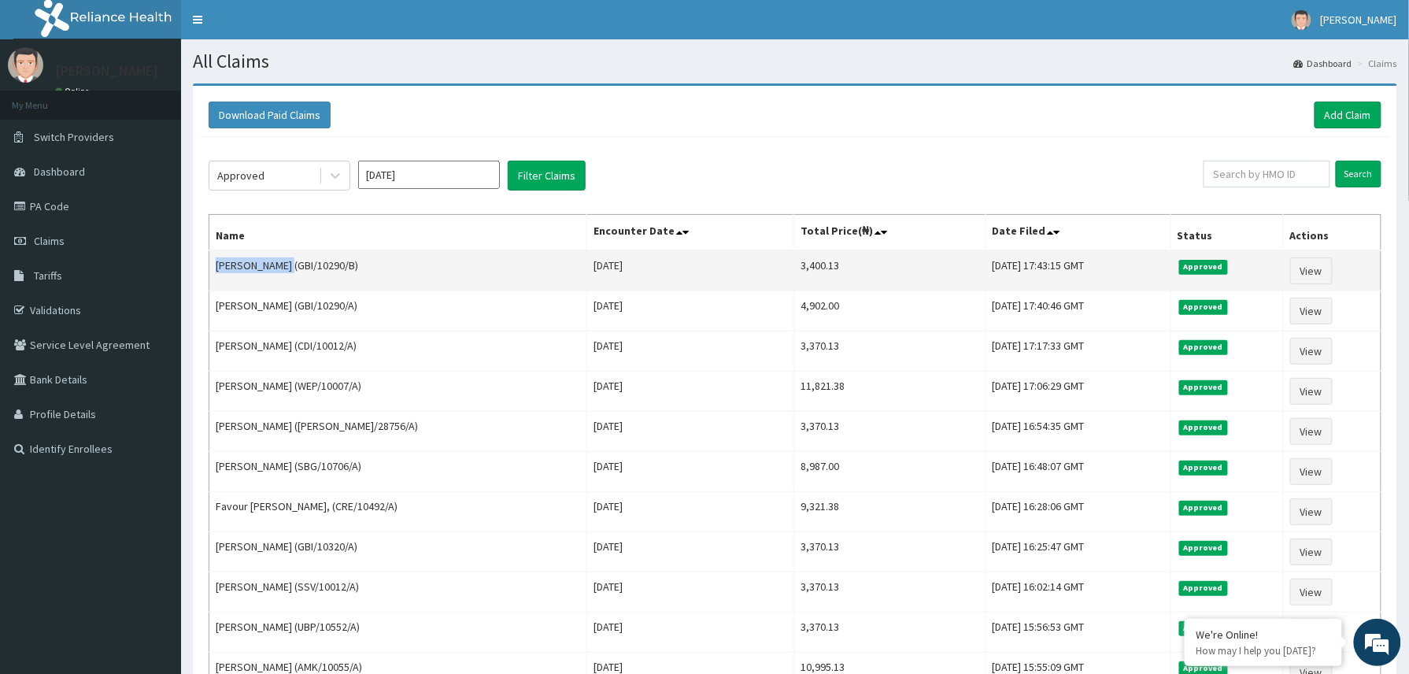
drag, startPoint x: 214, startPoint y: 279, endPoint x: 286, endPoint y: 262, distance: 74.3
click at [286, 262] on td "[PERSON_NAME] (GBI/10290/B)" at bounding box center [398, 270] width 378 height 41
copy td "[PERSON_NAME]"
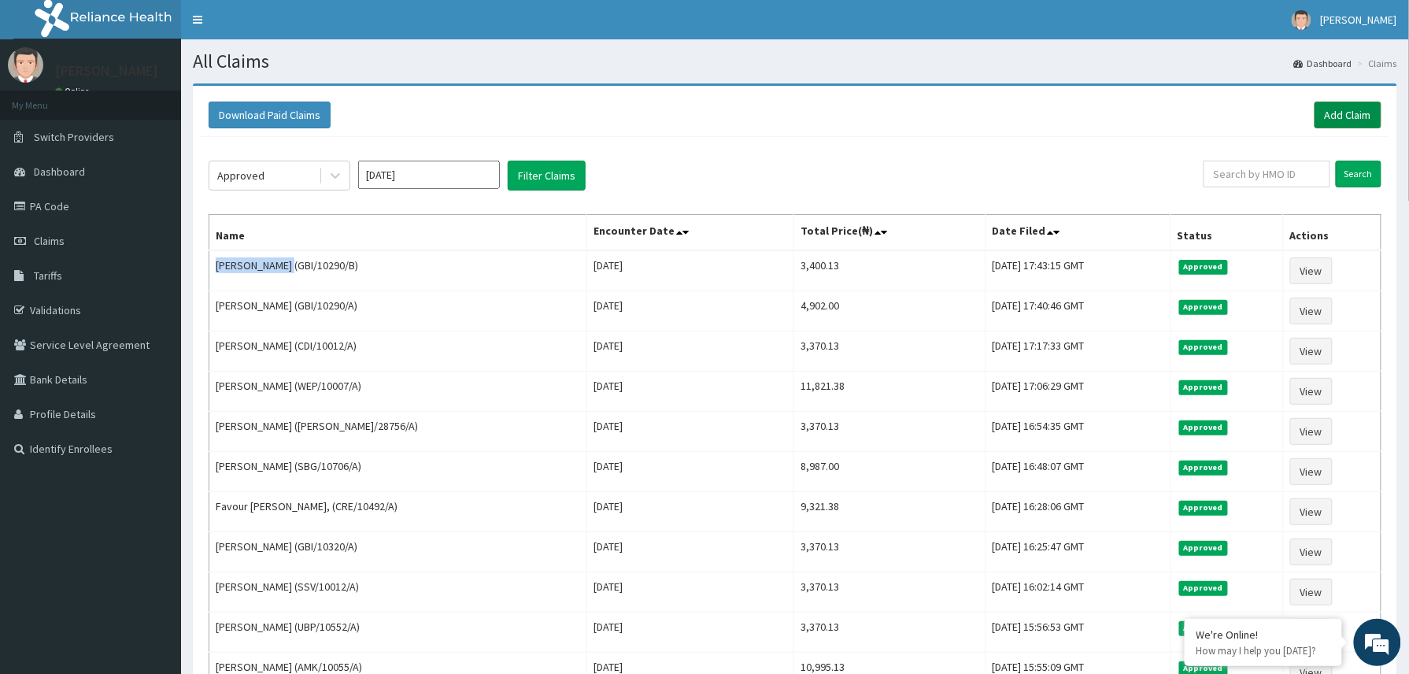
click at [1351, 116] on link "Add Claim" at bounding box center [1347, 115] width 67 height 27
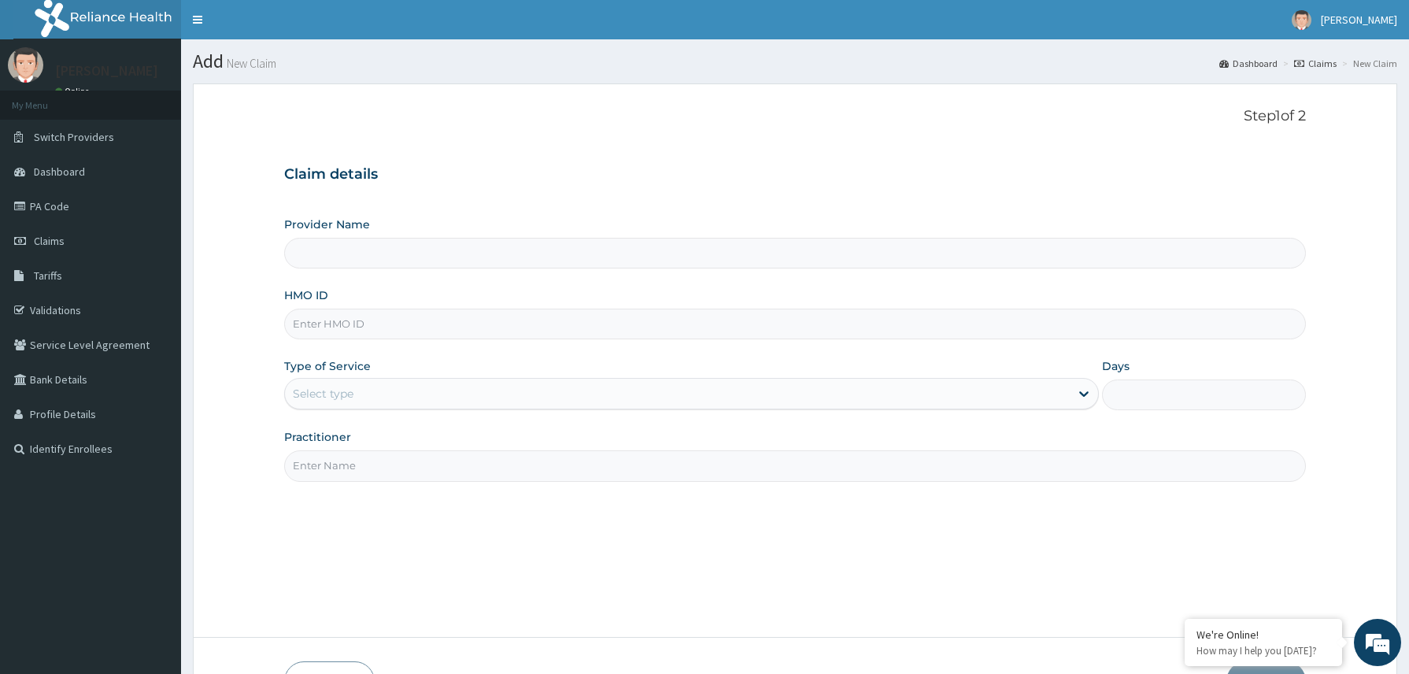
type input "Reliance Family Clinics (RFC) - [GEOGRAPHIC_DATA]"
click at [300, 324] on input "HMO ID" at bounding box center [795, 324] width 1022 height 31
paste input "2502121"
type input "2502121"
drag, startPoint x: 338, startPoint y: 324, endPoint x: 280, endPoint y: 329, distance: 57.6
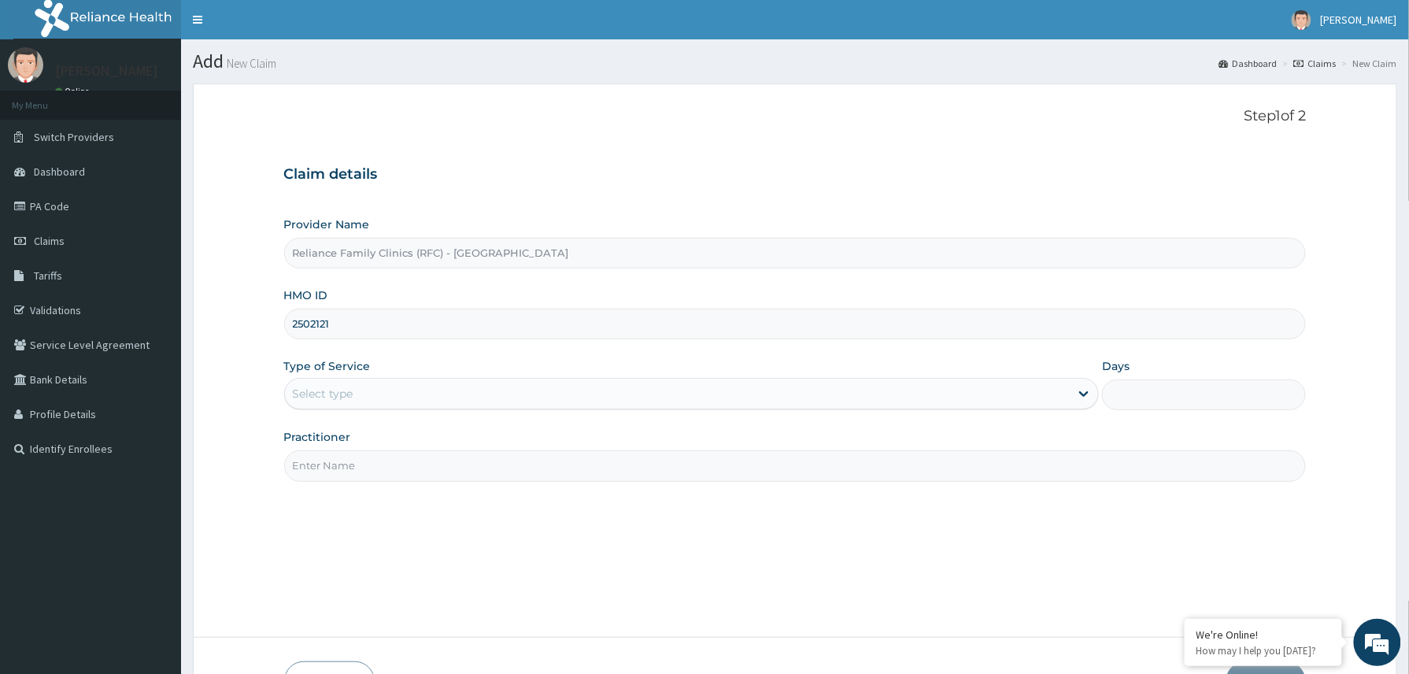
click at [280, 329] on form "Step 1 of 2 Claim details Provider Name Reliance Family Clinics (RFC) - Abuja H…" at bounding box center [795, 404] width 1204 height 643
paste input "ENP/11895/B"
type input "ENP/11895/B"
drag, startPoint x: 334, startPoint y: 390, endPoint x: 338, endPoint y: 414, distance: 24.1
click at [334, 391] on div "Select type" at bounding box center [323, 394] width 61 height 16
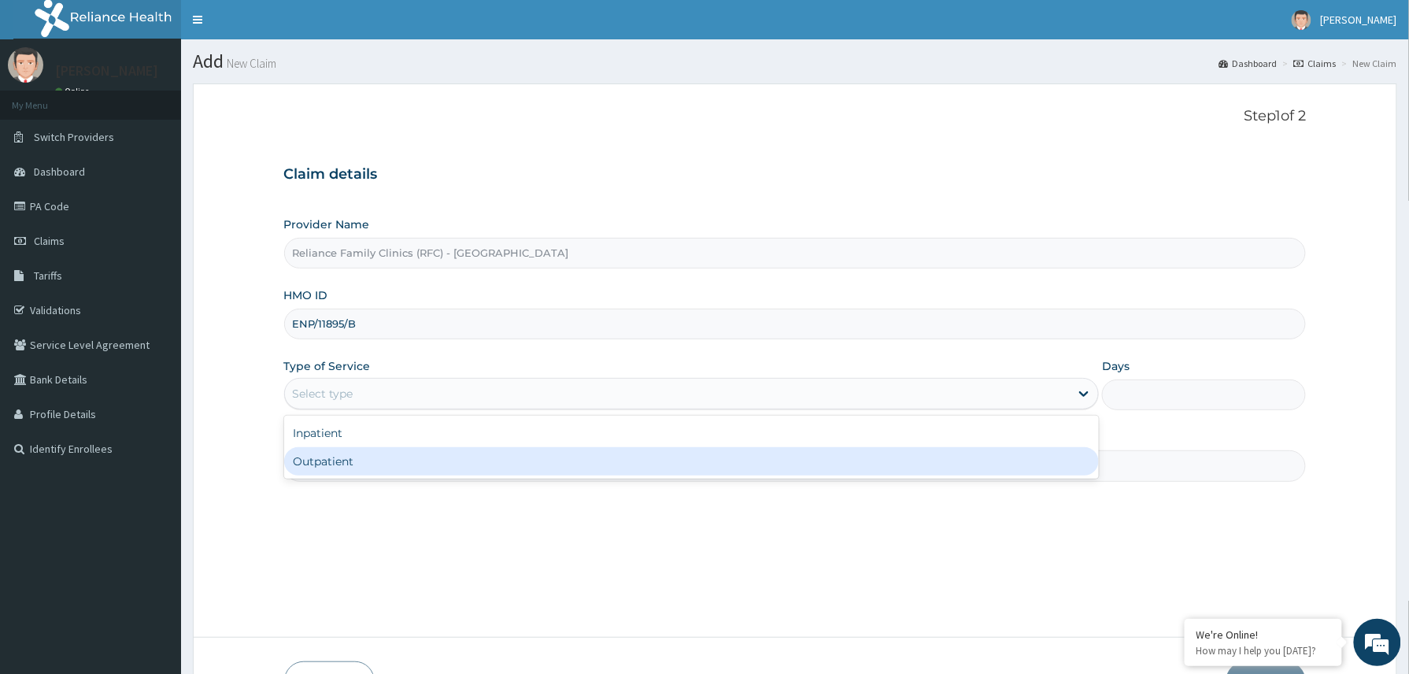
click at [345, 467] on div "Outpatient" at bounding box center [691, 461] width 815 height 28
type input "1"
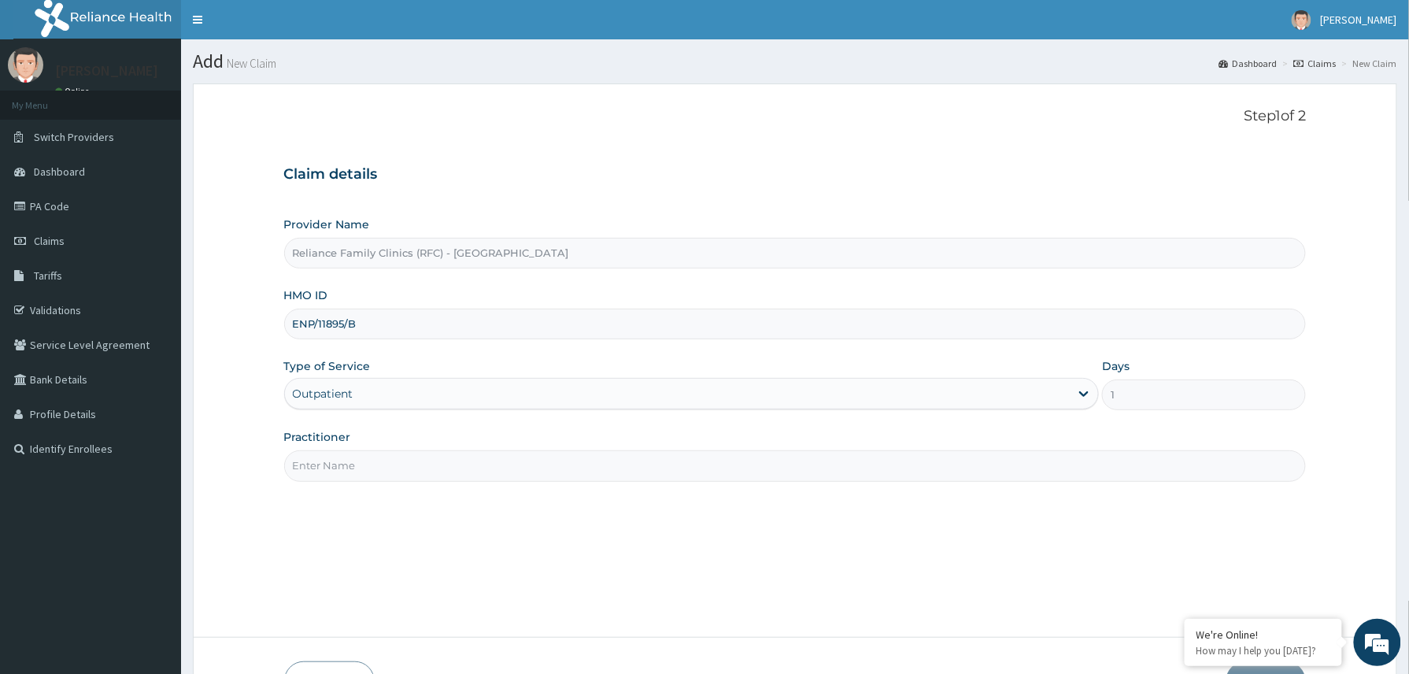
click at [351, 469] on input "Practitioner" at bounding box center [795, 465] width 1022 height 31
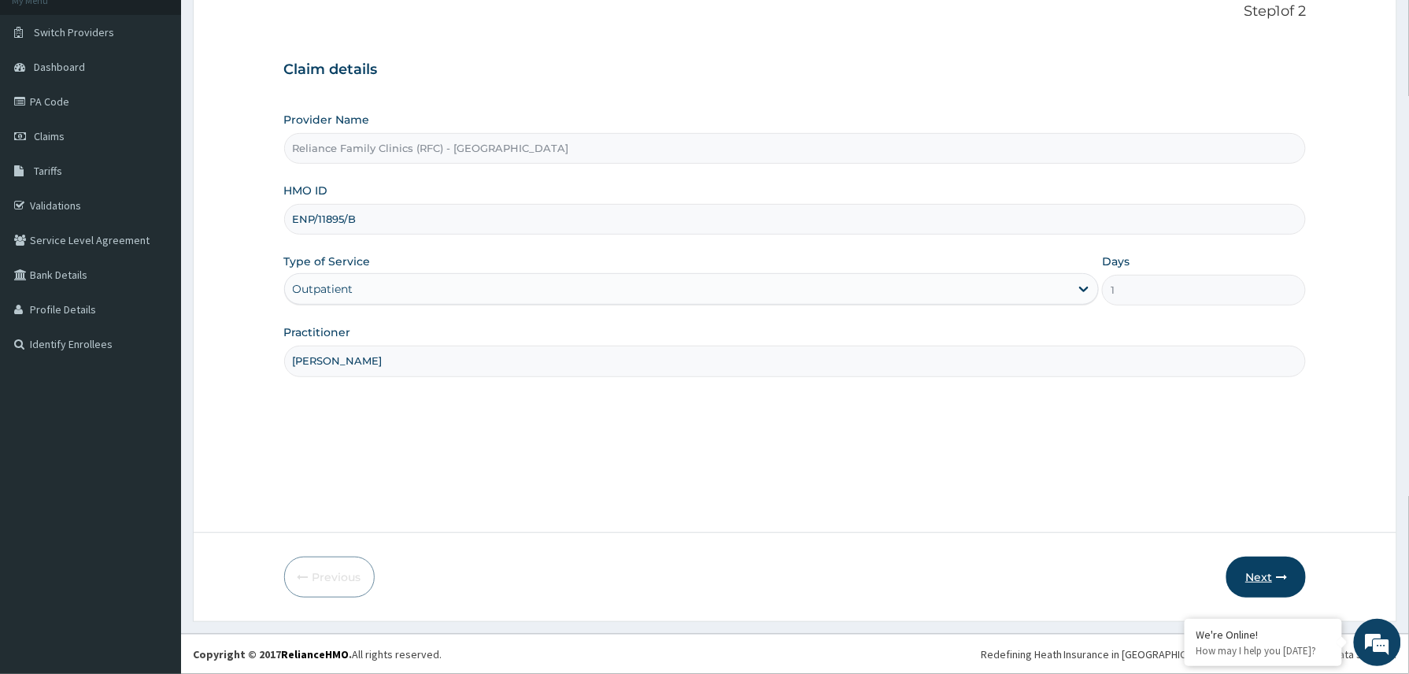
type input "[PERSON_NAME]"
click at [1245, 578] on button "Next" at bounding box center [1265, 576] width 79 height 41
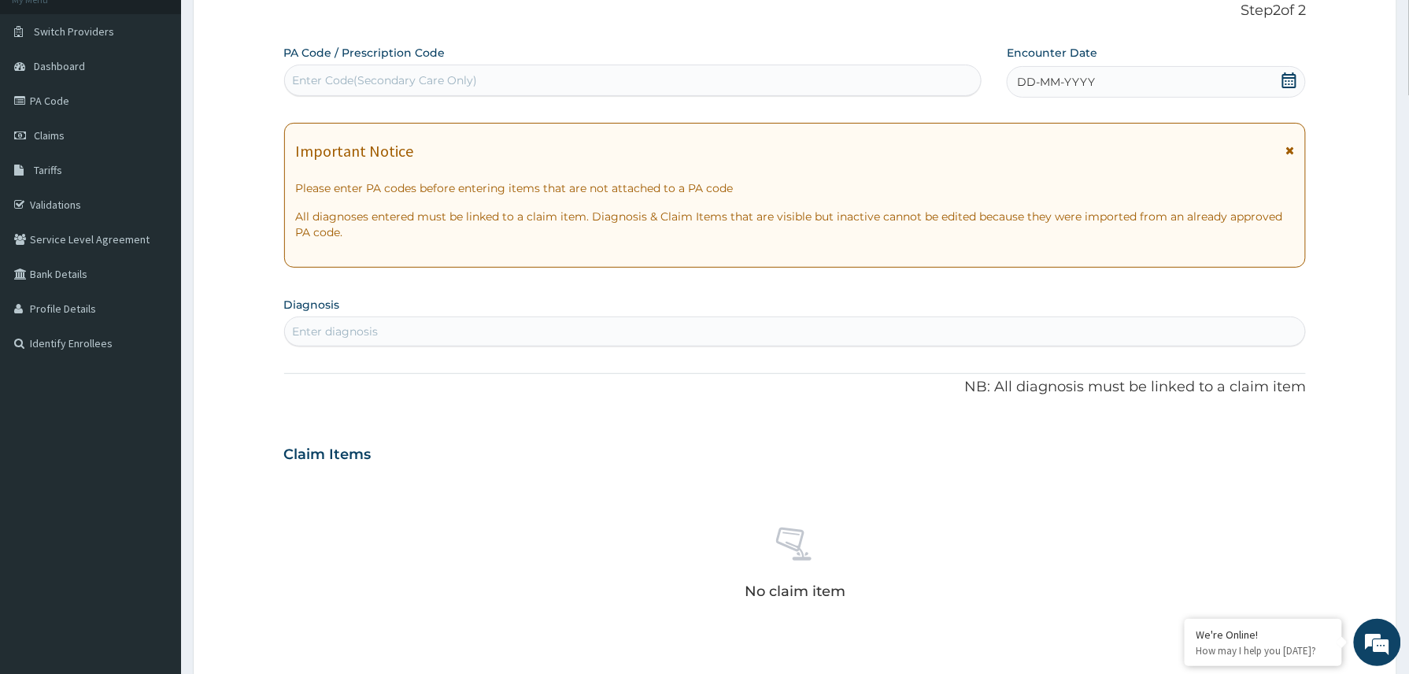
drag, startPoint x: 1185, startPoint y: 74, endPoint x: 1185, endPoint y: 98, distance: 24.4
click at [1185, 76] on div "DD-MM-YYYY" at bounding box center [1156, 81] width 299 height 31
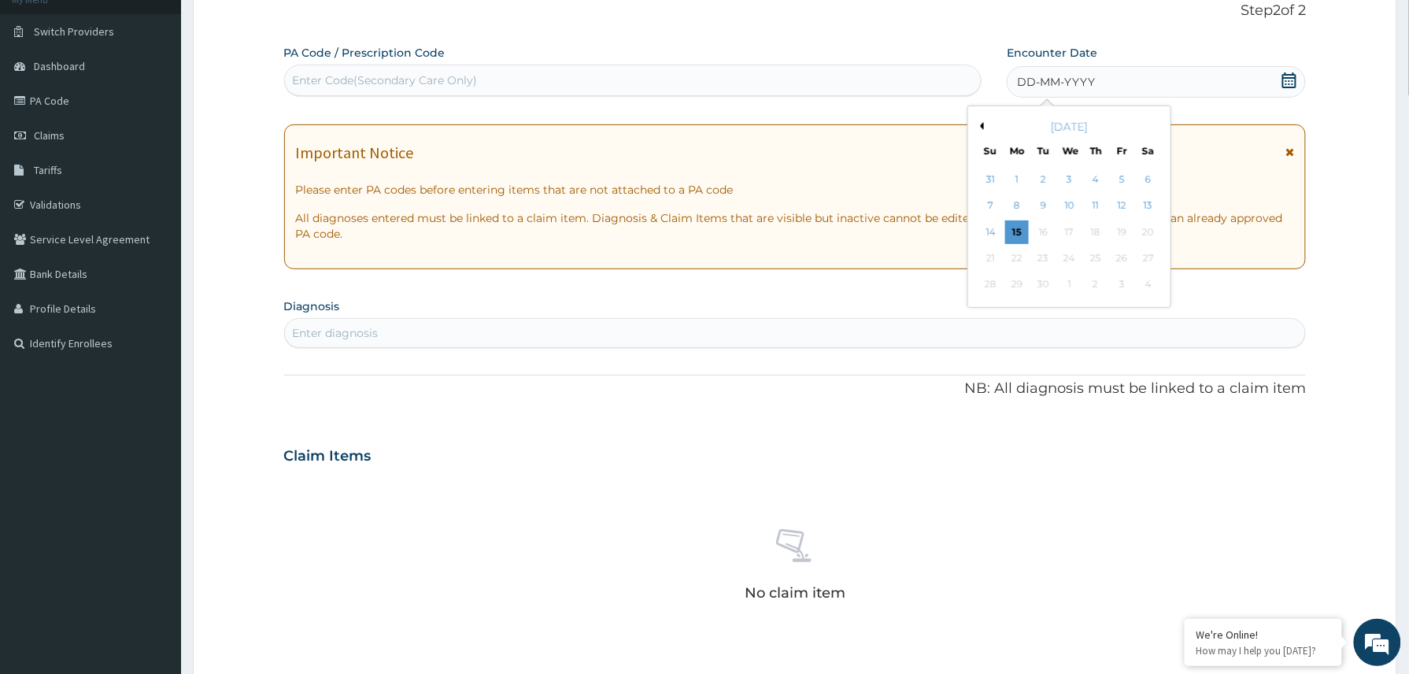
click at [1012, 235] on div "15" at bounding box center [1017, 232] width 24 height 24
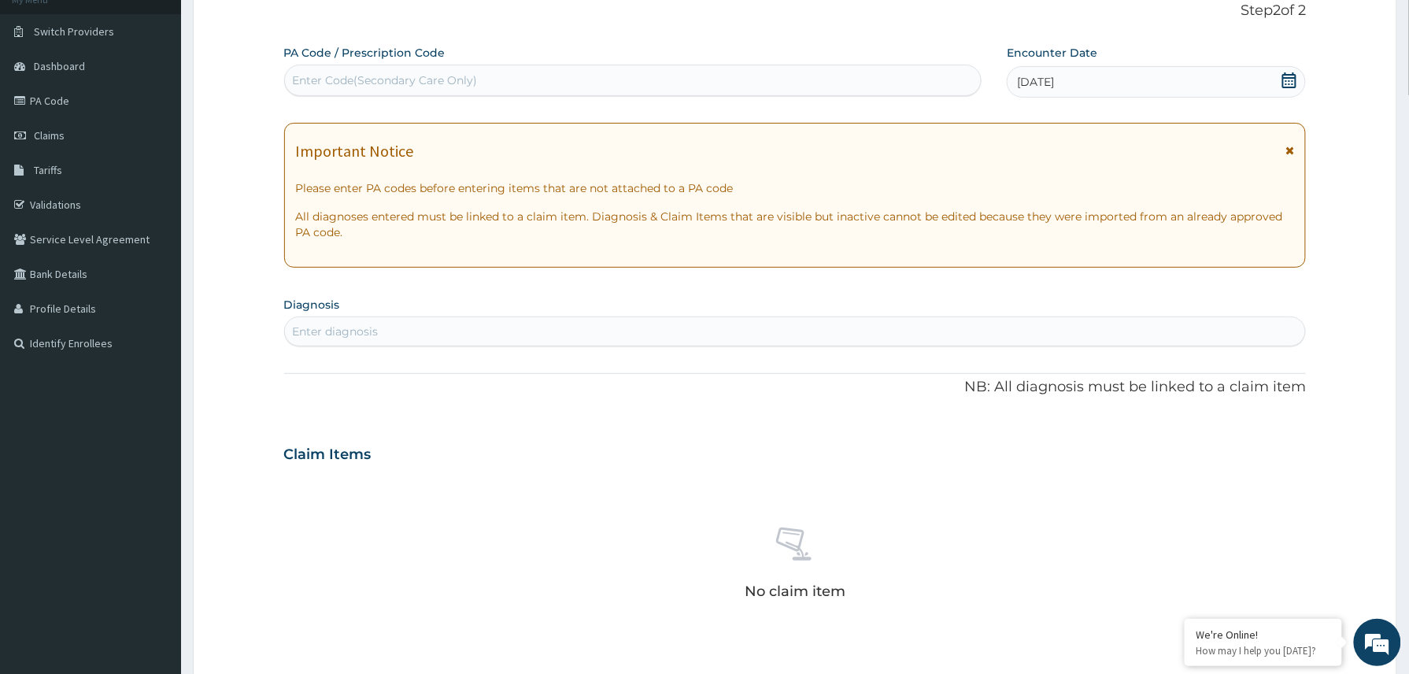
click at [334, 329] on div "Enter diagnosis" at bounding box center [336, 331] width 86 height 16
type input "UPPER RESPI"
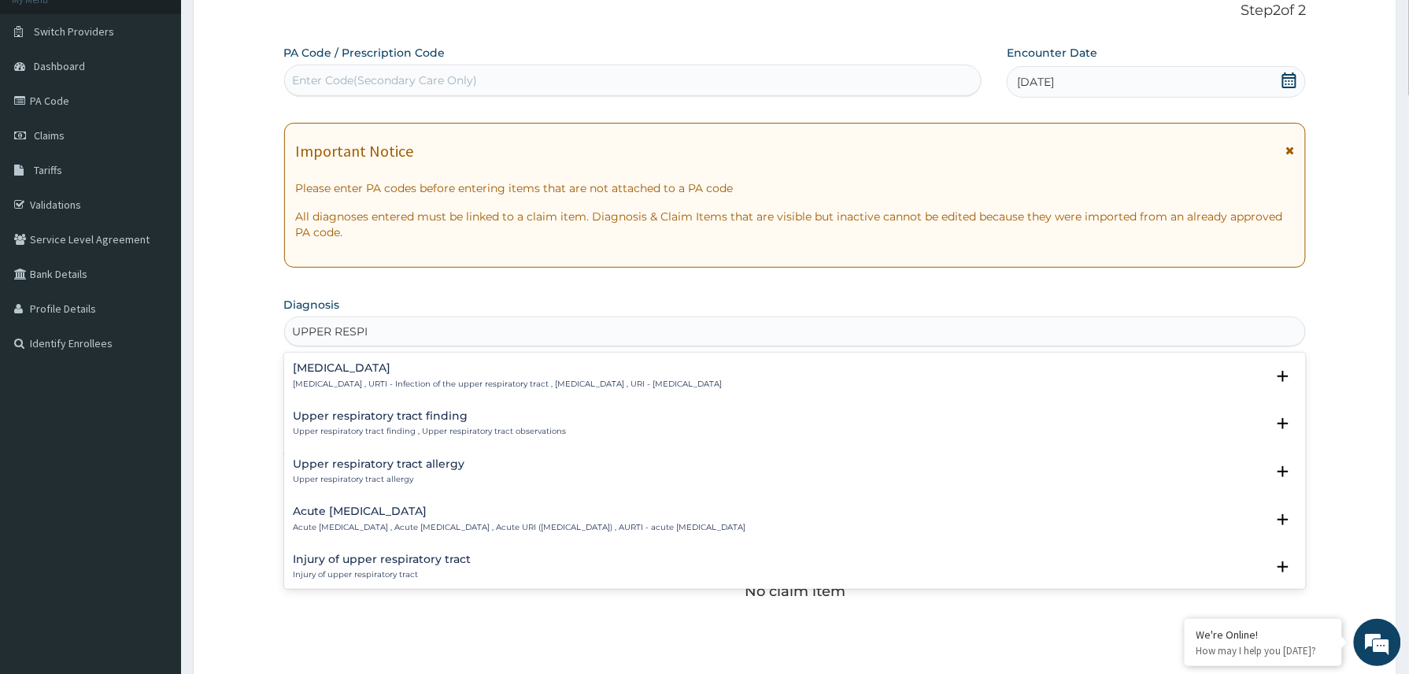
click at [366, 376] on div "Upper respiratory infection Upper respiratory infection , URTI - Infection of t…" at bounding box center [508, 376] width 429 height 28
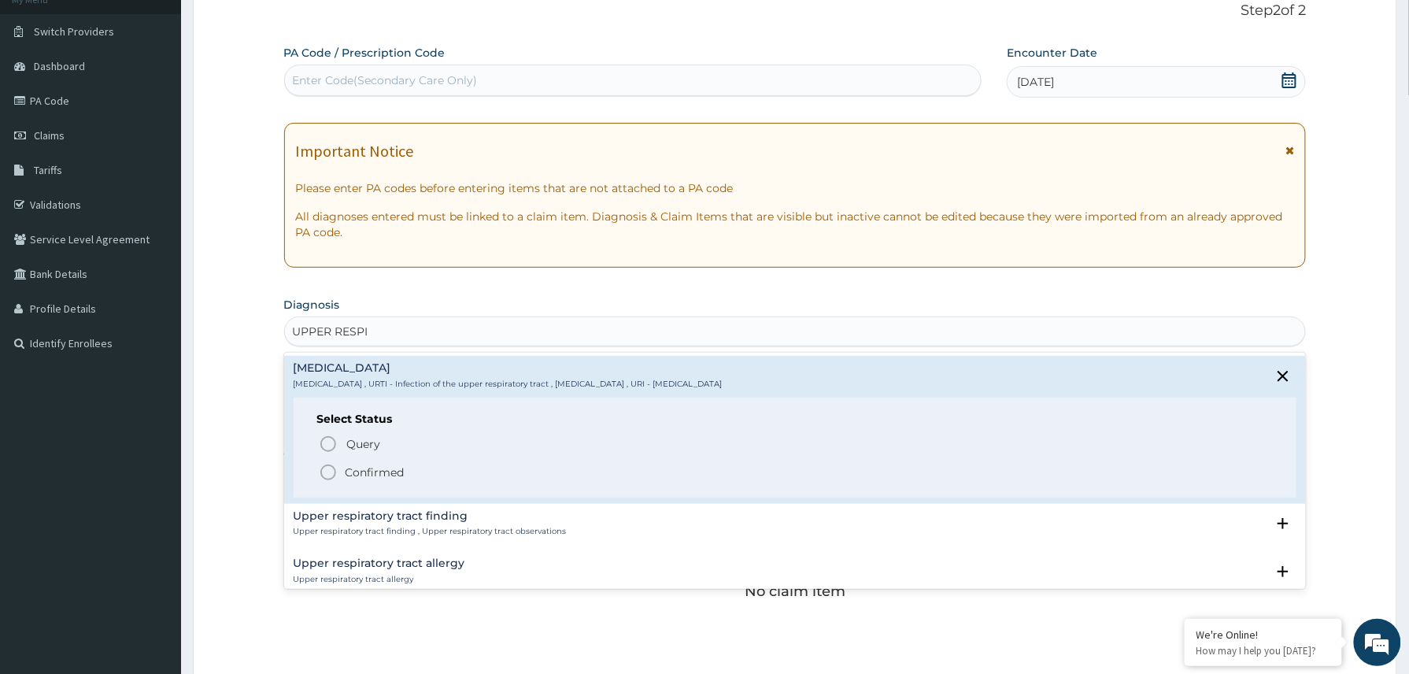
click at [369, 482] on div "Select Status Query Query covers suspected (?), Keep in view (kiv), Ruled out (…" at bounding box center [795, 447] width 1003 height 100
click at [364, 469] on p "Confirmed" at bounding box center [375, 472] width 59 height 16
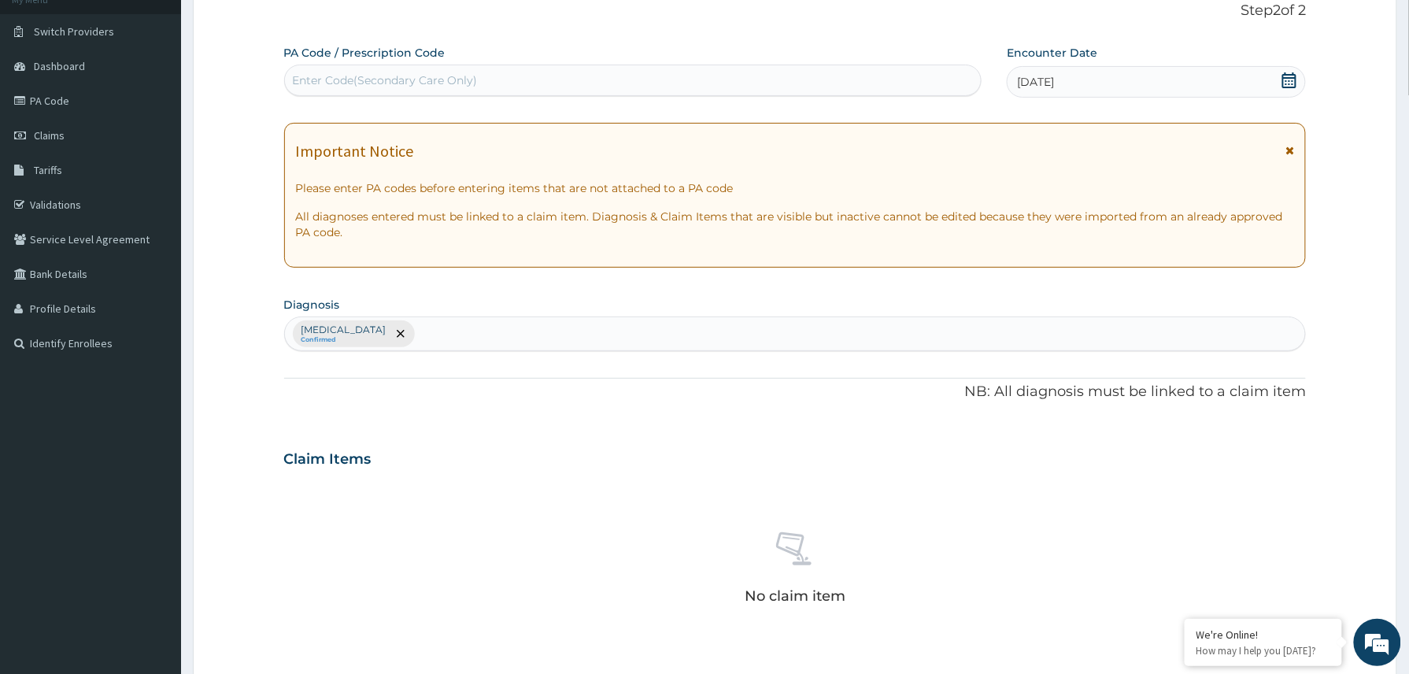
scroll to position [464, 0]
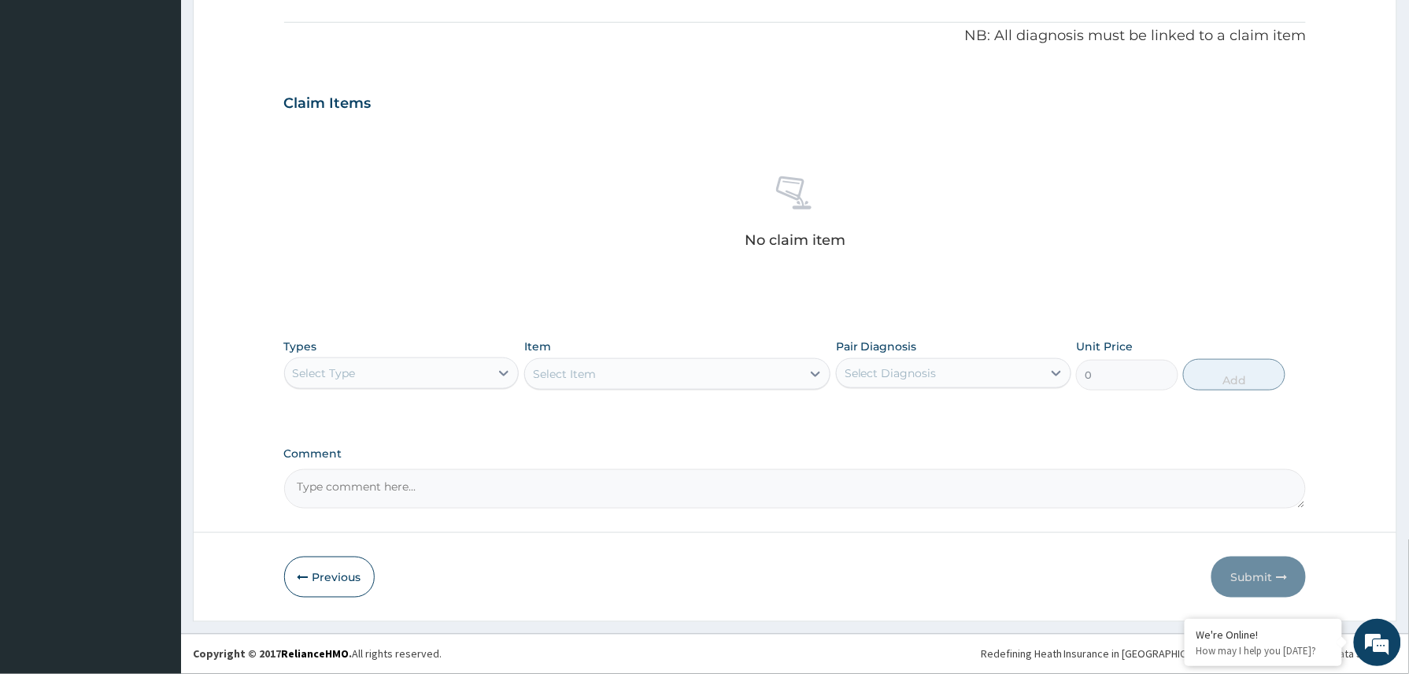
drag, startPoint x: 426, startPoint y: 383, endPoint x: 422, endPoint y: 392, distance: 10.2
click at [426, 386] on div "Select Type" at bounding box center [401, 372] width 235 height 31
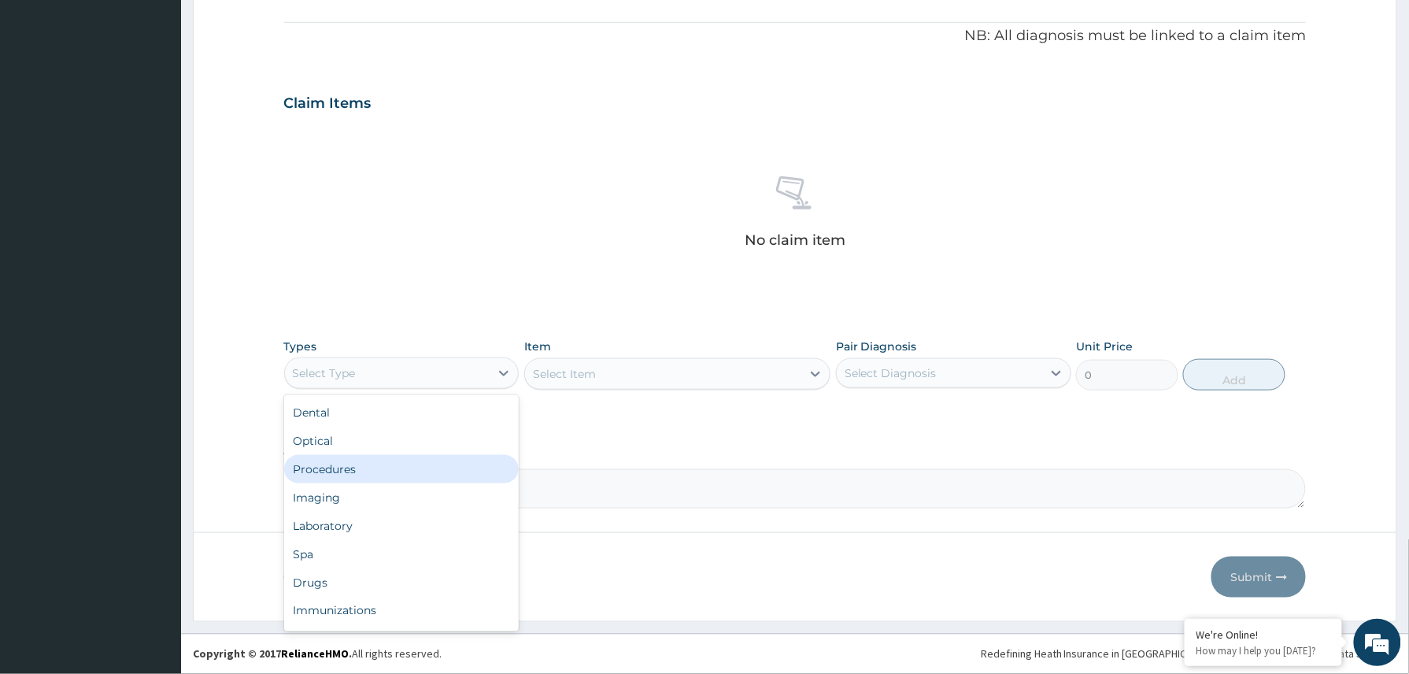
click at [369, 464] on div "Procedures" at bounding box center [401, 469] width 235 height 28
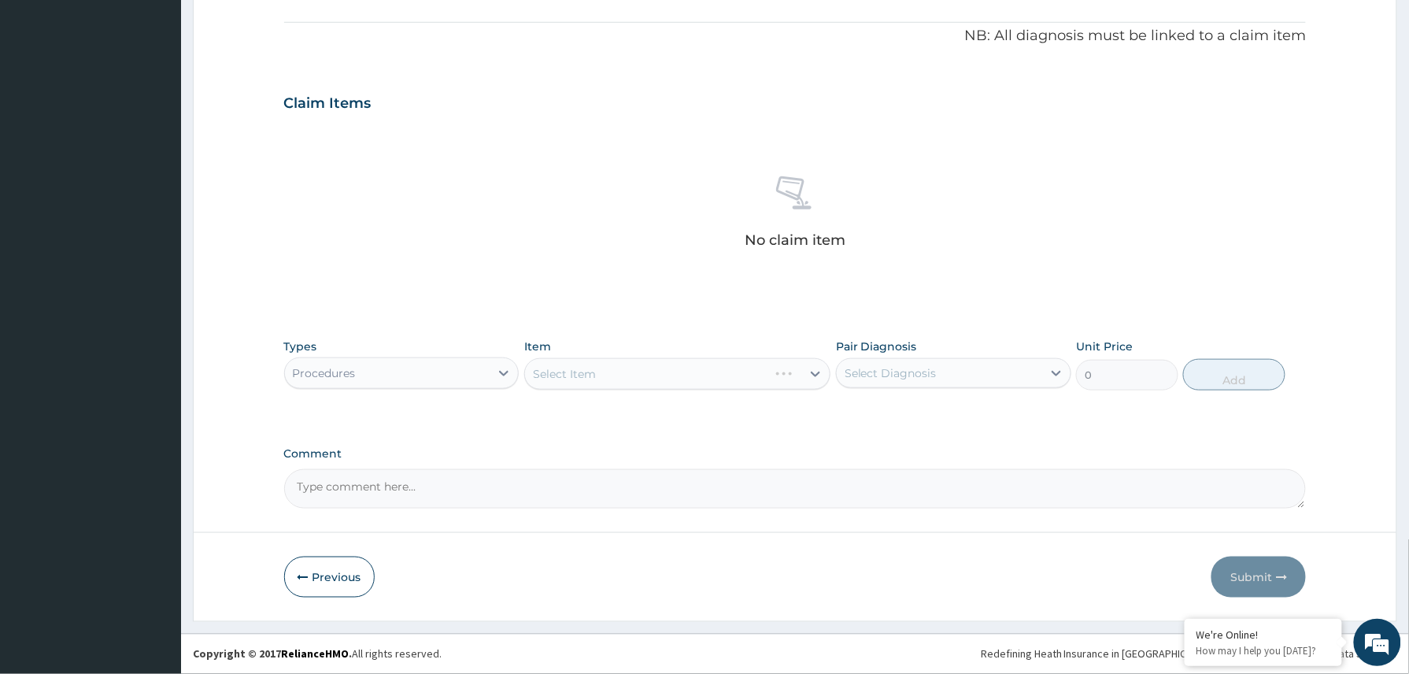
click at [375, 483] on textarea "Comment" at bounding box center [795, 488] width 1022 height 39
paste textarea "Balsam cough syrup 10mls tds x 1/52 Heat inhalation therapy with silver bird oil"
type textarea "Balsam cough syrup 10mls tds x 1/52 Heat inhalation therapy with silver bird oil"
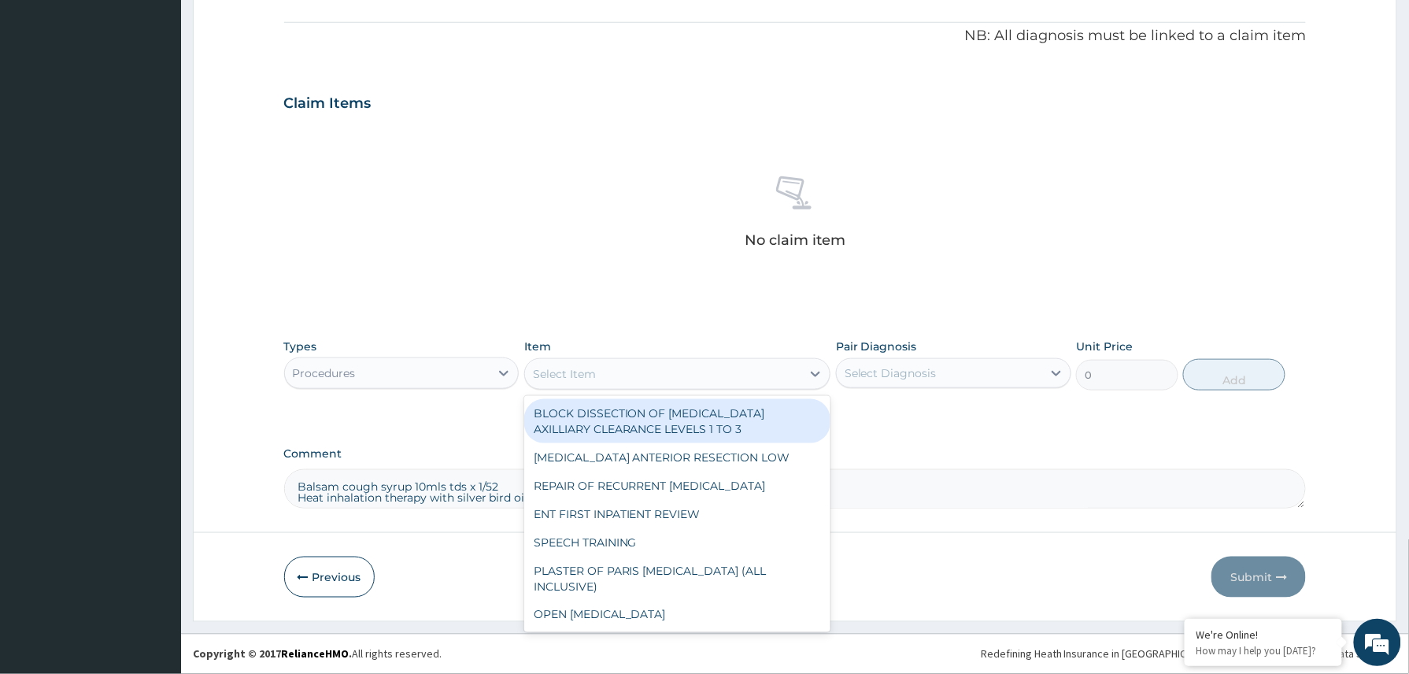
click at [568, 375] on div "Select Item" at bounding box center [564, 374] width 63 height 16
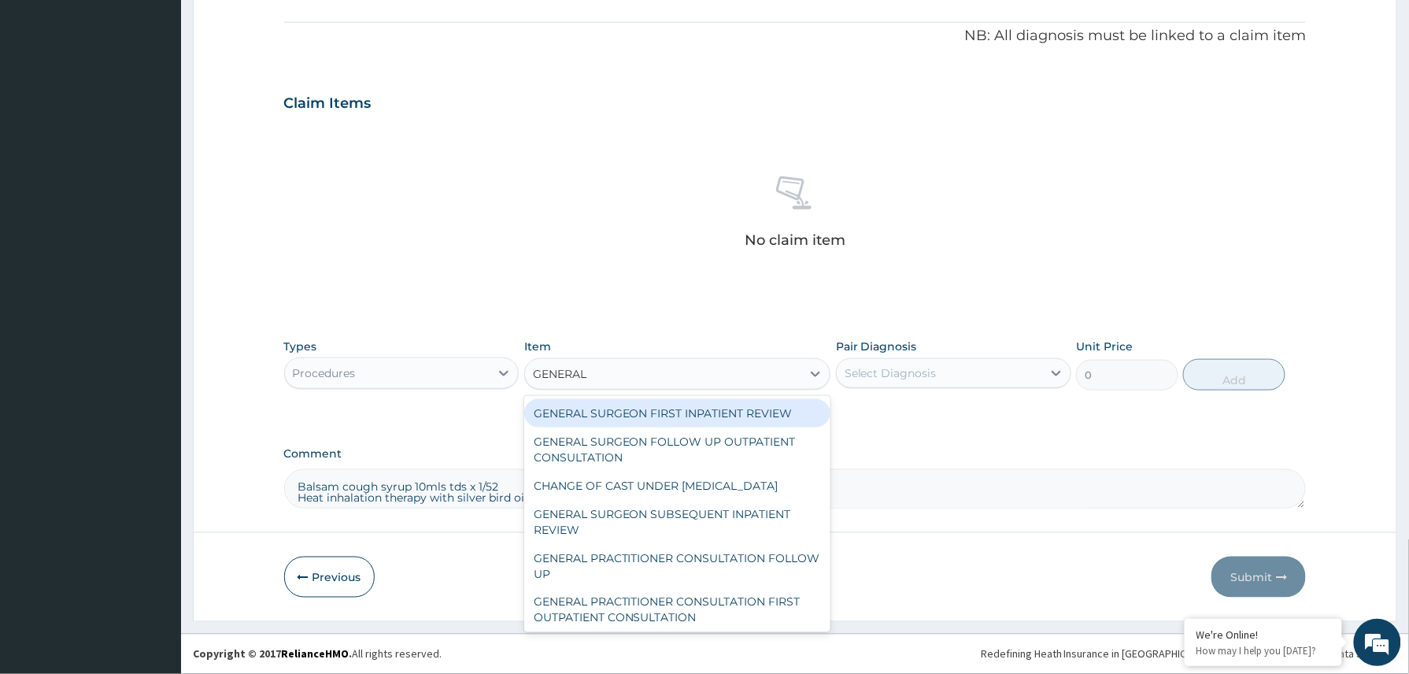
type input "GENERAL P"
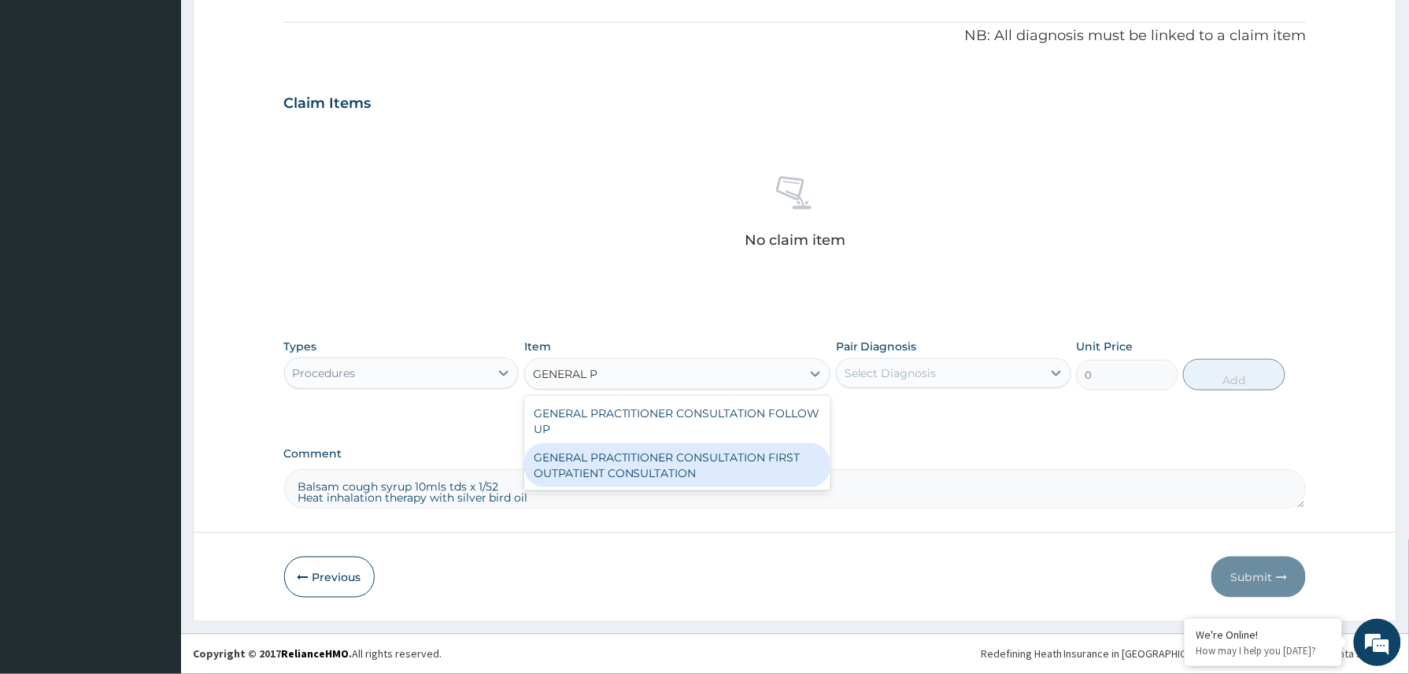
drag, startPoint x: 633, startPoint y: 456, endPoint x: 851, endPoint y: 429, distance: 219.7
click at [644, 461] on div "GENERAL PRACTITIONER CONSULTATION FIRST OUTPATIENT CONSULTATION" at bounding box center [677, 465] width 307 height 44
type input "3370.125"
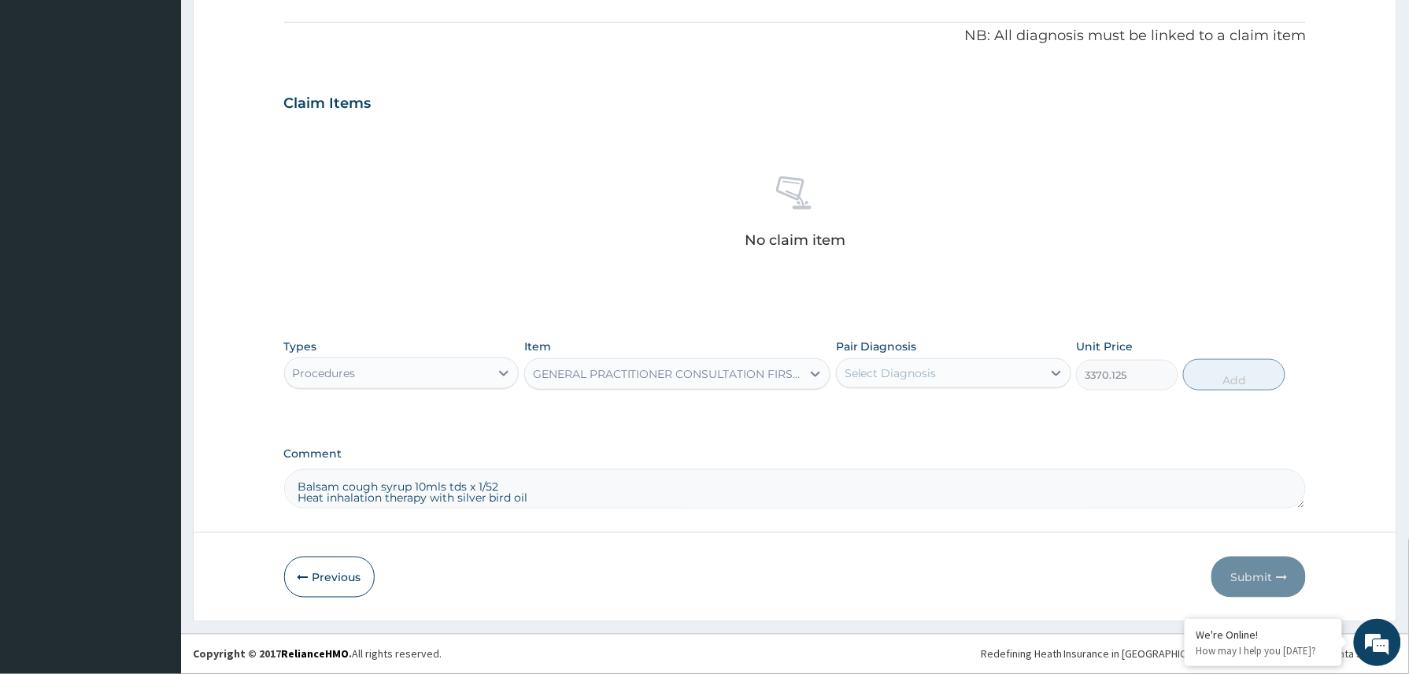
drag, startPoint x: 935, startPoint y: 372, endPoint x: 929, endPoint y: 386, distance: 14.5
click at [936, 372] on div "Select Diagnosis" at bounding box center [890, 373] width 92 height 16
drag, startPoint x: 905, startPoint y: 423, endPoint x: 933, endPoint y: 419, distance: 28.7
click at [907, 419] on div "[MEDICAL_DATA]" at bounding box center [953, 413] width 235 height 32
checkbox input "true"
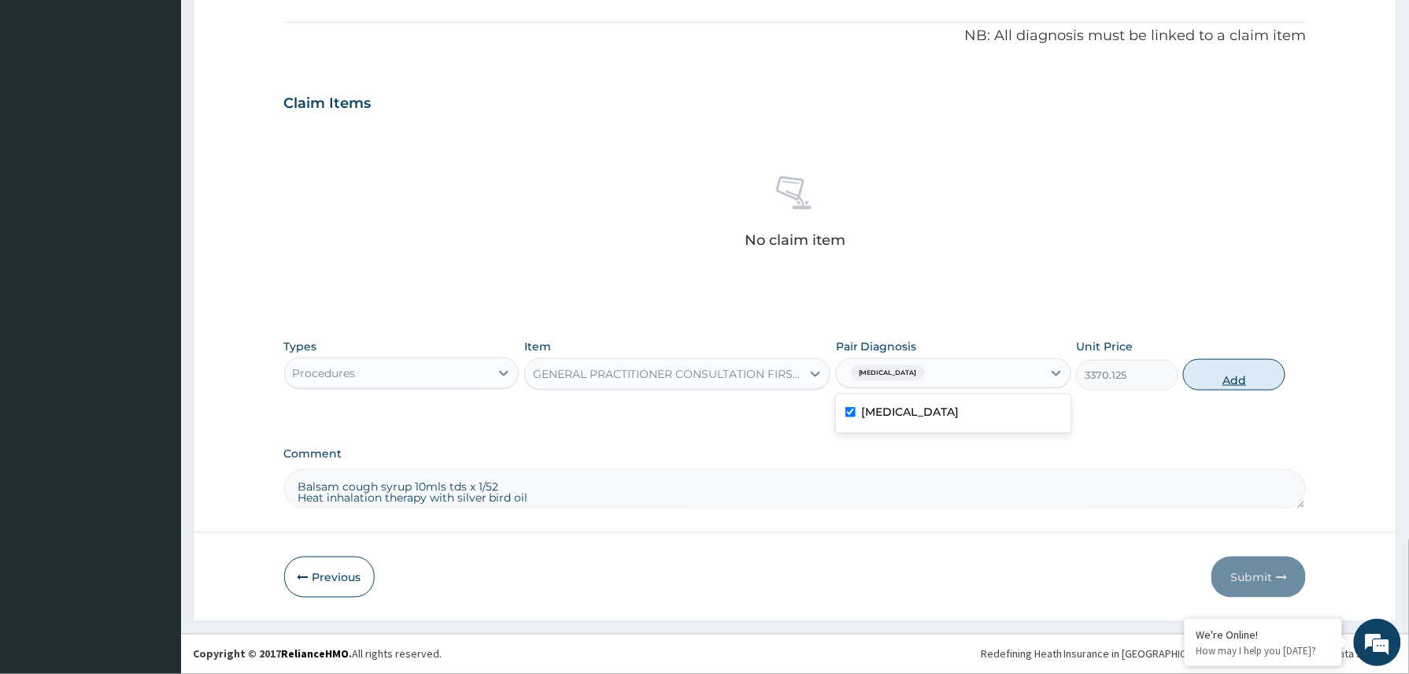
click at [1225, 383] on button "Add" at bounding box center [1234, 374] width 102 height 31
type input "0"
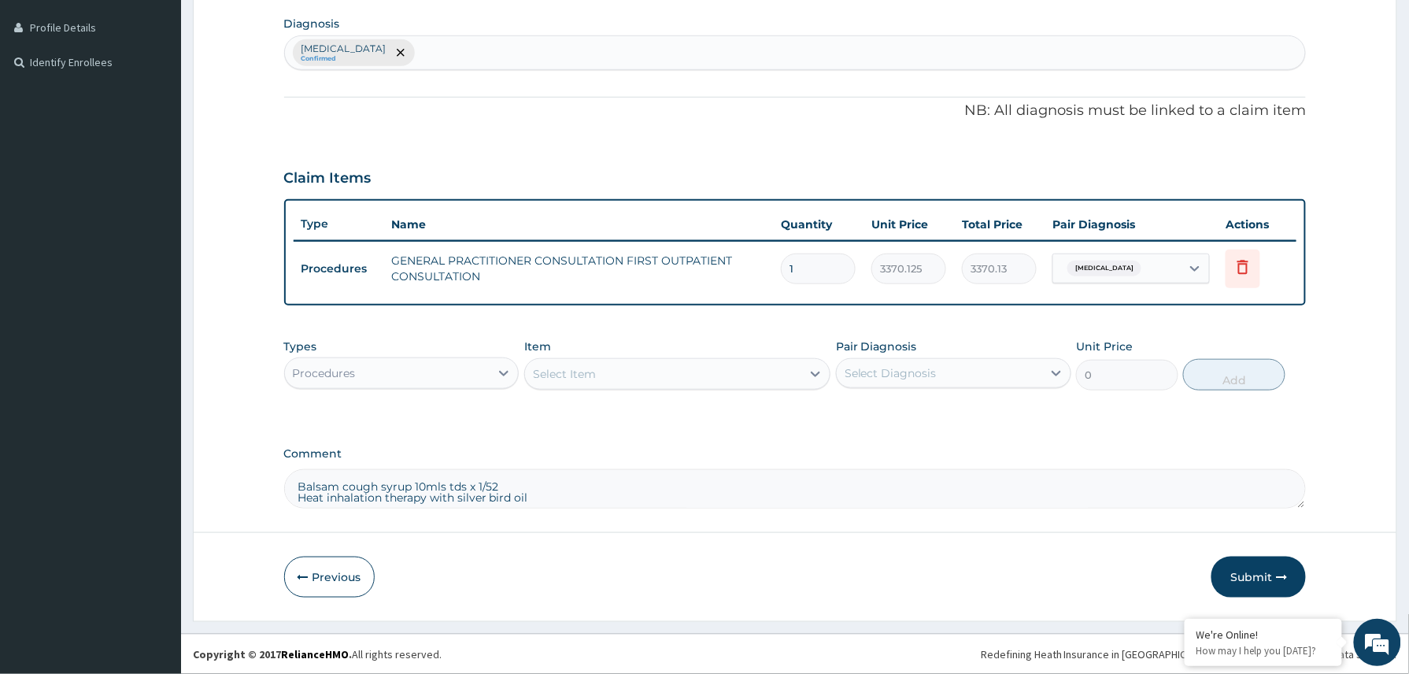
scroll to position [387, 0]
click at [441, 379] on div "Procedures" at bounding box center [387, 372] width 205 height 25
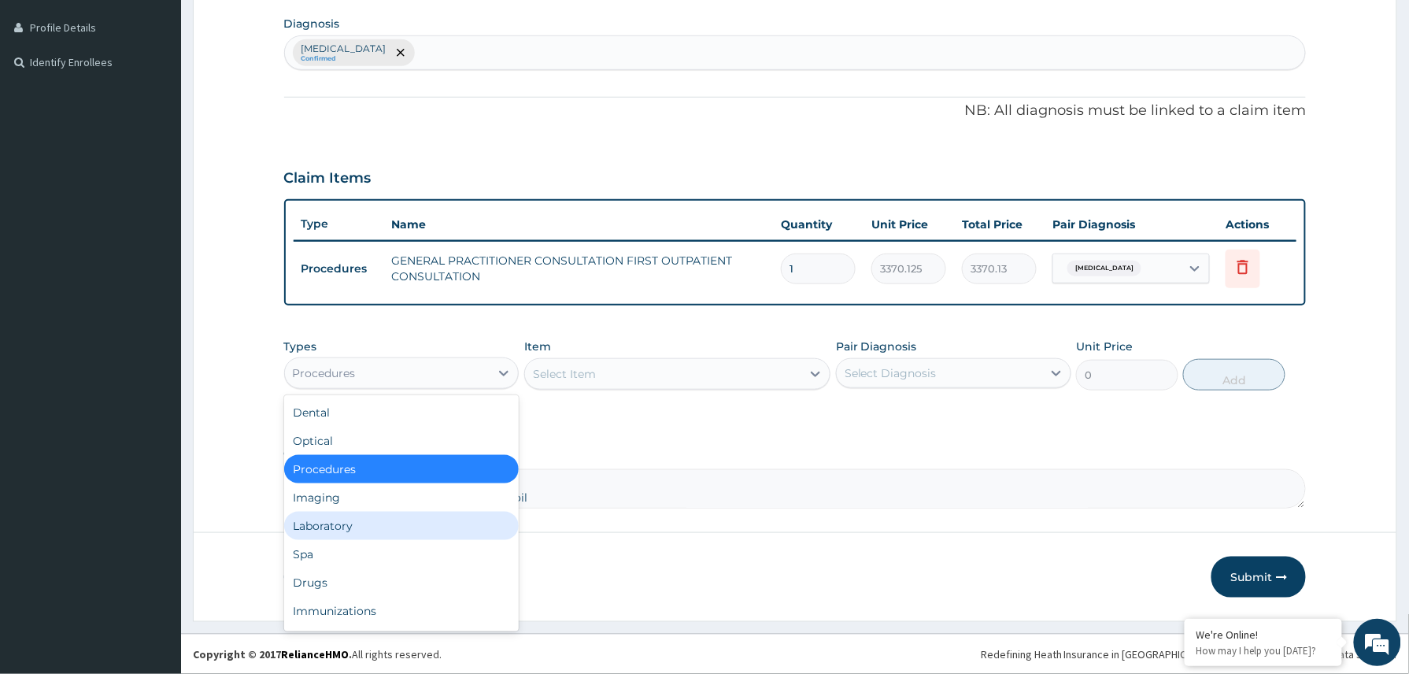
drag, startPoint x: 366, startPoint y: 530, endPoint x: 416, endPoint y: 541, distance: 50.8
click at [367, 530] on div "Laboratory" at bounding box center [401, 526] width 235 height 28
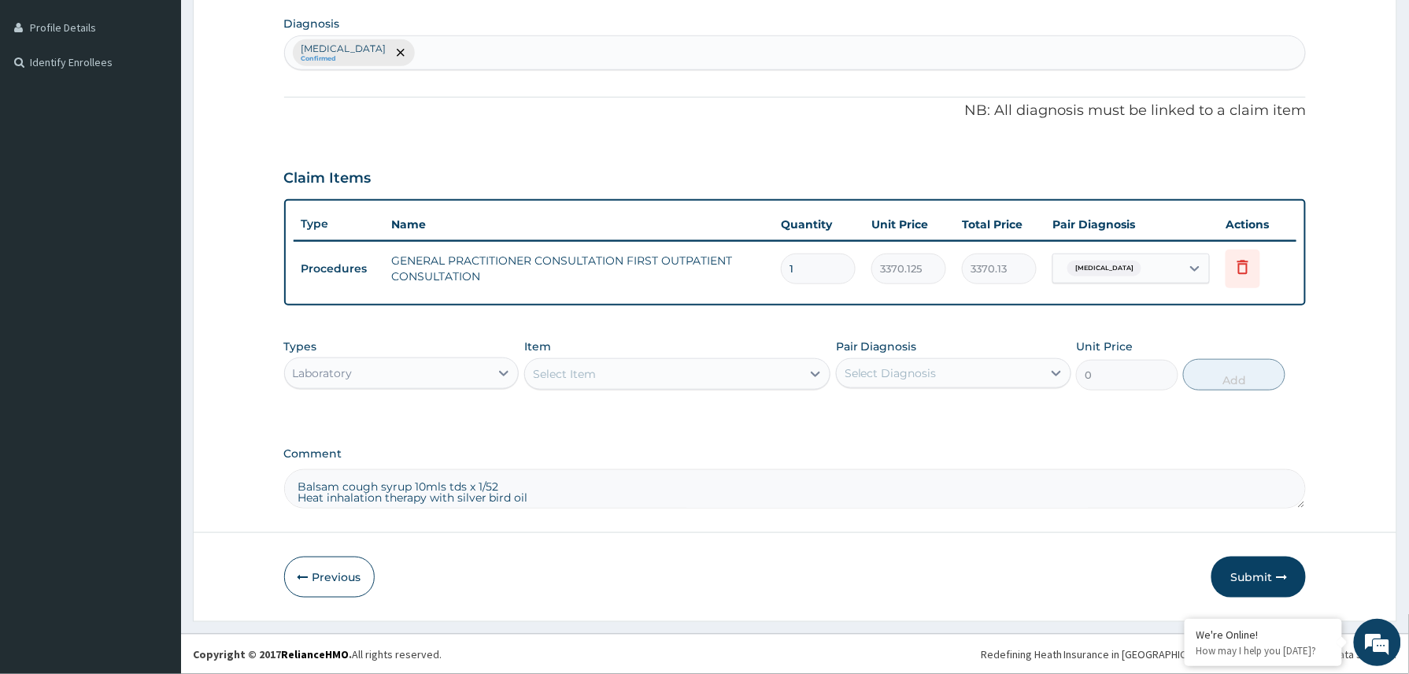
click at [461, 381] on div "Laboratory" at bounding box center [387, 372] width 205 height 25
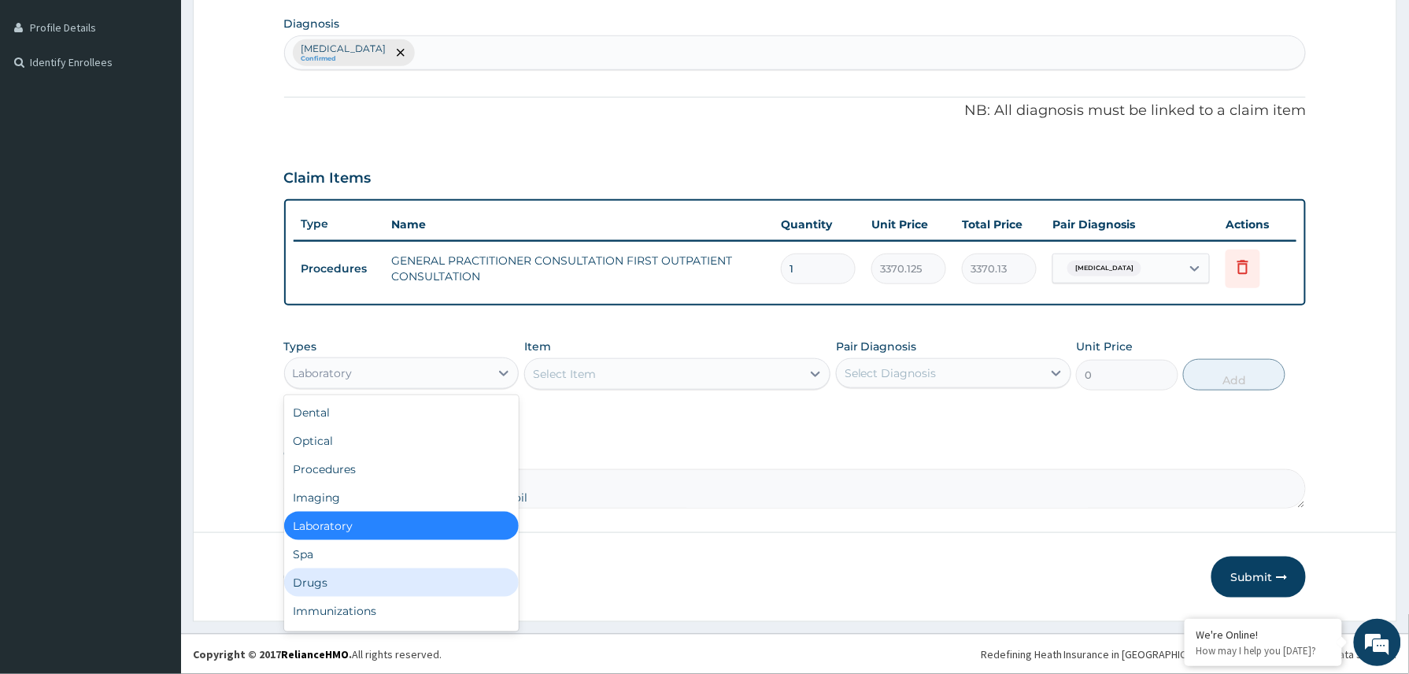
click at [372, 575] on div "Drugs" at bounding box center [401, 582] width 235 height 28
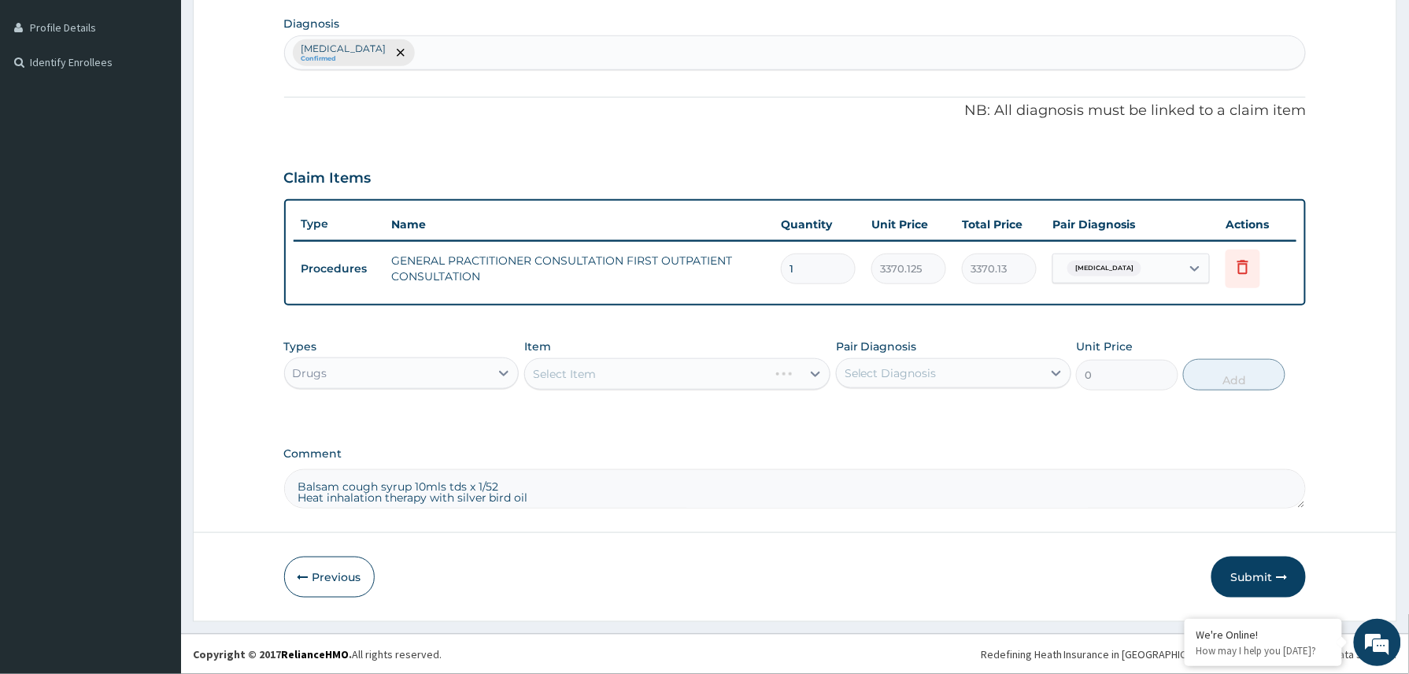
click at [636, 365] on div "Select Item" at bounding box center [677, 373] width 307 height 31
drag, startPoint x: 573, startPoint y: 497, endPoint x: 269, endPoint y: 468, distance: 305.3
click at [269, 468] on form "Step 2 of 2 PA Code / Prescription Code Enter Code(Secondary Care Only) Encount…" at bounding box center [795, 159] width 1204 height 924
click at [612, 376] on div "Select Item" at bounding box center [663, 373] width 277 height 25
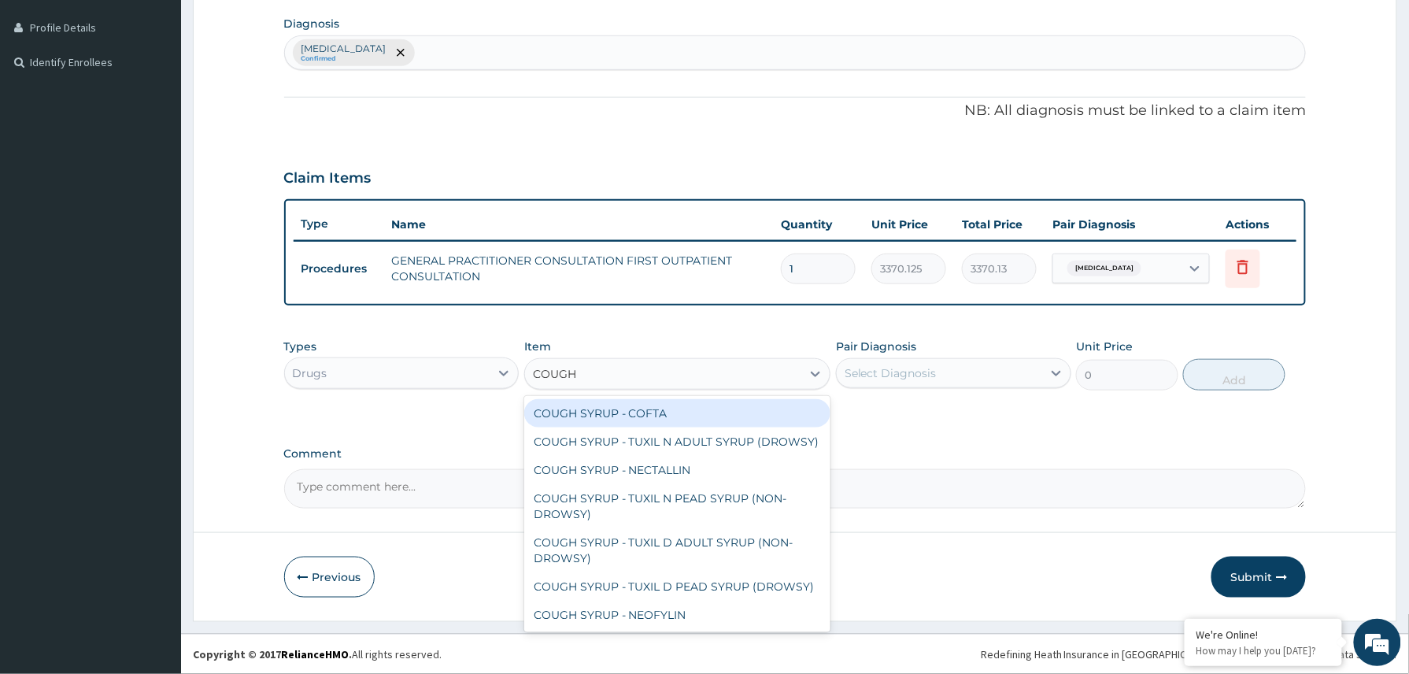
type input "COUGH S"
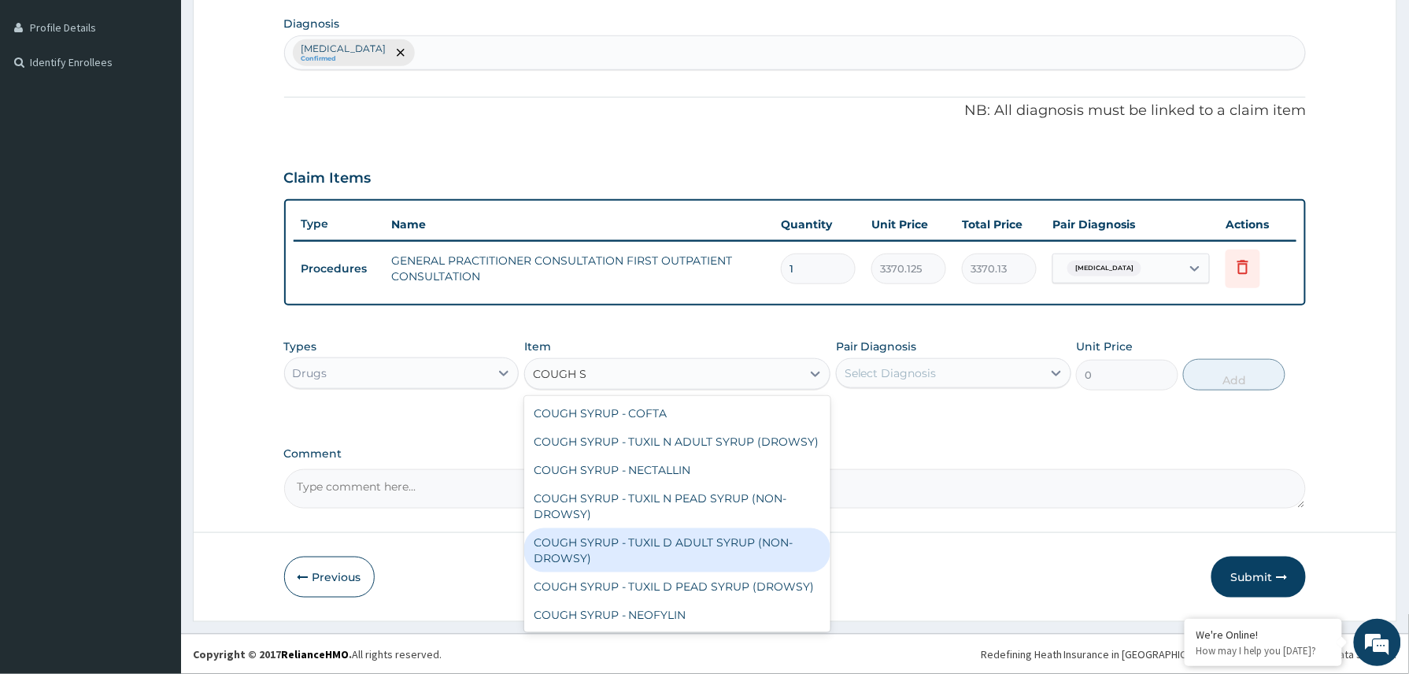
click at [724, 565] on div "COUGH SYRUP - TUXIL D ADULT SYRUP (NON-DROWSY)" at bounding box center [677, 550] width 307 height 44
type input "2000"
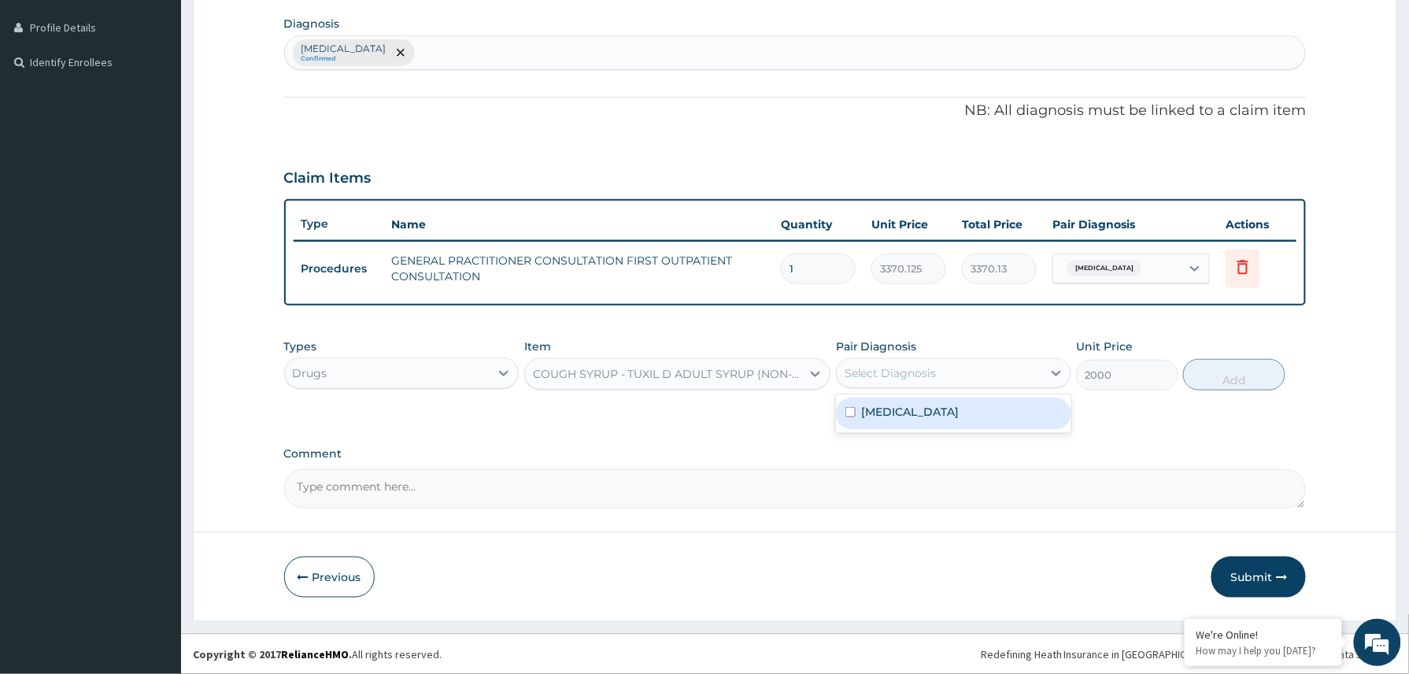
click at [986, 360] on div "Select Diagnosis" at bounding box center [939, 372] width 205 height 25
click at [935, 416] on label "Upper respiratory infection" at bounding box center [911, 412] width 98 height 16
checkbox input "true"
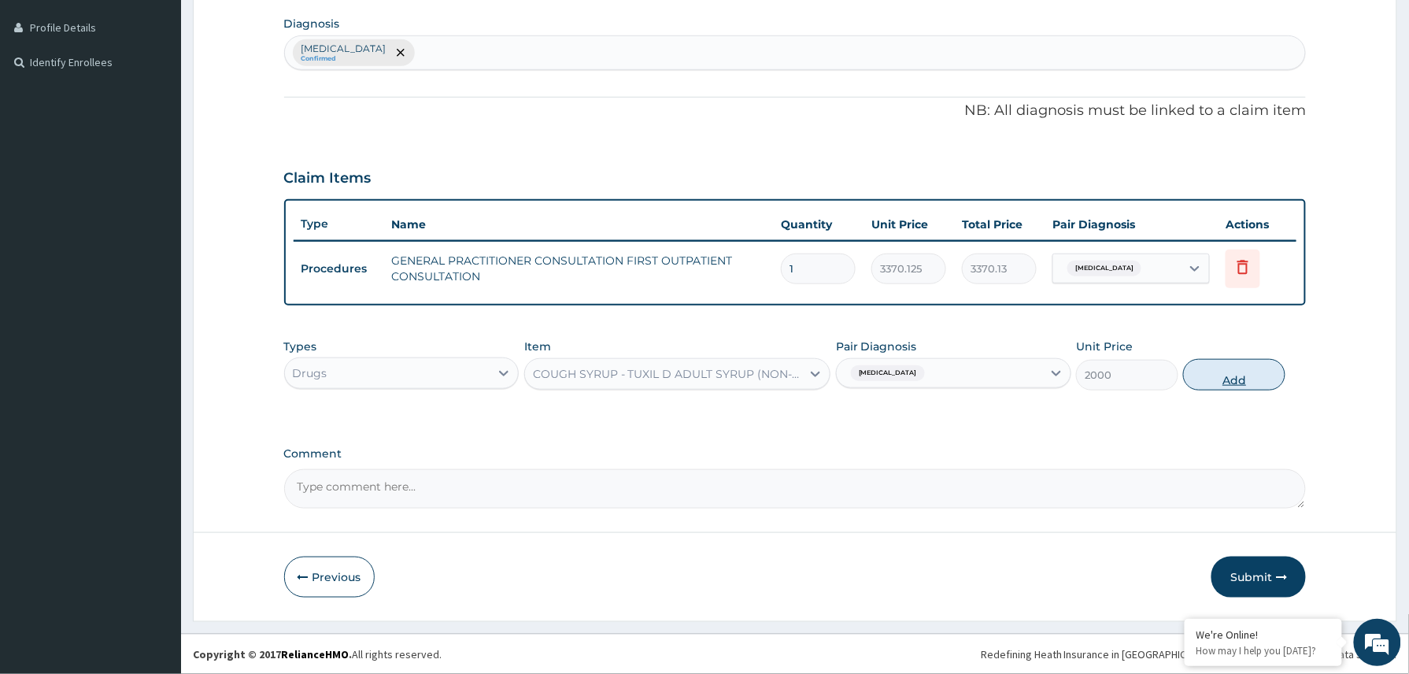
click at [1217, 375] on button "Add" at bounding box center [1234, 374] width 102 height 31
type input "0"
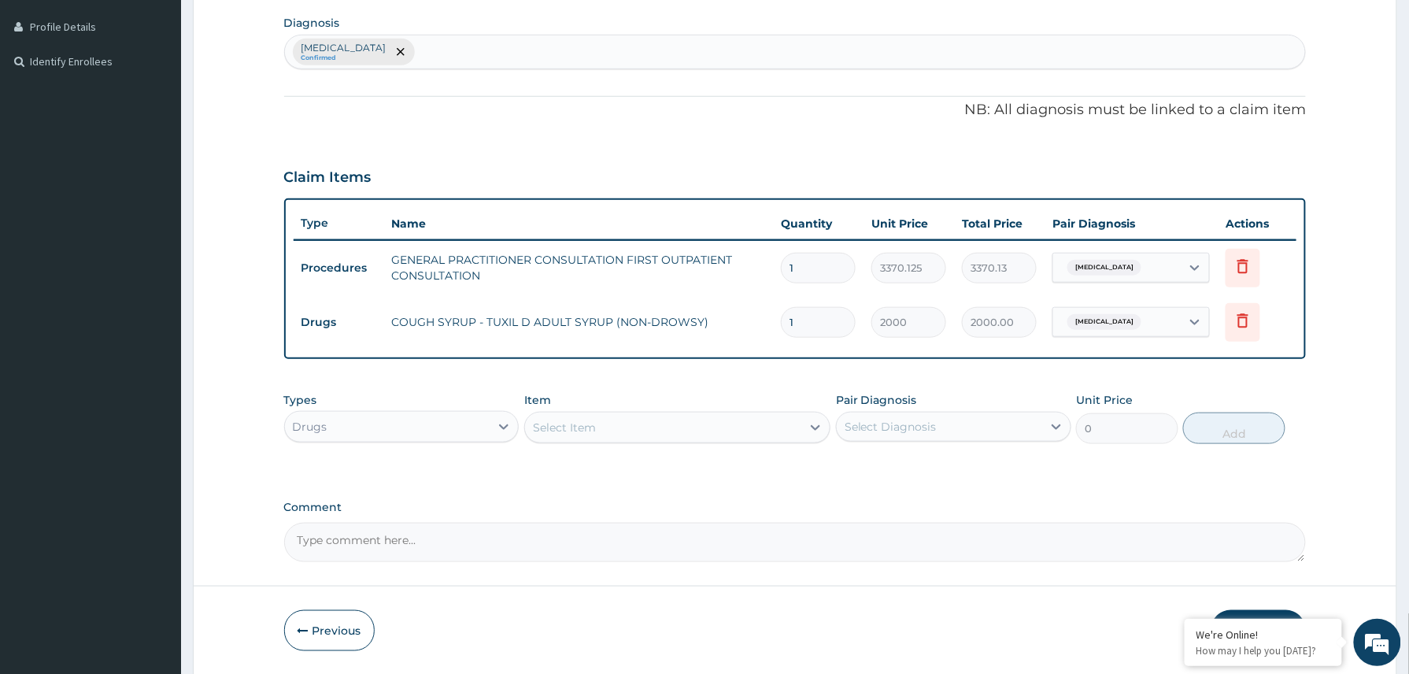
click at [1251, 615] on button "Submit" at bounding box center [1258, 630] width 94 height 41
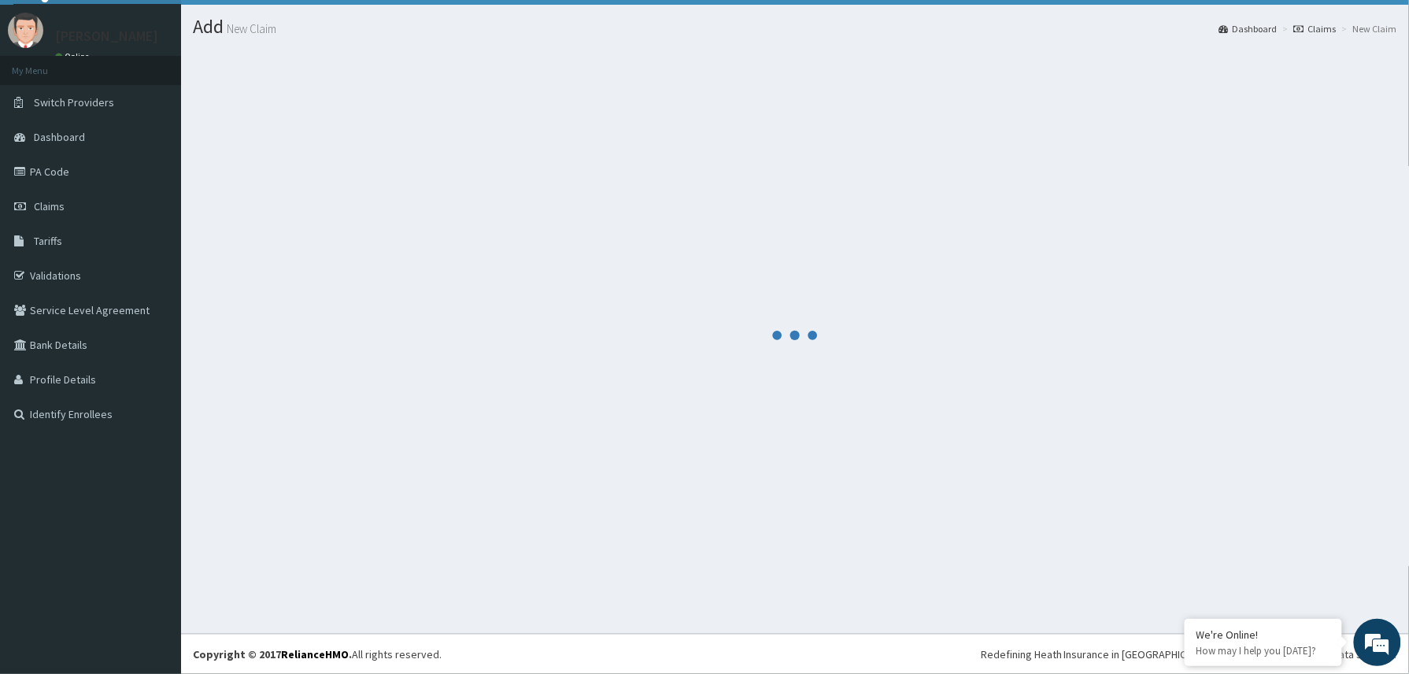
scroll to position [35, 0]
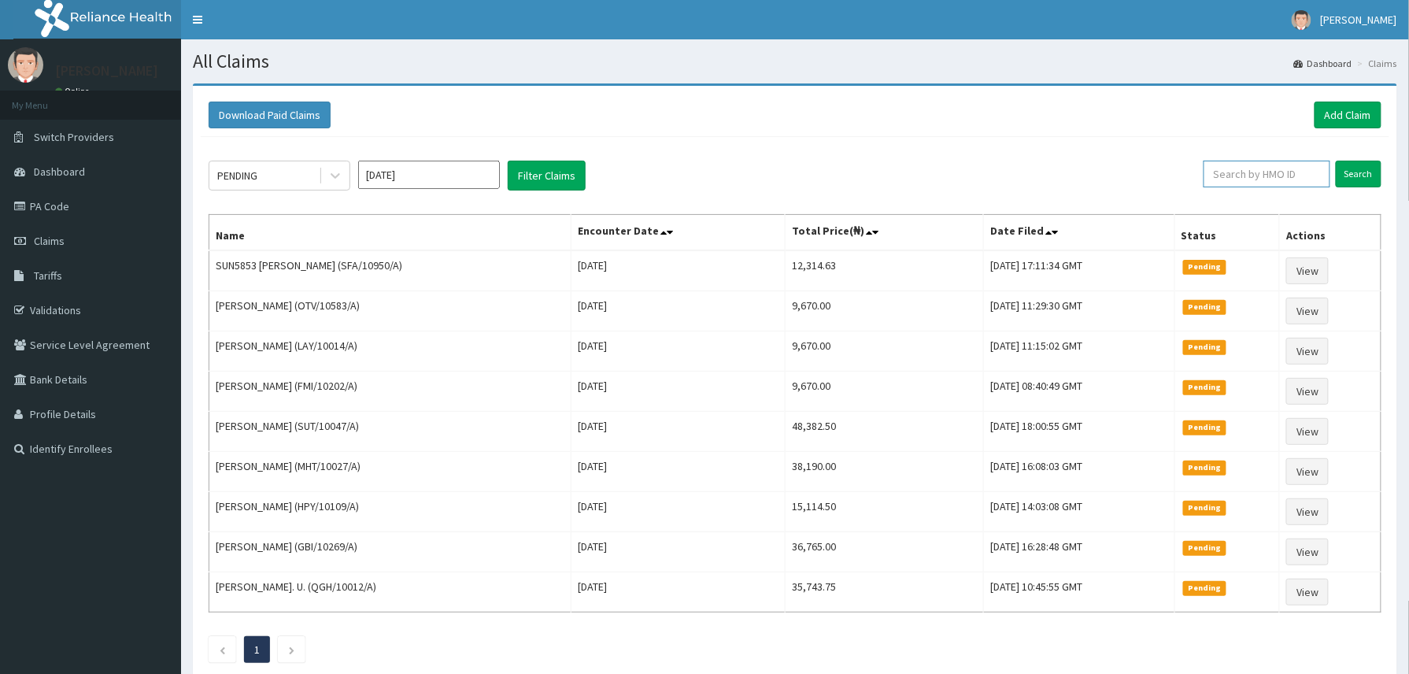
click at [1220, 170] on input "text" at bounding box center [1266, 174] width 127 height 27
paste input "2411167"
type input "2411167"
drag, startPoint x: 1269, startPoint y: 174, endPoint x: 1219, endPoint y: 179, distance: 49.9
click at [1219, 179] on input "2411167" at bounding box center [1240, 174] width 118 height 27
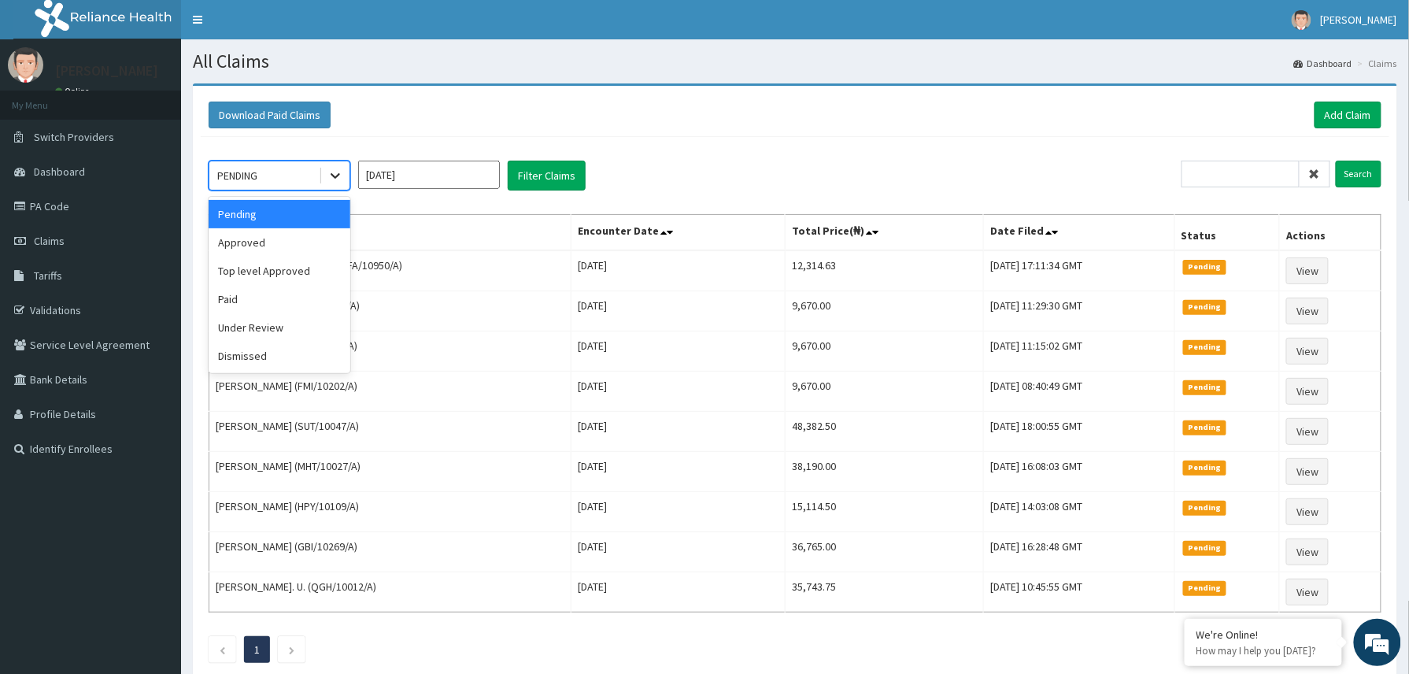
drag, startPoint x: 329, startPoint y: 171, endPoint x: 325, endPoint y: 183, distance: 13.2
click at [327, 180] on icon at bounding box center [335, 176] width 16 height 16
drag, startPoint x: 265, startPoint y: 239, endPoint x: 486, endPoint y: 190, distance: 225.7
click at [274, 239] on div "Approved" at bounding box center [280, 242] width 142 height 28
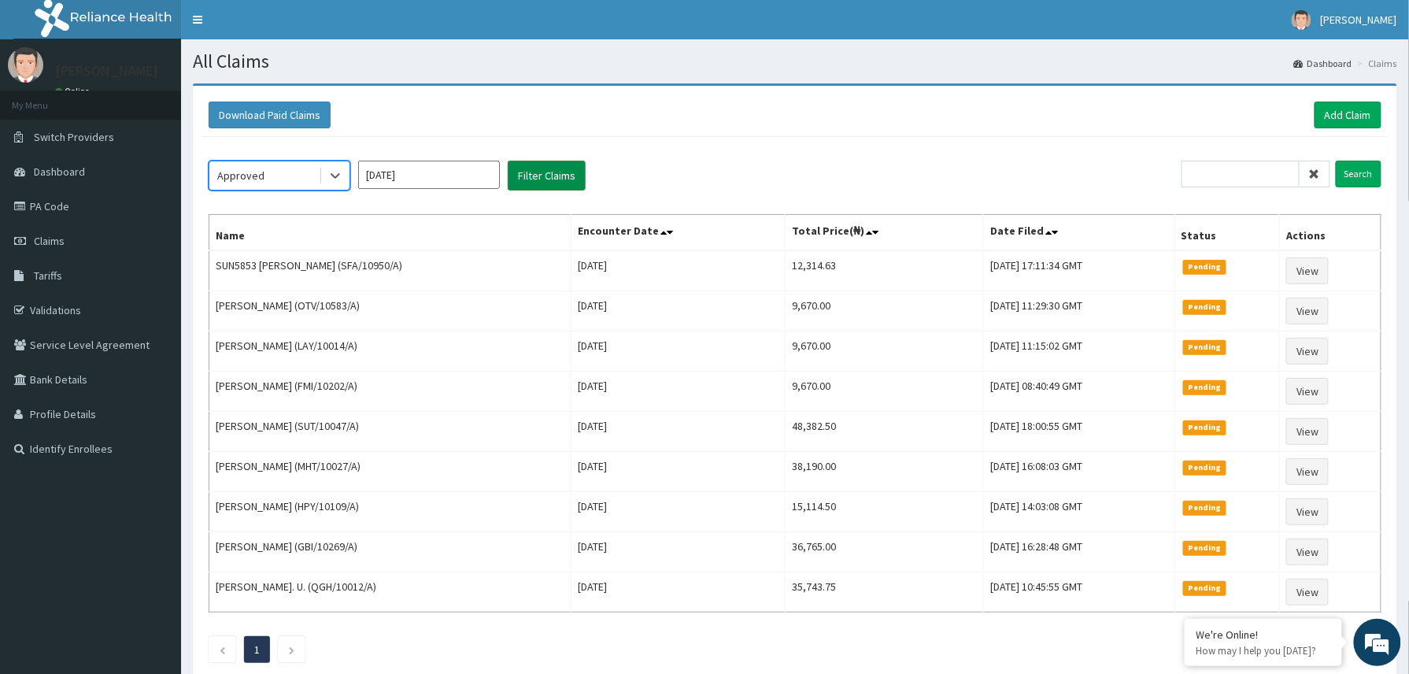
drag, startPoint x: 551, startPoint y: 170, endPoint x: 539, endPoint y: 177, distance: 13.8
click at [546, 174] on button "Filter Claims" at bounding box center [547, 176] width 78 height 30
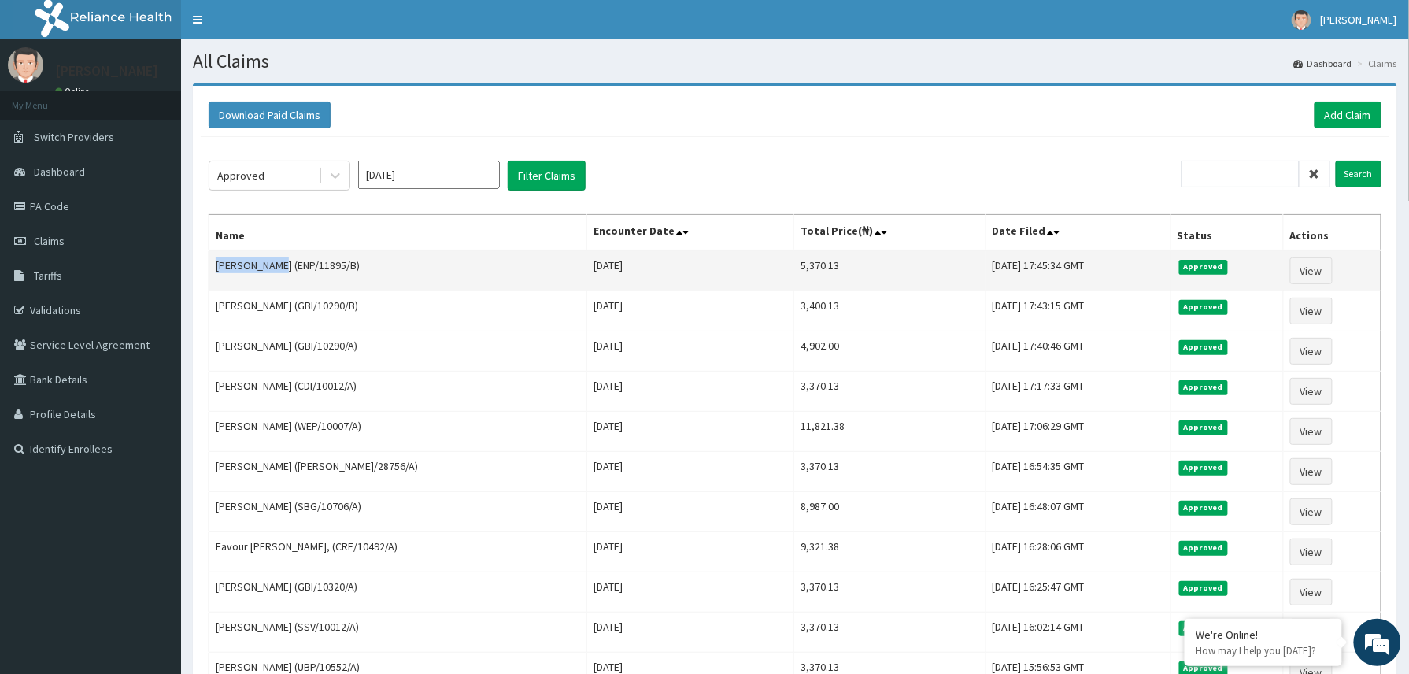
drag, startPoint x: 214, startPoint y: 269, endPoint x: 280, endPoint y: 269, distance: 66.1
click at [280, 269] on td "[PERSON_NAME] (ENP/11895/B)" at bounding box center [398, 270] width 378 height 41
copy td "[PERSON_NAME]"
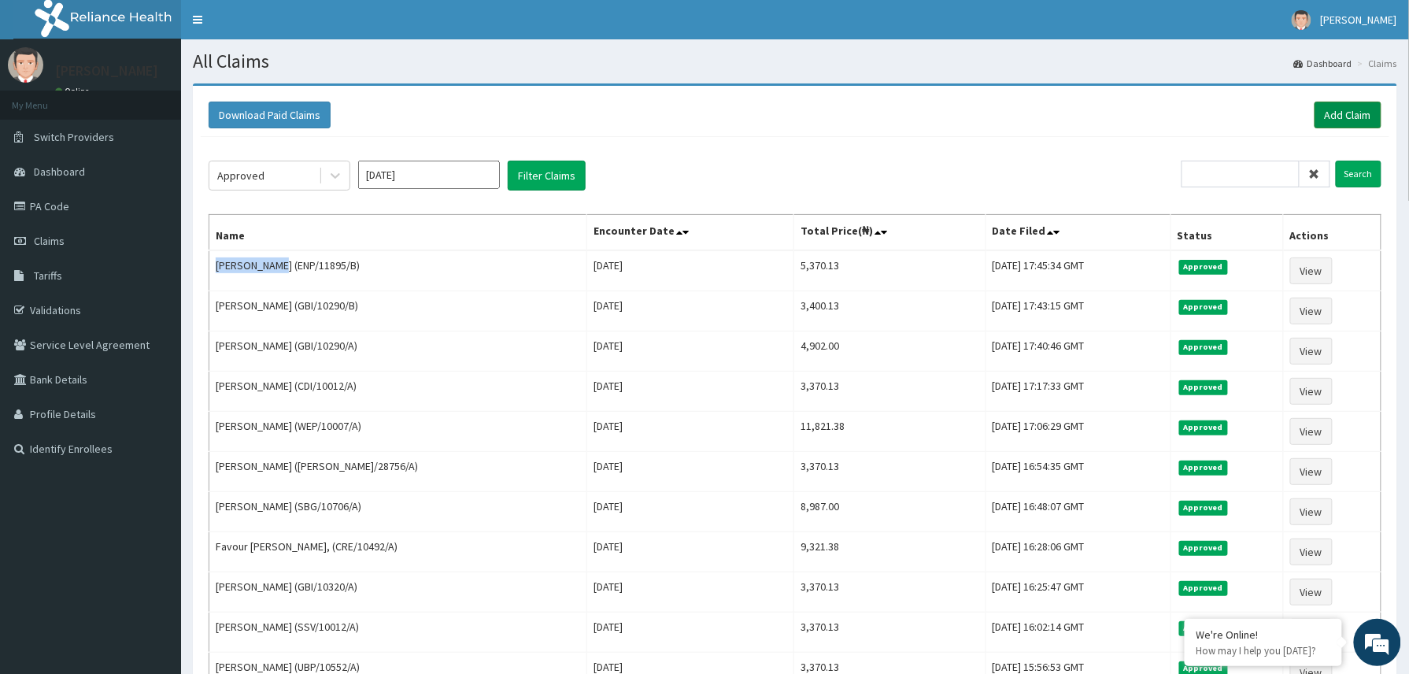
drag, startPoint x: 1342, startPoint y: 113, endPoint x: 1318, endPoint y: 113, distance: 24.4
click at [1342, 113] on link "Add Claim" at bounding box center [1347, 115] width 67 height 27
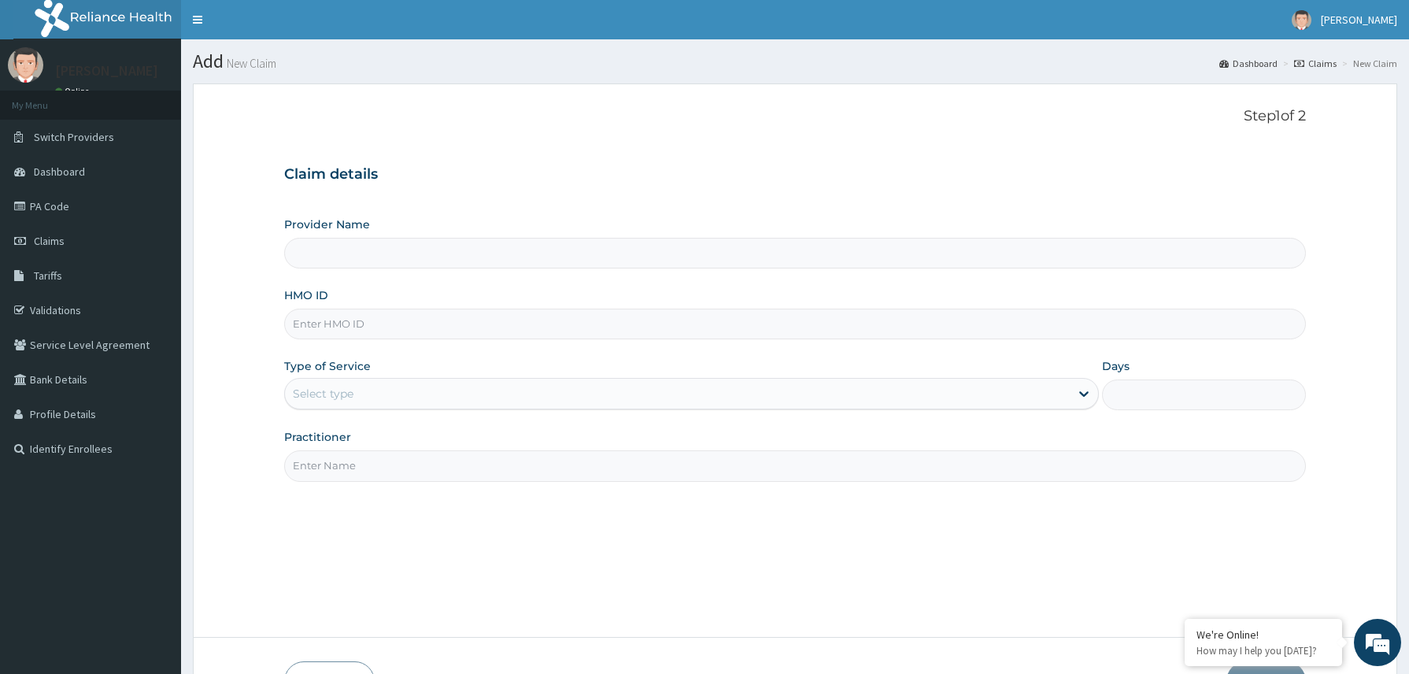
type input "Reliance Family Clinics (RFC) - [GEOGRAPHIC_DATA]"
click at [344, 321] on input "HMO ID" at bounding box center [795, 324] width 1022 height 31
paste input "GBI/10437/A"
type input "GBI/10437/A"
drag, startPoint x: 347, startPoint y: 392, endPoint x: 353, endPoint y: 405, distance: 13.7
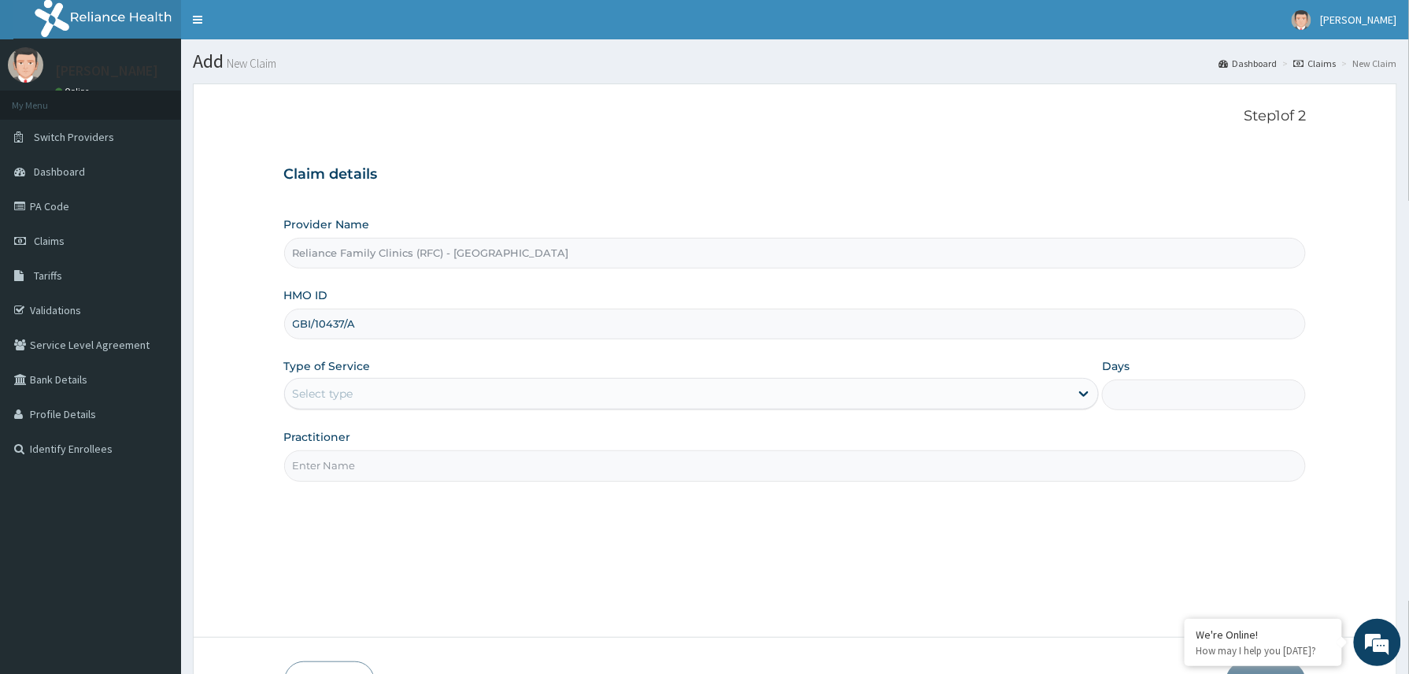
click at [347, 394] on div "Select type" at bounding box center [323, 394] width 61 height 16
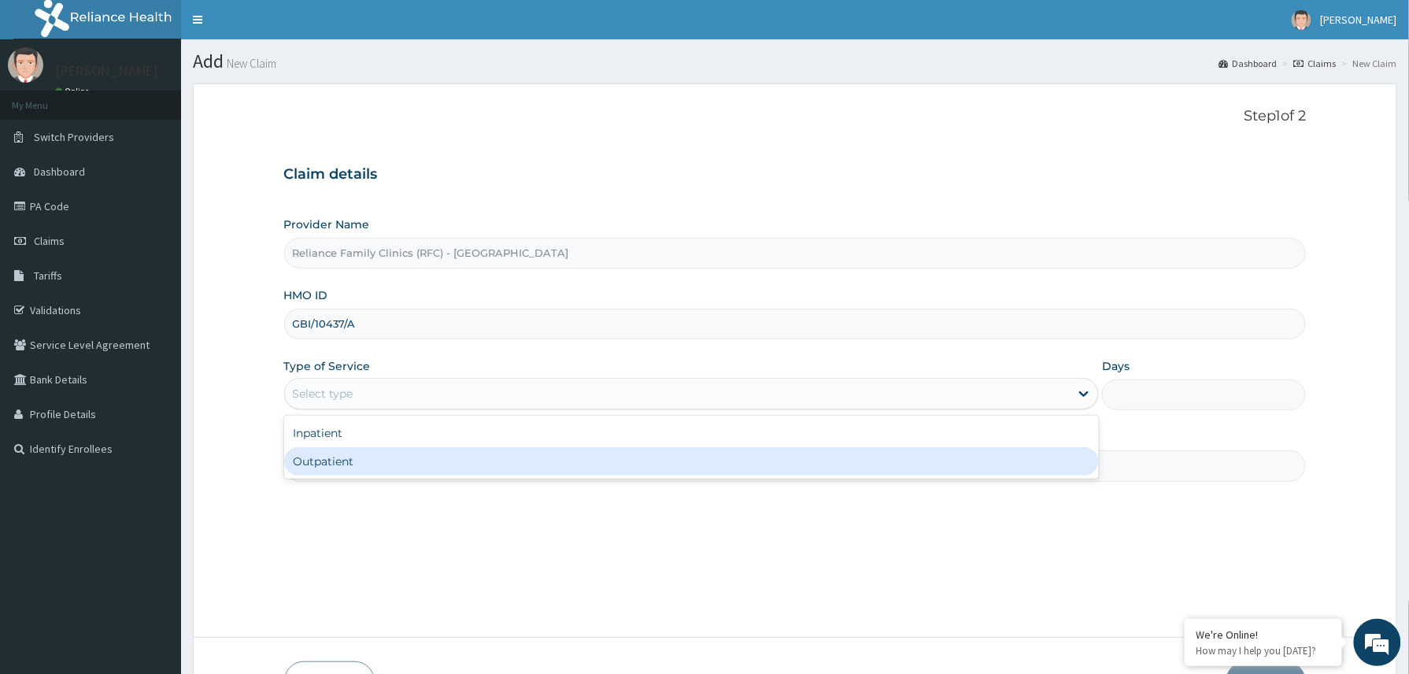
click at [366, 460] on div "Outpatient" at bounding box center [691, 461] width 815 height 28
type input "1"
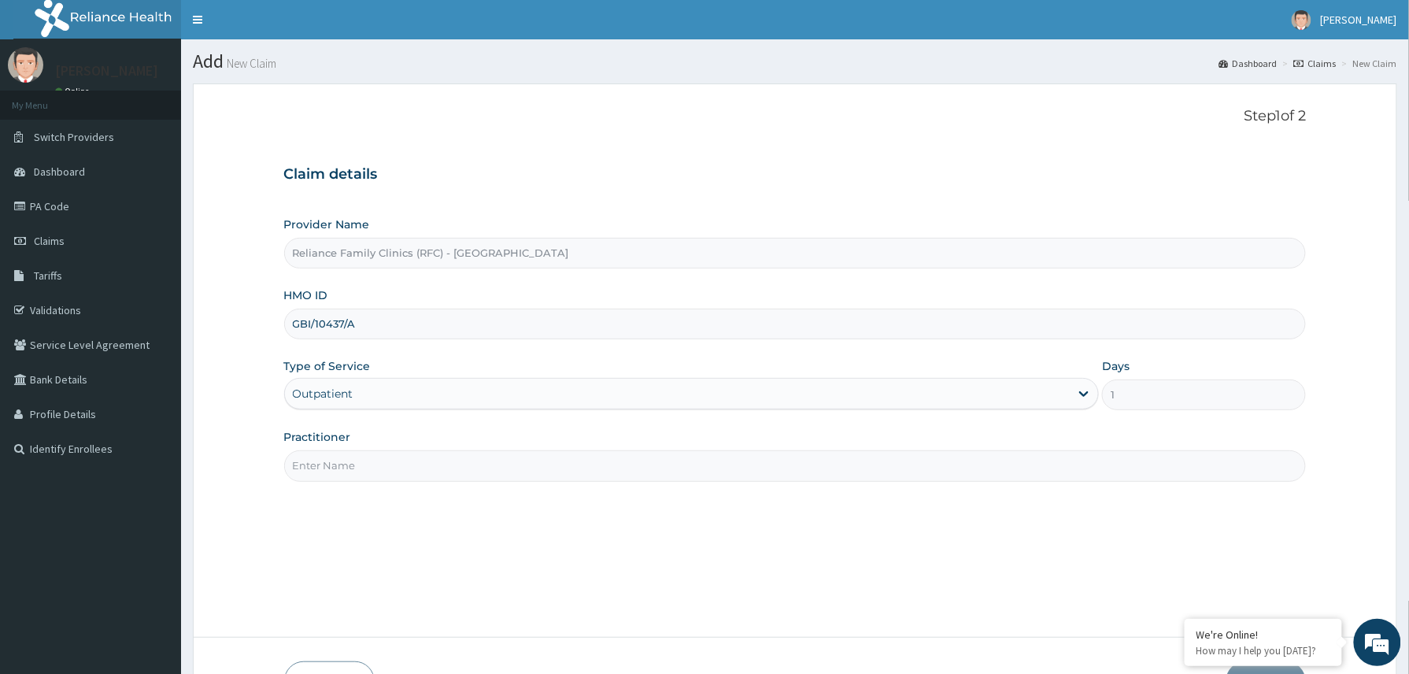
click at [381, 461] on input "Practitioner" at bounding box center [795, 465] width 1022 height 31
type input "[PERSON_NAME]"
click at [1262, 668] on button "Next" at bounding box center [1265, 681] width 79 height 41
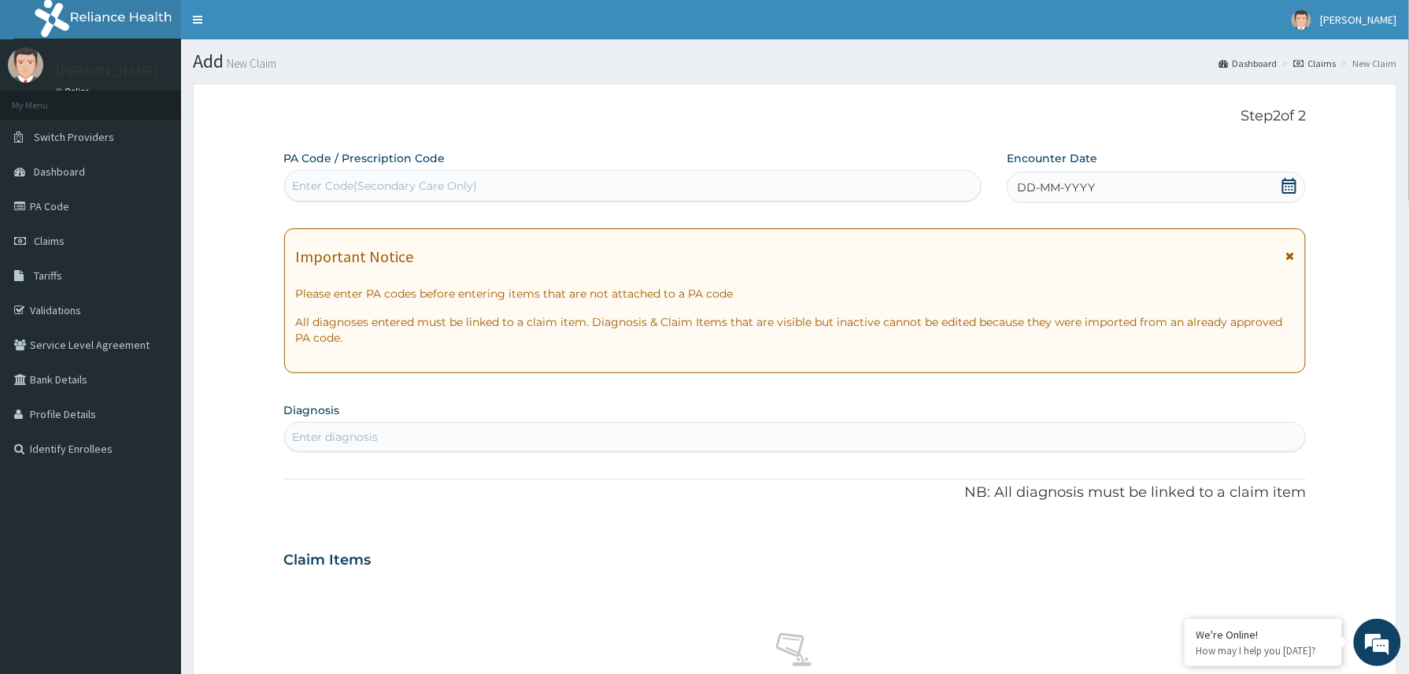
drag, startPoint x: 1175, startPoint y: 193, endPoint x: 1169, endPoint y: 209, distance: 17.0
click at [1174, 197] on div "DD-MM-YYYY" at bounding box center [1156, 187] width 299 height 31
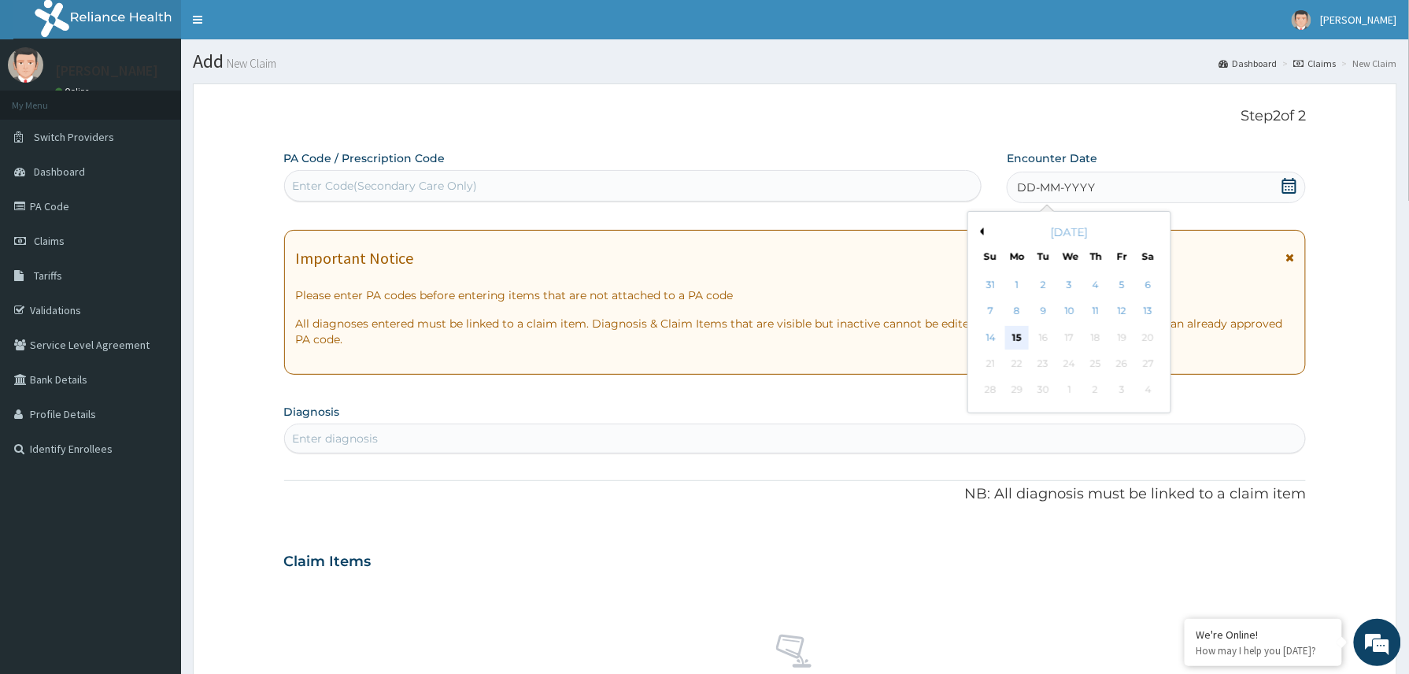
click at [1017, 334] on div "15" at bounding box center [1017, 338] width 24 height 24
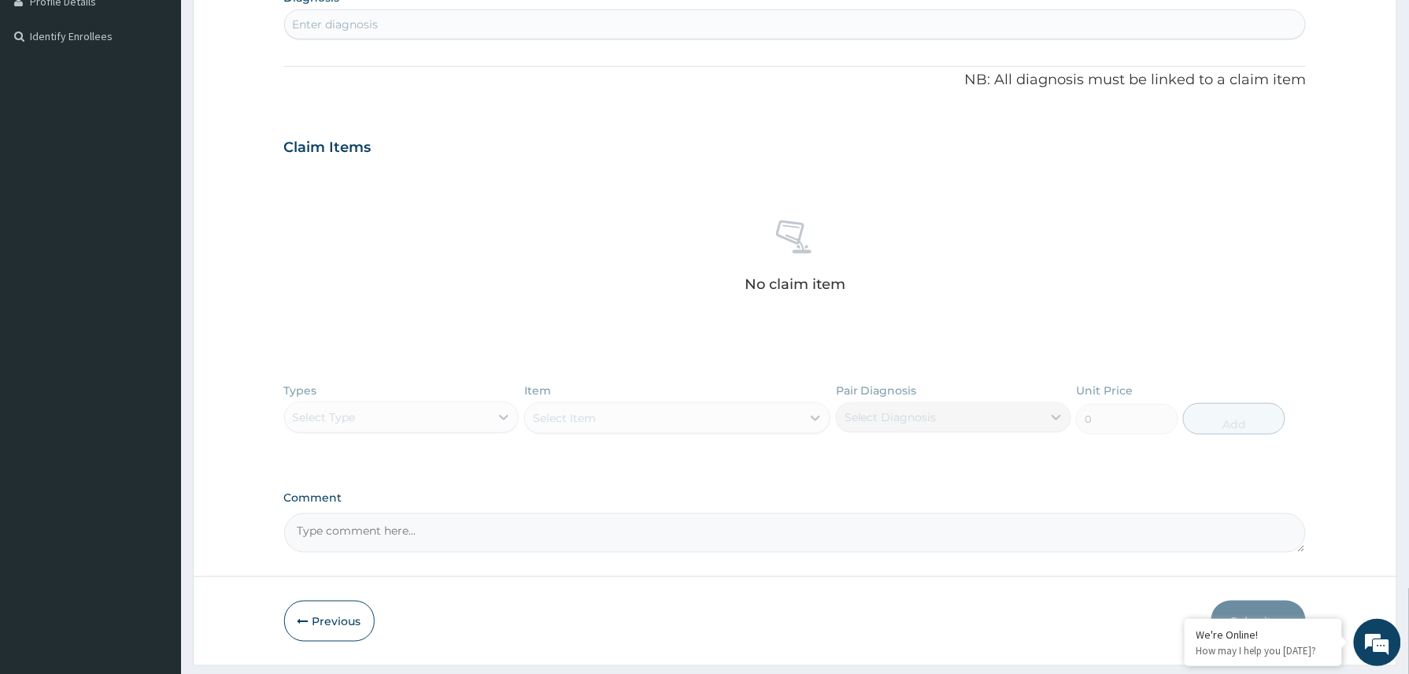
scroll to position [414, 0]
click at [365, 25] on div "Enter diagnosis" at bounding box center [336, 23] width 86 height 16
type input "common col"
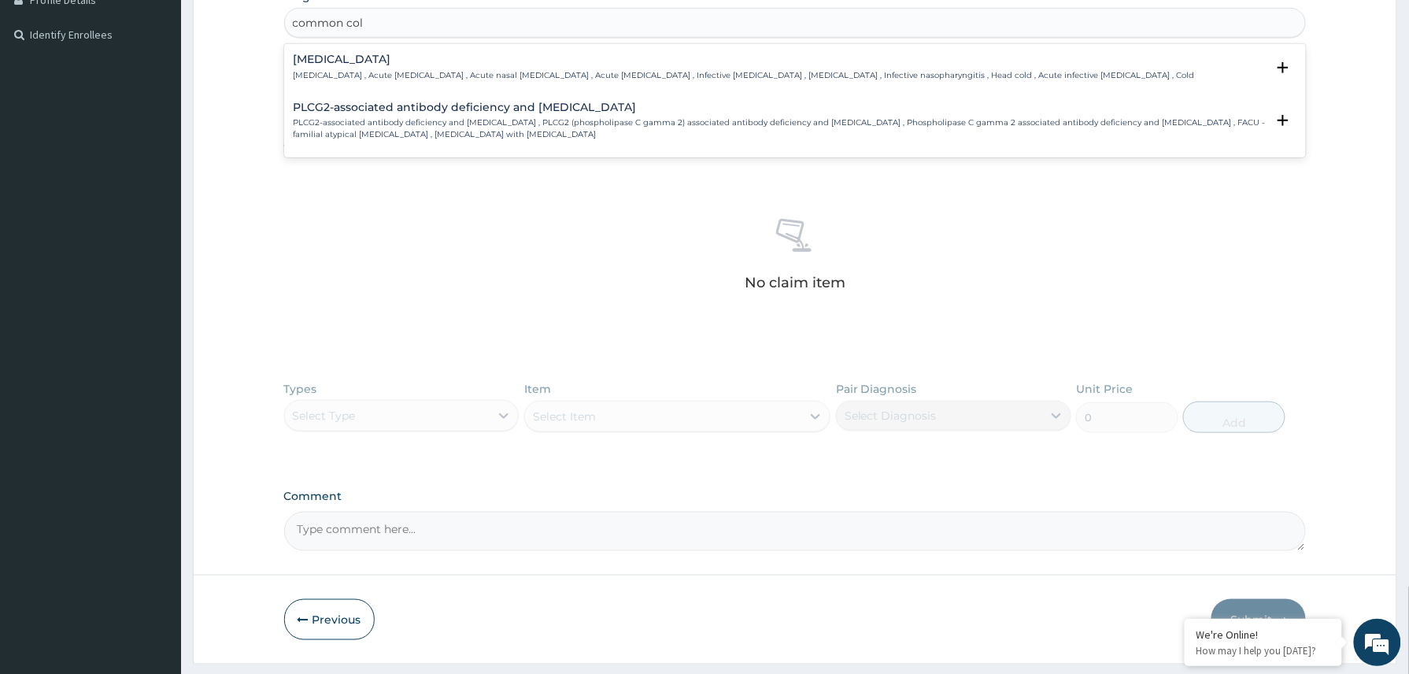
click at [328, 63] on h4 "Common cold" at bounding box center [744, 60] width 901 height 12
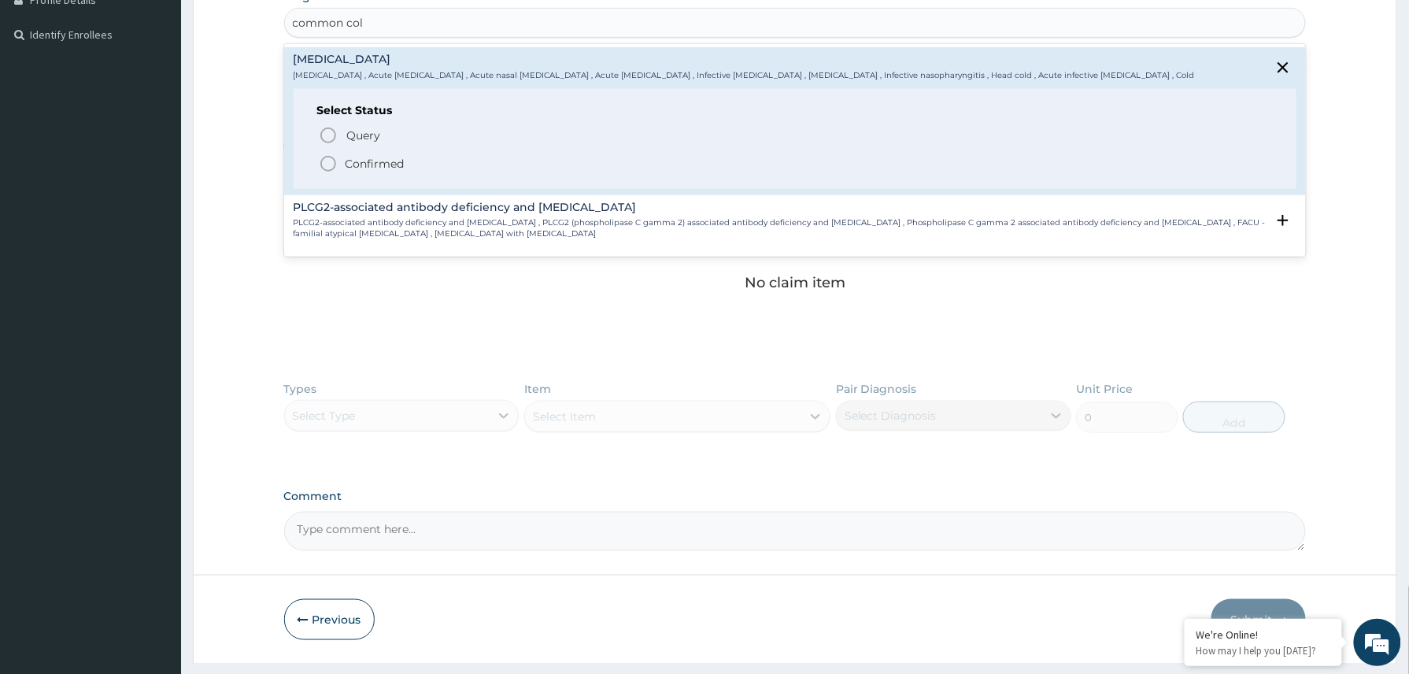
click at [378, 161] on p "Confirmed" at bounding box center [375, 164] width 59 height 16
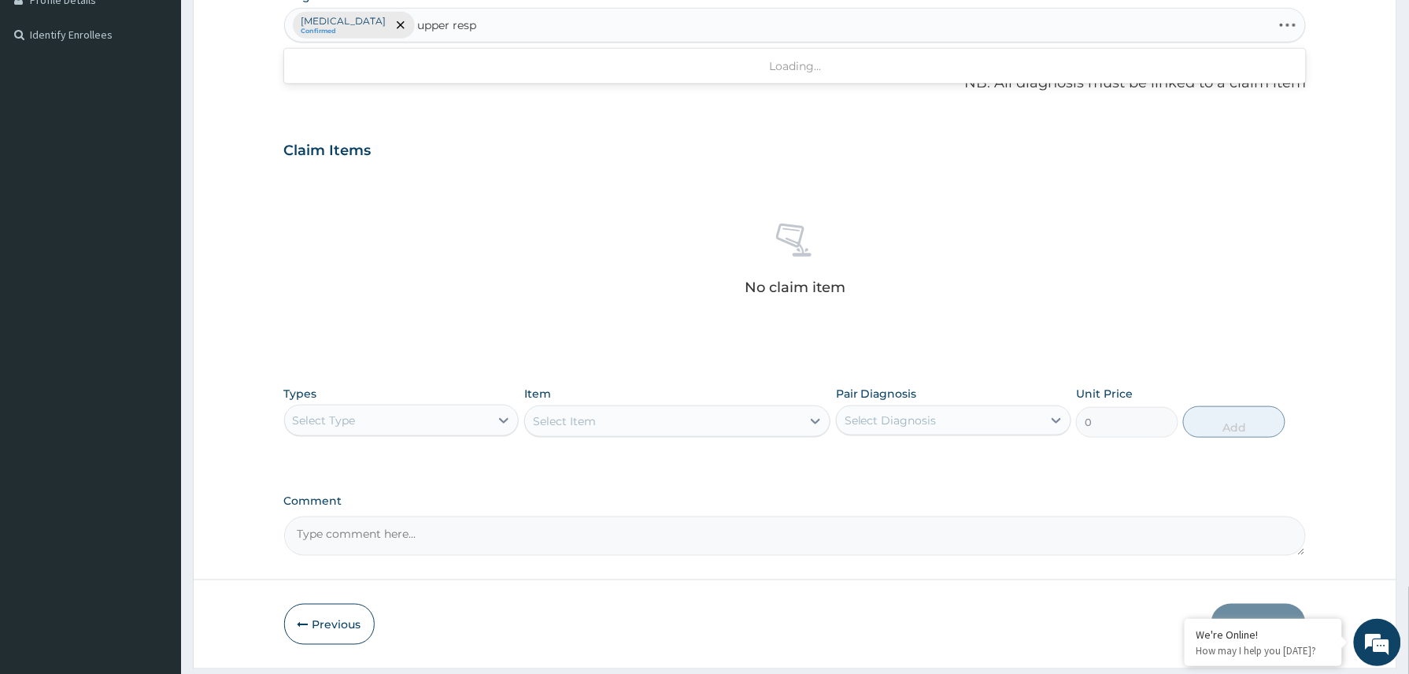
type input "upper respi"
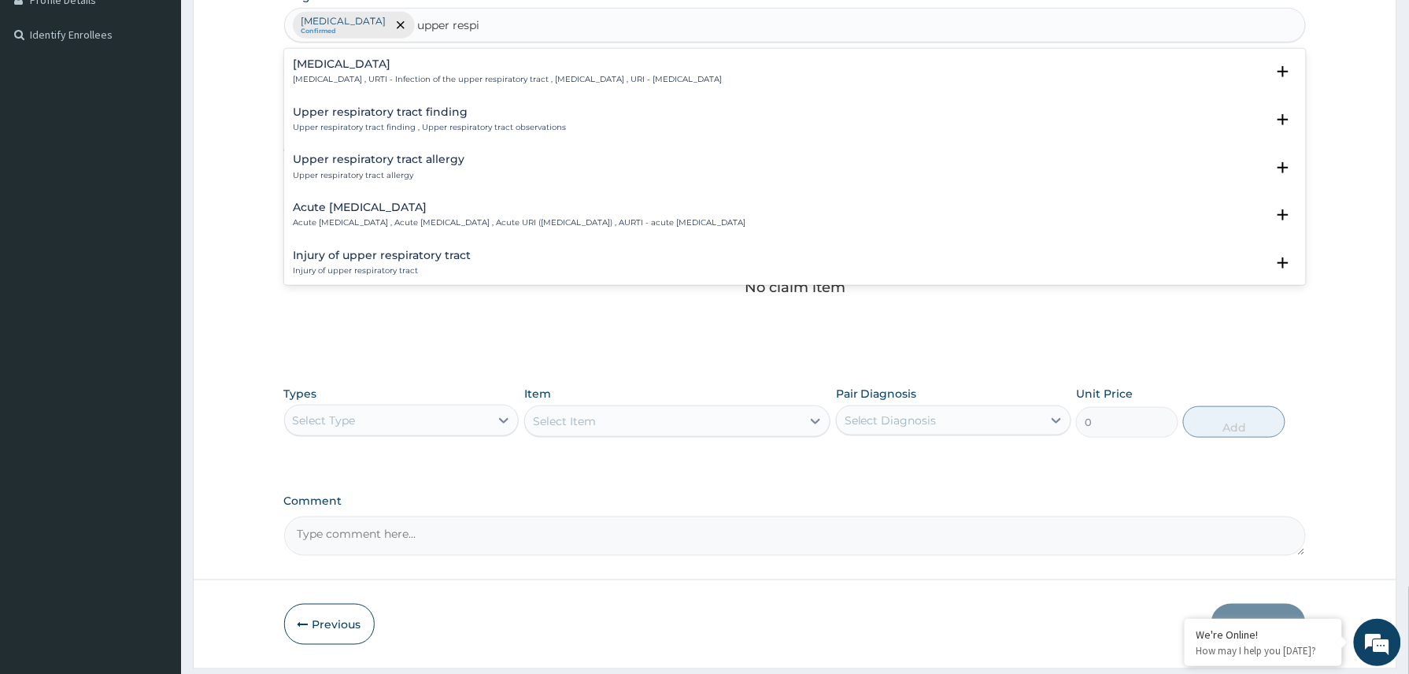
click at [372, 60] on h4 "Upper respiratory infection" at bounding box center [508, 64] width 429 height 12
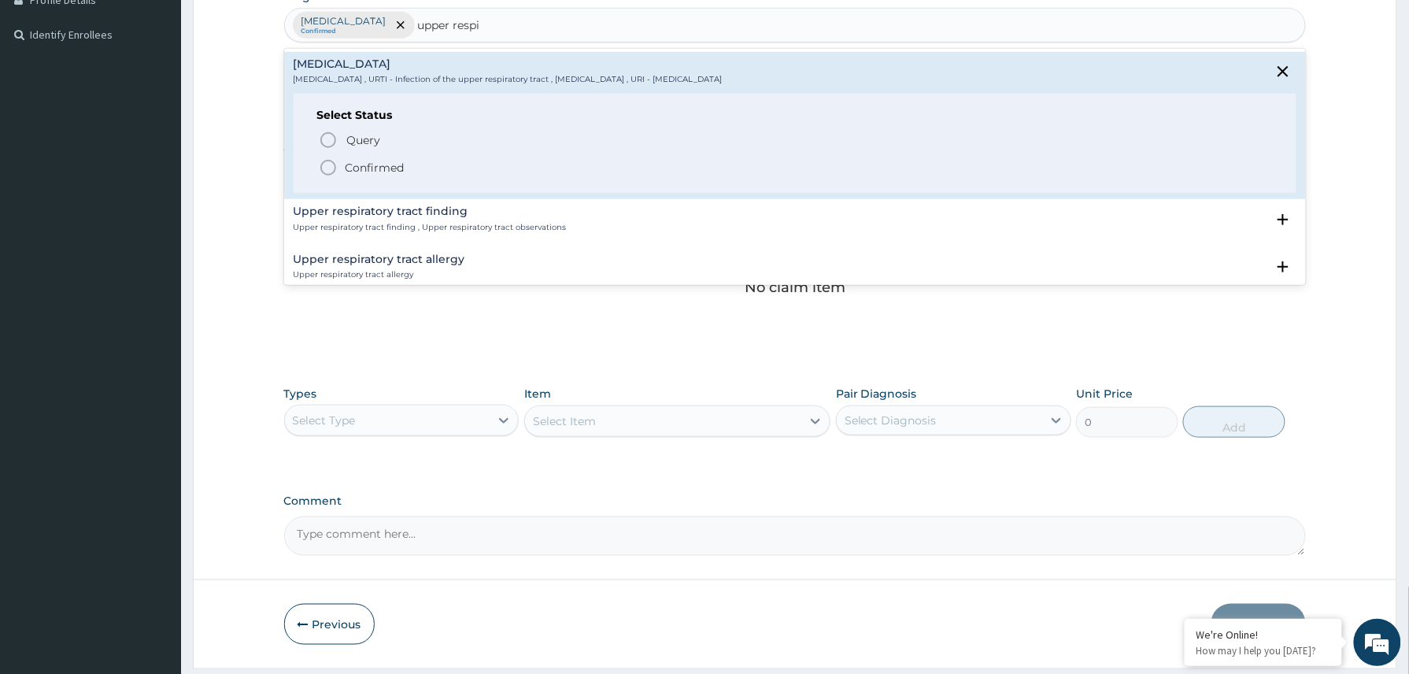
drag, startPoint x: 397, startPoint y: 162, endPoint x: 405, endPoint y: 171, distance: 11.2
click at [397, 162] on p "Confirmed" at bounding box center [375, 168] width 59 height 16
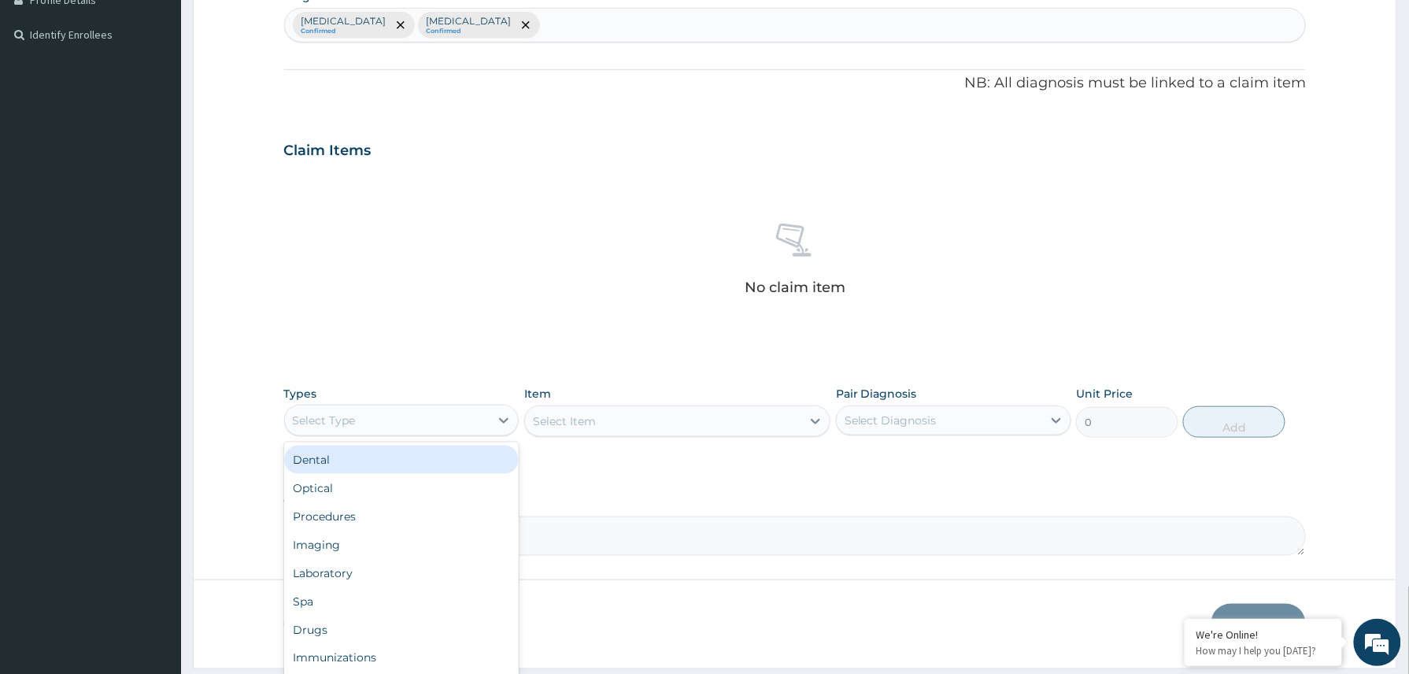
drag, startPoint x: 482, startPoint y: 419, endPoint x: 404, endPoint y: 480, distance: 98.7
click at [477, 420] on div "Select Type" at bounding box center [387, 420] width 205 height 25
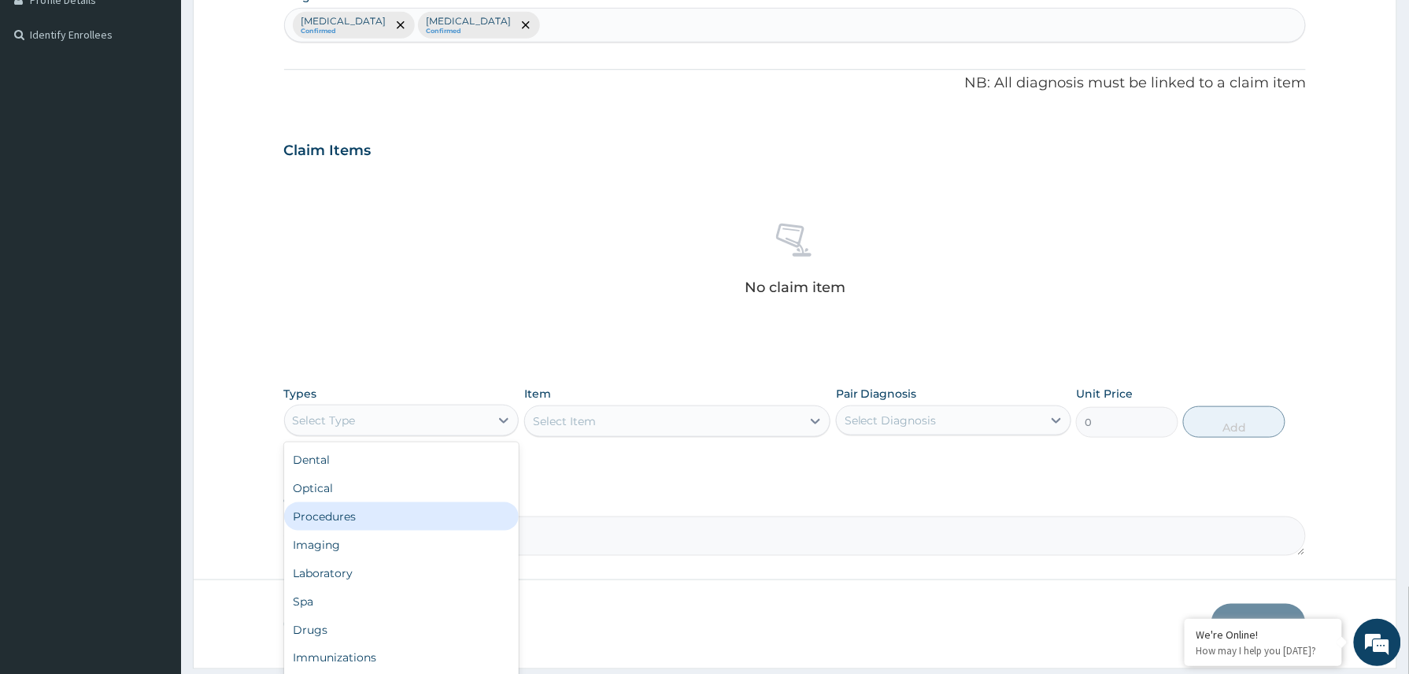
drag, startPoint x: 351, startPoint y: 513, endPoint x: 401, endPoint y: 499, distance: 52.3
click at [350, 513] on div "Procedures" at bounding box center [401, 516] width 235 height 28
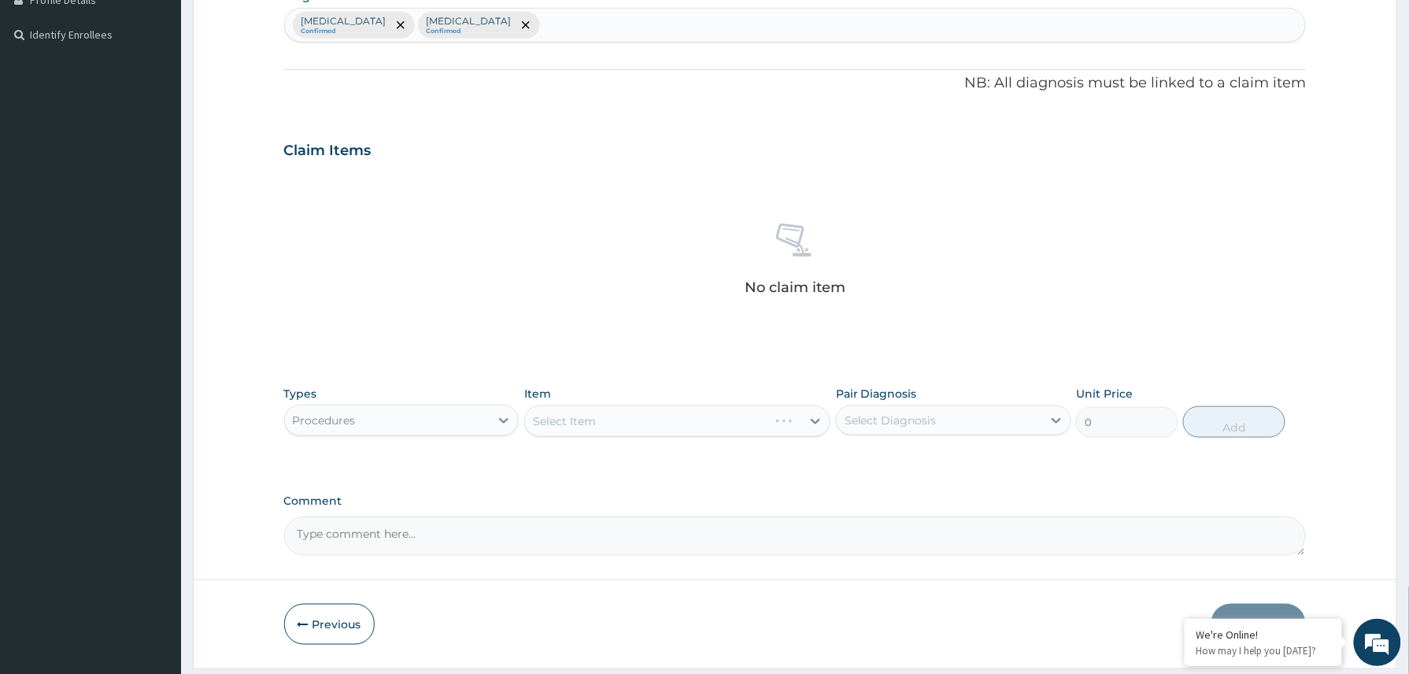
scroll to position [464, 0]
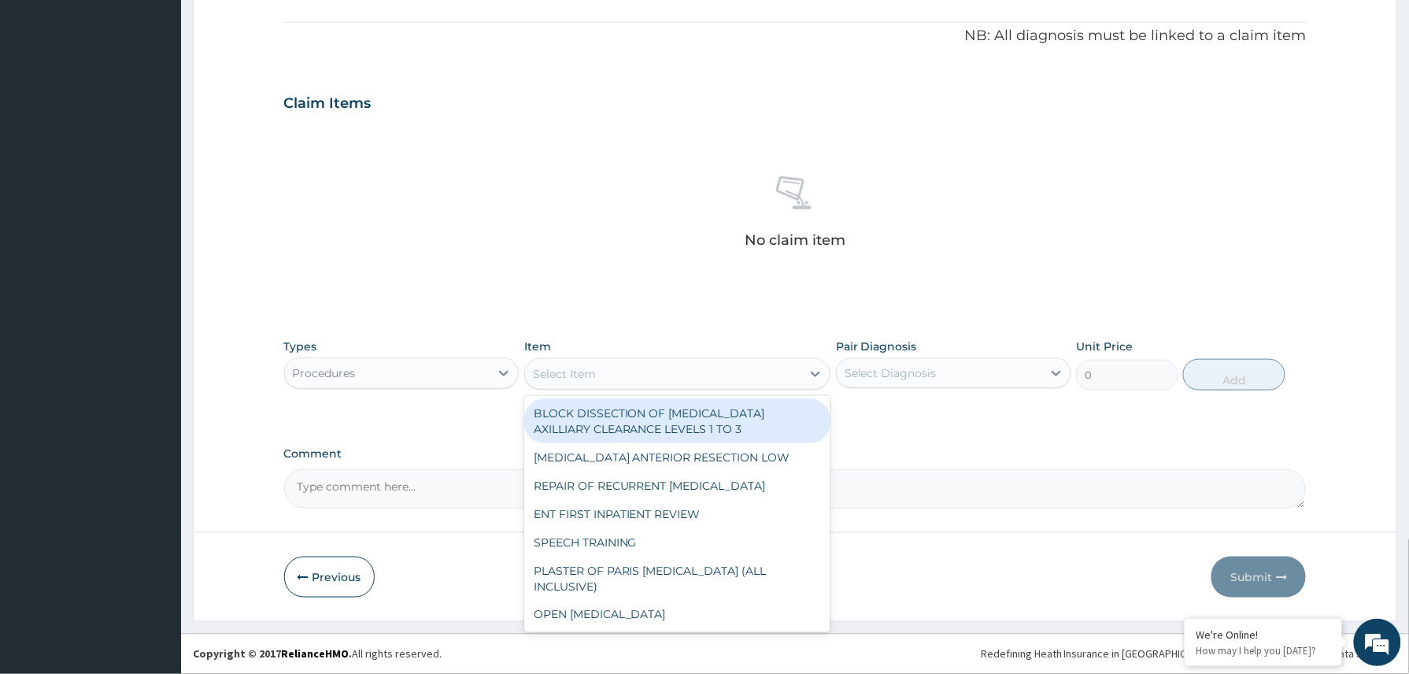
click at [615, 367] on div "Select Item" at bounding box center [663, 373] width 277 height 25
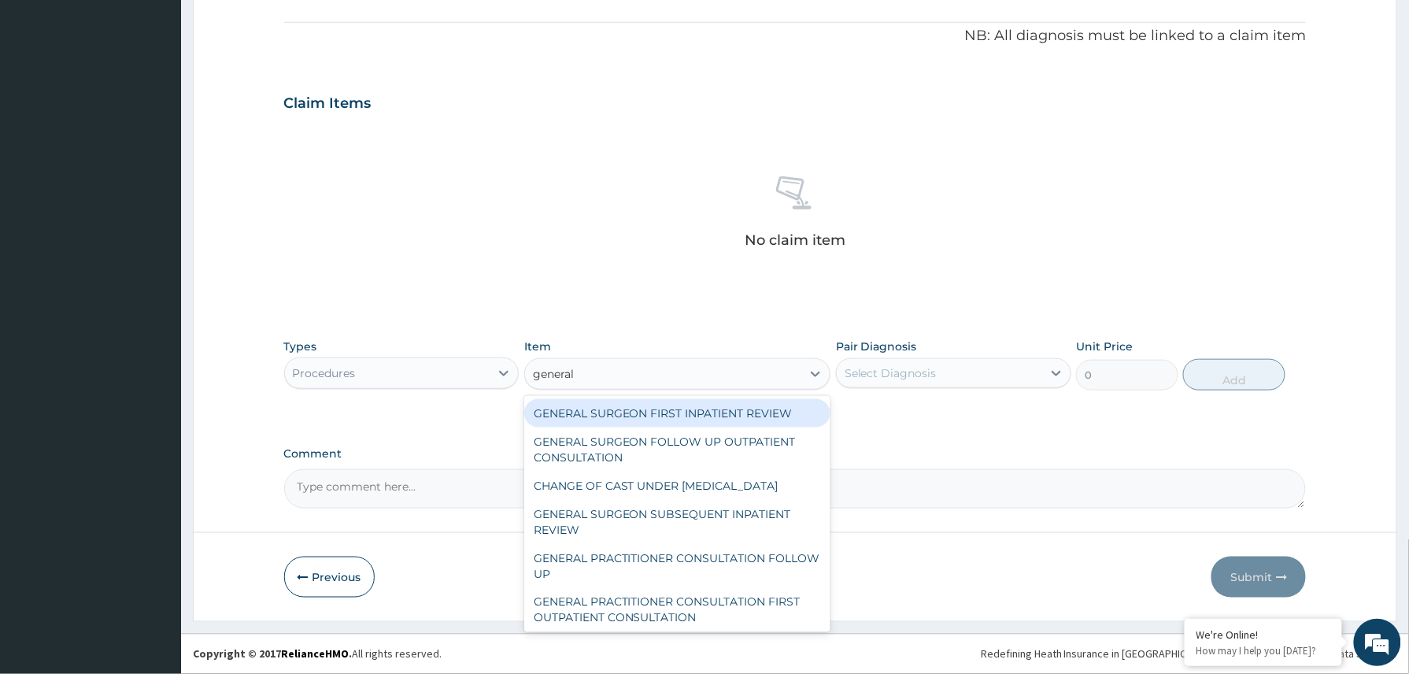
type input "general p"
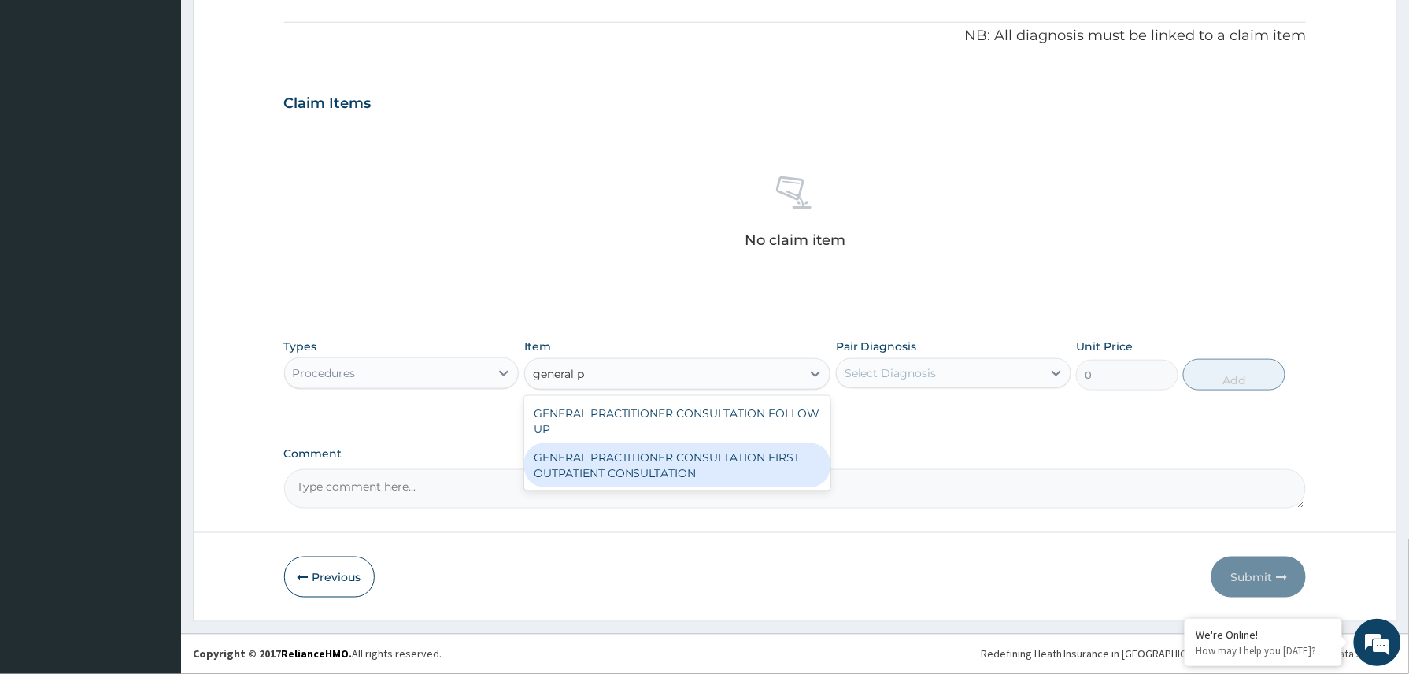
click at [627, 477] on div "GENERAL PRACTITIONER CONSULTATION FIRST OUTPATIENT CONSULTATION" at bounding box center [677, 465] width 307 height 44
type input "3370.125"
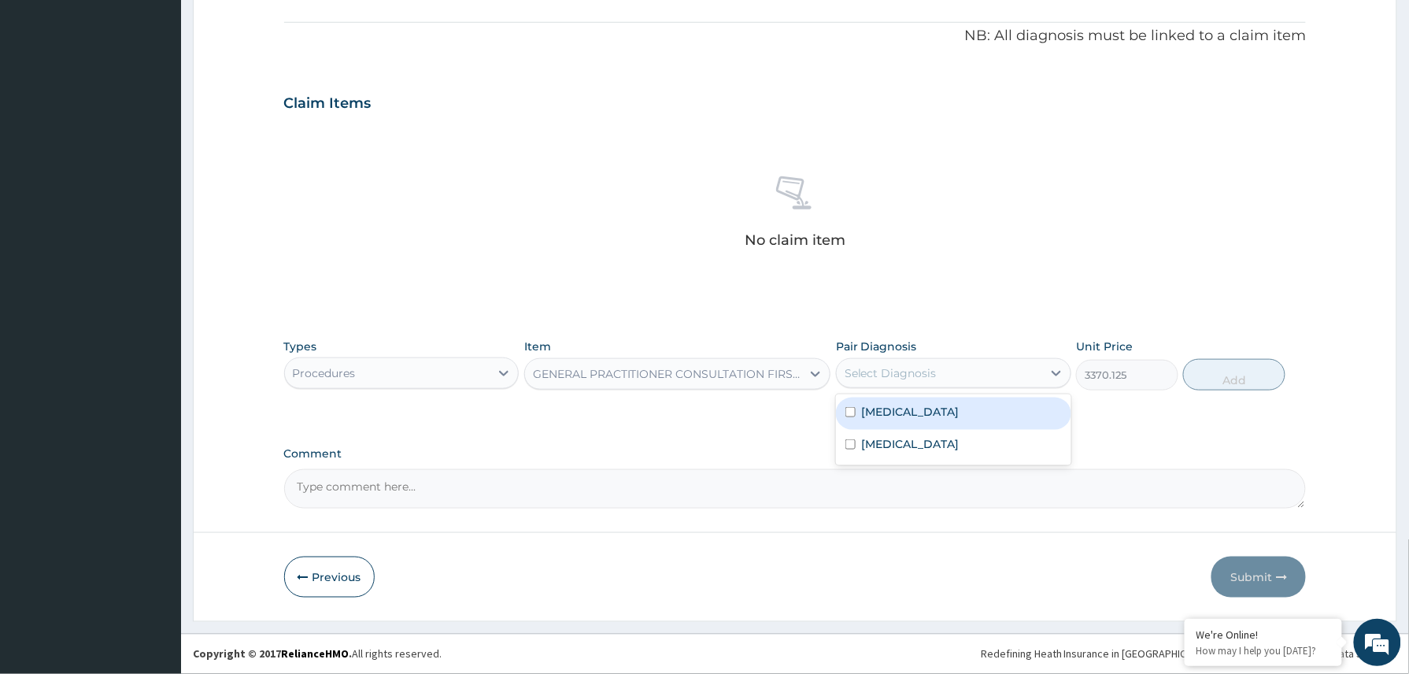
click at [897, 370] on div "Select Diagnosis" at bounding box center [890, 373] width 92 height 16
click at [894, 422] on div "Common cold" at bounding box center [953, 413] width 235 height 32
checkbox input "true"
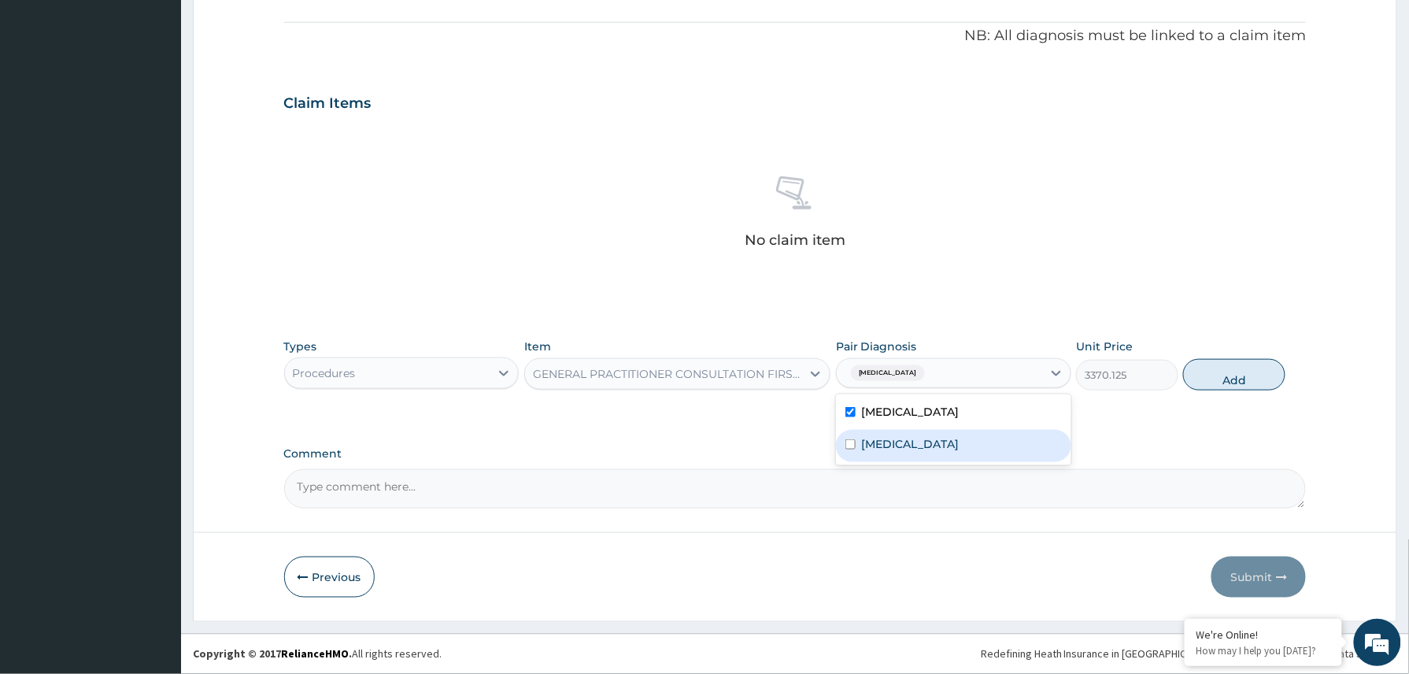
drag, startPoint x: 891, startPoint y: 445, endPoint x: 1063, endPoint y: 426, distance: 172.7
click at [894, 445] on label "Upper respiratory infection" at bounding box center [911, 444] width 98 height 16
checkbox input "true"
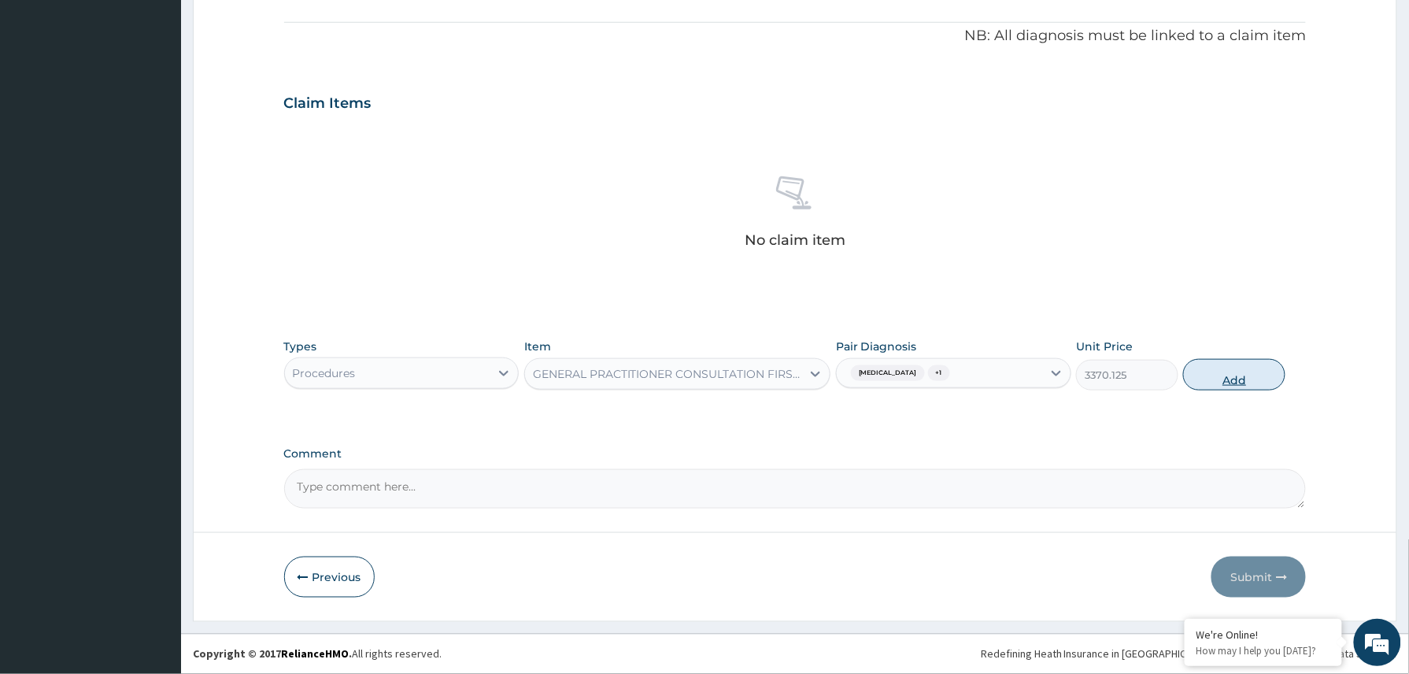
click at [1217, 375] on button "Add" at bounding box center [1234, 374] width 102 height 31
type input "0"
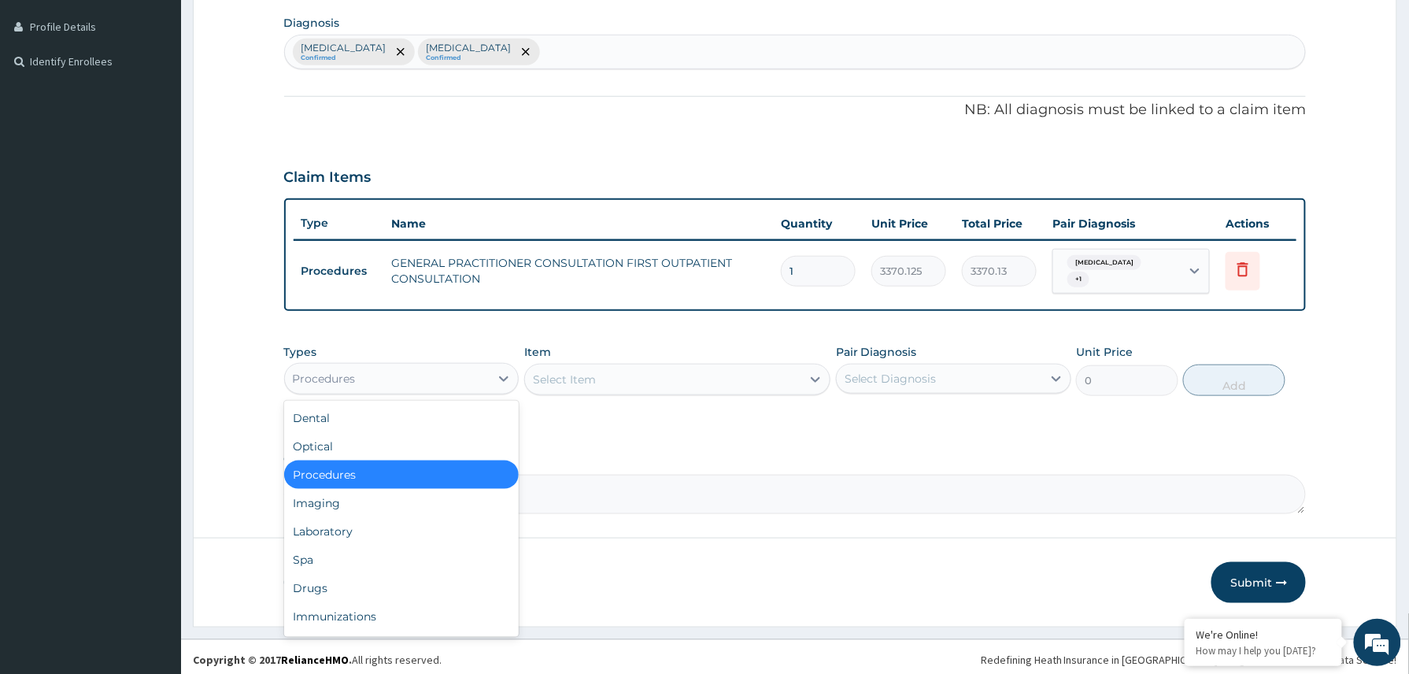
drag, startPoint x: 436, startPoint y: 373, endPoint x: 392, endPoint y: 472, distance: 108.5
click at [436, 379] on div "Procedures" at bounding box center [387, 378] width 205 height 25
click at [334, 581] on div "Drugs" at bounding box center [401, 588] width 235 height 28
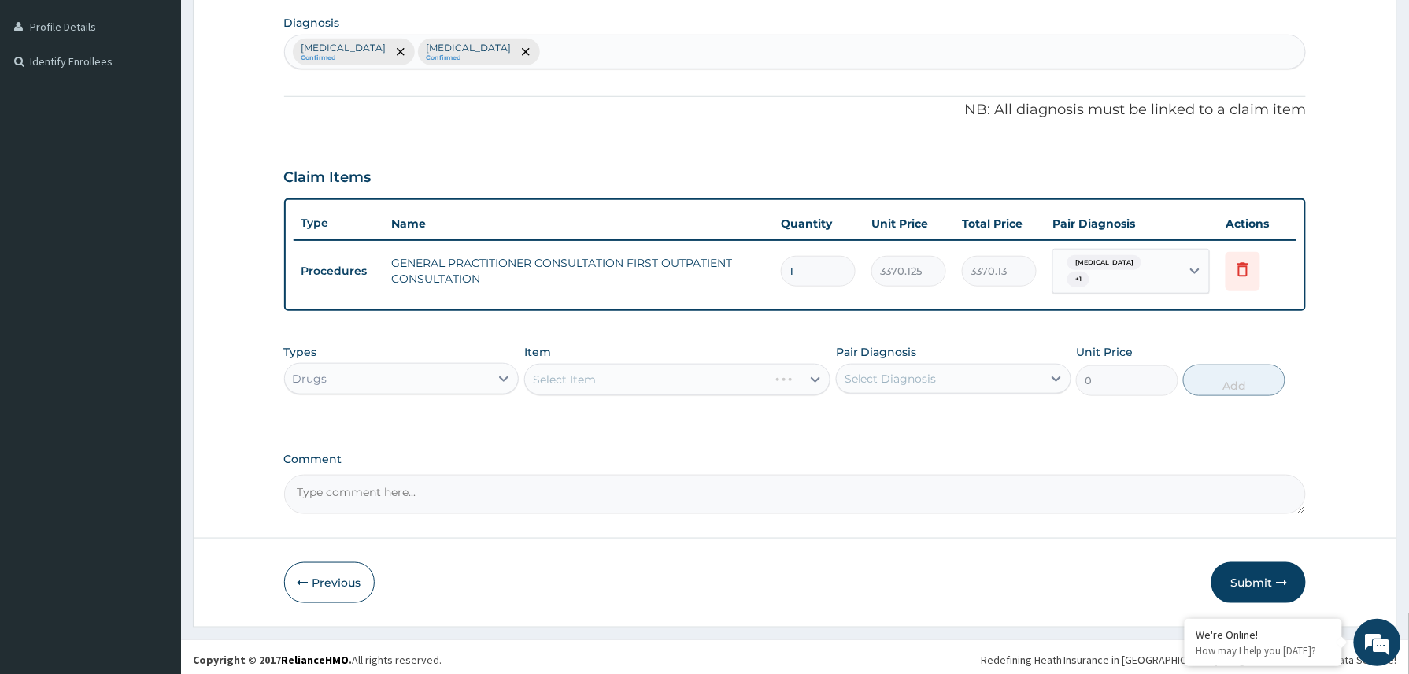
click at [580, 371] on div "Select Item" at bounding box center [677, 379] width 307 height 31
drag, startPoint x: 580, startPoint y: 371, endPoint x: 633, endPoint y: 362, distance: 53.6
click at [633, 364] on div "Select Item" at bounding box center [677, 379] width 307 height 31
click at [460, 482] on textarea "Comment" at bounding box center [795, 494] width 1022 height 39
paste textarea "Tabs Loratidine 10mg bd x 1/52"
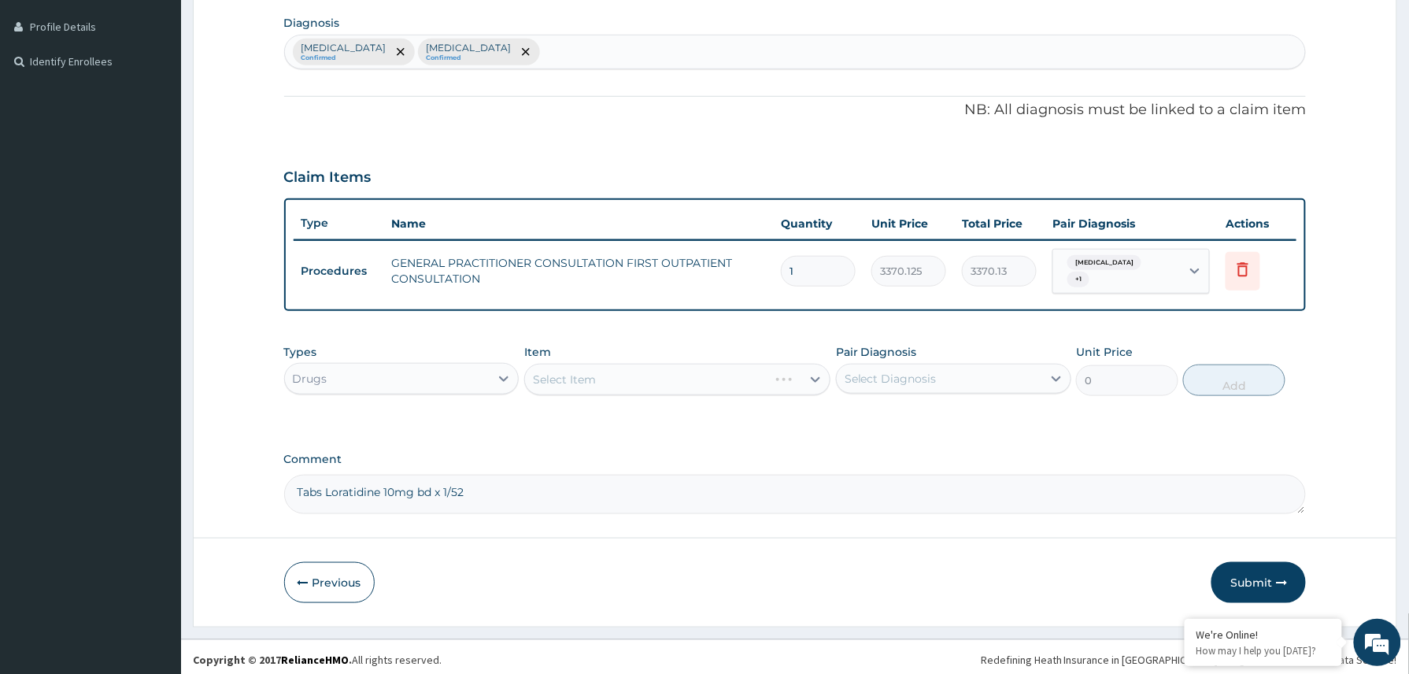
scroll to position [19, 0]
drag, startPoint x: 498, startPoint y: 477, endPoint x: 275, endPoint y: 494, distance: 224.2
click at [275, 494] on form "Step 2 of 2 PA Code / Prescription Code Enter Code(Secondary Care Only) Encount…" at bounding box center [795, 161] width 1204 height 931
type textarea "T"
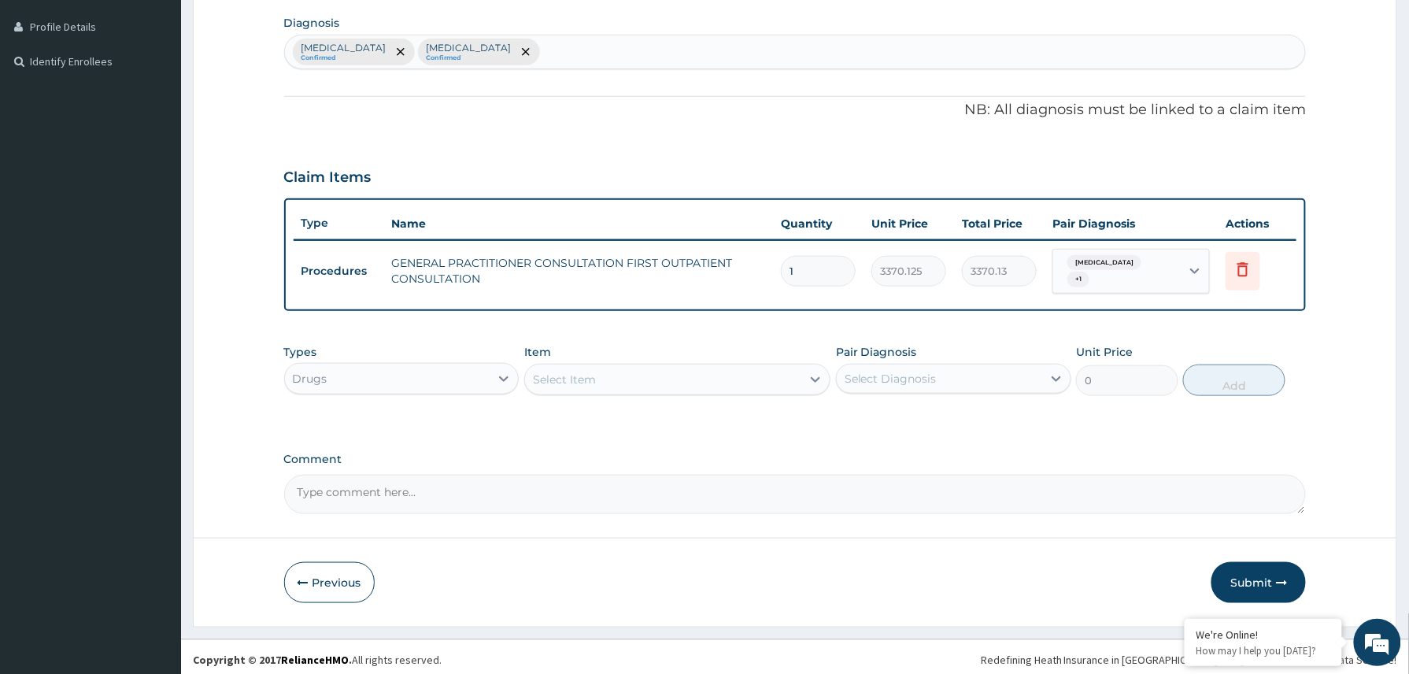
click at [643, 376] on div "Select Item" at bounding box center [663, 379] width 277 height 25
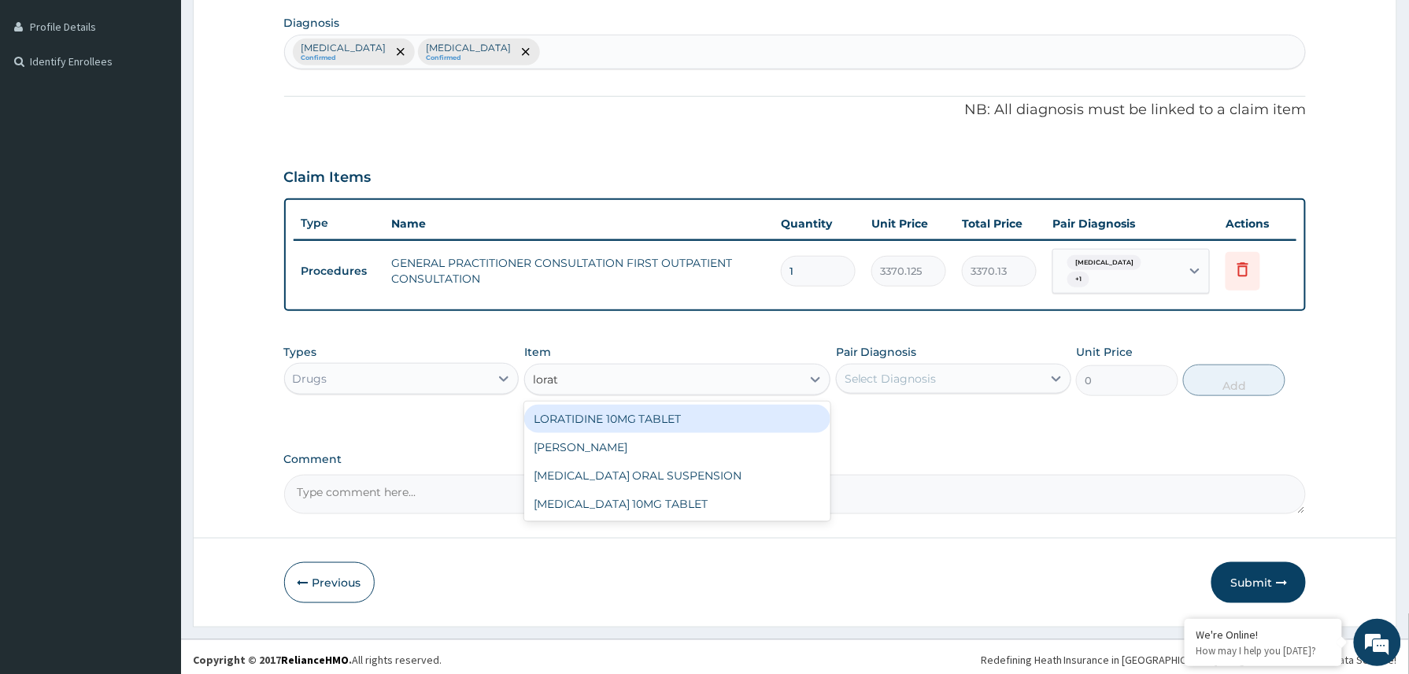
type input "lorata"
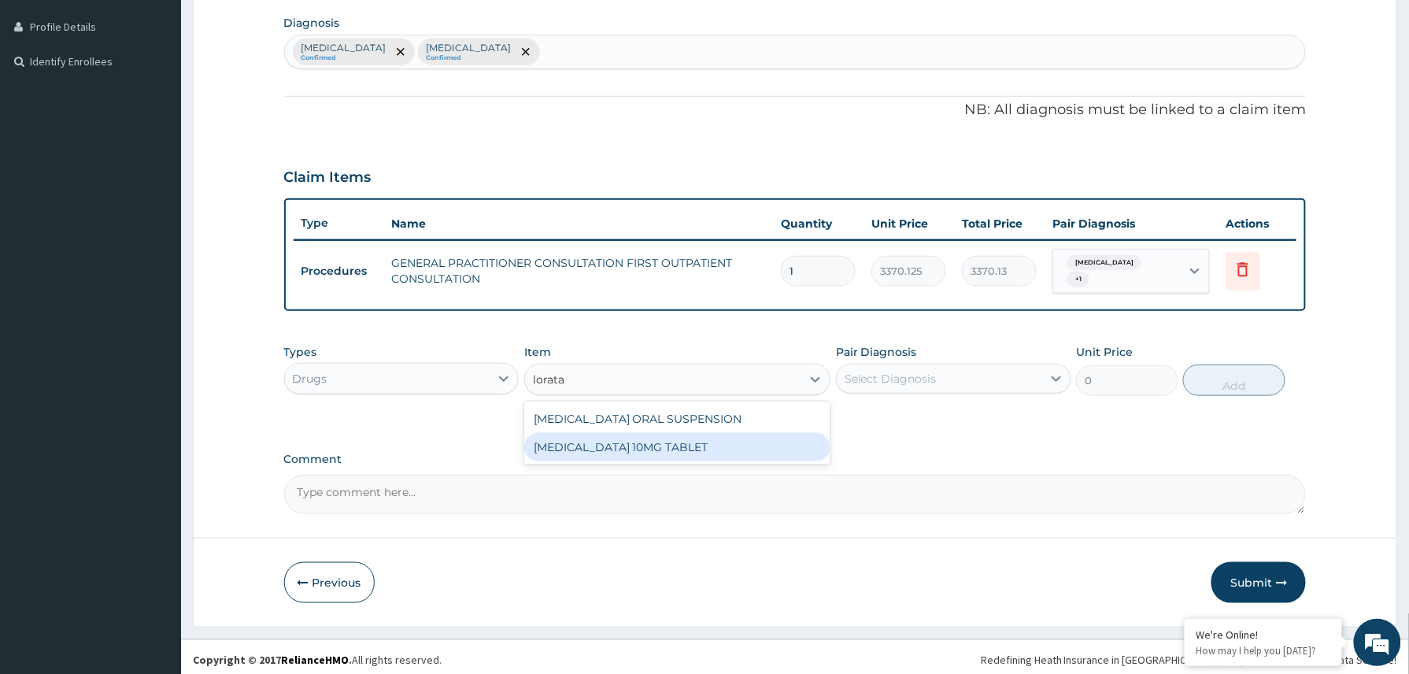
click at [665, 433] on div "LORATADINE 10MG TABLET" at bounding box center [677, 447] width 307 height 28
type input "86.25"
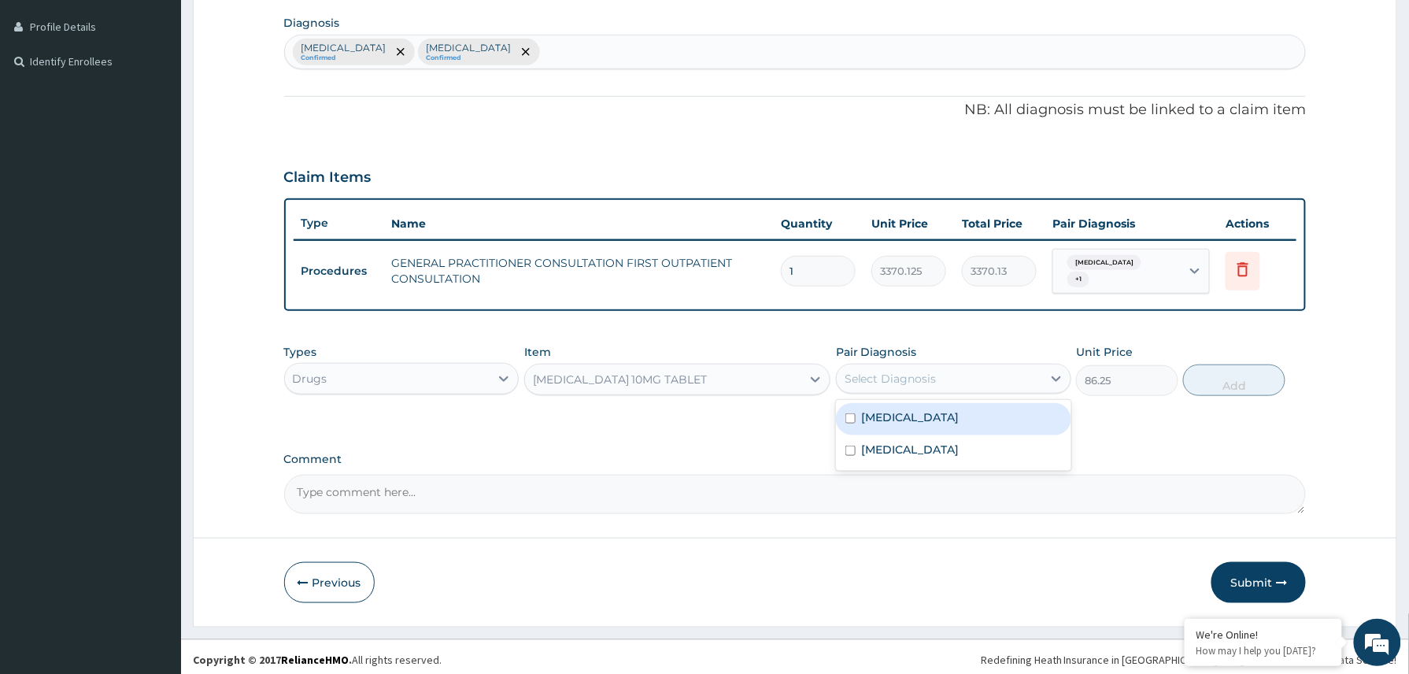
click at [929, 378] on div "Select Diagnosis" at bounding box center [939, 378] width 205 height 25
drag, startPoint x: 911, startPoint y: 414, endPoint x: 910, endPoint y: 426, distance: 11.8
click at [911, 422] on div "Common cold" at bounding box center [953, 419] width 235 height 32
checkbox input "true"
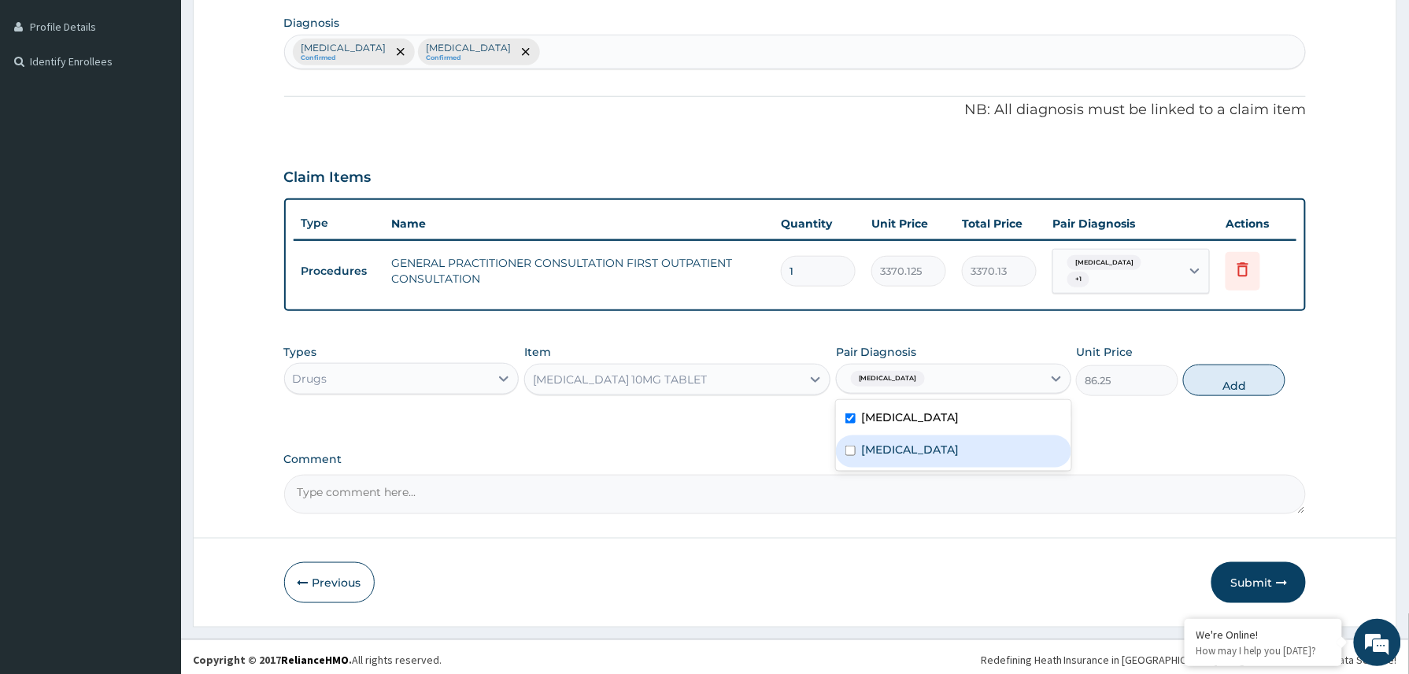
drag, startPoint x: 904, startPoint y: 447, endPoint x: 1056, endPoint y: 423, distance: 153.7
click at [933, 448] on label "Upper respiratory infection" at bounding box center [911, 450] width 98 height 16
checkbox input "true"
click at [1236, 370] on button "Add" at bounding box center [1234, 379] width 102 height 31
type input "0"
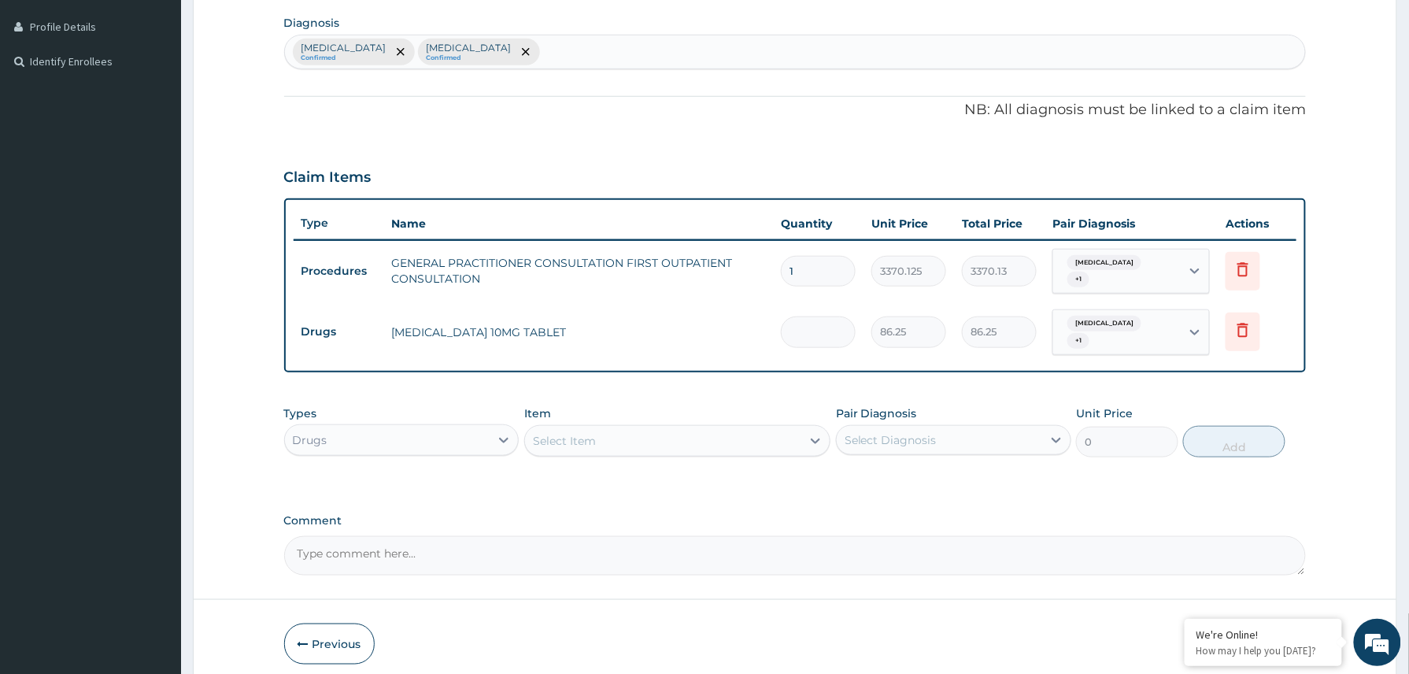
type input "0.00"
type input "5"
type input "431.25"
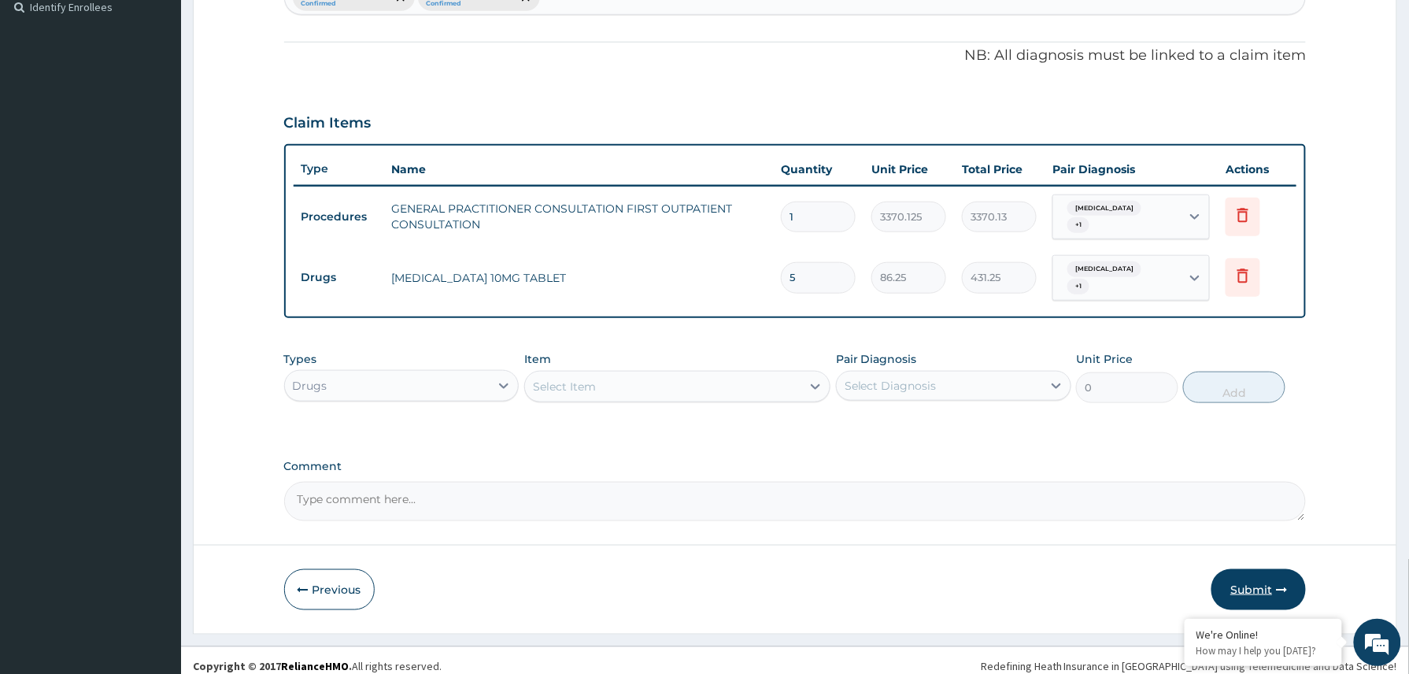
type input "5"
drag, startPoint x: 1263, startPoint y: 565, endPoint x: 1226, endPoint y: 578, distance: 39.1
click at [1255, 571] on button "Submit" at bounding box center [1258, 589] width 94 height 41
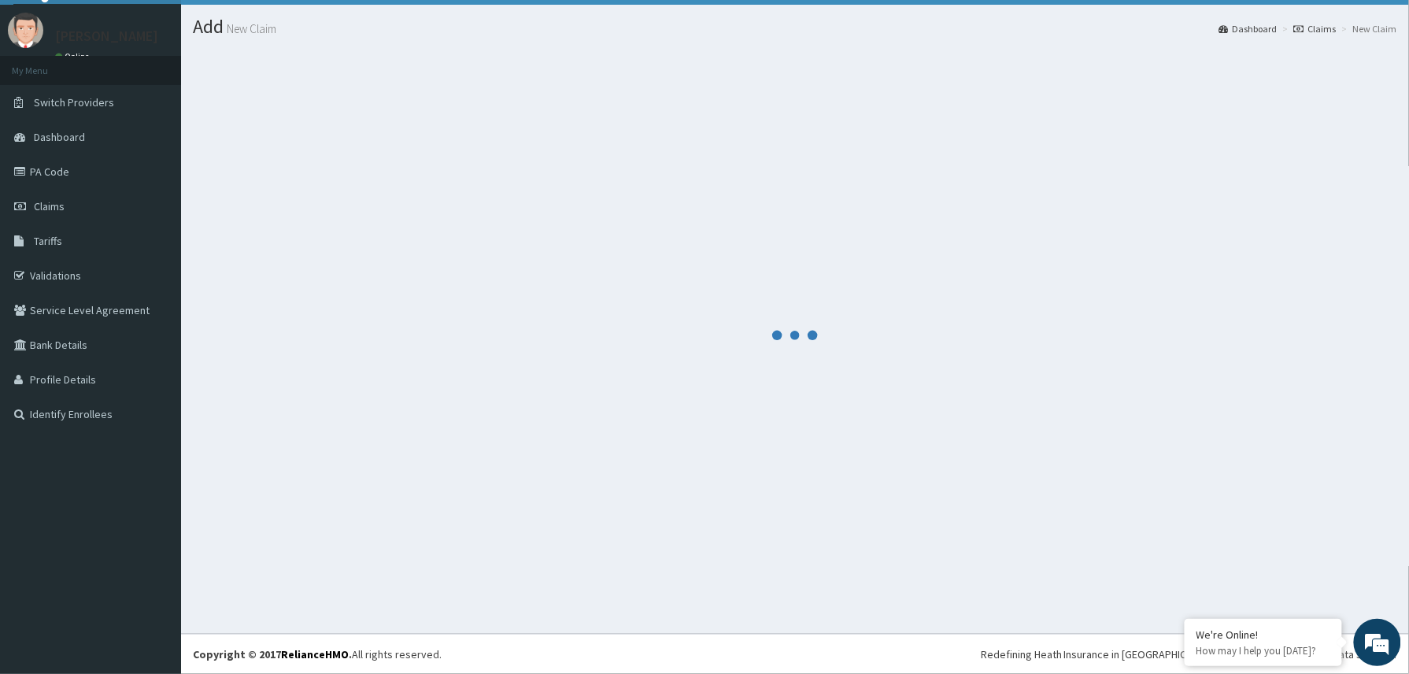
scroll to position [35, 0]
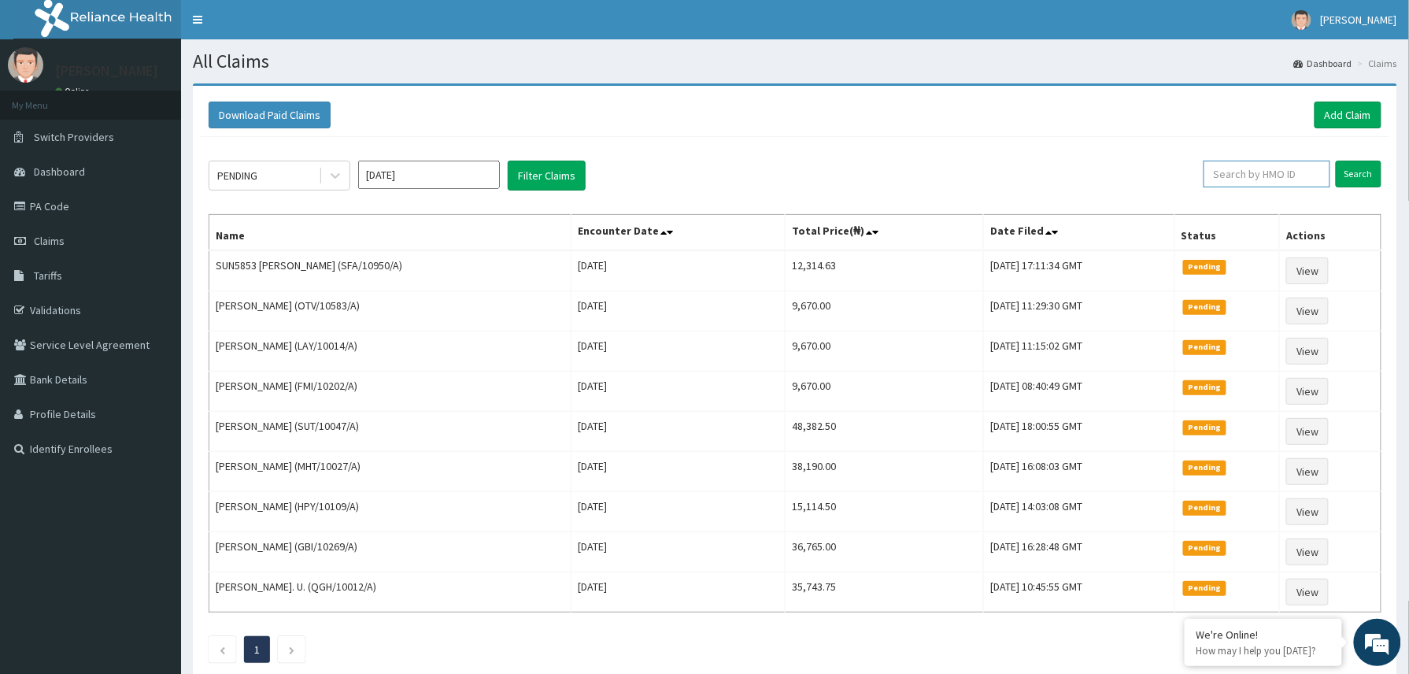
click at [1244, 183] on input "text" at bounding box center [1266, 174] width 127 height 27
paste input "2410521"
type input "2410521"
drag, startPoint x: 1262, startPoint y: 170, endPoint x: 1193, endPoint y: 183, distance: 70.4
click at [1193, 183] on input "2410521" at bounding box center [1240, 174] width 118 height 27
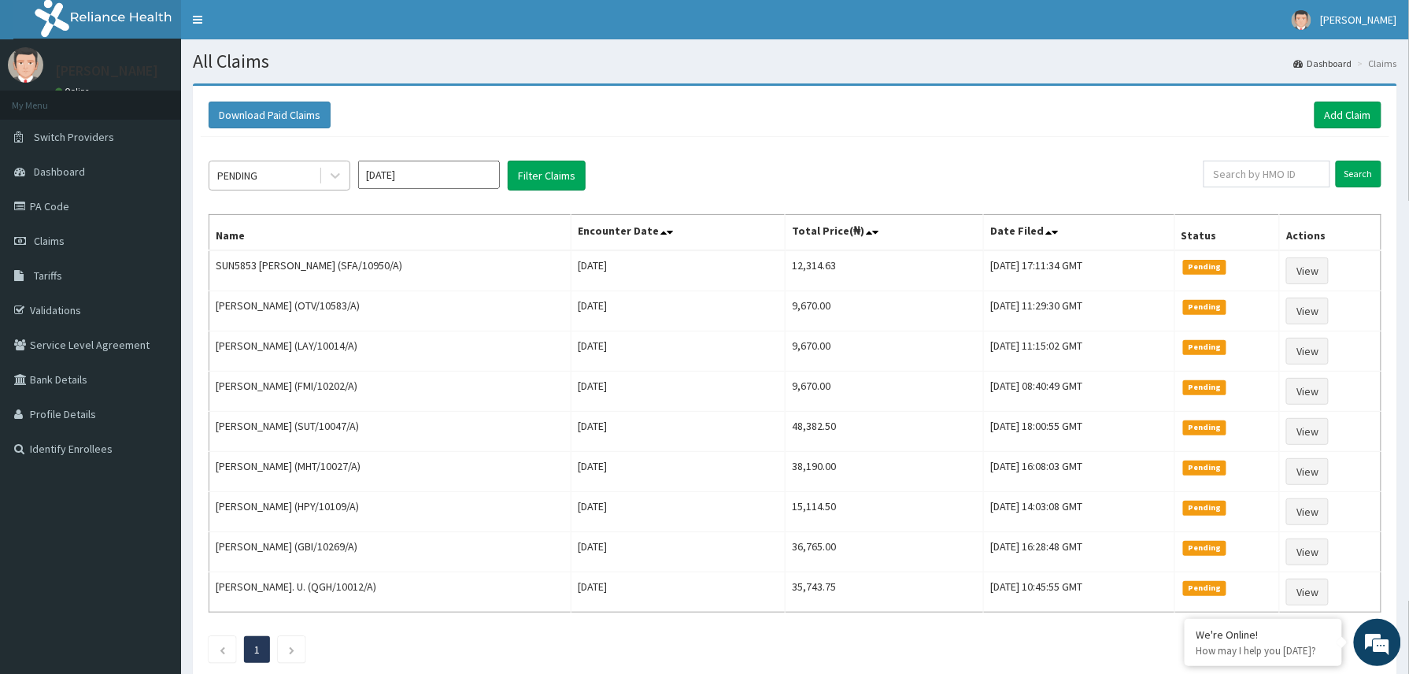
drag, startPoint x: 329, startPoint y: 173, endPoint x: 301, endPoint y: 189, distance: 32.4
click at [327, 173] on icon at bounding box center [335, 176] width 16 height 16
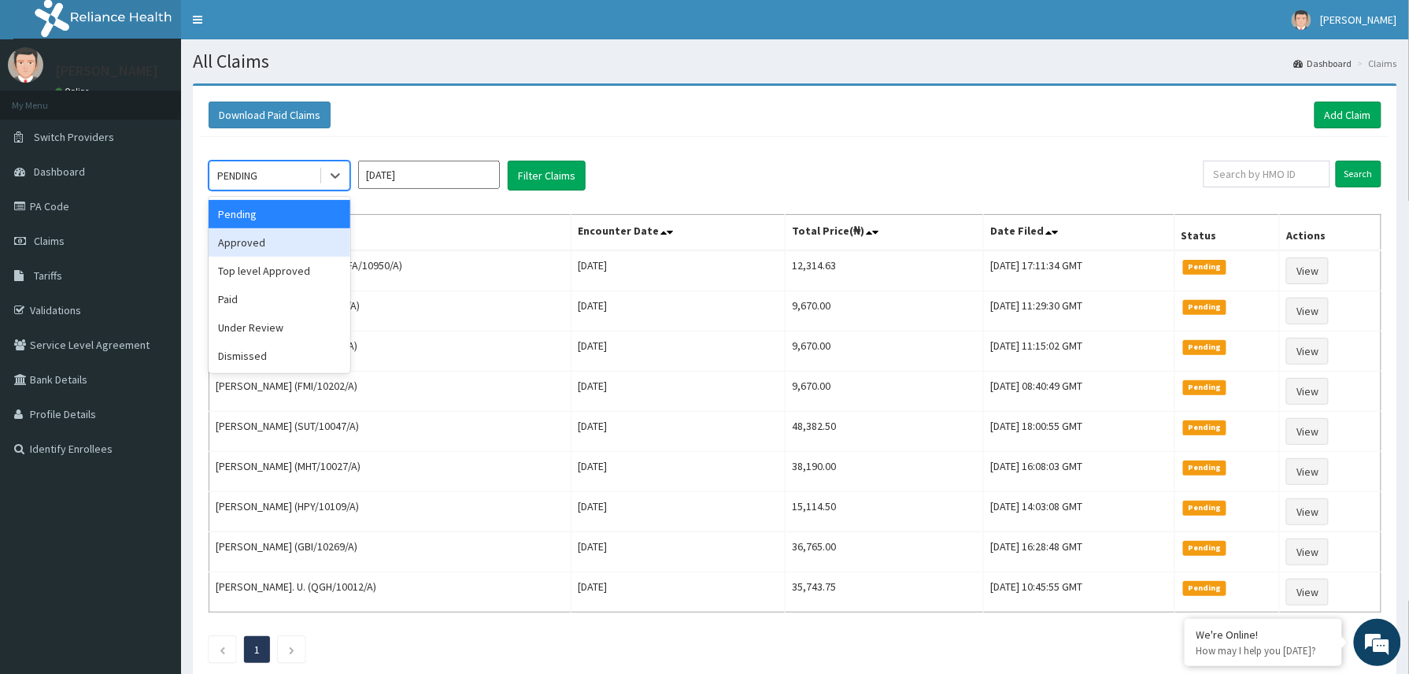
drag, startPoint x: 260, startPoint y: 237, endPoint x: 507, endPoint y: 217, distance: 247.9
click at [264, 238] on div "Approved" at bounding box center [280, 242] width 142 height 28
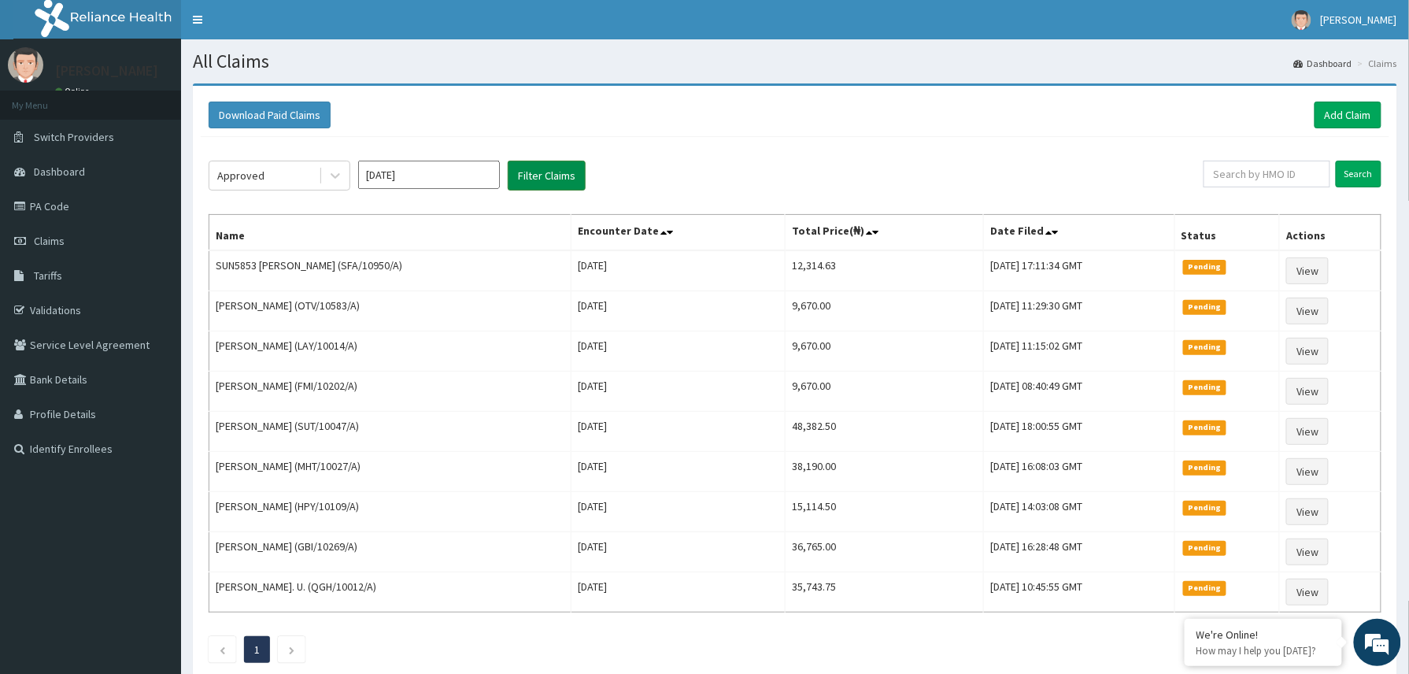
click at [565, 174] on button "Filter Claims" at bounding box center [547, 176] width 78 height 30
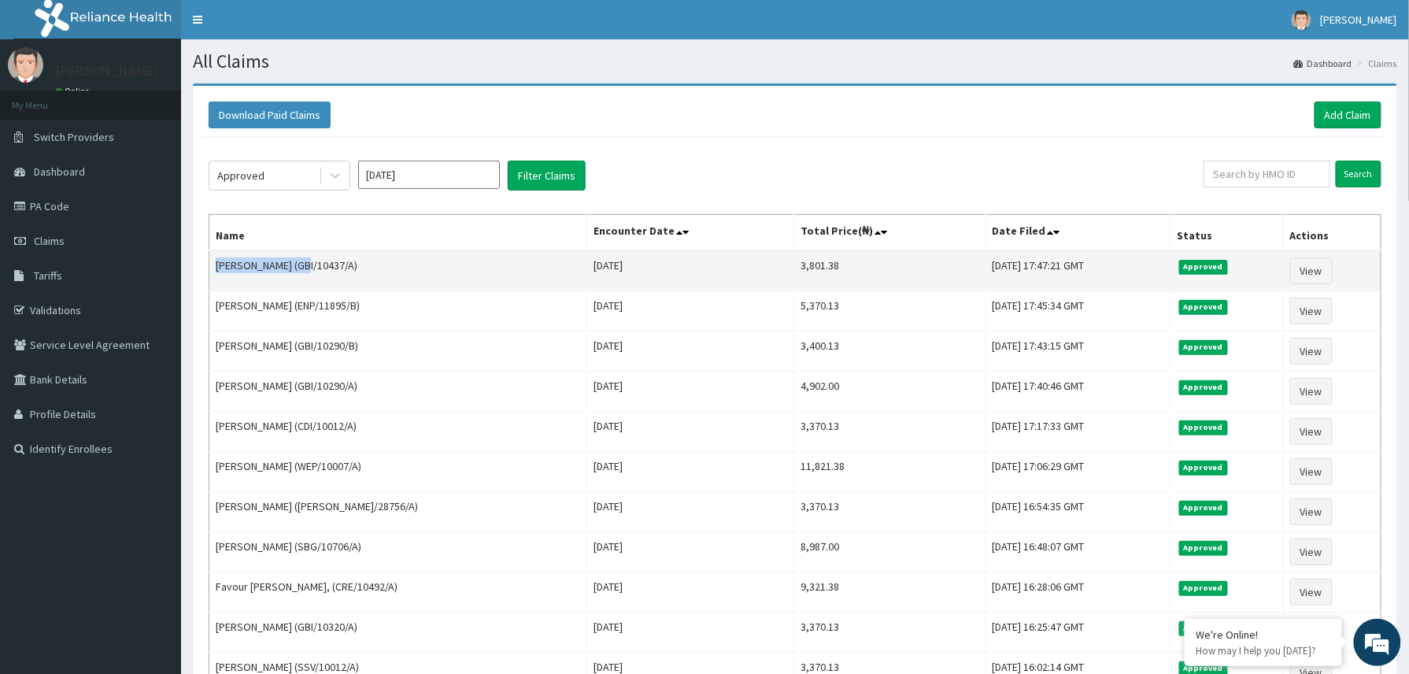
drag, startPoint x: 213, startPoint y: 269, endPoint x: 310, endPoint y: 266, distance: 97.6
click at [310, 266] on td "[PERSON_NAME] (GBI/10437/A)" at bounding box center [398, 270] width 378 height 41
copy td "[PERSON_NAME]"
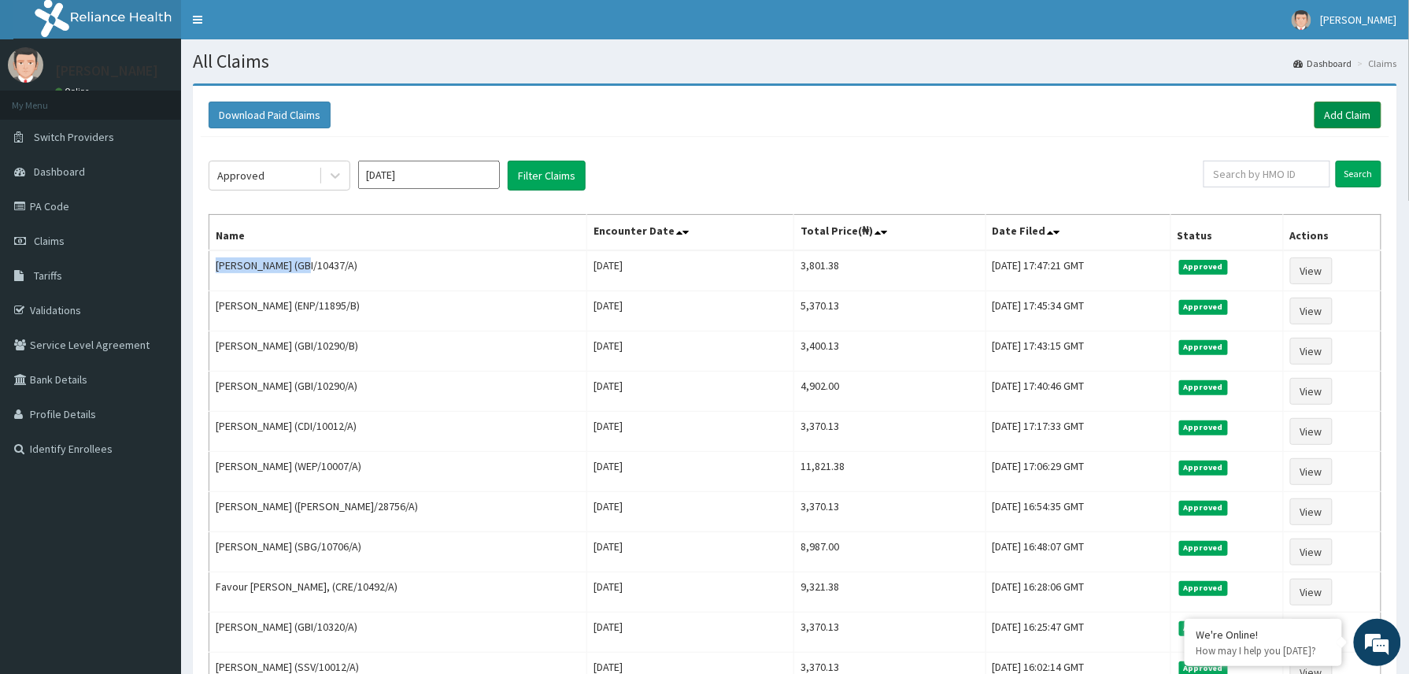
click at [1340, 105] on link "Add Claim" at bounding box center [1347, 115] width 67 height 27
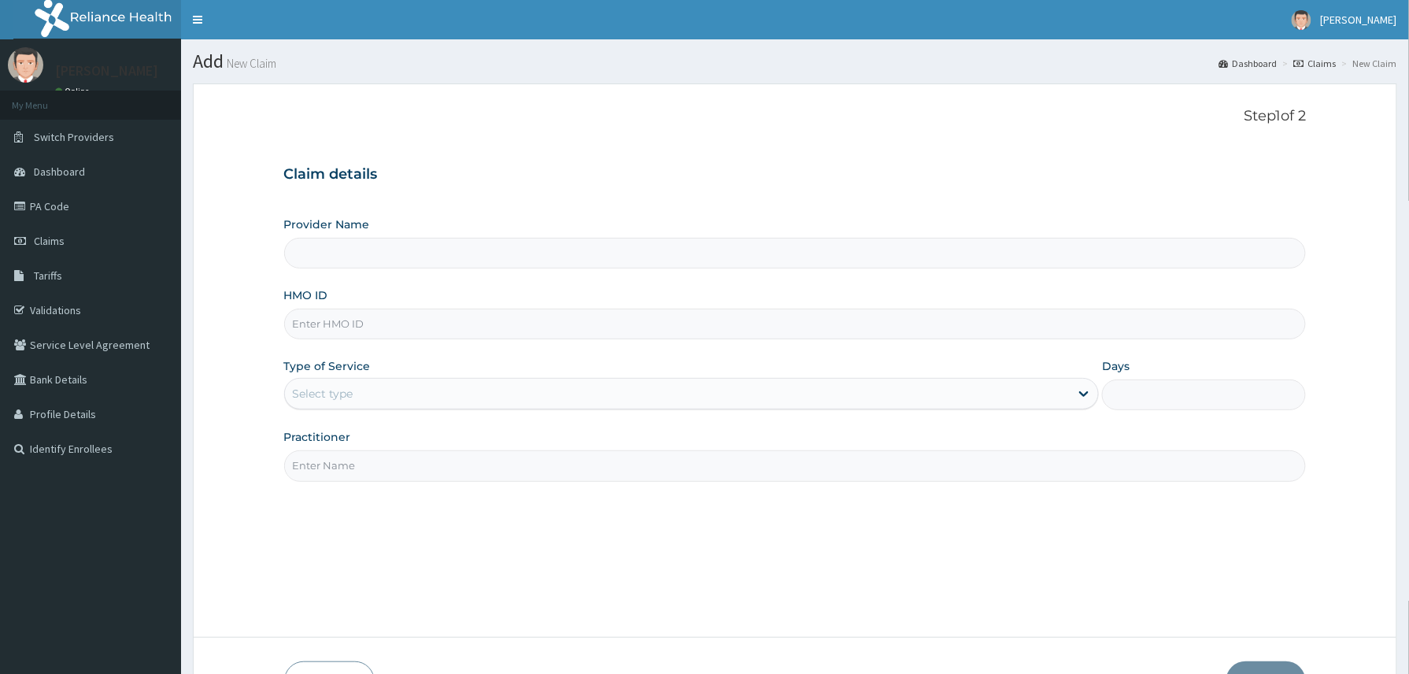
click at [356, 321] on input "HMO ID" at bounding box center [795, 324] width 1022 height 31
paste input "TKC/10022/A"
type input "TKC/10022/A"
type input "Reliance Family Clinics (RFC) - Abuja"
type input "TKC/10022/A"
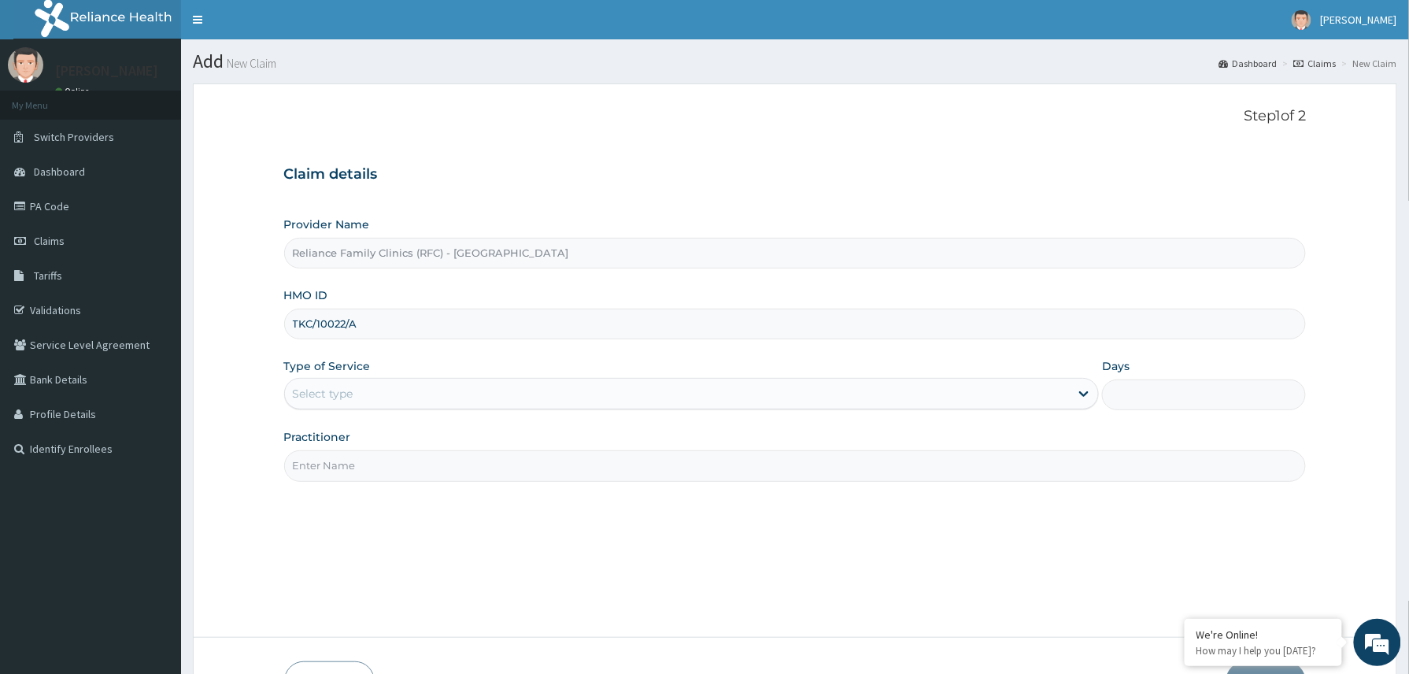
click at [364, 398] on div "Select type" at bounding box center [677, 393] width 785 height 25
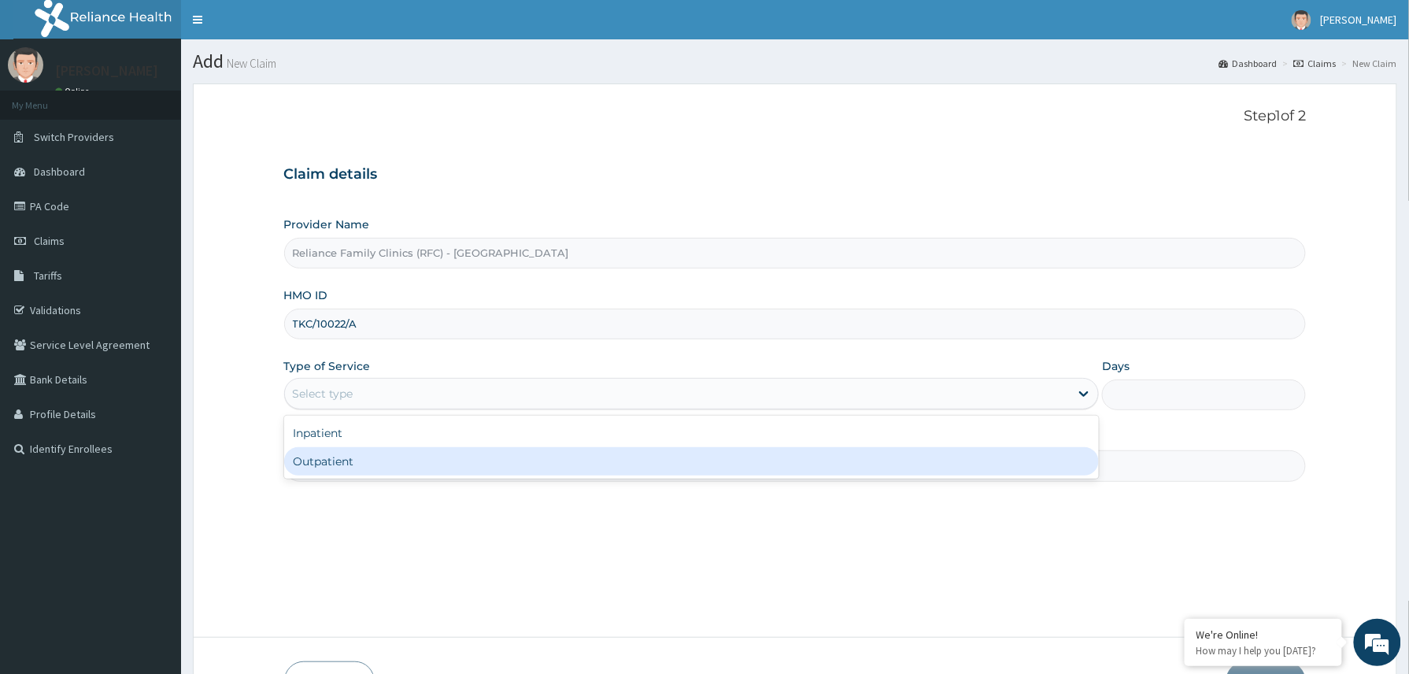
drag, startPoint x: 347, startPoint y: 463, endPoint x: 360, endPoint y: 466, distance: 13.7
click at [347, 464] on div "Outpatient" at bounding box center [691, 461] width 815 height 28
type input "1"
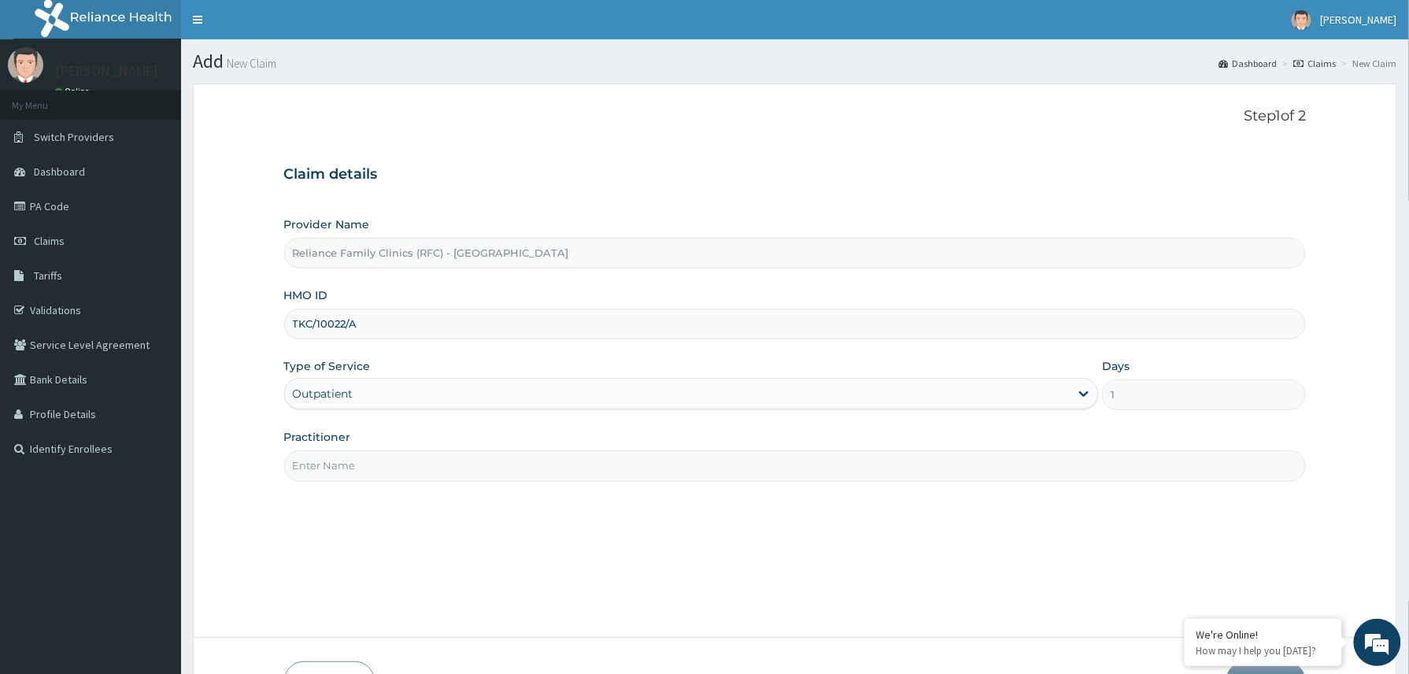
click at [364, 467] on input "Practitioner" at bounding box center [795, 465] width 1022 height 31
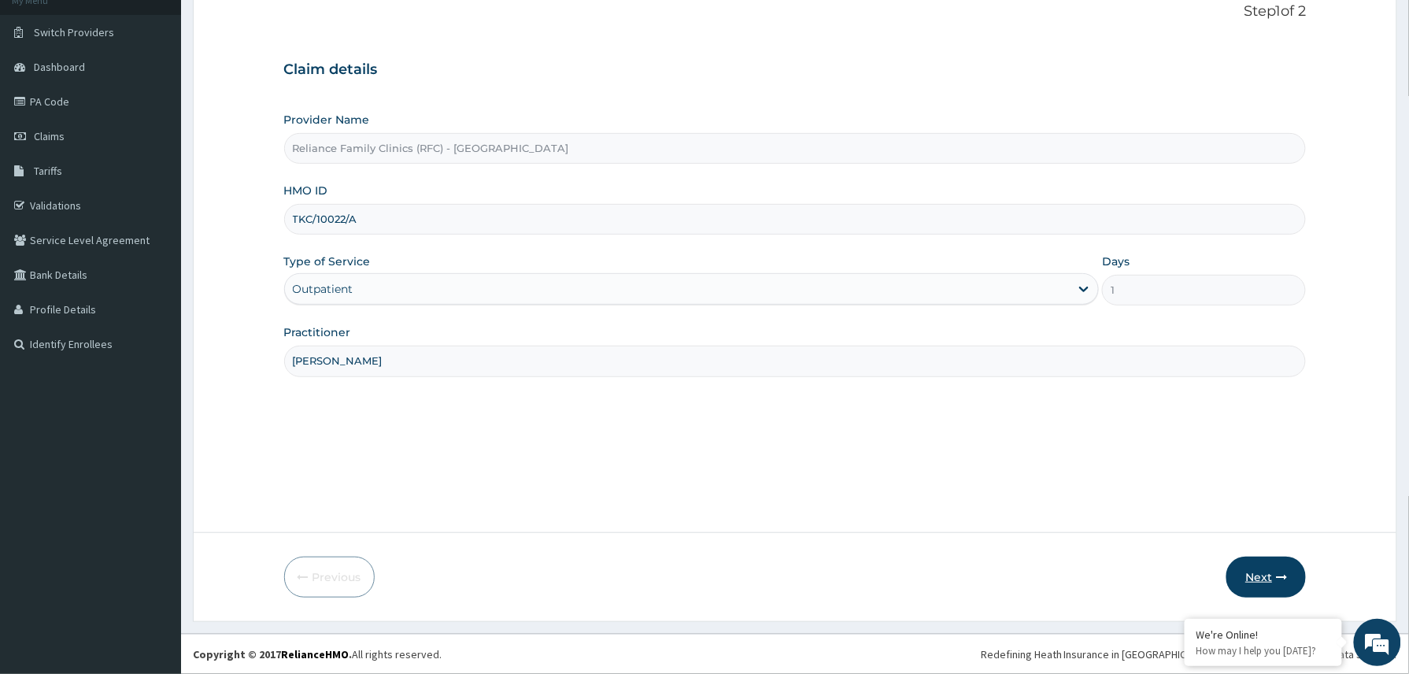
type input "Dr Amara"
click at [1264, 571] on button "Next" at bounding box center [1265, 576] width 79 height 41
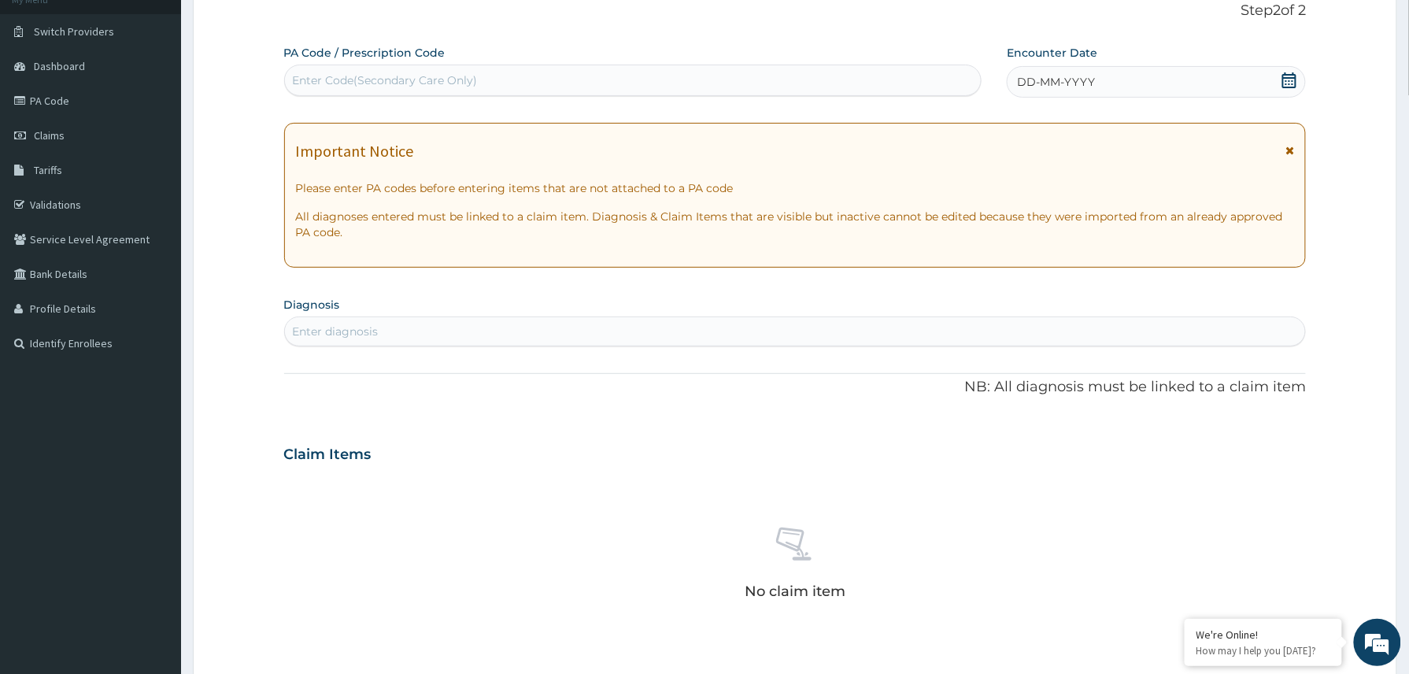
click at [1195, 79] on div "DD-MM-YYYY" at bounding box center [1156, 81] width 299 height 31
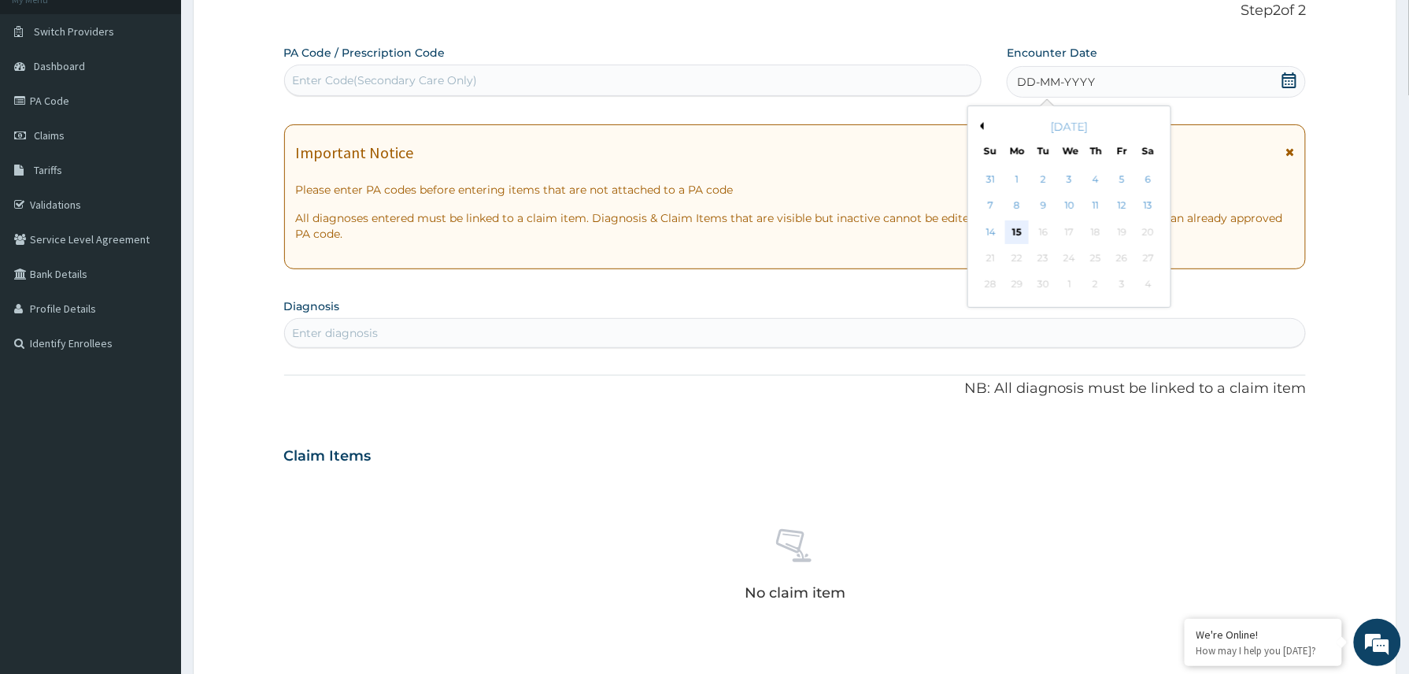
scroll to position [0, 0]
click at [1021, 230] on div "15" at bounding box center [1017, 232] width 24 height 24
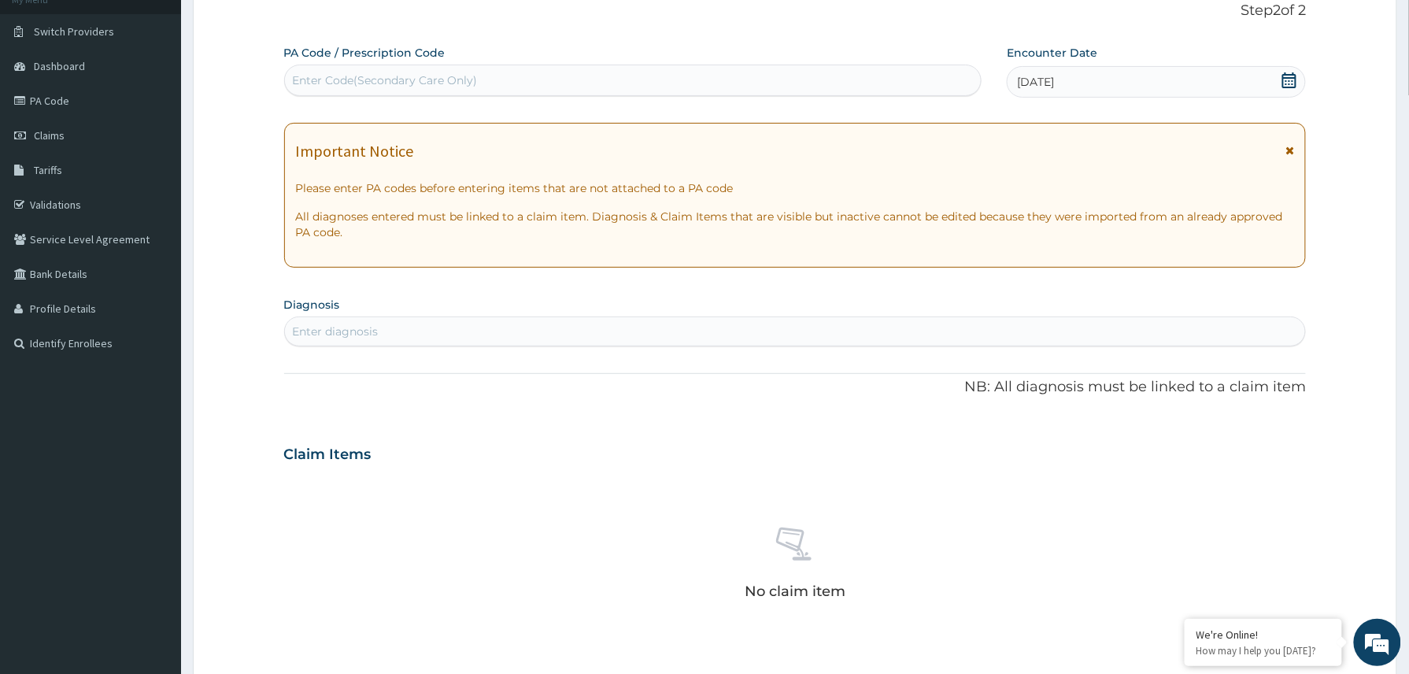
click at [448, 73] on div "Enter Code(Secondary Care Only)" at bounding box center [385, 80] width 185 height 16
paste input "PA/178E25"
type input "PA/178E25"
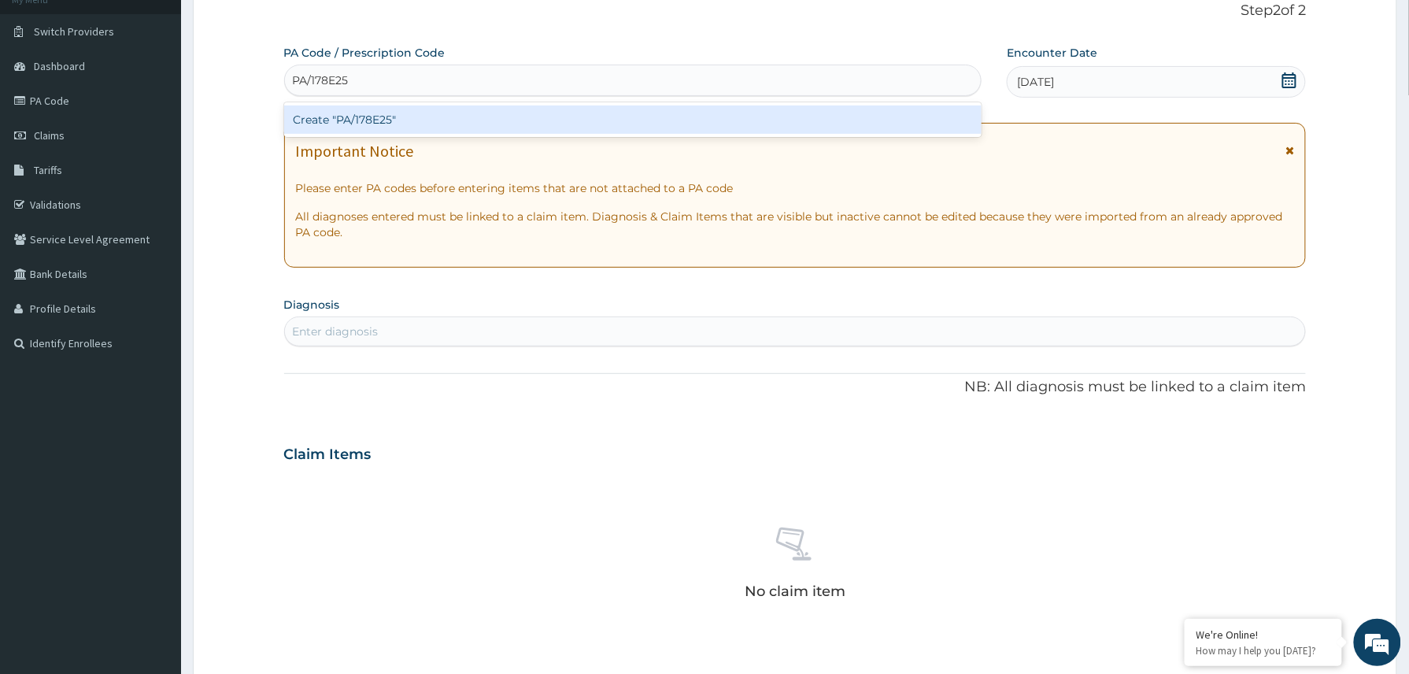
click at [428, 127] on div "Create "PA/178E25"" at bounding box center [633, 119] width 698 height 28
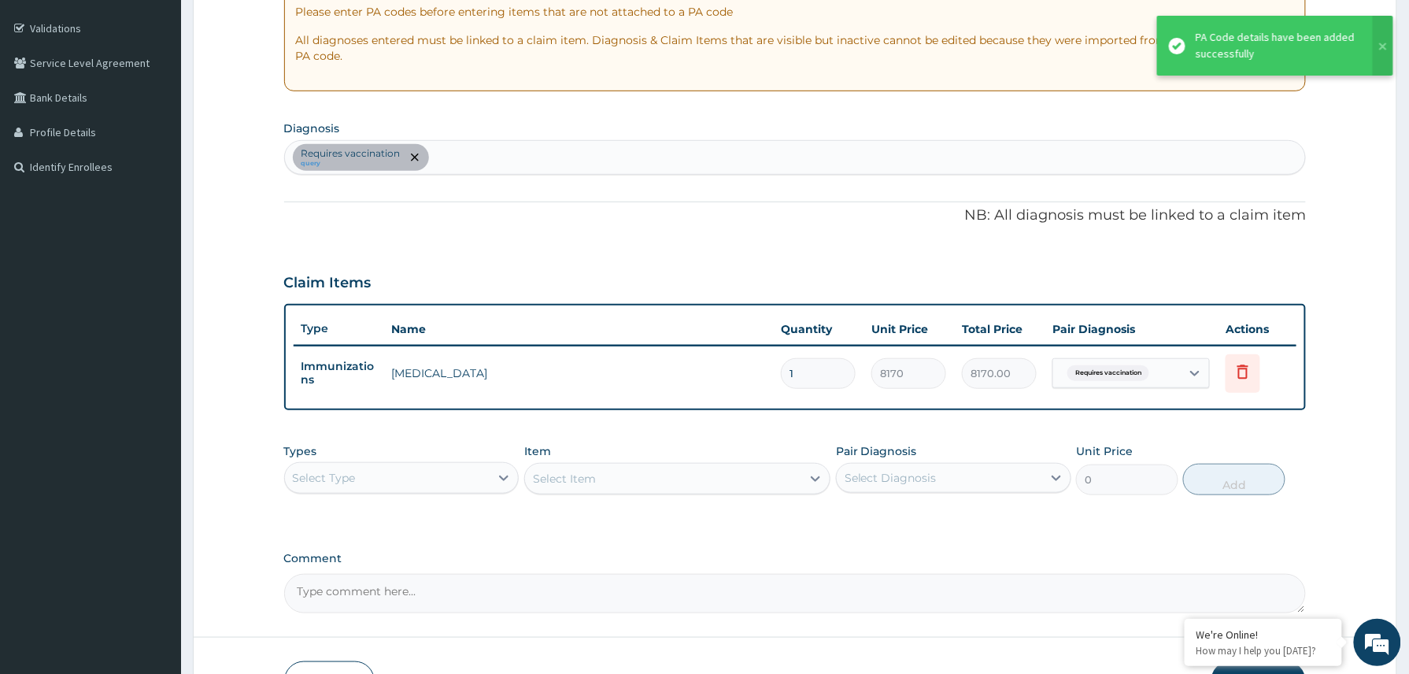
scroll to position [387, 0]
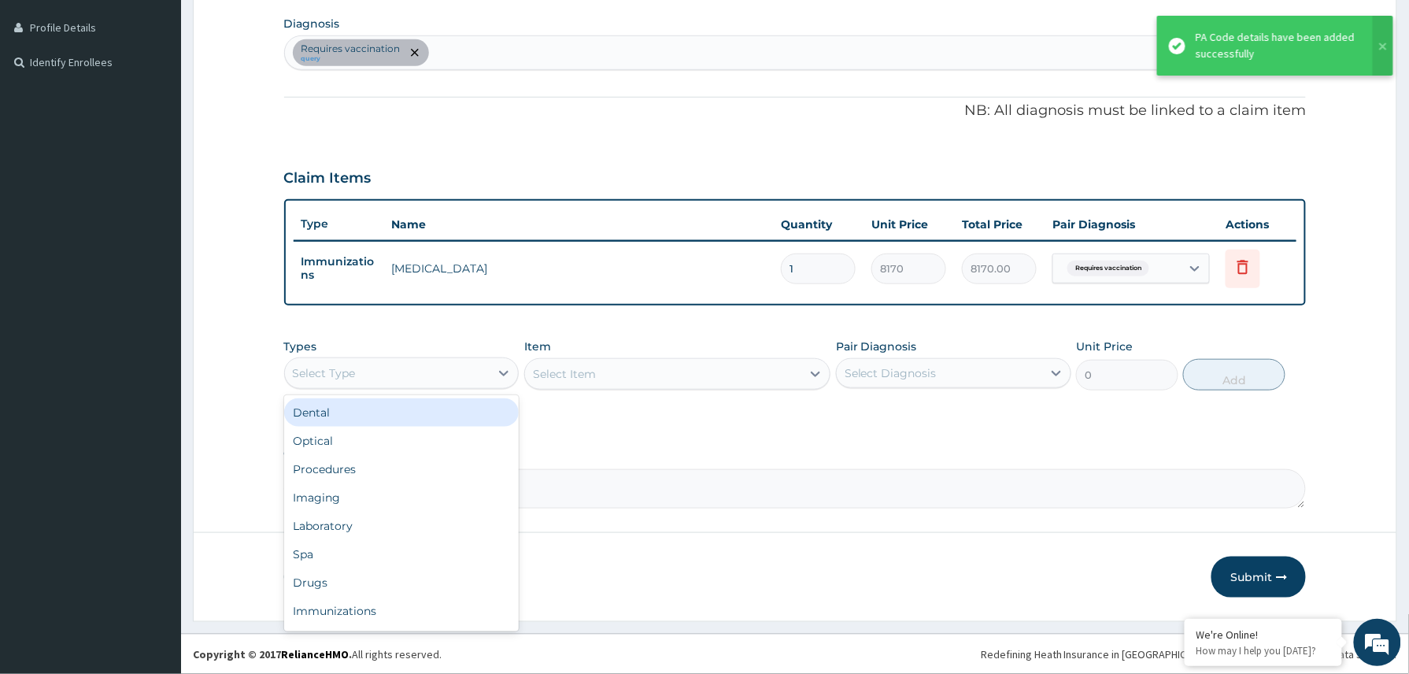
drag, startPoint x: 482, startPoint y: 367, endPoint x: 428, endPoint y: 438, distance: 89.4
click at [475, 386] on div "Select Type" at bounding box center [401, 372] width 235 height 31
drag, startPoint x: 368, startPoint y: 464, endPoint x: 390, endPoint y: 450, distance: 26.2
click at [366, 464] on div "Procedures" at bounding box center [401, 469] width 235 height 28
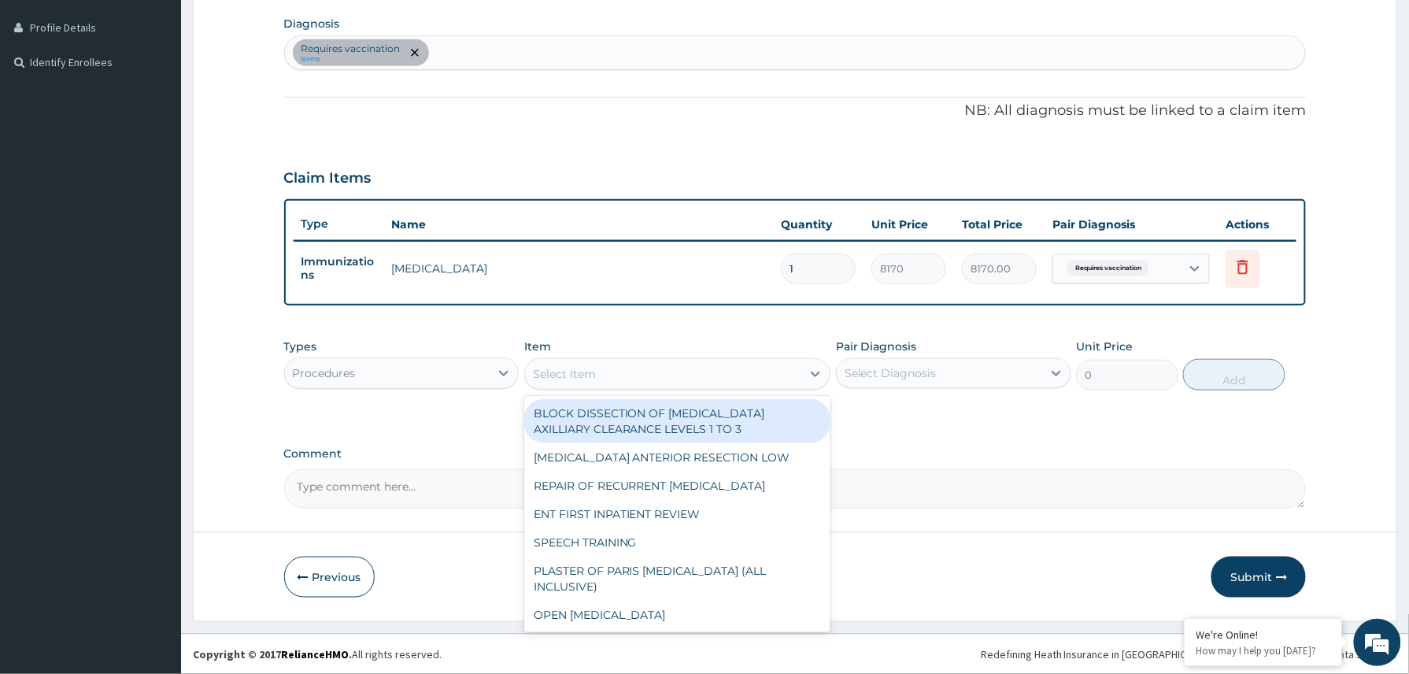
click at [649, 375] on div "Select Item" at bounding box center [663, 373] width 277 height 25
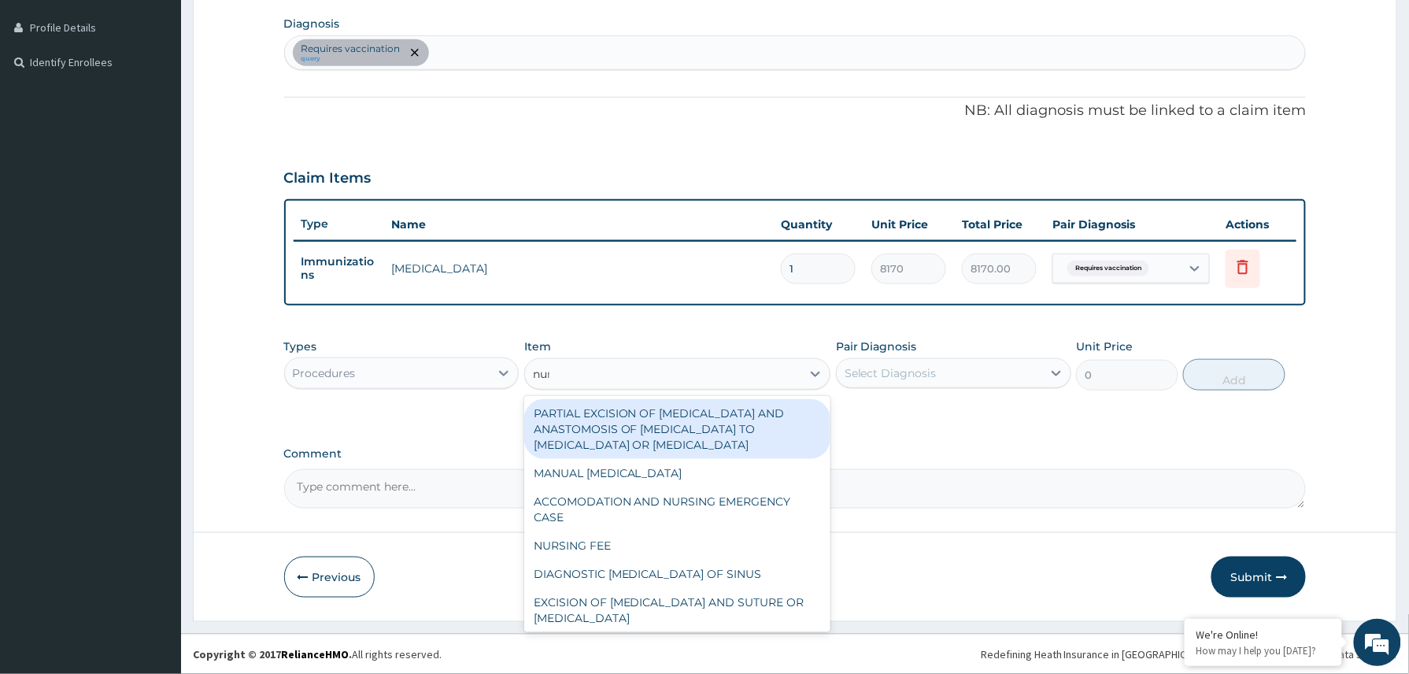
type input "nurs"
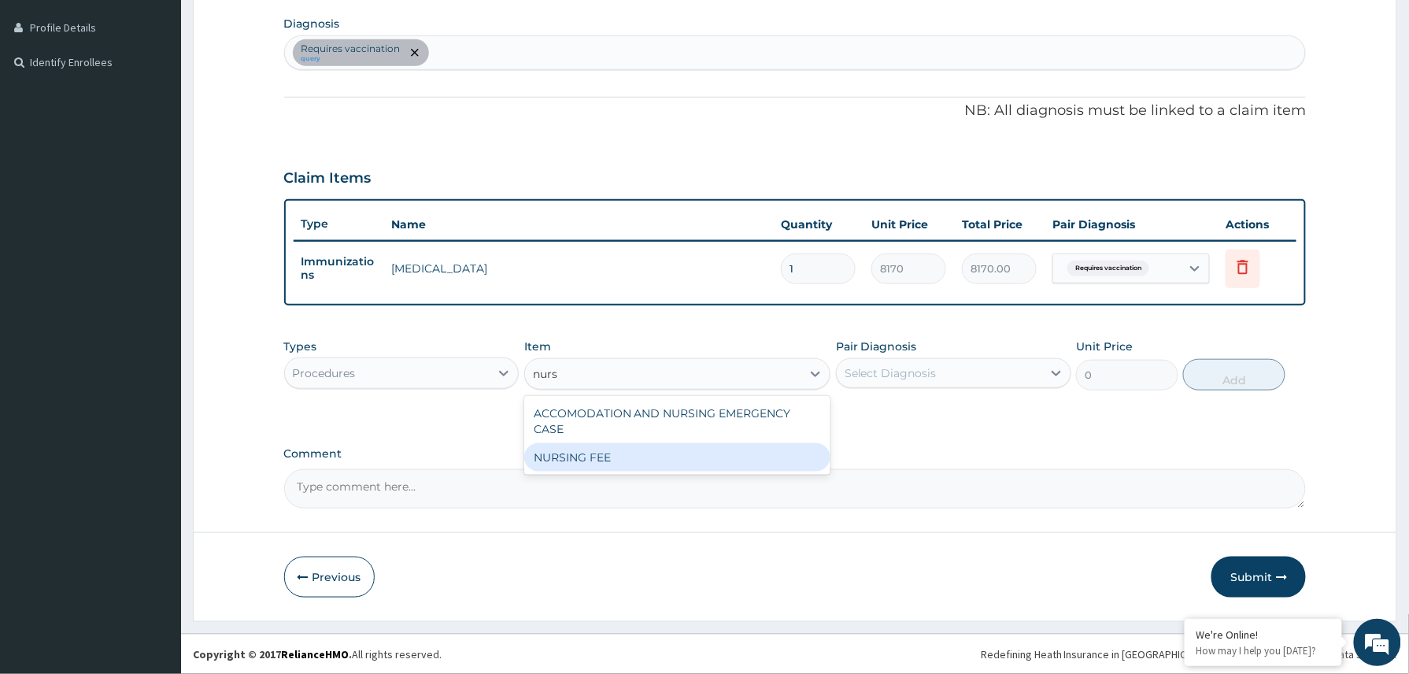
type input "1500"
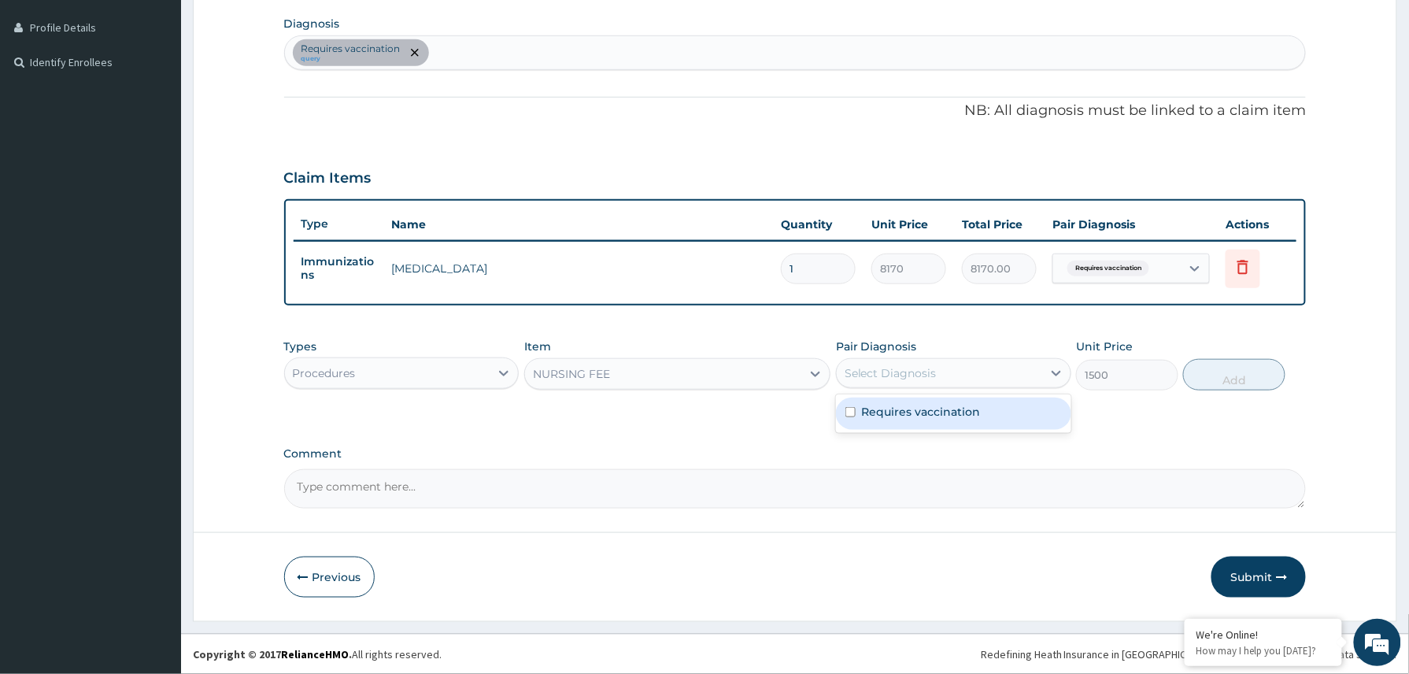
click at [976, 369] on div "Select Diagnosis" at bounding box center [939, 372] width 205 height 25
drag, startPoint x: 930, startPoint y: 416, endPoint x: 1002, endPoint y: 407, distance: 72.2
click at [930, 416] on label "Requires vaccination" at bounding box center [921, 412] width 119 height 16
checkbox input "true"
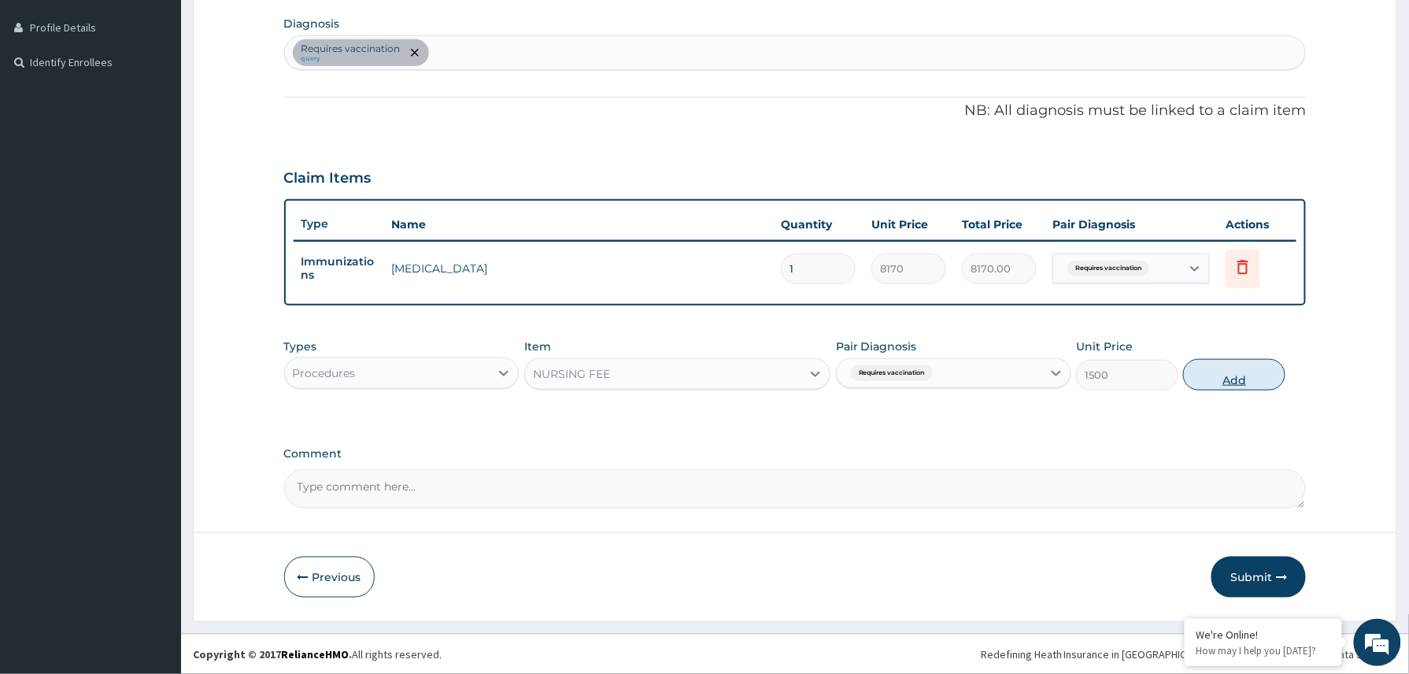
click at [1241, 375] on button "Add" at bounding box center [1234, 374] width 102 height 31
type input "0"
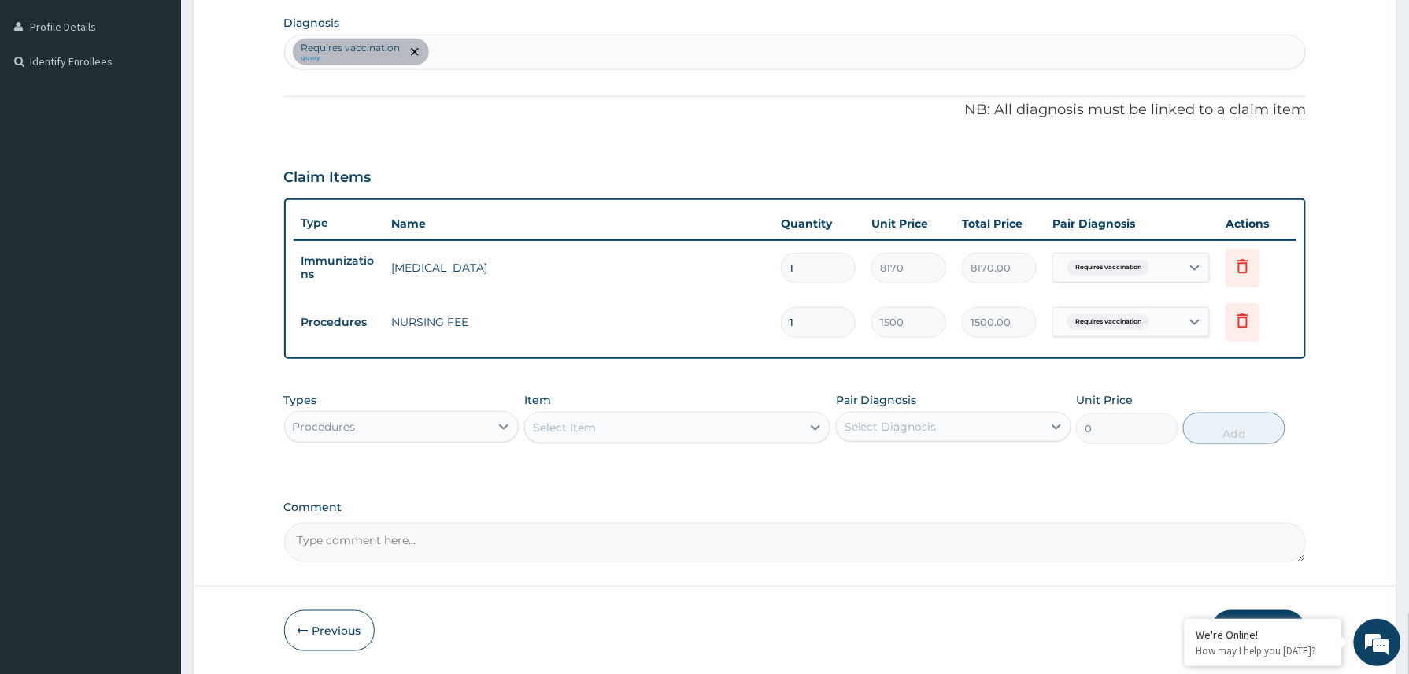
scroll to position [442, 0]
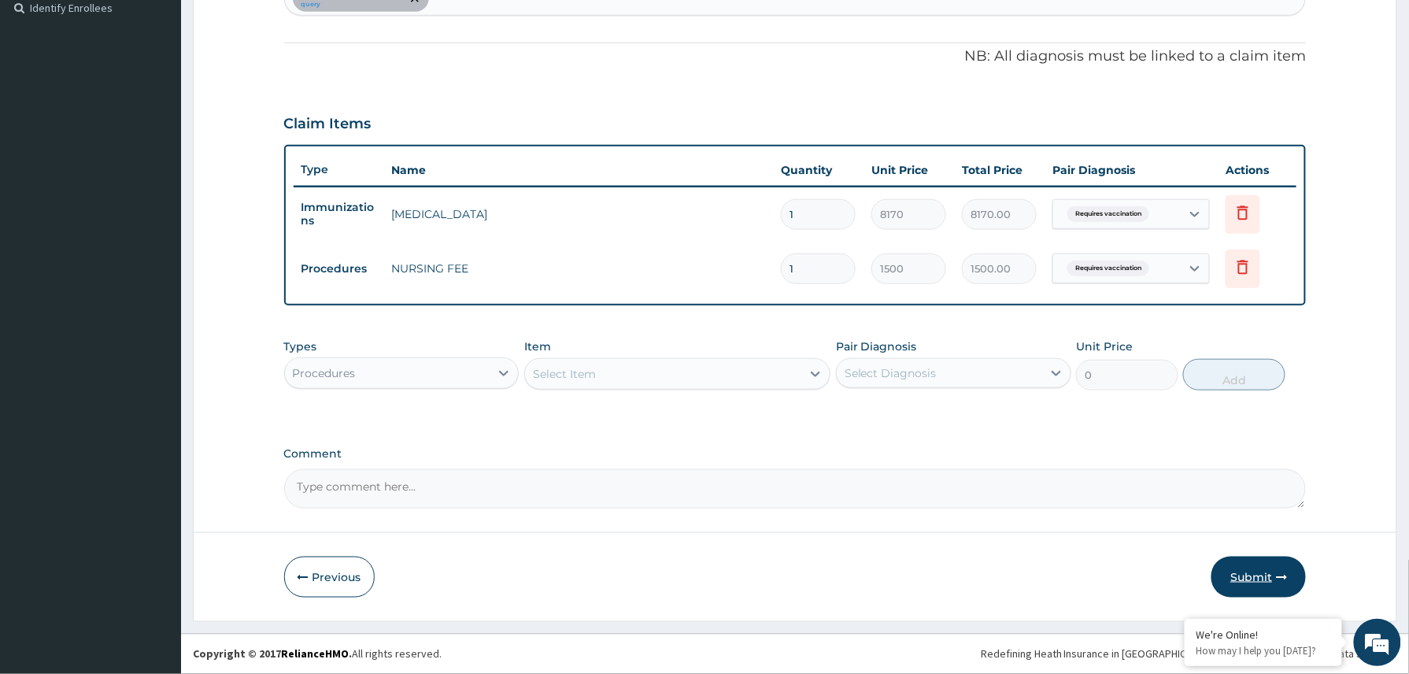
click at [1262, 586] on button "Submit" at bounding box center [1258, 576] width 94 height 41
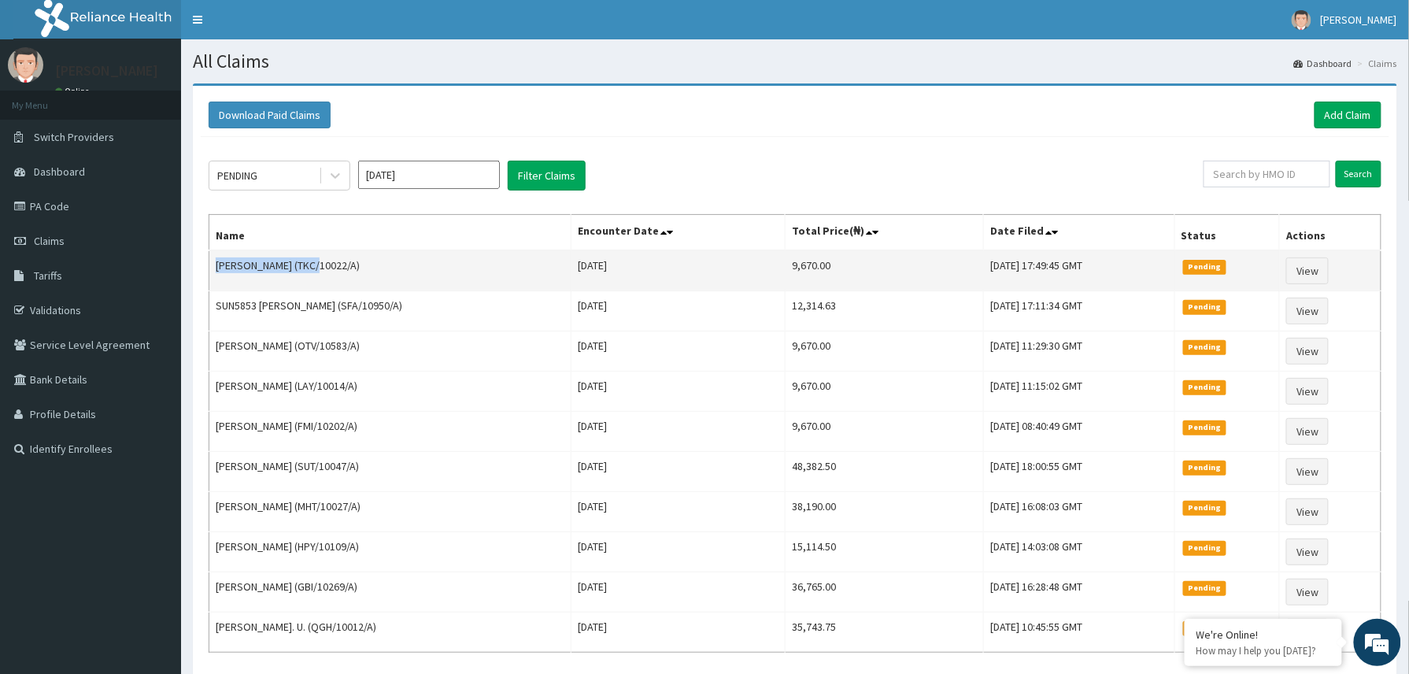
drag, startPoint x: 216, startPoint y: 271, endPoint x: 307, endPoint y: 268, distance: 91.4
click at [307, 268] on td "[PERSON_NAME] (TKC/10022/A)" at bounding box center [390, 270] width 362 height 41
copy td "[PERSON_NAME]"
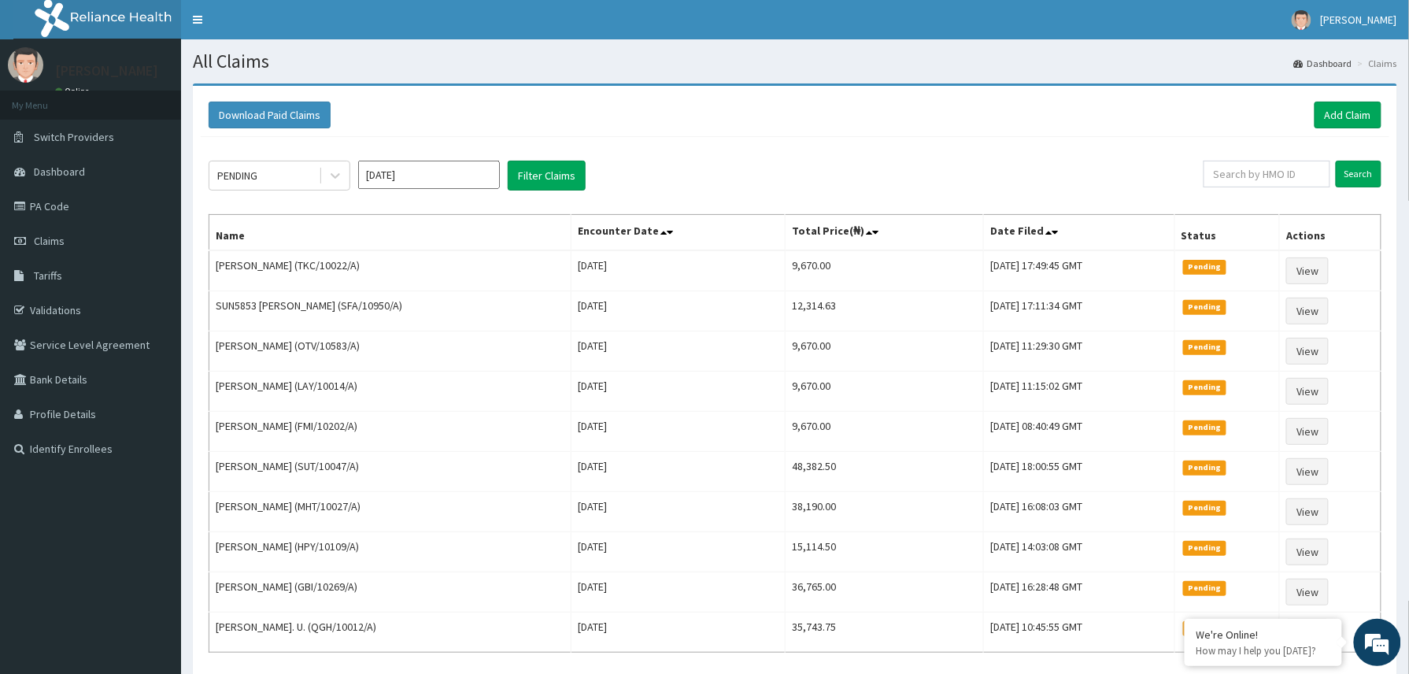
click at [1235, 186] on div "Search" at bounding box center [1292, 176] width 178 height 30
click at [1235, 183] on input "text" at bounding box center [1266, 174] width 127 height 27
paste input "2408531"
type input "2408531"
drag, startPoint x: 1263, startPoint y: 178, endPoint x: 1217, endPoint y: 183, distance: 46.7
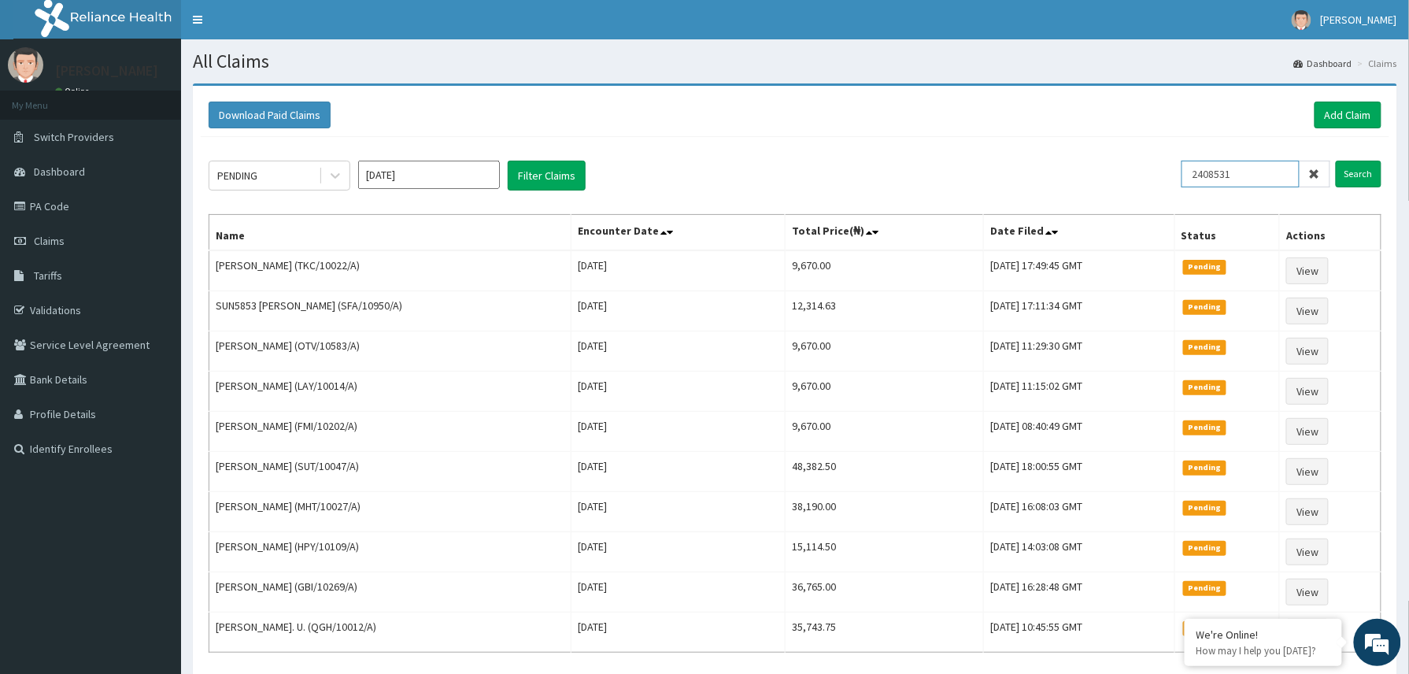
click at [1217, 183] on input "2408531" at bounding box center [1240, 174] width 118 height 27
paste input "2205629"
type input "2205629"
drag, startPoint x: 1280, startPoint y: 173, endPoint x: 1233, endPoint y: 184, distance: 48.5
click at [1233, 184] on input "2205629" at bounding box center [1240, 174] width 118 height 27
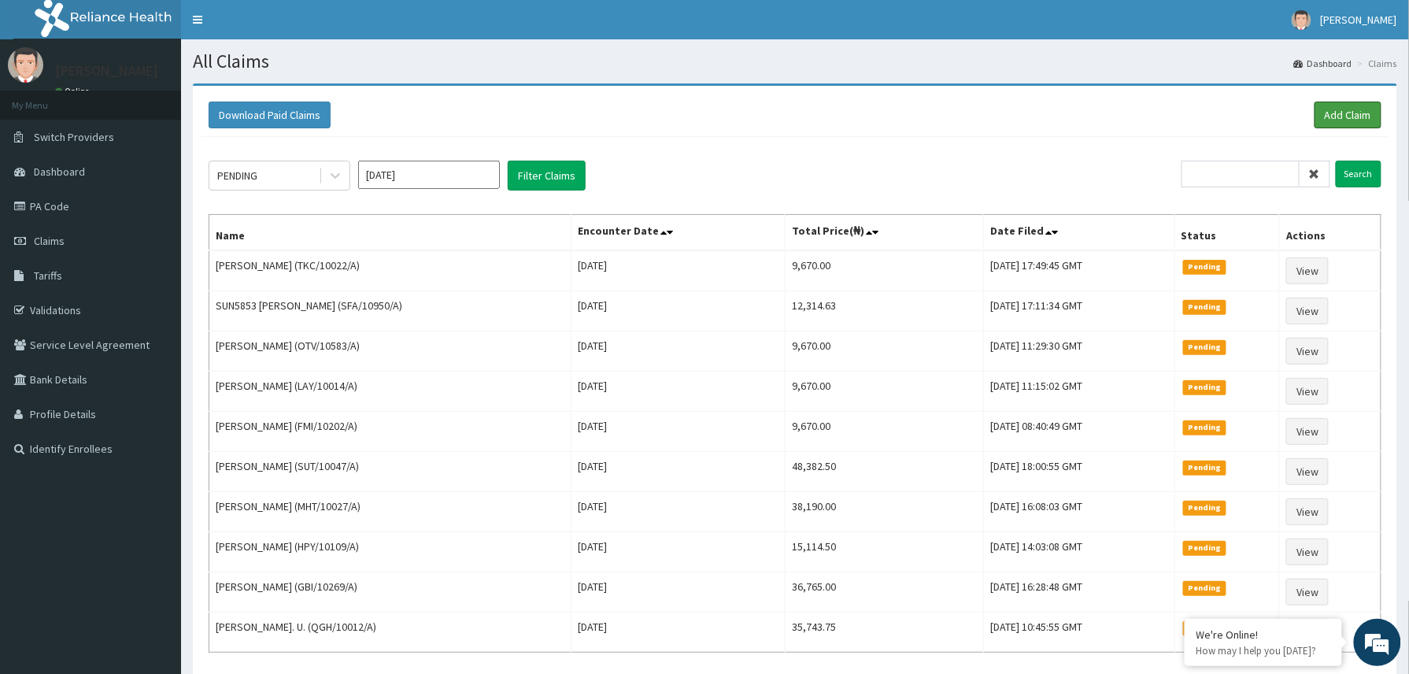
drag, startPoint x: 1348, startPoint y: 120, endPoint x: 1261, endPoint y: 107, distance: 88.3
click at [1347, 120] on link "Add Claim" at bounding box center [1347, 115] width 67 height 27
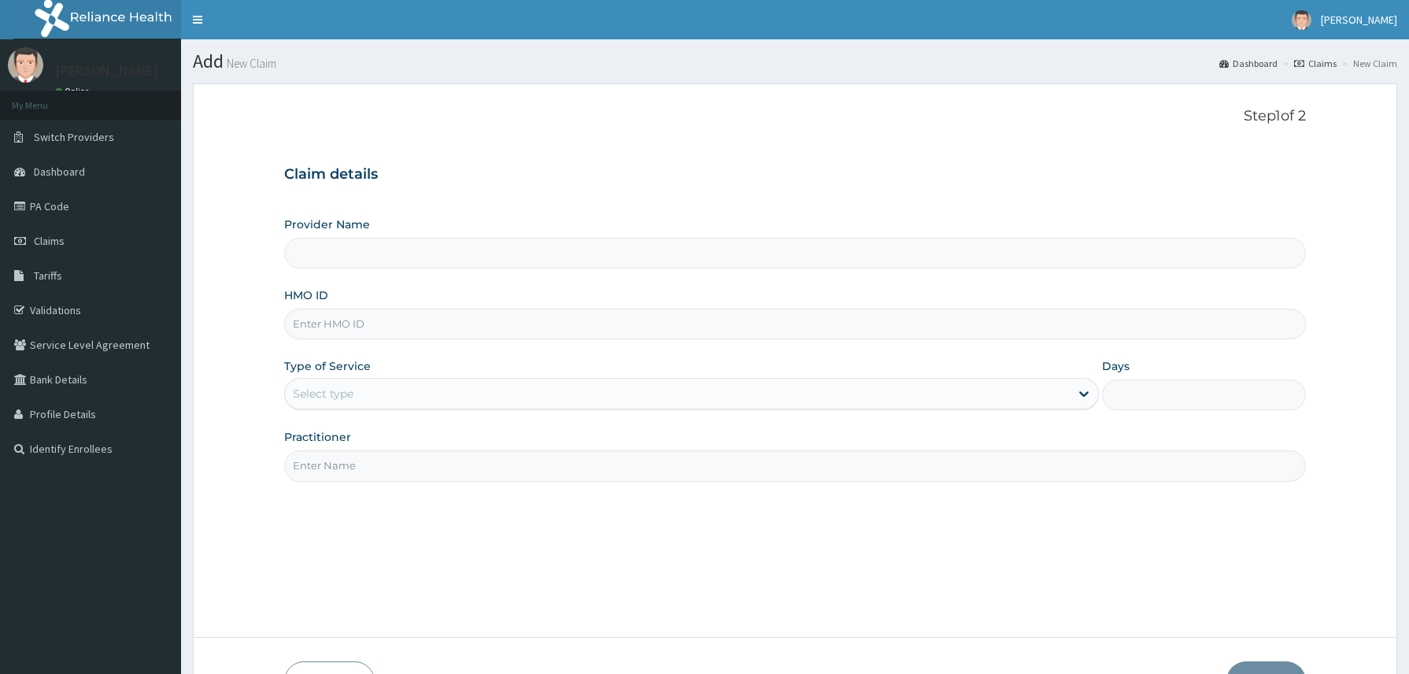
type input "Reliance Family Clinics (RFC) - [GEOGRAPHIC_DATA]"
click at [391, 327] on input "HMO ID" at bounding box center [795, 324] width 1022 height 31
paste input "RFC/10040/A"
type input "RFC/10040/A"
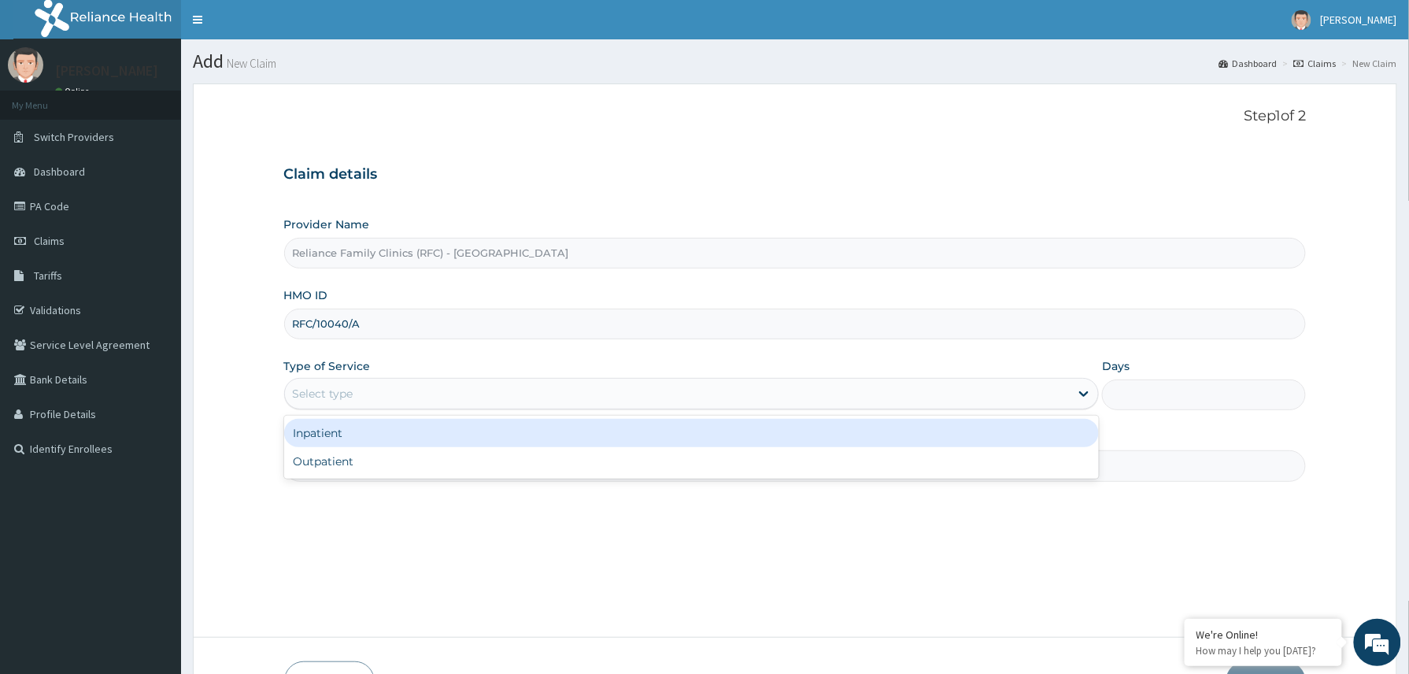
click at [344, 392] on div "Select type" at bounding box center [323, 394] width 61 height 16
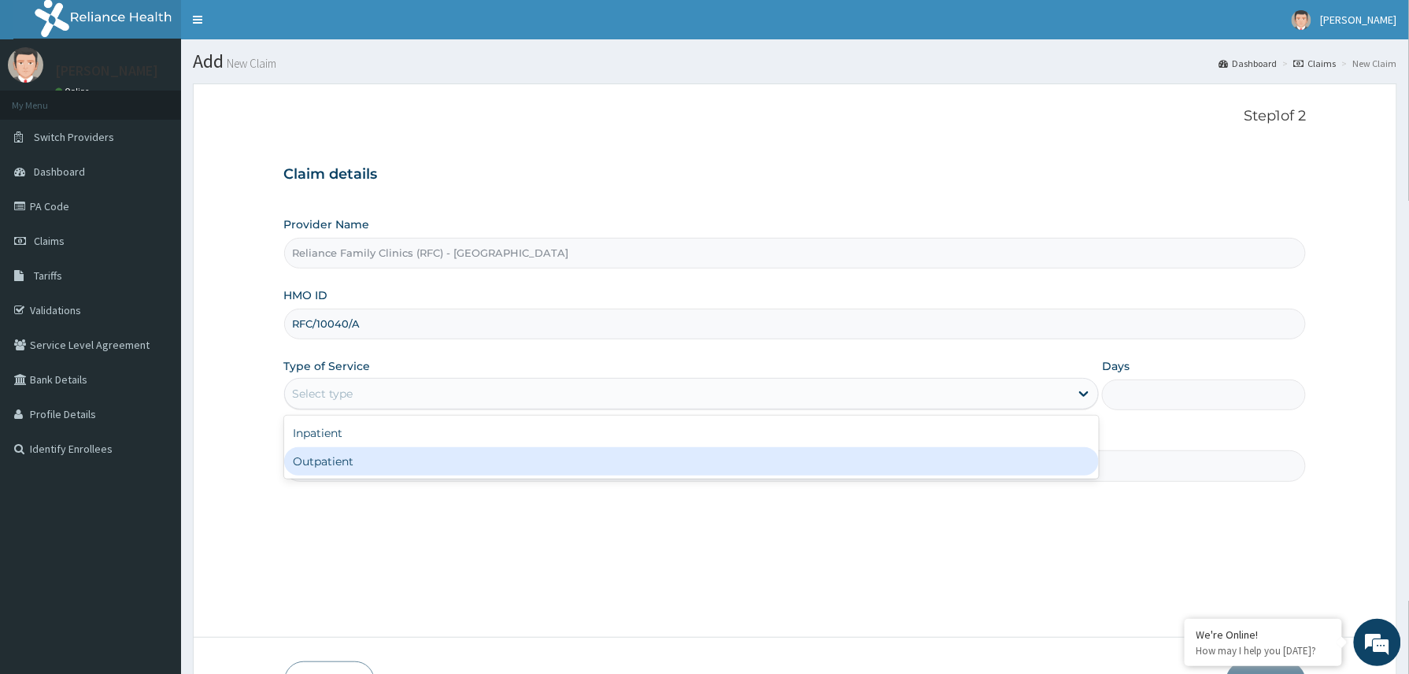
click at [328, 468] on div "Outpatient" at bounding box center [691, 461] width 815 height 28
type input "1"
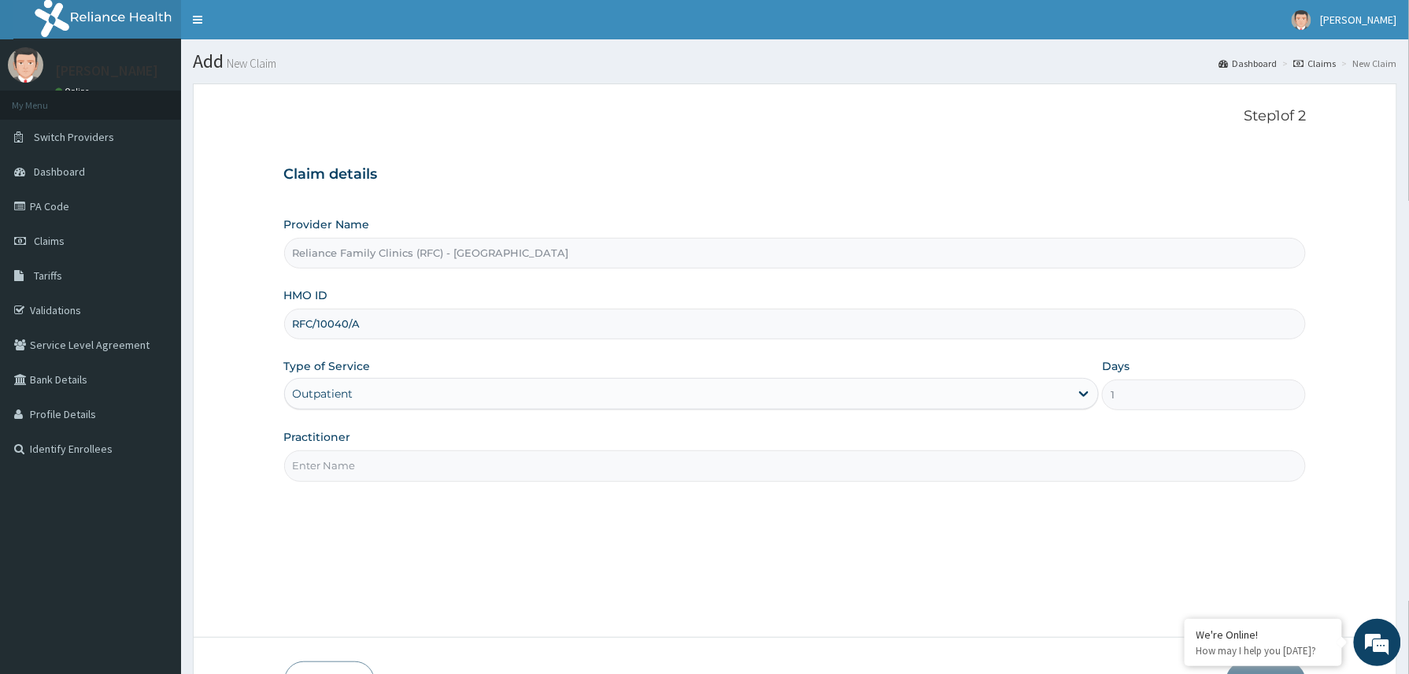
click at [371, 471] on input "Practitioner" at bounding box center [795, 465] width 1022 height 31
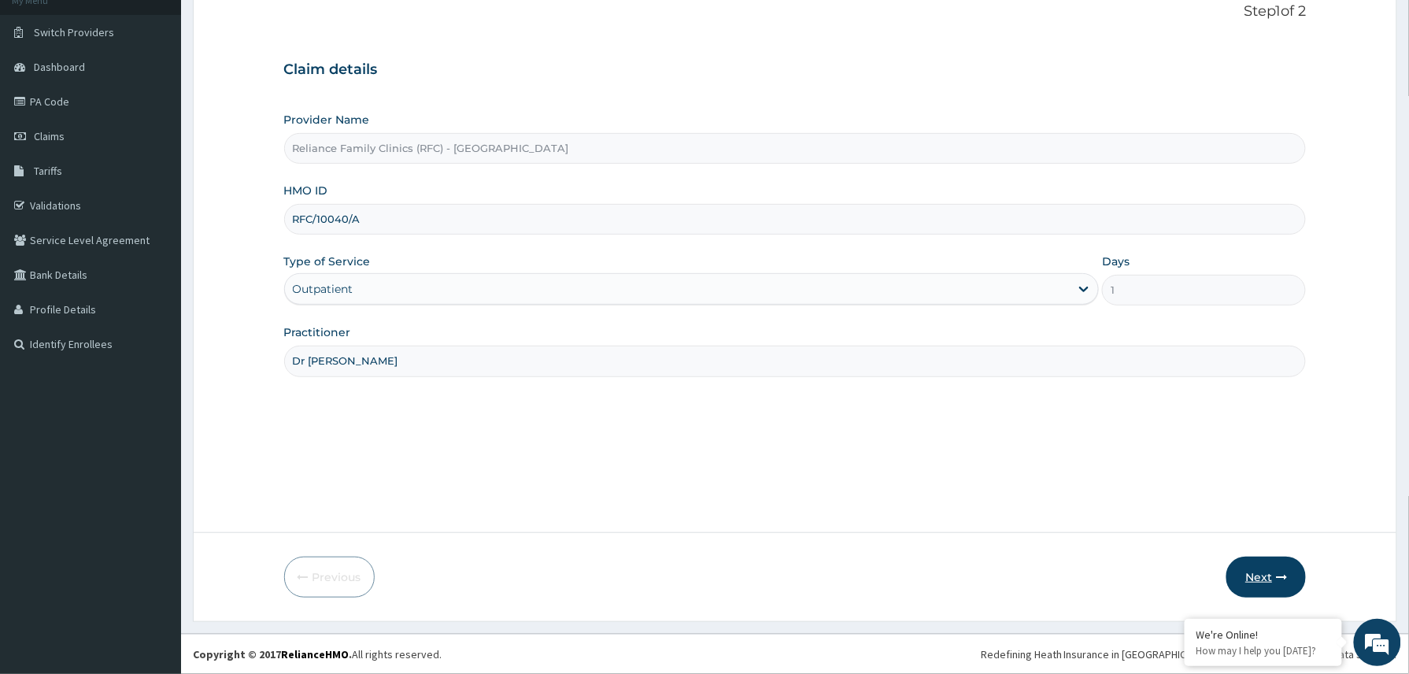
type input "Dr [PERSON_NAME]"
click at [1277, 574] on icon "button" at bounding box center [1281, 576] width 11 height 11
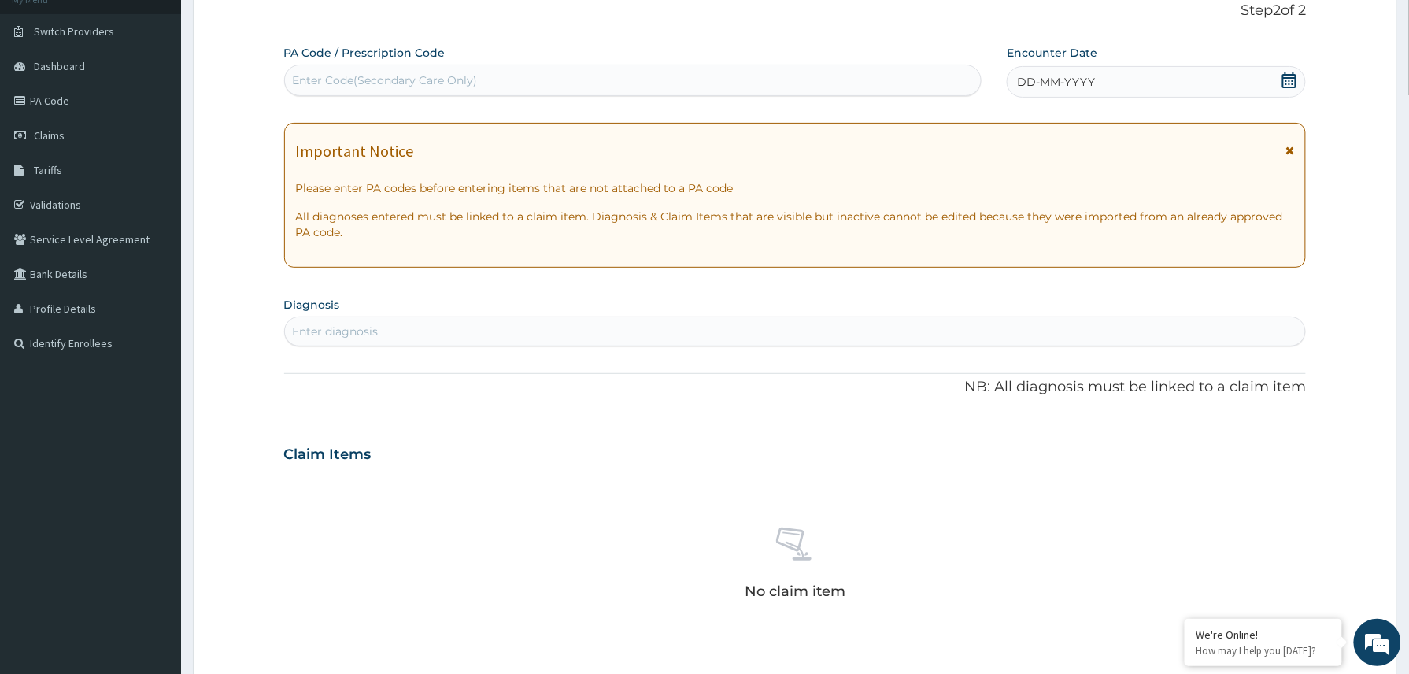
click at [351, 68] on div "Enter Code(Secondary Care Only)" at bounding box center [633, 80] width 697 height 25
paste input "PA/109C5B"
type input "PA/109C5B"
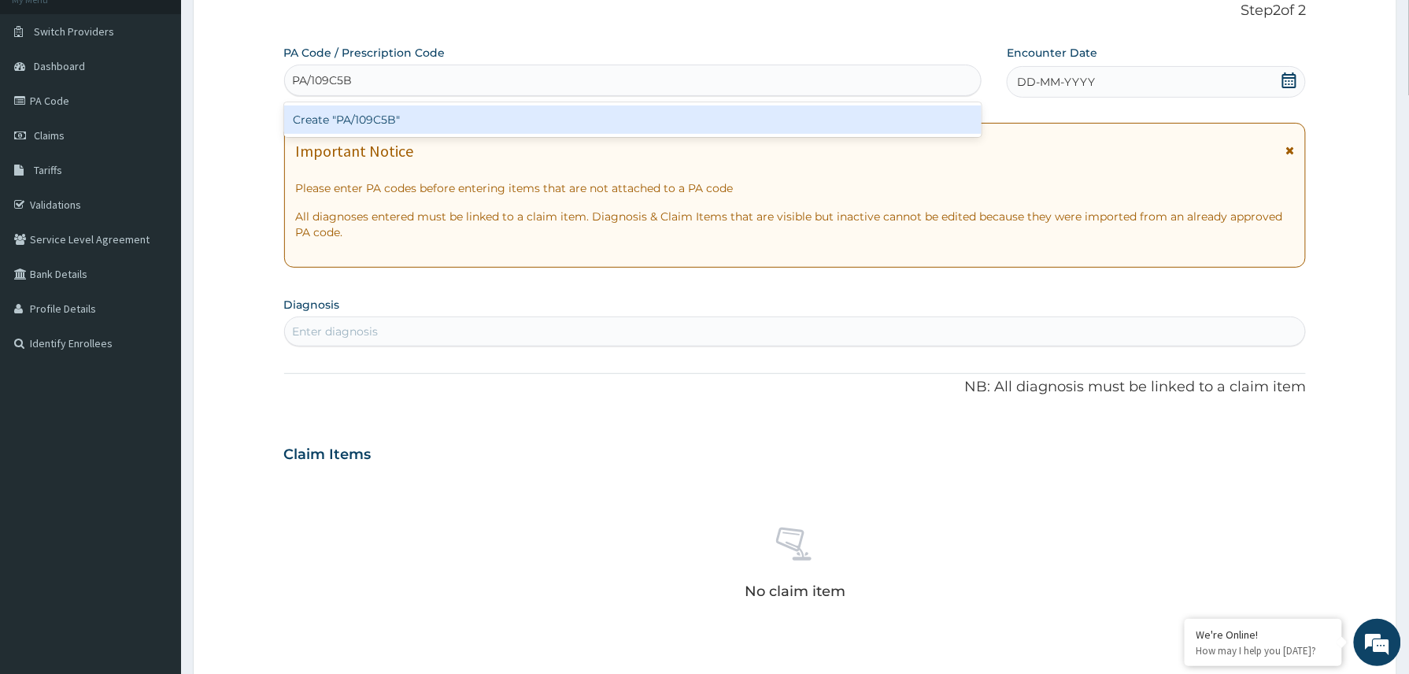
click at [369, 124] on div "Create "PA/109C5B"" at bounding box center [633, 119] width 698 height 28
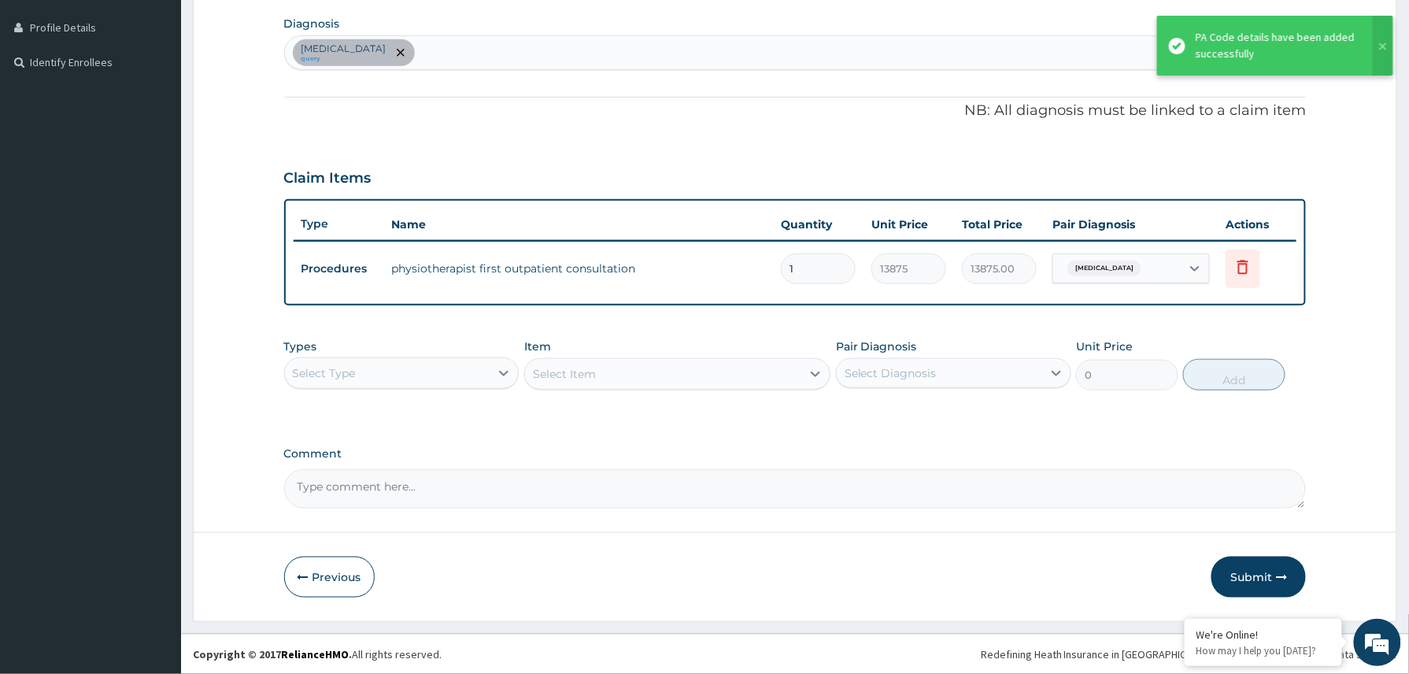
drag, startPoint x: 1250, startPoint y: 581, endPoint x: 1245, endPoint y: 573, distance: 9.2
click at [1247, 582] on button "Submit" at bounding box center [1258, 576] width 94 height 41
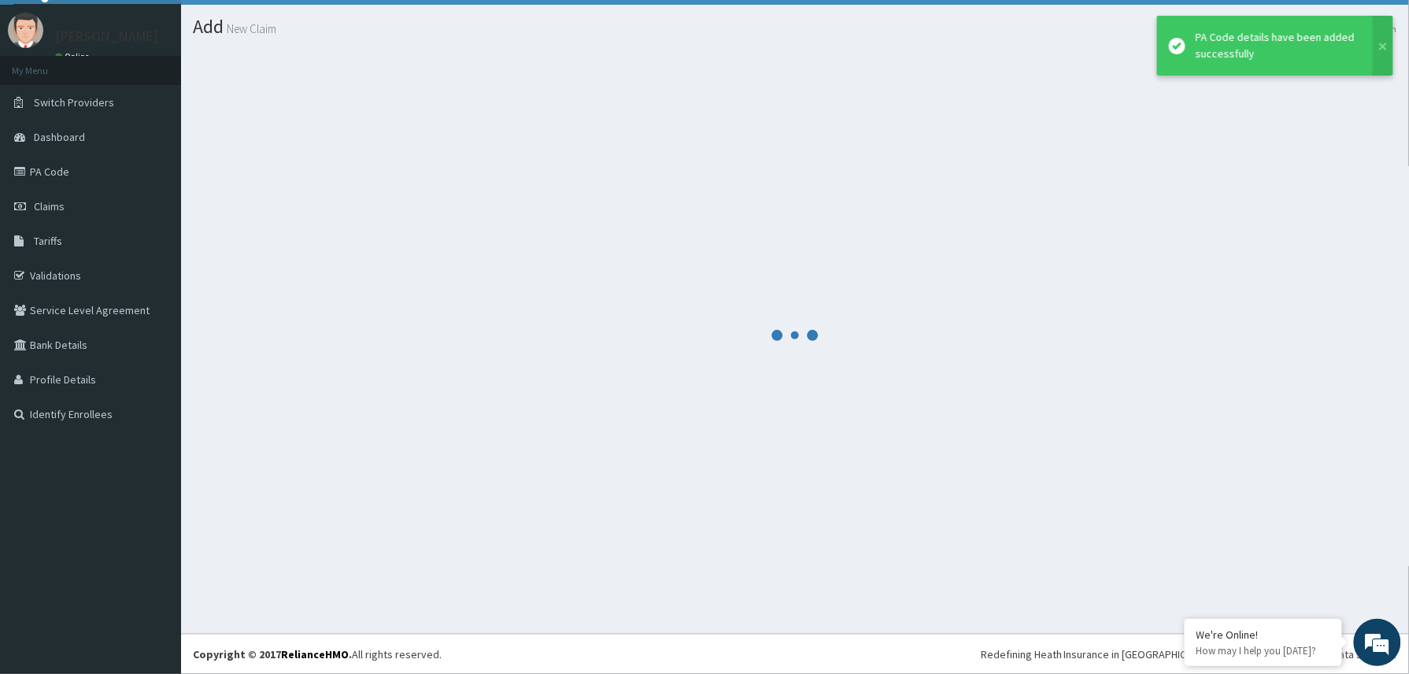
scroll to position [35, 0]
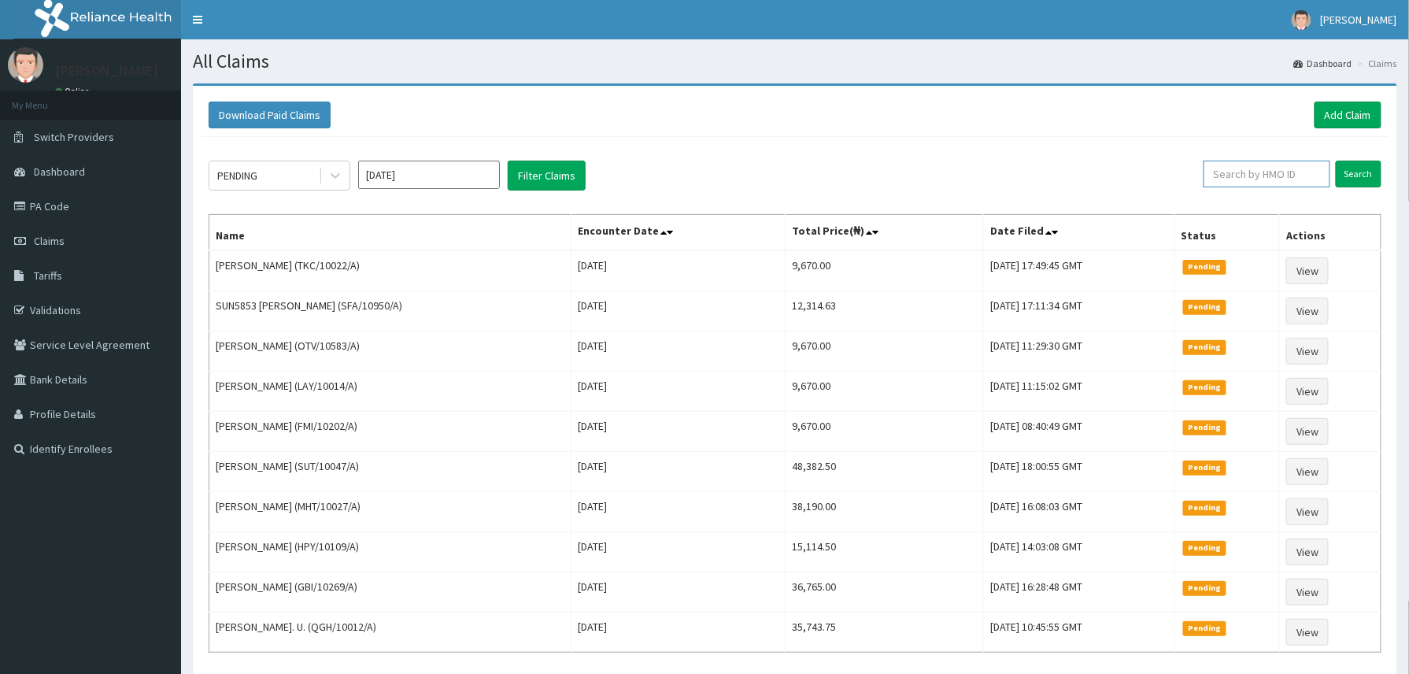
click at [1229, 174] on input "text" at bounding box center [1266, 174] width 127 height 27
paste input "2500462"
type input "2500462"
drag, startPoint x: 1256, startPoint y: 174, endPoint x: 1213, endPoint y: 179, distance: 43.6
click at [1213, 179] on input "2500462" at bounding box center [1240, 174] width 118 height 27
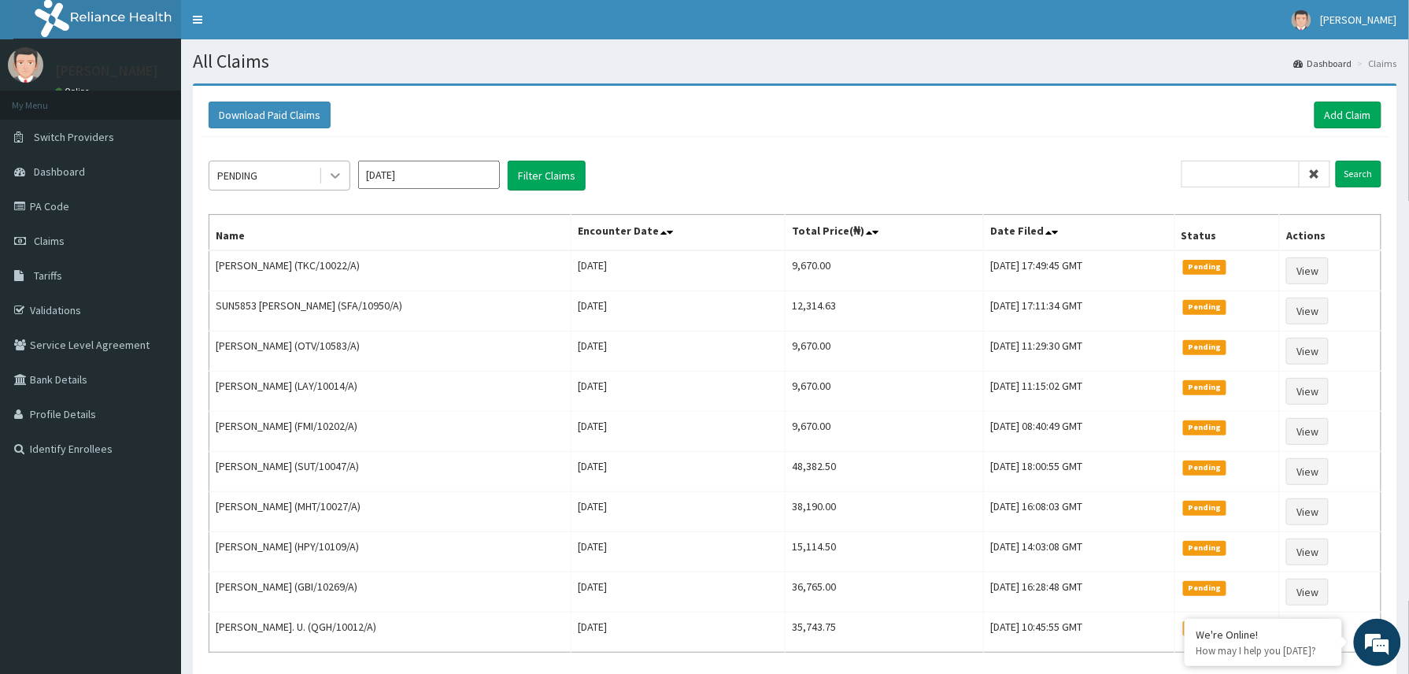
click at [338, 178] on icon at bounding box center [335, 176] width 16 height 16
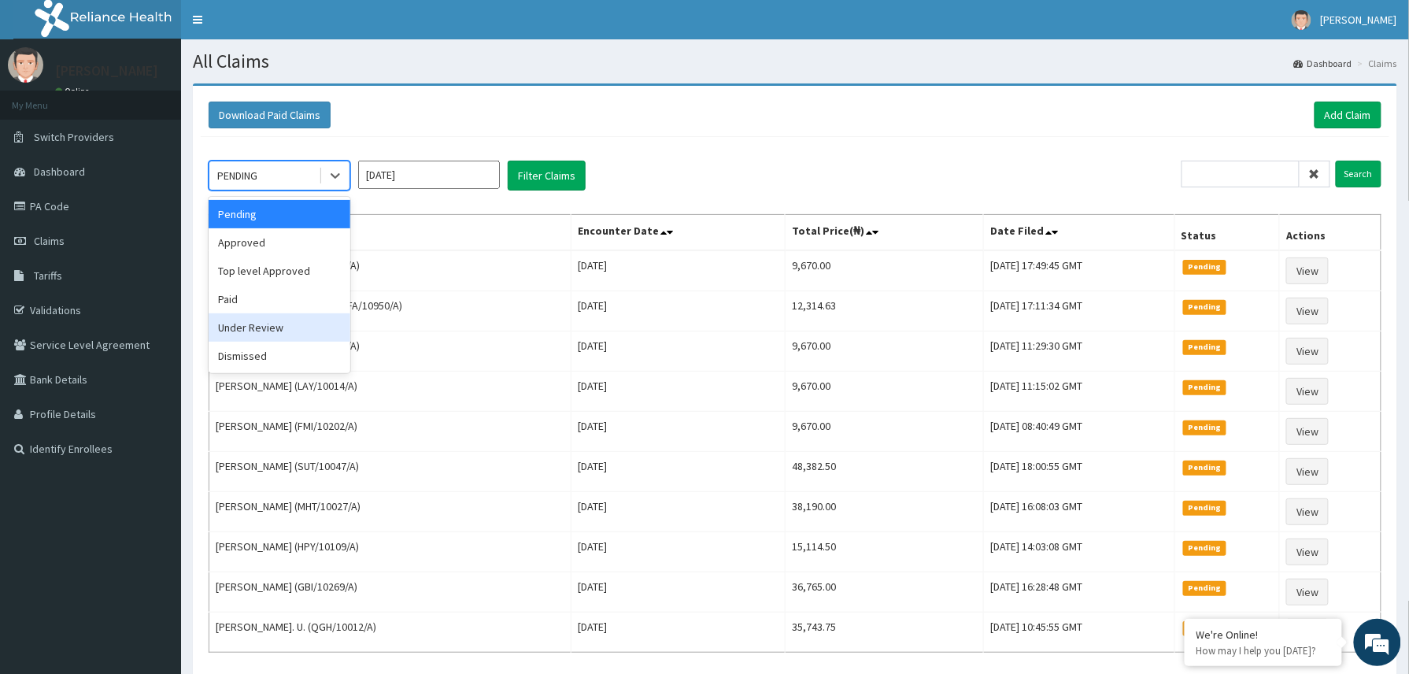
click at [274, 328] on div "Under Review" at bounding box center [280, 327] width 142 height 28
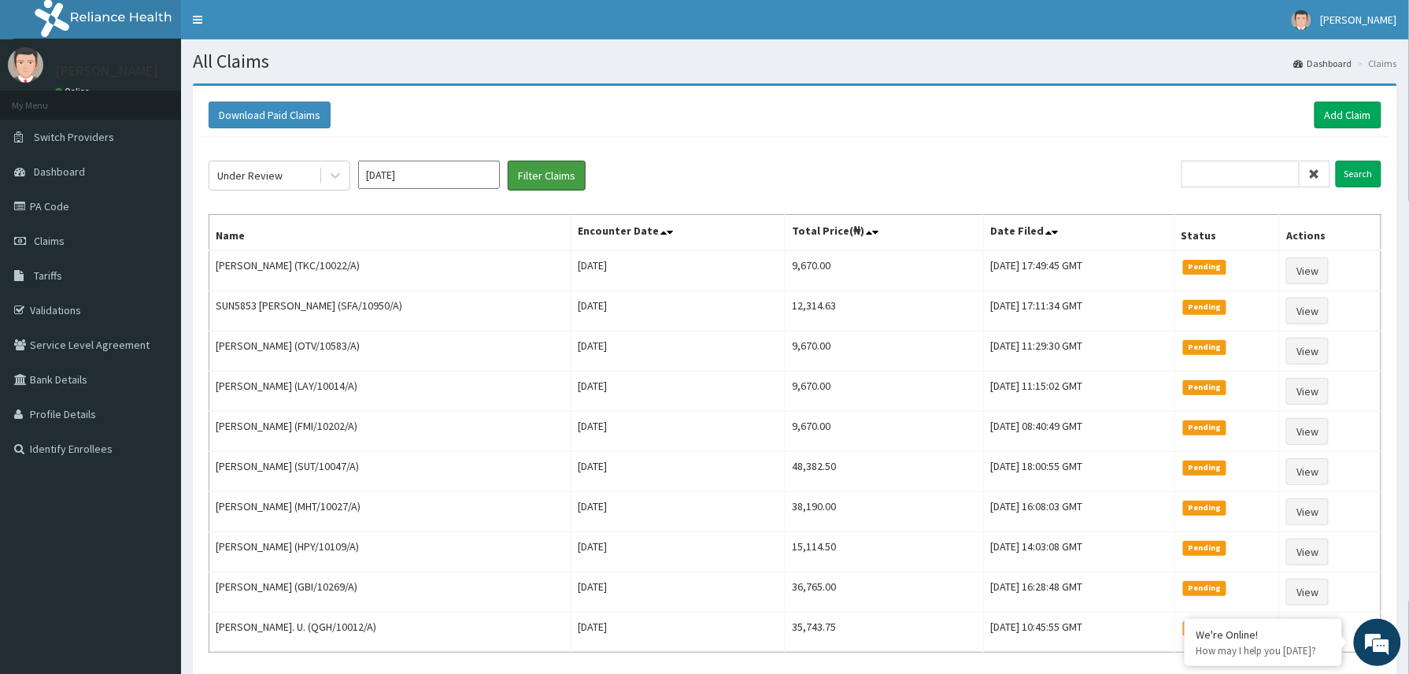
drag, startPoint x: 551, startPoint y: 170, endPoint x: 579, endPoint y: 152, distance: 33.6
click at [551, 168] on button "Filter Claims" at bounding box center [547, 176] width 78 height 30
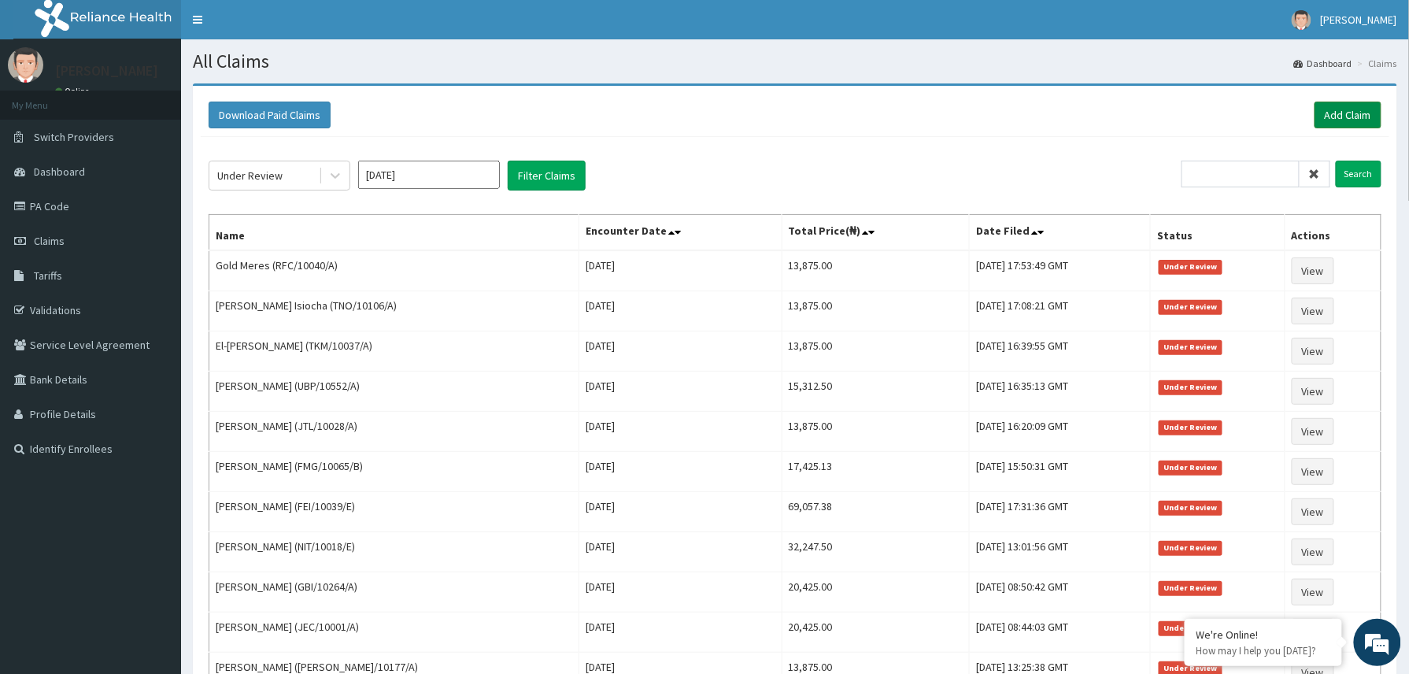
click at [1349, 114] on link "Add Claim" at bounding box center [1347, 115] width 67 height 27
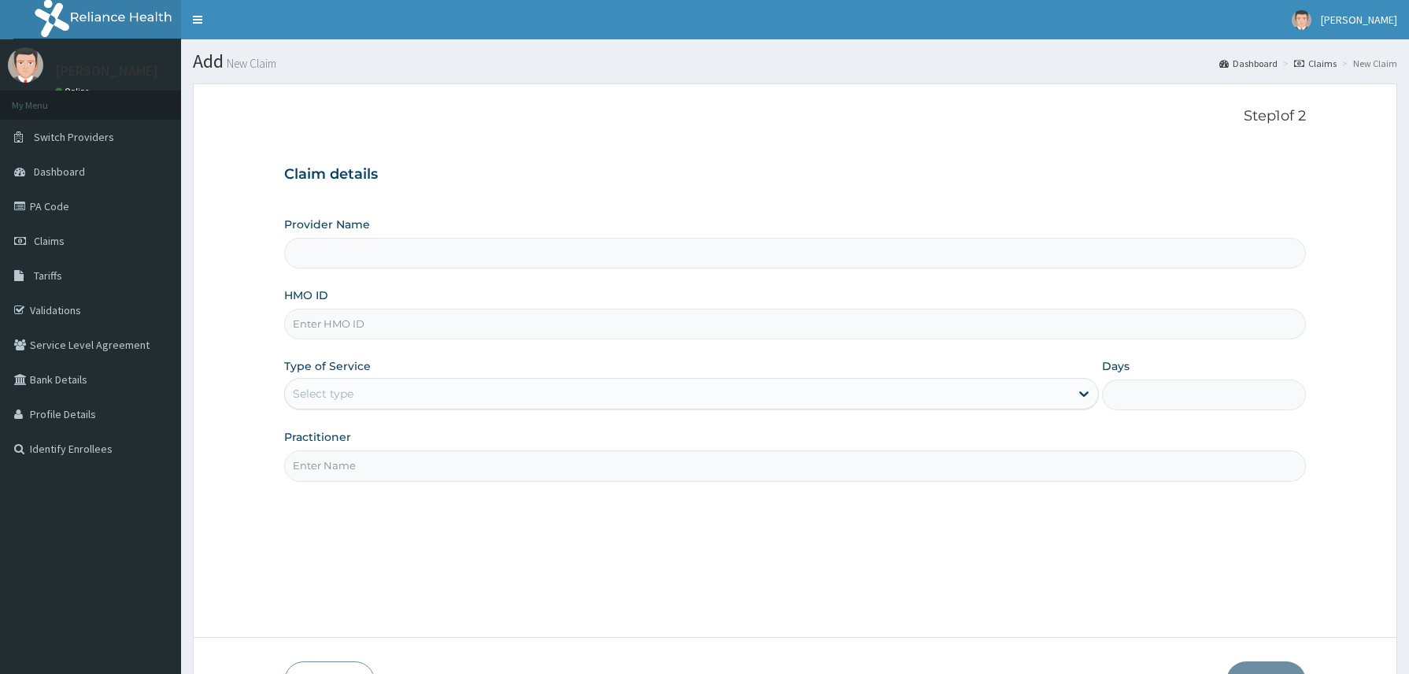
type input "Reliance Family Clinics (RFC) - [GEOGRAPHIC_DATA]"
click at [337, 338] on input "HMO ID" at bounding box center [795, 324] width 1022 height 31
paste input "RFC/10097/A"
type input "RFC/10097/A"
drag, startPoint x: 367, startPoint y: 383, endPoint x: 370, endPoint y: 401, distance: 19.1
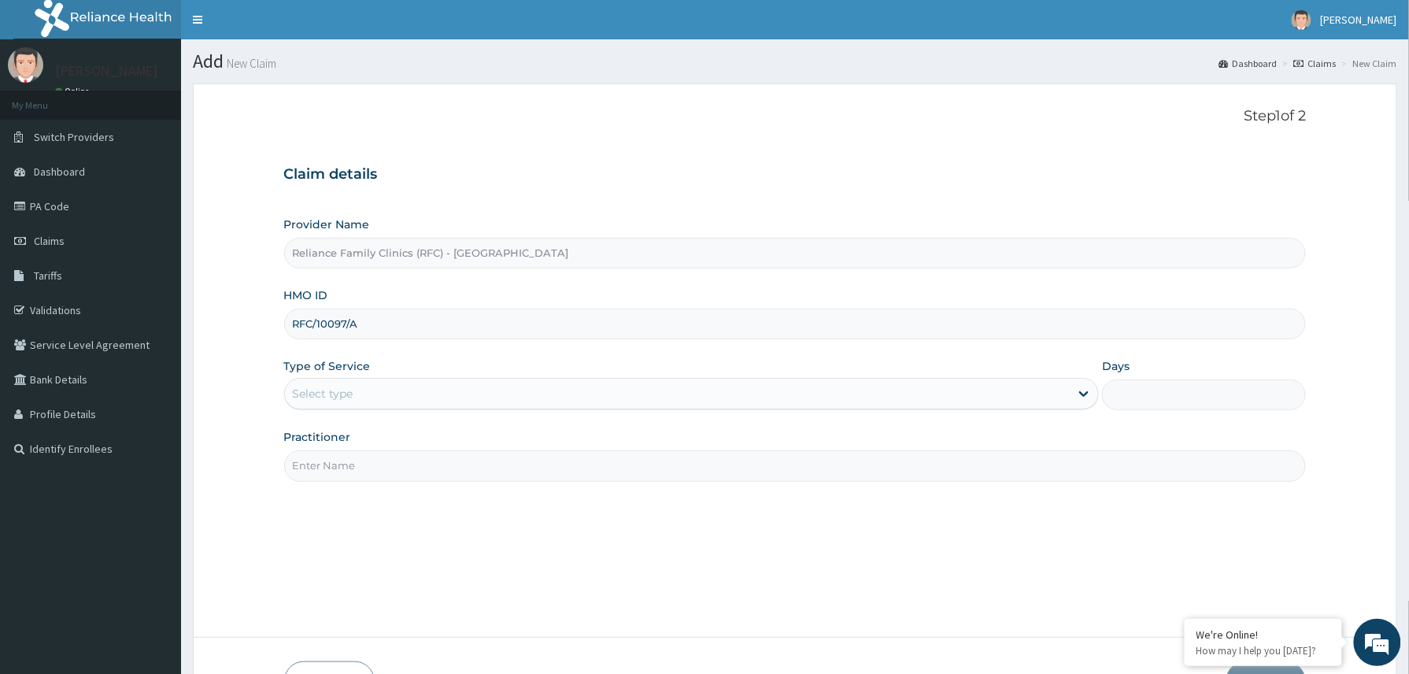
click at [367, 388] on div "Select type" at bounding box center [677, 393] width 785 height 25
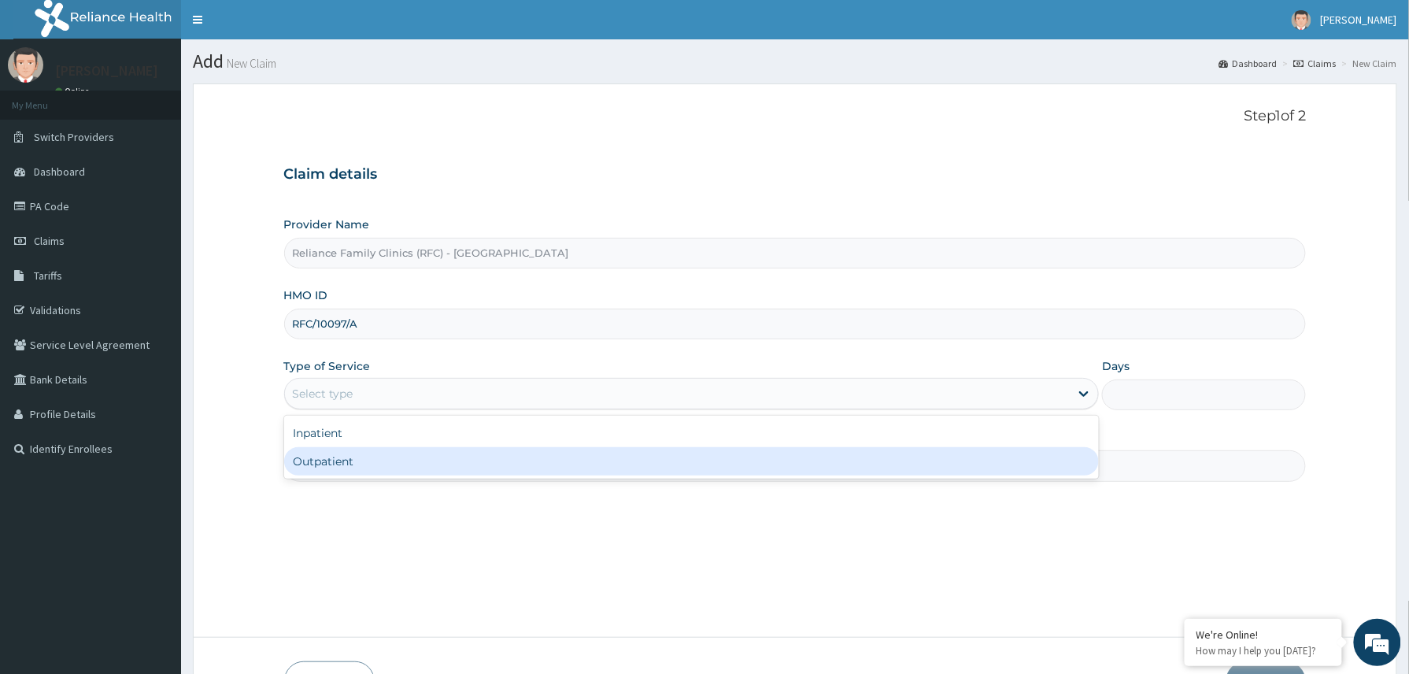
click at [367, 460] on div "Outpatient" at bounding box center [691, 461] width 815 height 28
type input "1"
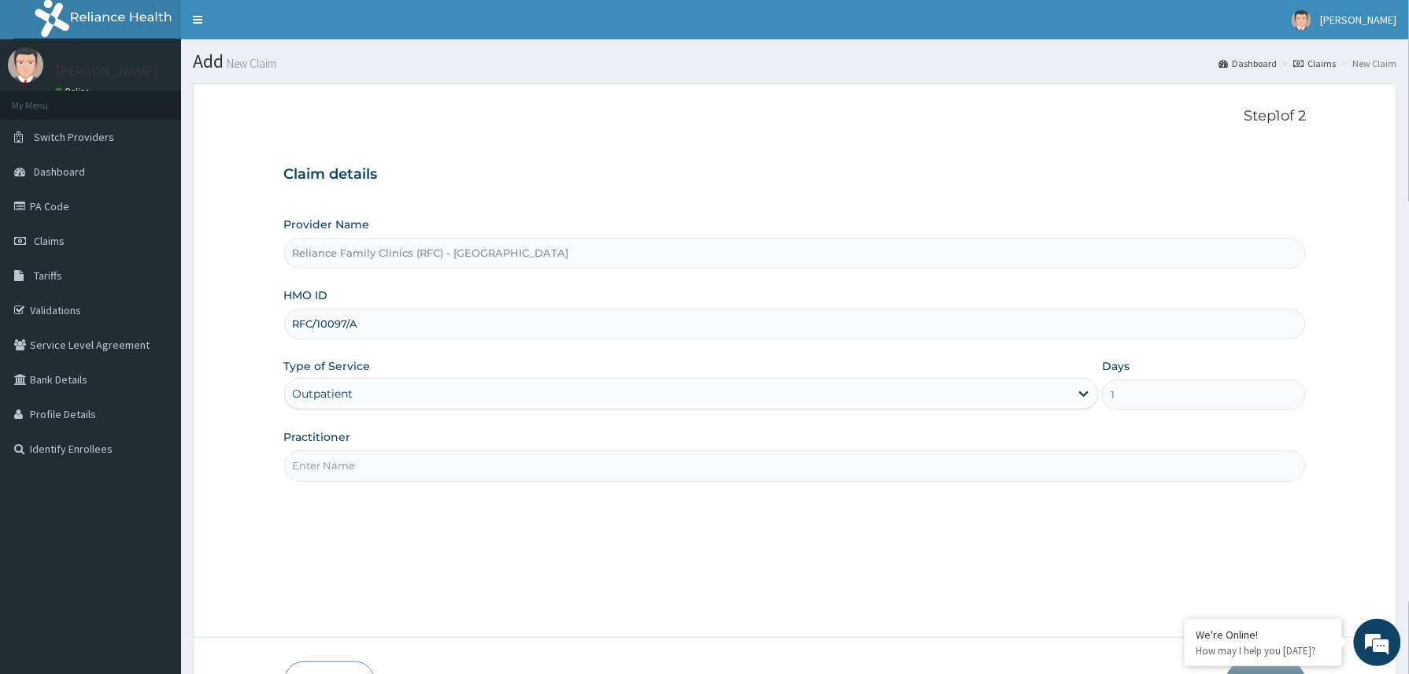
click at [384, 467] on input "Practitioner" at bounding box center [795, 465] width 1022 height 31
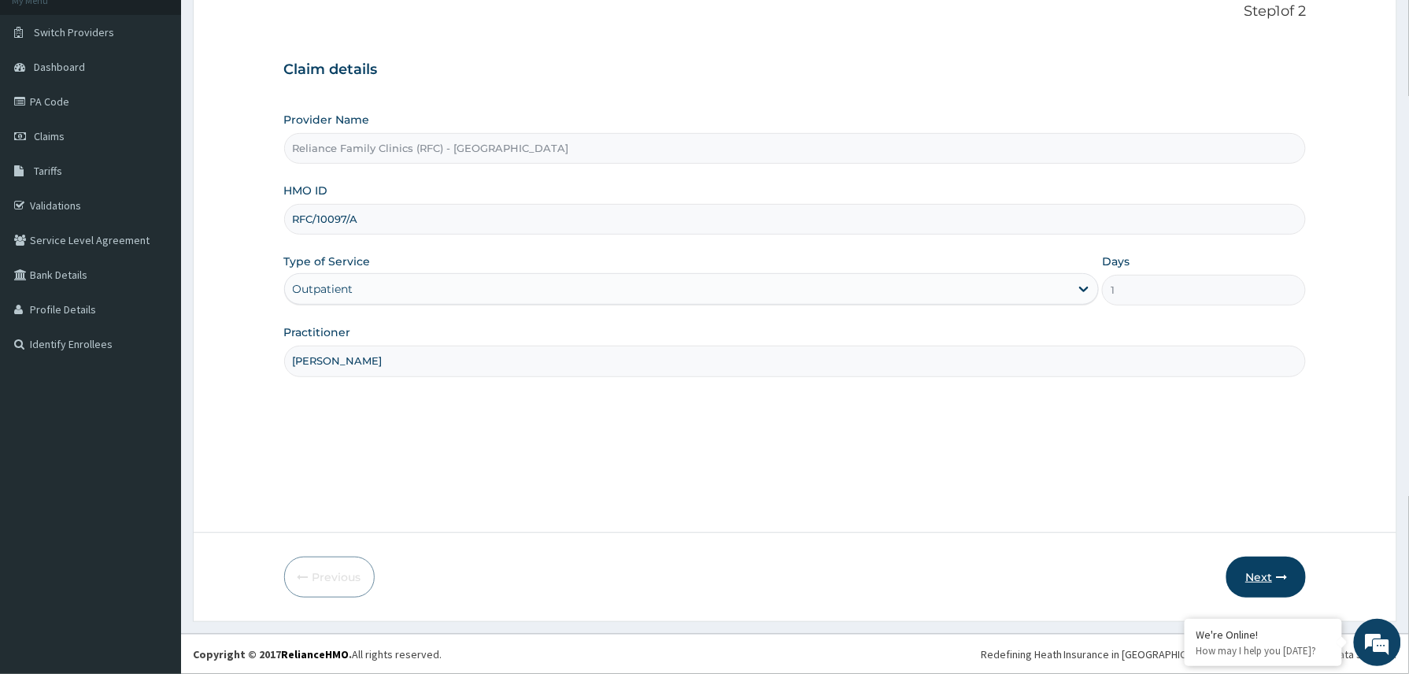
type input "[PERSON_NAME]"
click at [1262, 579] on button "Next" at bounding box center [1265, 576] width 79 height 41
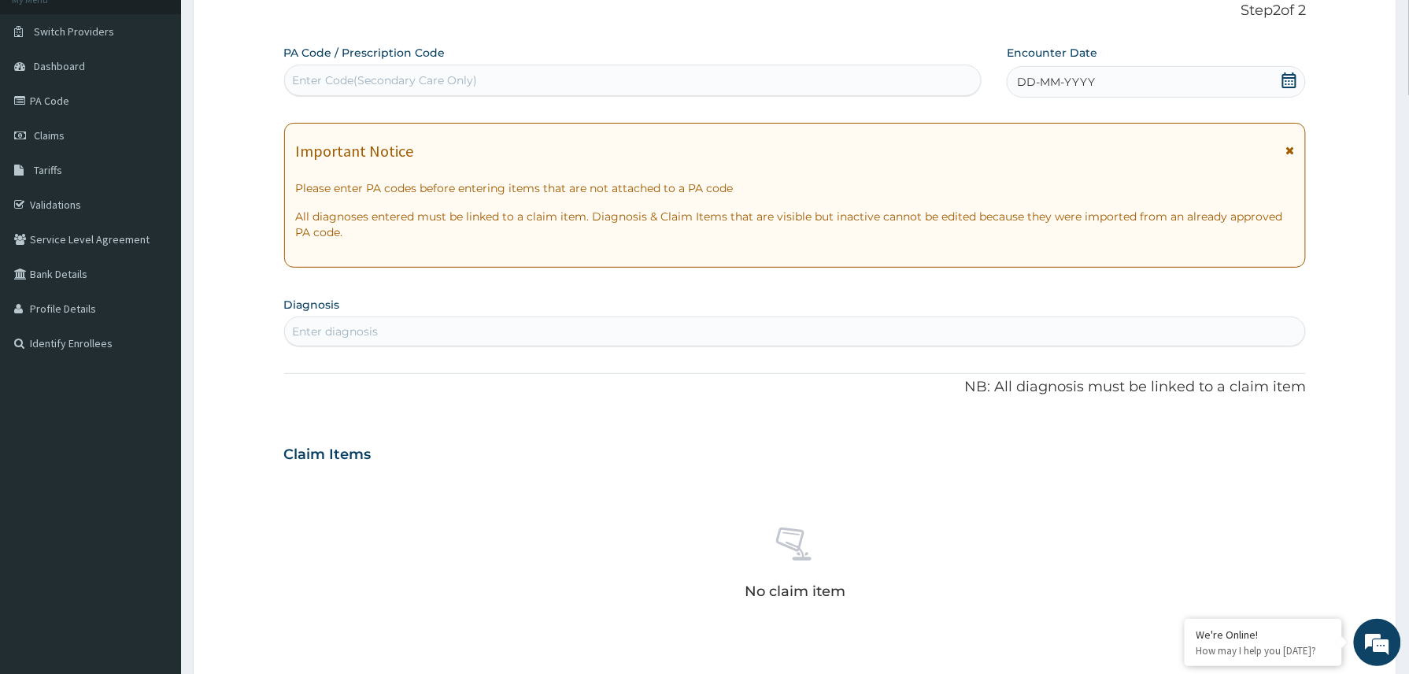
scroll to position [0, 0]
click at [444, 88] on div "Enter Code(Secondary Care Only)" at bounding box center [633, 80] width 697 height 25
paste input "PA/066B95"
type input "PA/066B95"
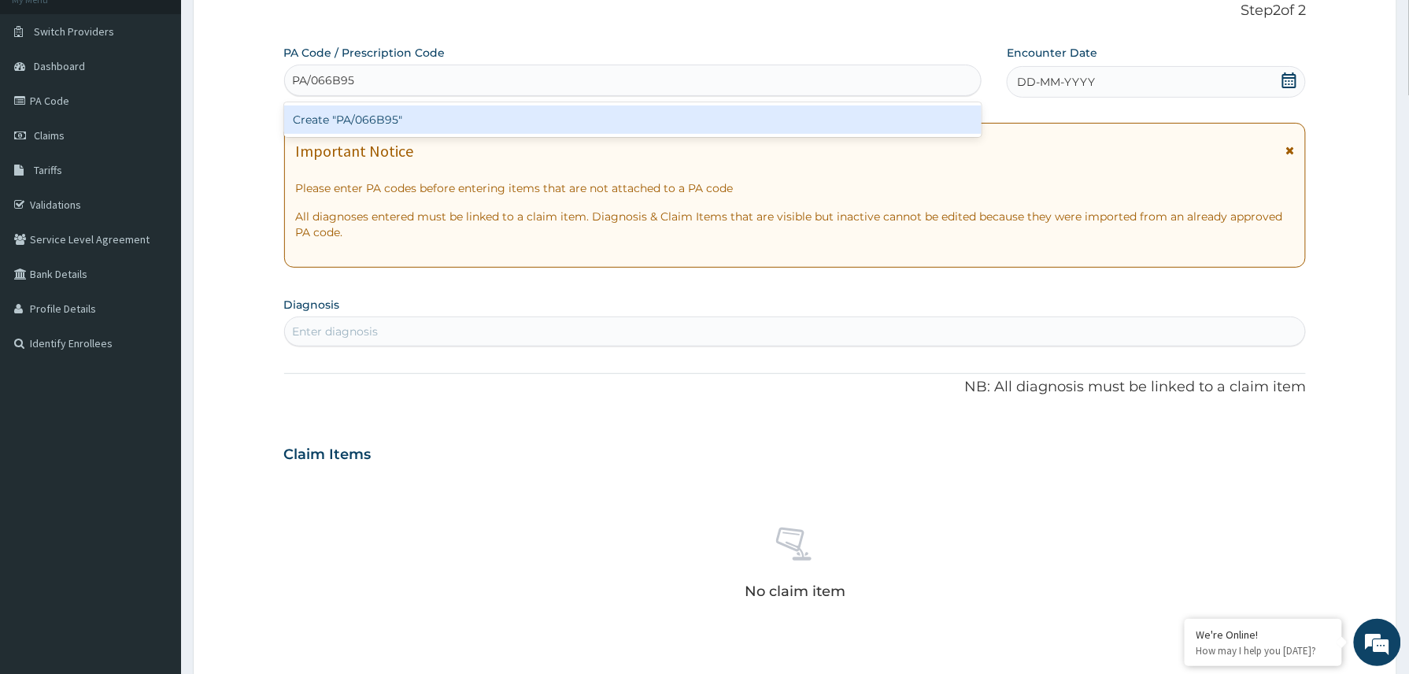
click at [416, 118] on div "Create "PA/066B95"" at bounding box center [633, 119] width 698 height 28
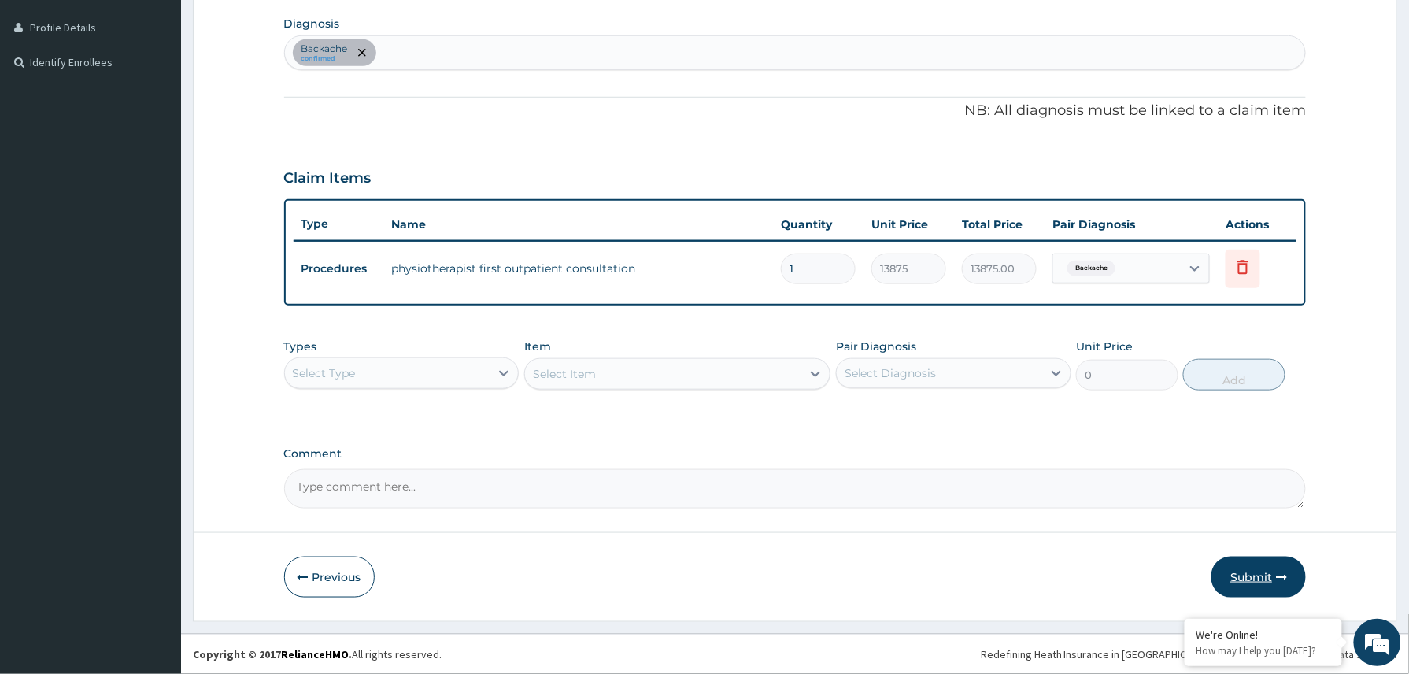
click at [1248, 578] on button "Submit" at bounding box center [1258, 576] width 94 height 41
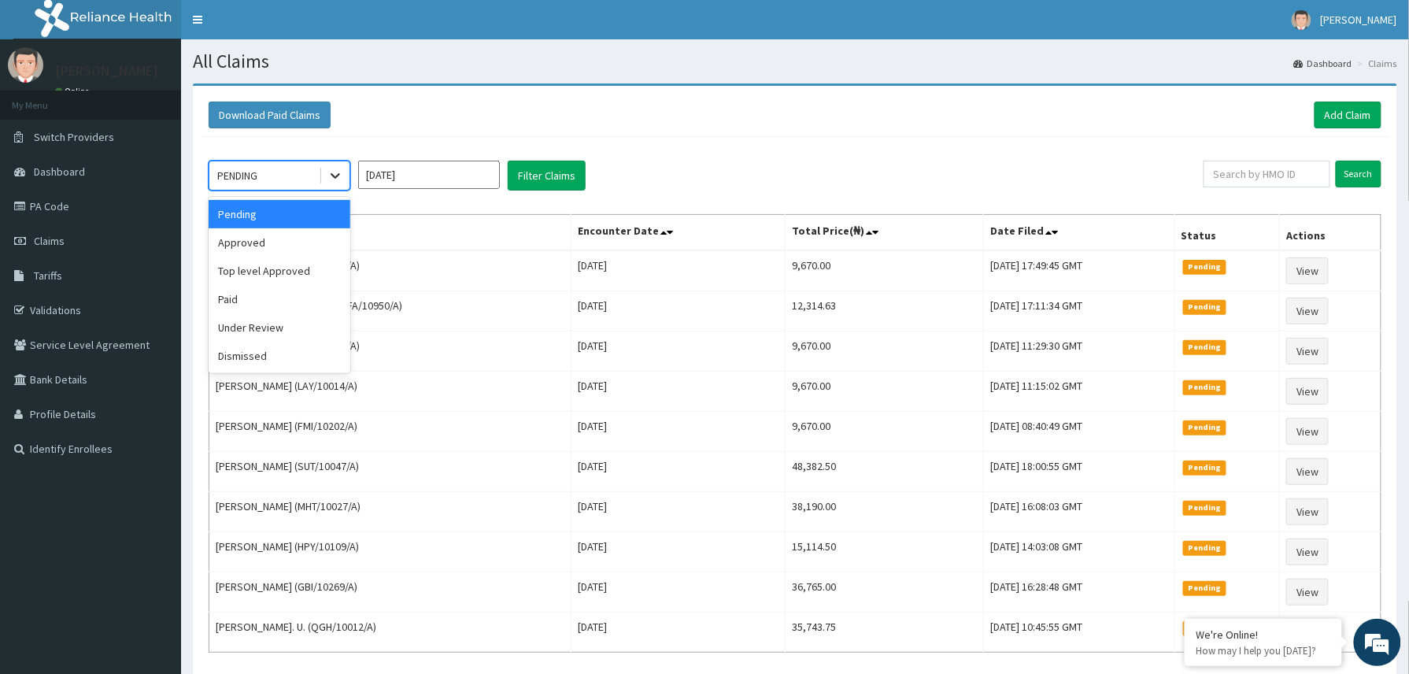
click at [337, 178] on icon at bounding box center [335, 176] width 16 height 16
click at [1351, 114] on link "Add Claim" at bounding box center [1347, 115] width 67 height 27
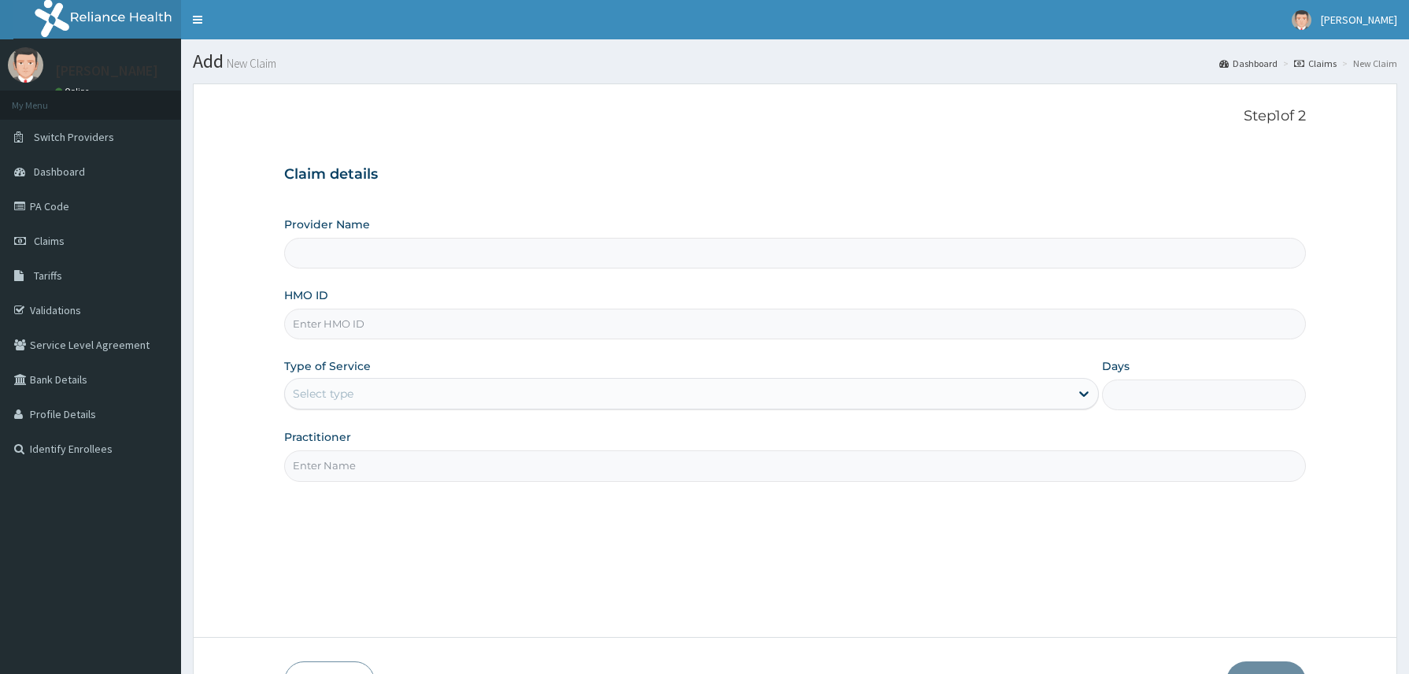
type input "Reliance Family Clinics (RFC) - [GEOGRAPHIC_DATA]"
click at [294, 320] on input "HMO ID" at bounding box center [795, 324] width 1022 height 31
paste input "RFC/10097/A"
type input "RFC/10097/A"
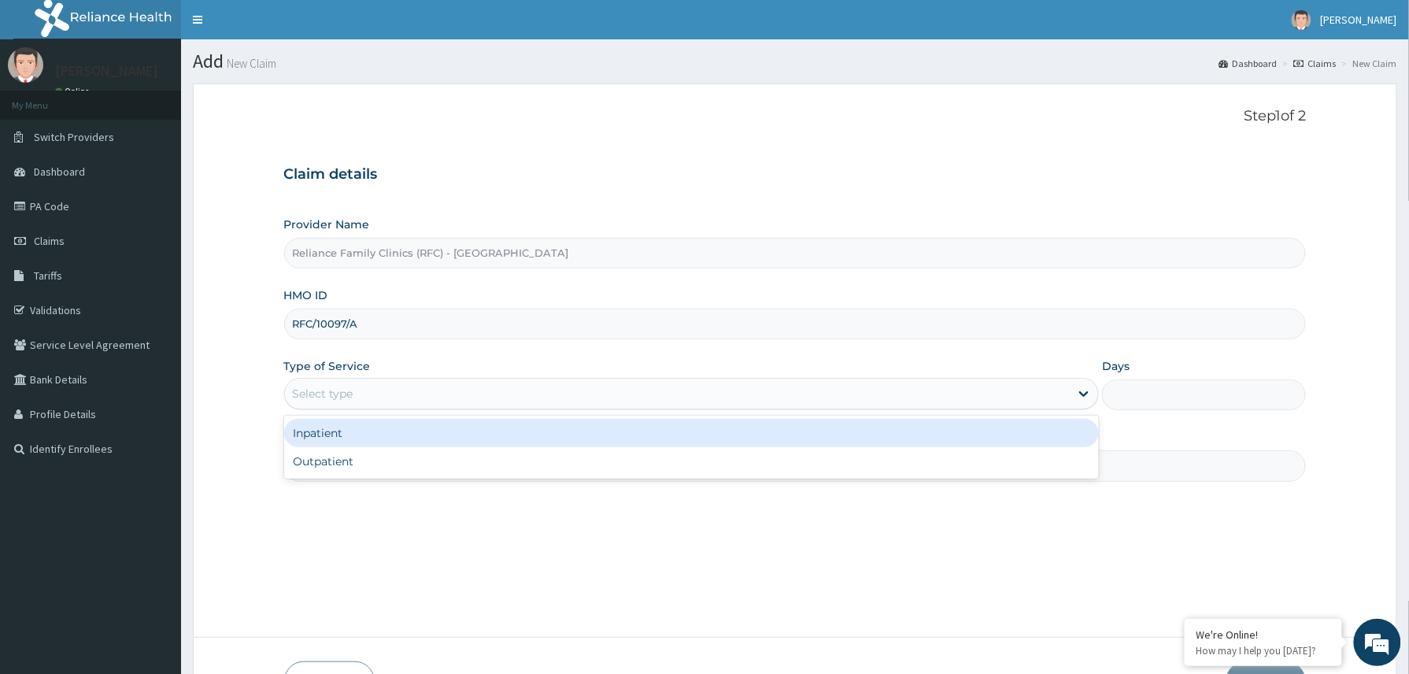
drag, startPoint x: 386, startPoint y: 404, endPoint x: 373, endPoint y: 463, distance: 60.4
click at [386, 406] on div "Select type" at bounding box center [677, 393] width 785 height 25
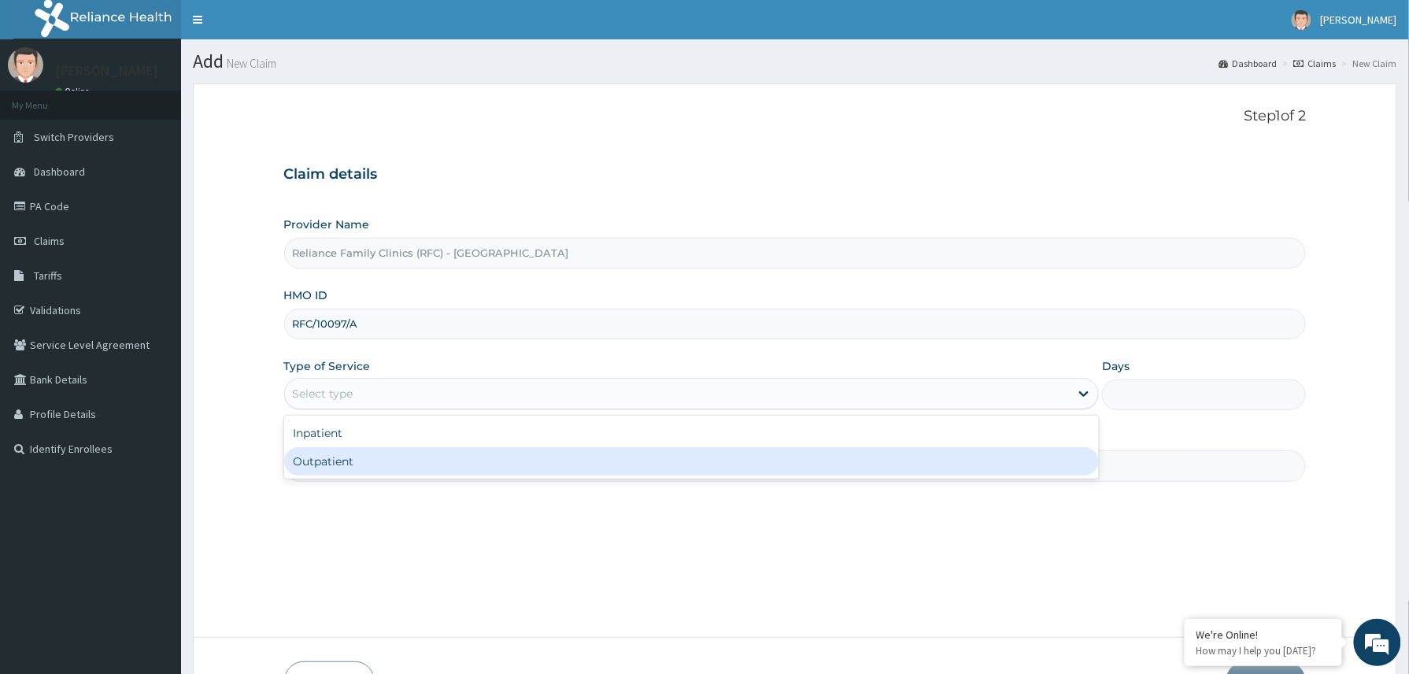
click at [368, 469] on div "Outpatient" at bounding box center [691, 461] width 815 height 28
type input "1"
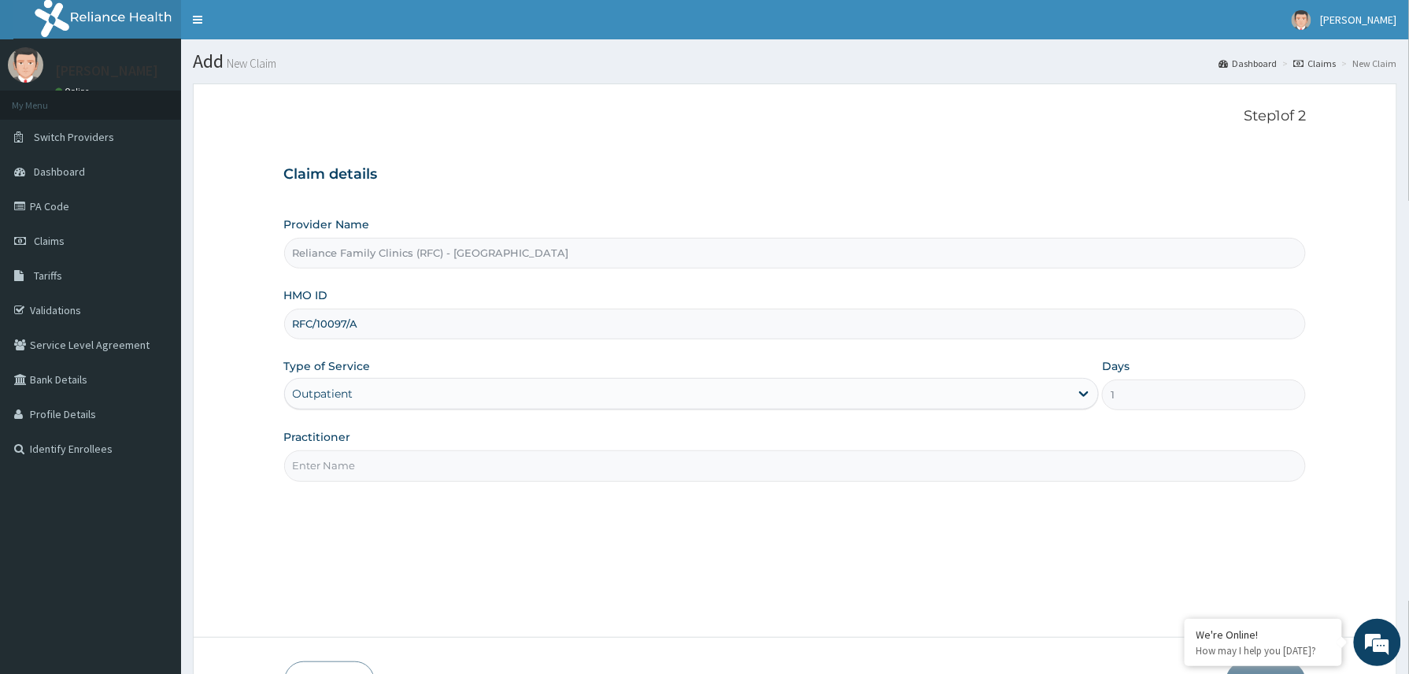
click at [369, 469] on input "Practitioner" at bounding box center [795, 465] width 1022 height 31
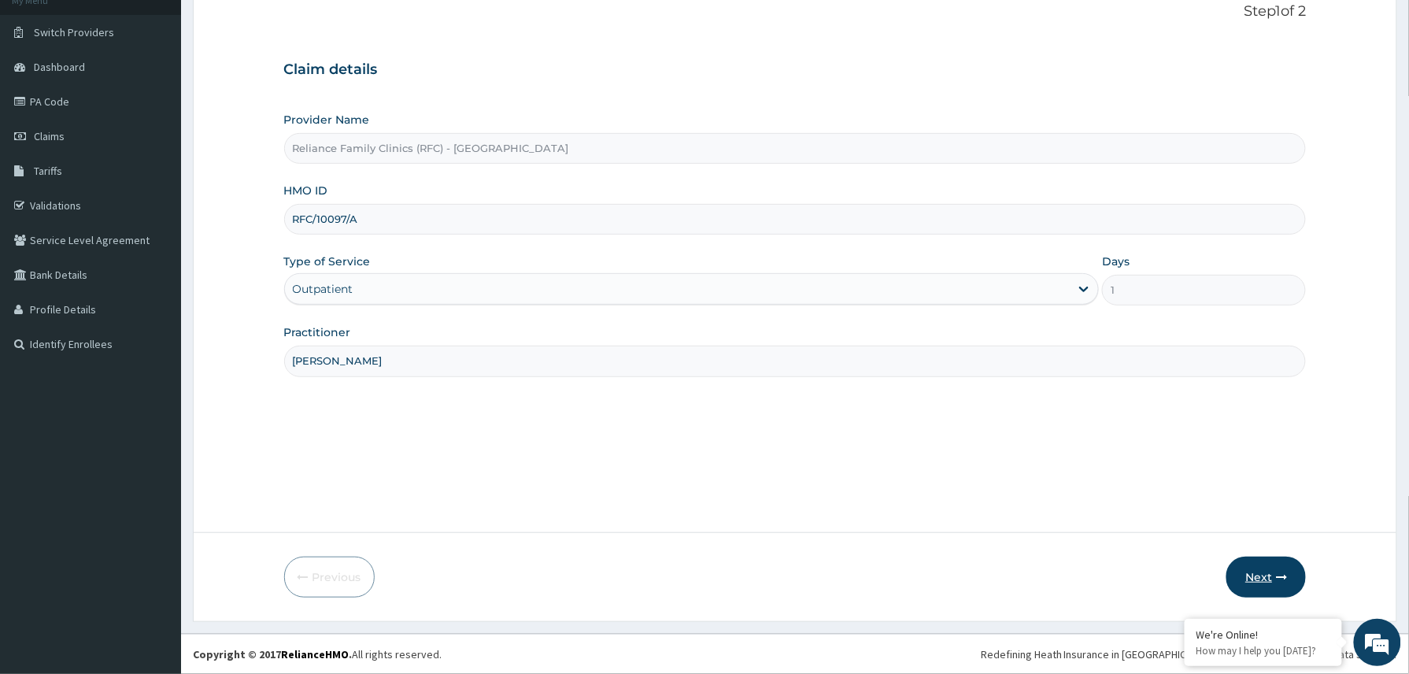
type input "[PERSON_NAME]"
click at [1259, 573] on button "Next" at bounding box center [1265, 576] width 79 height 41
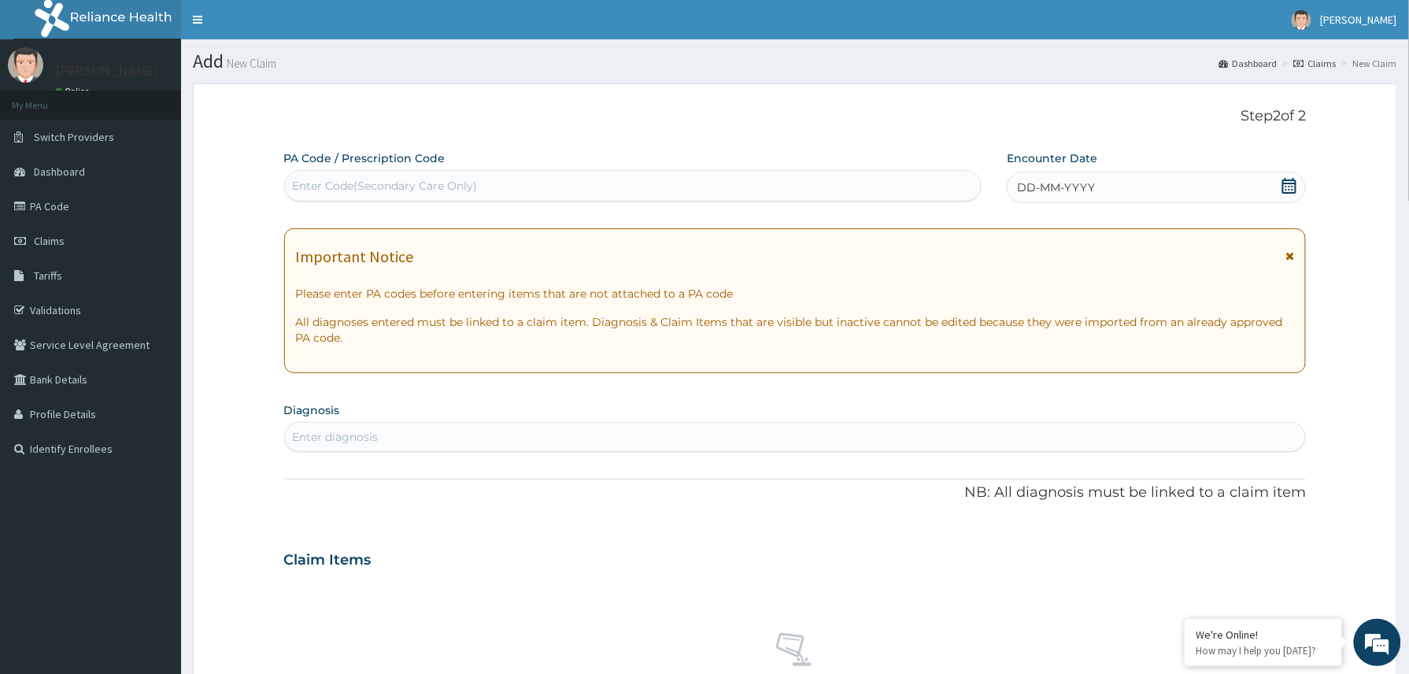
scroll to position [458, 0]
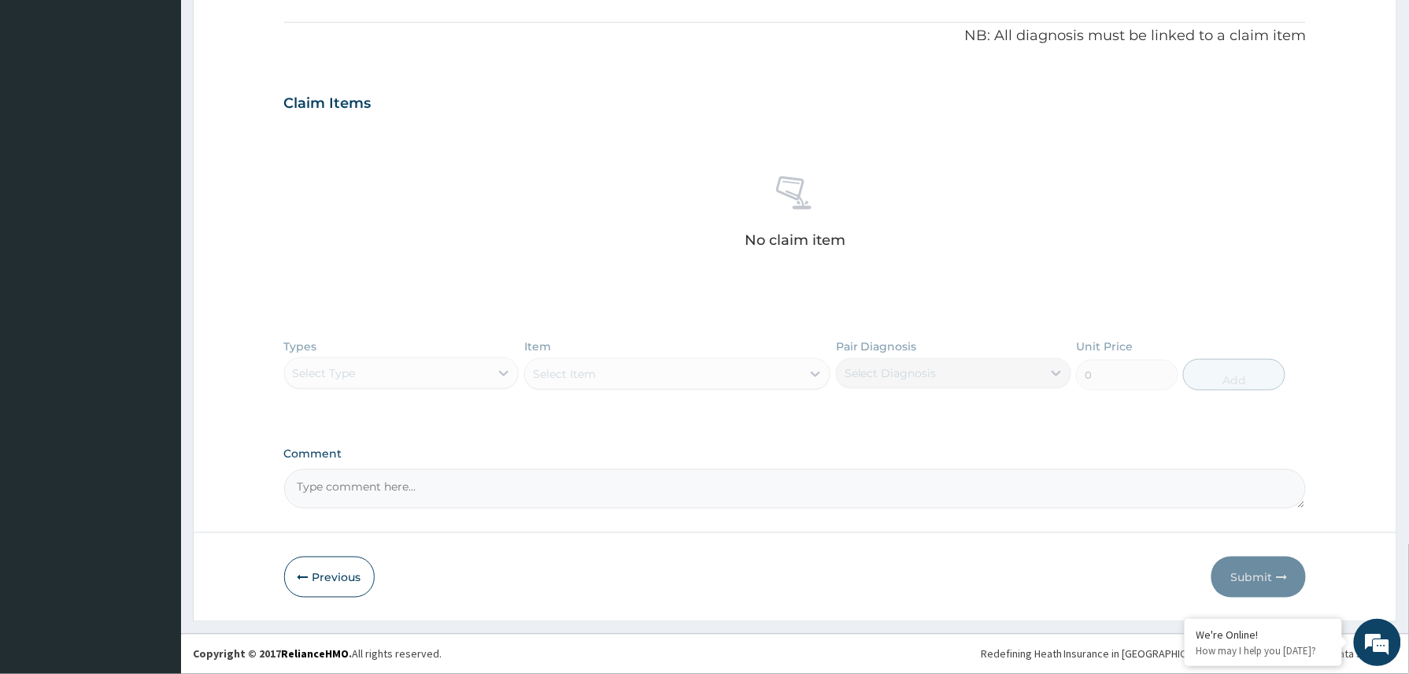
click at [331, 562] on button "Previous" at bounding box center [329, 576] width 91 height 41
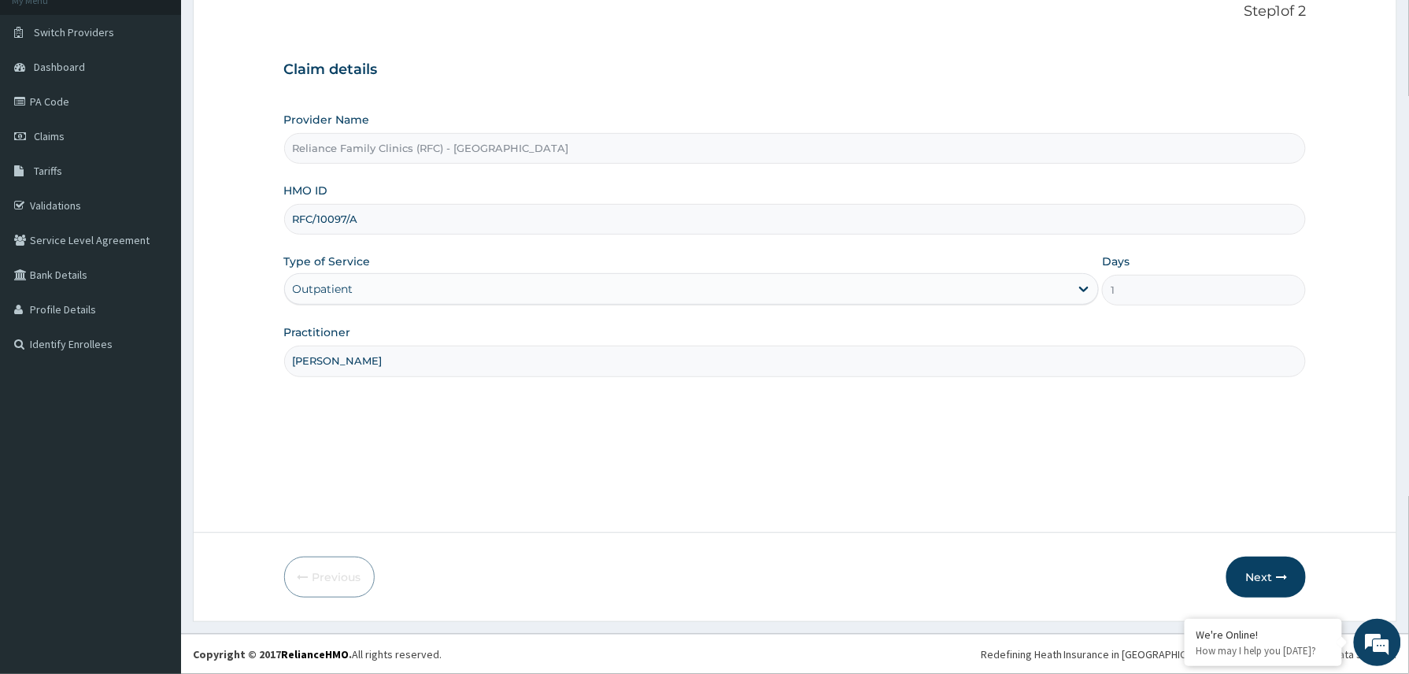
scroll to position [105, 0]
drag, startPoint x: 400, startPoint y: 218, endPoint x: 261, endPoint y: 225, distance: 138.7
click at [261, 225] on form "Step 1 of 2 Claim details Provider Name Reliance Family Clinics (RFC) - Abuja H…" at bounding box center [795, 300] width 1204 height 643
paste input "TKL/10065"
type input "TKL/10065/A"
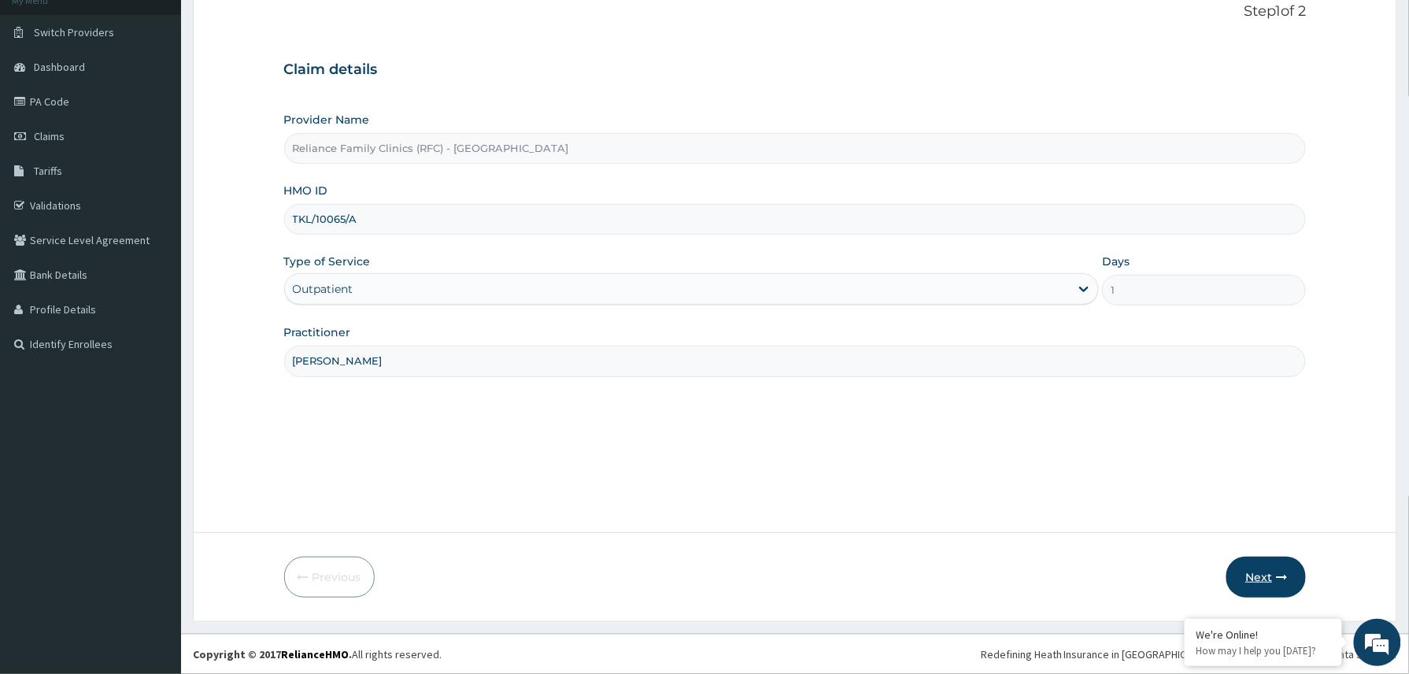
click at [1259, 571] on button "Next" at bounding box center [1265, 576] width 79 height 41
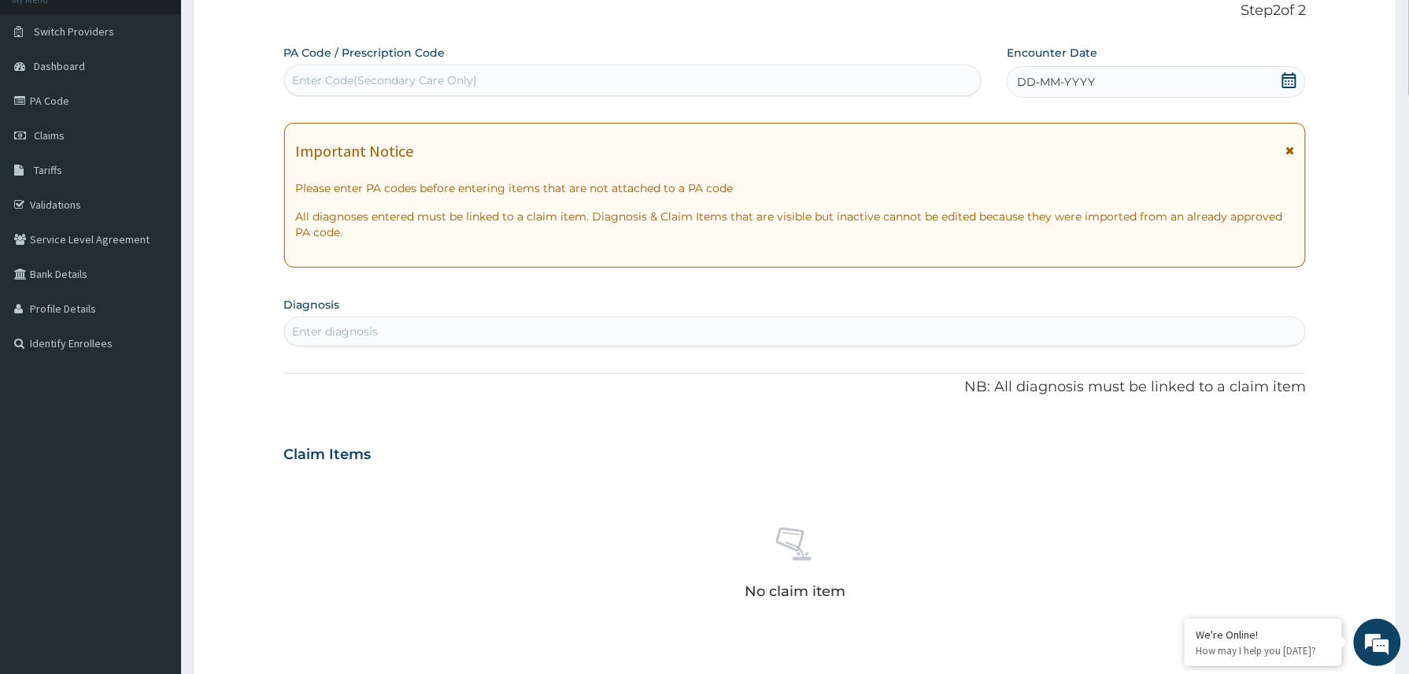
click at [357, 77] on div "Enter Code(Secondary Care Only)" at bounding box center [385, 80] width 185 height 16
paste input "PA/27897F"
type input "PA/27897F"
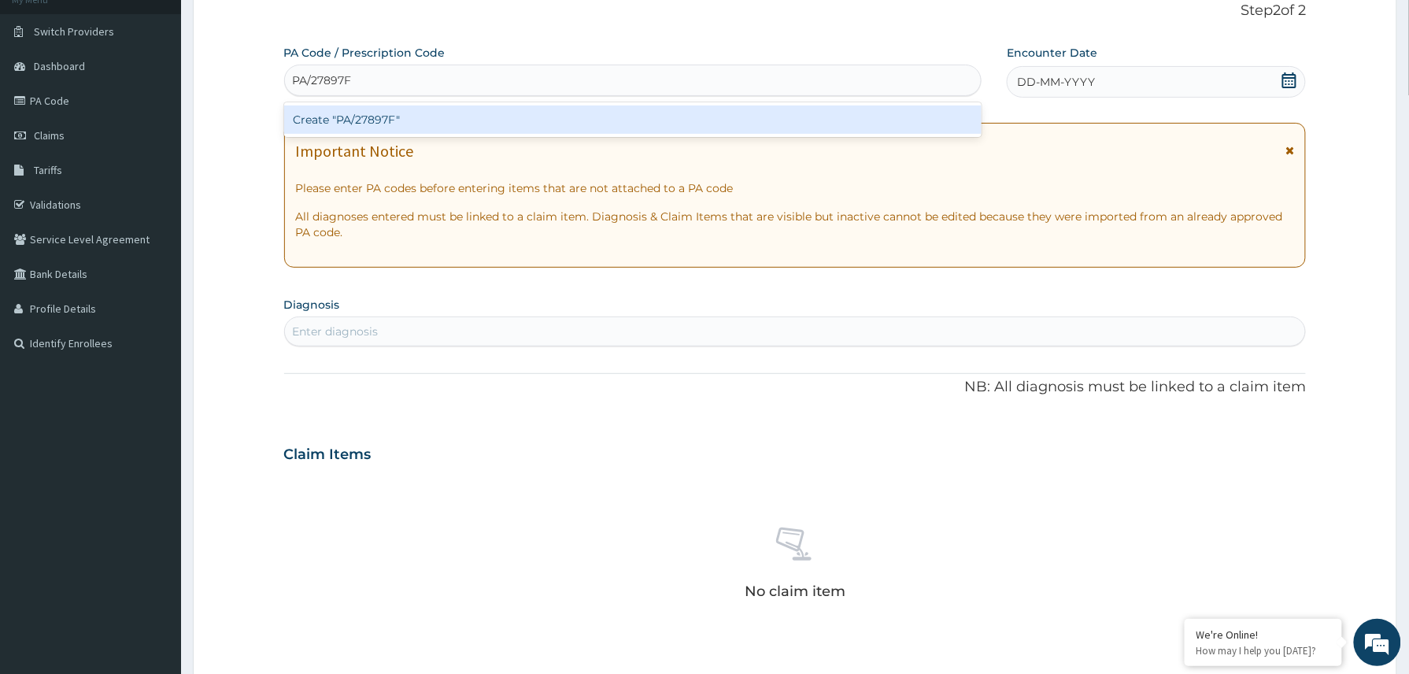
click at [356, 128] on div "Create "PA/27897F"" at bounding box center [633, 119] width 698 height 28
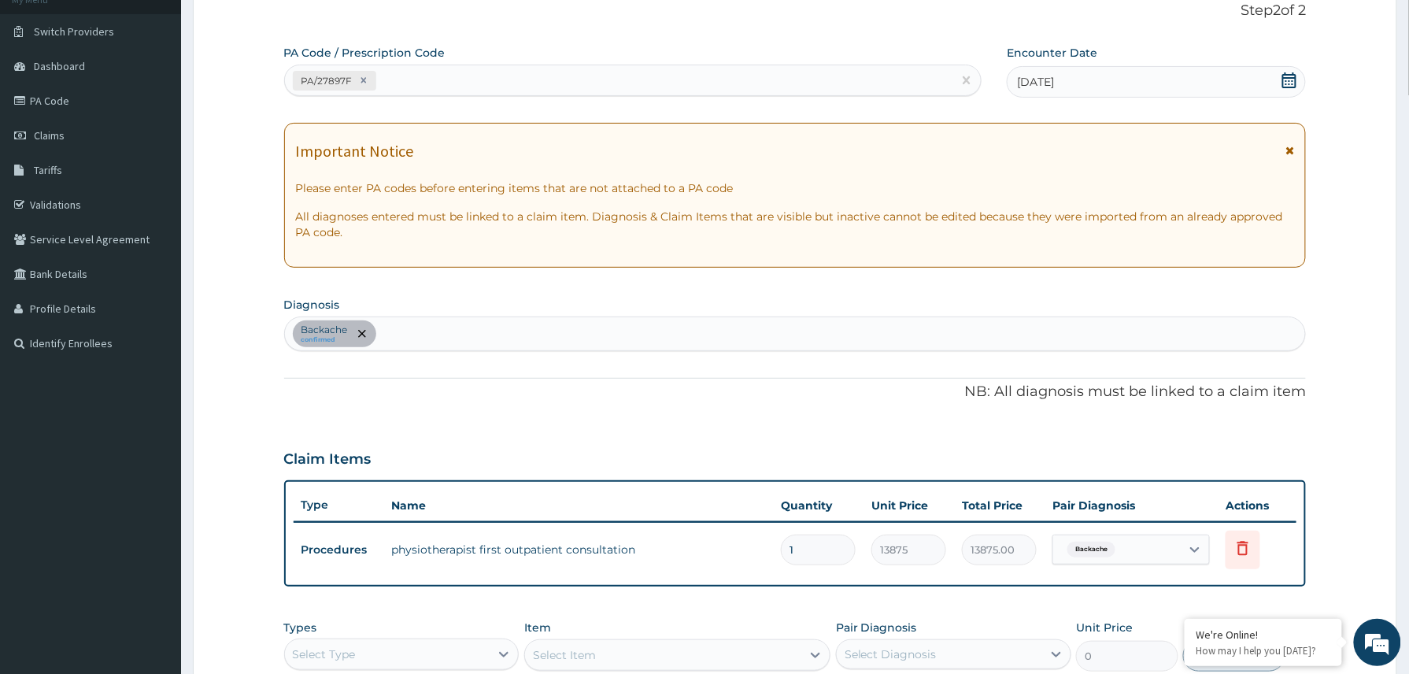
scroll to position [387, 0]
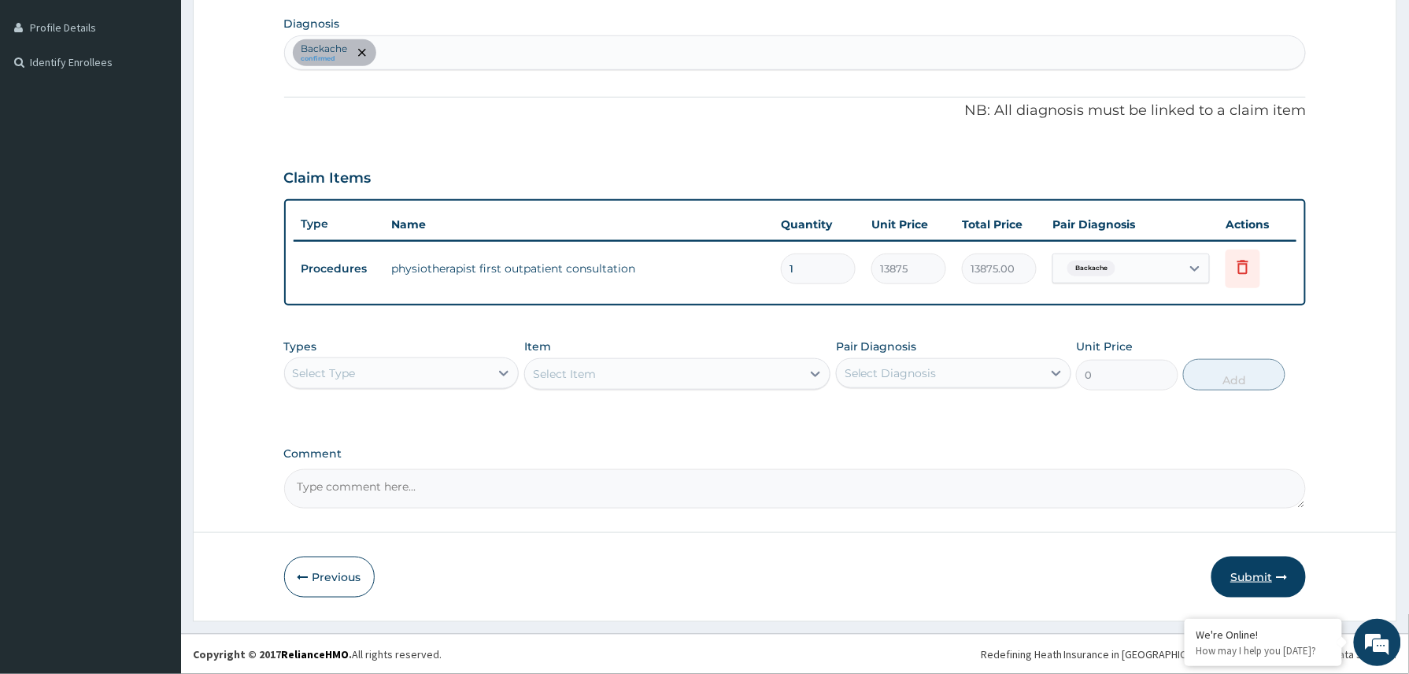
click at [1257, 573] on button "Submit" at bounding box center [1258, 576] width 94 height 41
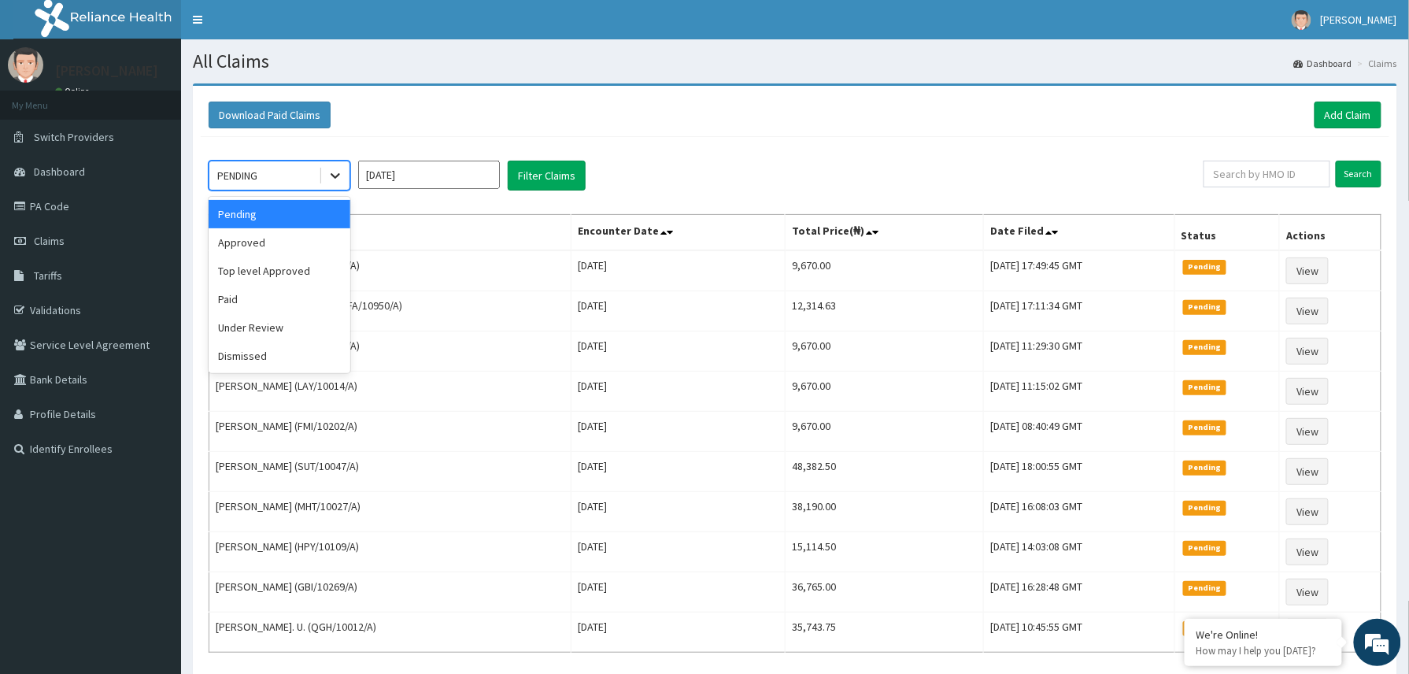
click at [327, 181] on icon at bounding box center [335, 176] width 16 height 16
drag, startPoint x: 244, startPoint y: 327, endPoint x: 318, endPoint y: 278, distance: 89.1
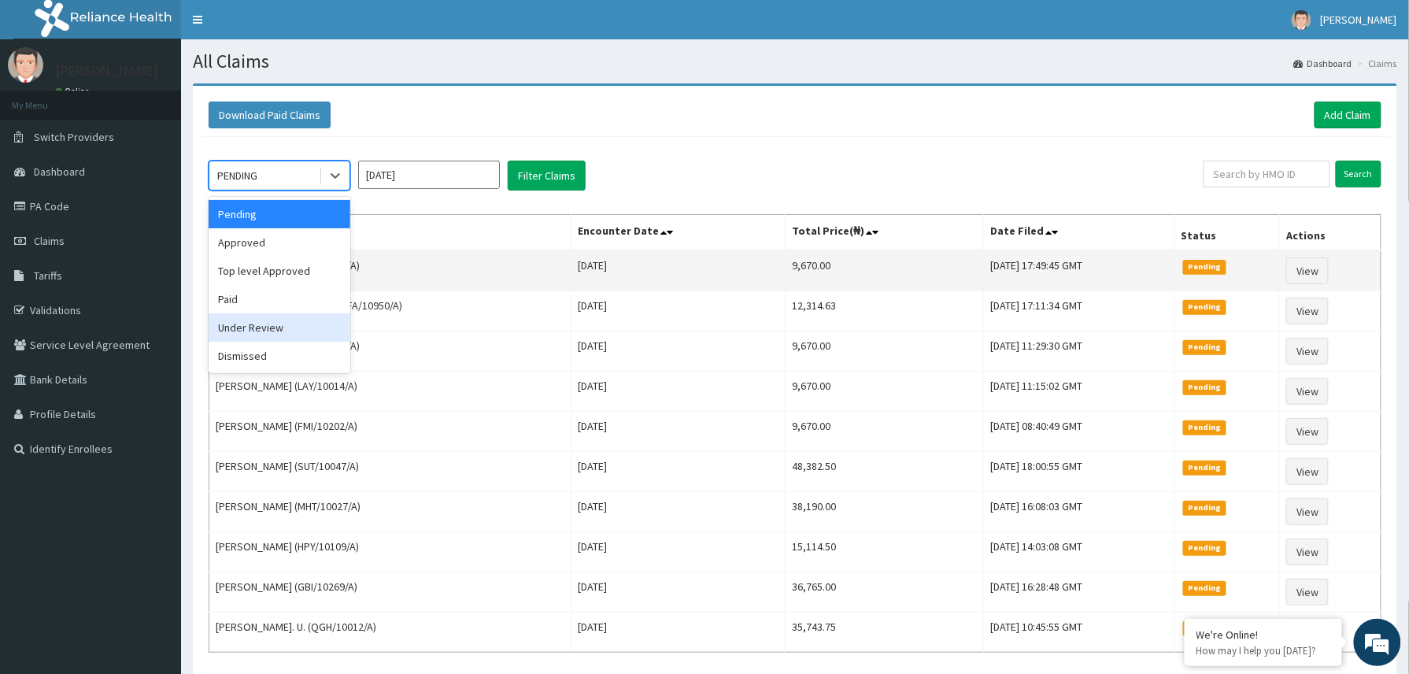
click at [244, 328] on div "Under Review" at bounding box center [280, 327] width 142 height 28
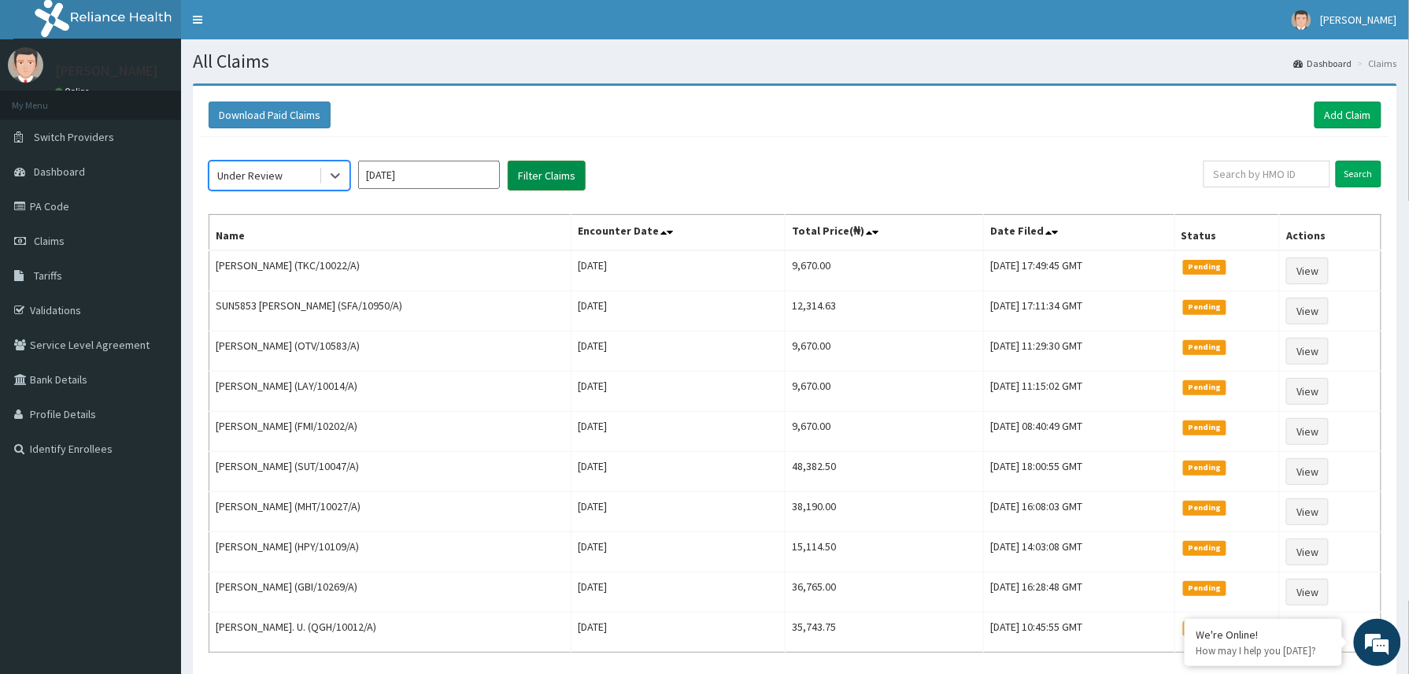
click at [554, 174] on button "Filter Claims" at bounding box center [547, 176] width 78 height 30
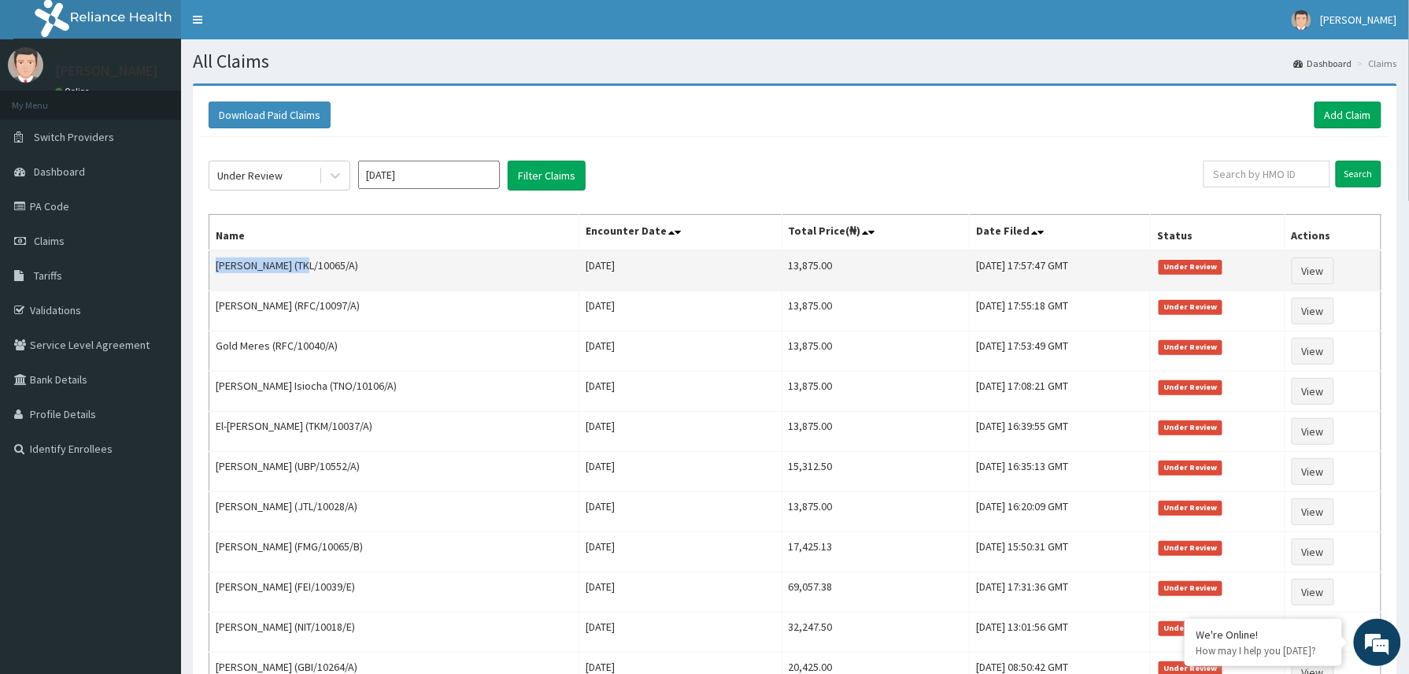
drag, startPoint x: 216, startPoint y: 271, endPoint x: 299, endPoint y: 268, distance: 83.5
click at [299, 268] on td "[PERSON_NAME] (TKL/10065/A)" at bounding box center [394, 270] width 370 height 41
click at [332, 278] on td "[PERSON_NAME] (TKL/10065/A)" at bounding box center [394, 270] width 370 height 41
drag, startPoint x: 302, startPoint y: 265, endPoint x: 357, endPoint y: 271, distance: 54.6
click at [357, 271] on td "[PERSON_NAME] (TKL/10065/A)" at bounding box center [394, 270] width 370 height 41
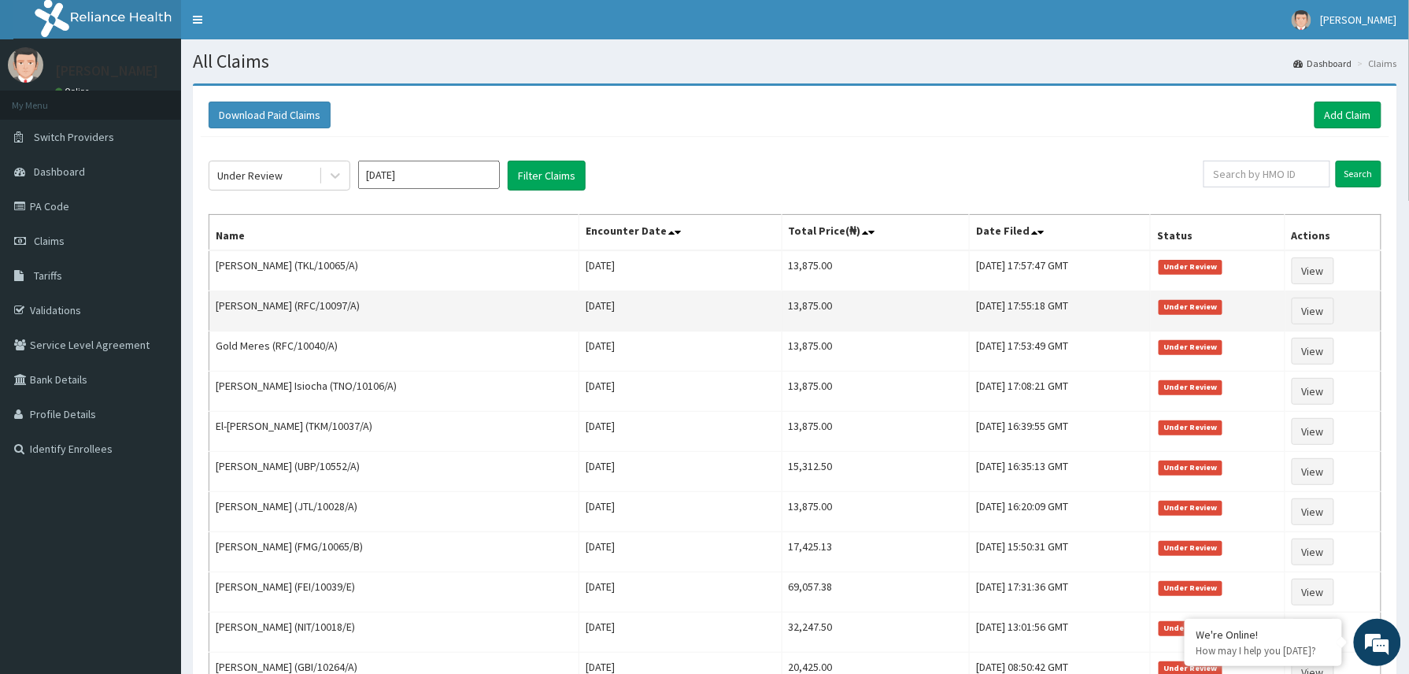
copy td "TKL/10065/A"
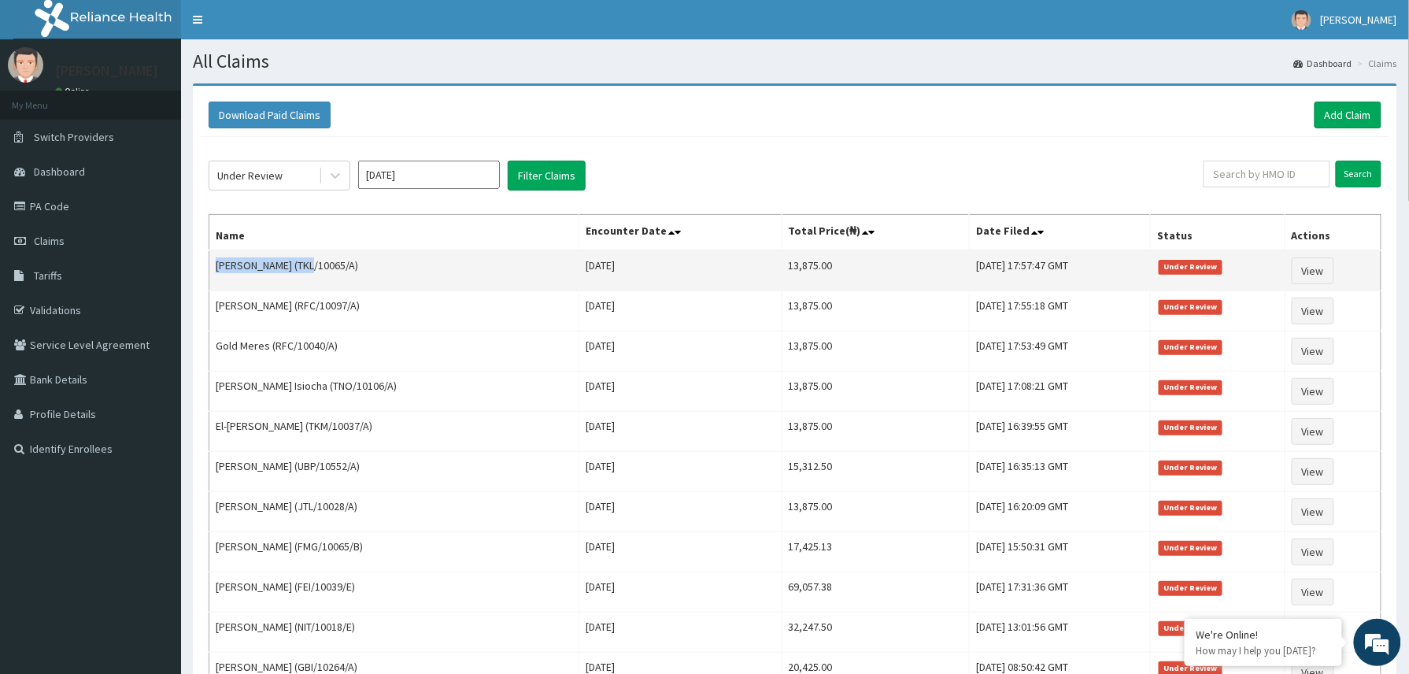
drag, startPoint x: 213, startPoint y: 268, endPoint x: 300, endPoint y: 258, distance: 87.9
click at [300, 258] on td "[PERSON_NAME] (TKL/10065/A)" at bounding box center [394, 270] width 370 height 41
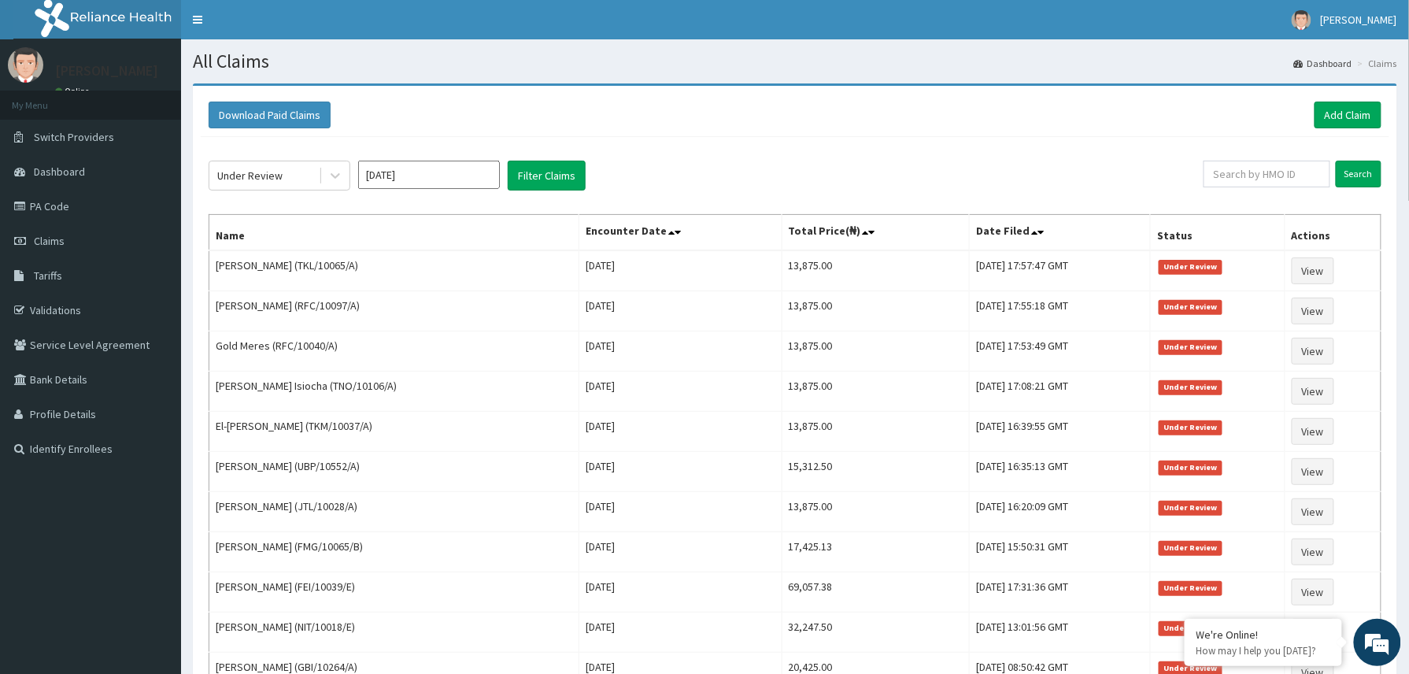
drag, startPoint x: 300, startPoint y: 258, endPoint x: 259, endPoint y: 219, distance: 56.8
click at [259, 219] on th "Name" at bounding box center [394, 233] width 370 height 36
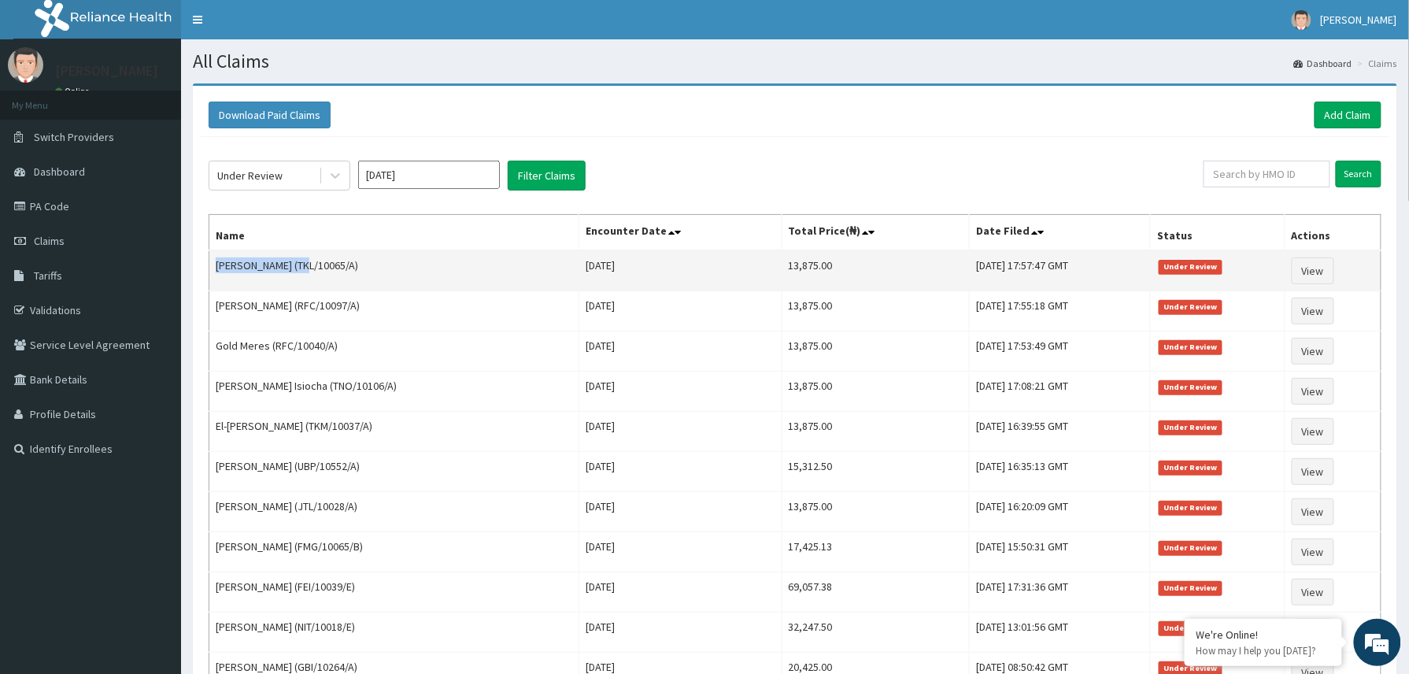
drag, startPoint x: 222, startPoint y: 271, endPoint x: 298, endPoint y: 262, distance: 76.1
click at [298, 262] on td "[PERSON_NAME] (TKL/10065/A)" at bounding box center [394, 270] width 370 height 41
copy td "Mukhtar Hussaini"
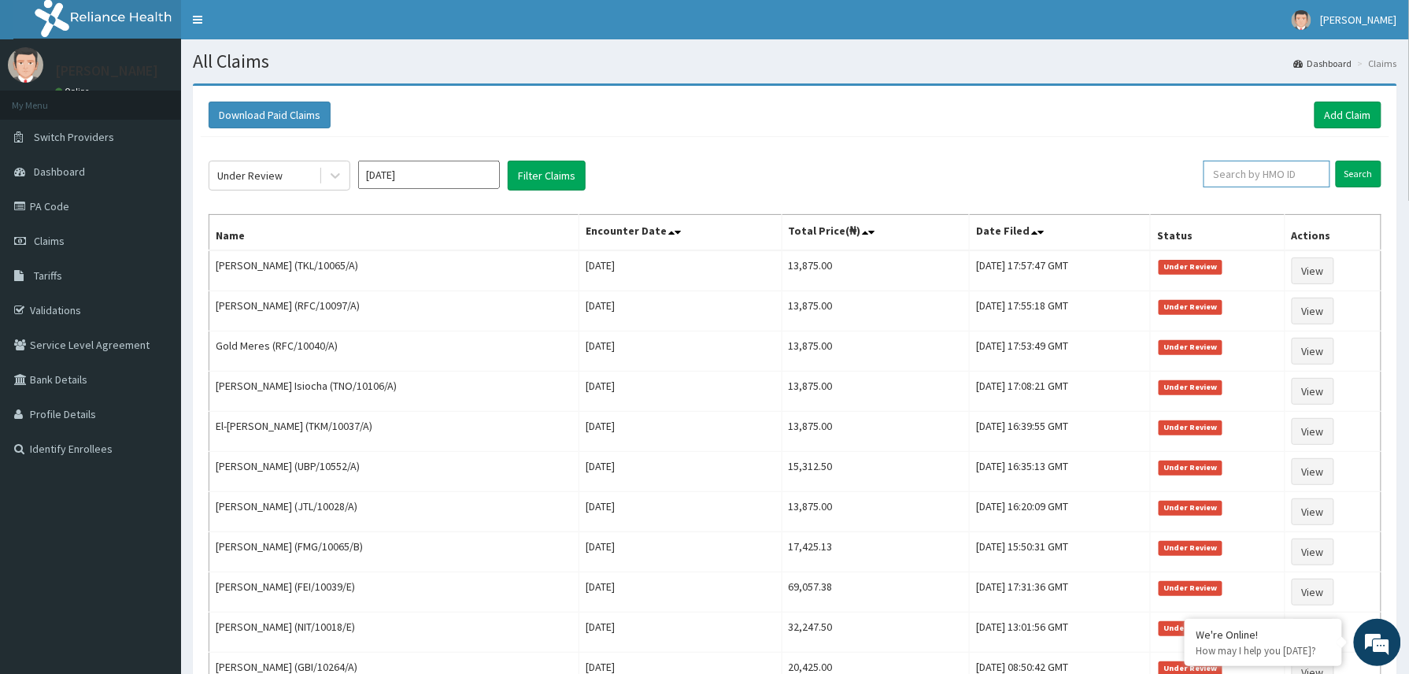
click at [1222, 175] on input "text" at bounding box center [1266, 174] width 127 height 27
paste input "2503308"
type input "2503308"
drag, startPoint x: 1251, startPoint y: 174, endPoint x: 1198, endPoint y: 180, distance: 53.9
click at [1198, 180] on input "2503308" at bounding box center [1240, 174] width 118 height 27
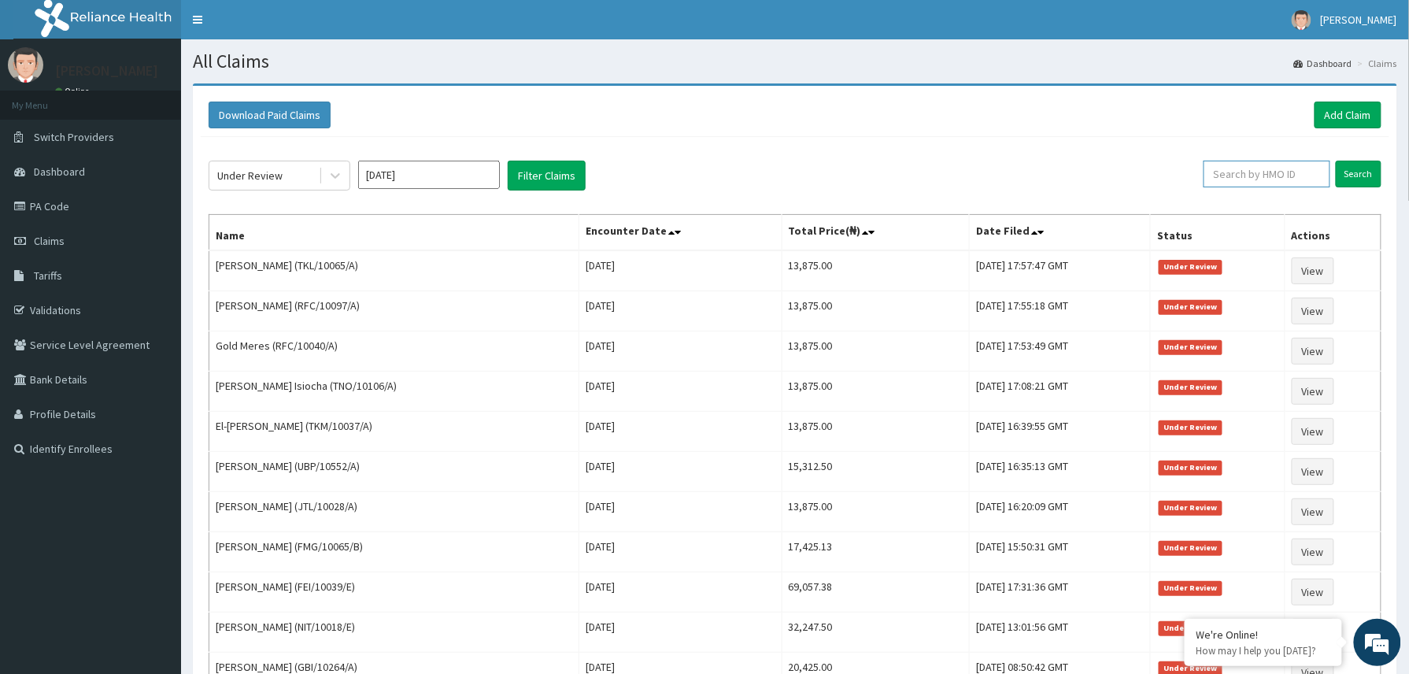
paste input "2508674"
type input "2508674"
drag, startPoint x: 1263, startPoint y: 174, endPoint x: 1184, endPoint y: 181, distance: 79.8
click at [1184, 181] on div "Under Review Sep 2025 Filter Claims 2508674 Search" at bounding box center [795, 176] width 1173 height 30
paste input "2402361"
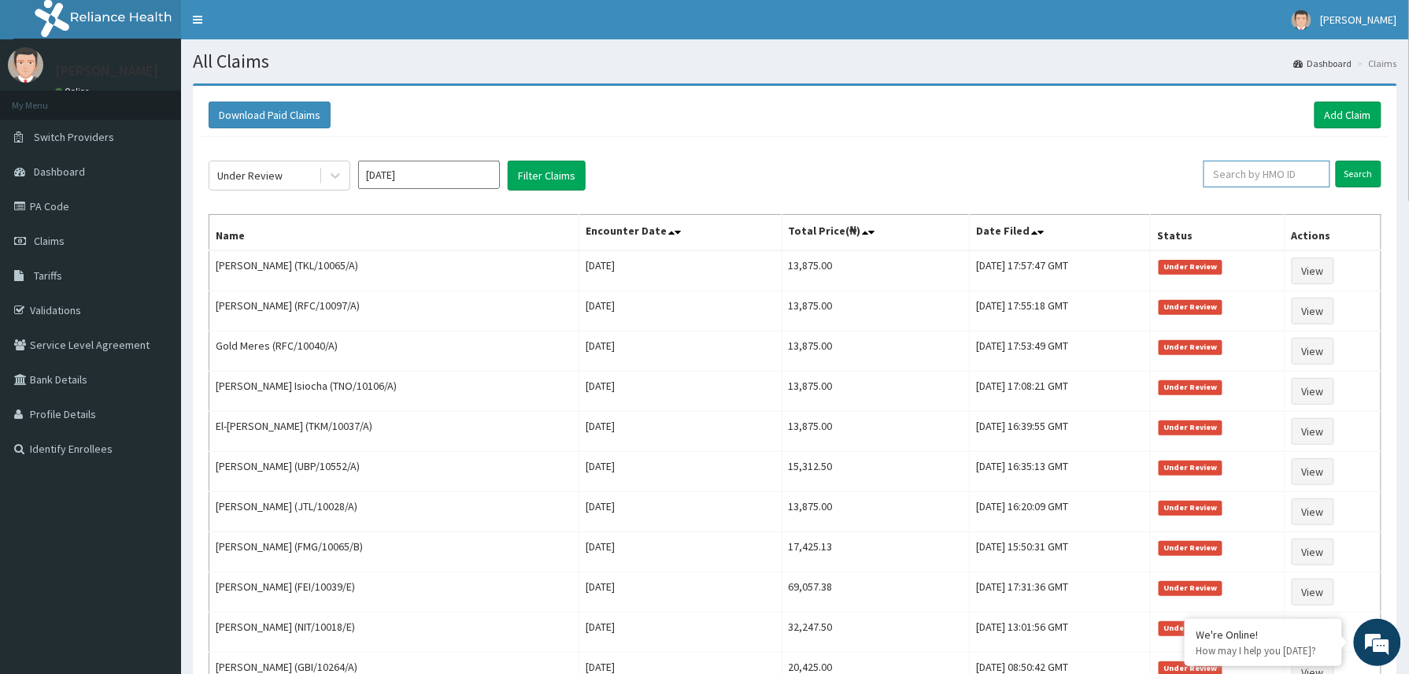
type input "2402361"
drag, startPoint x: 1259, startPoint y: 179, endPoint x: 1179, endPoint y: 187, distance: 80.6
click at [1179, 187] on div "Under Review Sep 2025 Filter Claims 2402361 Search" at bounding box center [795, 176] width 1173 height 30
drag, startPoint x: 1348, startPoint y: 108, endPoint x: 1294, endPoint y: 98, distance: 55.3
click at [1348, 110] on link "Add Claim" at bounding box center [1347, 115] width 67 height 27
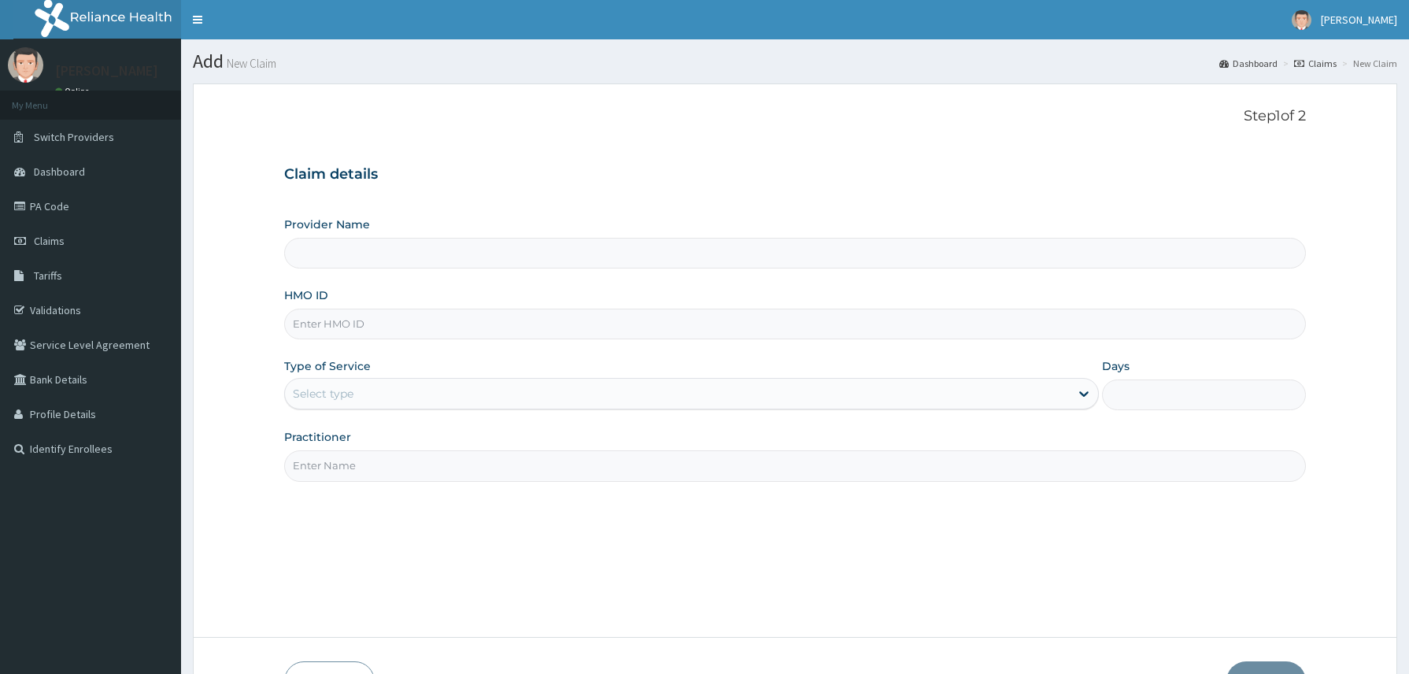
type input "Reliance Family Clinics (RFC) - [GEOGRAPHIC_DATA]"
click at [357, 313] on input "HMO ID" at bounding box center [795, 324] width 1022 height 31
paste input "ANS/10011/A"
type input "ANS/10011/A"
click at [360, 401] on div "Select type" at bounding box center [677, 393] width 785 height 25
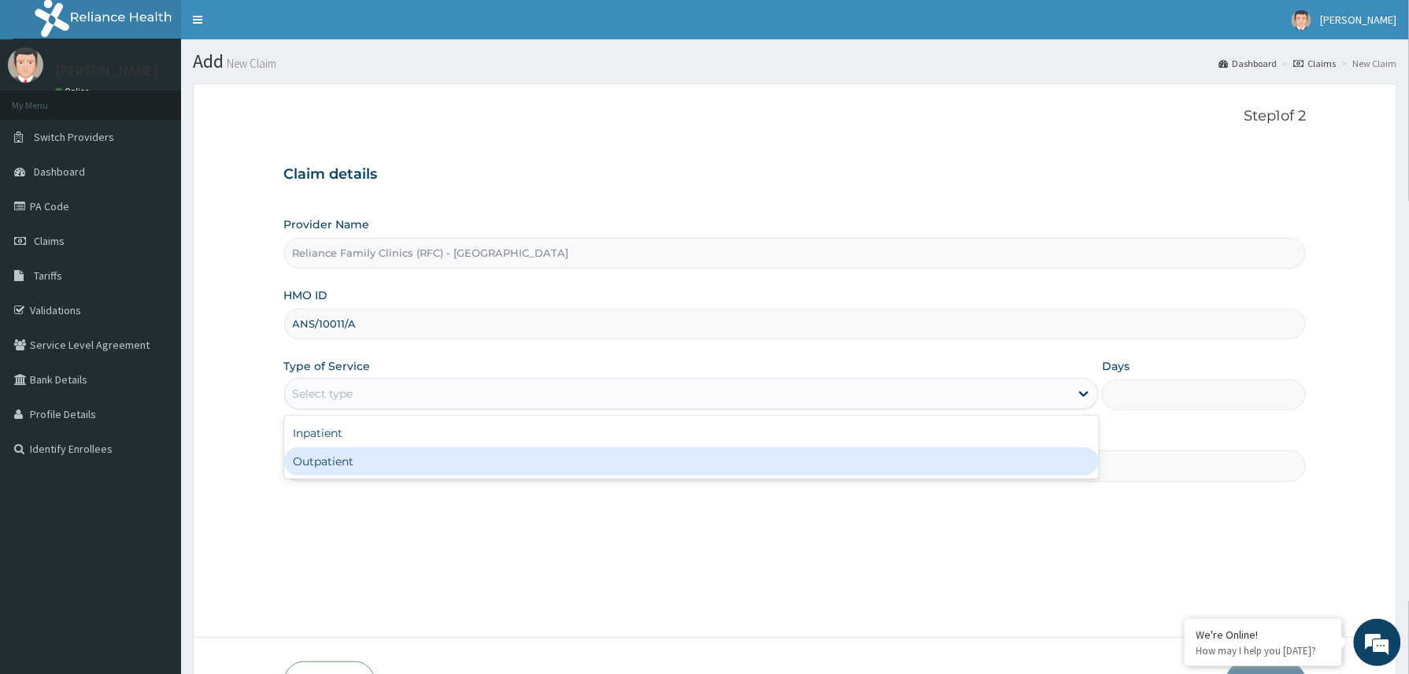
click at [362, 464] on div "Outpatient" at bounding box center [691, 461] width 815 height 28
type input "1"
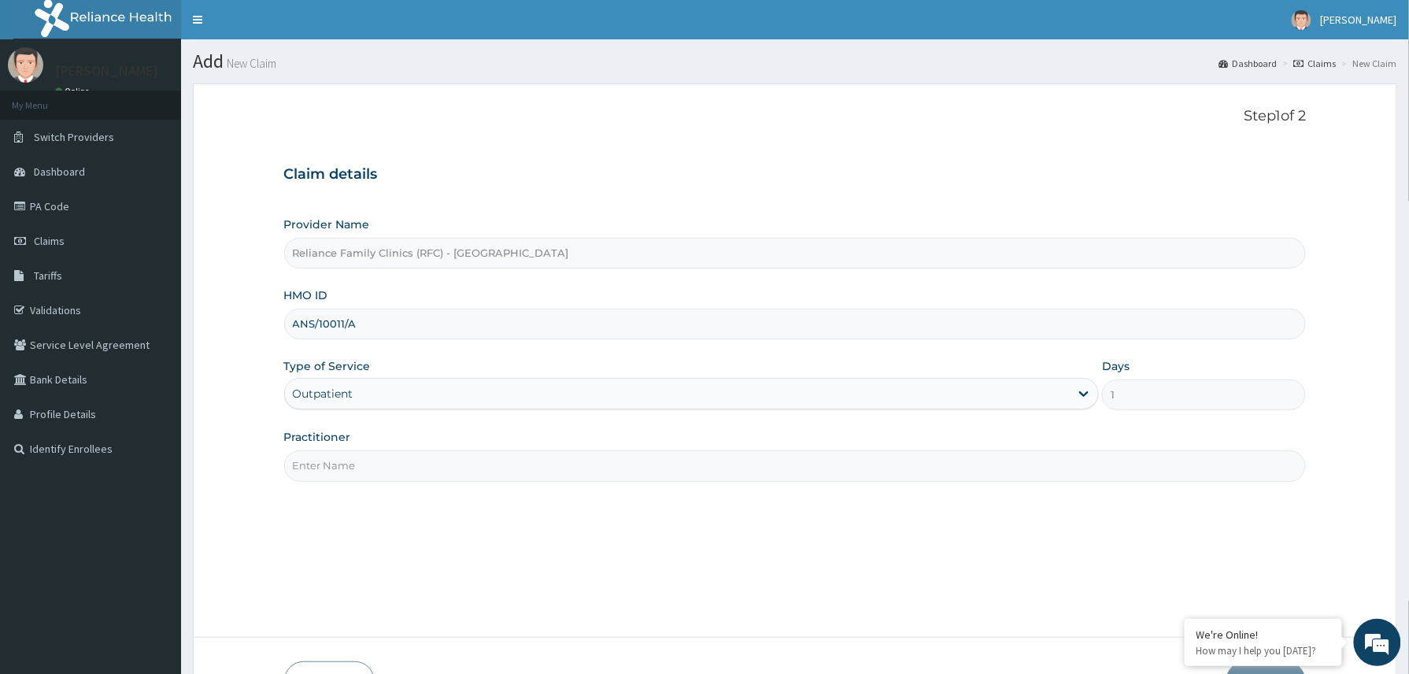
click at [365, 464] on input "Practitioner" at bounding box center [795, 465] width 1022 height 31
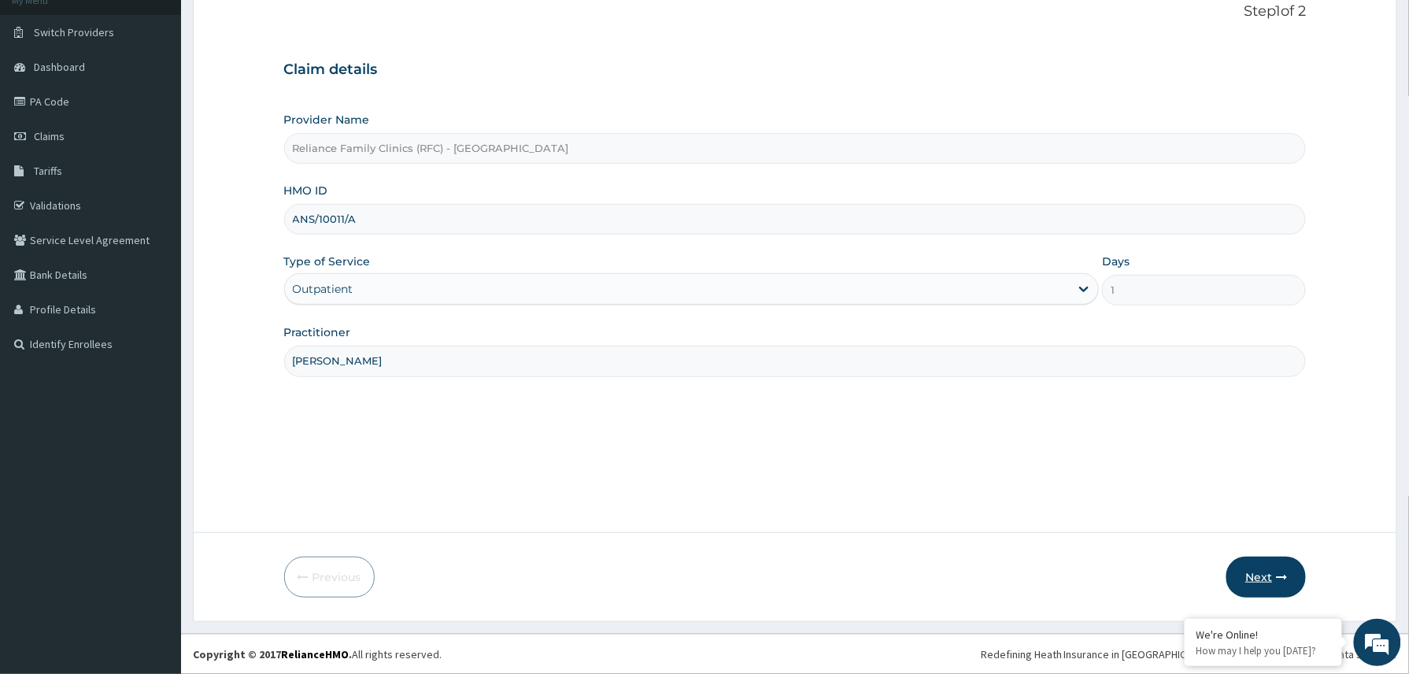
type input "[PERSON_NAME]"
click at [1259, 565] on button "Next" at bounding box center [1265, 576] width 79 height 41
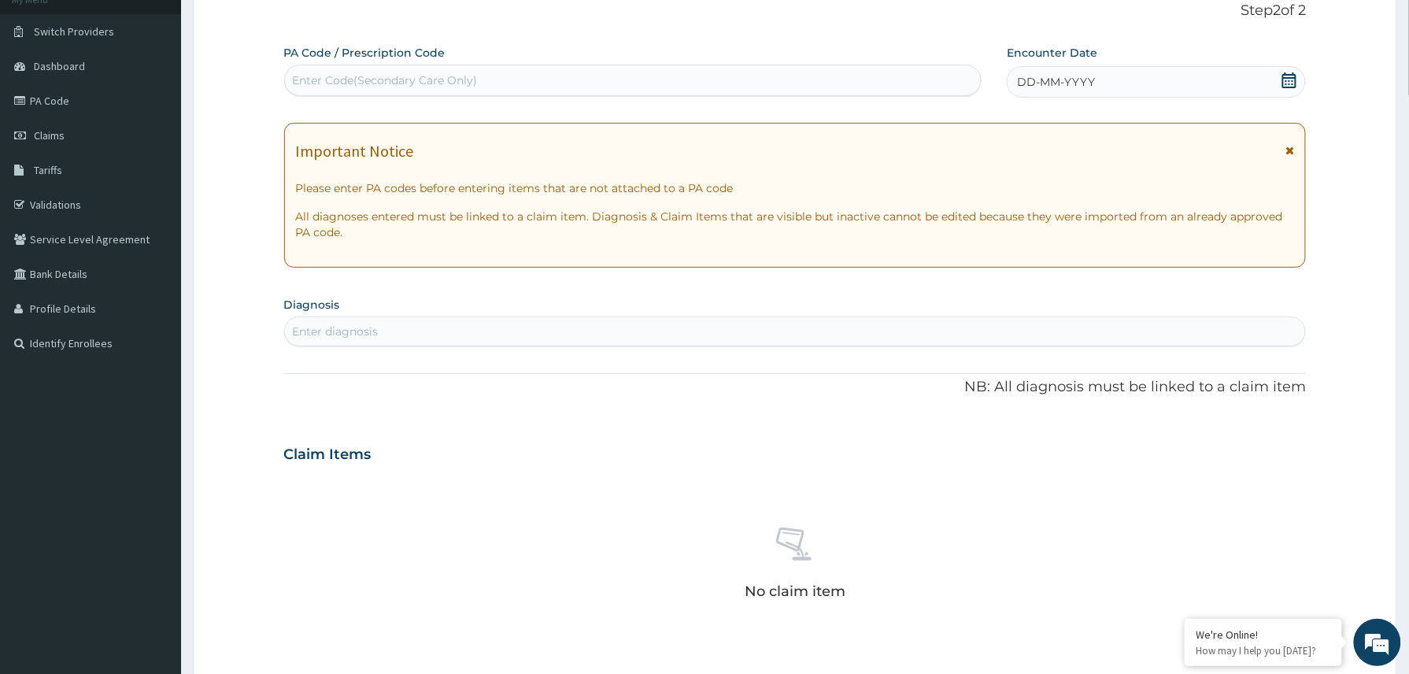
click at [435, 79] on div "Enter Code(Secondary Care Only)" at bounding box center [385, 80] width 185 height 16
paste input "PA/AA12FC"
type input "PA/AA12FC"
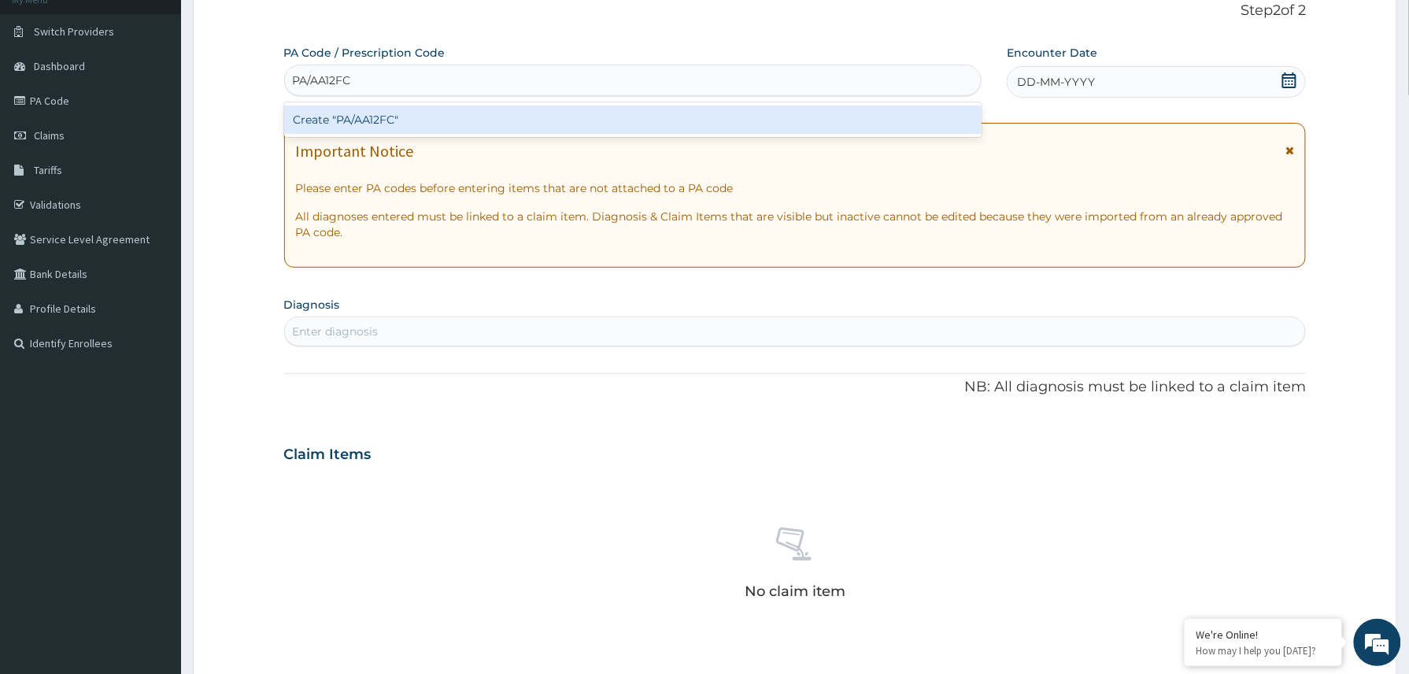
click at [395, 116] on div "Create "PA/AA12FC"" at bounding box center [633, 119] width 698 height 28
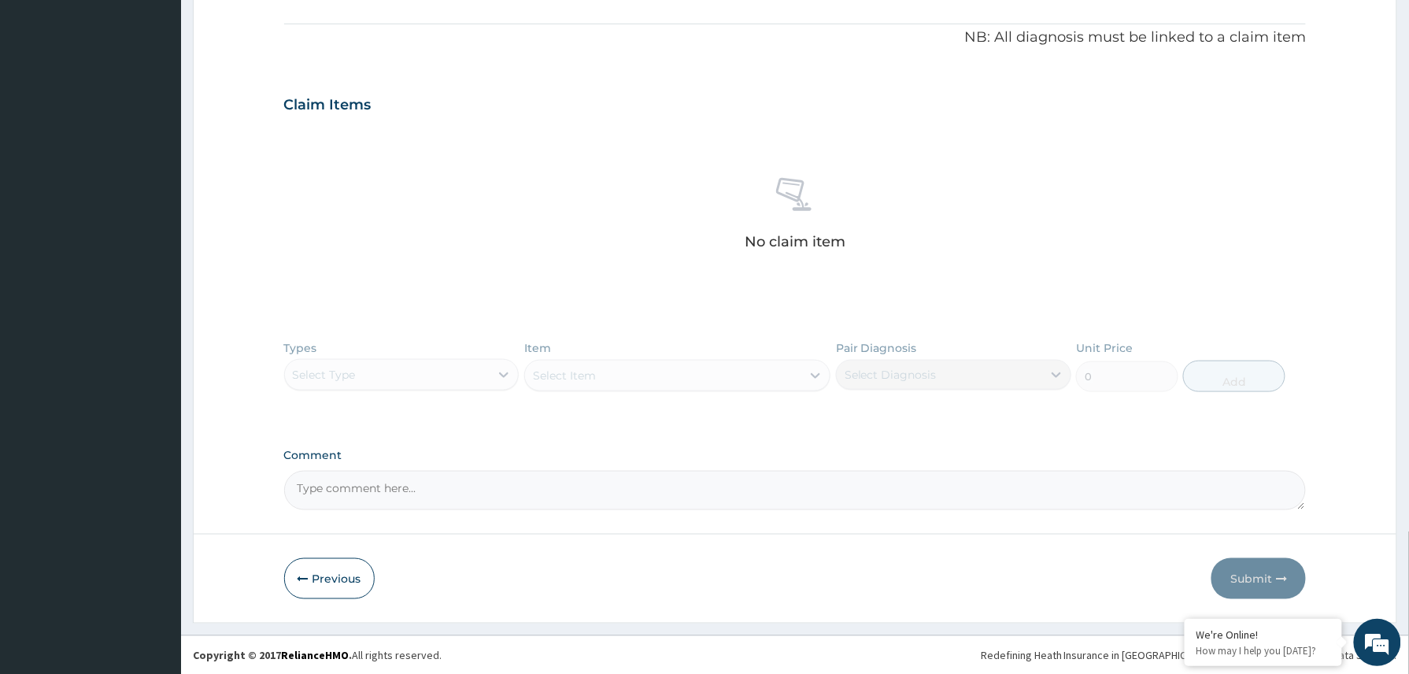
scroll to position [472, 0]
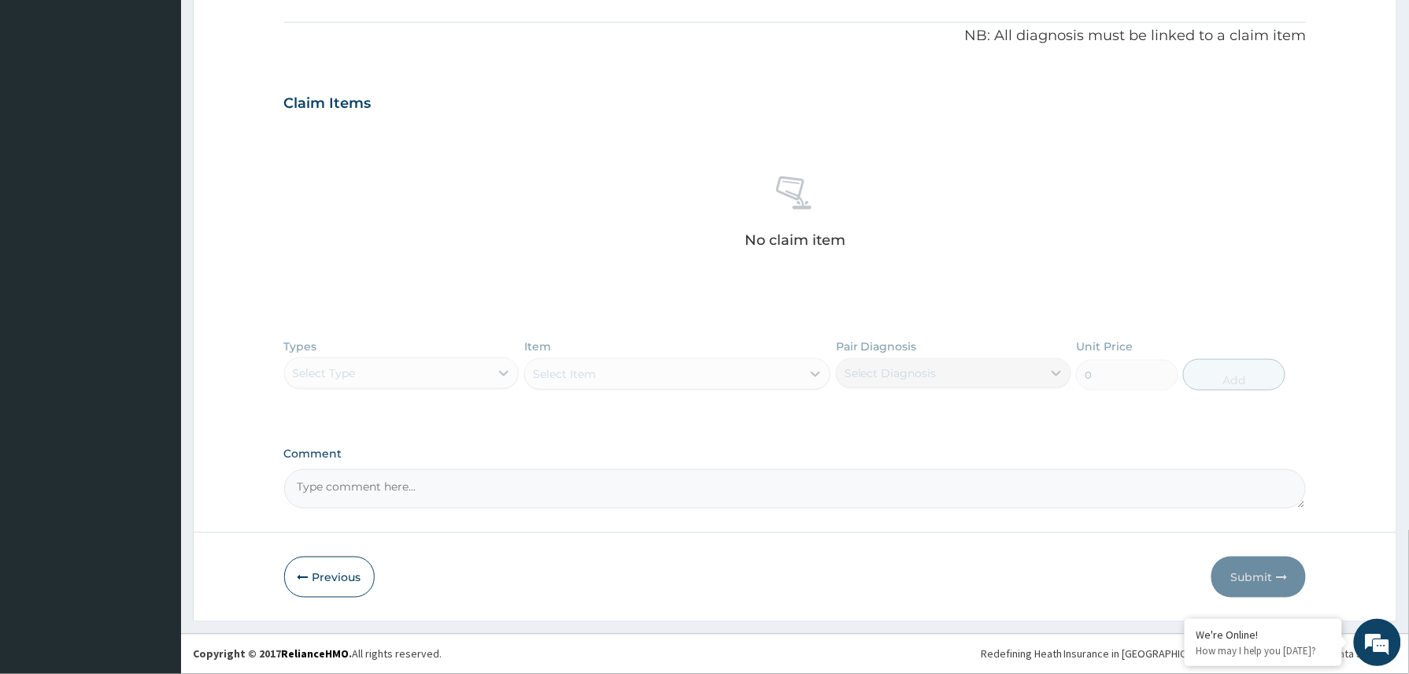
drag, startPoint x: 468, startPoint y: 367, endPoint x: 410, endPoint y: 433, distance: 87.6
click at [461, 371] on div "Types Select Type Item Select Item Pair Diagnosis Select Diagnosis Unit Price 0…" at bounding box center [795, 376] width 1022 height 91
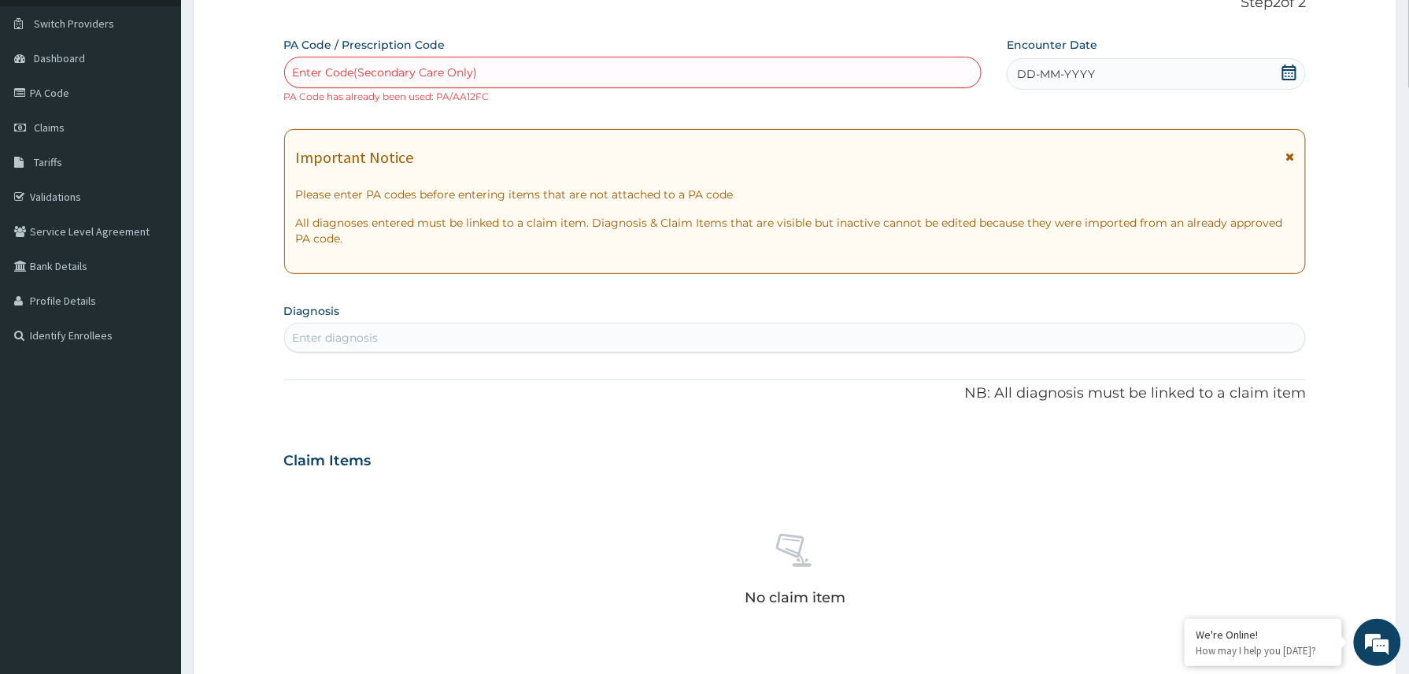
scroll to position [99, 0]
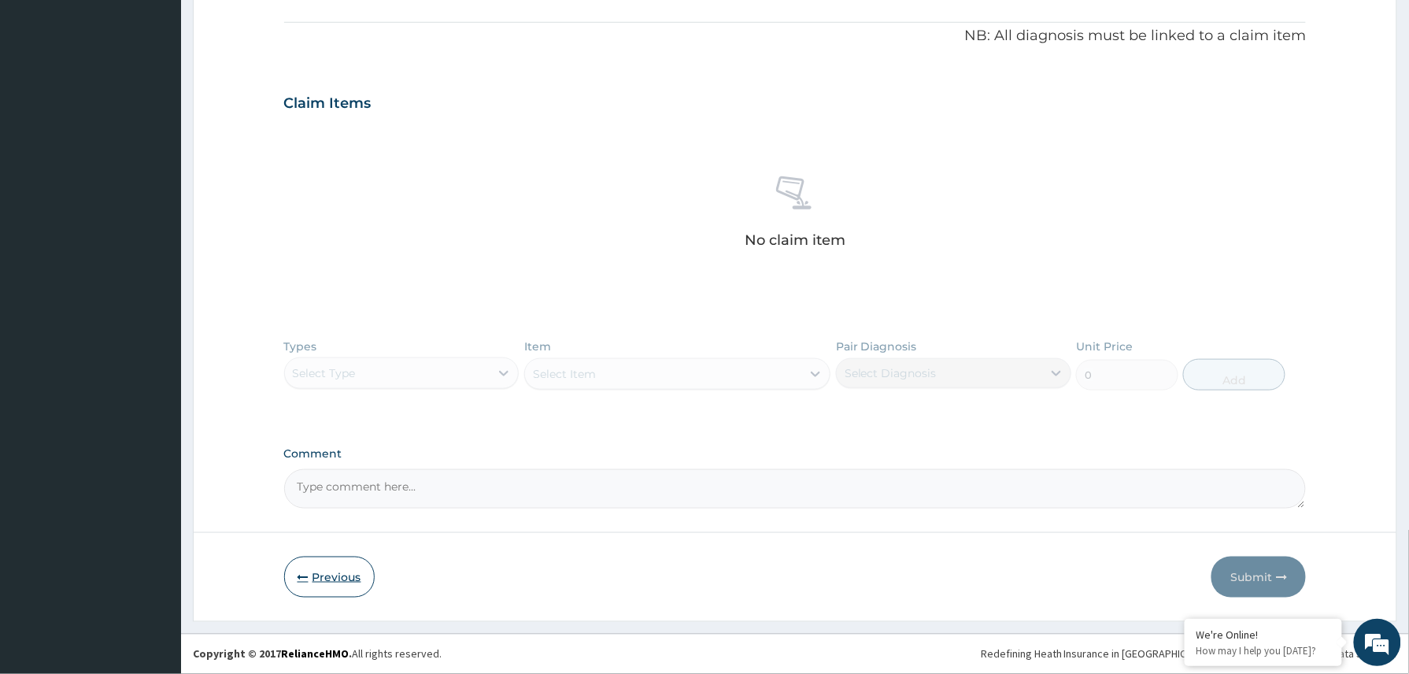
click at [322, 575] on button "Previous" at bounding box center [329, 576] width 91 height 41
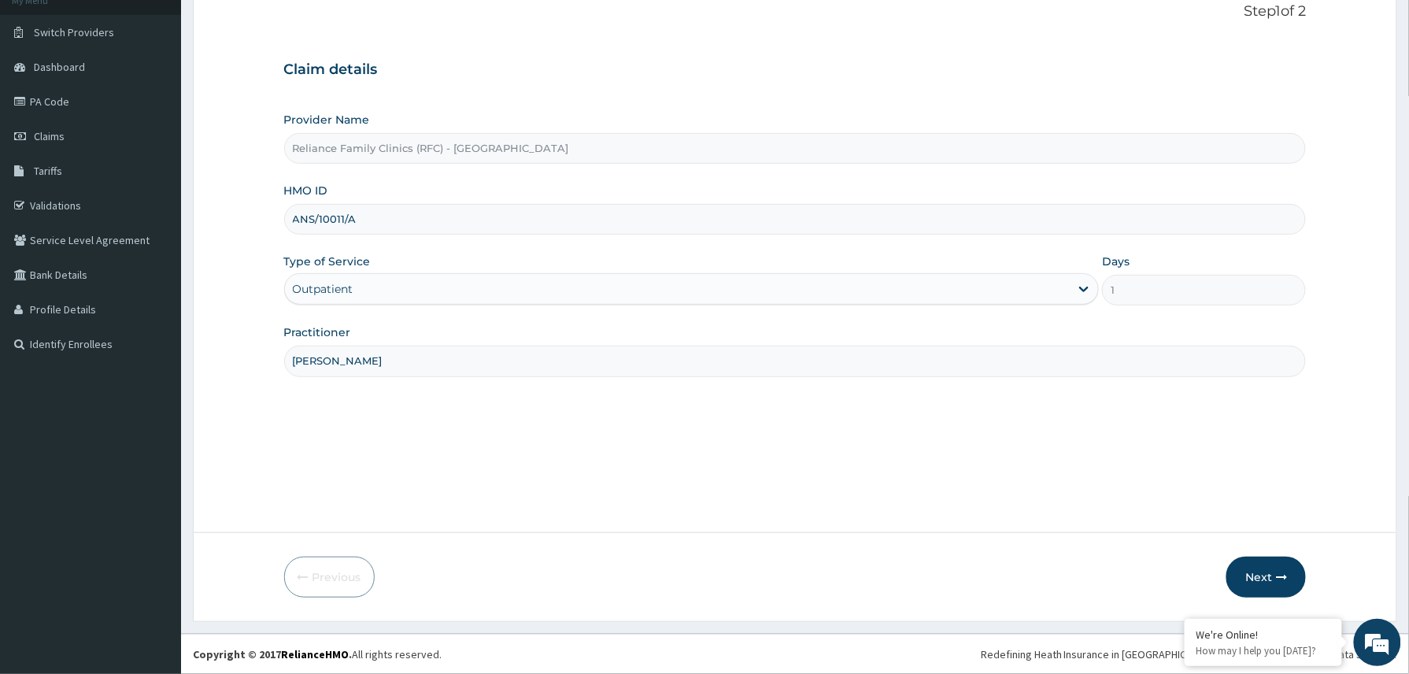
scroll to position [105, 0]
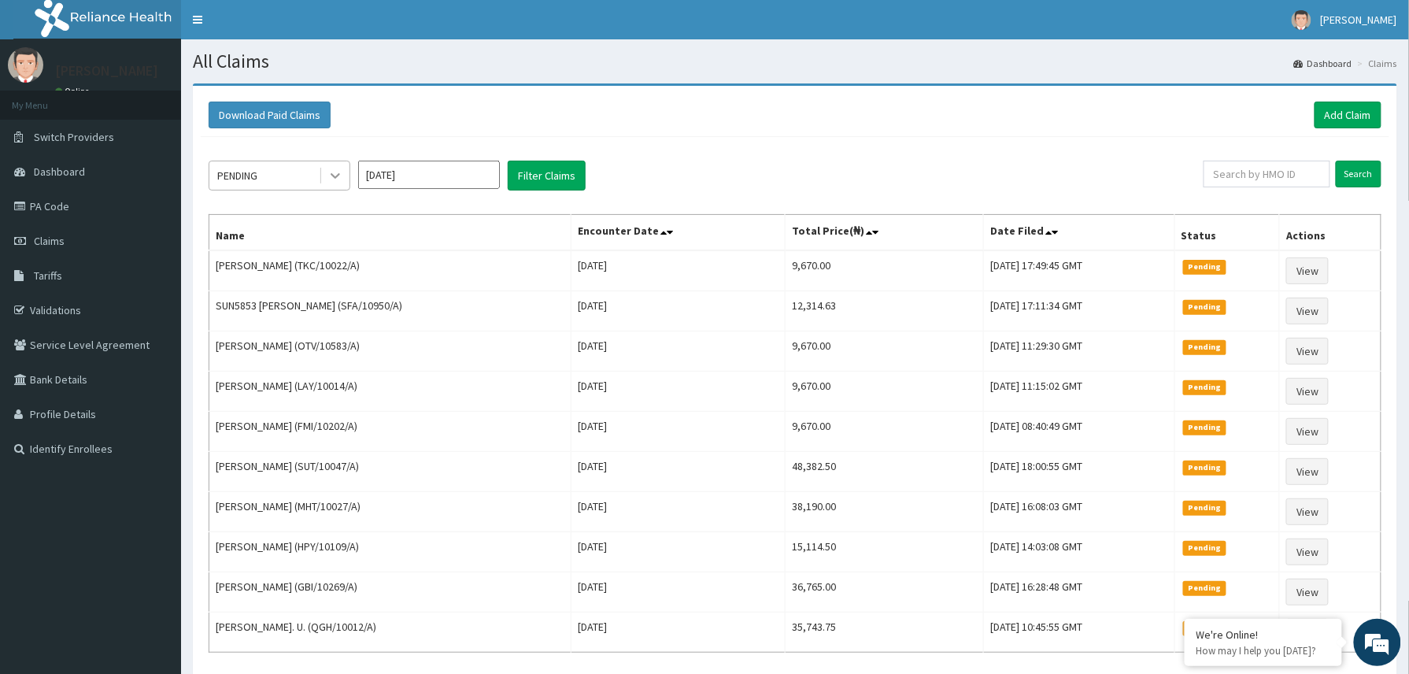
drag, startPoint x: 331, startPoint y: 172, endPoint x: 331, endPoint y: 189, distance: 17.3
click at [331, 172] on icon at bounding box center [335, 176] width 16 height 16
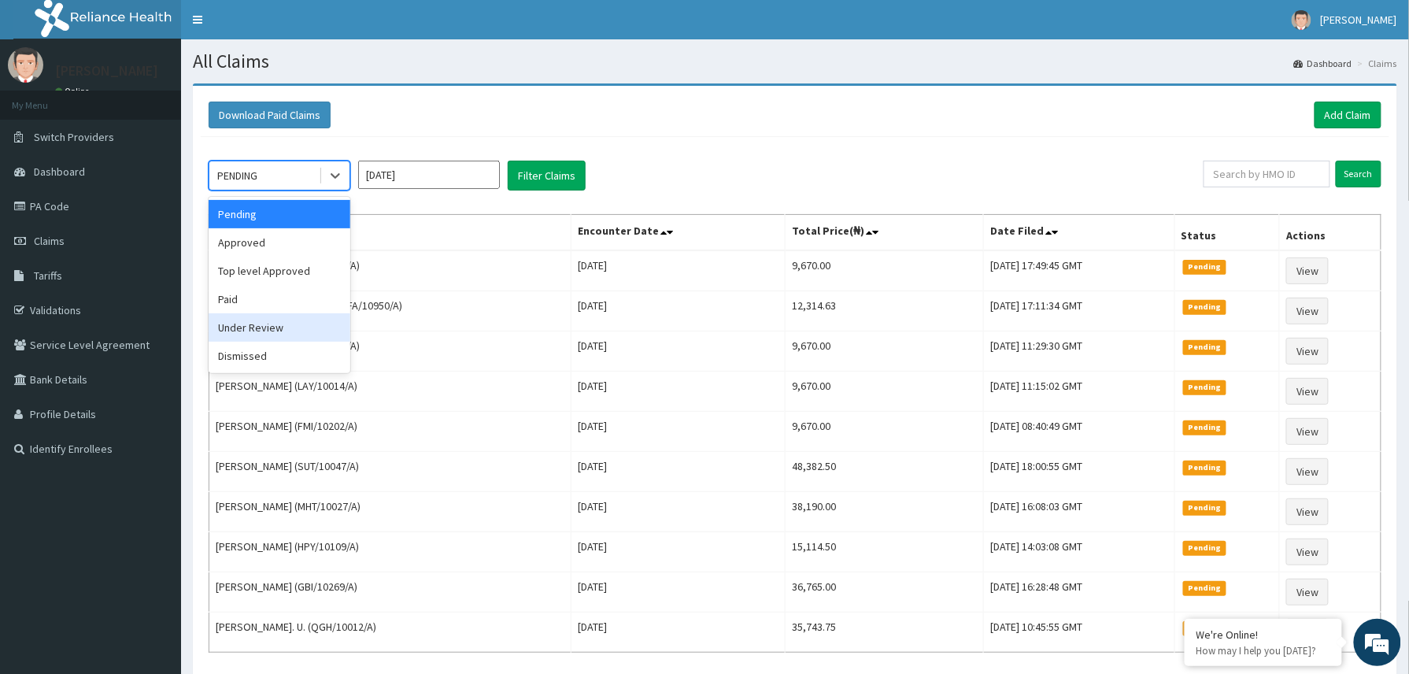
click at [266, 322] on div "Under Review" at bounding box center [280, 327] width 142 height 28
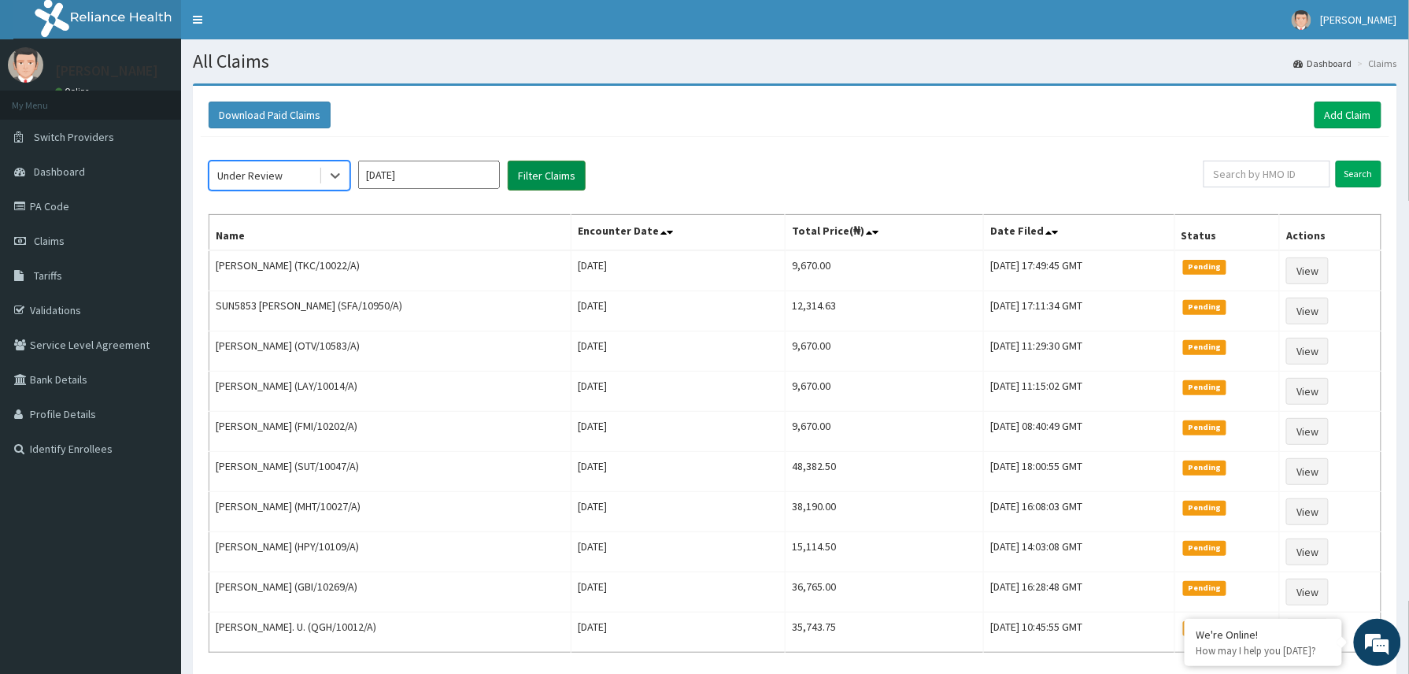
click at [530, 179] on button "Filter Claims" at bounding box center [547, 176] width 78 height 30
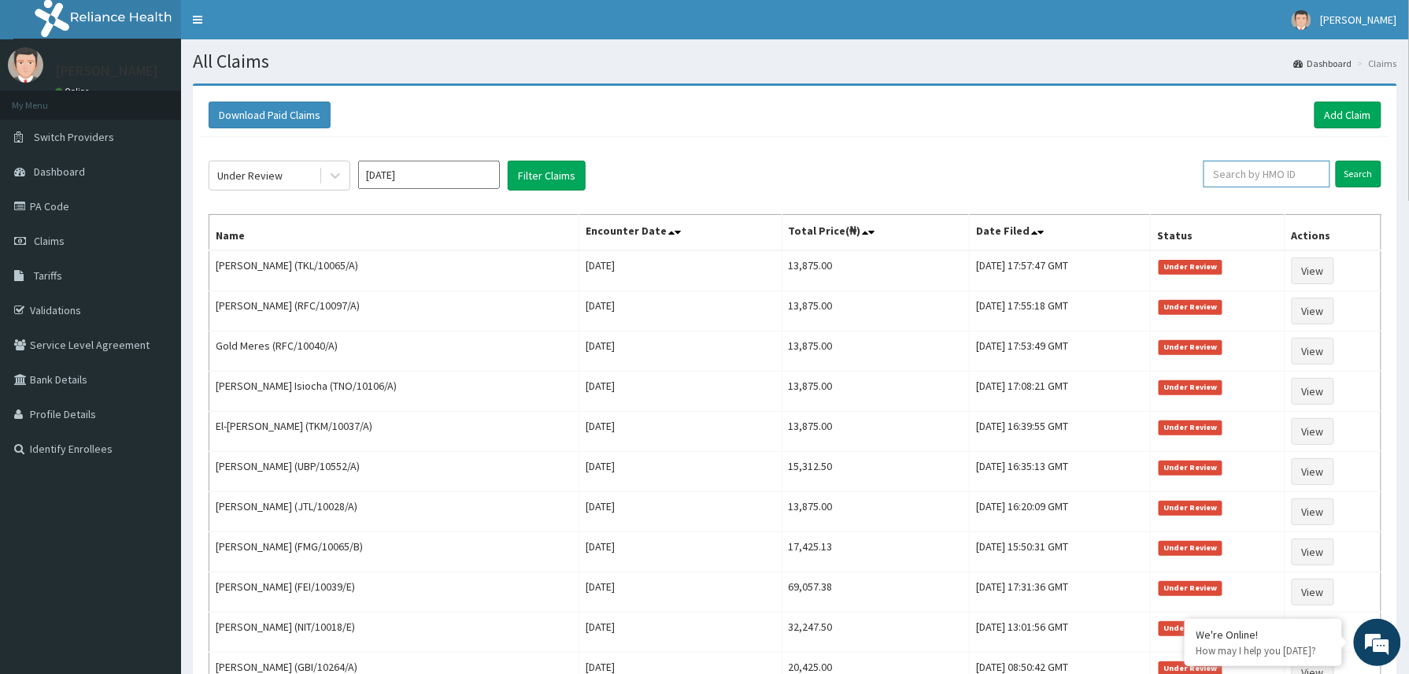
click at [1247, 175] on input "text" at bounding box center [1266, 174] width 127 height 27
paste input "PA/AA12FC"
drag, startPoint x: 1281, startPoint y: 171, endPoint x: 1178, endPoint y: 183, distance: 103.8
click at [1178, 183] on div "Under Review [DATE] Filter Claims PA/AA12FC Search" at bounding box center [795, 176] width 1173 height 30
paste input "ANS/10011/A"
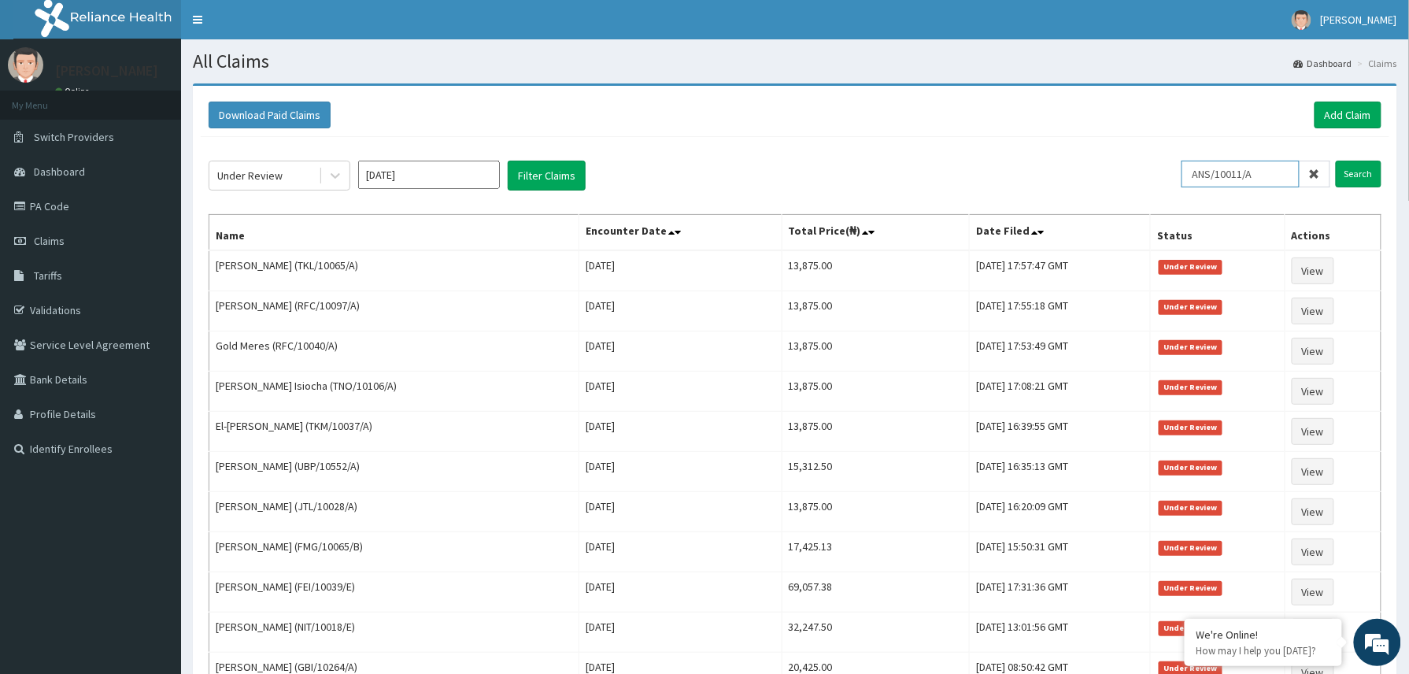
click at [1221, 183] on input "ANS/10011/A" at bounding box center [1240, 174] width 118 height 27
click at [1357, 171] on input "Search" at bounding box center [1359, 174] width 46 height 27
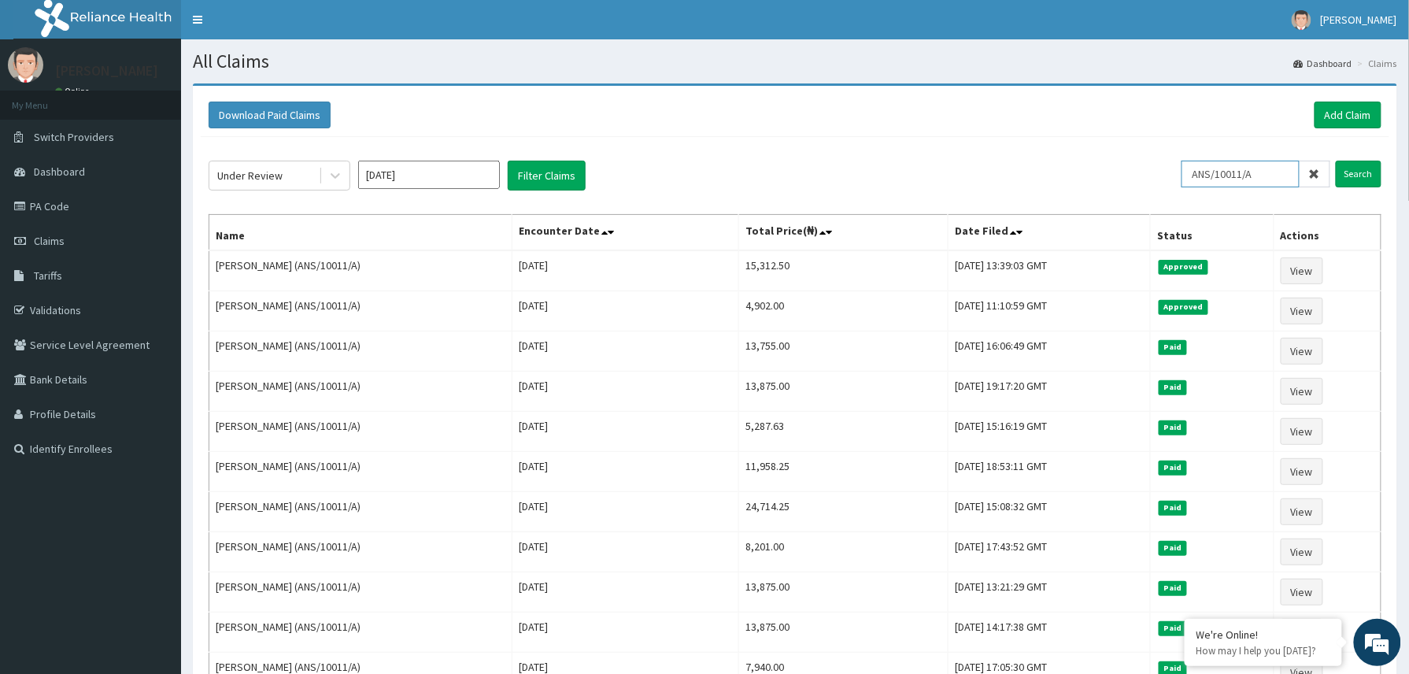
drag, startPoint x: 1278, startPoint y: 178, endPoint x: 1192, endPoint y: 196, distance: 88.4
click at [1192, 196] on div "Under Review [DATE] Filter Claims ANS/10011/A Search Name Encounter Date Total …" at bounding box center [795, 448] width 1188 height 622
paste input "2503308"
type input "2503308"
drag, startPoint x: 1250, startPoint y: 175, endPoint x: 1192, endPoint y: 183, distance: 58.8
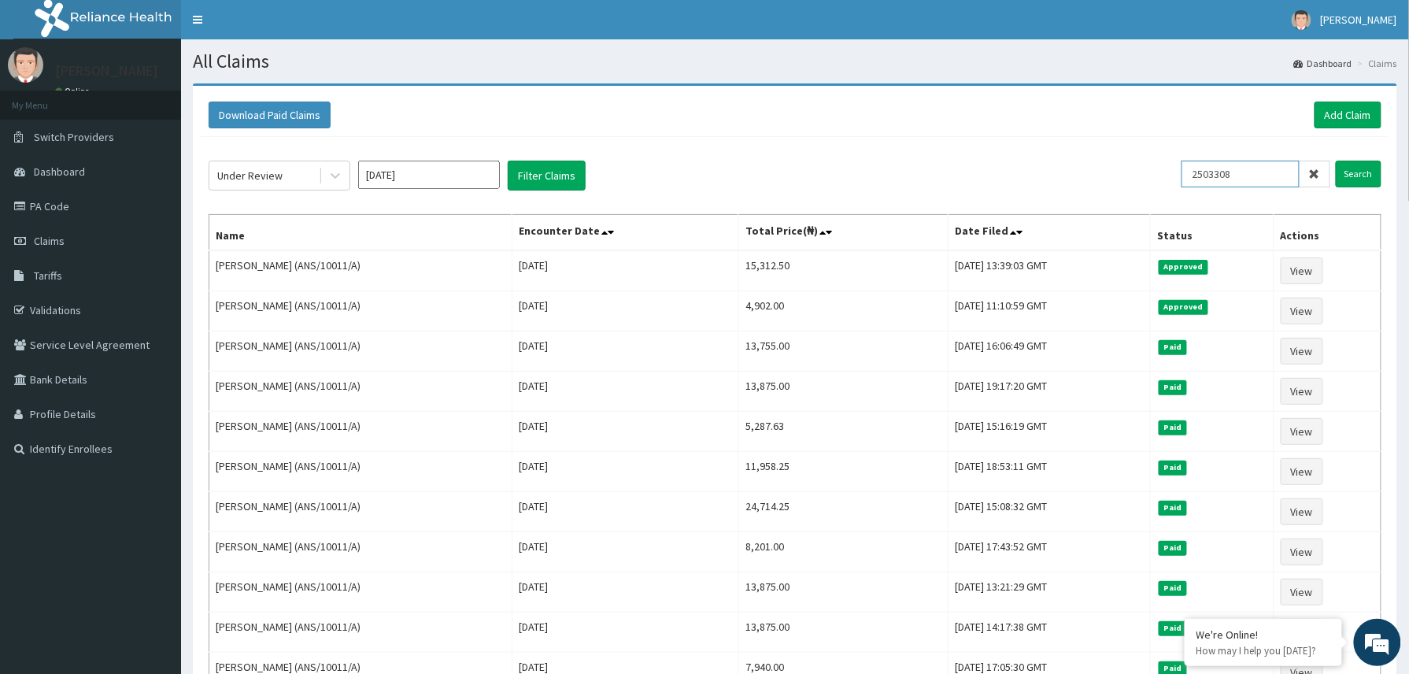
click at [1192, 183] on input "2503308" at bounding box center [1240, 174] width 118 height 27
paste input "TKL/10065/A"
drag, startPoint x: 1214, startPoint y: 175, endPoint x: 1318, endPoint y: 172, distance: 103.9
click at [1219, 175] on input "TKL/10065/A" at bounding box center [1240, 174] width 118 height 27
type input "TKL/10065/A"
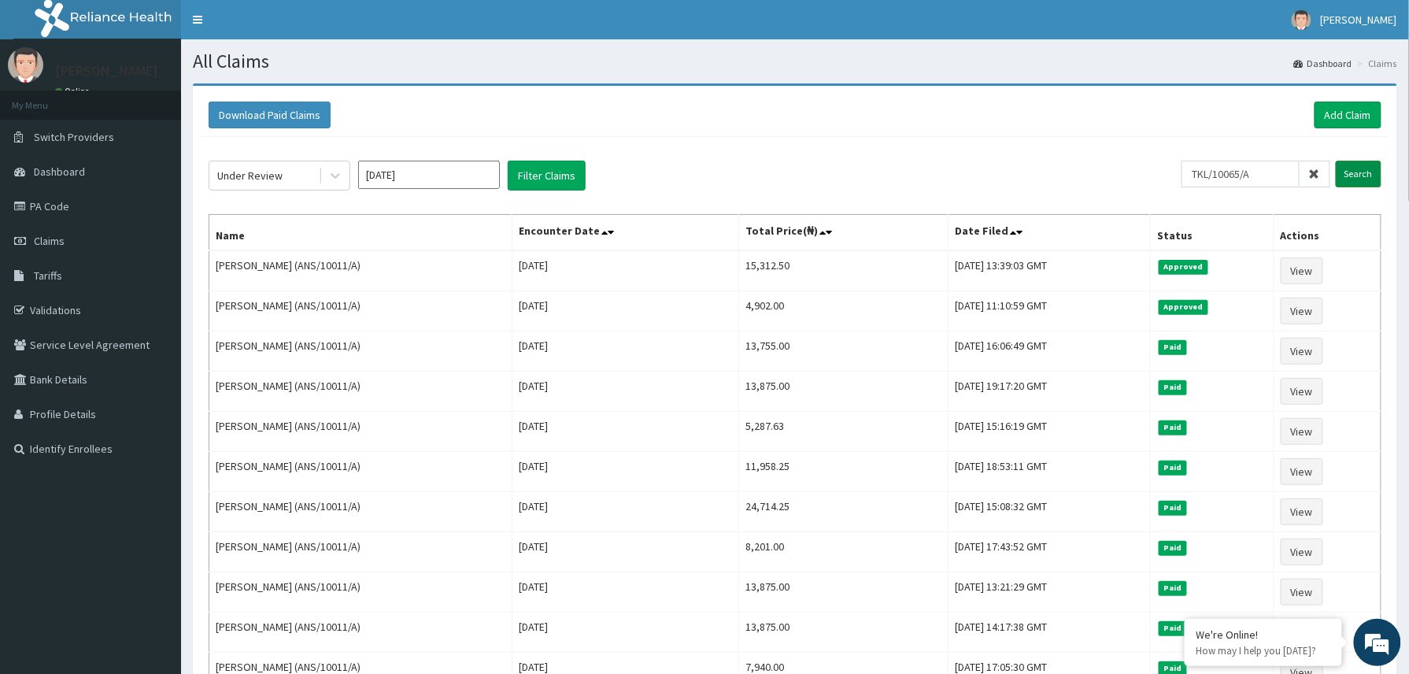
drag, startPoint x: 1352, startPoint y: 168, endPoint x: 1114, endPoint y: 109, distance: 245.1
click at [1345, 168] on input "Search" at bounding box center [1359, 174] width 46 height 27
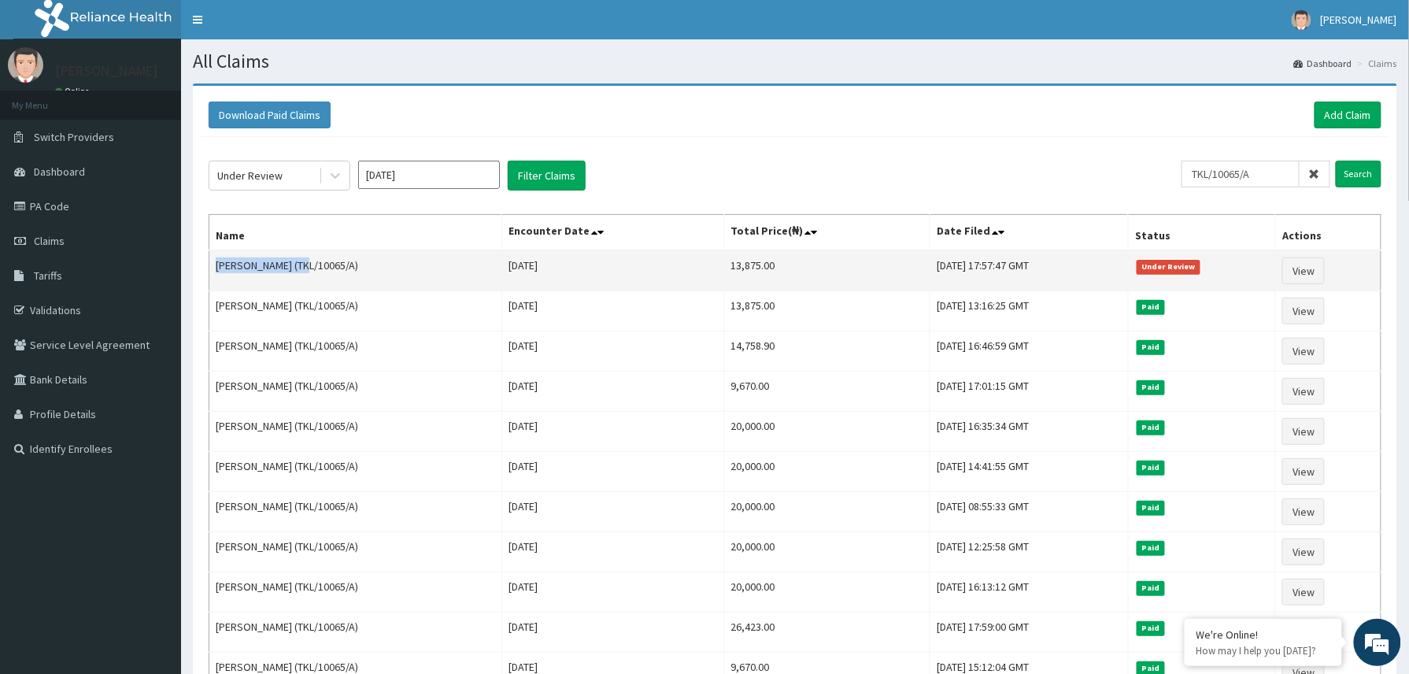
drag, startPoint x: 217, startPoint y: 268, endPoint x: 299, endPoint y: 260, distance: 82.2
click at [299, 260] on td "[PERSON_NAME] (TKL/10065/A)" at bounding box center [355, 270] width 293 height 41
copy td "[PERSON_NAME]"
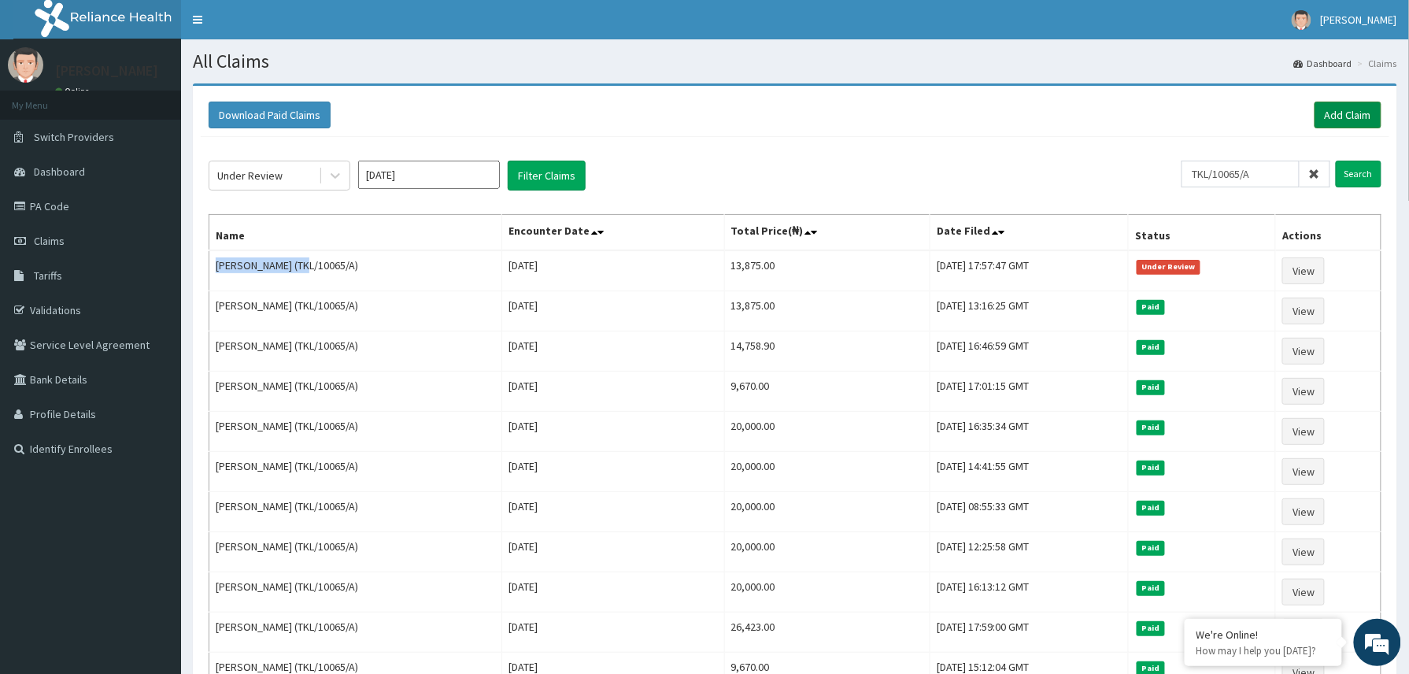
click at [1349, 113] on link "Add Claim" at bounding box center [1347, 115] width 67 height 27
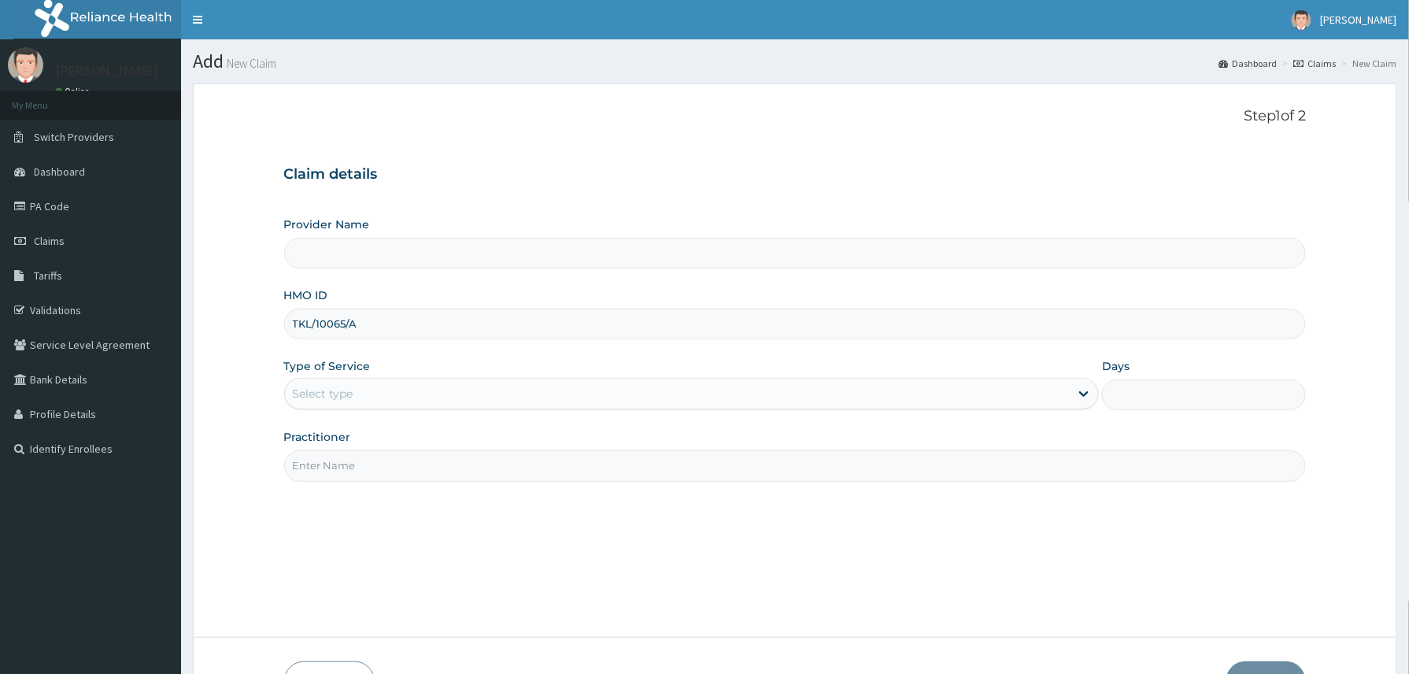
type input "TKL/10065/A"
click at [357, 395] on div "Select type" at bounding box center [677, 393] width 785 height 25
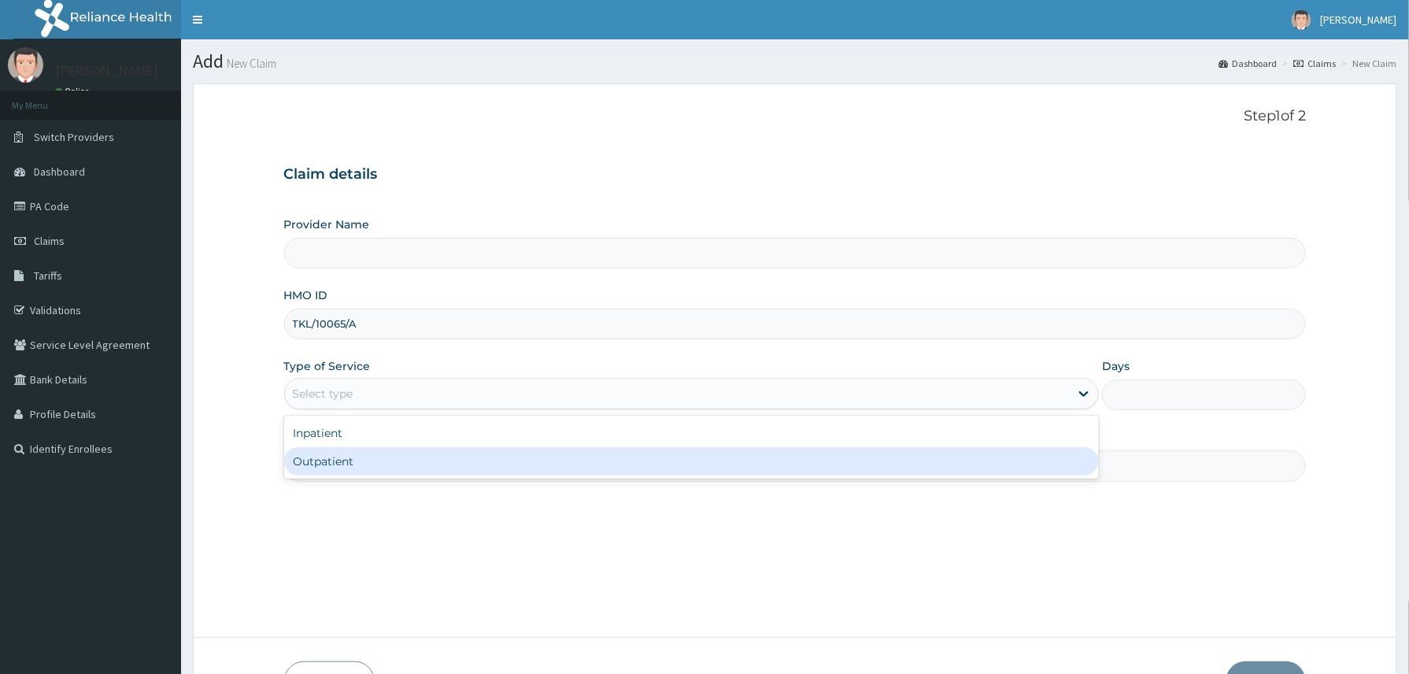
click at [360, 455] on div "Outpatient" at bounding box center [691, 461] width 815 height 28
type input "1"
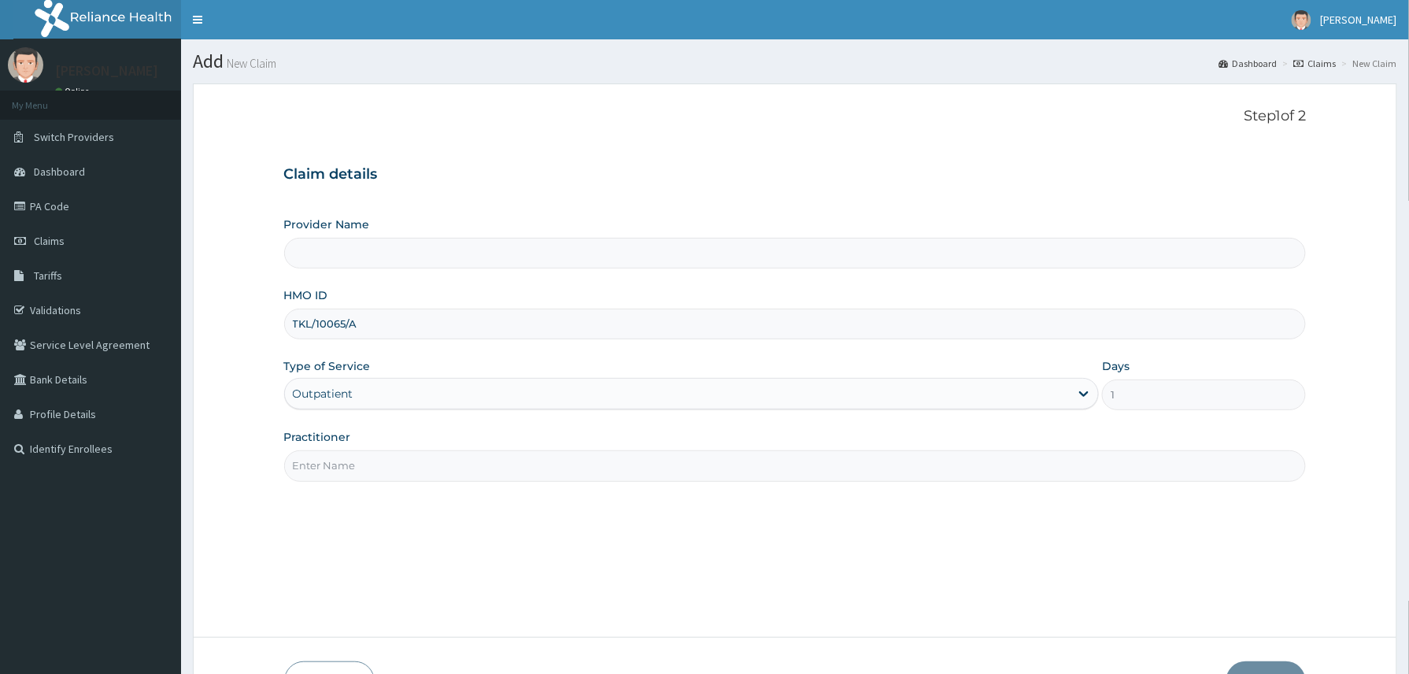
click at [366, 457] on input "Practitioner" at bounding box center [795, 465] width 1022 height 31
type input "Reliance Family Clinics (RFC) - [GEOGRAPHIC_DATA]"
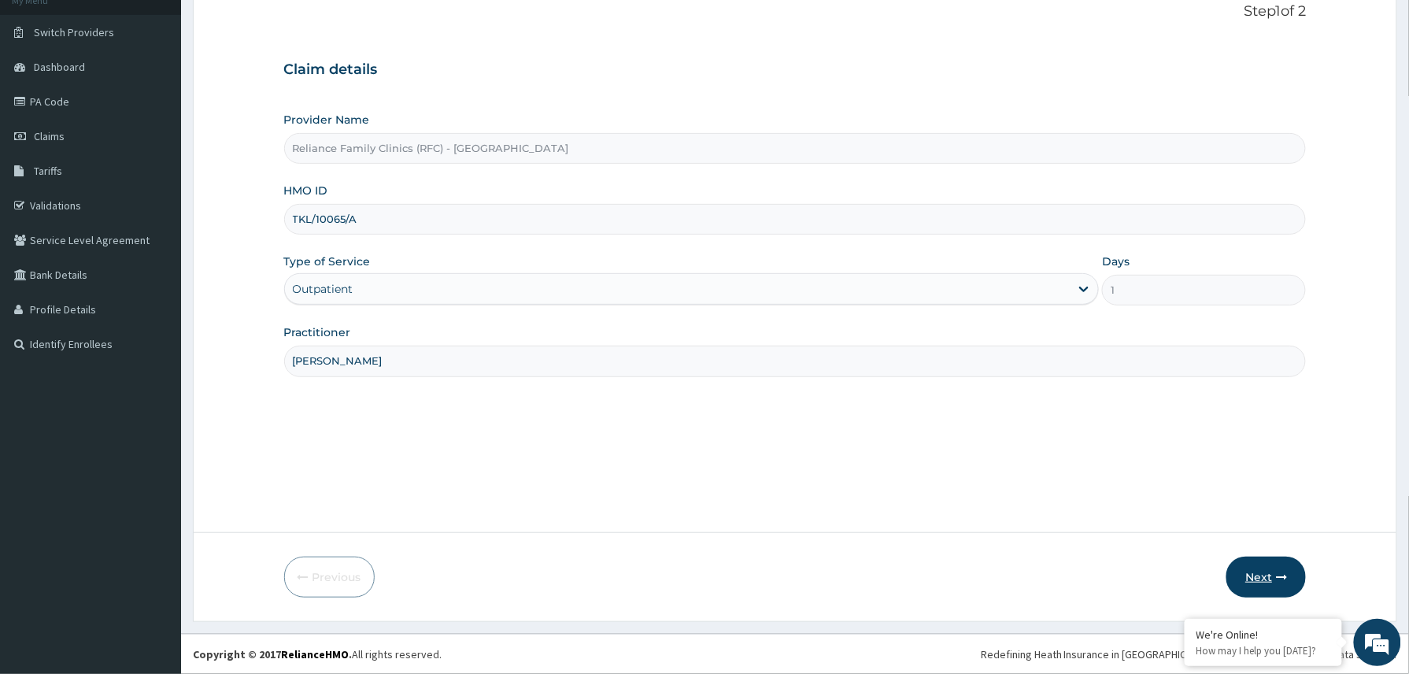
type input "[PERSON_NAME]"
click at [1263, 571] on button "Next" at bounding box center [1265, 576] width 79 height 41
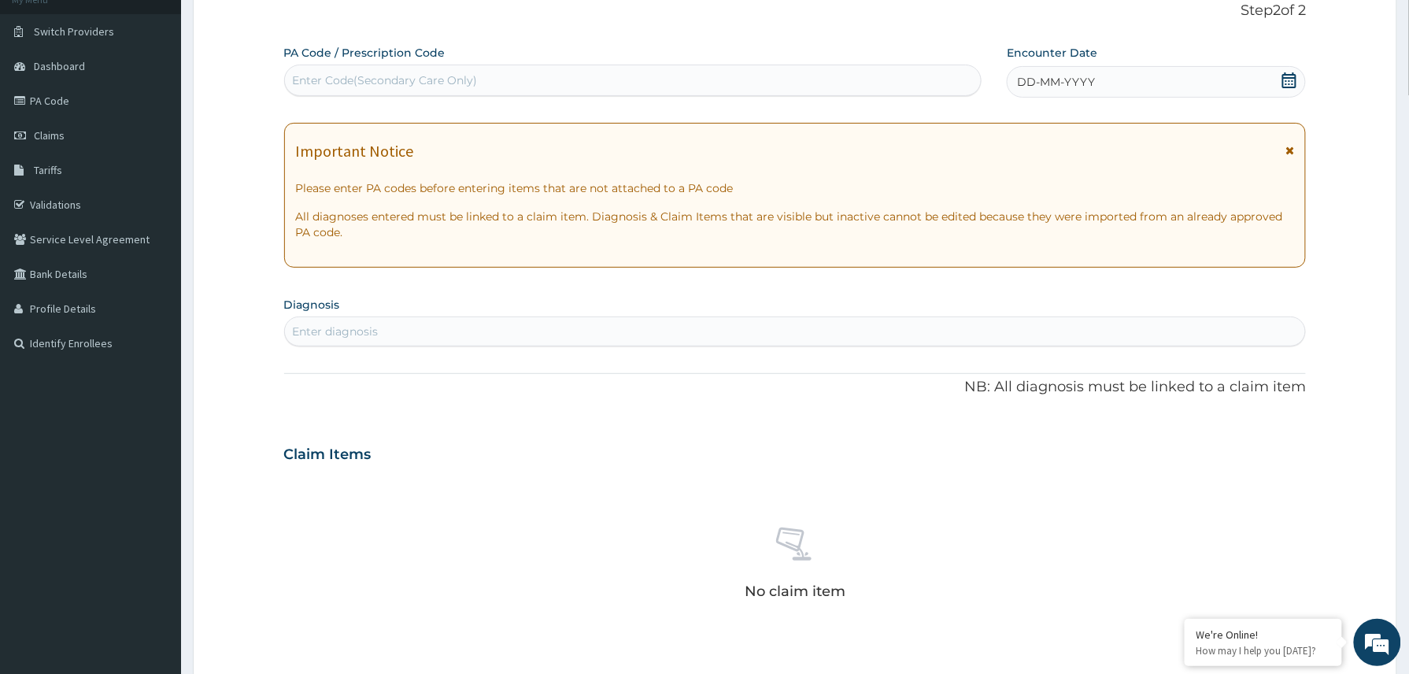
click at [322, 74] on div "Enter Code(Secondary Care Only)" at bounding box center [385, 80] width 185 height 16
paste input "PA/AD811F"
type input "PA/AD811F"
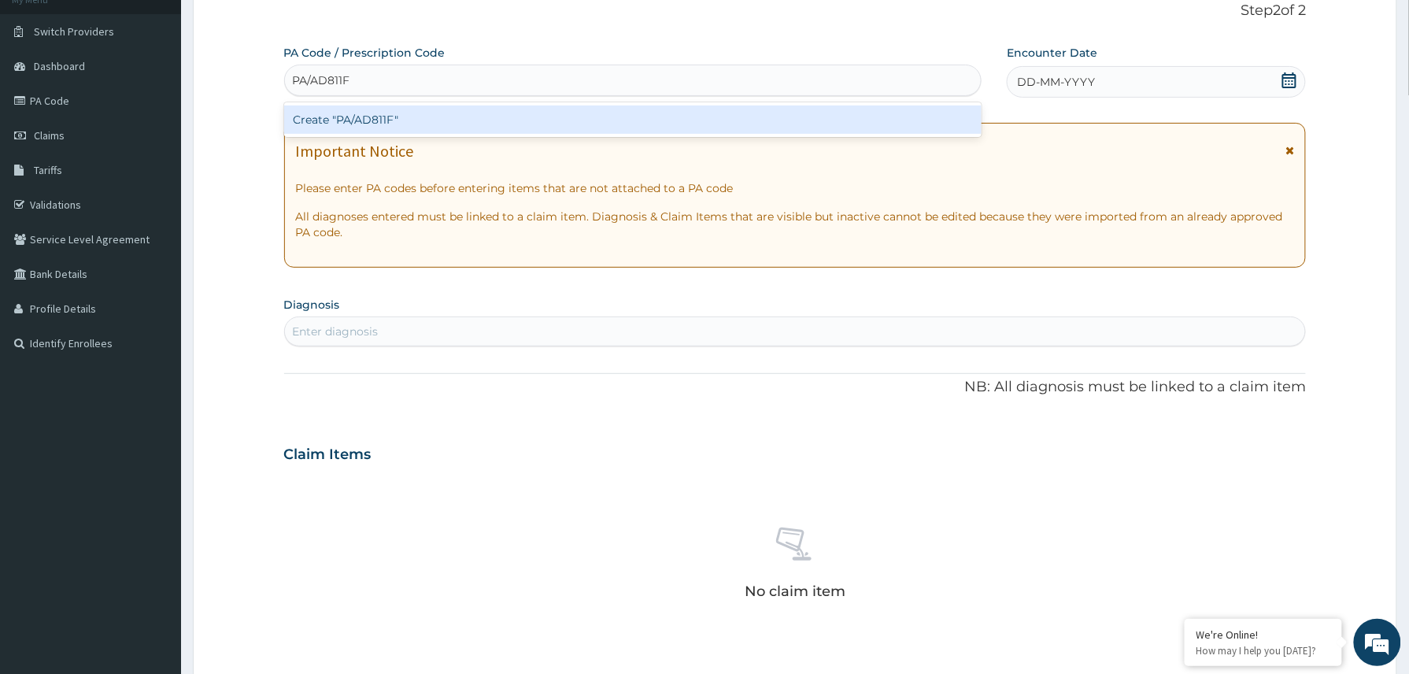
click at [368, 112] on div "Create "PA/AD811F"" at bounding box center [633, 119] width 698 height 28
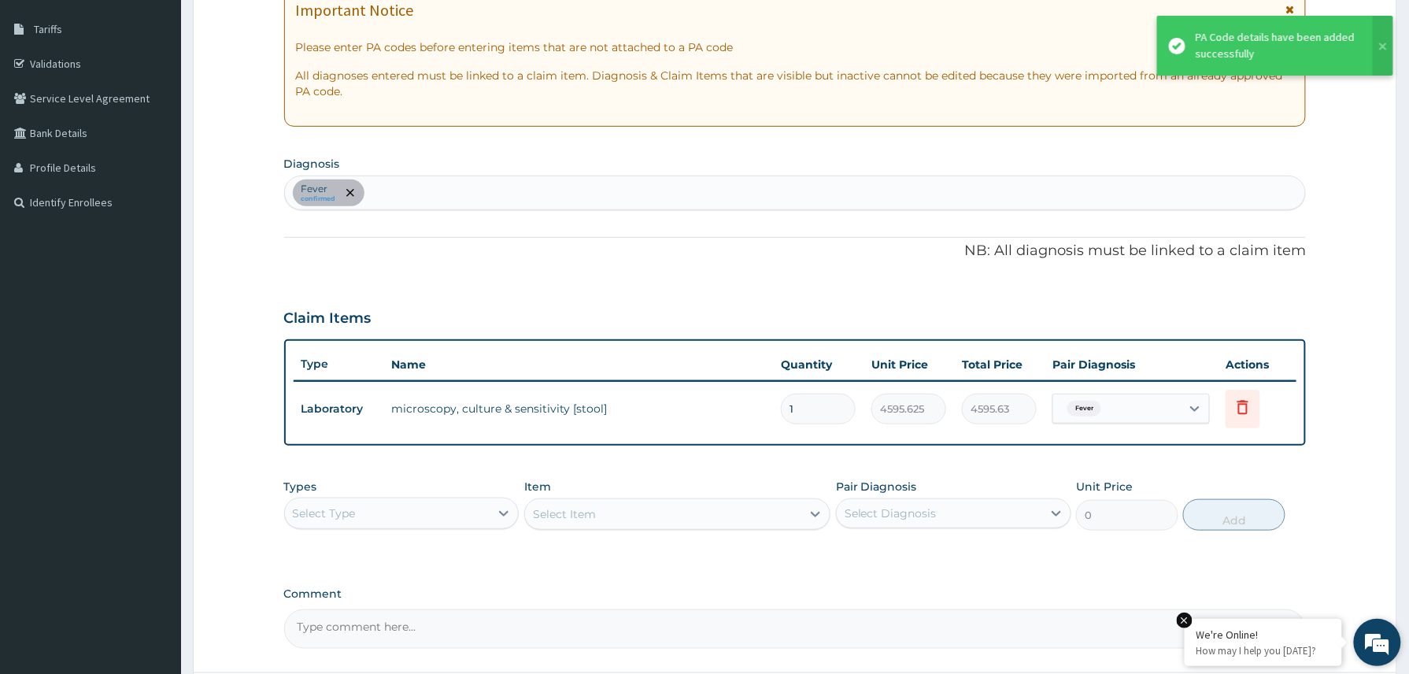
scroll to position [354, 0]
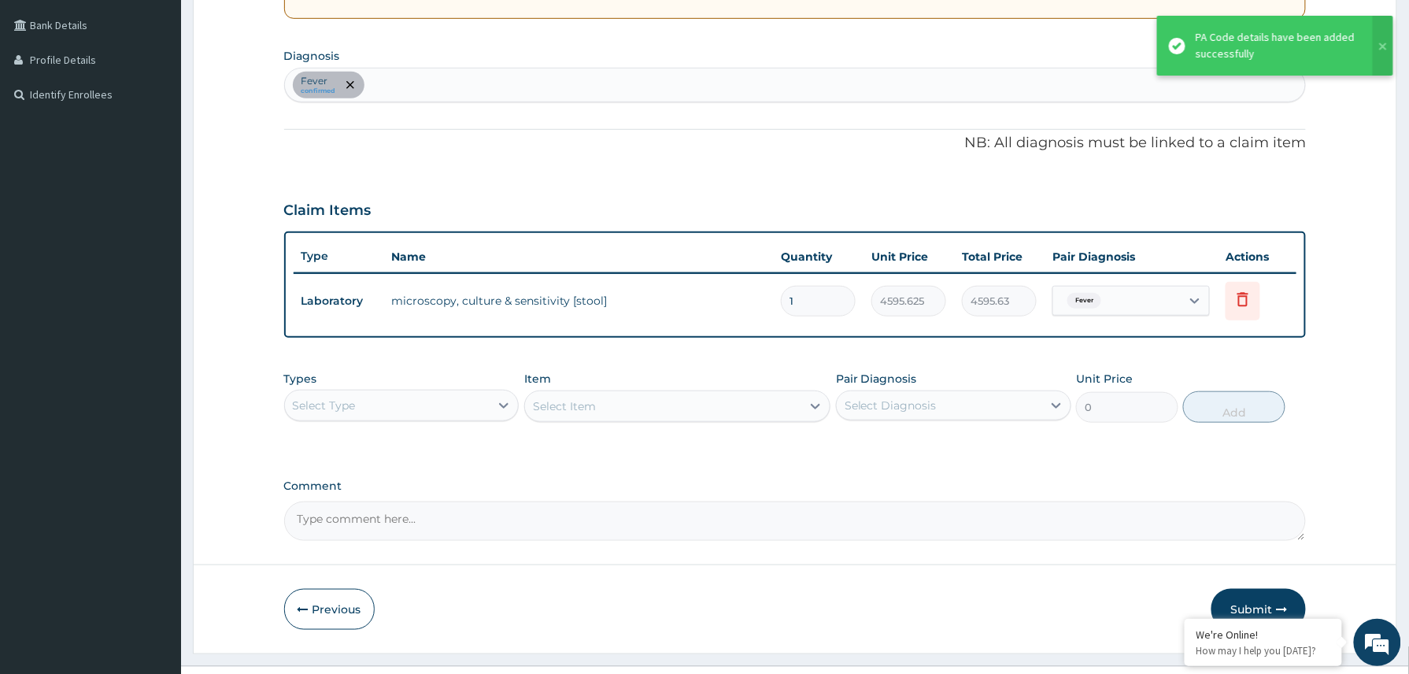
click at [416, 397] on div "Select Type" at bounding box center [387, 405] width 205 height 25
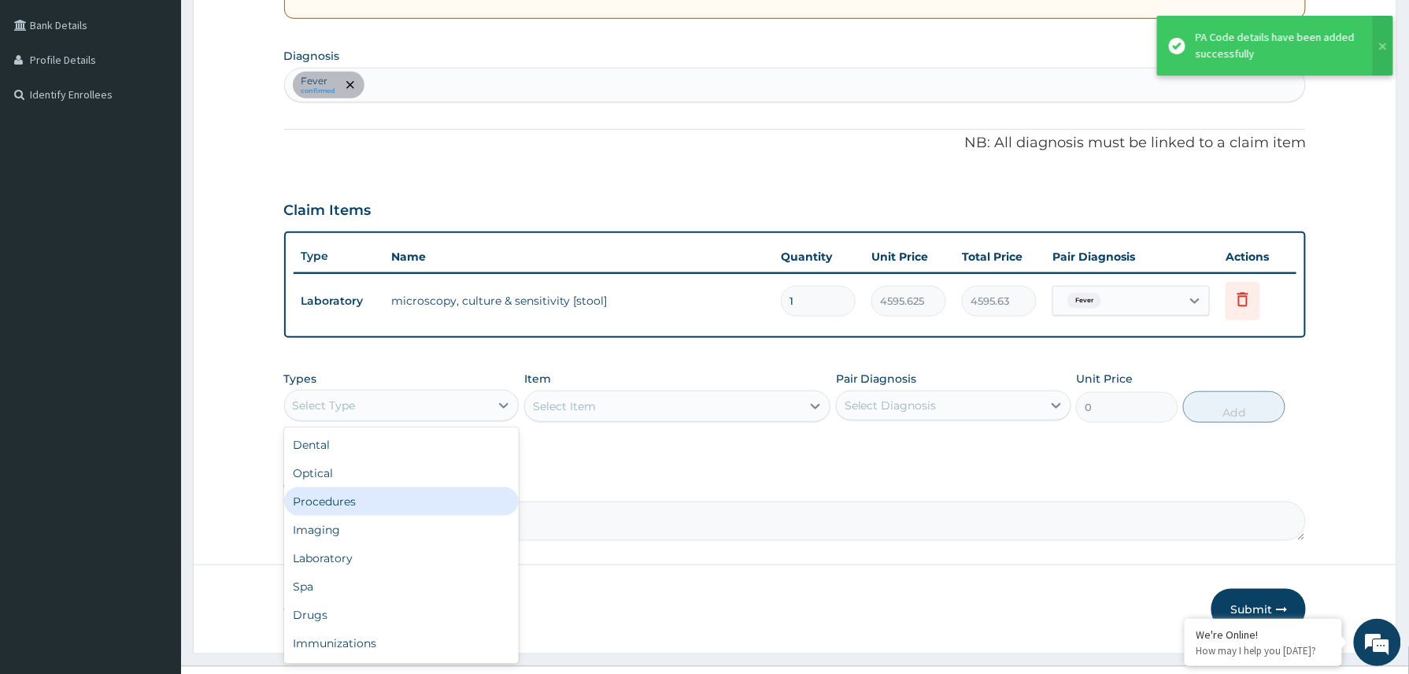
click at [359, 493] on div "Procedures" at bounding box center [401, 501] width 235 height 28
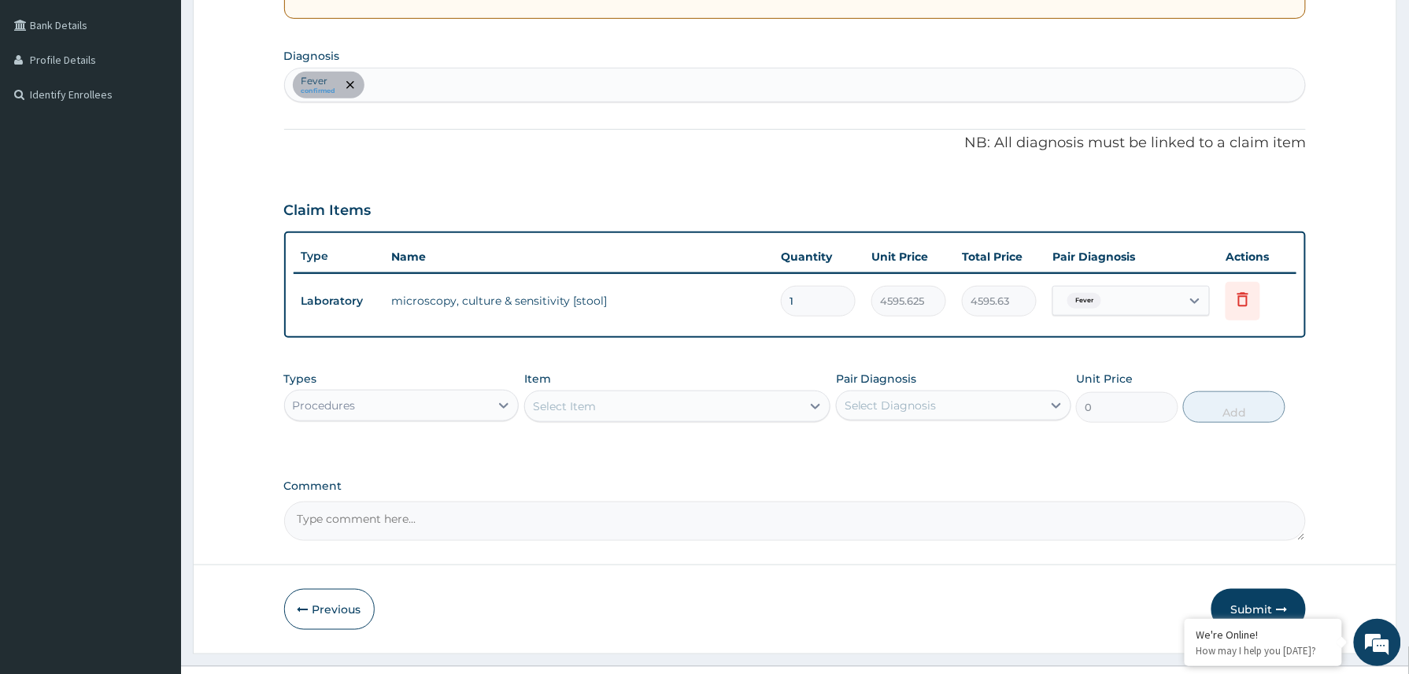
click at [669, 409] on div "Select Item" at bounding box center [663, 406] width 277 height 25
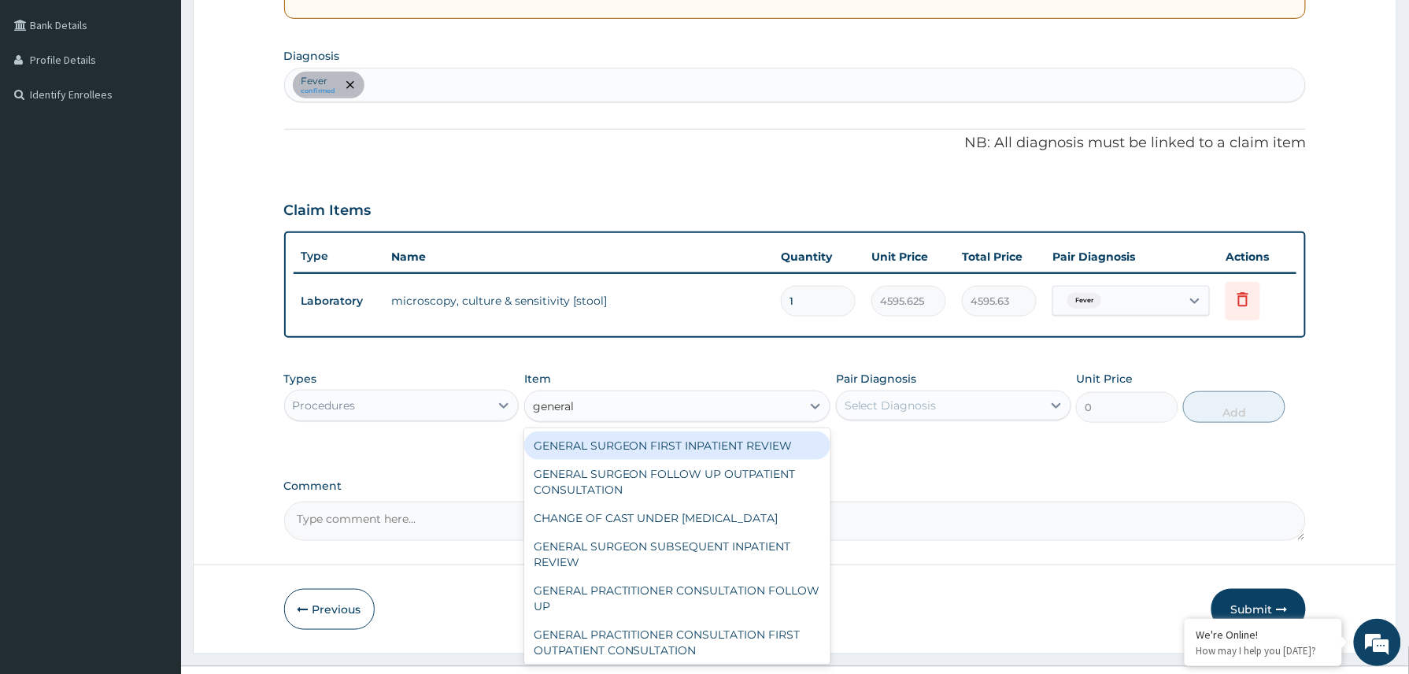
type input "general p"
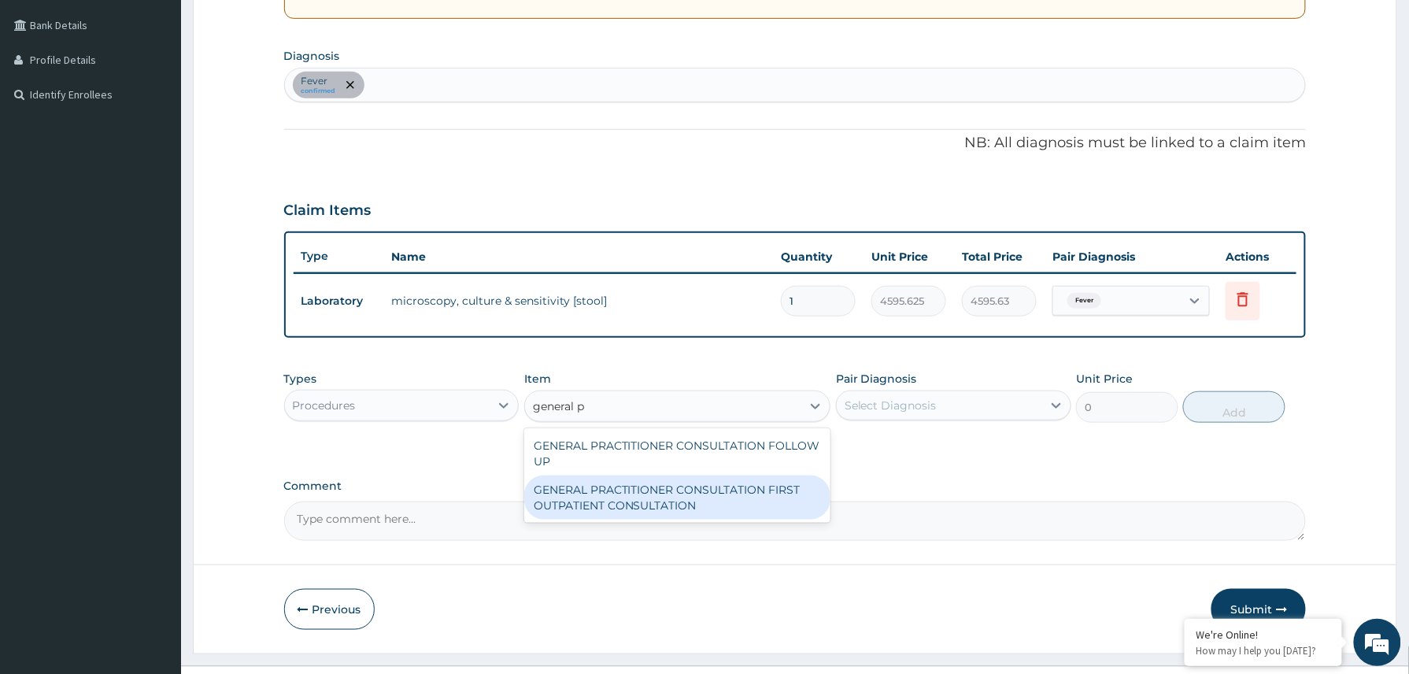
click at [655, 497] on div "GENERAL PRACTITIONER CONSULTATION FIRST OUTPATIENT CONSULTATION" at bounding box center [677, 497] width 307 height 44
type input "3370.125"
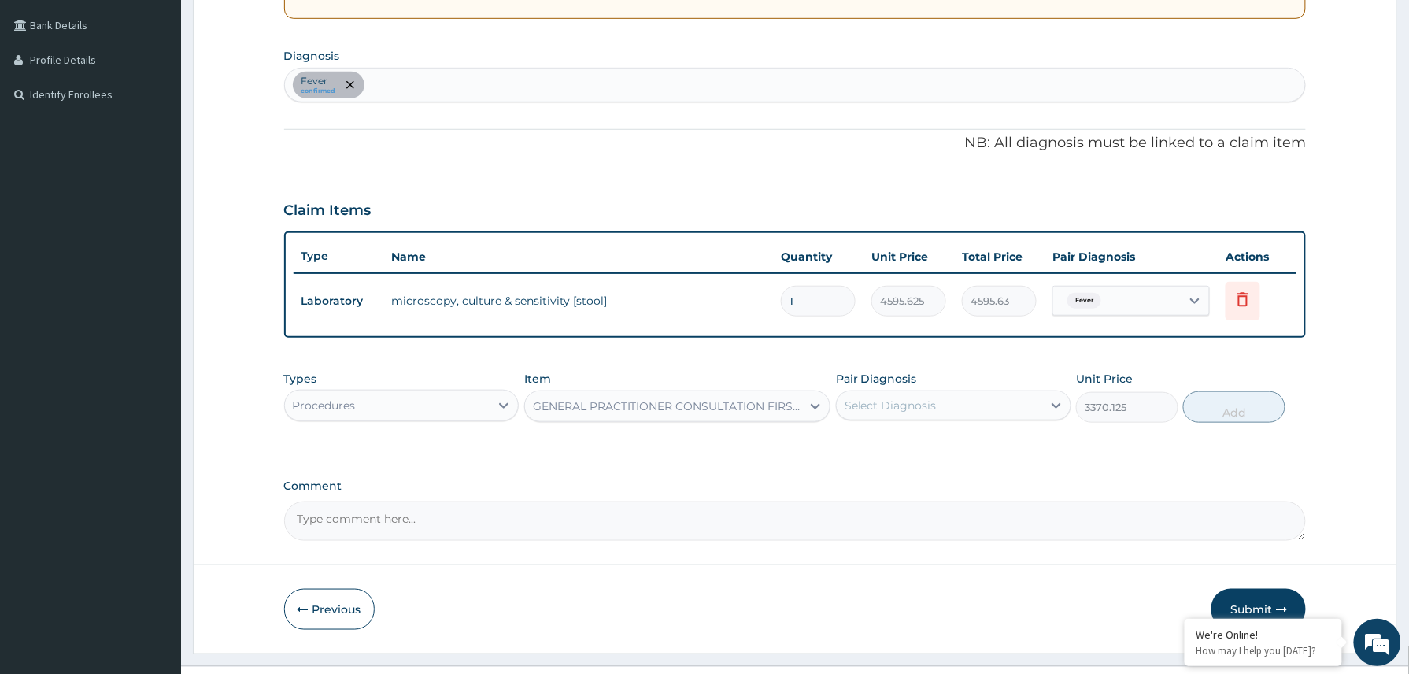
click at [946, 407] on div "Select Diagnosis" at bounding box center [939, 405] width 205 height 25
click at [907, 445] on div "Fever" at bounding box center [953, 446] width 235 height 32
checkbox input "true"
click at [1244, 408] on button "Add" at bounding box center [1234, 406] width 102 height 31
type input "0"
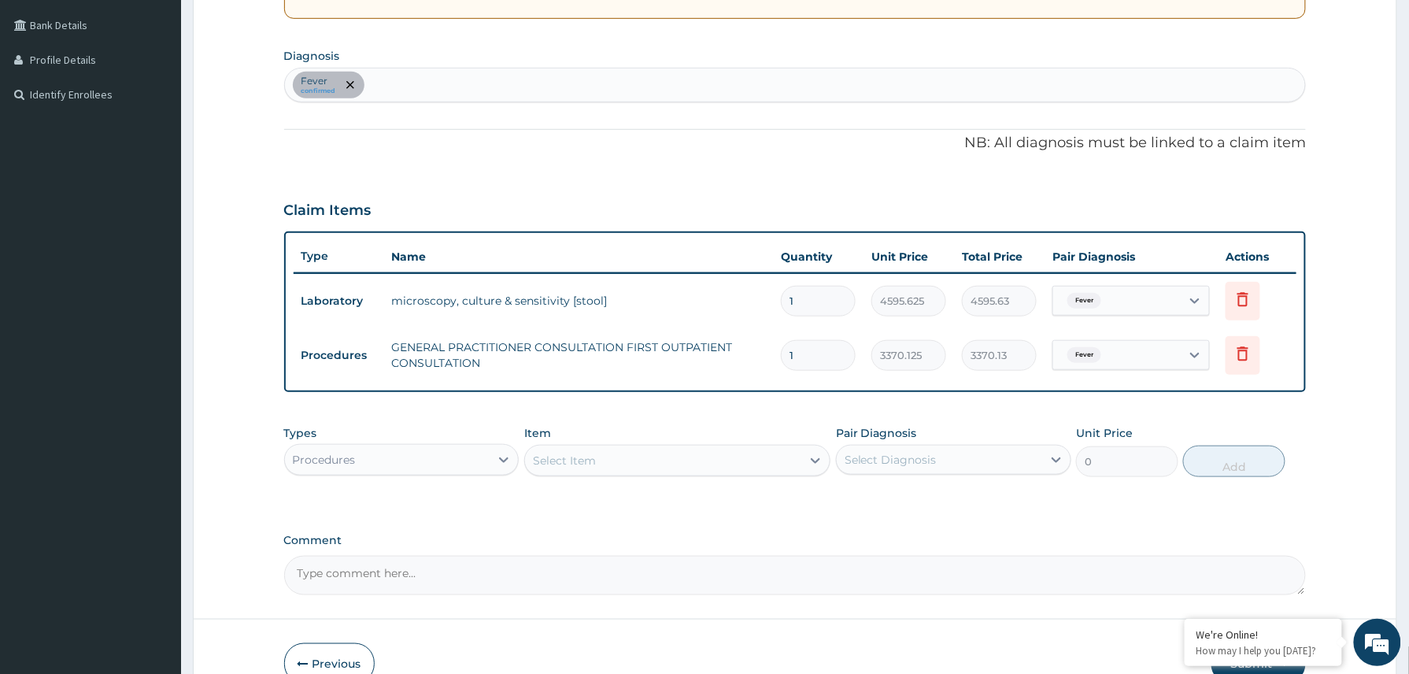
scroll to position [442, 0]
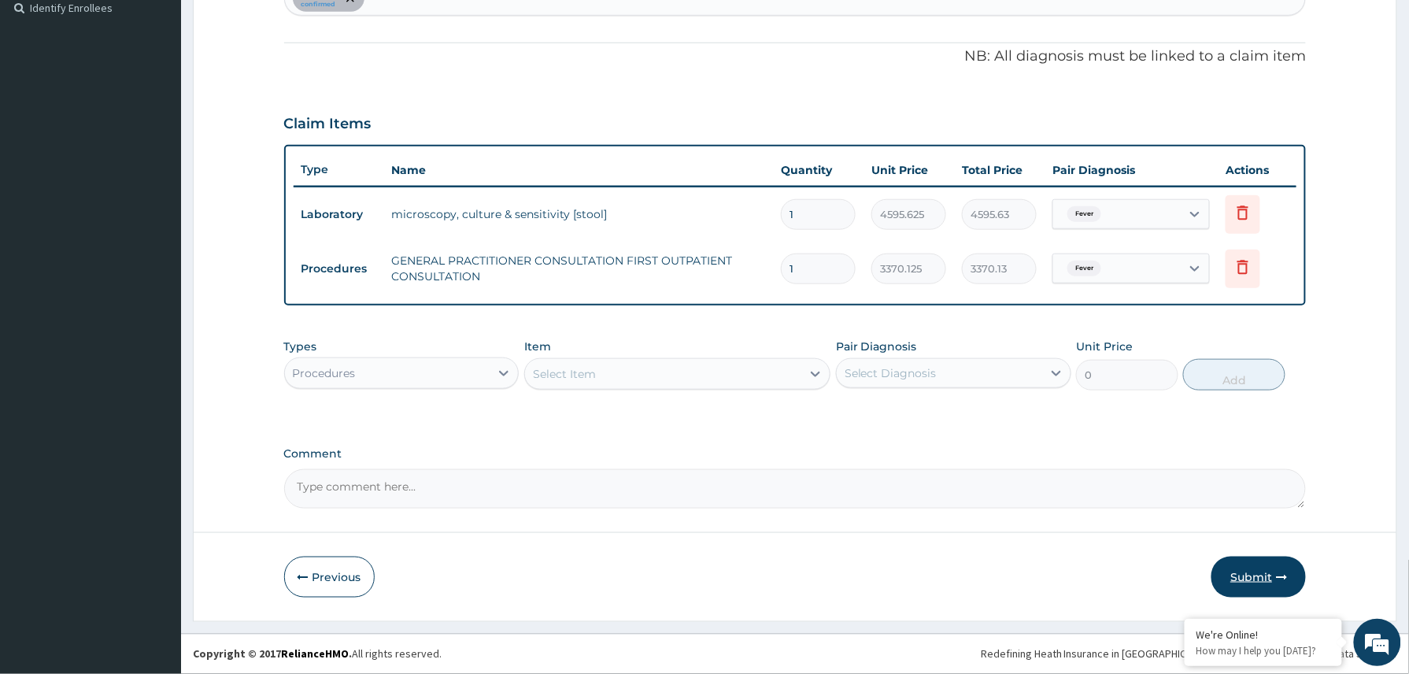
click at [1261, 570] on button "Submit" at bounding box center [1258, 576] width 94 height 41
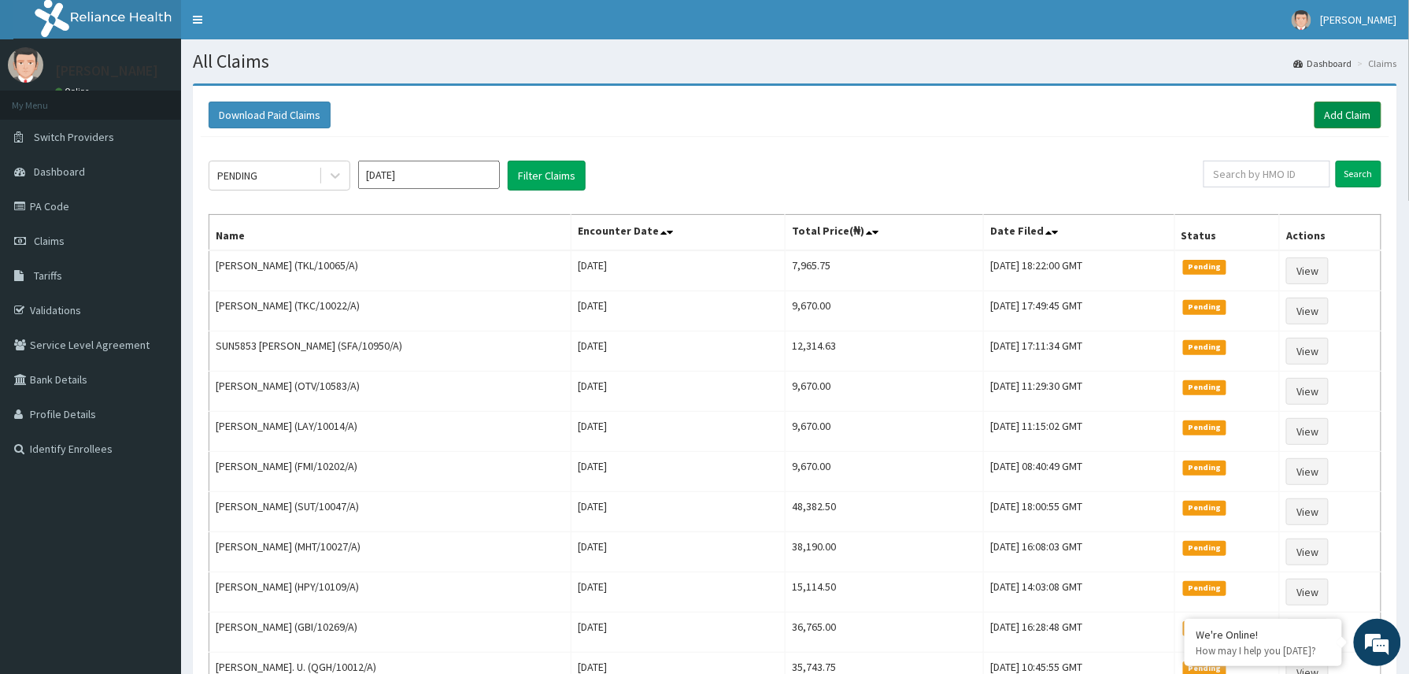
click at [1342, 116] on link "Add Claim" at bounding box center [1347, 115] width 67 height 27
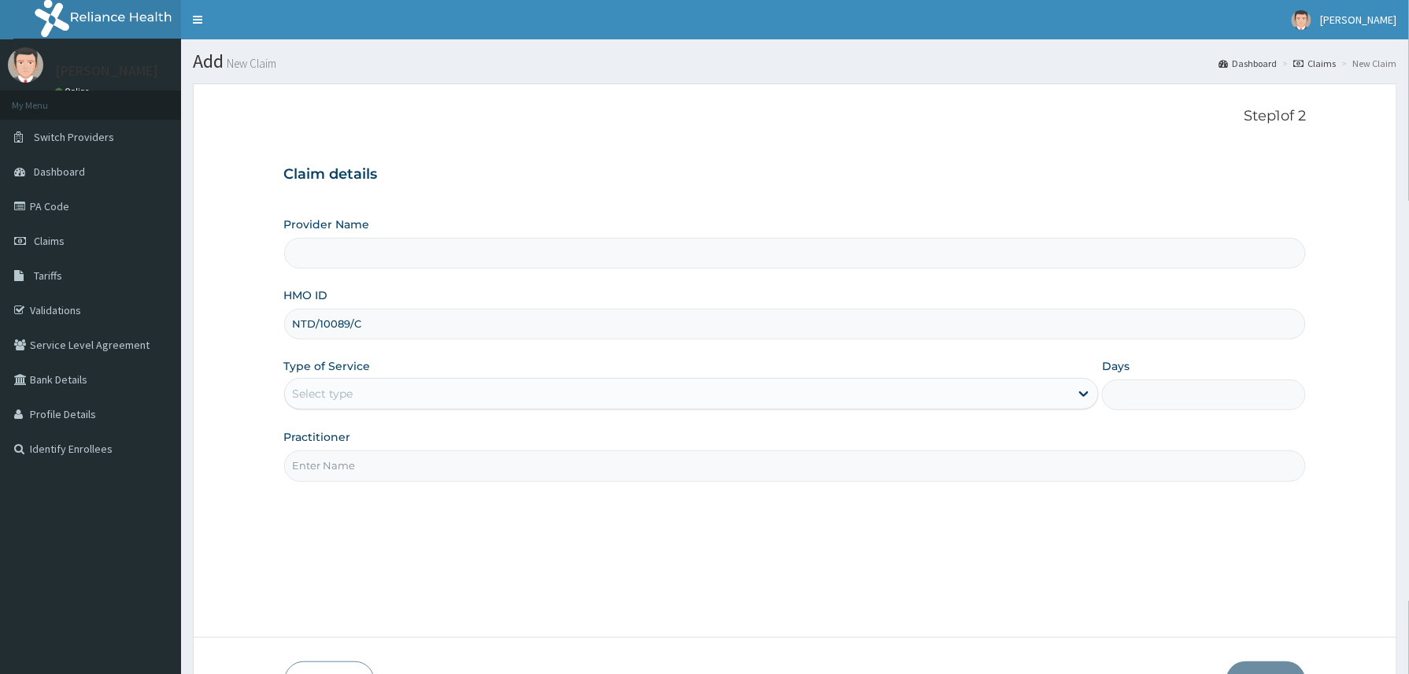
type input "NTD/10089/C"
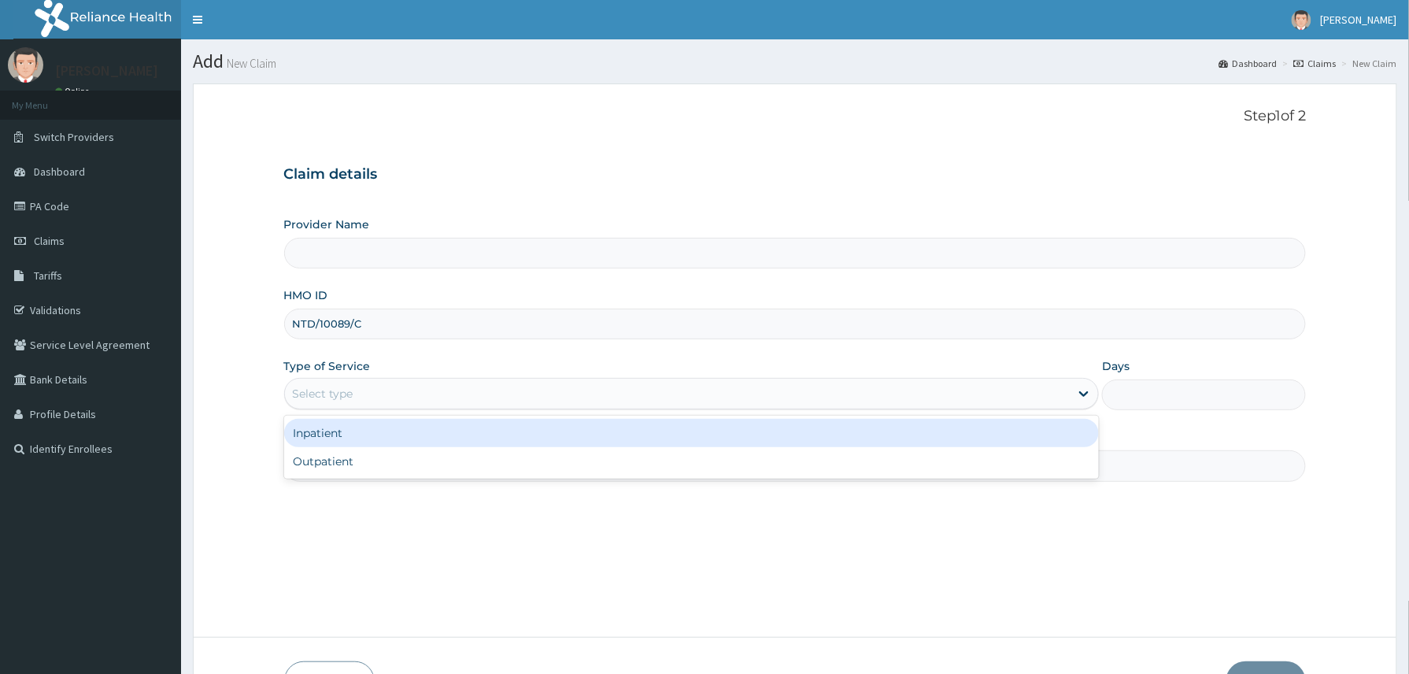
click at [351, 397] on div "Select type" at bounding box center [323, 394] width 61 height 16
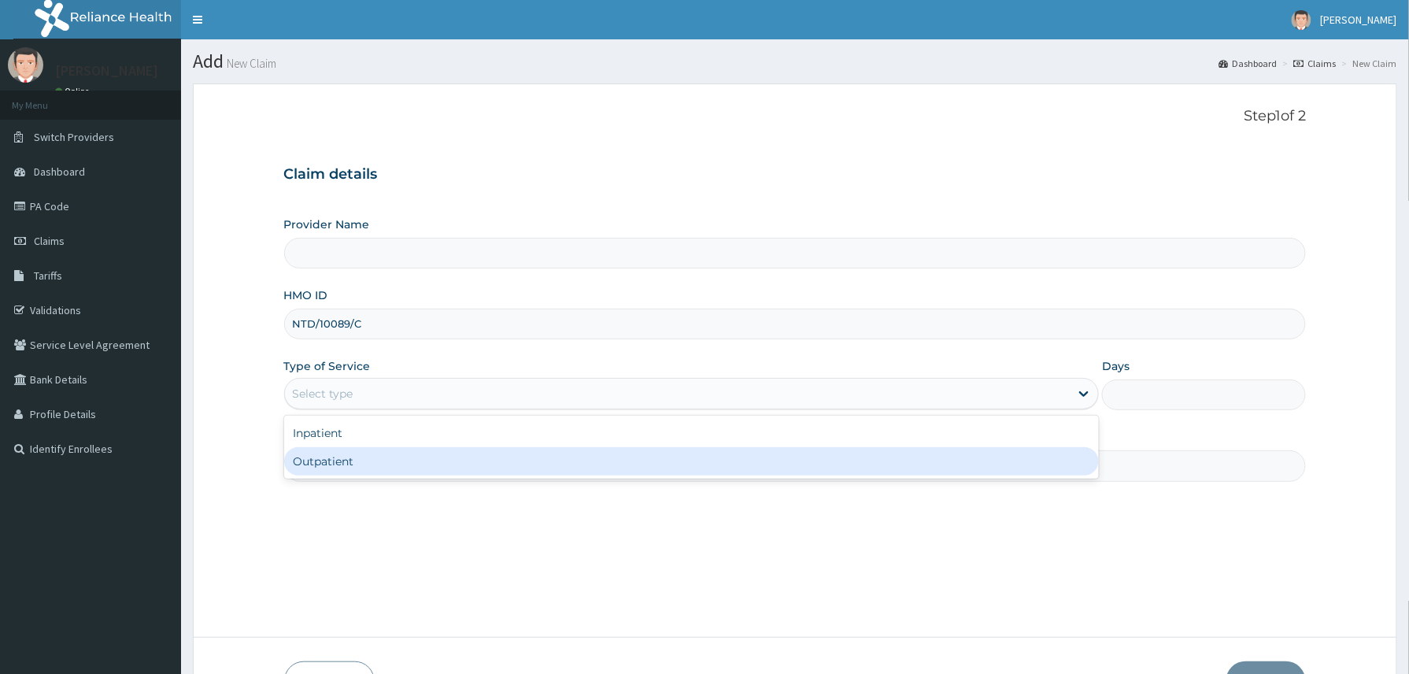
drag, startPoint x: 349, startPoint y: 466, endPoint x: 362, endPoint y: 466, distance: 12.6
click at [348, 466] on div "Outpatient" at bounding box center [691, 461] width 815 height 28
type input "1"
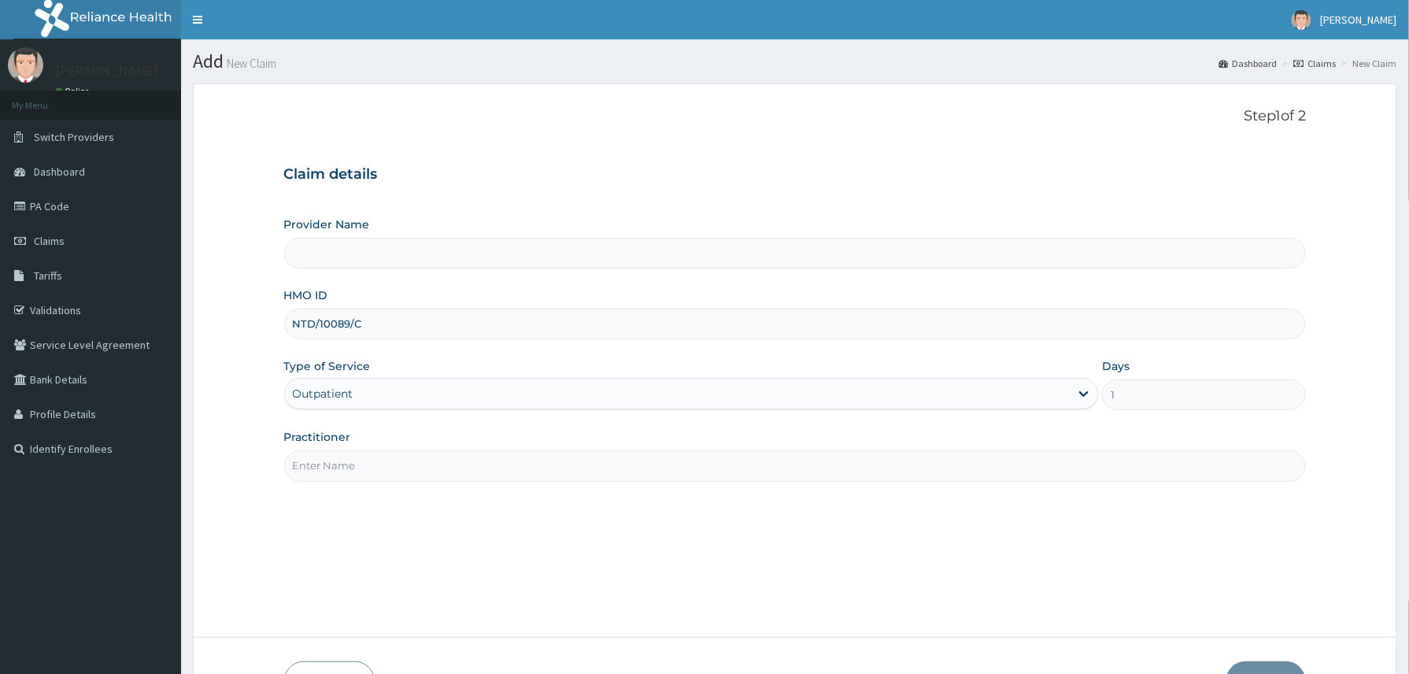
click at [364, 466] on input "Practitioner" at bounding box center [795, 465] width 1022 height 31
type input "Dr A"
type input "Reliance Family Clinics (RFC) - [GEOGRAPHIC_DATA]"
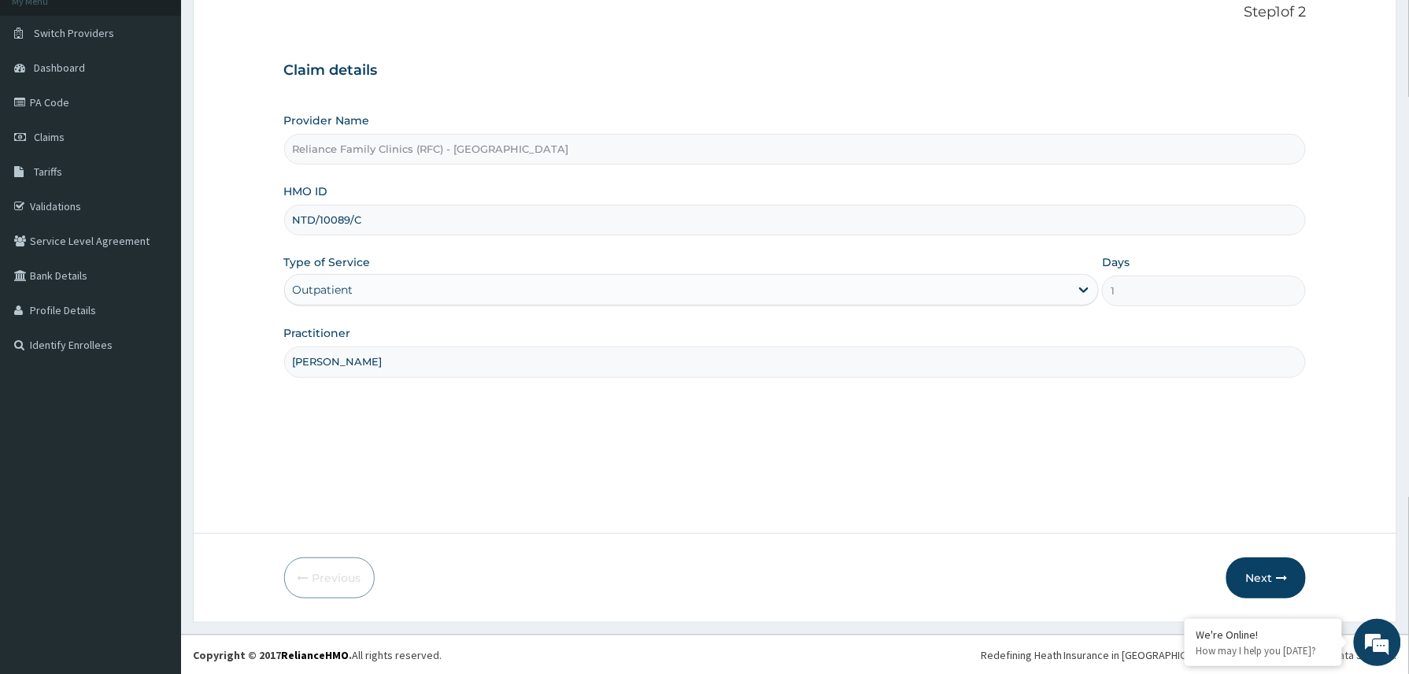
scroll to position [105, 0]
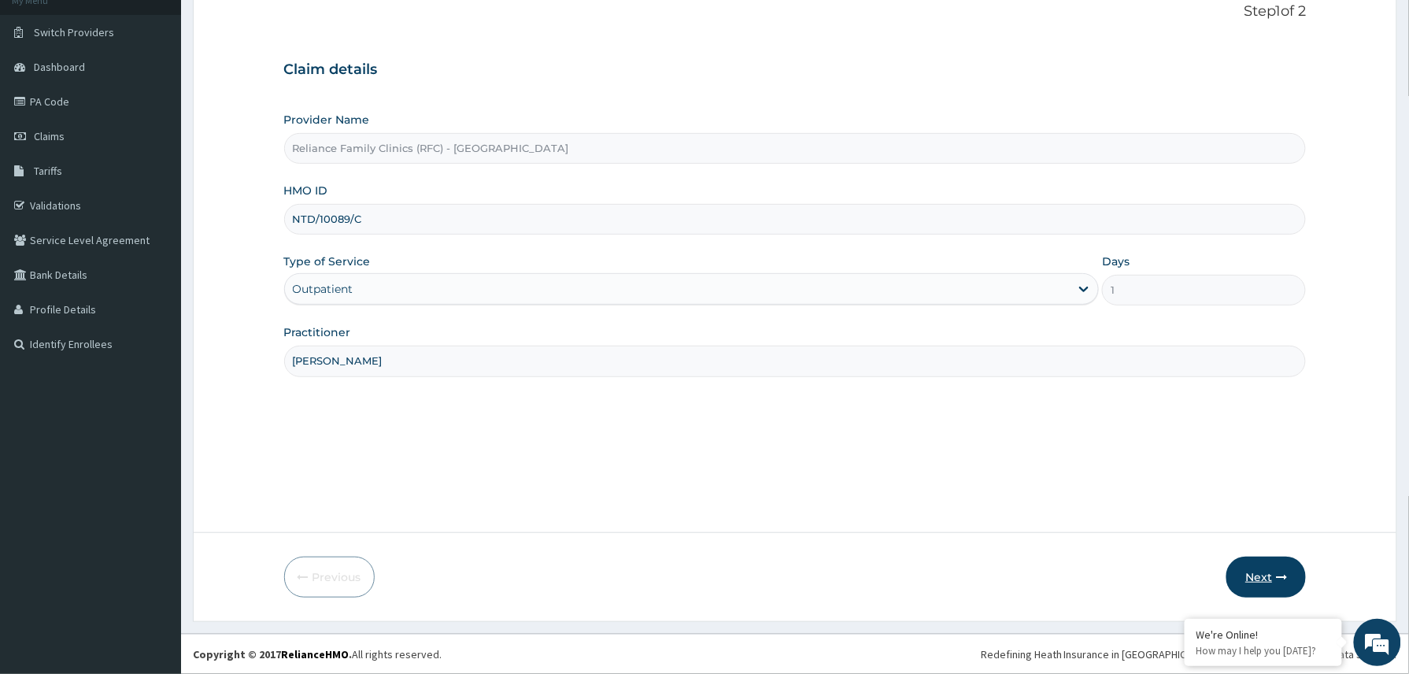
type input "[PERSON_NAME]"
drag, startPoint x: 1254, startPoint y: 570, endPoint x: 1250, endPoint y: 580, distance: 11.0
click at [1250, 580] on button "Next" at bounding box center [1265, 576] width 79 height 41
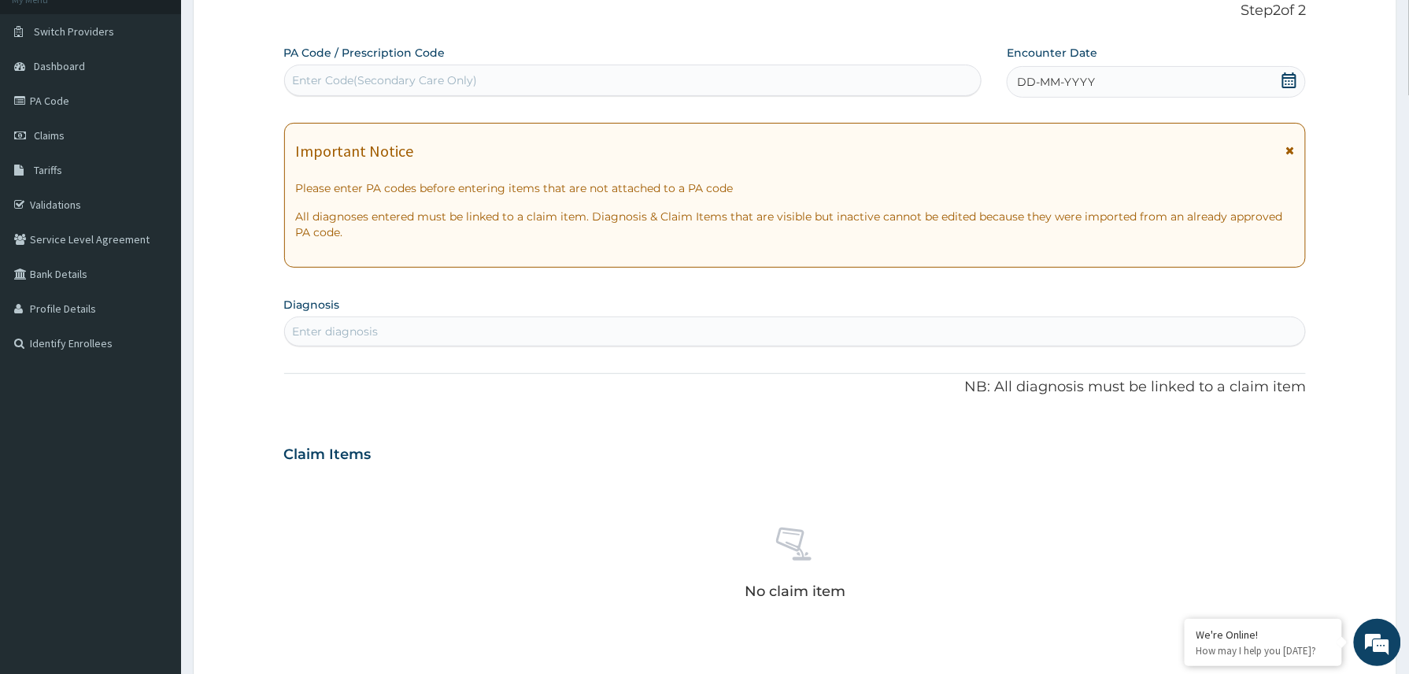
click at [449, 70] on div "Enter Code(Secondary Care Only)" at bounding box center [633, 80] width 697 height 25
paste input "PA/2EA638"
type input "PA/2EA638"
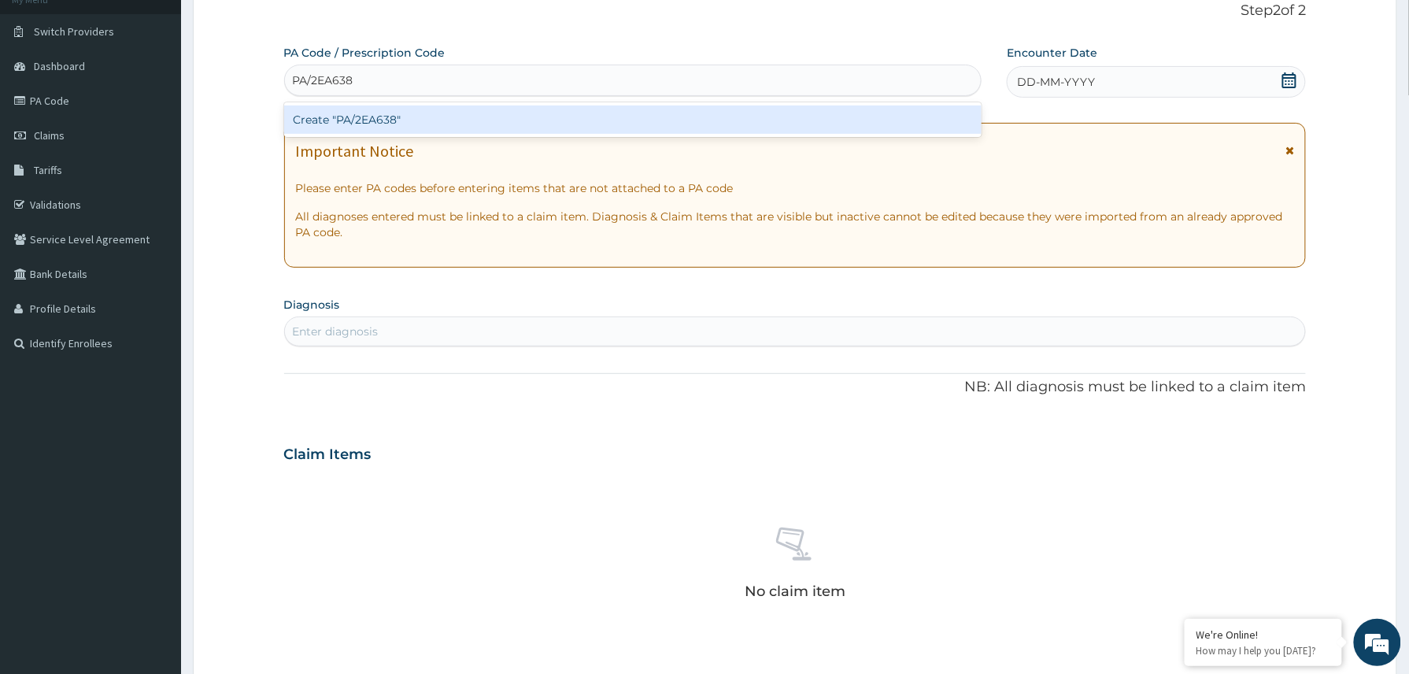
click at [420, 115] on div "Create "PA/2EA638"" at bounding box center [633, 119] width 698 height 28
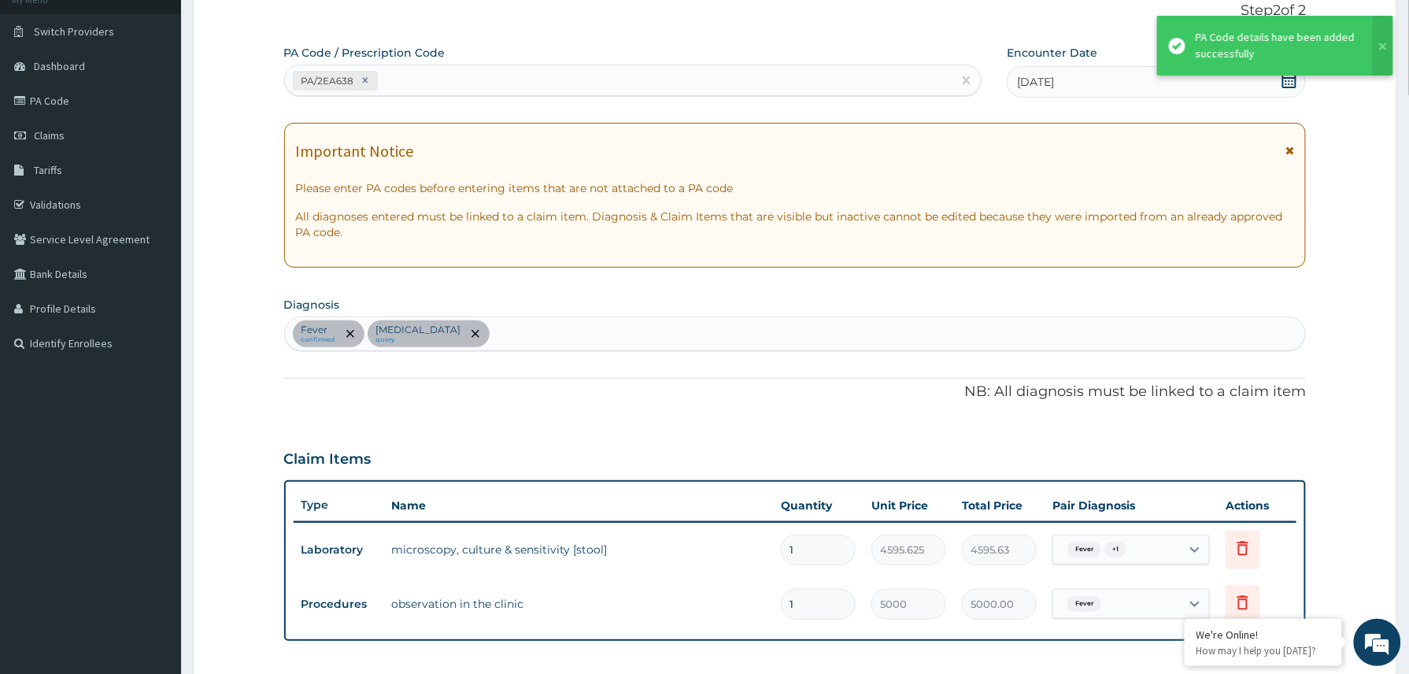
scroll to position [0, 0]
click at [482, 69] on div "PA/2EA638" at bounding box center [619, 81] width 668 height 26
paste input "PA/535957"
type input "PA/535957"
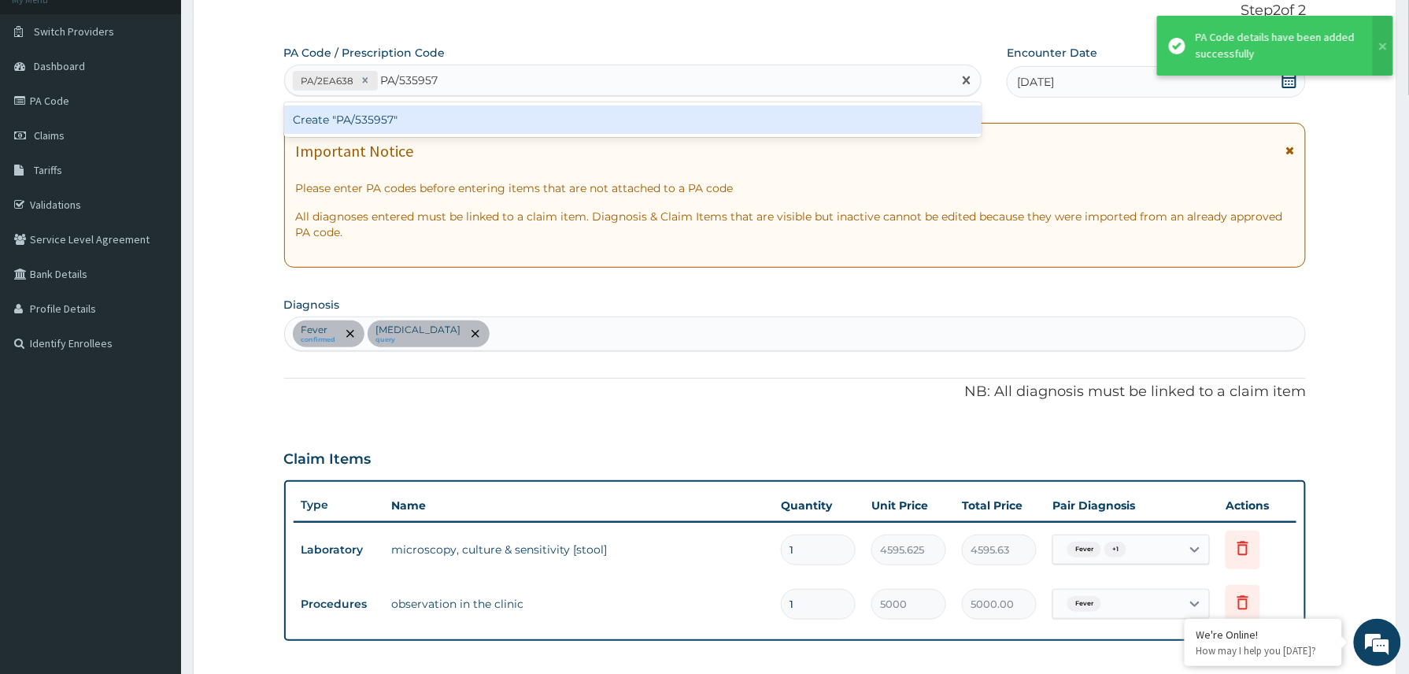
click at [414, 123] on div "Create "PA/535957"" at bounding box center [633, 119] width 698 height 28
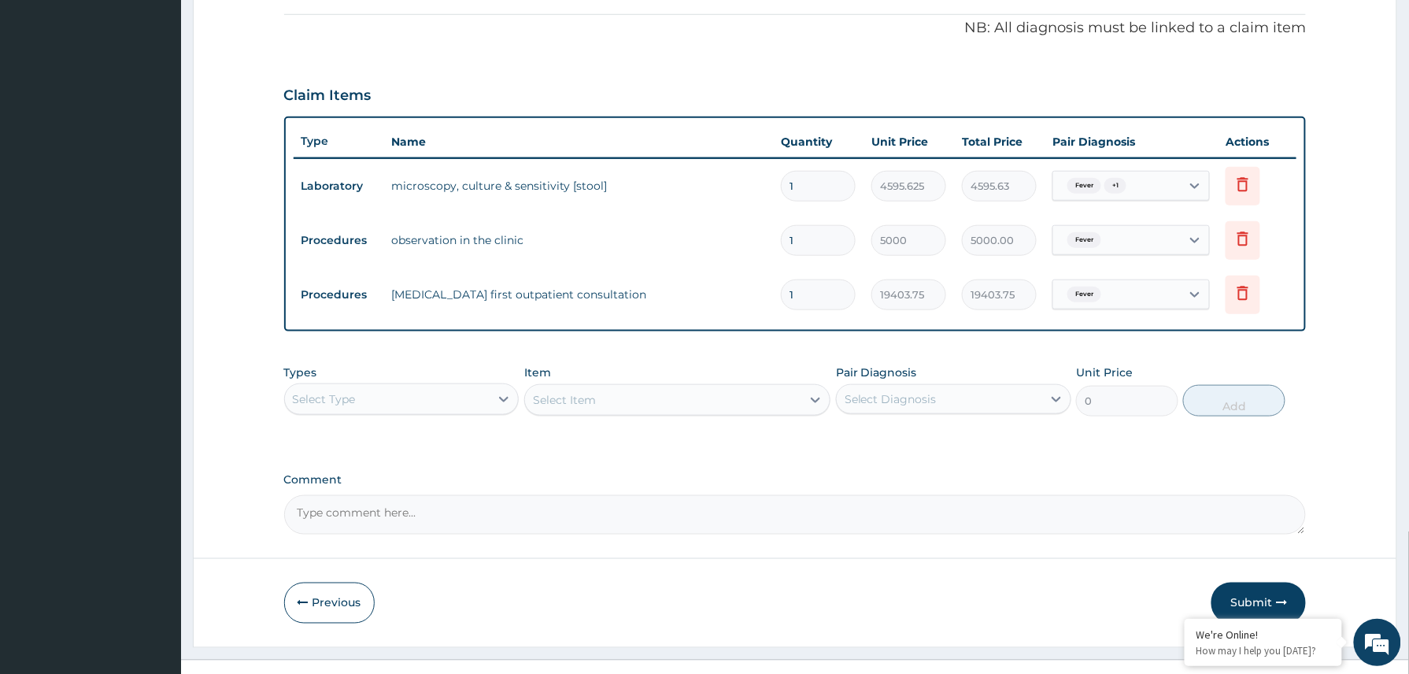
scroll to position [486, 0]
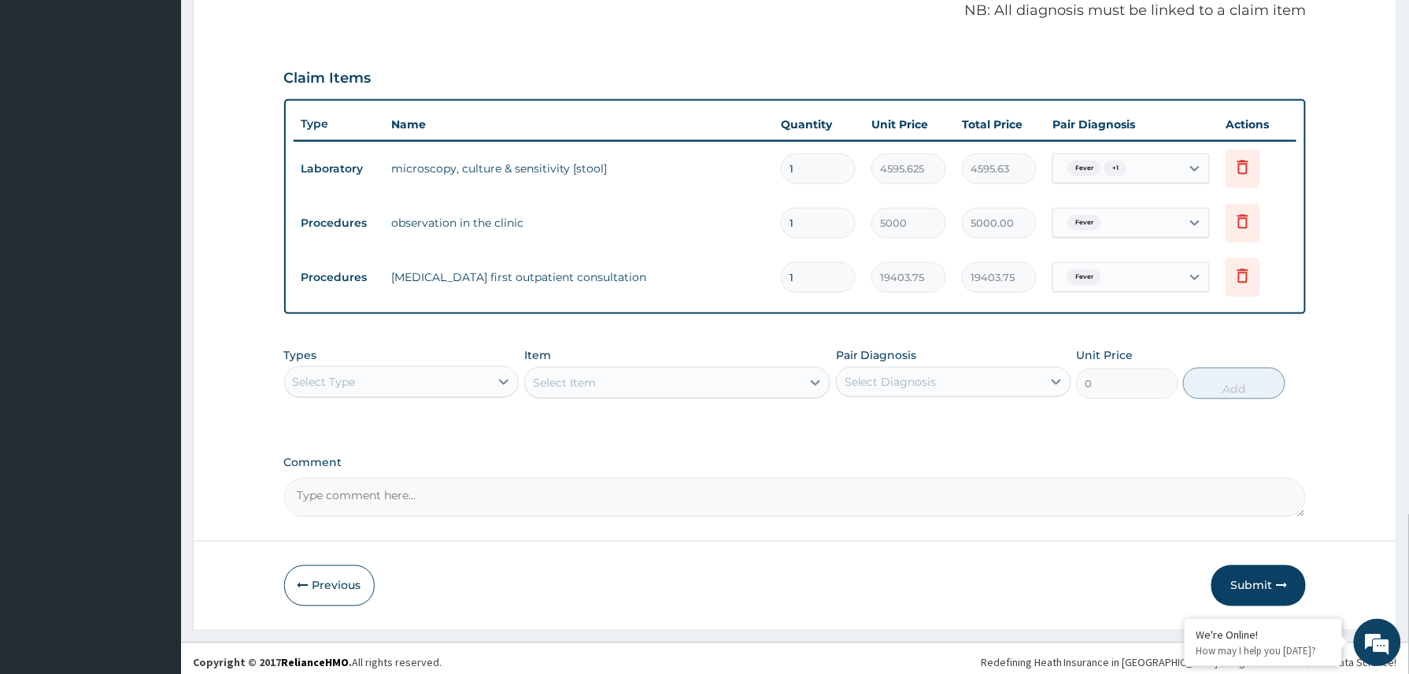
click at [454, 376] on div "Select Type" at bounding box center [387, 381] width 205 height 25
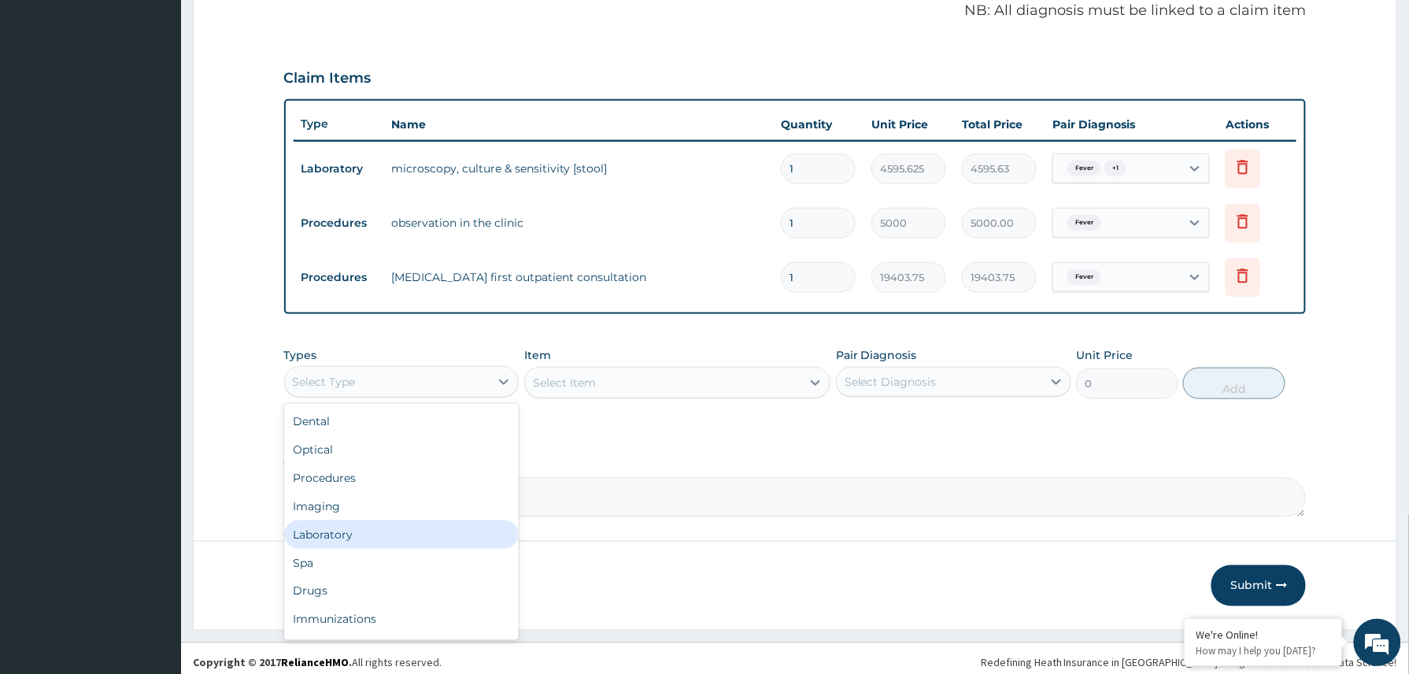
click at [319, 539] on div "Laboratory" at bounding box center [401, 534] width 235 height 28
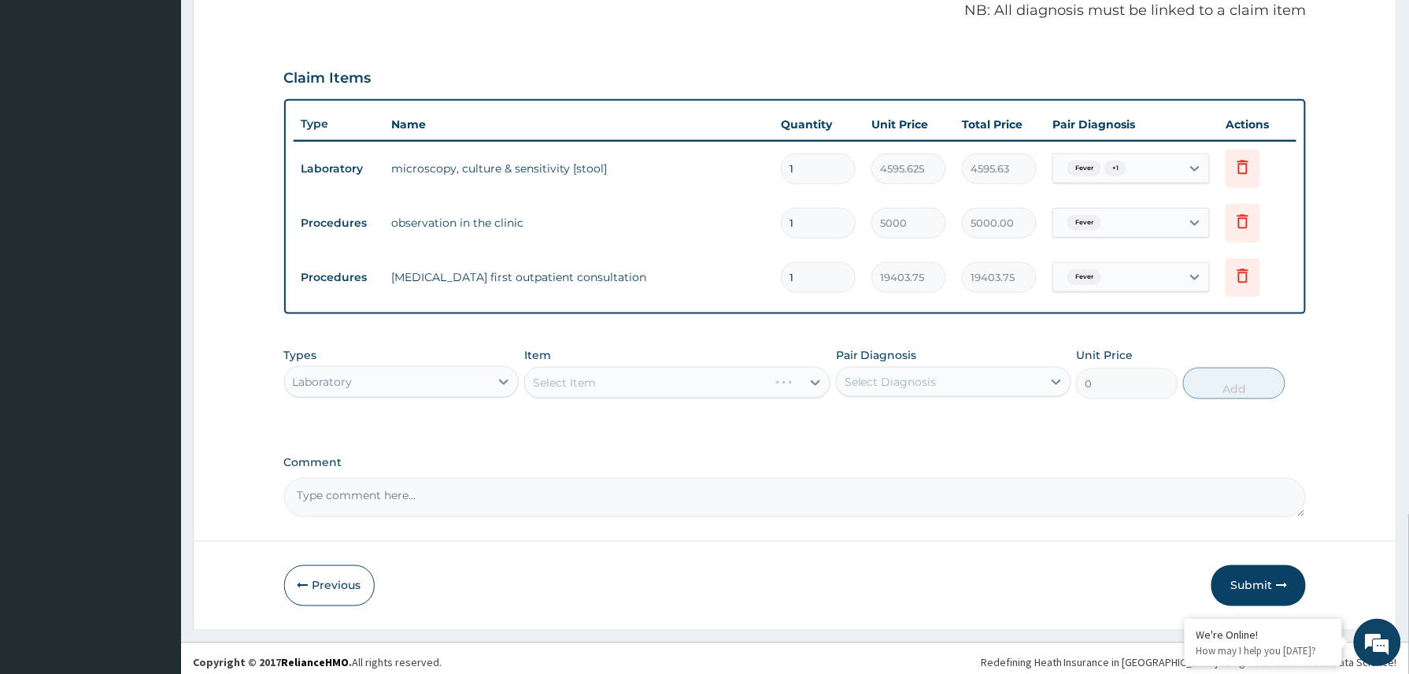
click at [383, 501] on textarea "Comment" at bounding box center [795, 497] width 1022 height 39
paste textarea "IVF 4.3% D/S 500ML OVER 1 HR IV CEFTRIAXONE 1G STAT IV ONDANSETRONE 8MG STAT"
type textarea "IVF 4.3% D/S 500ML OVER 1 HR IV CEFTRIAXONE 1G STAT IV ONDANSETRONE 8MG STAT"
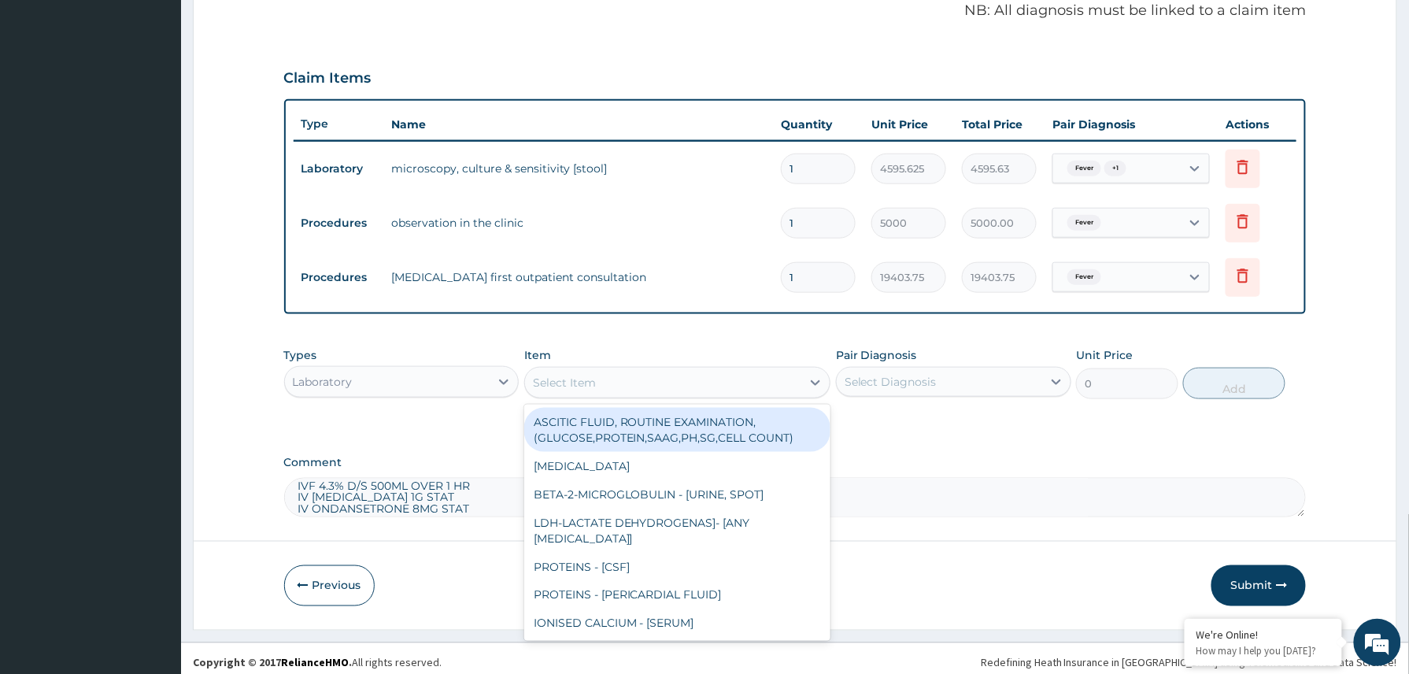
click at [599, 379] on div "Select Item" at bounding box center [663, 382] width 277 height 25
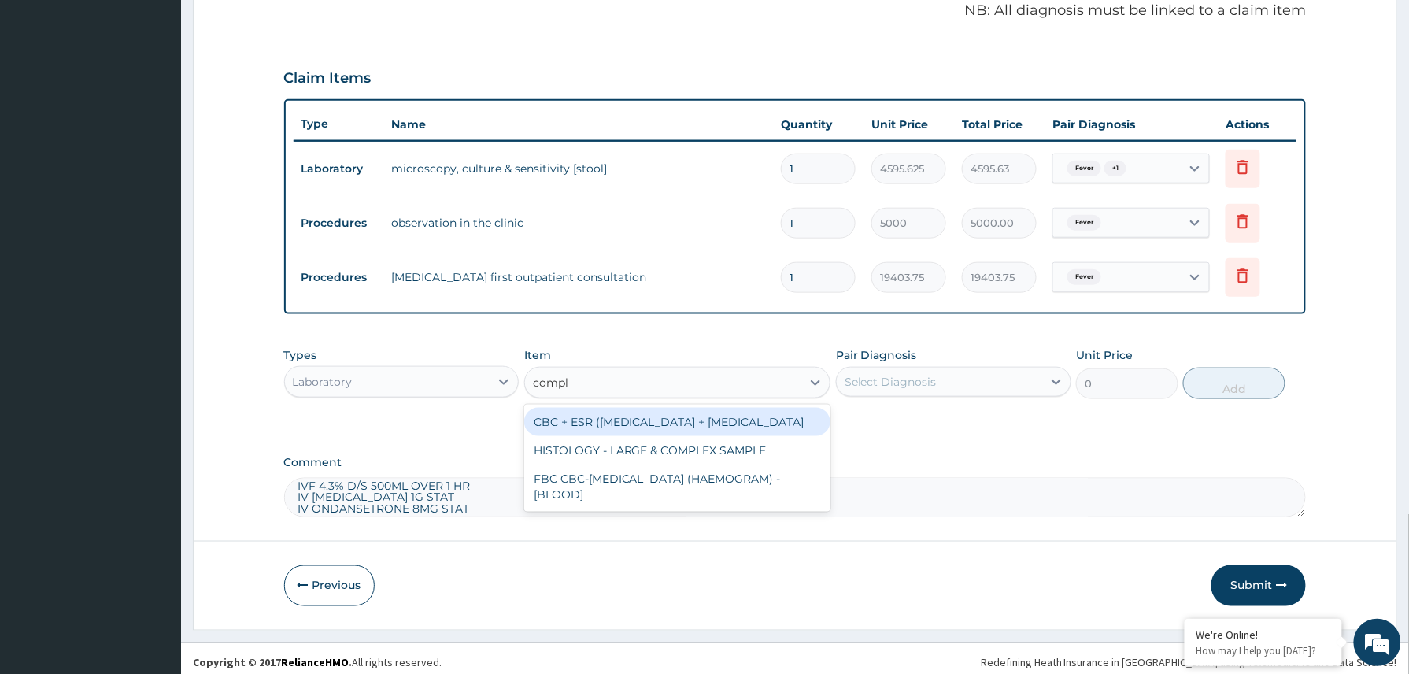
type input "comple"
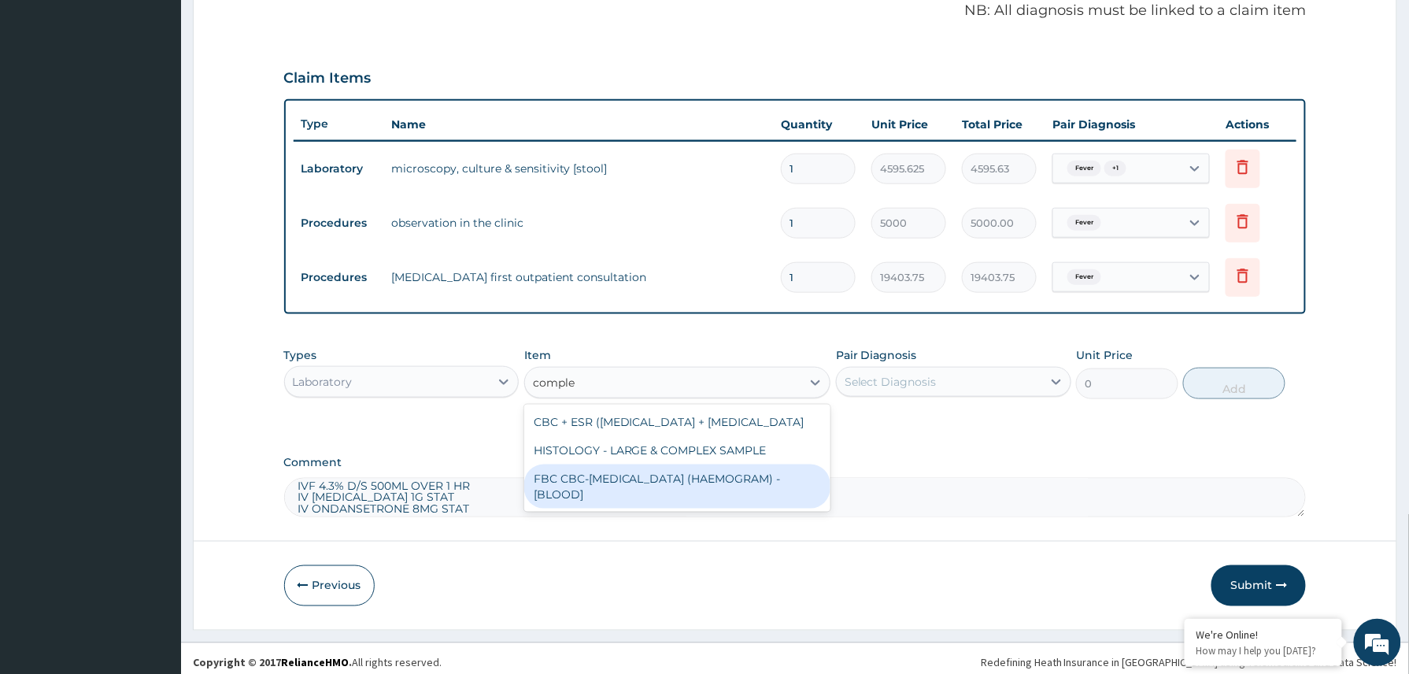
click at [630, 508] on div "FBC CBC-COMPLETE BLOOD COUNT (HAEMOGRAM) - [BLOOD]" at bounding box center [677, 486] width 307 height 44
type input "4085"
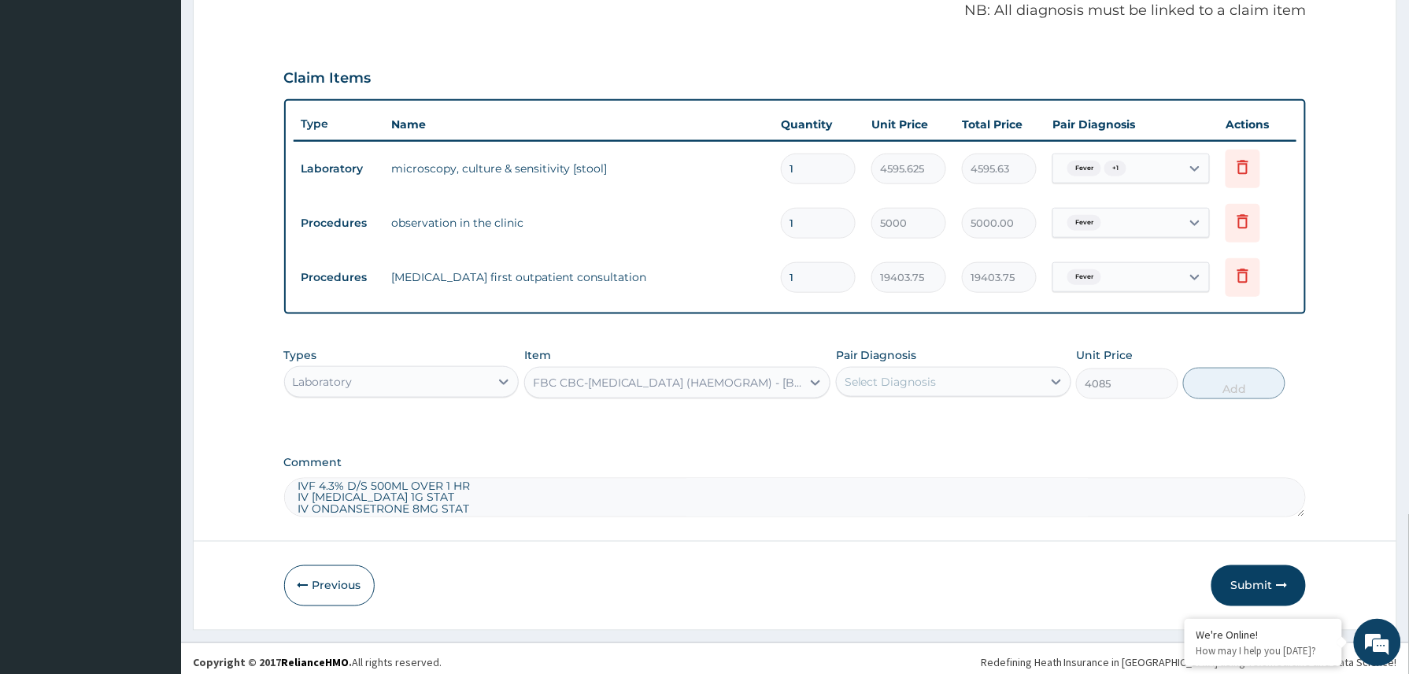
click at [952, 376] on div "Select Diagnosis" at bounding box center [939, 381] width 205 height 25
drag, startPoint x: 930, startPoint y: 414, endPoint x: 919, endPoint y: 444, distance: 31.9
click at [929, 417] on div "Fever" at bounding box center [953, 422] width 235 height 32
checkbox input "true"
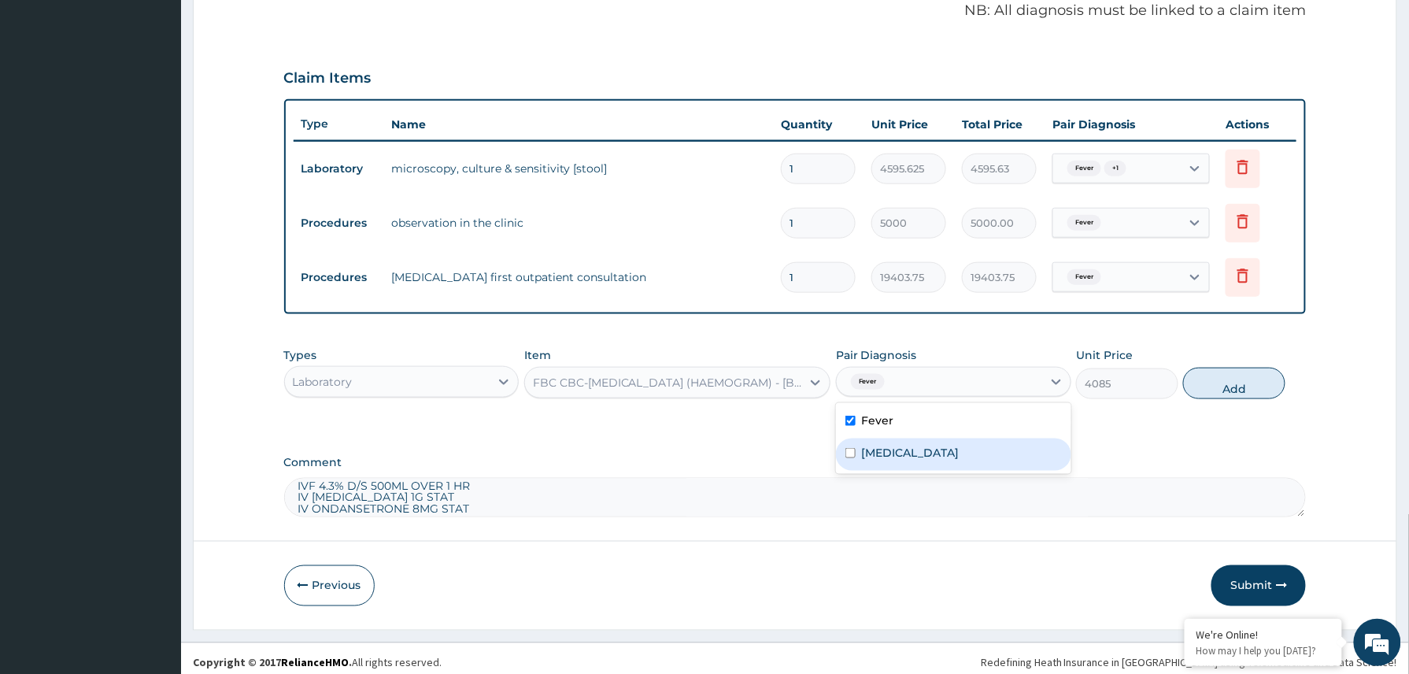
drag, startPoint x: 916, startPoint y: 455, endPoint x: 939, endPoint y: 453, distance: 22.9
click at [920, 456] on label "Gastroenteritis" at bounding box center [911, 453] width 98 height 16
checkbox input "true"
drag, startPoint x: 1235, startPoint y: 373, endPoint x: 1116, endPoint y: 400, distance: 121.8
click at [1236, 373] on button "Add" at bounding box center [1234, 383] width 102 height 31
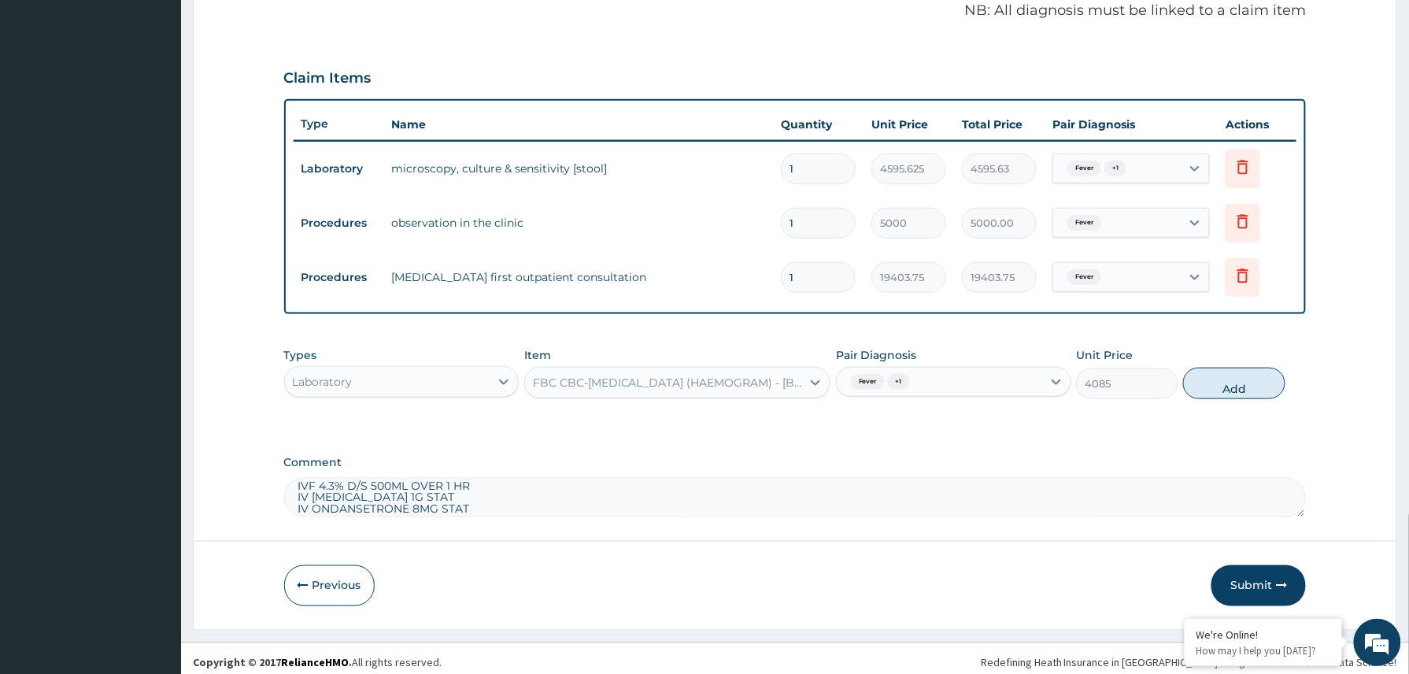
type input "0"
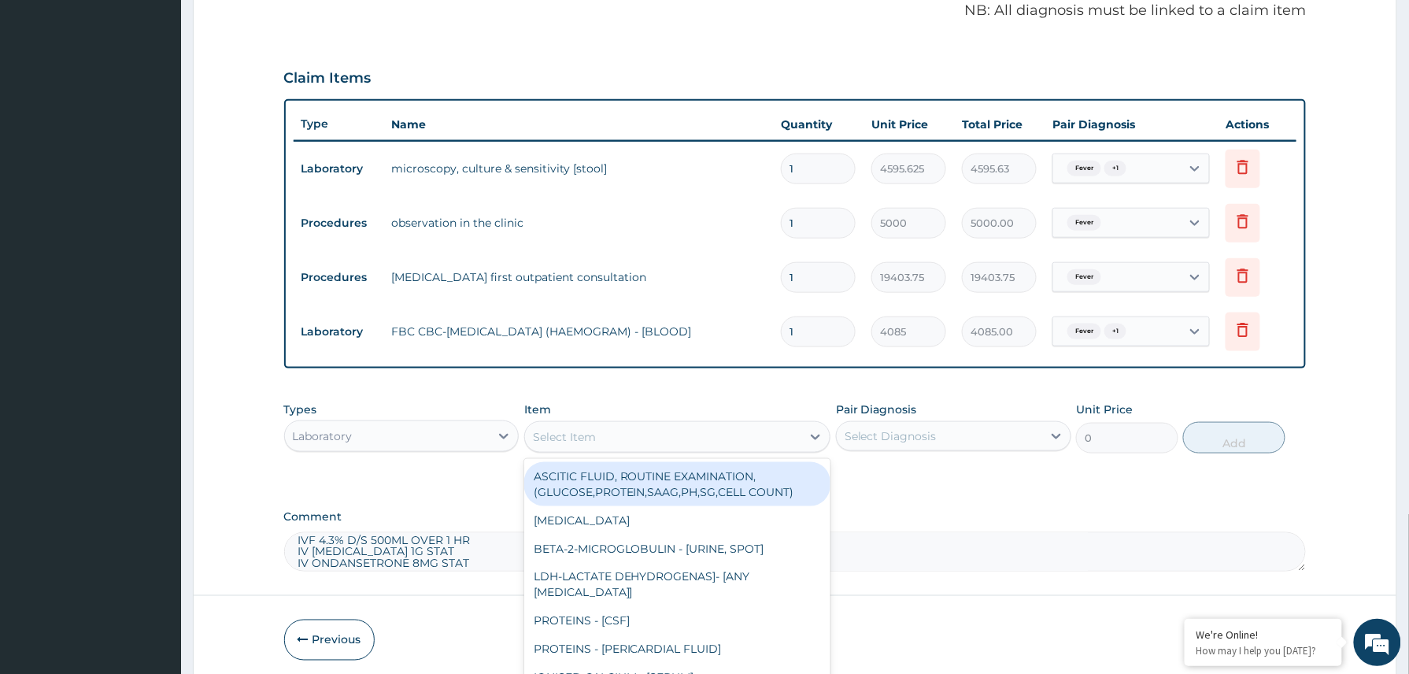
click at [621, 439] on div "Select Item" at bounding box center [663, 436] width 277 height 25
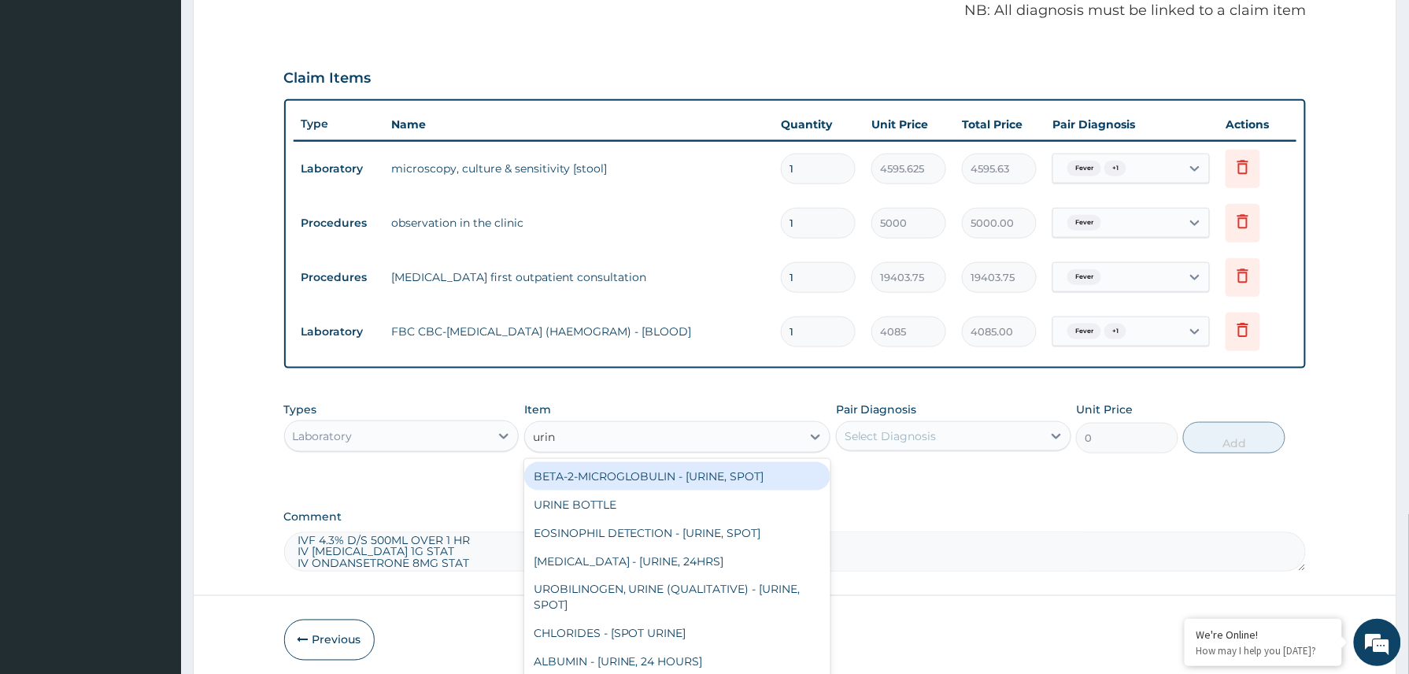
type input "urina"
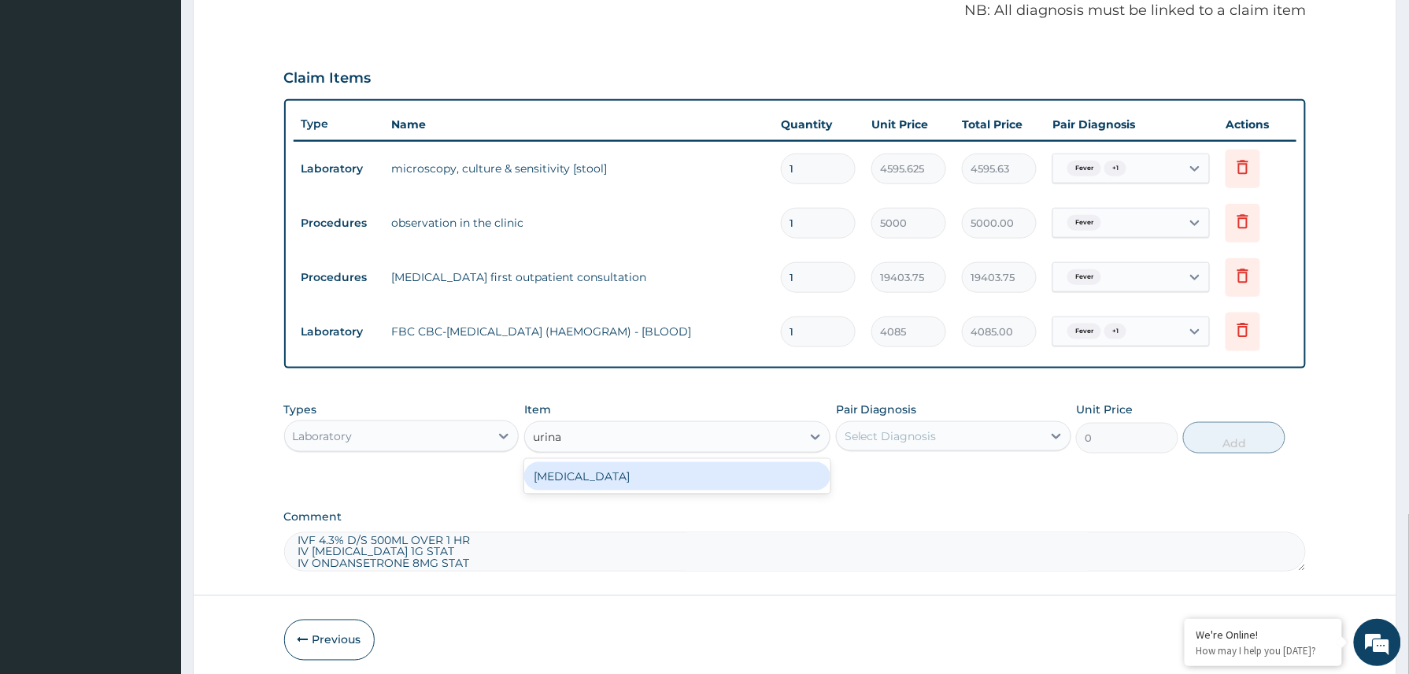
type input "1531.875"
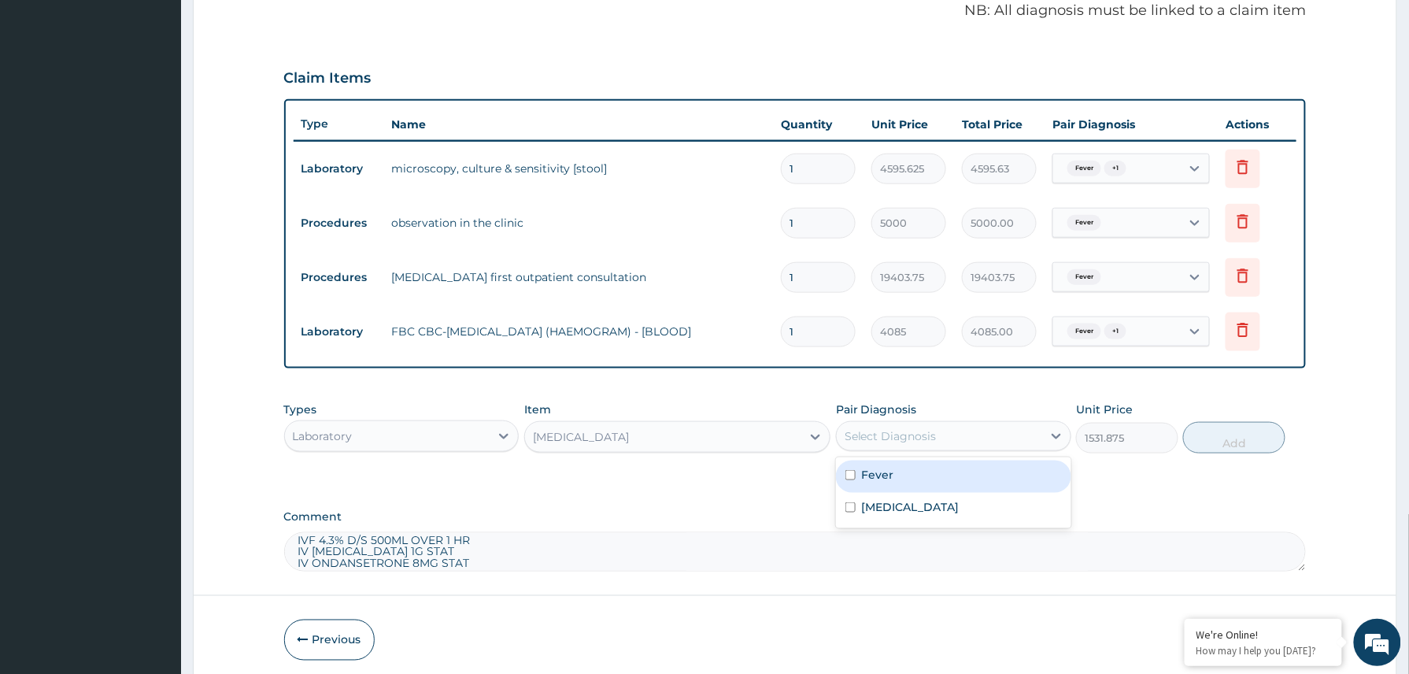
click at [955, 431] on div "Select Diagnosis" at bounding box center [939, 435] width 205 height 25
drag, startPoint x: 917, startPoint y: 473, endPoint x: 907, endPoint y: 501, distance: 30.1
click at [917, 474] on div "Fever" at bounding box center [953, 476] width 235 height 32
checkbox input "true"
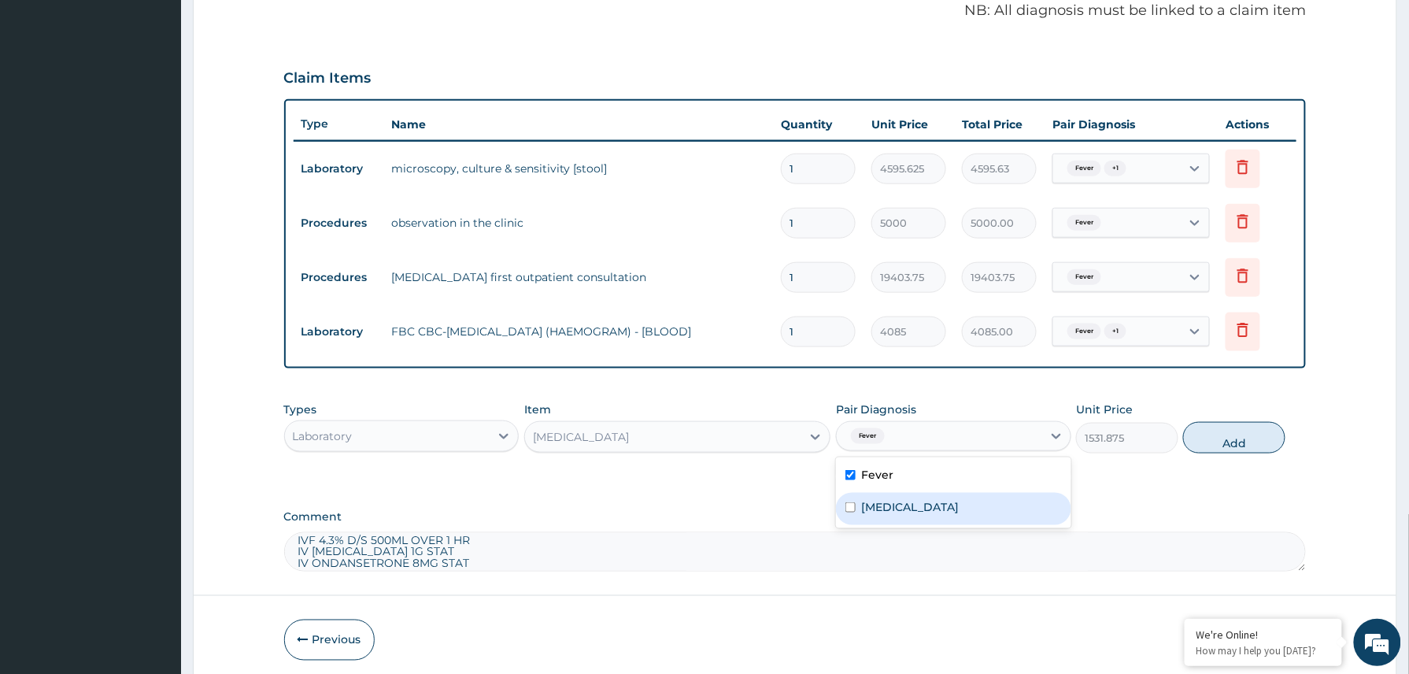
drag, startPoint x: 904, startPoint y: 510, endPoint x: 955, endPoint y: 501, distance: 51.1
click at [904, 511] on label "Gastroenteritis" at bounding box center [911, 507] width 98 height 16
checkbox input "true"
drag, startPoint x: 1240, startPoint y: 436, endPoint x: 1251, endPoint y: 436, distance: 10.2
click at [1241, 436] on button "Add" at bounding box center [1234, 437] width 102 height 31
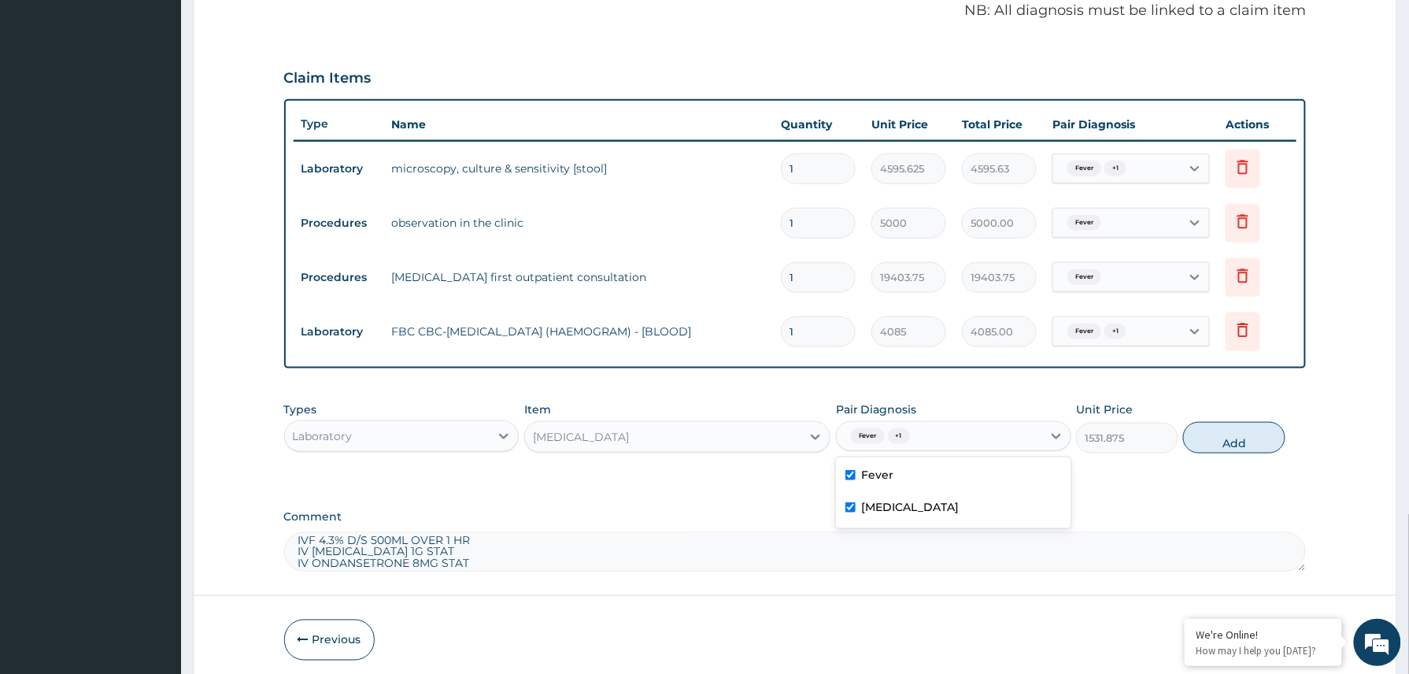
type input "0"
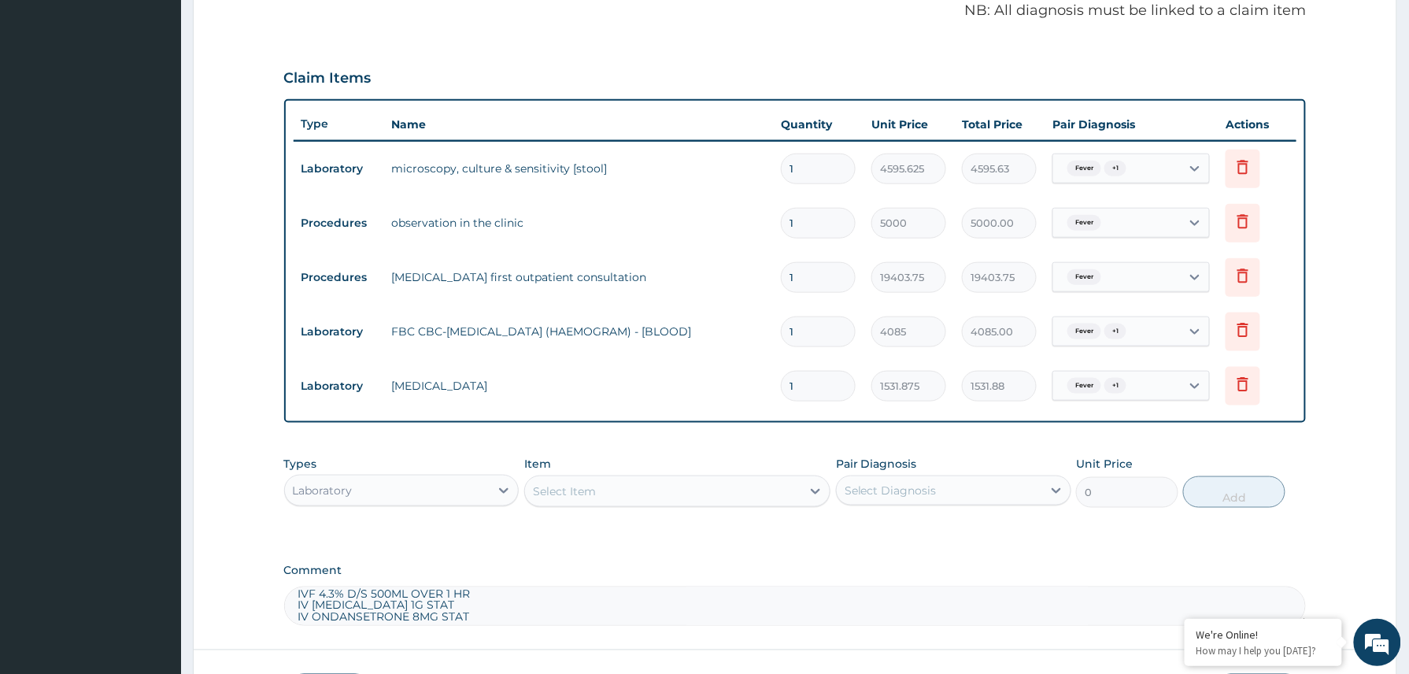
scroll to position [605, 0]
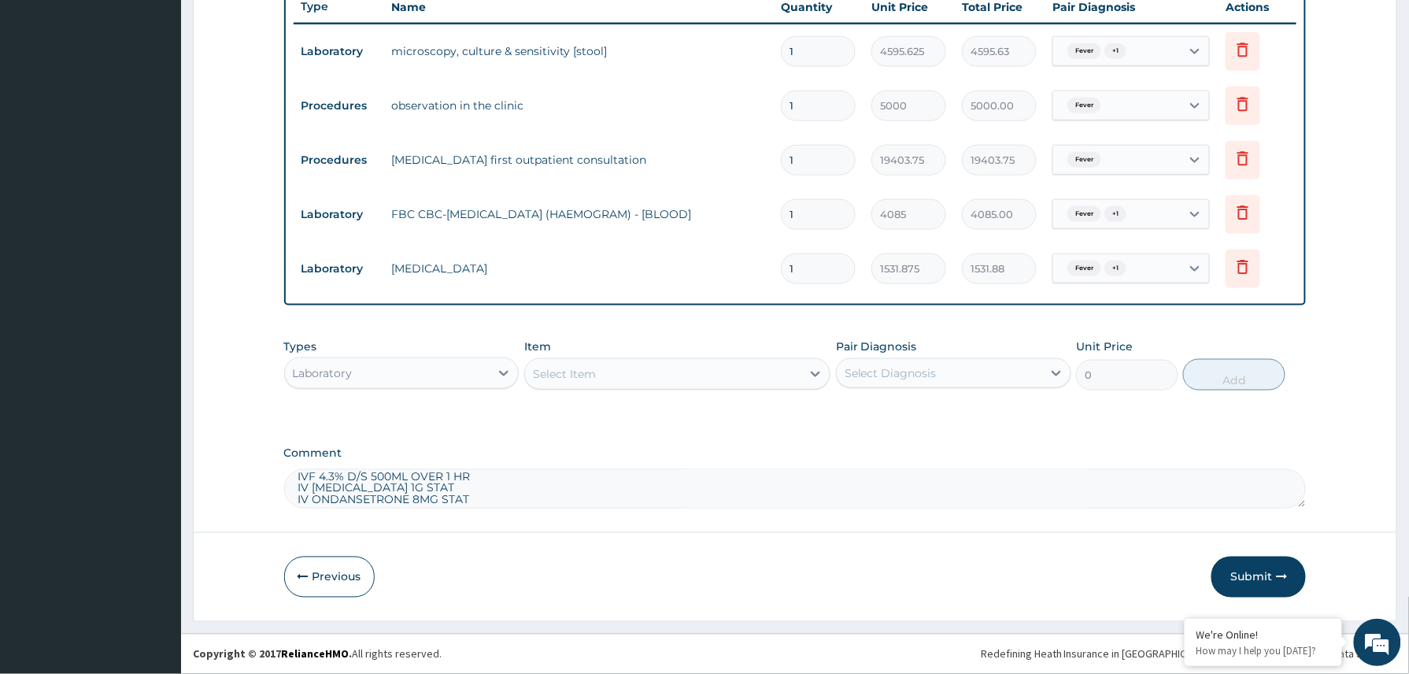
drag, startPoint x: 416, startPoint y: 376, endPoint x: 422, endPoint y: 389, distance: 14.1
click at [419, 378] on div "Laboratory" at bounding box center [387, 372] width 205 height 25
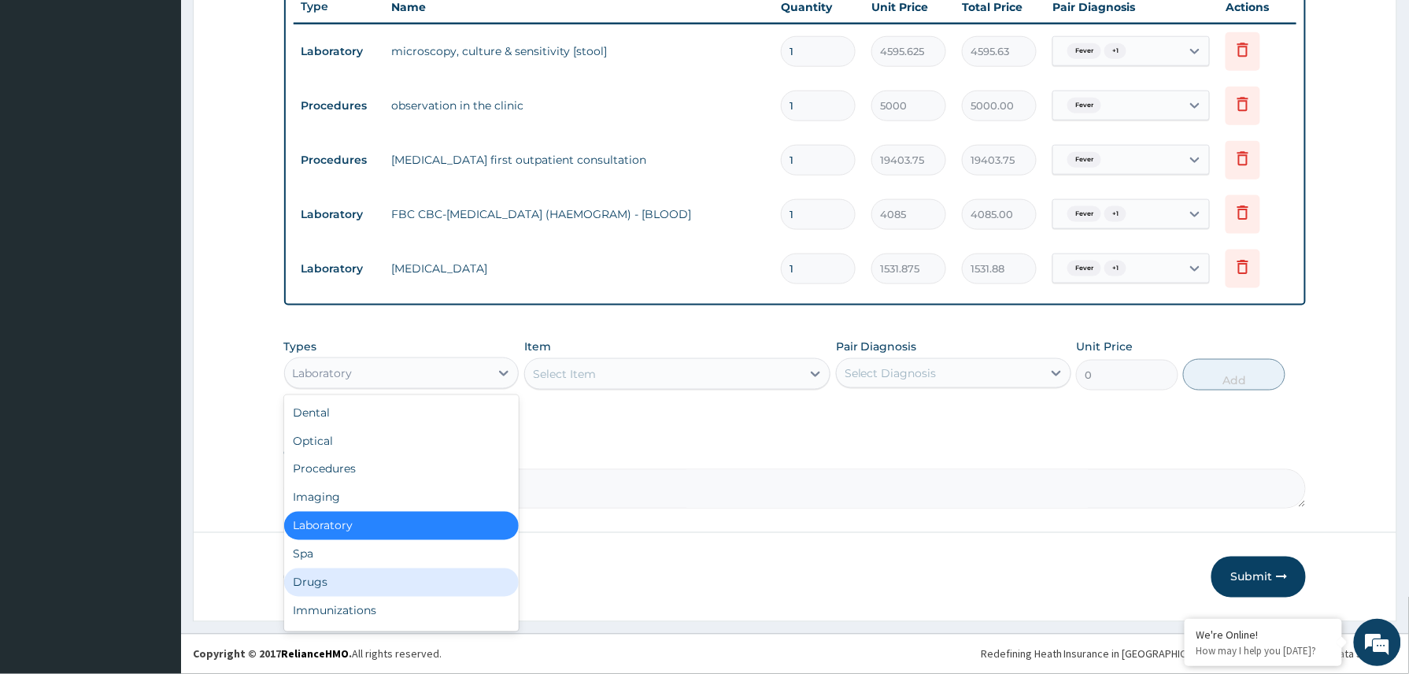
drag, startPoint x: 316, startPoint y: 578, endPoint x: 298, endPoint y: 575, distance: 19.1
click at [316, 577] on div "Drugs" at bounding box center [401, 582] width 235 height 28
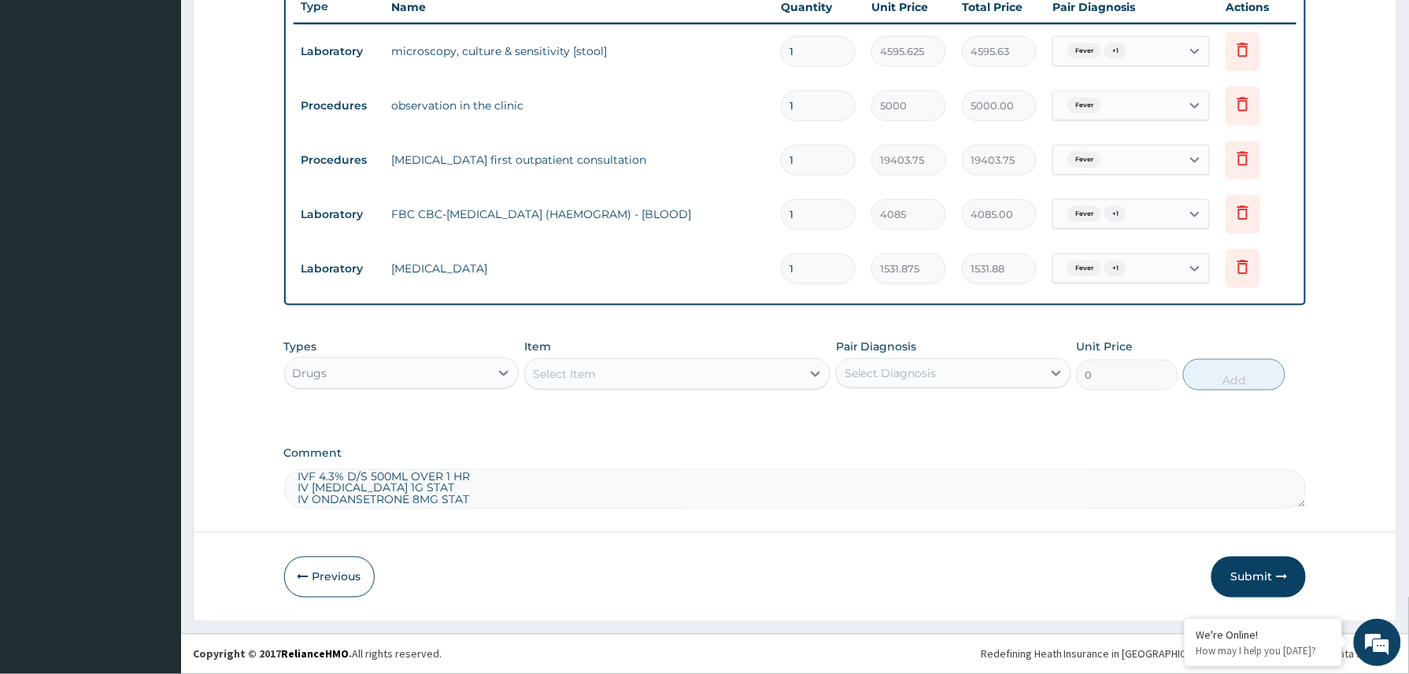
click at [605, 362] on div "Select Item" at bounding box center [663, 373] width 277 height 25
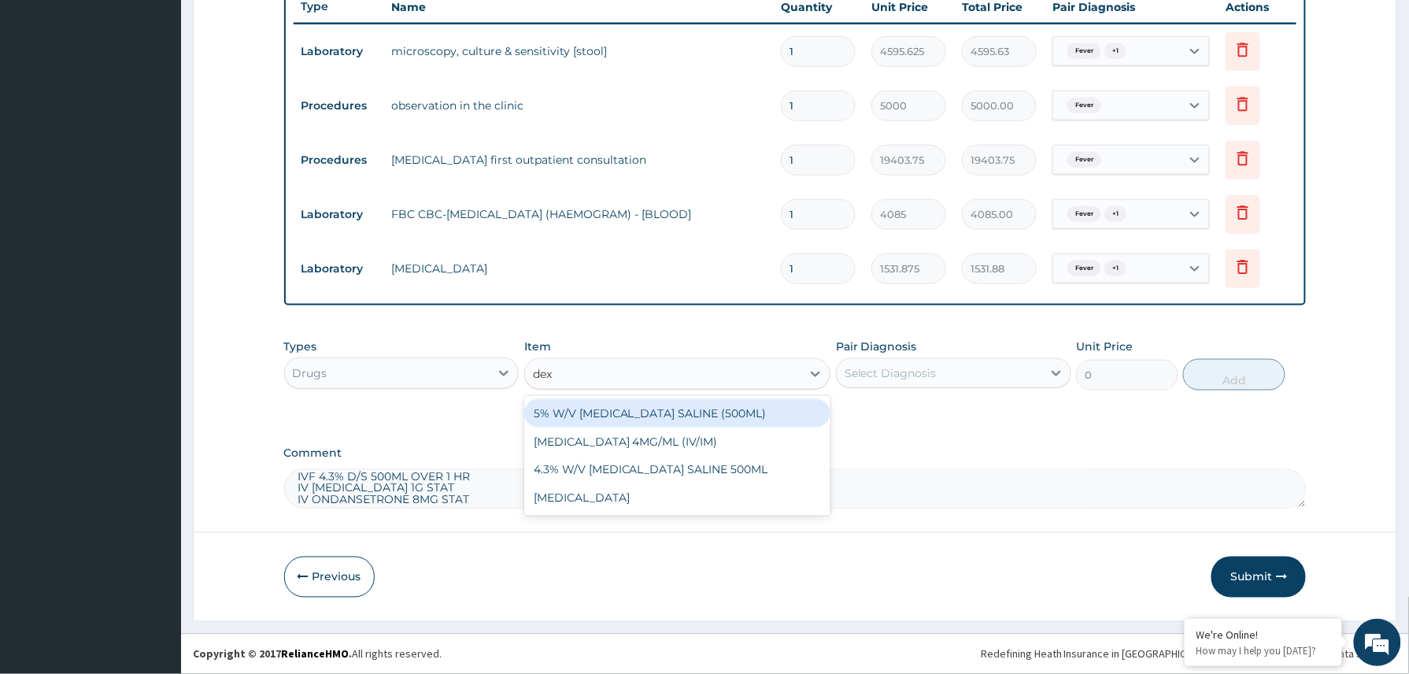
type input "dext"
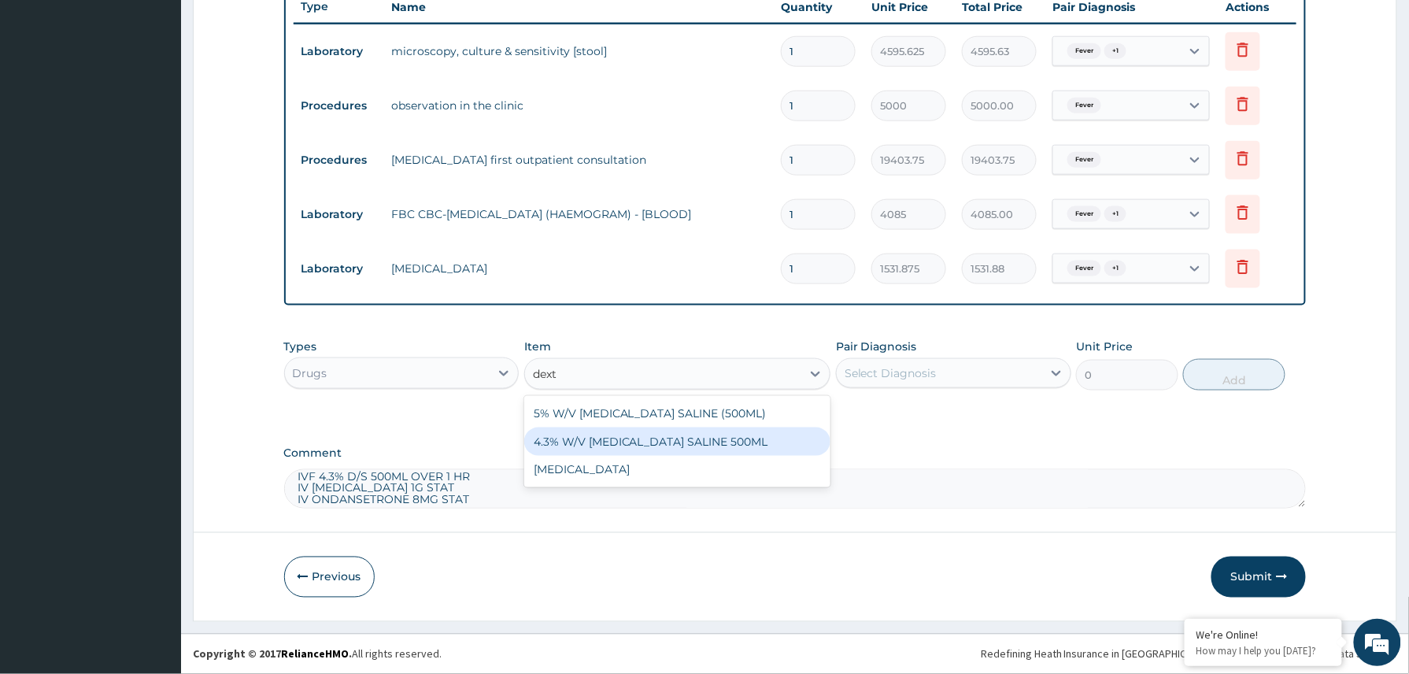
click at [608, 438] on div "4.3% W/V DEXTROSE SALINE 500ML" at bounding box center [677, 441] width 307 height 28
type input "1600"
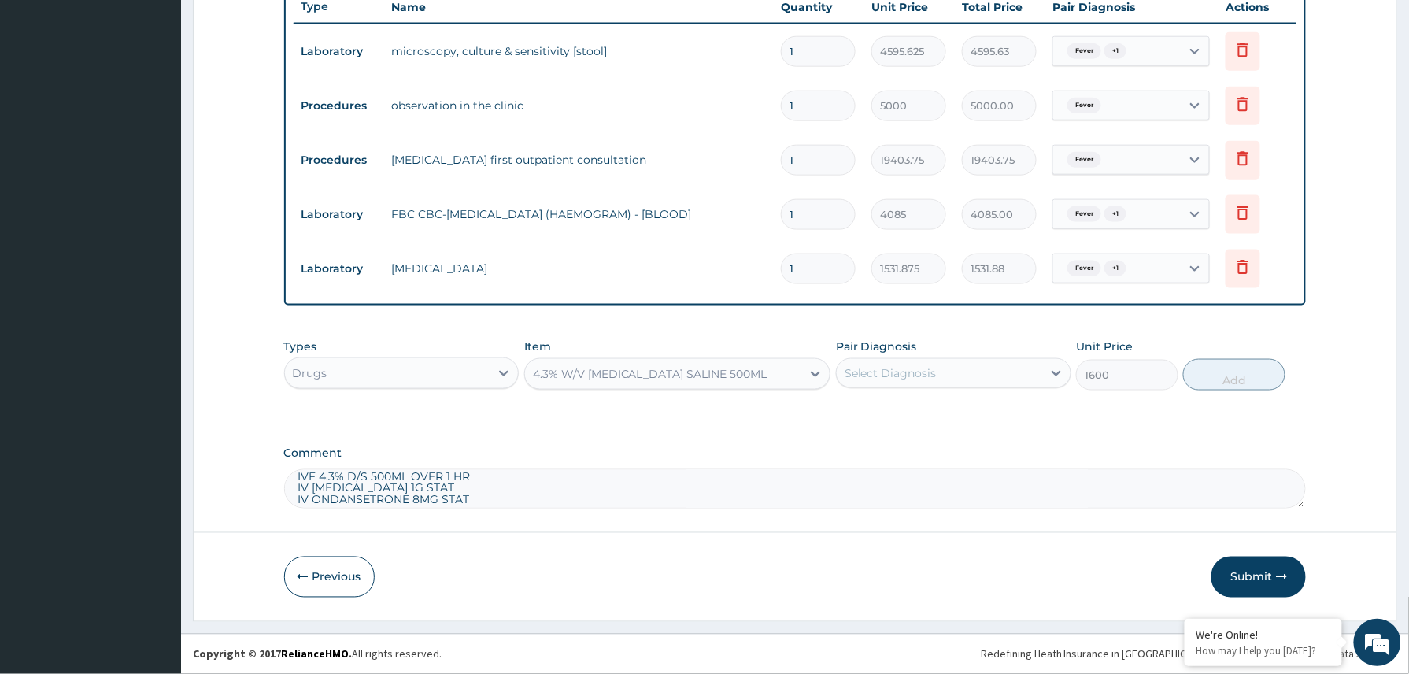
click at [929, 373] on div "Select Diagnosis" at bounding box center [890, 373] width 92 height 16
drag, startPoint x: 898, startPoint y: 425, endPoint x: 895, endPoint y: 449, distance: 23.8
click at [897, 425] on div "Fever" at bounding box center [953, 413] width 235 height 32
checkbox input "true"
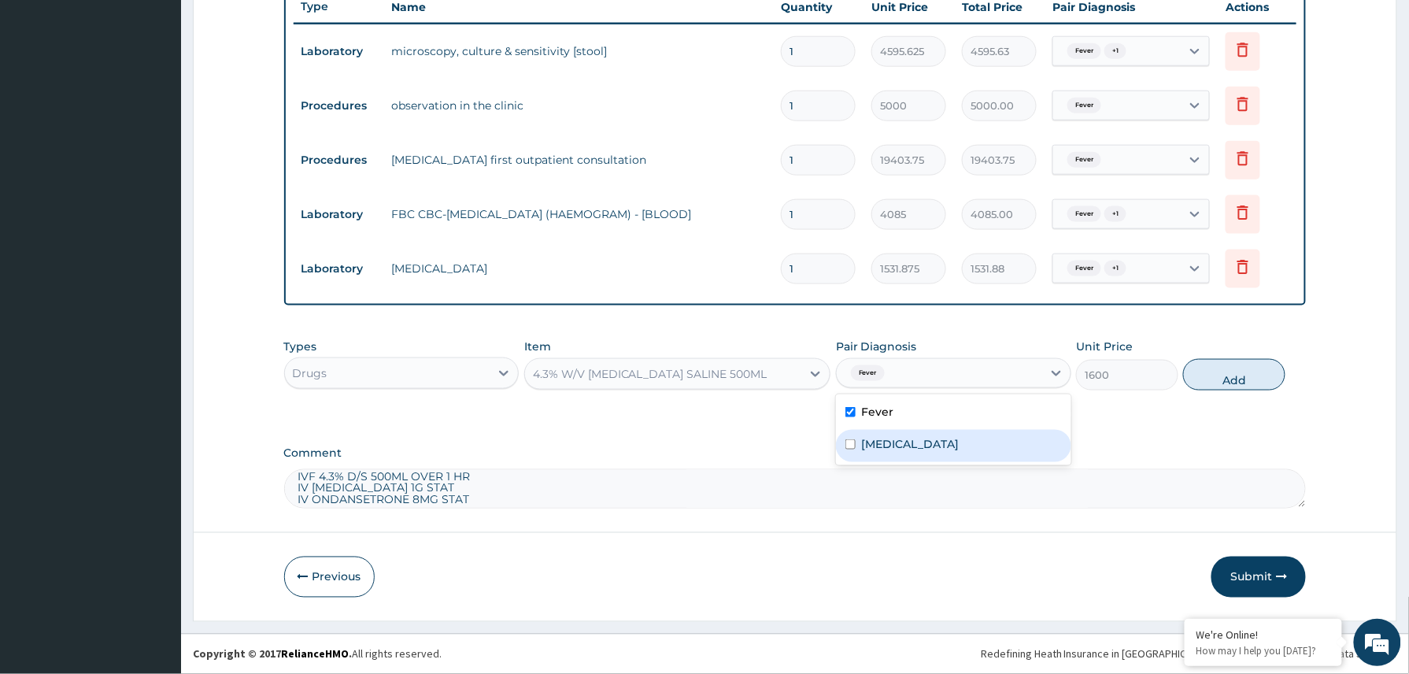
drag, startPoint x: 894, startPoint y: 450, endPoint x: 917, endPoint y: 447, distance: 23.0
click at [896, 450] on label "Gastroenteritis" at bounding box center [911, 444] width 98 height 16
checkbox input "true"
drag, startPoint x: 1238, startPoint y: 375, endPoint x: 1190, endPoint y: 379, distance: 48.2
click at [1239, 375] on button "Add" at bounding box center [1234, 374] width 102 height 31
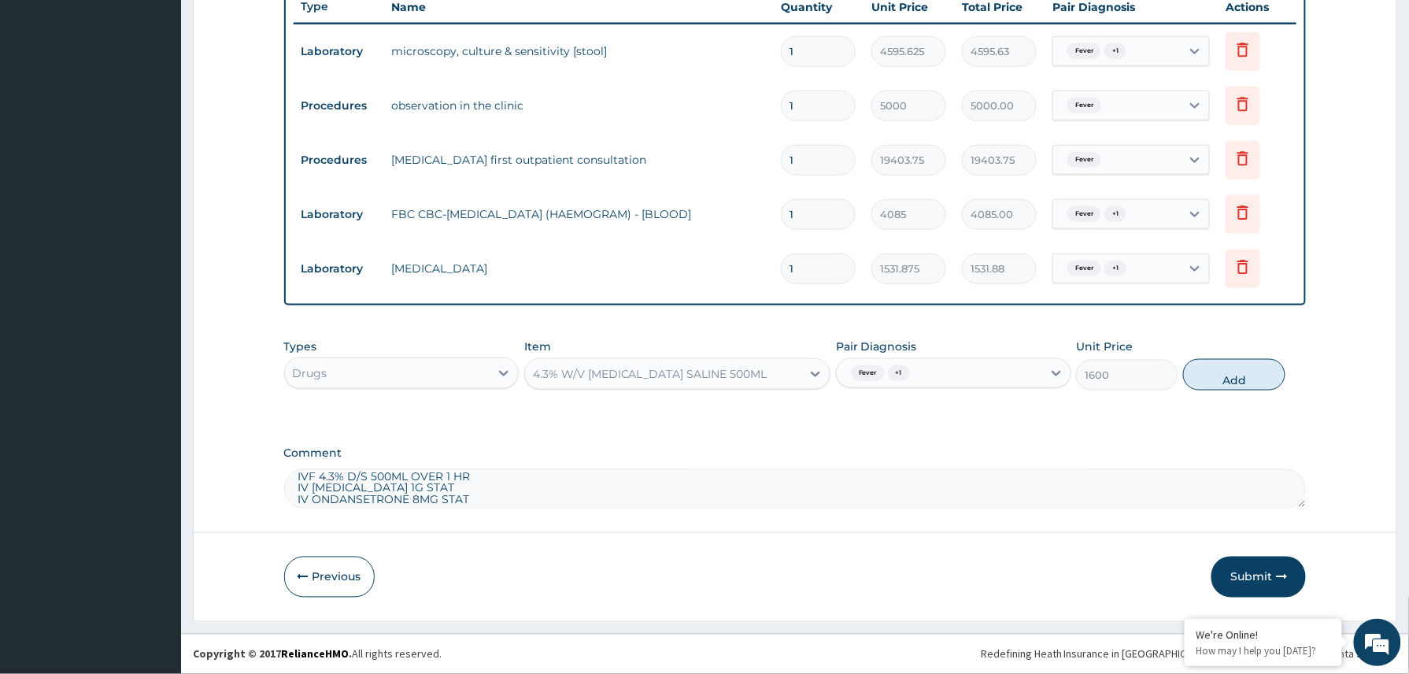
type input "0"
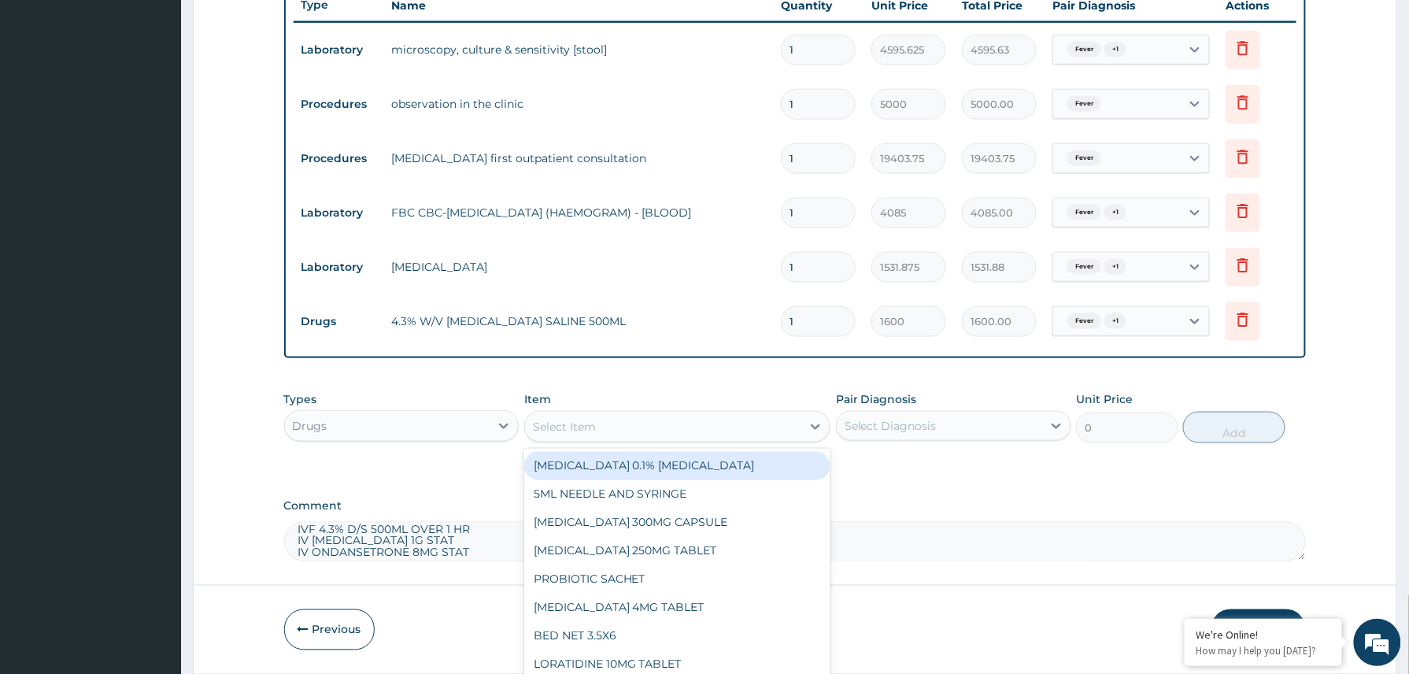
click at [620, 428] on div "Select Item" at bounding box center [663, 426] width 277 height 25
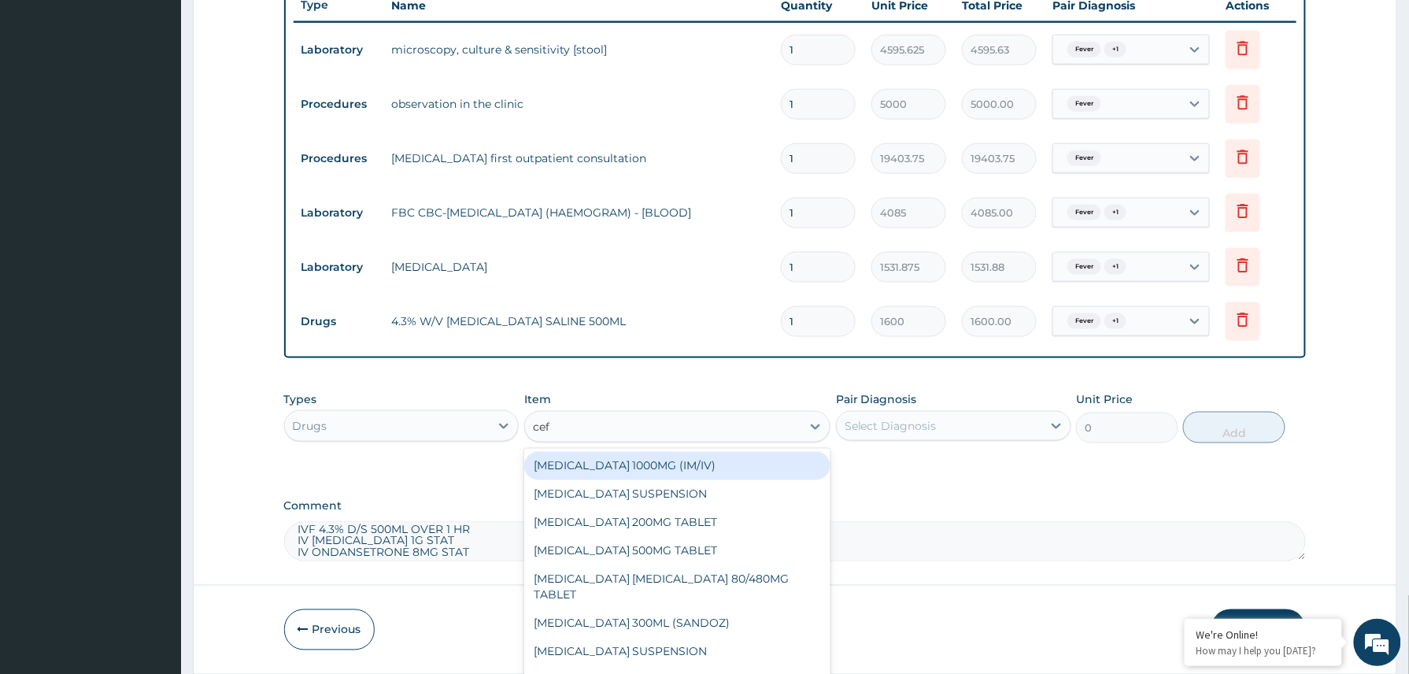
type input "ceft"
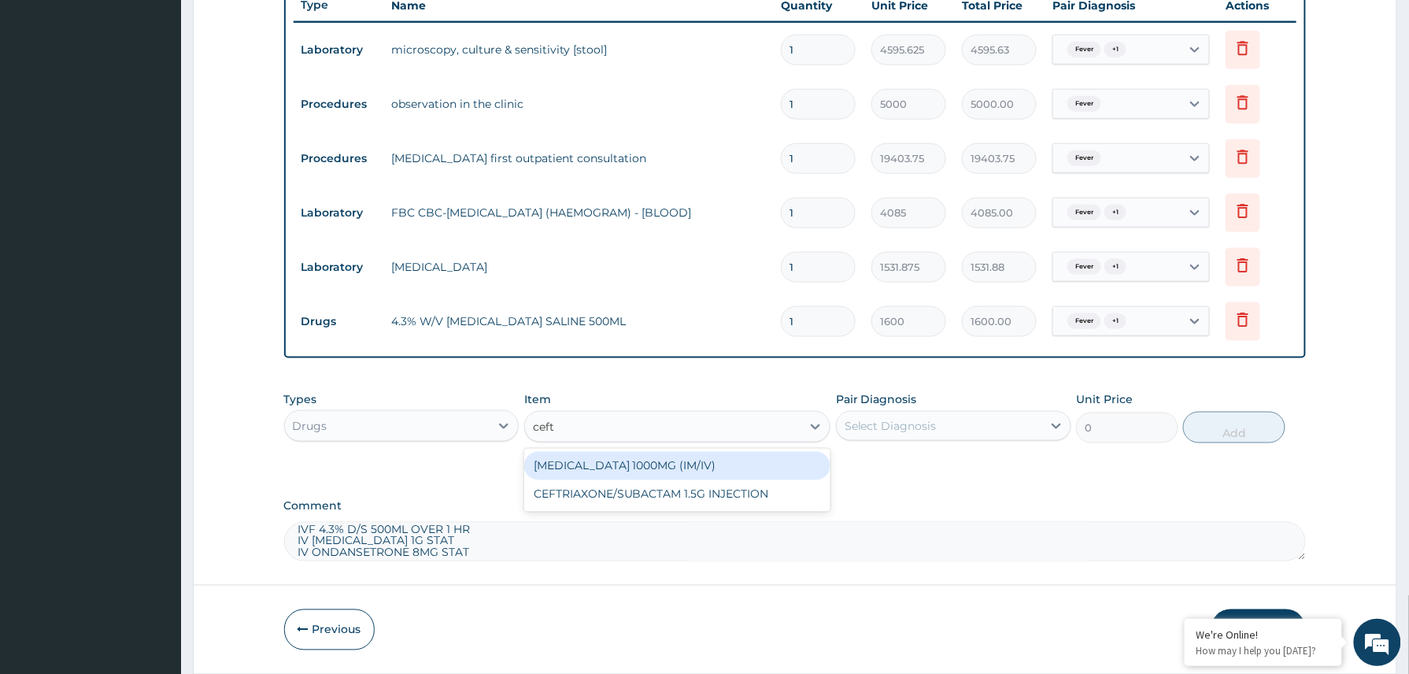
drag, startPoint x: 650, startPoint y: 470, endPoint x: 815, endPoint y: 445, distance: 167.2
click at [655, 468] on div "CEFTRIAXONE 1000MG (IM/IV)" at bounding box center [677, 466] width 307 height 28
type input "2415"
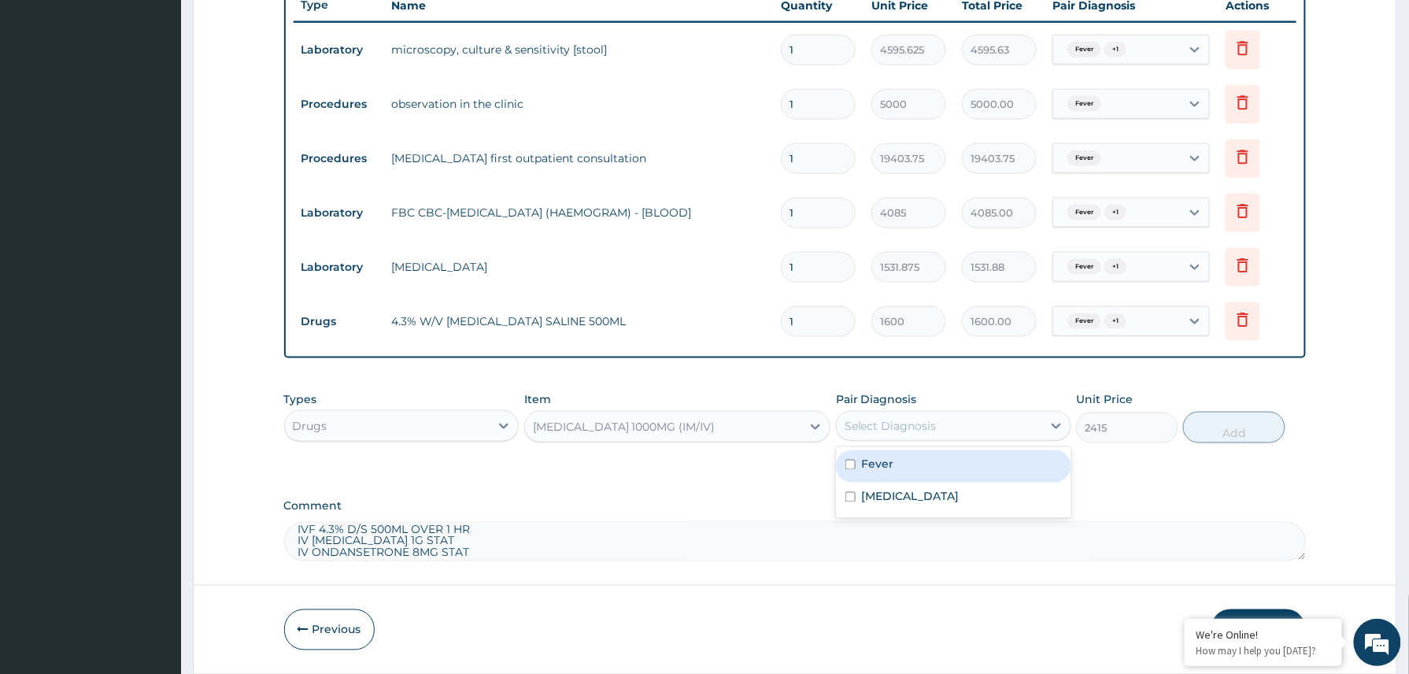
click at [911, 417] on div "Select Diagnosis" at bounding box center [939, 425] width 205 height 25
drag, startPoint x: 885, startPoint y: 467, endPoint x: 885, endPoint y: 488, distance: 21.3
click at [885, 471] on label "Fever" at bounding box center [878, 464] width 32 height 16
checkbox input "true"
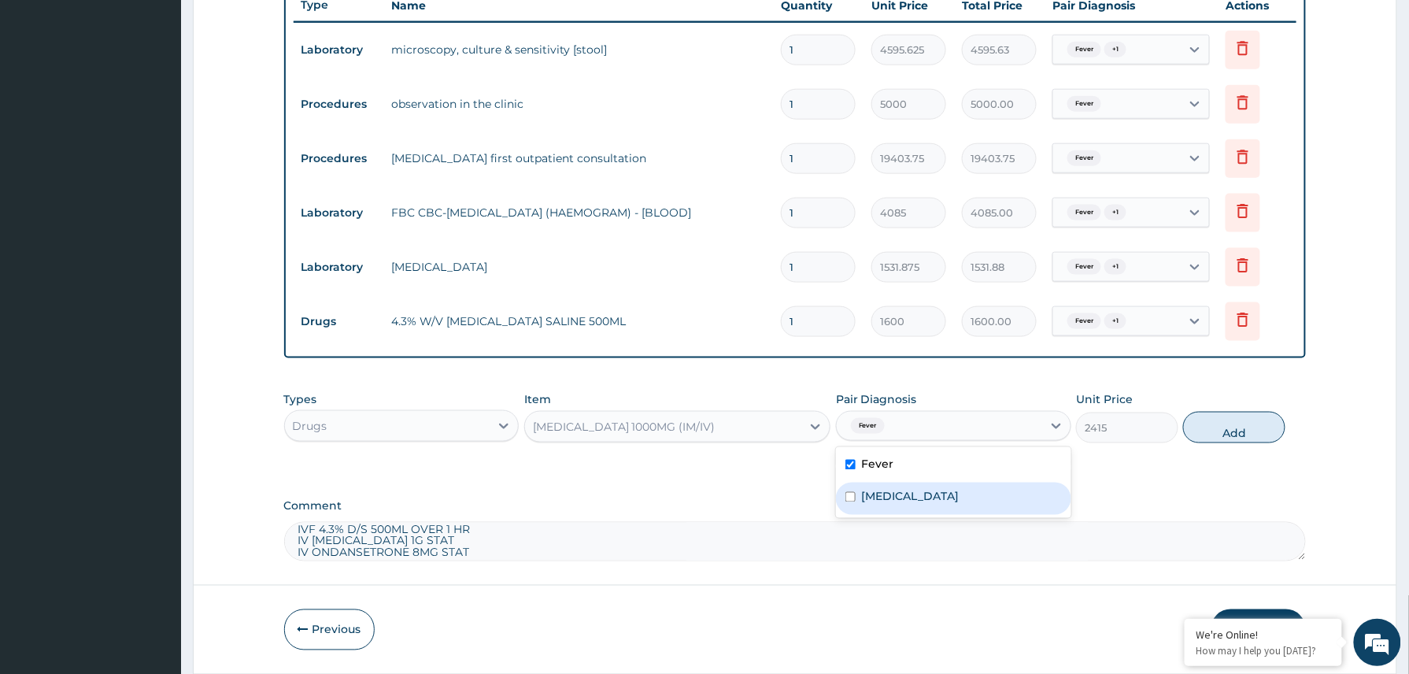
click at [880, 507] on div "Gastroenteritis" at bounding box center [953, 498] width 235 height 32
checkbox input "true"
drag, startPoint x: 1235, startPoint y: 439, endPoint x: 1360, endPoint y: 434, distance: 125.2
click at [1237, 439] on button "Add" at bounding box center [1234, 427] width 102 height 31
type input "0"
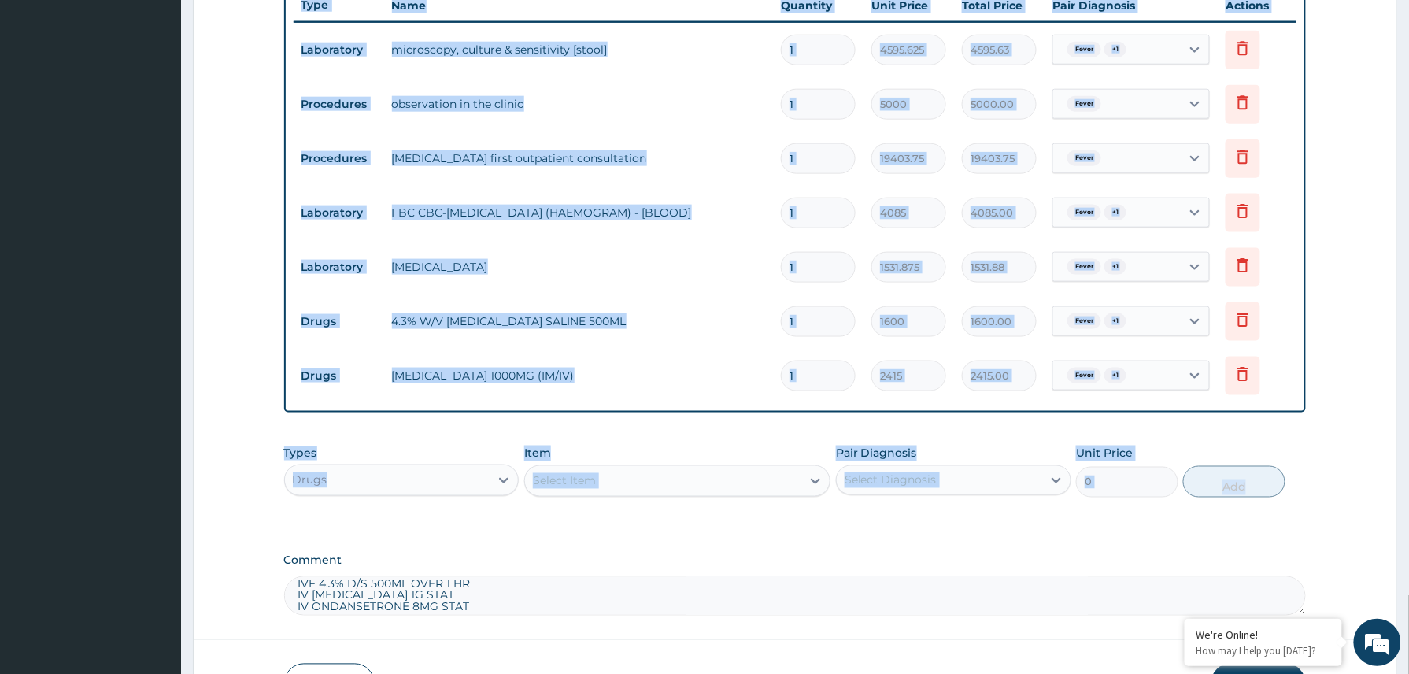
drag, startPoint x: 1408, startPoint y: 400, endPoint x: 1414, endPoint y: 513, distance: 113.5
click at [1408, 513] on html "R EL Toggle navigation Samuel Suberu Samuel Suberu - ssuberu@getreliancehealth.…" at bounding box center [704, 88] width 1409 height 1386
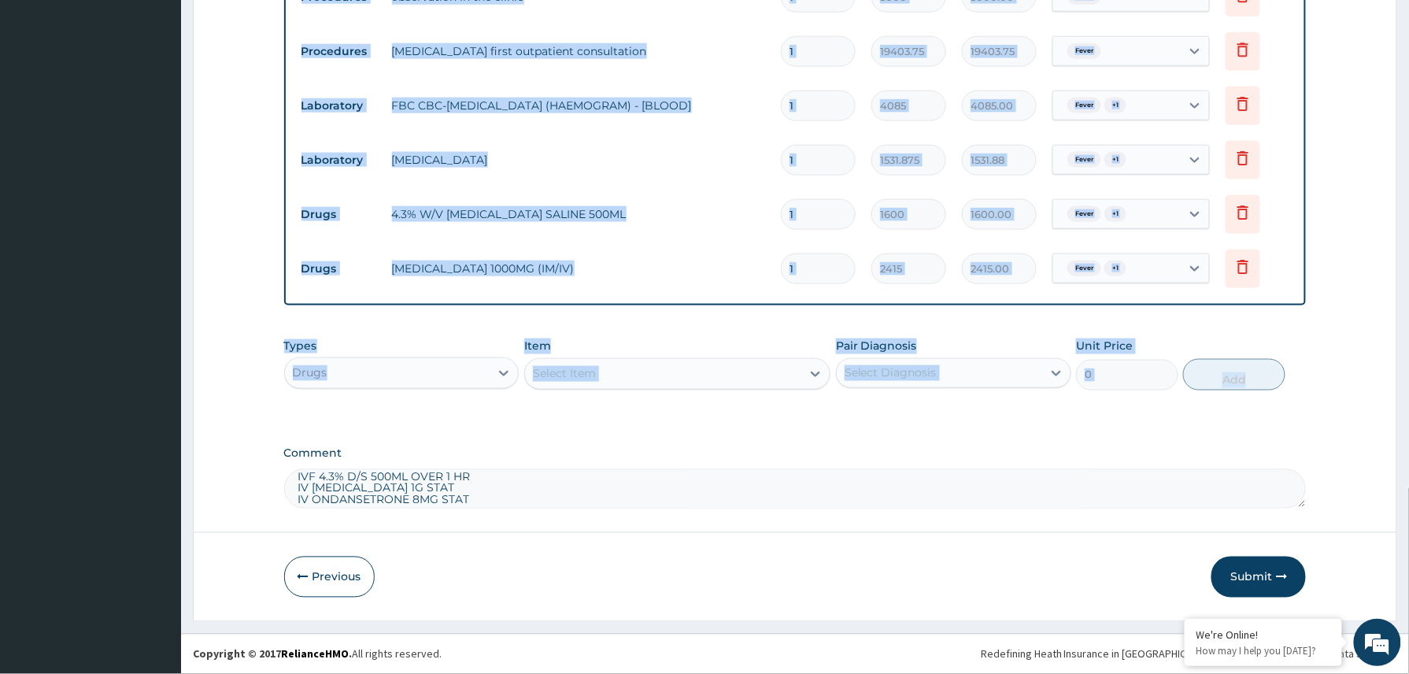
click at [644, 391] on div "Types Drugs Item Select Item Pair Diagnosis Select Diagnosis Unit Price 0 Add" at bounding box center [795, 365] width 1022 height 68
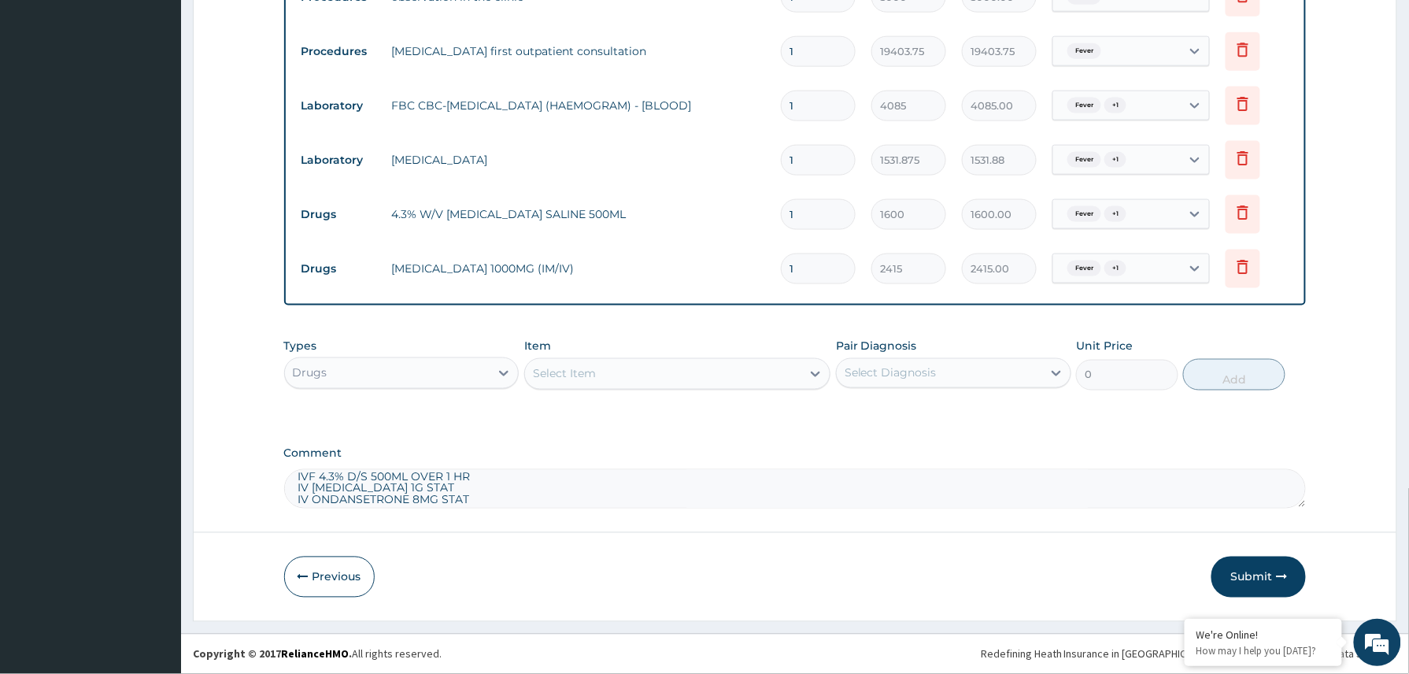
click at [653, 370] on div "Select Item" at bounding box center [663, 373] width 277 height 25
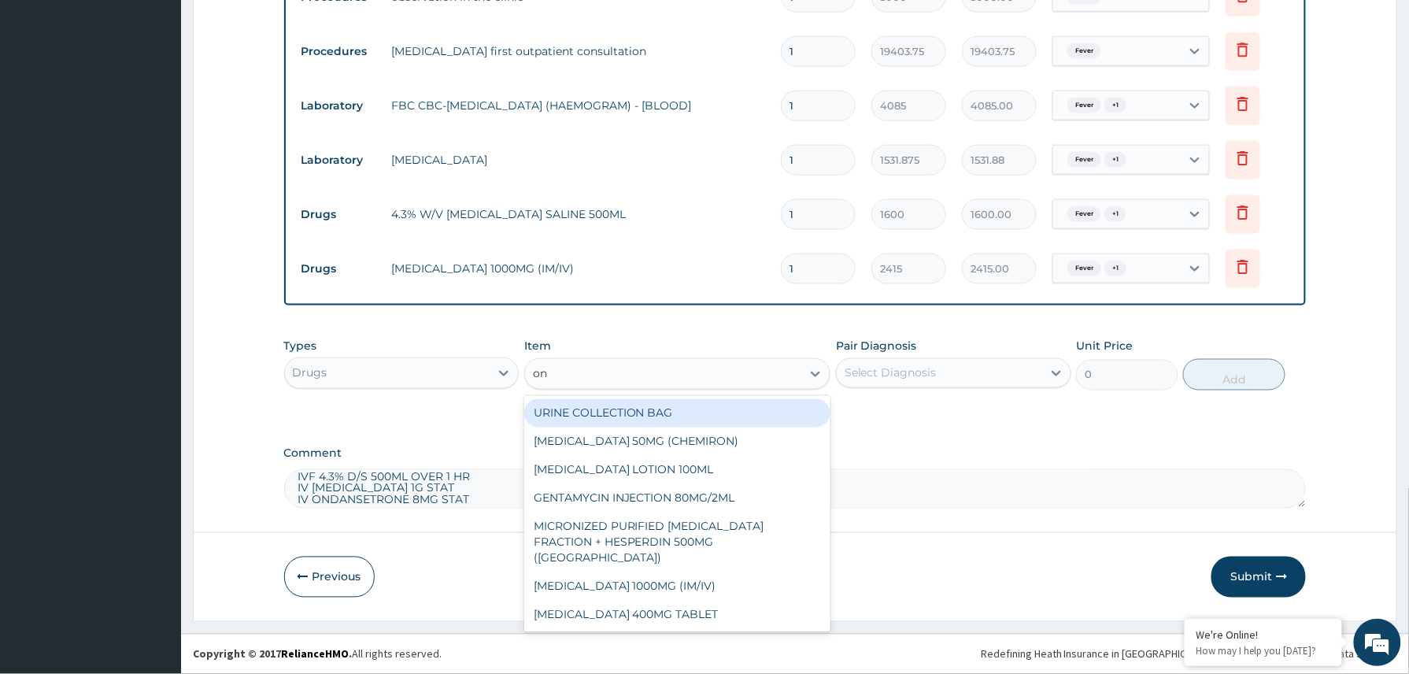
type input "ond"
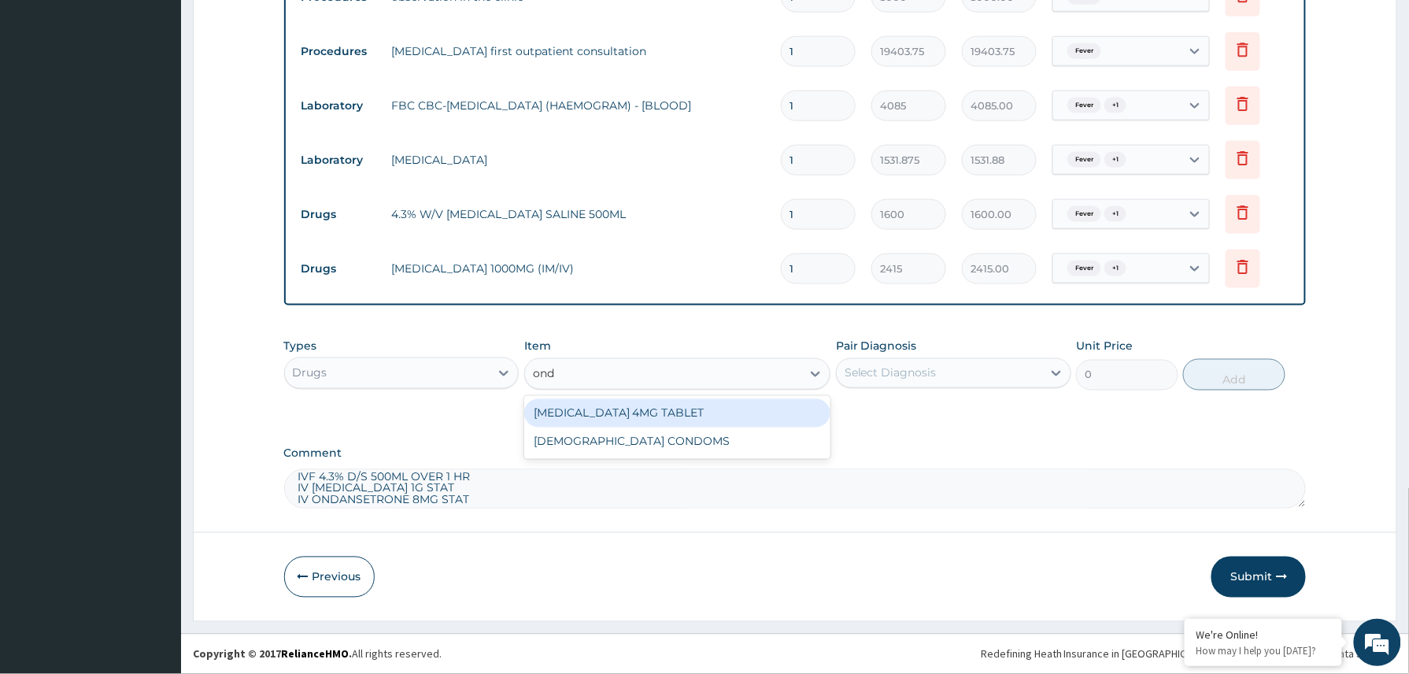
click at [624, 406] on div "ONDANSETRON 4MG TABLET" at bounding box center [677, 413] width 307 height 28
type input "204"
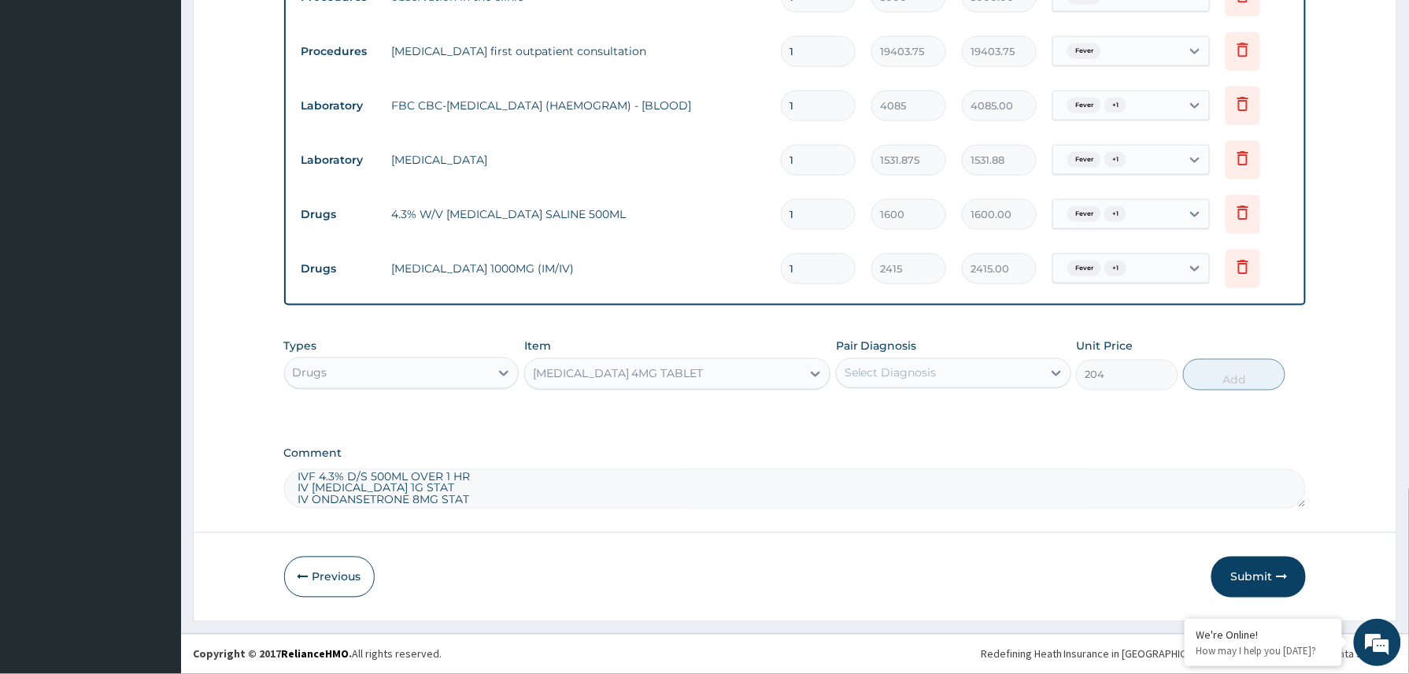
click at [854, 405] on div "Types Drugs Item option ONDANSETRON 4MG TABLET, selected. Select is focused ,ty…" at bounding box center [795, 376] width 1022 height 91
drag, startPoint x: 501, startPoint y: 501, endPoint x: 290, endPoint y: 464, distance: 214.0
click at [290, 464] on div "Comment IVF 4.3% D/S 500ML OVER 1 HR IV CEFTRIAXONE 1G STAT IV ONDANSETRONE 8MG…" at bounding box center [795, 477] width 1022 height 61
click at [1245, 576] on button "Submit" at bounding box center [1258, 576] width 94 height 41
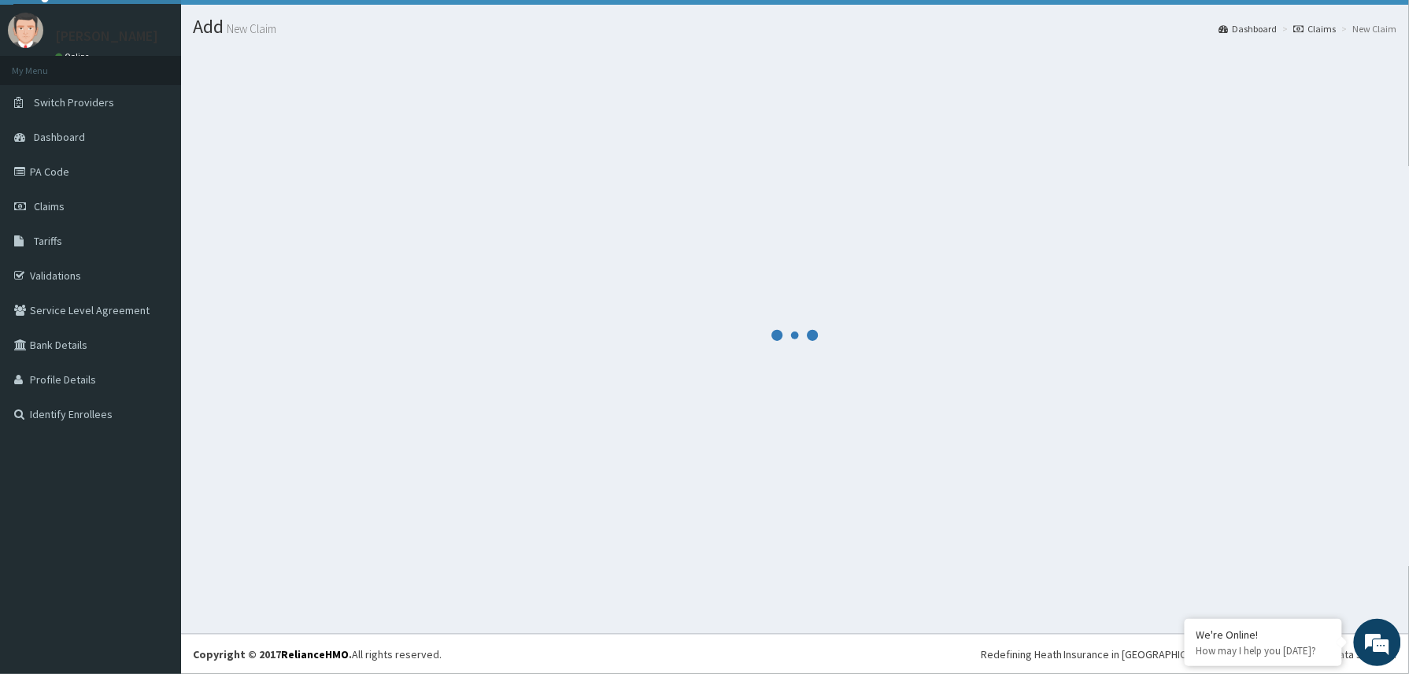
scroll to position [715, 0]
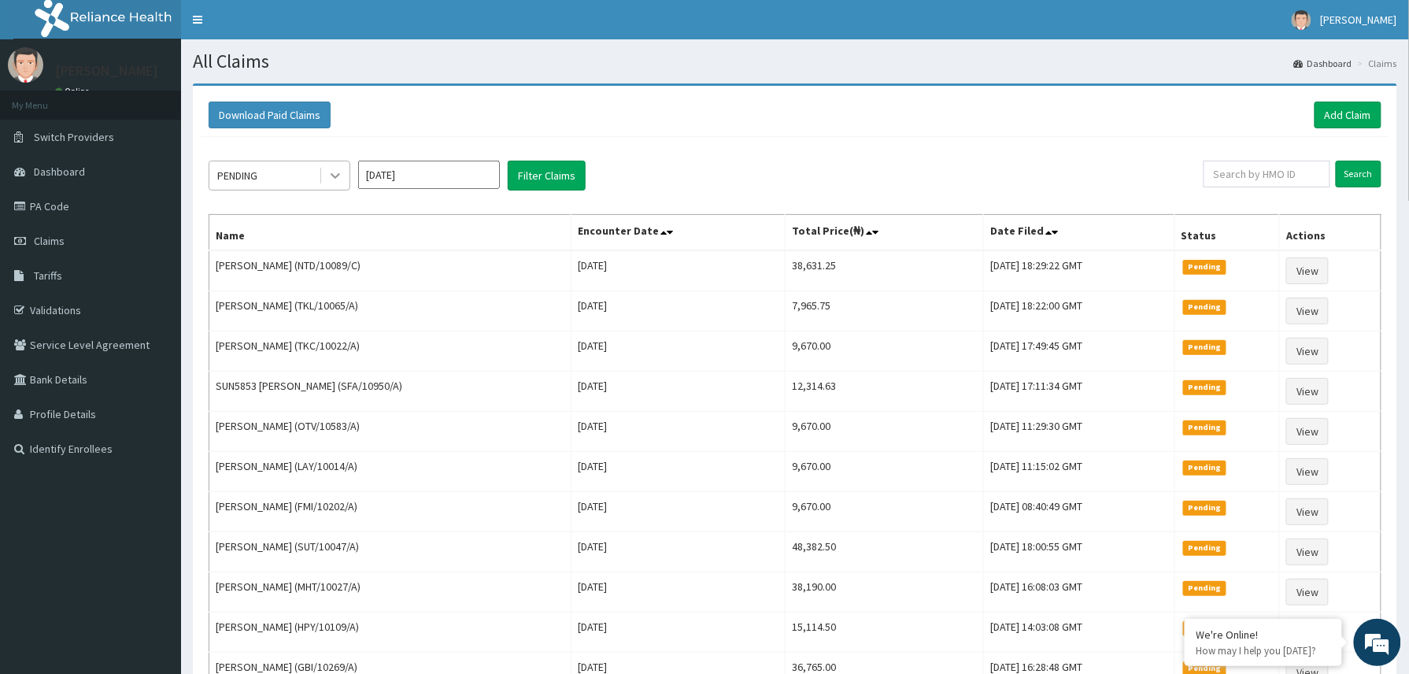
click at [340, 183] on icon at bounding box center [335, 176] width 16 height 16
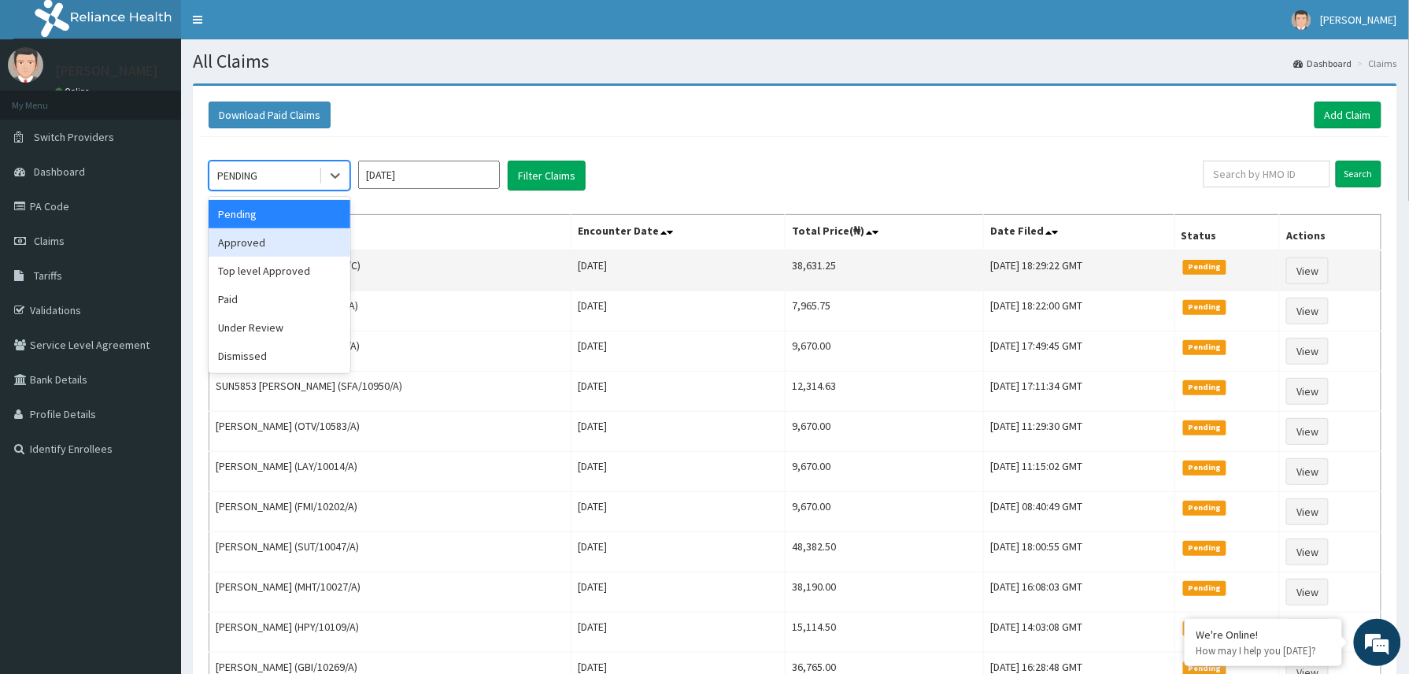
click at [268, 252] on div "Approved" at bounding box center [280, 242] width 142 height 28
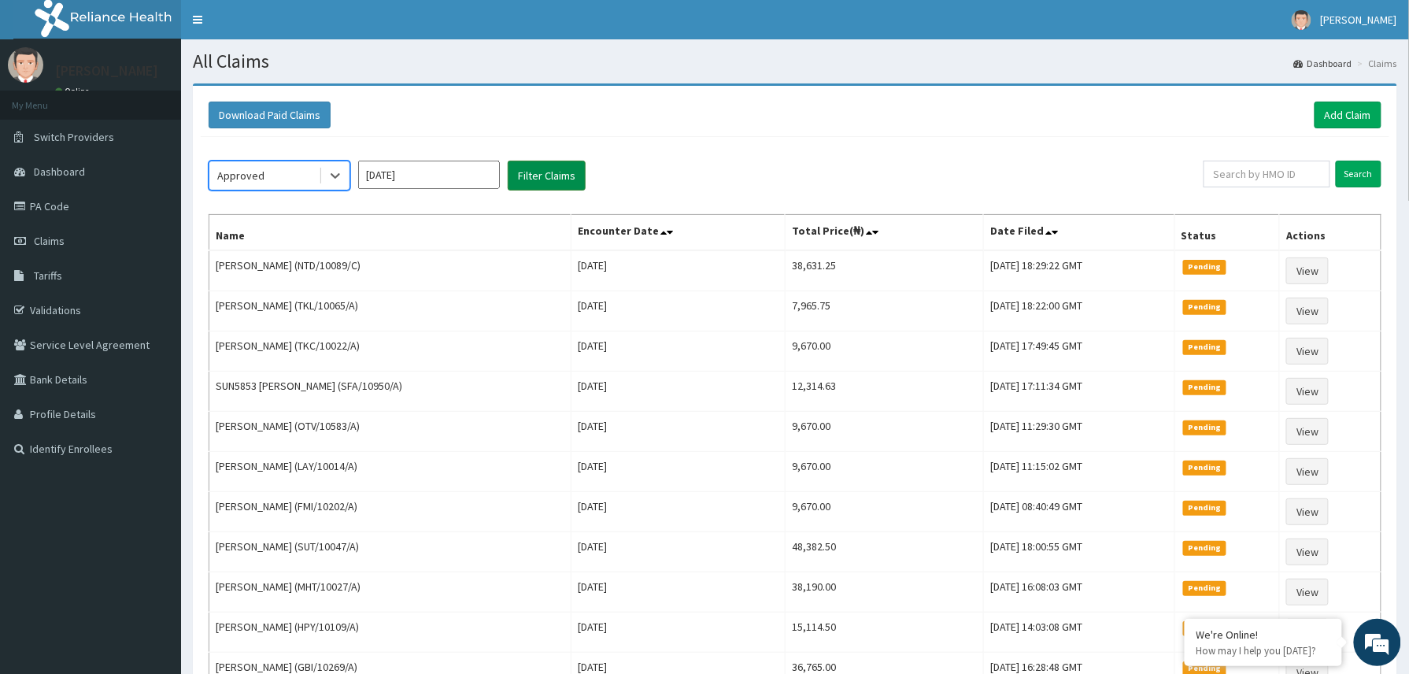
click at [523, 176] on button "Filter Claims" at bounding box center [547, 176] width 78 height 30
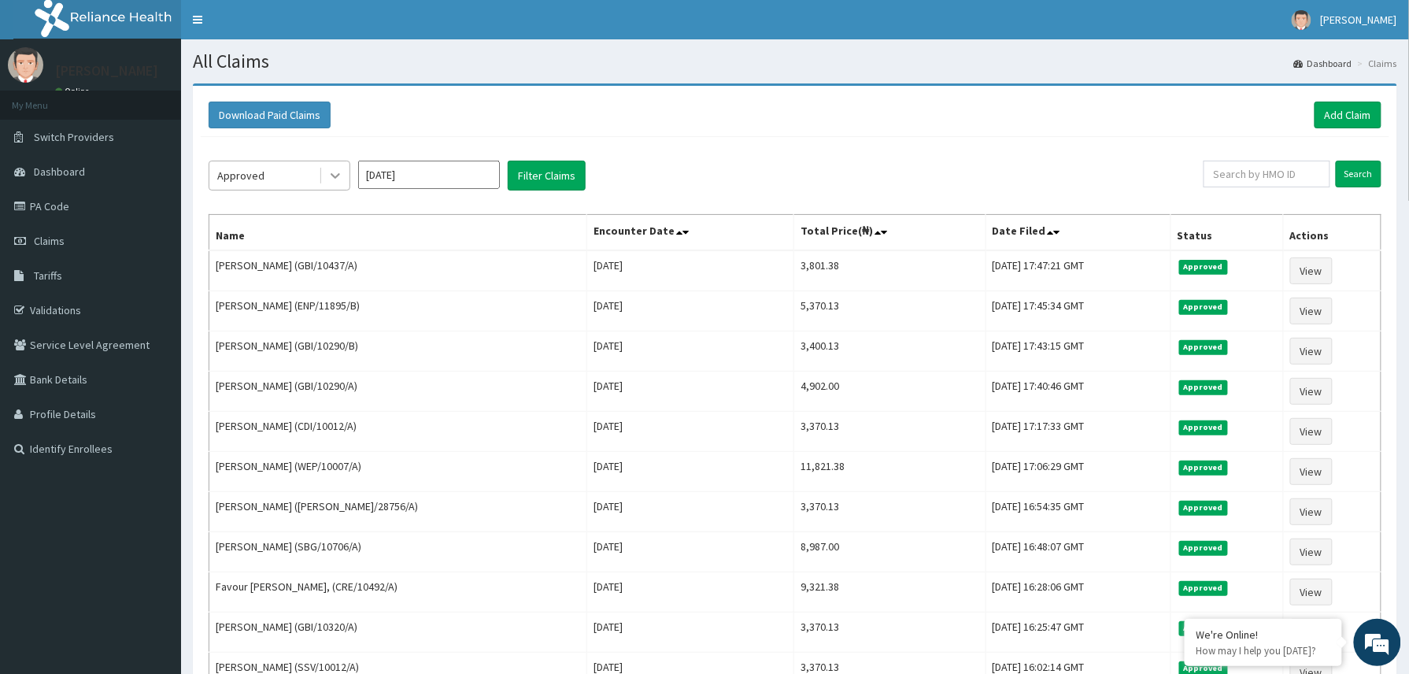
click at [332, 176] on icon at bounding box center [335, 177] width 9 height 6
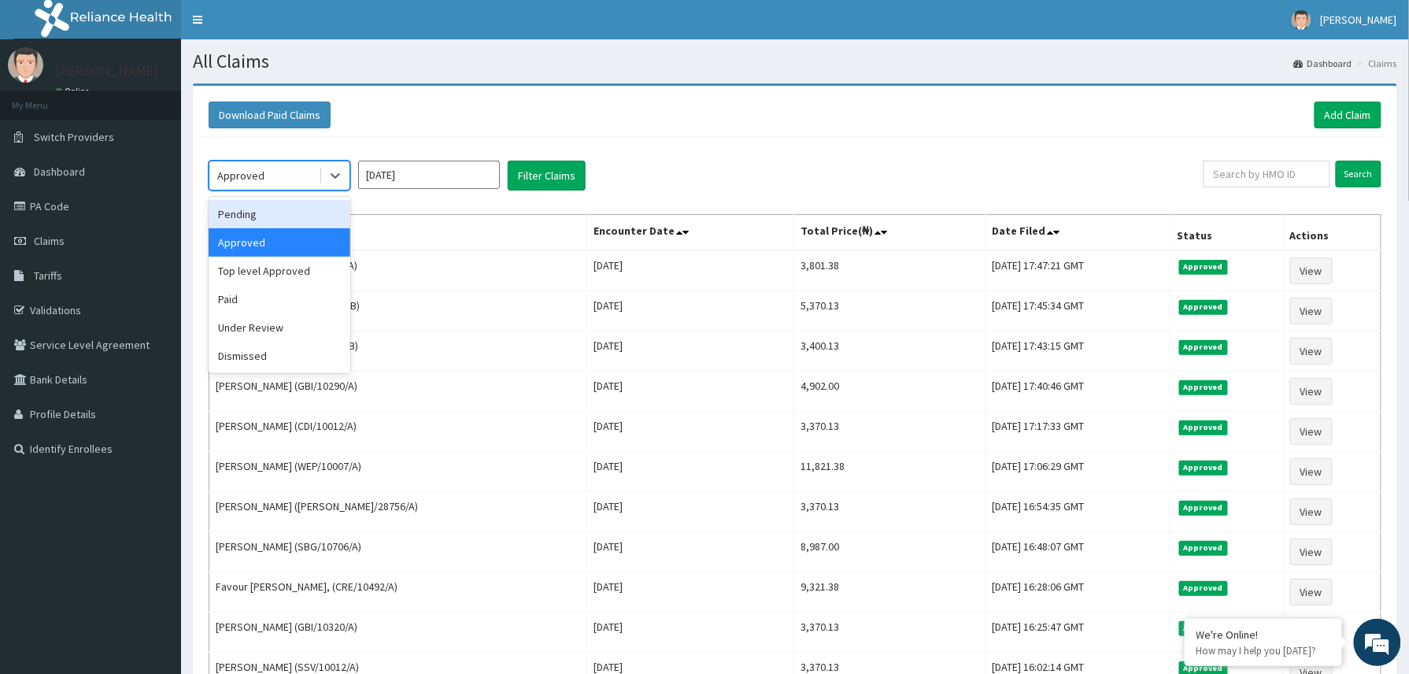
click at [272, 219] on div "Pending" at bounding box center [280, 214] width 142 height 28
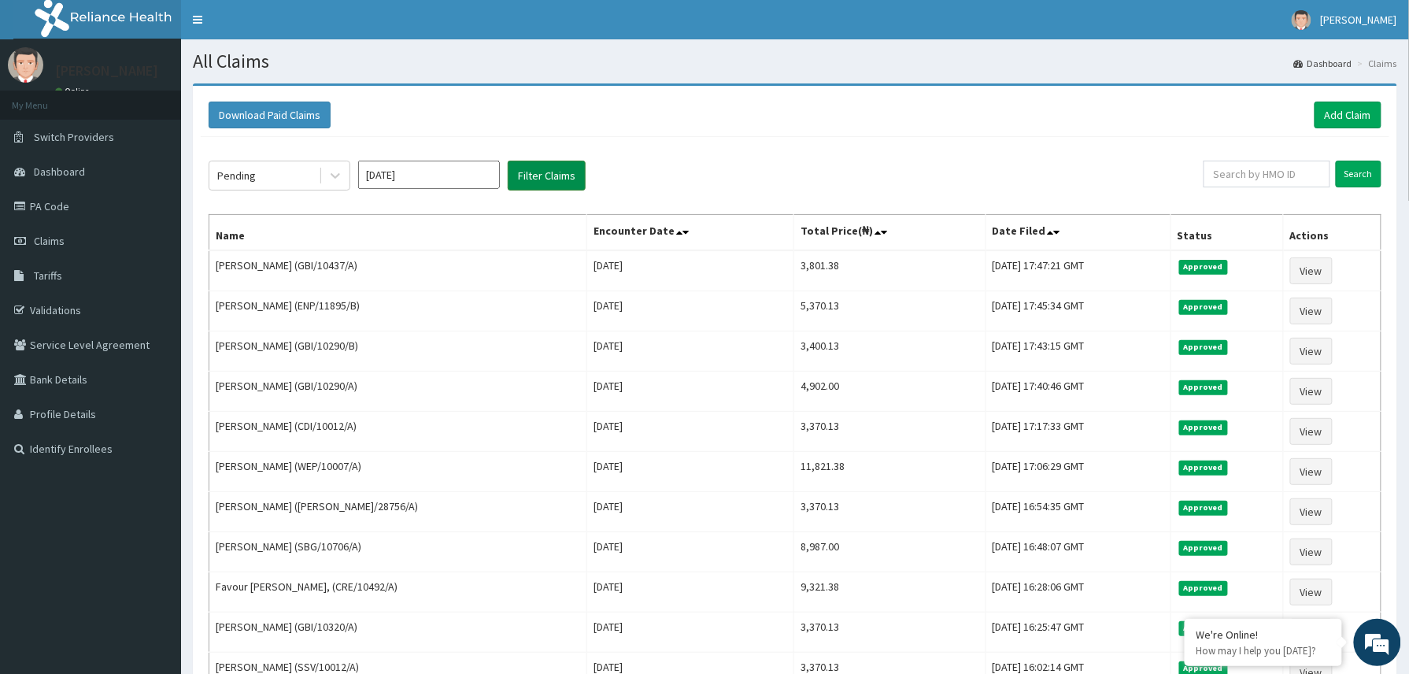
click at [526, 178] on button "Filter Claims" at bounding box center [547, 176] width 78 height 30
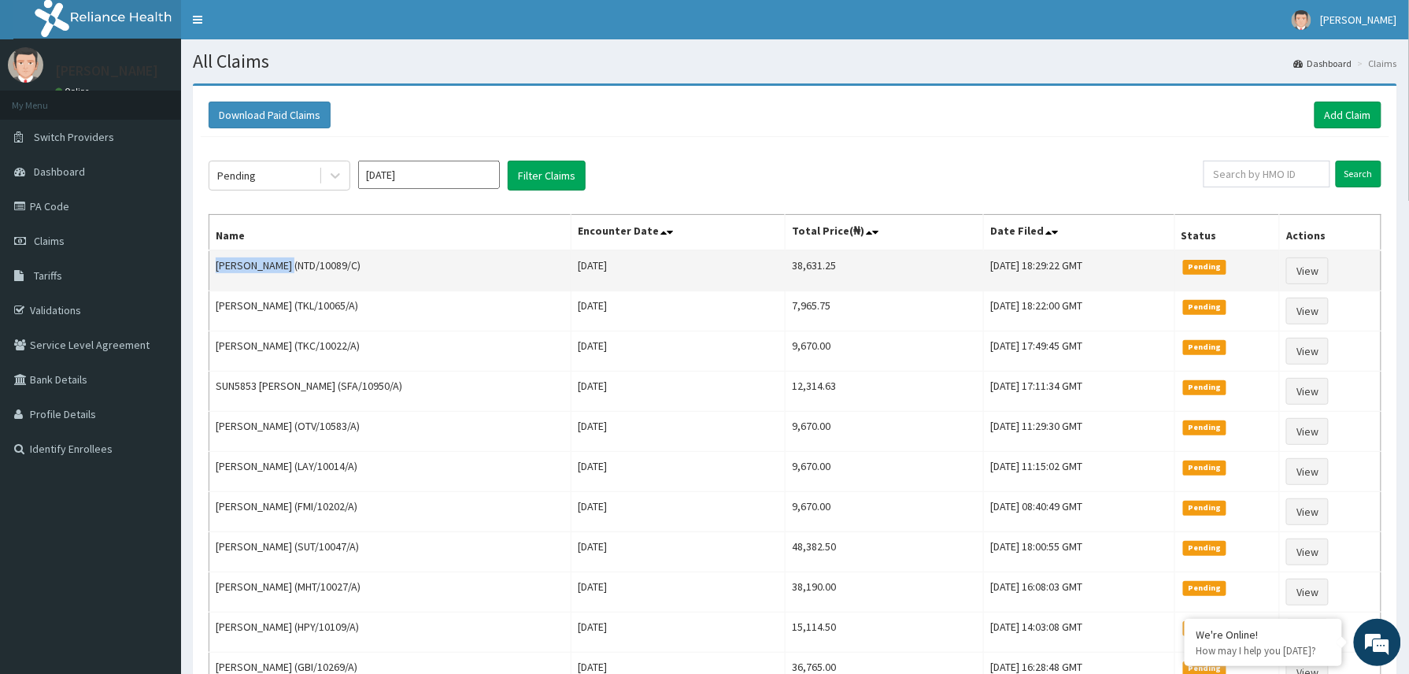
drag, startPoint x: 215, startPoint y: 268, endPoint x: 301, endPoint y: 259, distance: 86.3
click at [301, 259] on td "[PERSON_NAME] (NTD/10089/C)" at bounding box center [390, 270] width 362 height 41
copy td "[PERSON_NAME]"
